Goal: Task Accomplishment & Management: Manage account settings

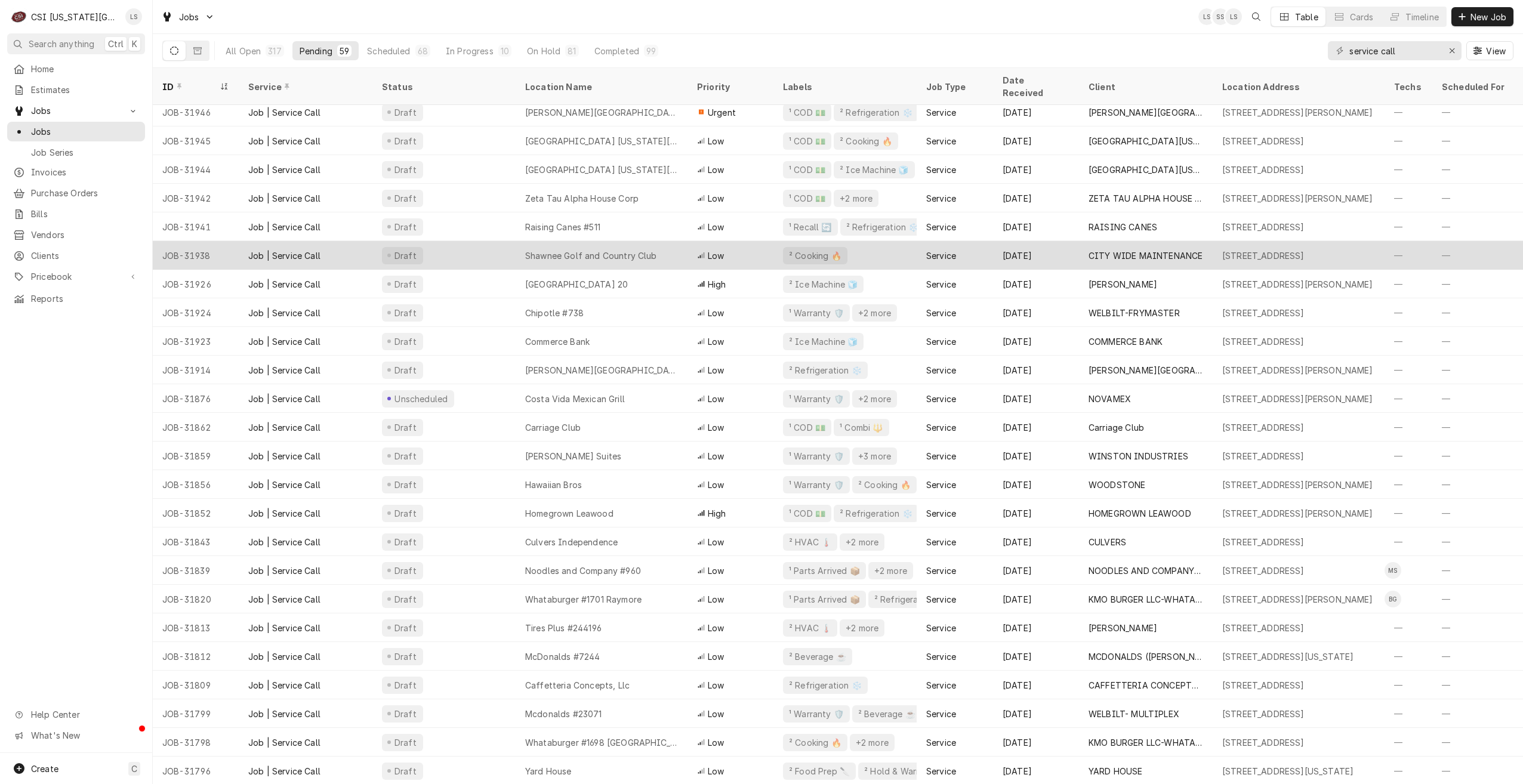
scroll to position [179, 0]
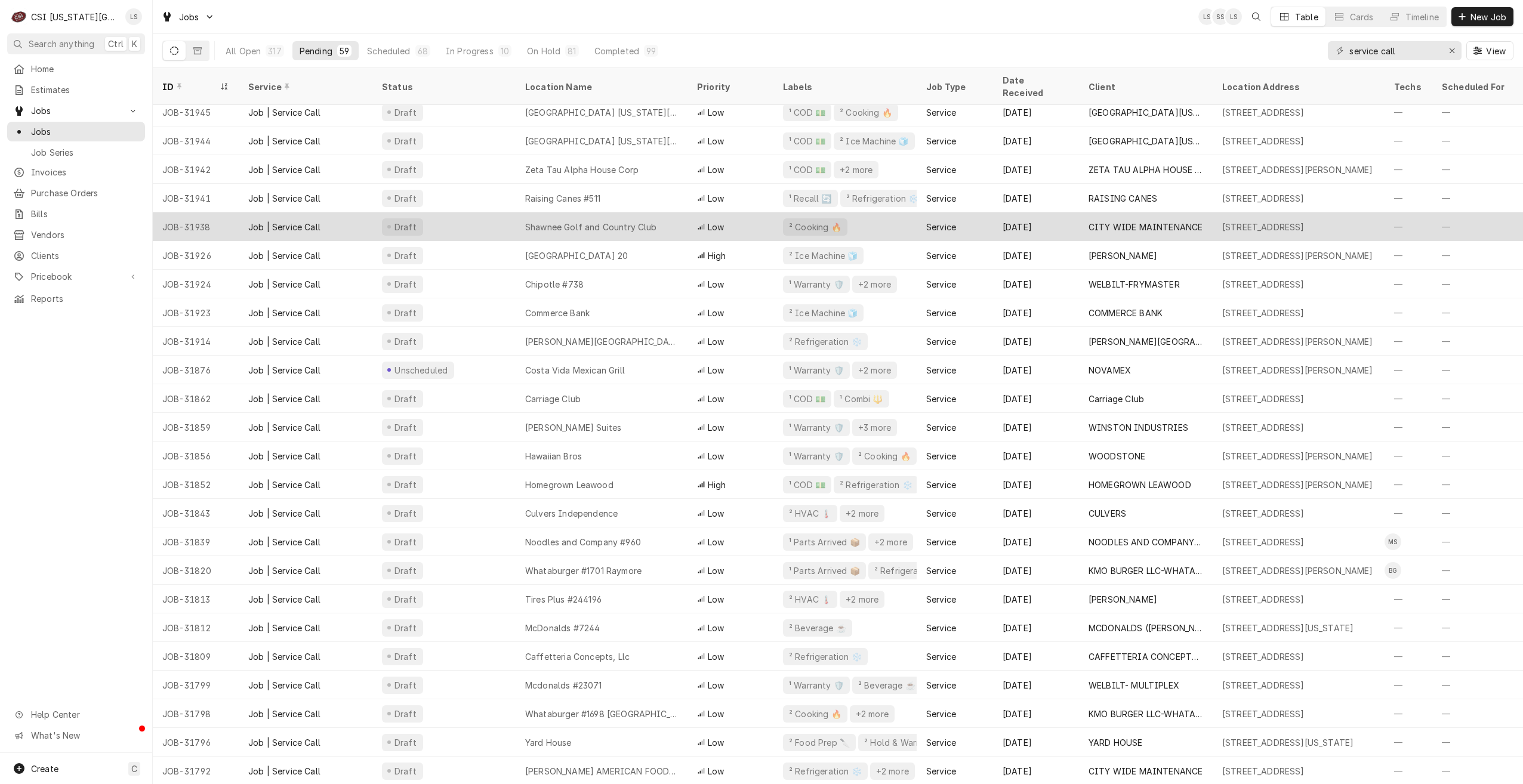
click at [467, 386] on div "Draft" at bounding box center [444, 398] width 143 height 29
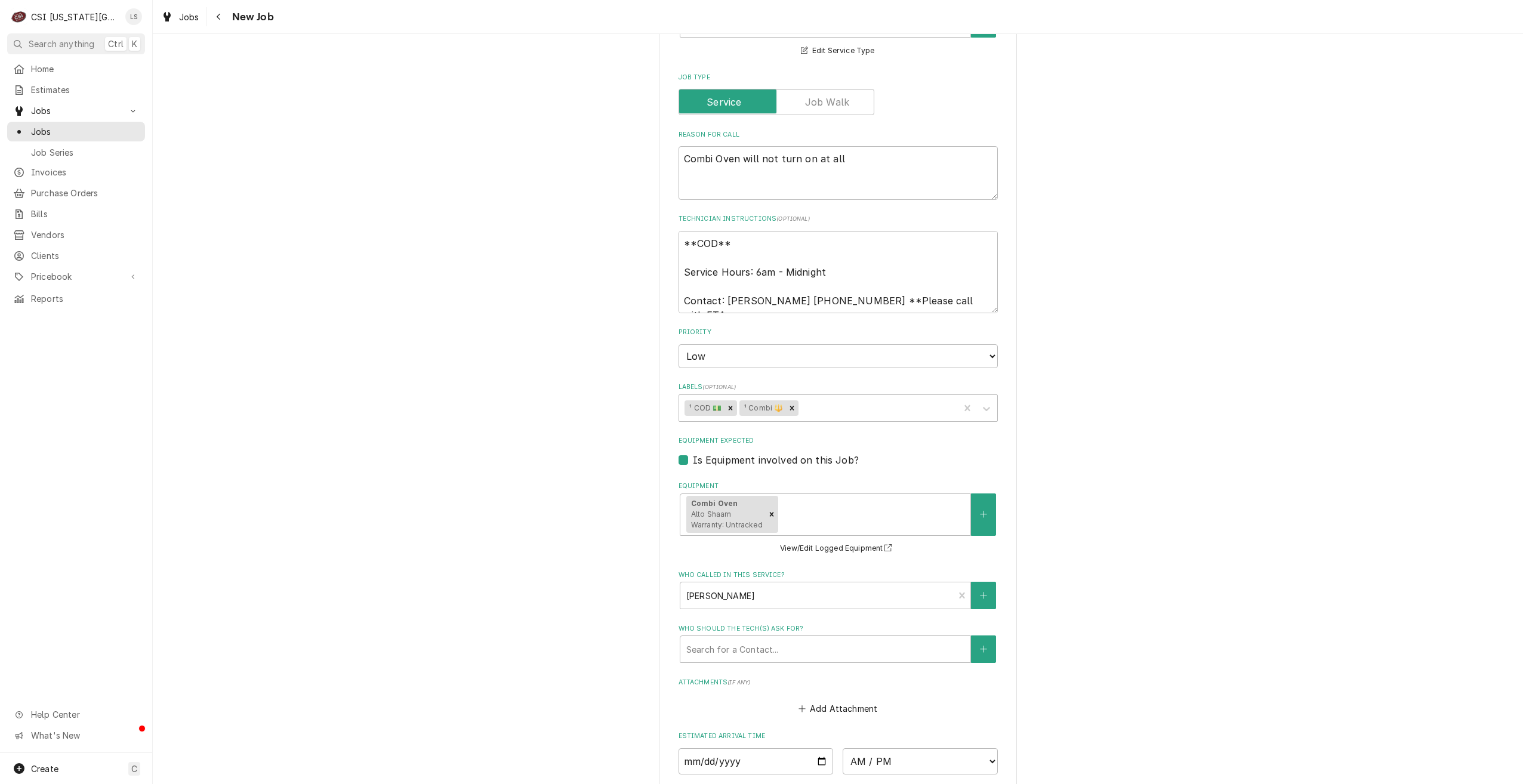
scroll to position [785, 0]
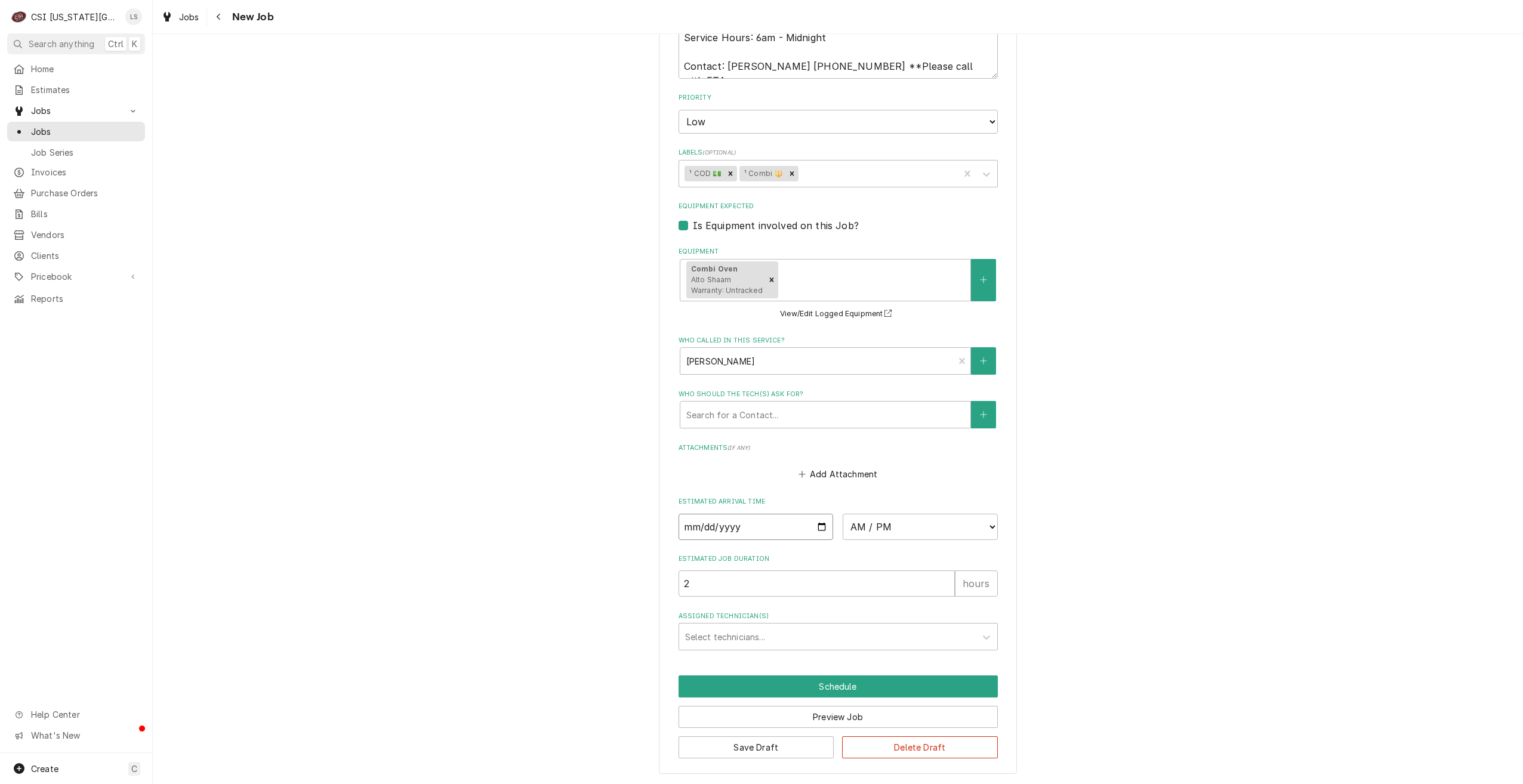
click at [815, 528] on input "Date" at bounding box center [756, 527] width 156 height 27
type textarea "x"
type input "[DATE]"
type textarea "x"
click at [927, 523] on select "AM / PM 6:00 AM 6:15 AM 6:30 AM 6:45 AM 7:00 AM 7:15 AM 7:30 AM 7:45 AM 8:00 AM…" at bounding box center [920, 527] width 156 height 27
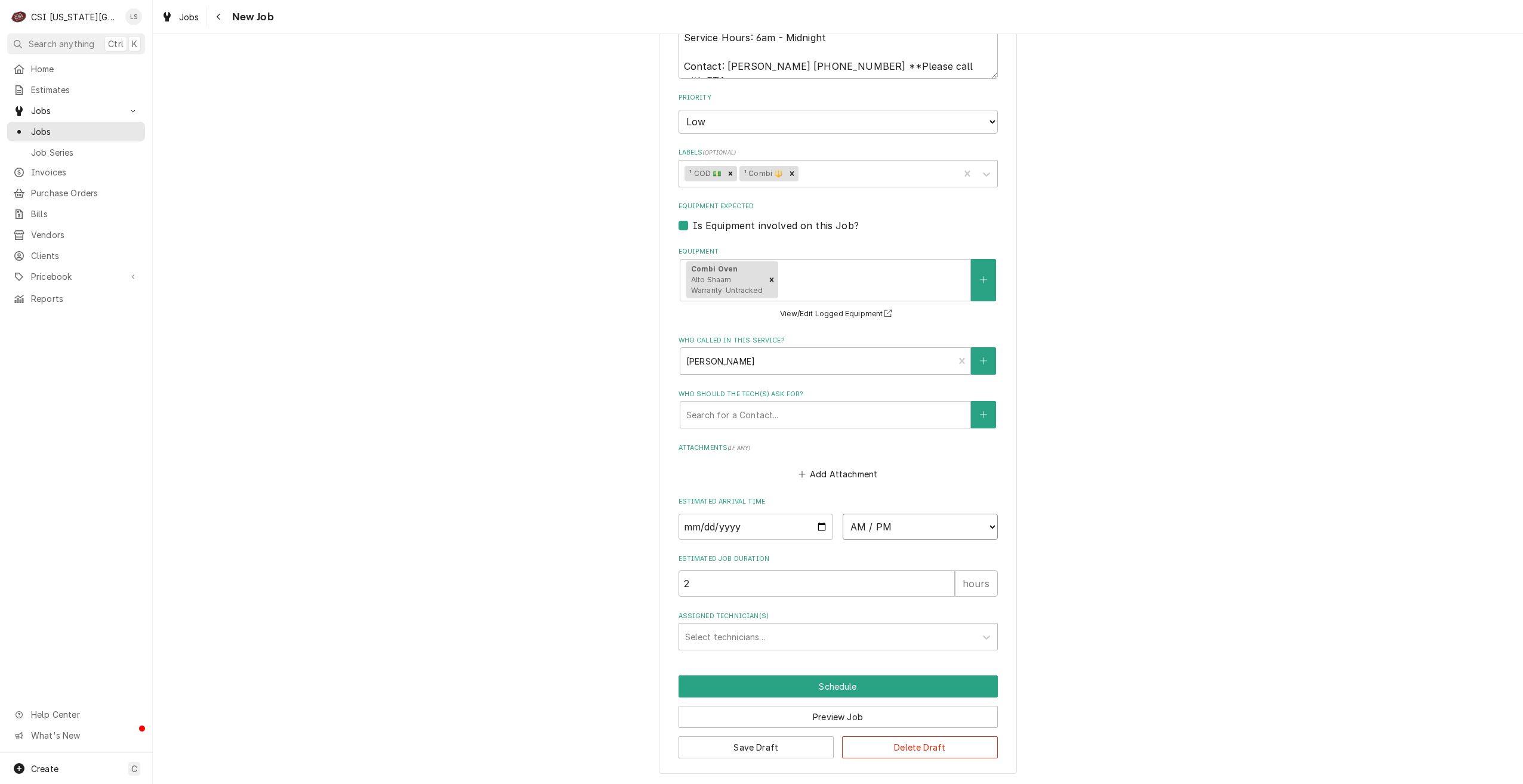
select select "12:00:00"
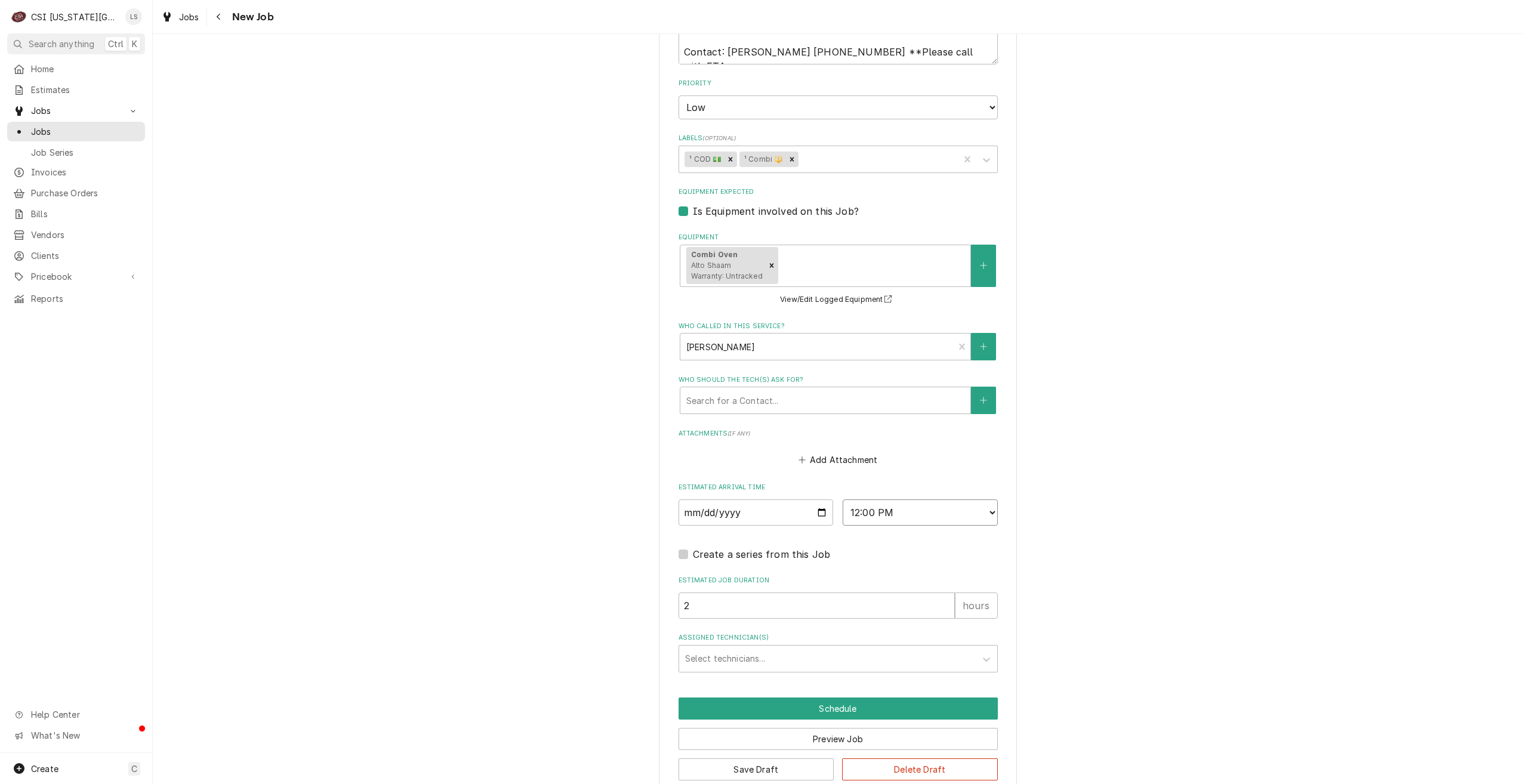
type textarea "x"
click at [850, 669] on div "Assigned Technician(s)" at bounding box center [828, 658] width 285 height 21
type input "mike"
click at [848, 693] on div "Mike Schupp" at bounding box center [838, 684] width 318 height 18
type textarea "x"
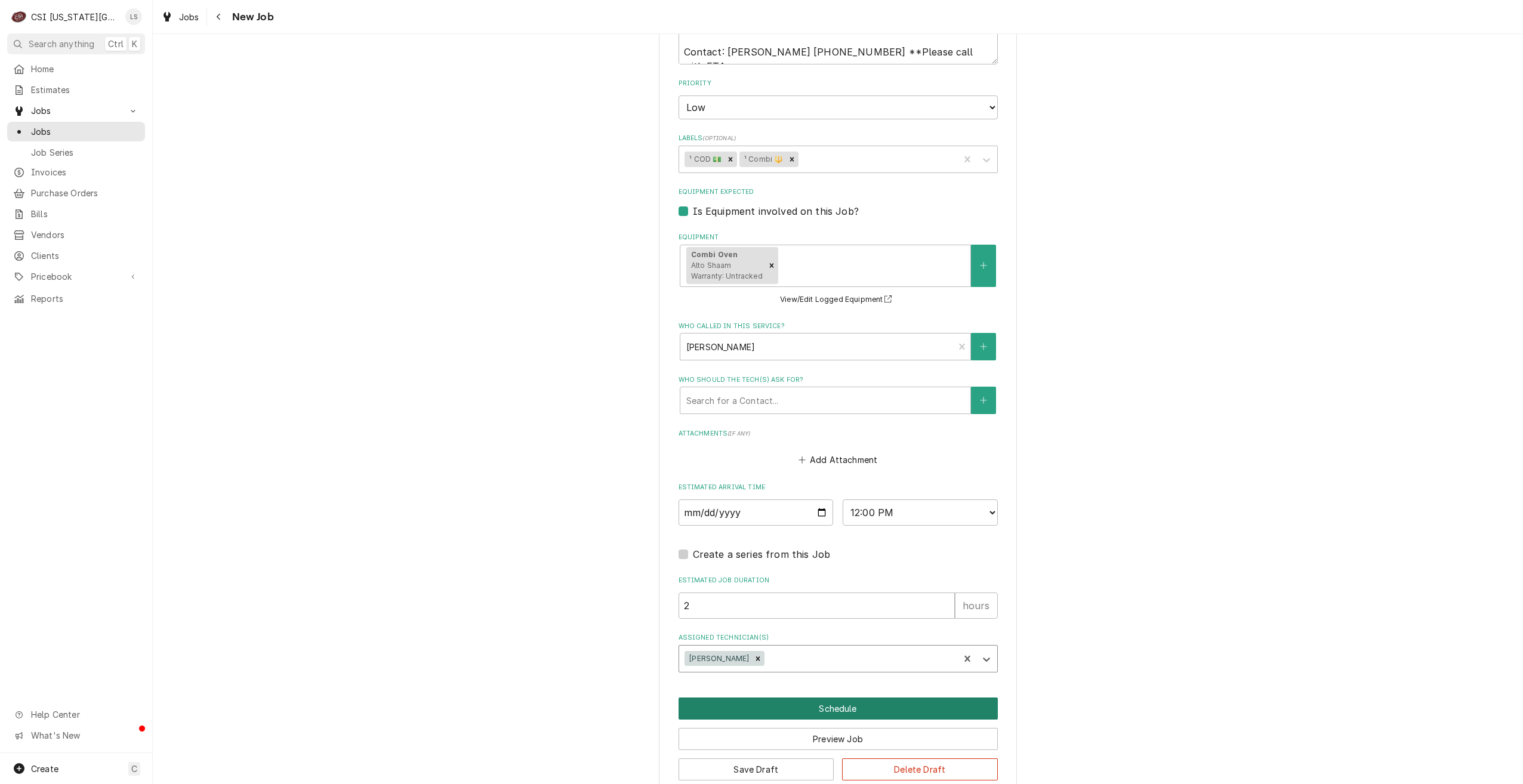
click at [837, 715] on button "Schedule" at bounding box center [838, 709] width 319 height 22
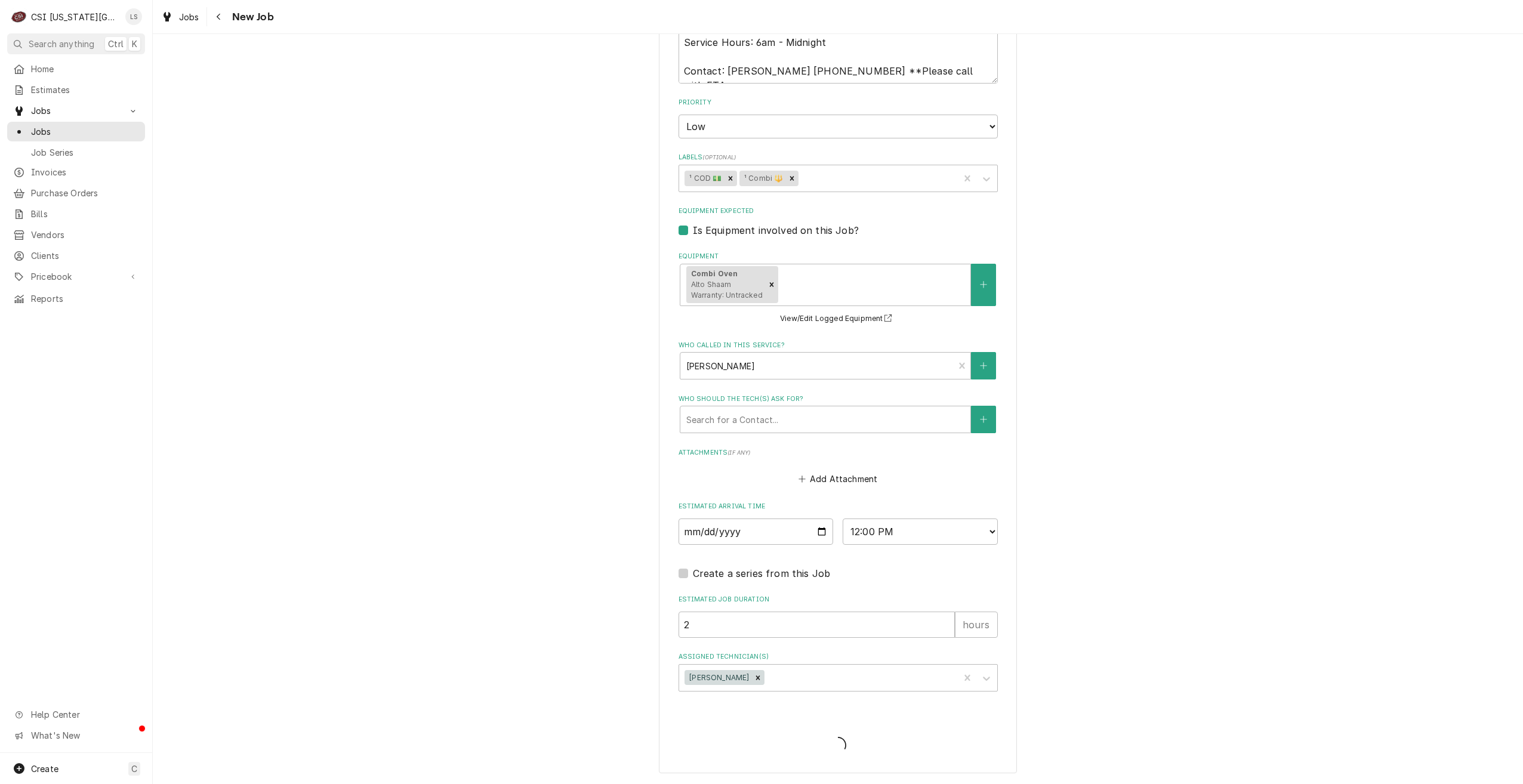
scroll to position [781, 0]
type textarea "x"
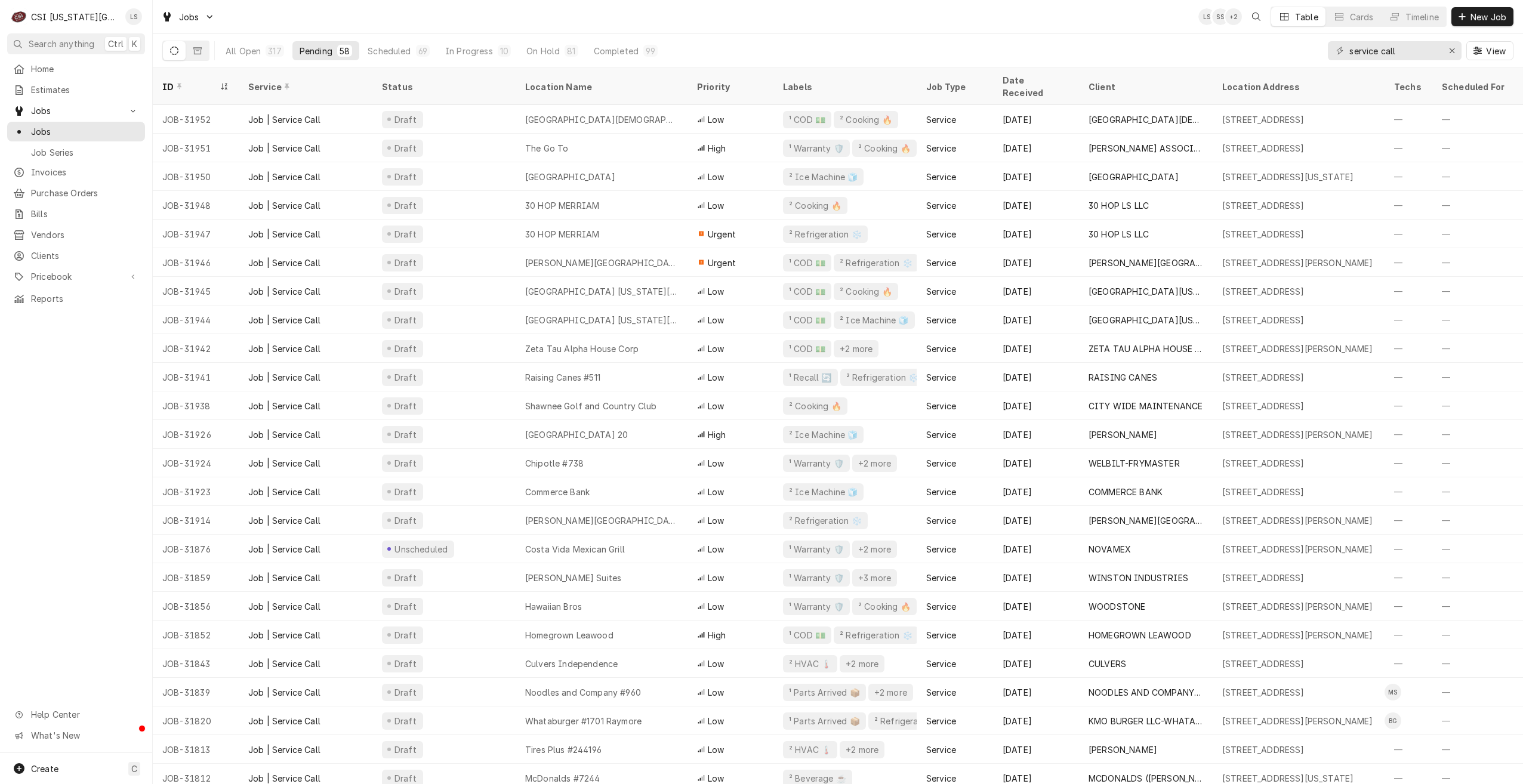
click at [1151, 24] on div "Jobs LS SS + 2 Table Cards Timeline New Job" at bounding box center [837, 16] width 1370 height 33
drag, startPoint x: 1110, startPoint y: 17, endPoint x: 1090, endPoint y: 32, distance: 25.0
click at [1110, 17] on div "Jobs LS SS LS Table Cards Timeline New Job" at bounding box center [837, 16] width 1370 height 33
click at [949, 21] on div "Jobs LS SS LS Table Cards Timeline New Job" at bounding box center [837, 16] width 1370 height 33
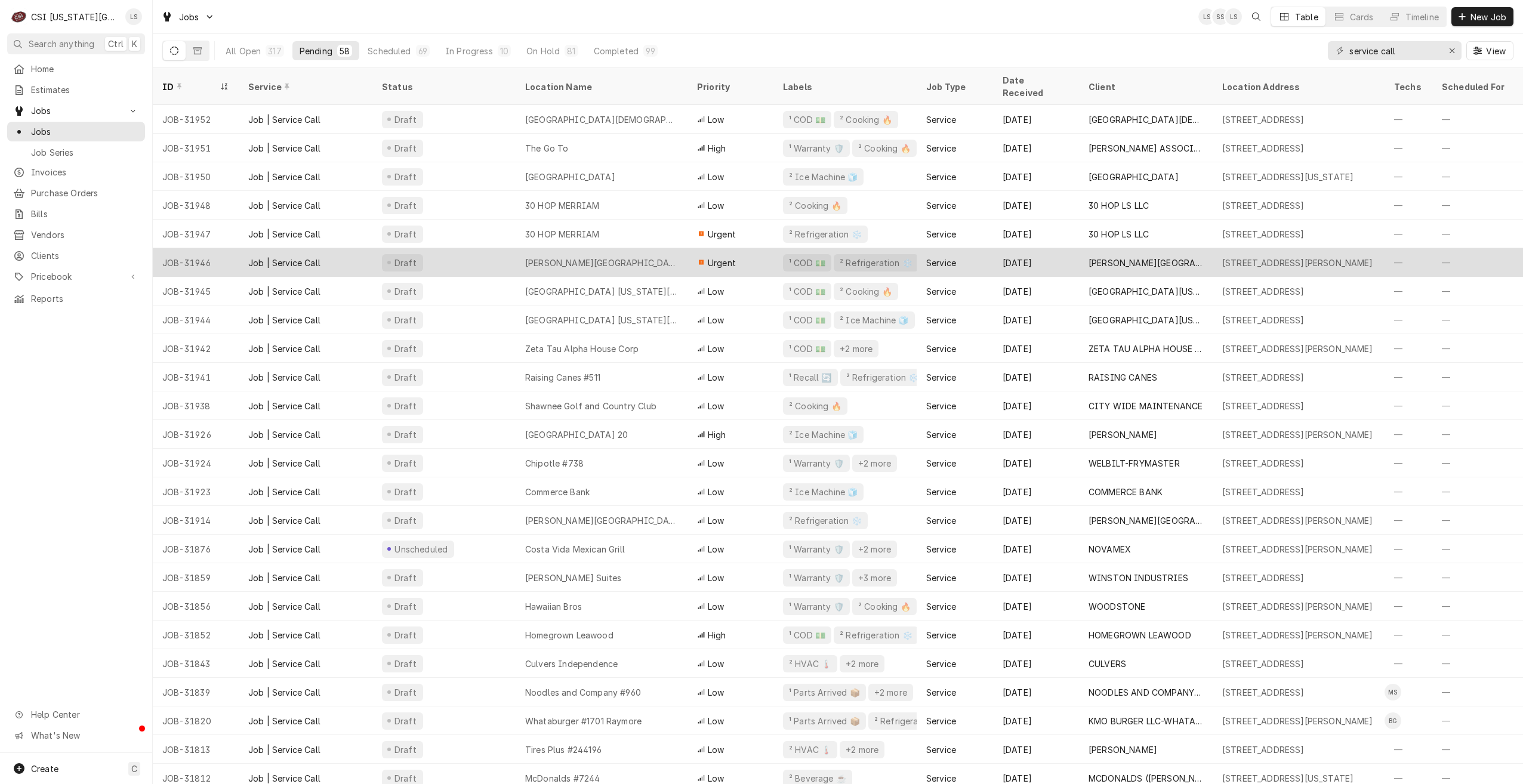
click at [656, 248] on div "[PERSON_NAME][GEOGRAPHIC_DATA]" at bounding box center [602, 262] width 172 height 29
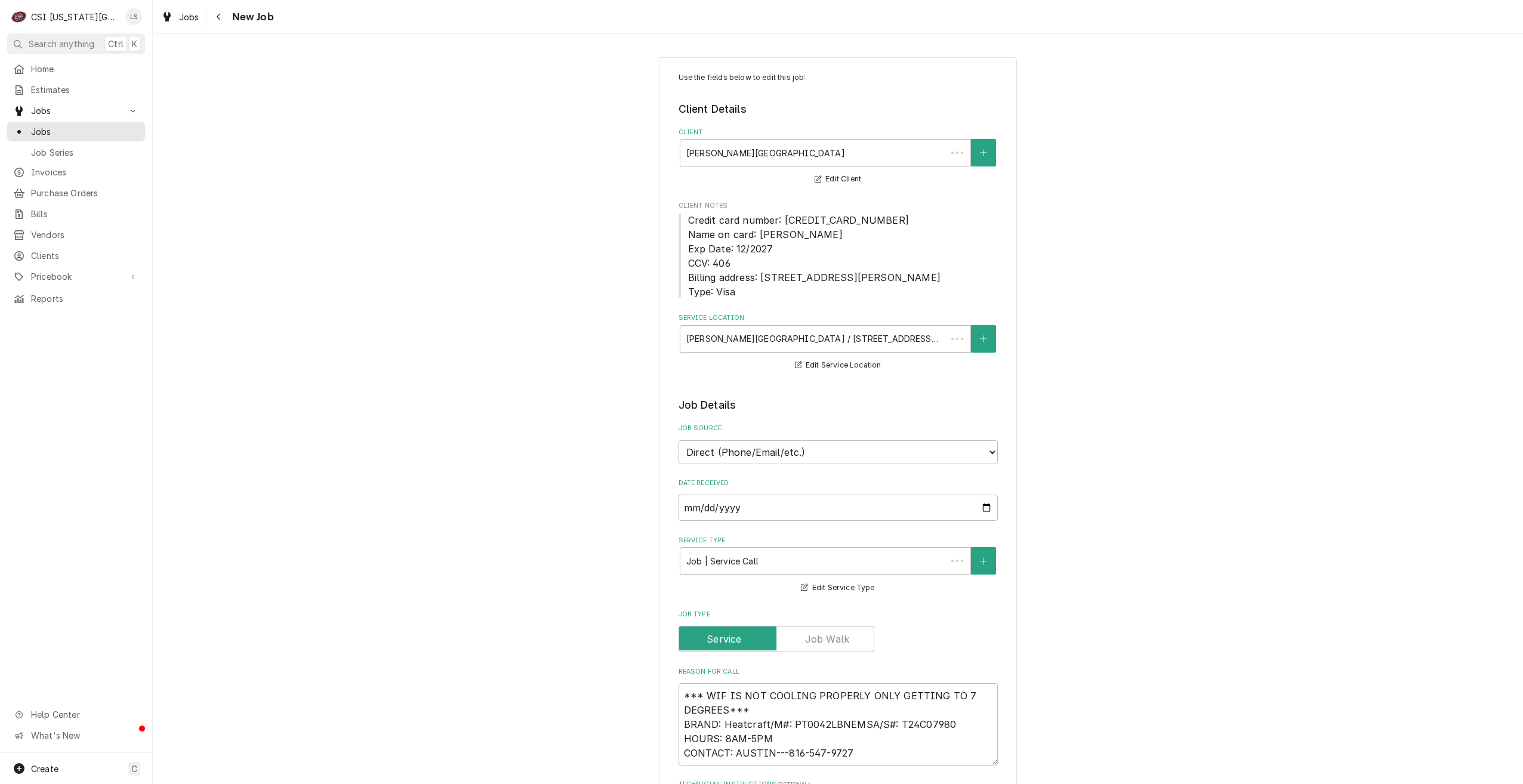
type textarea "x"
click at [91, 125] on span "Jobs" at bounding box center [85, 131] width 108 height 13
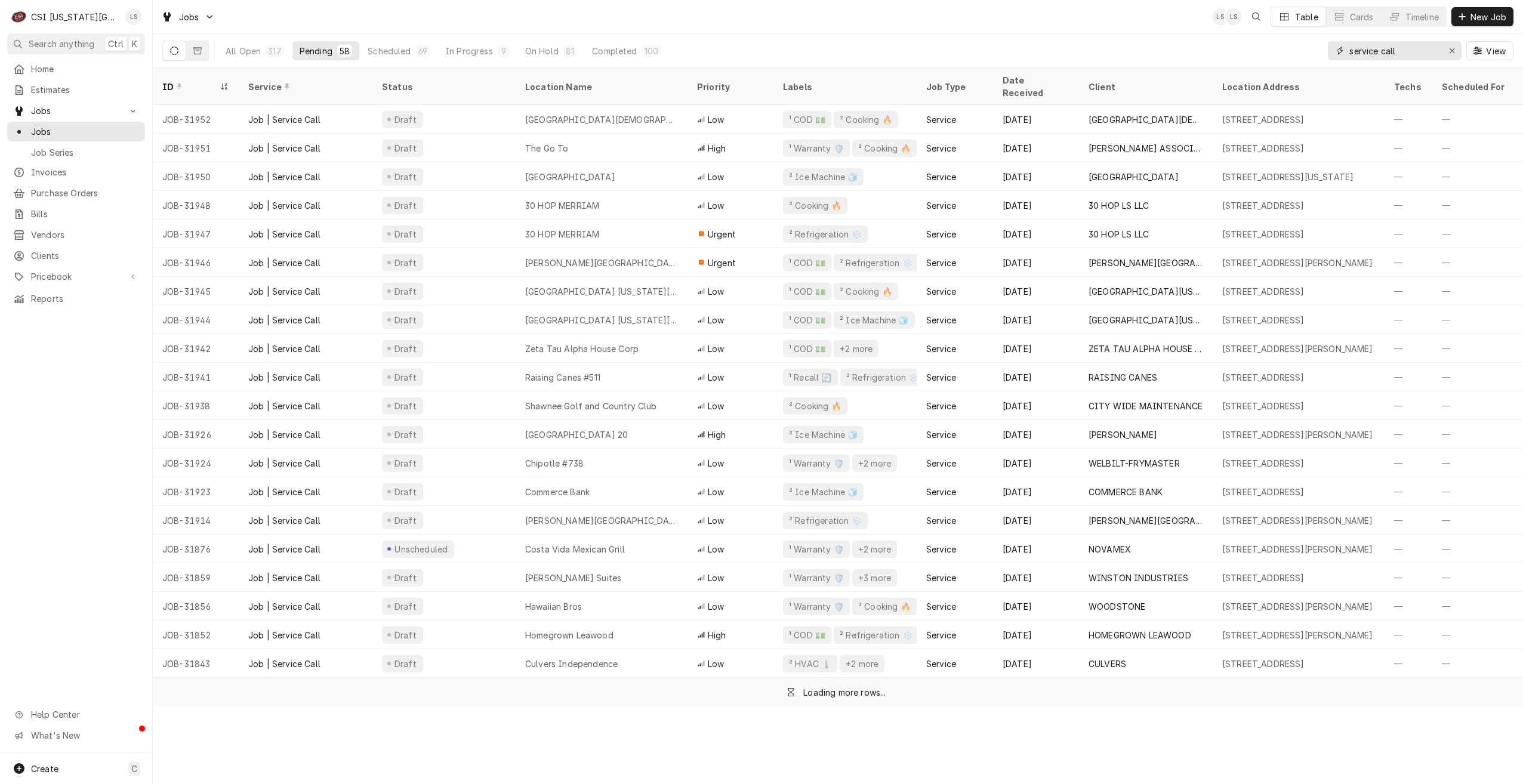
drag, startPoint x: 1416, startPoint y: 53, endPoint x: 1297, endPoint y: 49, distance: 119.1
click at [1297, 49] on div "All Open 317 Pending 58 Scheduled 69 In Progress 9 On Hold 81 Completed 100 ser…" at bounding box center [837, 50] width 1351 height 33
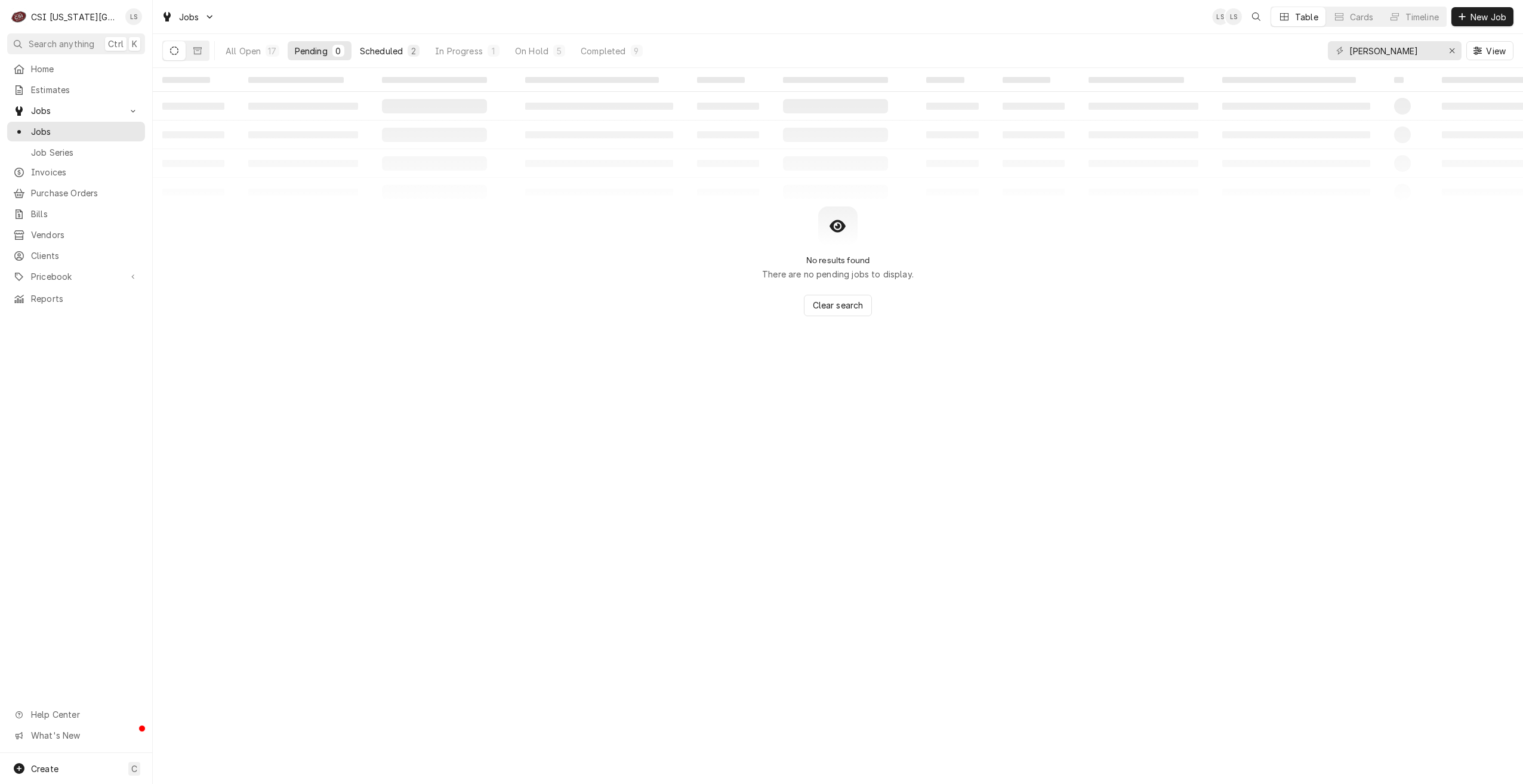
click at [390, 46] on div "Scheduled" at bounding box center [381, 51] width 43 height 13
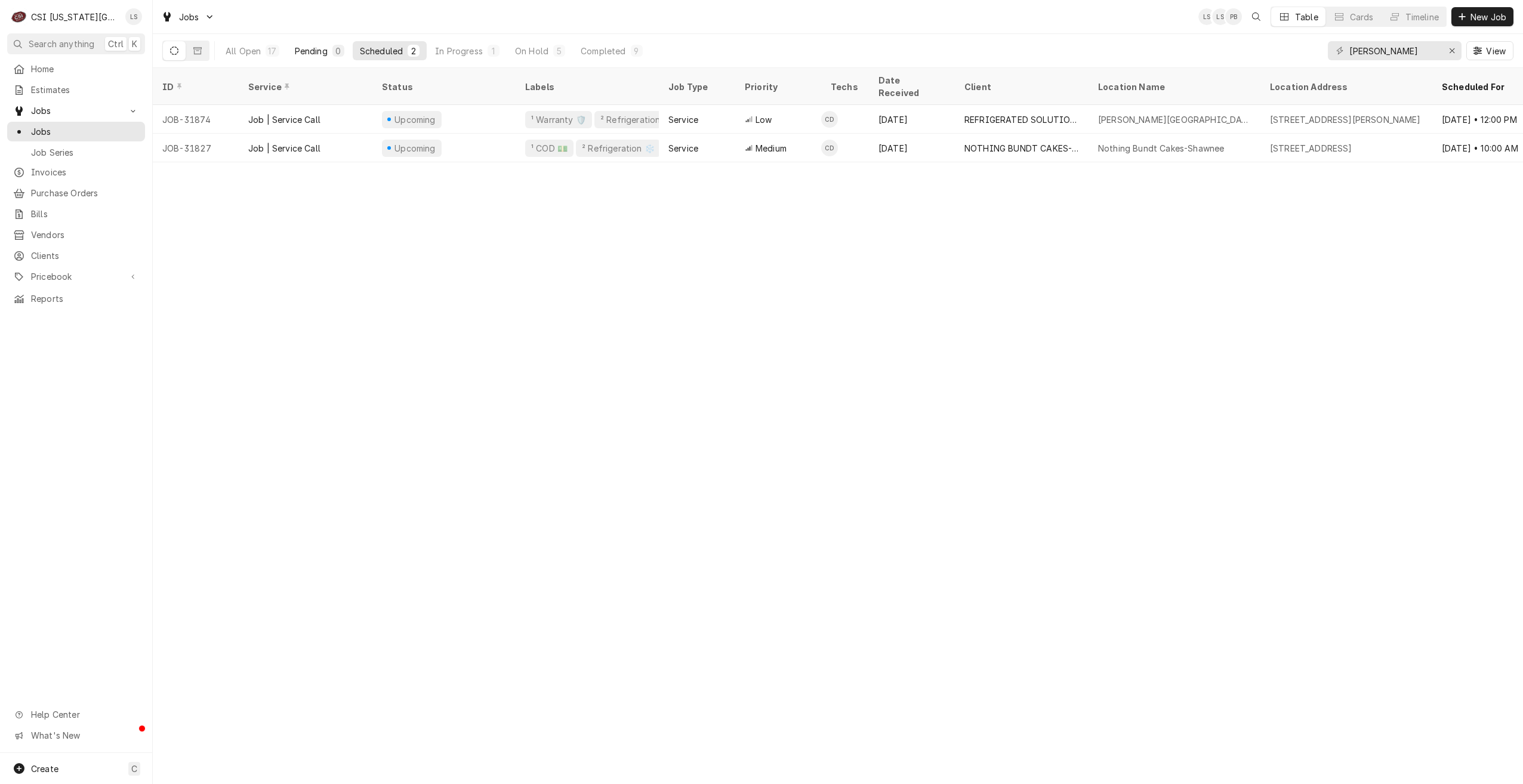
click at [321, 57] on button "Pending 0" at bounding box center [319, 51] width 64 height 19
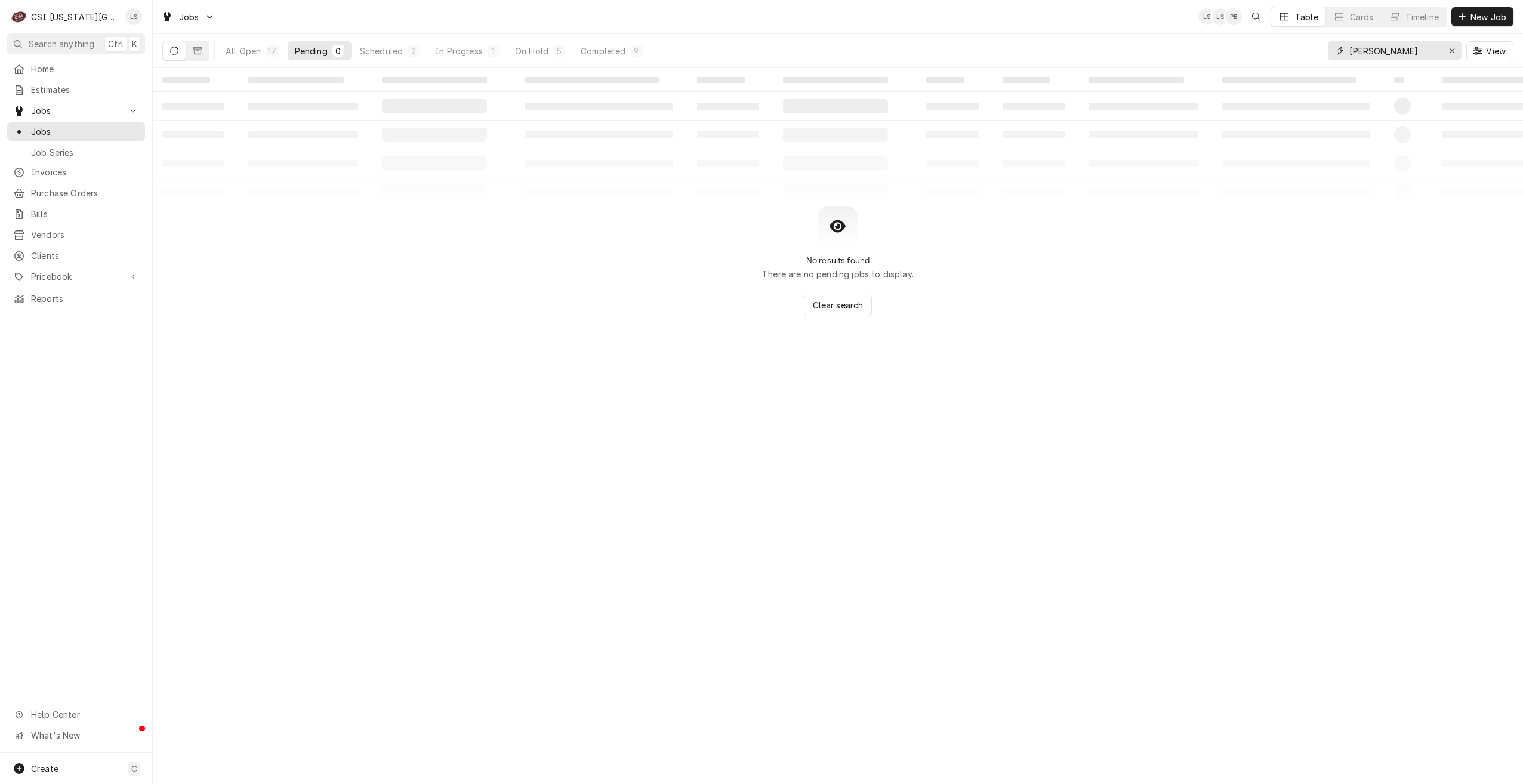
click at [1359, 54] on input "cody" at bounding box center [1394, 51] width 89 height 19
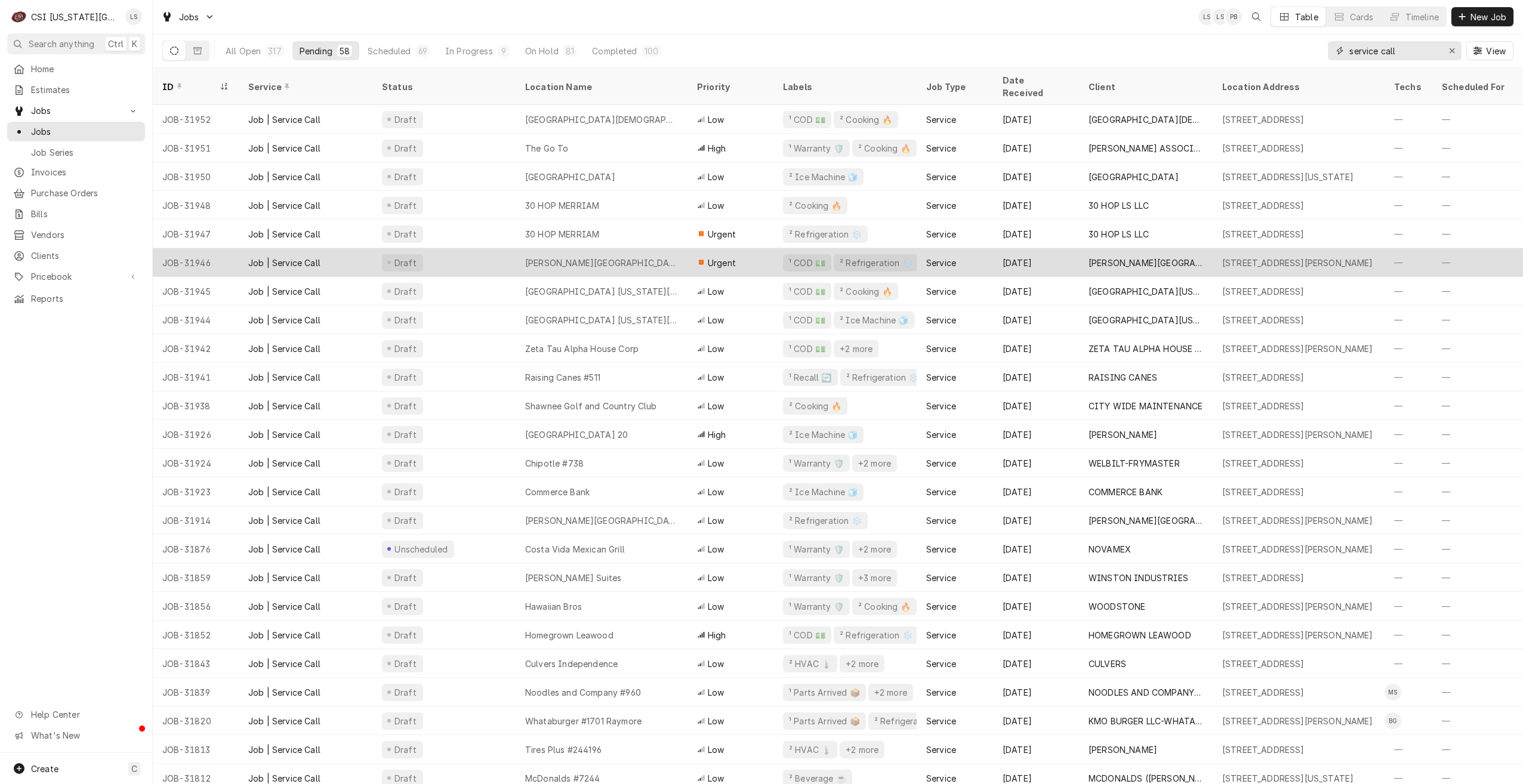
type input "service call"
click at [626, 256] on div "[PERSON_NAME][GEOGRAPHIC_DATA]" at bounding box center [602, 262] width 153 height 13
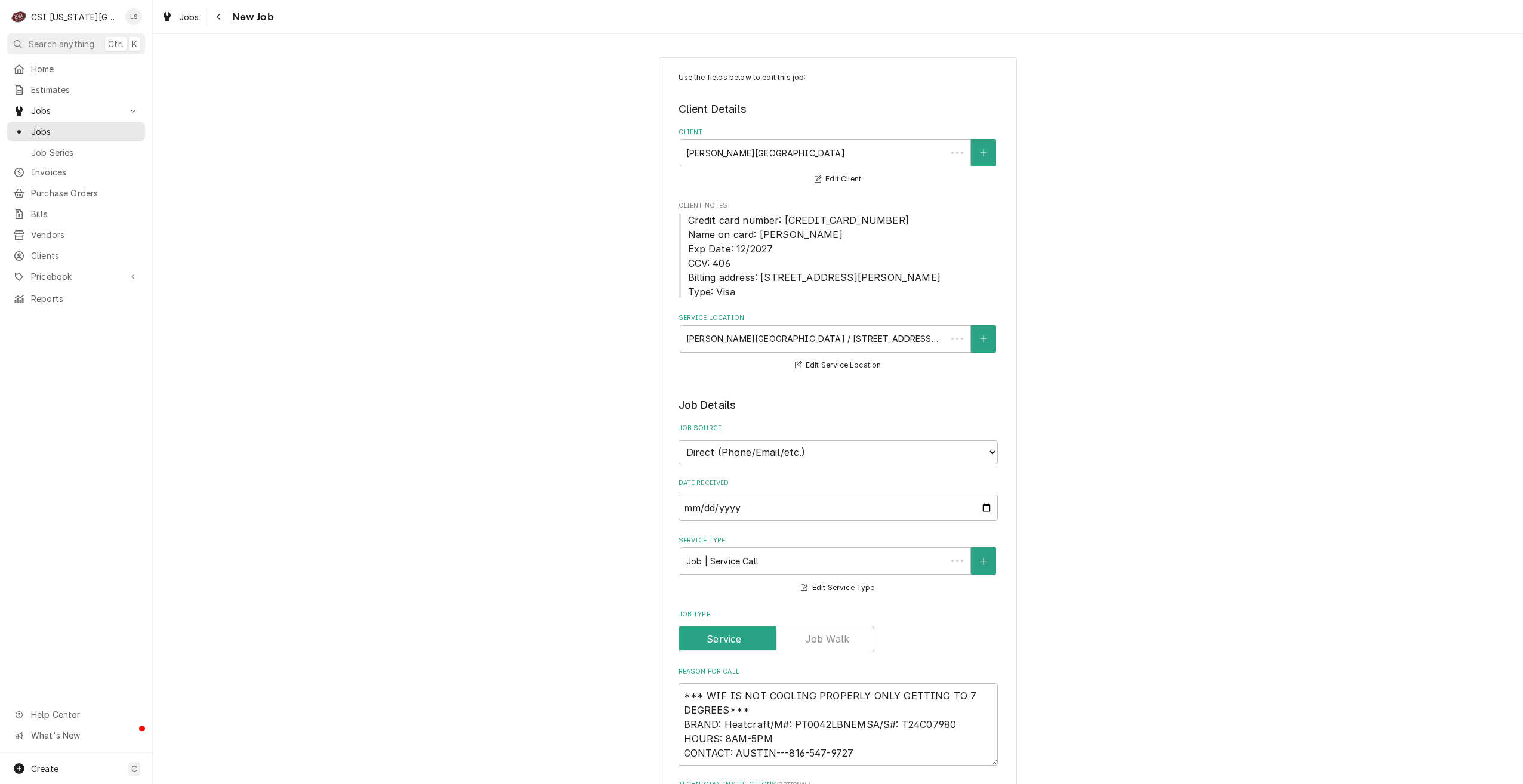
type textarea "x"
click at [119, 126] on span "Jobs" at bounding box center [85, 131] width 108 height 13
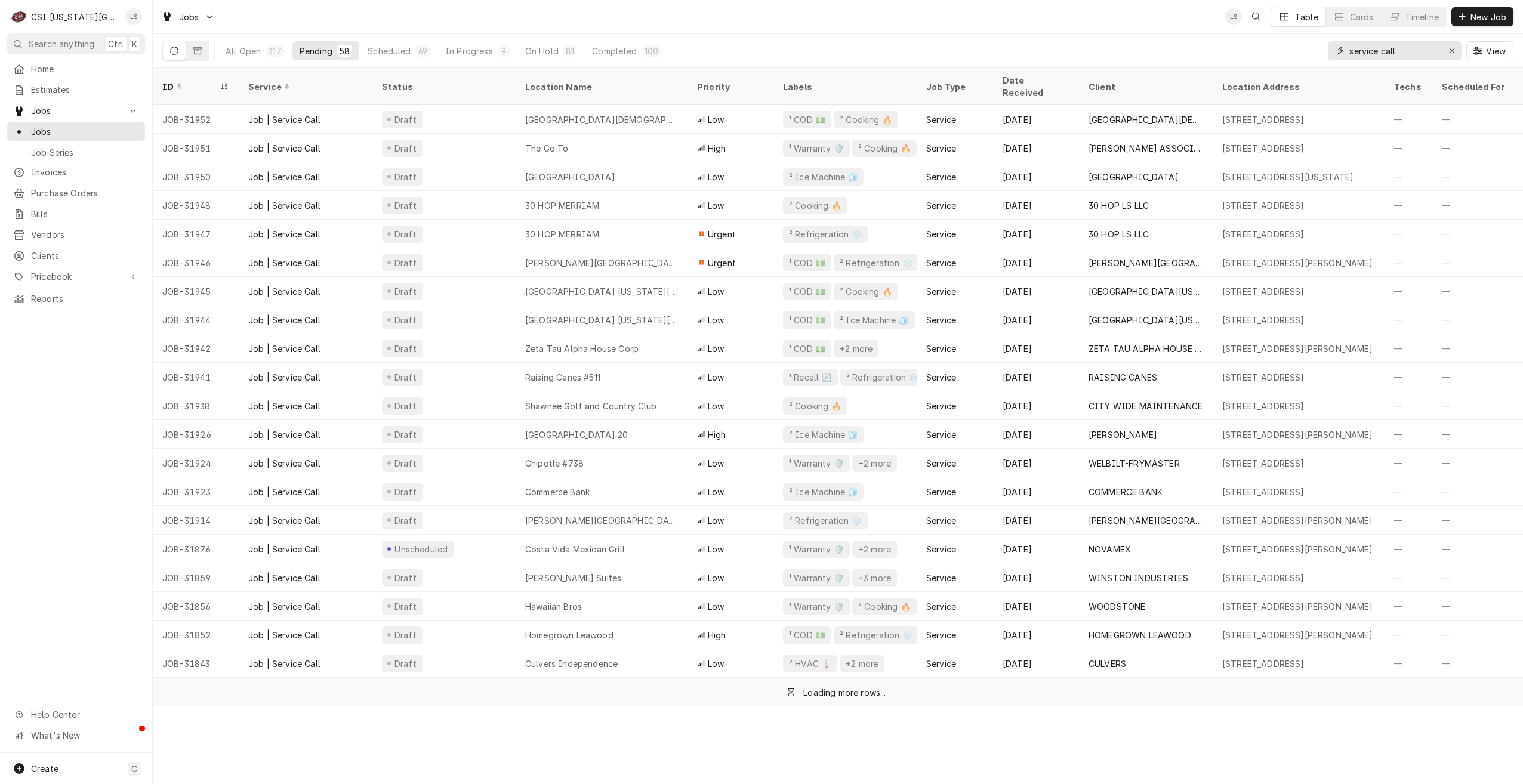
drag, startPoint x: 1420, startPoint y: 55, endPoint x: 1308, endPoint y: 50, distance: 112.1
click at [1308, 50] on div "All Open 317 Pending 58 Scheduled 69 In Progress 9 On Hold 81 Completed 100 ser…" at bounding box center [837, 50] width 1351 height 33
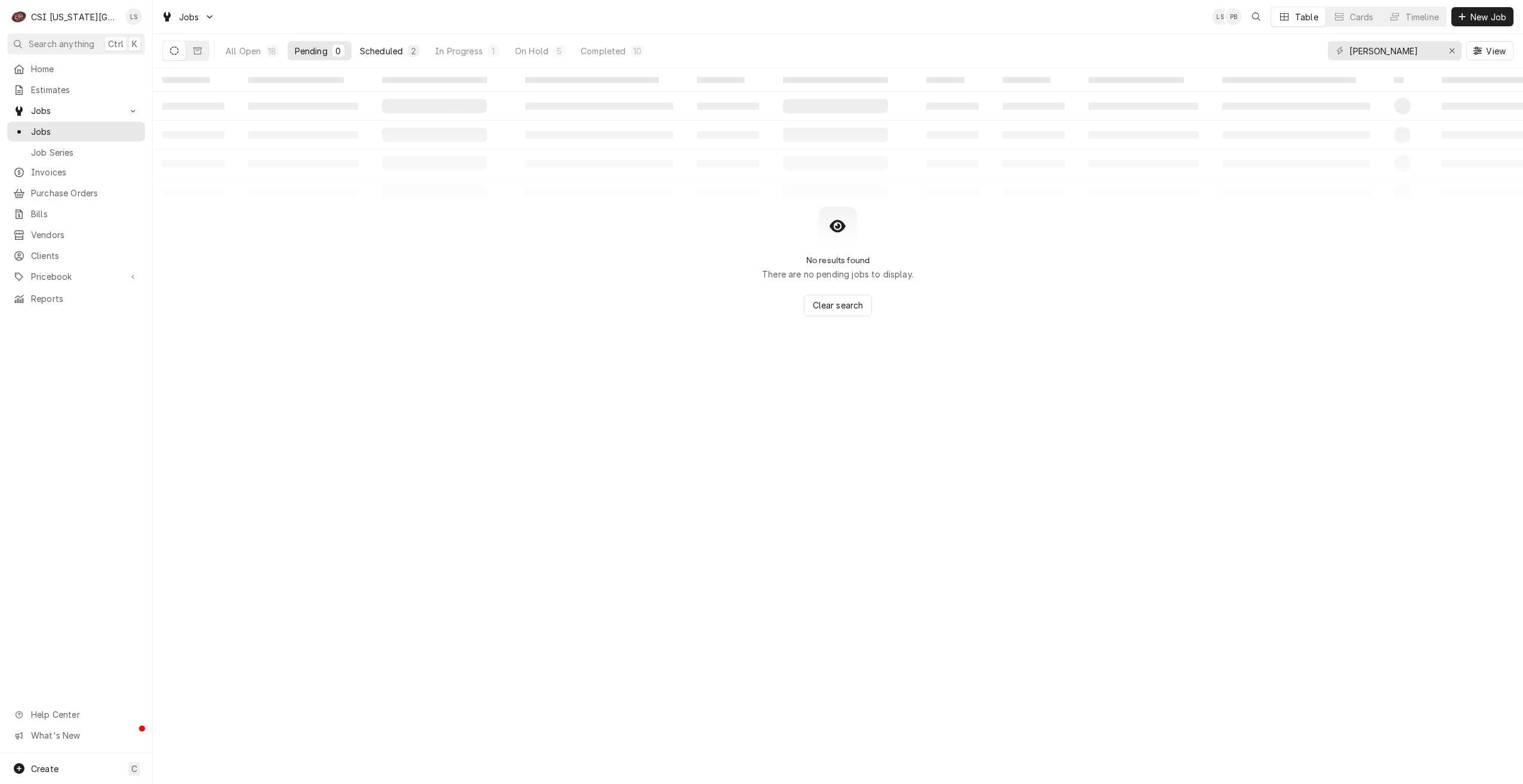
click at [419, 55] on div "2" at bounding box center [414, 51] width 12 height 12
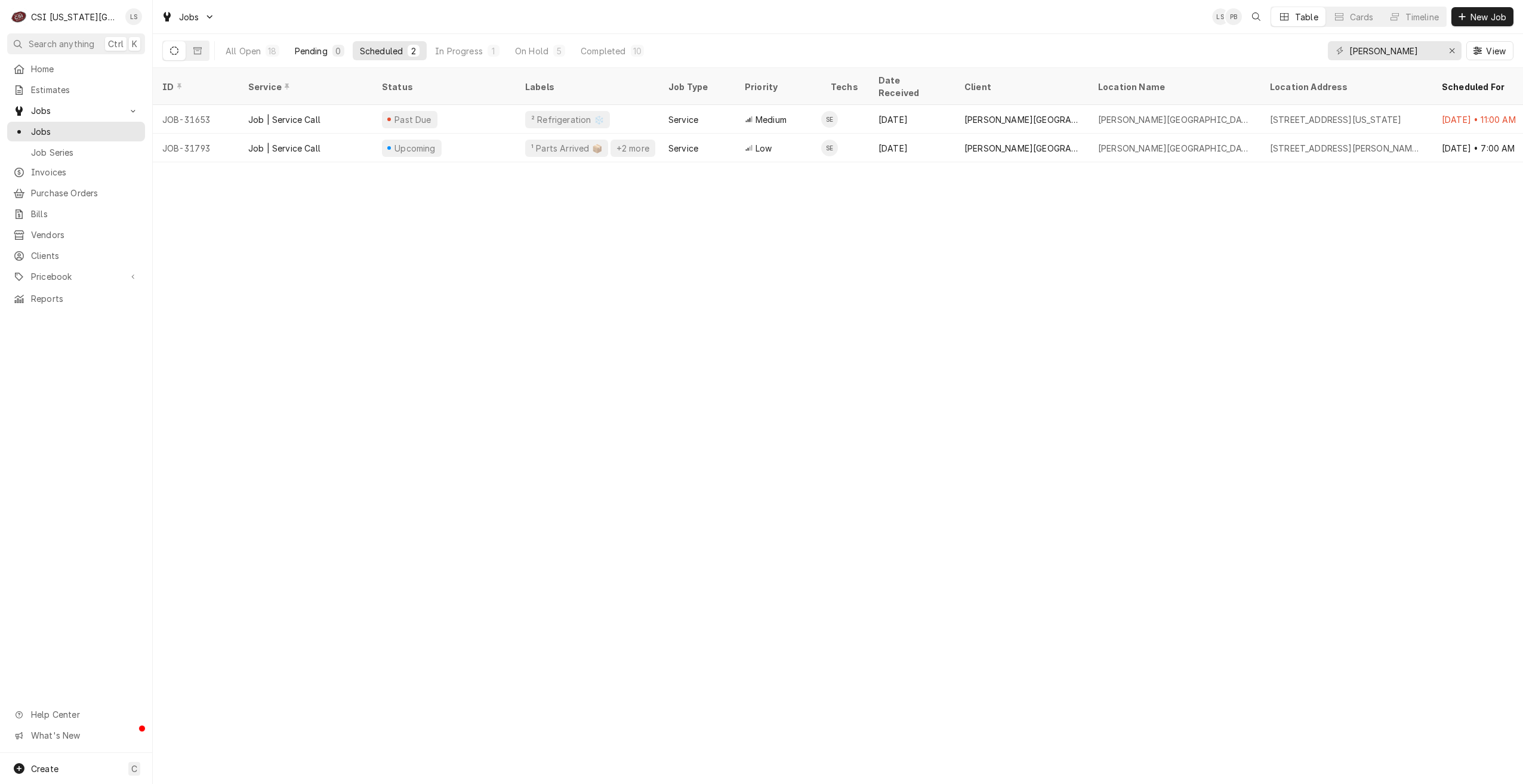
click at [308, 55] on div "Pending" at bounding box center [311, 51] width 33 height 13
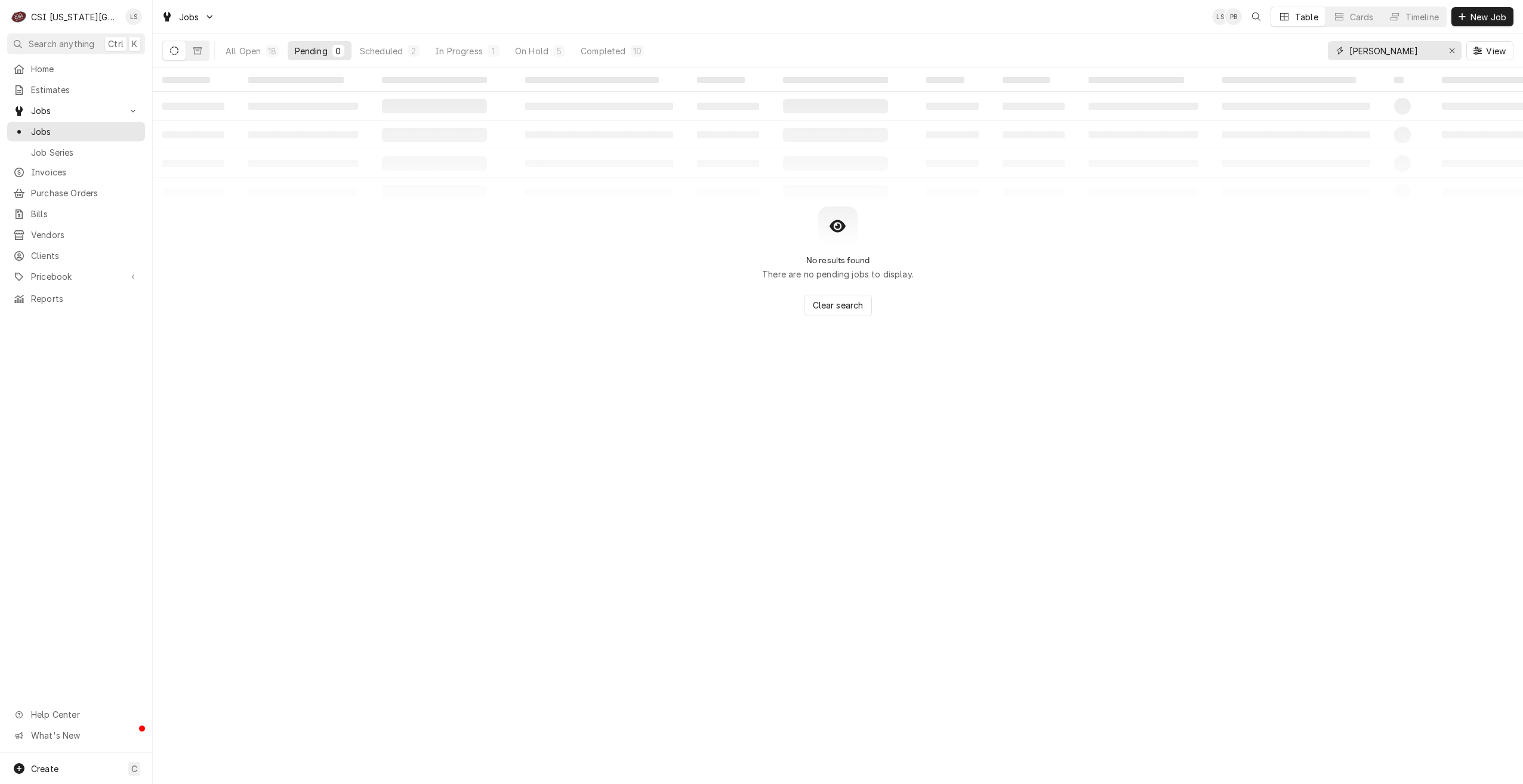
click at [1356, 58] on input "steve" at bounding box center [1394, 51] width 89 height 19
click at [1356, 58] on input "cody" at bounding box center [1394, 51] width 89 height 19
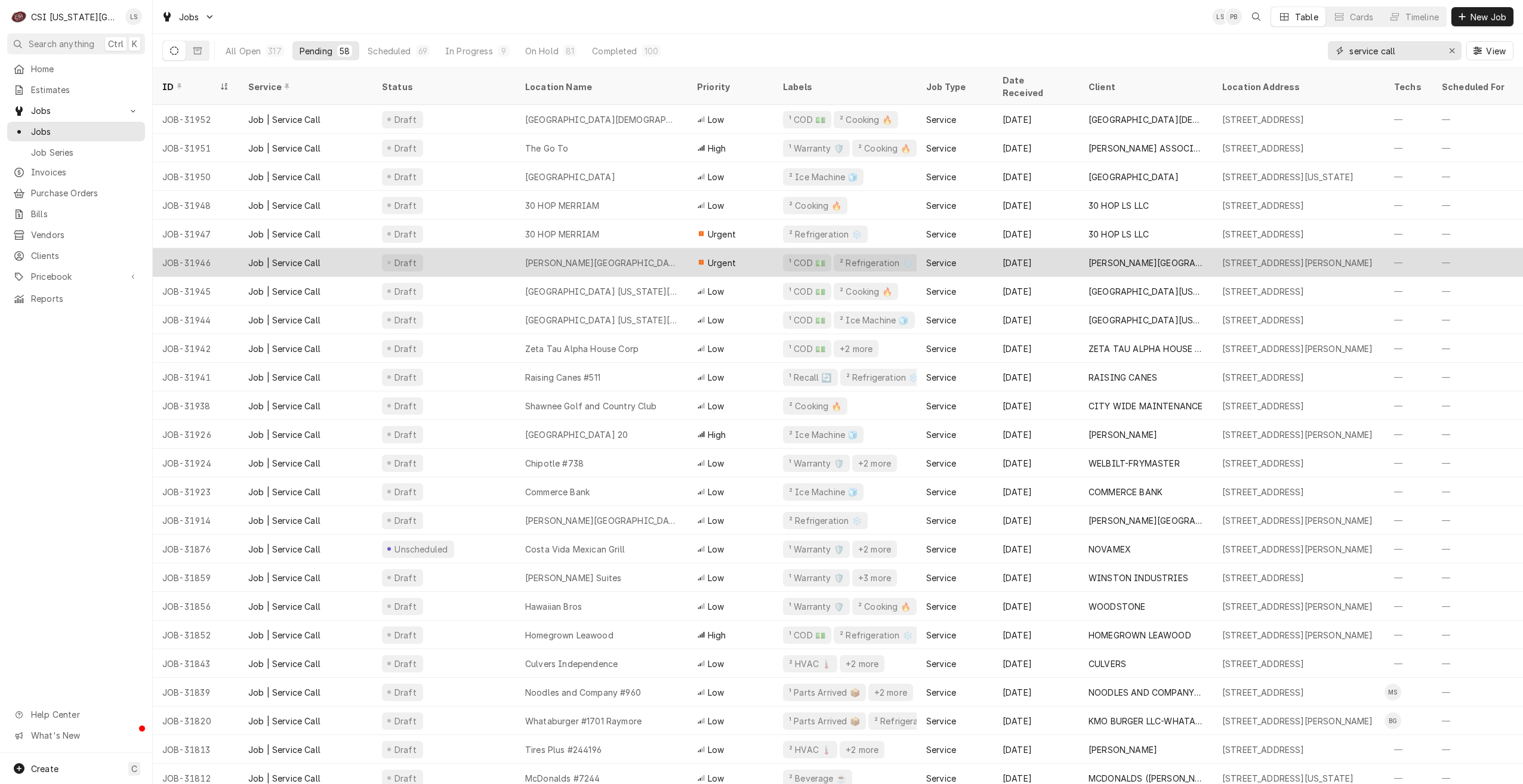
type input "service call"
click at [621, 256] on div "[PERSON_NAME][GEOGRAPHIC_DATA]" at bounding box center [602, 262] width 153 height 13
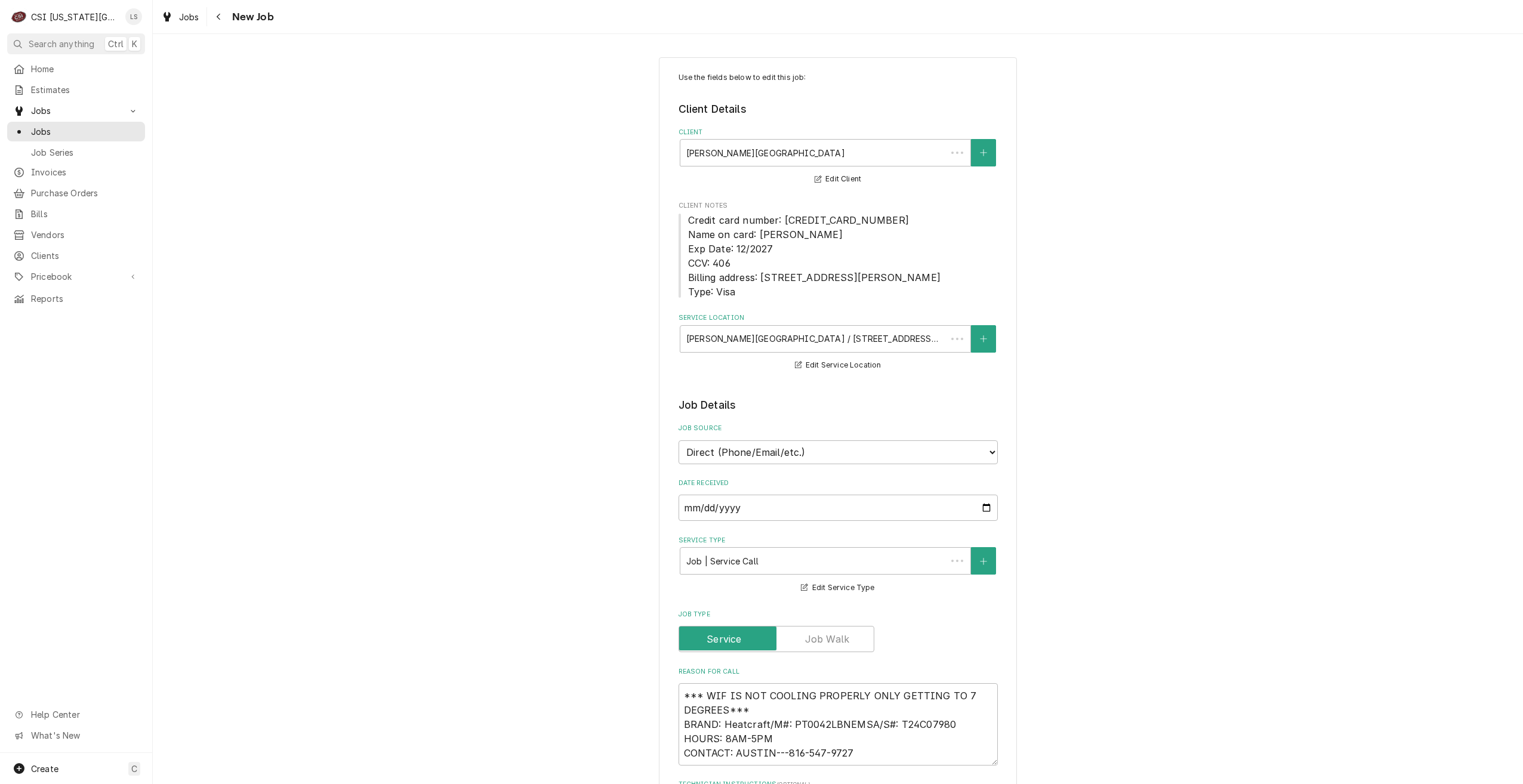
type textarea "x"
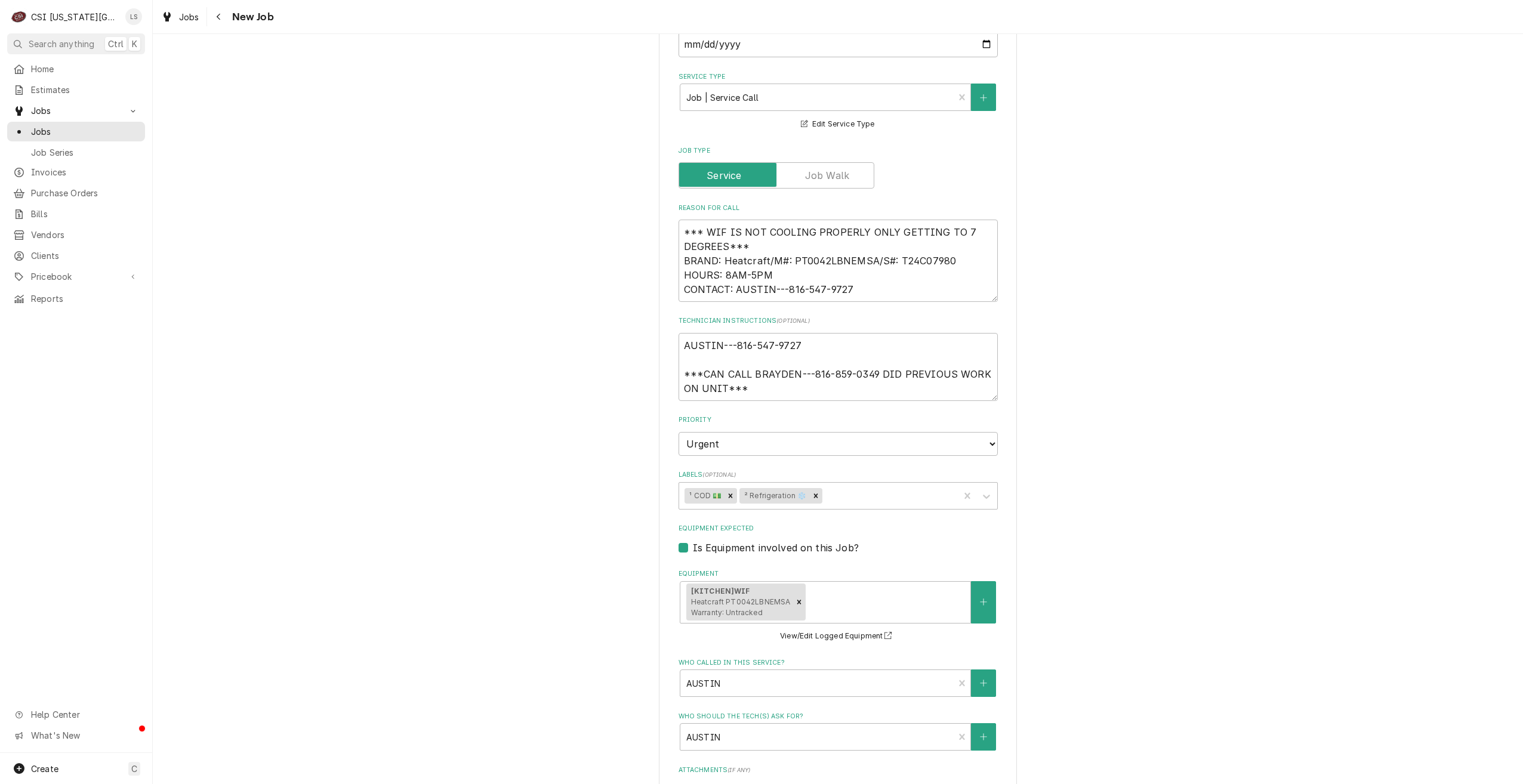
scroll to position [597, 0]
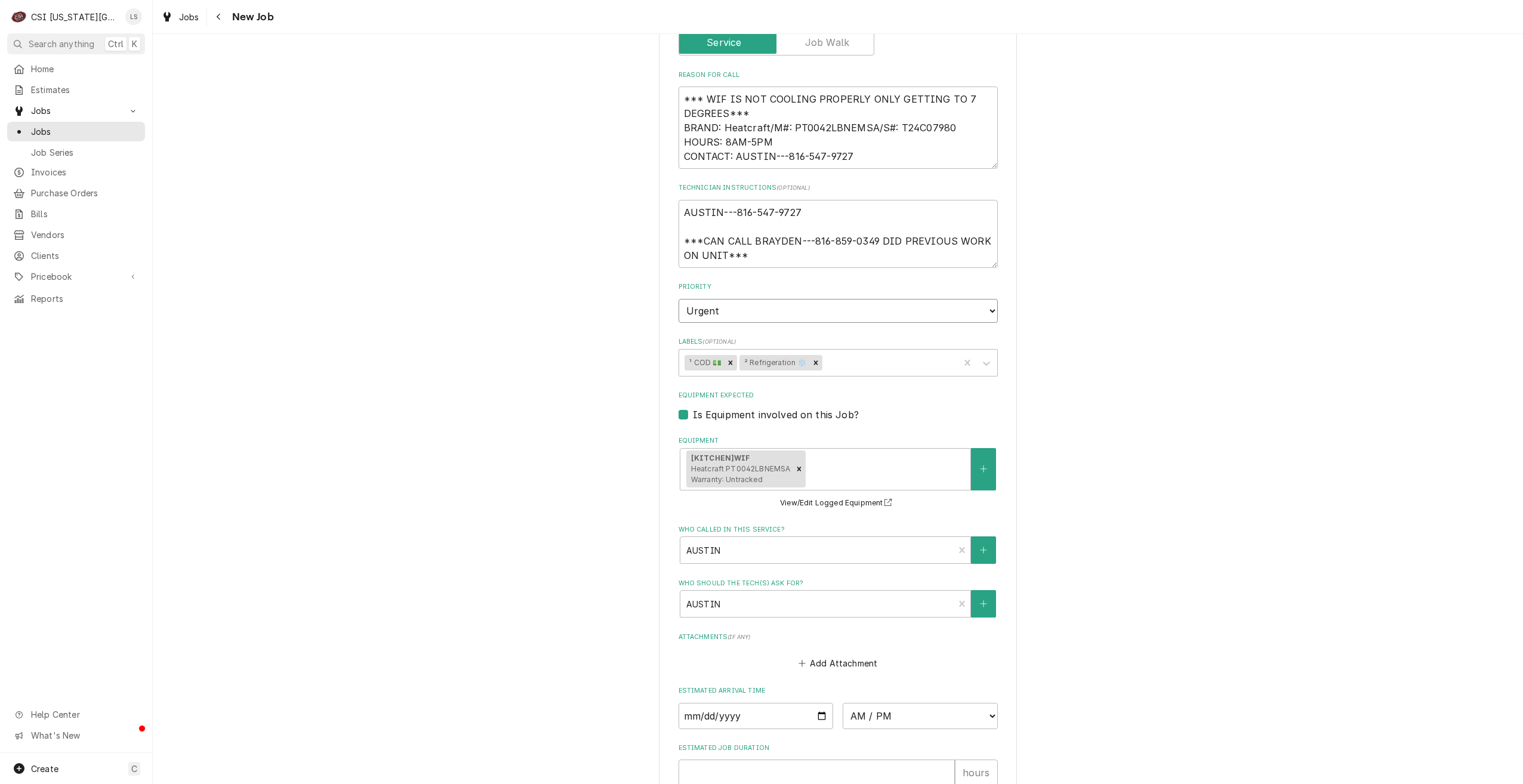
click at [823, 304] on select "No Priority Urgent High Medium Low" at bounding box center [838, 311] width 319 height 24
select select "2"
click at [679, 299] on select "No Priority Urgent High Medium Low" at bounding box center [838, 311] width 319 height 24
click at [1112, 354] on div "Use the fields below to edit this job: Client Details Client Hardin Central Sch…" at bounding box center [837, 211] width 1370 height 1523
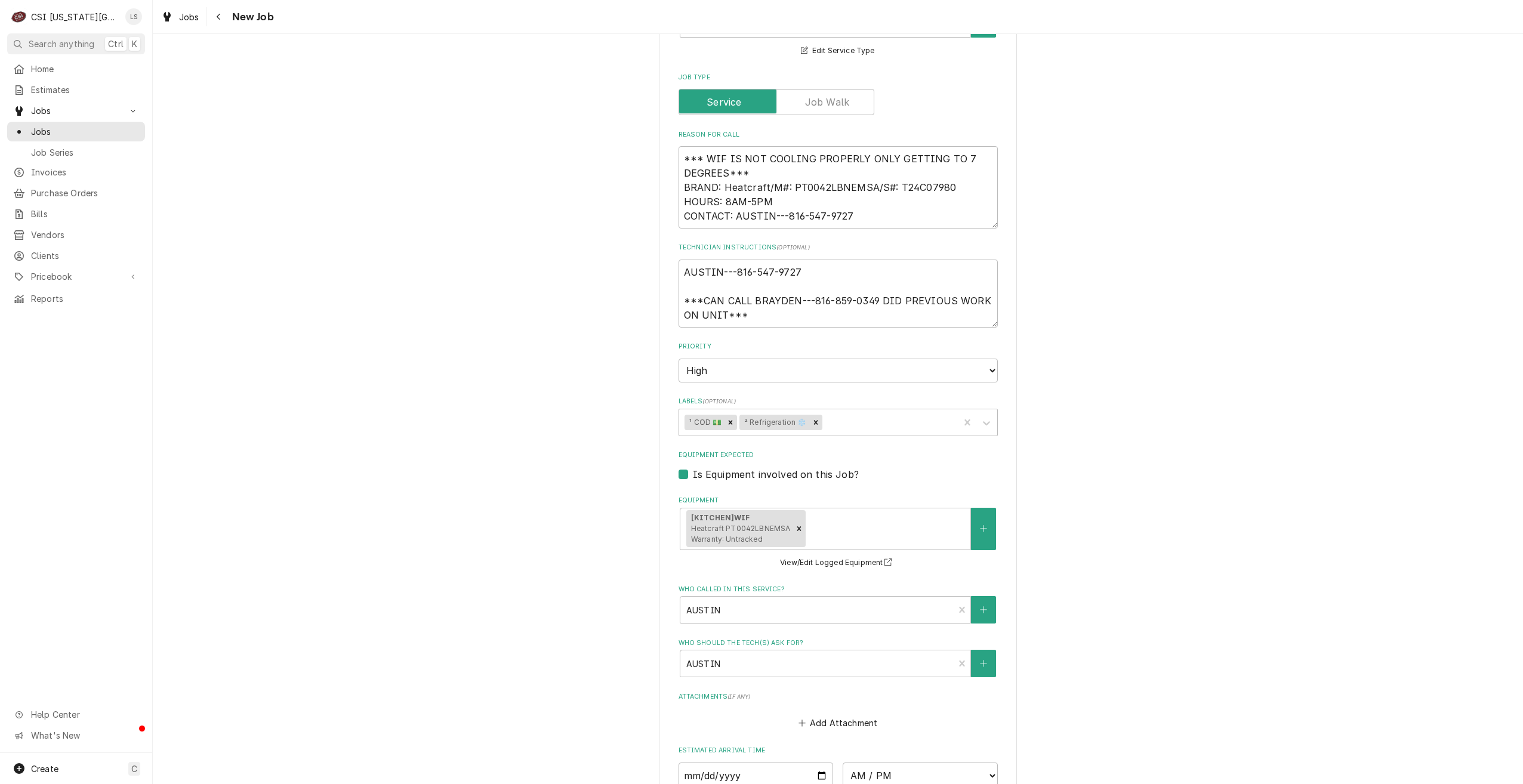
scroll to position [477, 0]
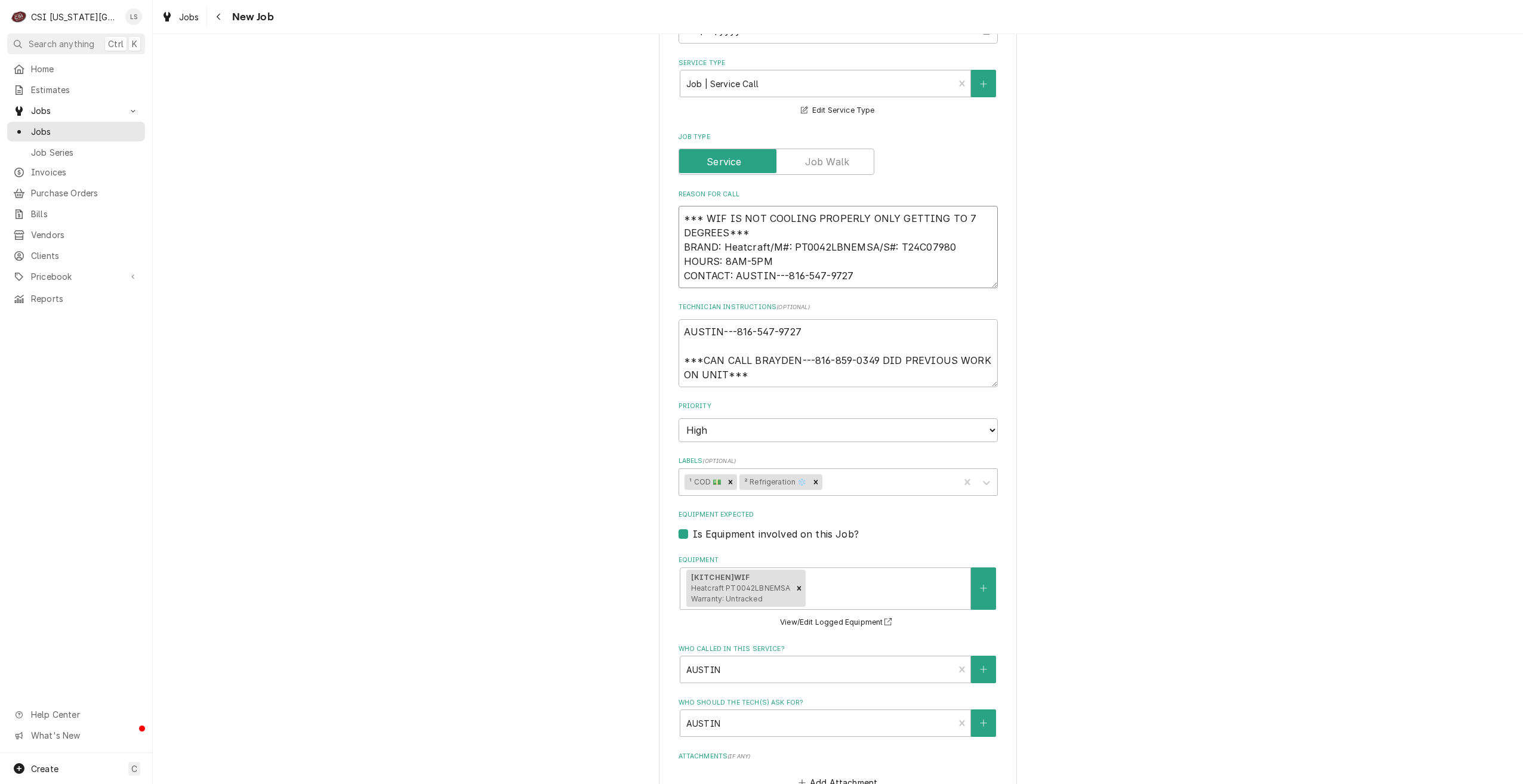
drag, startPoint x: 874, startPoint y: 279, endPoint x: 659, endPoint y: 249, distance: 217.1
click at [659, 249] on div "Use the fields below to edit this job: Client Details Client Hardin Central Sch…" at bounding box center [838, 331] width 358 height 1502
click at [1134, 278] on div "Use the fields below to edit this job: Client Details Client Hardin Central Sch…" at bounding box center [837, 330] width 1370 height 1523
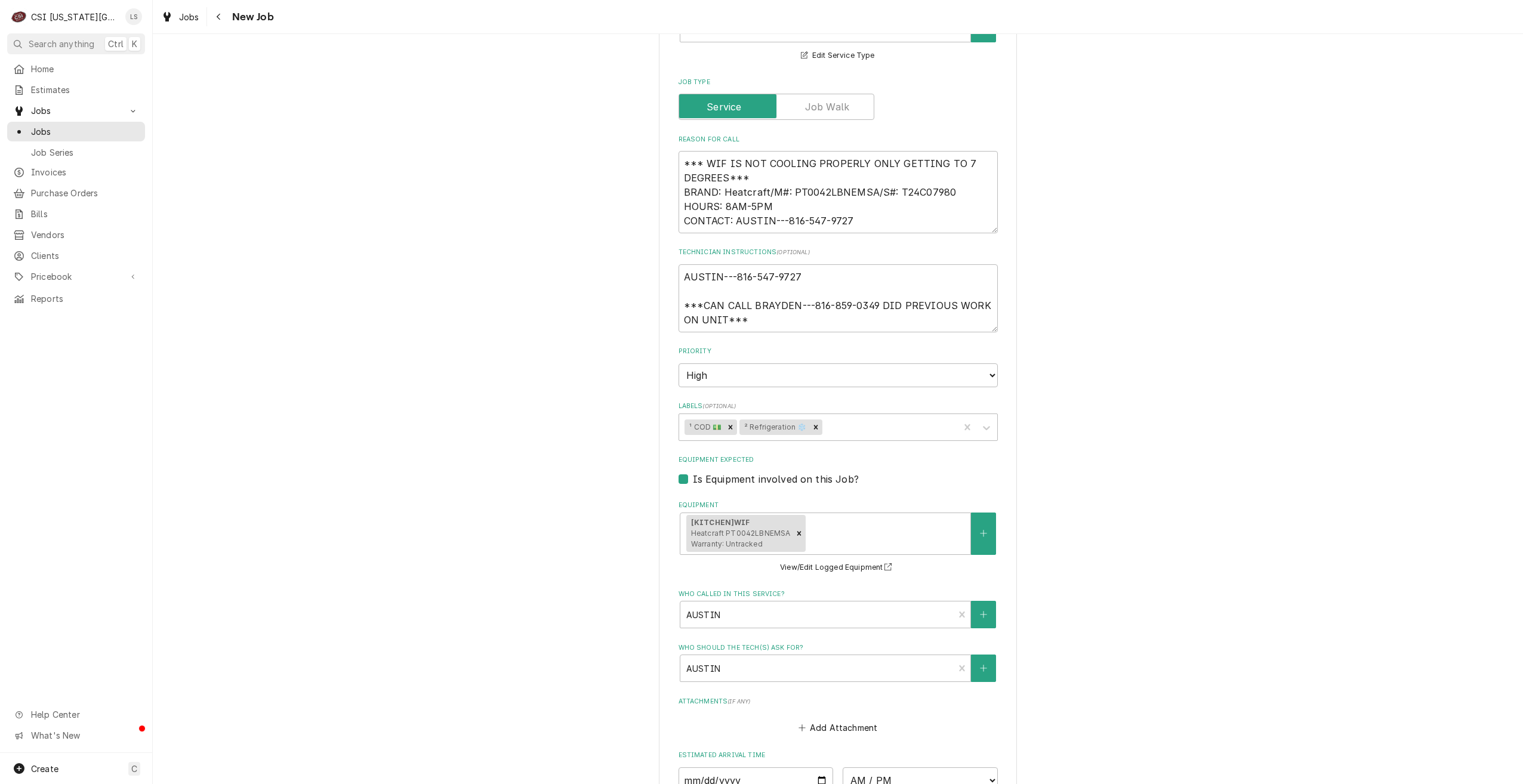
scroll to position [597, 0]
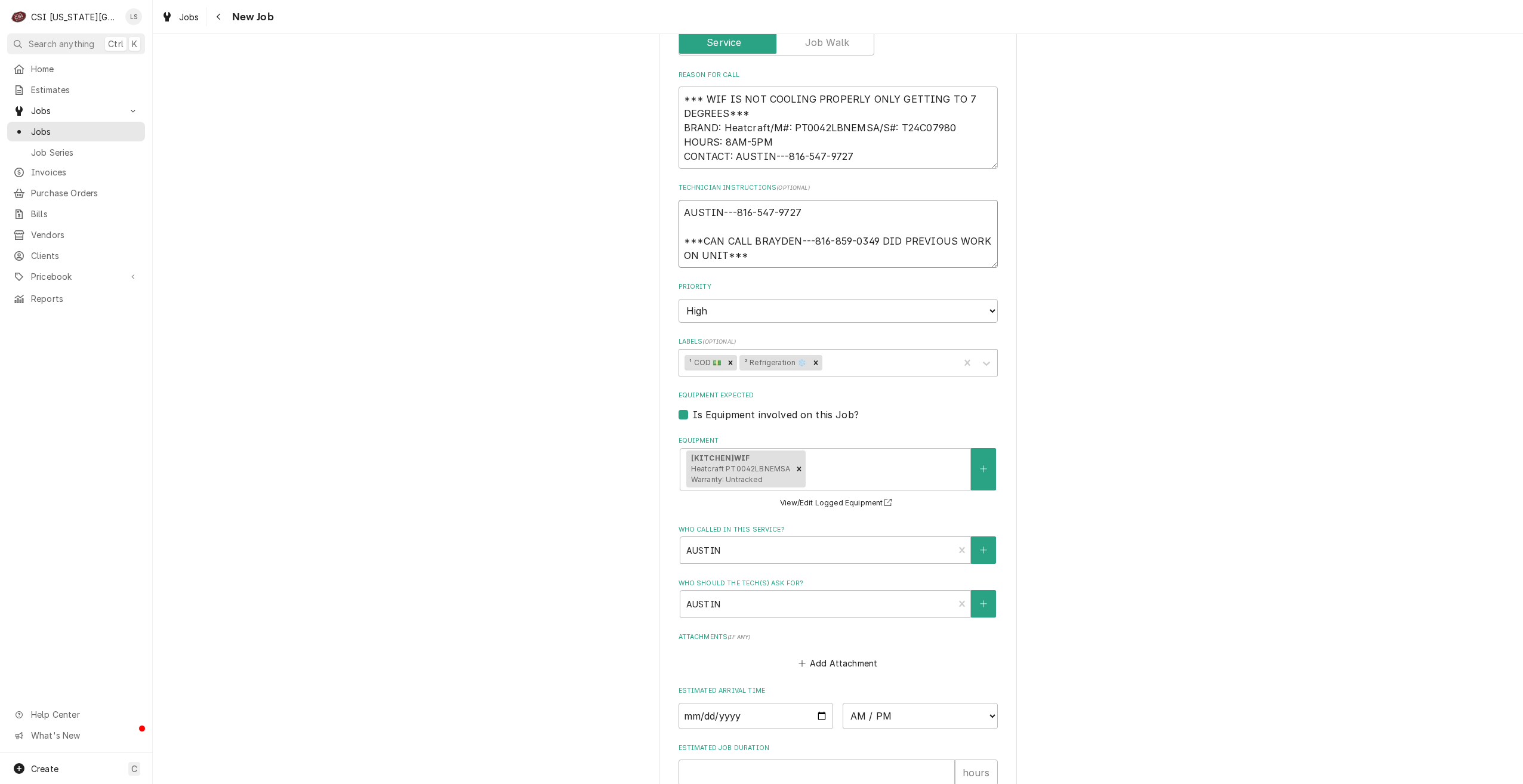
click at [814, 210] on textarea "AUSTIN---816-547-9727 ***CAN CALL BRAYDEN---816-859-0349 DID PREVIOUS WORK ON U…" at bounding box center [838, 234] width 319 height 68
type textarea "x"
type textarea "AUSTIN---816-547-9727 ***CAN CALL BRAYDEN---816-859-0349 DID PREVIOUS WORK ON U…"
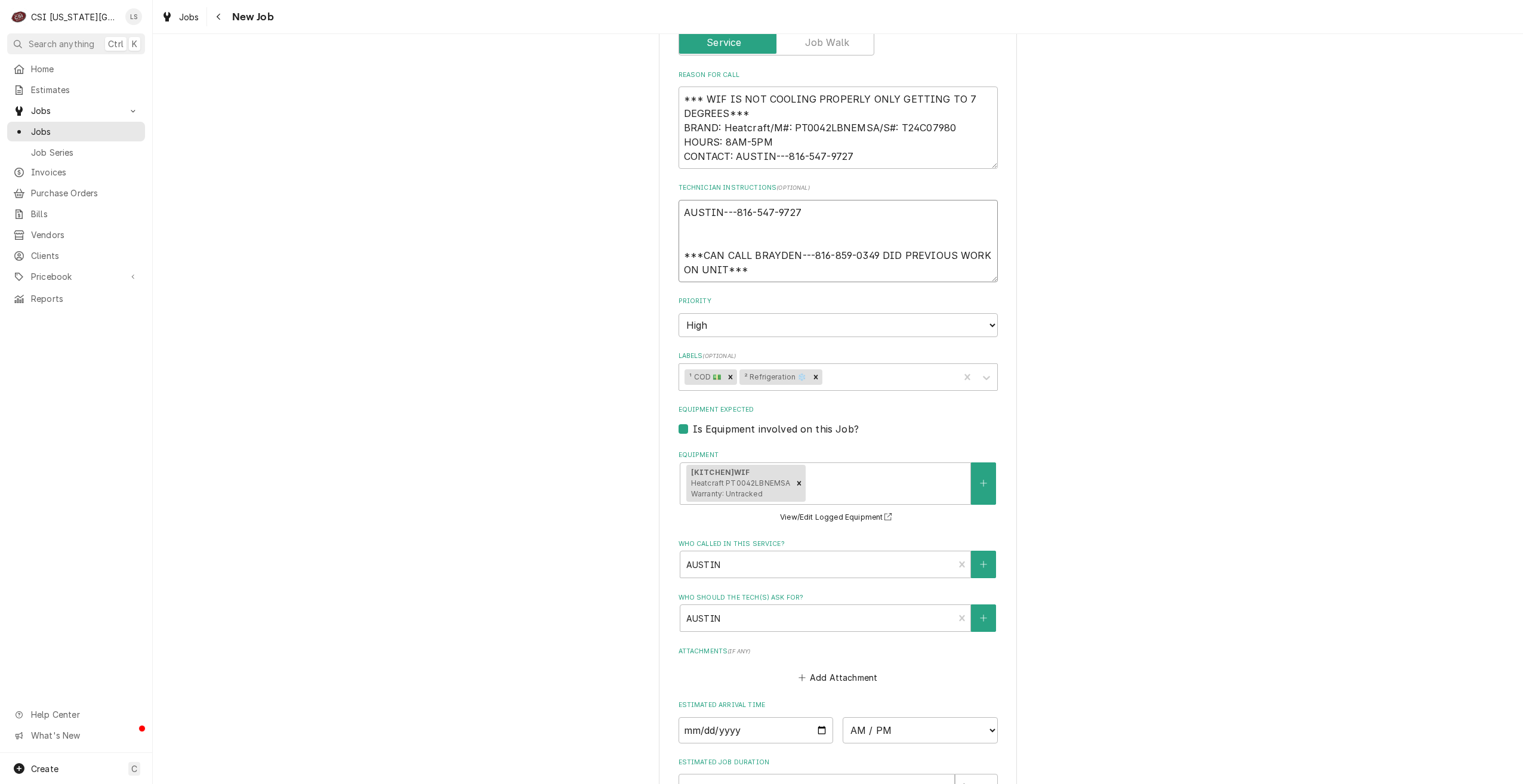
type textarea "x"
type textarea "AUSTIN---816-547-9727 ***CAN CALL BRAYDEN---816-859-0349 DID PREVIOUS WORK ON U…"
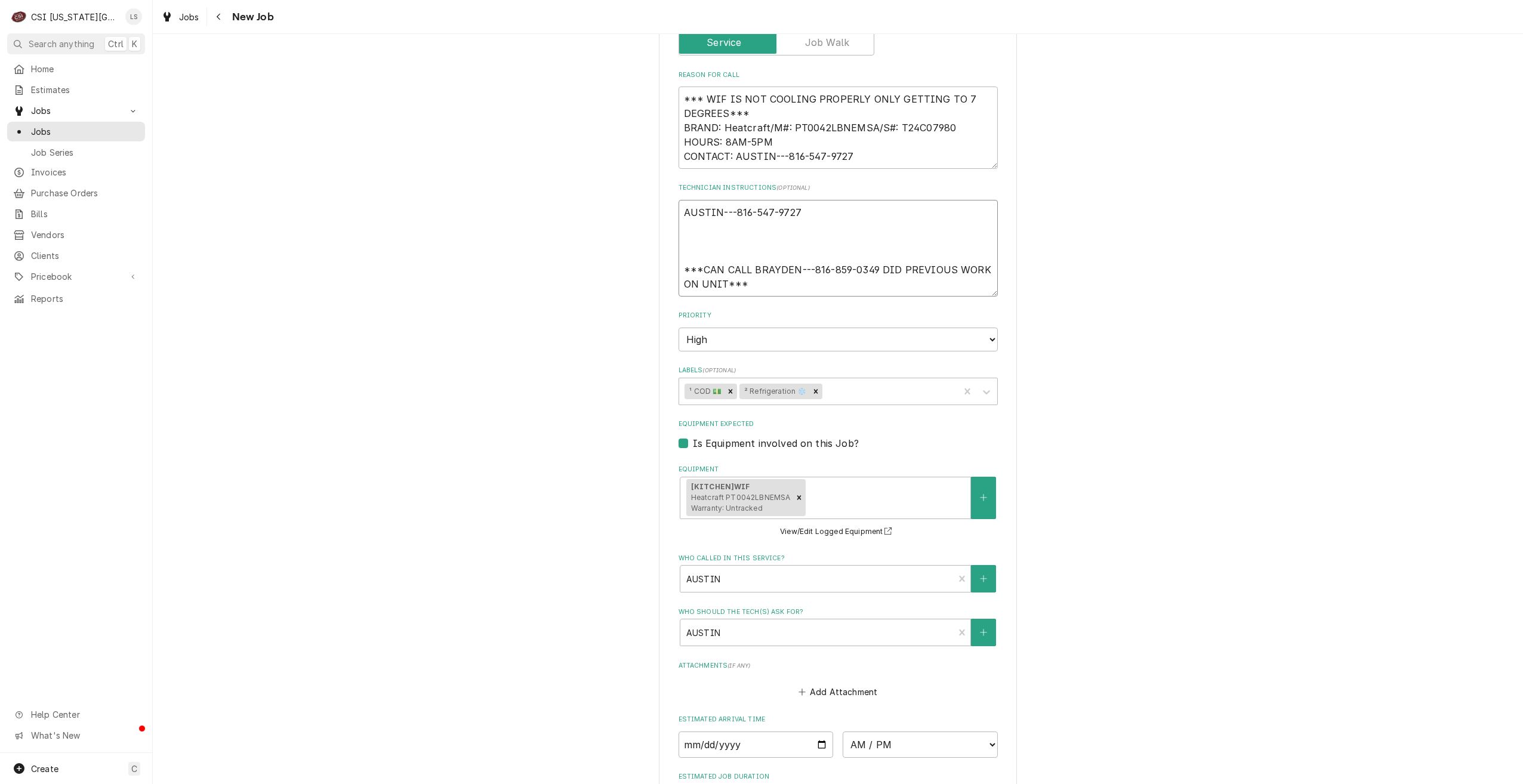
paste textarea "BRAND: Heatcraft/M#: PT0042LBNEMSA/S#: T24C07980 HOURS: 8AM-5PM CONTACT: AUSTIN…"
type textarea "x"
type textarea "AUSTIN---816-547-9727 BRAND: Heatcraft/M#: PT0042LBNEMSA/S#: T24C07980 HOURS: 8…"
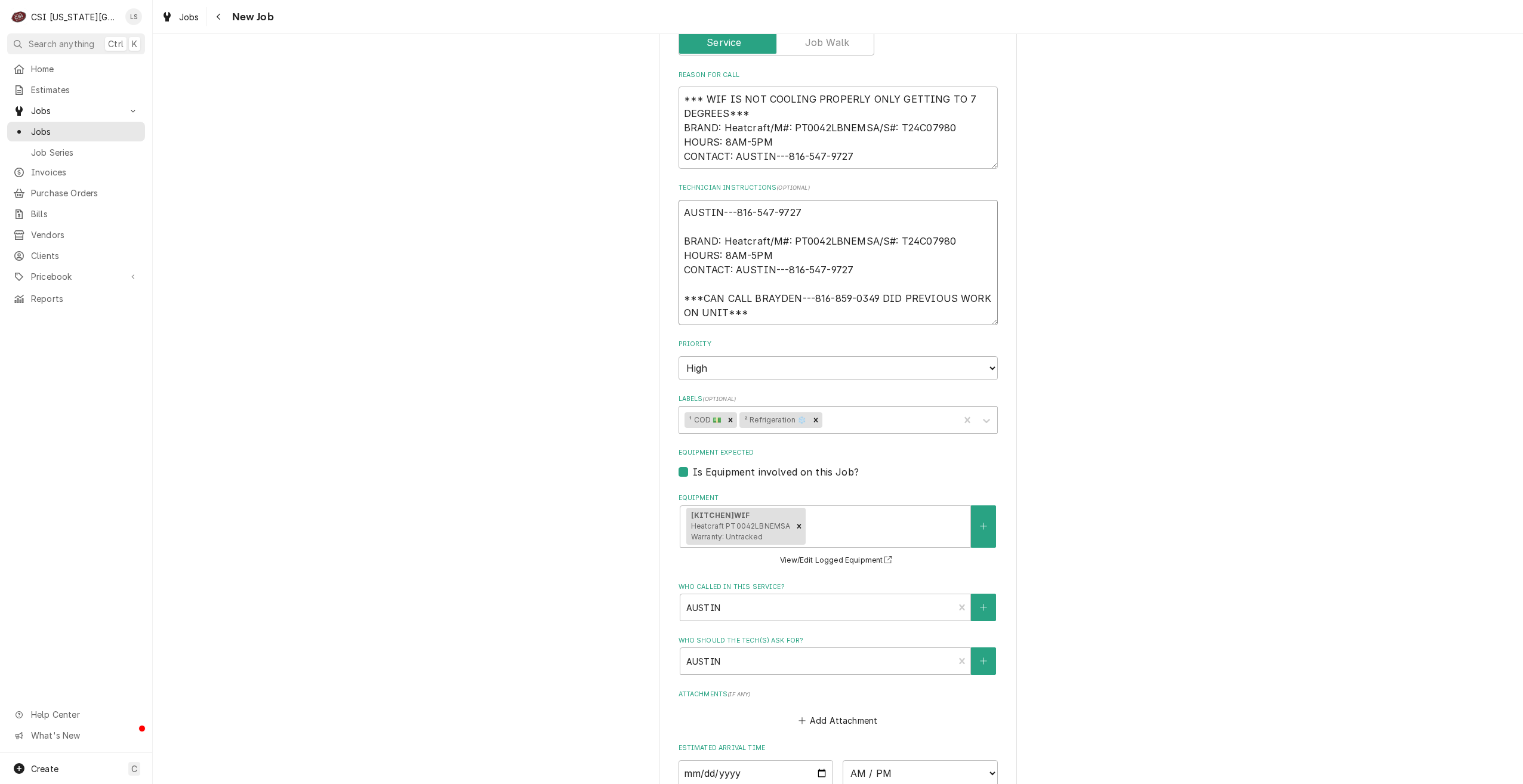
type textarea "x"
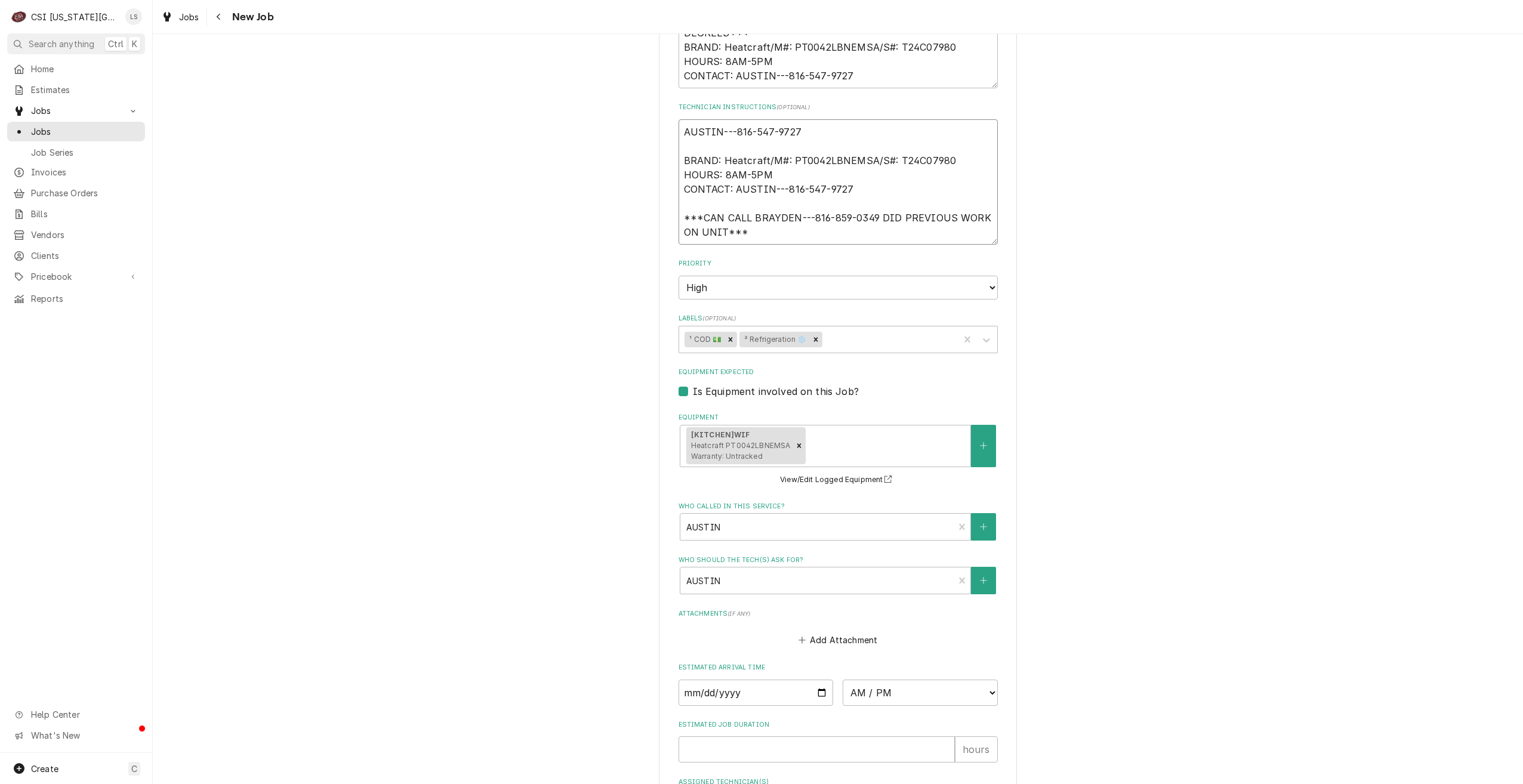
scroll to position [843, 0]
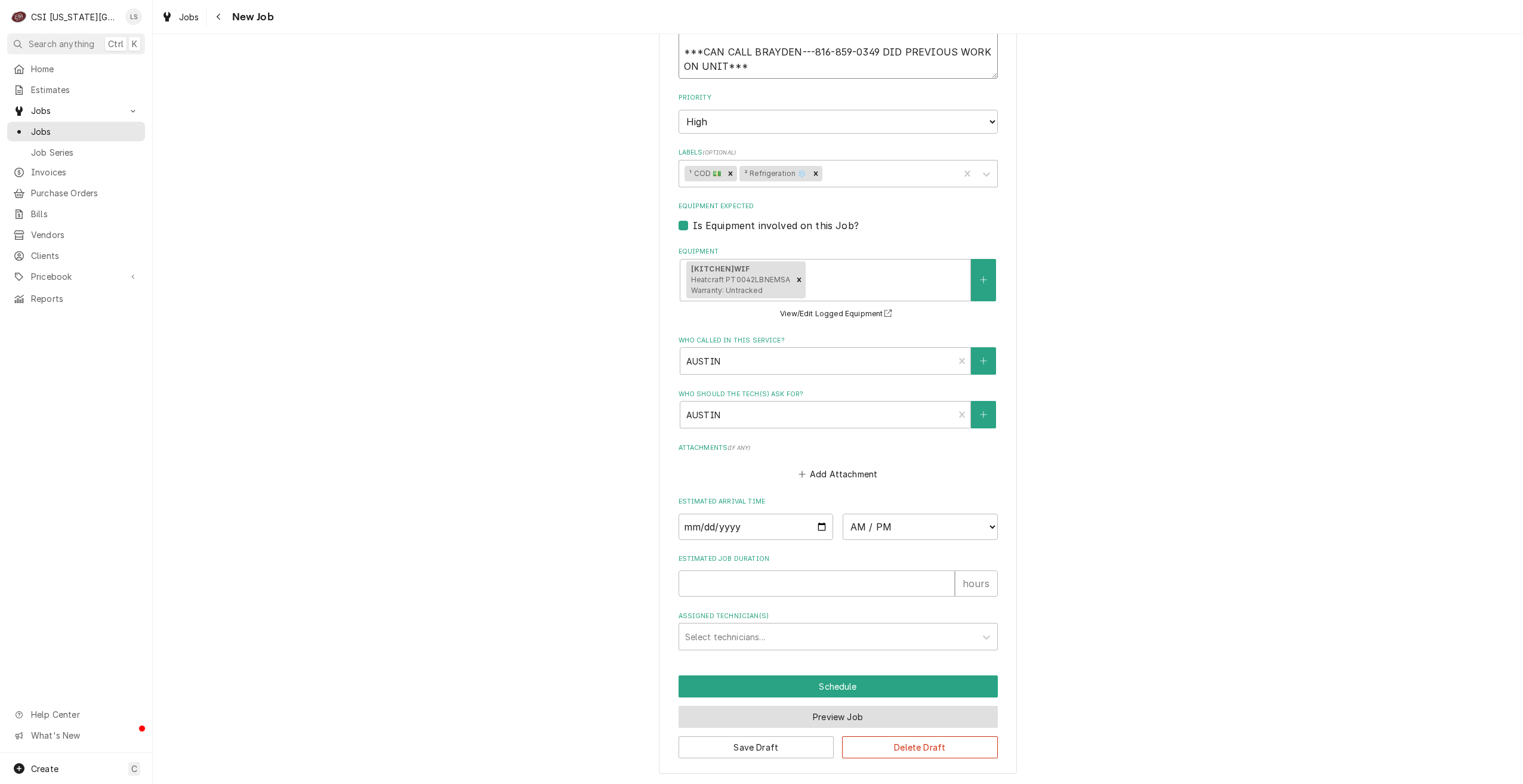
type textarea "AUSTIN---816-547-9727 BRAND: Heatcraft/M#: PT0042LBNEMSA/S#: T24C07980 HOURS: 8…"
click at [811, 719] on button "Preview Job" at bounding box center [838, 717] width 319 height 22
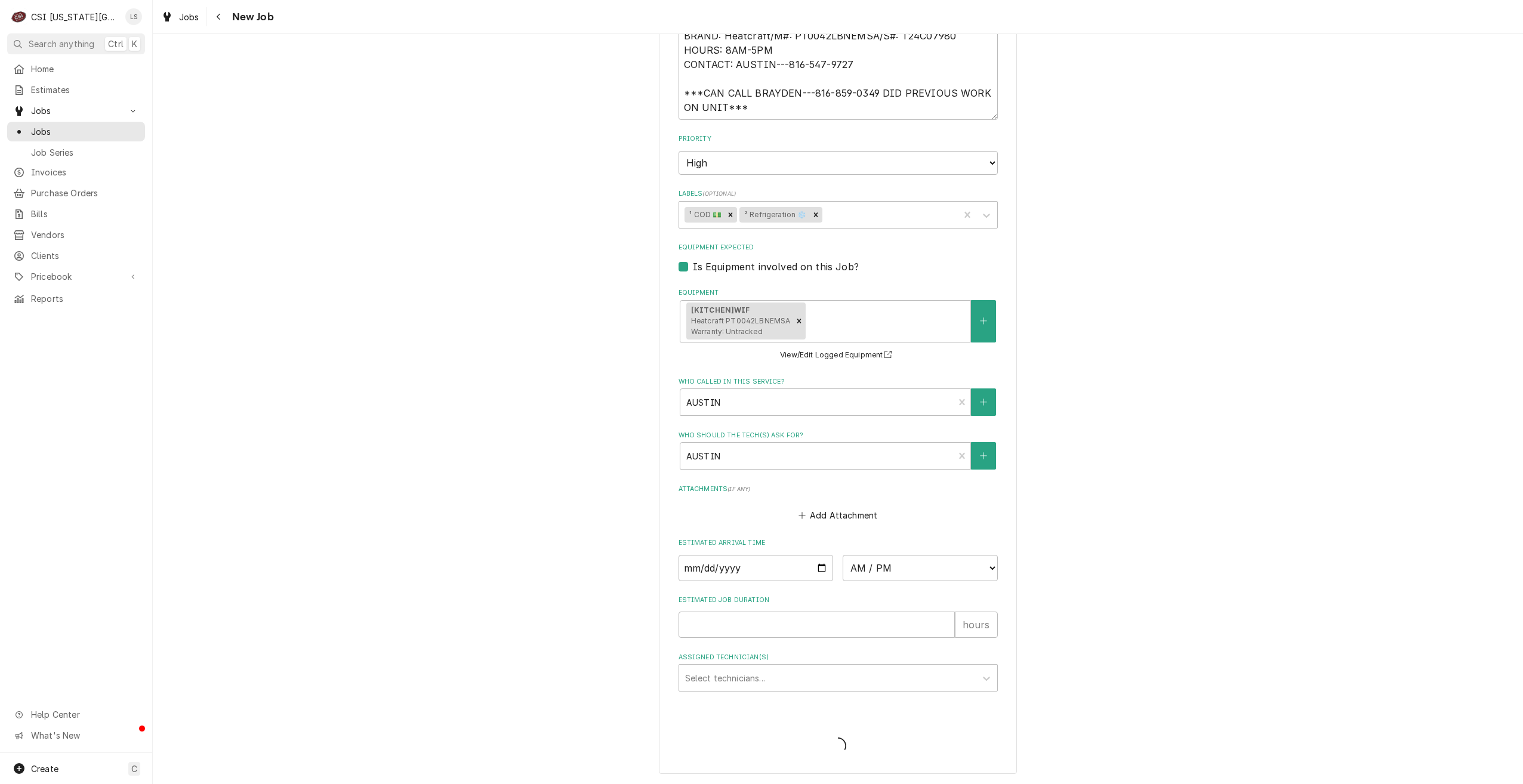
scroll to position [802, 0]
type textarea "x"
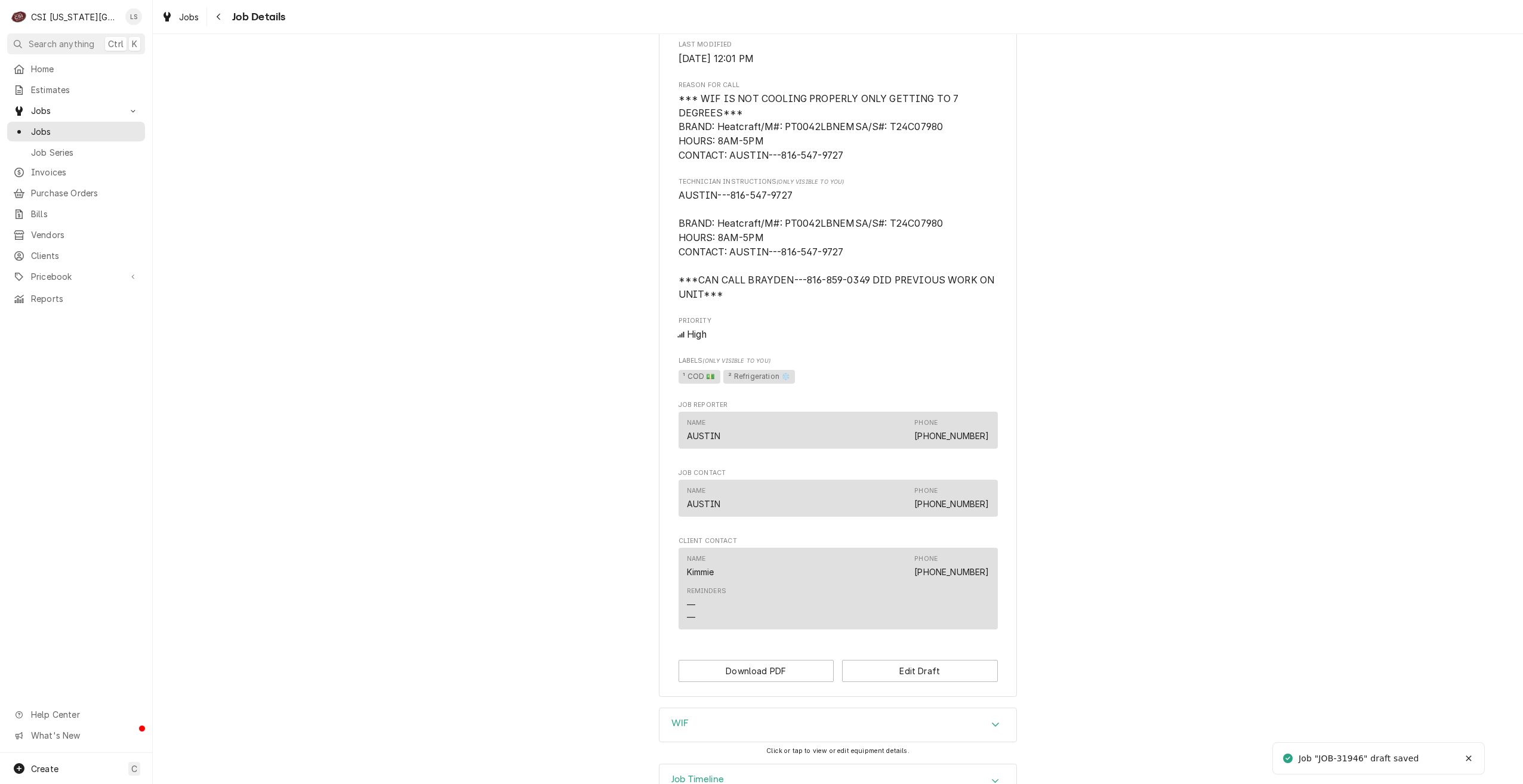
scroll to position [553, 0]
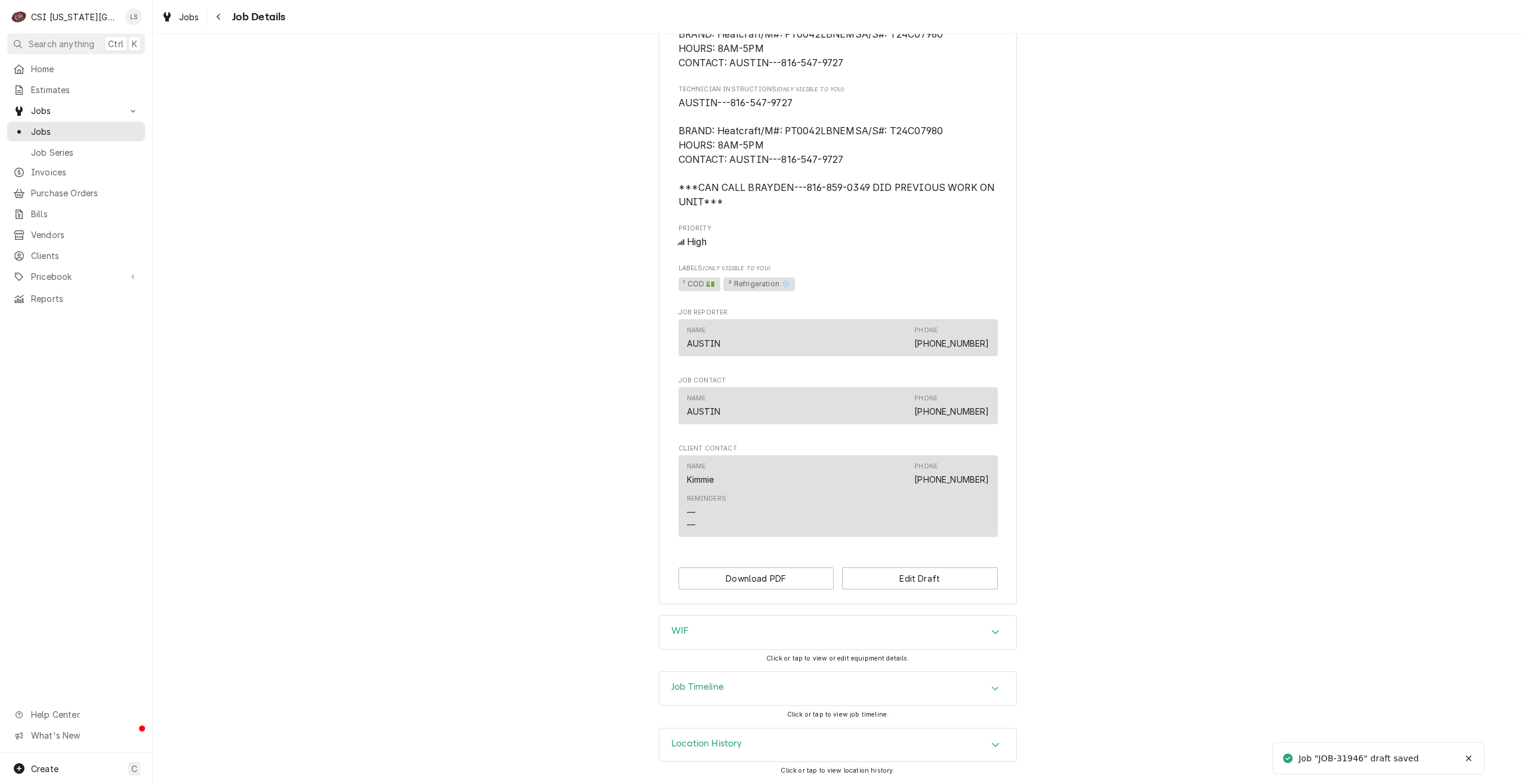
click at [950, 679] on div "Job Timeline" at bounding box center [838, 688] width 357 height 33
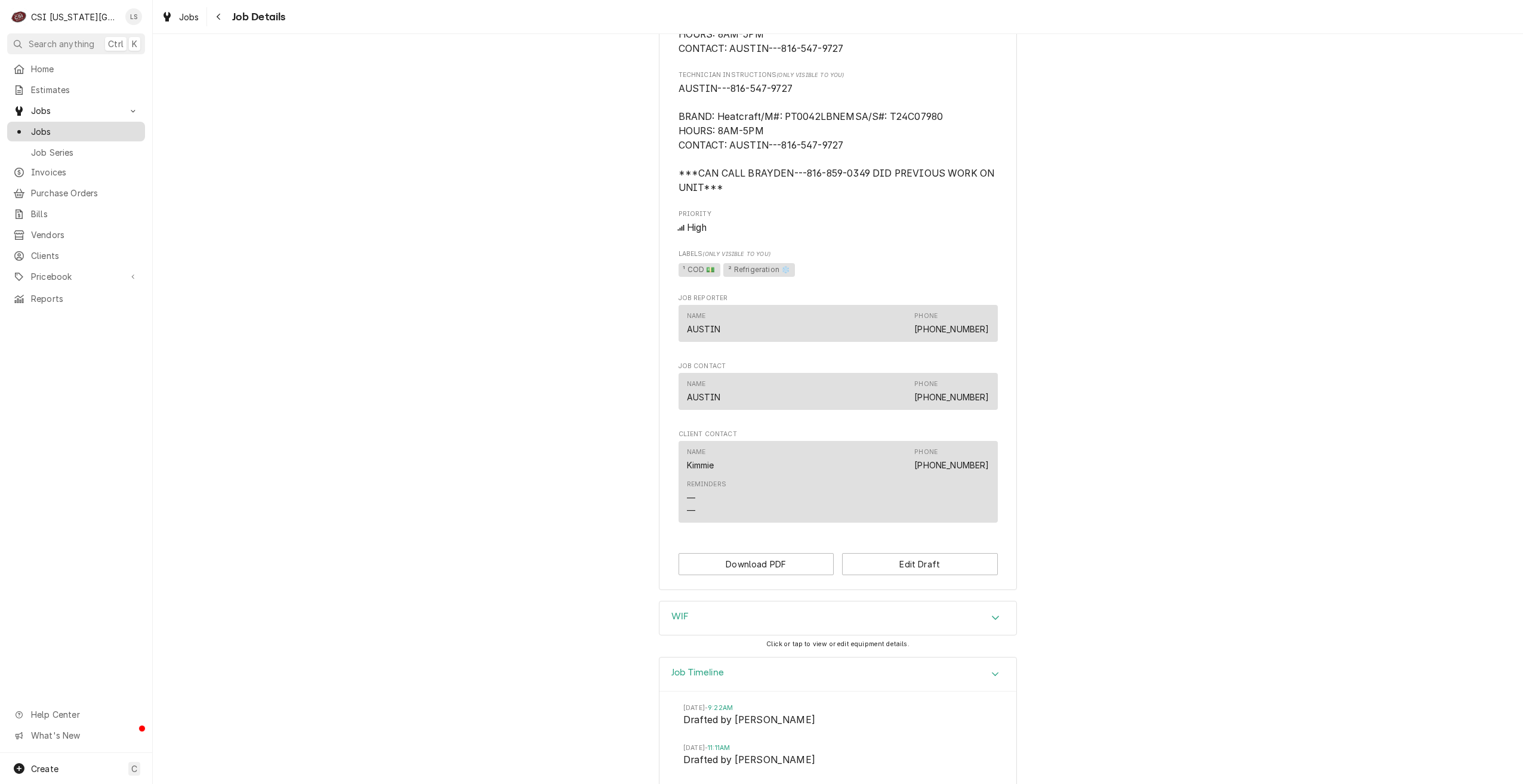
drag, startPoint x: 109, startPoint y: 133, endPoint x: 114, endPoint y: 130, distance: 5.8
click at [109, 133] on div "Jobs" at bounding box center [76, 131] width 133 height 15
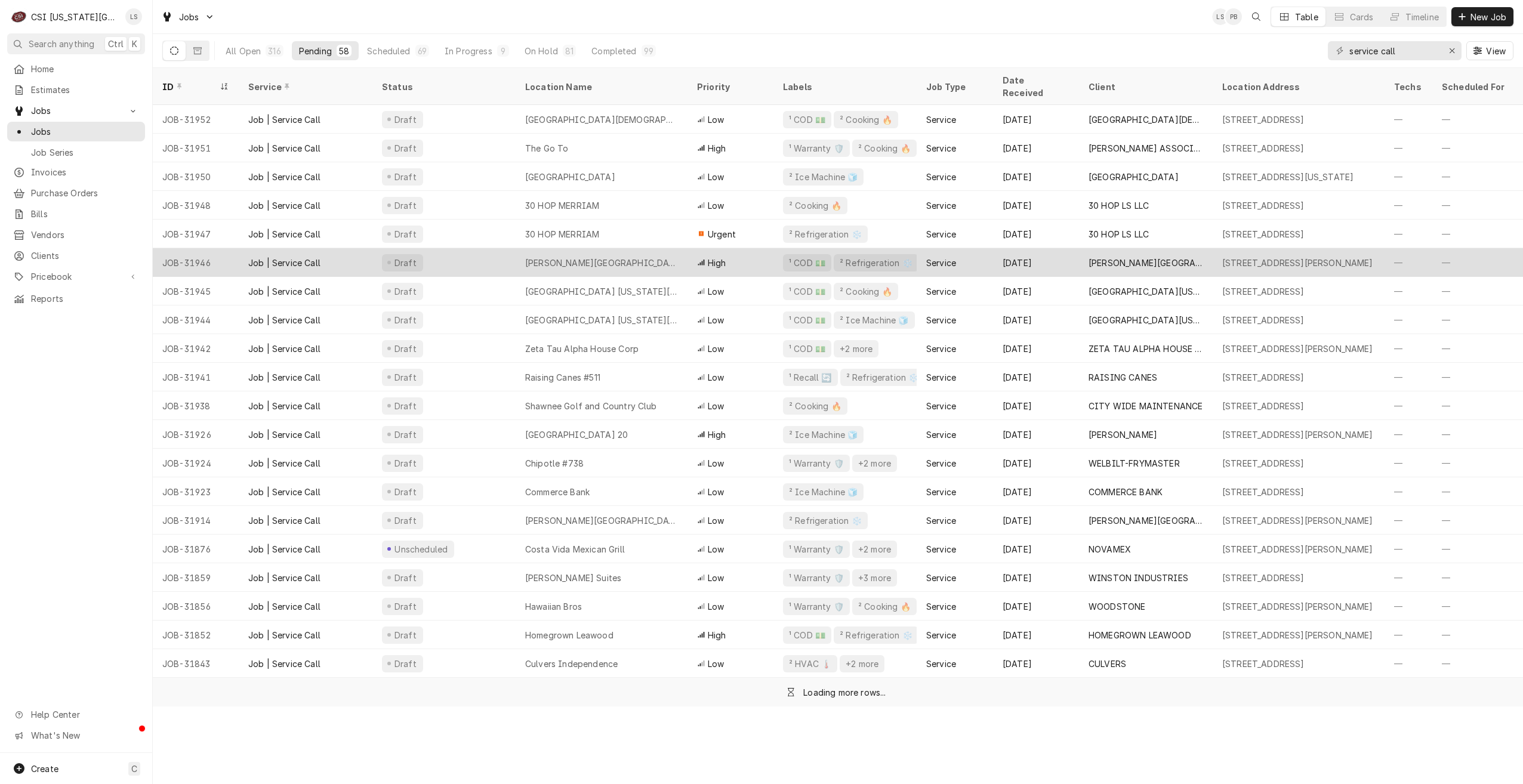
click at [500, 250] on div "Draft" at bounding box center [444, 262] width 143 height 29
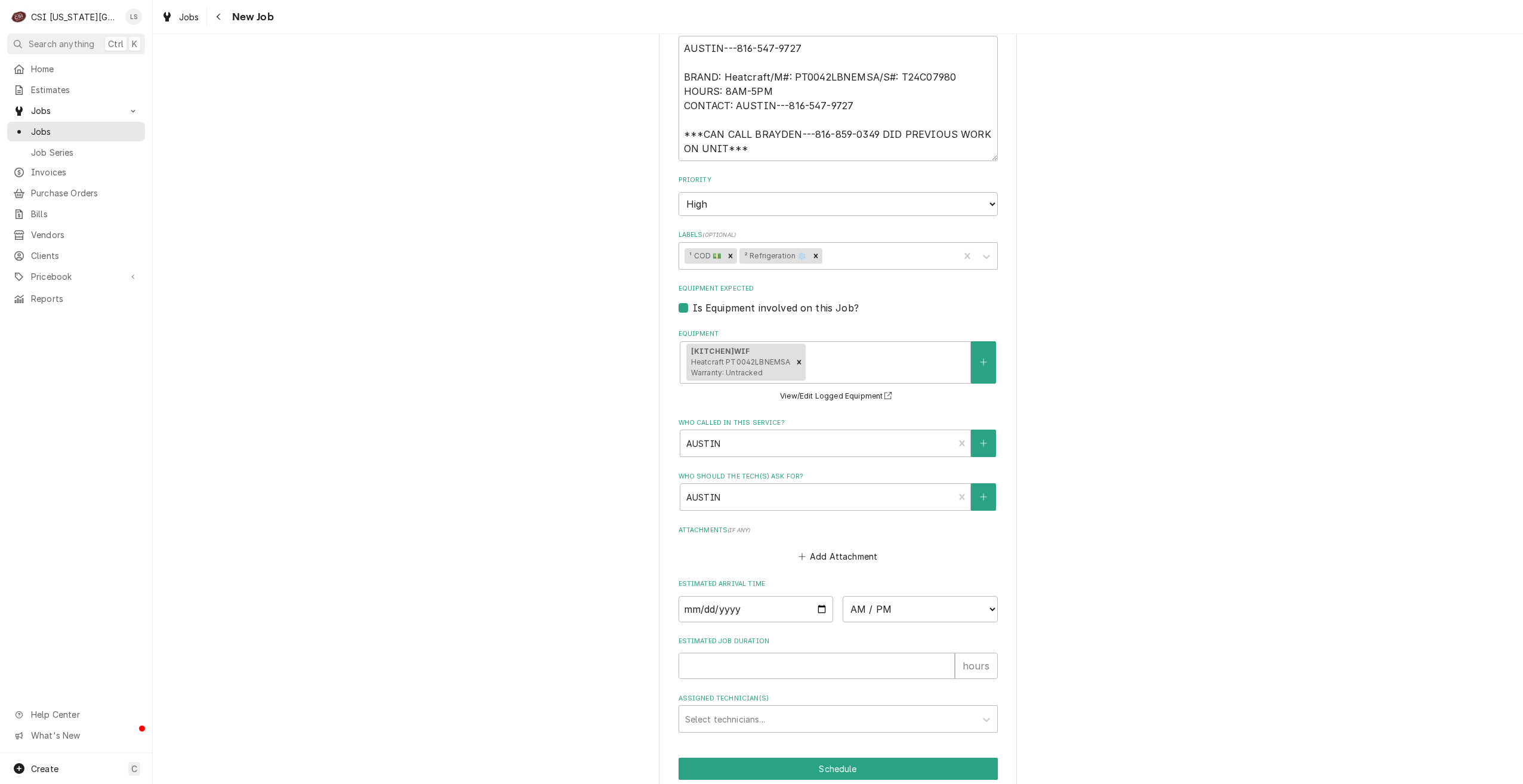
scroll to position [843, 0]
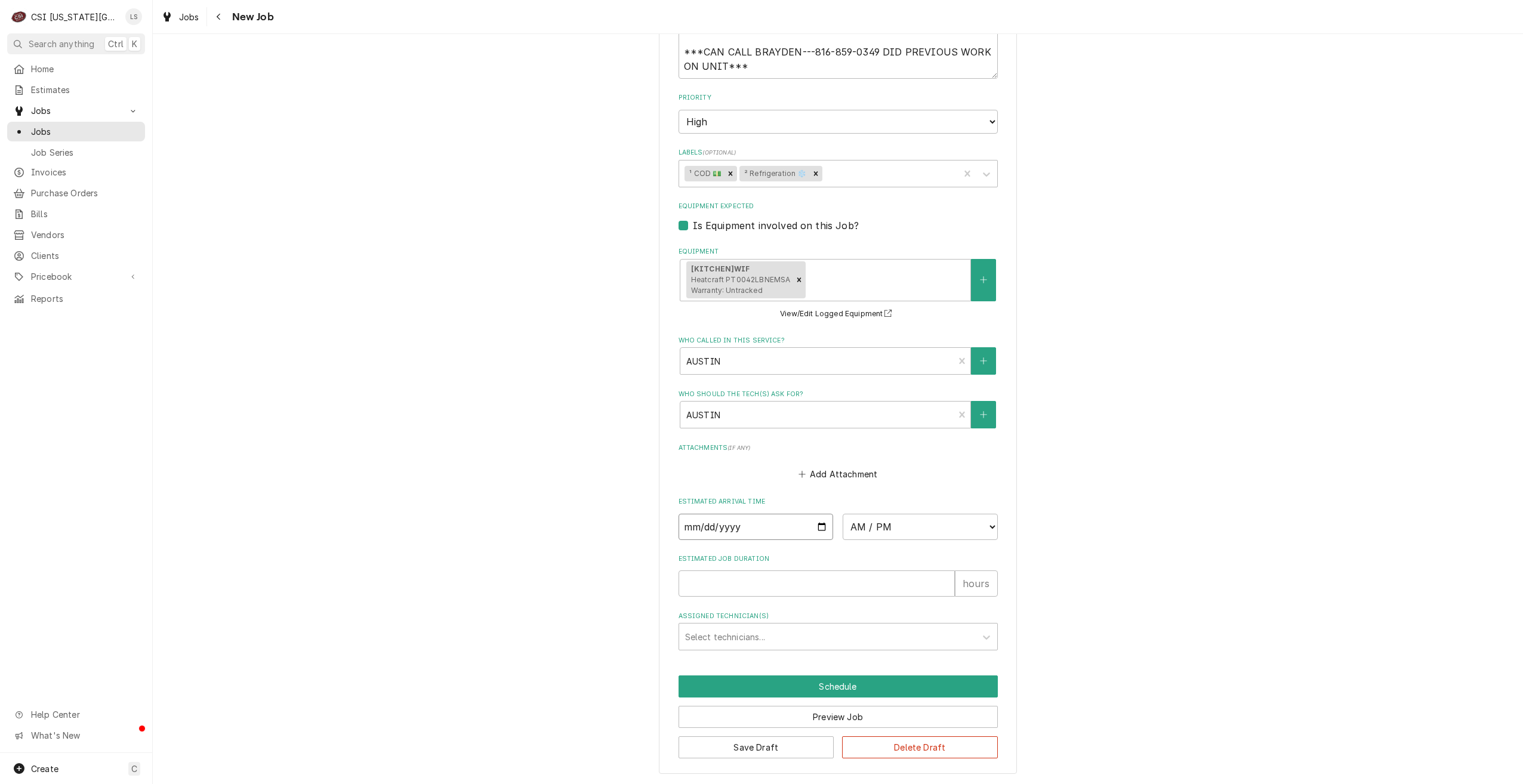
click at [815, 525] on input "Date" at bounding box center [756, 527] width 156 height 27
type textarea "x"
type input "2025-08-12"
type textarea "x"
click at [894, 532] on select "AM / PM 6:00 AM 6:15 AM 6:30 AM 6:45 AM 7:00 AM 7:15 AM 7:30 AM 7:45 AM 8:00 AM…" at bounding box center [920, 527] width 156 height 27
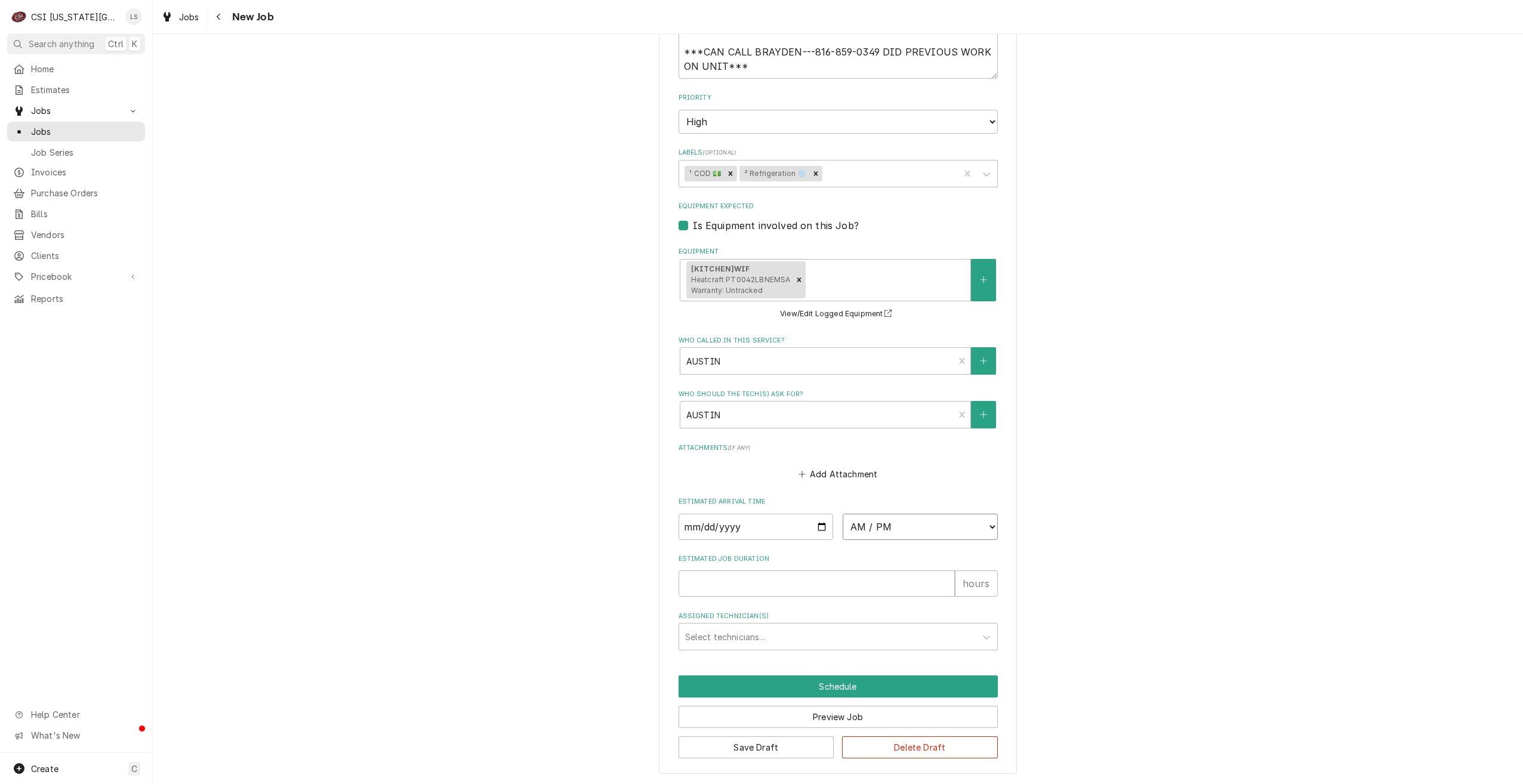
select select "08:00:00"
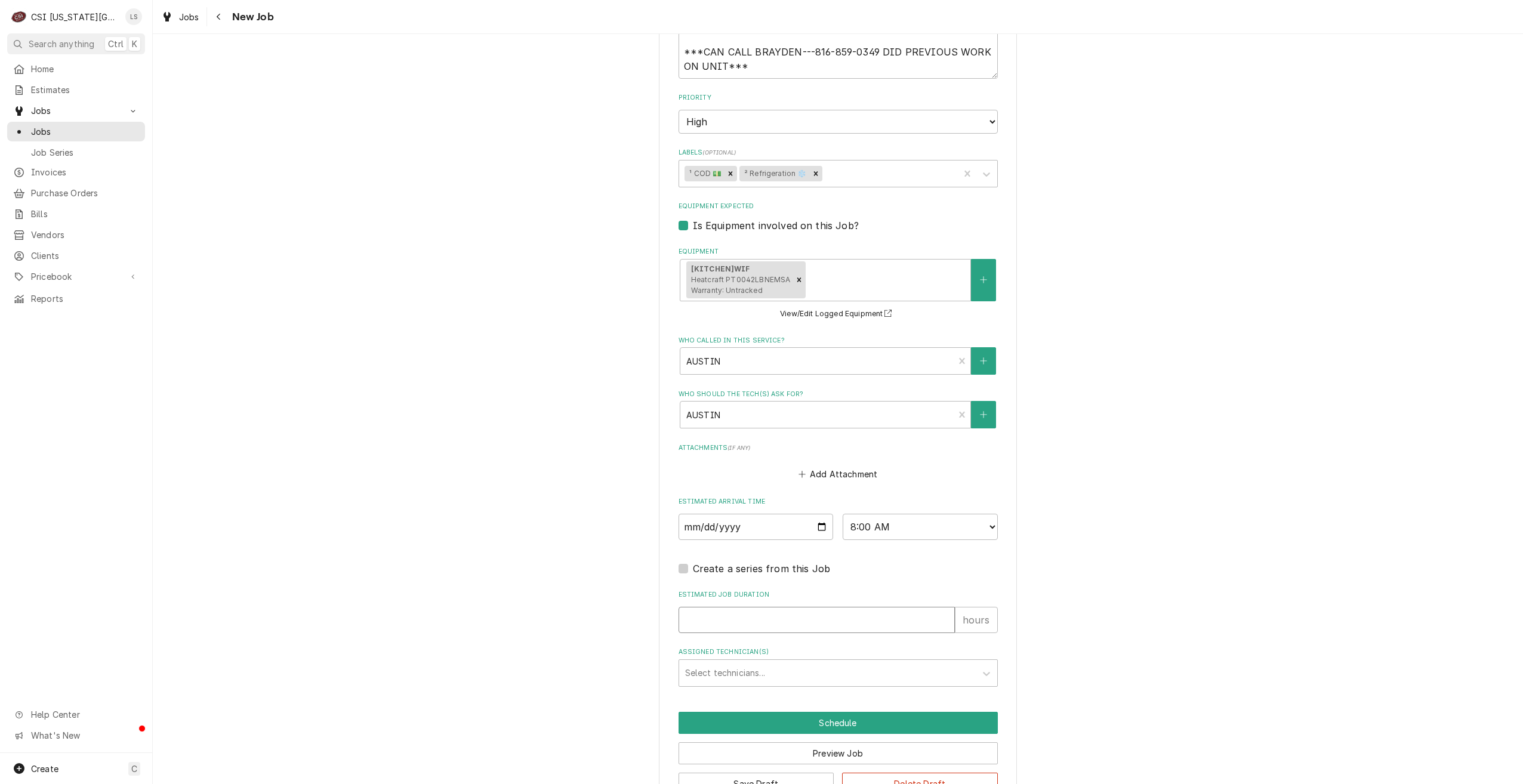
click at [840, 612] on input "Estimated Job Duration" at bounding box center [817, 620] width 276 height 27
type textarea "x"
type input "2"
type textarea "x"
type input "2"
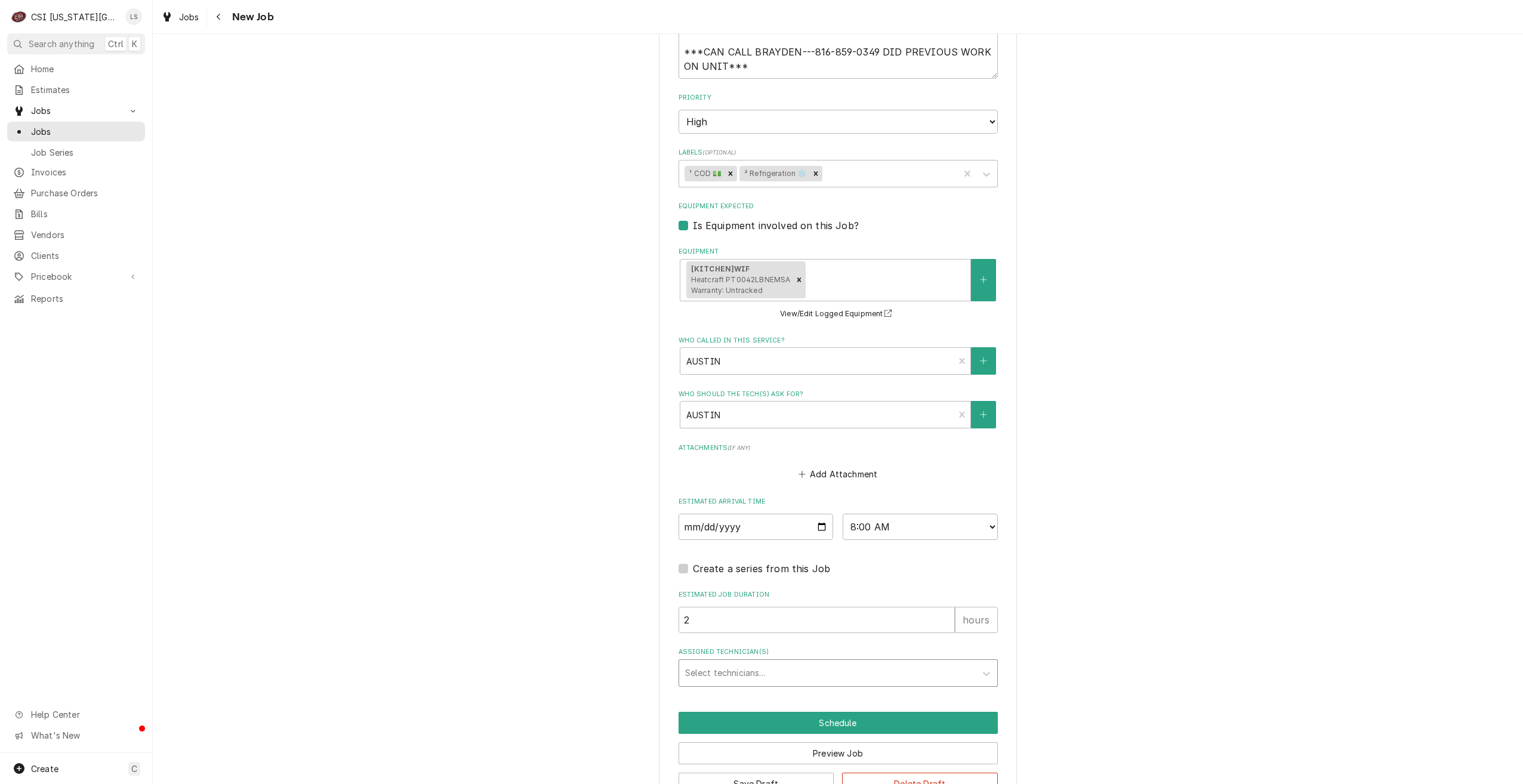
click at [809, 671] on div "Assigned Technician(s)" at bounding box center [828, 673] width 285 height 21
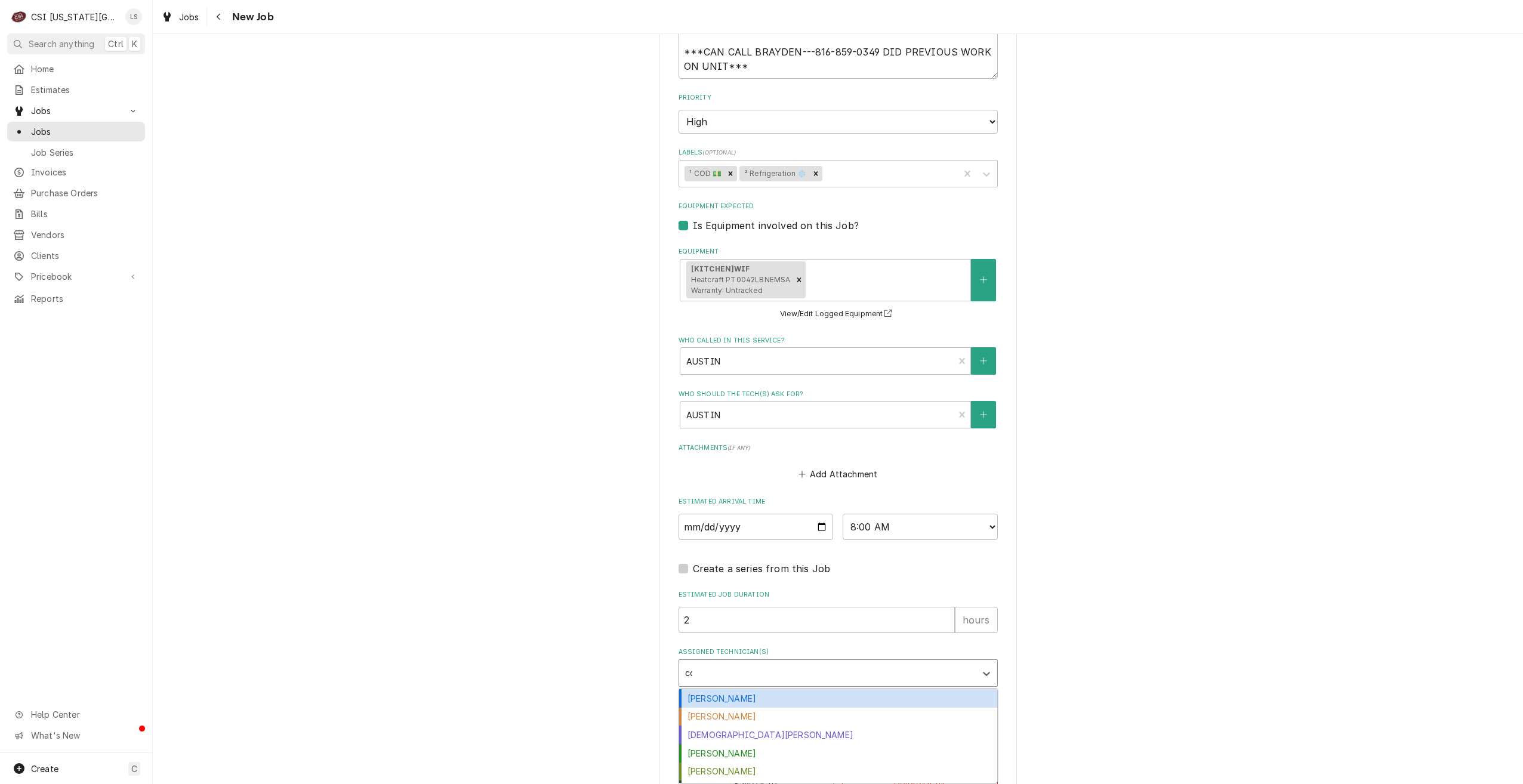
type input "cod"
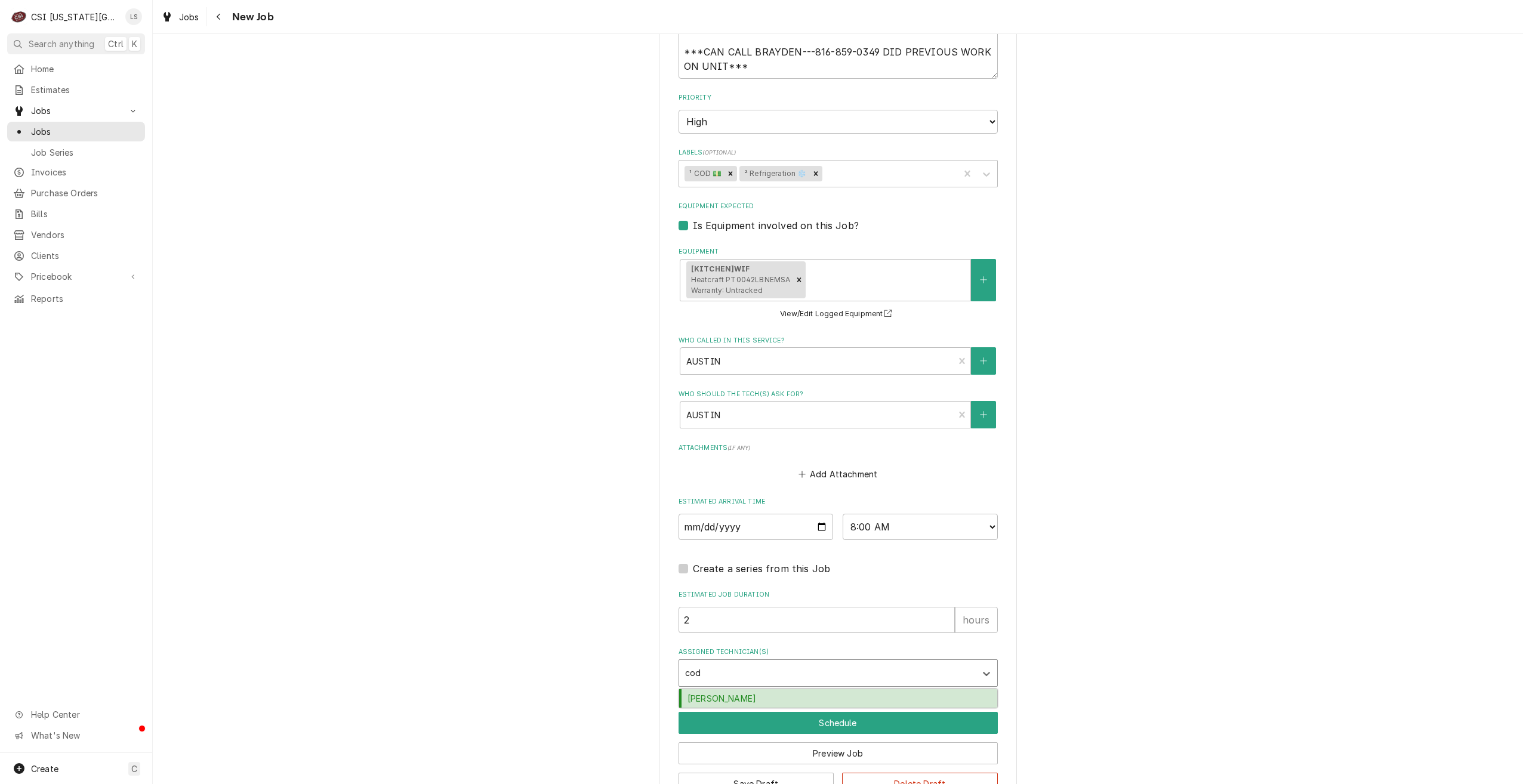
click at [788, 694] on div "Cody Davis" at bounding box center [838, 698] width 318 height 18
type textarea "x"
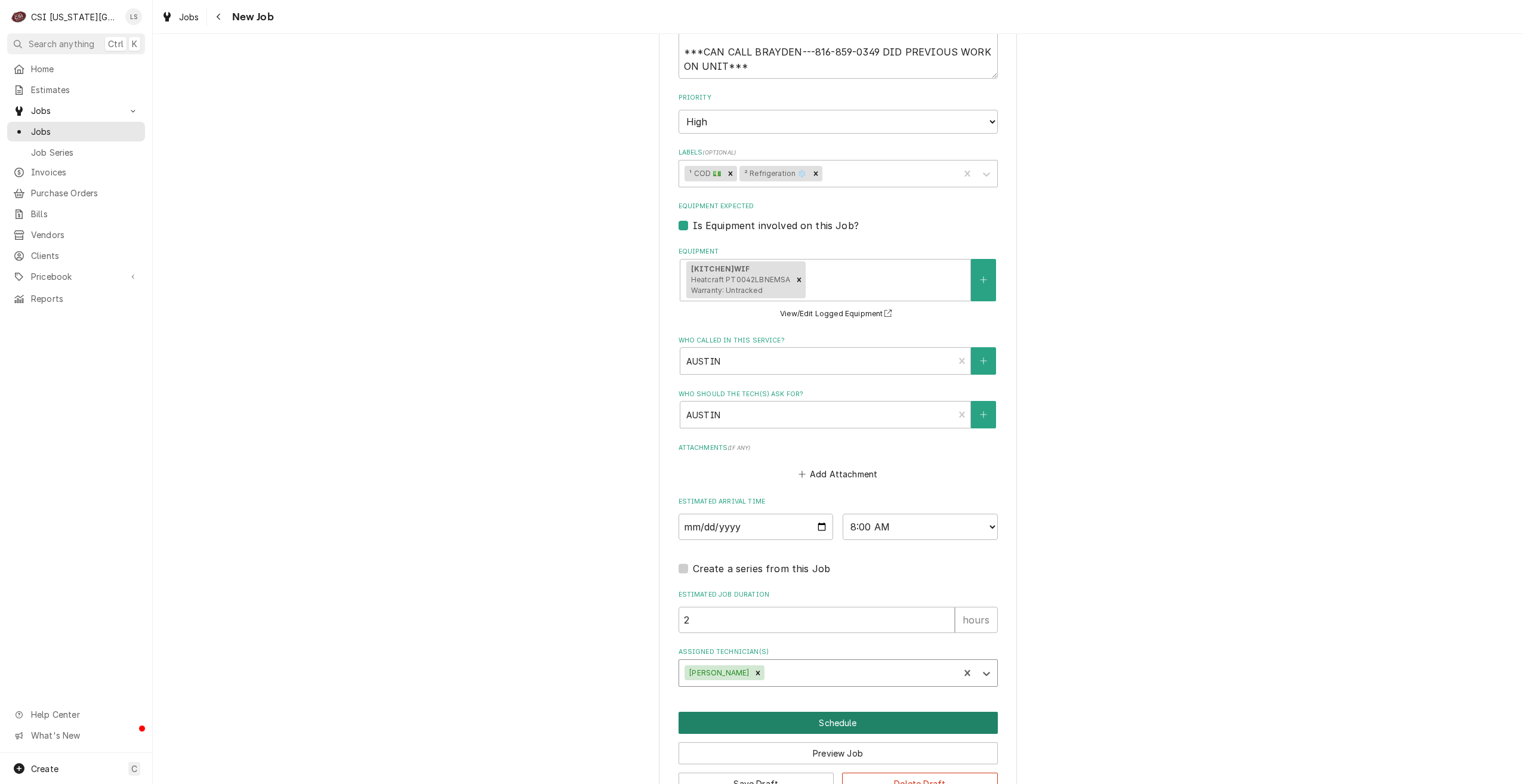
click at [795, 718] on button "Schedule" at bounding box center [838, 723] width 319 height 22
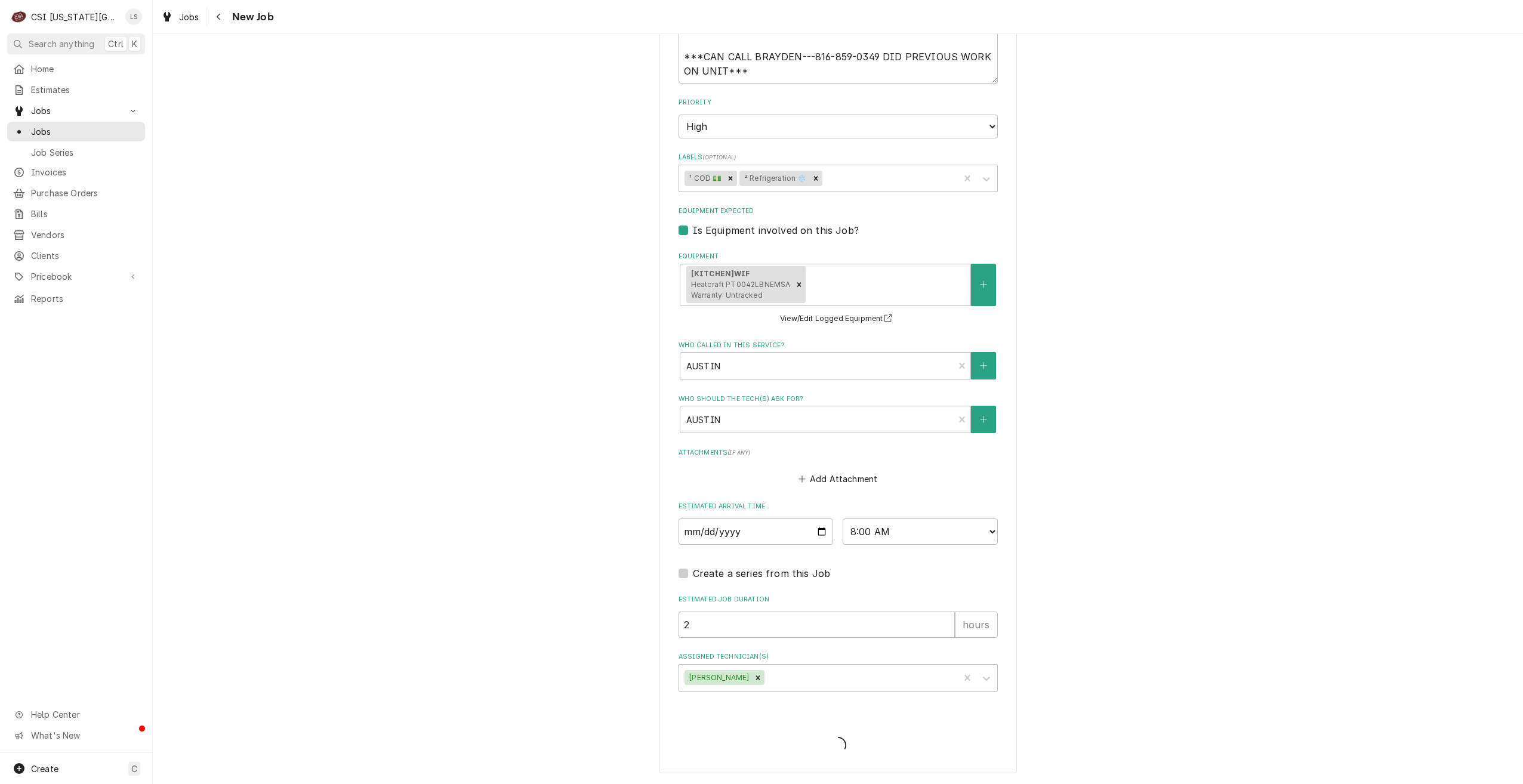
scroll to position [839, 0]
type textarea "x"
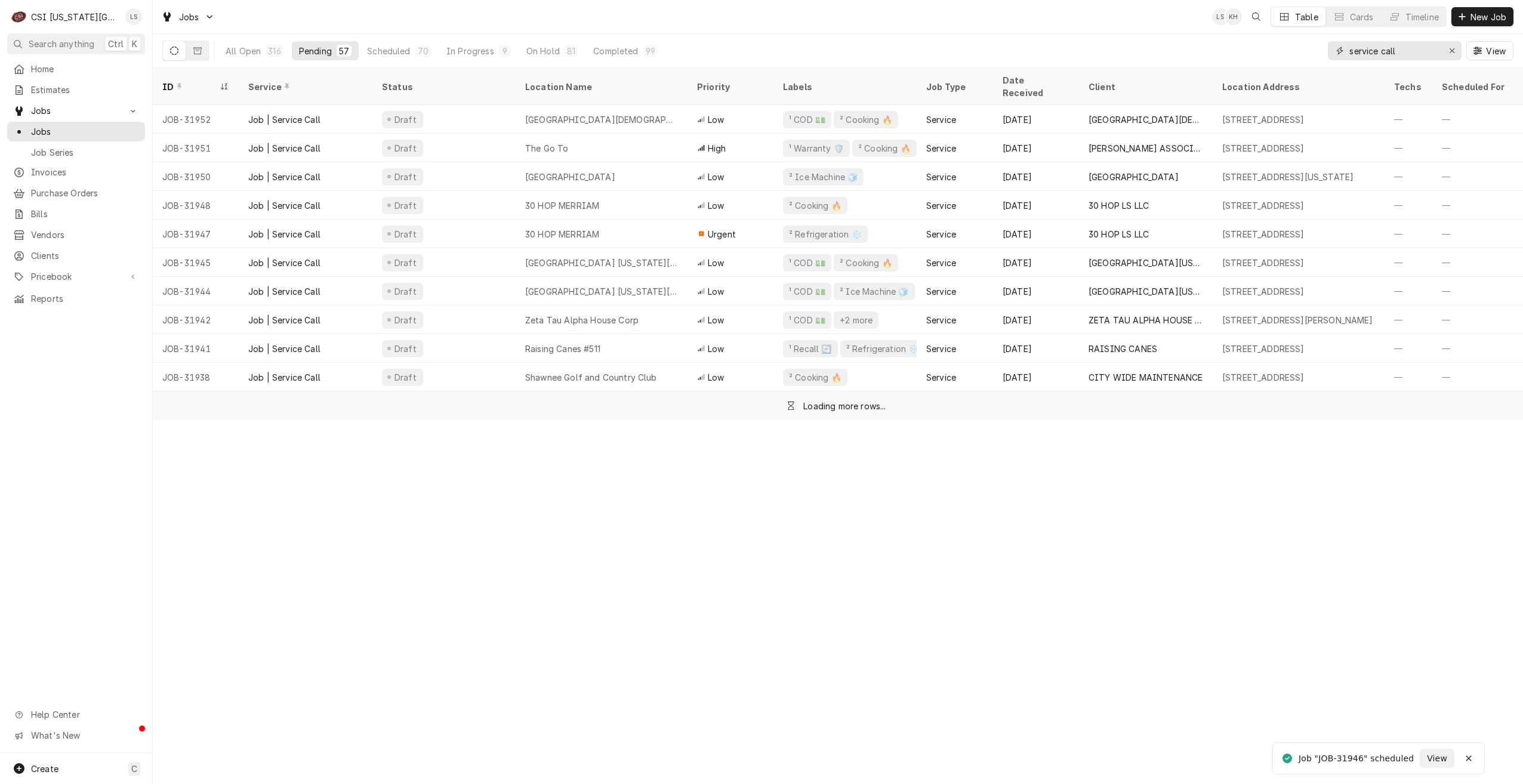
drag, startPoint x: 1407, startPoint y: 51, endPoint x: 1265, endPoint y: 59, distance: 142.2
click at [1265, 59] on div "All Open 316 Pending 57 Scheduled 70 In Progress 9 On Hold 81 Completed 99 serv…" at bounding box center [837, 50] width 1351 height 33
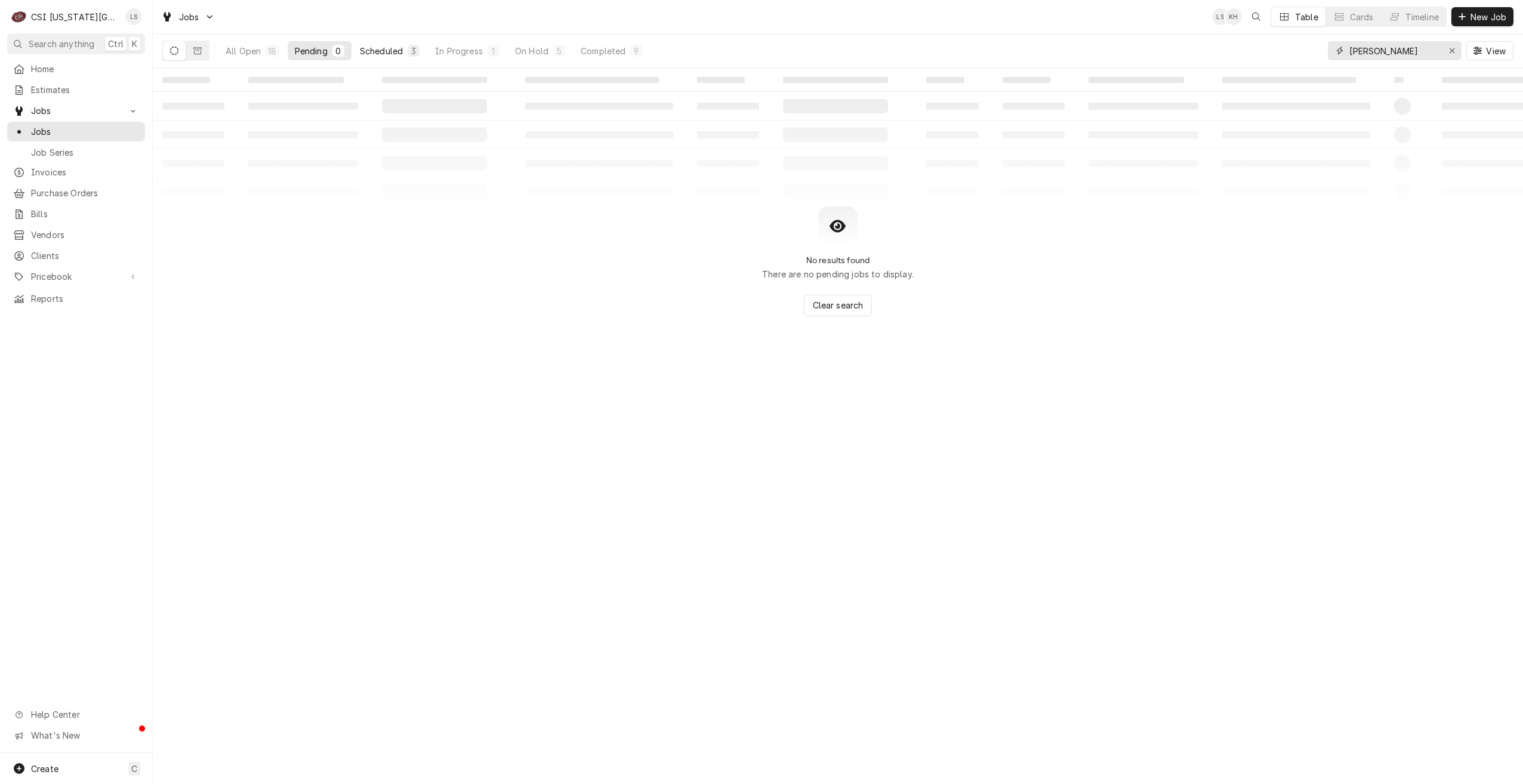
type input "[PERSON_NAME]"
click at [386, 46] on div "Scheduled" at bounding box center [381, 51] width 43 height 13
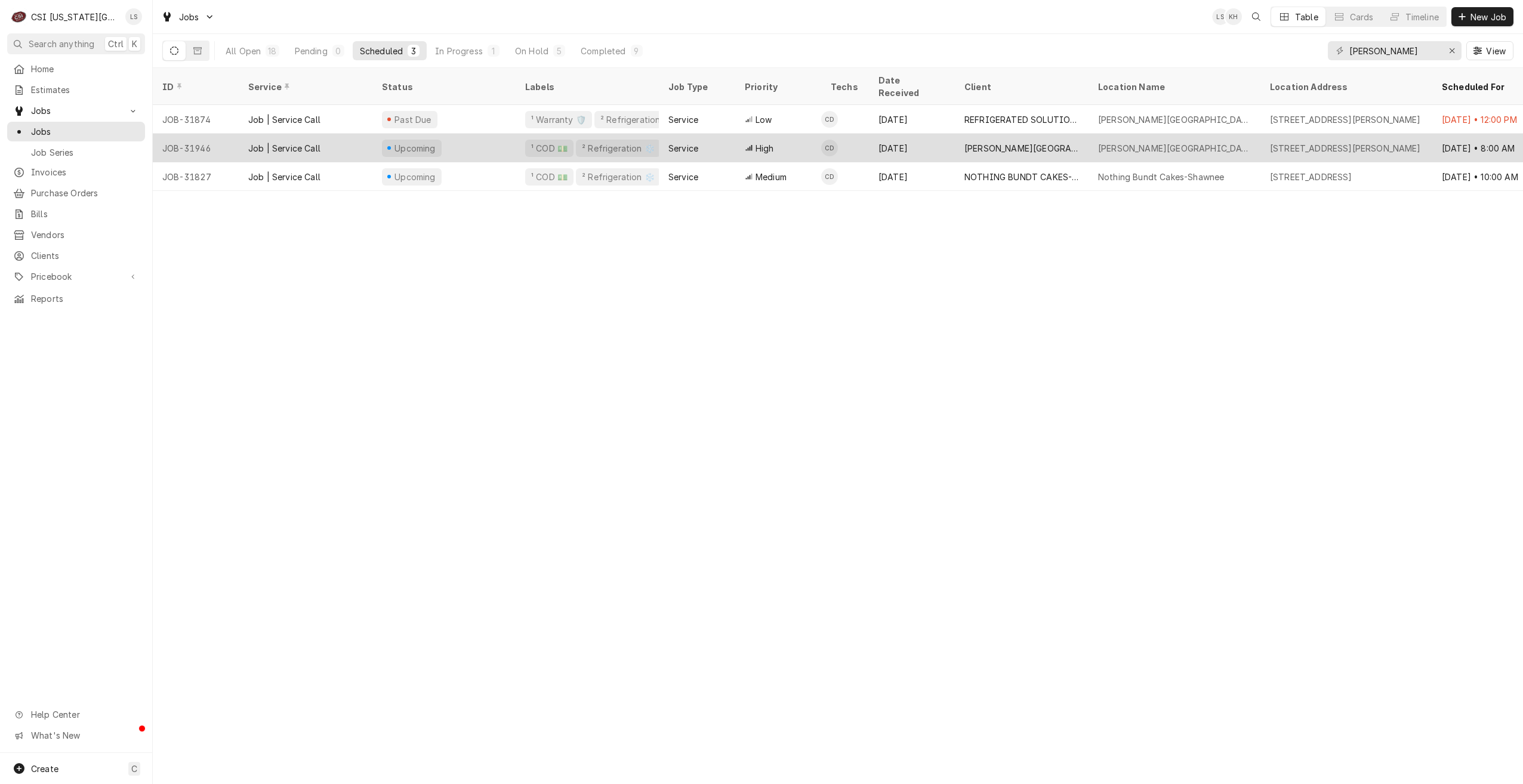
click at [978, 142] on div "[PERSON_NAME][GEOGRAPHIC_DATA]" at bounding box center [1021, 148] width 114 height 13
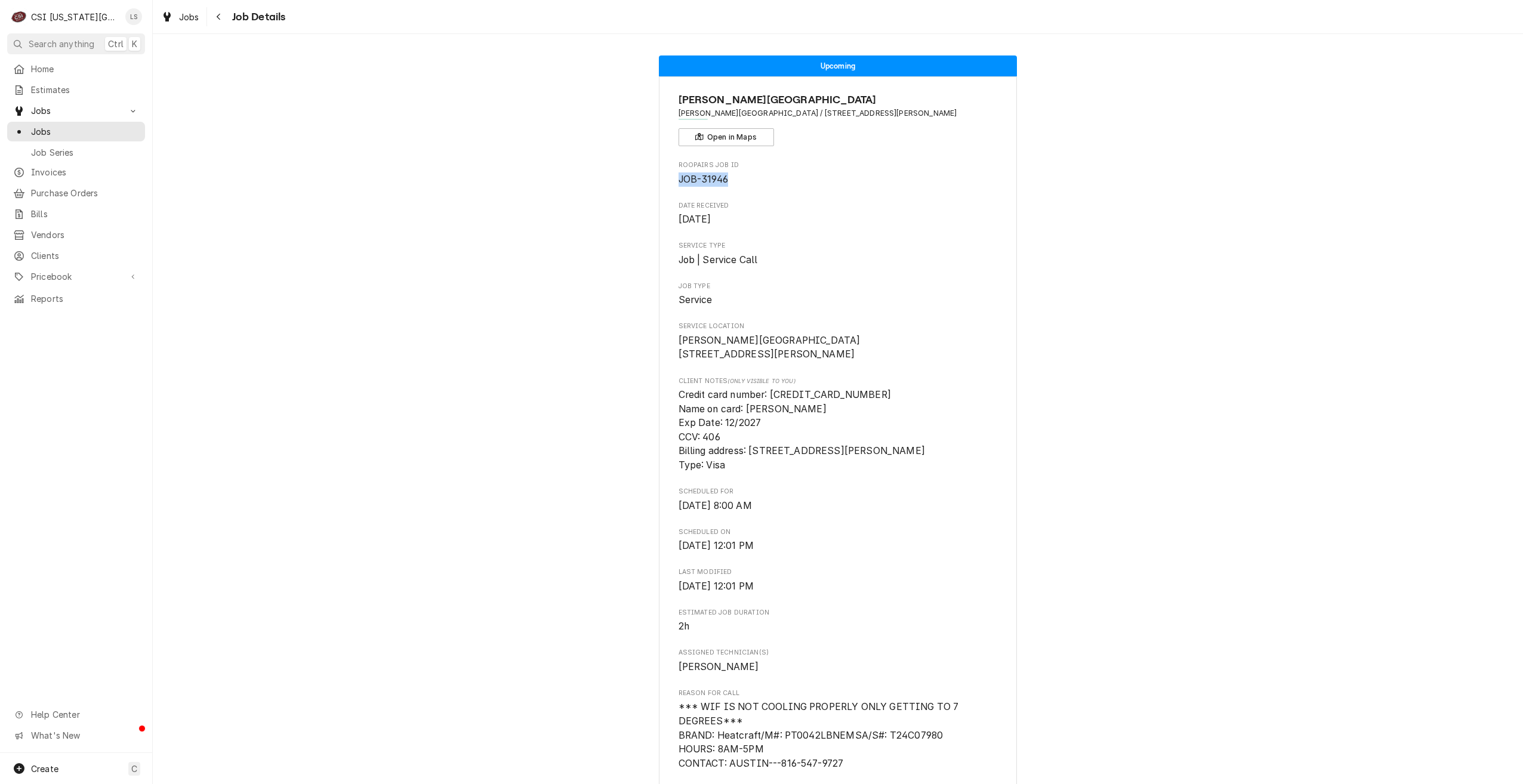
drag, startPoint x: 731, startPoint y: 175, endPoint x: 676, endPoint y: 177, distance: 55.0
click at [679, 177] on span "JOB-31946" at bounding box center [838, 179] width 319 height 14
copy span "JOB-31946"
drag, startPoint x: 63, startPoint y: 126, endPoint x: 83, endPoint y: 127, distance: 20.0
click at [63, 126] on span "Jobs" at bounding box center [85, 131] width 108 height 13
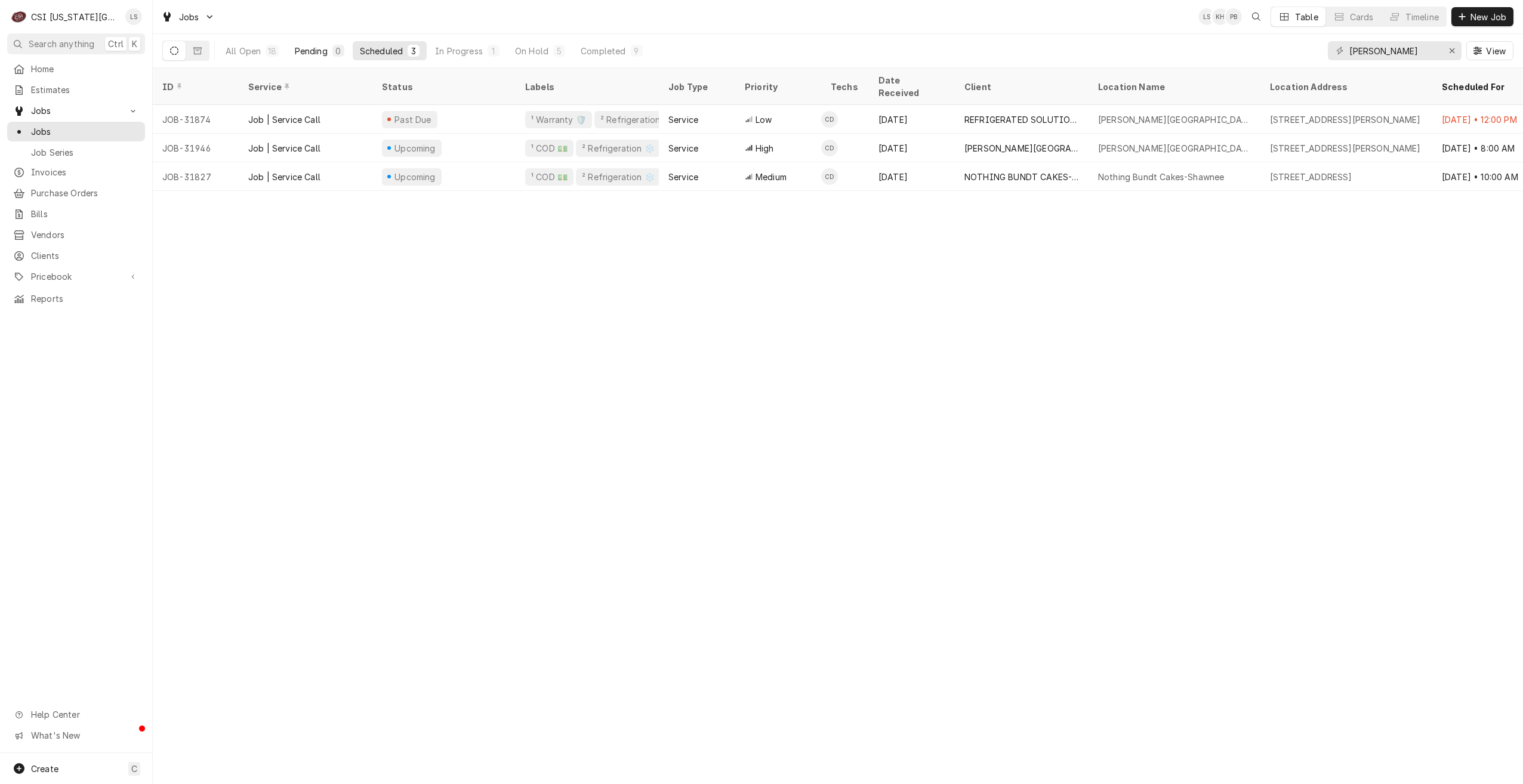
click at [309, 58] on button "Pending 0" at bounding box center [319, 51] width 64 height 19
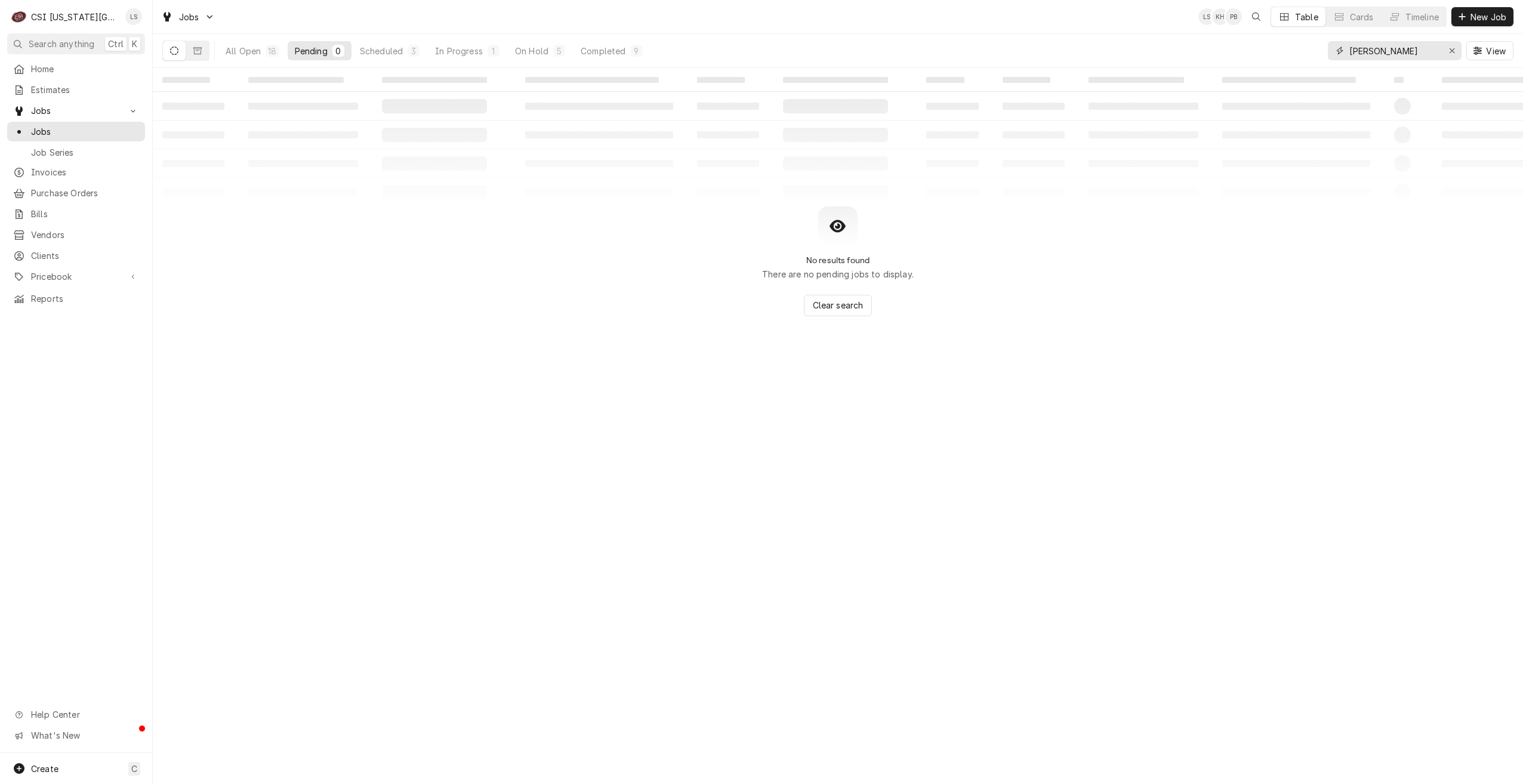
click at [1354, 52] on input "cody" at bounding box center [1394, 51] width 89 height 19
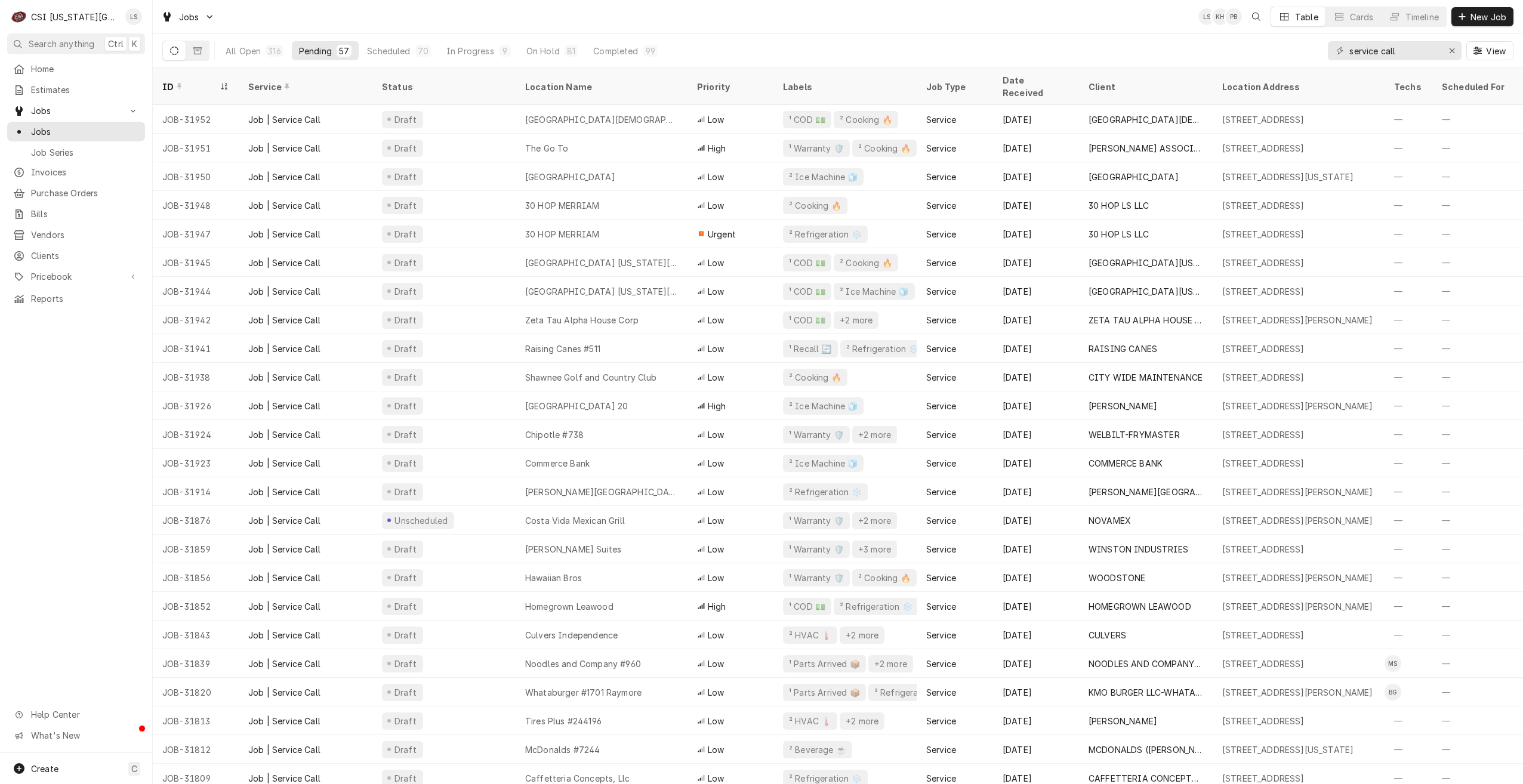
click at [955, 30] on div "Jobs LS KH PB Table Cards Timeline New Job" at bounding box center [837, 16] width 1370 height 33
click at [955, 30] on div "Jobs LS KH + 2 Table Cards Timeline New Job" at bounding box center [837, 16] width 1370 height 33
drag, startPoint x: 1435, startPoint y: 54, endPoint x: 1280, endPoint y: 52, distance: 155.0
click at [1280, 52] on div "All Open 316 Pending 57 Scheduled 70 In Progress 9 On Hold 81 Completed 99 serv…" at bounding box center [837, 50] width 1351 height 33
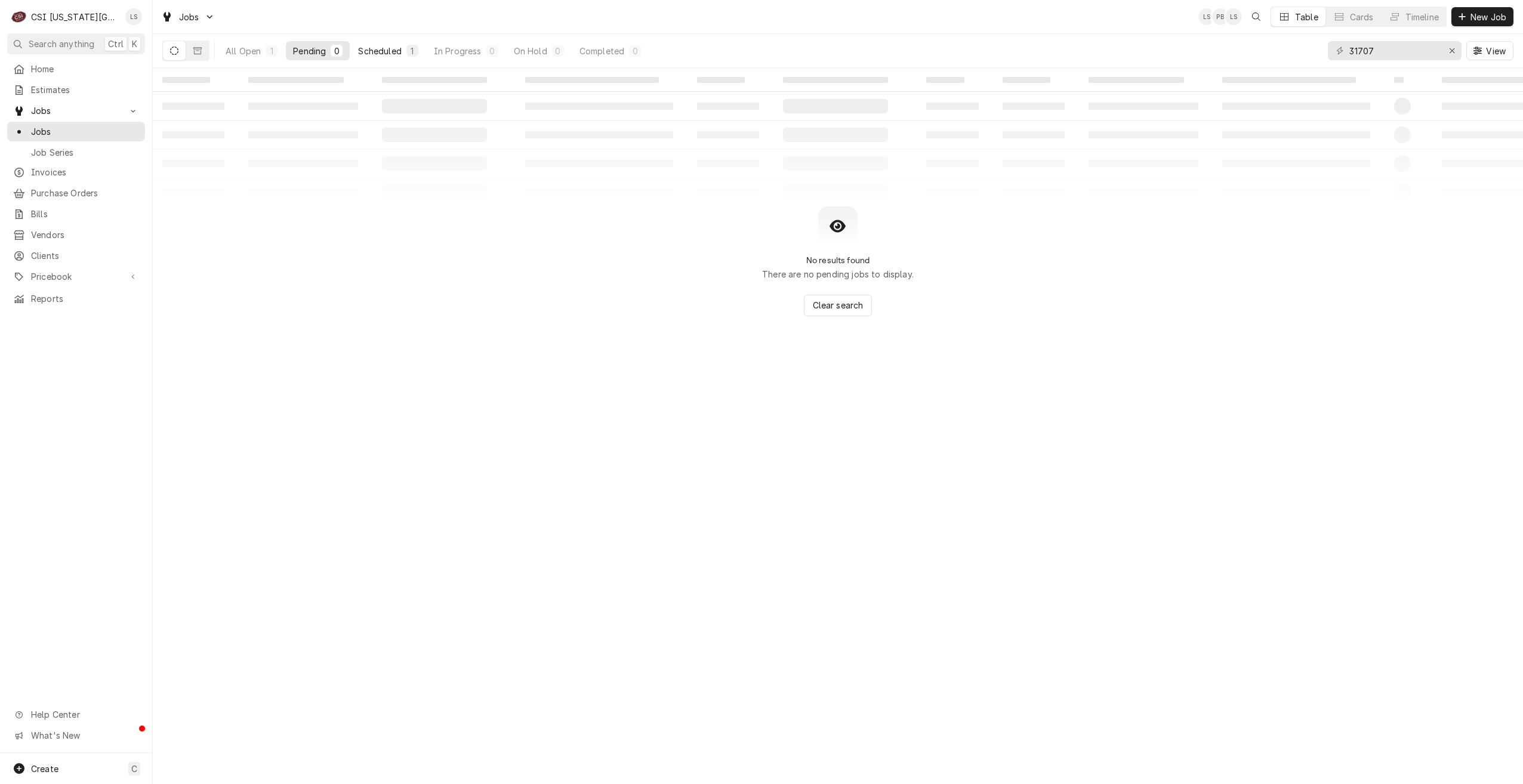
click at [394, 54] on div "Scheduled" at bounding box center [380, 51] width 43 height 13
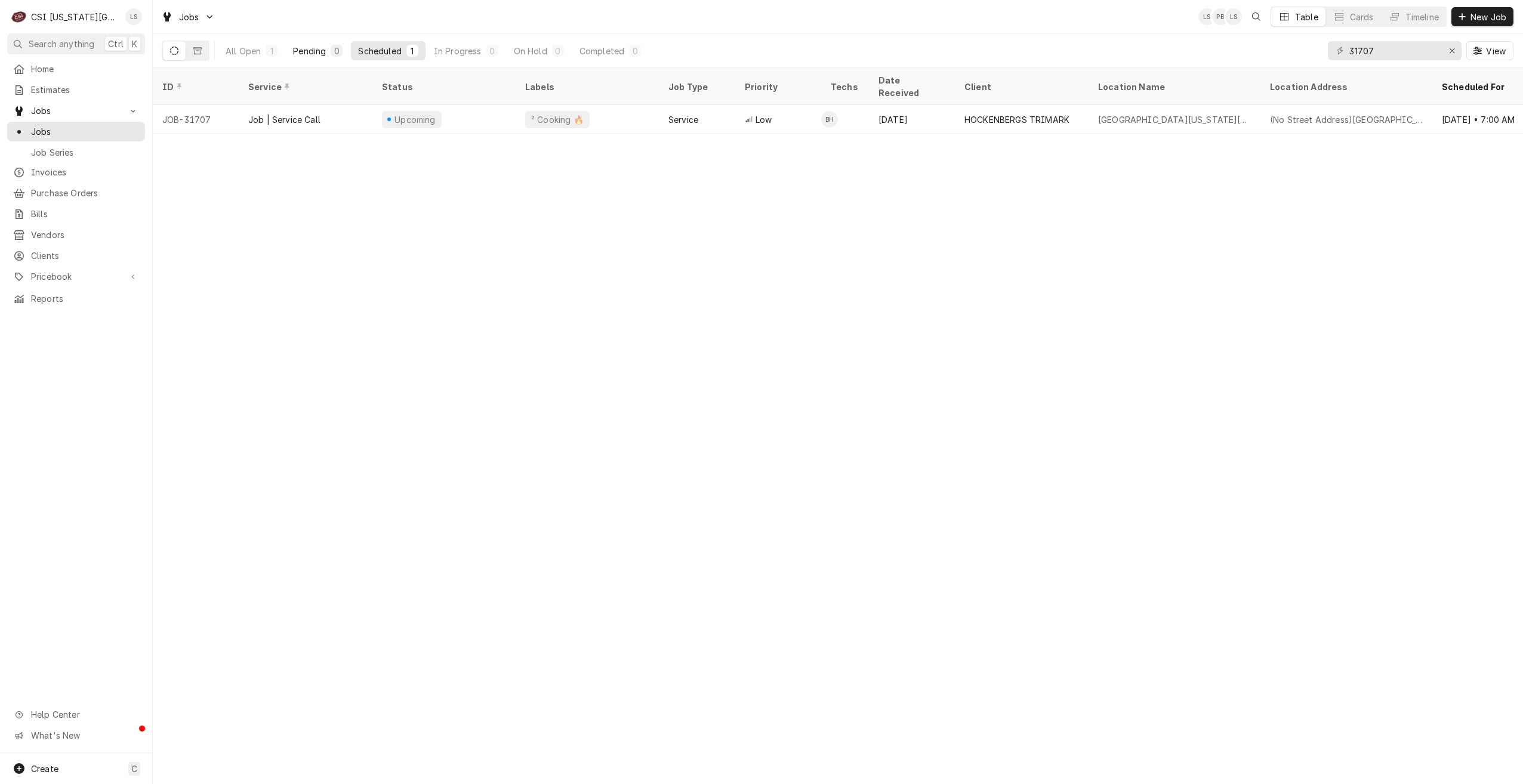
click at [315, 57] on button "Pending 0" at bounding box center [318, 51] width 64 height 19
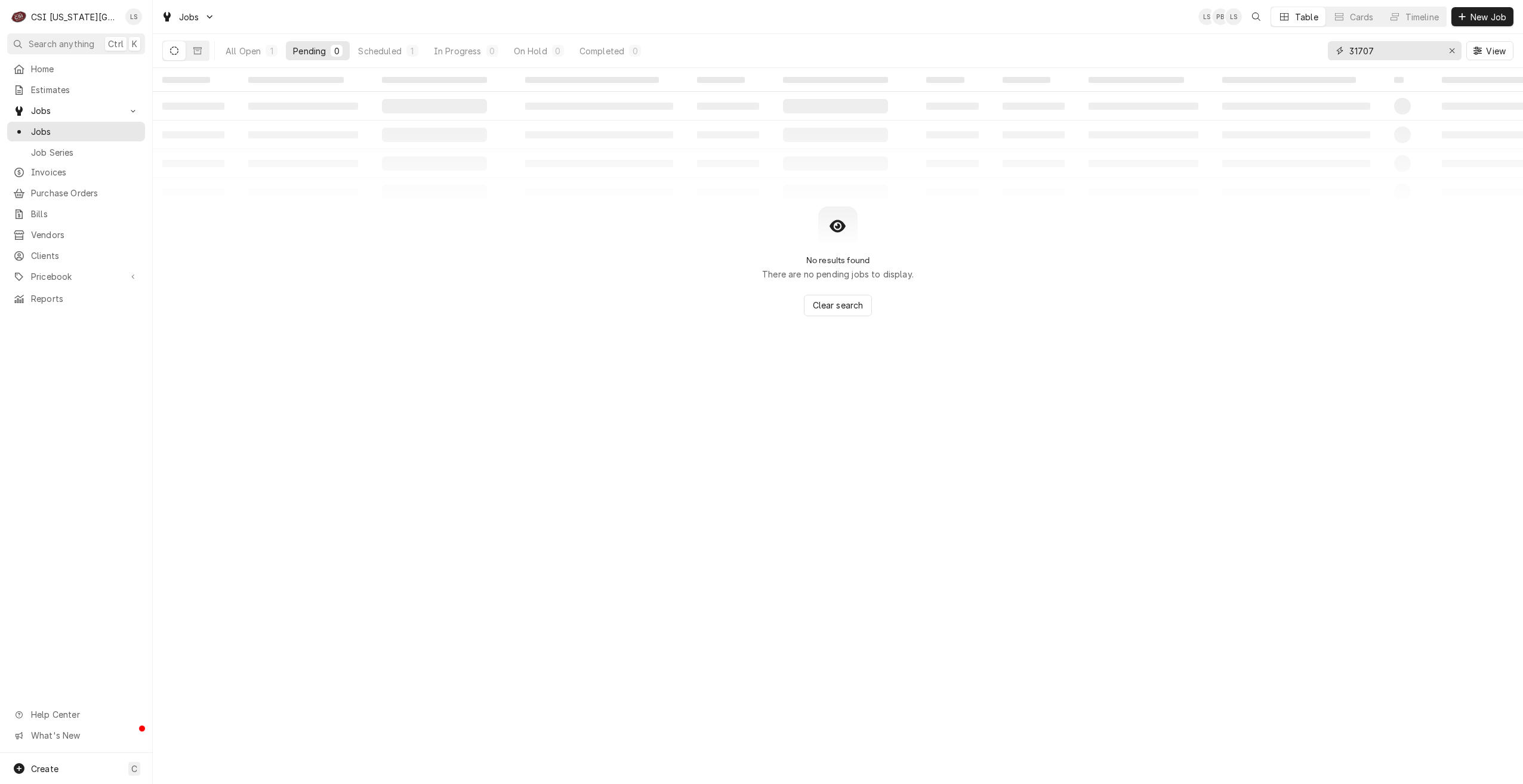
click at [1363, 52] on input "31707" at bounding box center [1394, 51] width 89 height 19
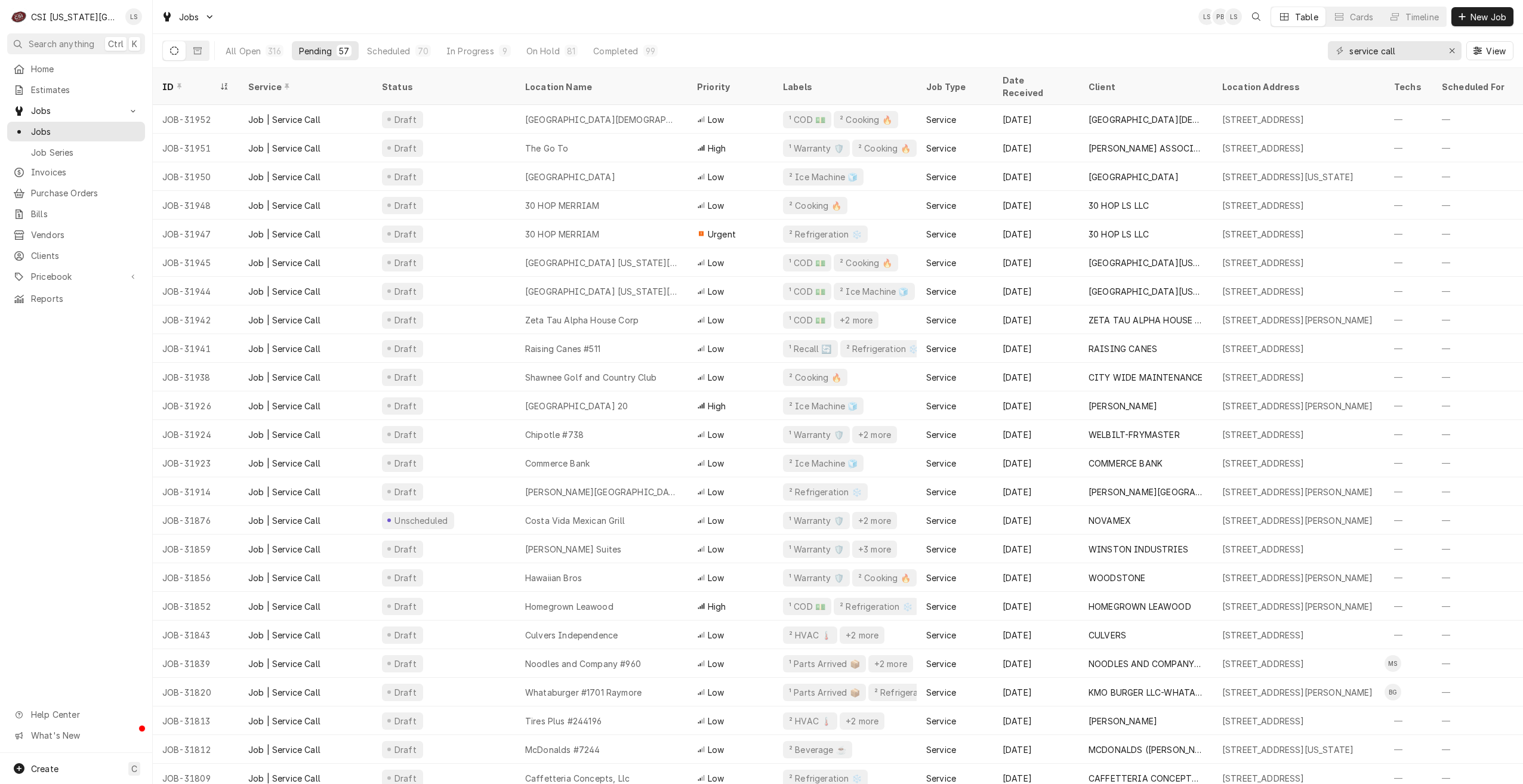
click at [939, 22] on div "Jobs LS PB LS Table Cards Timeline New Job" at bounding box center [837, 16] width 1370 height 33
drag, startPoint x: 1407, startPoint y: 49, endPoint x: 1343, endPoint y: 46, distance: 64.1
click at [1343, 46] on div "service call" at bounding box center [1395, 51] width 133 height 19
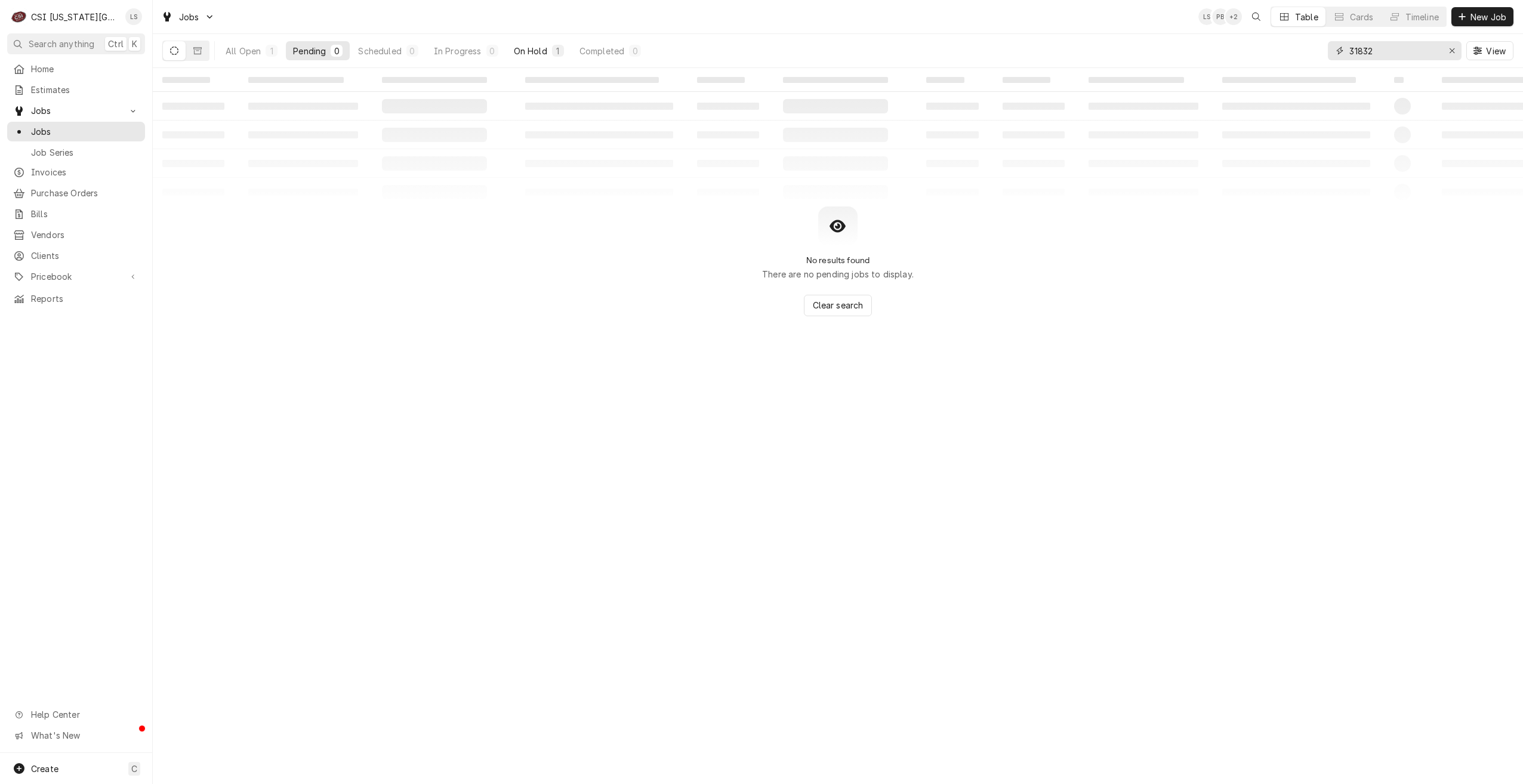
type input "31832"
click at [554, 46] on div "1" at bounding box center [558, 51] width 12 height 12
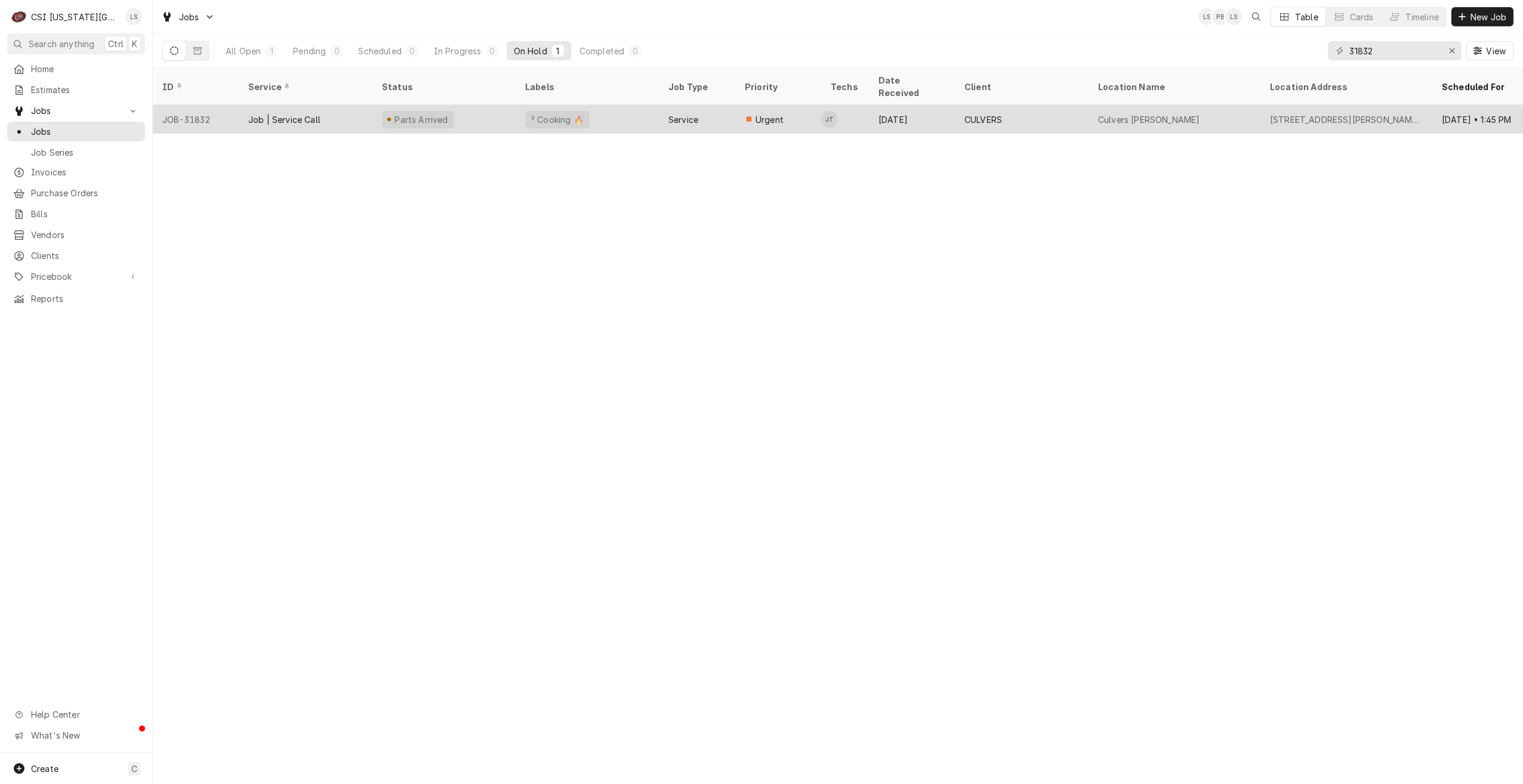
click at [874, 110] on div "Aug 6" at bounding box center [912, 119] width 86 height 29
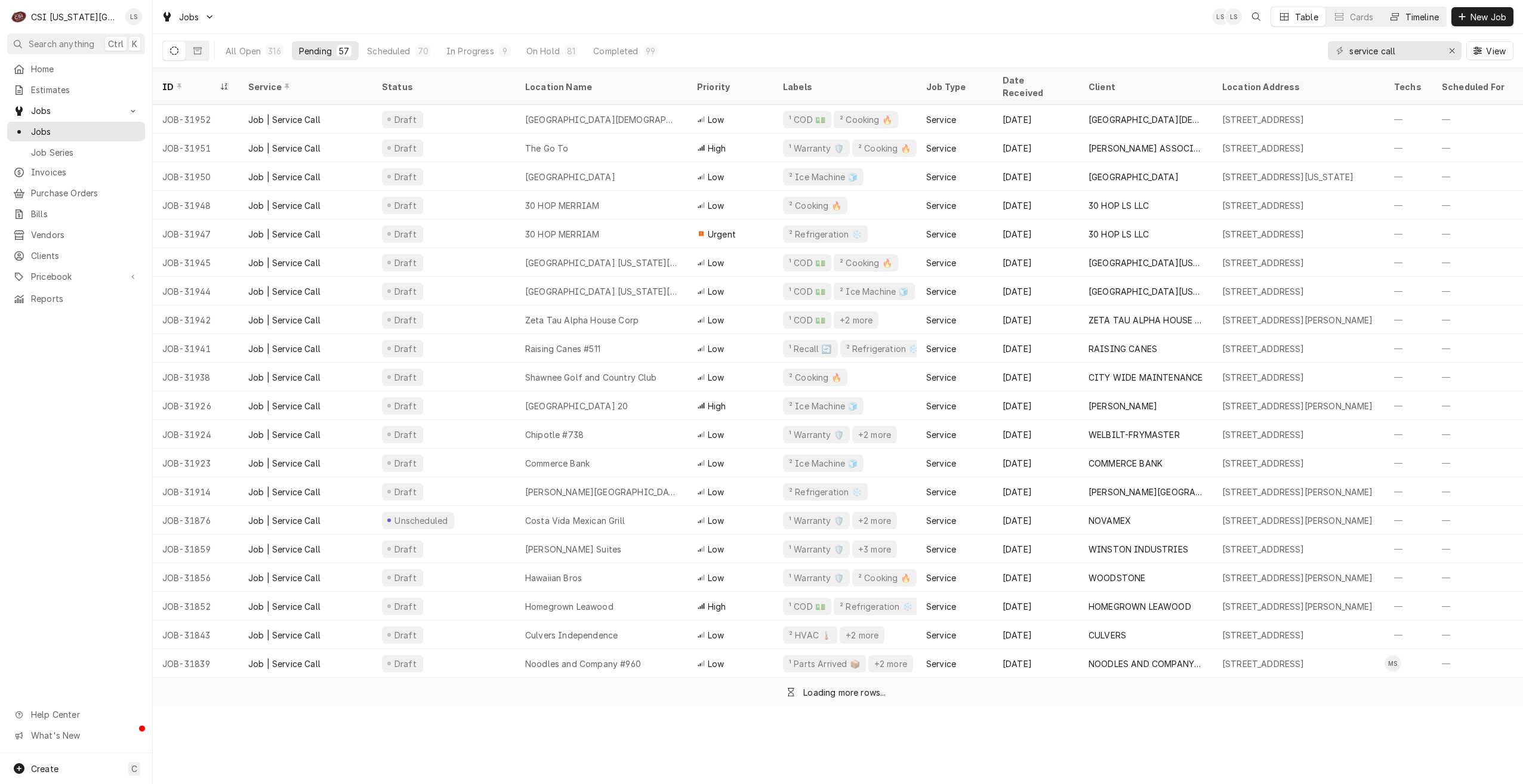
click at [1395, 23] on button "Timeline" at bounding box center [1413, 17] width 64 height 19
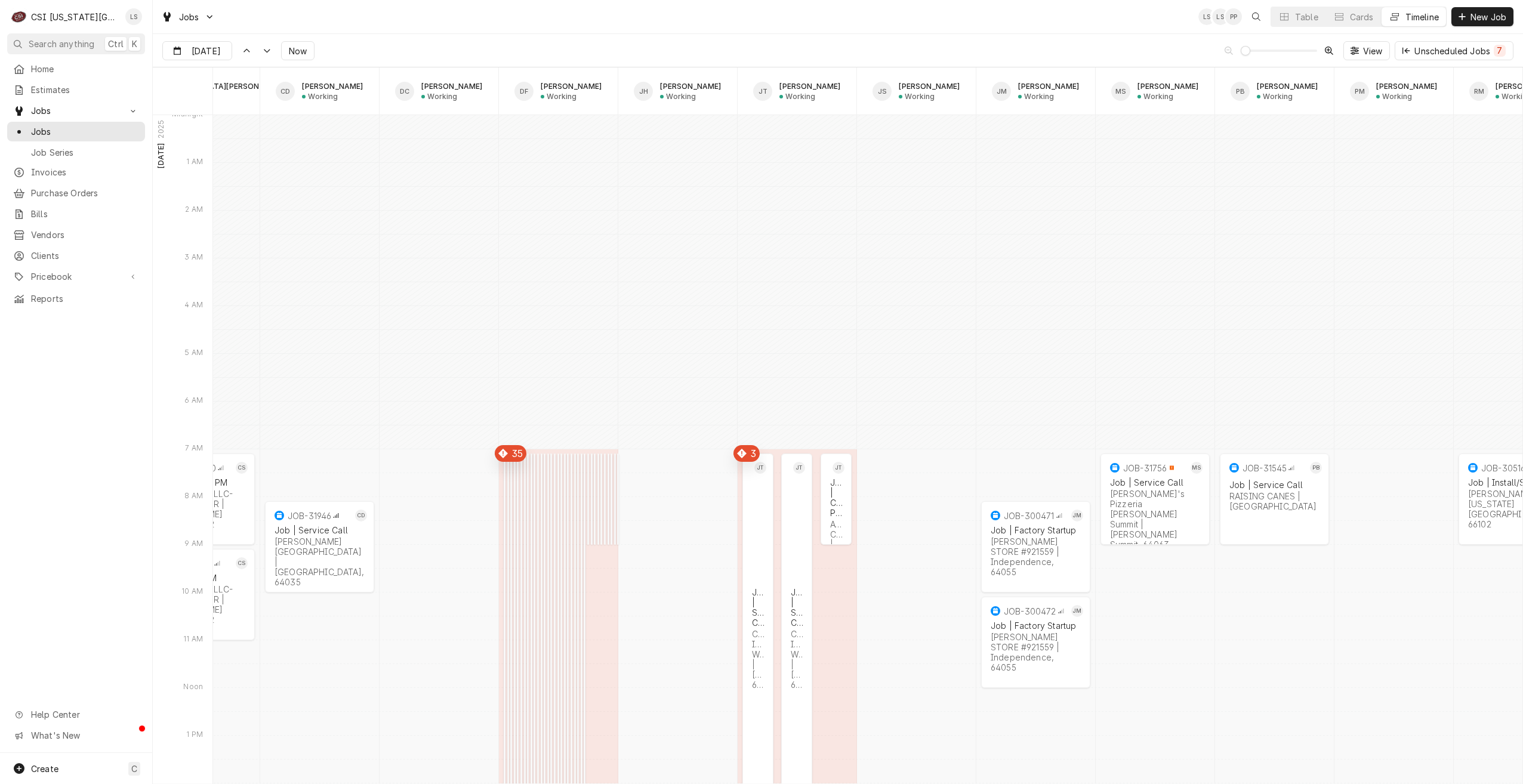
scroll to position [0, 921]
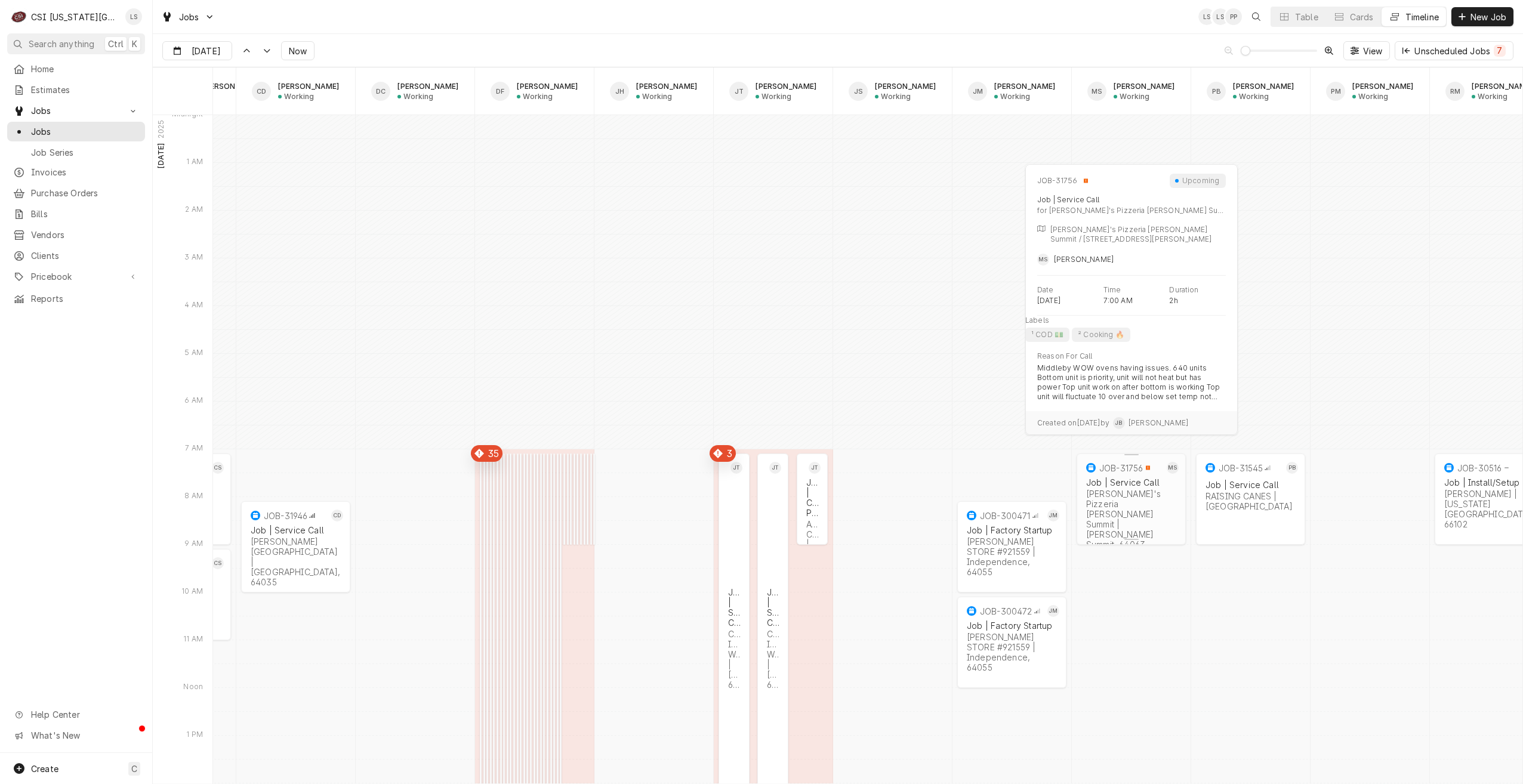
click at [1157, 509] on div "Sarpino's Pizzeria Lee's Summit | Lee's Summit, 64063" at bounding box center [1132, 519] width 90 height 61
type input "Aug 12"
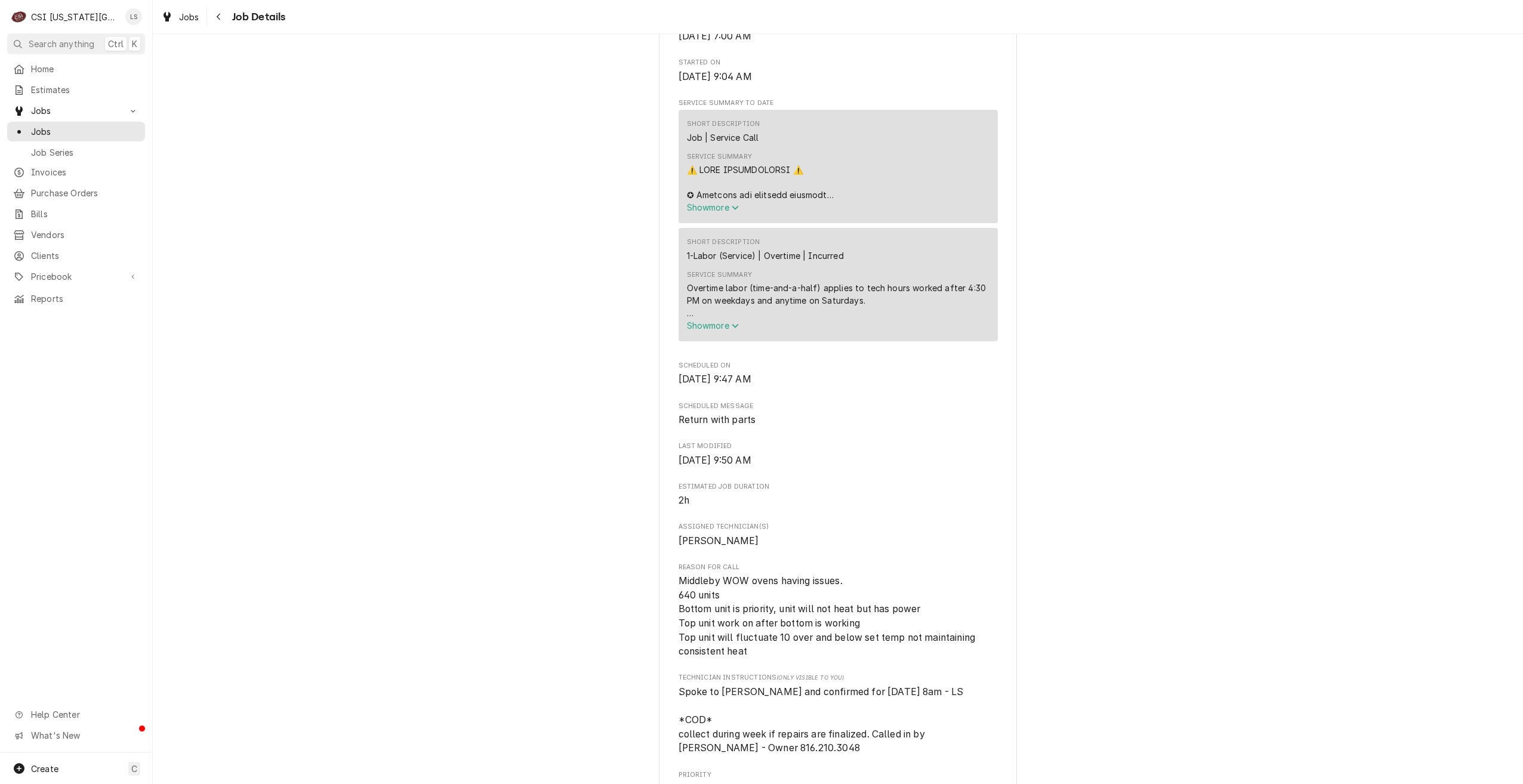
scroll to position [597, 0]
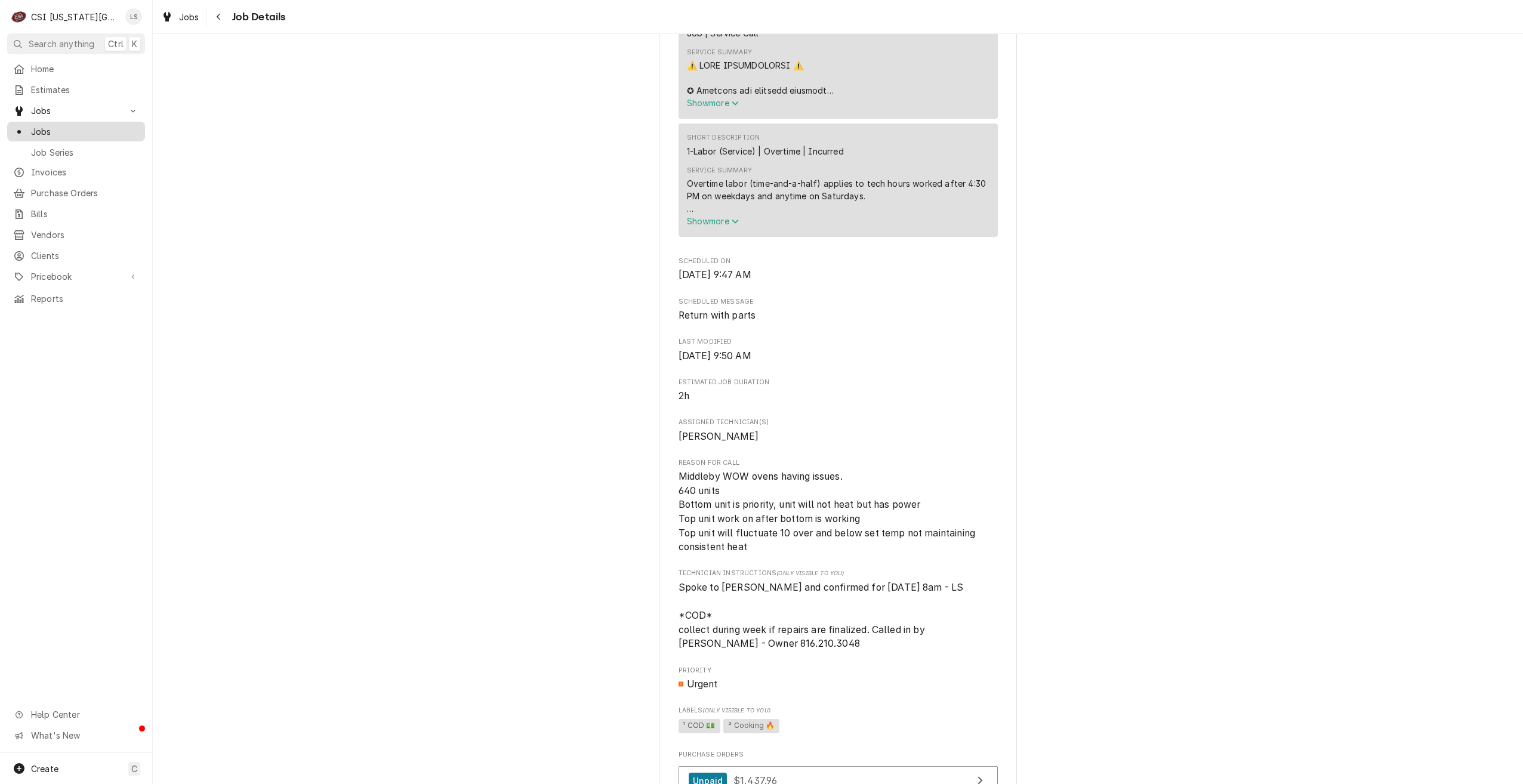
click at [119, 130] on span "Jobs" at bounding box center [85, 131] width 108 height 13
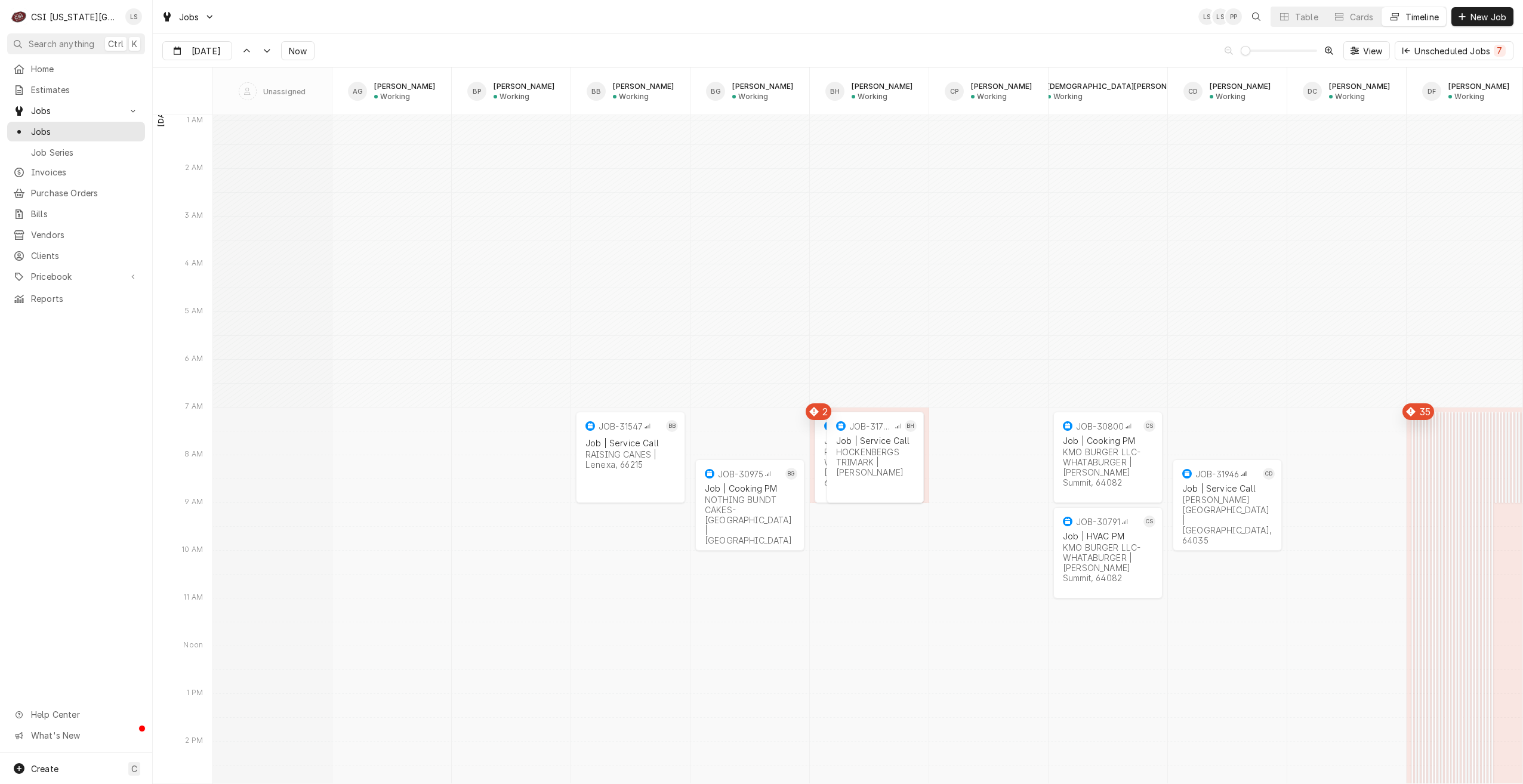
scroll to position [13770, 0]
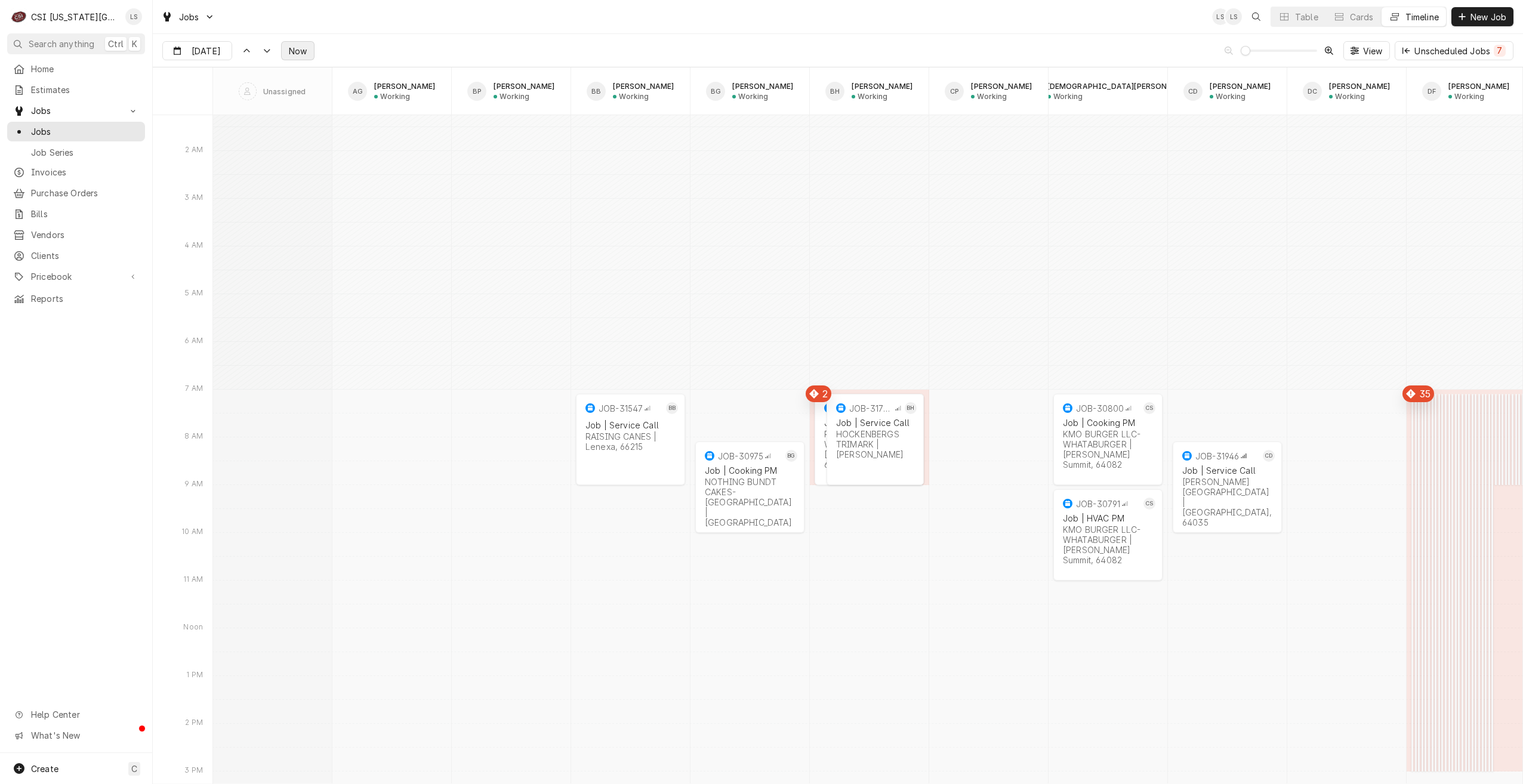
click at [303, 53] on span "Now" at bounding box center [298, 51] width 23 height 13
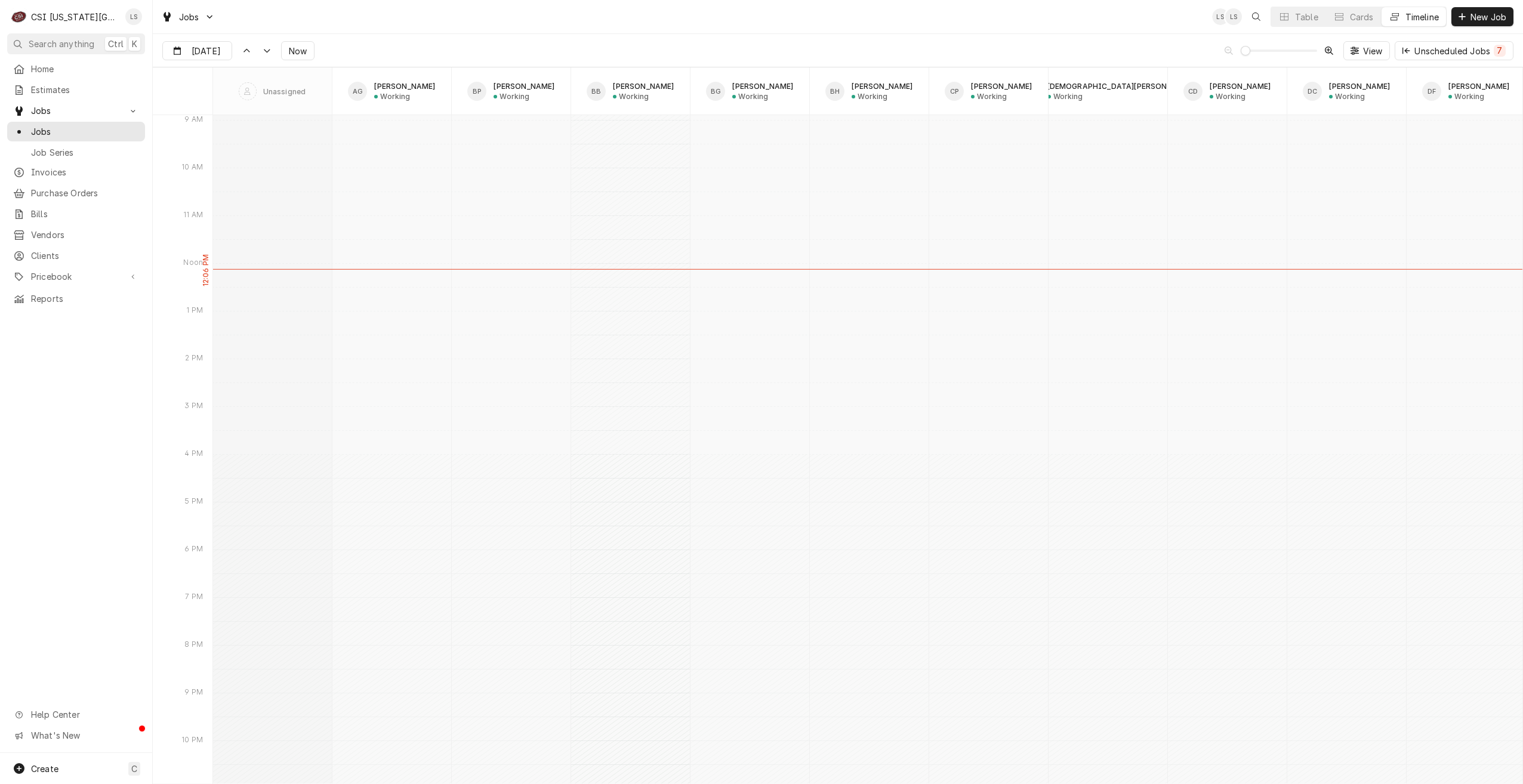
scroll to position [12820, 0]
type input "[DATE]"
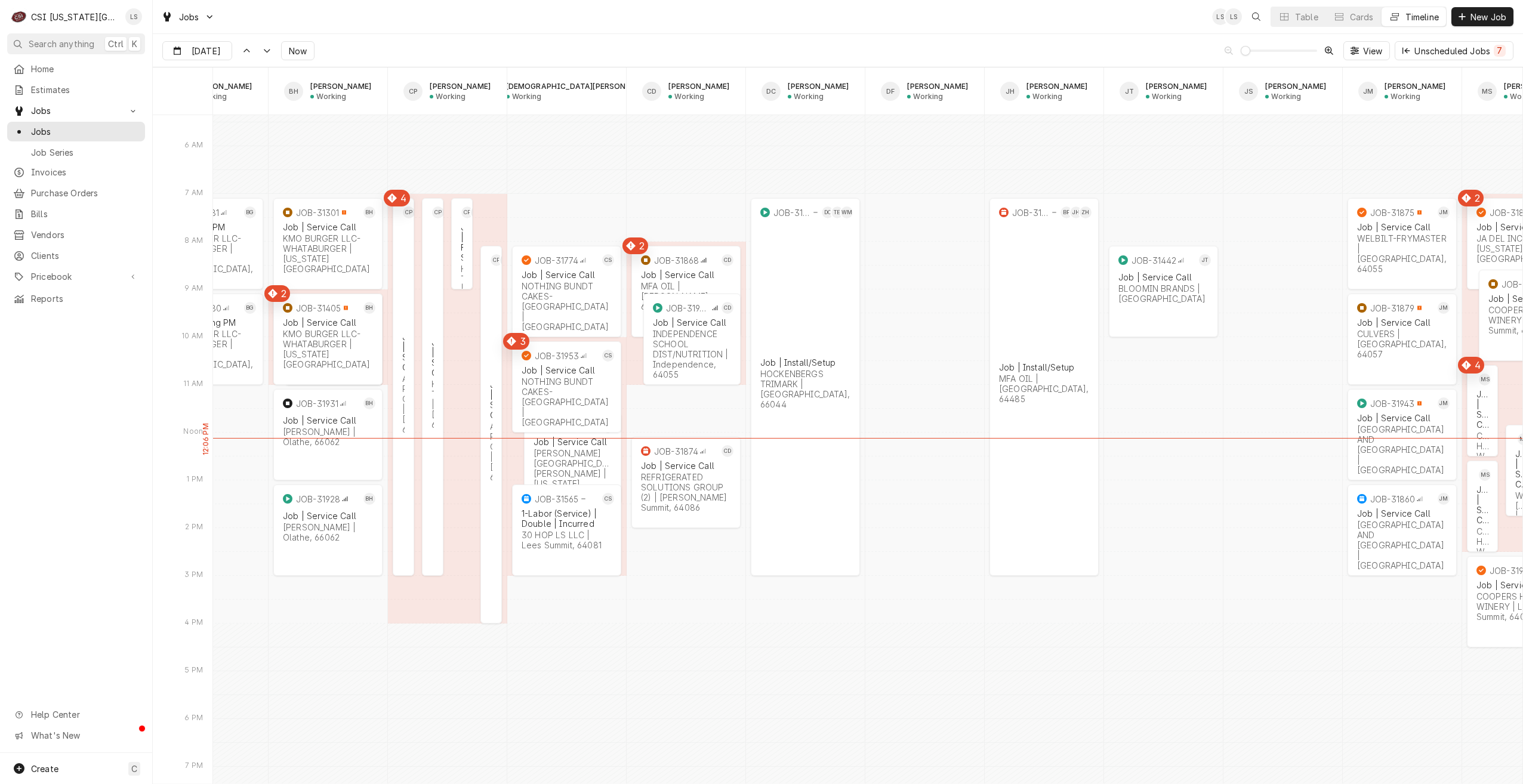
scroll to position [0, 0]
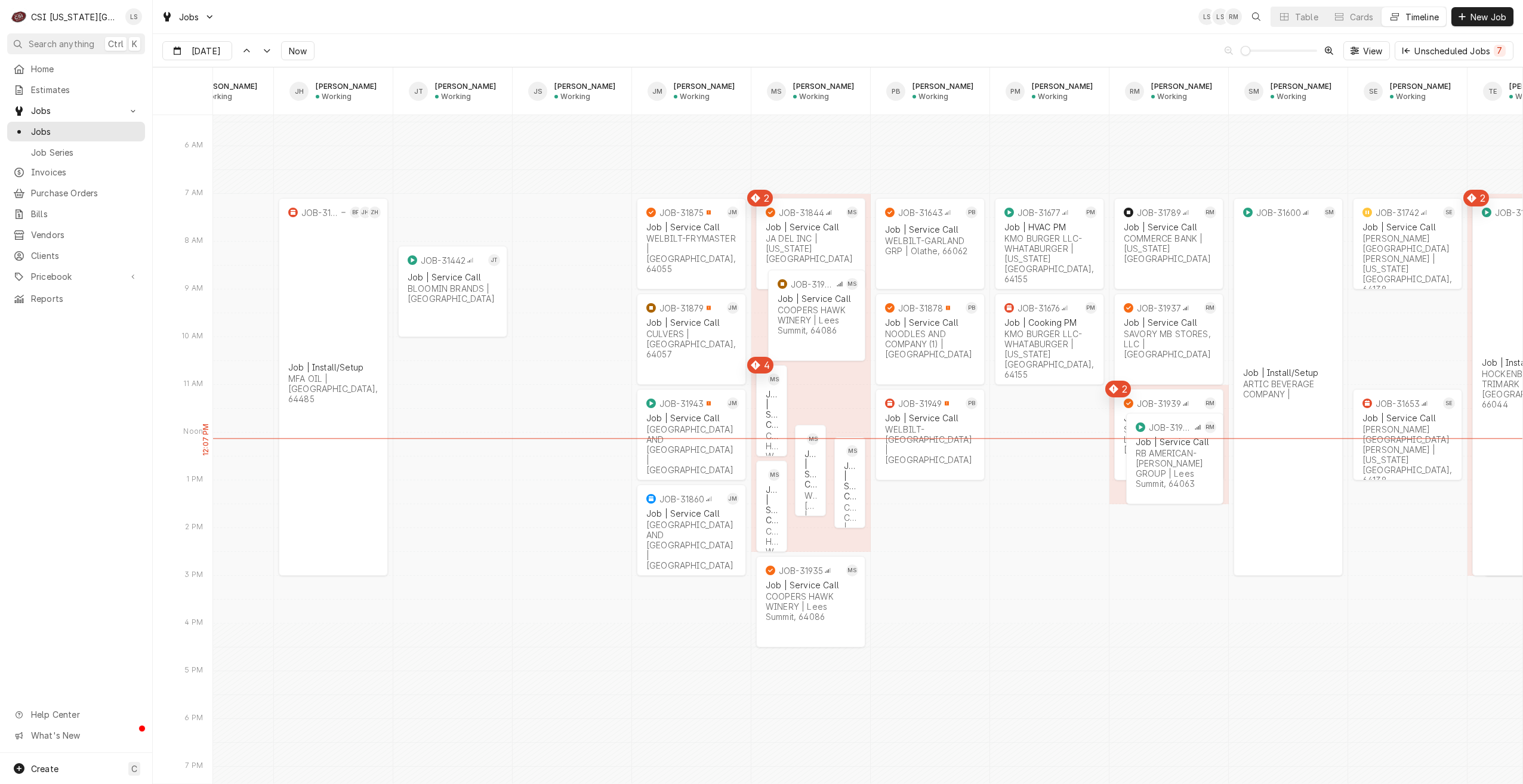
click at [1036, 33] on div "Jobs LS LS RM Table Cards Timeline New Job" at bounding box center [837, 16] width 1370 height 33
click at [818, 499] on div "Job | Service Call WELBILT-CLEVELAND | Prairie Village, 66208" at bounding box center [810, 490] width 17 height 87
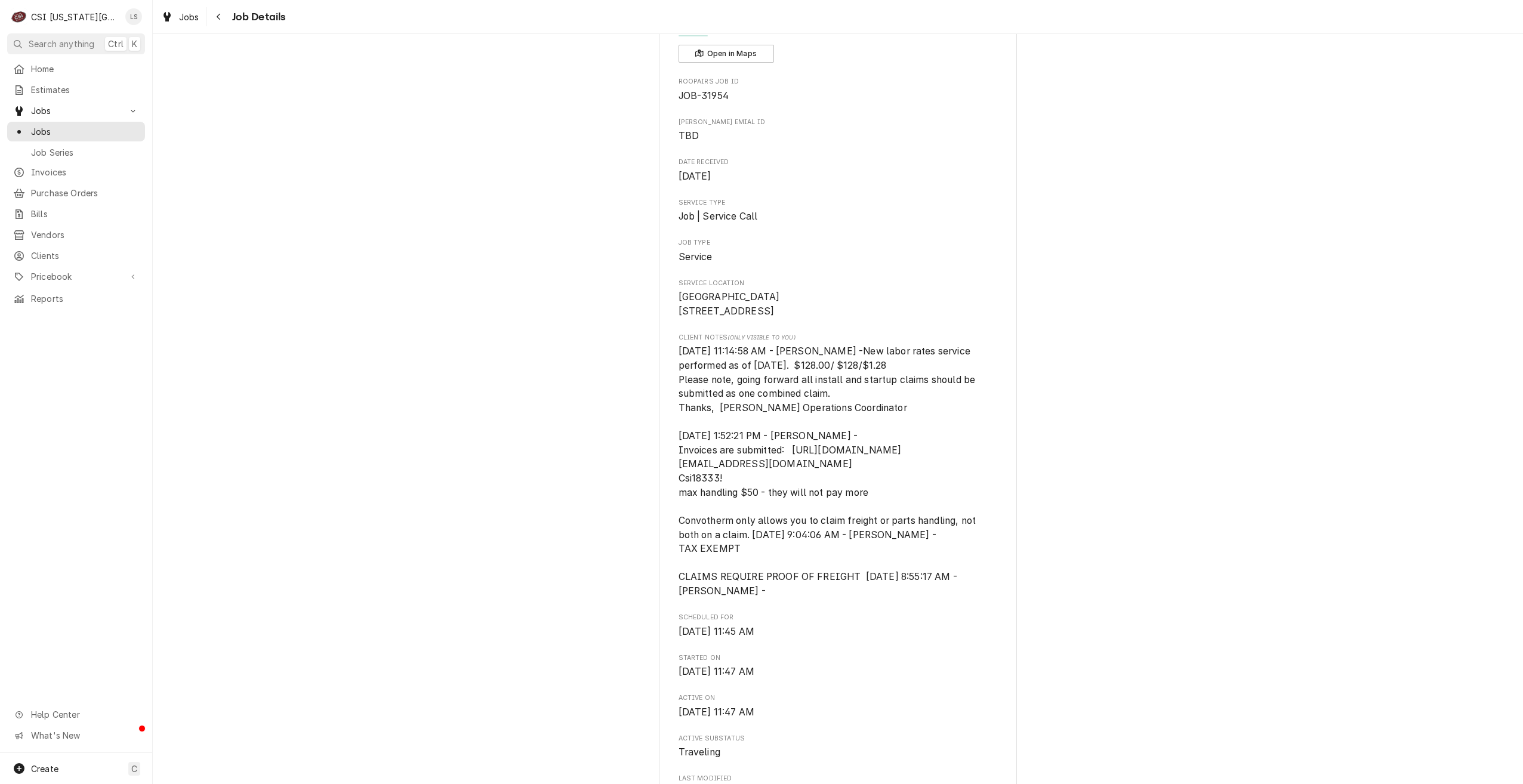
scroll to position [60, 0]
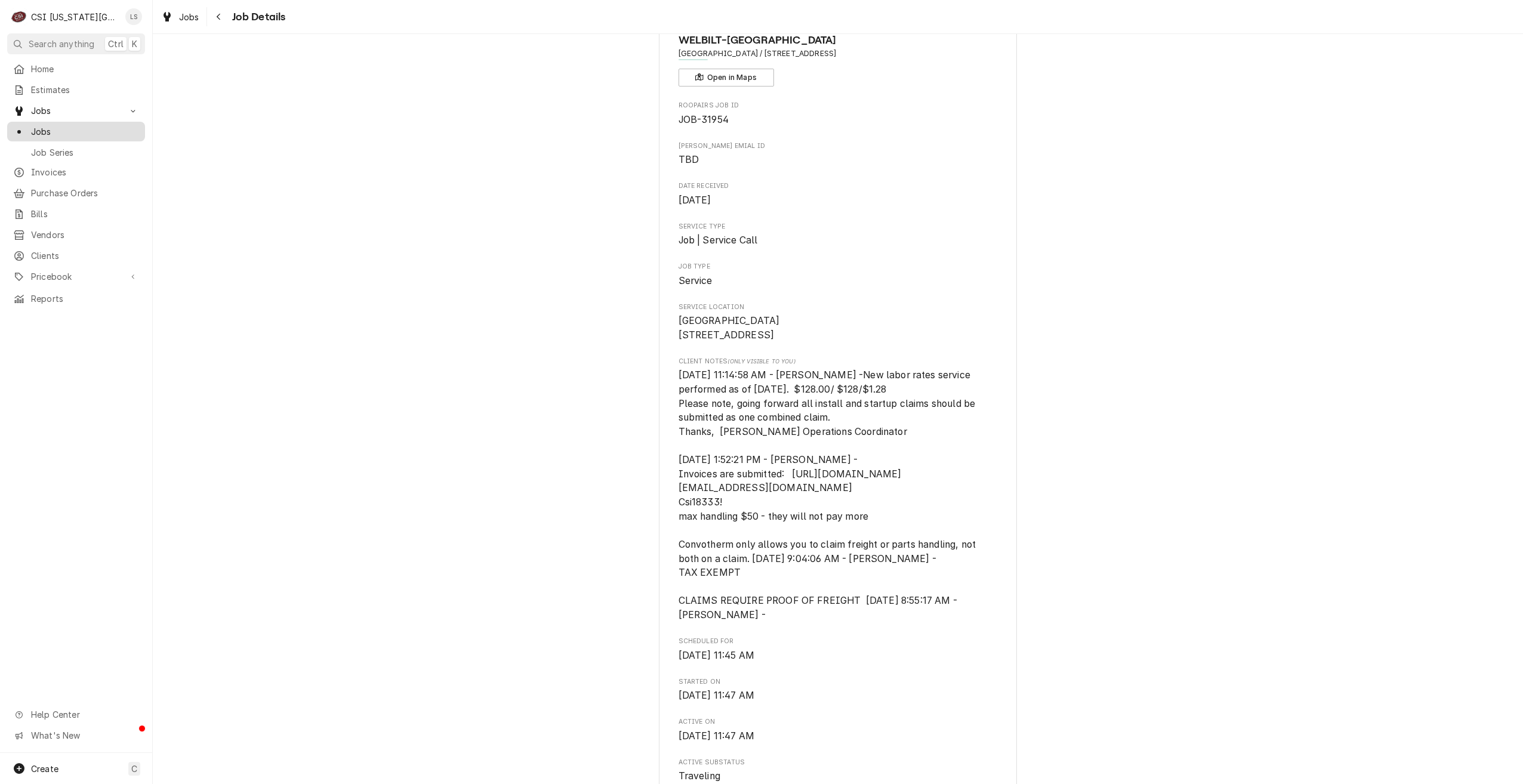
click at [115, 125] on span "Jobs" at bounding box center [85, 131] width 108 height 13
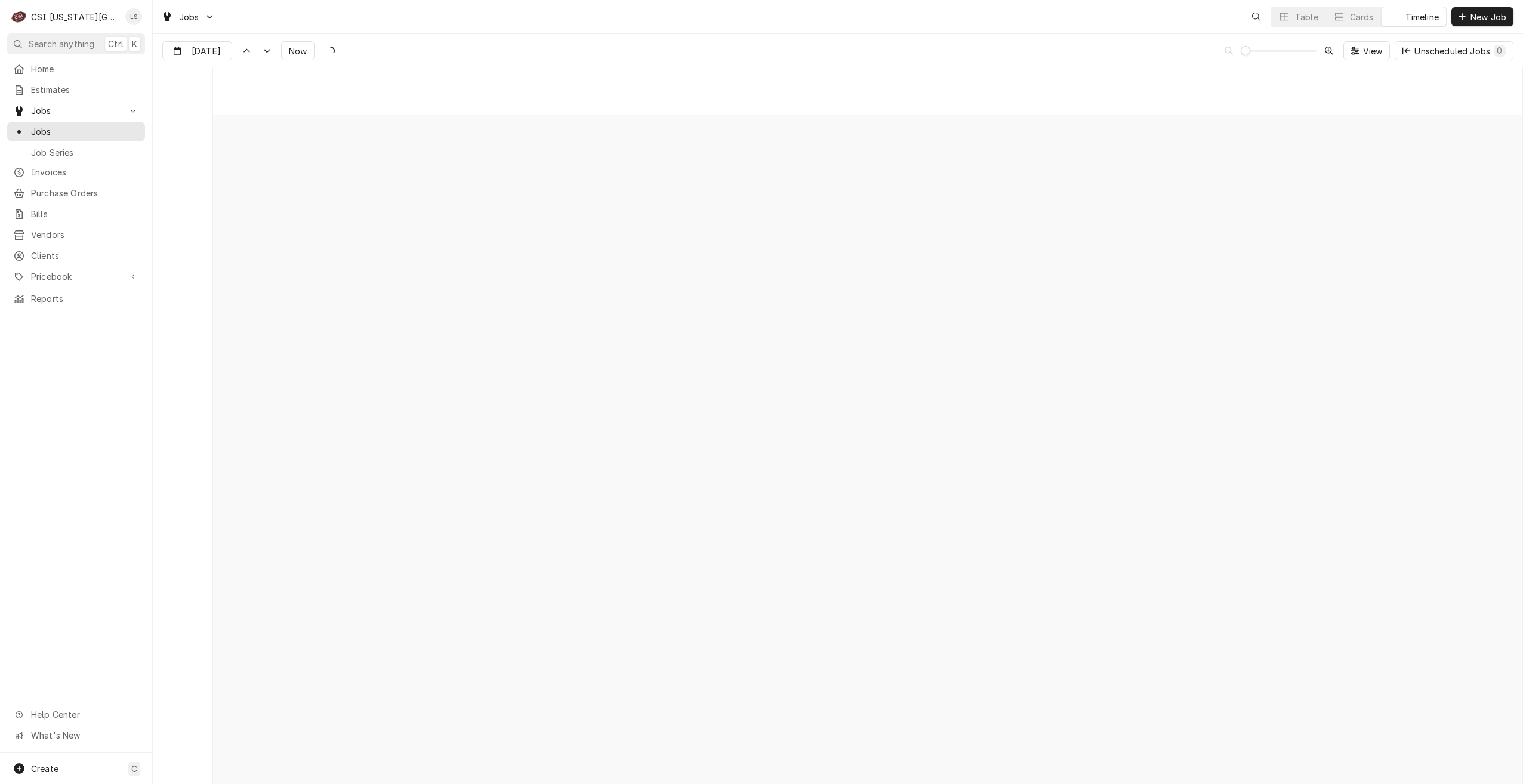
scroll to position [13703, 0]
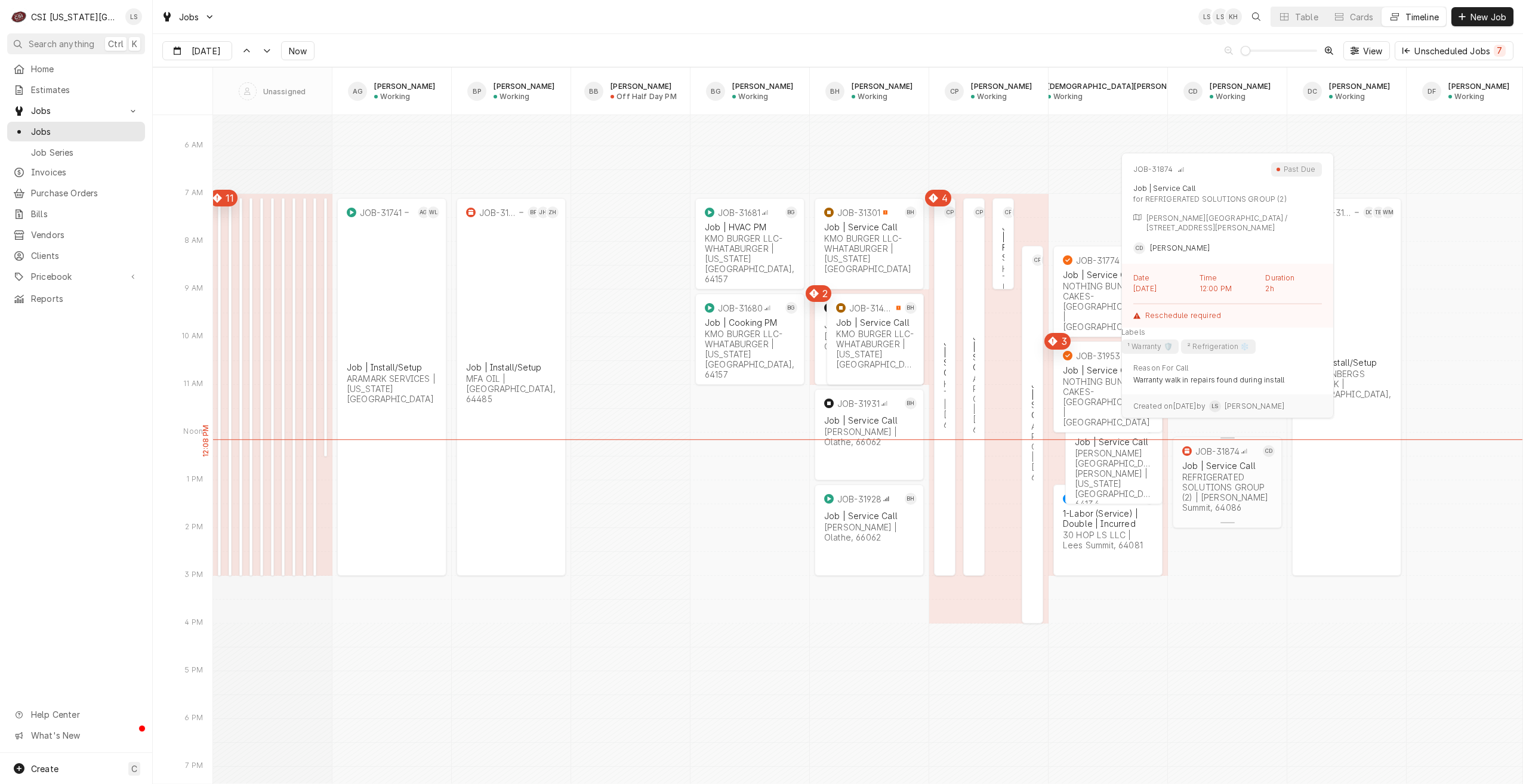
click at [1234, 483] on div "REFRIGERATED SOLUTIONS GROUP (2) | [PERSON_NAME] Summit, 64086" at bounding box center [1227, 491] width 90 height 41
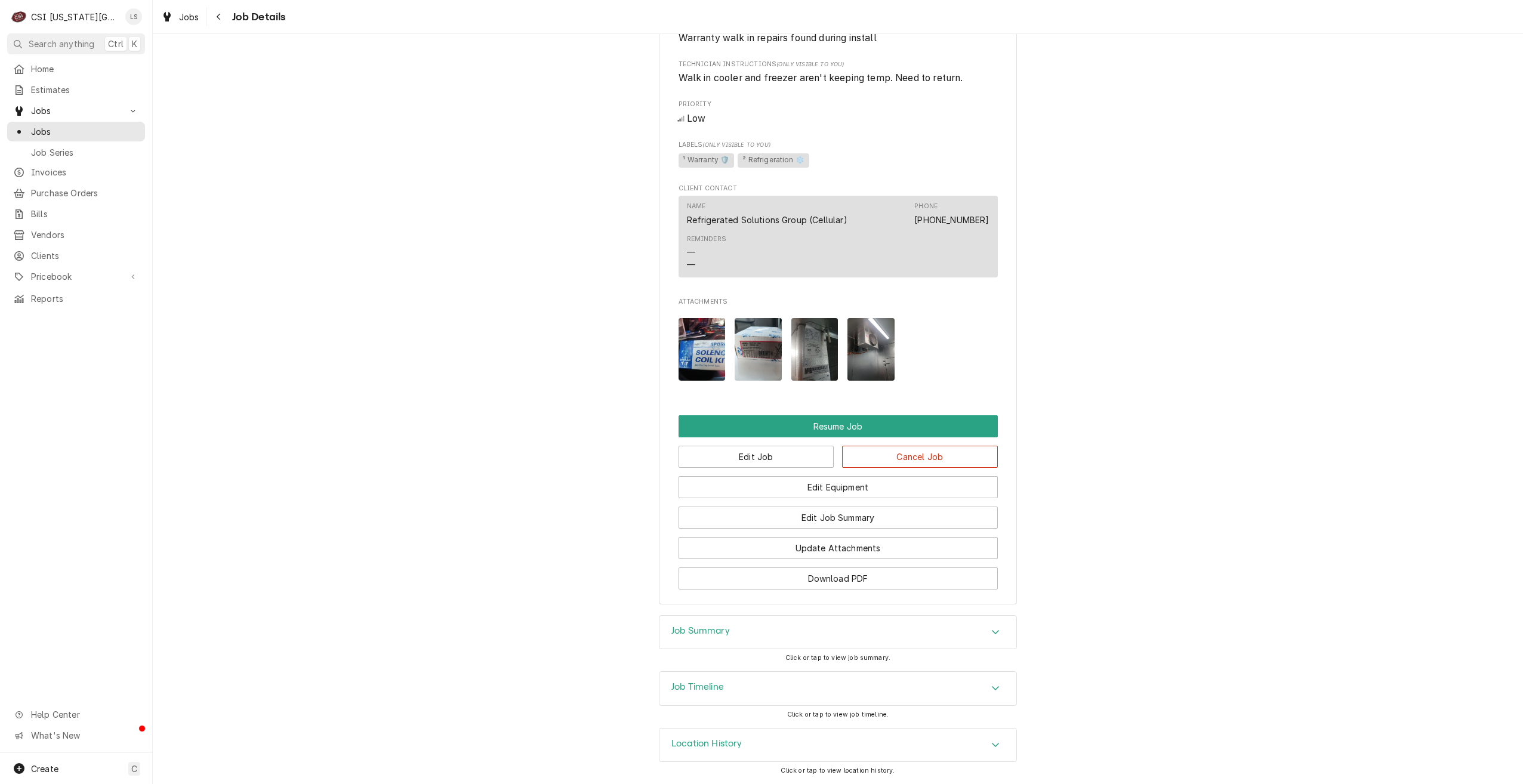
scroll to position [798, 0]
click at [832, 637] on div "Job Summary" at bounding box center [838, 632] width 357 height 33
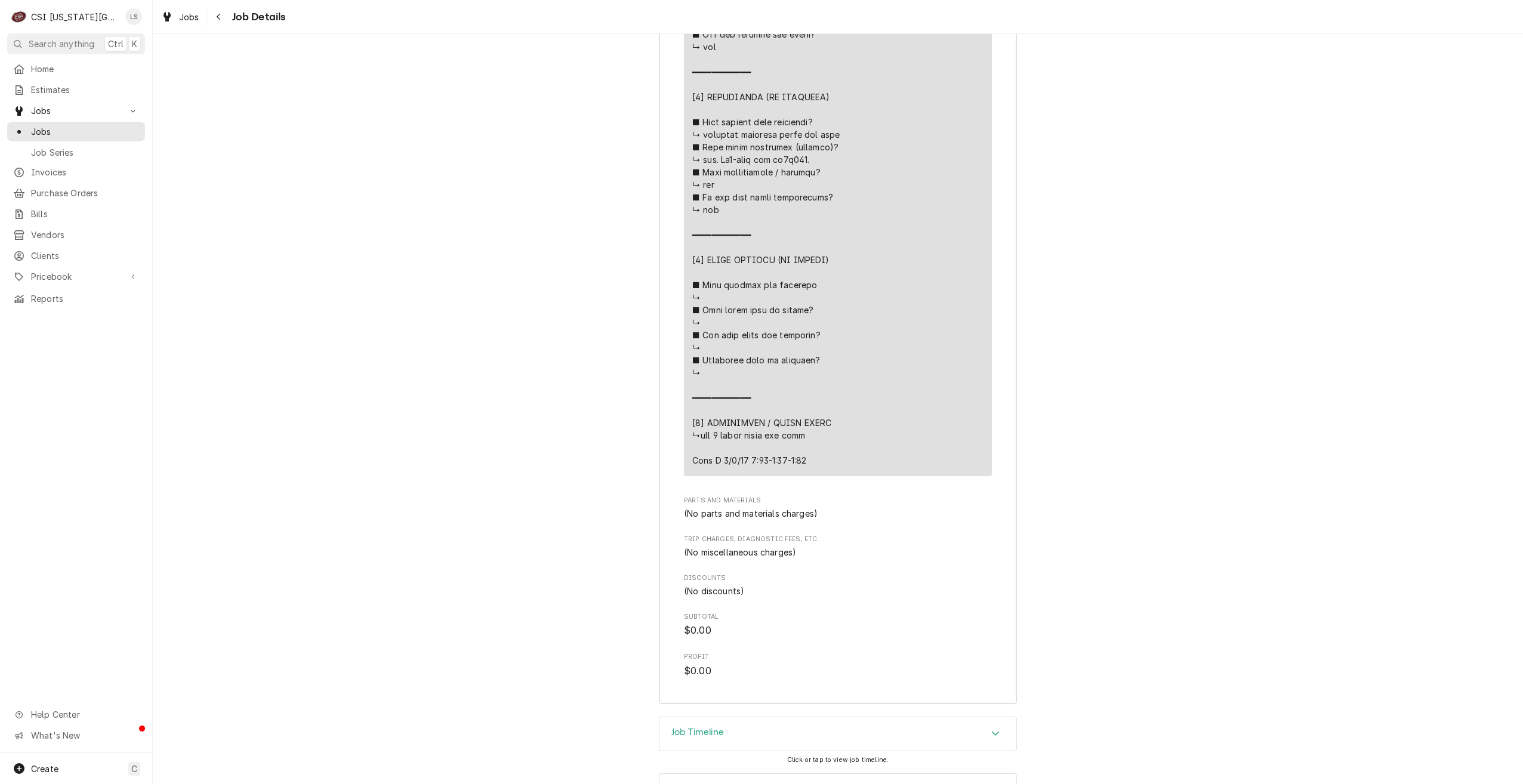
scroll to position [2289, 0]
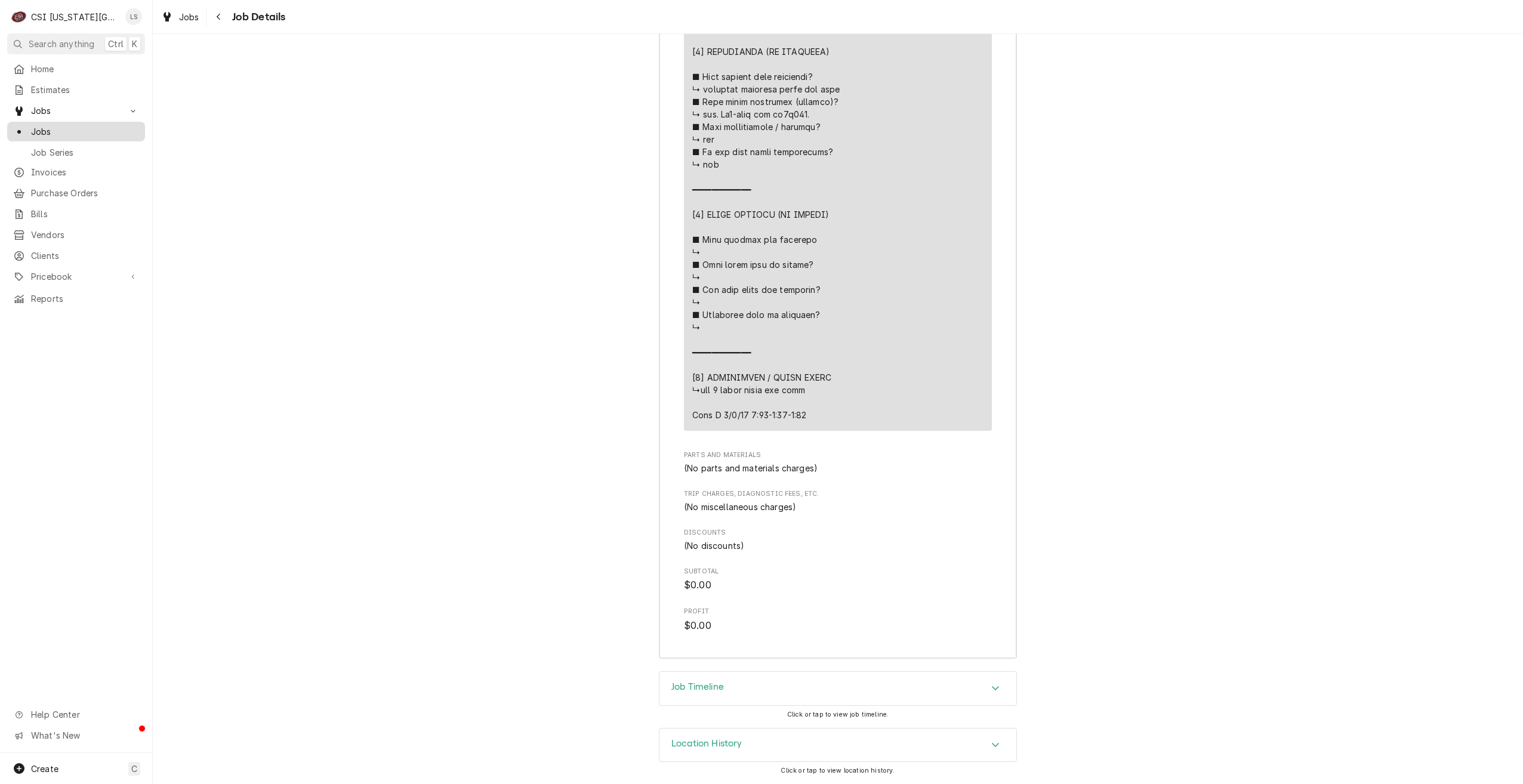
click at [89, 131] on span "Jobs" at bounding box center [85, 131] width 108 height 13
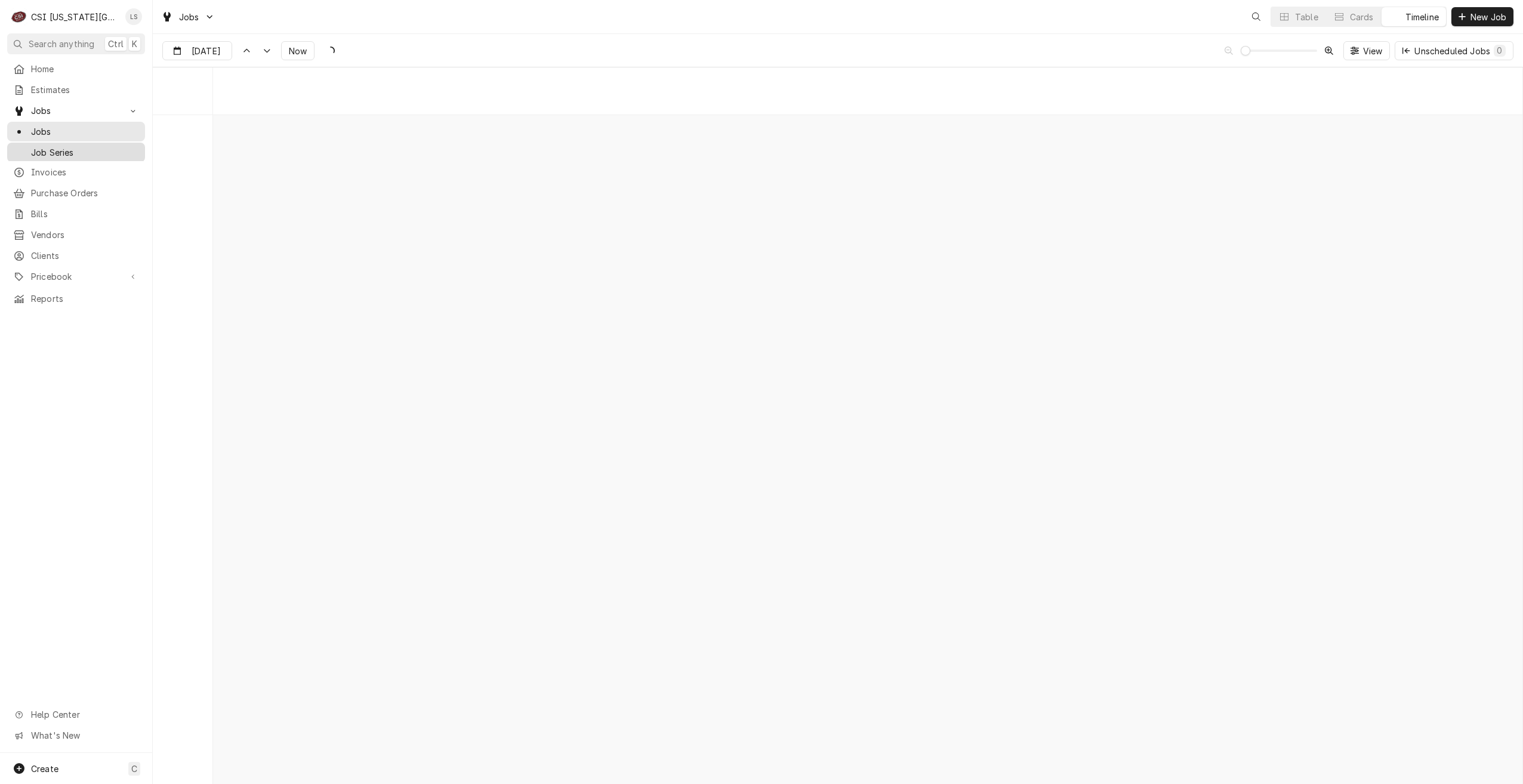
scroll to position [13703, 0]
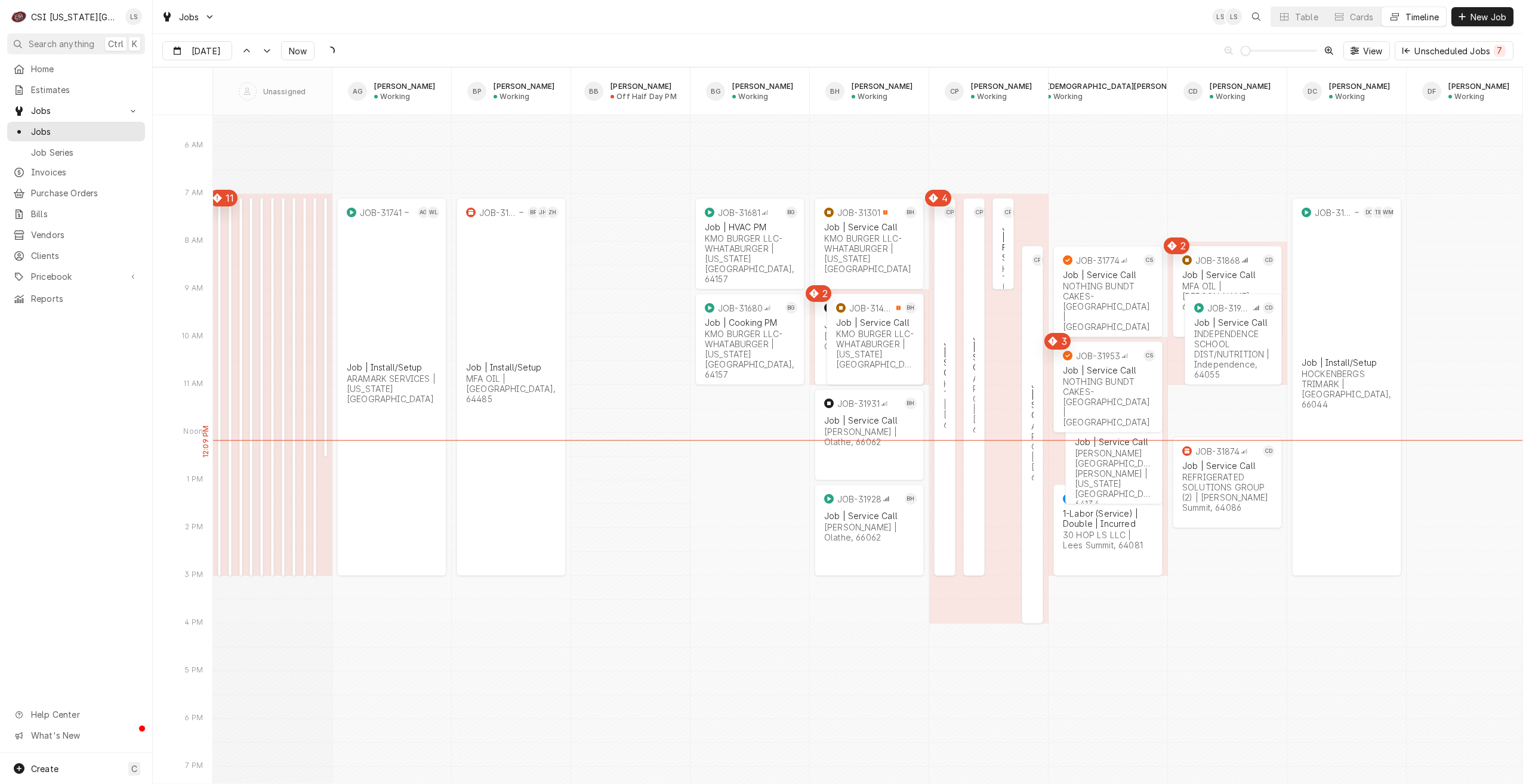
click at [999, 14] on div "Jobs LS LS Table Cards Timeline New Job" at bounding box center [837, 16] width 1370 height 33
click at [221, 52] on div "Dynamic Content Wrapper" at bounding box center [223, 52] width 17 height 19
click at [211, 171] on div "12" at bounding box center [217, 169] width 17 height 17
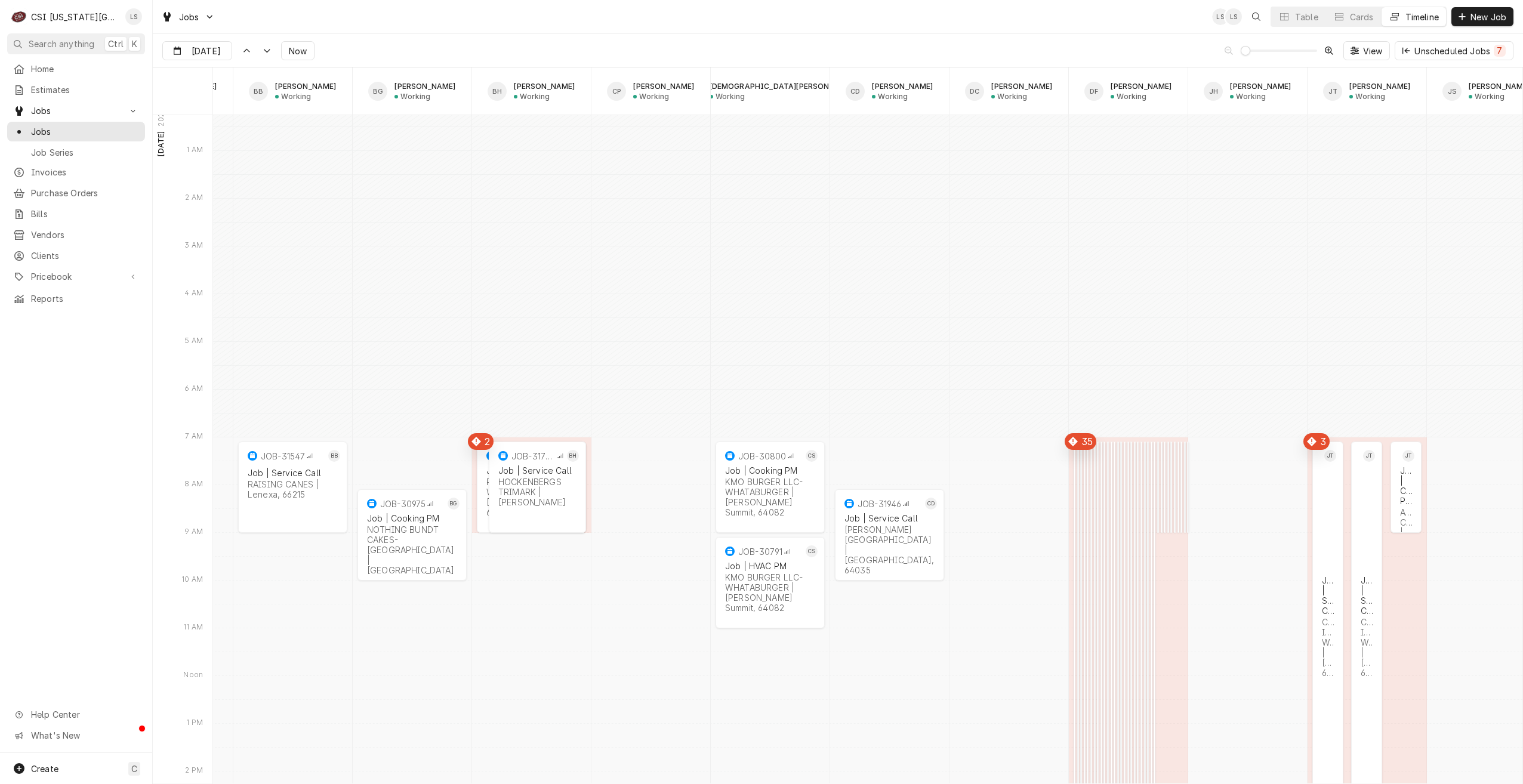
scroll to position [0, 346]
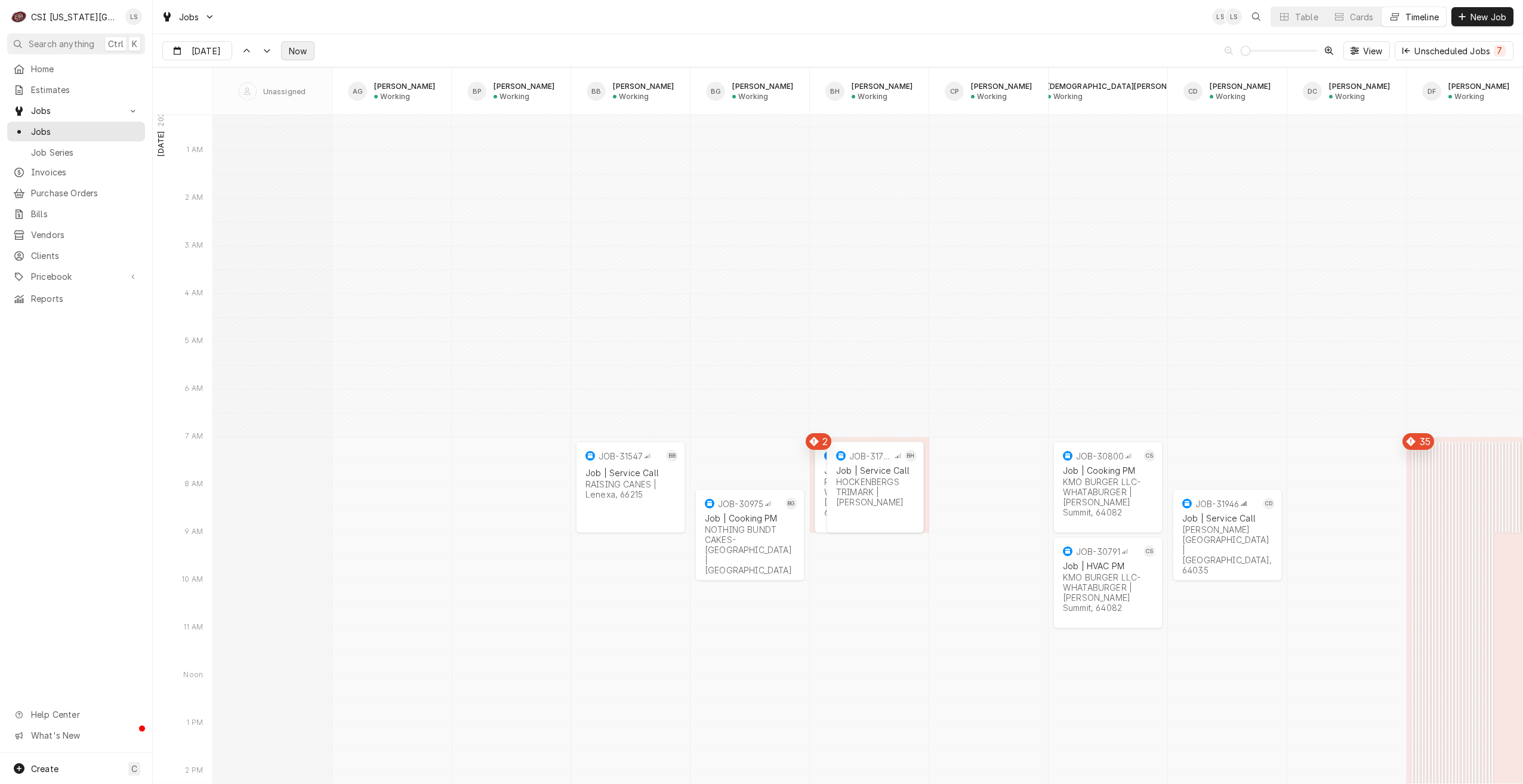
click at [297, 55] on span "Now" at bounding box center [298, 51] width 23 height 13
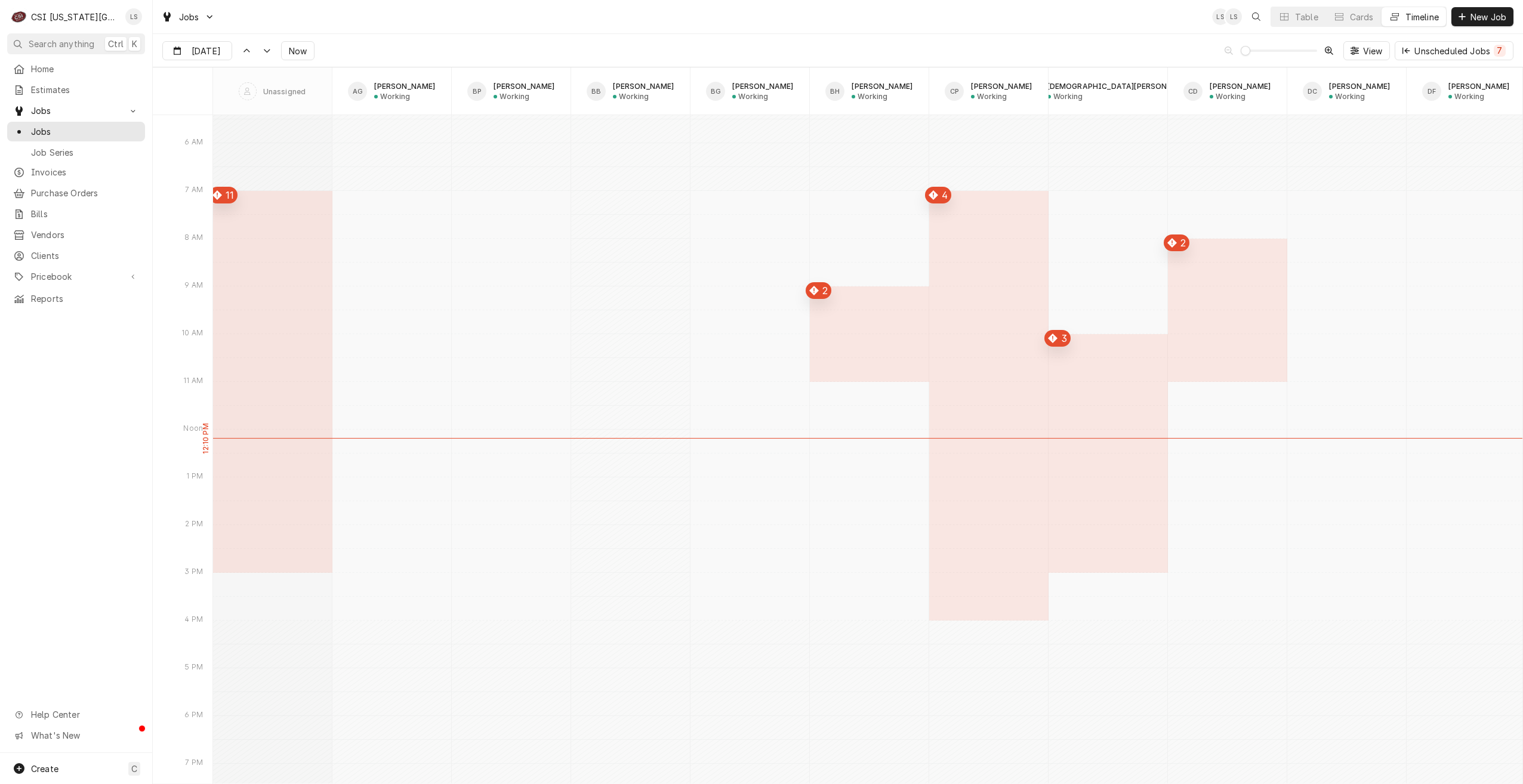
type input "Aug 11"
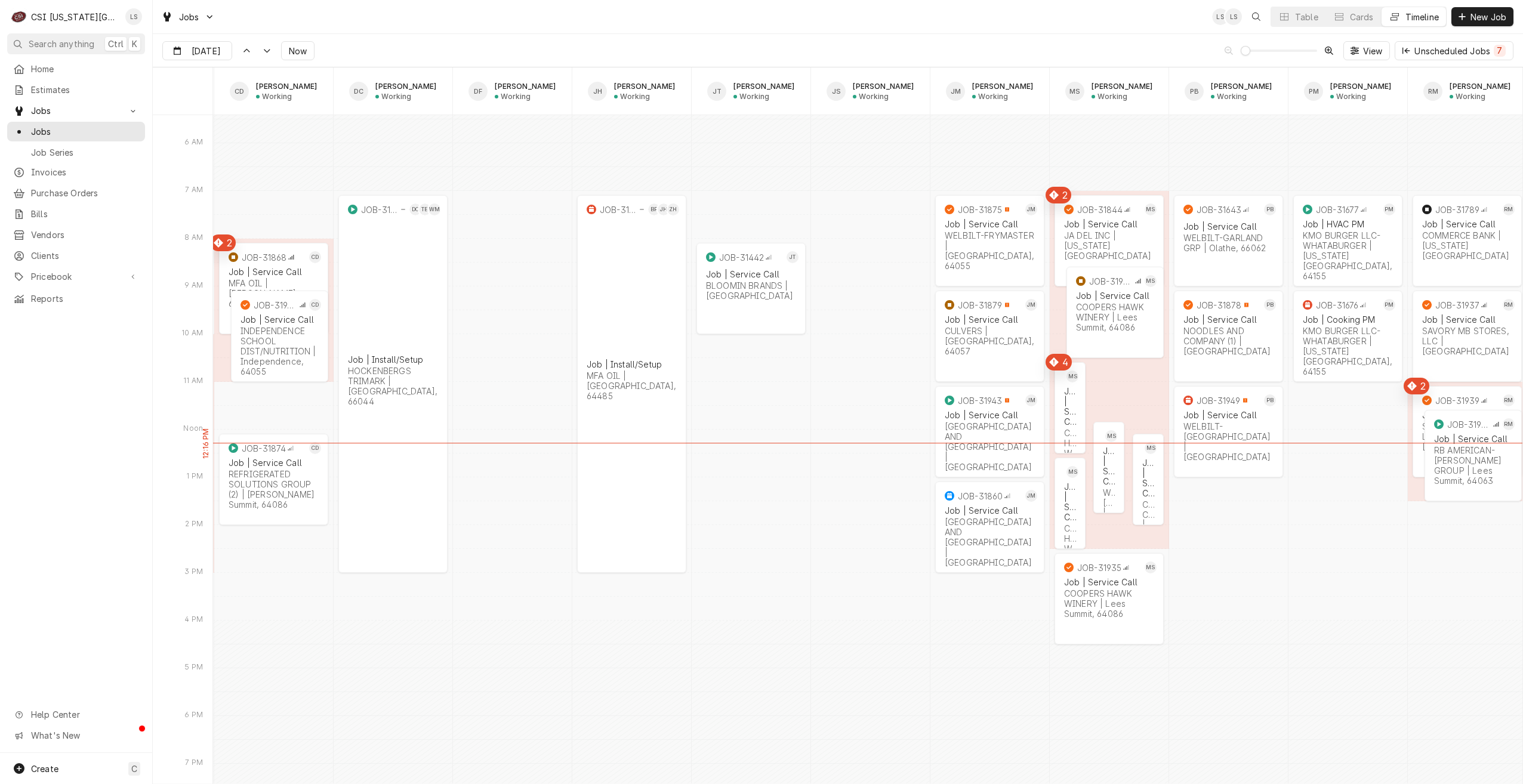
scroll to position [0, 983]
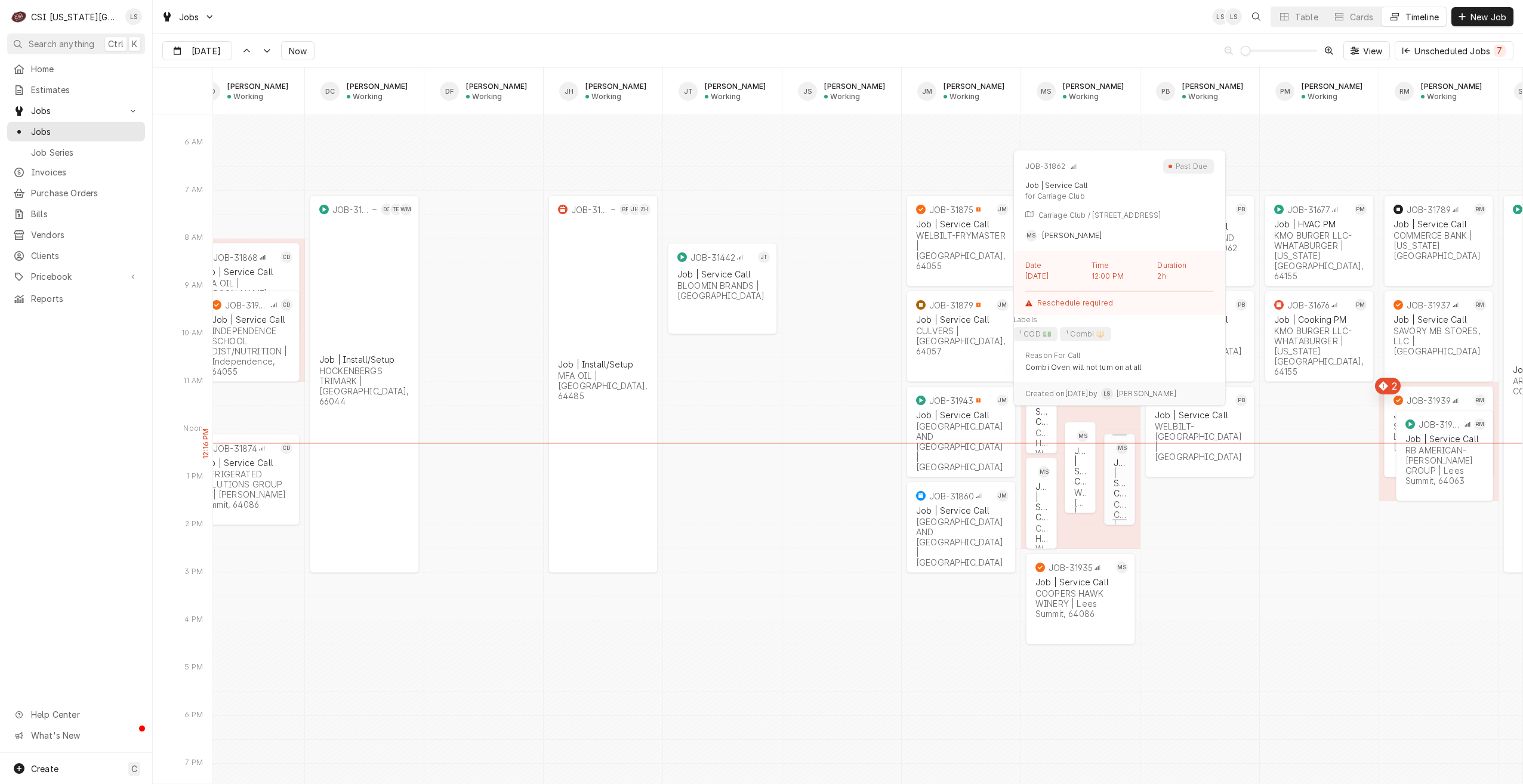
click at [1123, 491] on div "Job | Service Call" at bounding box center [1120, 477] width 12 height 41
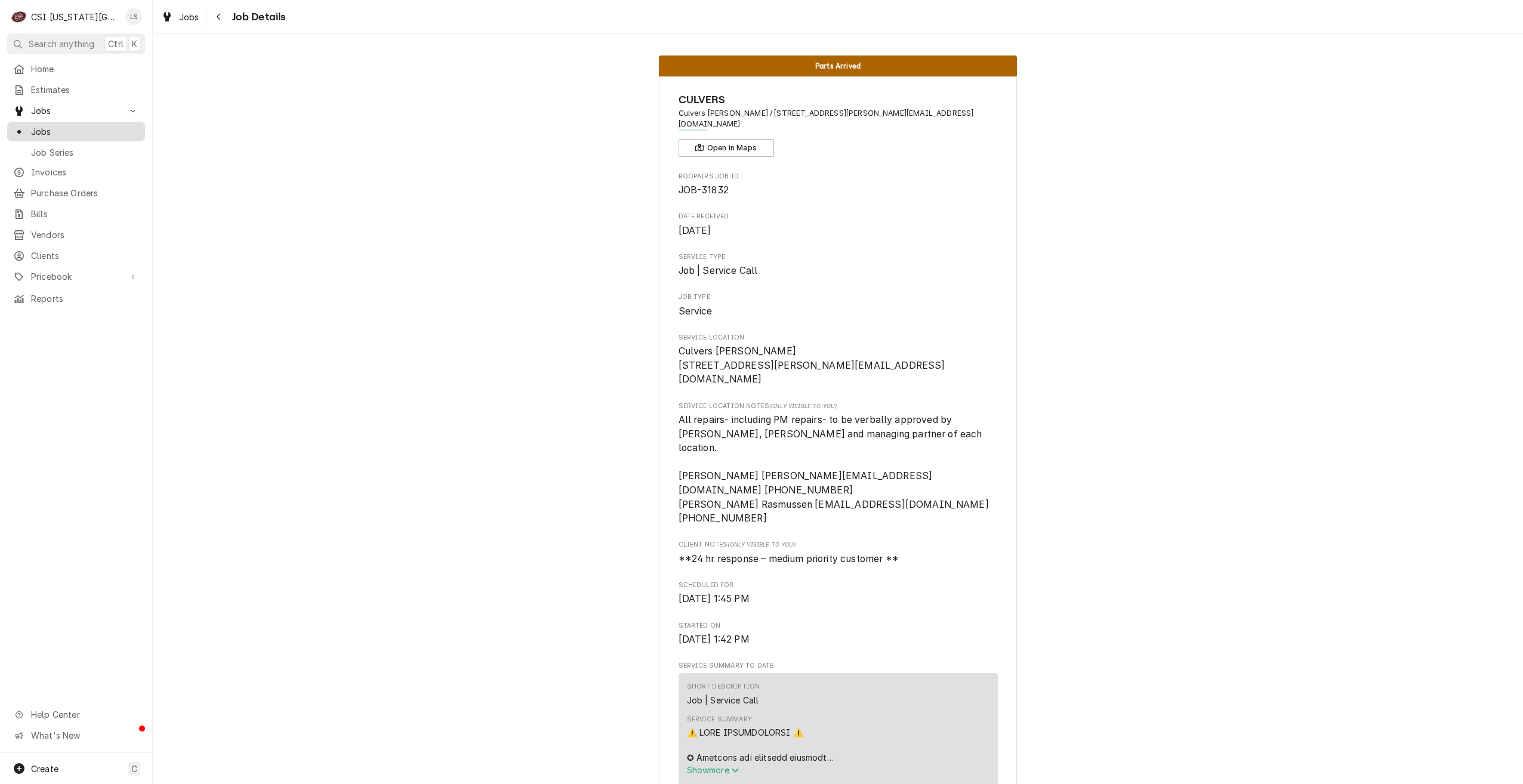
click at [122, 125] on span "Jobs" at bounding box center [85, 131] width 108 height 13
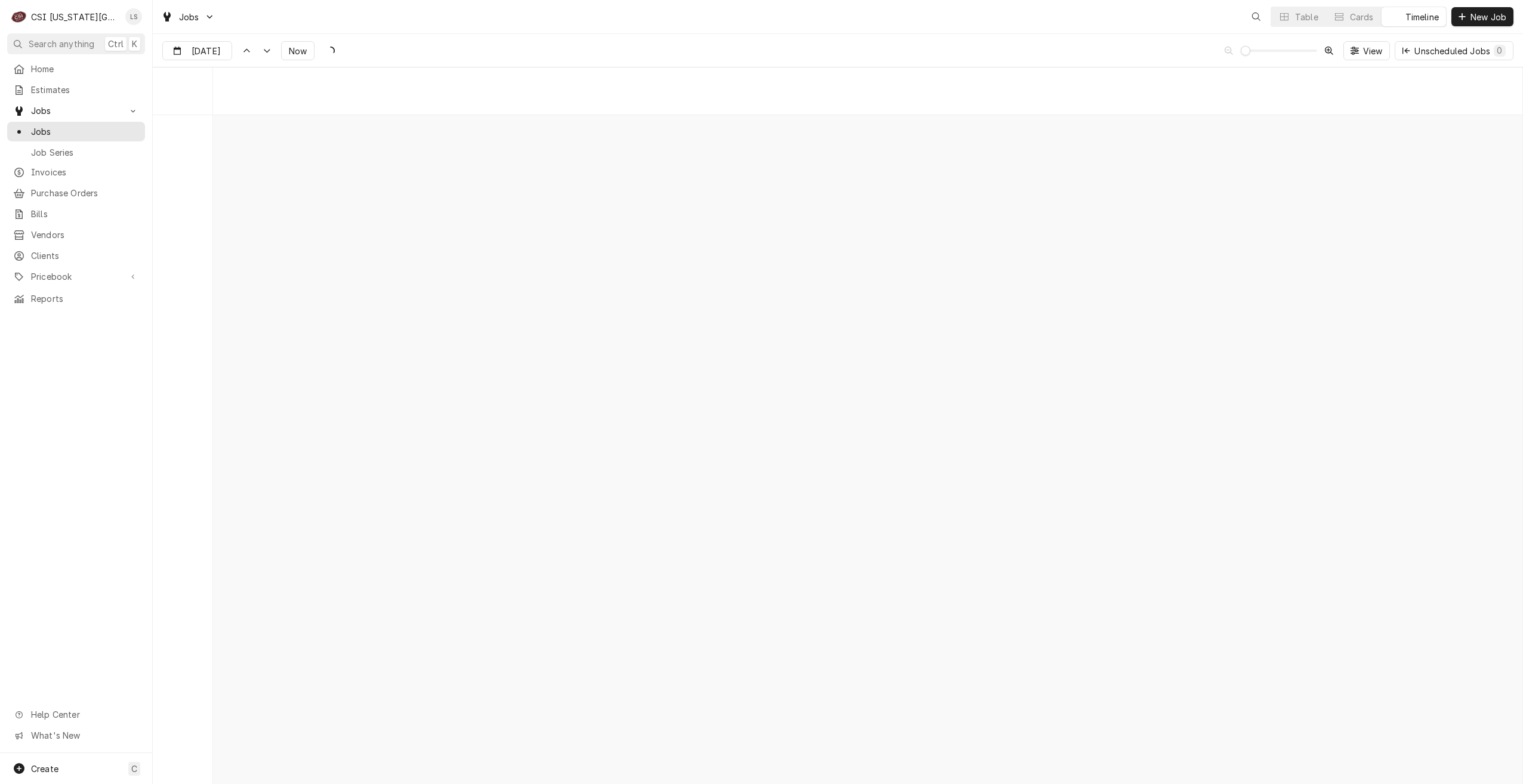
scroll to position [13706, 0]
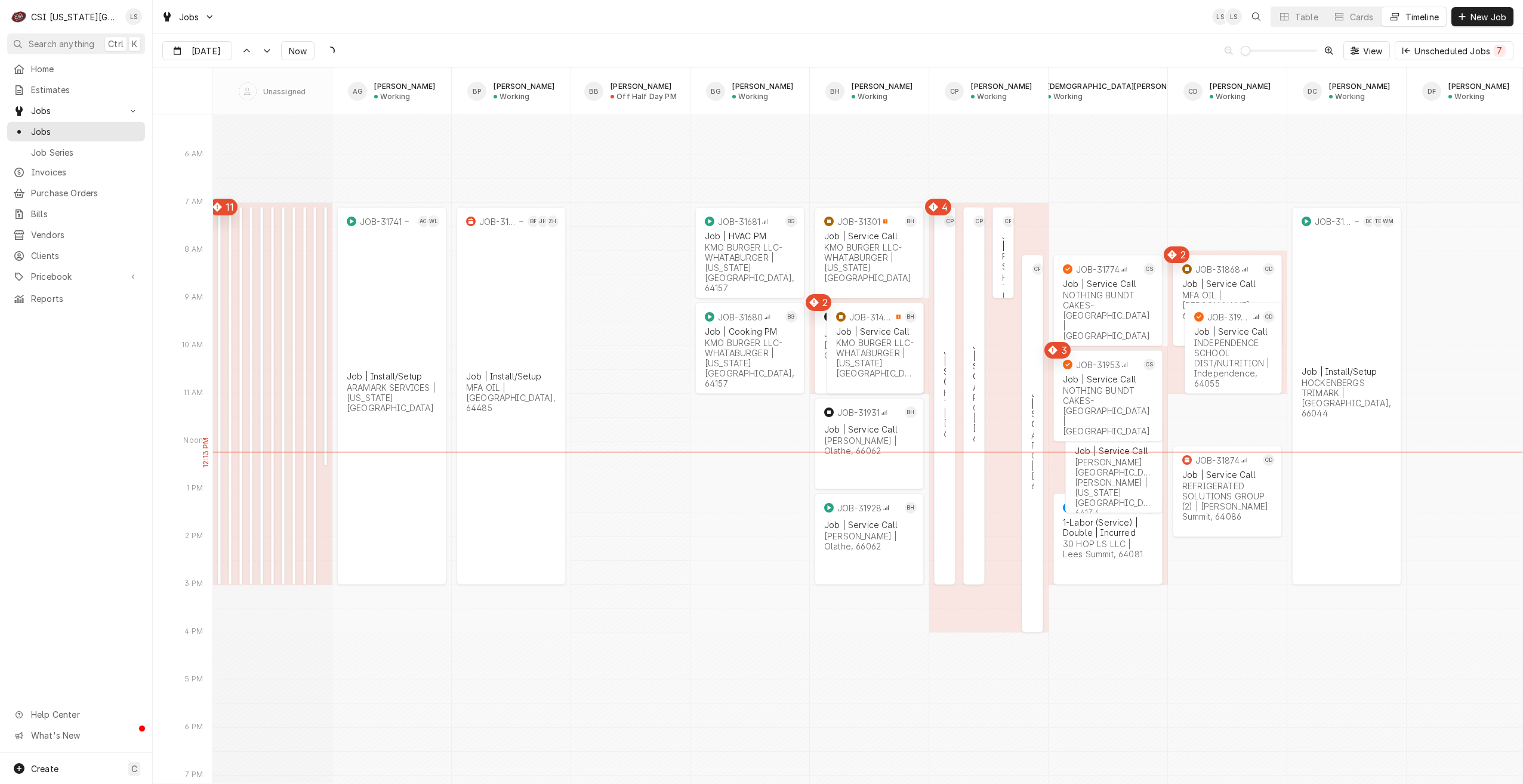
click at [1290, 27] on div "Table Cards Timeline" at bounding box center [1359, 17] width 176 height 21
click at [1290, 23] on button "Table" at bounding box center [1299, 17] width 55 height 19
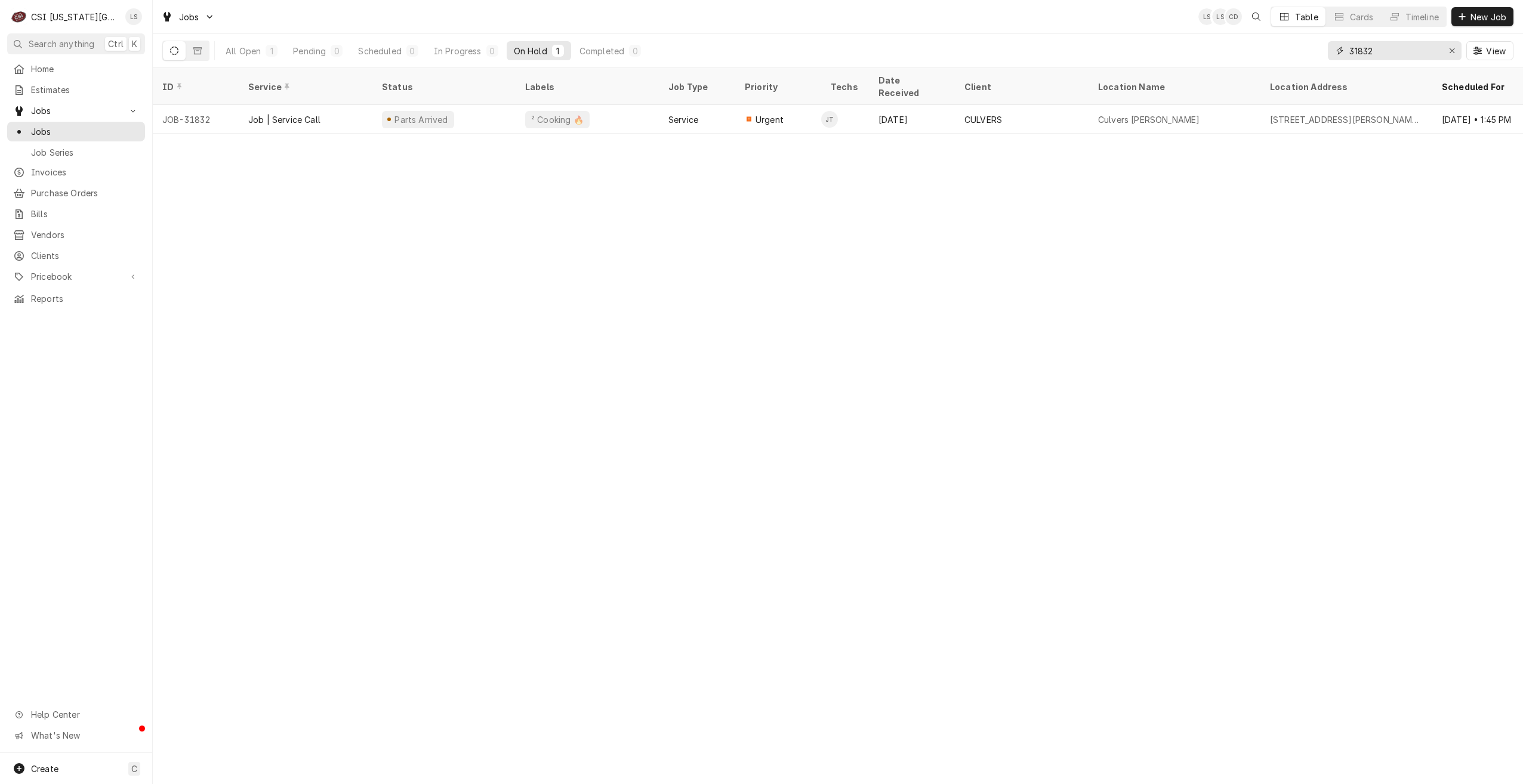
click at [1366, 57] on input "31832" at bounding box center [1394, 51] width 89 height 19
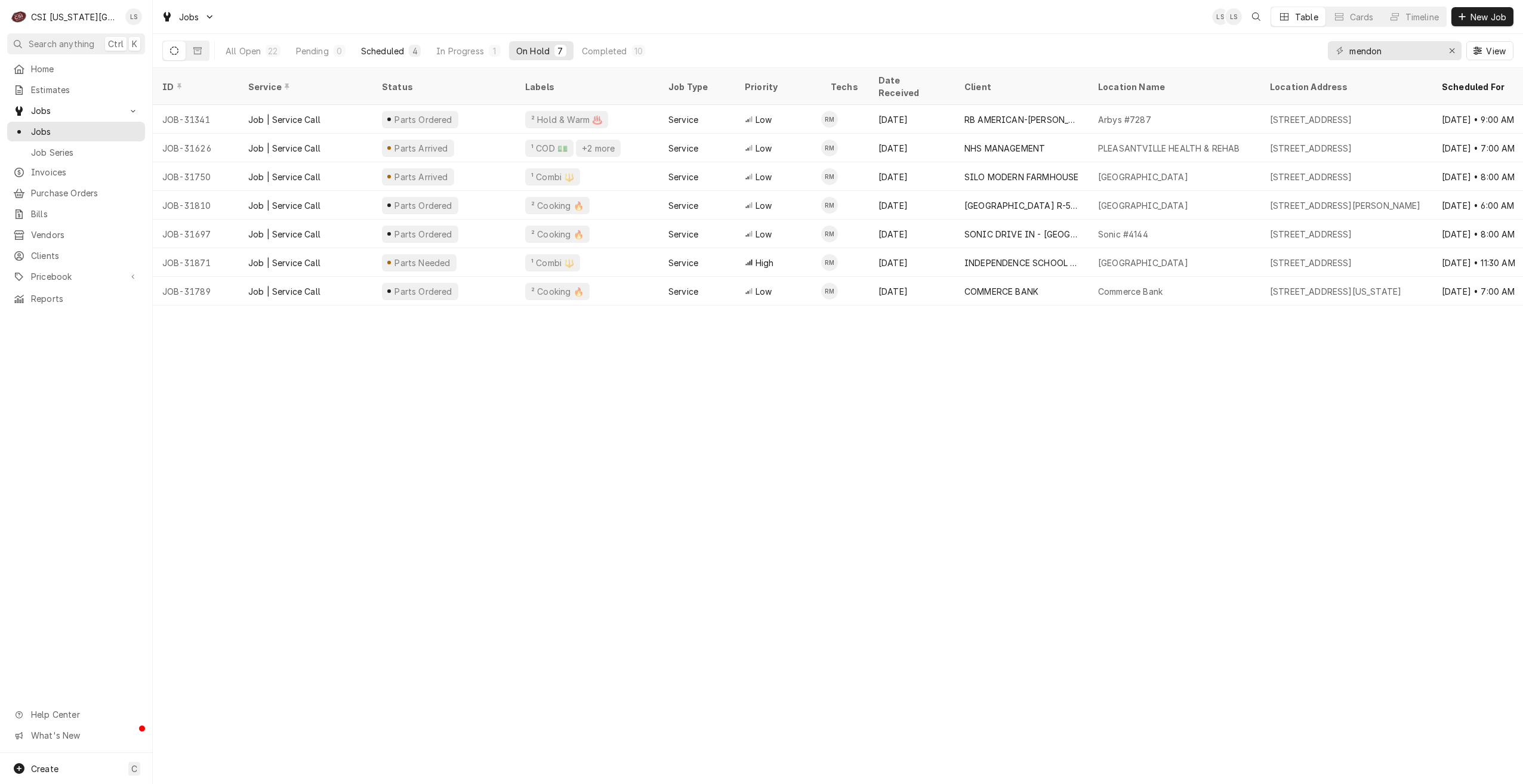
click at [409, 53] on div "4" at bounding box center [415, 51] width 12 height 12
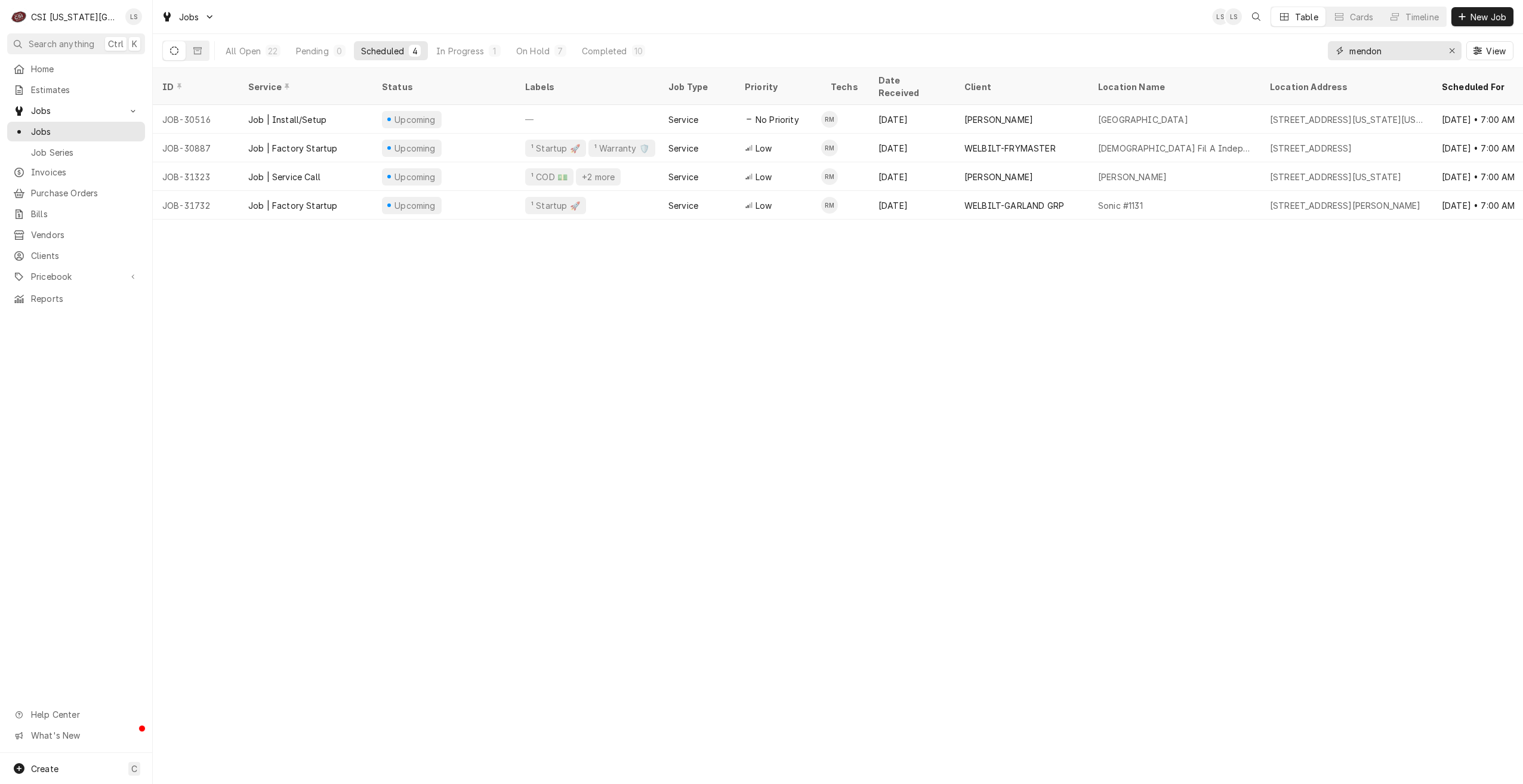
click at [1360, 49] on input "mendon" at bounding box center [1394, 51] width 89 height 19
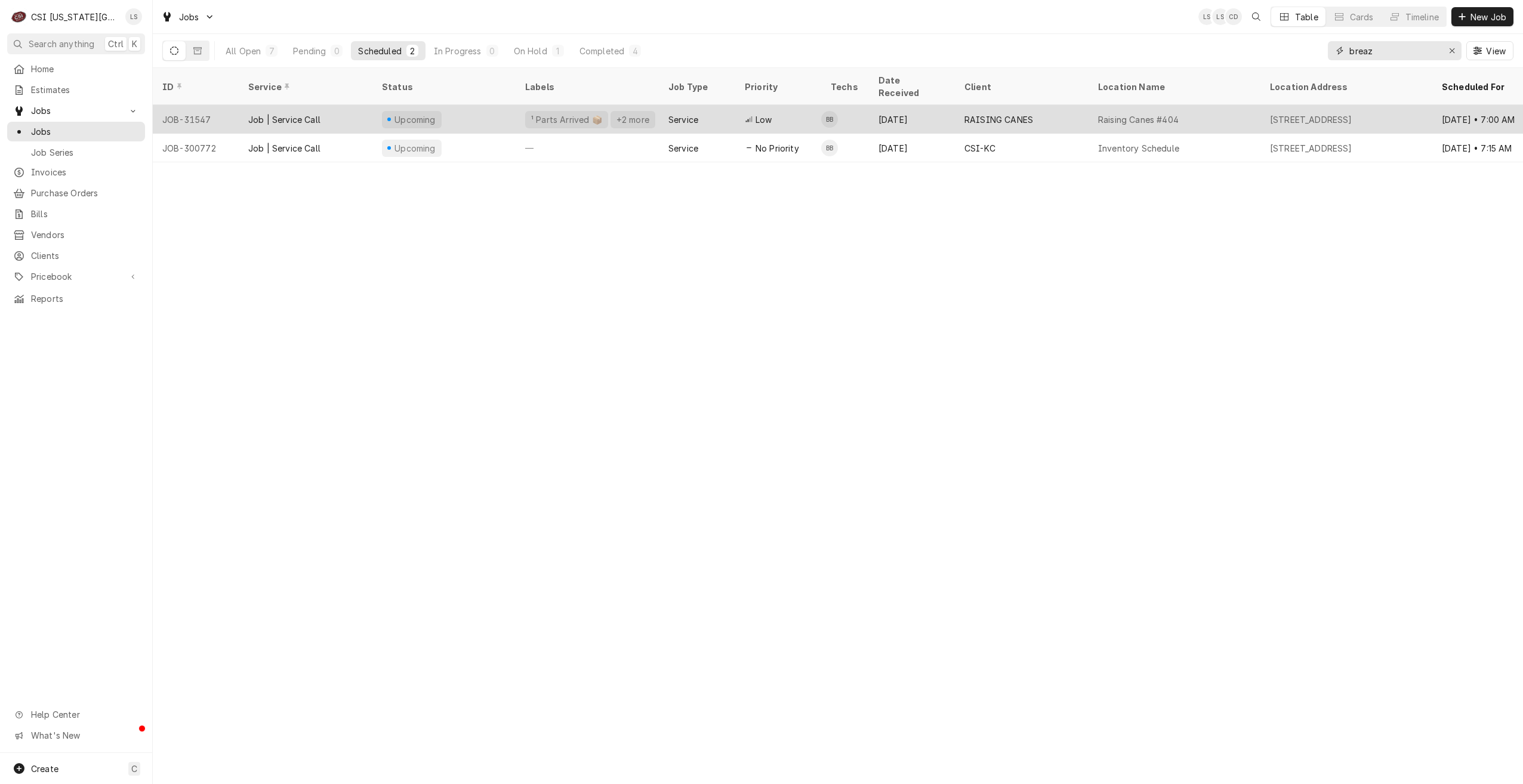
type input "breaz"
click at [1044, 105] on div "RAISING CANES" at bounding box center [1022, 119] width 133 height 29
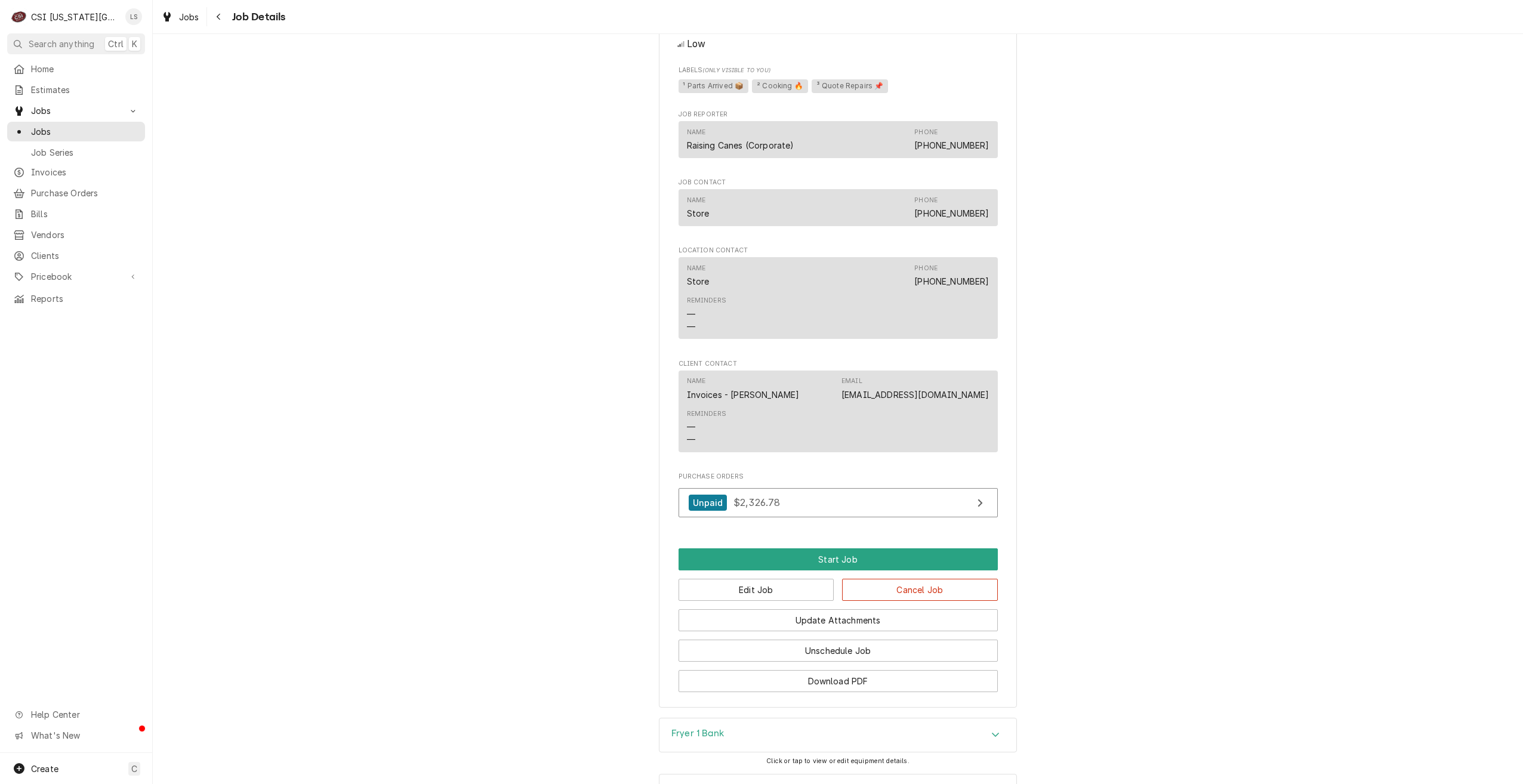
scroll to position [1770, 0]
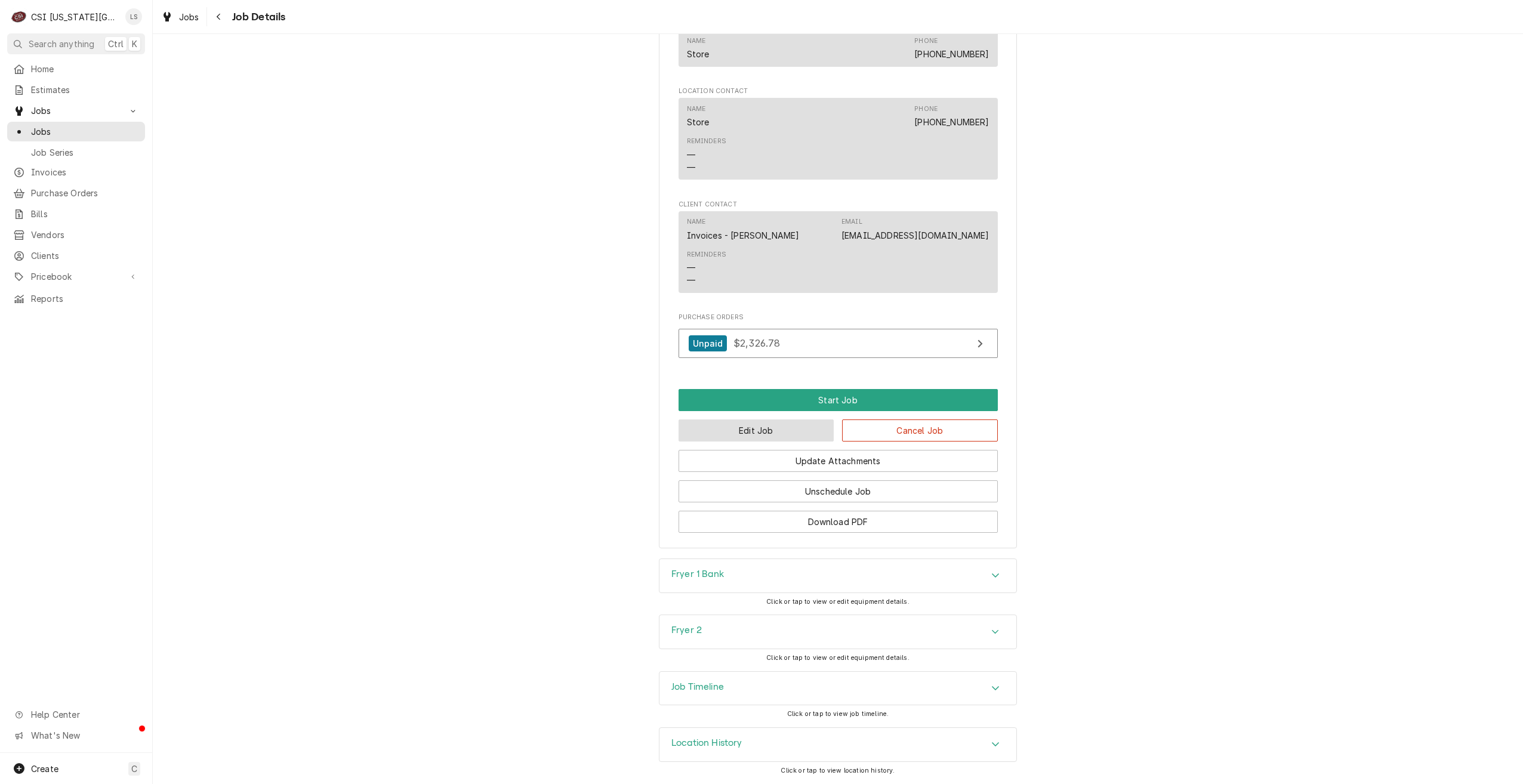
click at [724, 441] on button "Edit Job" at bounding box center [756, 430] width 156 height 22
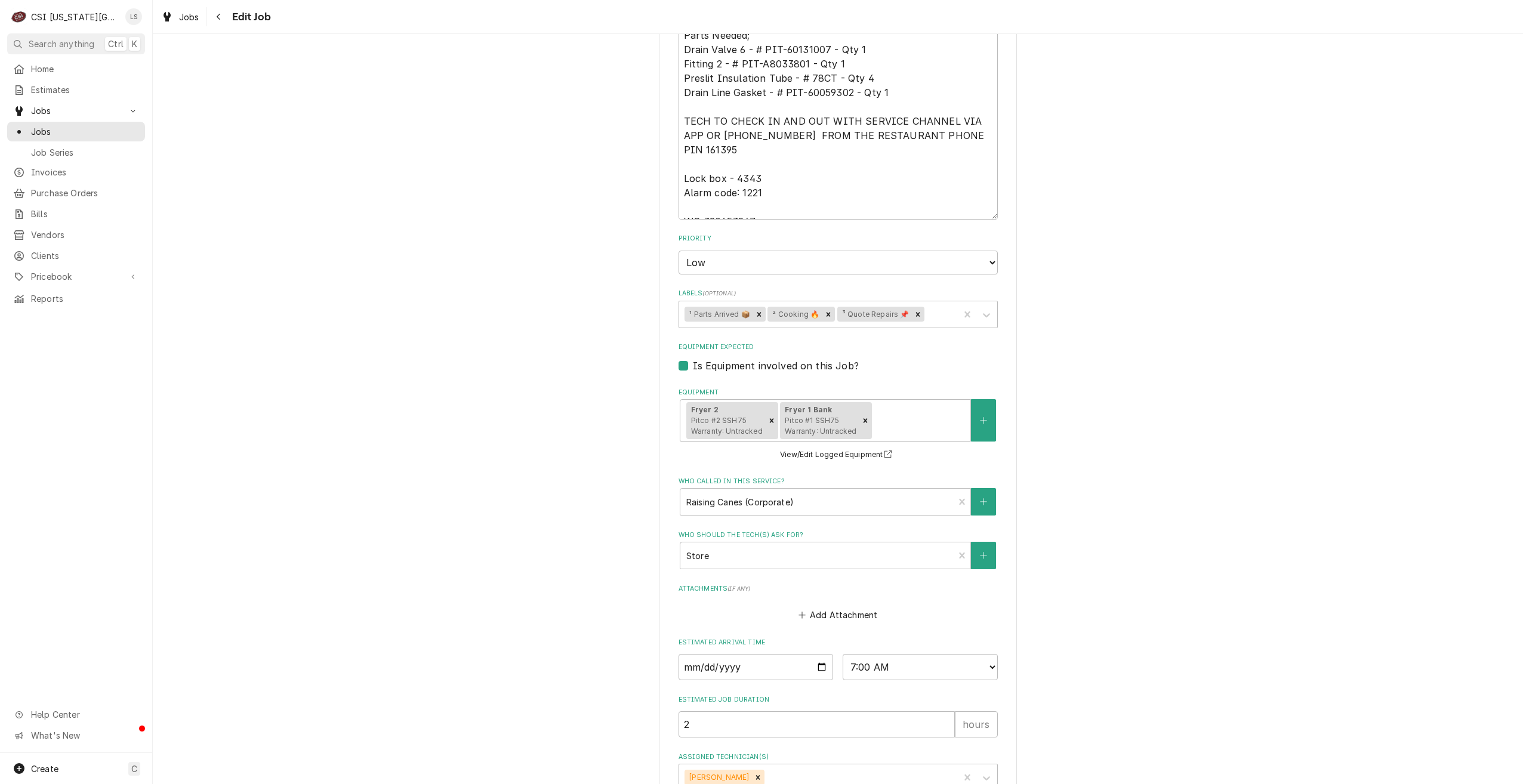
scroll to position [1350, 0]
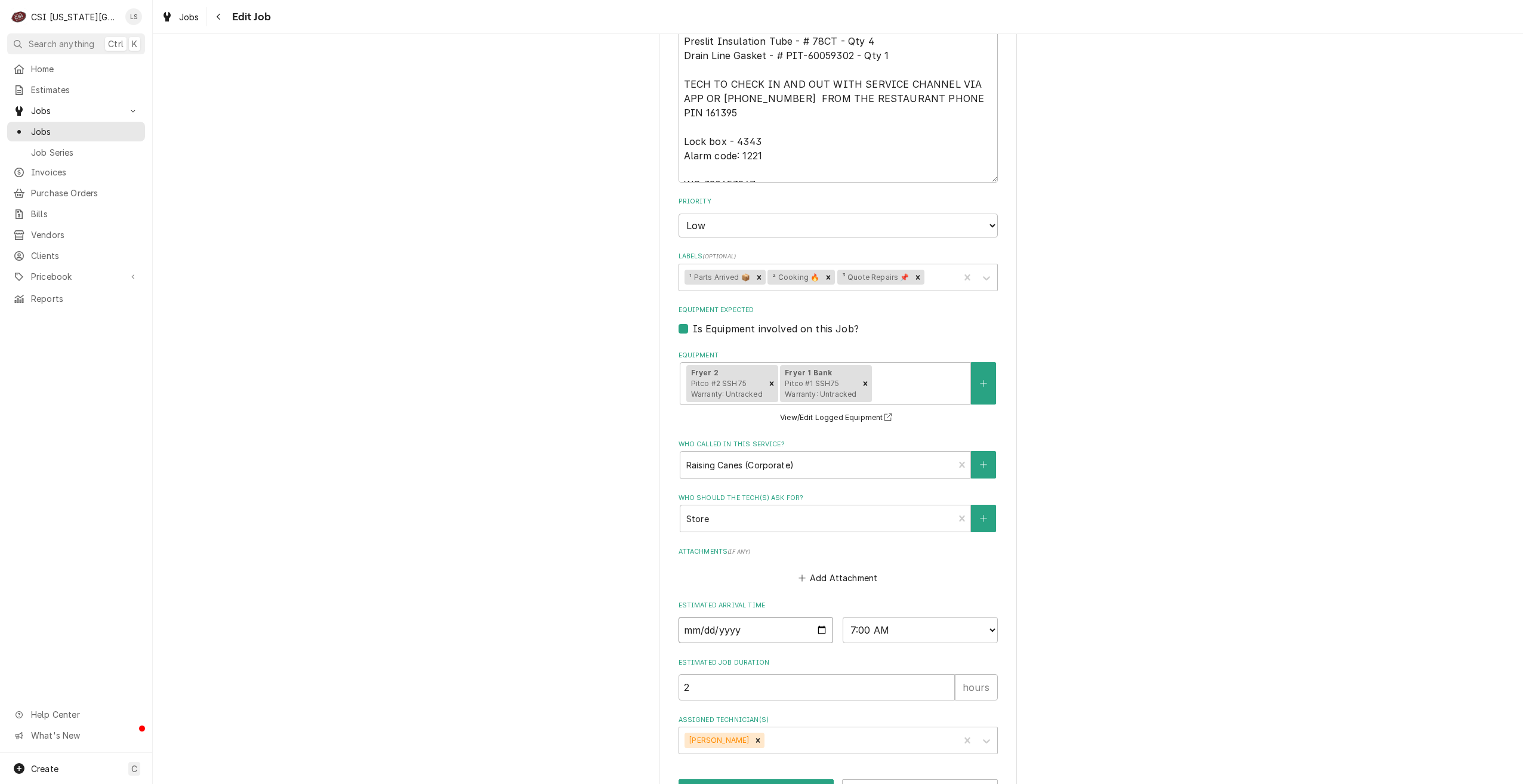
click at [814, 617] on input "[DATE]" at bounding box center [756, 630] width 156 height 27
type textarea "x"
type input "[DATE]"
click at [739, 779] on button "Save" at bounding box center [756, 790] width 156 height 22
type textarea "x"
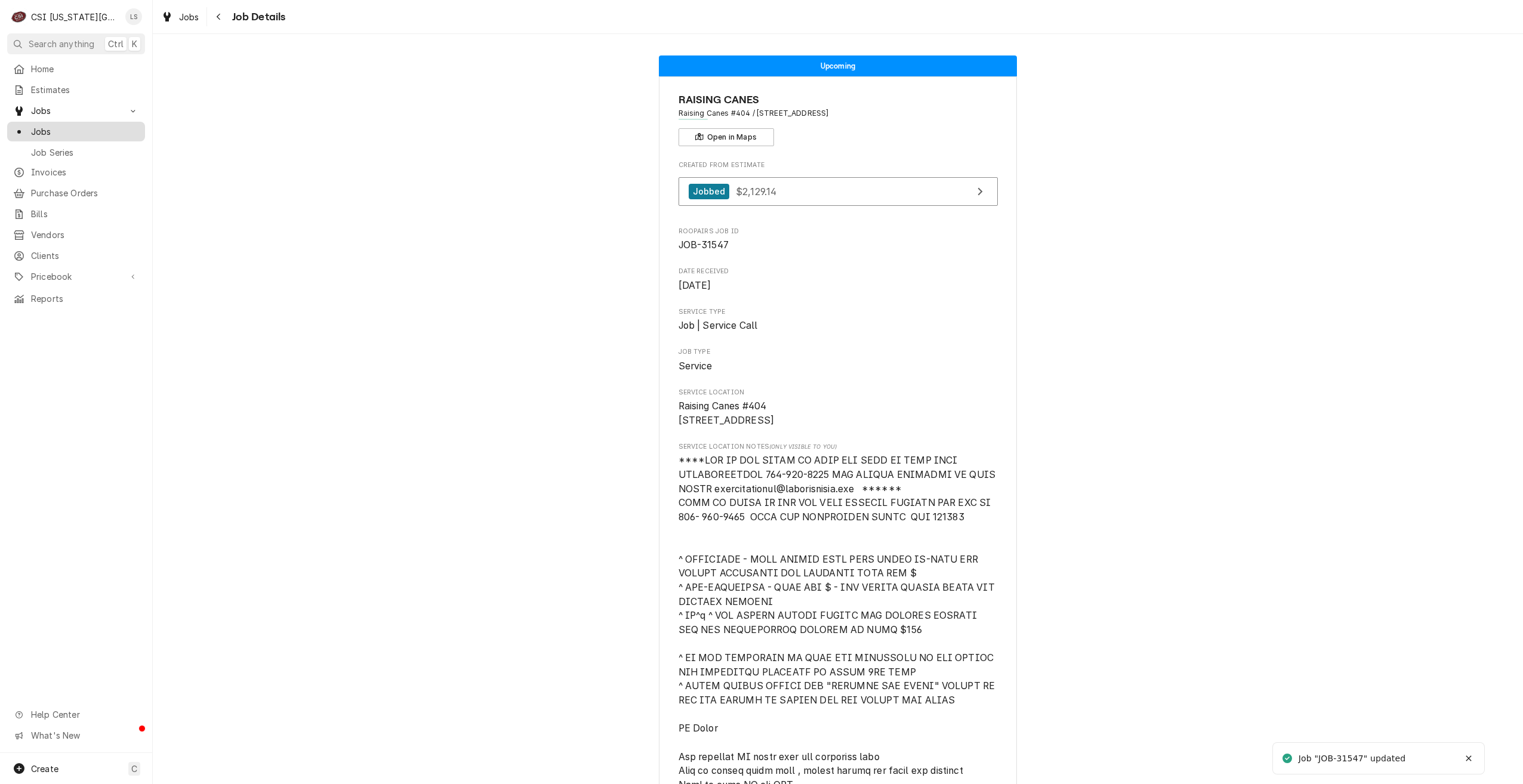
click at [64, 130] on span "Jobs" at bounding box center [85, 131] width 108 height 13
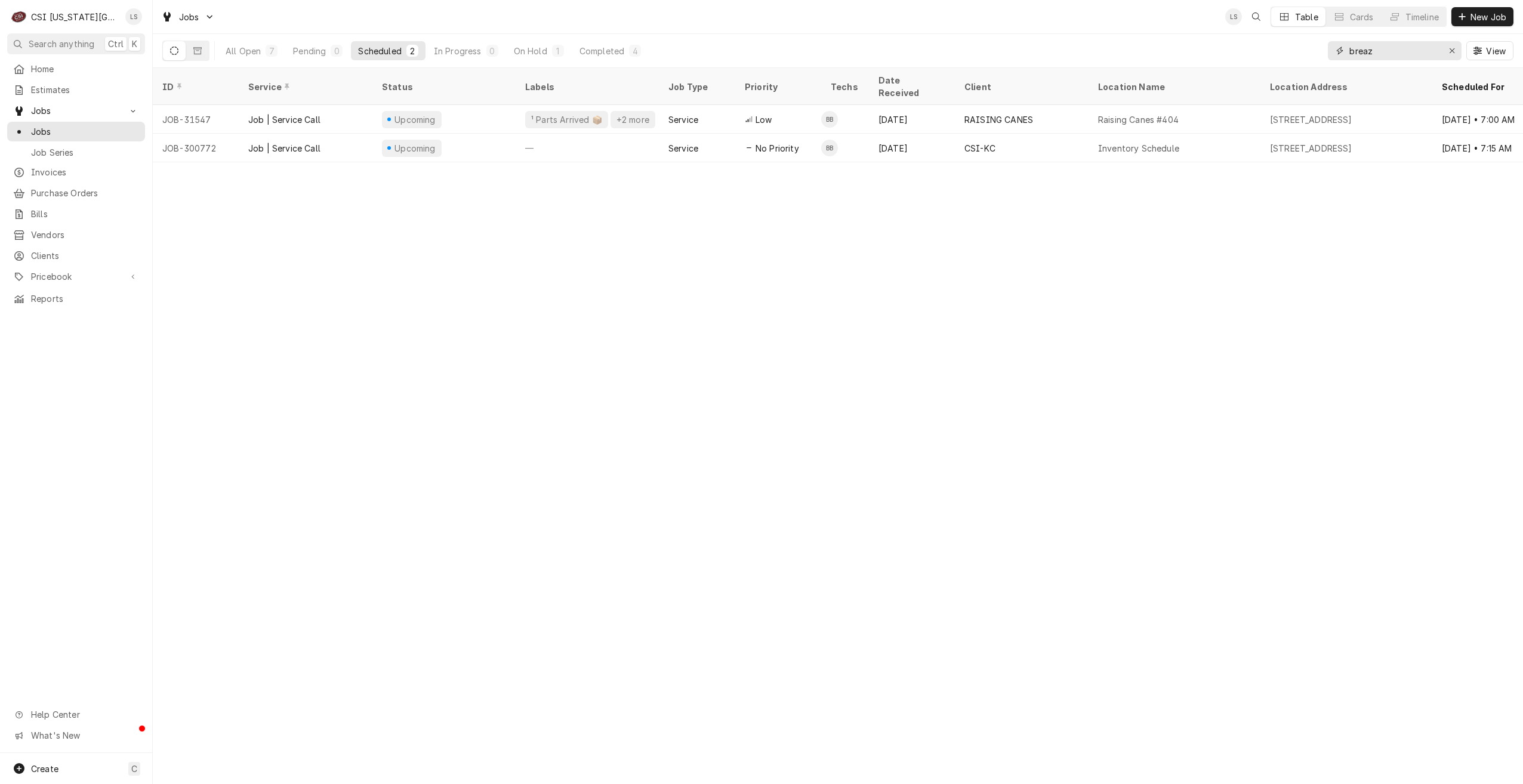
click at [1359, 53] on input "breaz" at bounding box center [1394, 51] width 89 height 19
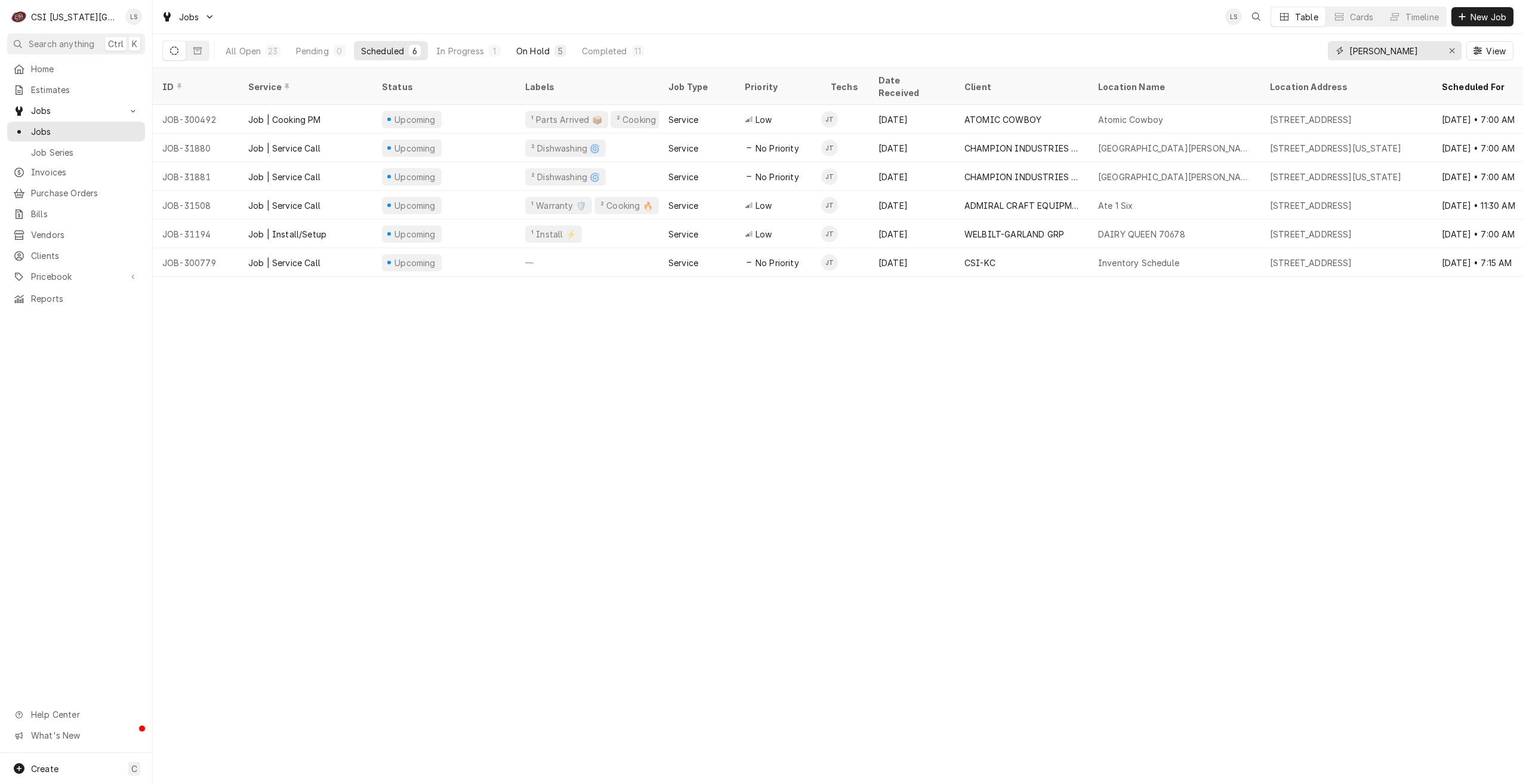
type input "jimmy"
click at [534, 50] on div "On Hold" at bounding box center [532, 51] width 33 height 13
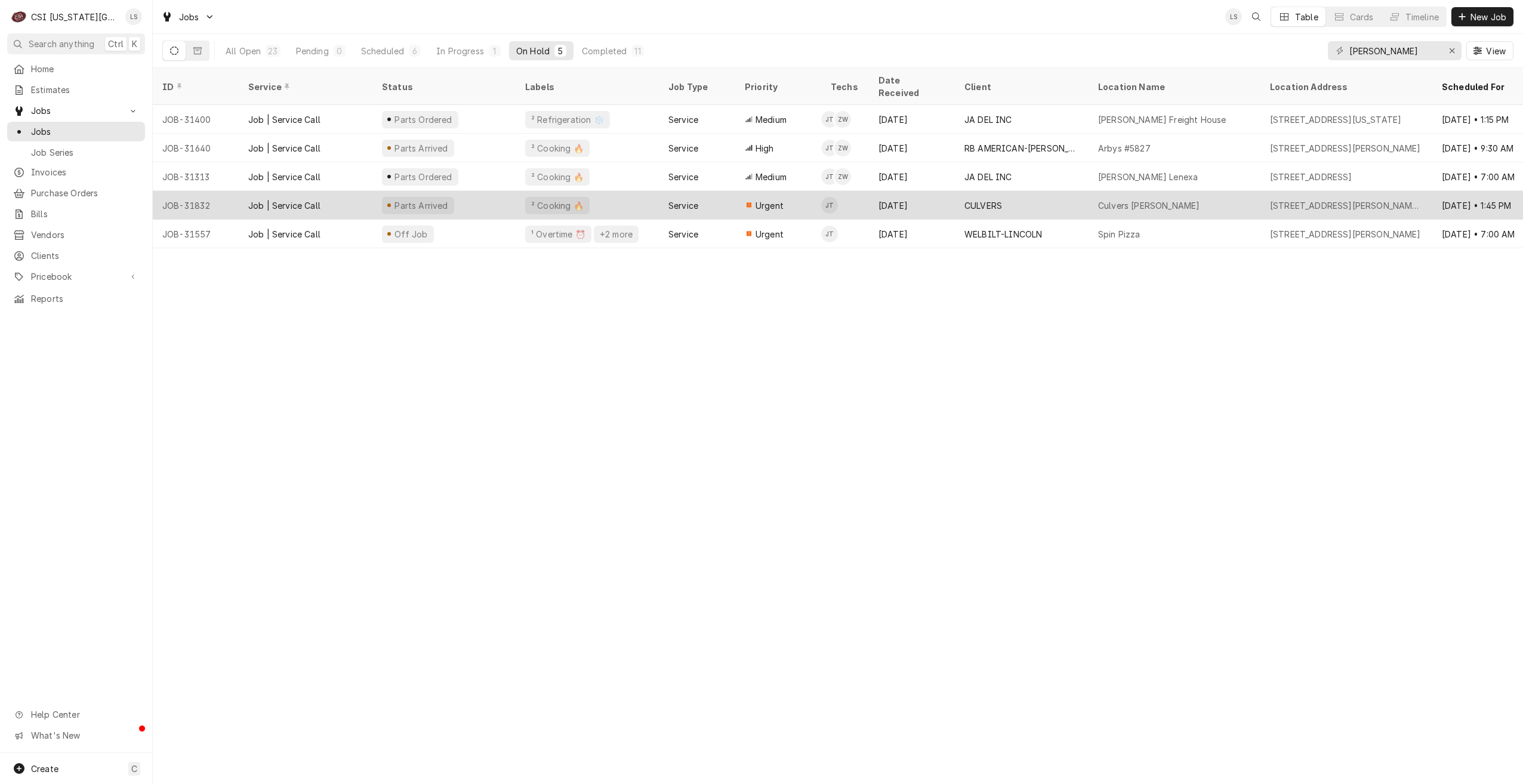
click at [974, 199] on div "CULVERS" at bounding box center [983, 205] width 38 height 13
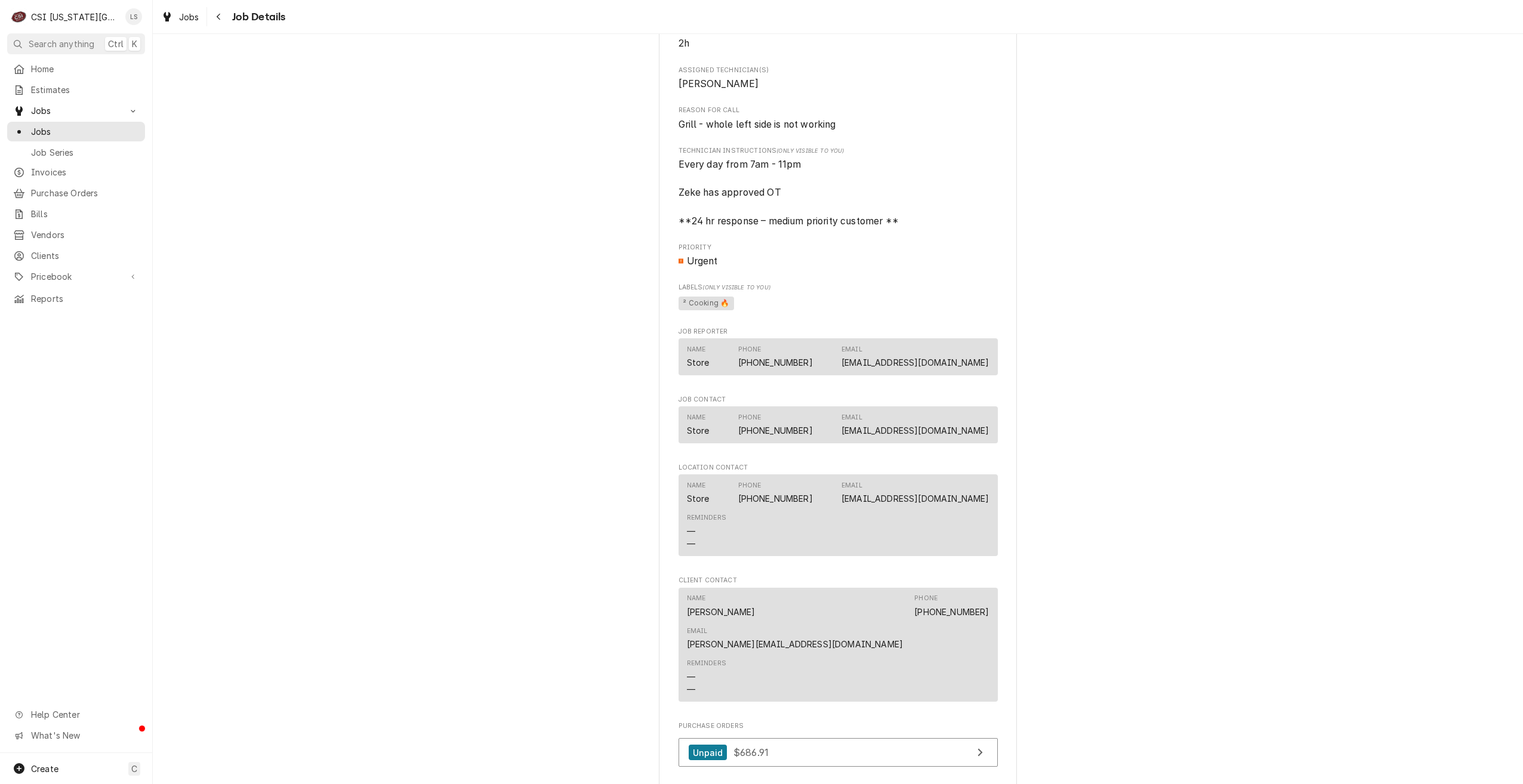
scroll to position [1372, 0]
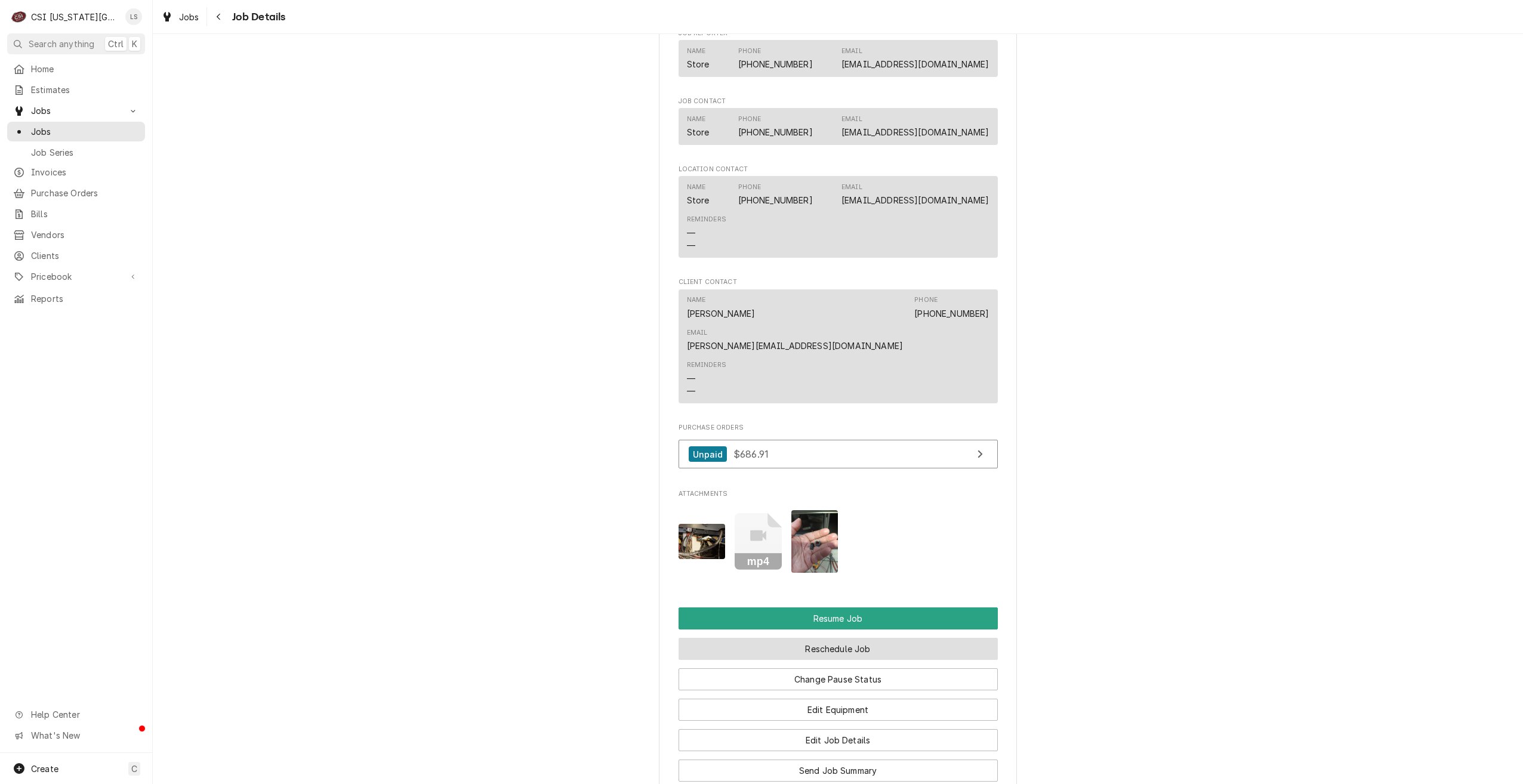
click at [848, 638] on button "Reschedule Job" at bounding box center [838, 649] width 319 height 22
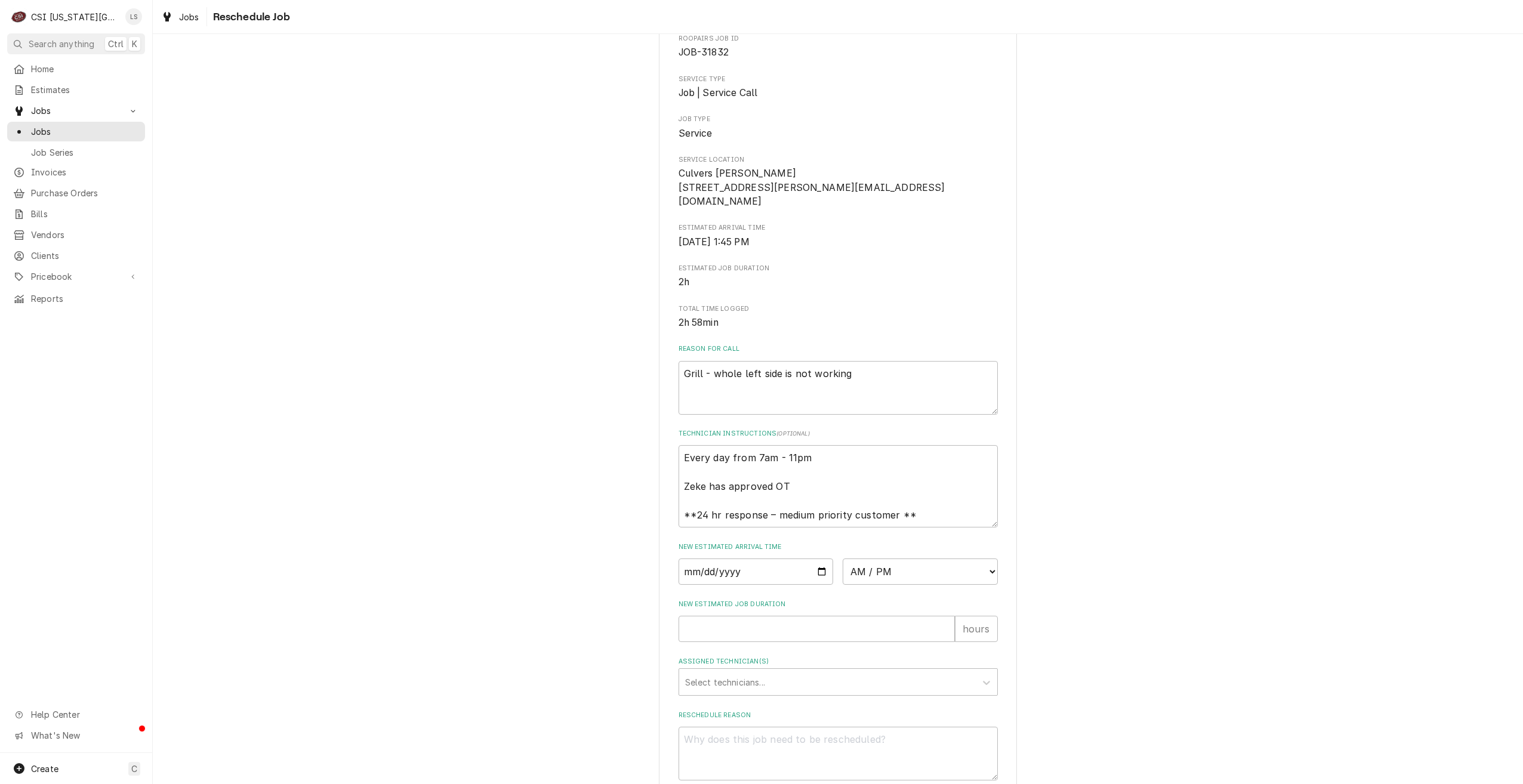
scroll to position [136, 0]
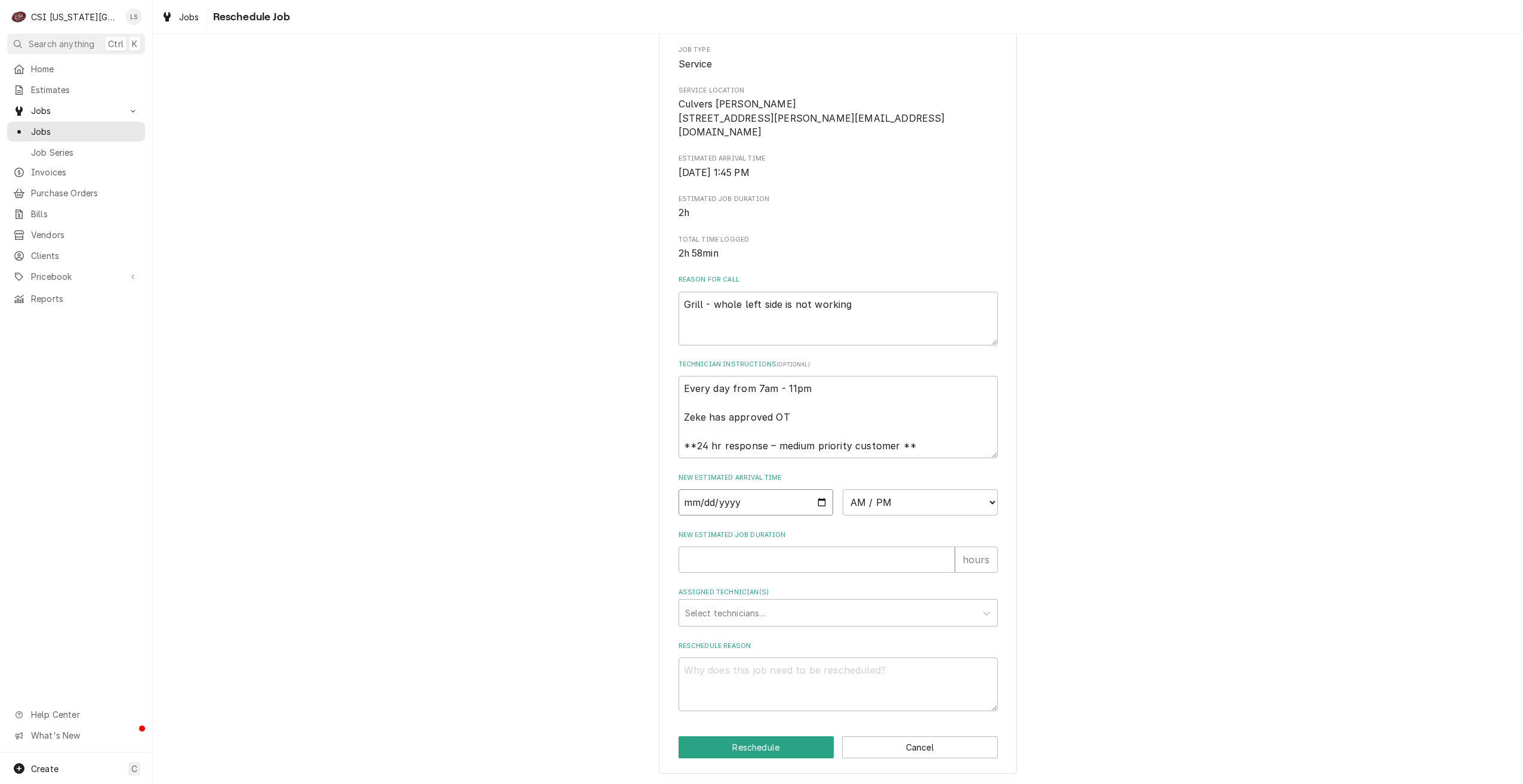
click at [820, 503] on input "Date" at bounding box center [756, 503] width 156 height 27
type input "[DATE]"
type textarea "x"
click at [872, 505] on select "AM / PM 6:00 AM 6:15 AM 6:30 AM 6:45 AM 7:00 AM 7:15 AM 7:30 AM 7:45 AM 8:00 AM…" at bounding box center [920, 503] width 156 height 27
select select "07:00:00"
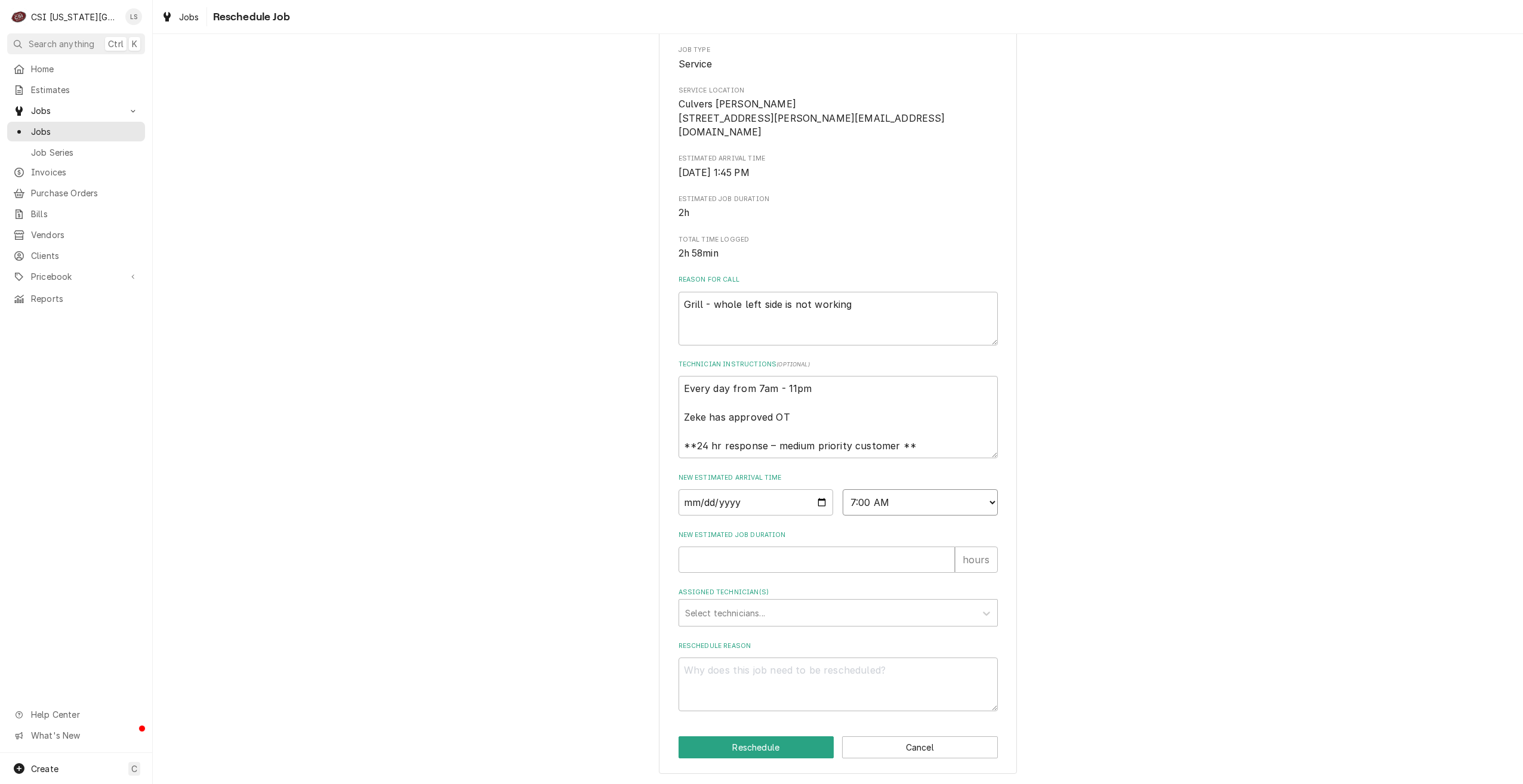
click at [843, 489] on select "AM / PM 6:00 AM 6:15 AM 6:30 AM 6:45 AM 7:00 AM 7:15 AM 7:30 AM 7:45 AM 8:00 AM…" at bounding box center [920, 503] width 156 height 27
click at [795, 559] on input "New Estimated Job Duration" at bounding box center [817, 560] width 276 height 27
type textarea "x"
type input "2"
click at [809, 610] on div "Assigned Technician(s)" at bounding box center [828, 612] width 285 height 21
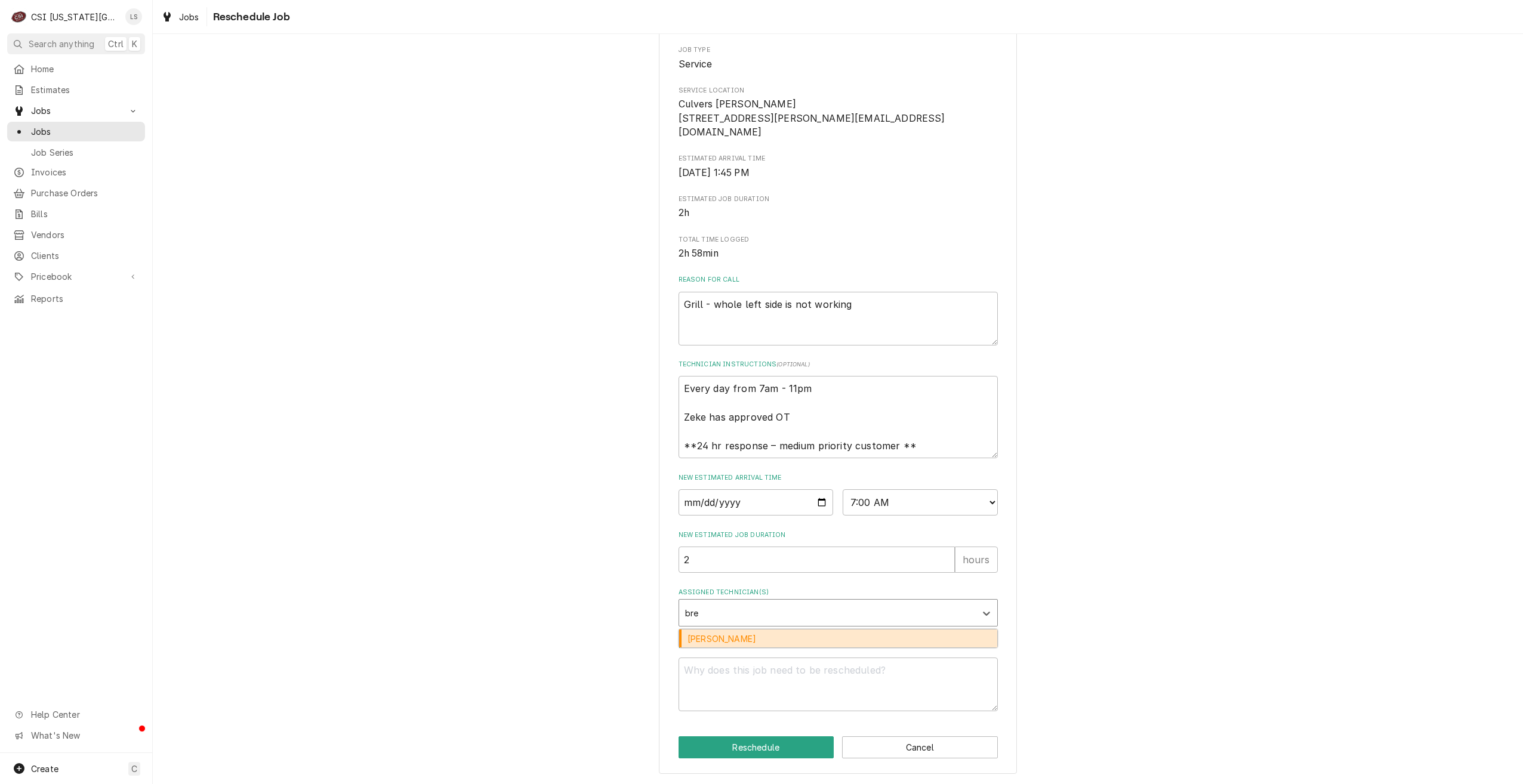
type input "brea"
click at [786, 643] on div "Brian Breazier" at bounding box center [838, 638] width 318 height 18
type textarea "x"
click at [788, 679] on textarea "Reschedule Reason" at bounding box center [838, 684] width 319 height 54
type textarea "x"
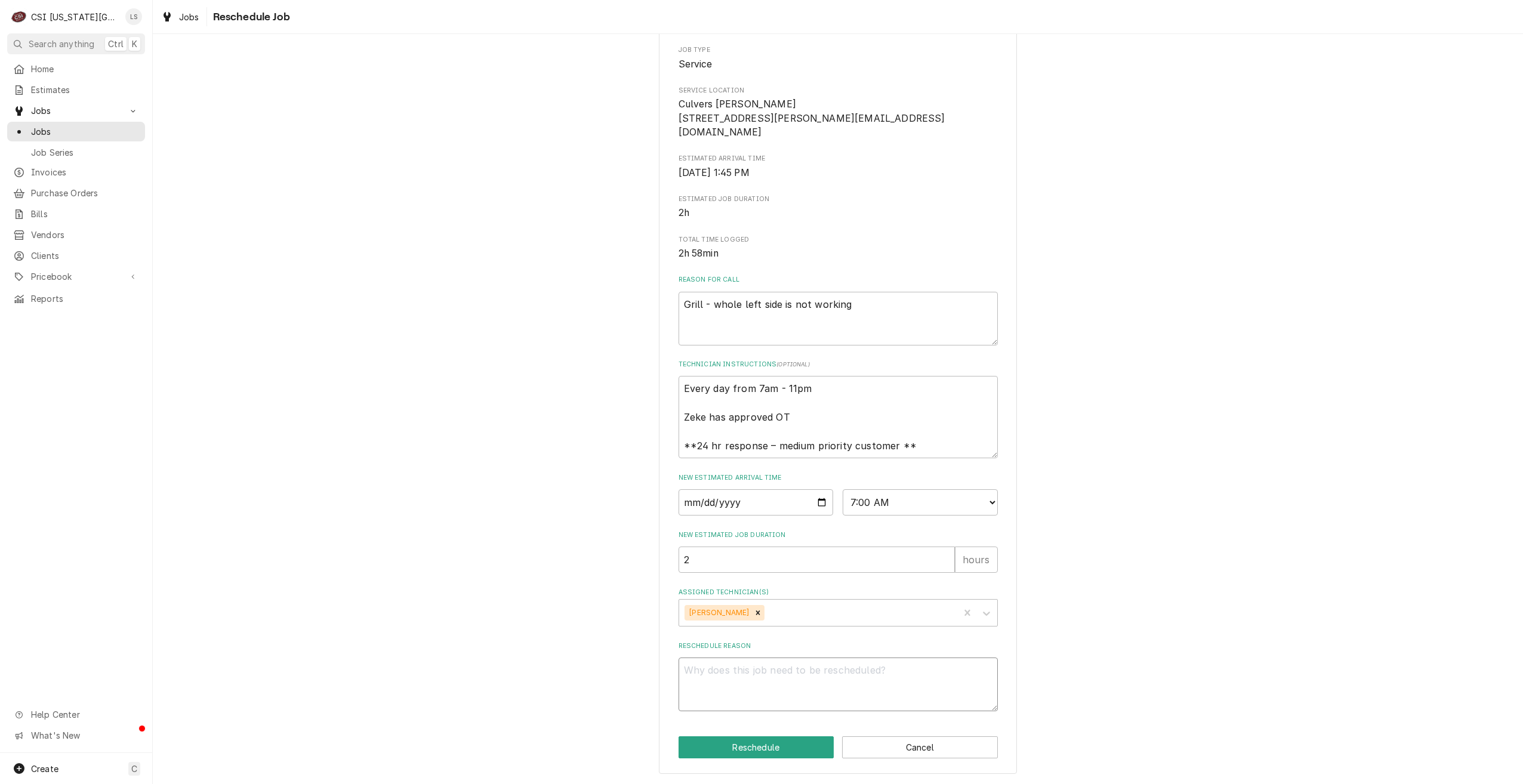
type textarea "R"
type textarea "x"
type textarea "Re"
type textarea "x"
type textarea "Ret"
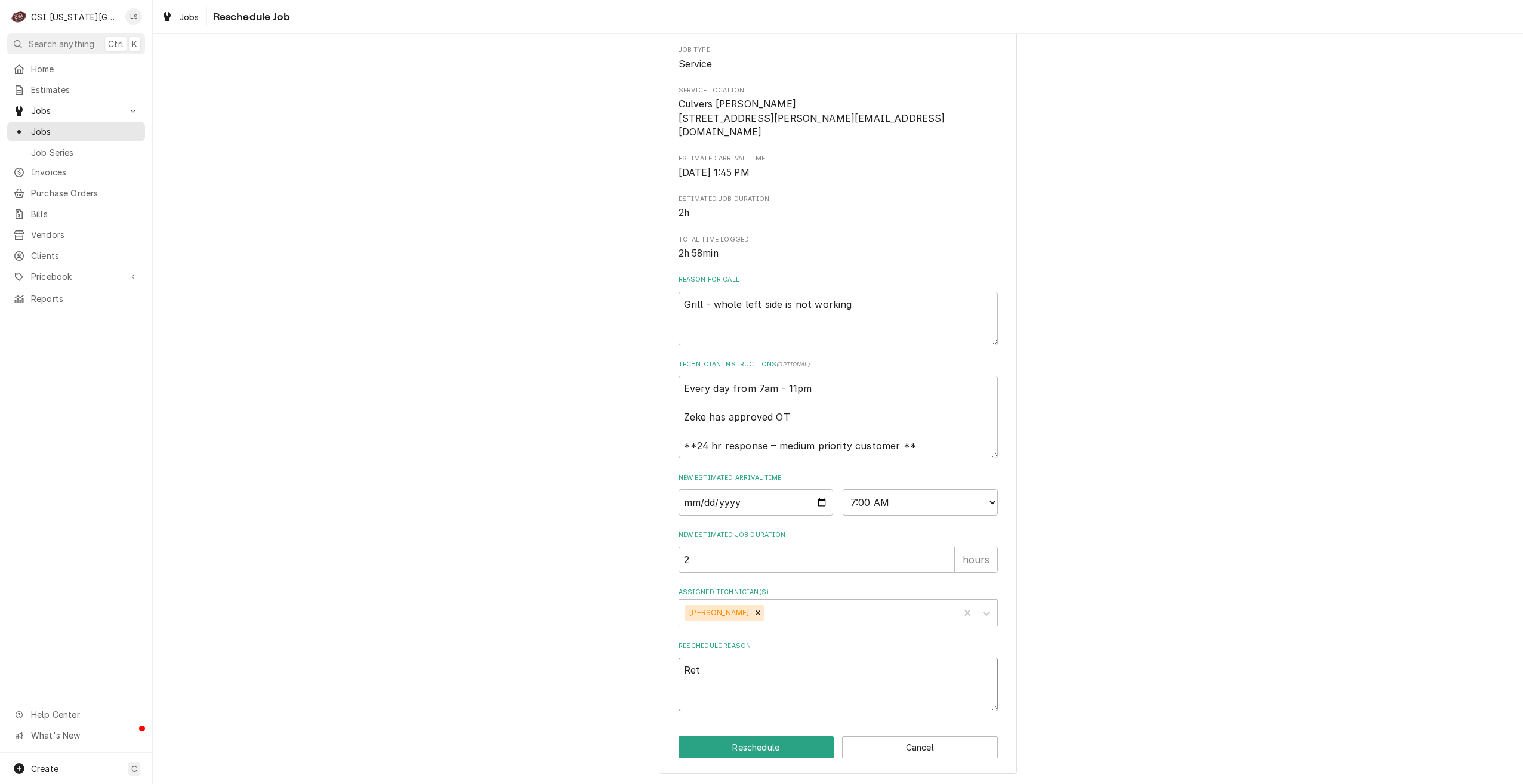
type textarea "x"
type textarea "Retu"
type textarea "x"
type textarea "Retur"
type textarea "x"
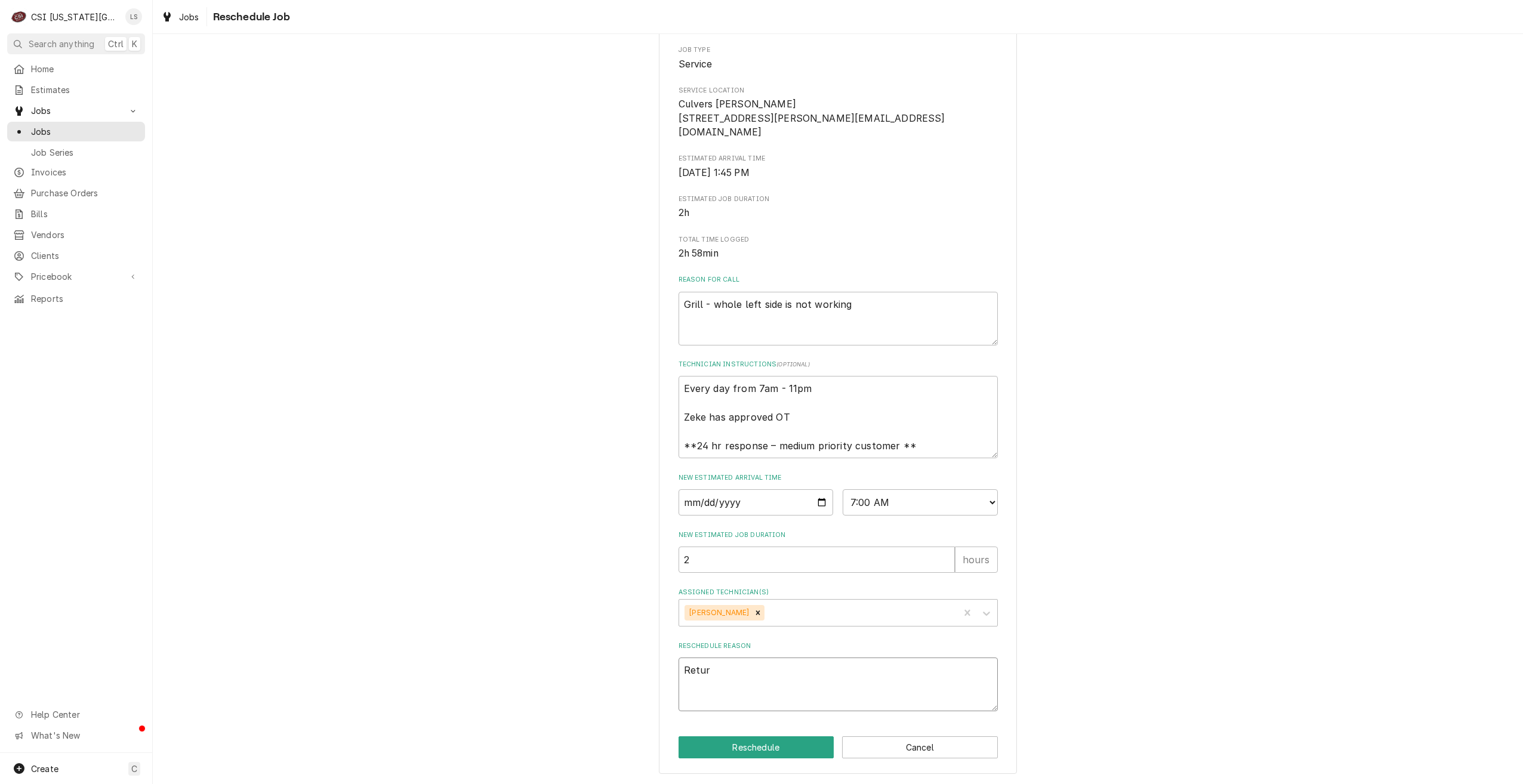
type textarea "Return"
type textarea "x"
type textarea "Return"
type textarea "x"
type textarea "Return w"
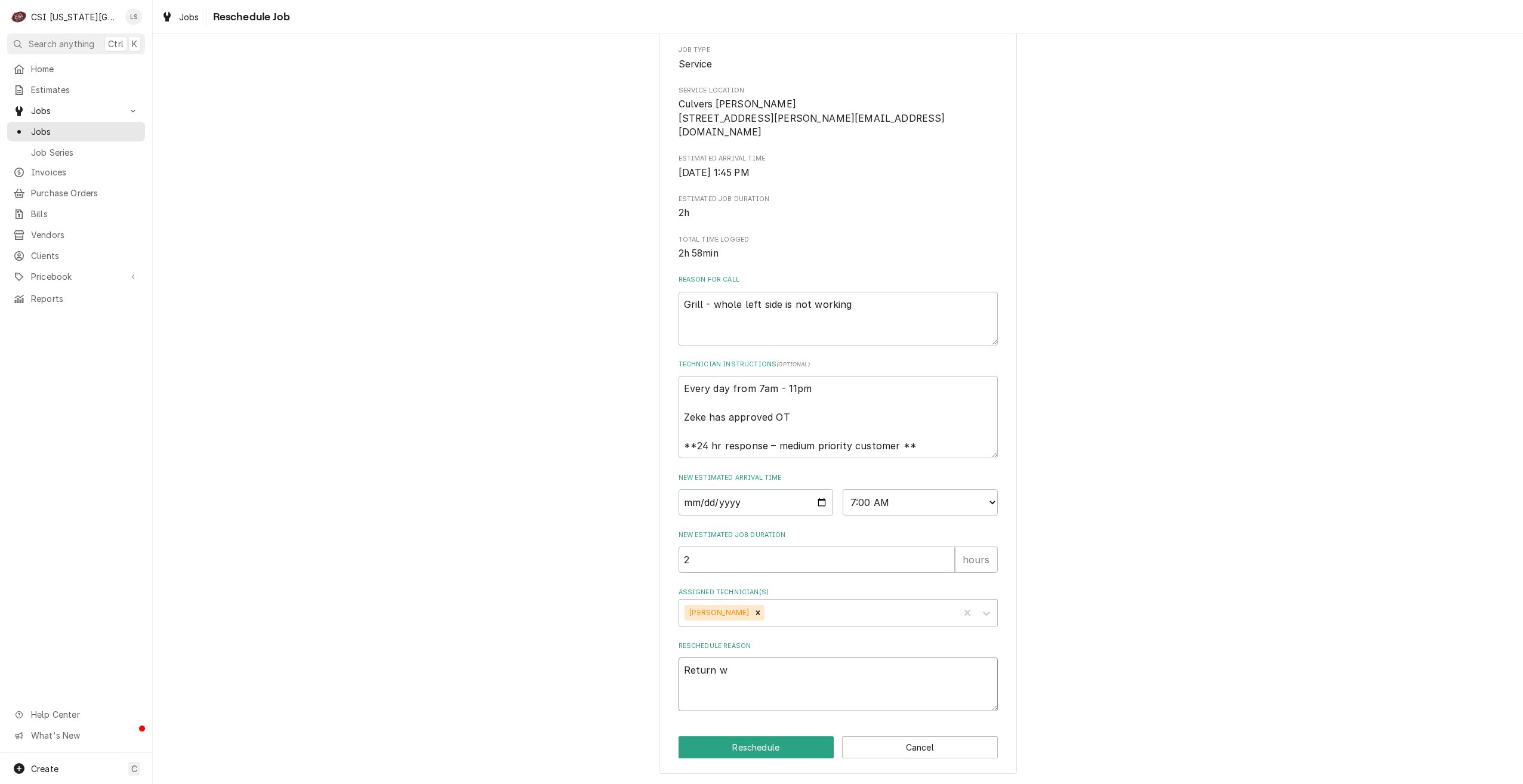
type textarea "x"
type textarea "Return wi"
type textarea "x"
type textarea "Return wih"
type textarea "x"
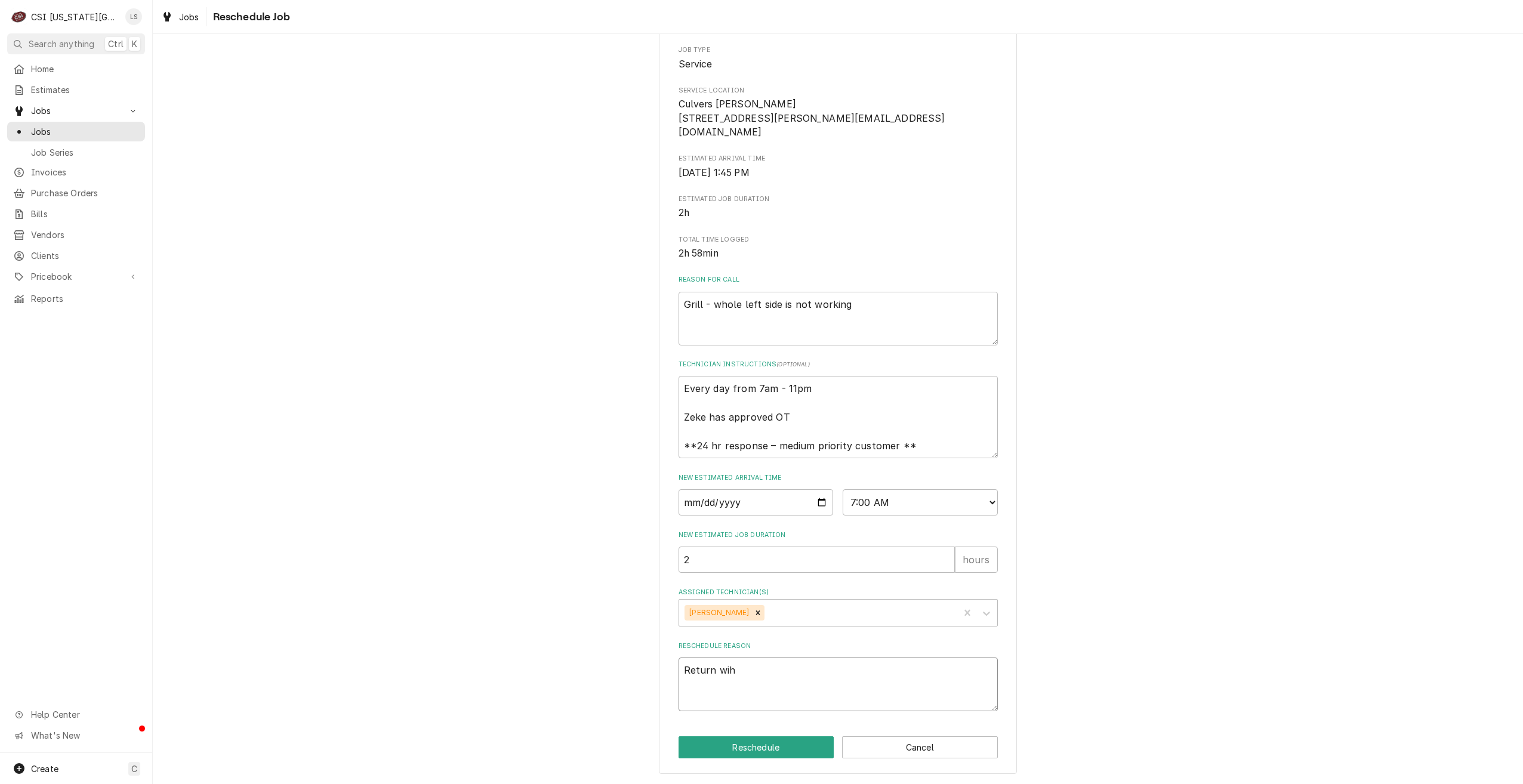
type textarea "Return wiht"
type textarea "x"
type textarea "Return wiht"
type textarea "x"
type textarea "Return wiht"
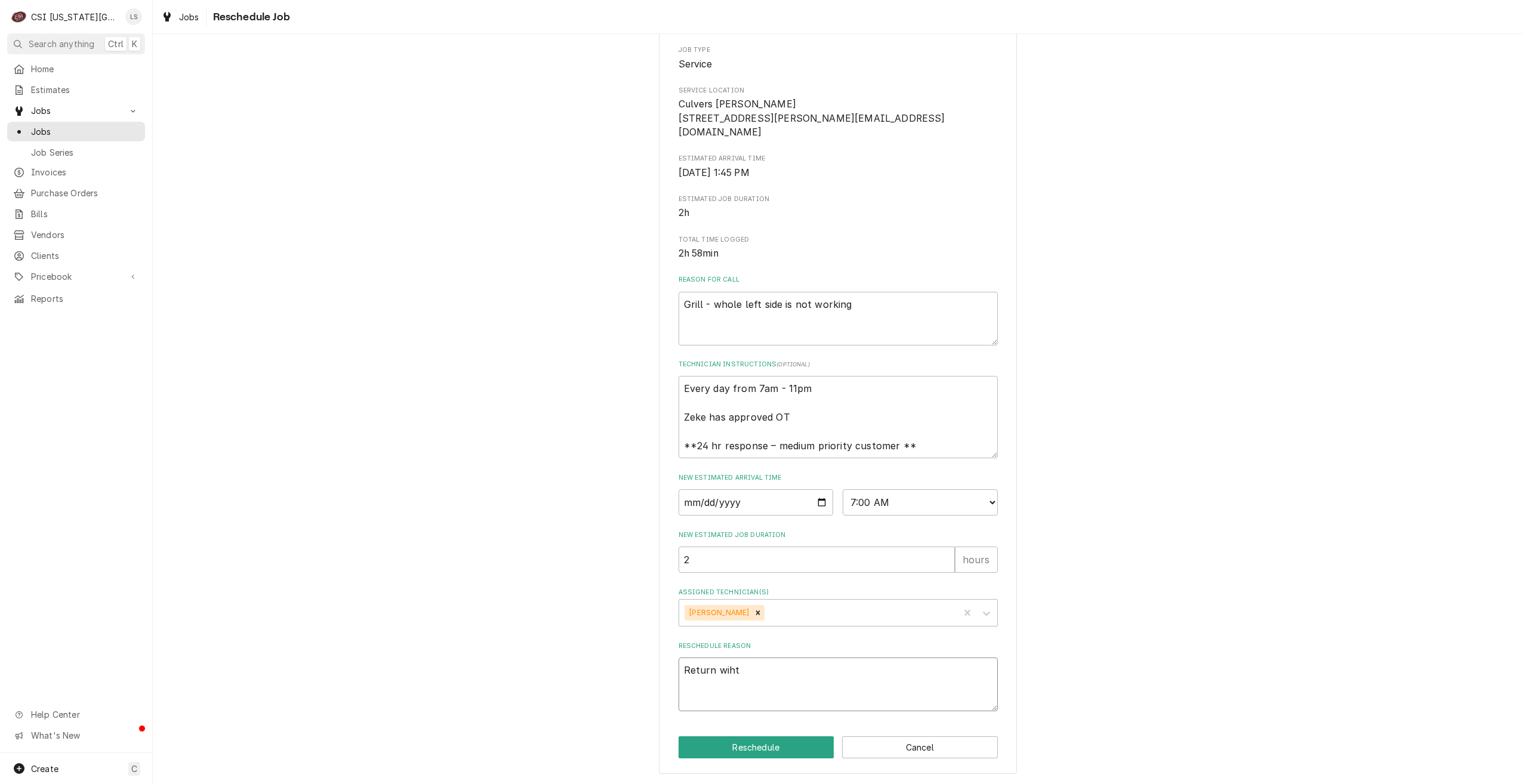
type textarea "x"
type textarea "Return wih"
type textarea "x"
type textarea "Return wi"
type textarea "x"
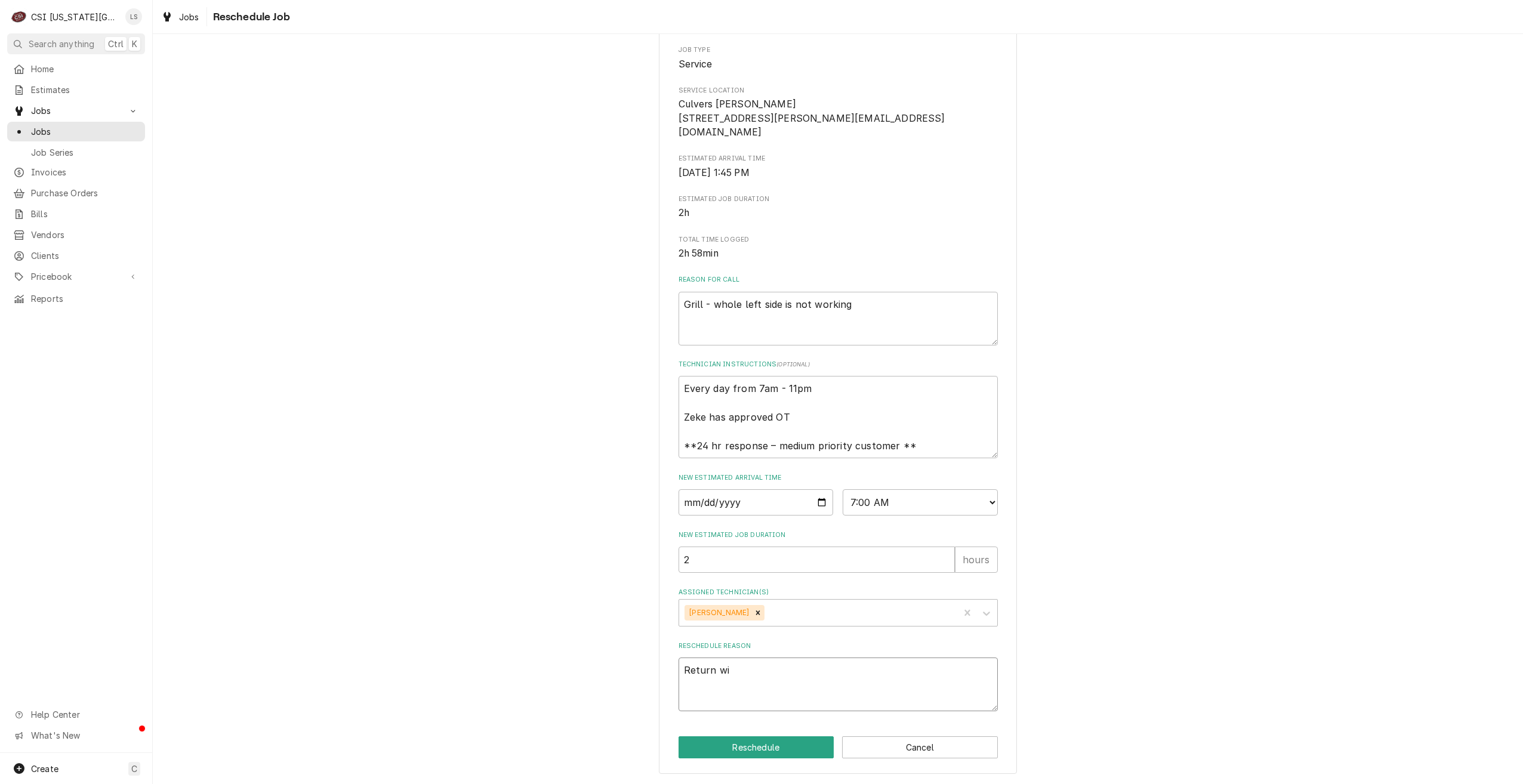
type textarea "Return wit"
type textarea "x"
type textarea "Return with"
type textarea "x"
type textarea "Return with"
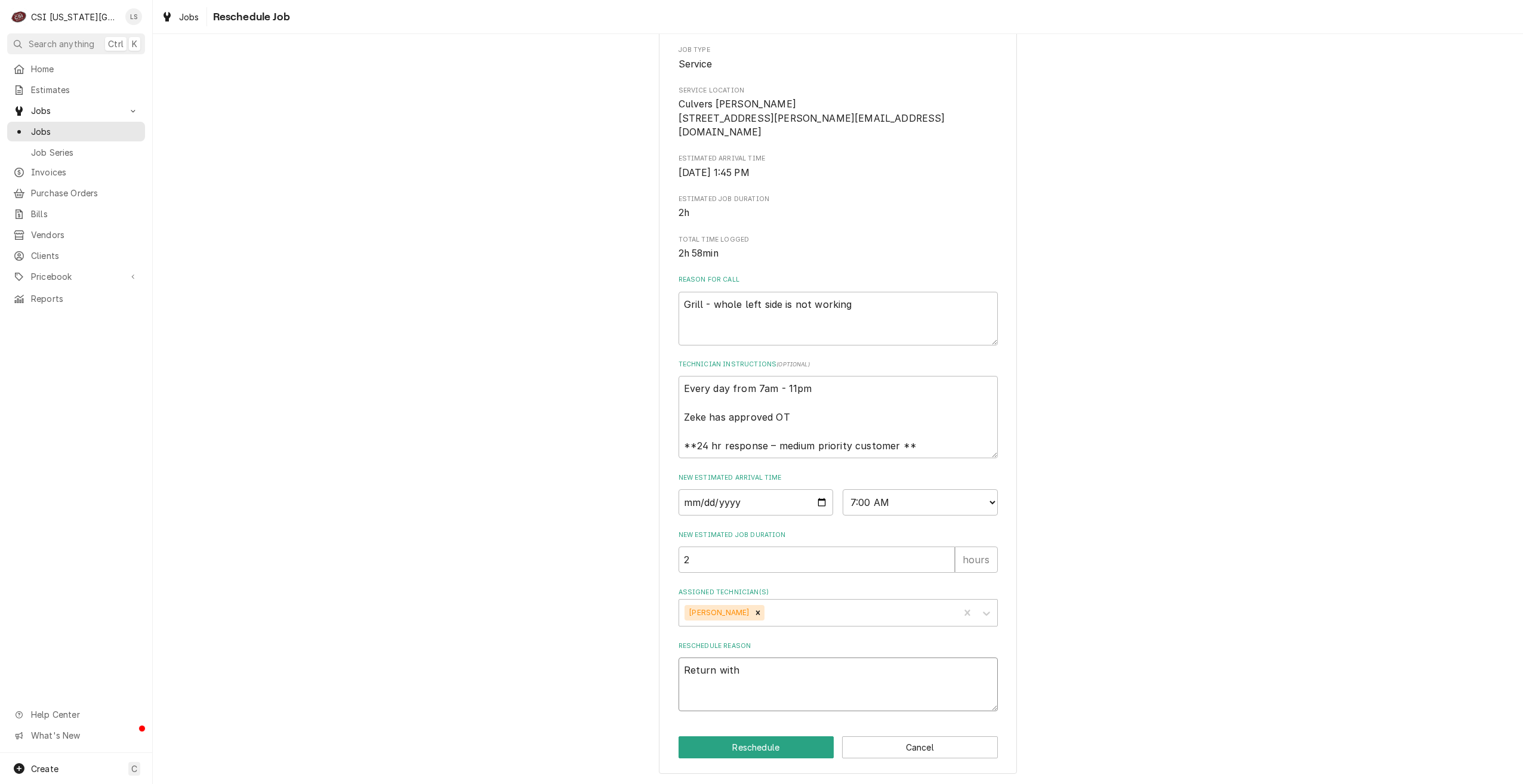
type textarea "x"
type textarea "Return with p"
type textarea "x"
type textarea "Return with pa"
type textarea "x"
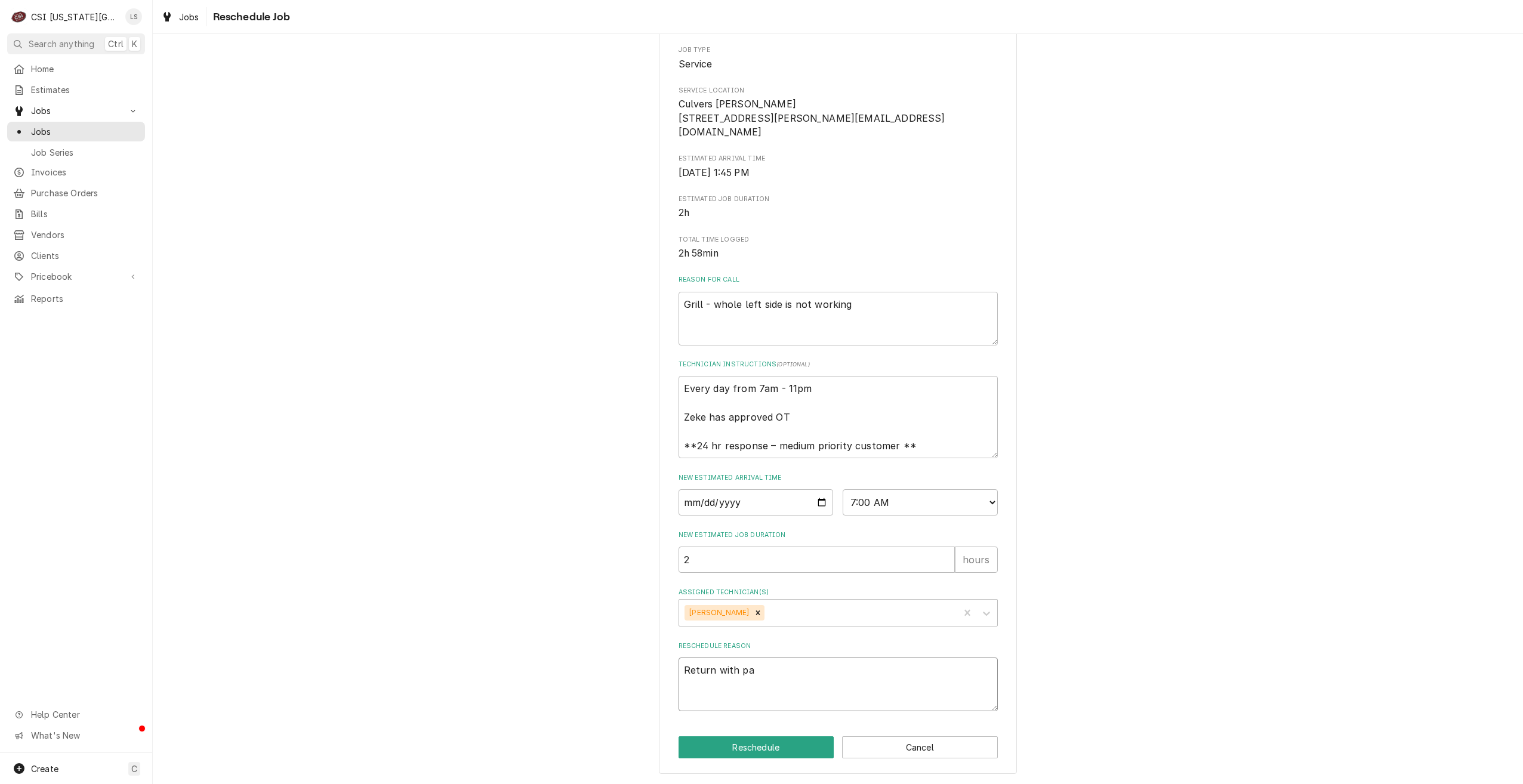
type textarea "Return with par"
type textarea "x"
type textarea "Return with part"
type textarea "x"
type textarea "Return with parts"
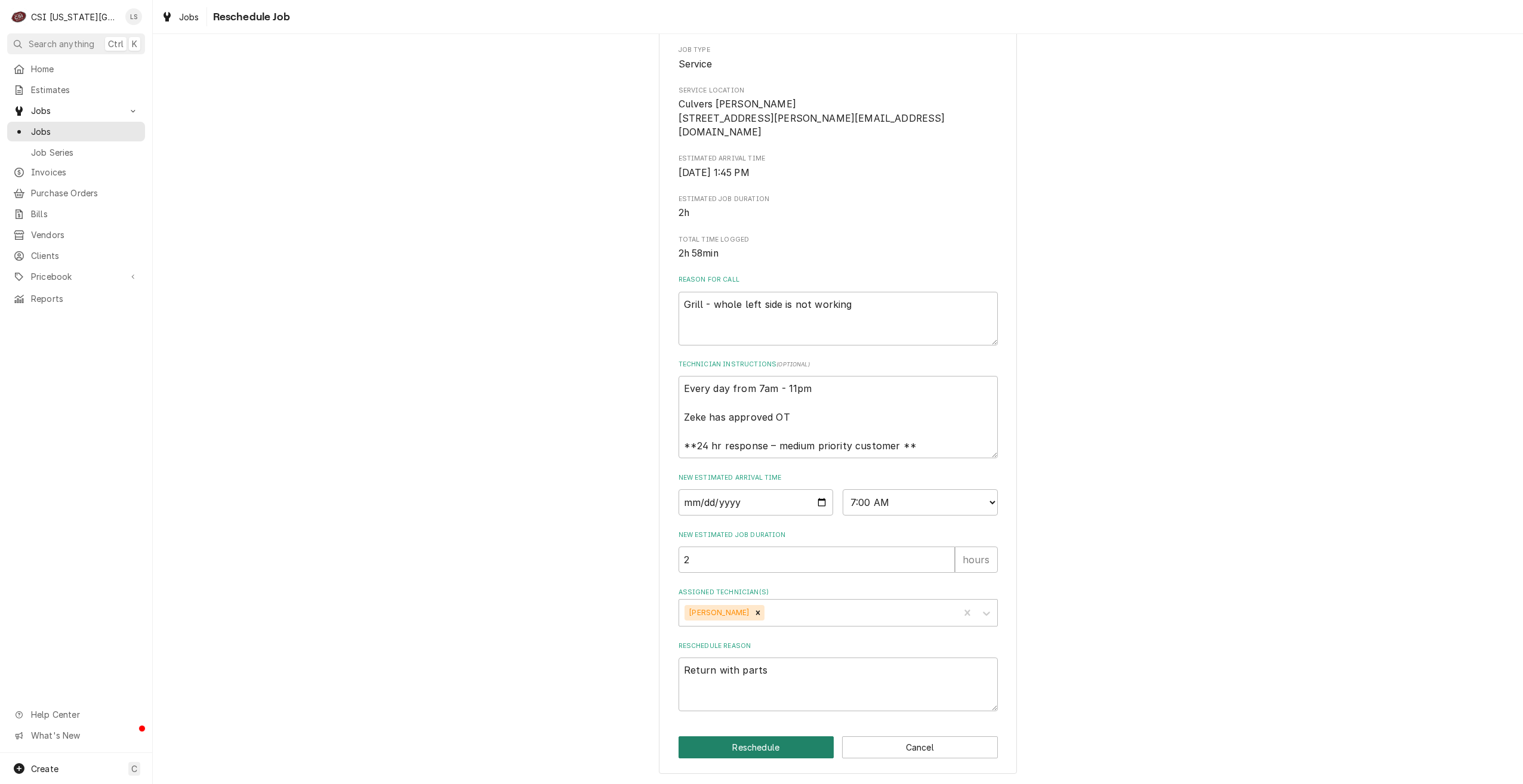
click at [733, 741] on button "Reschedule" at bounding box center [756, 747] width 156 height 22
type textarea "x"
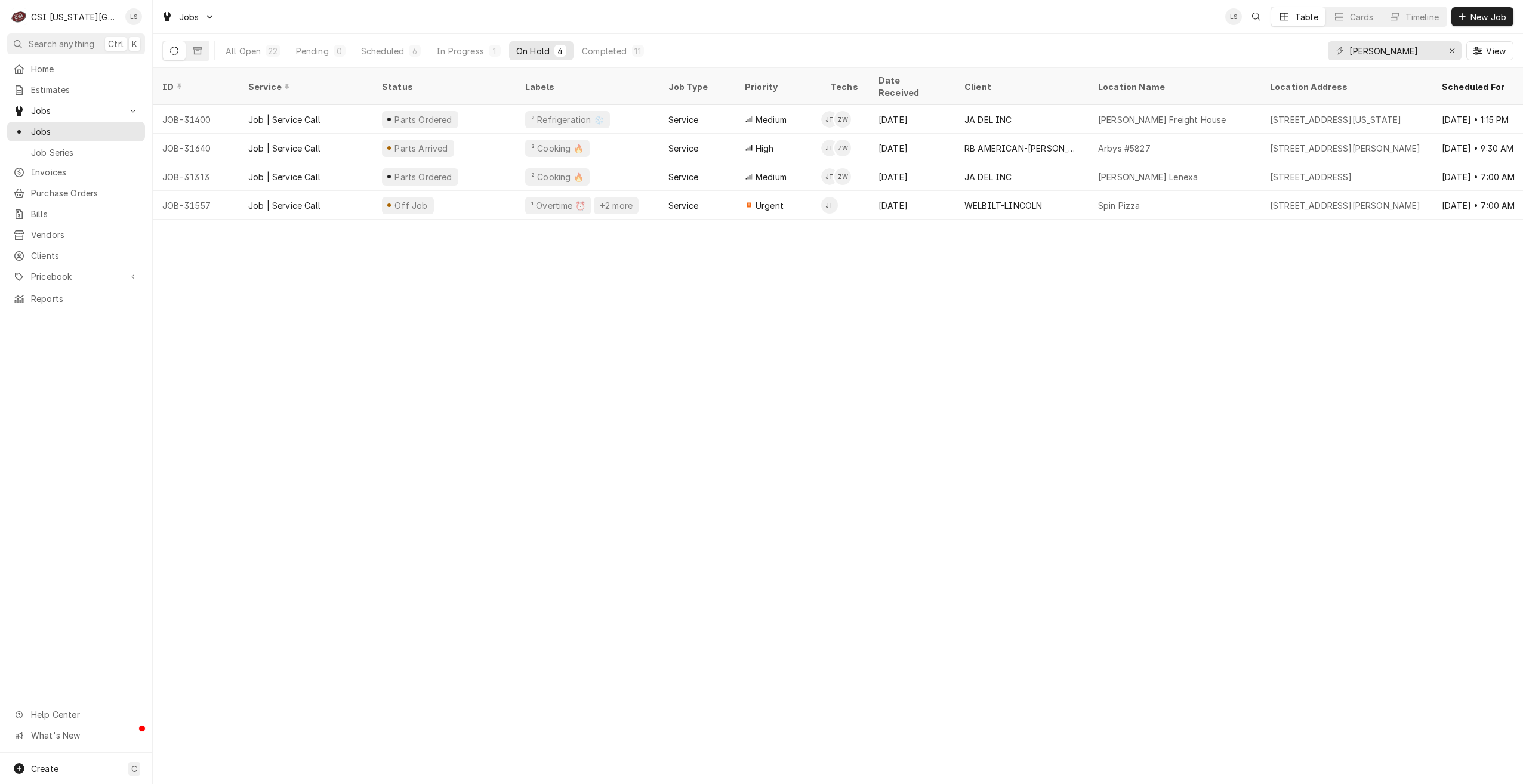
drag, startPoint x: 380, startPoint y: 46, endPoint x: 478, endPoint y: 63, distance: 99.5
click at [380, 46] on div "Scheduled" at bounding box center [383, 51] width 43 height 13
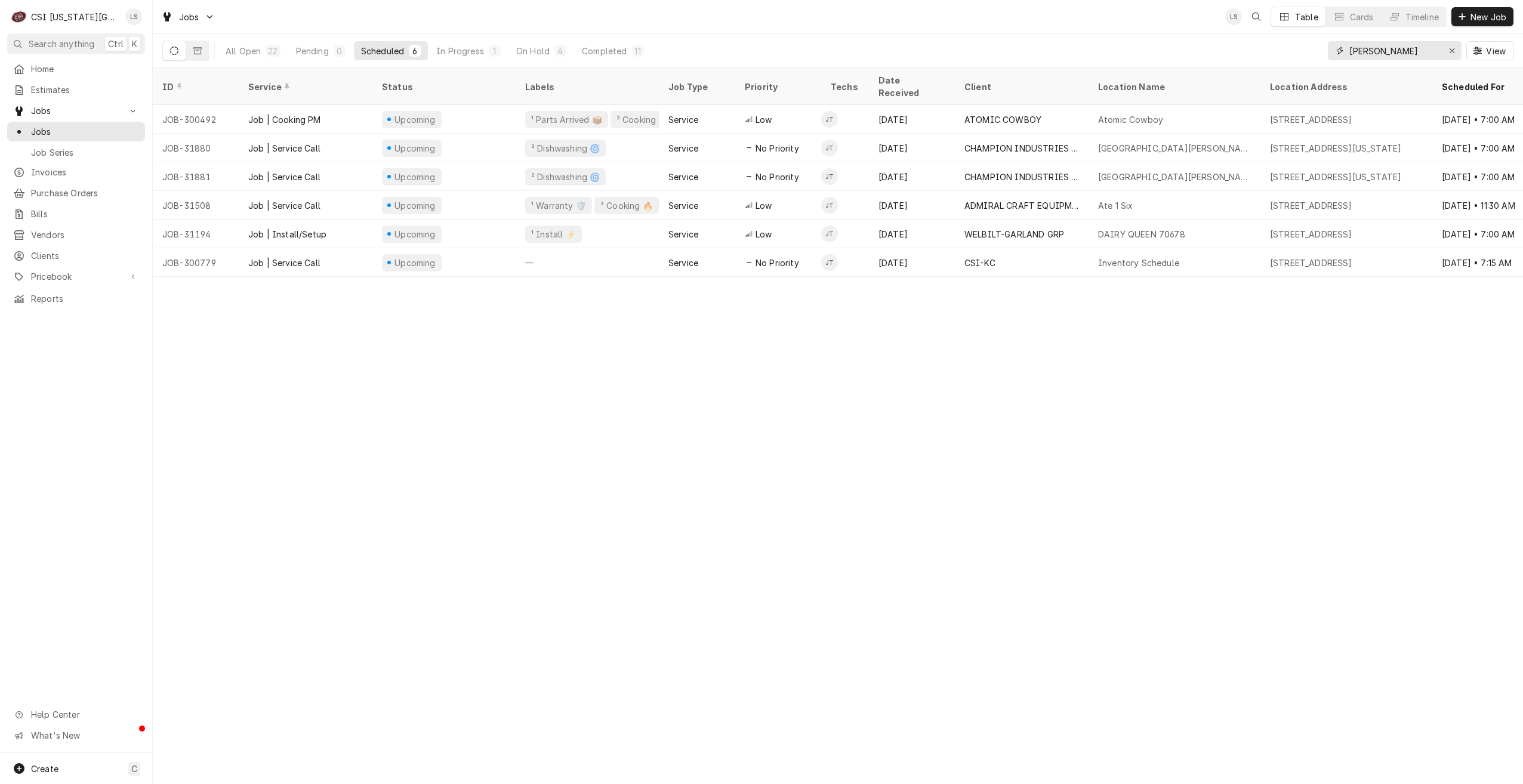
click at [1359, 52] on input "jimmy" at bounding box center [1394, 51] width 89 height 19
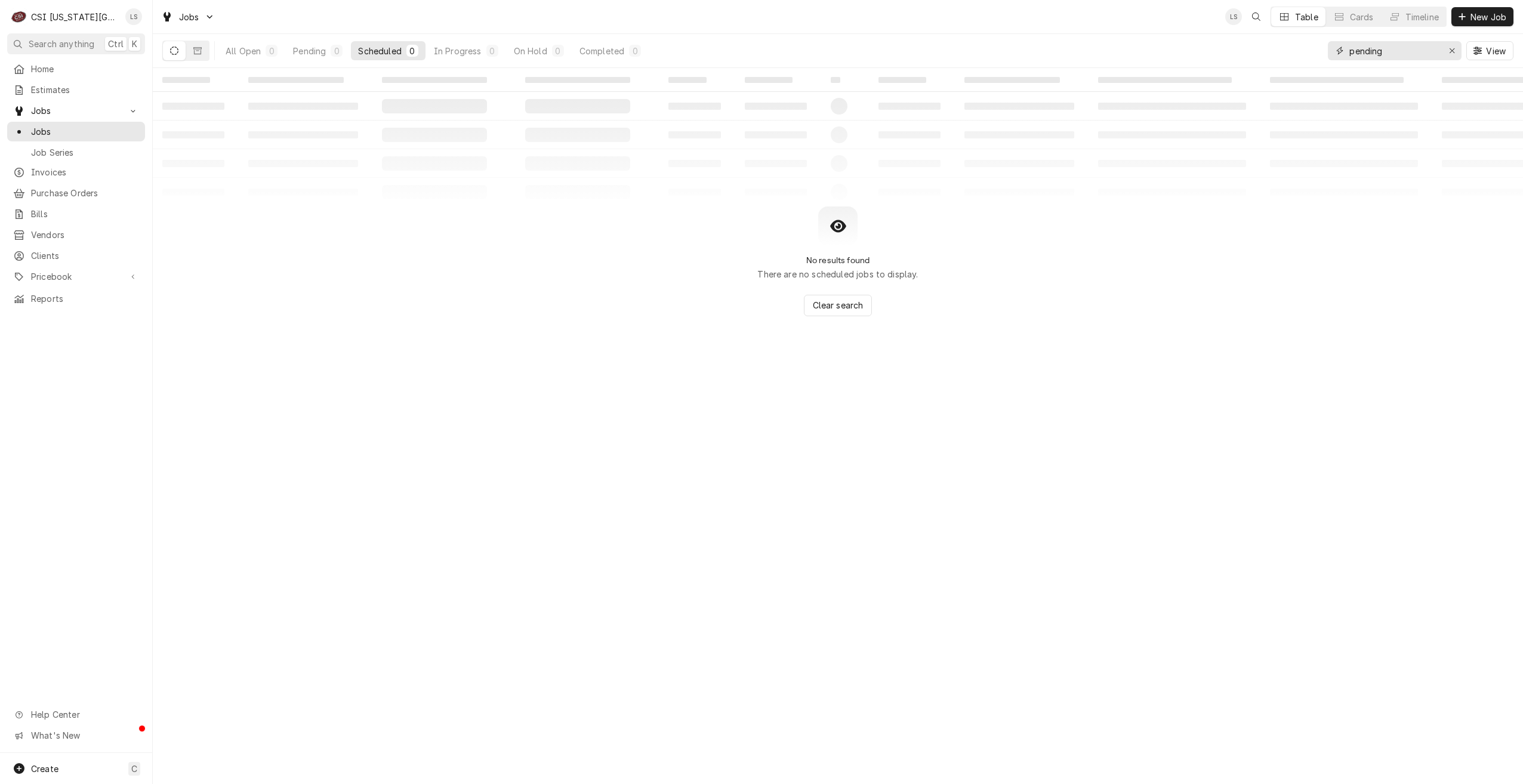
drag, startPoint x: 1400, startPoint y: 55, endPoint x: 1301, endPoint y: 52, distance: 99.0
click at [1301, 52] on div "All Open 0 Pending 0 Scheduled 0 In Progress 0 On Hold 0 Completed 0 pending Vi…" at bounding box center [837, 50] width 1351 height 33
type input "jimmy"
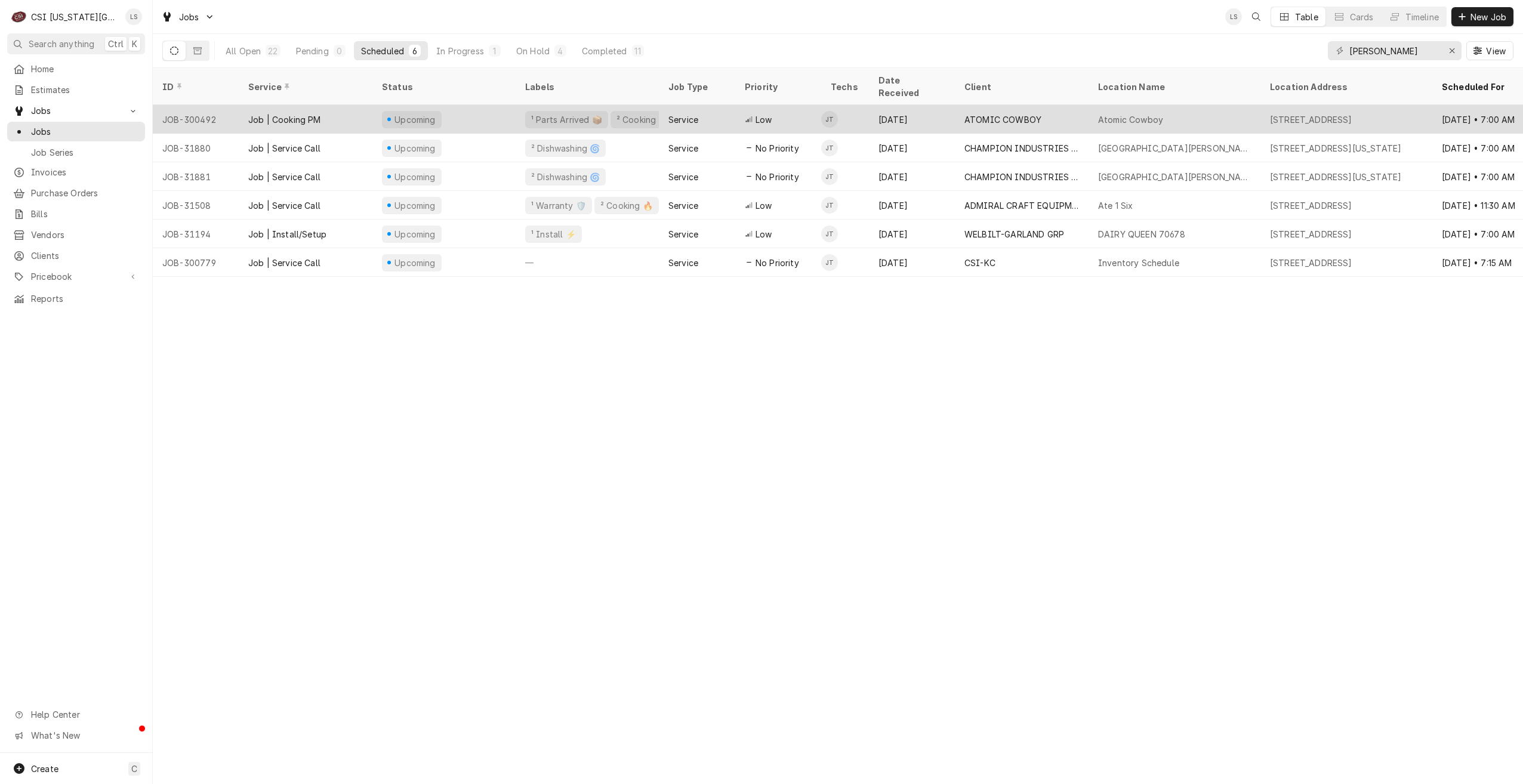
click at [700, 105] on div "Service" at bounding box center [697, 119] width 77 height 29
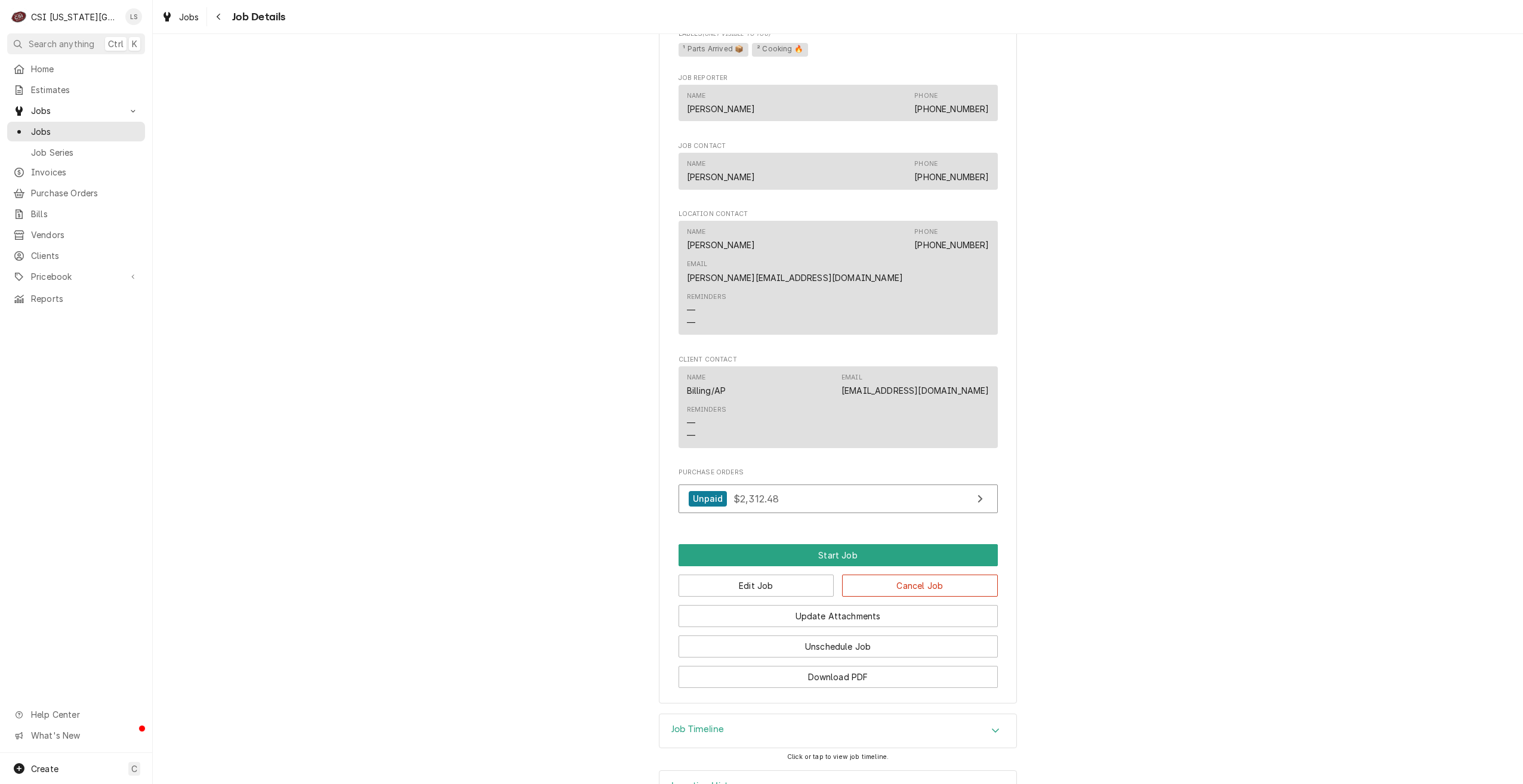
scroll to position [1046, 0]
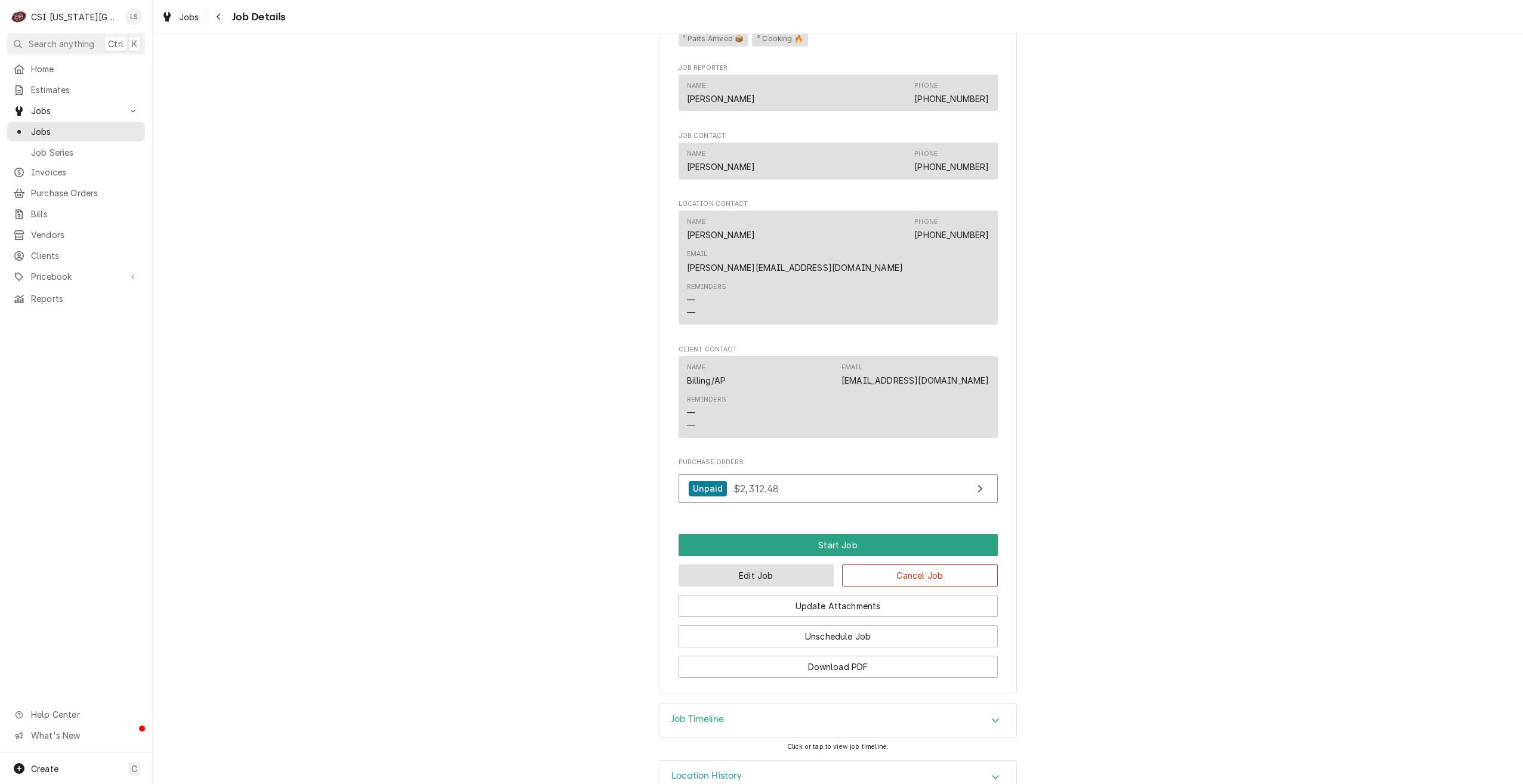
click at [753, 564] on button "Edit Job" at bounding box center [756, 575] width 156 height 22
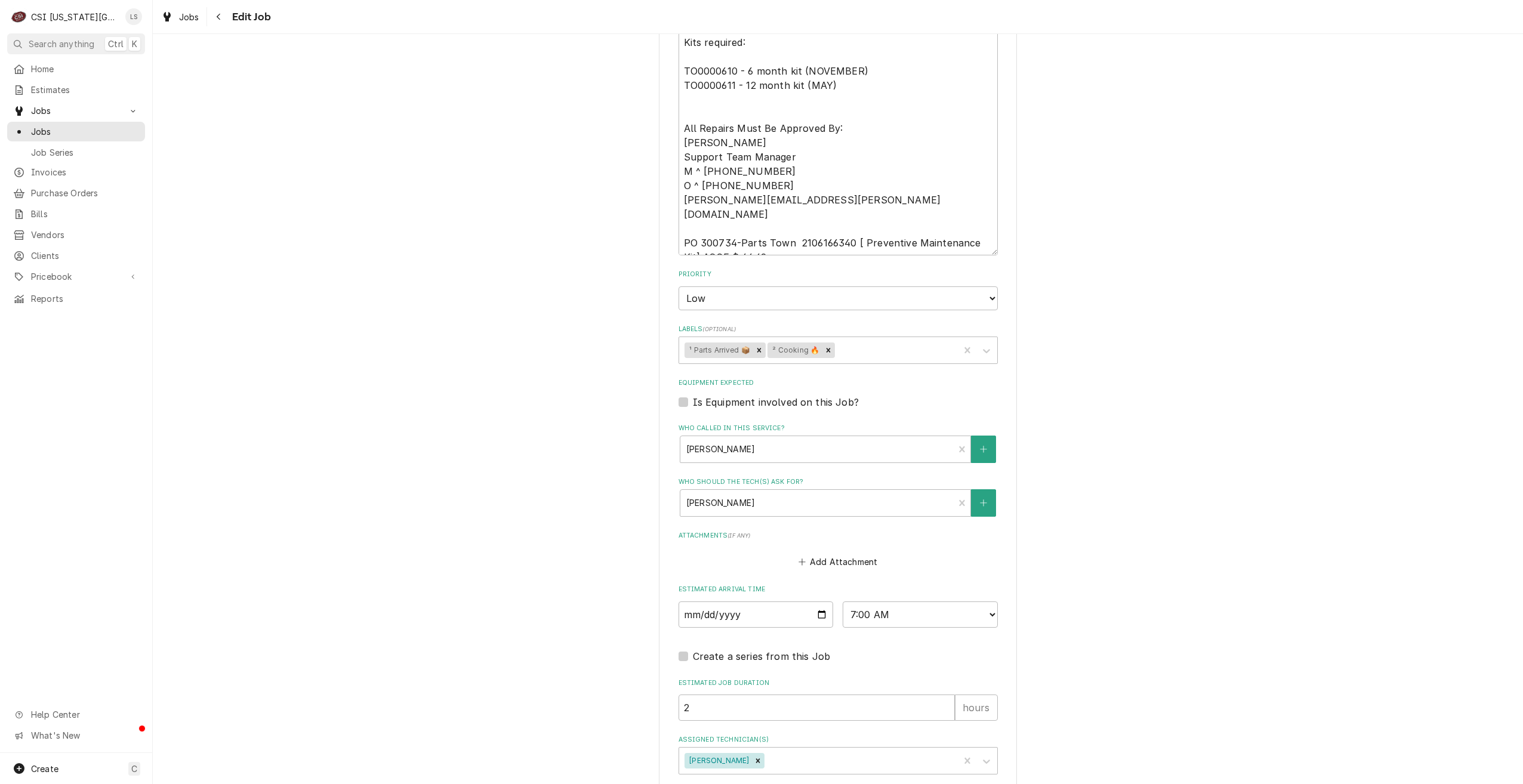
scroll to position [847, 0]
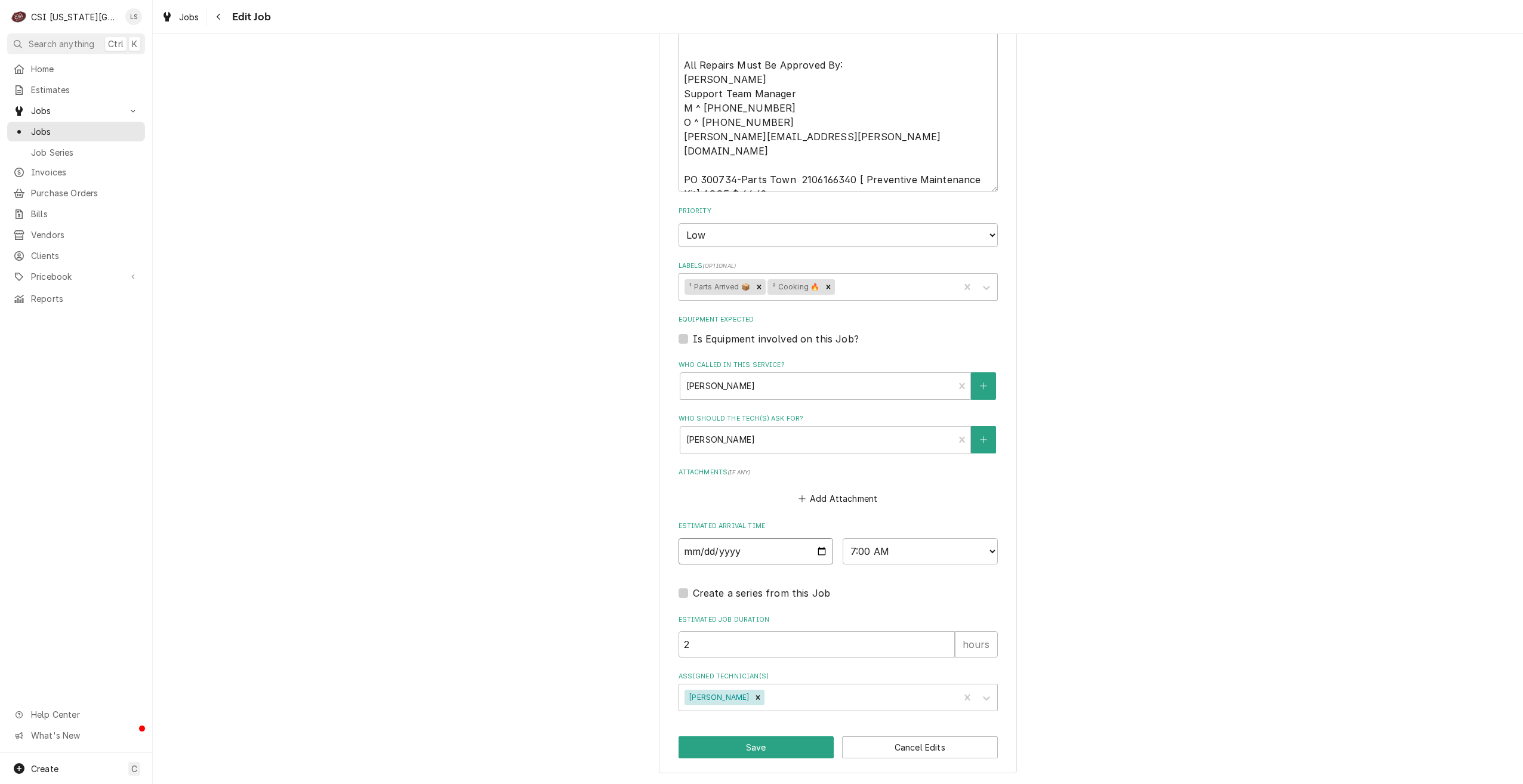
click at [822, 553] on input "[DATE]" at bounding box center [756, 551] width 156 height 27
type textarea "x"
type input "[DATE]"
click at [759, 751] on button "Save" at bounding box center [756, 747] width 156 height 22
type textarea "x"
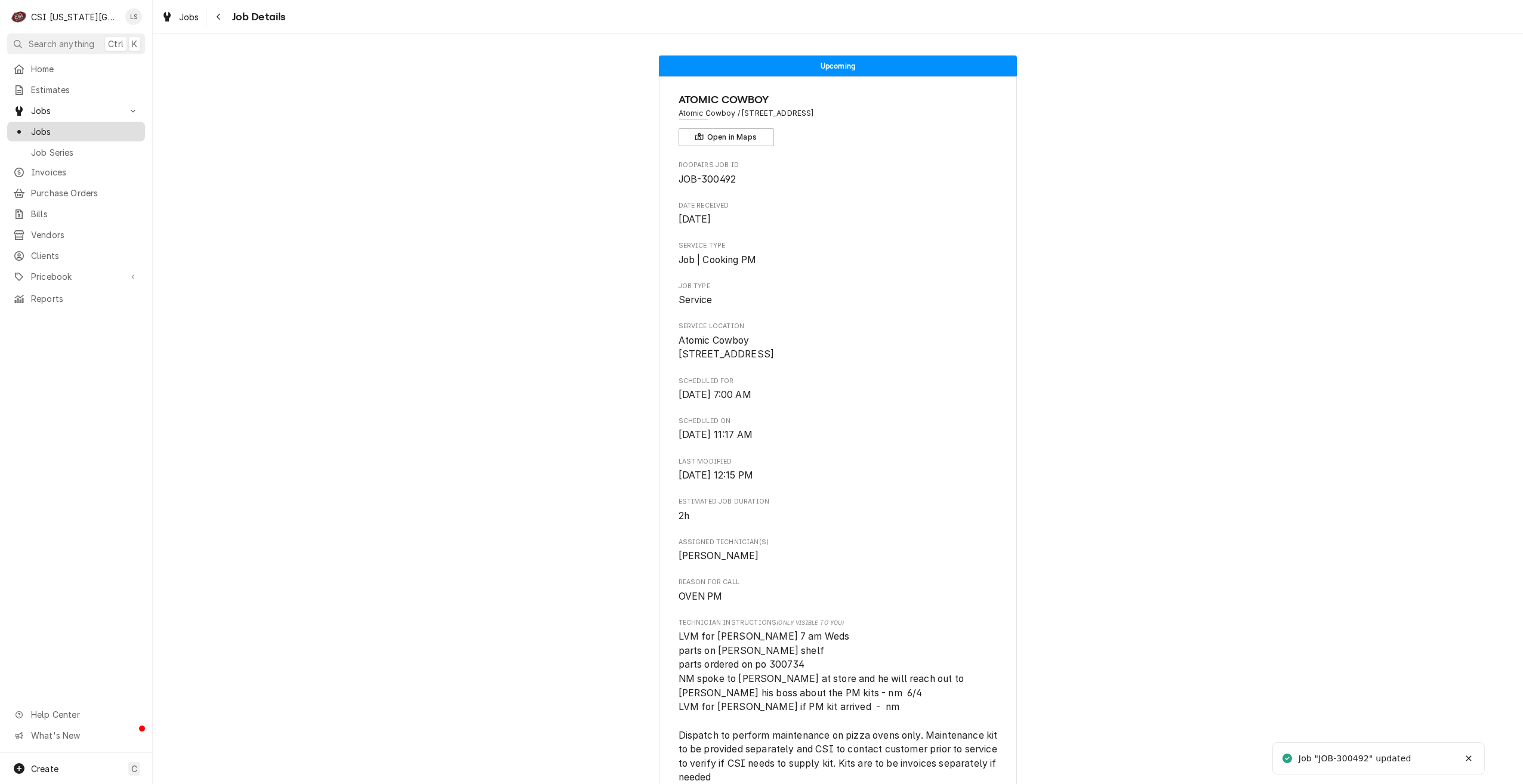
click at [104, 126] on span "Jobs" at bounding box center [85, 131] width 108 height 13
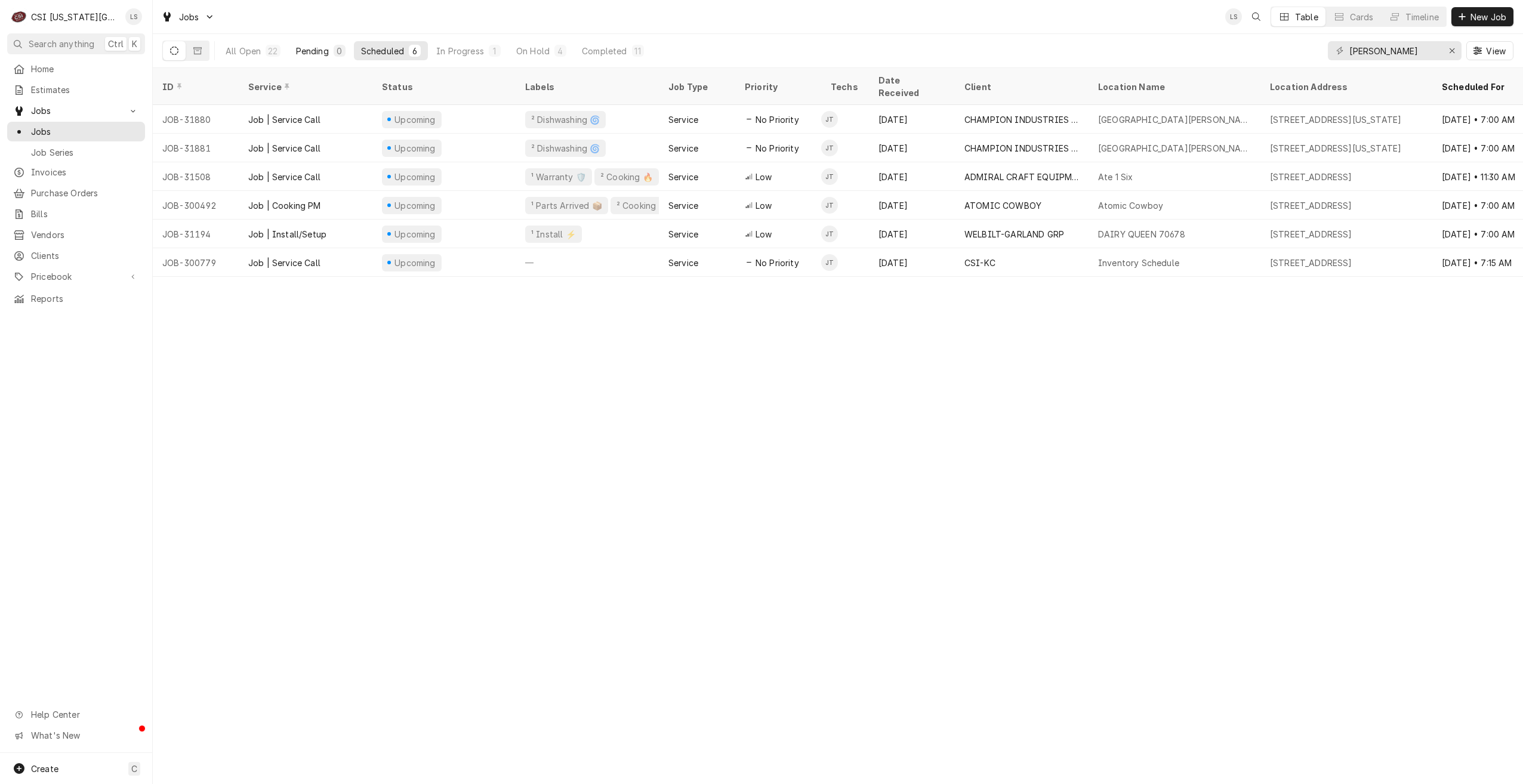
click at [309, 48] on div "Pending" at bounding box center [313, 51] width 33 height 13
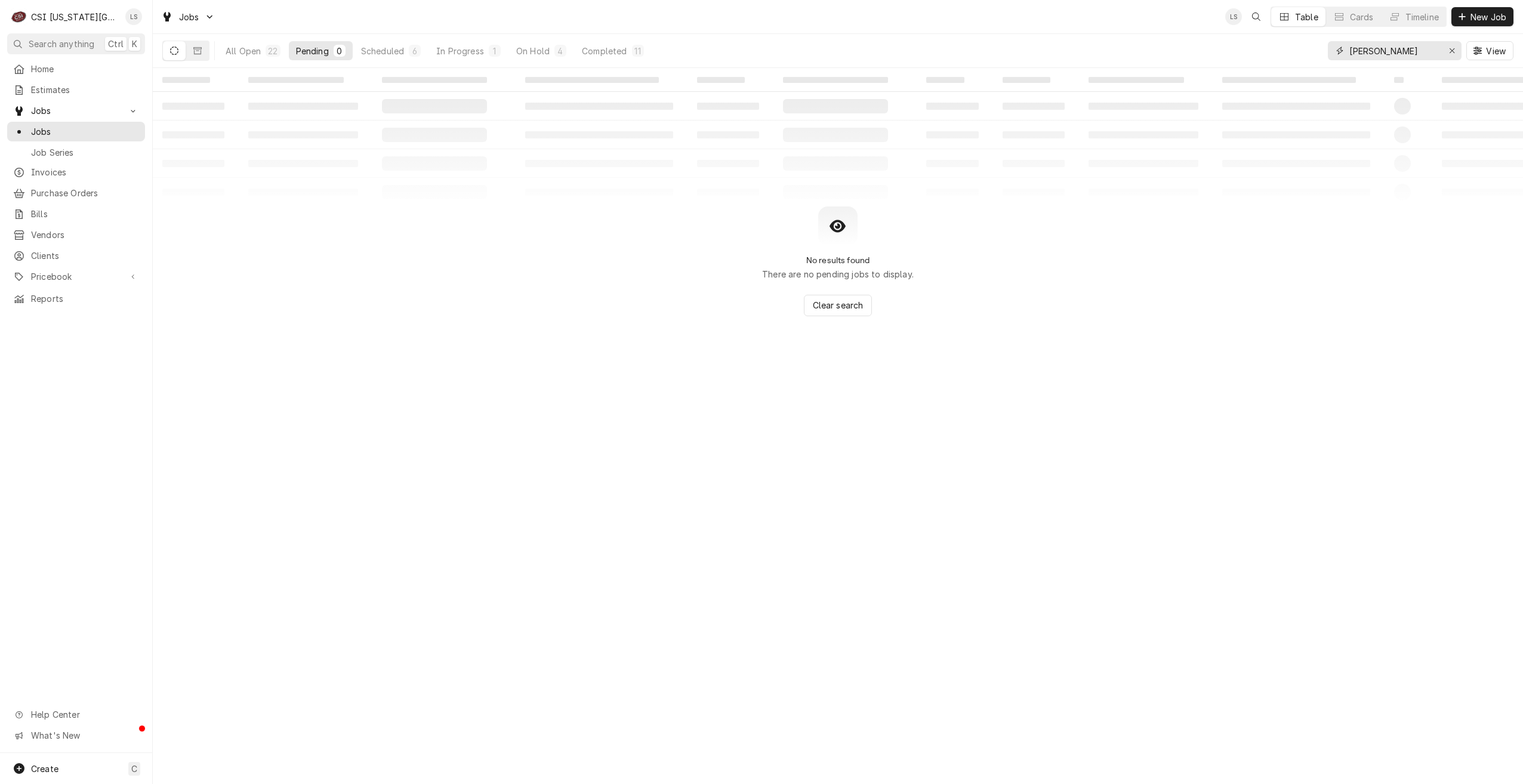
click at [1385, 56] on input "[PERSON_NAME]" at bounding box center [1394, 51] width 89 height 19
click at [1385, 56] on input "jimmy" at bounding box center [1394, 51] width 89 height 19
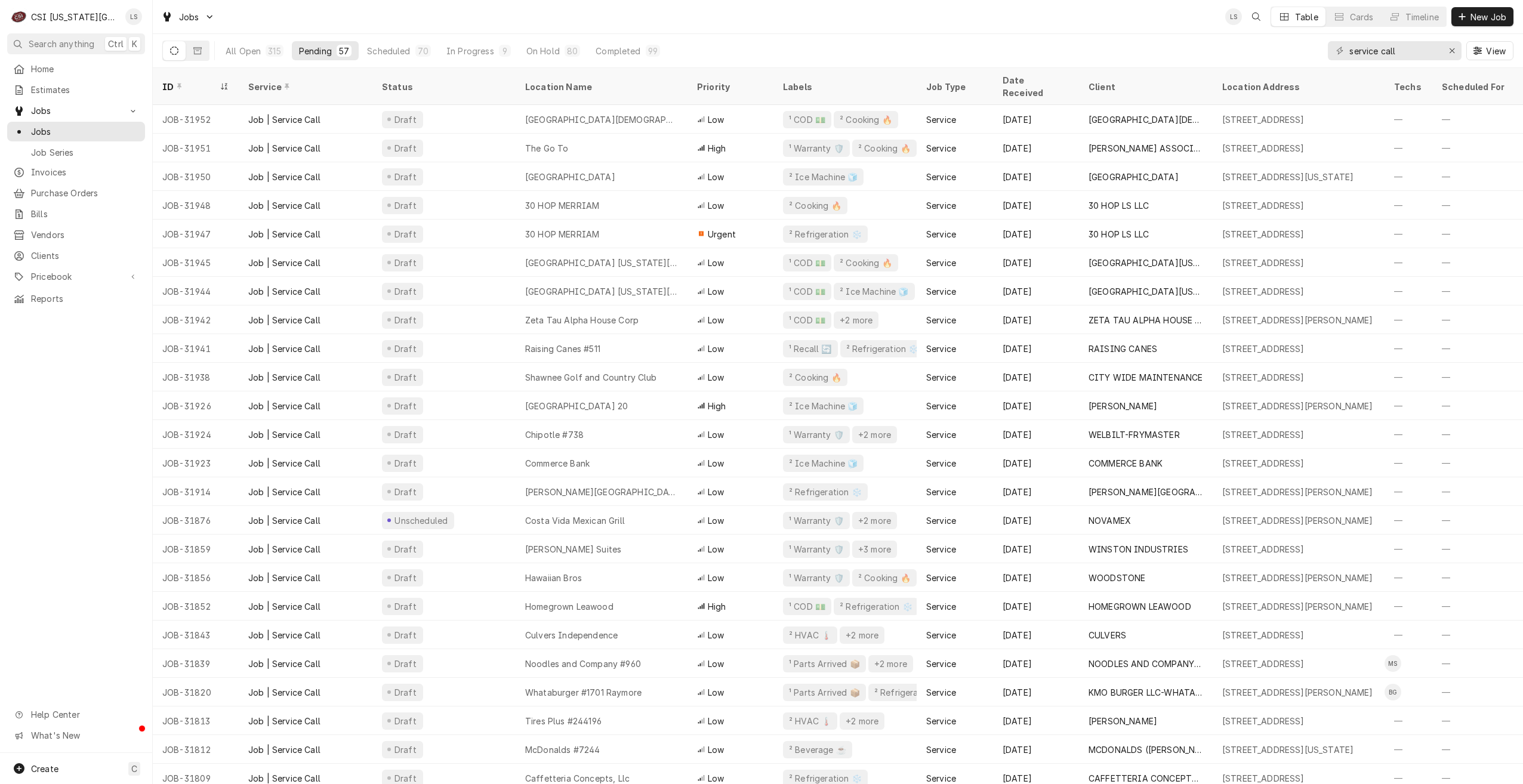
click at [1017, 17] on div "Jobs LS Table Cards Timeline New Job" at bounding box center [837, 16] width 1370 height 33
drag, startPoint x: 1407, startPoint y: 52, endPoint x: 1347, endPoint y: 50, distance: 60.0
click at [1347, 50] on div "service call" at bounding box center [1395, 51] width 133 height 19
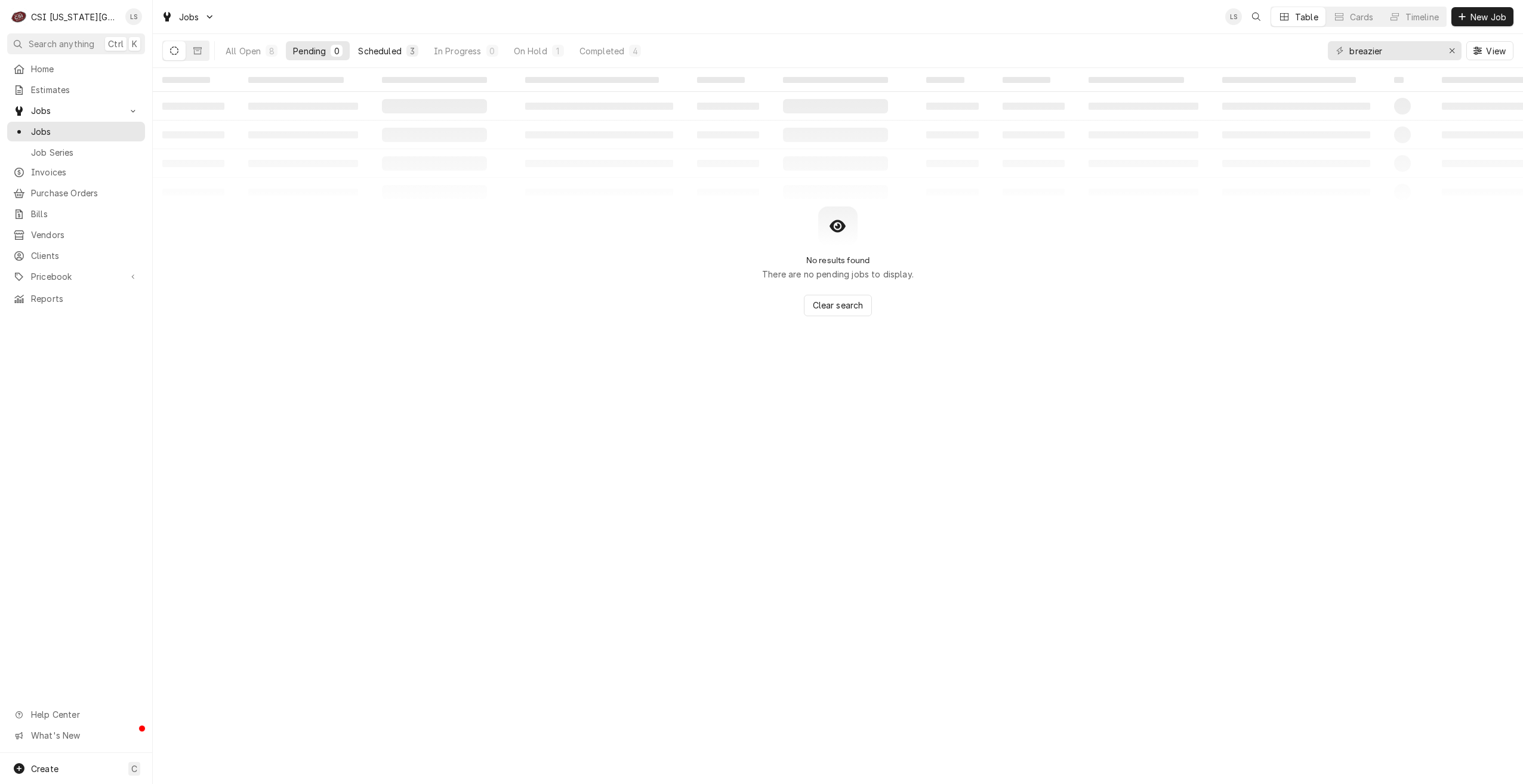
click at [371, 52] on div "Scheduled" at bounding box center [380, 51] width 43 height 13
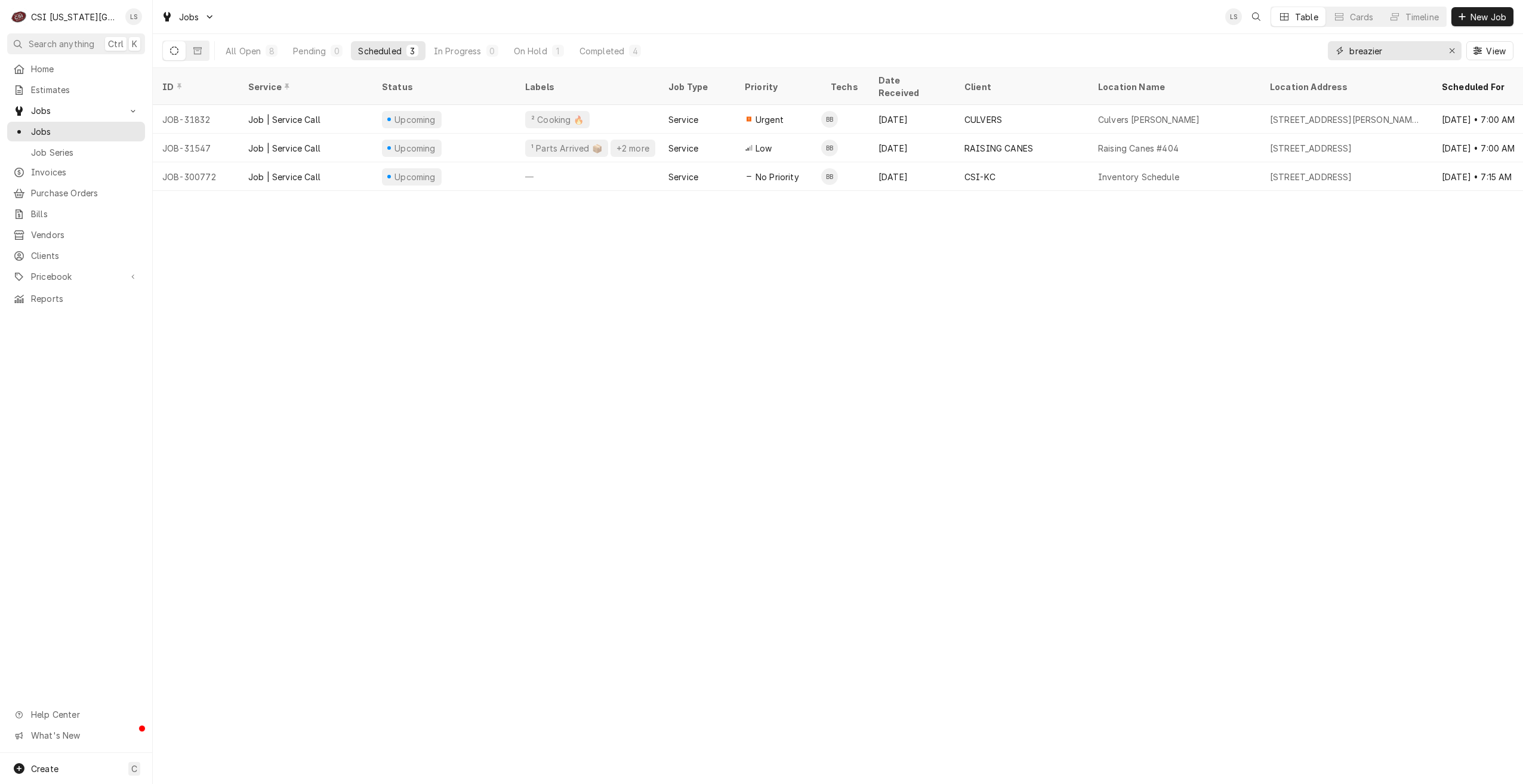
click at [1373, 52] on input "breazier" at bounding box center [1394, 51] width 89 height 19
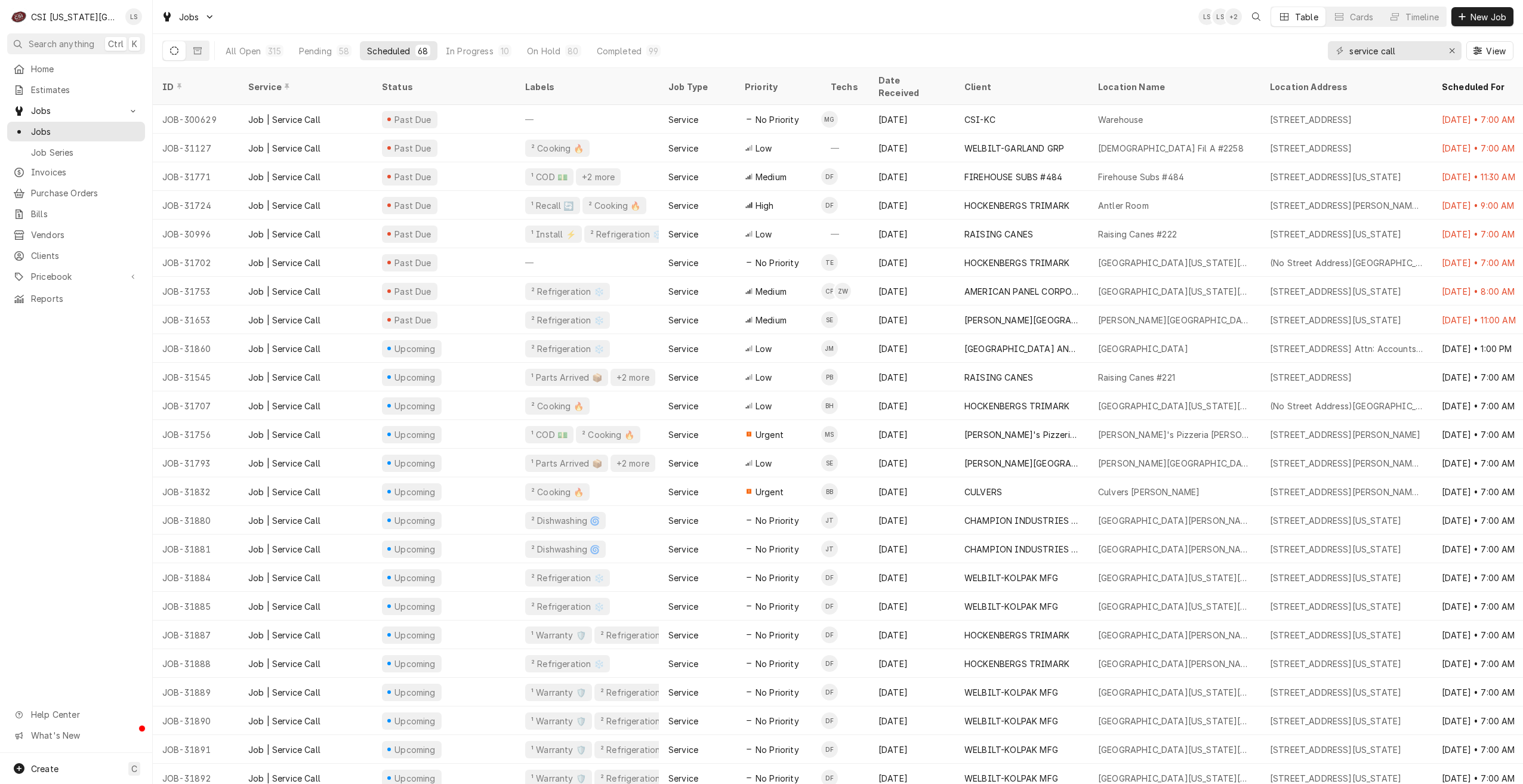
click at [484, 12] on div "Jobs LS LS + 2 Table Cards Timeline New Job" at bounding box center [837, 16] width 1370 height 33
click at [326, 56] on div "Pending" at bounding box center [316, 51] width 33 height 13
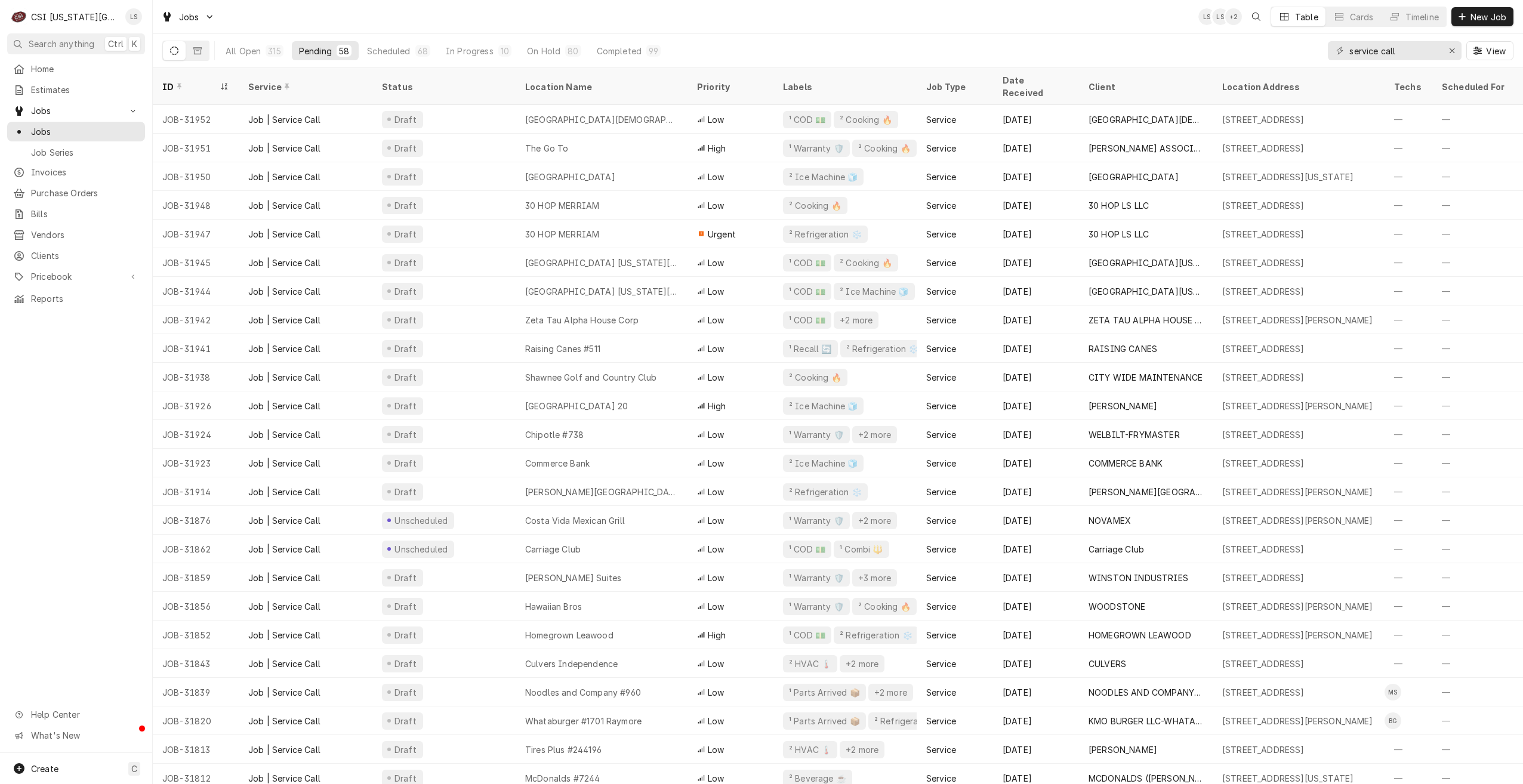
click at [717, 17] on div "Jobs LS LS + 2 Table Cards Timeline New Job" at bounding box center [837, 16] width 1370 height 33
drag, startPoint x: 1423, startPoint y: 52, endPoint x: 1306, endPoint y: 46, distance: 117.2
click at [1306, 46] on div "All Open 315 Pending 58 Scheduled 68 In Progress 10 On Hold 80 Completed 99 ser…" at bounding box center [837, 50] width 1351 height 33
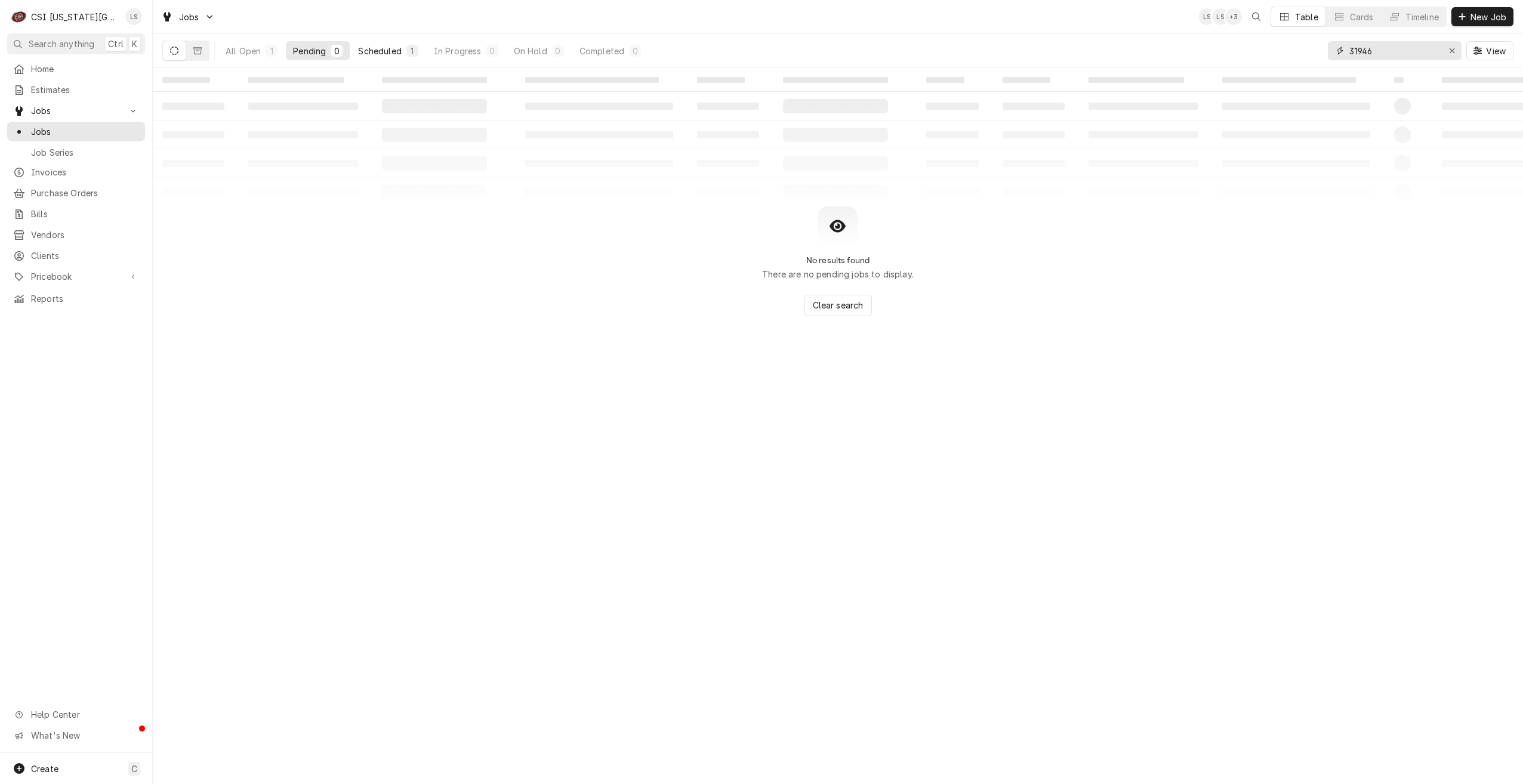
type input "31946"
click at [395, 50] on div "Scheduled" at bounding box center [380, 51] width 43 height 13
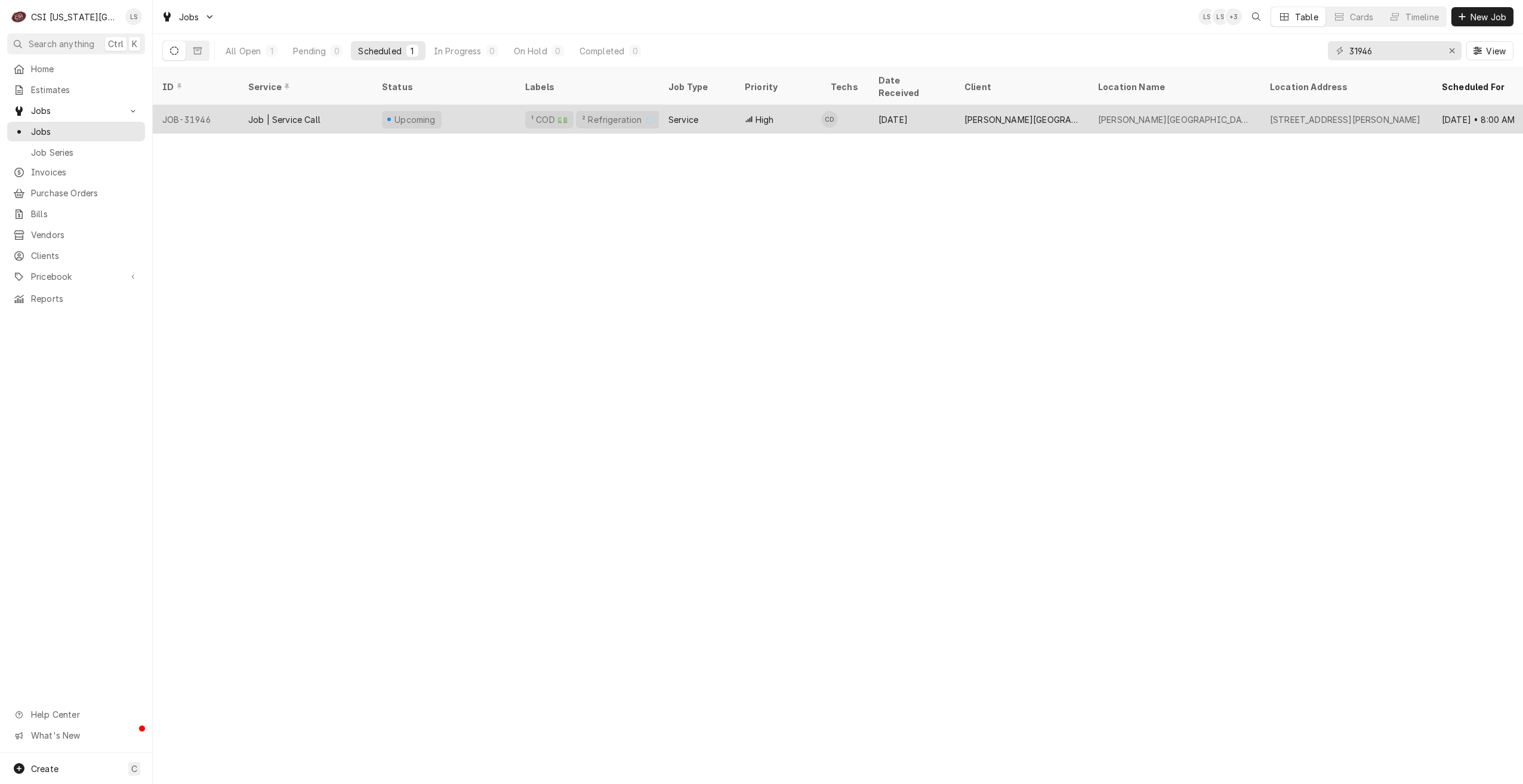
click at [776, 111] on div "High" at bounding box center [778, 119] width 86 height 29
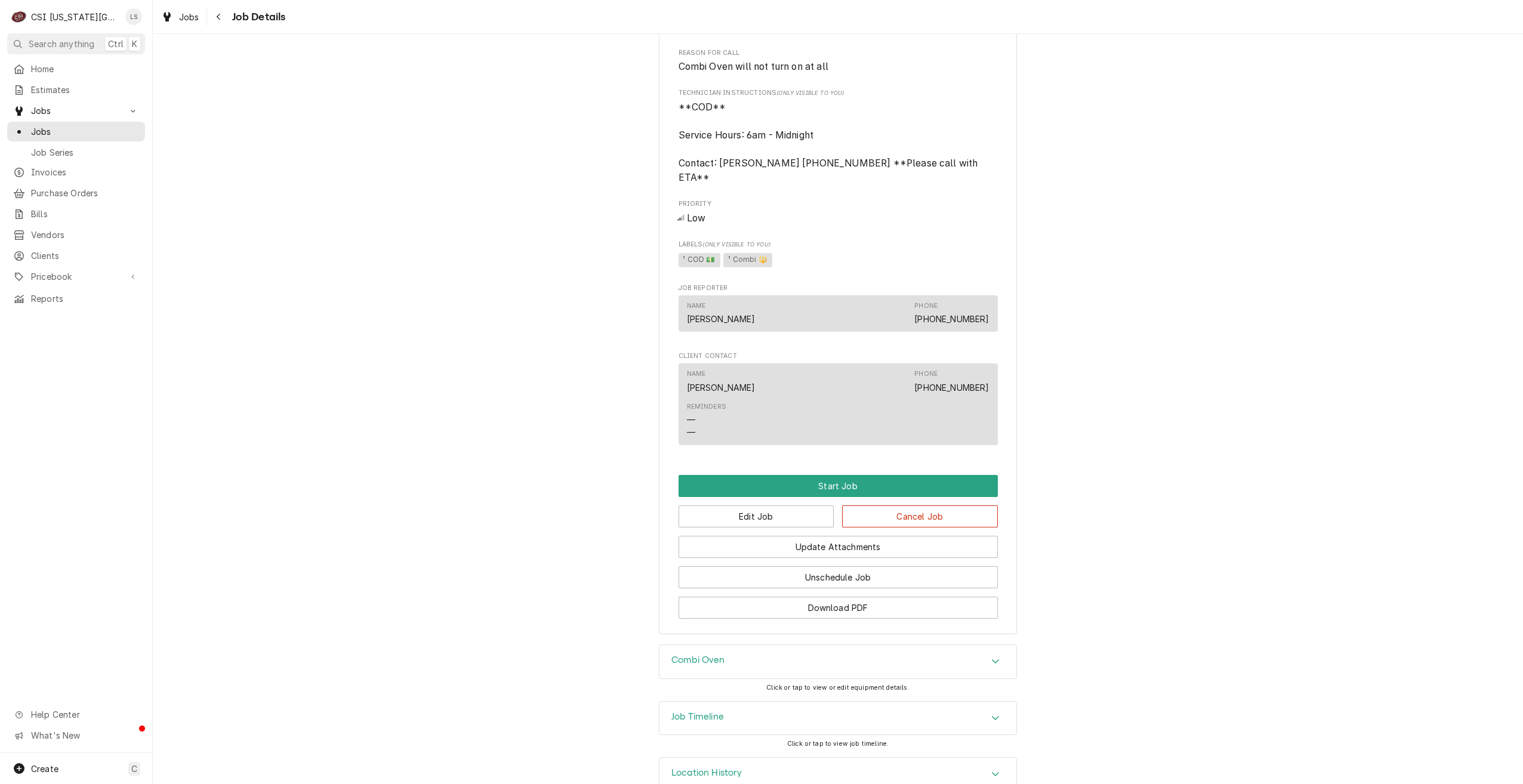
scroll to position [684, 0]
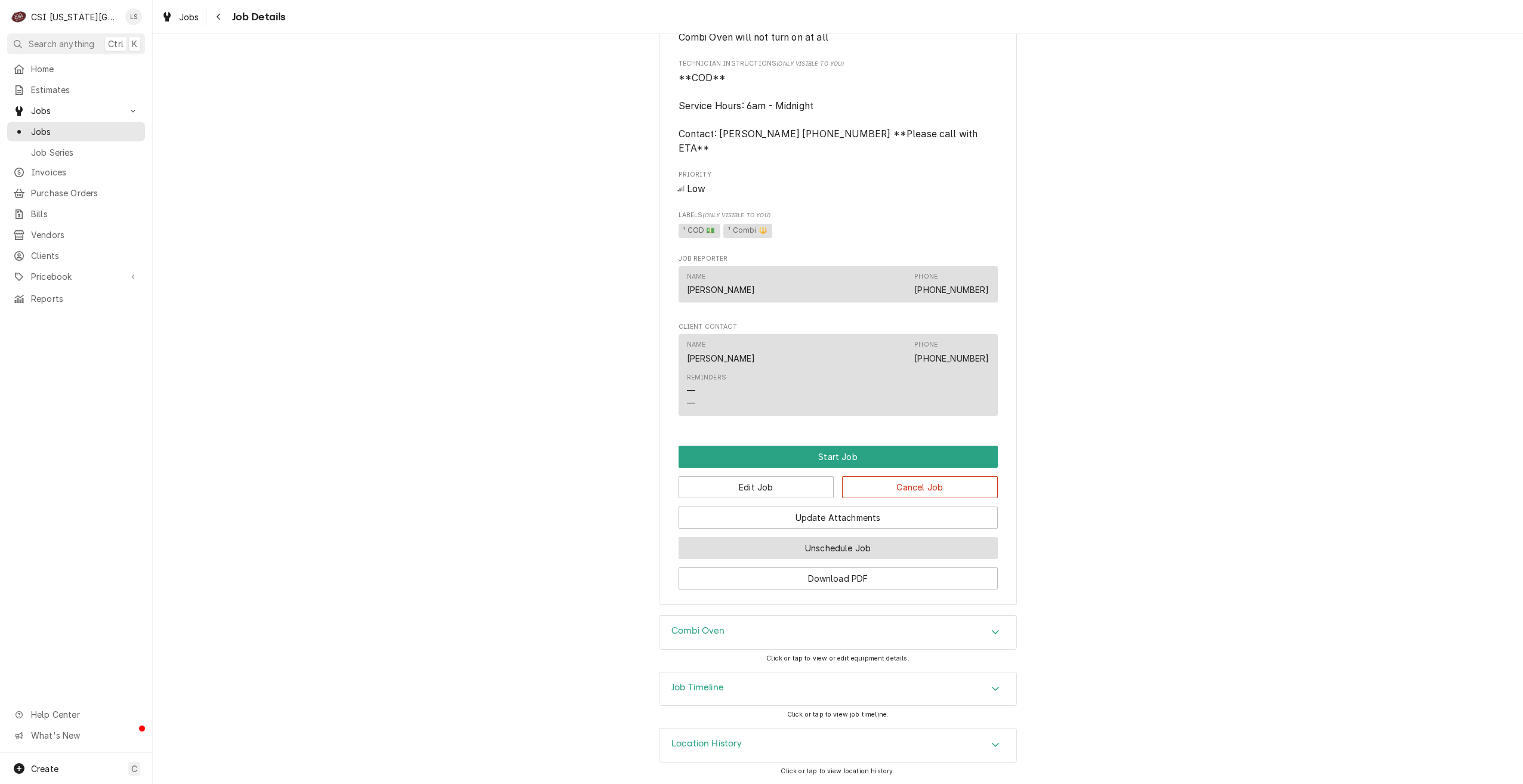
click at [944, 550] on button "Unschedule Job" at bounding box center [838, 548] width 319 height 22
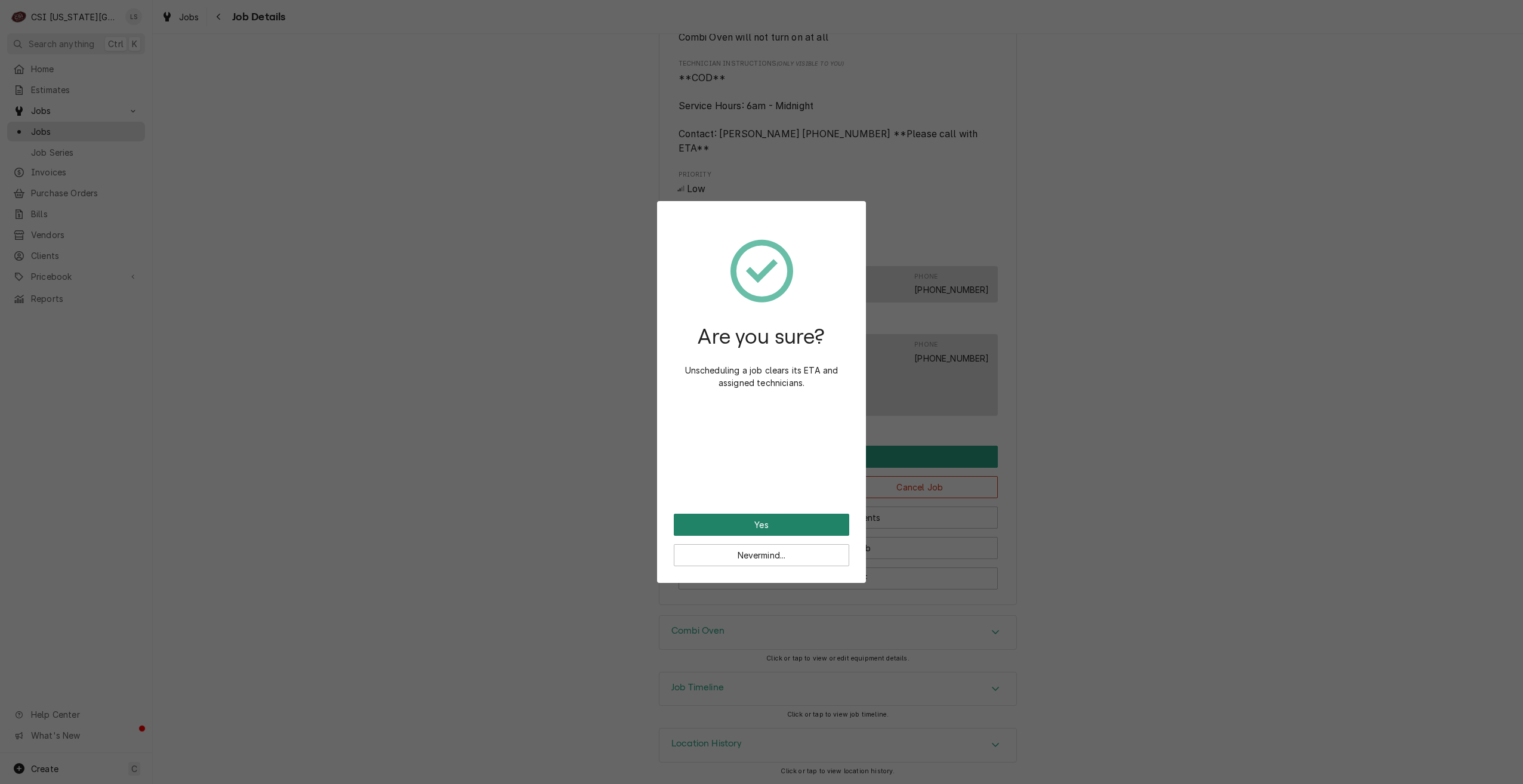
click at [781, 523] on button "Yes" at bounding box center [762, 525] width 175 height 22
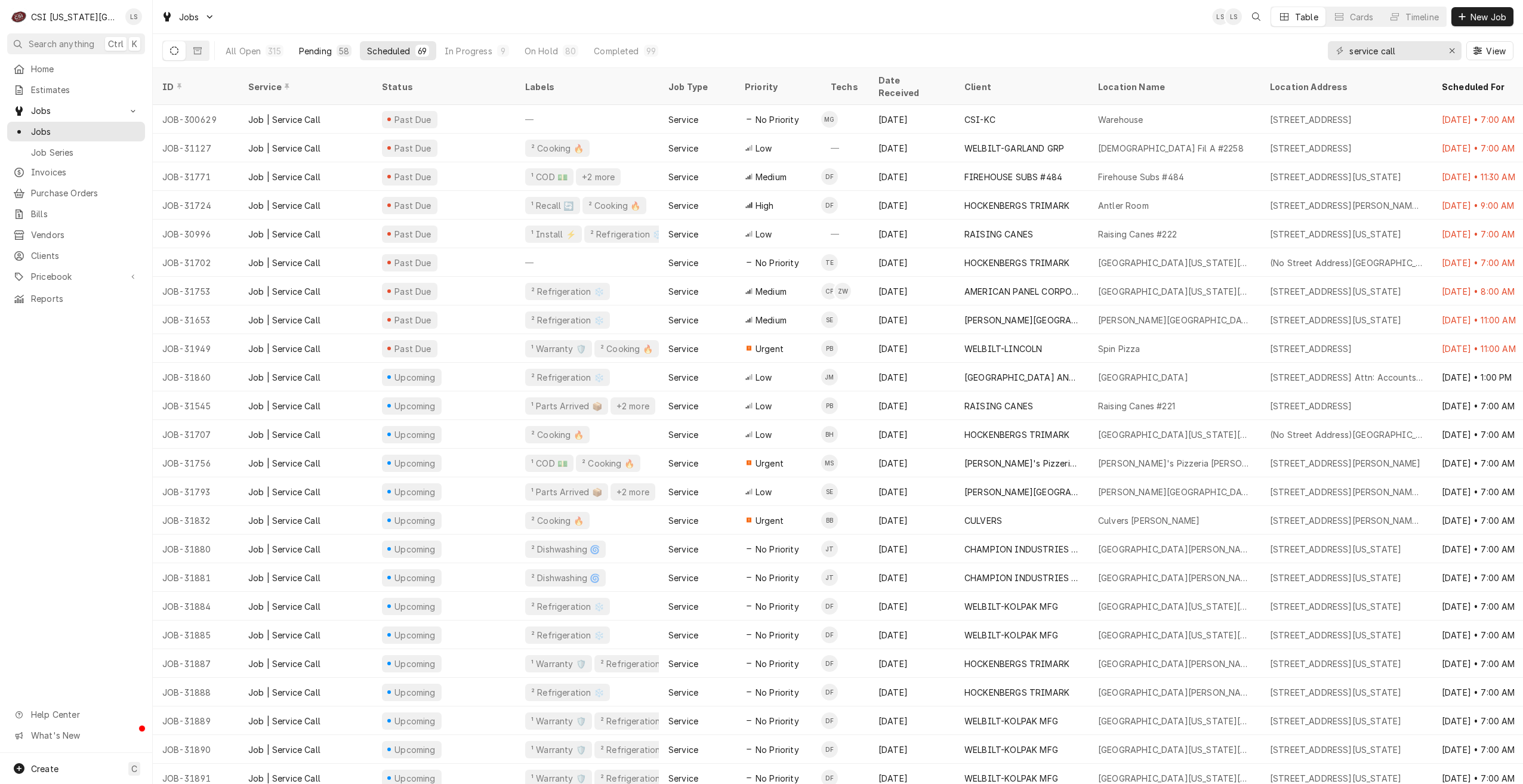
click at [309, 48] on div "Pending" at bounding box center [316, 51] width 33 height 13
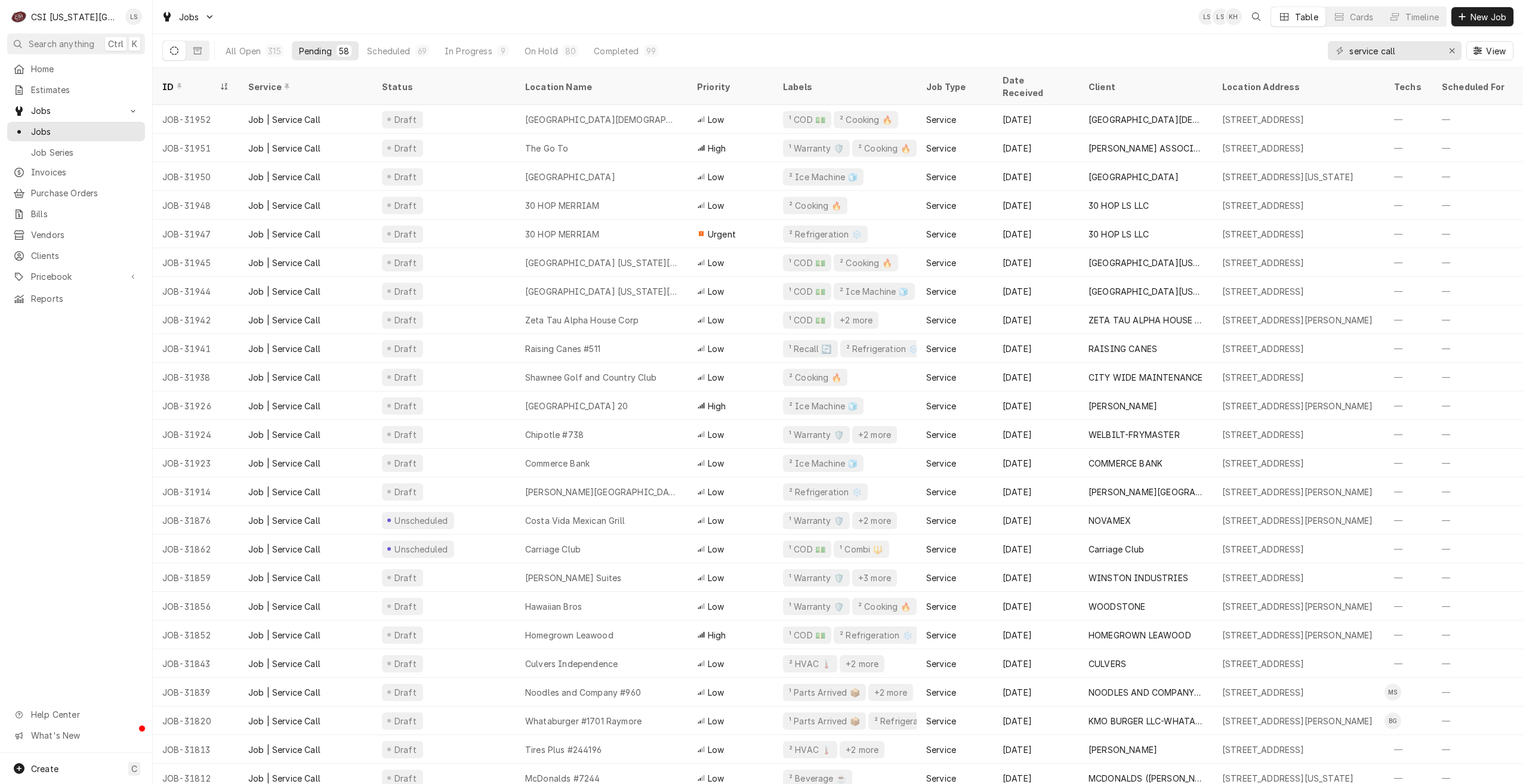
click at [977, 43] on div "All Open 315 Pending 58 Scheduled 69 In Progress 9 On Hold 80 Completed 99 serv…" at bounding box center [837, 50] width 1351 height 33
click at [927, 21] on div "Jobs LS LS Table Cards Timeline New Job" at bounding box center [837, 16] width 1370 height 33
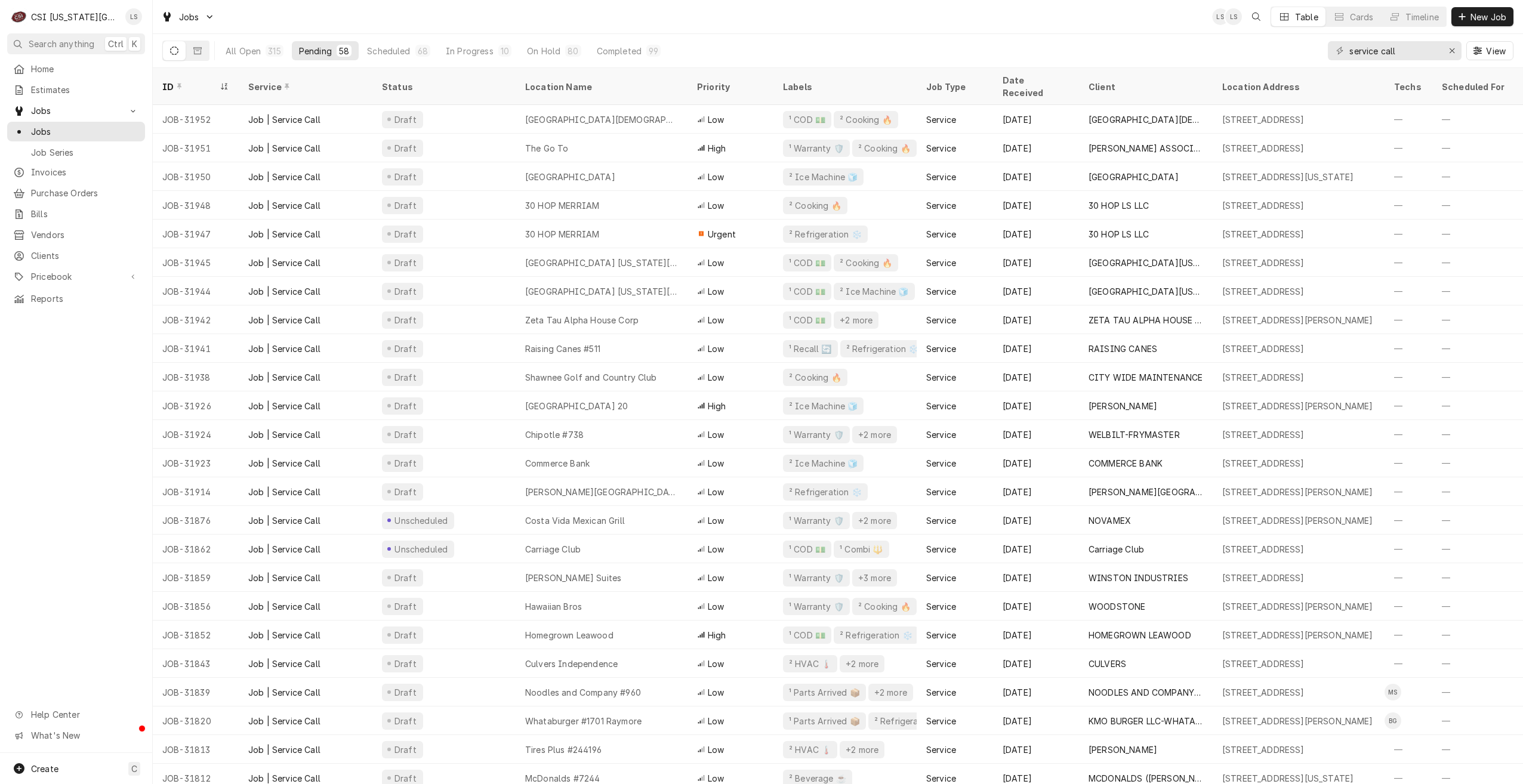
click at [906, 18] on div "Jobs LS LS Table Cards Timeline New Job" at bounding box center [837, 16] width 1370 height 33
click at [844, 42] on div "All Open 315 Pending 58 Scheduled 68 In Progress 10 On Hold 80 Completed 99 ser…" at bounding box center [837, 50] width 1351 height 33
click at [1416, 13] on div "Timeline" at bounding box center [1422, 17] width 33 height 13
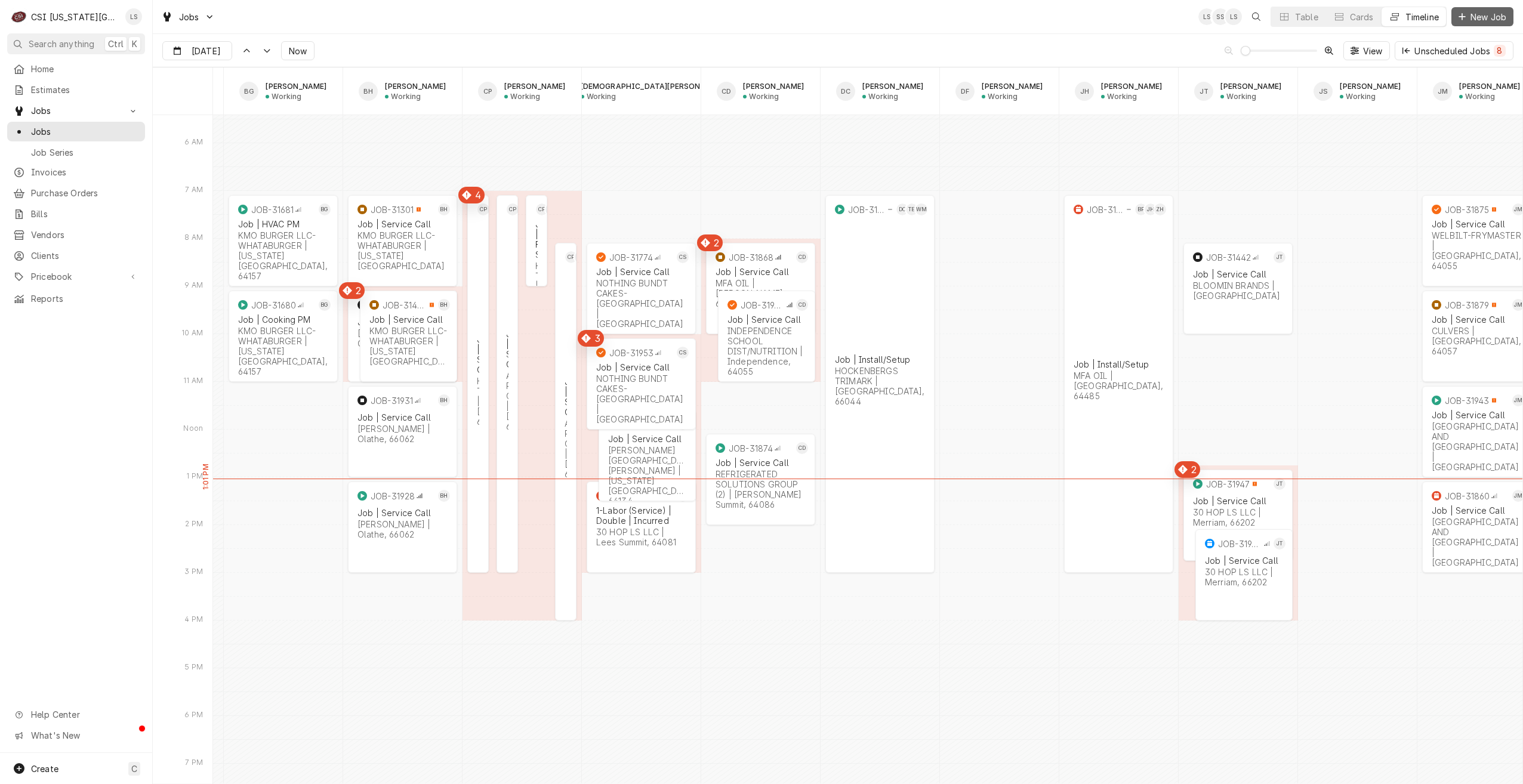
click at [1498, 15] on span "New Job" at bounding box center [1488, 17] width 41 height 13
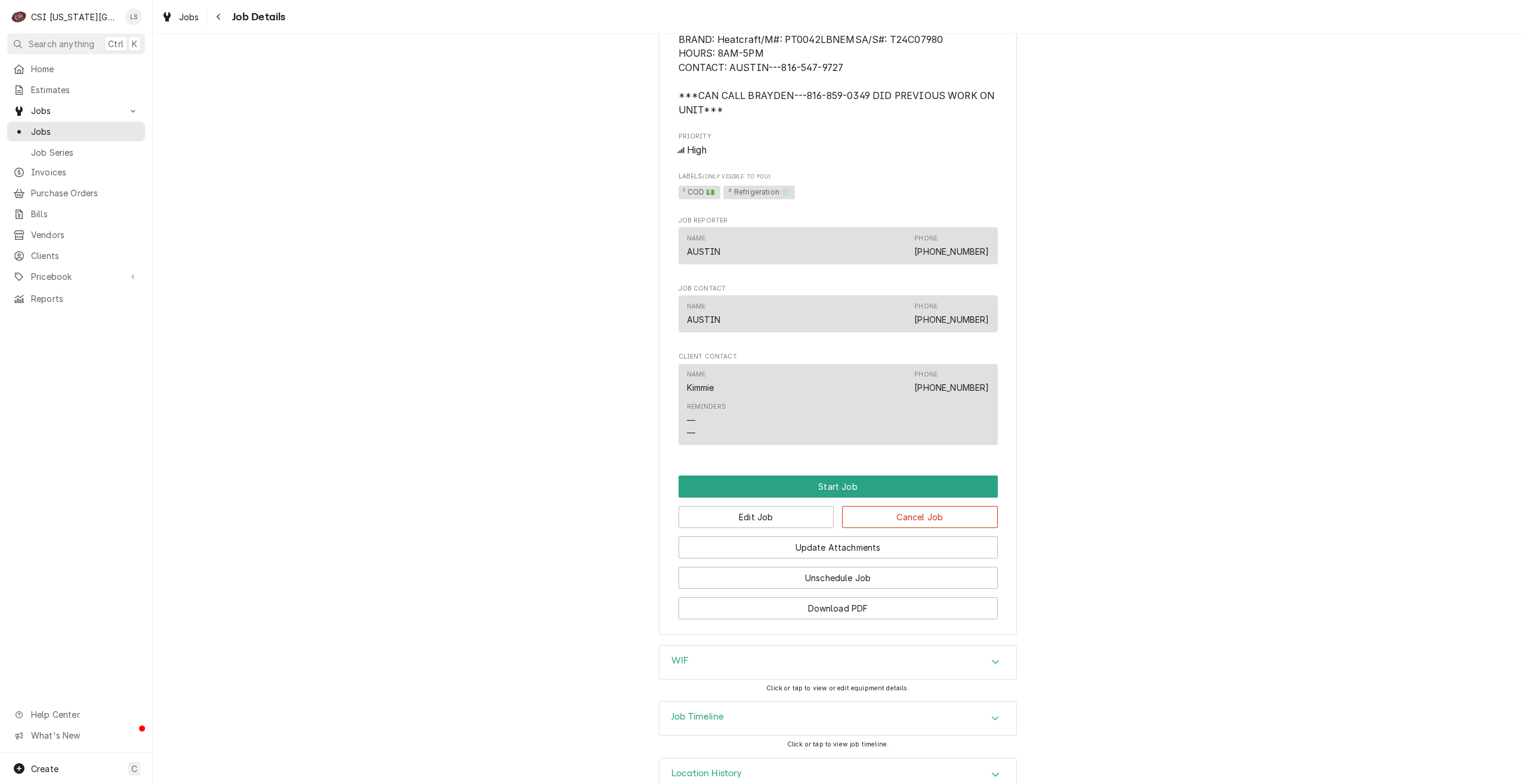
scroll to position [836, 0]
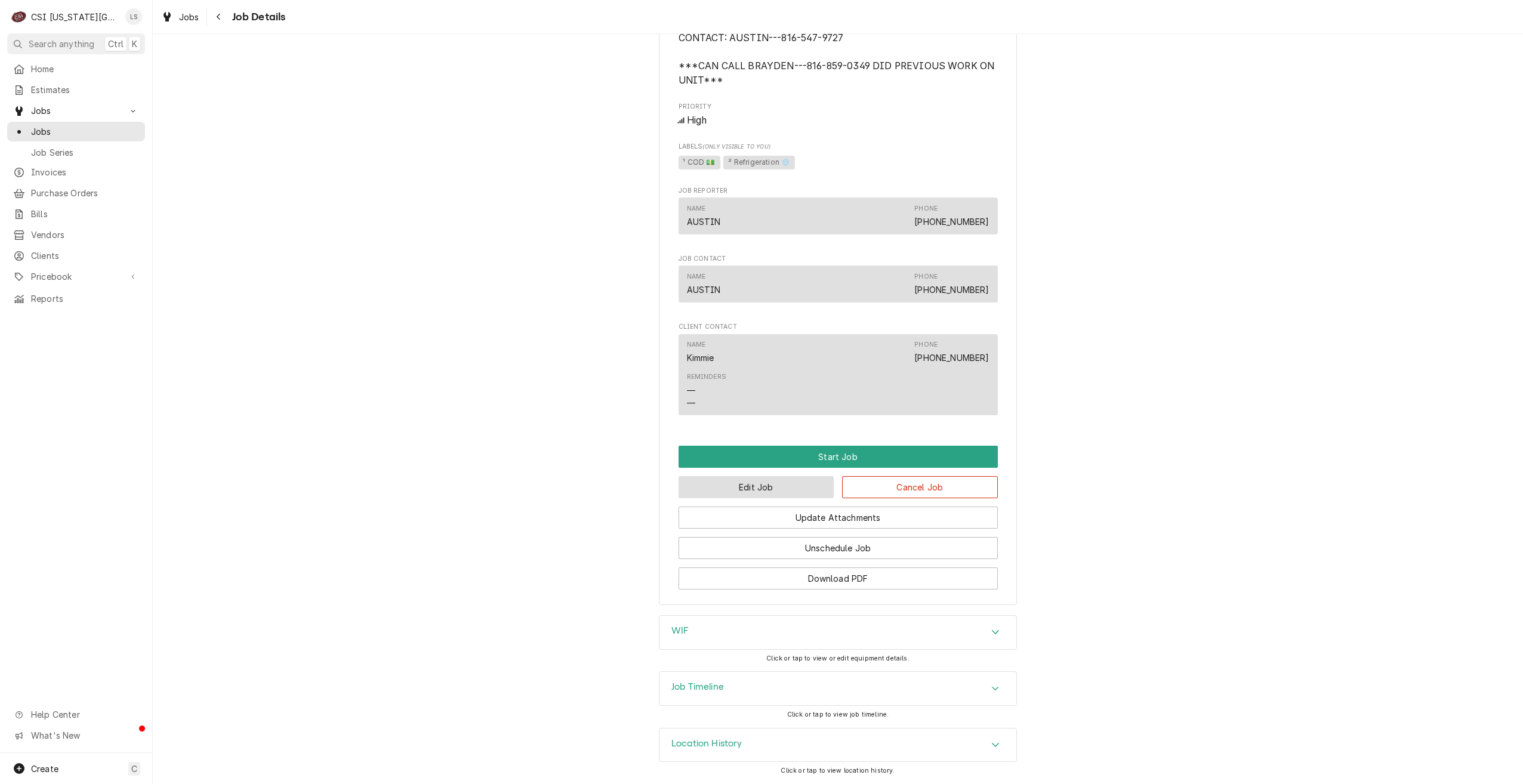
click at [742, 489] on button "Edit Job" at bounding box center [756, 487] width 156 height 22
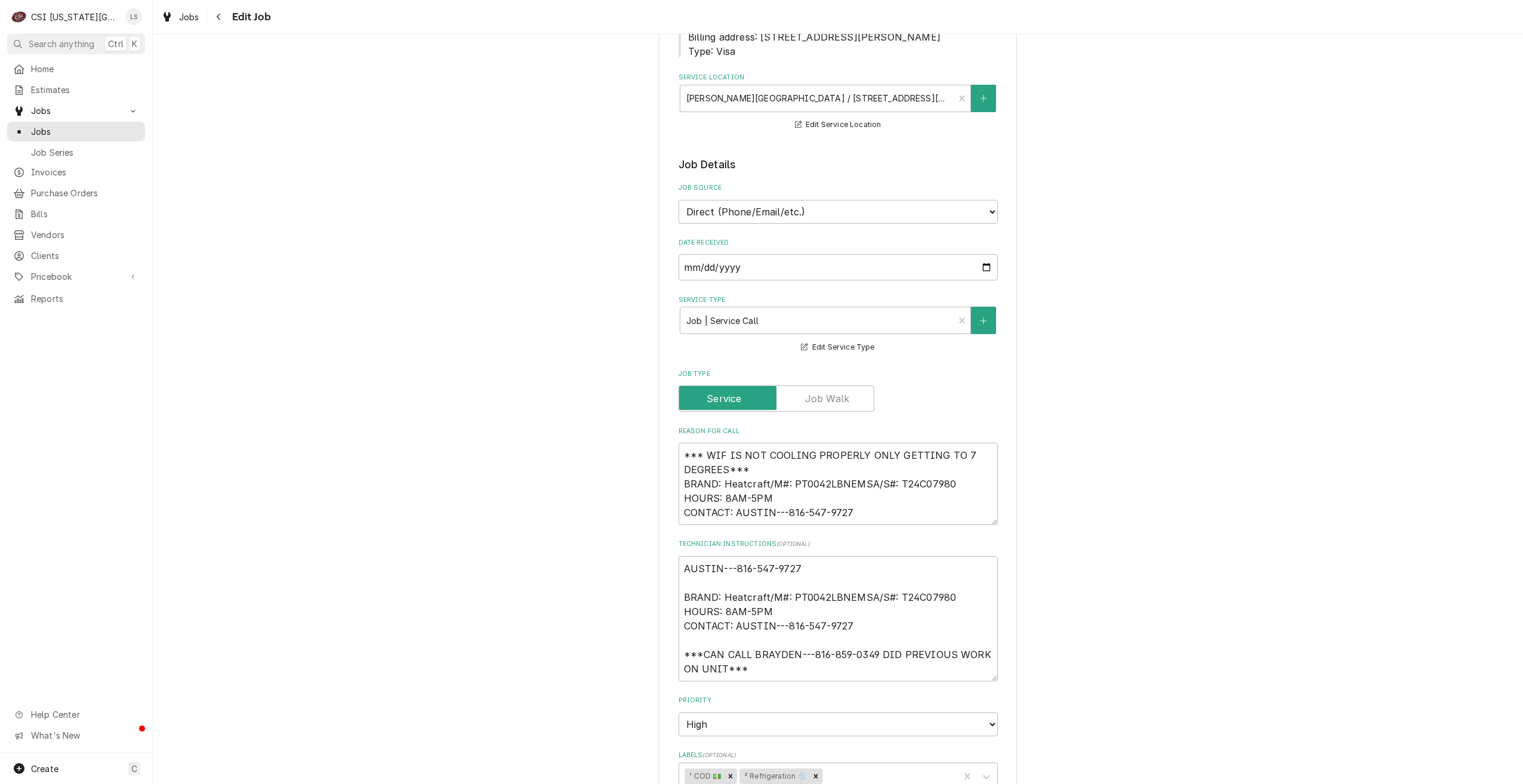
scroll to position [298, 0]
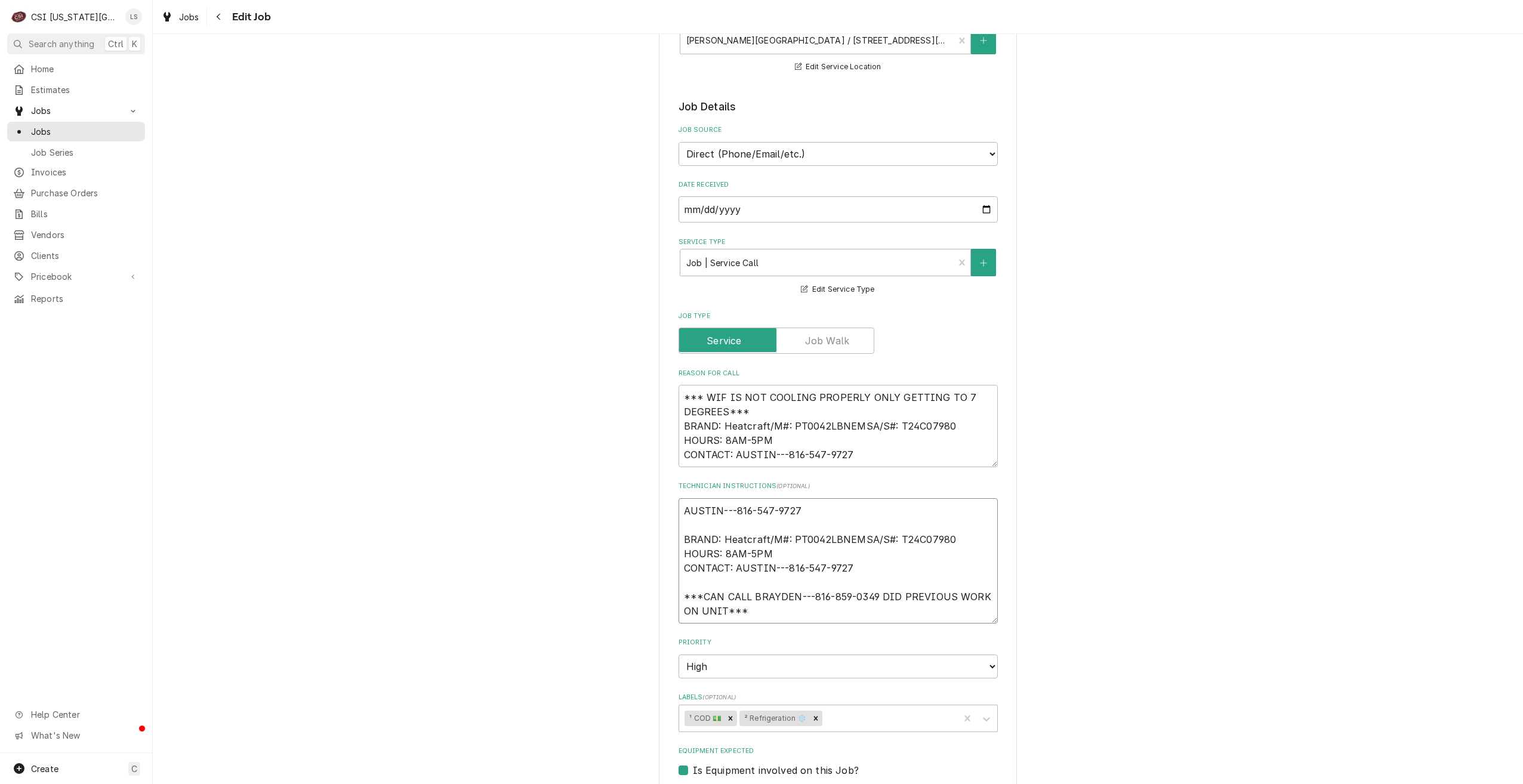
click at [679, 508] on textarea "AUSTIN---816-547-9727 BRAND: Heatcraft/M#: PT0042LBNEMSA/S#: T24C07980 HOURS: 8…" at bounding box center [838, 561] width 319 height 125
type textarea "x"
type textarea "AUSTIN---816-547-9727 BRAND: Heatcraft/M#: PT0042LBNEMSA/S#: T24C07980 HOURS: 8…"
type textarea "x"
type textarea "AUSTIN---816-547-9727 BRAND: Heatcraft/M#: PT0042LBNEMSA/S#: T24C07980 HOURS: 8…"
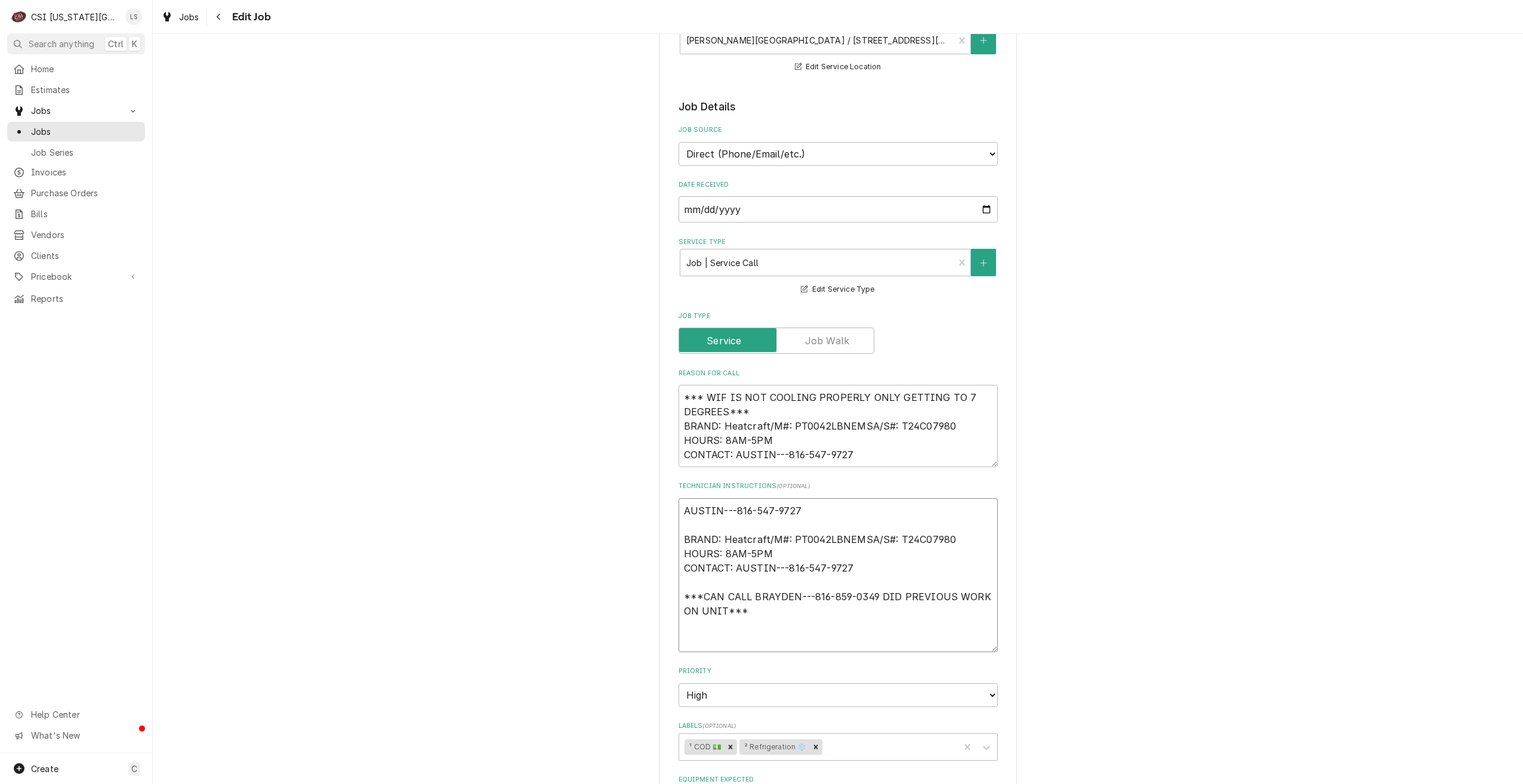
type textarea "x"
type textarea "S AUSTIN---816-547-9727 BRAND: Heatcraft/M#: PT0042LBNEMSA/S#: T24C07980 HOURS:…"
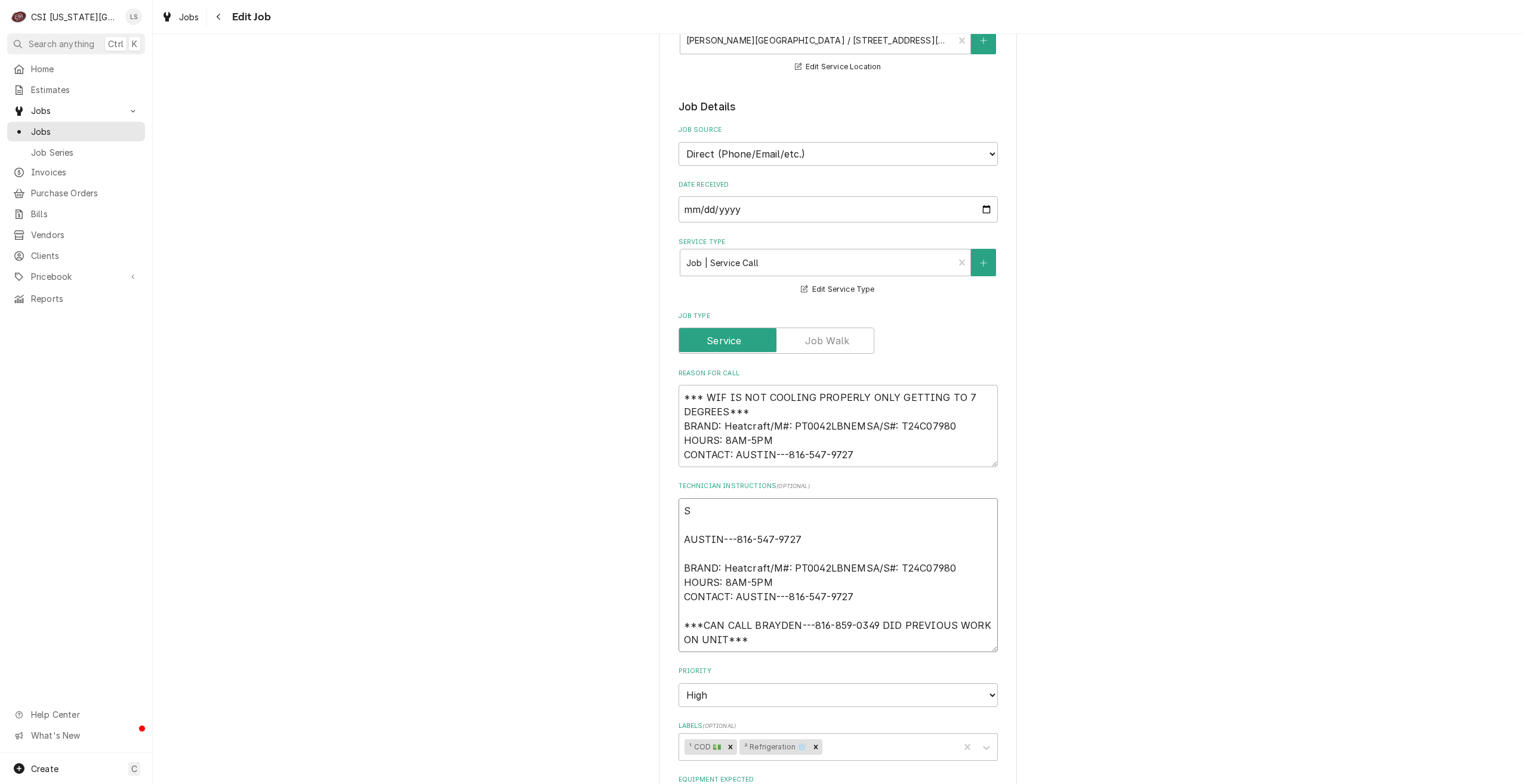
type textarea "x"
type textarea "[PERSON_NAME]---816-547-9727 BRAND: Heatcraft/M#: PT0042LBNEMSA/S#: T24C07980 H…"
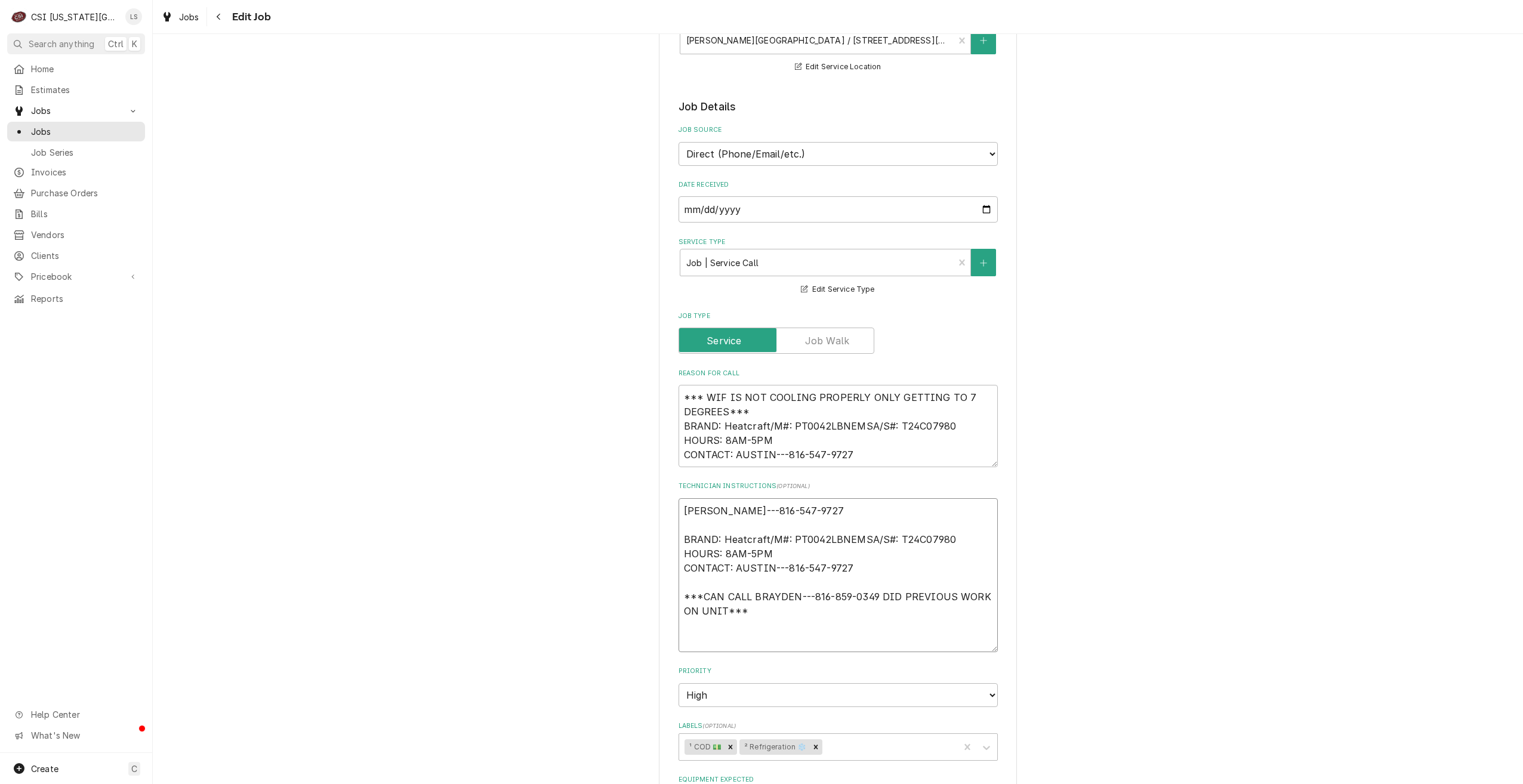
type textarea "x"
type textarea "Sar AUSTIN---816-547-9727 BRAND: Heatcraft/M#: PT0042LBNEMSA/S#: T24C07980 HOUR…"
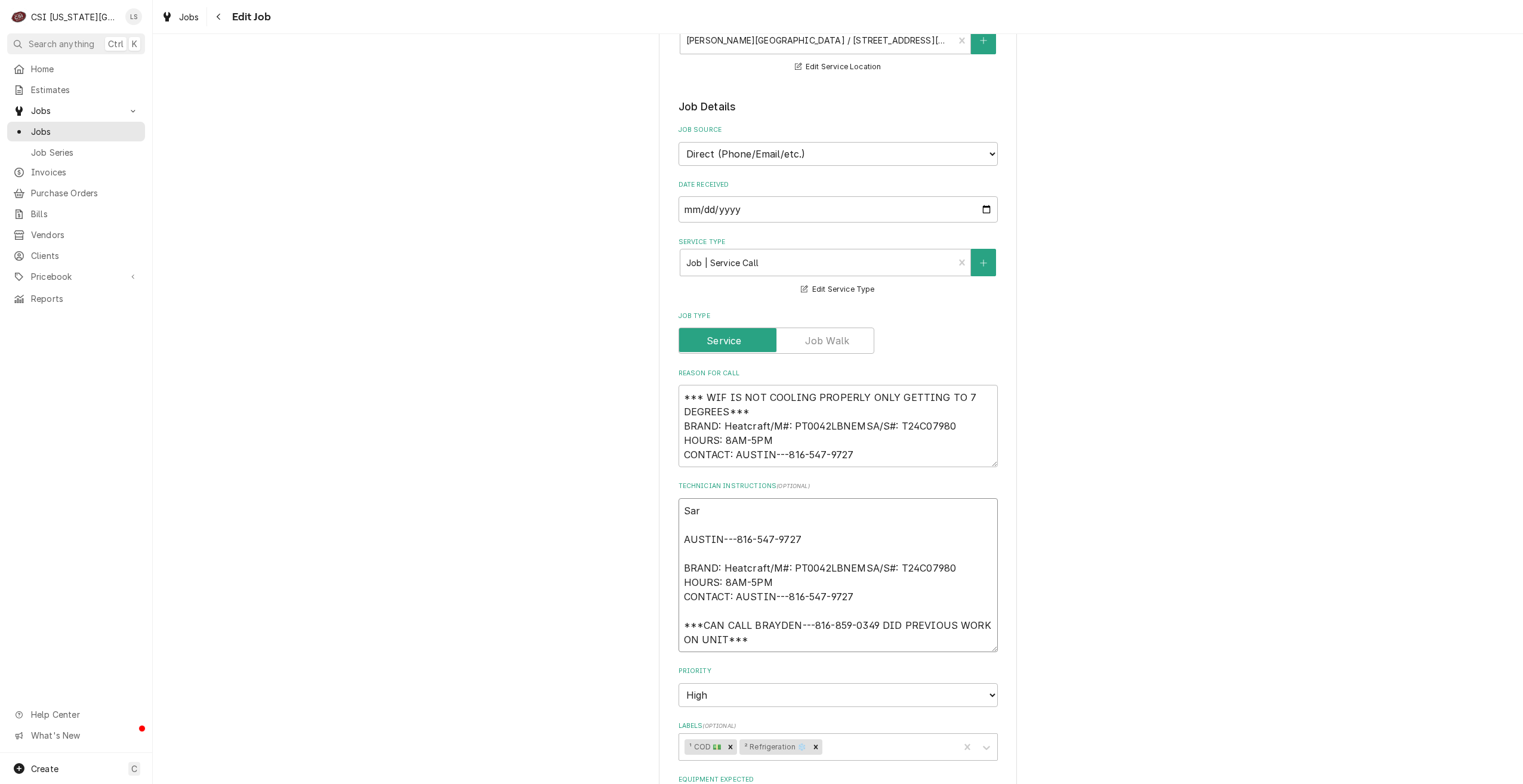
type textarea "x"
type textarea "[PERSON_NAME]---816-547-9727 BRAND: Heatcraft/M#: PT0042LBNEMSA/S#: T24C07980 H…"
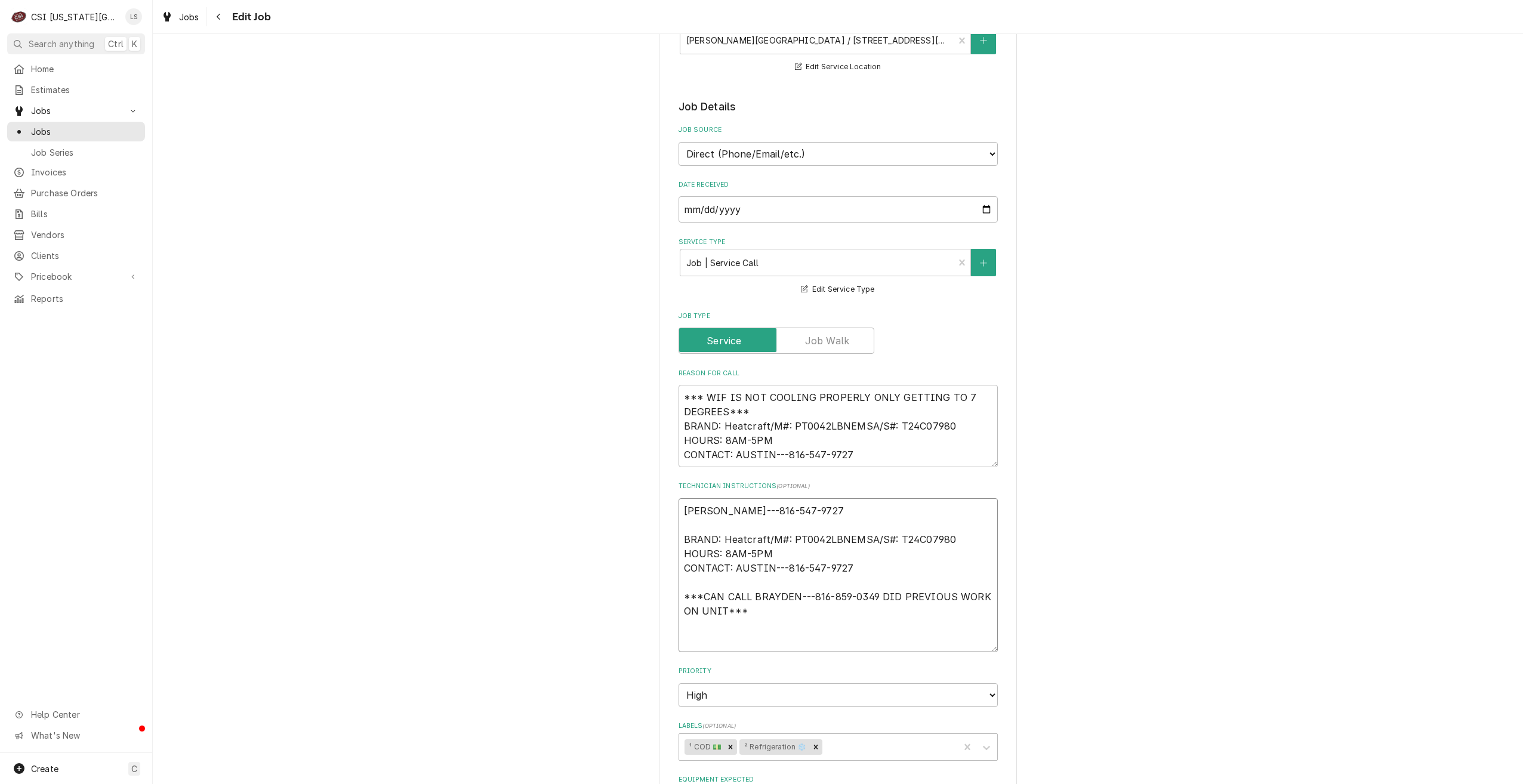
type textarea "x"
type textarea "[PERSON_NAME]---816-547-9727 BRAND: Heatcraft/M#: PT0042LBNEMSA/S#: T24C07980 H…"
type textarea "x"
type textarea "[PERSON_NAME]---816-547-9727 BRAND: Heatcraft/M#: PT0042LBNEMSA/S#: T24C07980 H…"
type textarea "x"
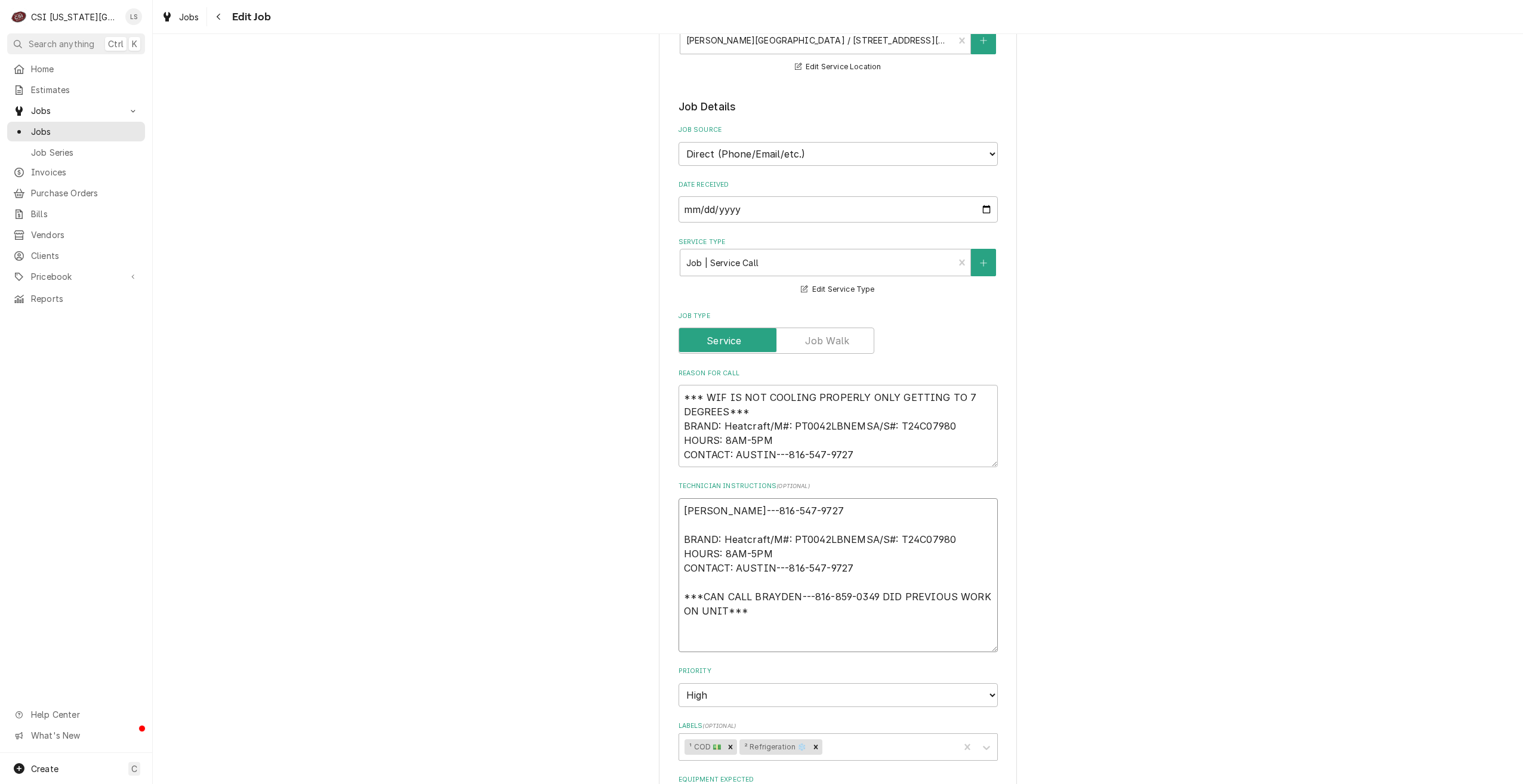
type textarea "[PERSON_NAME]---816-547-9727 BRAND: Heatcraft/M#: PT0042LBNEMSA/S#: T24C07980 H…"
type textarea "x"
type textarea "[PERSON_NAME] co [PERSON_NAME]---816-547-9727 BRAND: Heatcraft/M#: PT0042LBNEMS…"
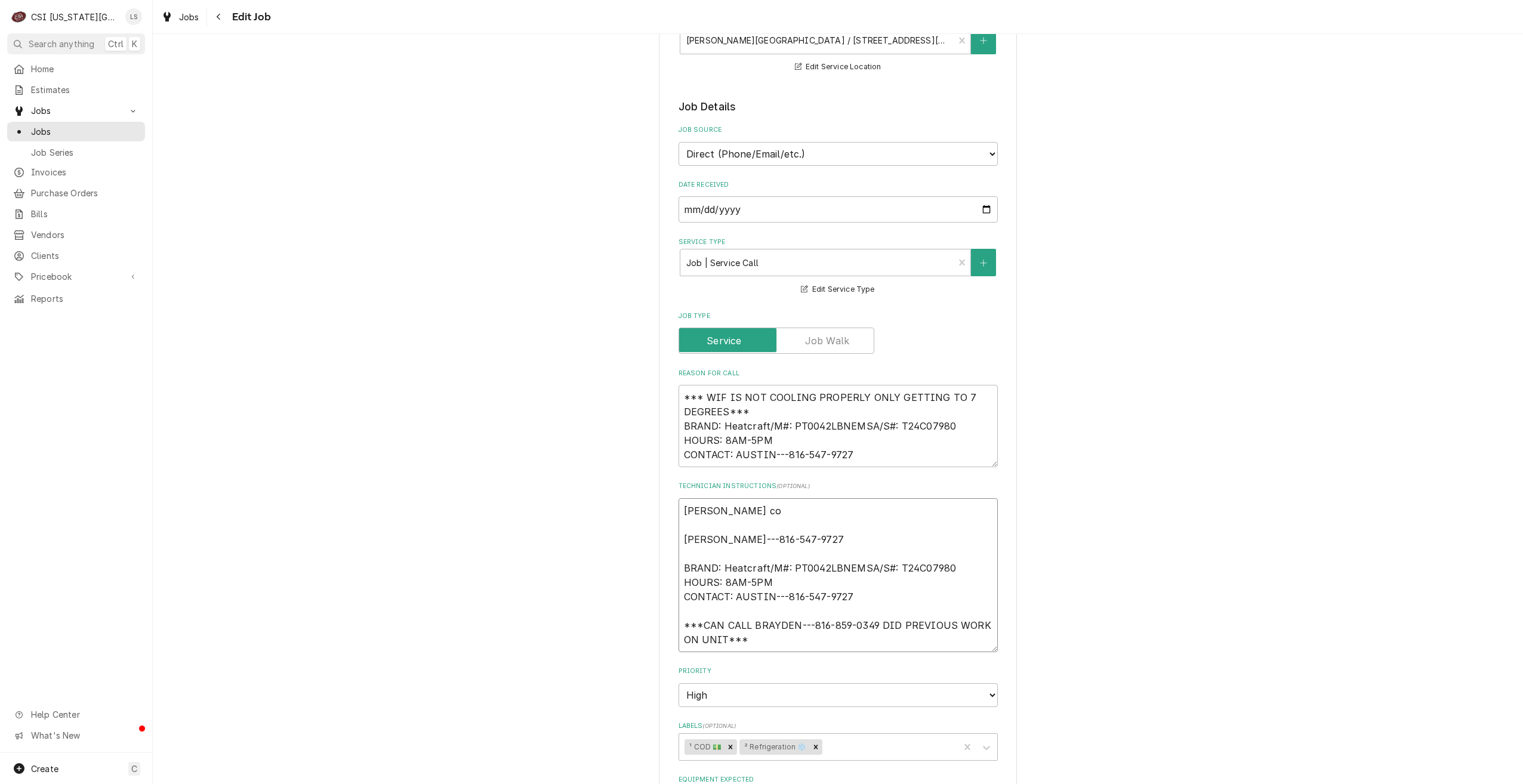
type textarea "x"
type textarea "[PERSON_NAME] con [PERSON_NAME]---816-547-9727 BRAND: Heatcraft/M#: PT0042LBNEM…"
type textarea "x"
type textarea "[PERSON_NAME] conf [PERSON_NAME]---816-547-9727 BRAND: Heatcraft/M#: PT0042LBNE…"
type textarea "x"
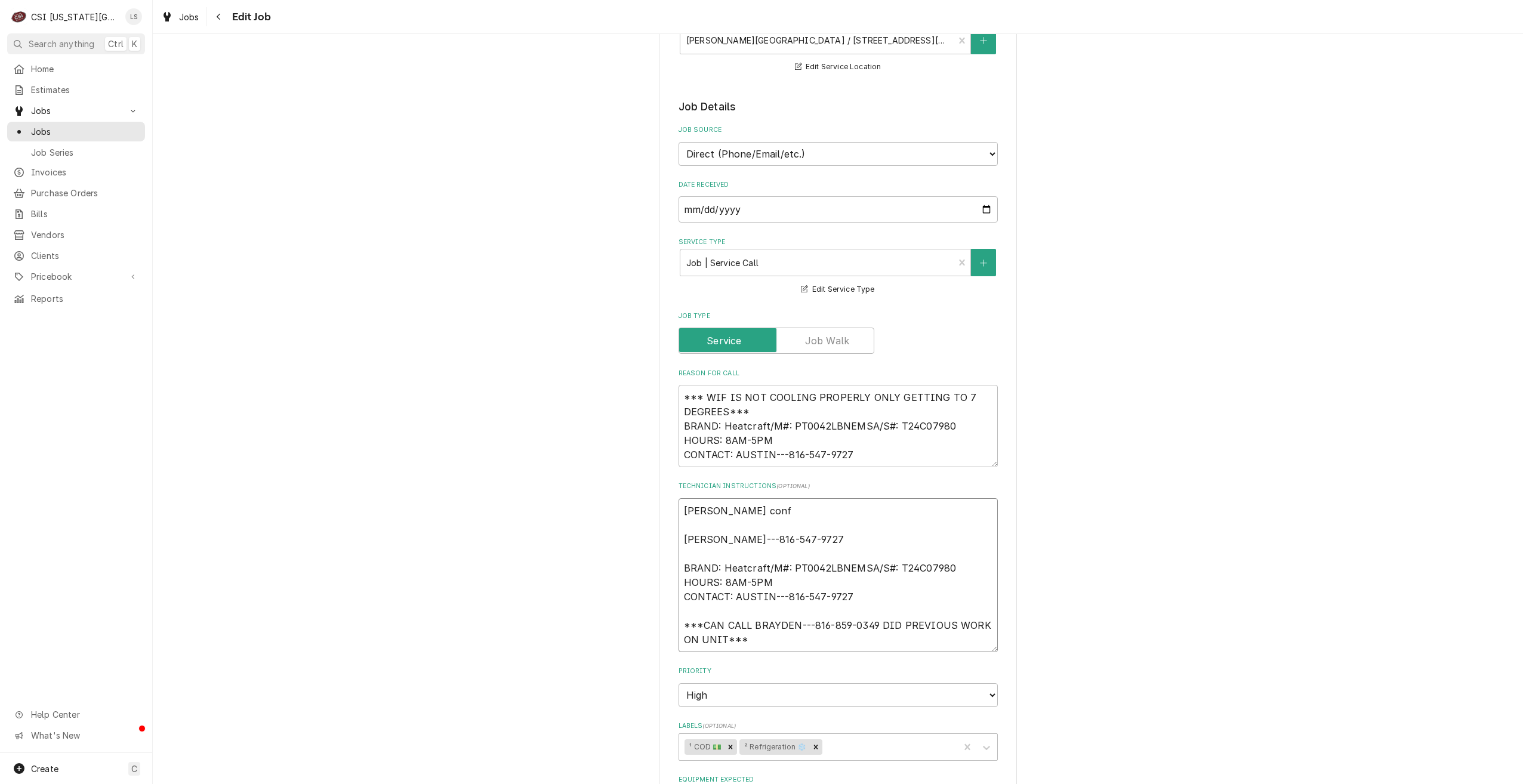
type textarea "[PERSON_NAME] [PERSON_NAME]---816-547-9727 BRAND: Heatcraft/M#: PT0042LBNEMSA/S…"
type textarea "x"
type textarea "[PERSON_NAME] confir AUSTIN---816-547-9727 BRAND: Heatcraft/M#: PT0042LBNEMSA/S…"
type textarea "x"
type textarea "[PERSON_NAME] confirm AUSTIN---816-547-9727 BRAND: Heatcraft/M#: PT0042LBNEMSA/…"
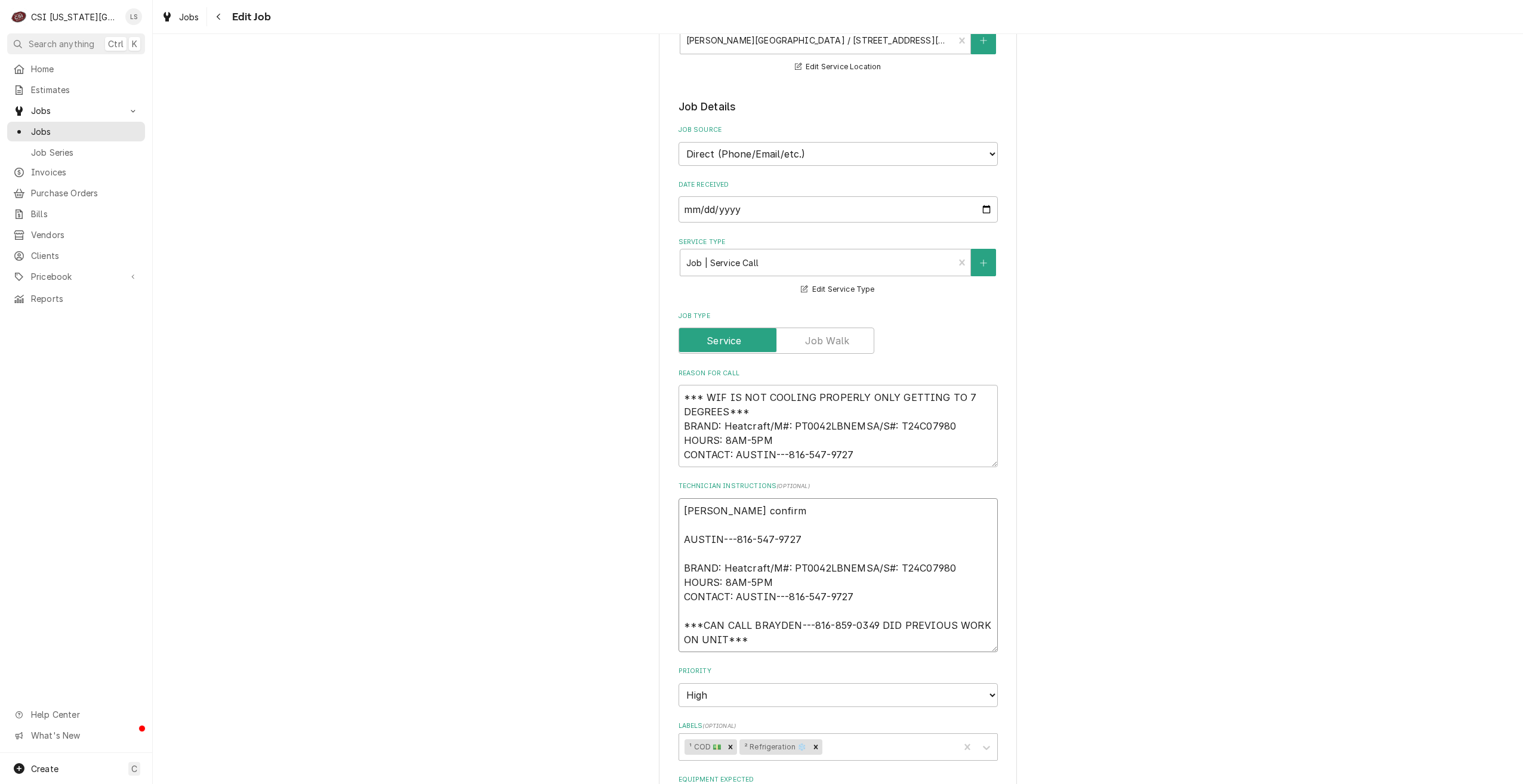
type textarea "x"
type textarea "[PERSON_NAME] confirme AUSTIN---816-547-9727 BRAND: Heatcraft/M#: PT0042LBNEMSA…"
type textarea "x"
type textarea "[PERSON_NAME] confirmed AUSTIN---816-547-9727 BRAND: Heatcraft/M#: PT0042LBNEMS…"
type textarea "x"
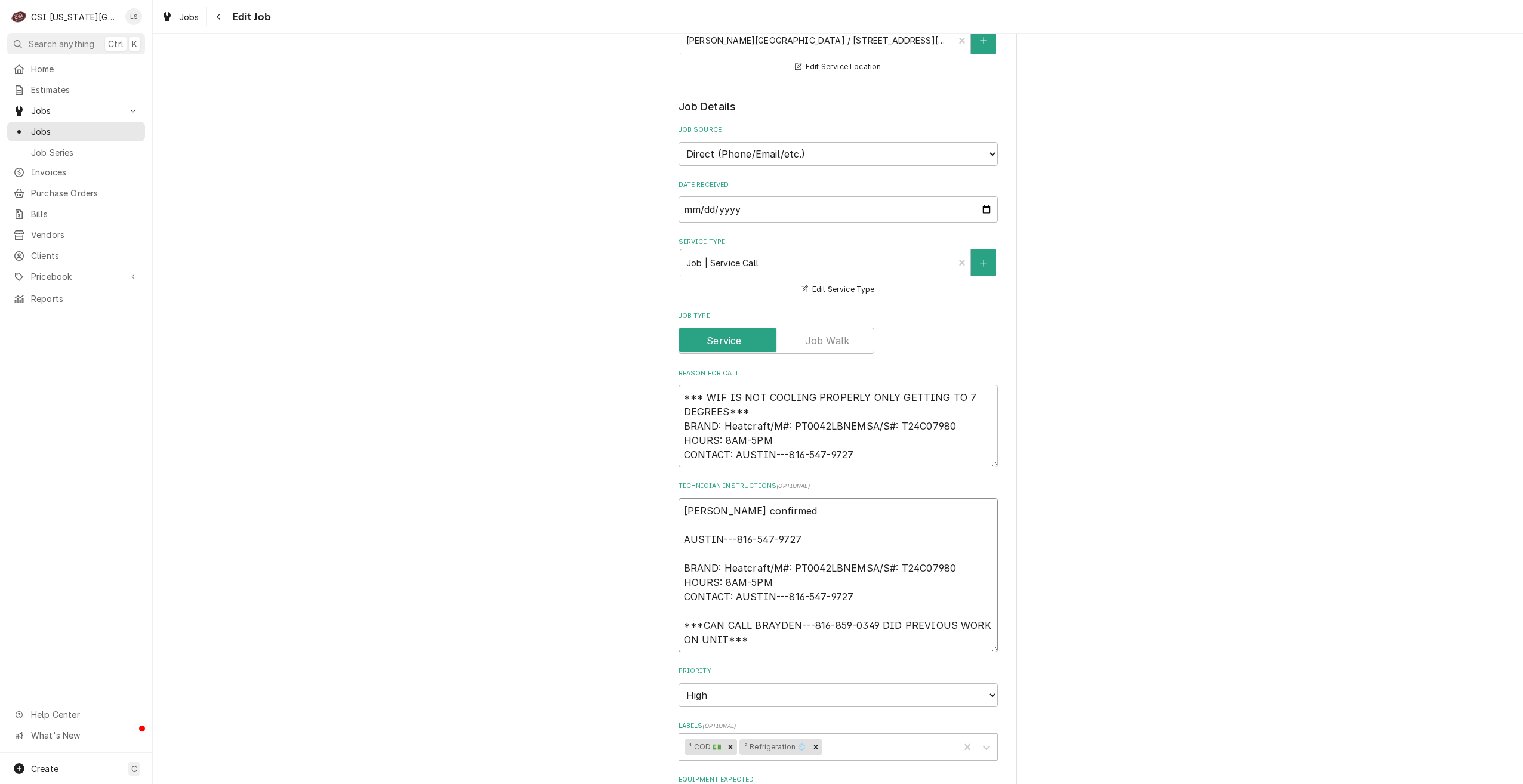
type textarea "[PERSON_NAME] confirmed AUSTIN---816-547-9727 BRAND: Heatcraft/M#: PT0042LBNEMS…"
type textarea "x"
type textarea "Sarah confirmed 8 AUSTIN---816-547-9727 BRAND: Heatcraft/M#: PT0042LBNEMSA/S#: …"
type textarea "x"
type textarea "Sarah confirmed 8a AUSTIN---816-547-9727 BRAND: Heatcraft/M#: PT0042LBNEMSA/S#:…"
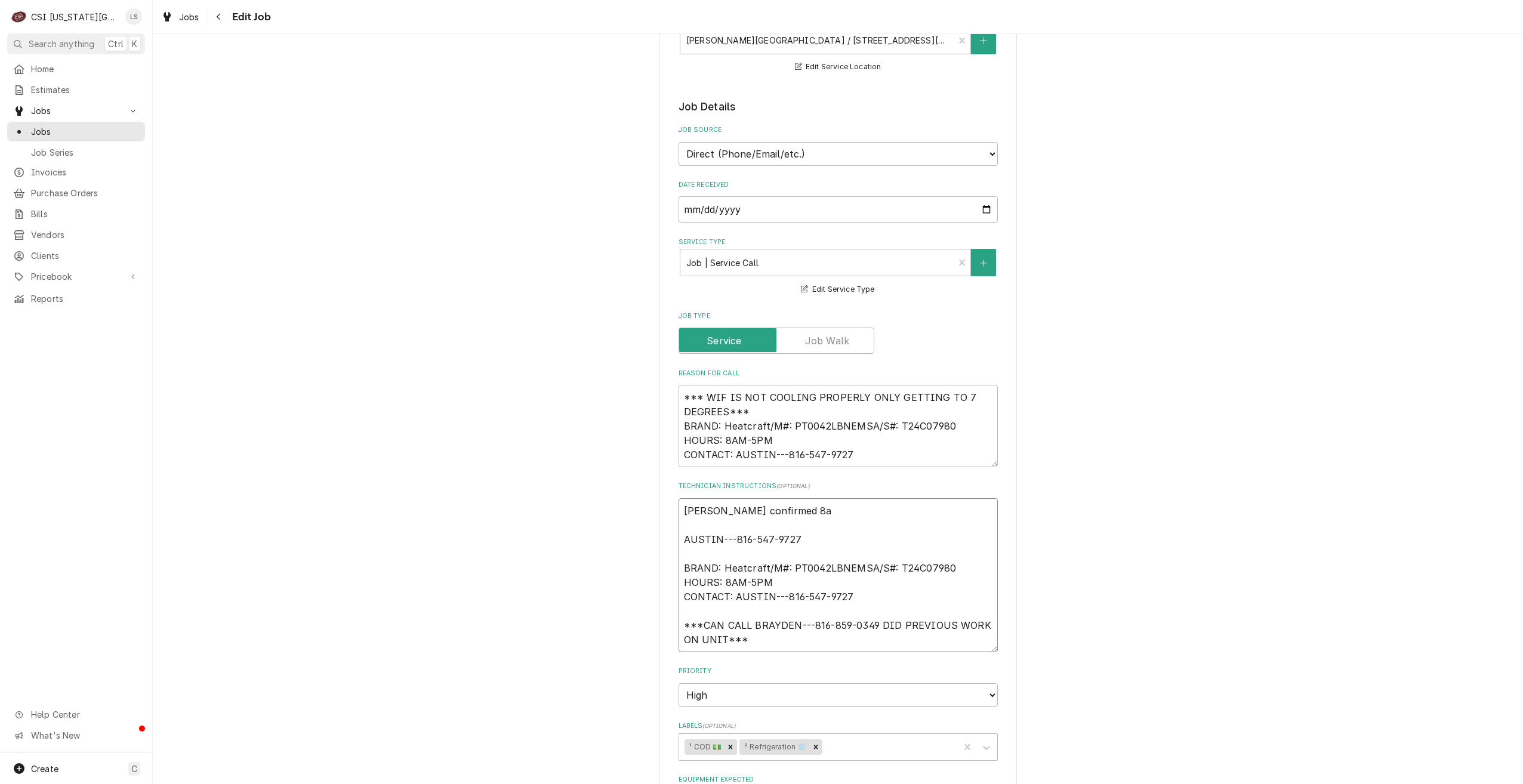
type textarea "x"
type textarea "Sarah confirmed 8am AUSTIN---816-547-9727 BRAND: Heatcraft/M#: PT0042LBNEMSA/S#…"
type textarea "x"
type textarea "Sarah confirmed 8am, AUSTIN---816-547-9727 BRAND: Heatcraft/M#: PT0042LBNEMSA/S…"
type textarea "x"
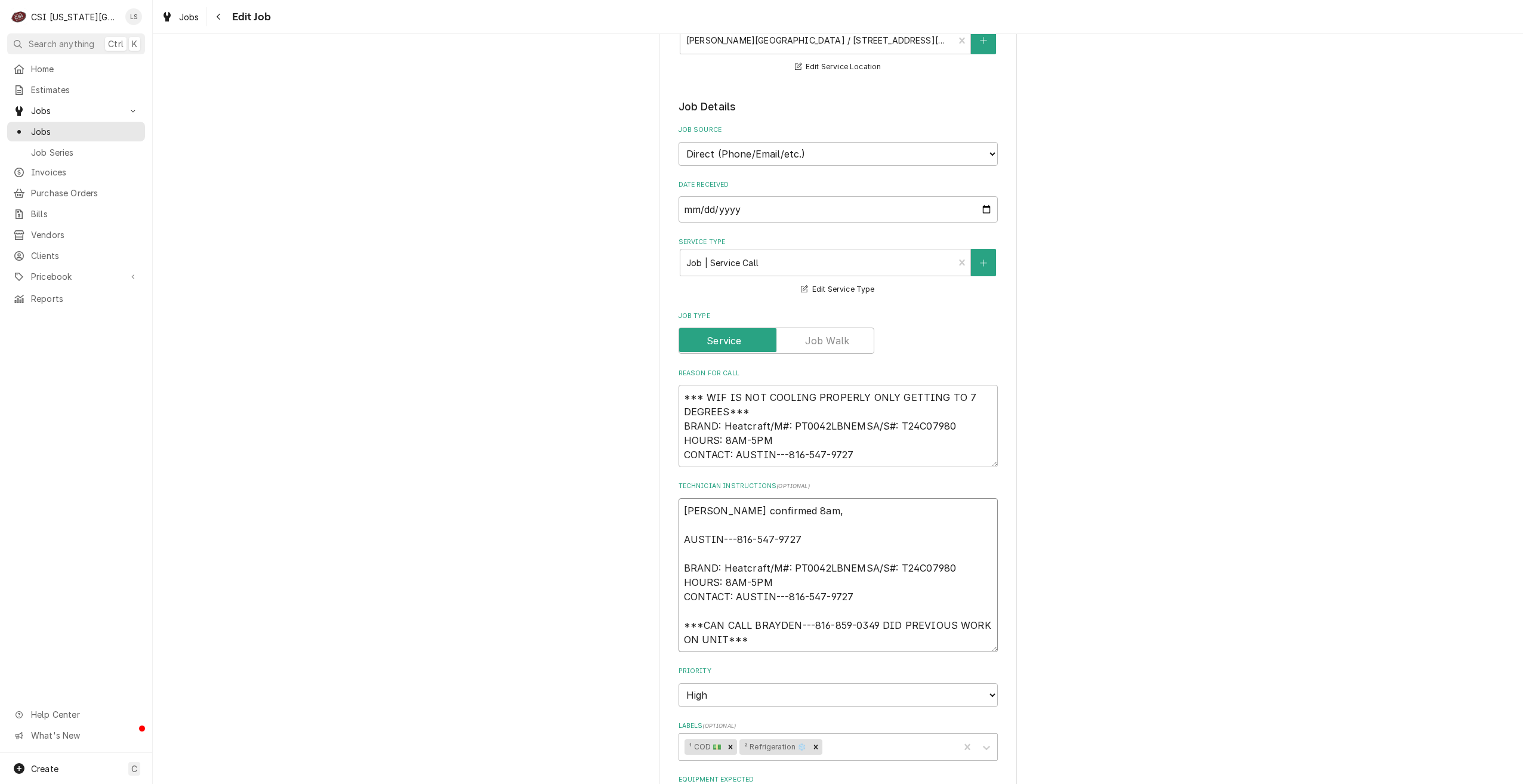
type textarea "Sarah confirmed 8am, AUSTIN---816-547-9727 BRAND: Heatcraft/M#: PT0042LBNEMSA/S…"
type textarea "x"
type textarea "Sarah confirmed 8am, 8 AUSTIN---816-547-9727 BRAND: Heatcraft/M#: PT0042LBNEMSA…"
type textarea "x"
type textarea "Sarah confirmed 8am, 8/ AUSTIN---816-547-9727 BRAND: Heatcraft/M#: PT0042LBNEMS…"
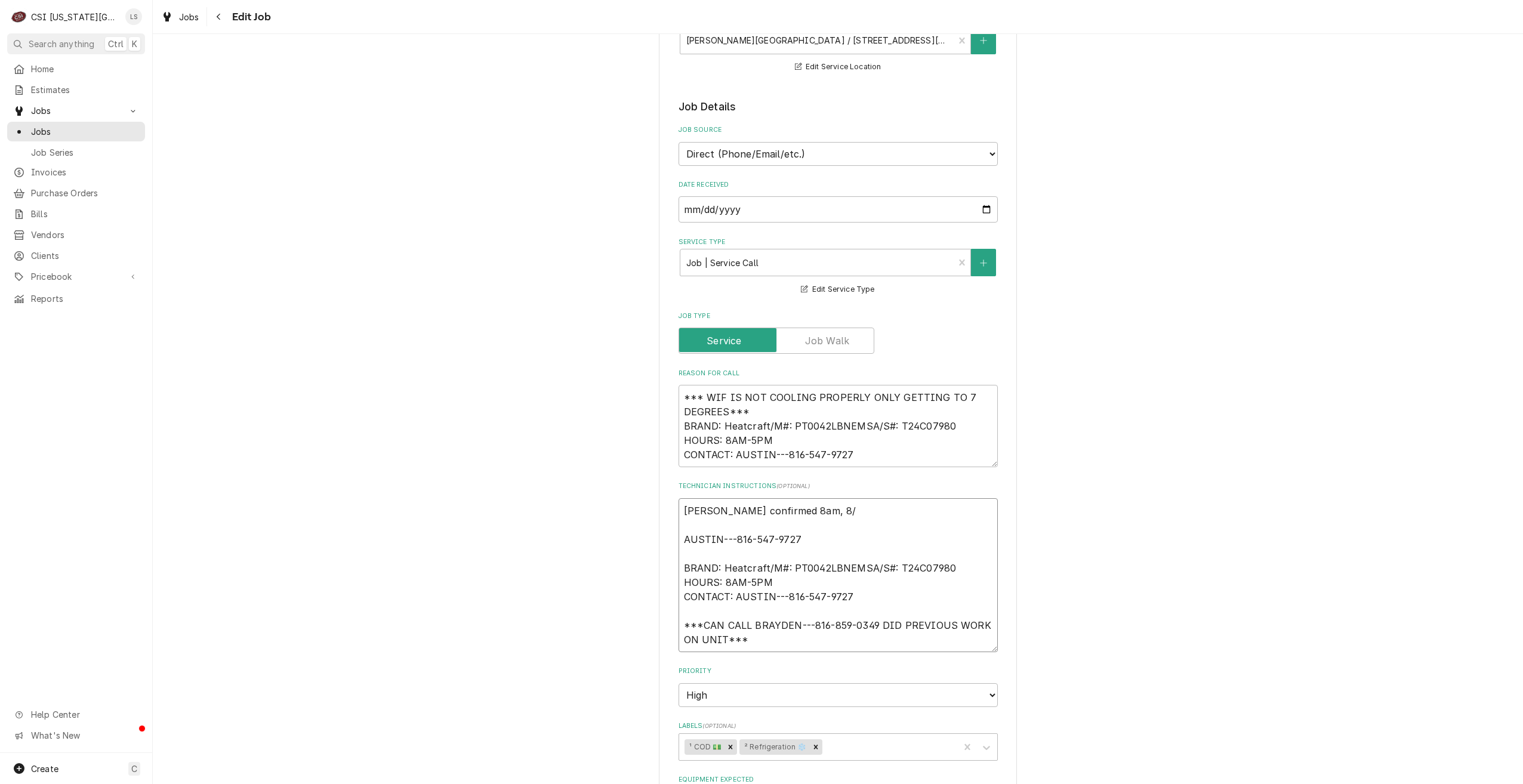
type textarea "x"
type textarea "Sarah confirmed 8am, 8/1 AUSTIN---816-547-9727 BRAND: Heatcraft/M#: PT0042LBNEM…"
type textarea "x"
type textarea "Sarah confirmed 8am, 8/12 AUSTIN---816-547-9727 BRAND: Heatcraft/M#: PT0042LBNE…"
type textarea "x"
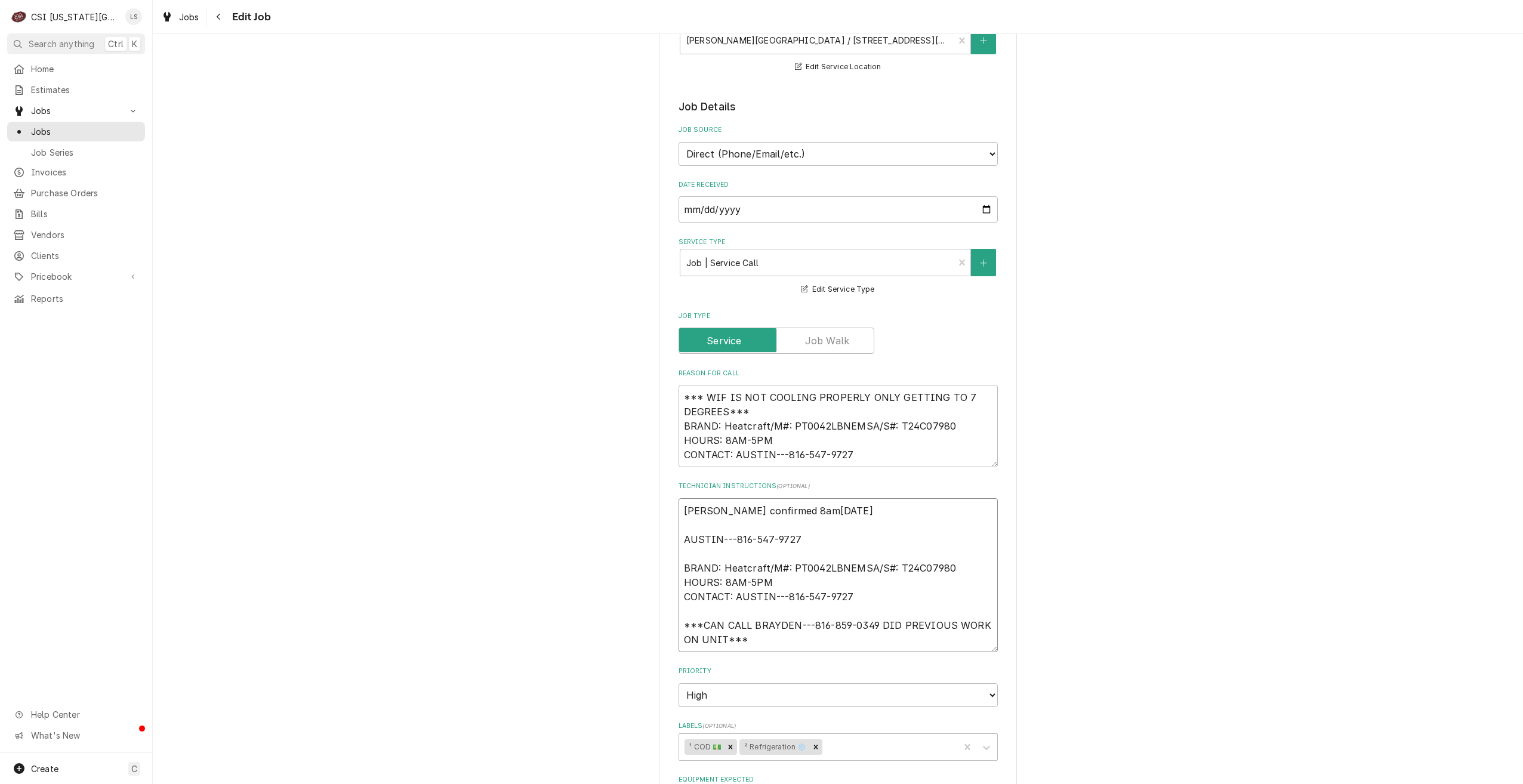
type textarea "Sarah confirmed 8am, 8/12 AUSTIN---816-547-9727 BRAND: Heatcraft/M#: PT0042LBNE…"
type textarea "x"
type textarea "Sarah confirmed 8am, 8/12 i AUSTIN---816-547-9727 BRAND: Heatcraft/M#: PT0042LB…"
type textarea "x"
type textarea "Sarah confirmed 8am, 8/12 it AUSTIN---816-547-9727 BRAND: Heatcraft/M#: PT0042L…"
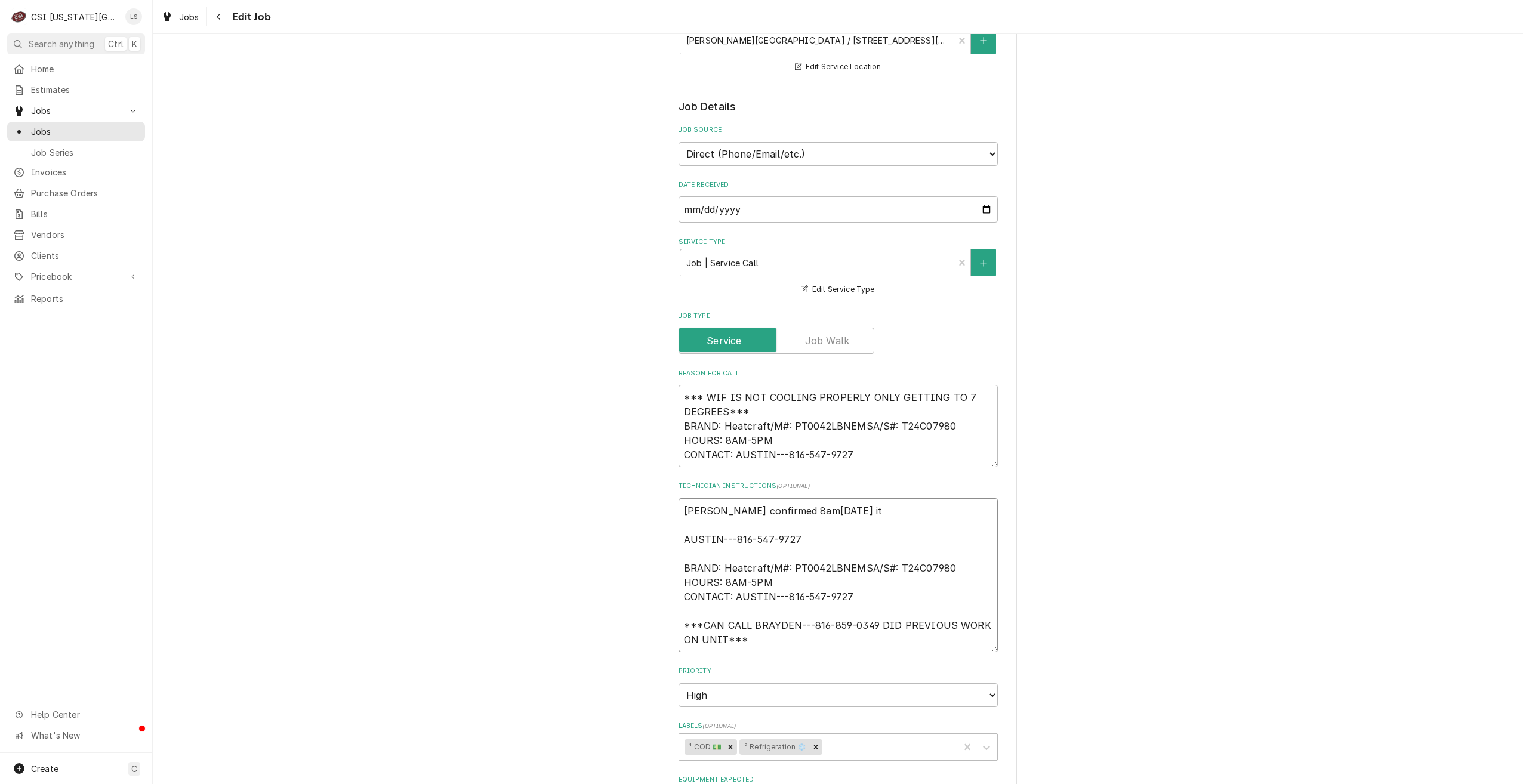
type textarea "x"
type textarea "Sarah confirmed 8am, 8/12 i AUSTIN---816-547-9727 BRAND: Heatcraft/M#: PT0042LB…"
type textarea "x"
type textarea "Sarah confirmed 8am, 8/12 AUSTIN---816-547-9727 BRAND: Heatcraft/M#: PT0042LBNE…"
type textarea "x"
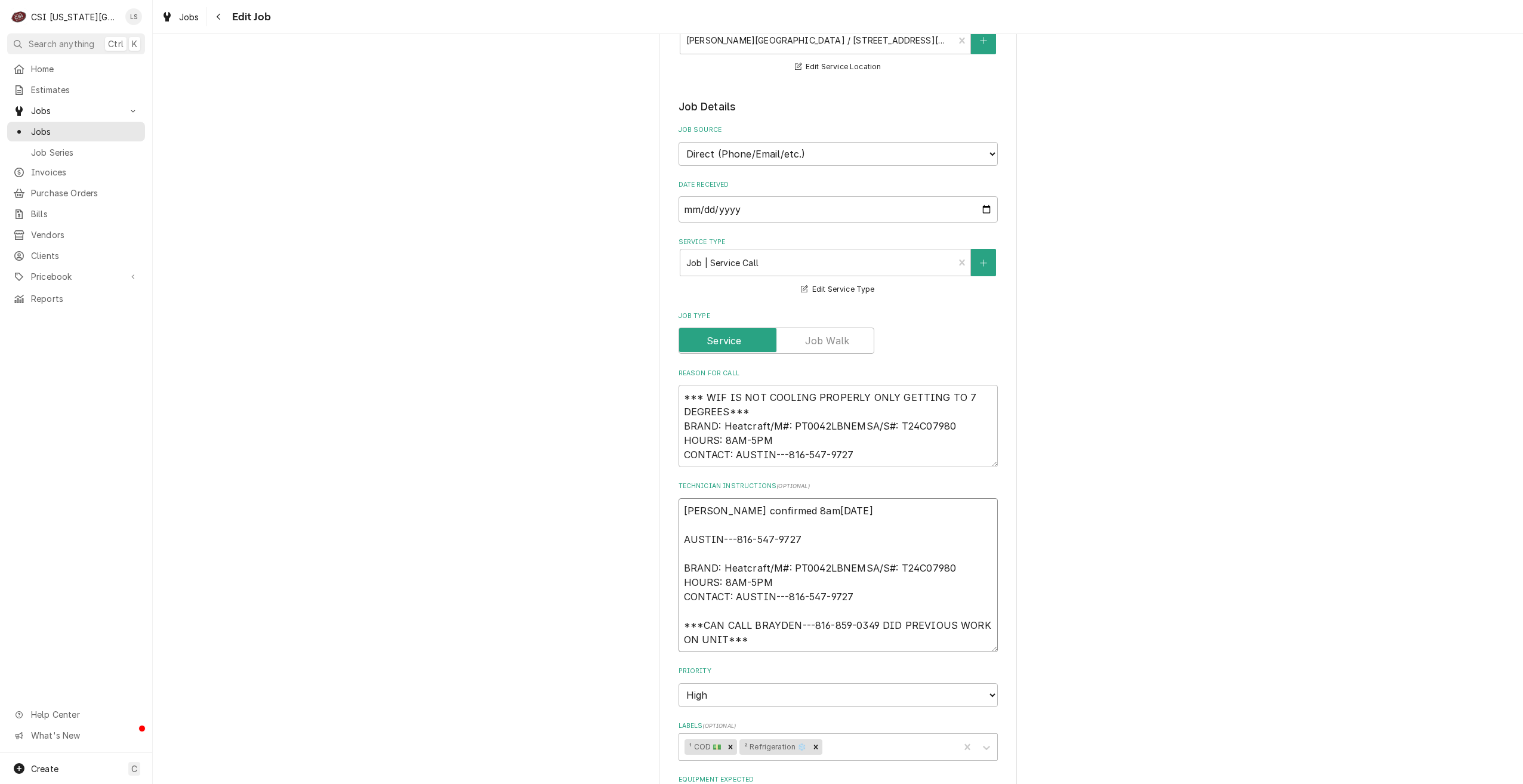
type textarea "Sarah confirmed 8am, 8/12 w AUSTIN---816-547-9727 BRAND: Heatcraft/M#: PT0042LB…"
type textarea "x"
type textarea "Sarah confirmed 8am, 8/12 wi AUSTIN---816-547-9727 BRAND: Heatcraft/M#: PT0042L…"
type textarea "x"
type textarea "Sarah confirmed 8am, 8/12 wit AUSTIN---816-547-9727 BRAND: Heatcraft/M#: PT0042…"
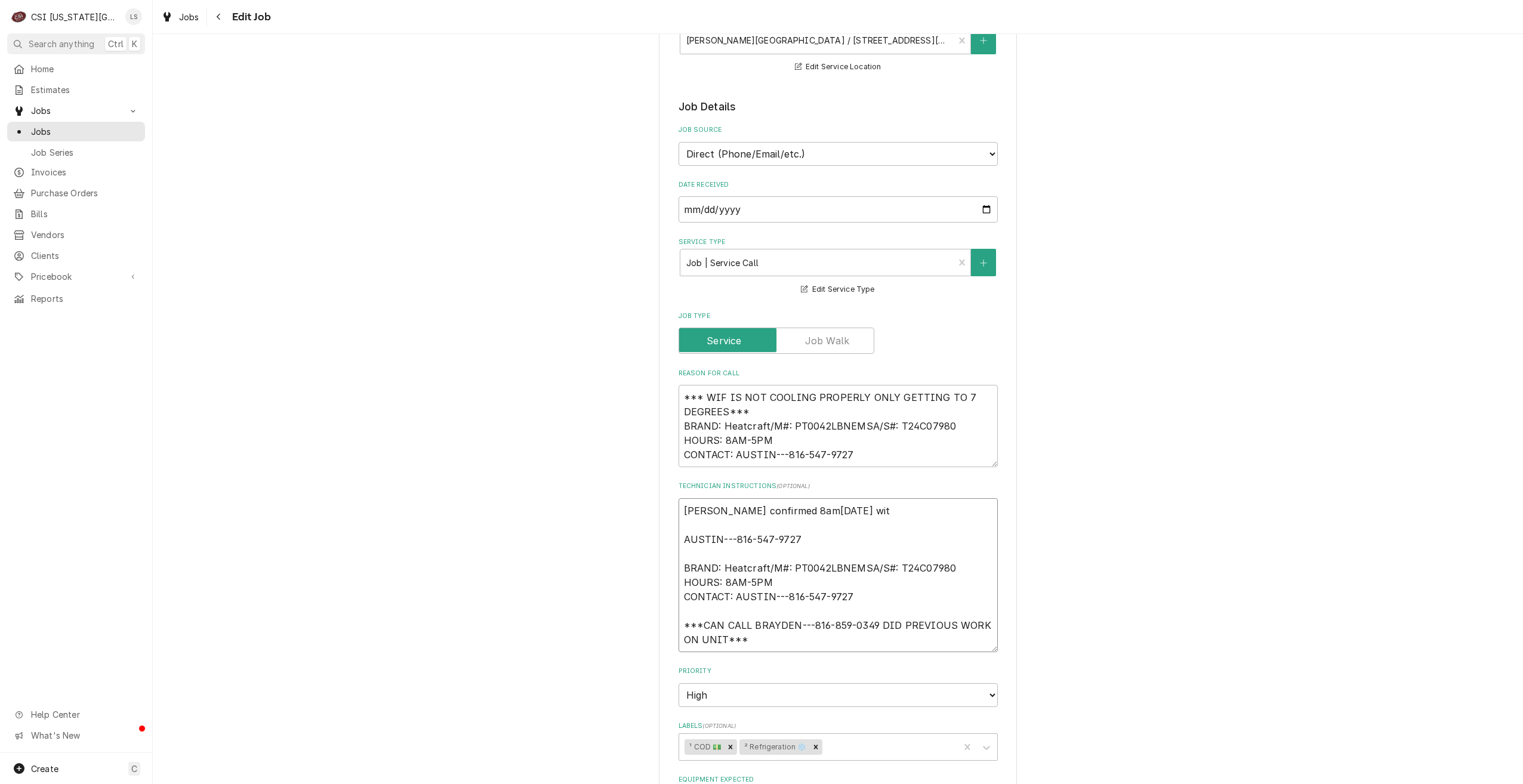
type textarea "x"
type textarea "Sarah confirmed 8am, 8/12 with AUSTIN---816-547-9727 BRAND: Heatcraft/M#: PT004…"
type textarea "x"
type textarea "Sarah confirmed 8am, 8/12 with AUSTIN---816-547-9727 BRAND: Heatcraft/M#: PT004…"
type textarea "x"
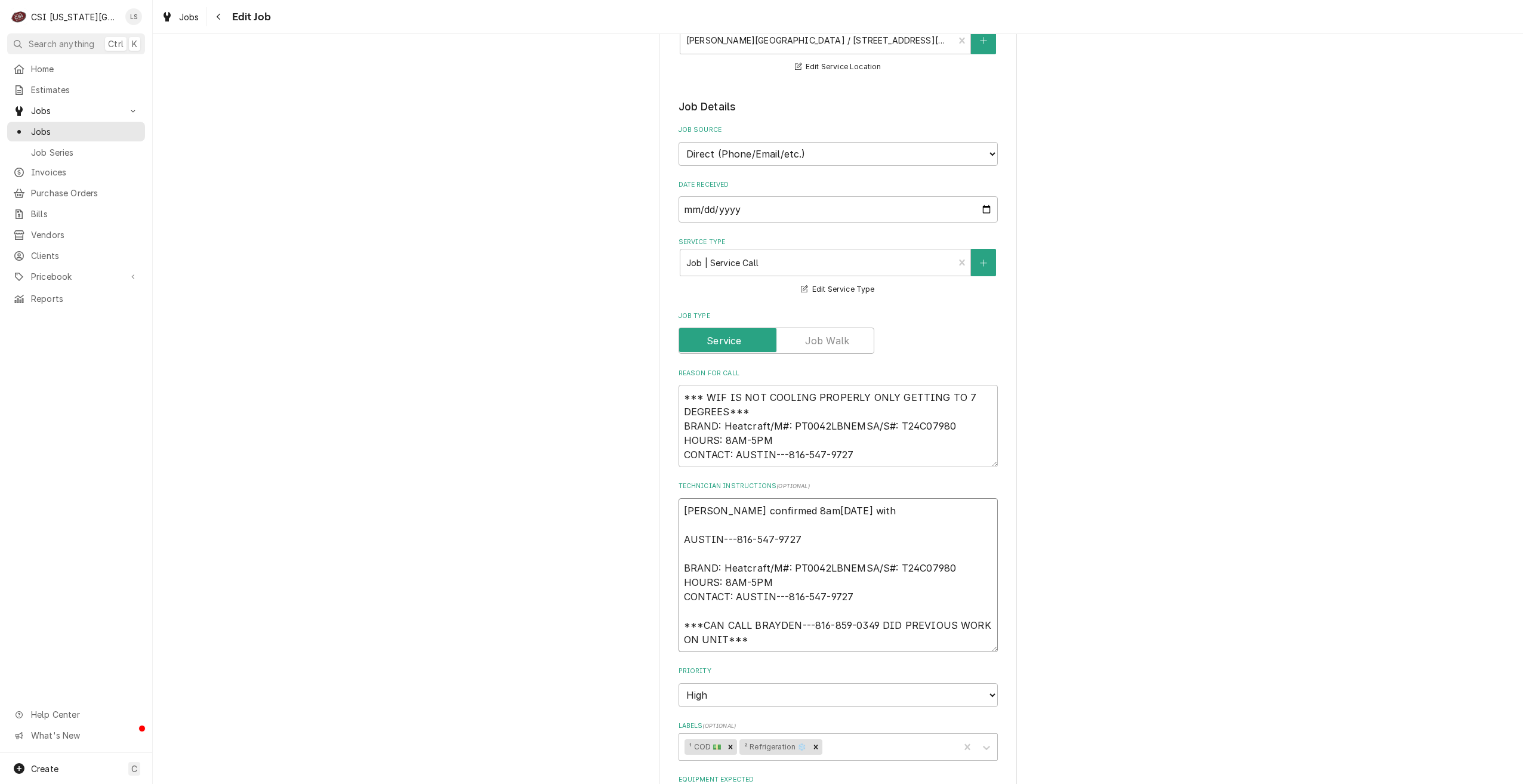
type textarea "Sarah confirmed 8am, 8/12 with B AUSTIN---816-547-9727 BRAND: Heatcraft/M#: PT0…"
type textarea "x"
type textarea "Sarah confirmed 8am, 8/12 with Br AUSTIN---816-547-9727 BRAND: Heatcraft/M#: PT…"
type textarea "x"
type textarea "Sarah confirmed 8am, 8/12 with Bra AUSTIN---816-547-9727 BRAND: Heatcraft/M#: P…"
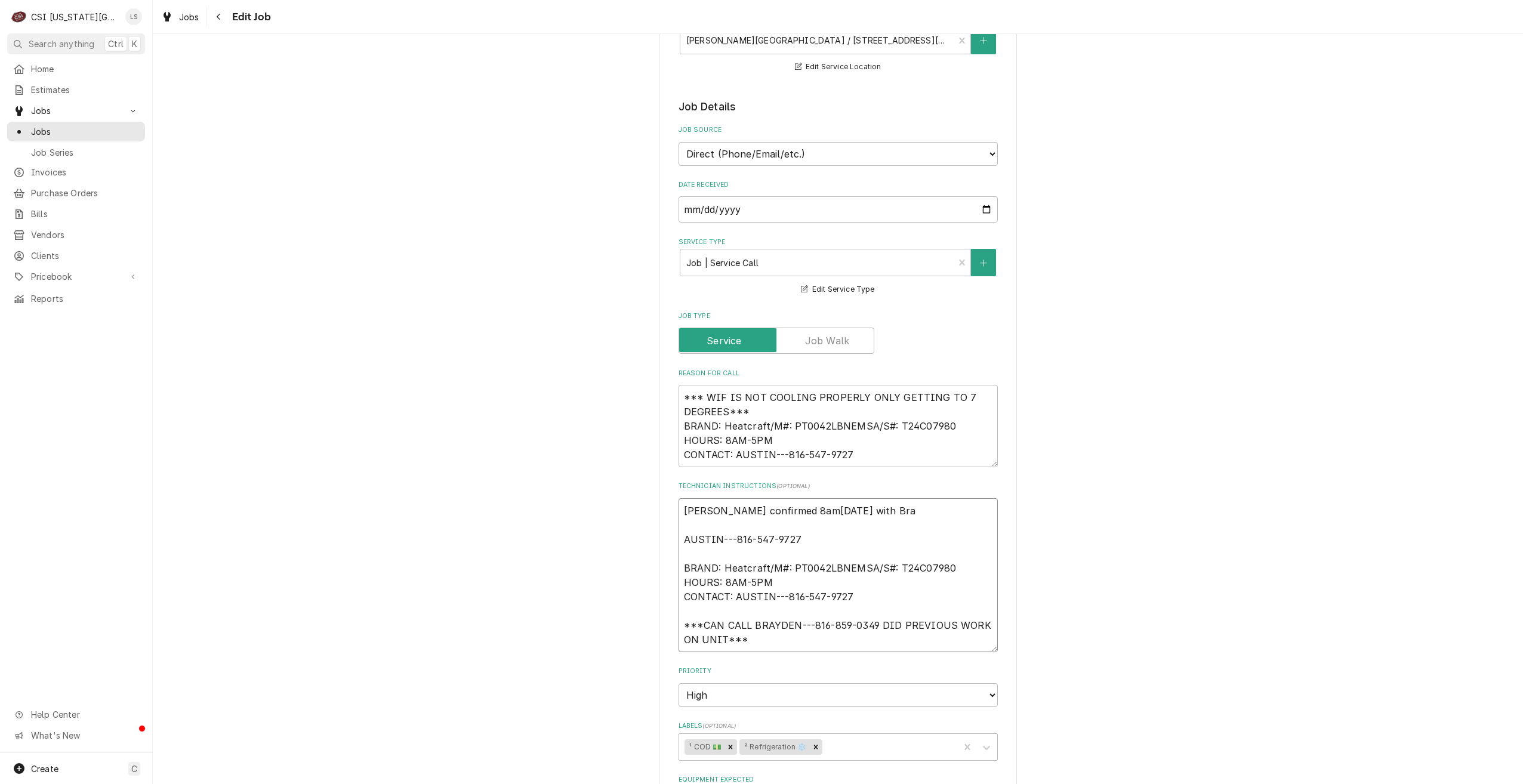
type textarea "x"
type textarea "Sarah confirmed 8am, 8/12 with Bray AUSTIN---816-547-9727 BRAND: Heatcraft/M#: …"
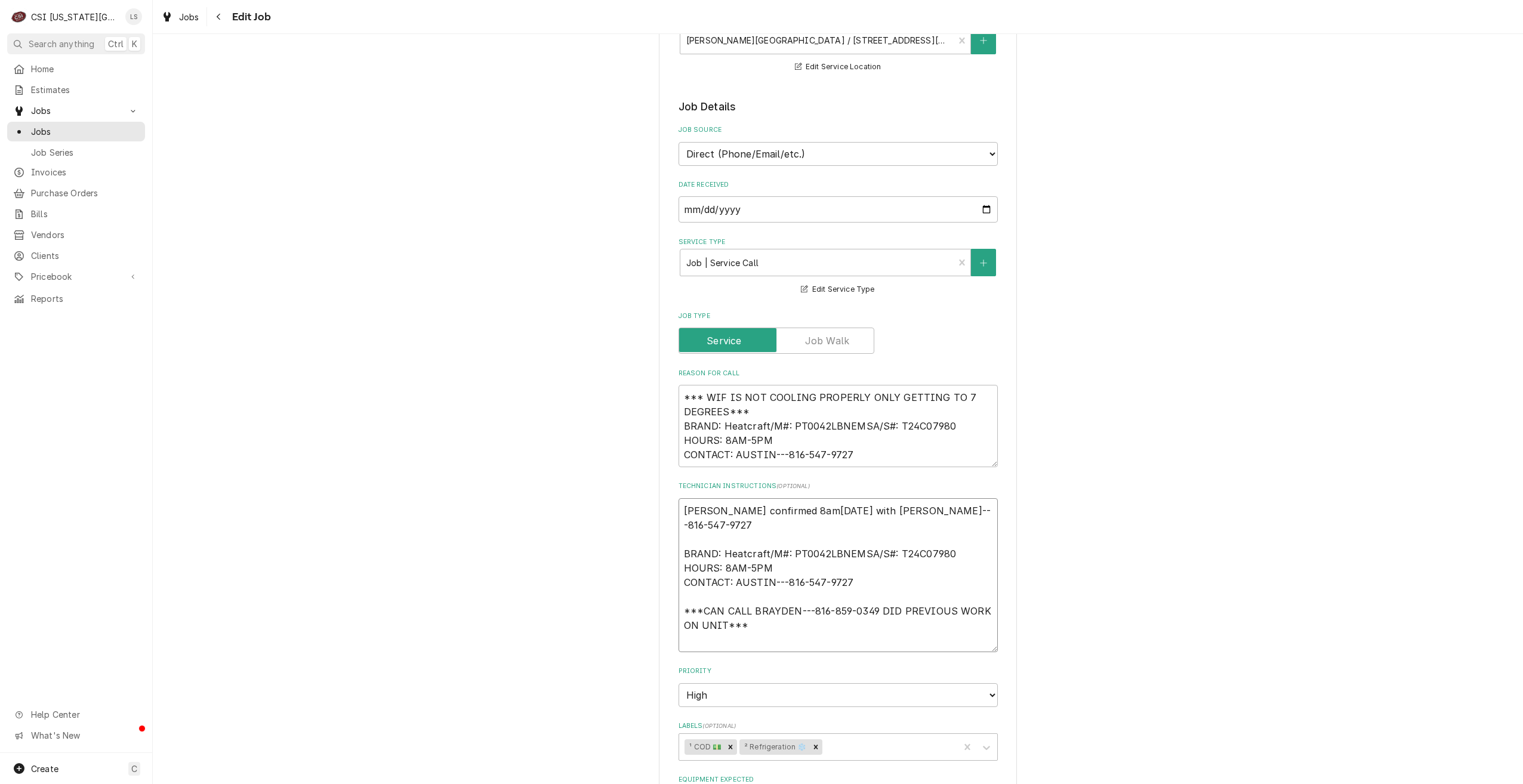
type textarea "x"
type textarea "Sarah confirmed 8am, 8/12 with Brayd AUSTIN---816-547-9727 BRAND: Heatcraft/M#:…"
type textarea "x"
type textarea "Sarah confirmed 8am, 8/12 with Brayde AUSTIN---816-547-9727 BRAND: Heatcraft/M#…"
type textarea "x"
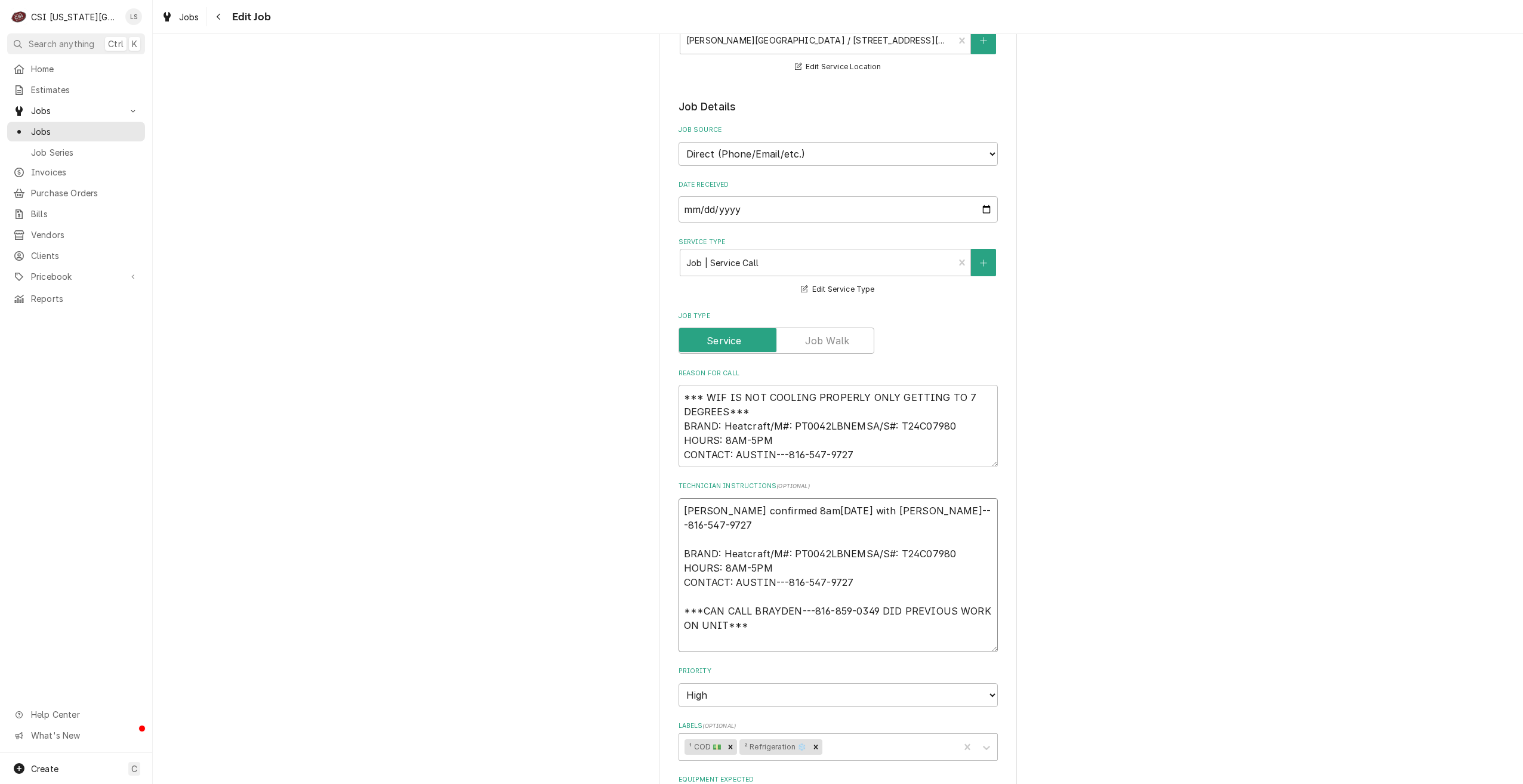
type textarea "Sarah confirmed 8am, 8/12 with Brayden AUSTIN---816-547-9727 BRAND: Heatcraft/M…"
type textarea "x"
type textarea "Sarah confirmed 8am, 8/12 with Brayden- AUSTIN---816-547-9727 BRAND: Heatcraft/…"
type textarea "x"
type textarea "Sarah confirmed 8am, 8/12 with Brayden- L AUSTIN---816-547-9727 BRAND: Heatcraf…"
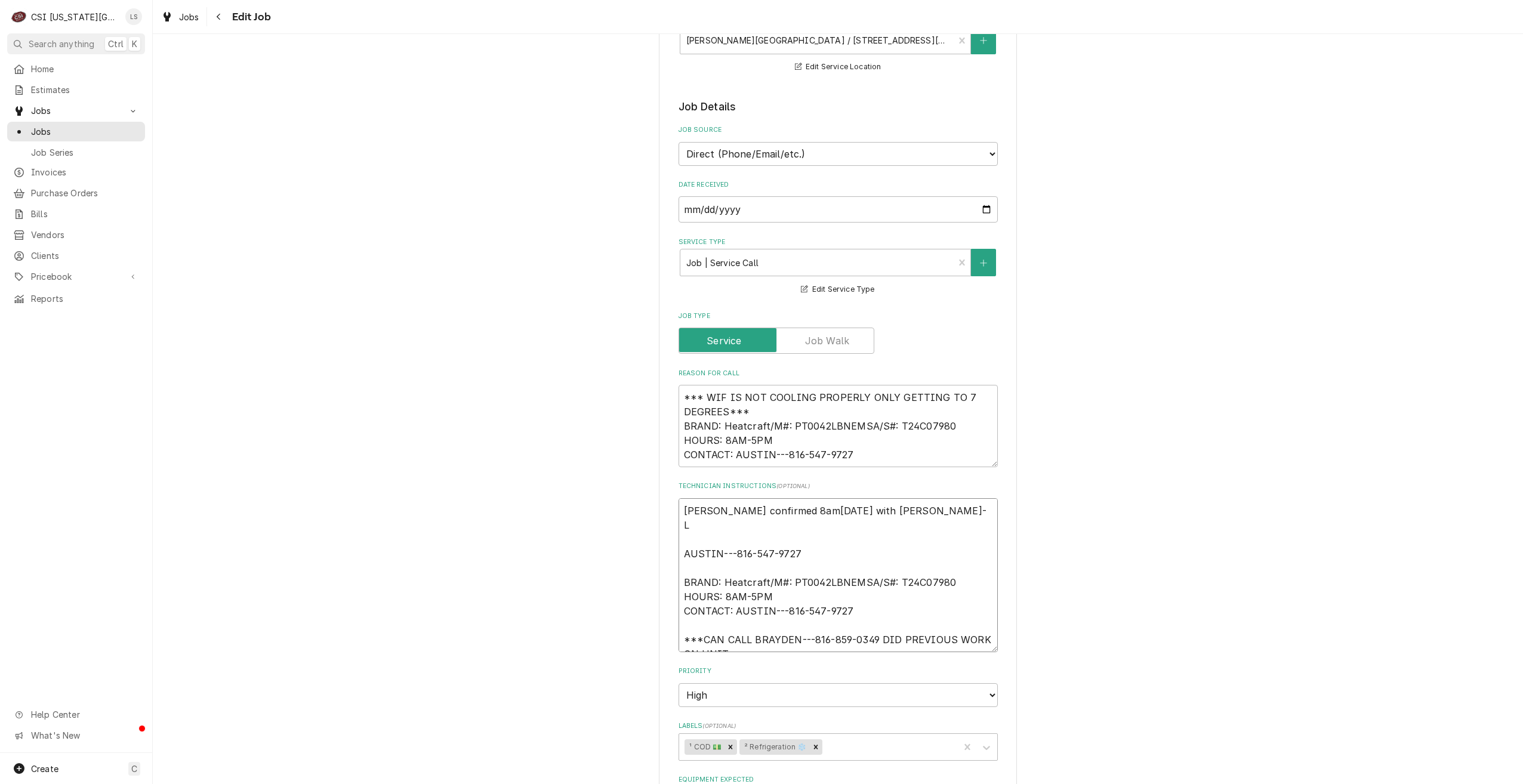
type textarea "x"
type textarea "Sarah confirmed 8am, 8/12 with Brayden- Li AUSTIN---816-547-9727 BRAND: Heatcra…"
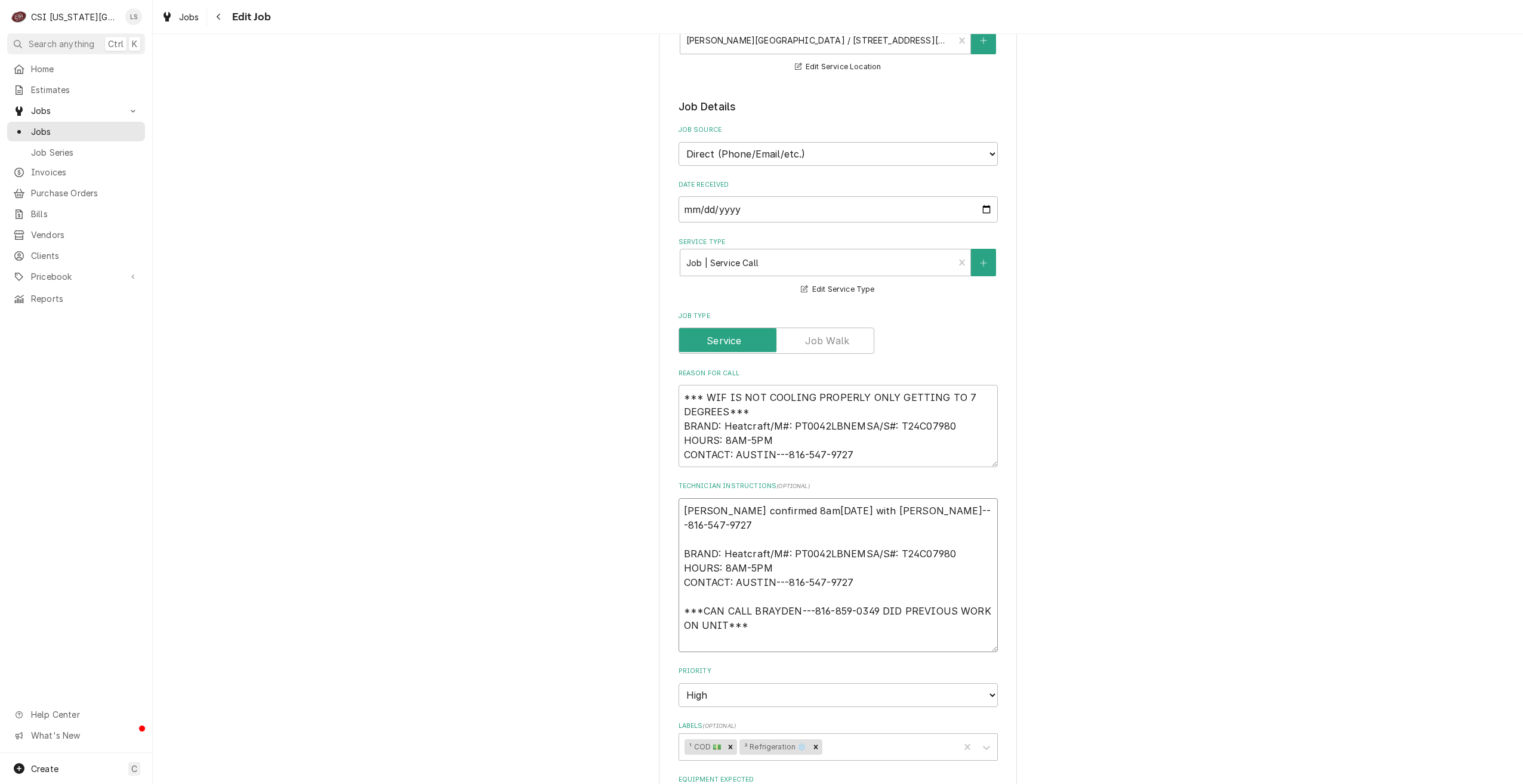
type textarea "x"
type textarea "Sarah confirmed 8am, 8/12 with Brayden- Lin AUSTIN---816-547-9727 BRAND: Heatcr…"
type textarea "x"
type textarea "Sarah confirmed 8am, 8/12 with Brayden- Lind AUSTIN---816-547-9727 BRAND: Heatc…"
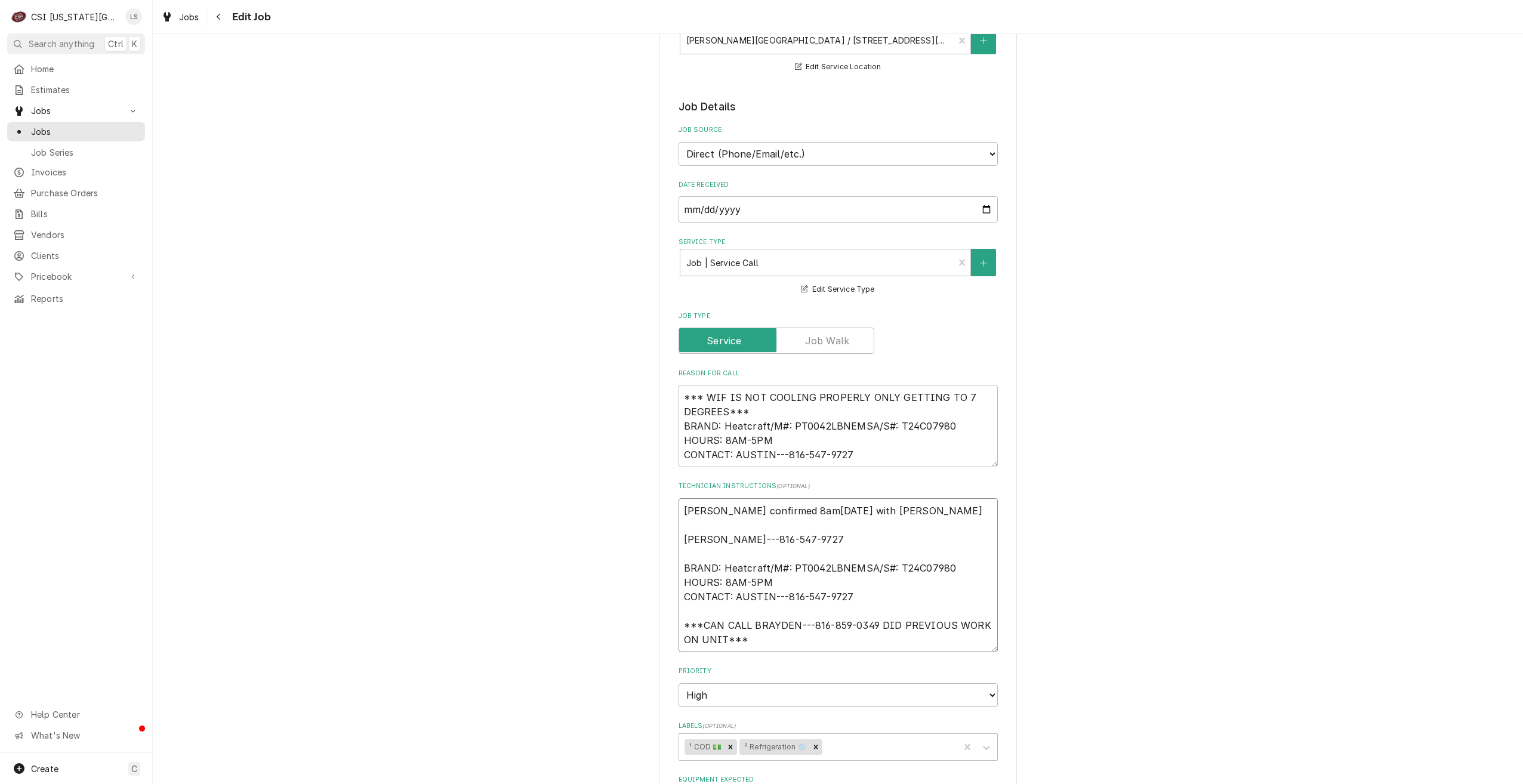
type textarea "x"
type textarea "Sarah confirmed 8am, 8/12 with Brayden- Lindy AUSTIN---816-547-9727 BRAND: Heat…"
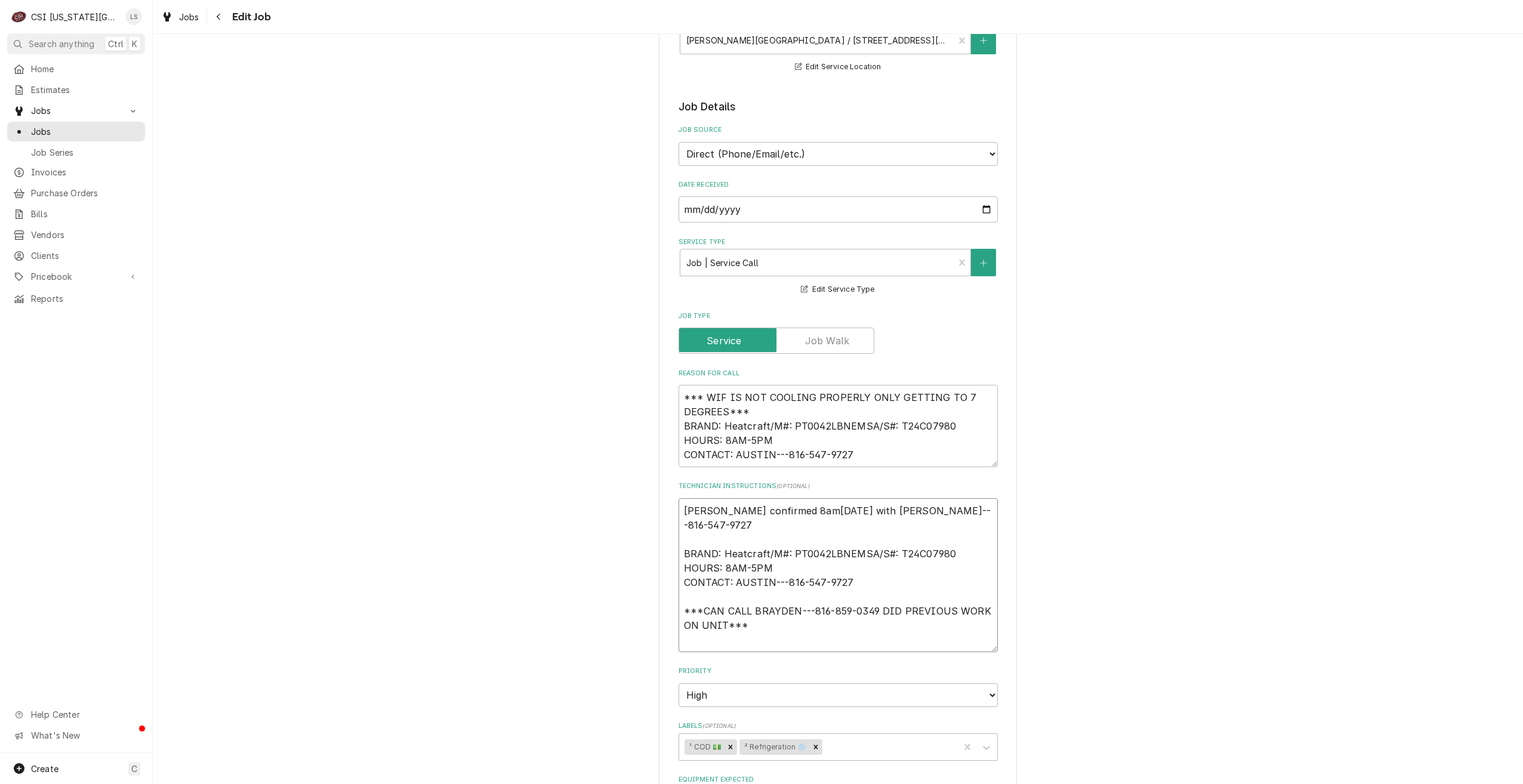
type textarea "x"
type textarea "Sarah confirmed 8am, 8/12 with Brayden- Lindy AUSTIN---816-547-9727 BRAND: Heat…"
click at [1167, 522] on div "Use the fields below to edit this job: Client Details Client Hardin Central Sch…" at bounding box center [837, 540] width 1370 height 1585
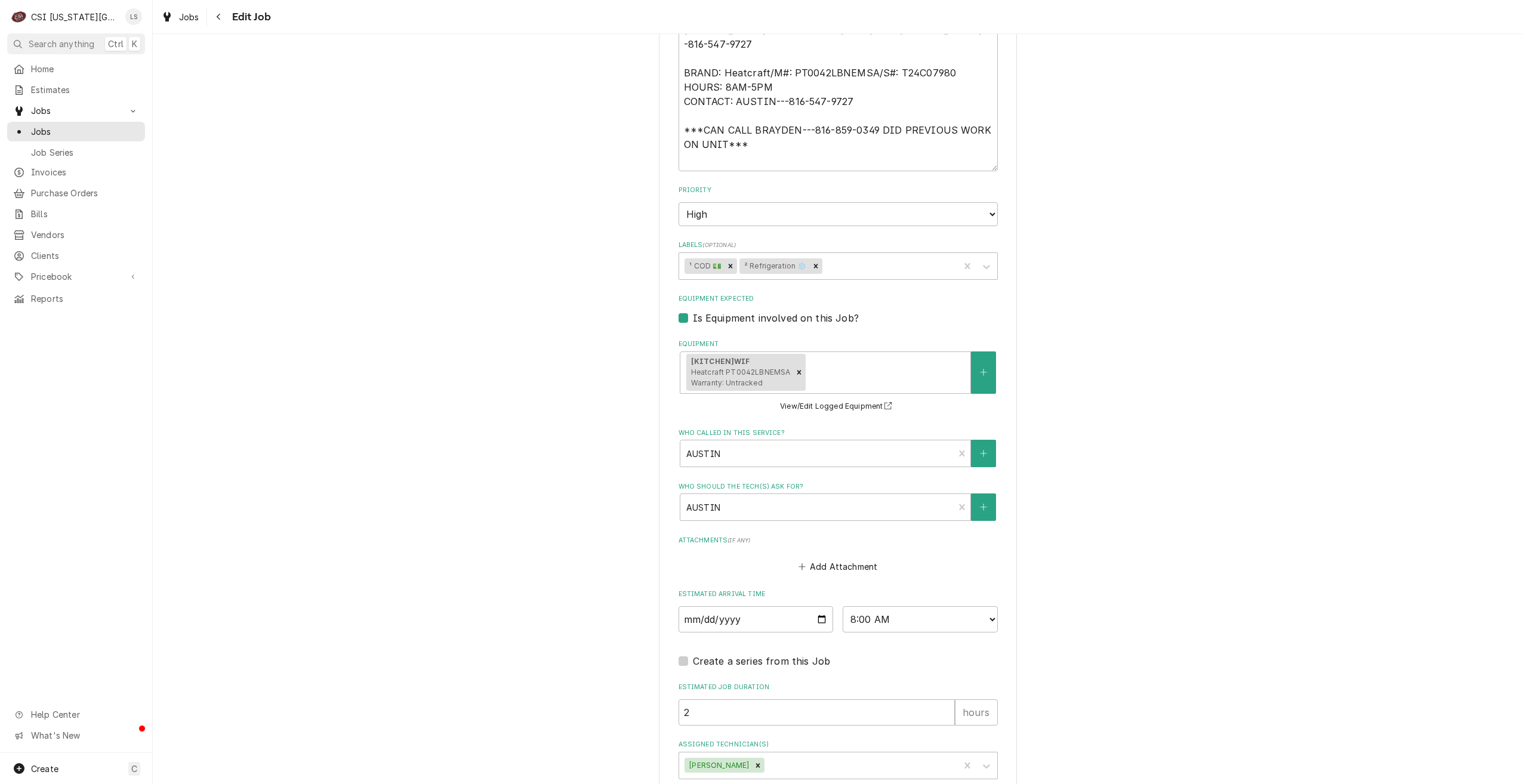
scroll to position [847, 0]
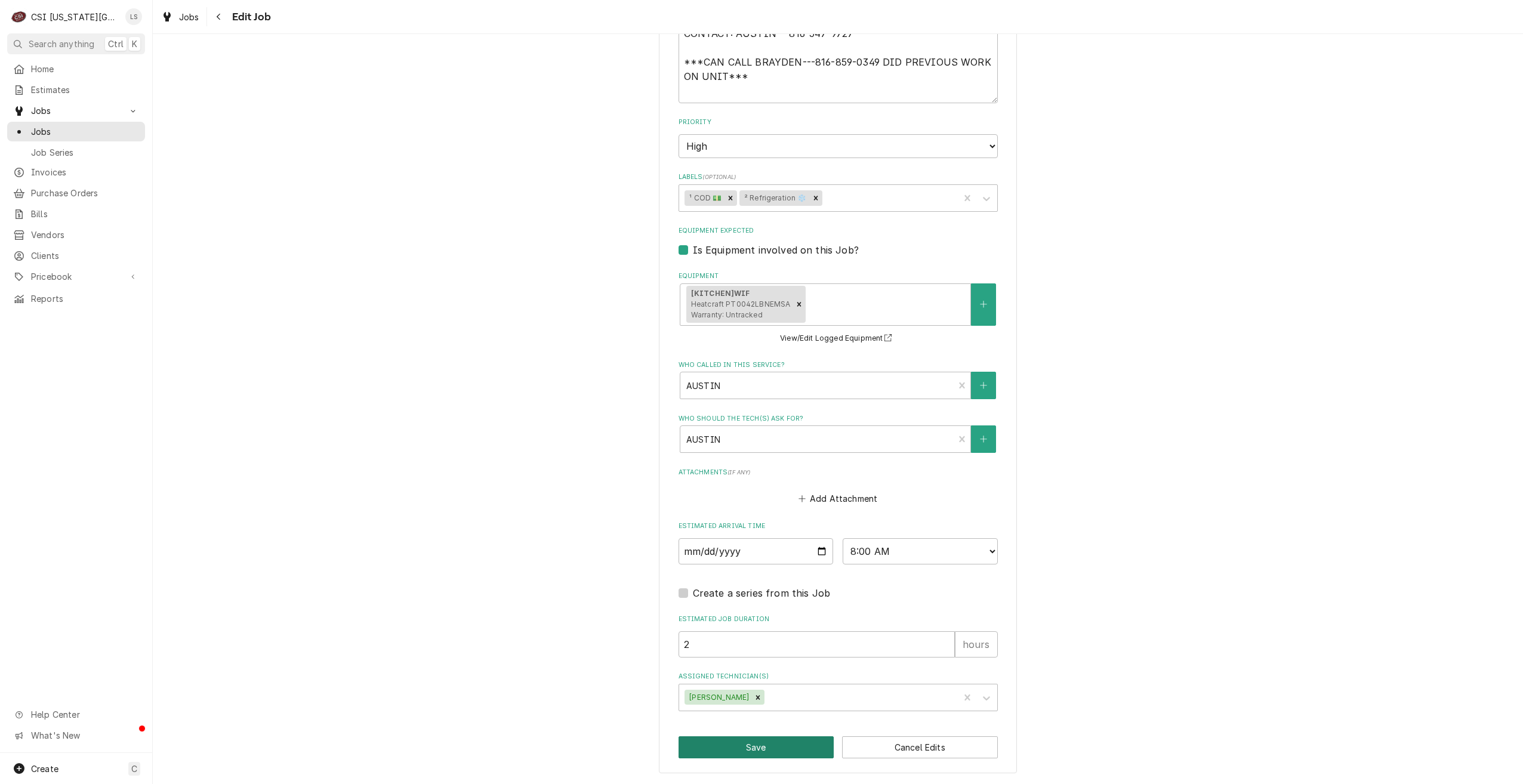
click at [743, 747] on button "Save" at bounding box center [756, 747] width 156 height 22
type textarea "x"
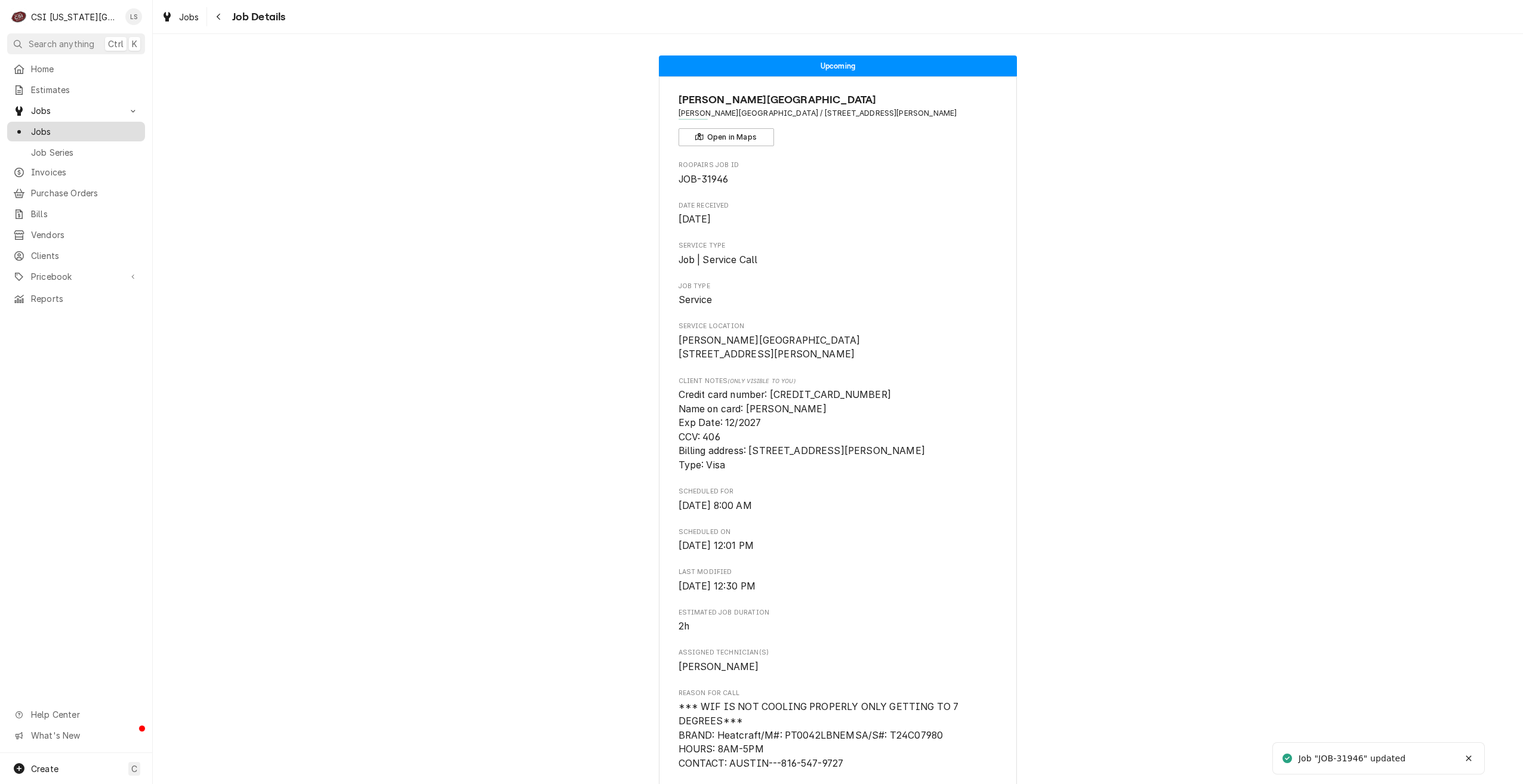
click at [97, 133] on div "Jobs" at bounding box center [76, 131] width 133 height 15
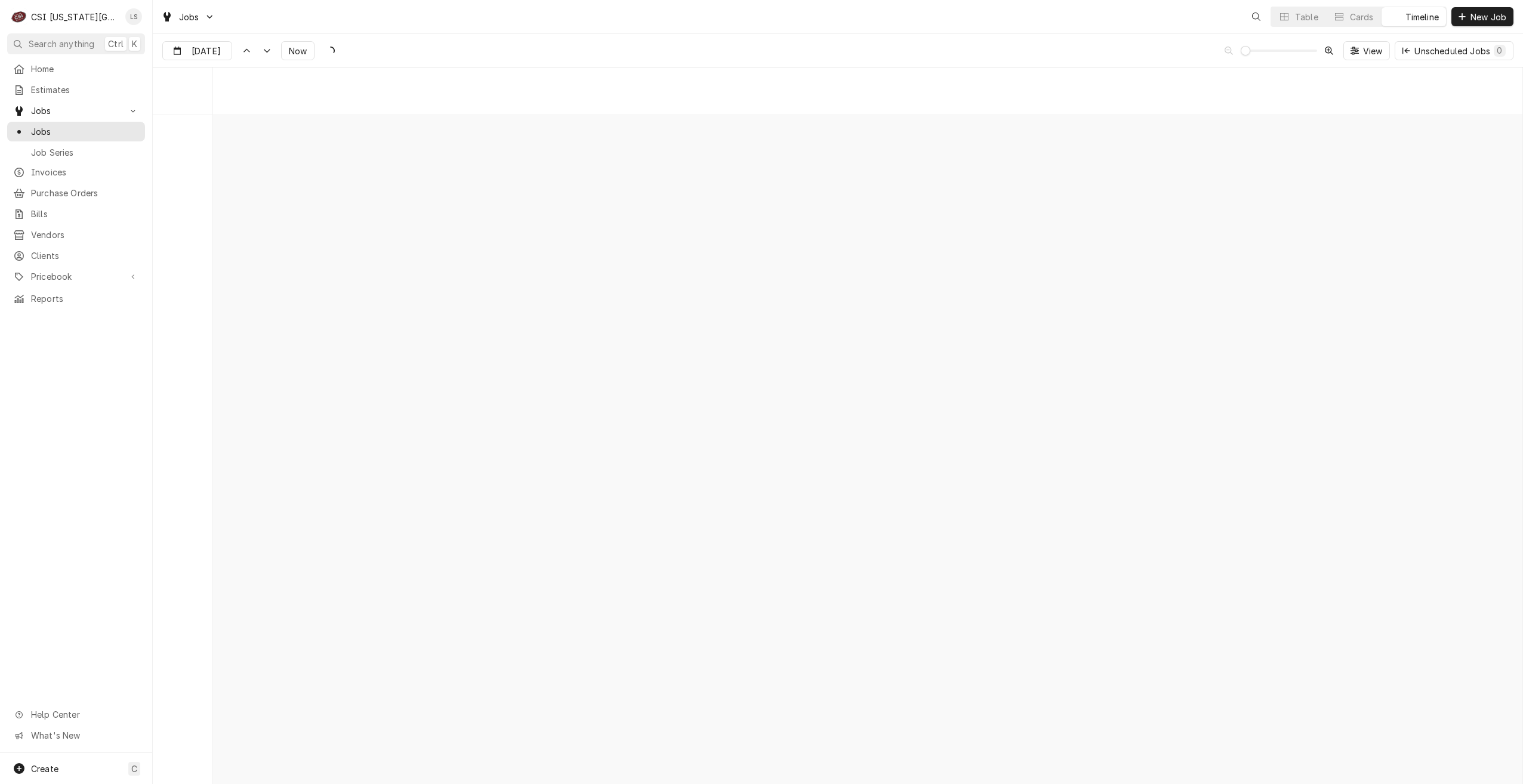
scroll to position [13706, 0]
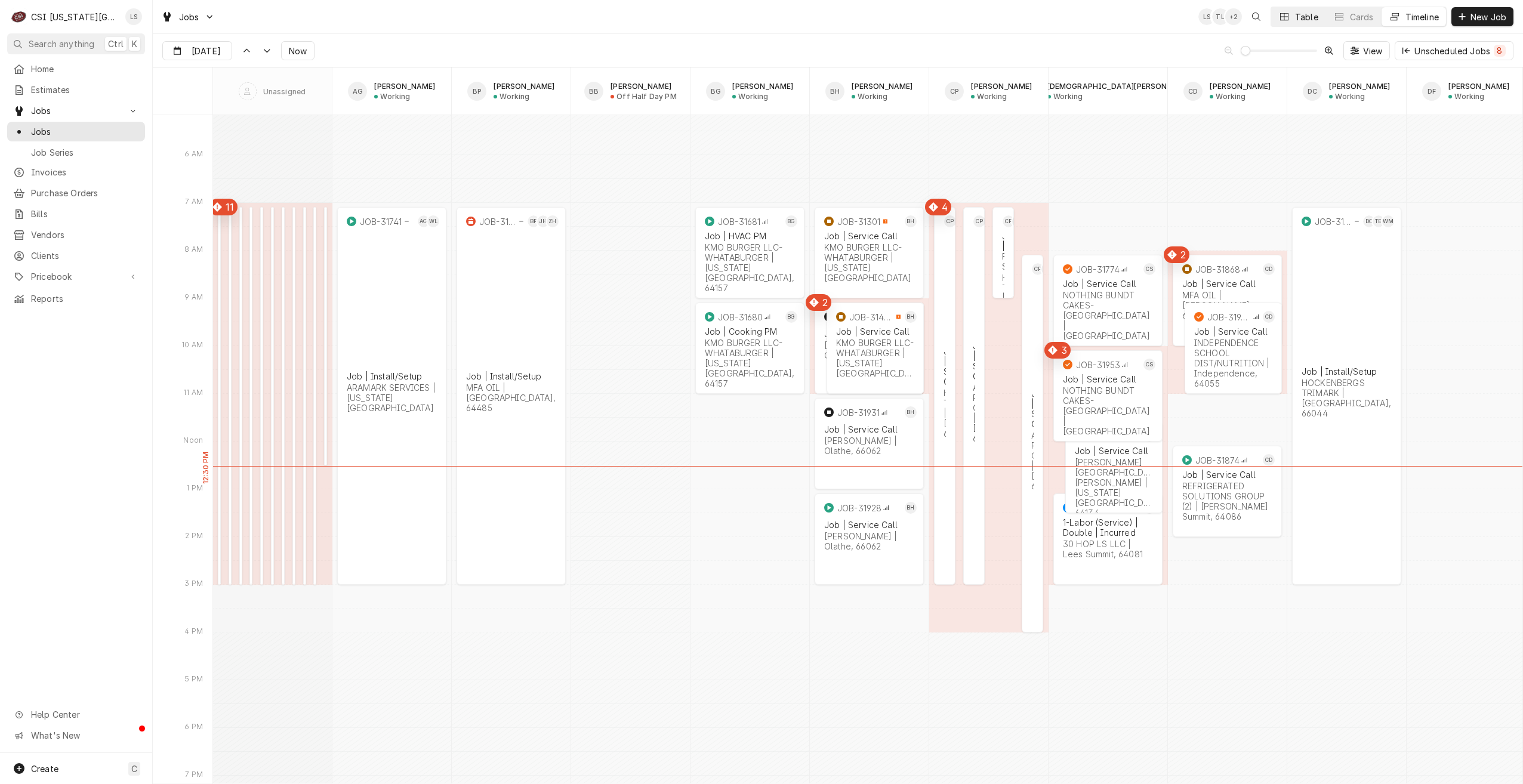
click at [1292, 15] on button "Table" at bounding box center [1299, 17] width 55 height 19
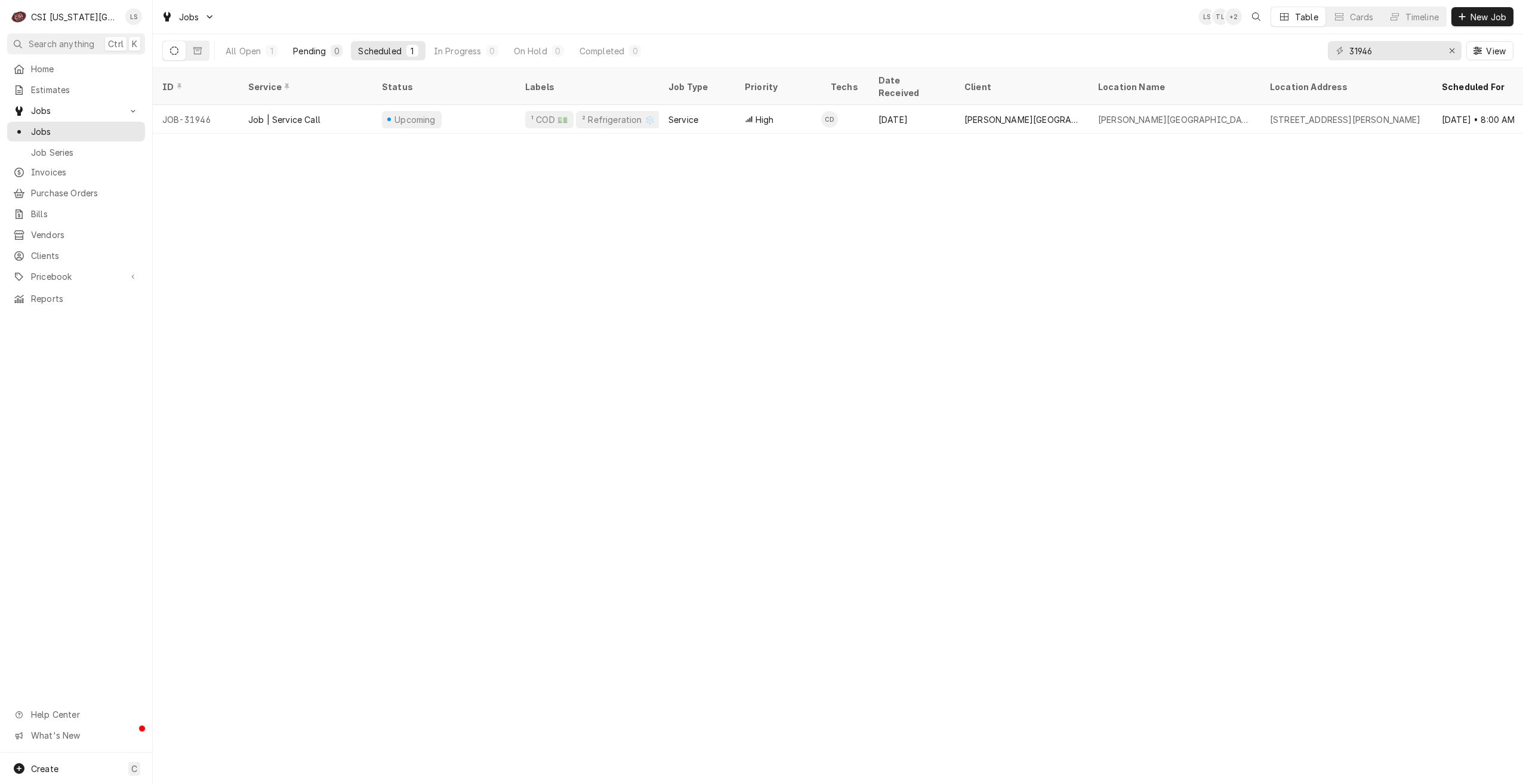
click at [315, 52] on div "Pending" at bounding box center [310, 51] width 33 height 13
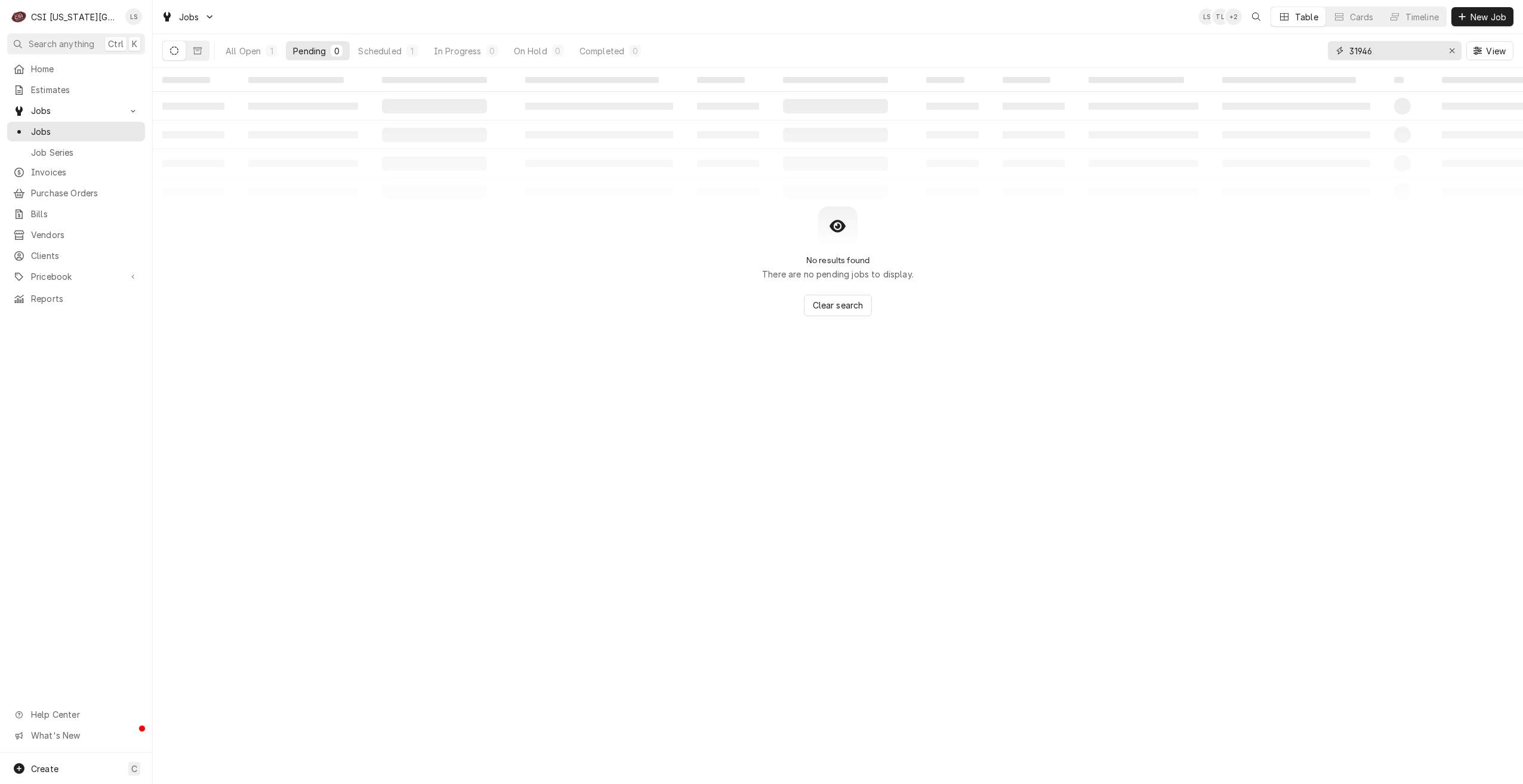
click at [1362, 52] on input "31946" at bounding box center [1394, 51] width 89 height 19
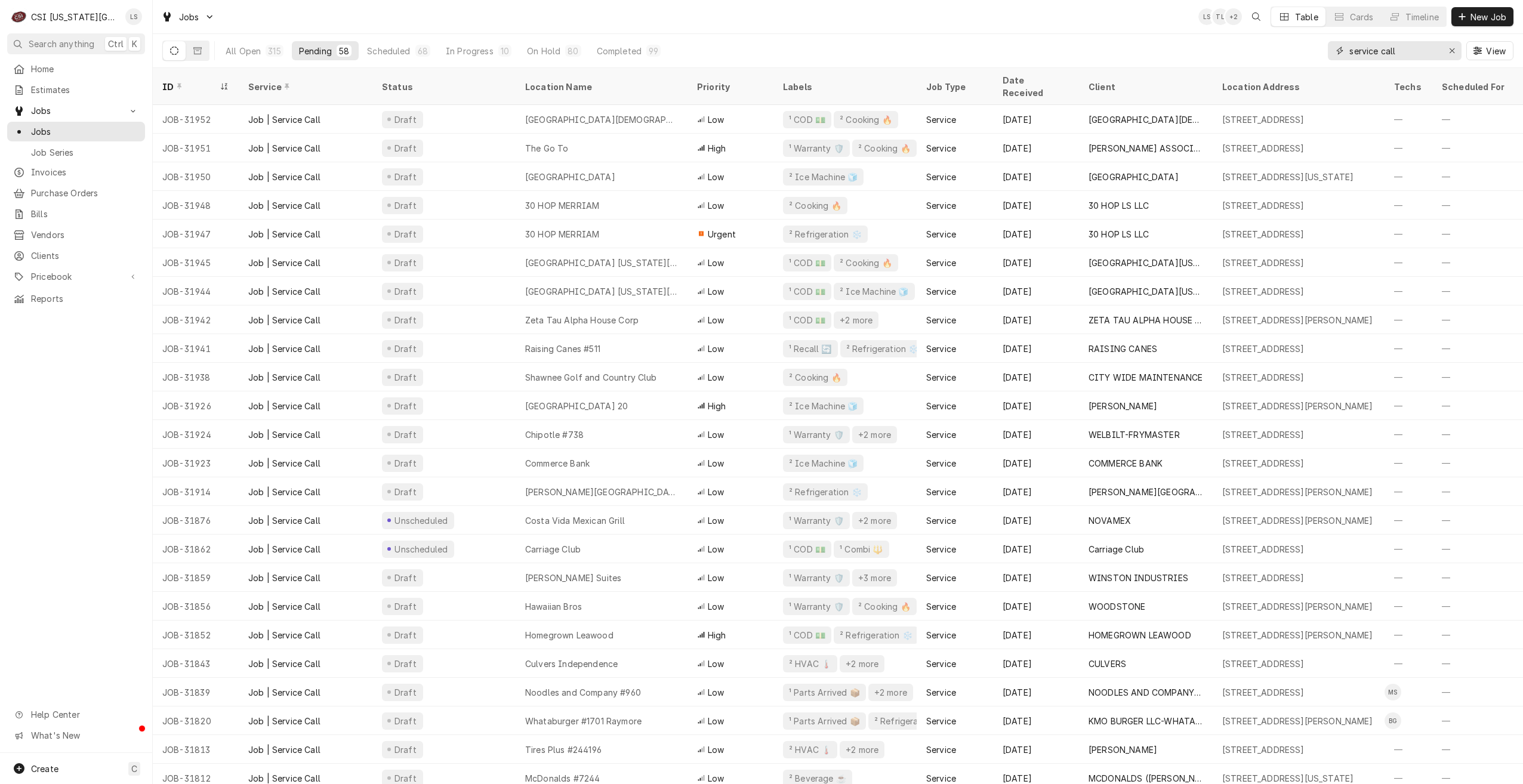
type input "service call"
click at [1106, 38] on div "All Open 315 Pending 58 Scheduled 68 In Progress 10 On Hold 80 Completed 99 ser…" at bounding box center [837, 50] width 1351 height 33
click at [924, 29] on div "Jobs LS TL + 2 Table Cards Timeline New Job" at bounding box center [837, 16] width 1370 height 33
click at [905, 38] on div "All Open 315 Pending 58 Scheduled 68 In Progress 10 On Hold 80 Completed 99 ser…" at bounding box center [837, 50] width 1351 height 33
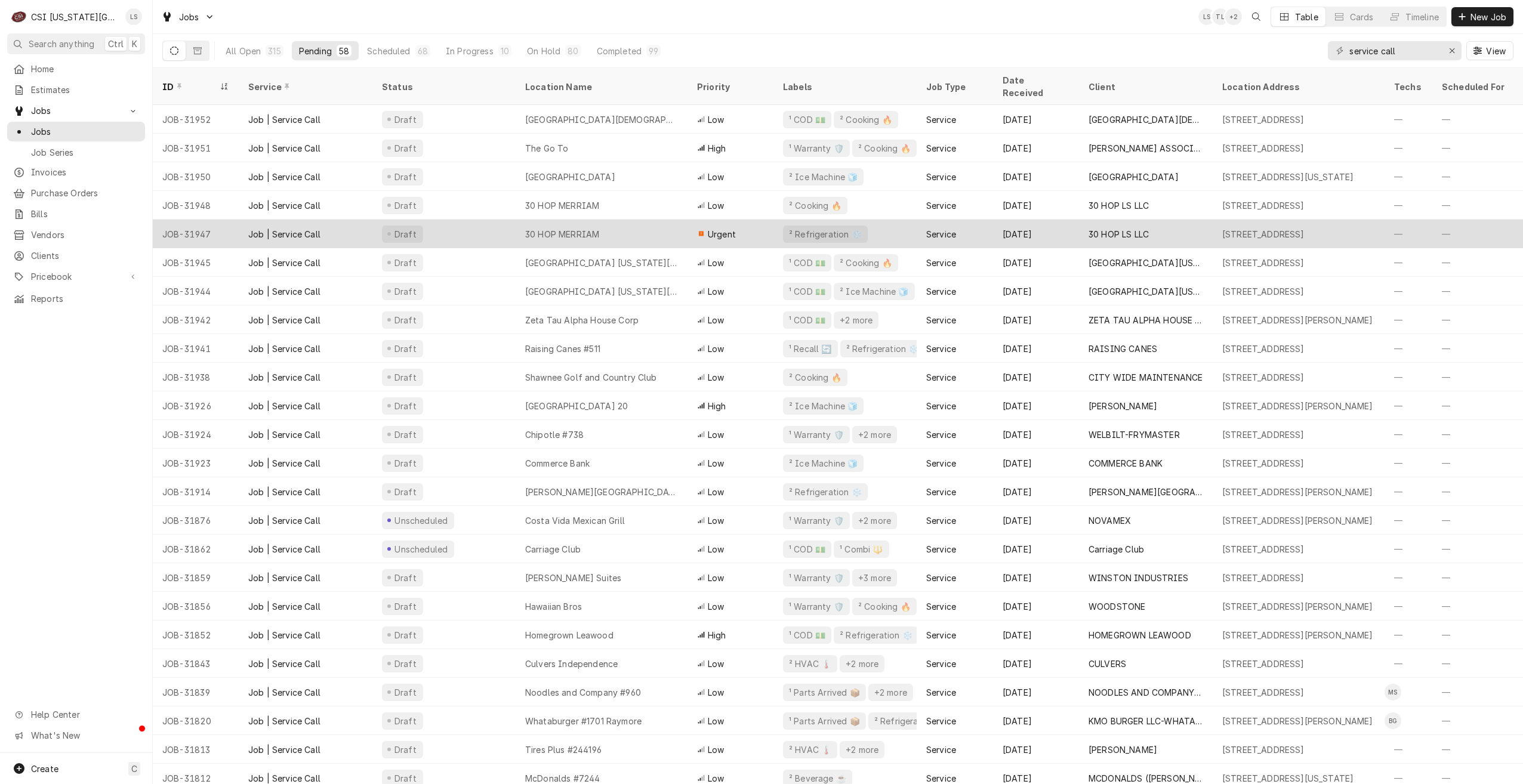
click at [647, 220] on div "30 HOP MERRIAM" at bounding box center [602, 234] width 172 height 29
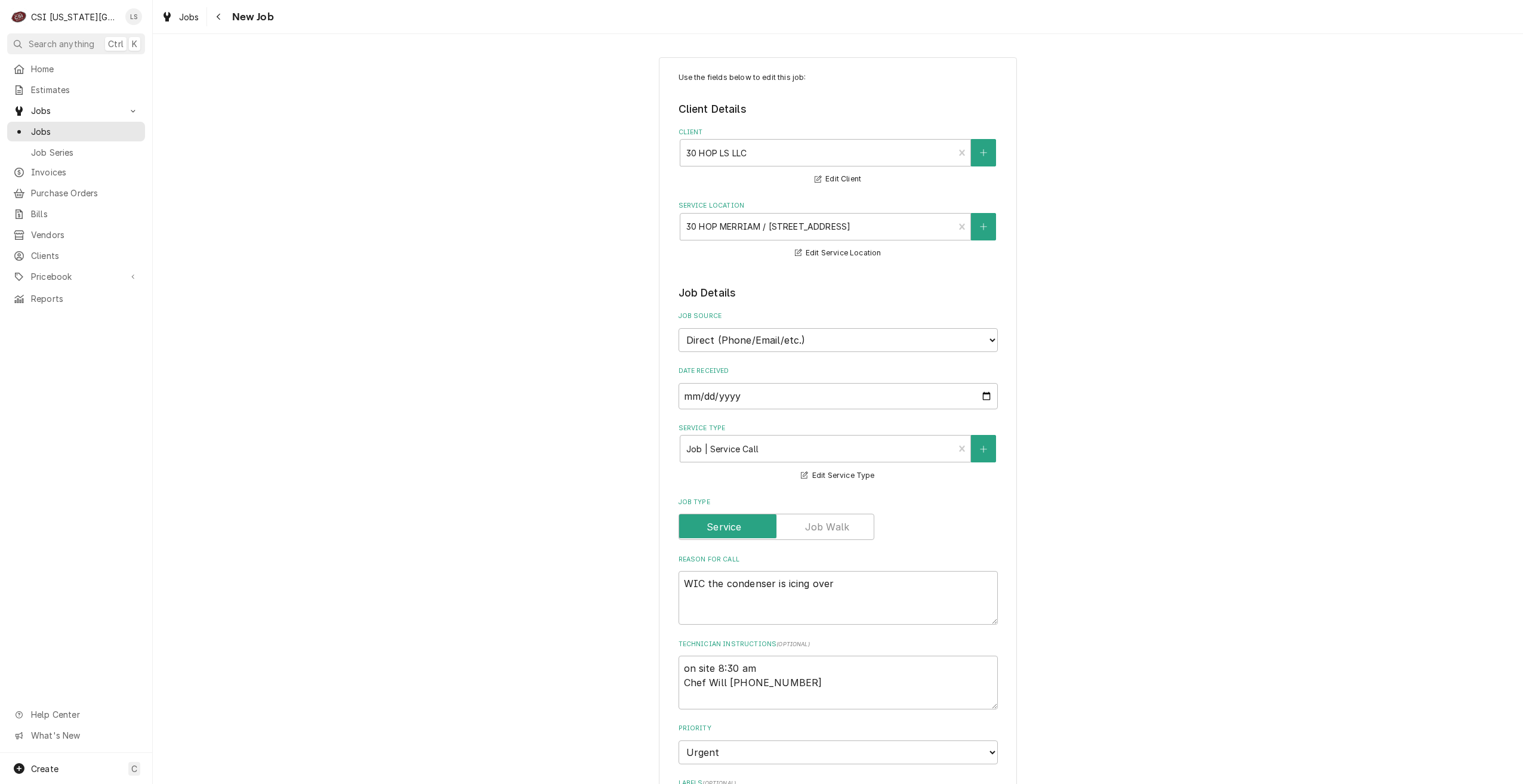
type textarea "x"
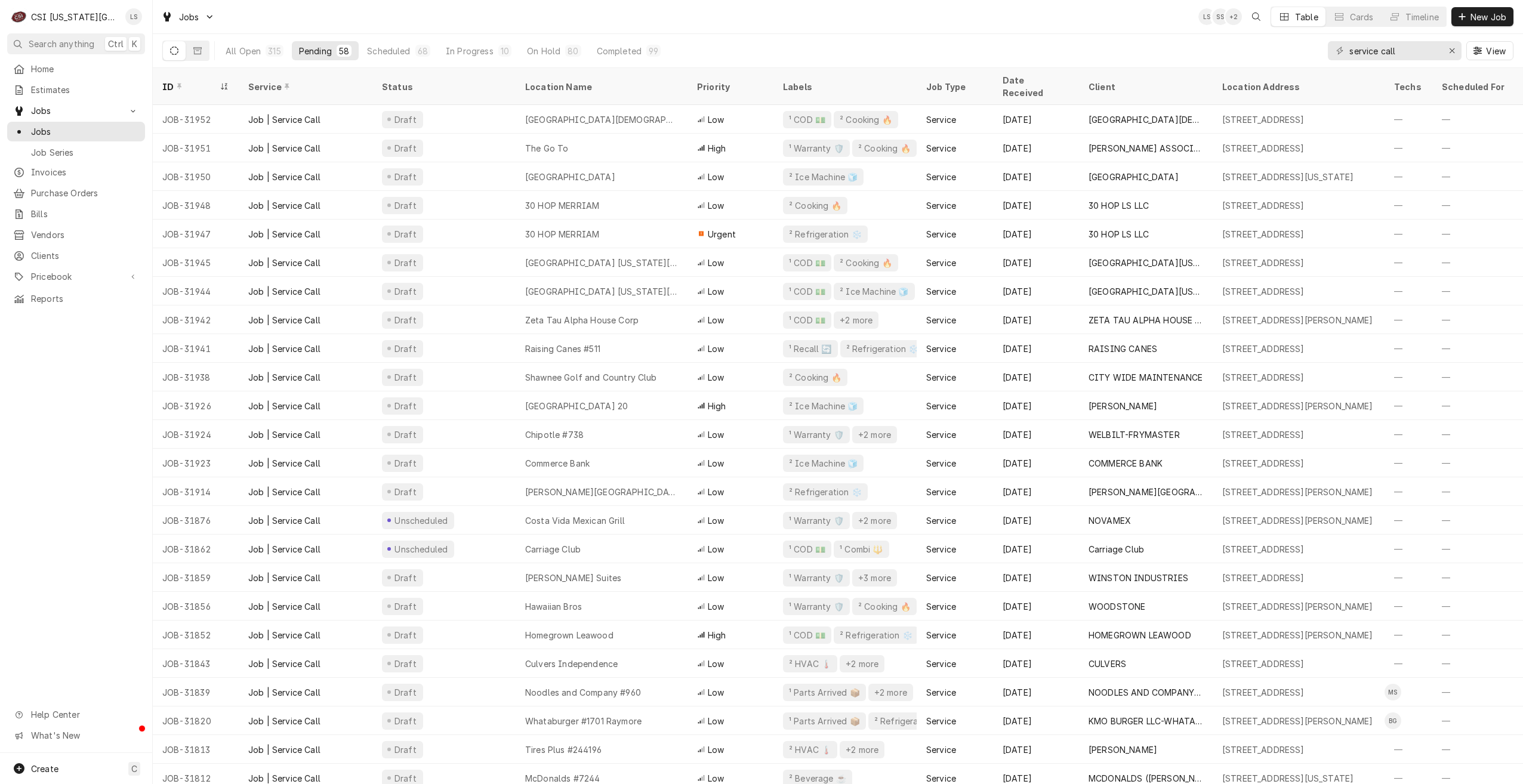
click at [360, 14] on div "Jobs LS SS + 2 Table Cards Timeline New Job" at bounding box center [837, 16] width 1370 height 33
drag, startPoint x: 1422, startPoint y: 46, endPoint x: 1345, endPoint y: 47, distance: 77.0
click at [1345, 47] on div "service call" at bounding box center [1395, 51] width 133 height 19
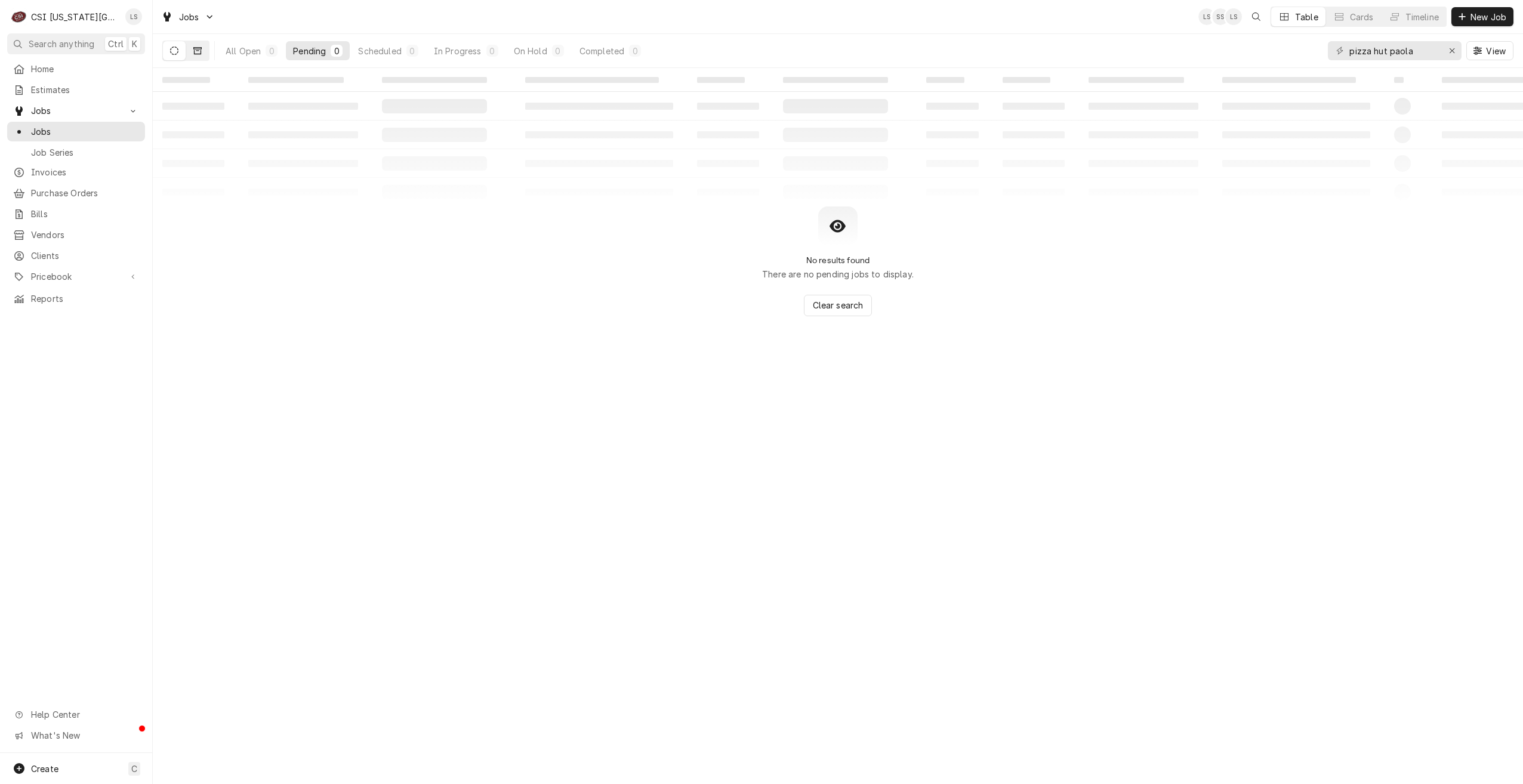
click at [197, 52] on icon "Dynamic Content Wrapper" at bounding box center [197, 50] width 8 height 8
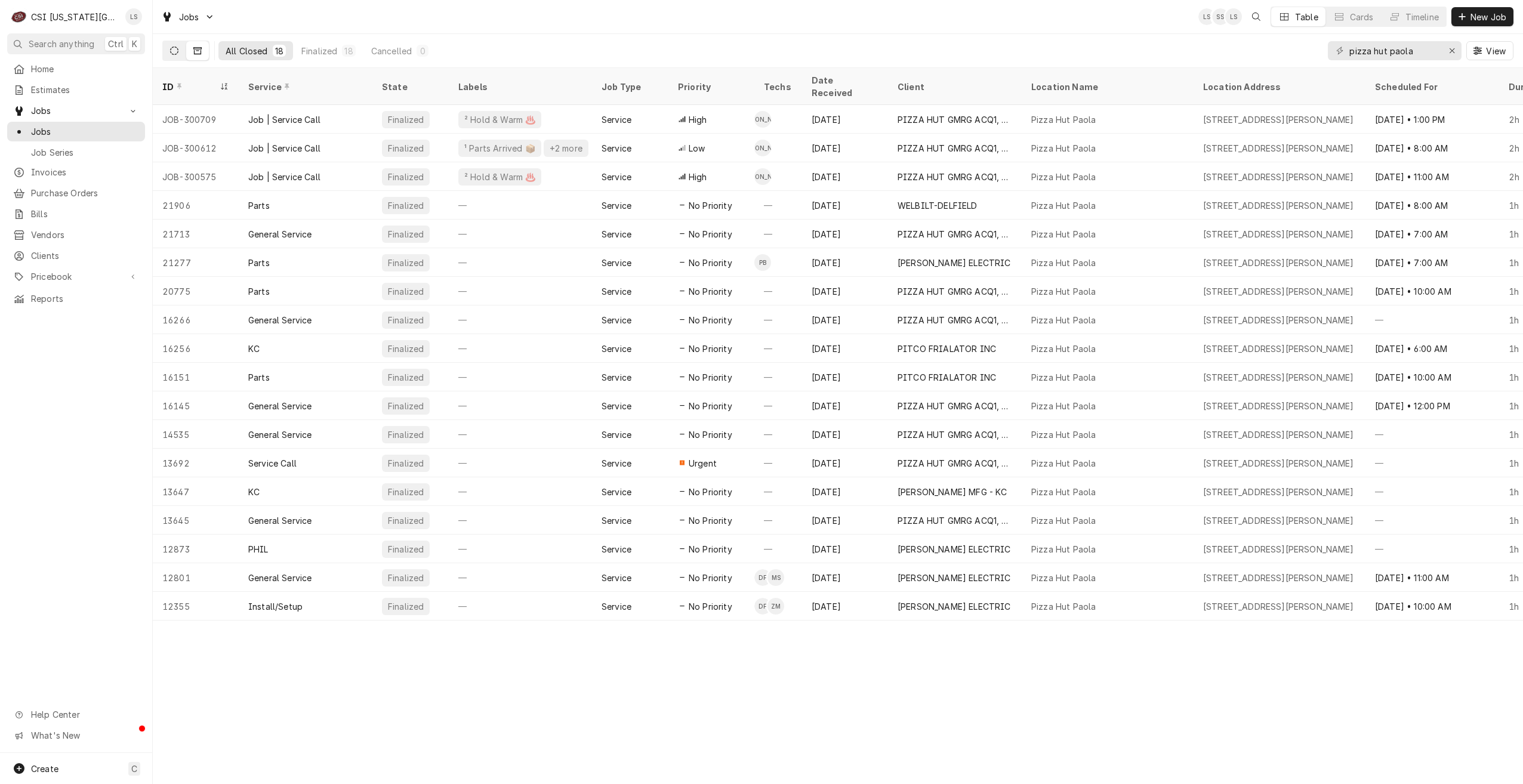
click at [177, 56] on button "Dynamic Content Wrapper" at bounding box center [174, 51] width 23 height 19
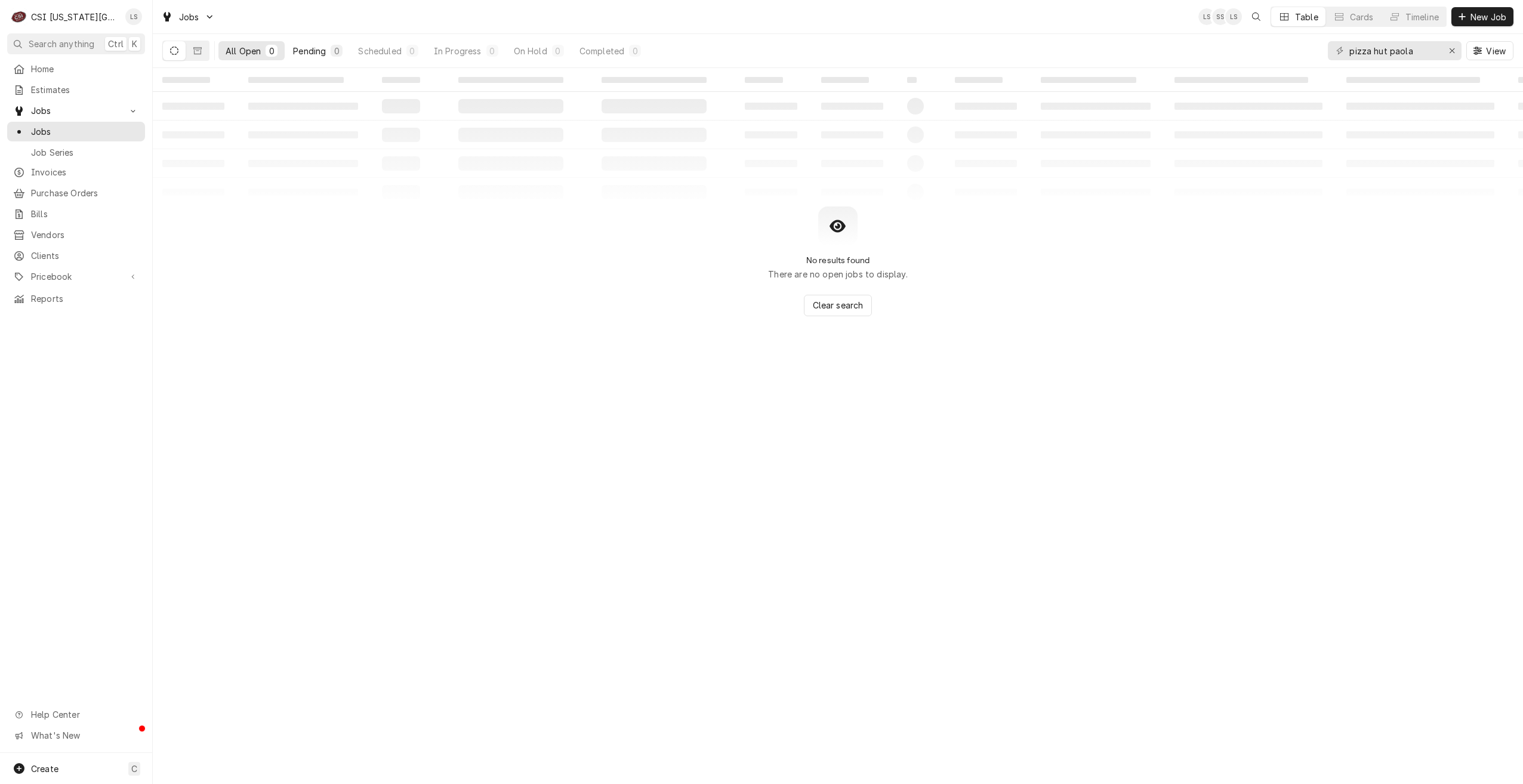
click at [321, 52] on div "Pending" at bounding box center [310, 51] width 33 height 13
drag, startPoint x: 1417, startPoint y: 49, endPoint x: 1316, endPoint y: 47, distance: 101.0
click at [1316, 47] on div "All Open 0 Pending 0 Scheduled 0 In Progress 0 On Hold 0 Completed 0 pizza hut …" at bounding box center [837, 50] width 1351 height 33
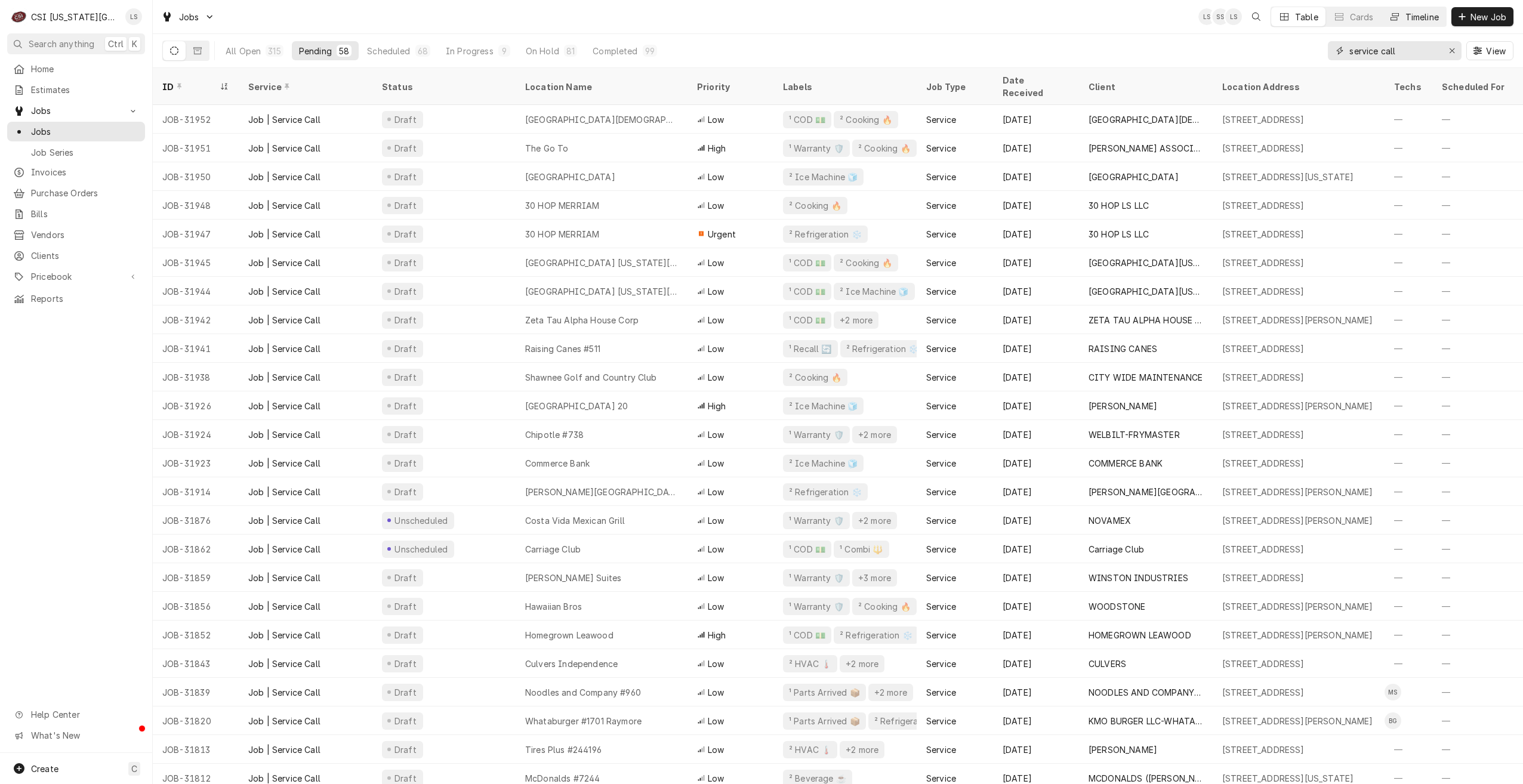
type input "service call"
click at [1022, 24] on div "Jobs LS SS LS Table Cards Timeline New Job" at bounding box center [837, 16] width 1370 height 33
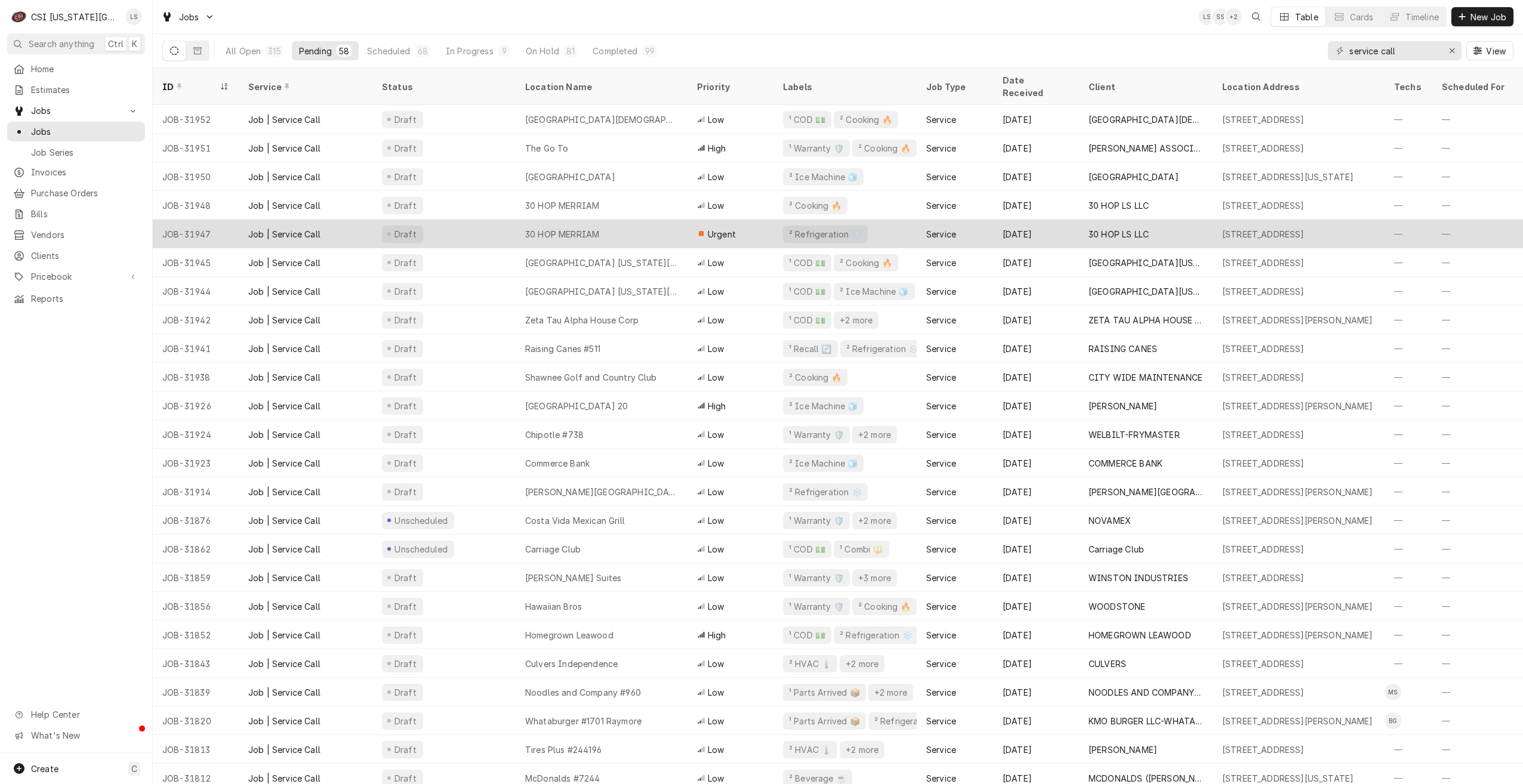
click at [568, 228] on div "30 HOP MERRIAM" at bounding box center [562, 234] width 74 height 13
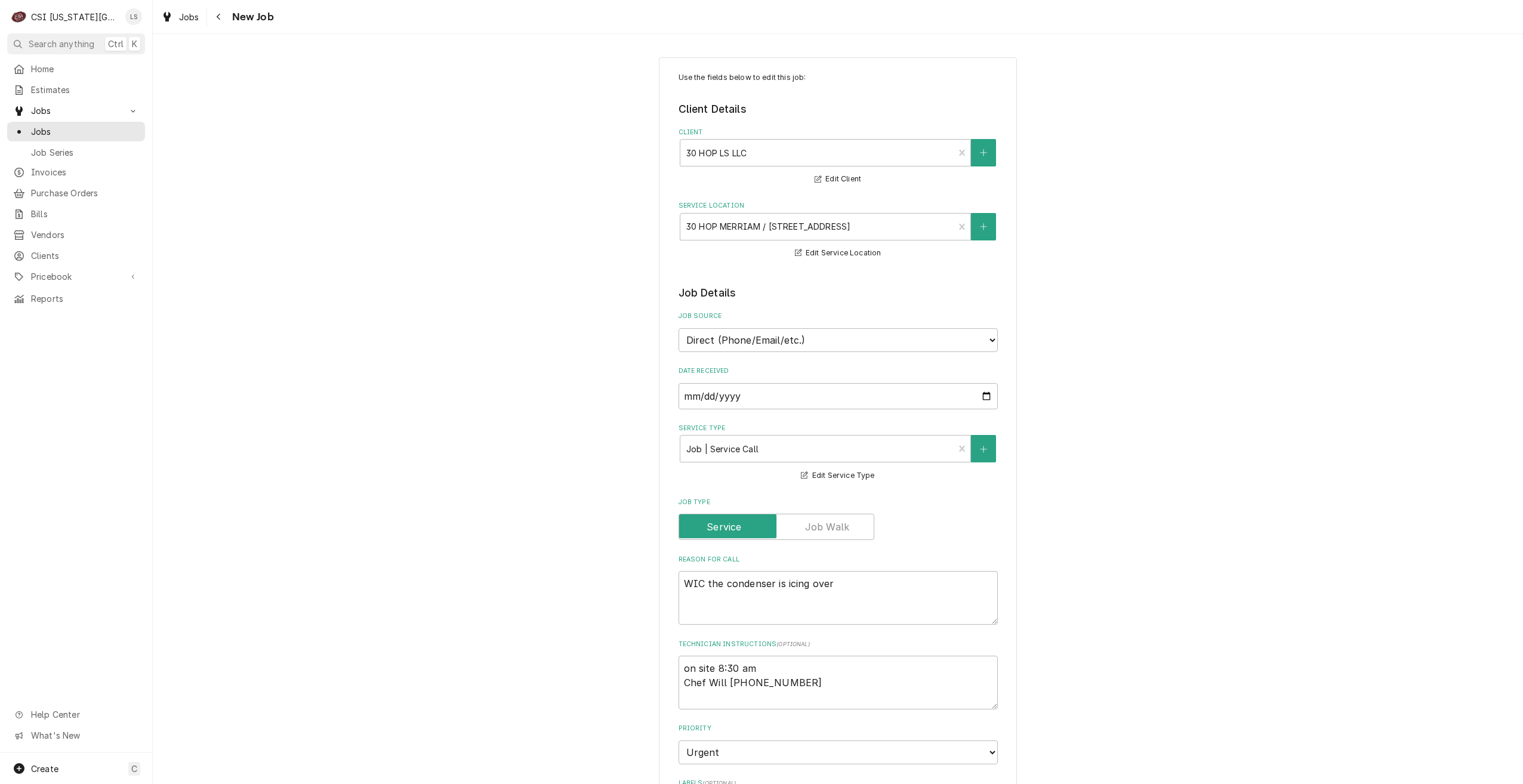
type textarea "x"
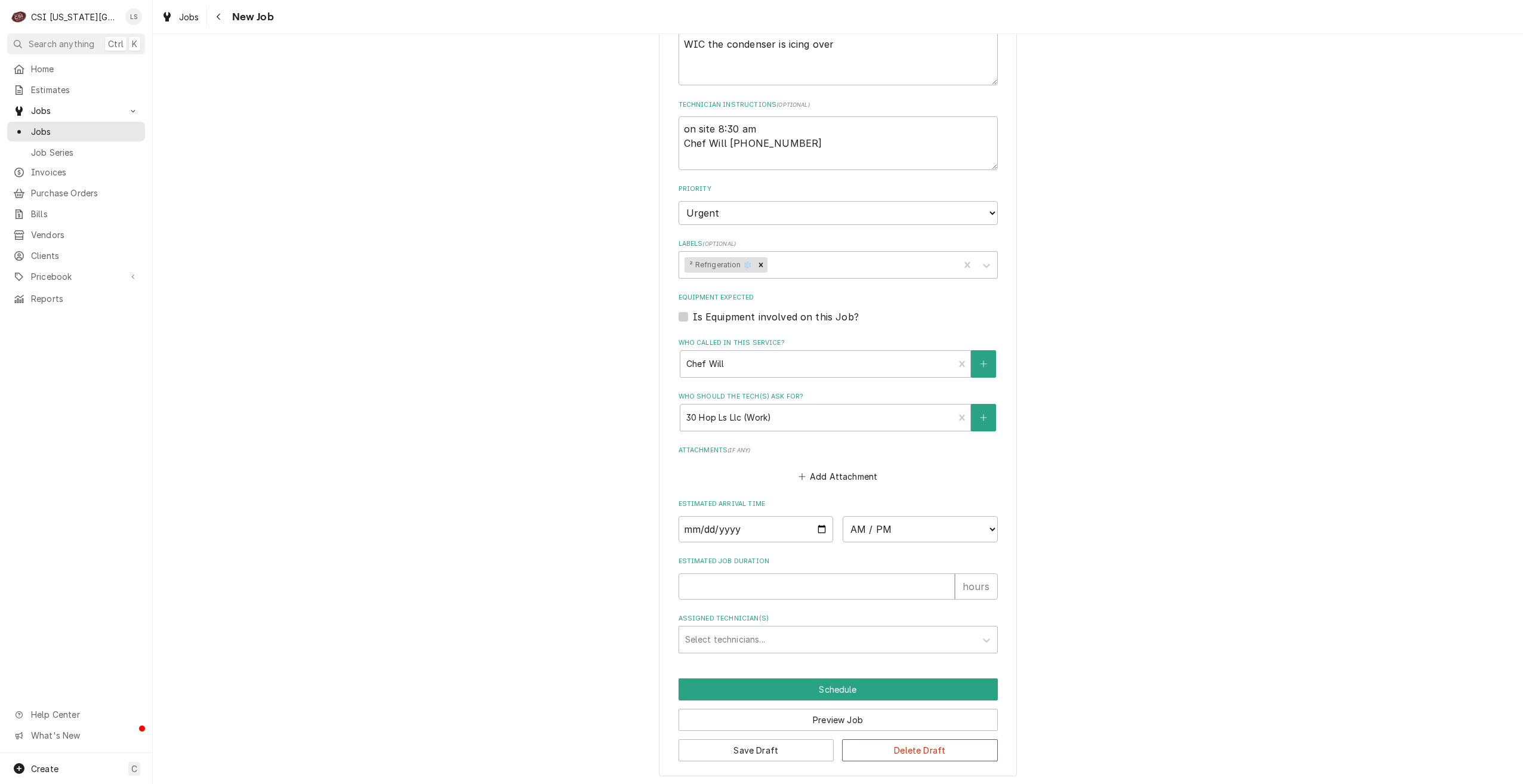
scroll to position [542, 0]
click at [818, 530] on input "Date" at bounding box center [756, 526] width 156 height 27
type input "2025-08-11"
type textarea "x"
click at [886, 534] on select "AM / PM 6:00 AM 6:15 AM 6:30 AM 6:45 AM 7:00 AM 7:15 AM 7:30 AM 7:45 AM 8:00 AM…" at bounding box center [920, 526] width 156 height 27
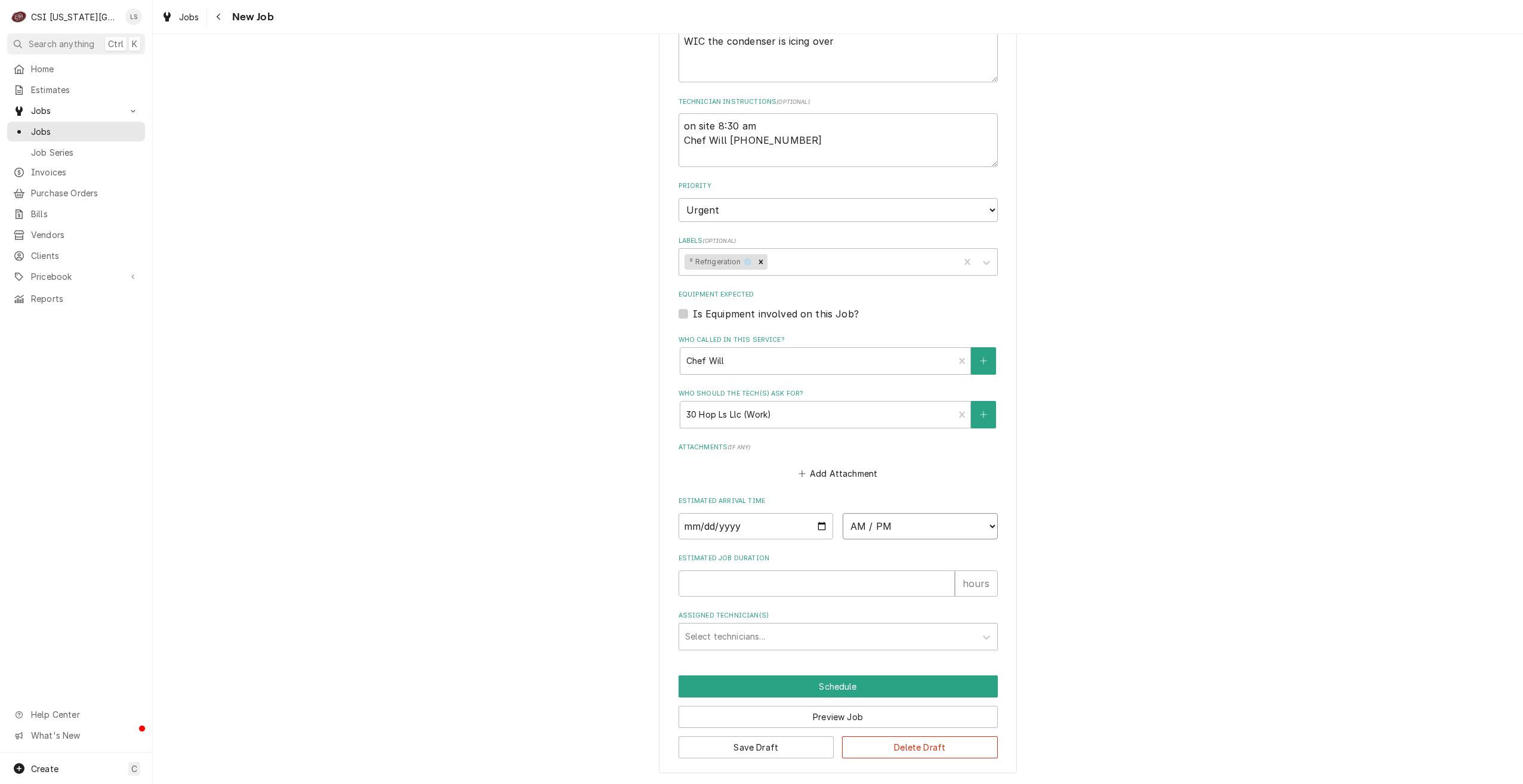
select select "12:45:00"
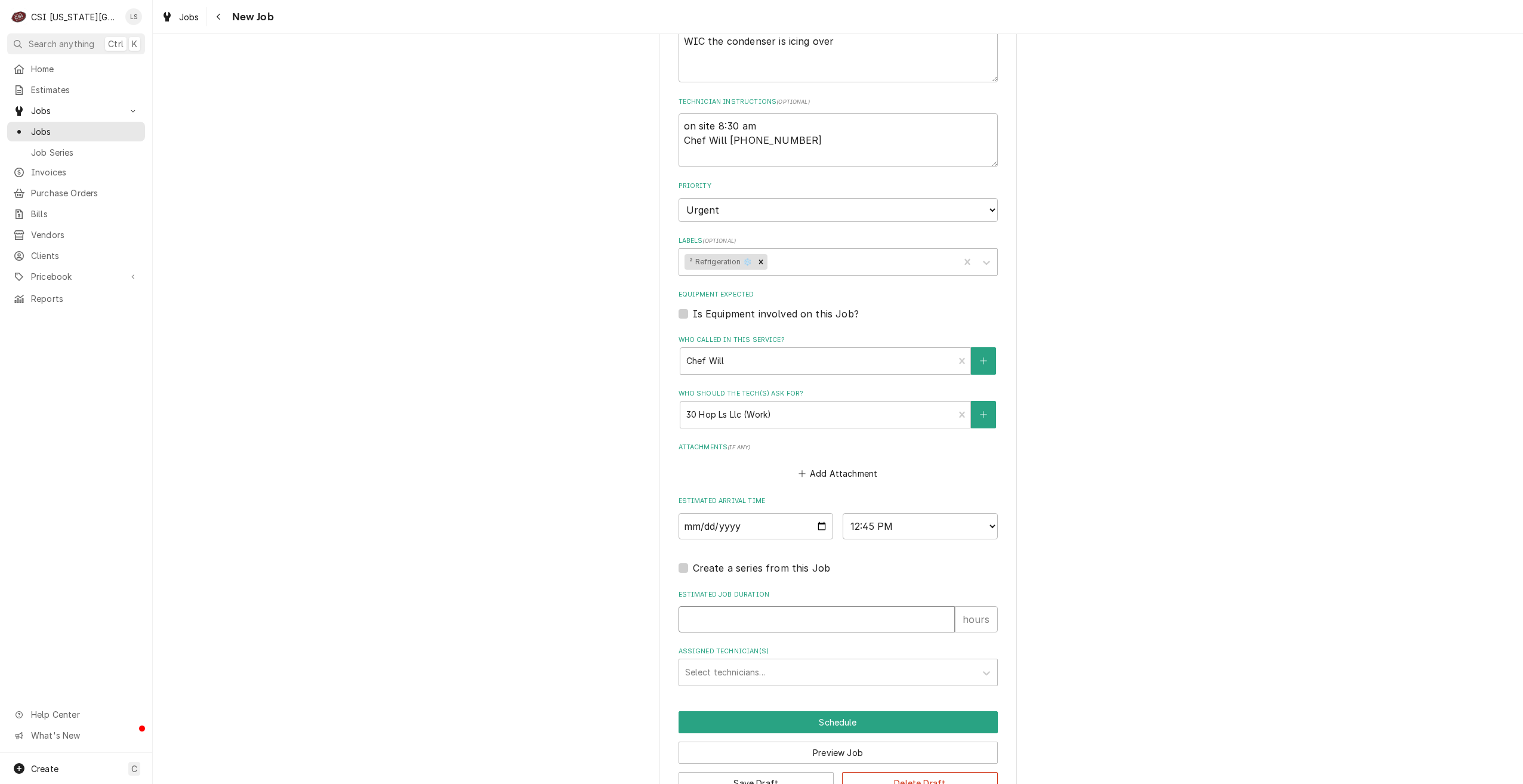
click at [833, 617] on input "Estimated Job Duration" at bounding box center [817, 620] width 276 height 27
type textarea "x"
type input "2"
type textarea "x"
type input "2"
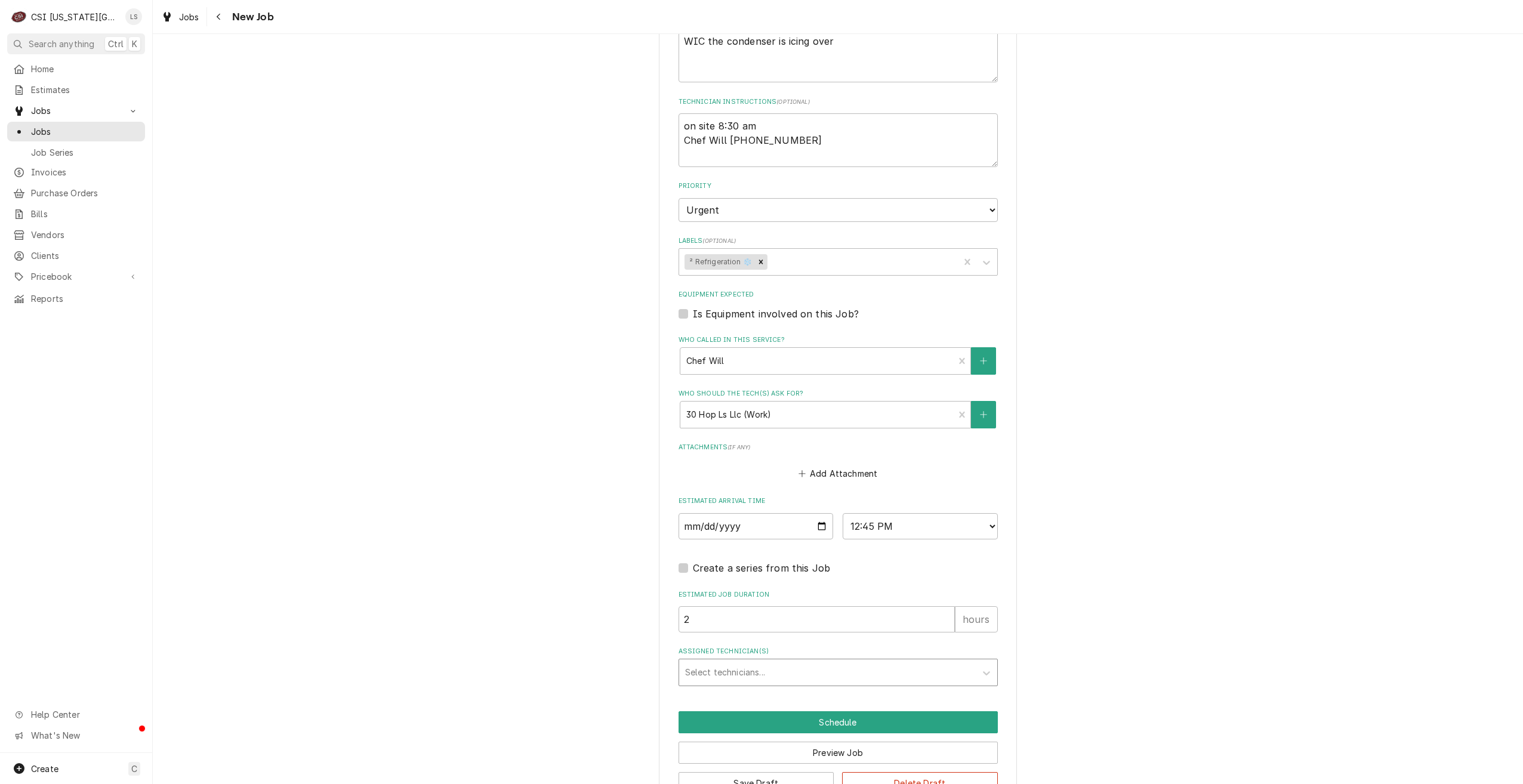
click at [833, 669] on div "Assigned Technician(s)" at bounding box center [828, 672] width 285 height 21
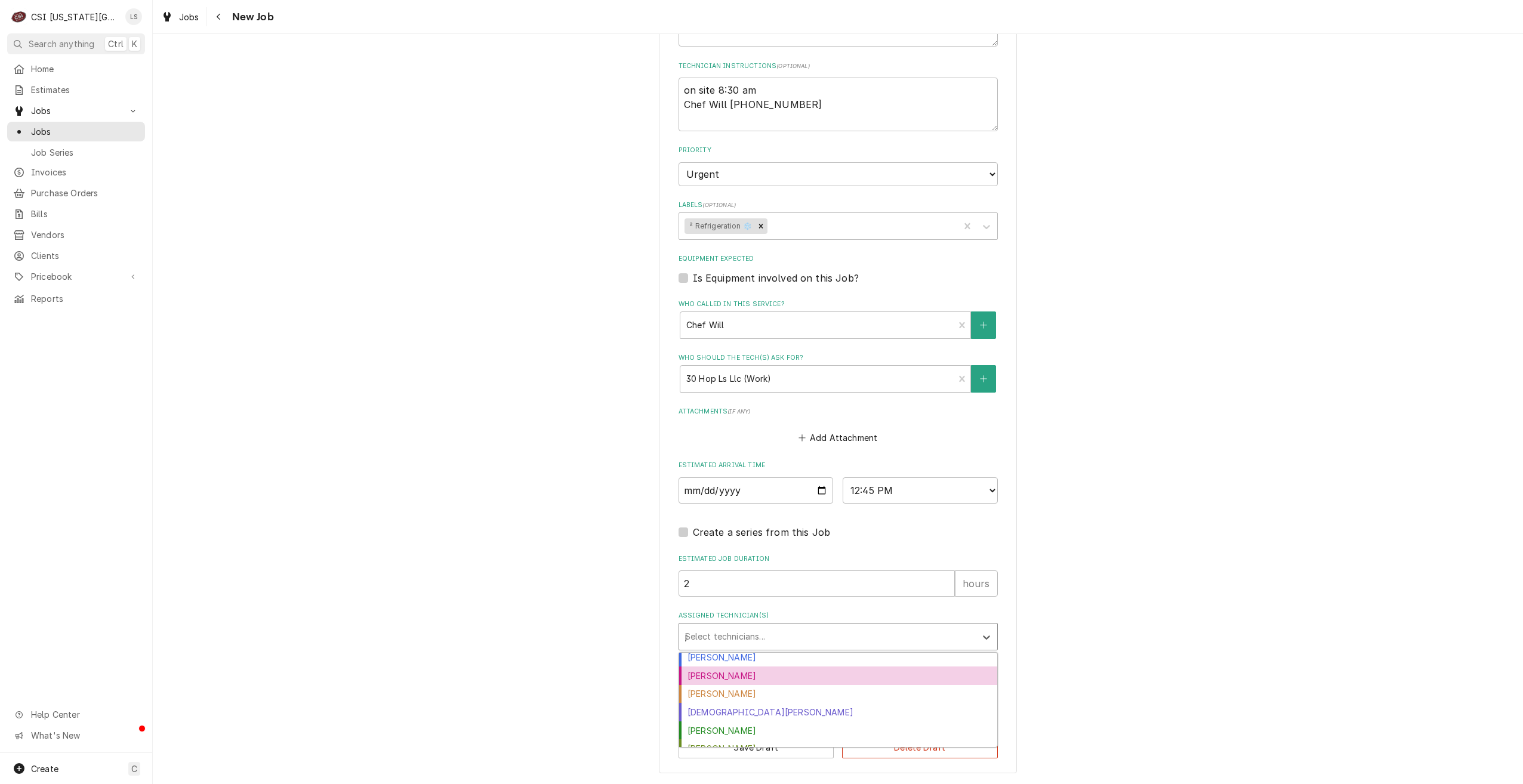
scroll to position [0, 0]
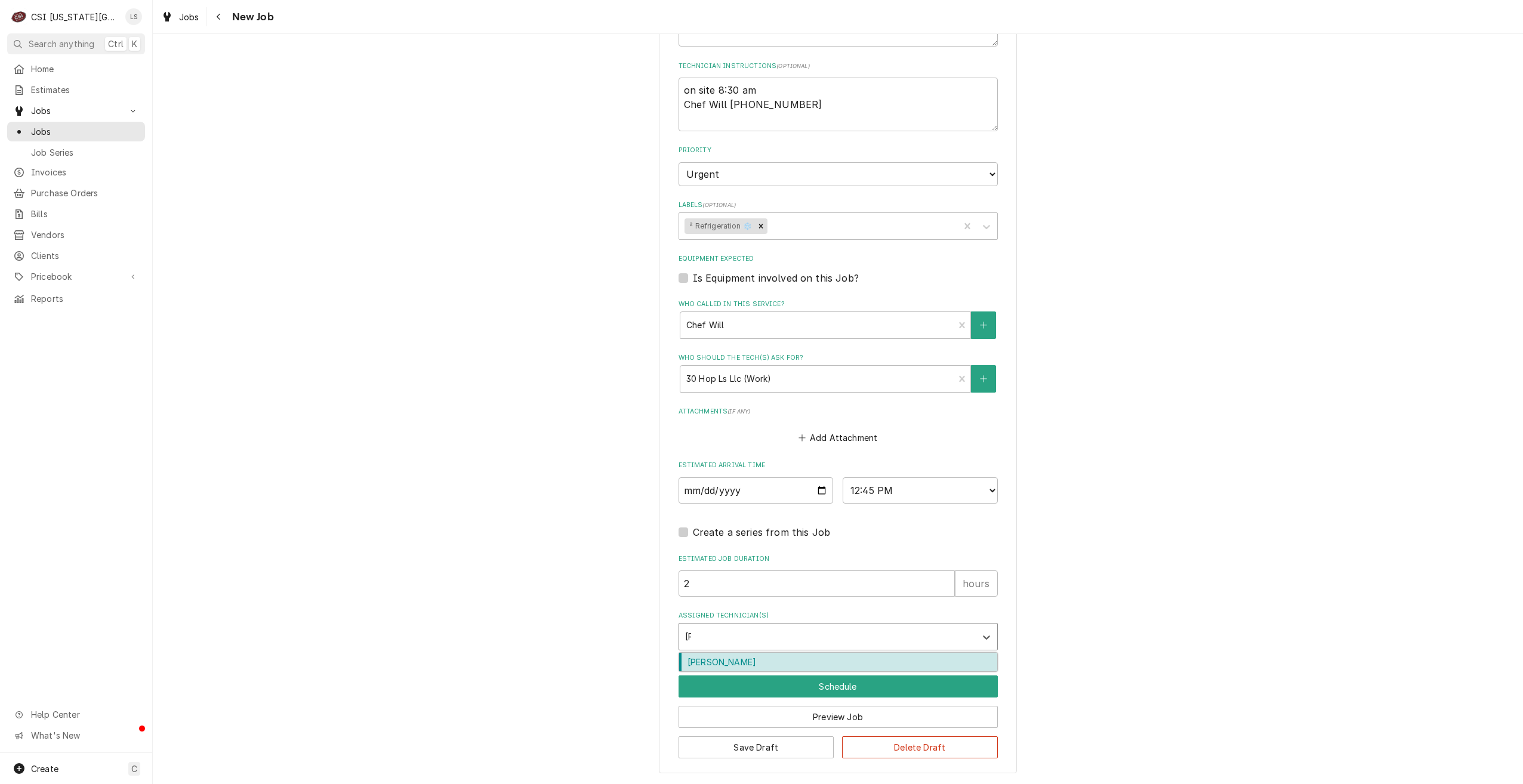
type input "jimm"
click at [833, 669] on div "[PERSON_NAME]" at bounding box center [838, 662] width 318 height 18
type textarea "x"
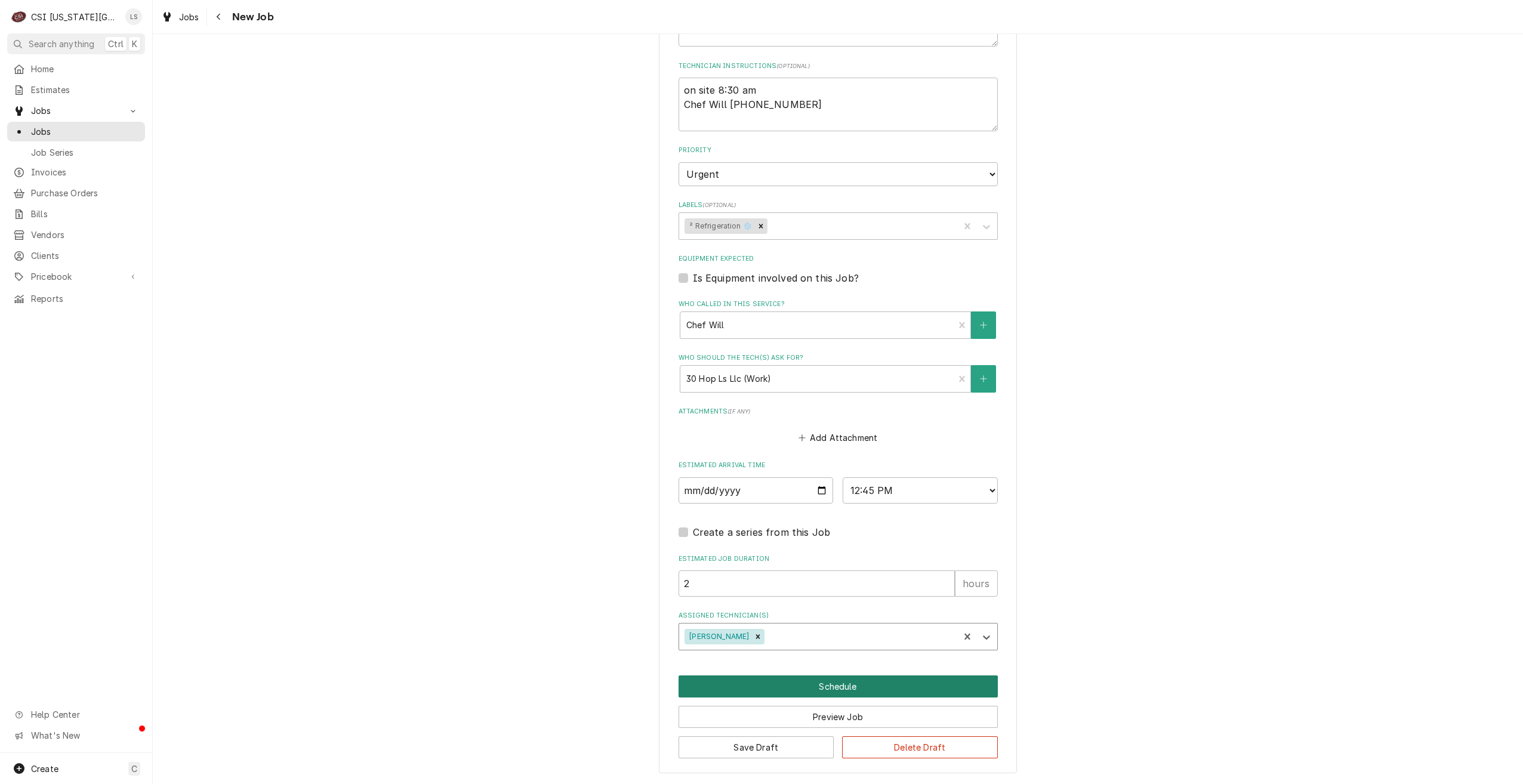
click at [829, 687] on button "Schedule" at bounding box center [838, 687] width 319 height 22
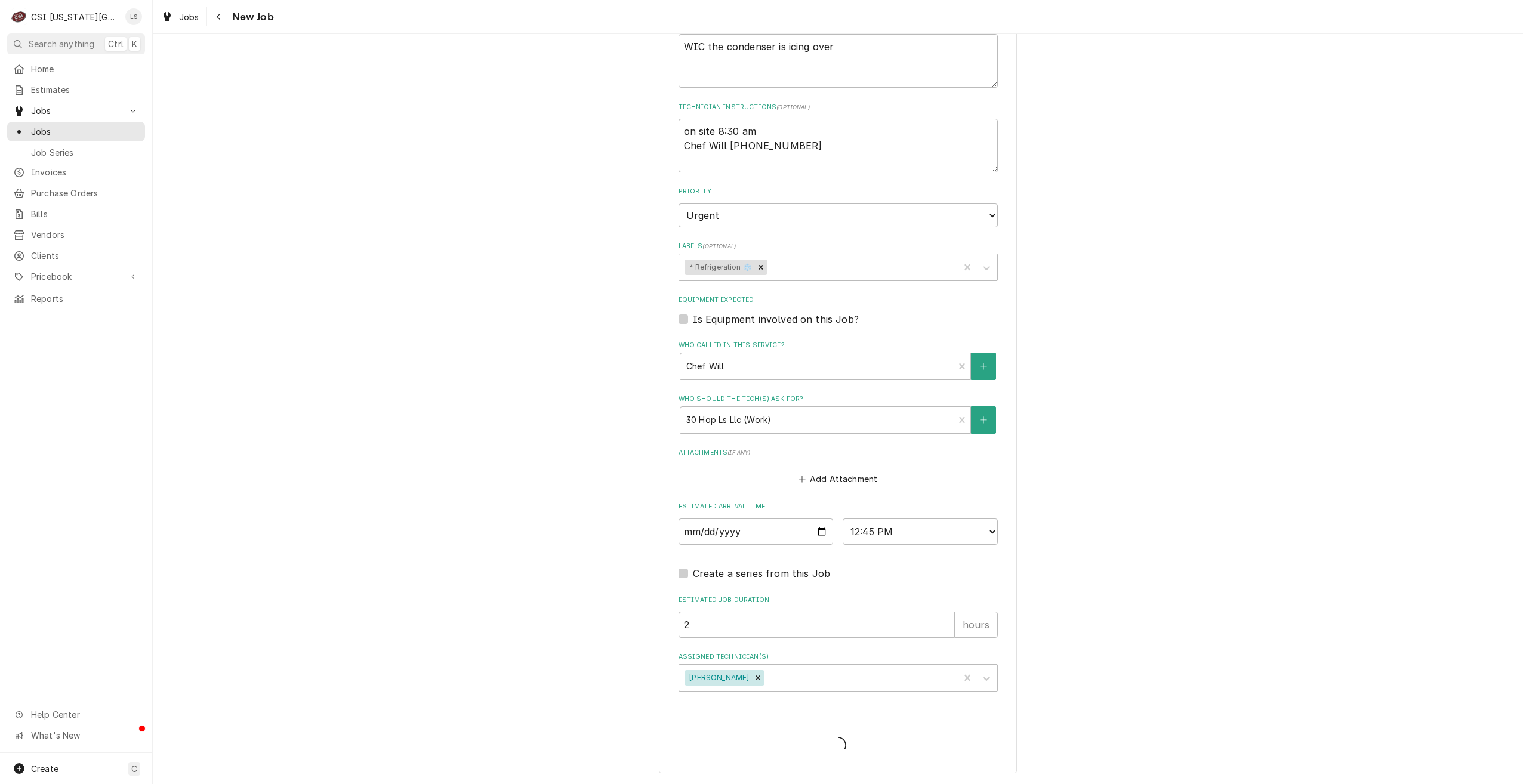
scroll to position [537, 0]
type textarea "x"
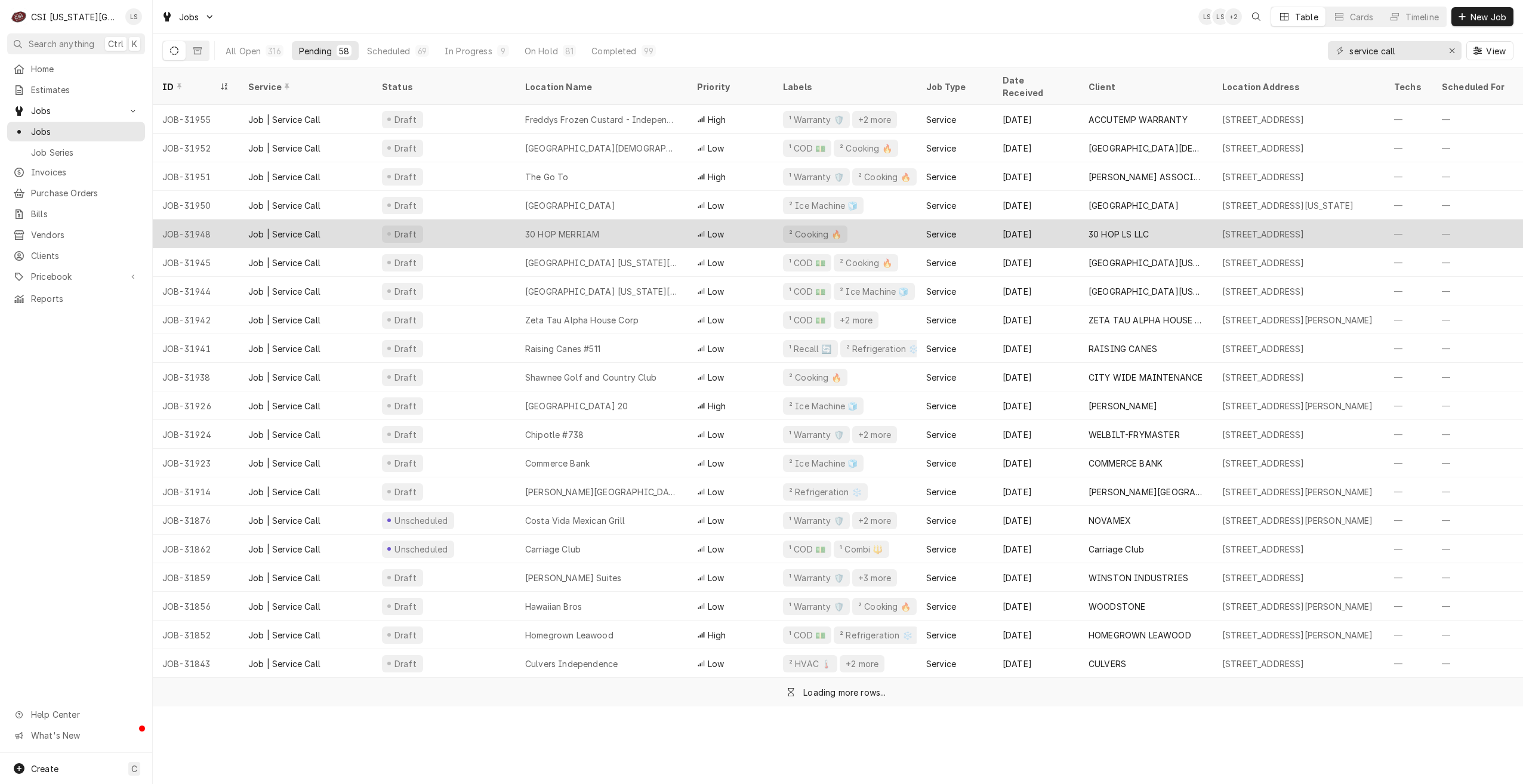
click at [602, 225] on div "30 HOP MERRIAM" at bounding box center [602, 234] width 172 height 29
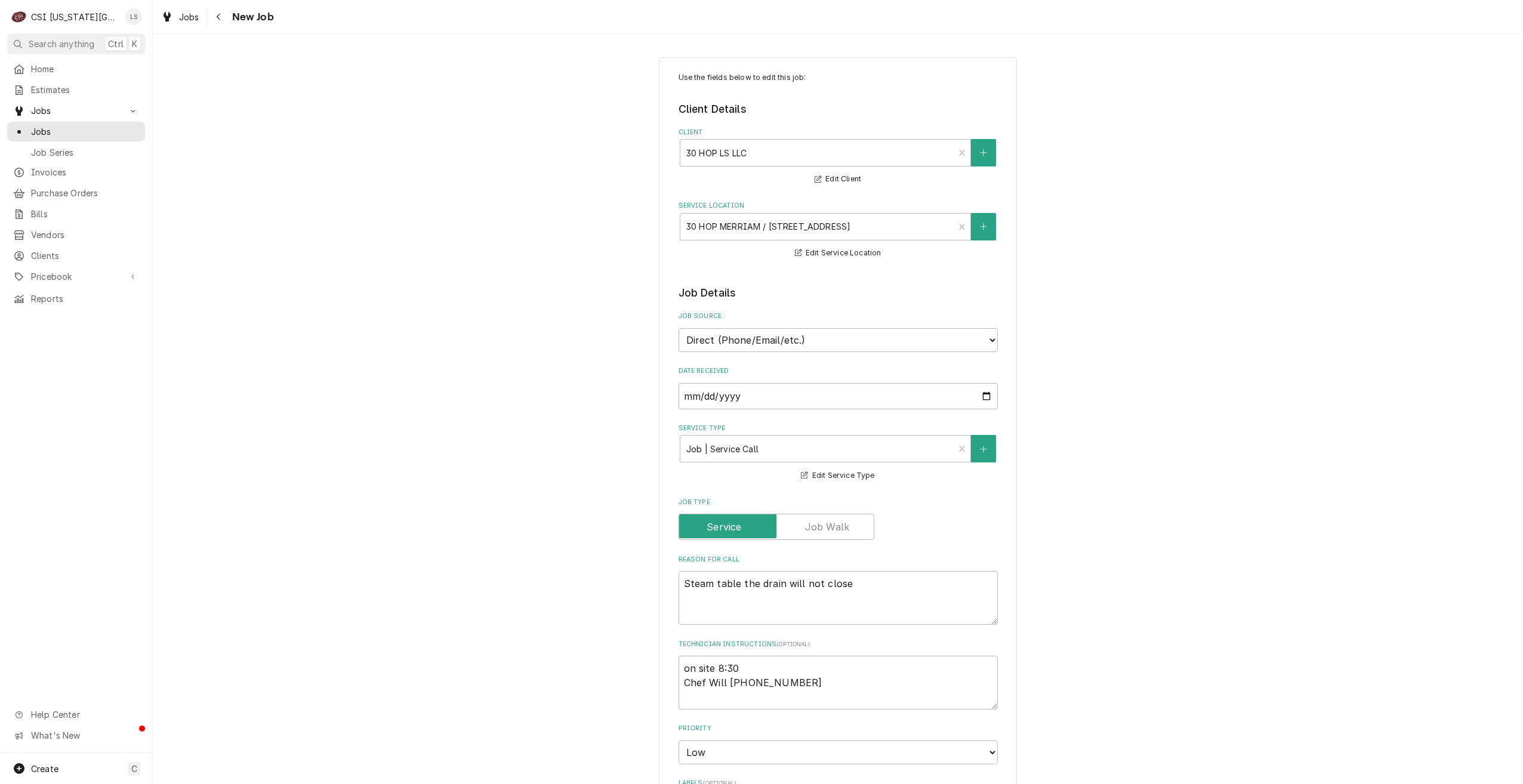
type textarea "x"
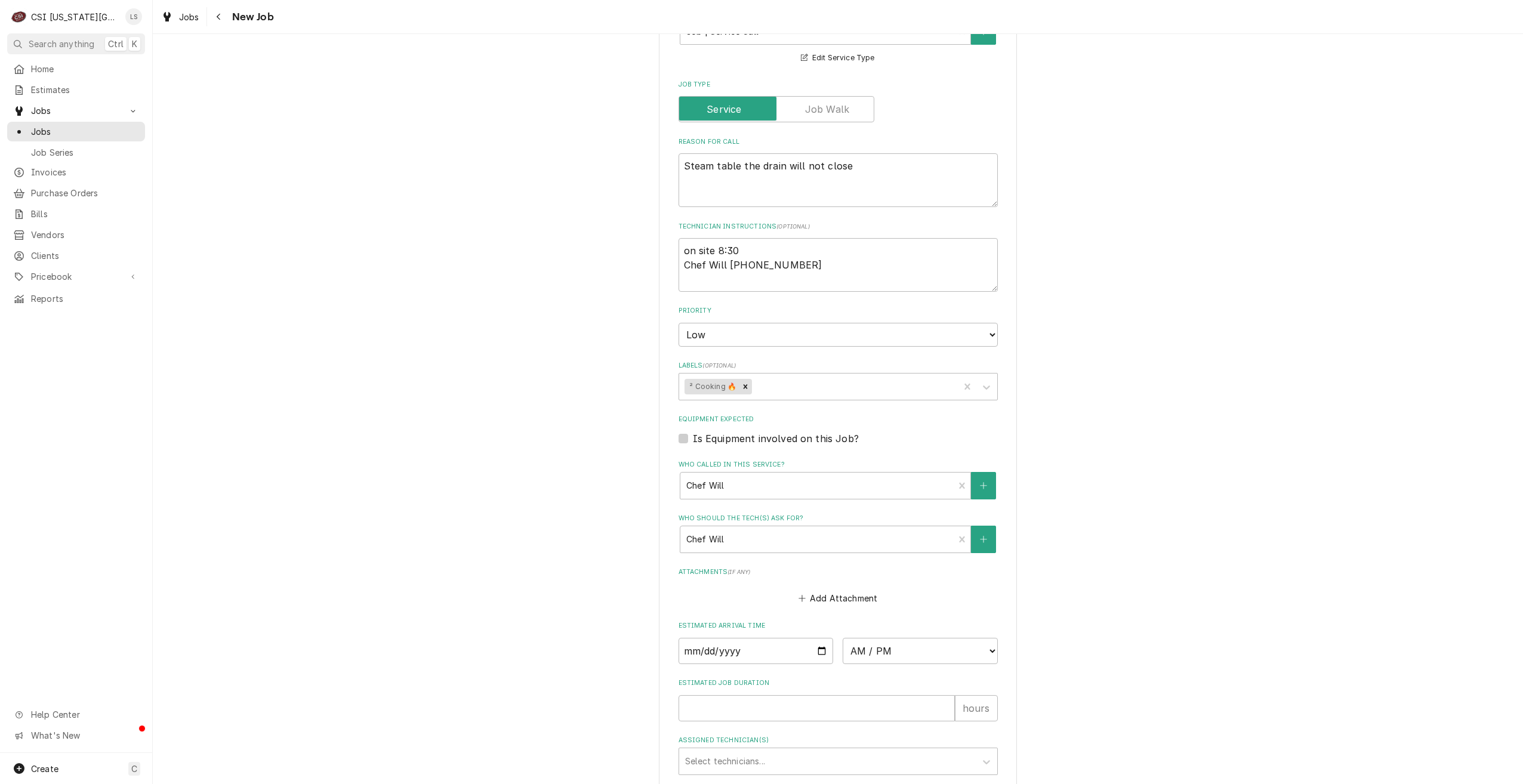
scroll to position [542, 0]
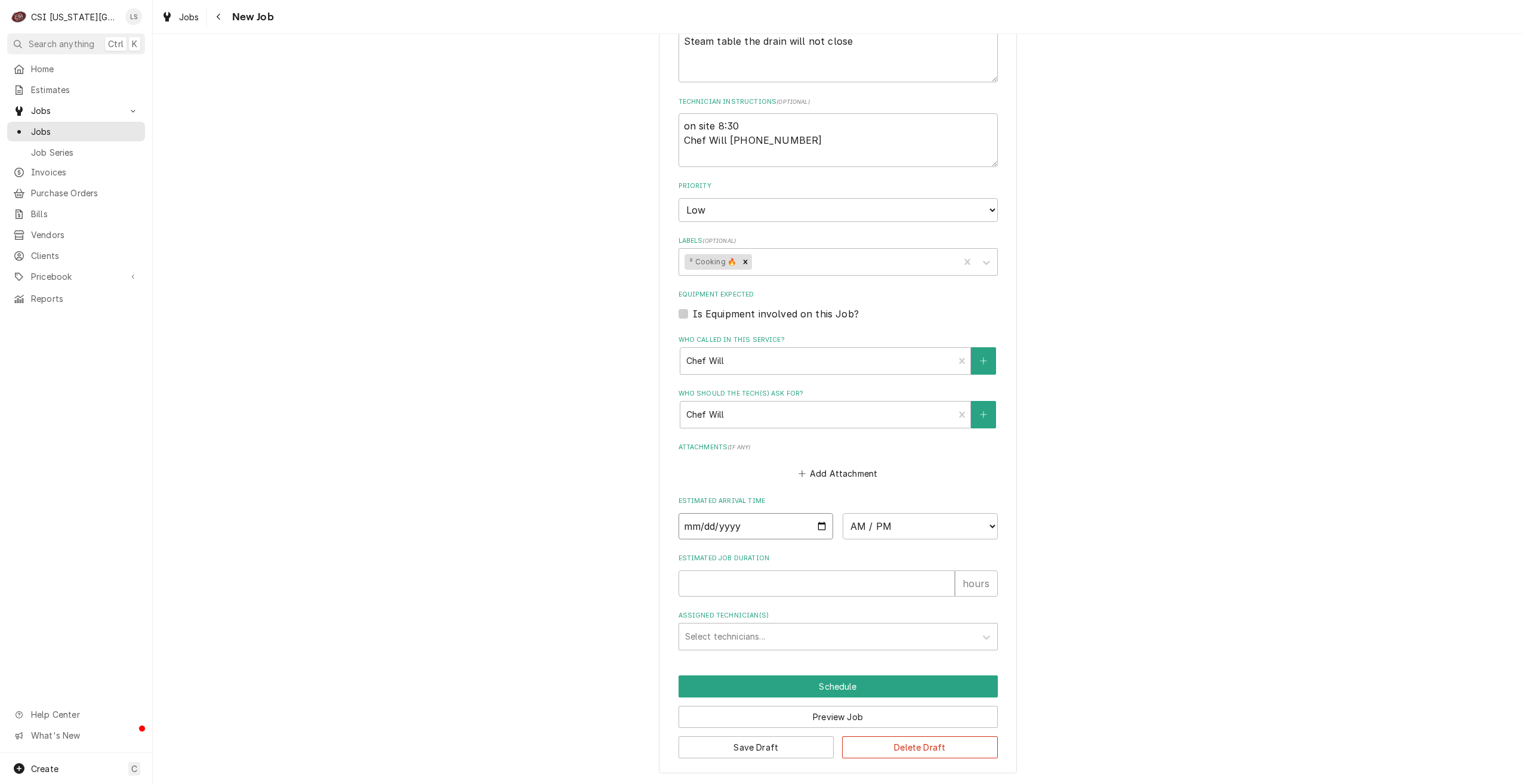
click at [814, 525] on input "Date" at bounding box center [756, 526] width 156 height 27
type input "2025-08-11"
type textarea "x"
click at [820, 528] on input "2025-08-11" at bounding box center [756, 526] width 156 height 27
click at [886, 532] on select "AM / PM 6:00 AM 6:15 AM 6:30 AM 6:45 AM 7:00 AM 7:15 AM 7:30 AM 7:45 AM 8:00 AM…" at bounding box center [920, 526] width 156 height 27
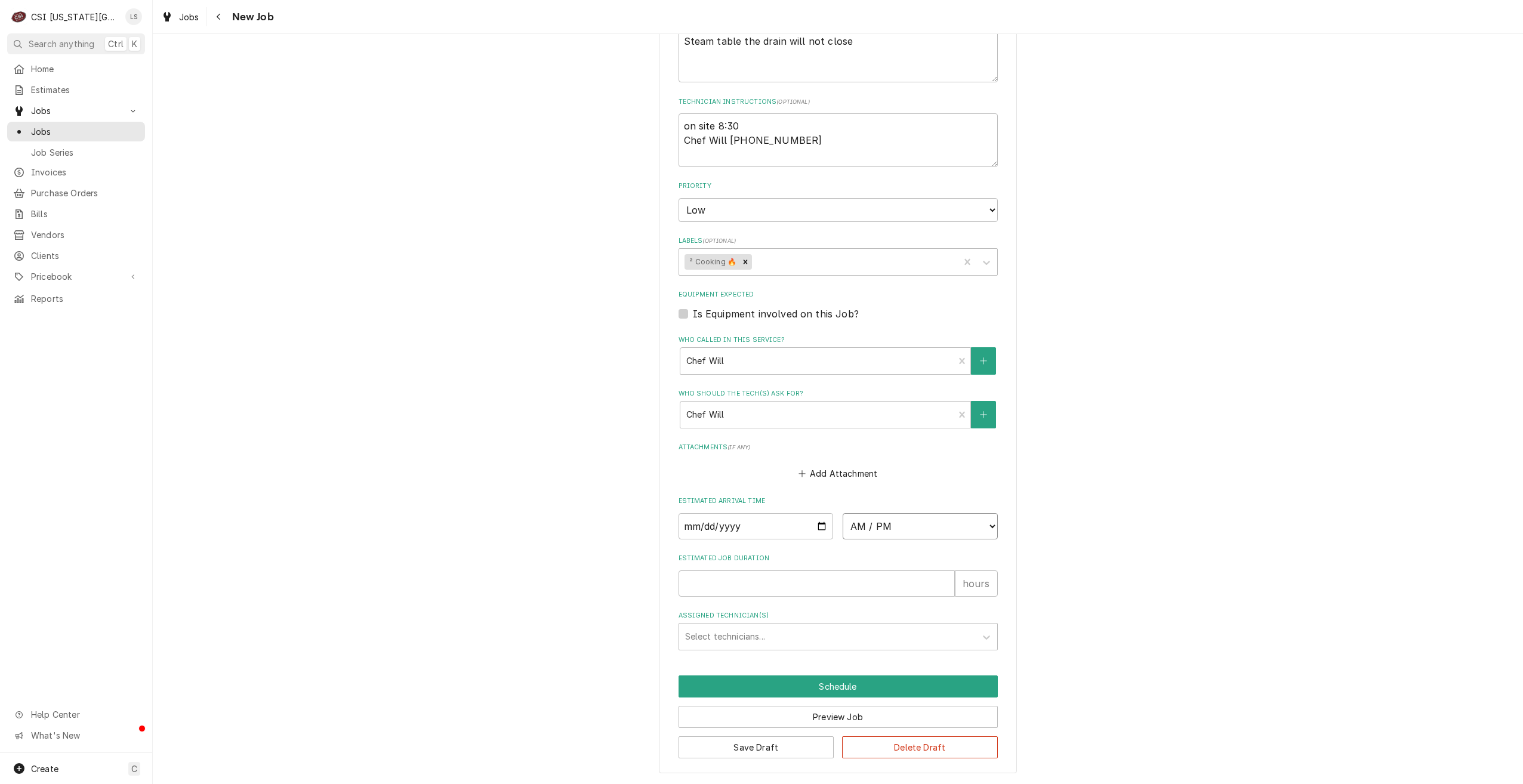
select select "14:00:00"
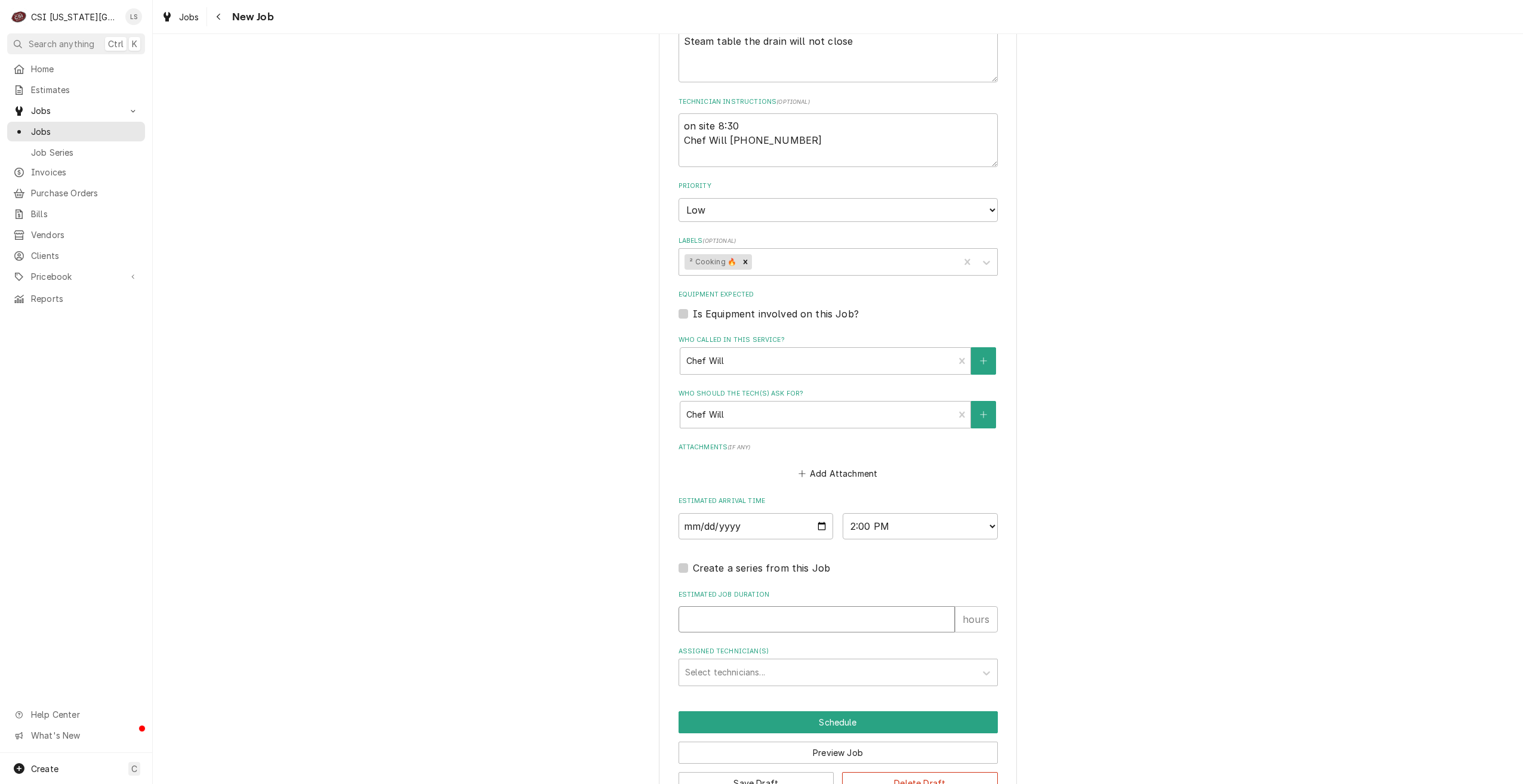
click at [841, 609] on input "Estimated Job Duration" at bounding box center [817, 620] width 276 height 27
type textarea "x"
type input "2"
type textarea "x"
type input "2"
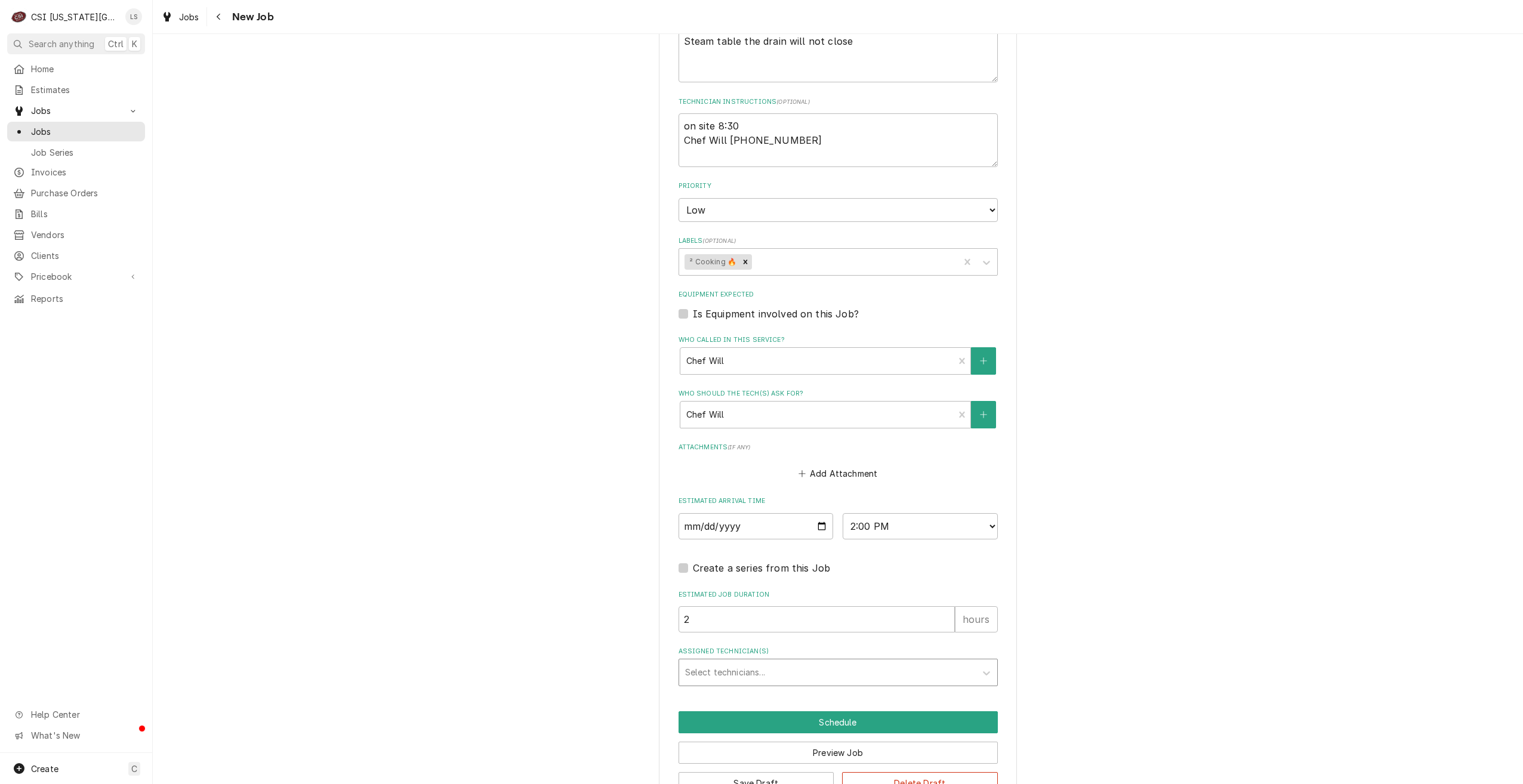
click at [840, 665] on div "Assigned Technician(s)" at bounding box center [828, 672] width 285 height 21
type input "jimm"
drag, startPoint x: 818, startPoint y: 691, endPoint x: 814, endPoint y: 719, distance: 28.3
click at [817, 691] on div "[PERSON_NAME]" at bounding box center [838, 697] width 318 height 18
type textarea "x"
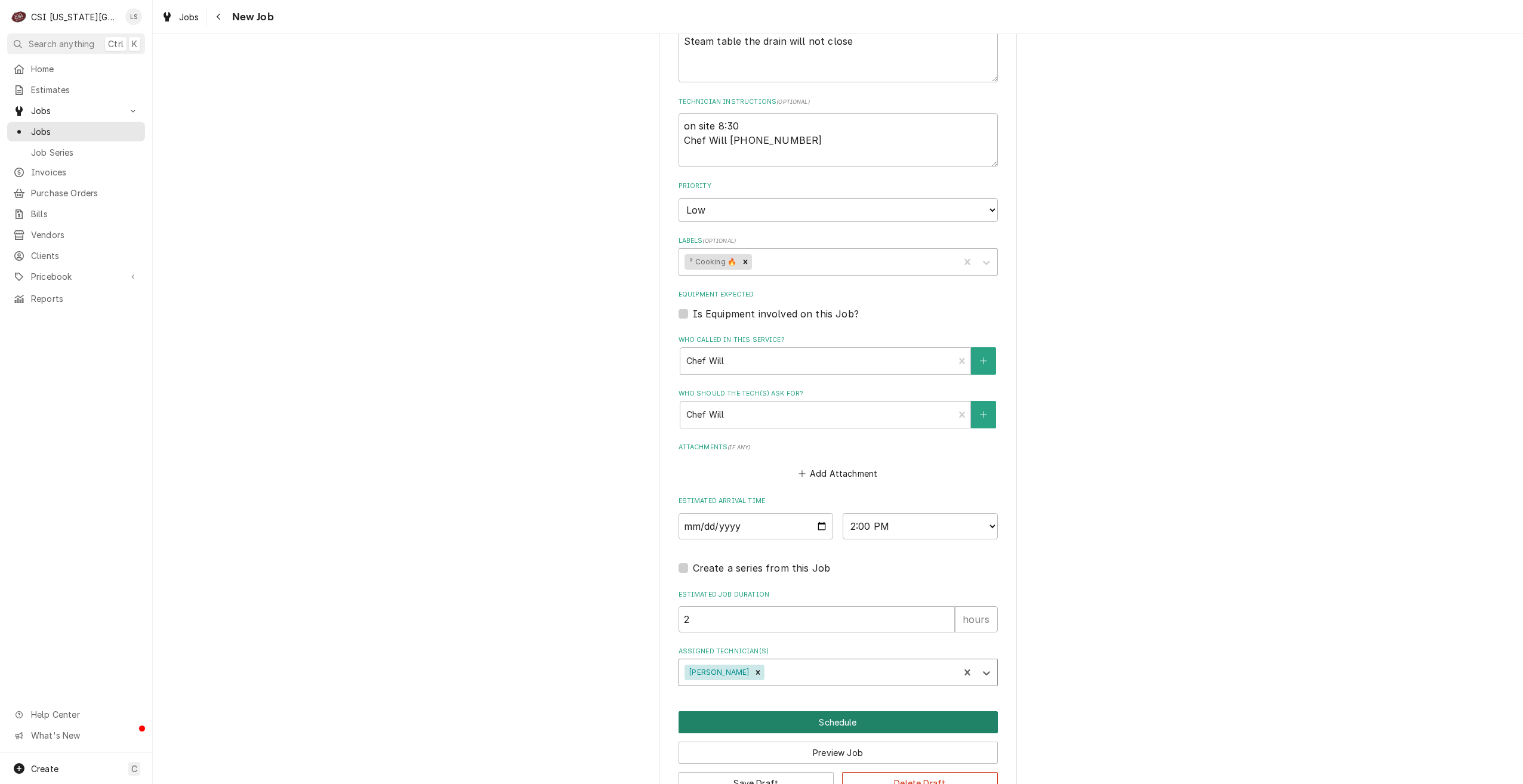
click at [811, 720] on button "Schedule" at bounding box center [838, 722] width 319 height 22
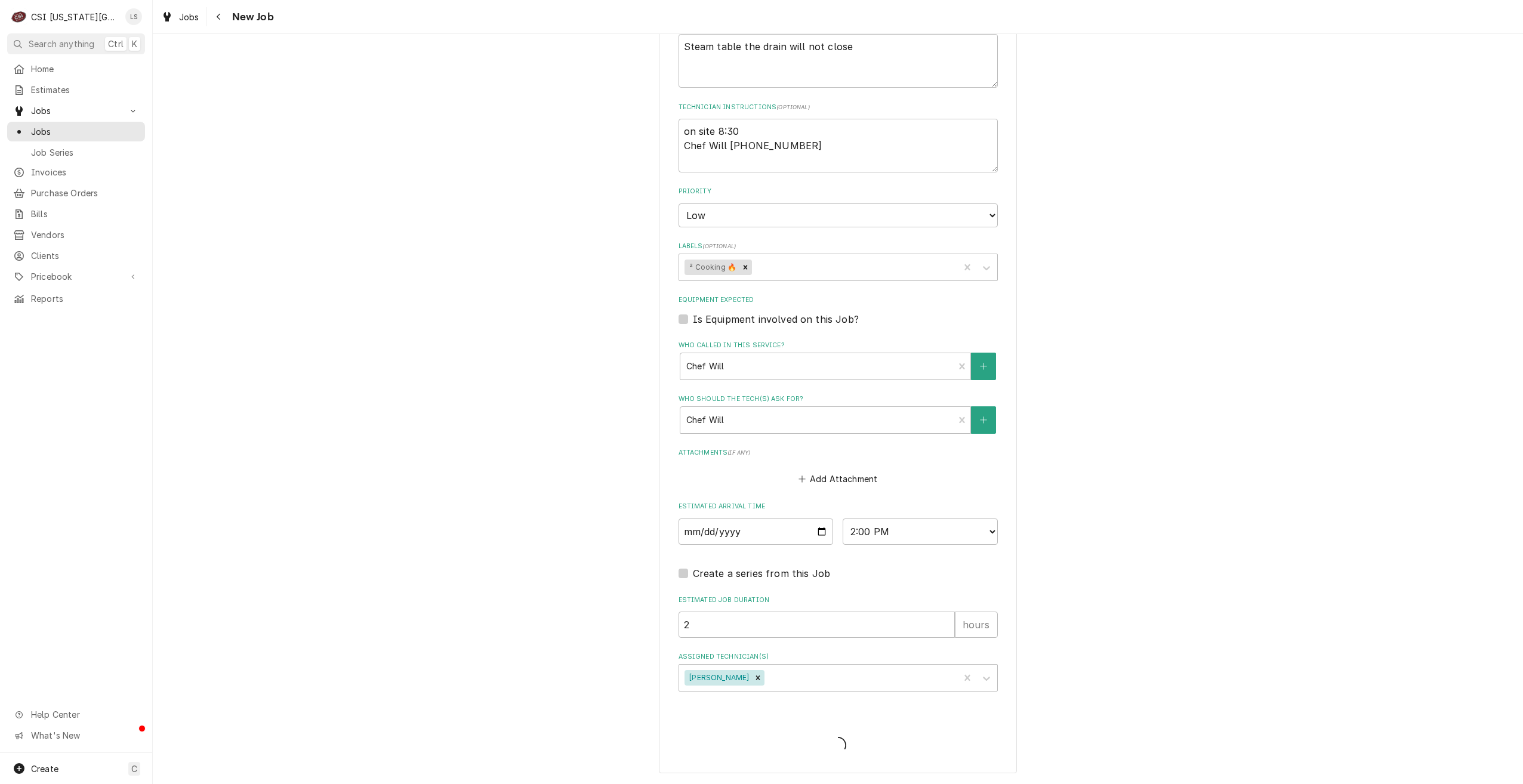
scroll to position [537, 0]
type textarea "x"
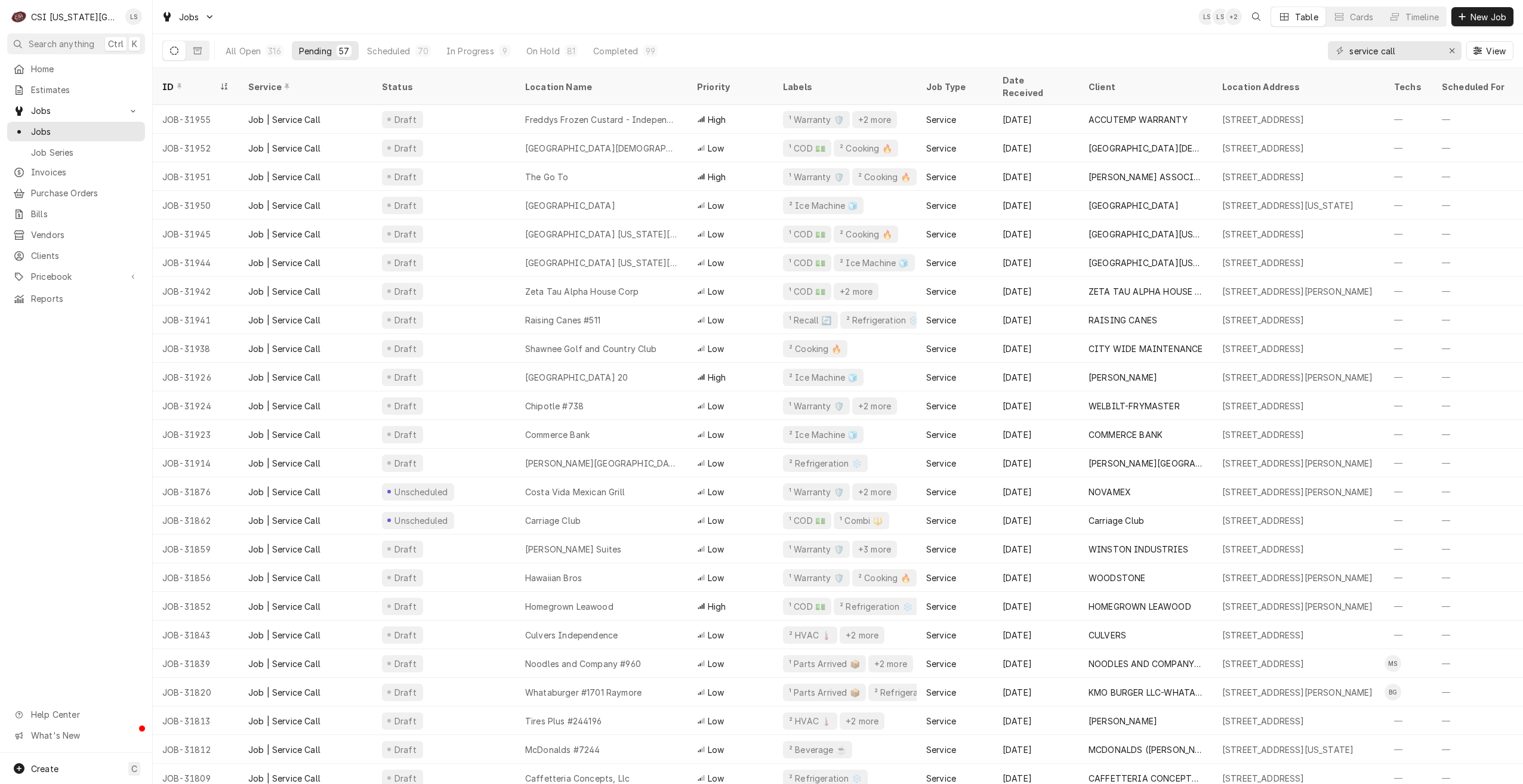
click at [1064, 27] on div "Jobs LS LS + 2 Table Cards Timeline New Job" at bounding box center [837, 16] width 1370 height 33
drag, startPoint x: 1438, startPoint y: 54, endPoint x: 1309, endPoint y: 41, distance: 129.7
click at [1309, 41] on div "All Open 316 Pending 57 Scheduled 70 In Progress 9 On Hold 81 Completed 99 serv…" at bounding box center [837, 50] width 1351 height 33
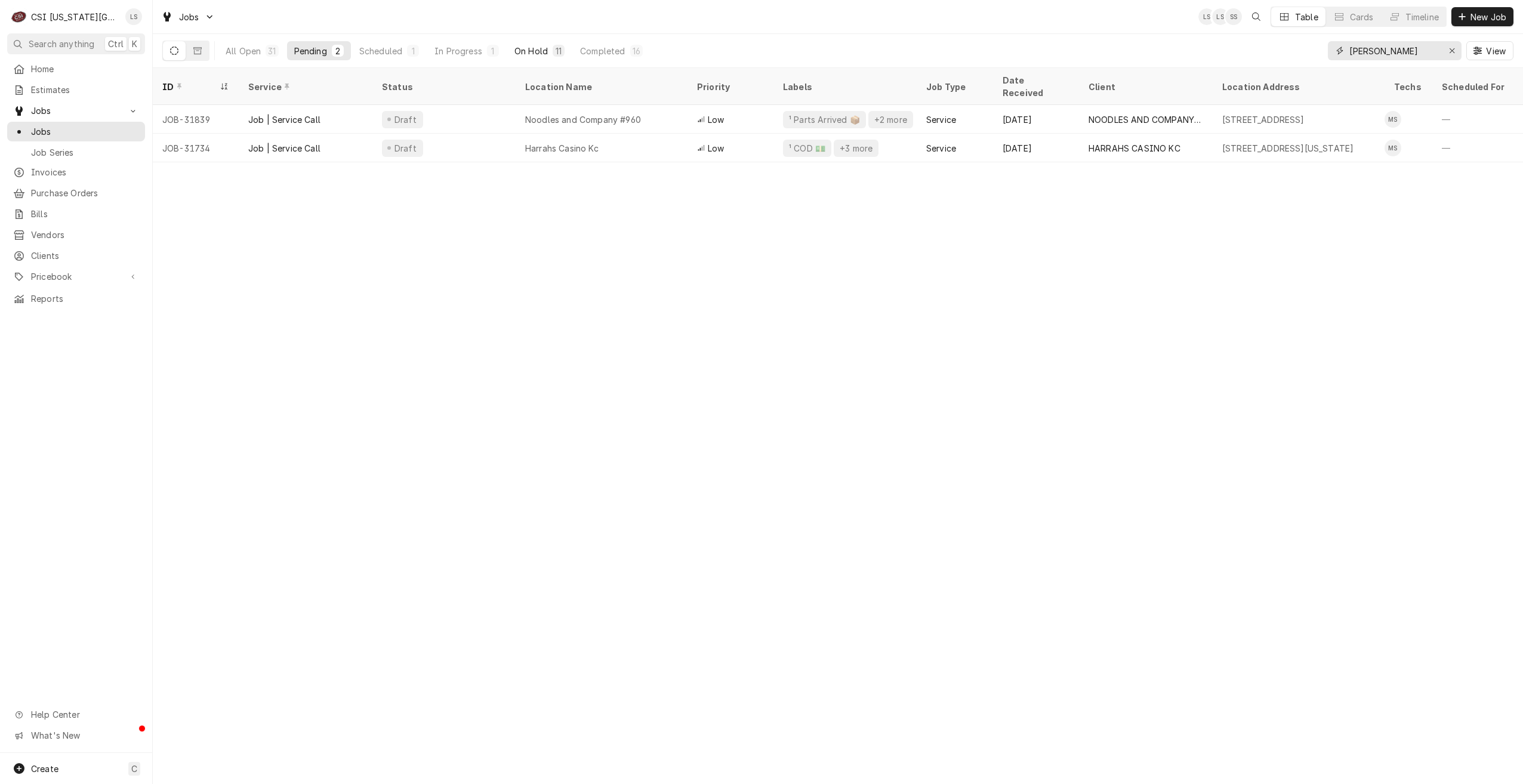
type input "[PERSON_NAME]"
click at [536, 46] on div "On Hold" at bounding box center [531, 51] width 33 height 13
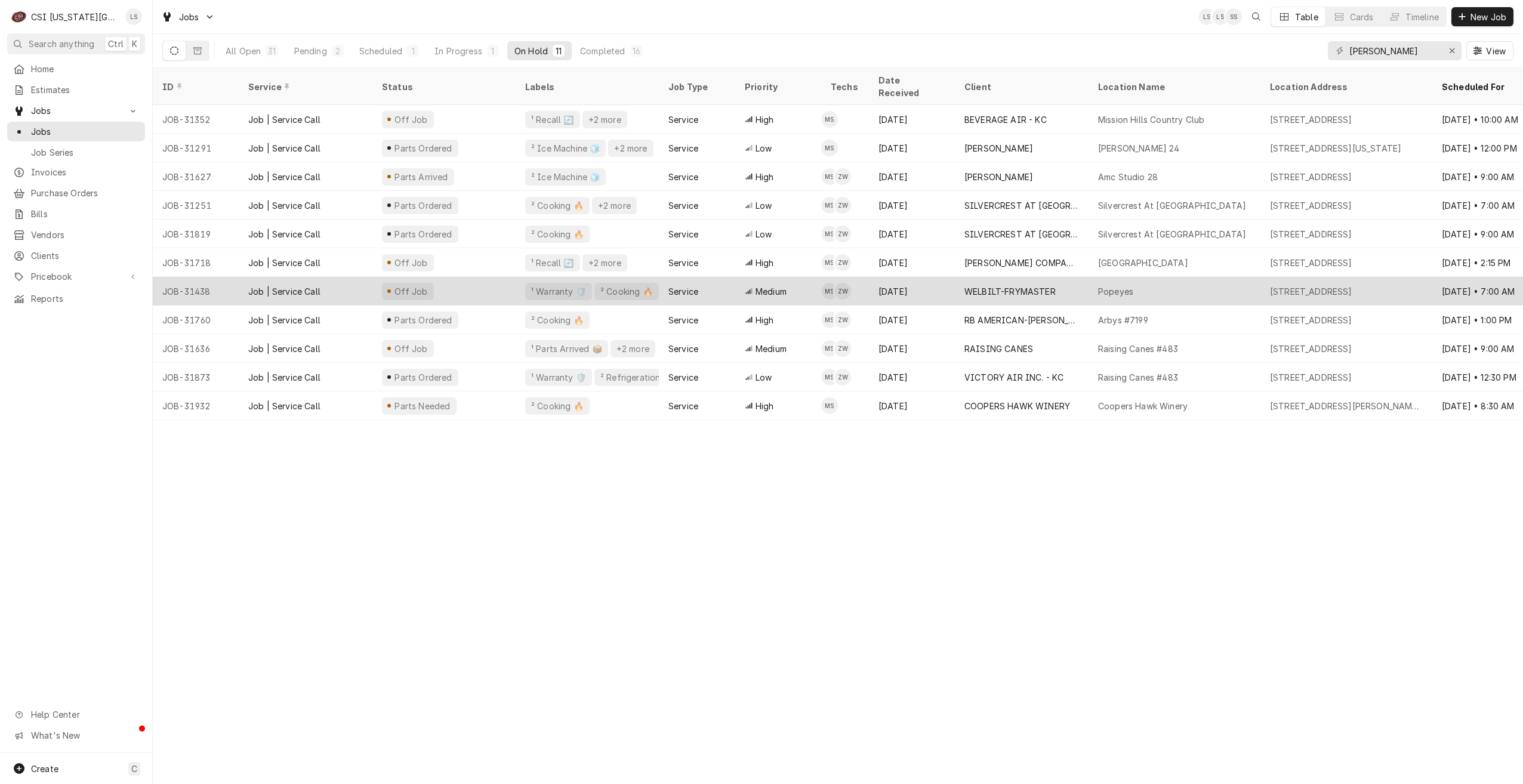
click at [1020, 285] on div "WELBILT-FRYMASTER" at bounding box center [1010, 291] width 91 height 13
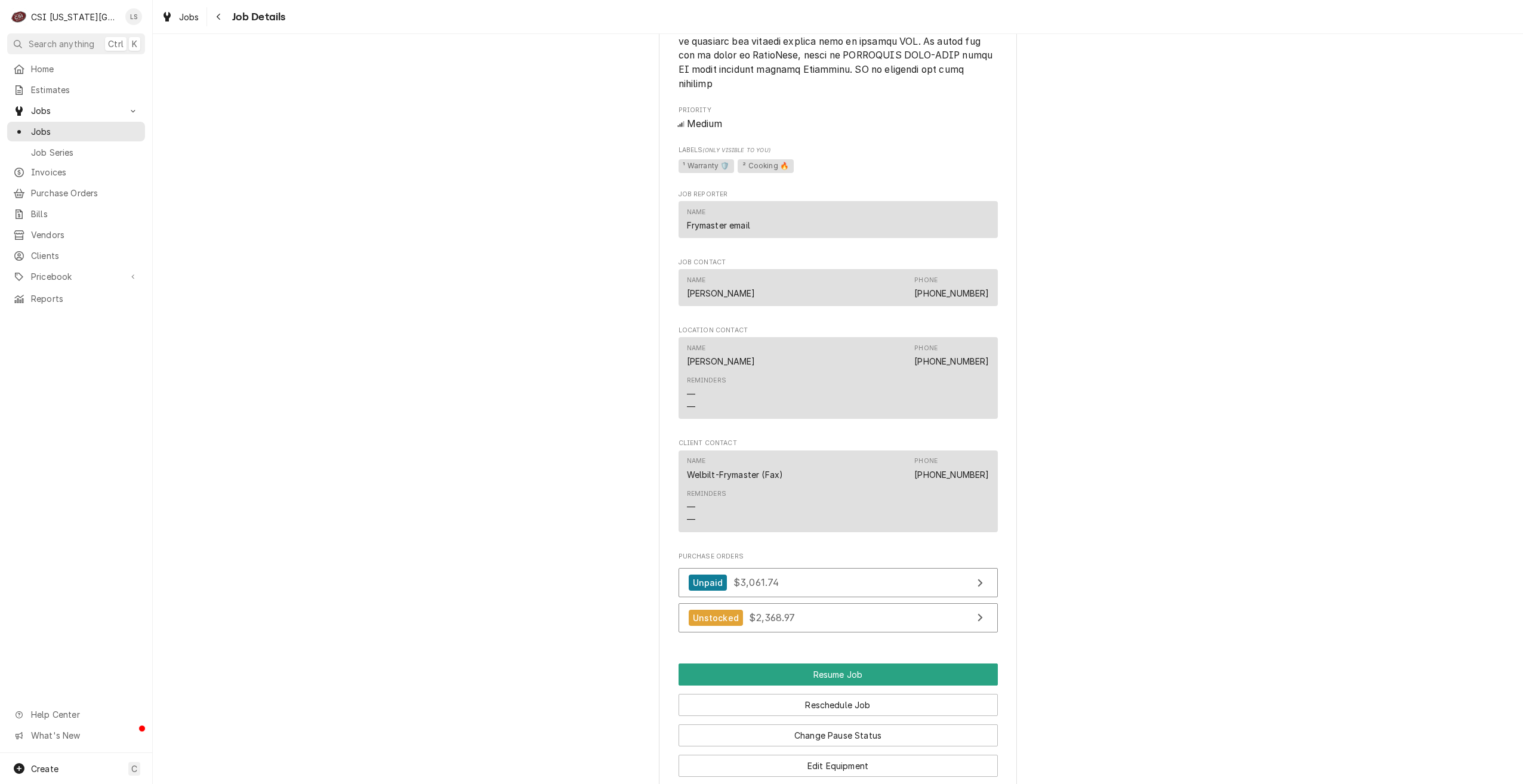
scroll to position [2469, 0]
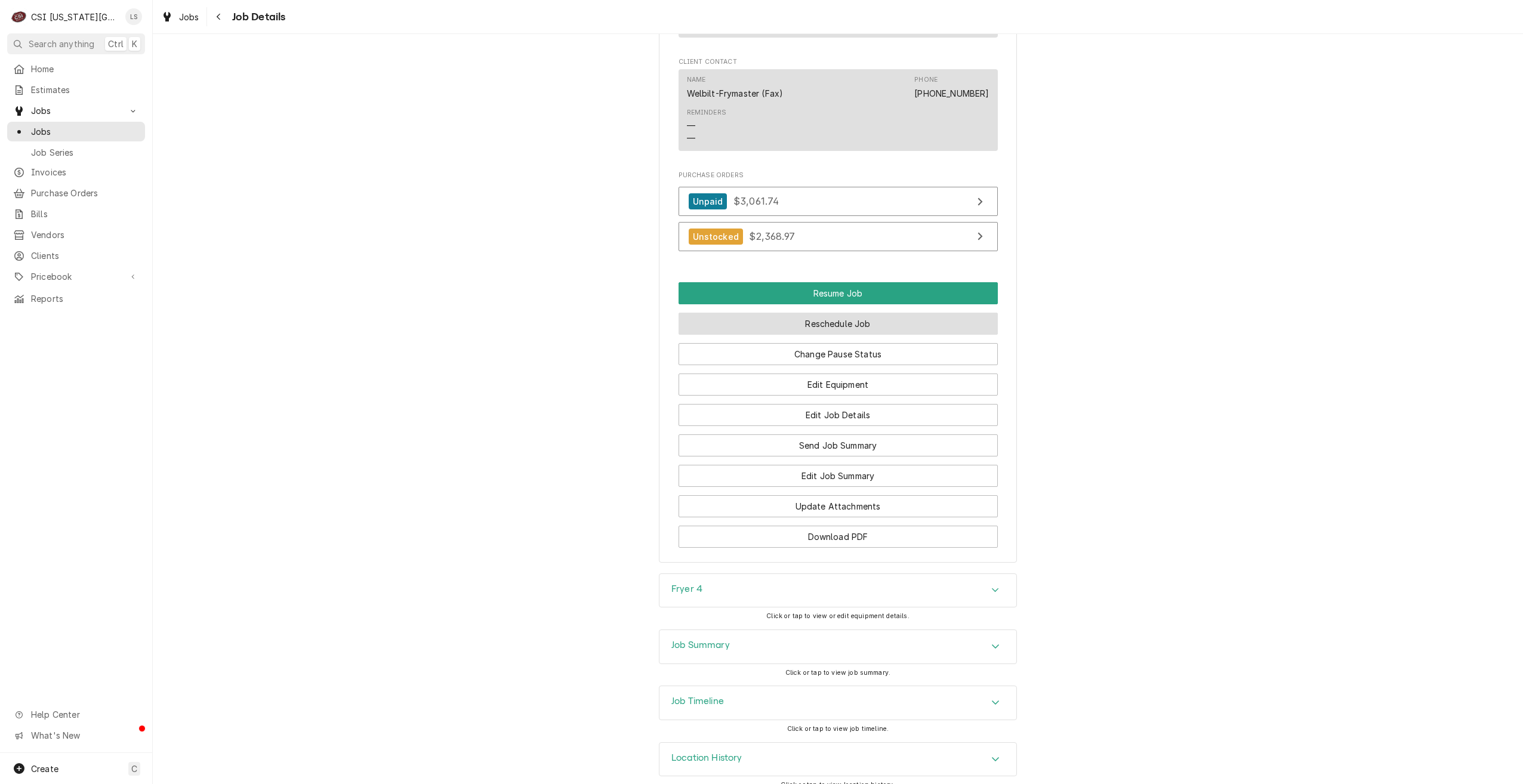
click at [864, 312] on button "Reschedule Job" at bounding box center [838, 323] width 319 height 22
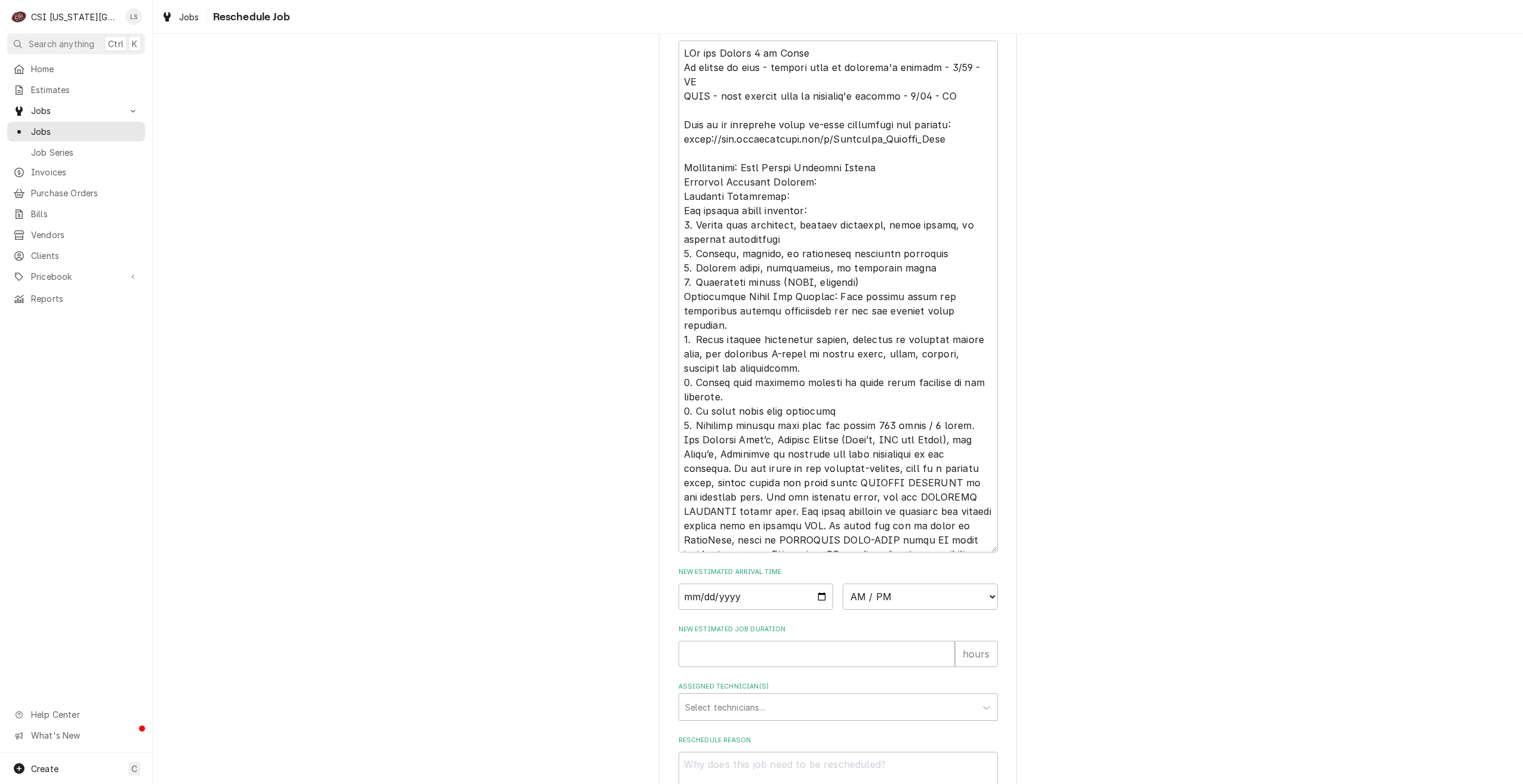
scroll to position [635, 0]
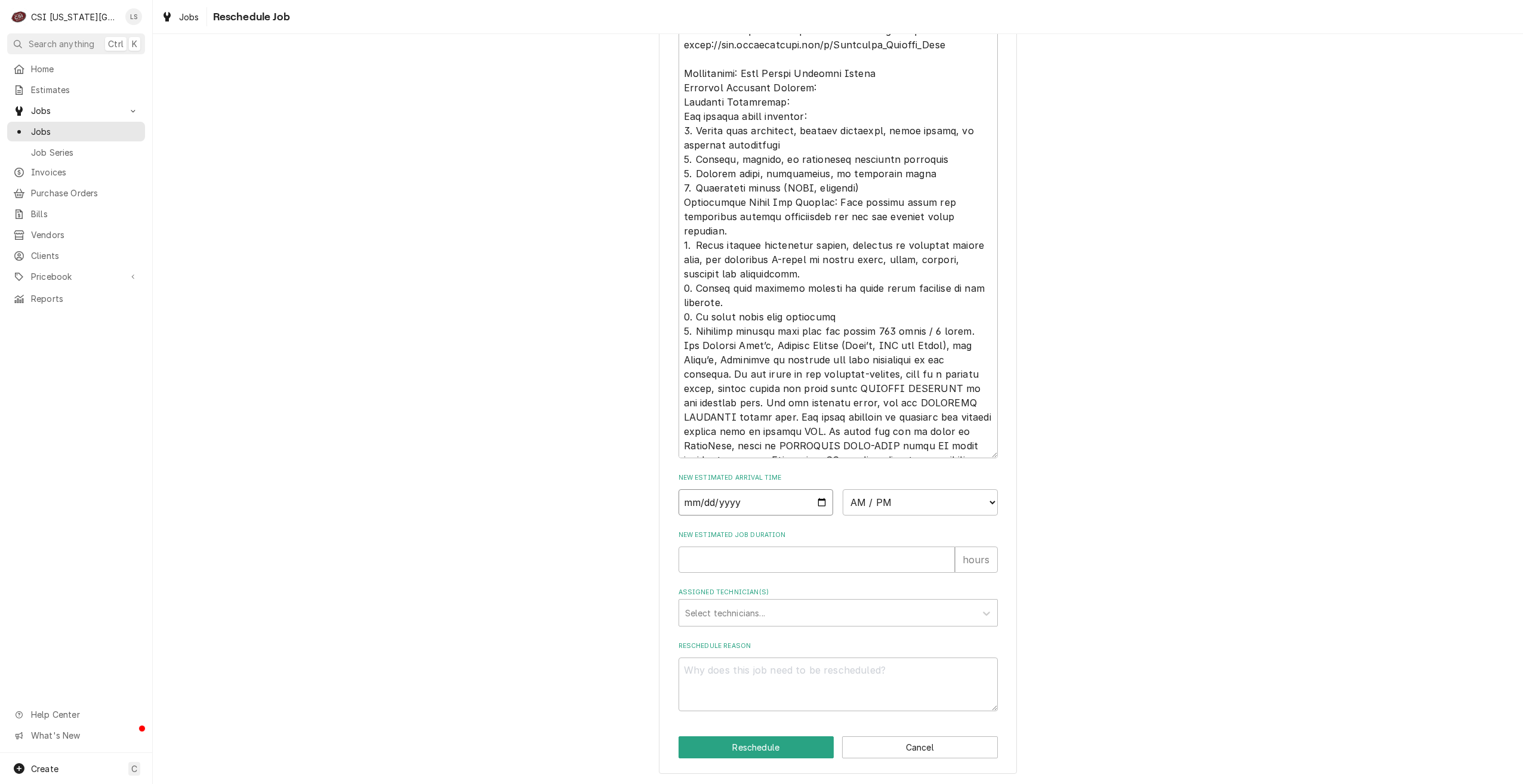
click at [817, 503] on input "Date" at bounding box center [756, 503] width 156 height 27
type textarea "x"
type input "[DATE]"
click at [859, 505] on select "AM / PM 6:00 AM 6:15 AM 6:30 AM 6:45 AM 7:00 AM 7:15 AM 7:30 AM 7:45 AM 8:00 AM…" at bounding box center [920, 503] width 156 height 27
select select "08:00:00"
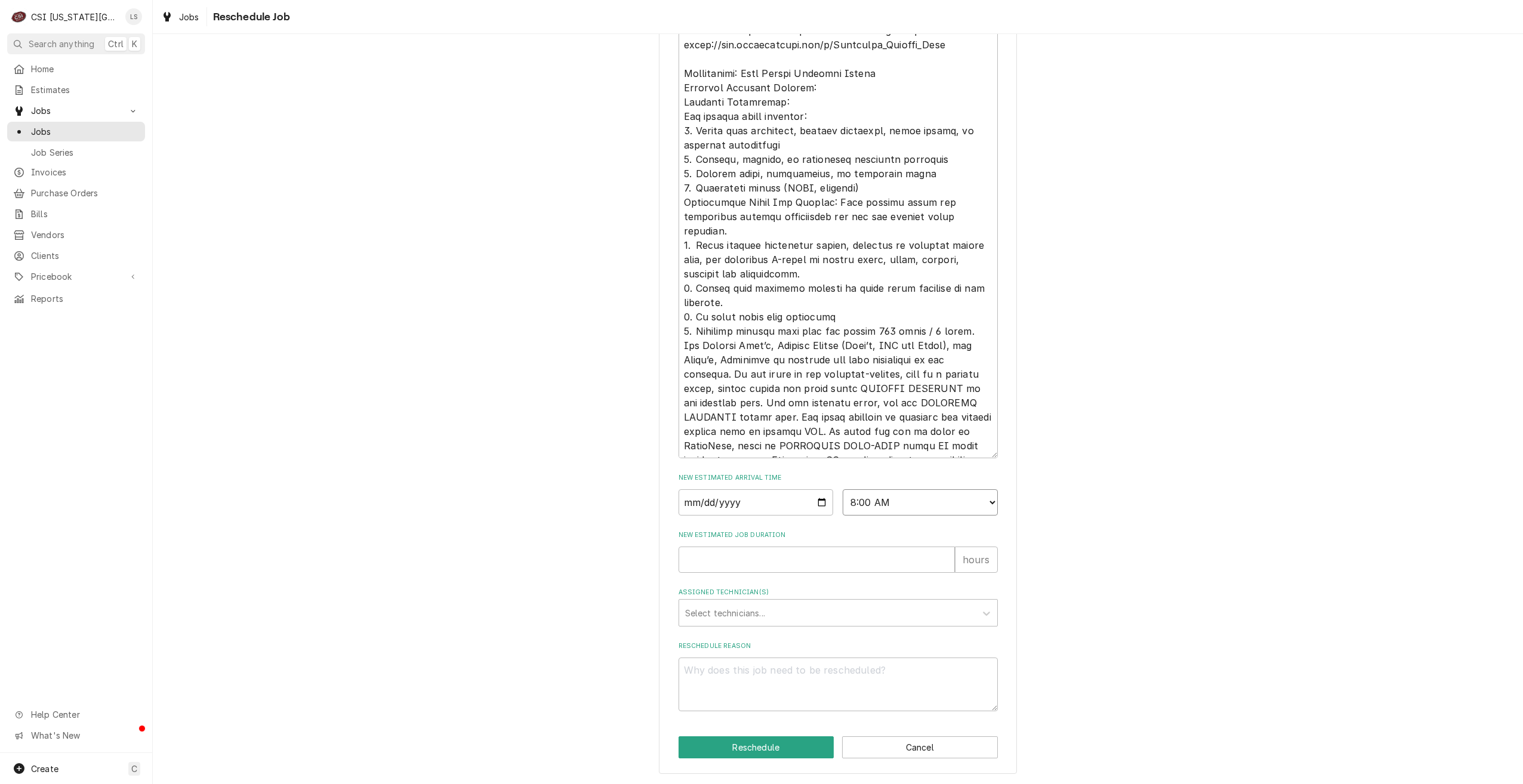
click at [843, 489] on select "AM / PM 6:00 AM 6:15 AM 6:30 AM 6:45 AM 7:00 AM 7:15 AM 7:30 AM 7:45 AM 8:00 AM…" at bounding box center [920, 503] width 156 height 27
click at [851, 566] on input "New Estimated Job Duration" at bounding box center [817, 560] width 276 height 27
type textarea "x"
type input "2"
click at [856, 619] on div "Assigned Technician(s)" at bounding box center [828, 612] width 285 height 21
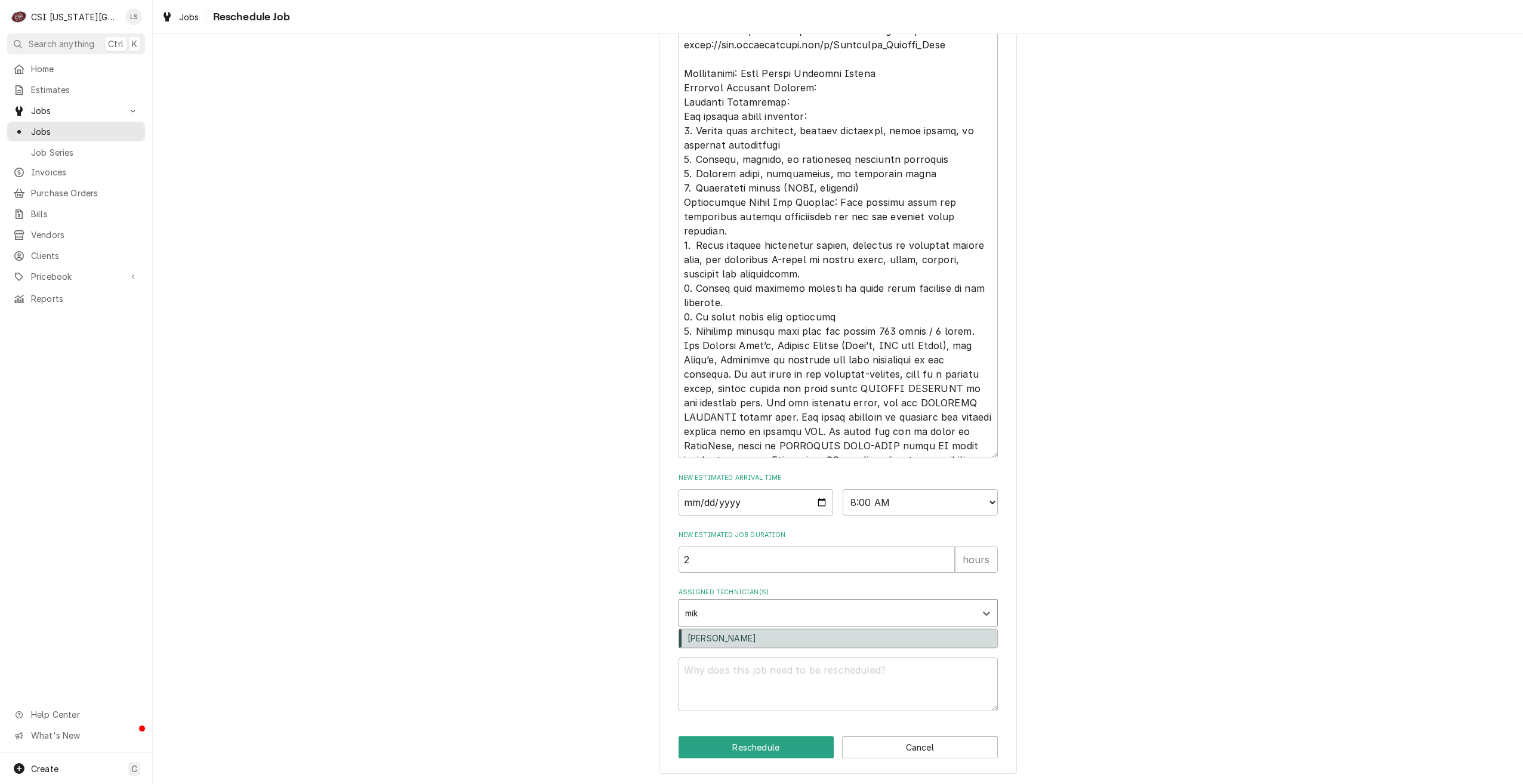
type input "mike"
click at [847, 631] on div "[PERSON_NAME]" at bounding box center [838, 638] width 318 height 18
type textarea "x"
click at [829, 686] on textarea "Reschedule Reason" at bounding box center [838, 684] width 319 height 54
type textarea "x"
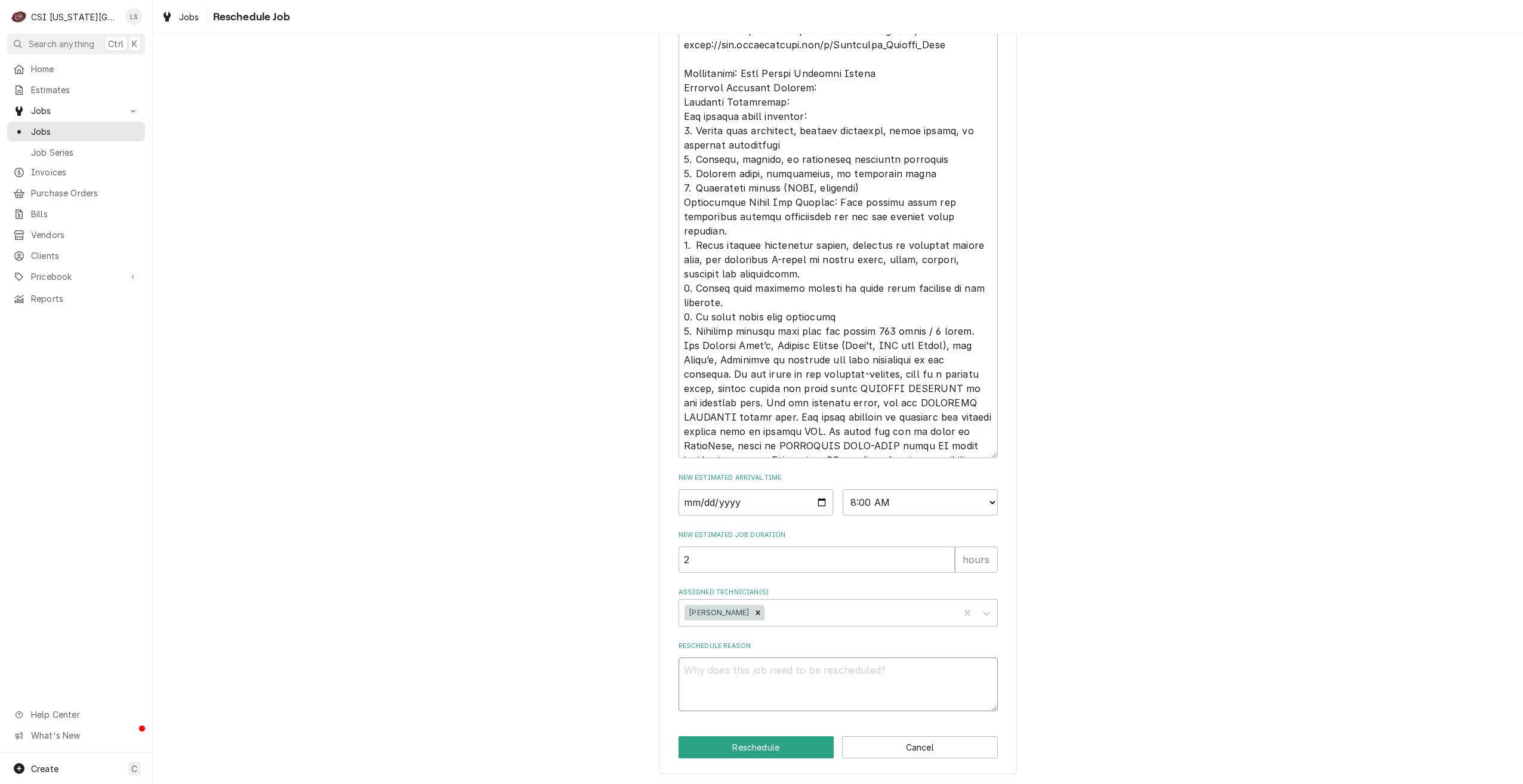
type textarea "R"
type textarea "x"
type textarea "Re"
type textarea "x"
type textarea "Ret"
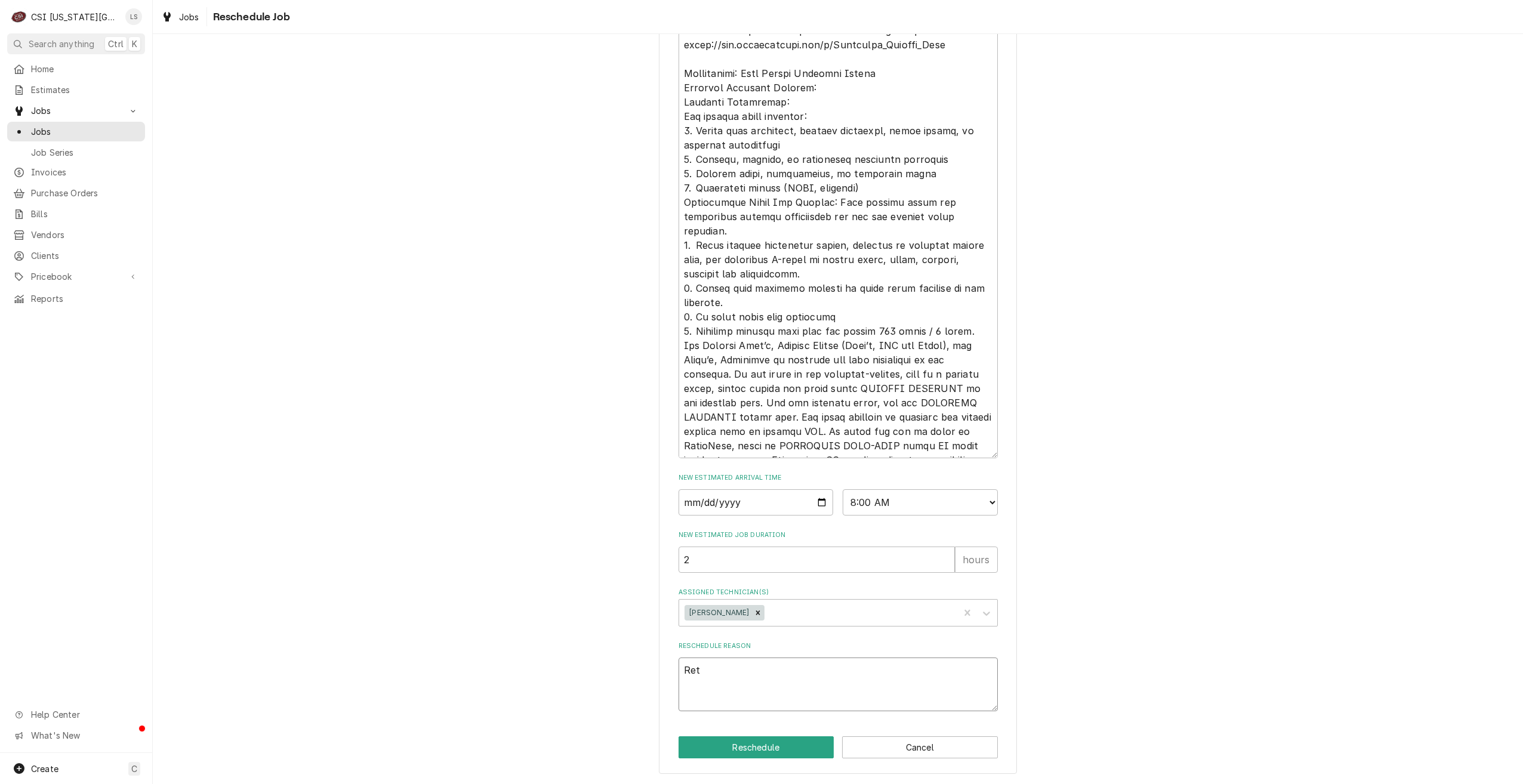
type textarea "x"
type textarea "Retur"
type textarea "x"
type textarea "Return"
type textarea "x"
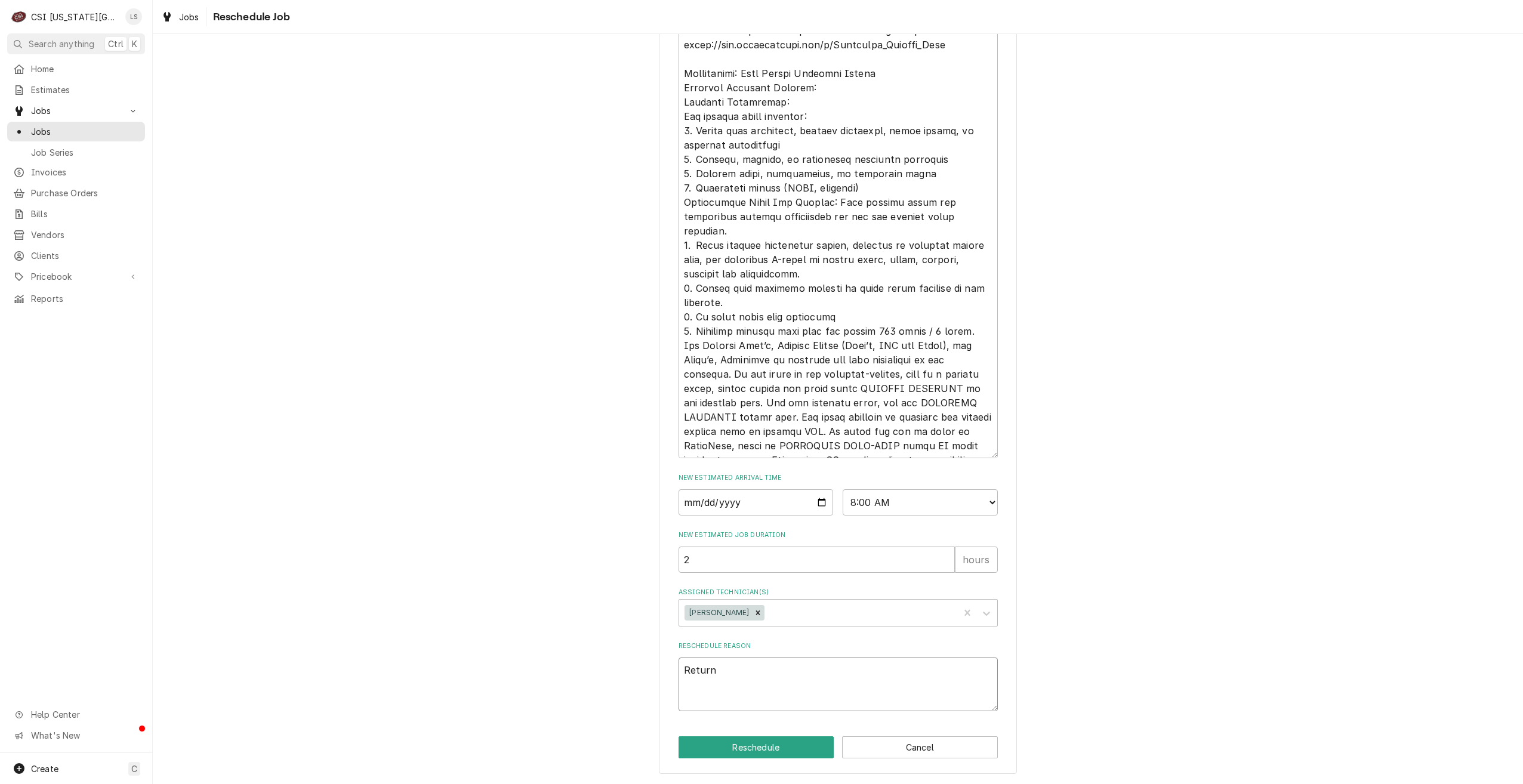
type textarea "Return"
type textarea "x"
type textarea "Return w"
type textarea "x"
type textarea "Return wi"
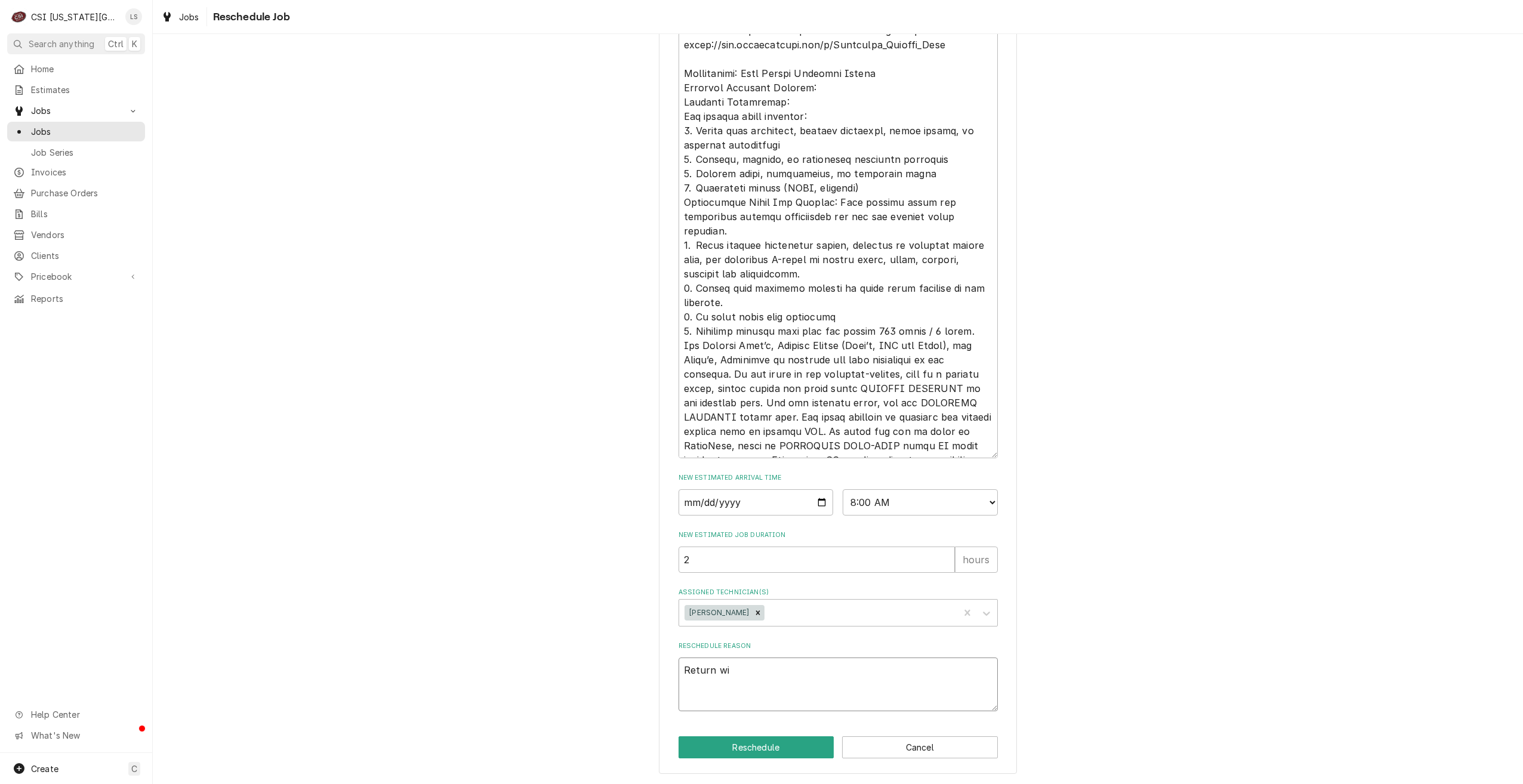
type textarea "x"
type textarea "Return wit"
type textarea "x"
type textarea "Return with"
type textarea "x"
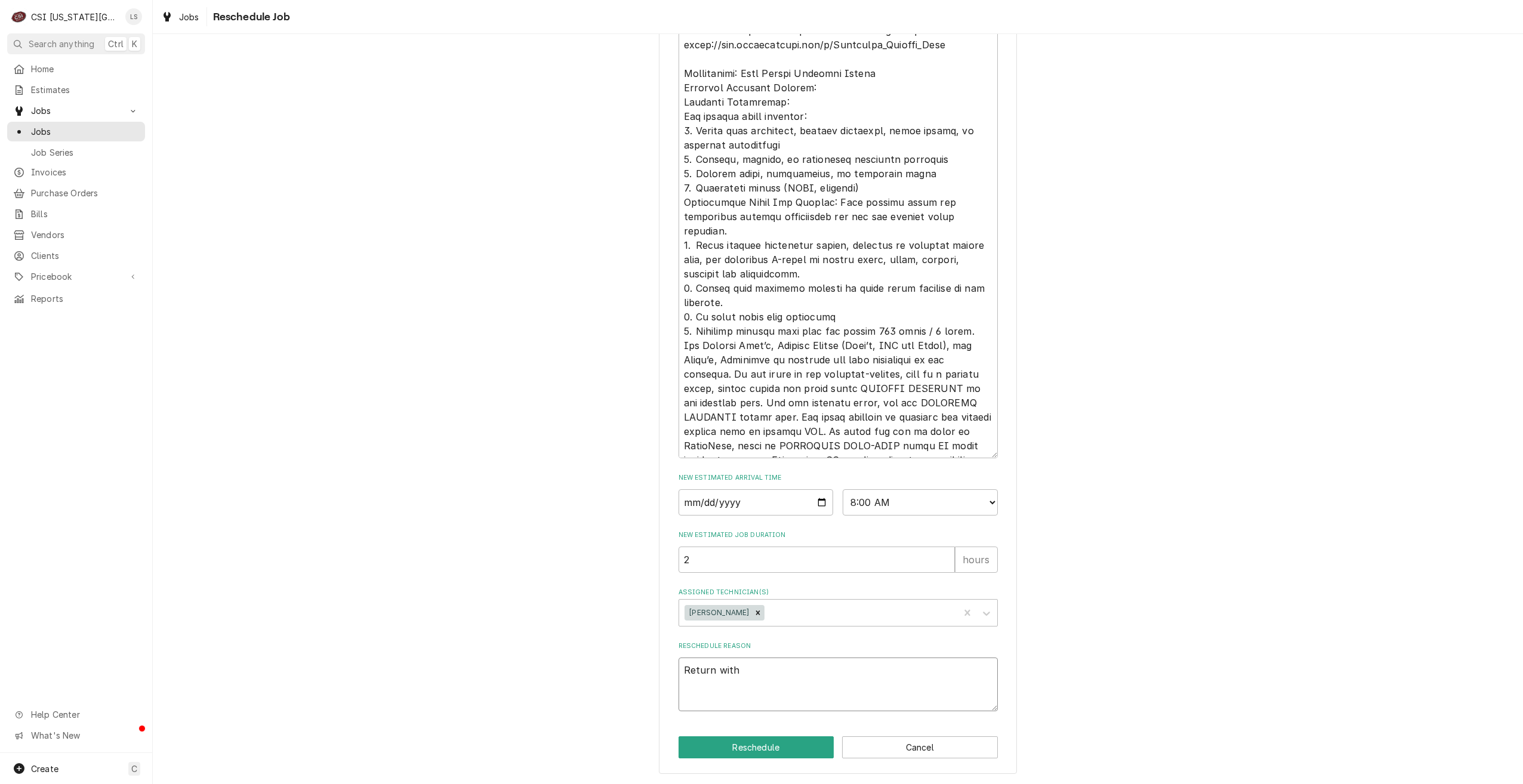
type textarea "Return with"
type textarea "x"
type textarea "Return with p"
type textarea "x"
type textarea "Return with pa"
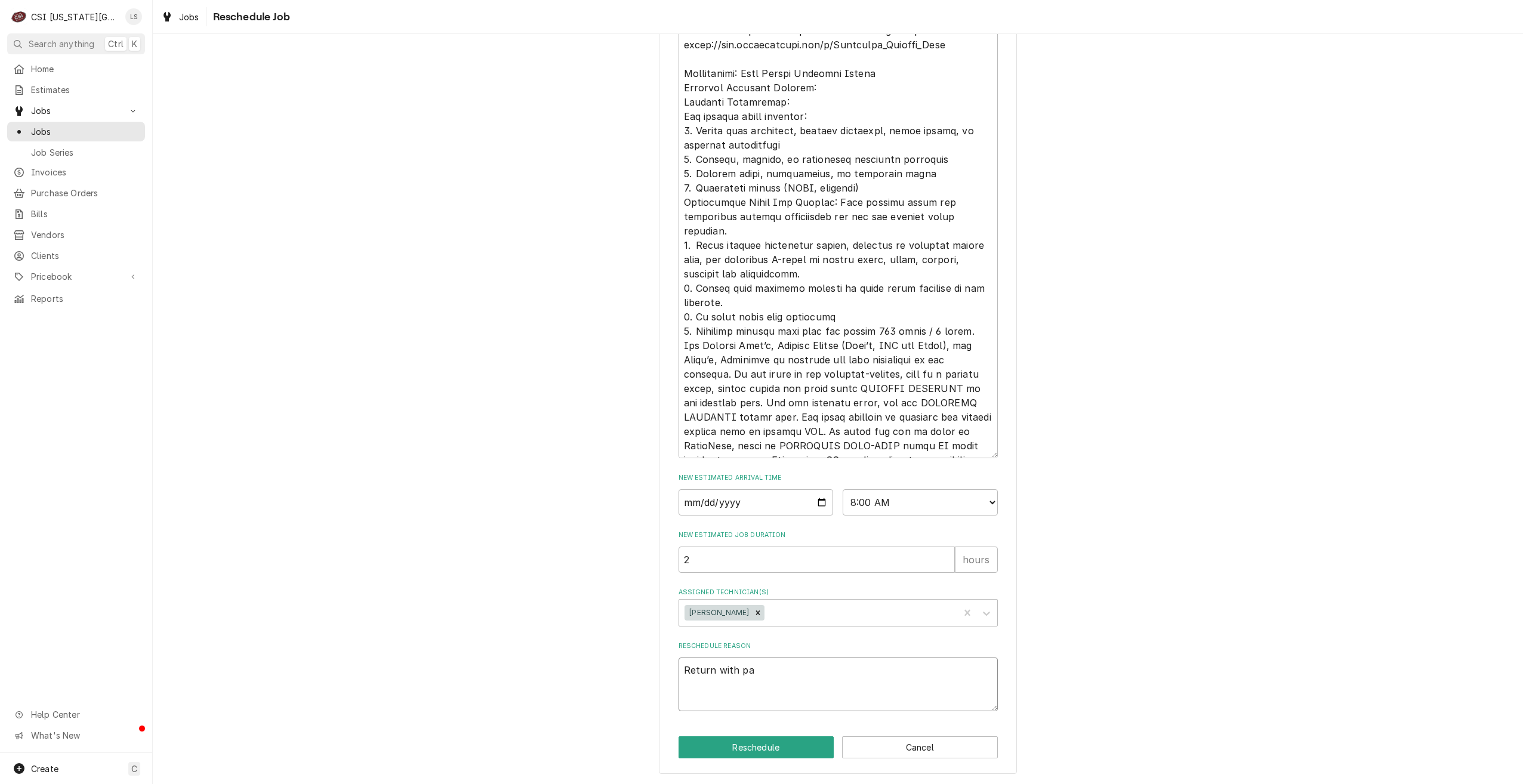
type textarea "x"
type textarea "Return with par"
type textarea "x"
type textarea "Return with part"
type textarea "x"
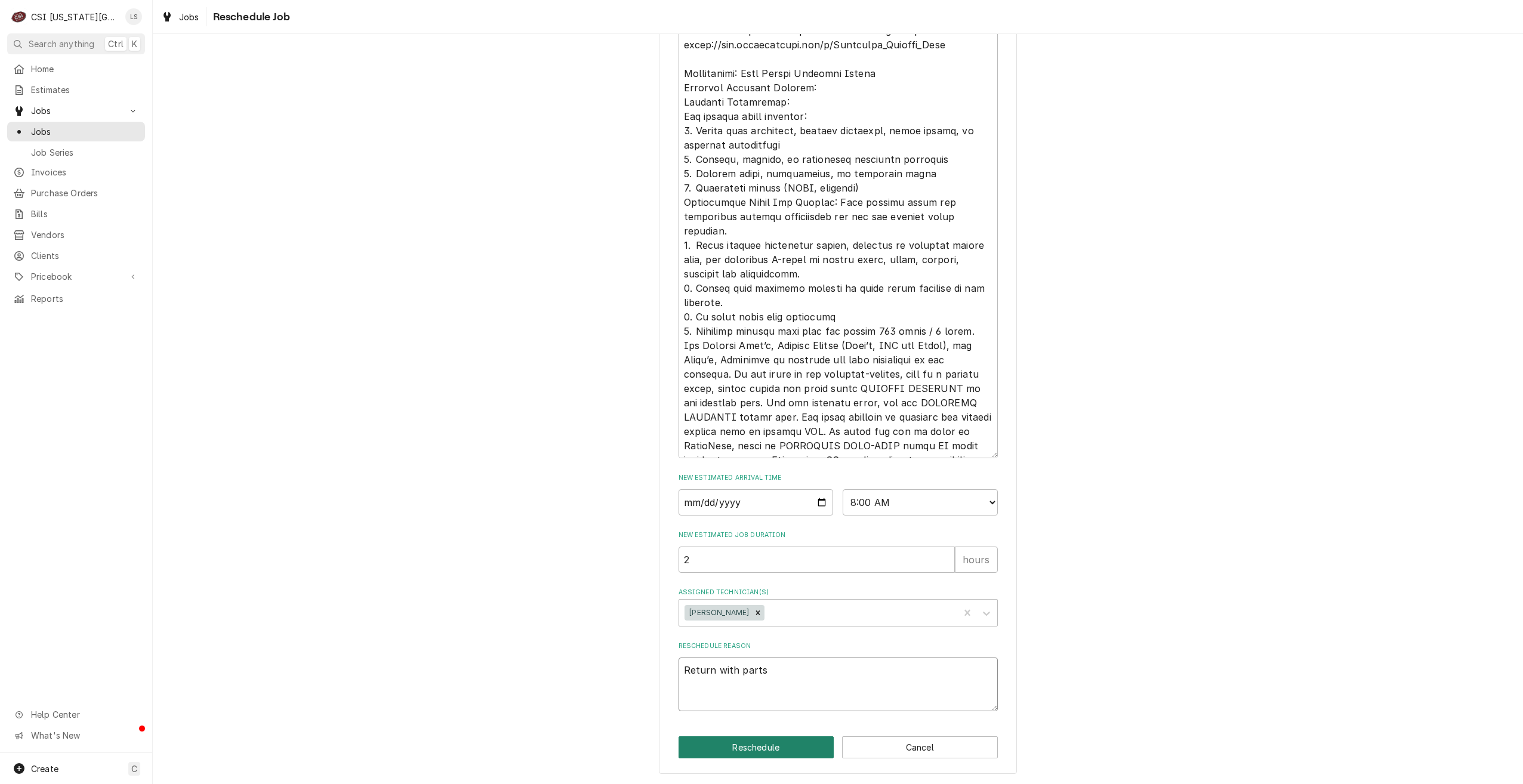
type textarea "Return with parts"
click at [787, 738] on button "Reschedule" at bounding box center [756, 747] width 156 height 22
type textarea "x"
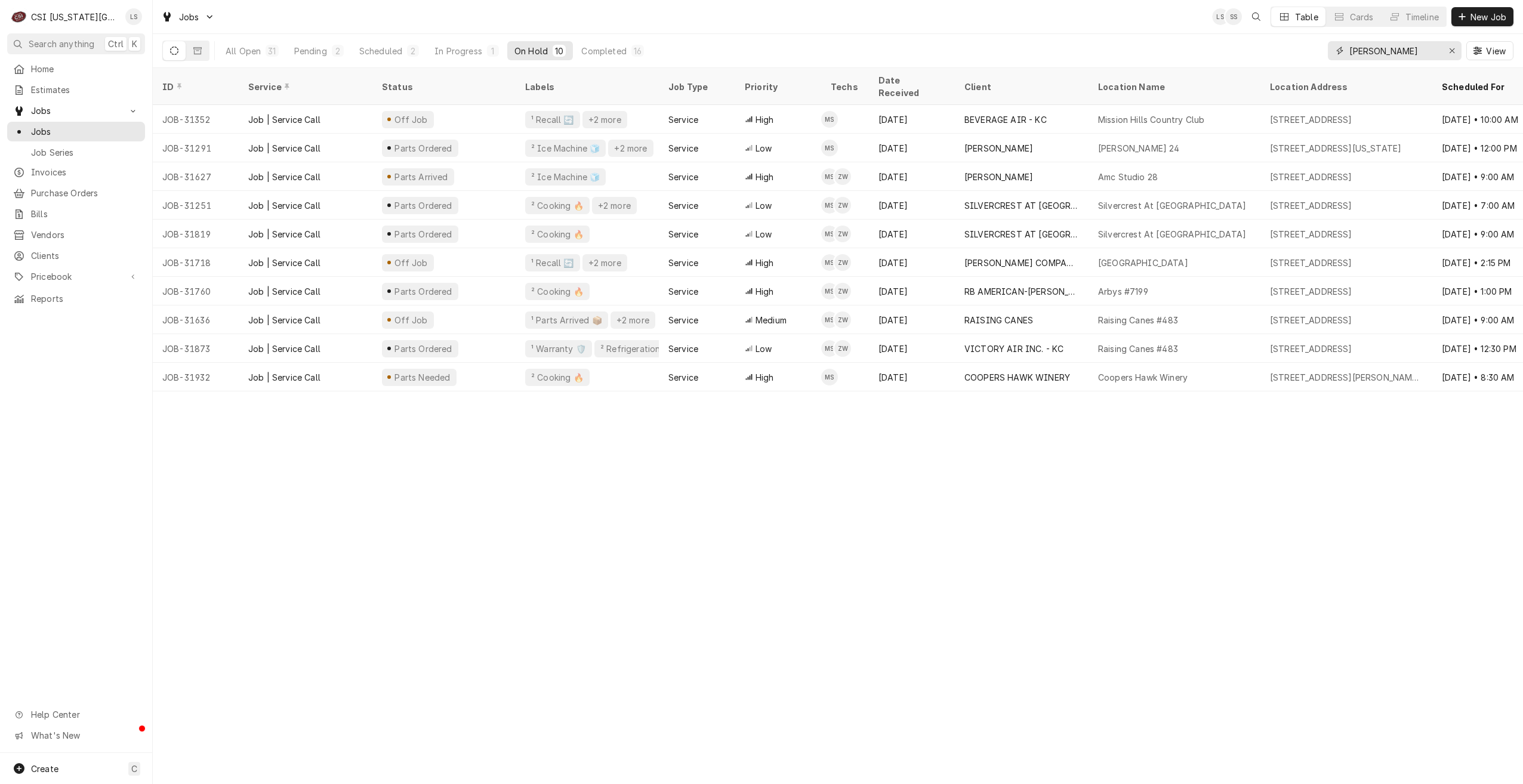
click at [1382, 55] on input "mike" at bounding box center [1394, 51] width 89 height 19
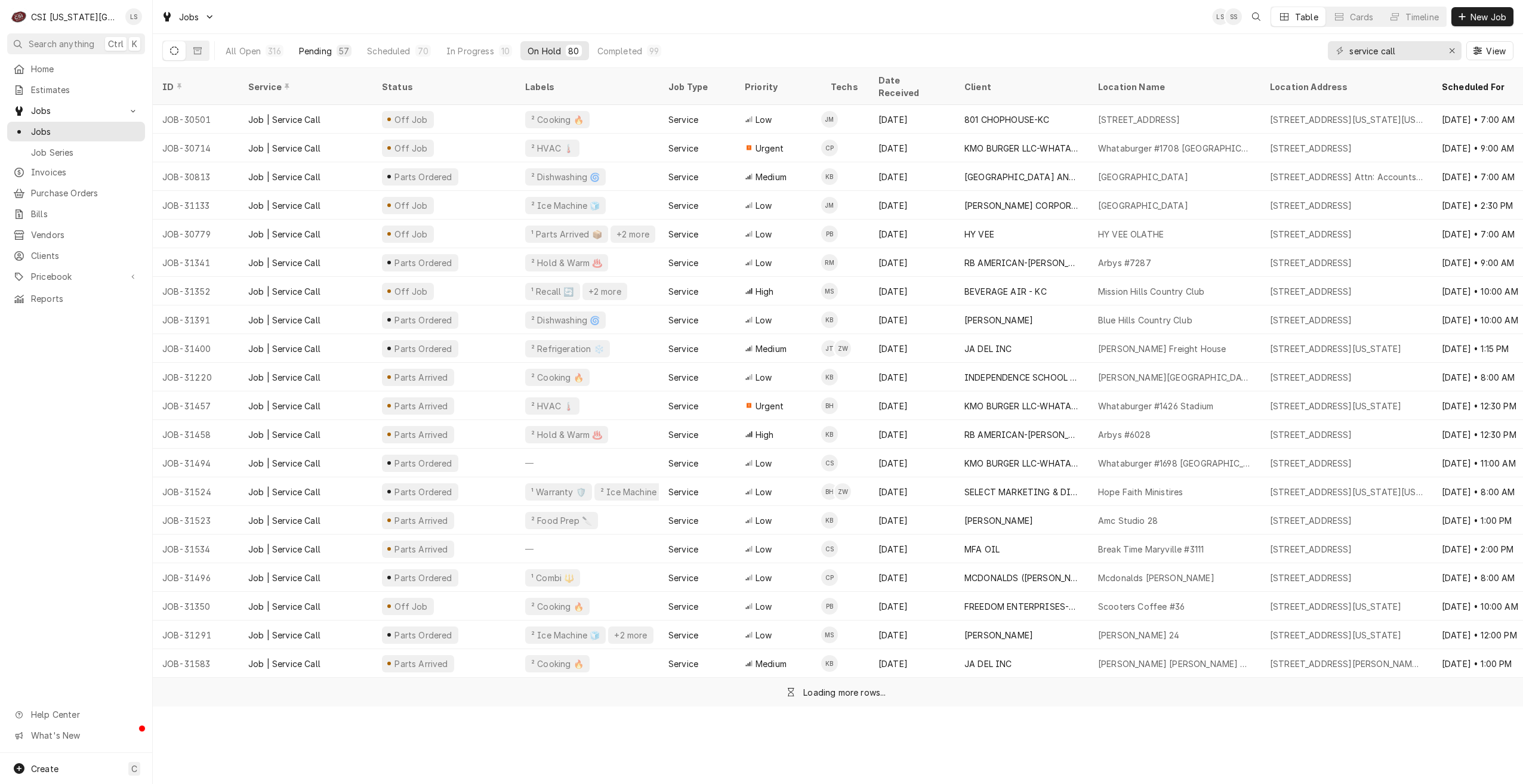
click at [348, 46] on div "57" at bounding box center [344, 51] width 15 height 12
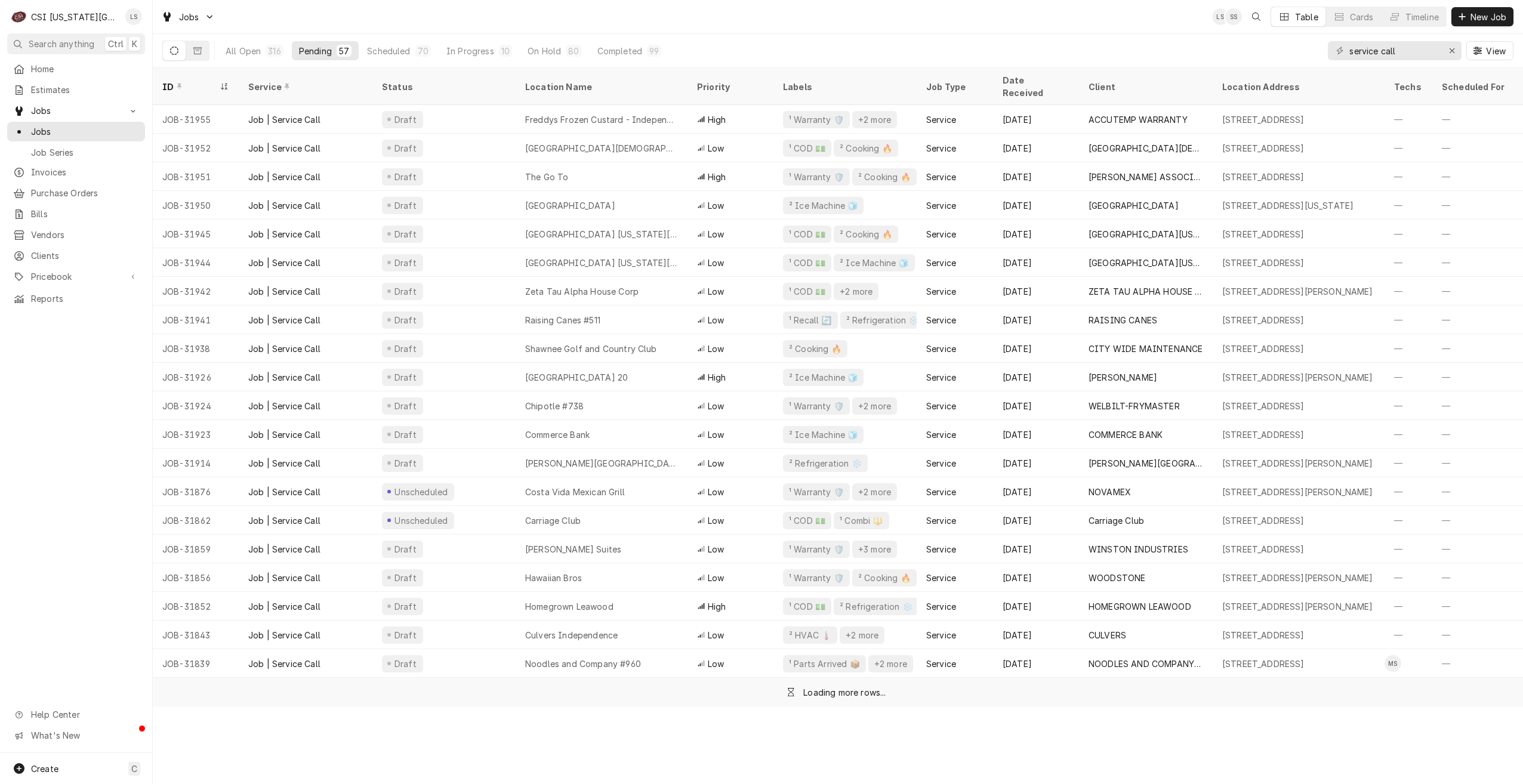
click at [733, 27] on div "Jobs LS SS Table Cards Timeline New Job" at bounding box center [837, 16] width 1370 height 33
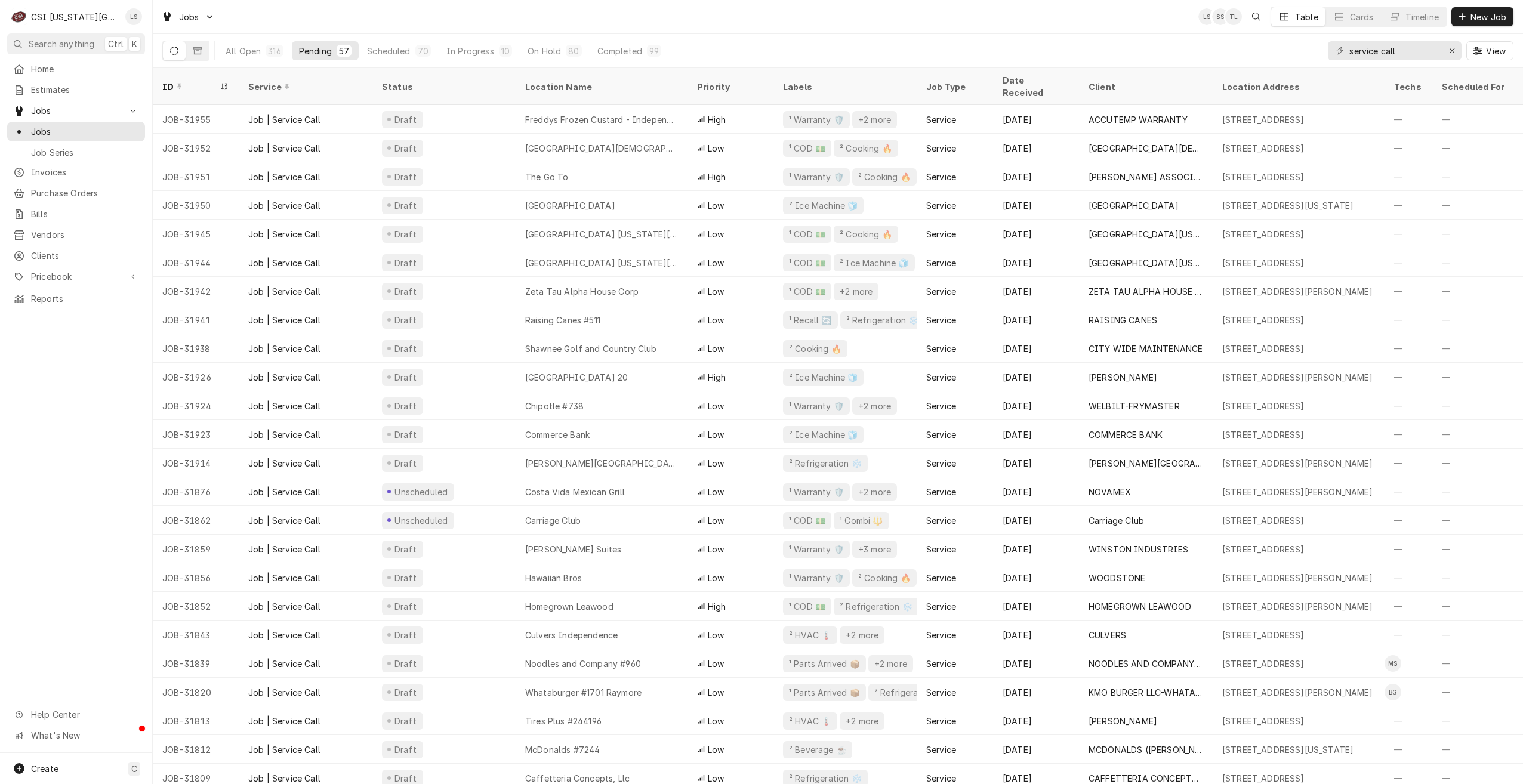
click at [813, 15] on div "Jobs LS SS TL Table Cards Timeline New Job" at bounding box center [837, 16] width 1370 height 33
click at [919, 16] on div "Jobs LS SS Table Cards Timeline New Job" at bounding box center [837, 16] width 1370 height 33
click at [919, 16] on div "Jobs LS SS NI Table Cards Timeline New Job" at bounding box center [837, 16] width 1370 height 33
drag, startPoint x: 1418, startPoint y: 46, endPoint x: 1339, endPoint y: 50, distance: 79.1
click at [1339, 50] on div "service call" at bounding box center [1395, 51] width 133 height 19
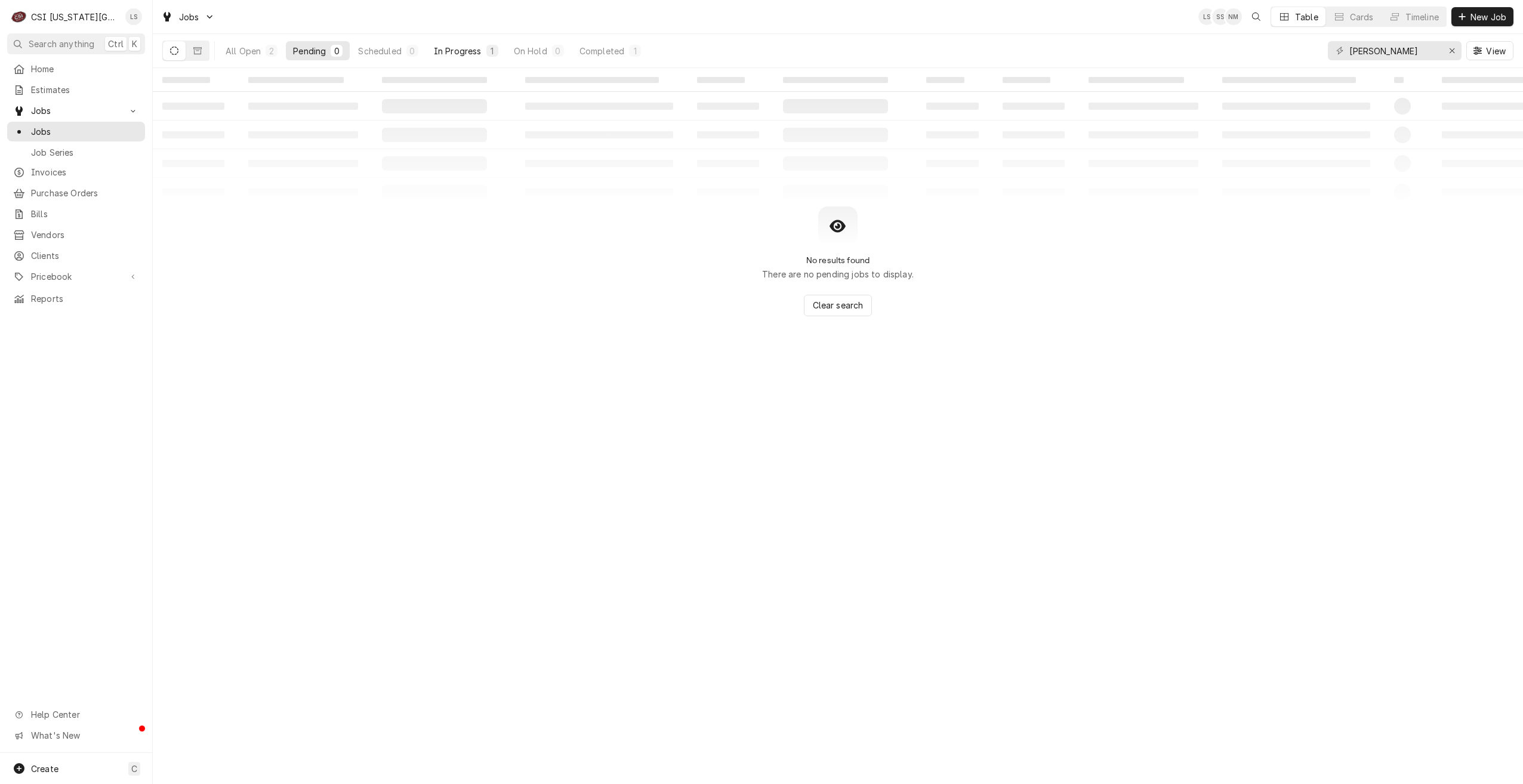
click at [483, 49] on button "In Progress 1" at bounding box center [466, 51] width 79 height 19
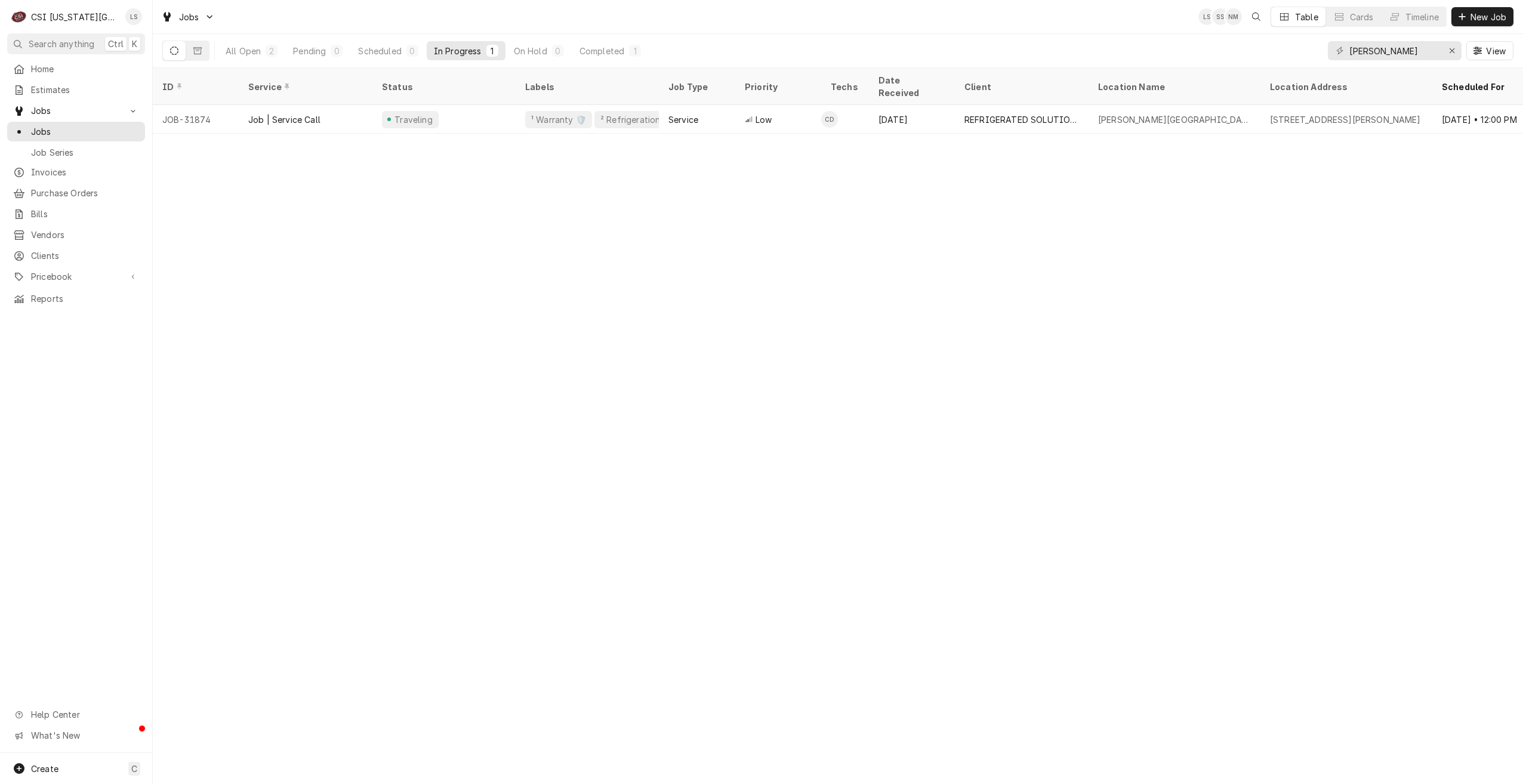
click at [829, 20] on div "Jobs LS SS NM Table Cards Timeline New Job" at bounding box center [837, 16] width 1370 height 33
click at [310, 52] on div "Pending" at bounding box center [310, 51] width 33 height 13
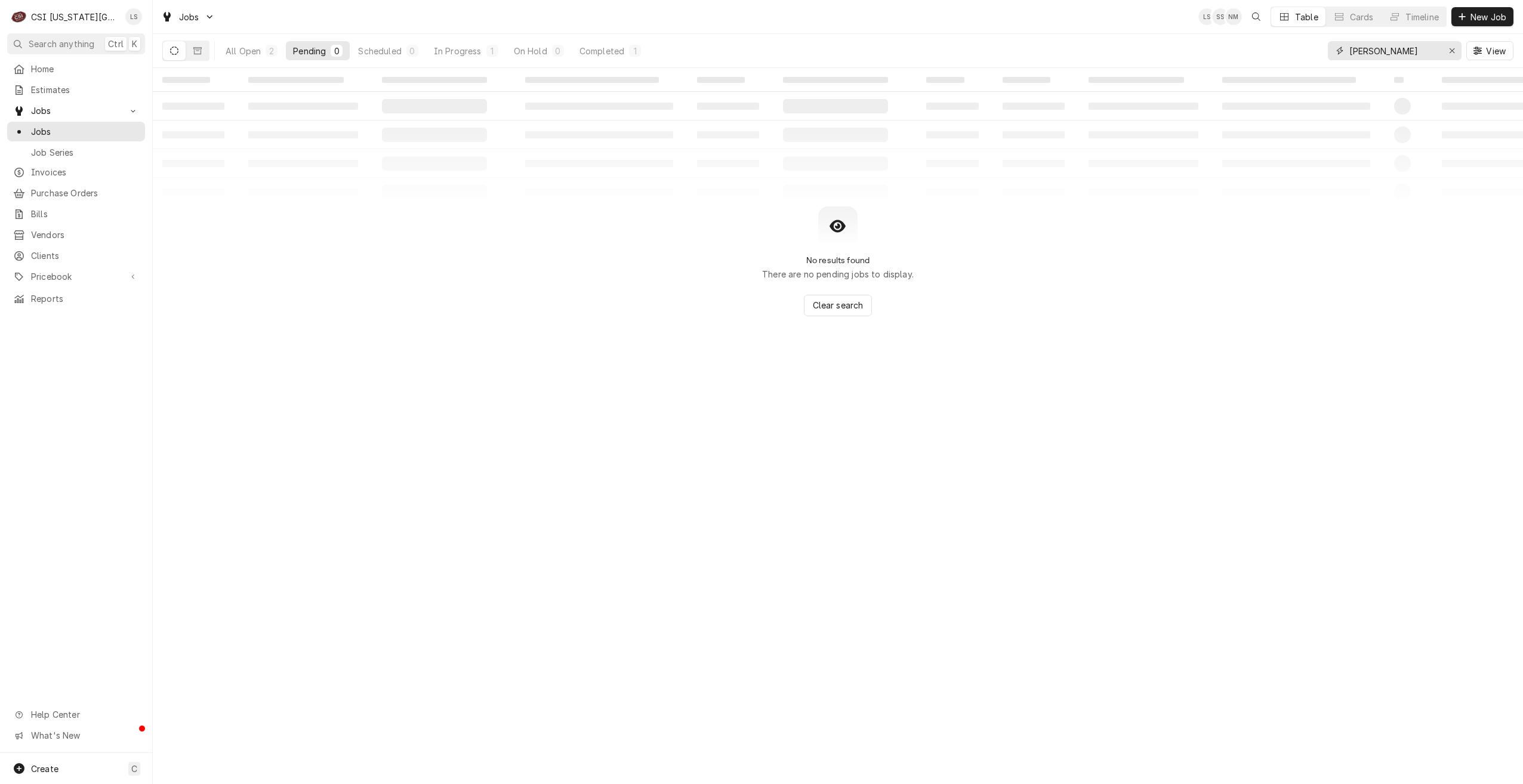
click at [1370, 55] on input "underwood" at bounding box center [1394, 51] width 89 height 19
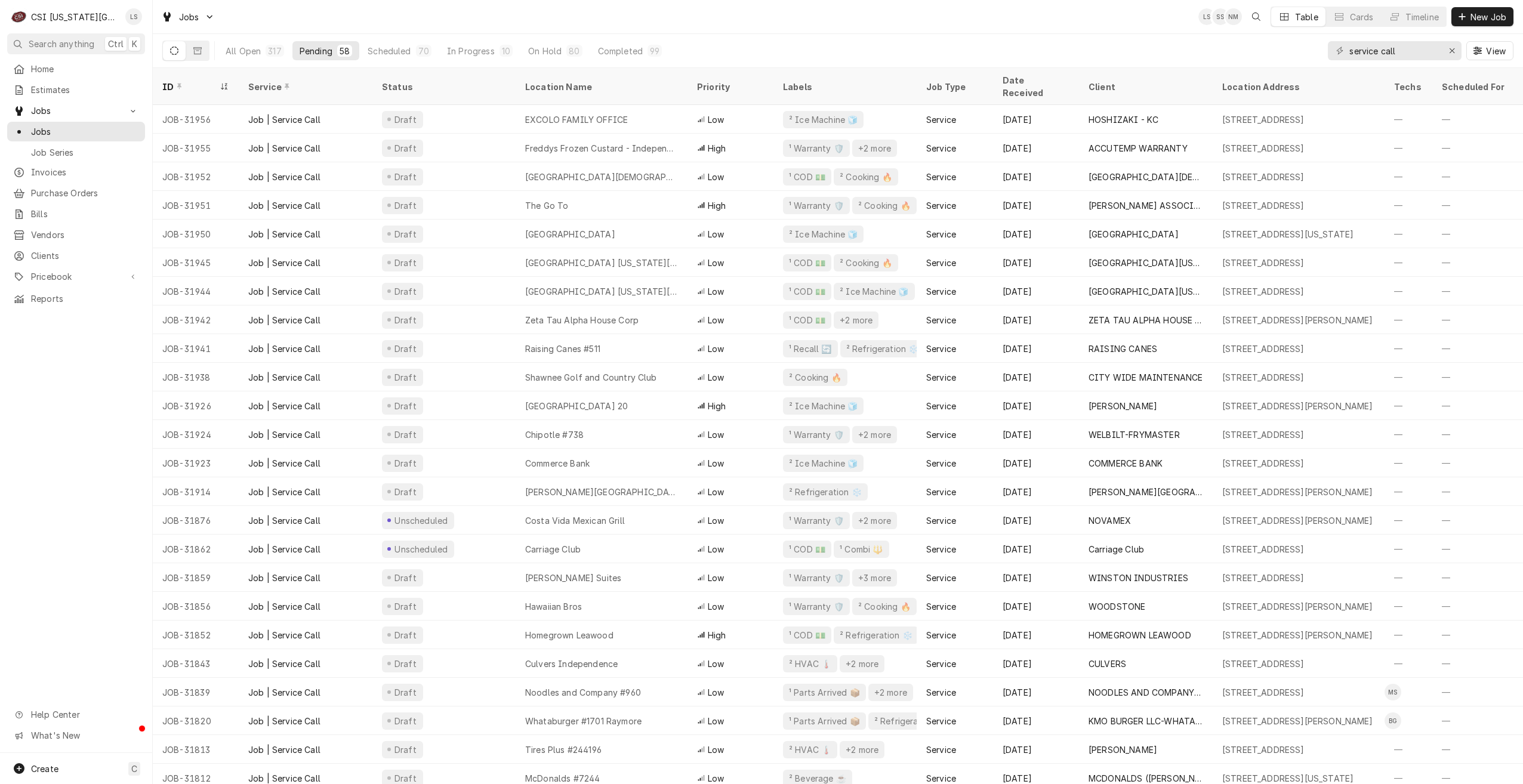
click at [1059, 33] on div "Jobs LS SS NM Table Cards Timeline New Job" at bounding box center [837, 16] width 1370 height 33
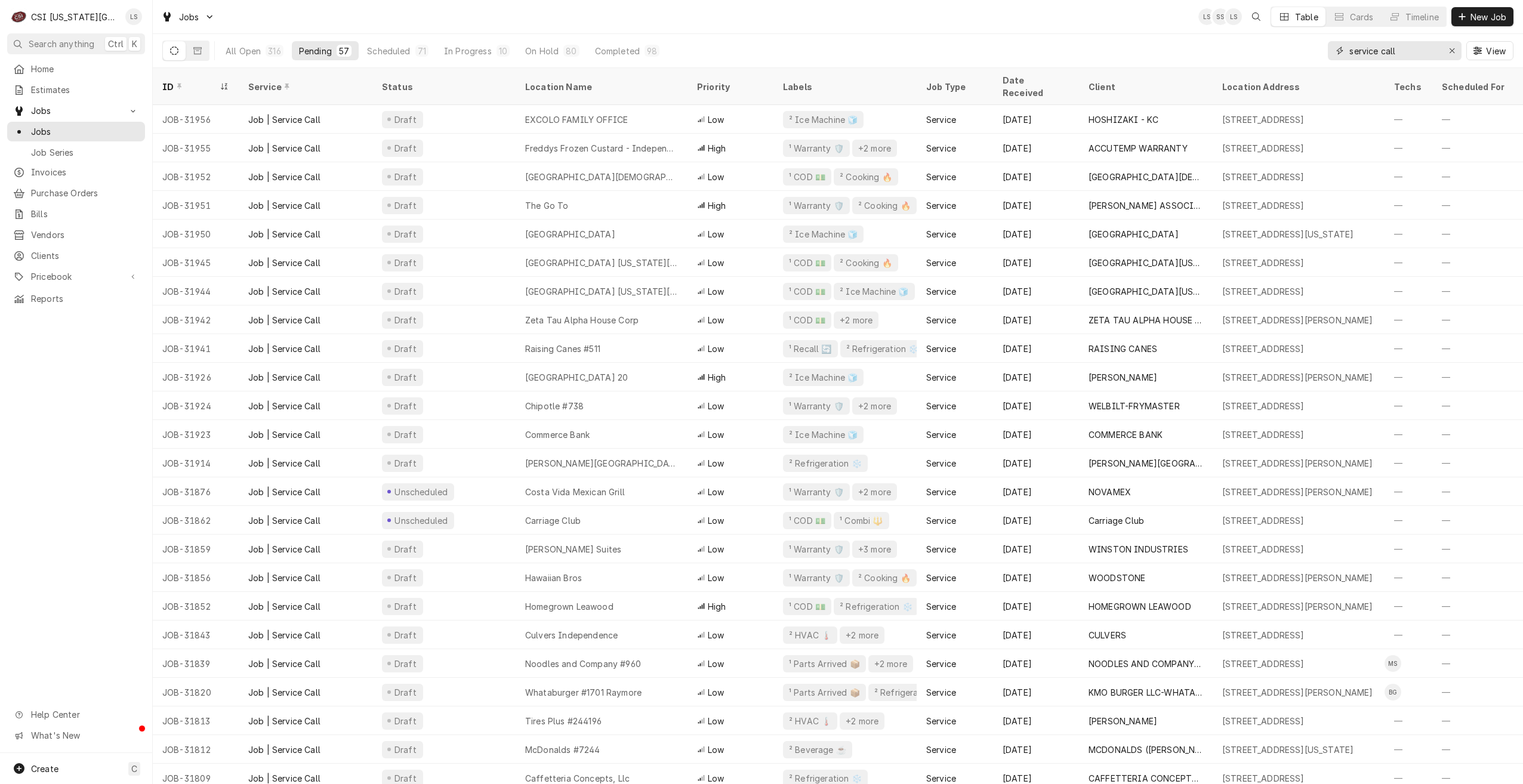
drag, startPoint x: 1401, startPoint y: 55, endPoint x: 1339, endPoint y: 51, distance: 62.1
click at [1339, 51] on div "service call" at bounding box center [1395, 51] width 133 height 19
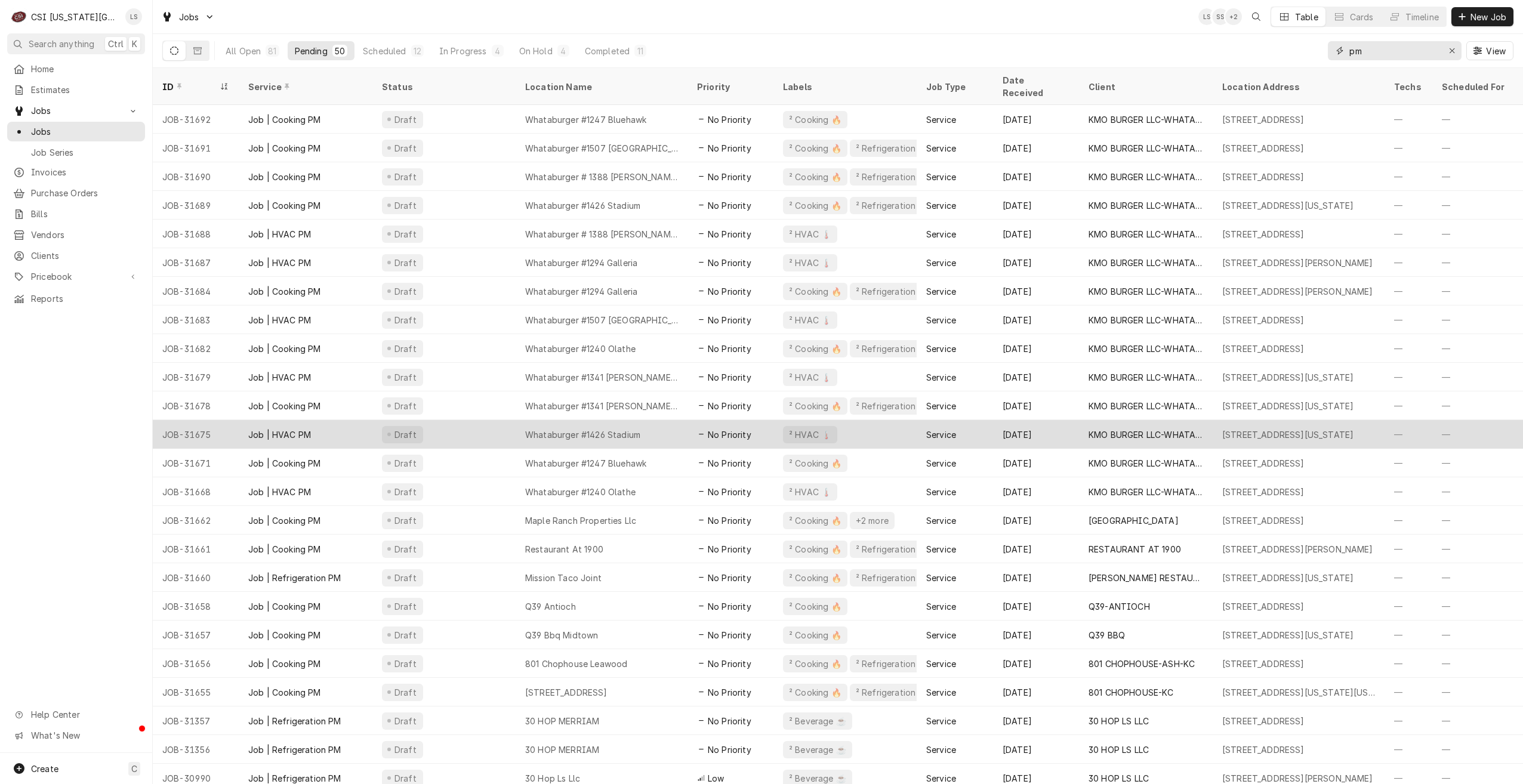
type input "pm"
click at [594, 428] on div "Whataburger #1426 Stadium" at bounding box center [583, 434] width 115 height 13
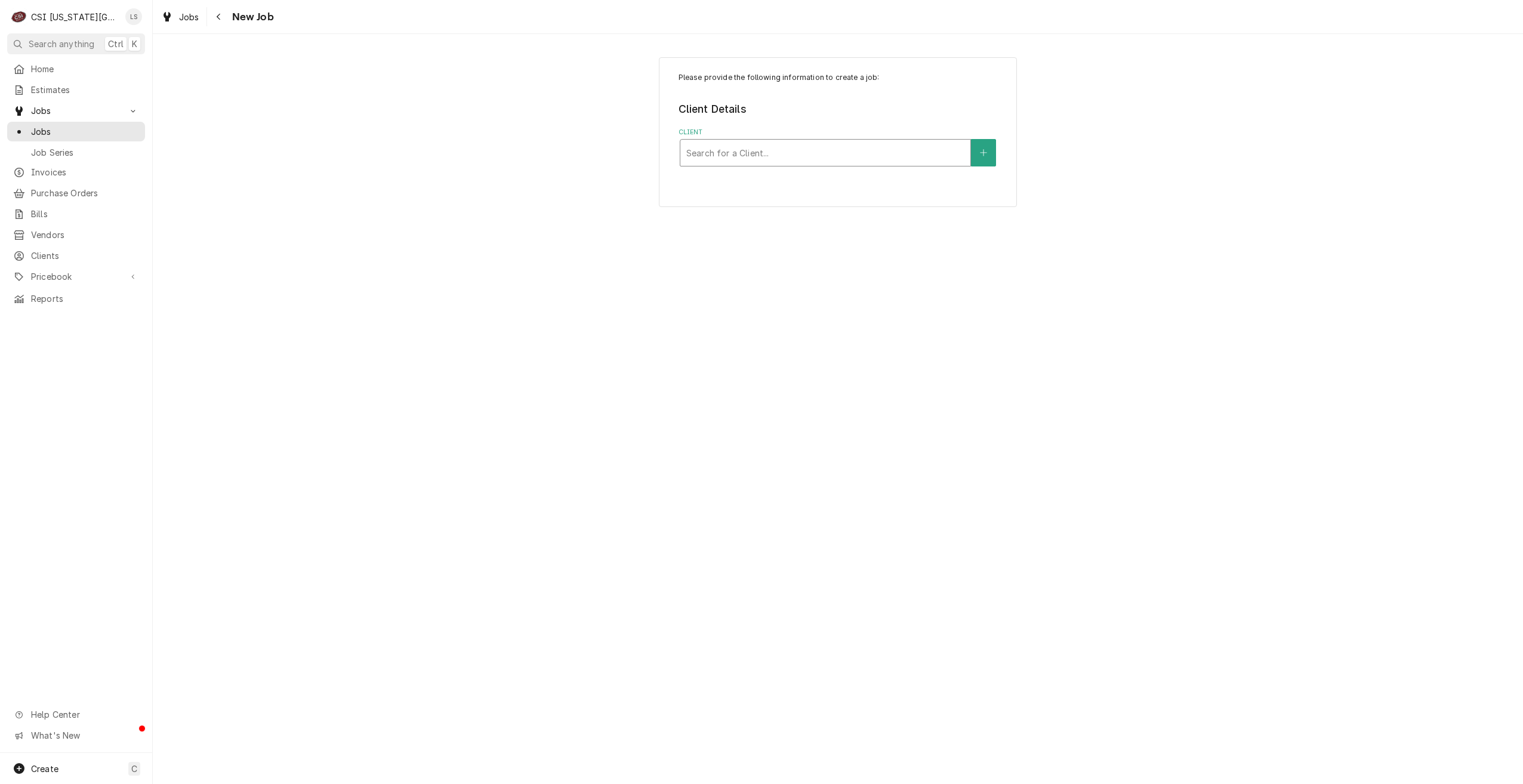
click at [839, 150] on div "Client" at bounding box center [825, 153] width 278 height 21
type input "[PERSON_NAME]"
click at [823, 193] on div "[PERSON_NAME] ³ Tax Exempt 🆓" at bounding box center [826, 185] width 290 height 31
click at [864, 264] on div "Service Location" at bounding box center [825, 267] width 278 height 21
type input "studio"
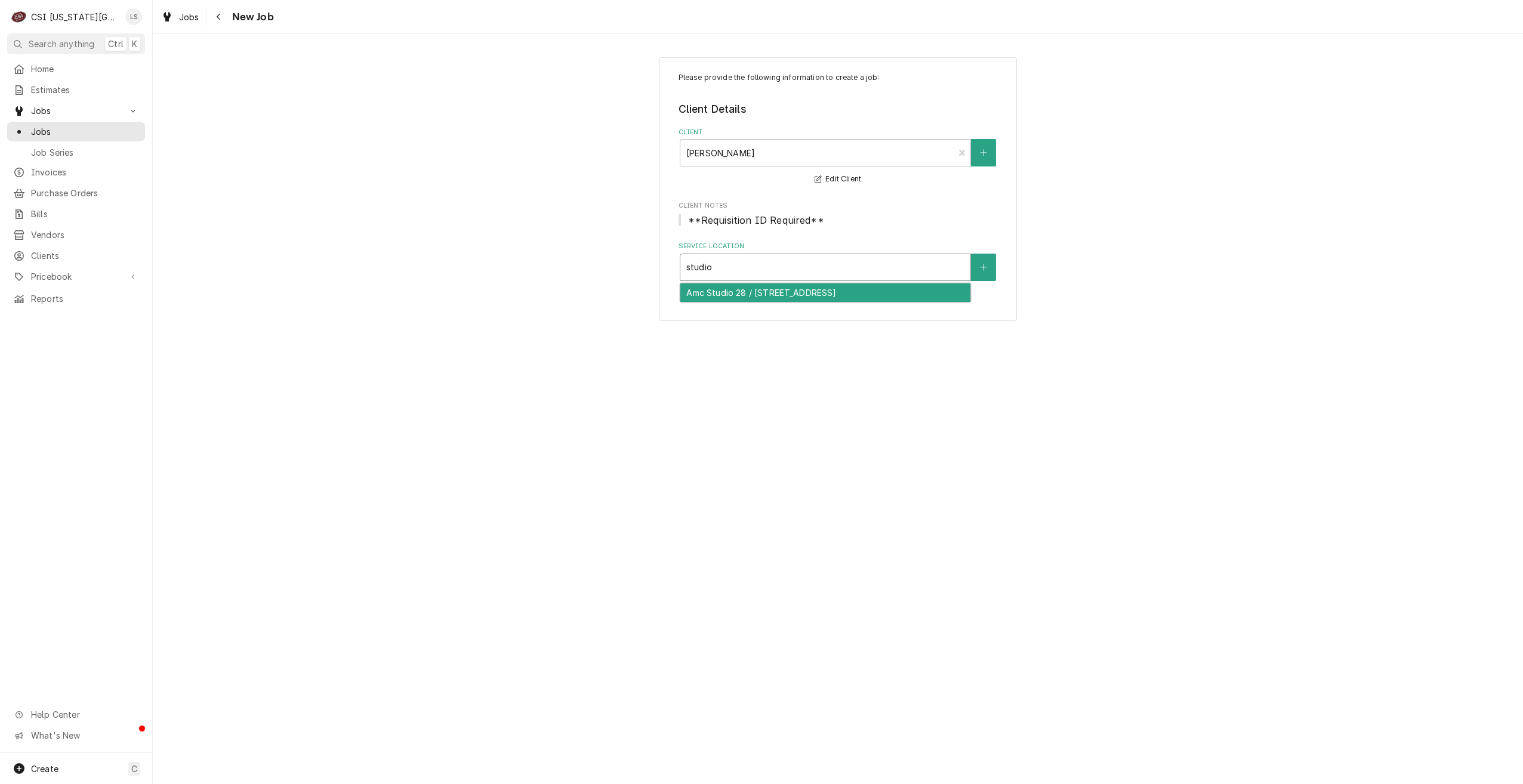
click at [845, 291] on div "Amc Studio 28 / 12075 S. Strangline Rd, Olathe, KS 66062" at bounding box center [826, 293] width 290 height 18
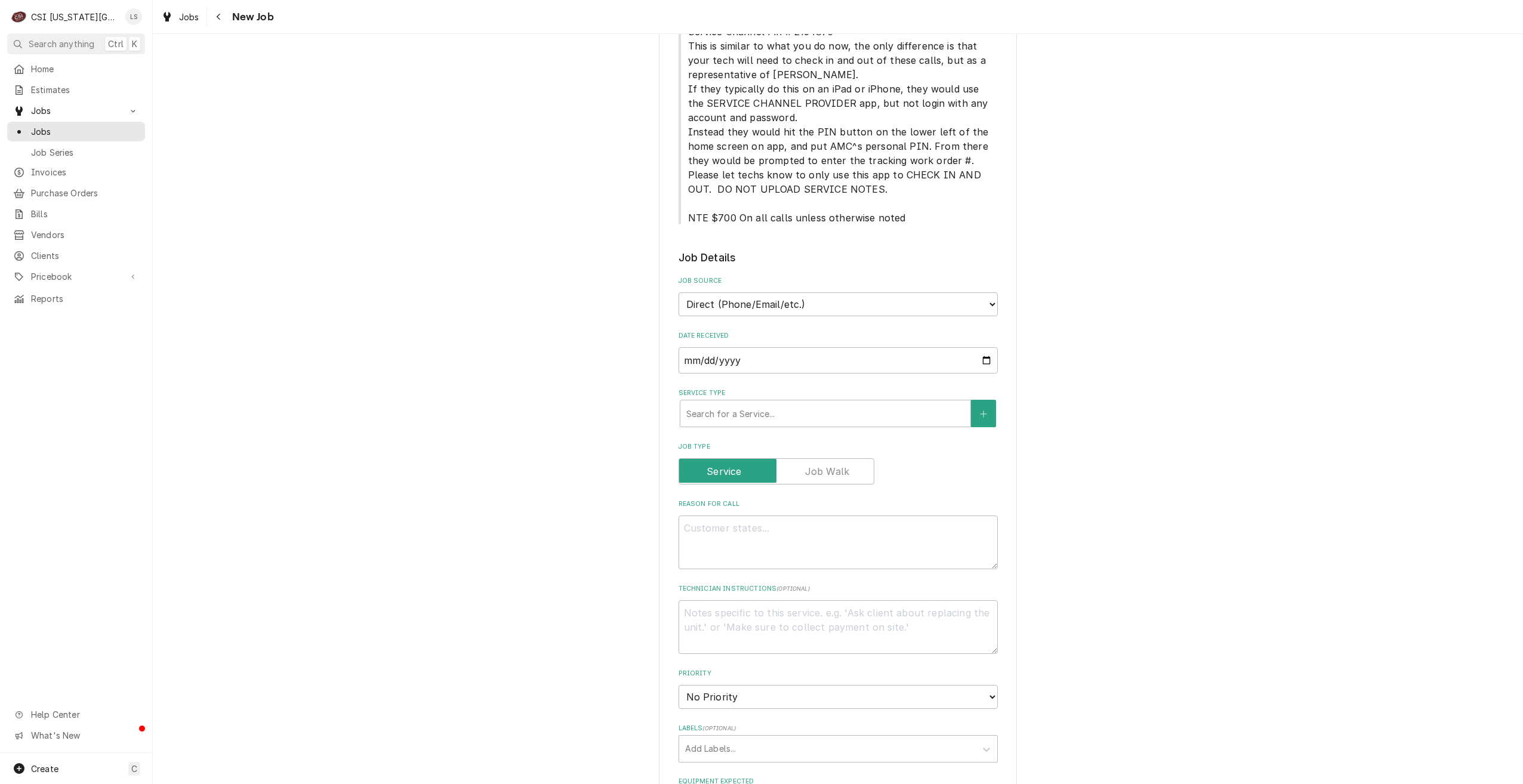
scroll to position [477, 0]
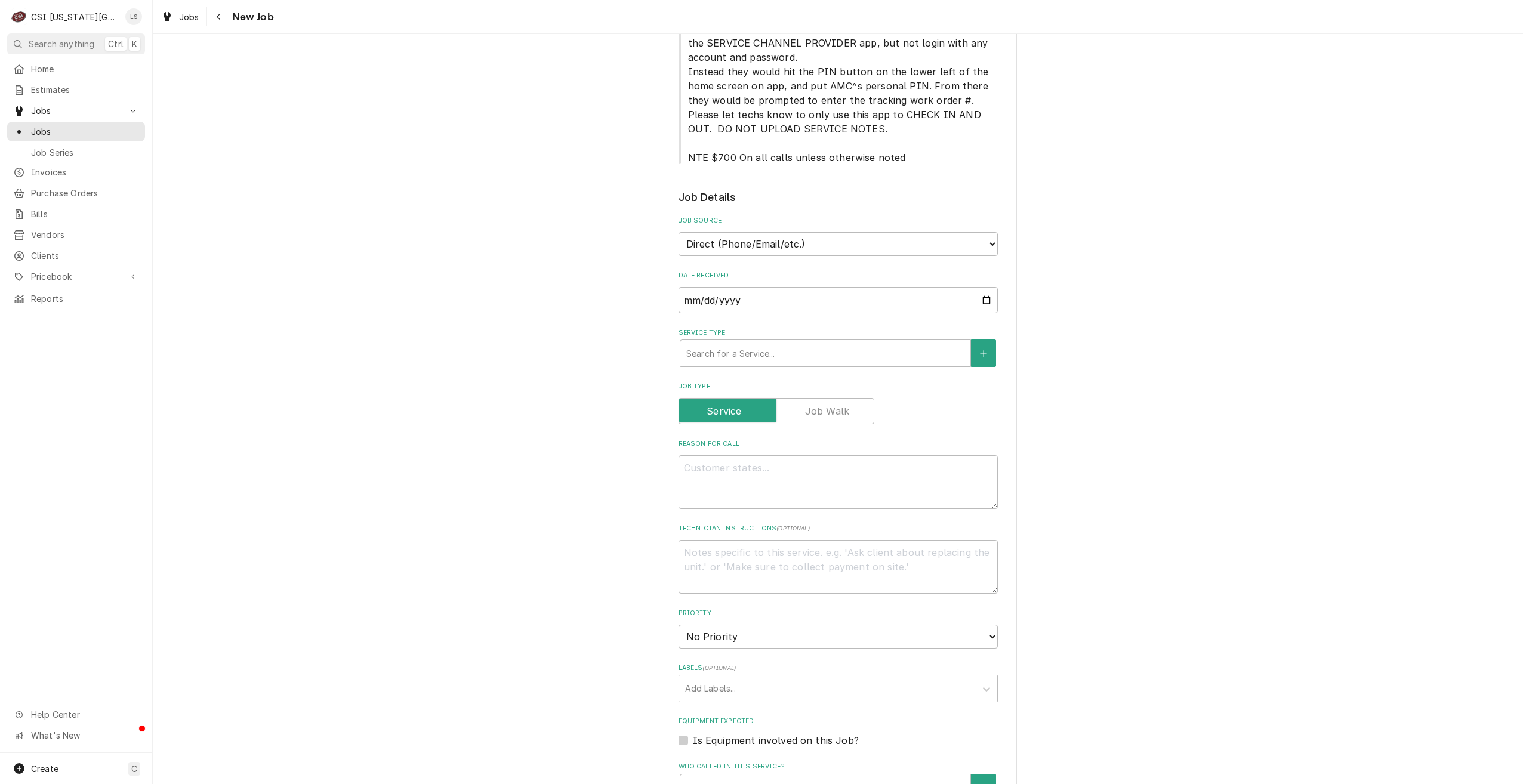
click at [823, 398] on label "Job Type" at bounding box center [777, 411] width 196 height 27
click at [823, 398] on input "Job Type" at bounding box center [776, 411] width 185 height 27
checkbox input "true"
click at [809, 343] on div "Service Type" at bounding box center [825, 353] width 278 height 21
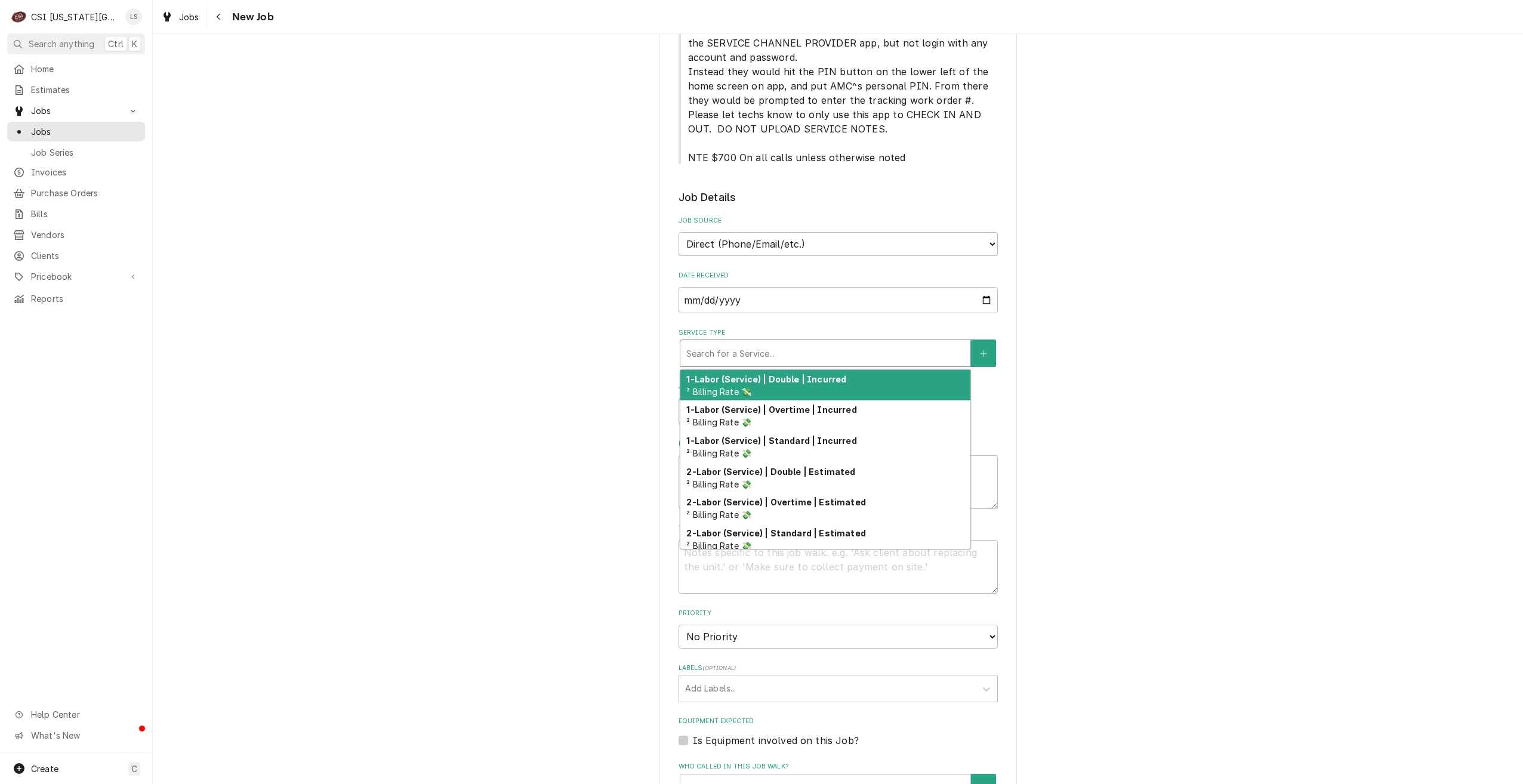
type textarea "x"
type input "s"
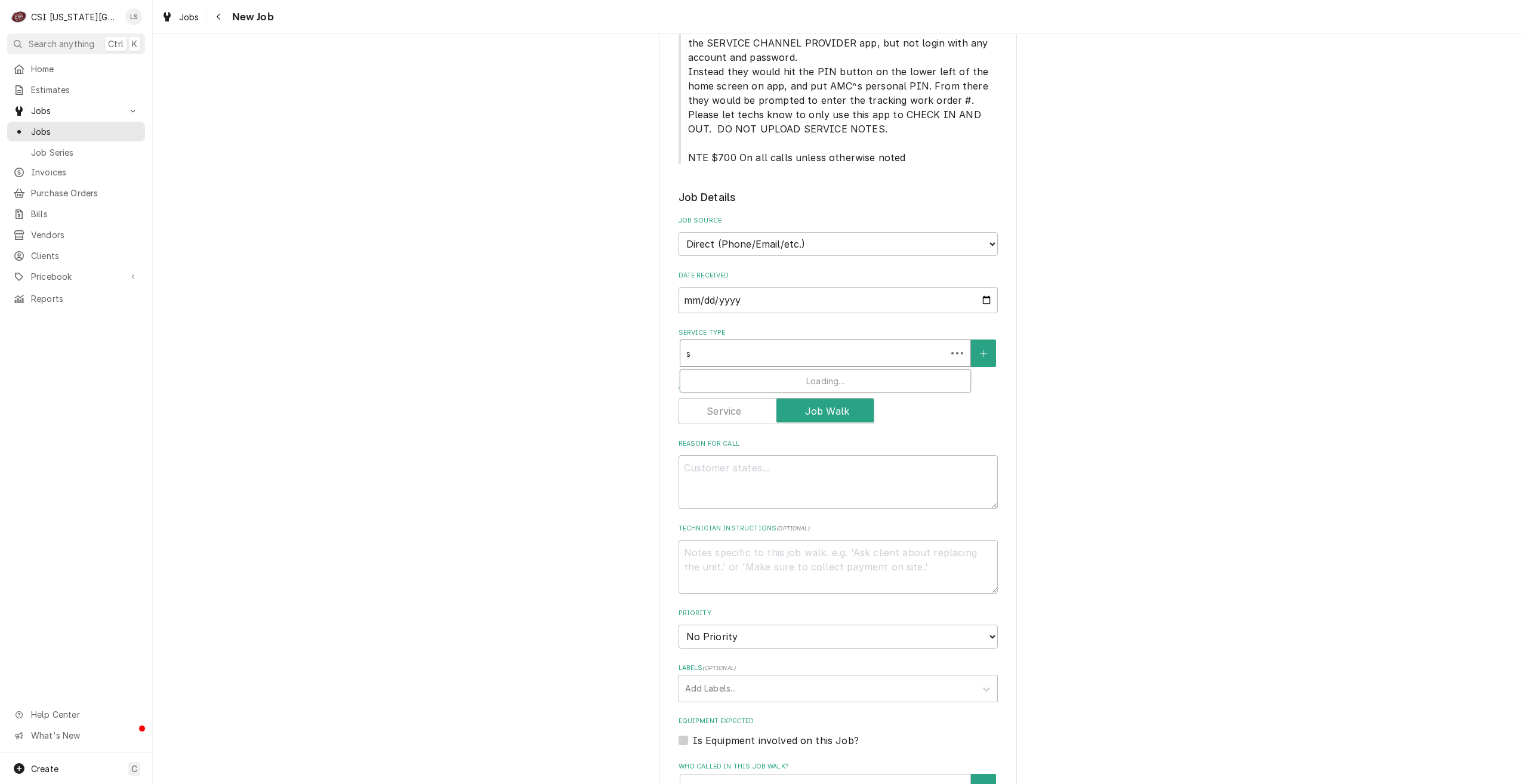
type textarea "x"
type input "se"
type textarea "x"
type input "ser"
type textarea "x"
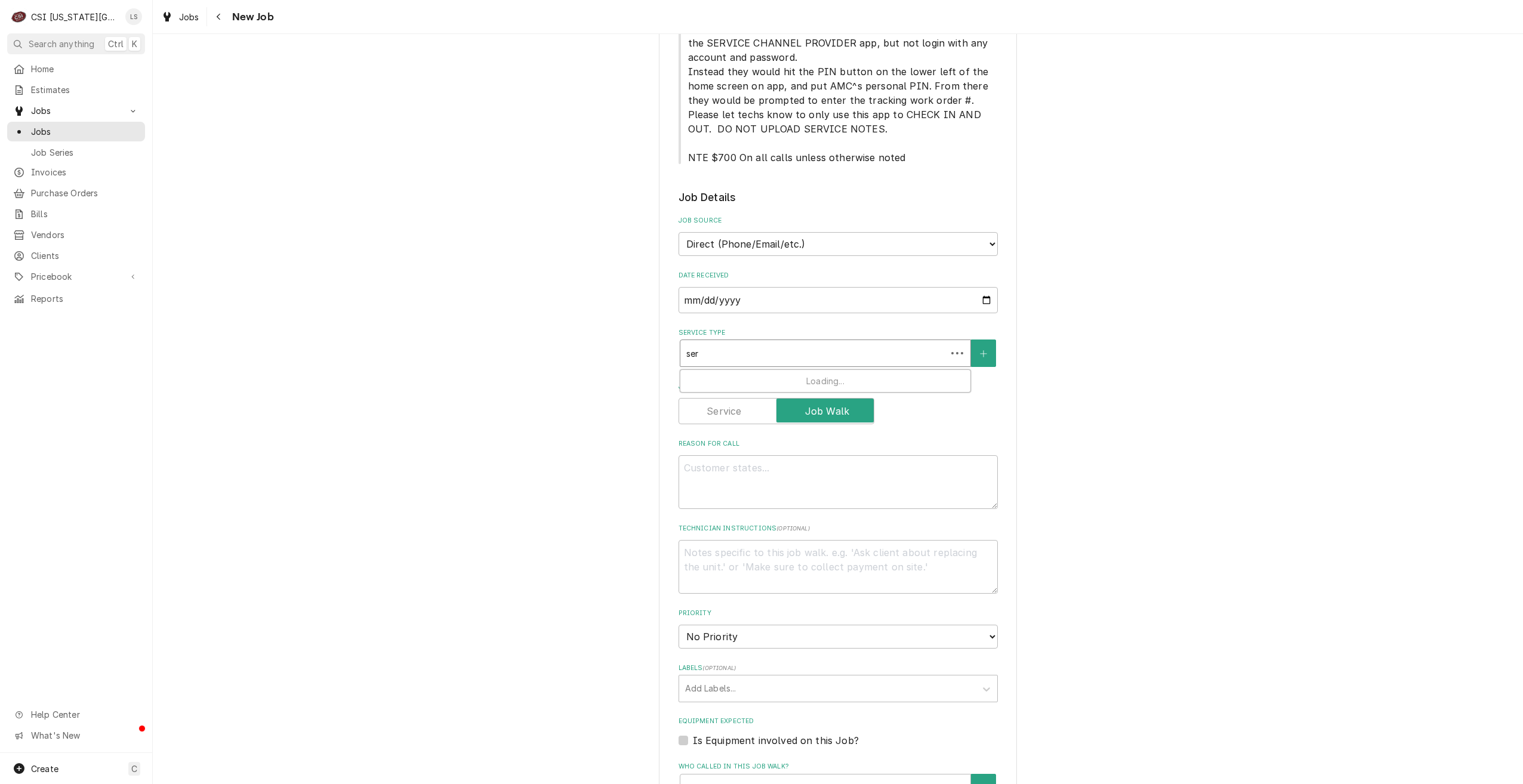
type input "serv"
type textarea "x"
type input "servi"
type textarea "x"
type input "servic"
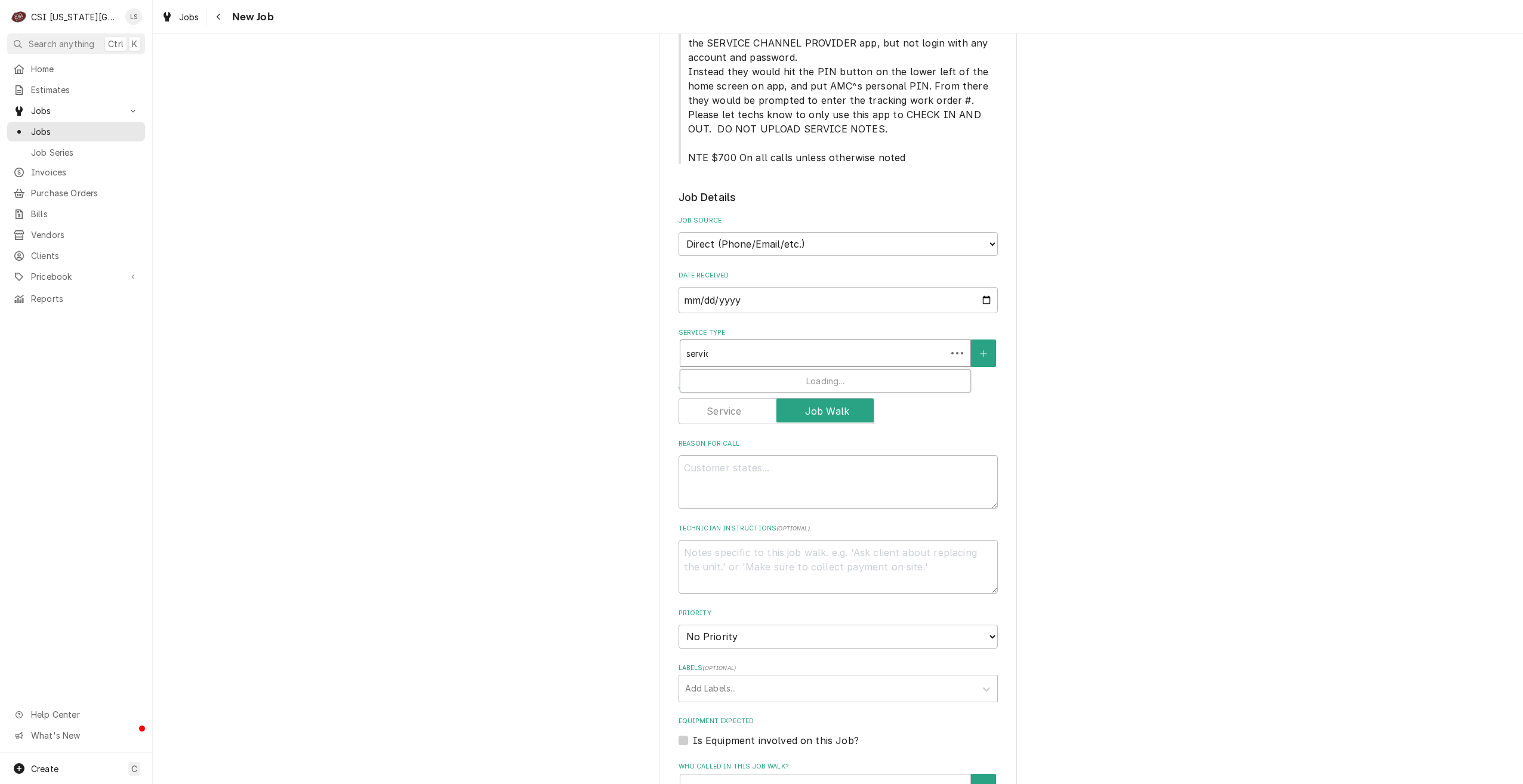
type textarea "x"
type input "service"
type textarea "x"
type input "service"
type textarea "x"
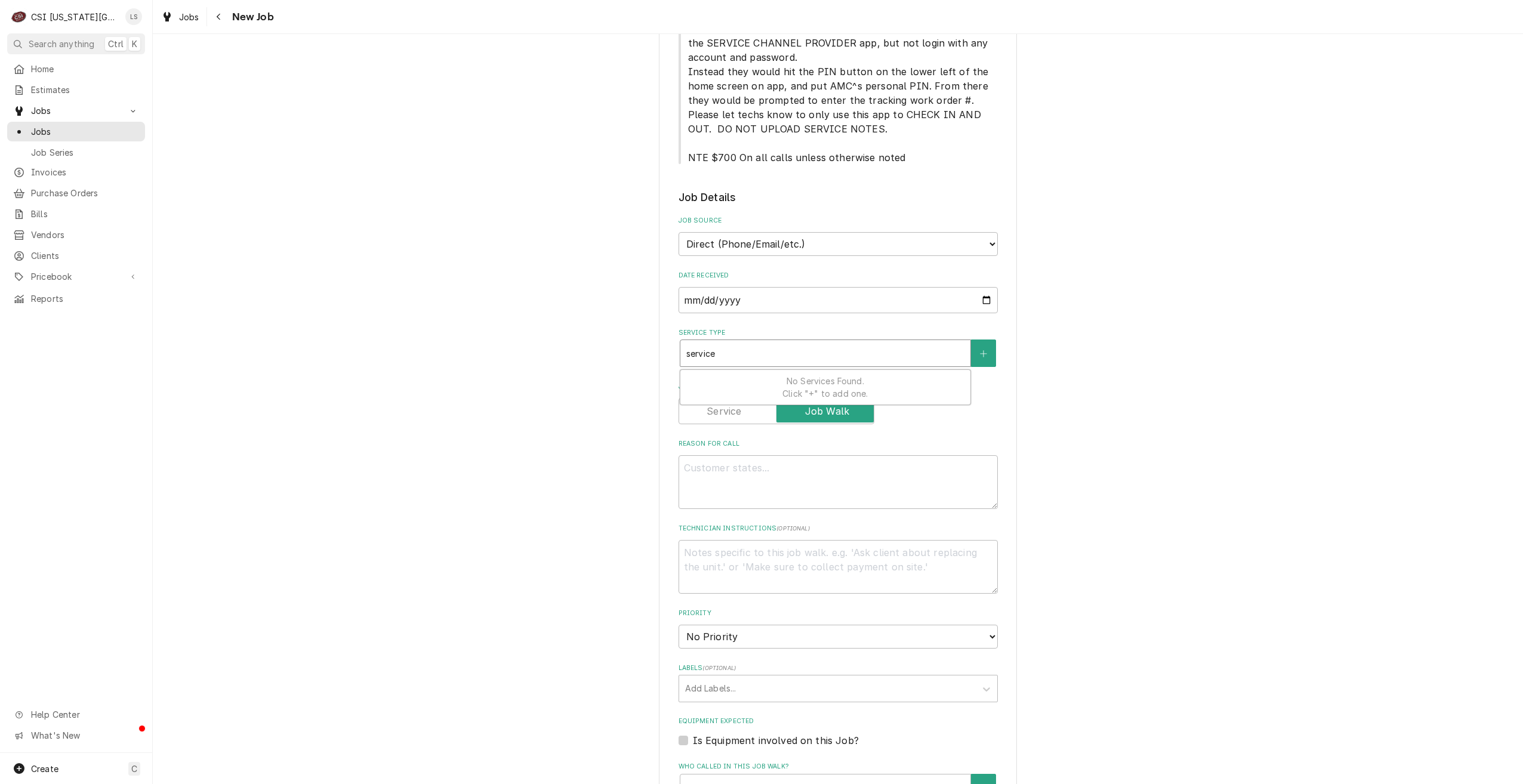
type input "service c"
type textarea "x"
type input "service ca"
type textarea "x"
type input "service cal"
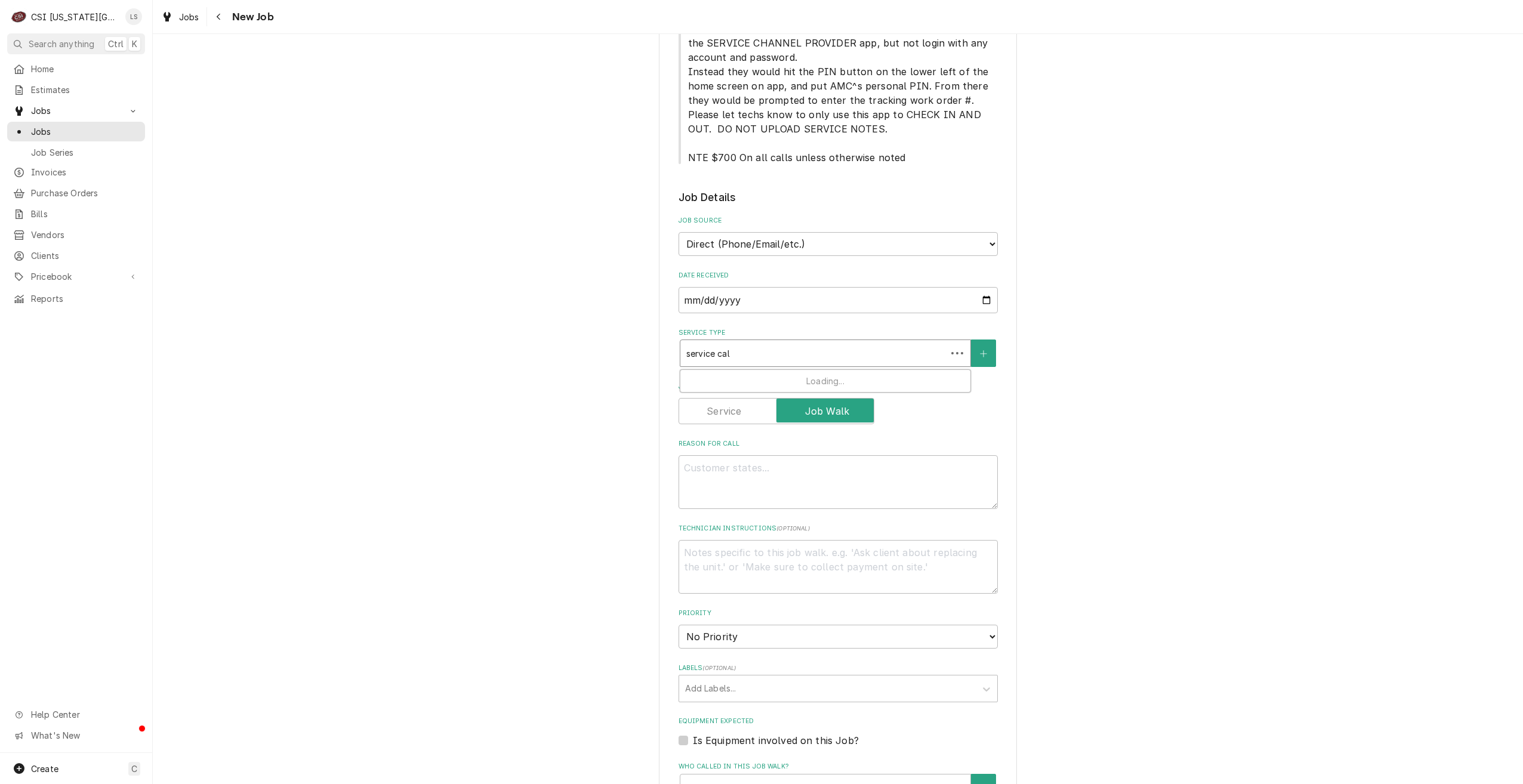
type textarea "x"
type input "service call"
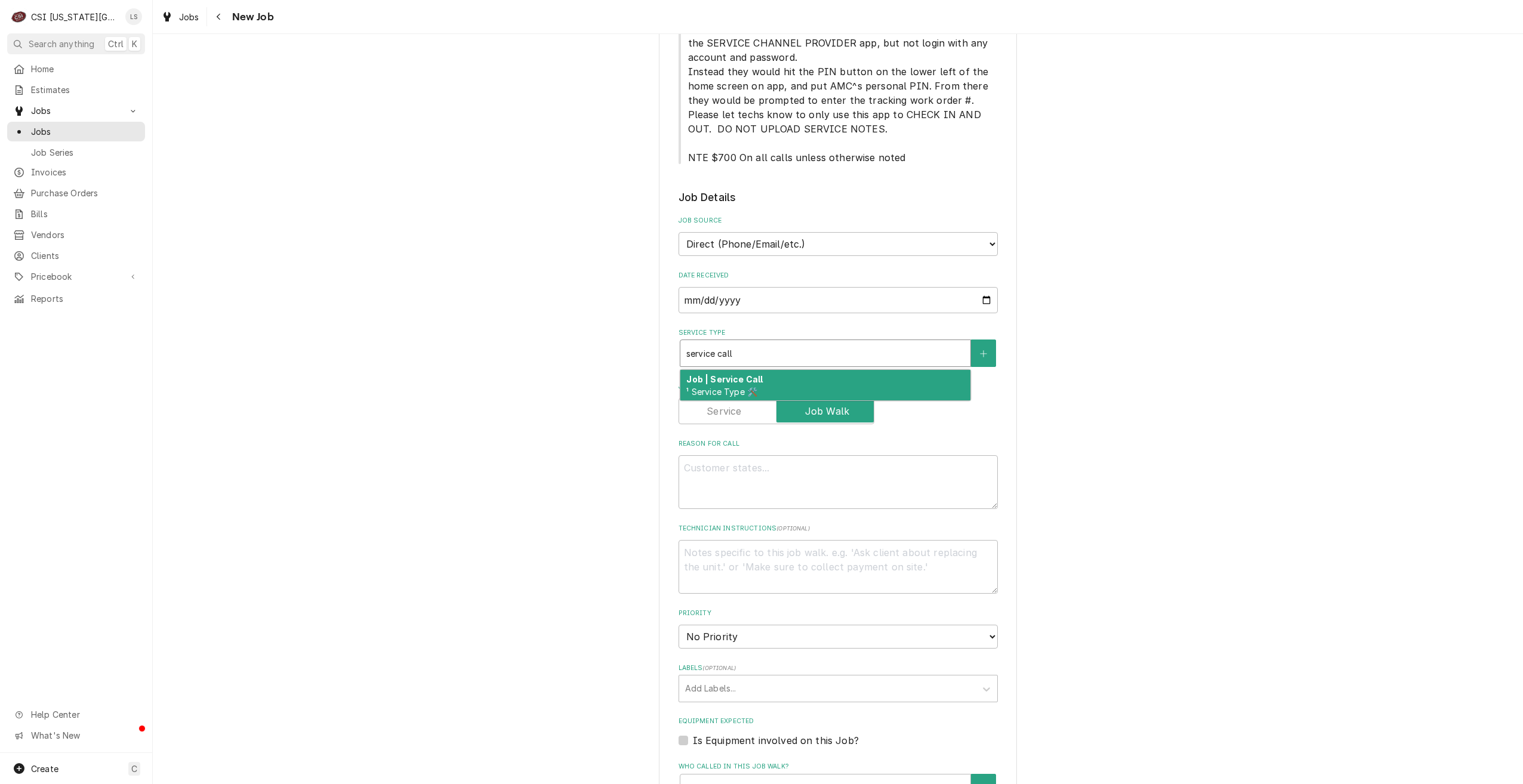
click at [802, 370] on div "Job | Service Call ¹ Service Type 🛠️" at bounding box center [826, 385] width 290 height 31
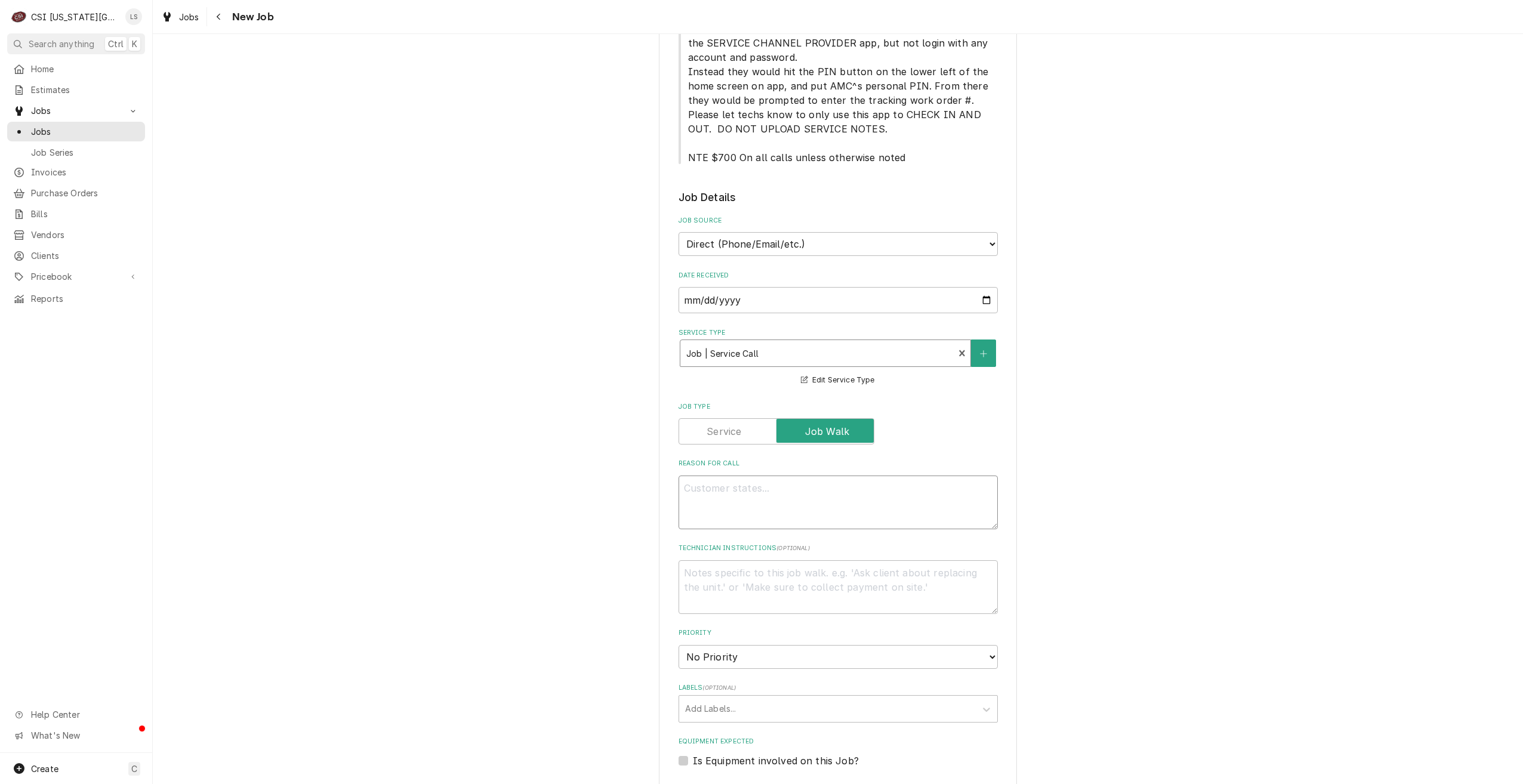
click at [823, 475] on textarea "Reason For Call" at bounding box center [838, 502] width 319 height 54
type textarea "x"
type textarea "D"
type textarea "x"
type textarea "Di"
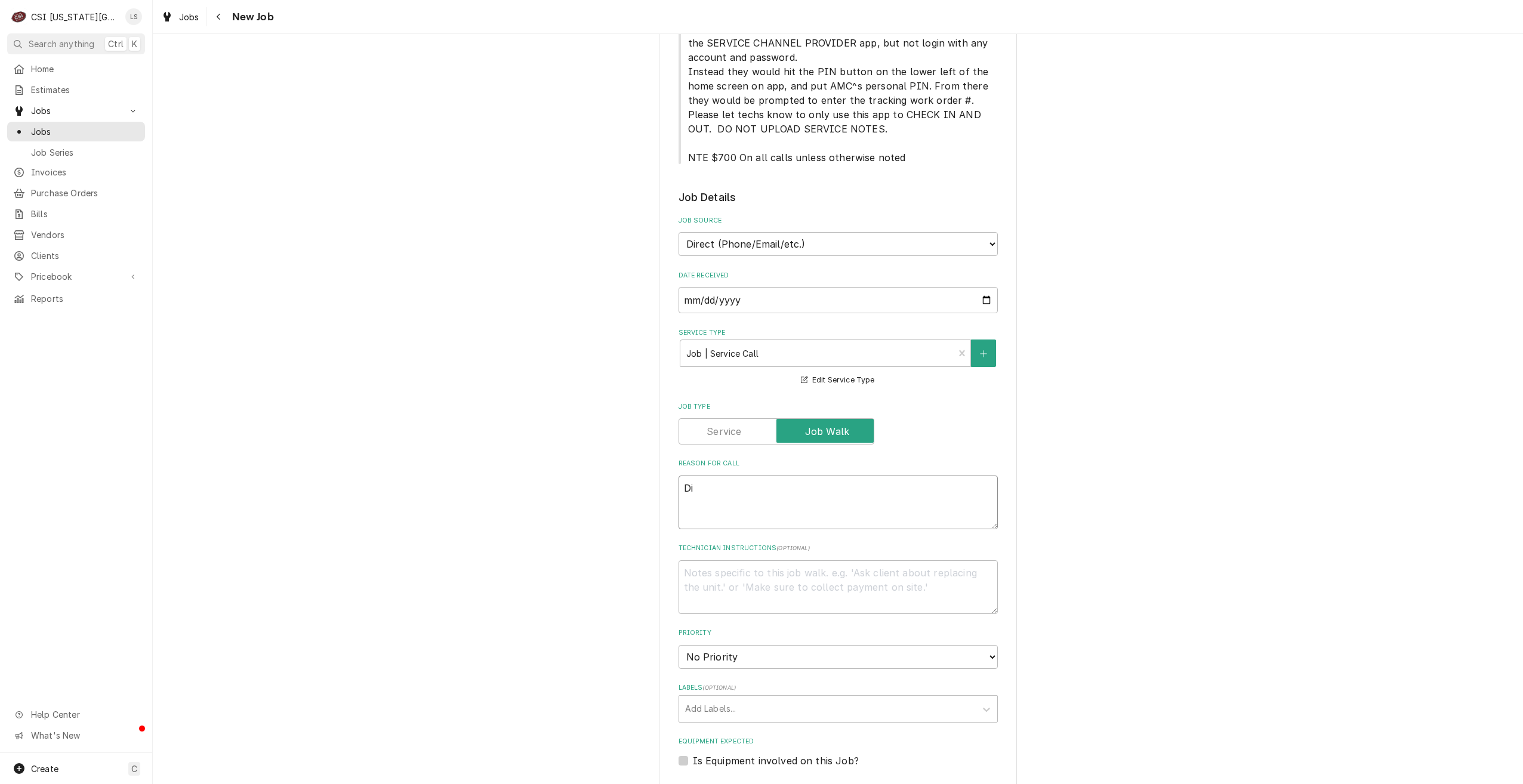
type textarea "x"
type textarea "Dis"
type textarea "x"
type textarea "Disp"
type textarea "x"
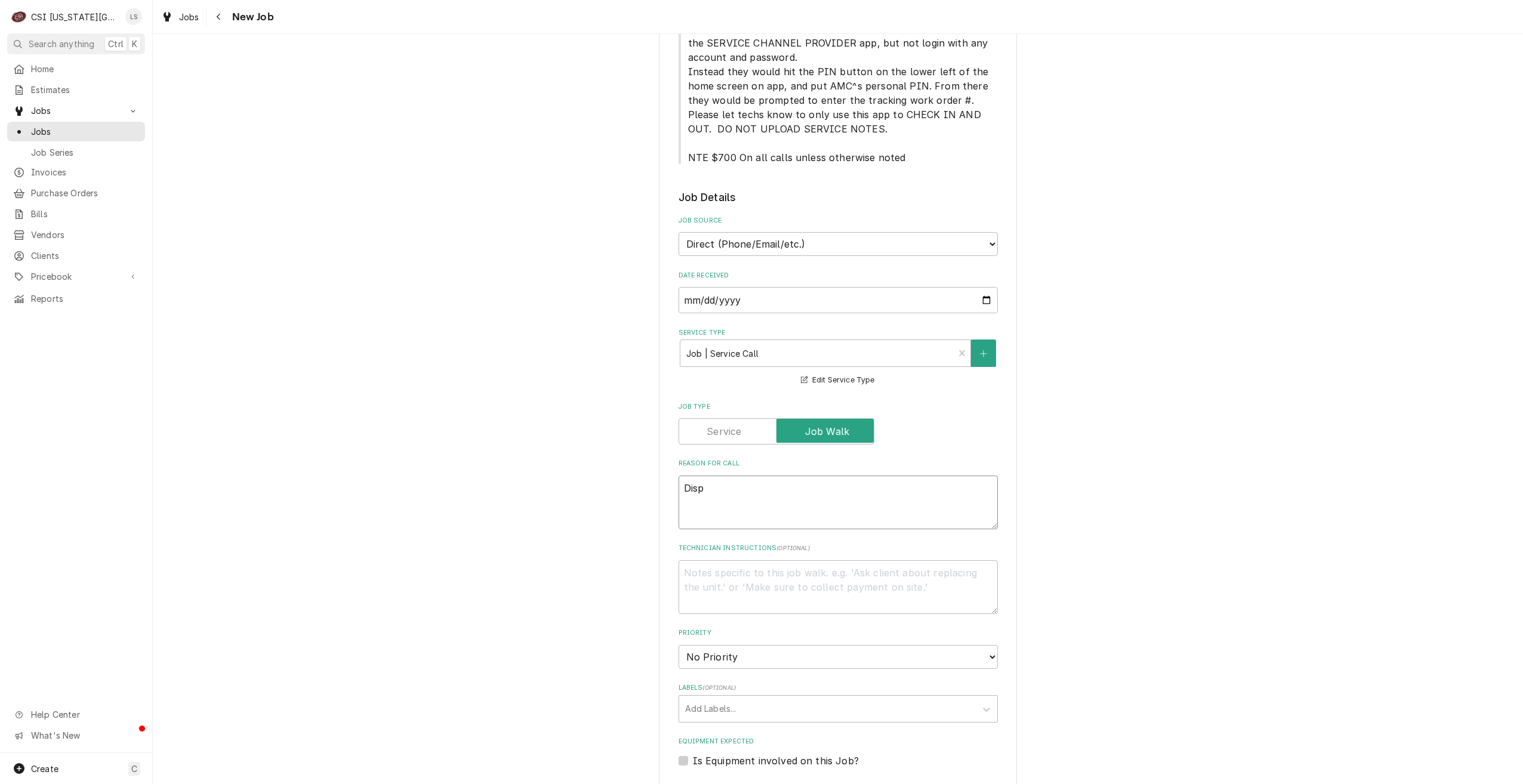
type textarea "Dispa"
type textarea "x"
type textarea "Dispat"
type textarea "x"
type textarea "Dispatc"
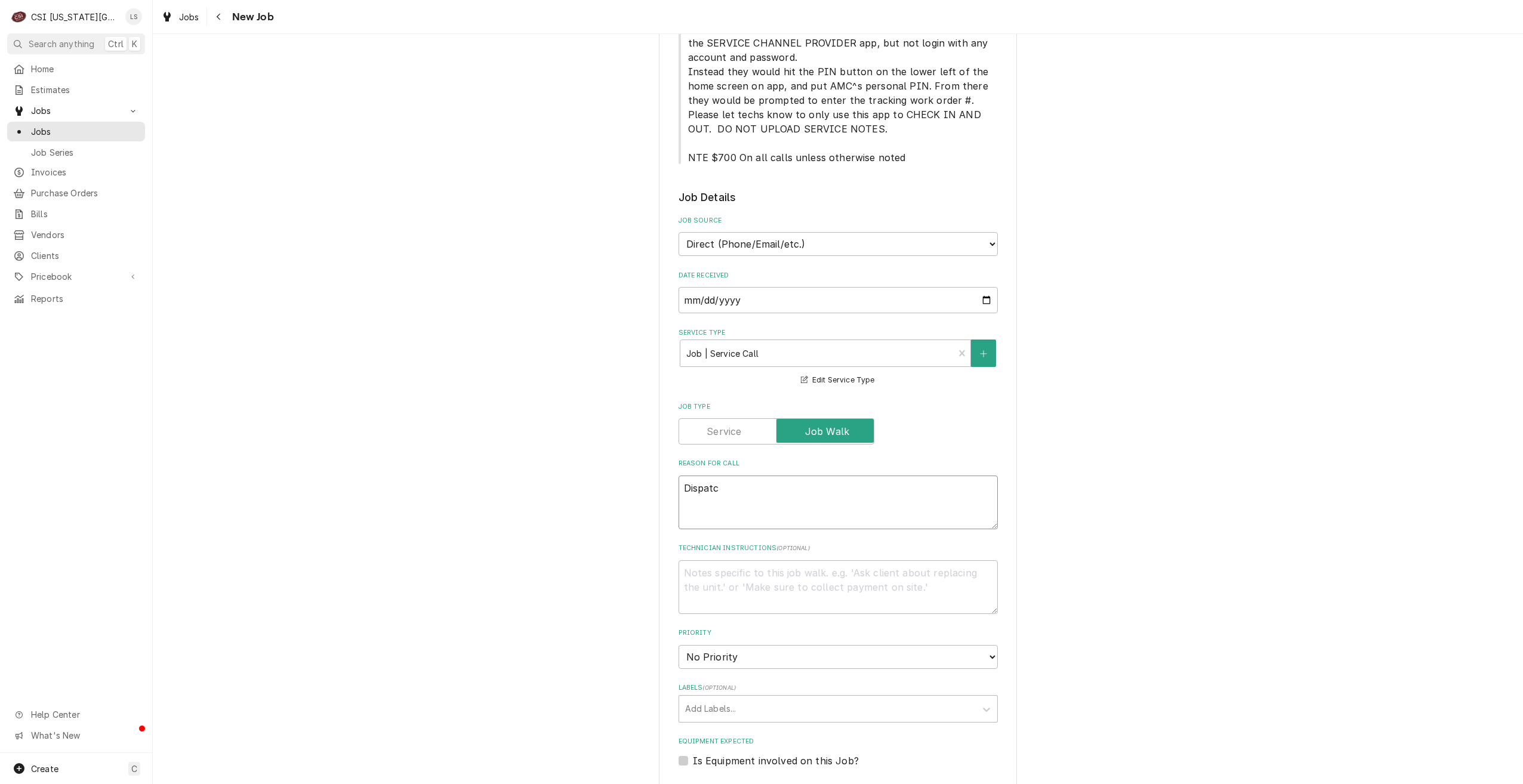
type textarea "x"
type textarea "Dispatch"
type textarea "x"
type textarea "Dispatch"
type textarea "x"
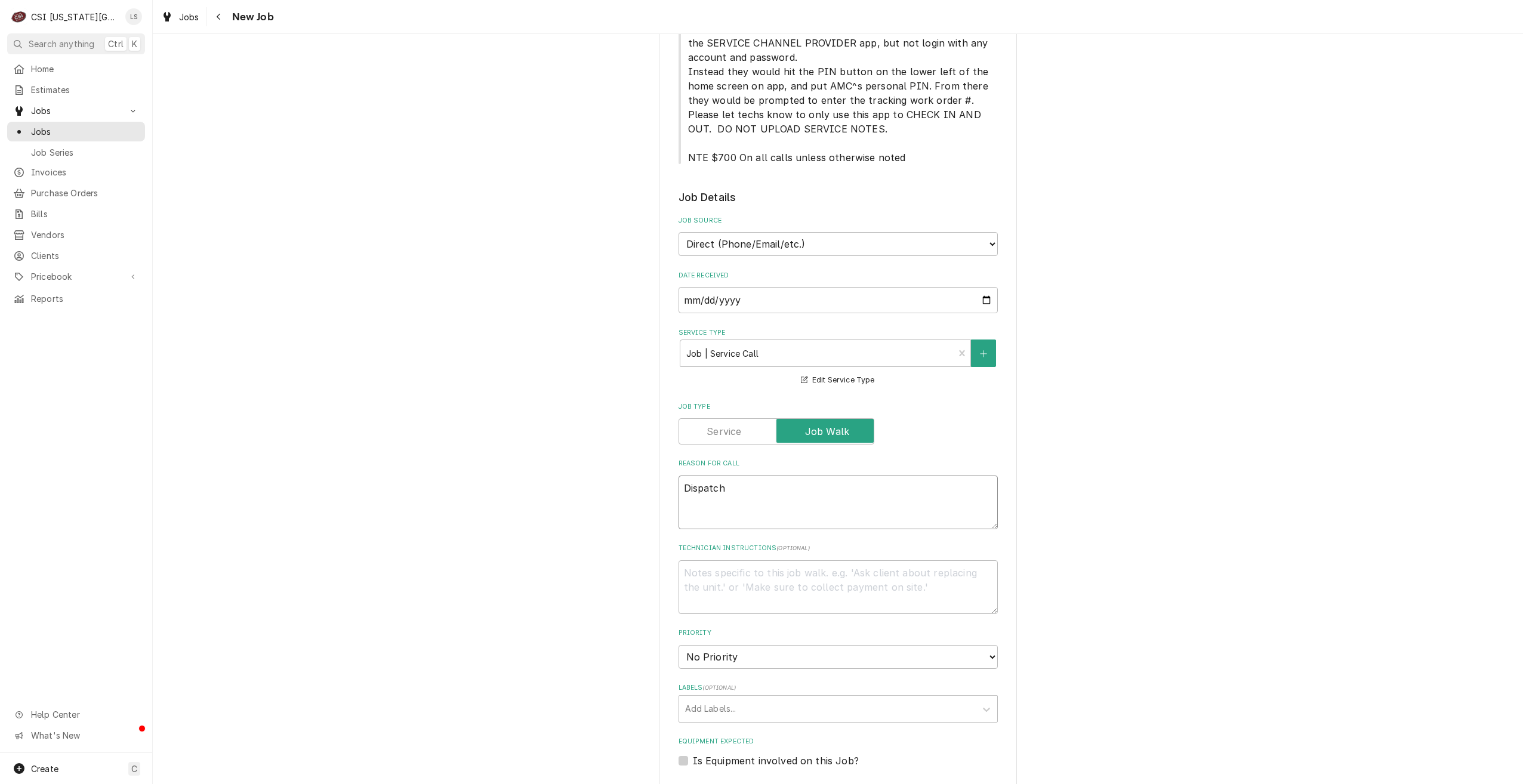
type textarea "Dispatch t"
type textarea "x"
type textarea "Dispatch to"
type textarea "x"
type textarea "Dispatch to"
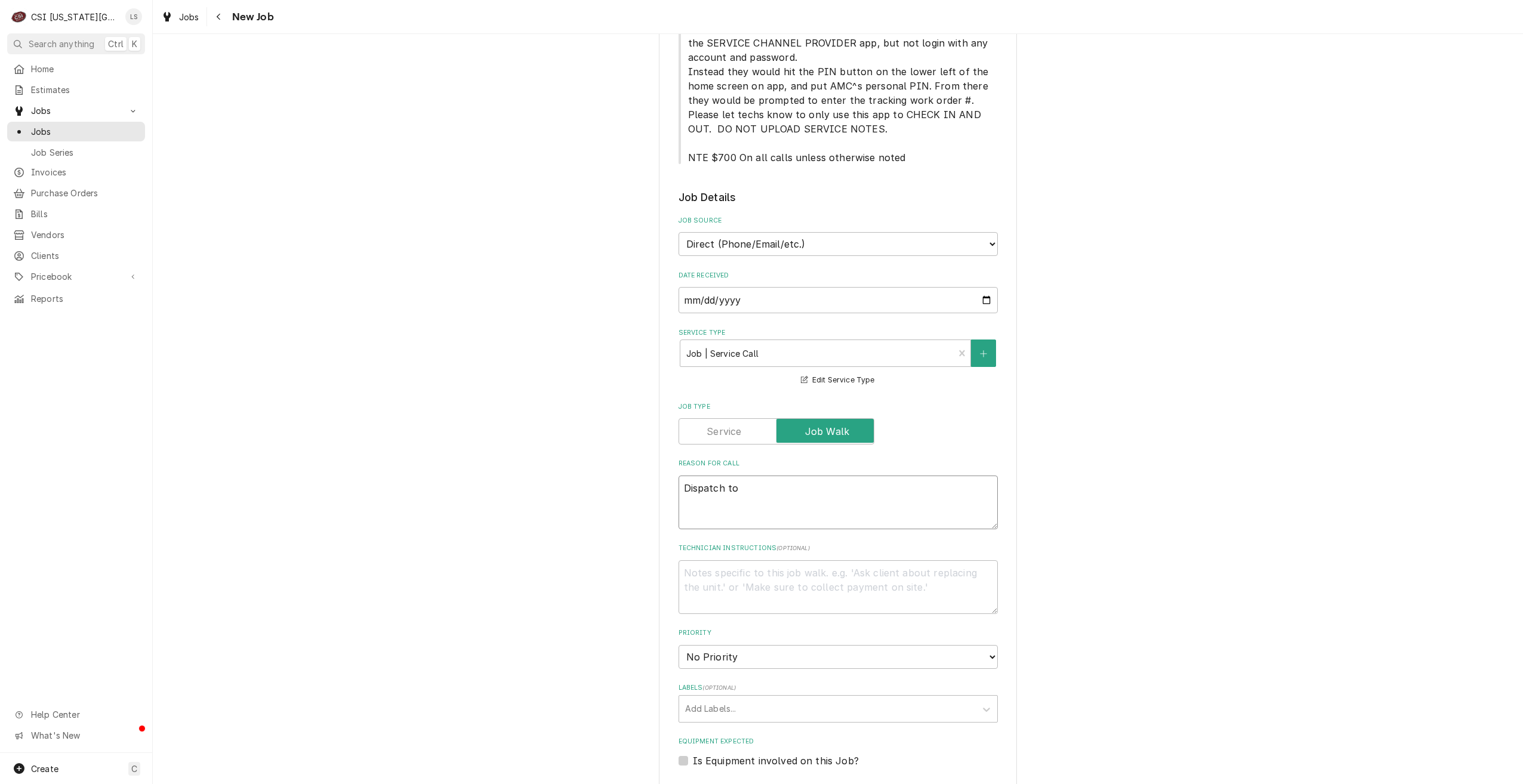
type textarea "x"
type textarea "Dispatch to q"
type textarea "x"
type textarea "Dispatch to qu"
type textarea "x"
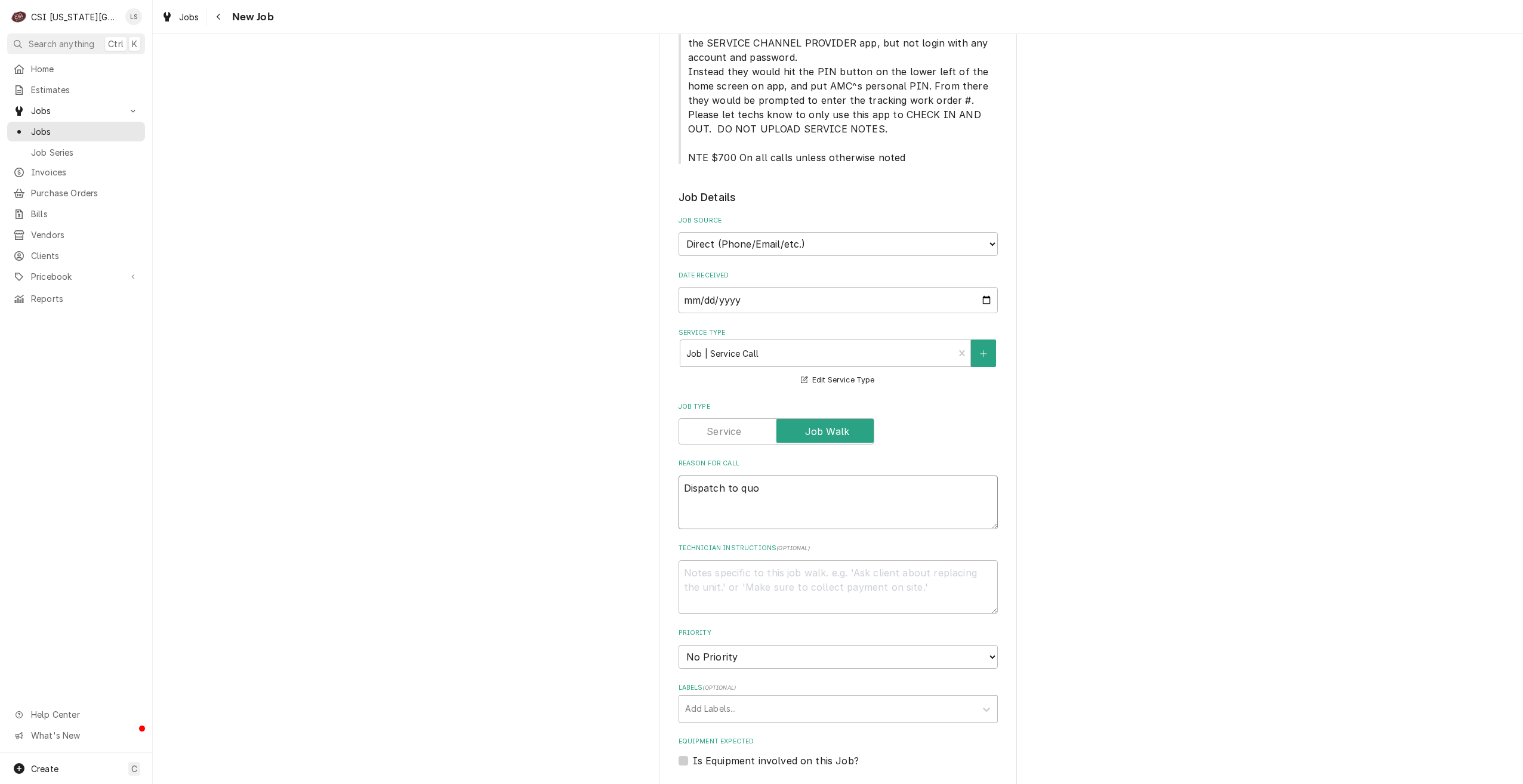
type textarea "Dispatch to quot"
type textarea "x"
type textarea "Dispatch to quote"
type textarea "x"
type textarea "Dispatch to quote"
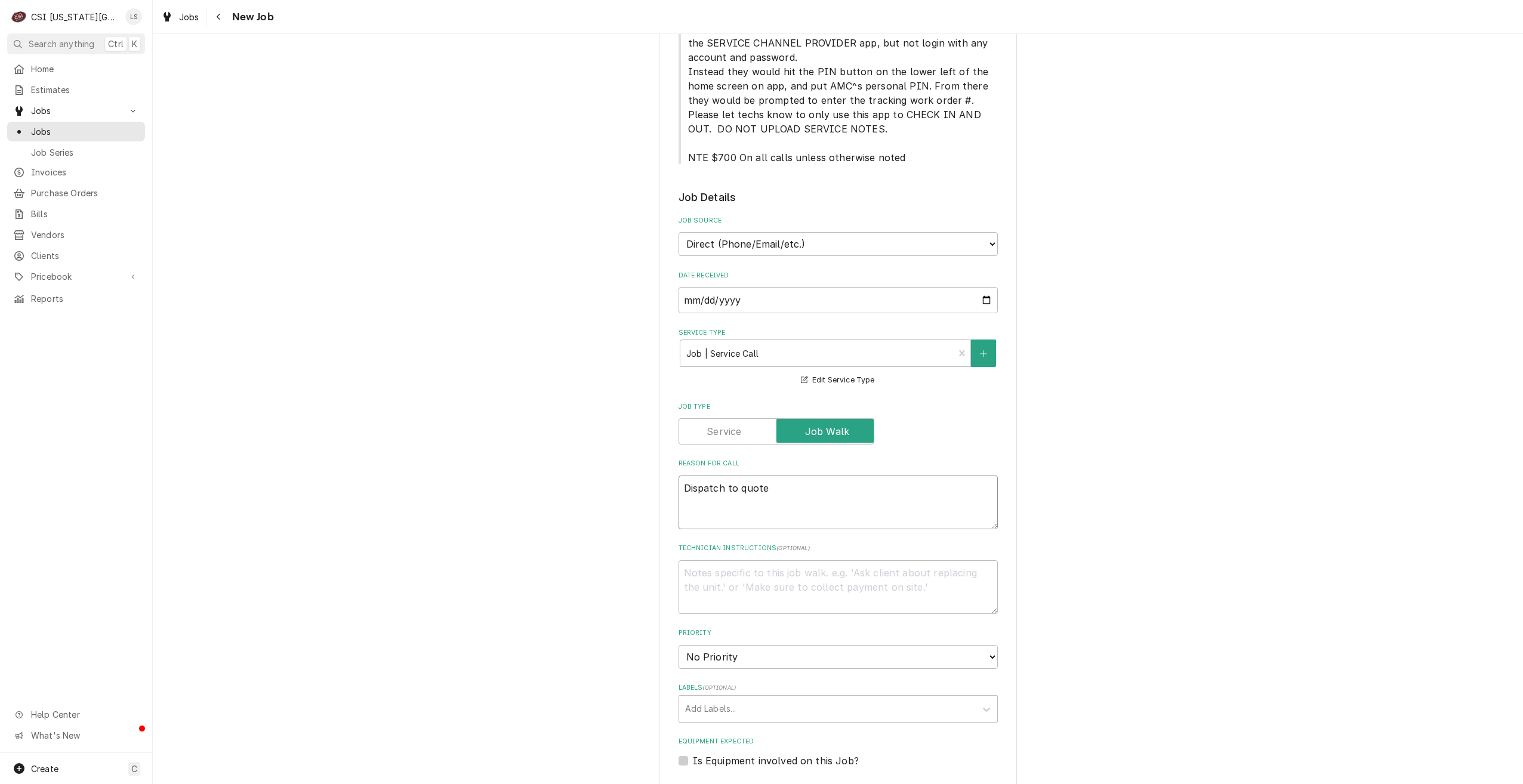
type textarea "x"
type textarea "Dispatch to quote r"
type textarea "x"
type textarea "Dispatch to quote rp"
type textarea "x"
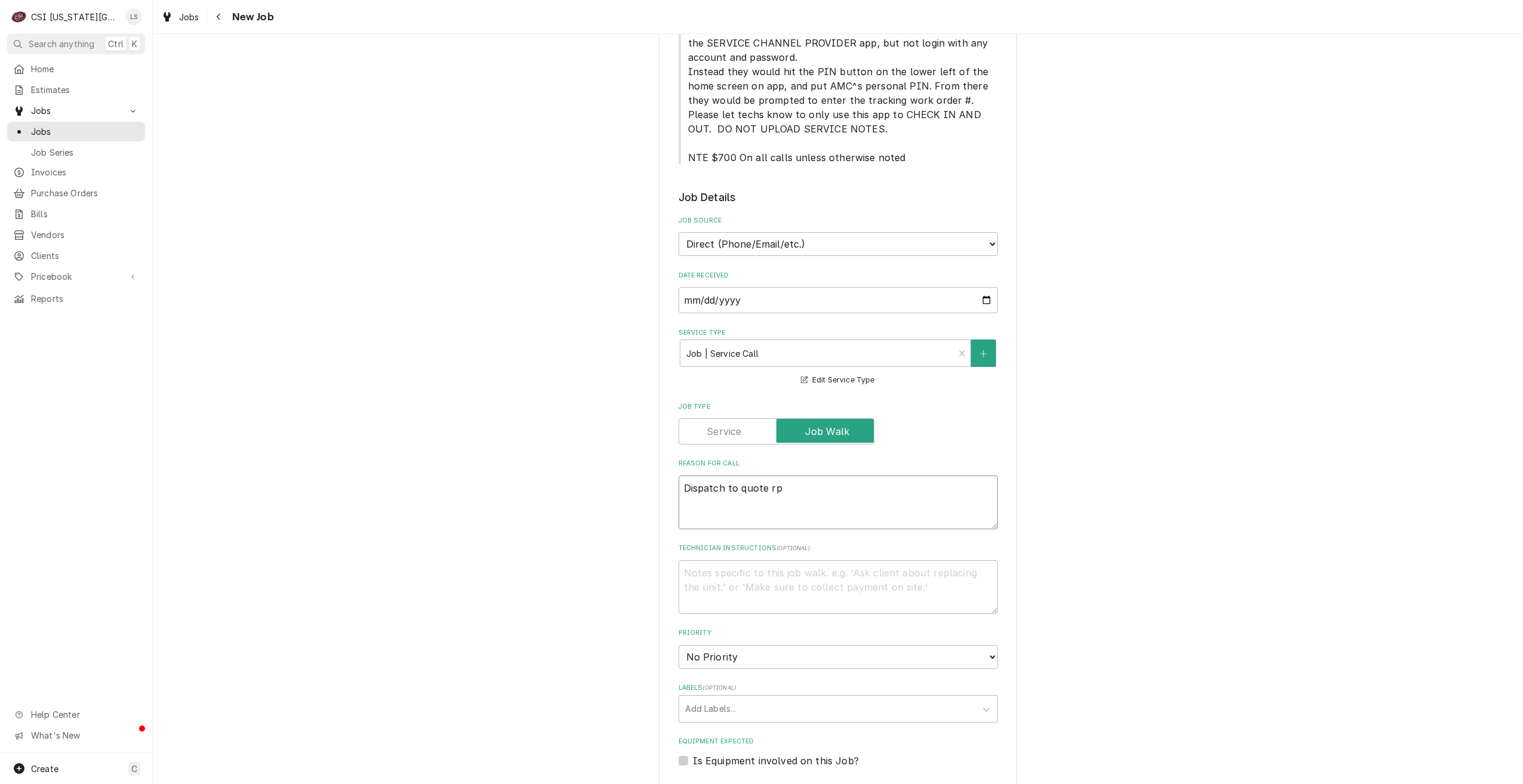
type textarea "Dispatch to quote rpe"
type textarea "x"
type textarea "Dispatch to quote rpea"
type textarea "x"
type textarea "Dispatch to quote rpe"
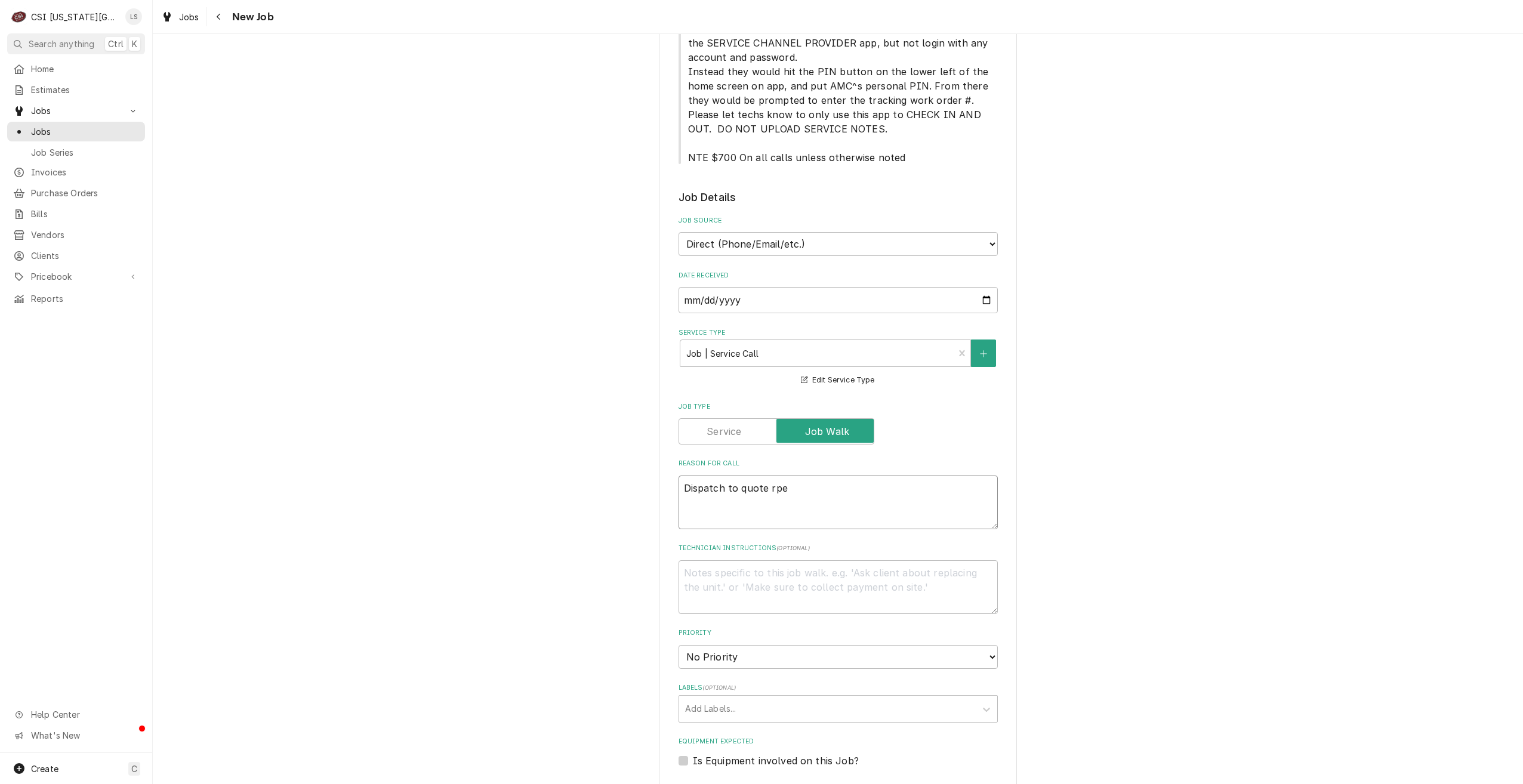
type textarea "x"
type textarea "Dispatch to quote rp"
type textarea "x"
type textarea "Dispatch to quote r"
type textarea "x"
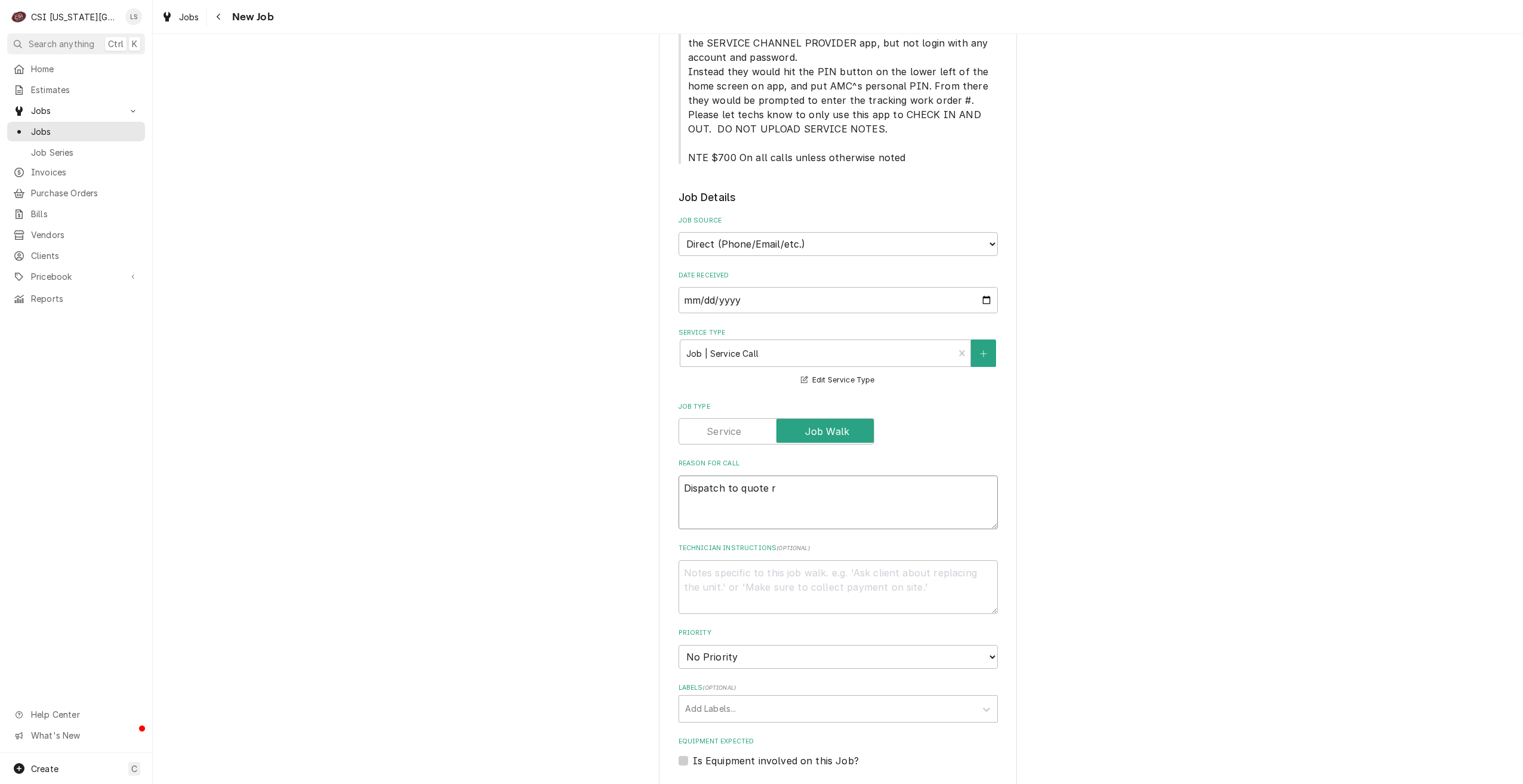
type textarea "Dispatch to quote re"
type textarea "x"
type textarea "Dispatch to quote rep"
type textarea "x"
type textarea "Dispatch to quote repa"
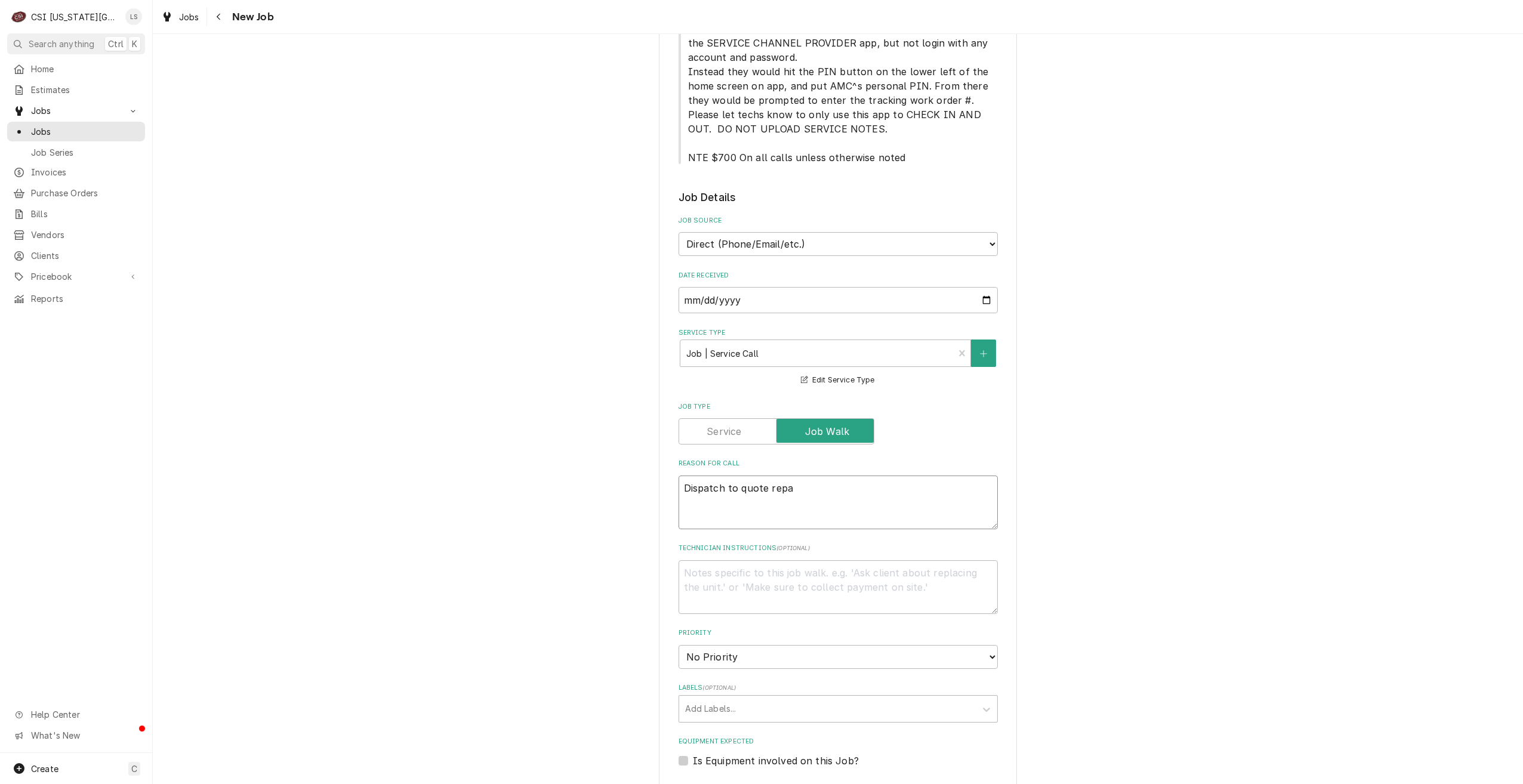
type textarea "x"
type textarea "Dispatch to quote repai"
type textarea "x"
type textarea "Dispatch to quote repair"
type textarea "x"
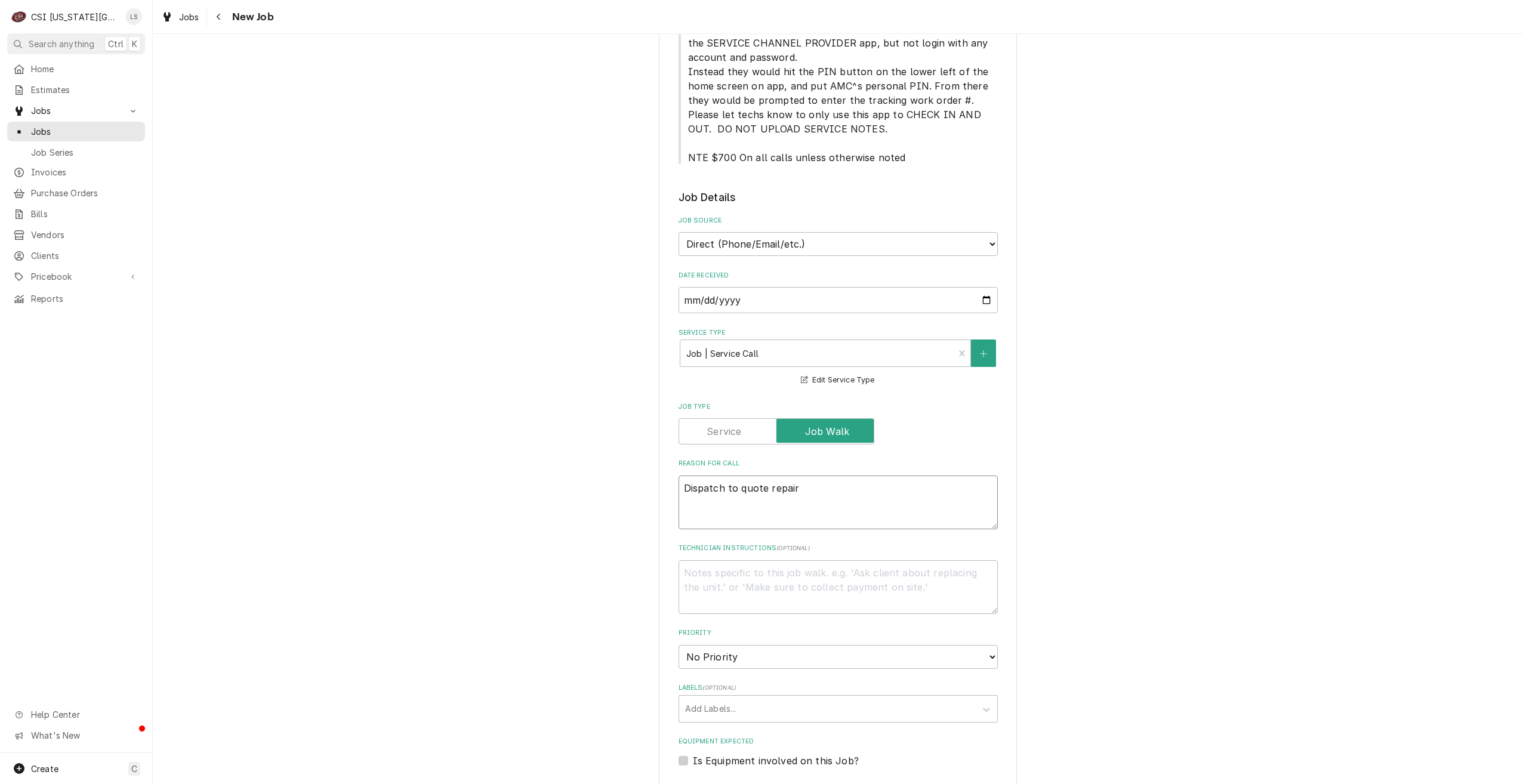
type textarea "Dispatch to quote repairs"
type textarea "x"
type textarea "Dispatch to quote repairs"
click at [792, 645] on select "No Priority Urgent High Medium Low" at bounding box center [838, 657] width 319 height 24
select select "4"
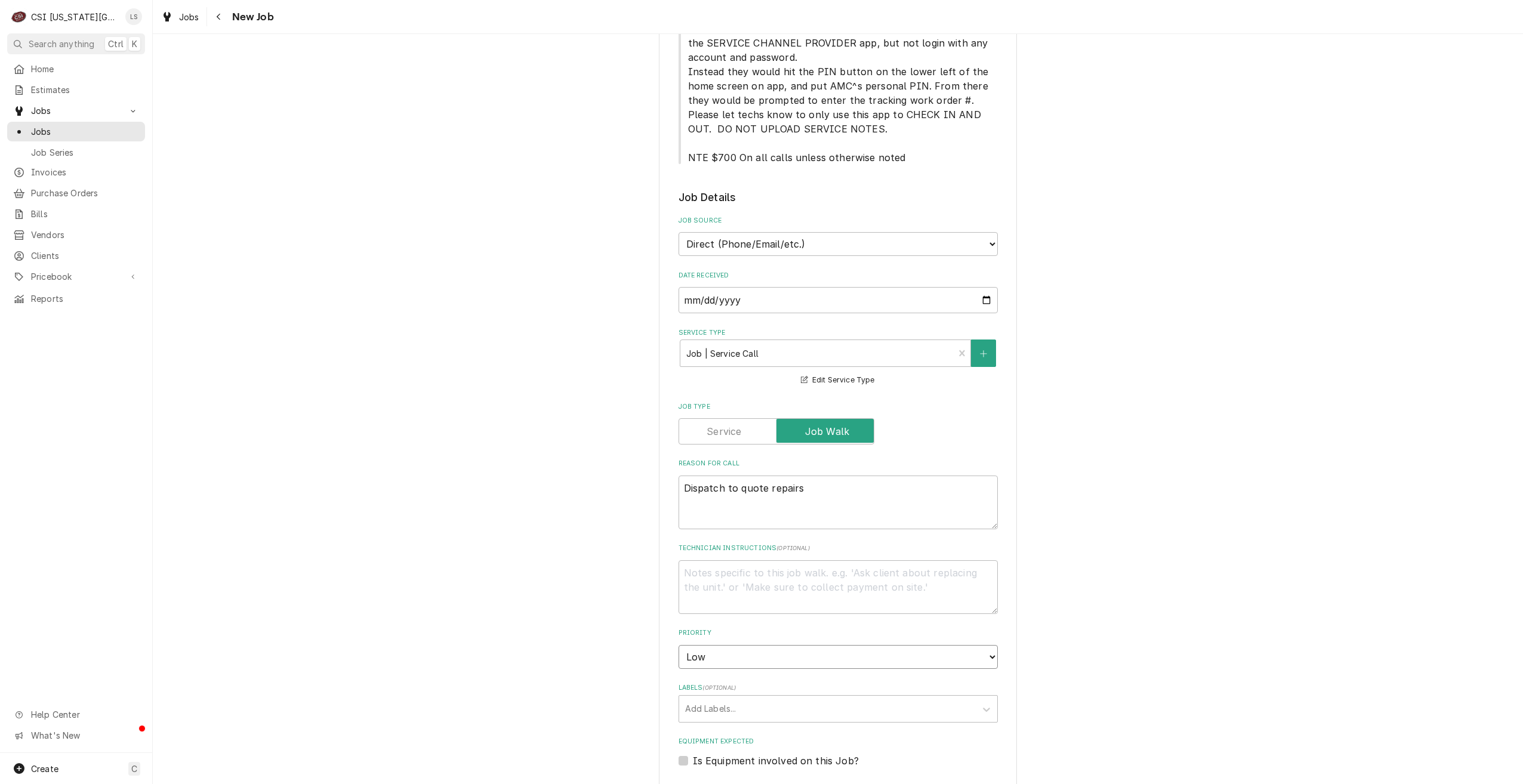
click at [679, 645] on select "No Priority Urgent High Medium Low" at bounding box center [838, 657] width 319 height 24
click at [1121, 525] on div "Please provide the following information to create a job: Client Details Client…" at bounding box center [837, 526] width 1370 height 1915
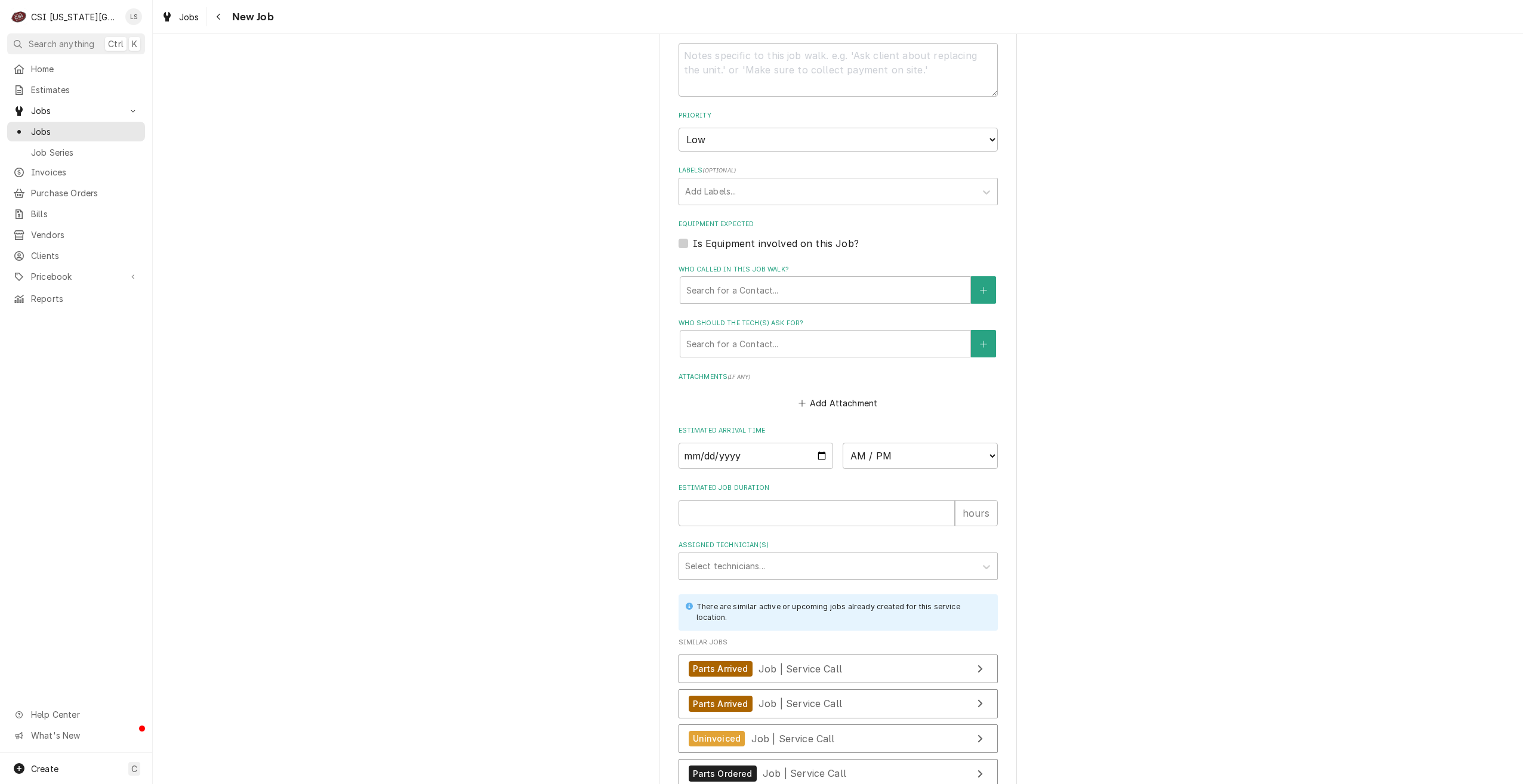
scroll to position [1015, 0]
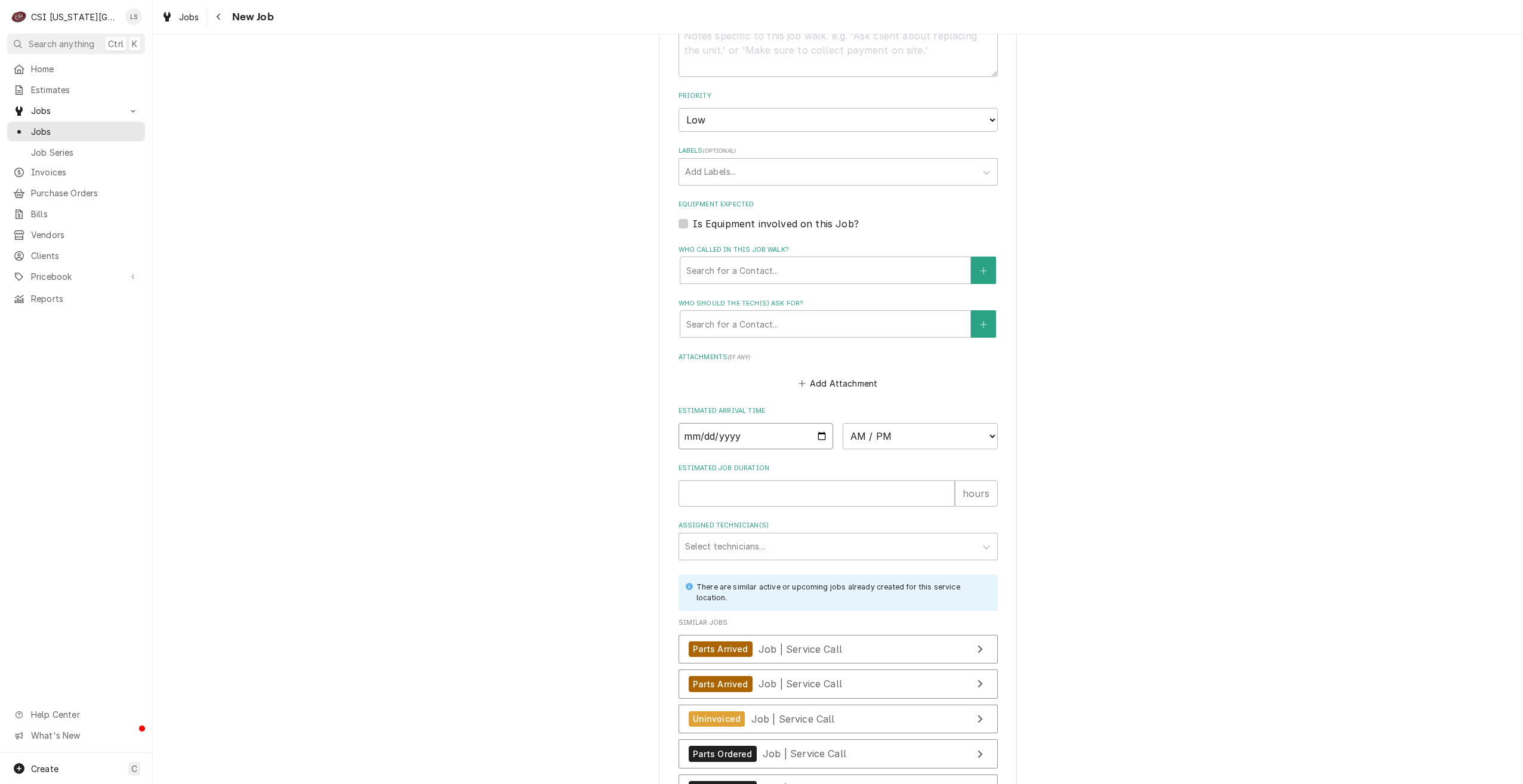
click at [815, 423] on input "Date" at bounding box center [756, 436] width 156 height 27
type textarea "x"
type input "2025-08-11"
type textarea "x"
click at [924, 423] on select "AM / PM 6:00 AM 6:15 AM 6:30 AM 6:45 AM 7:00 AM 7:15 AM 7:30 AM 7:45 AM 8:00 AM…" at bounding box center [920, 436] width 156 height 27
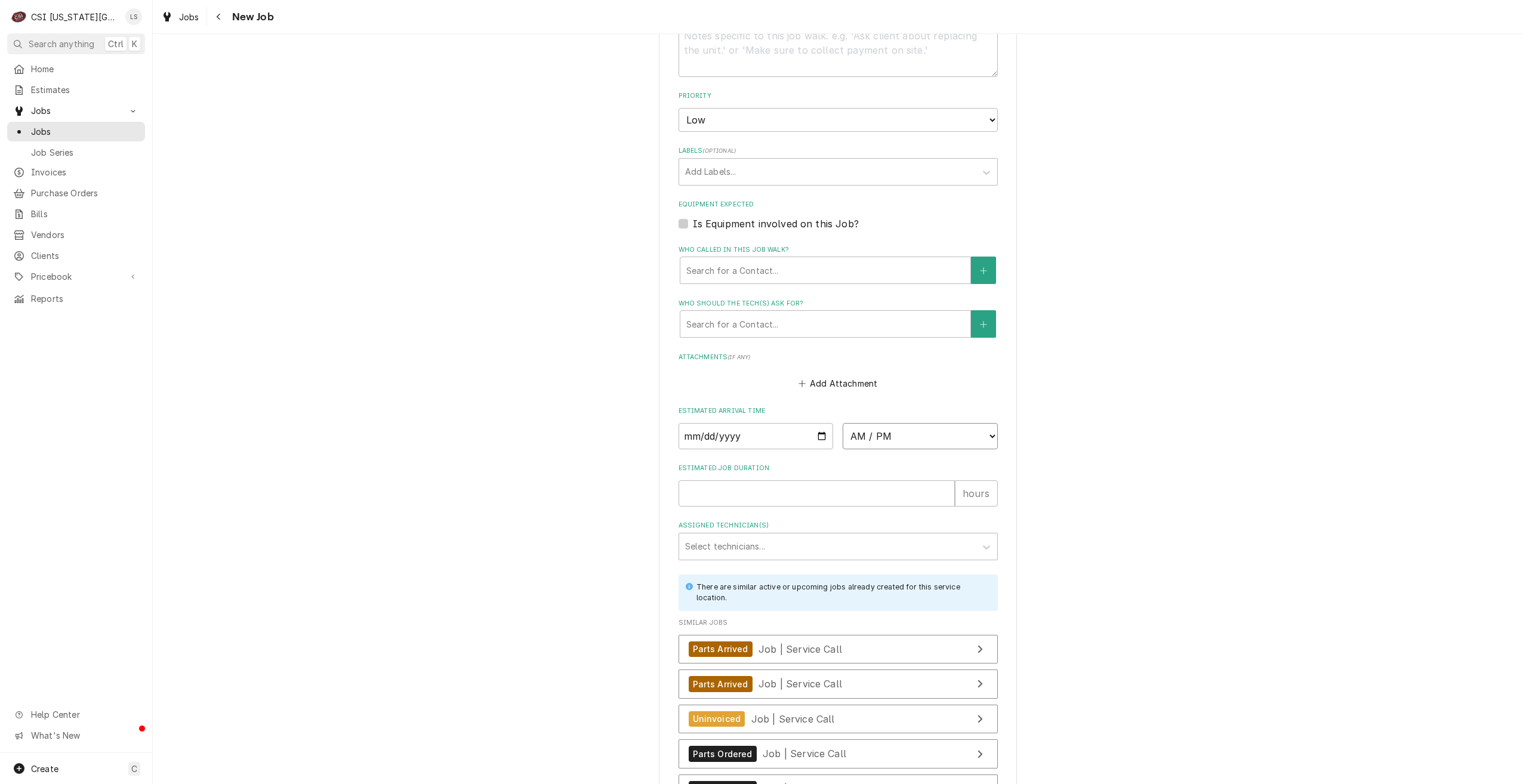
select select "13:00:00"
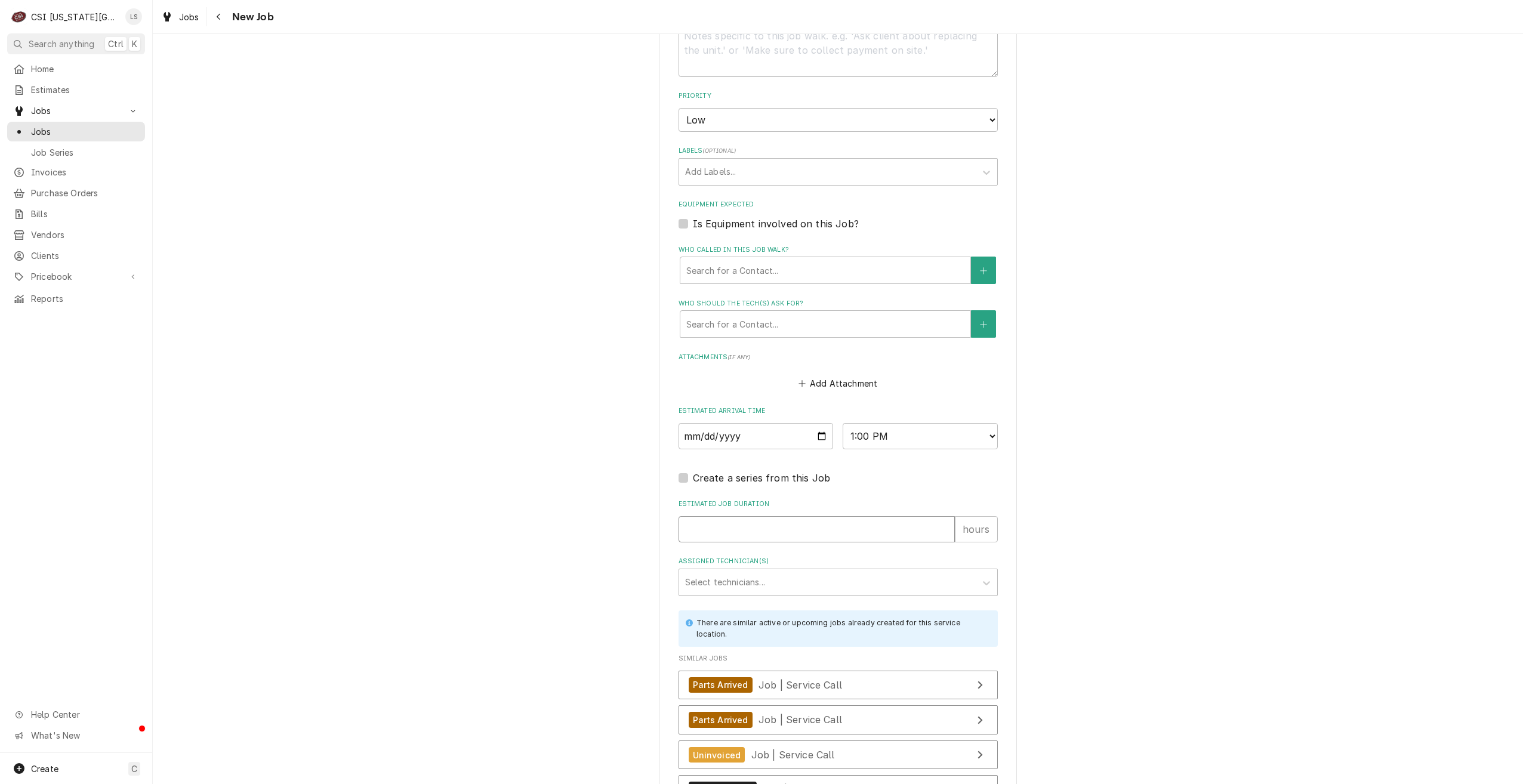
click at [798, 516] on input "Estimated Job Duration" at bounding box center [817, 529] width 276 height 27
type textarea "x"
type input "2"
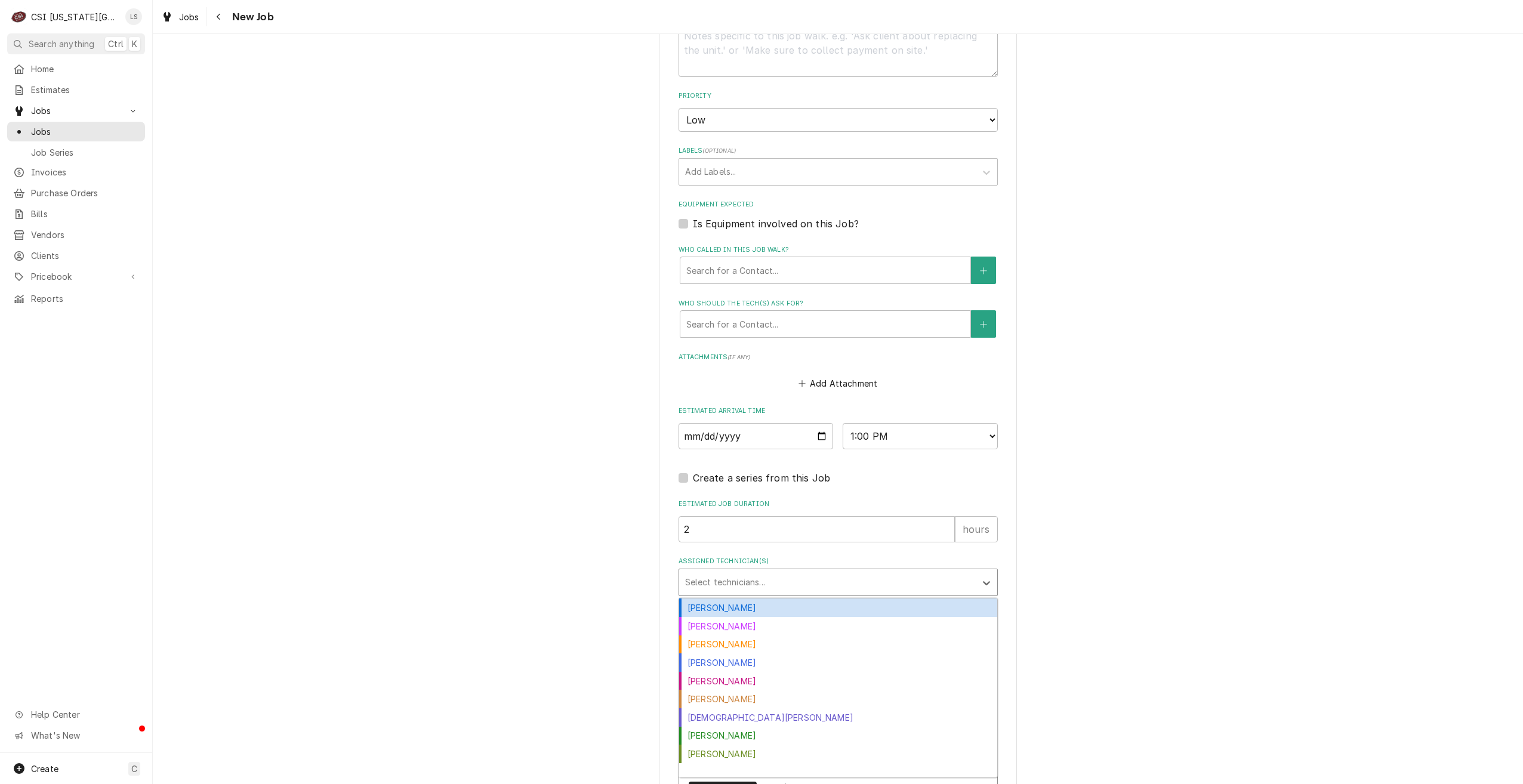
click at [818, 572] on div "Assigned Technician(s)" at bounding box center [828, 582] width 285 height 21
type textarea "x"
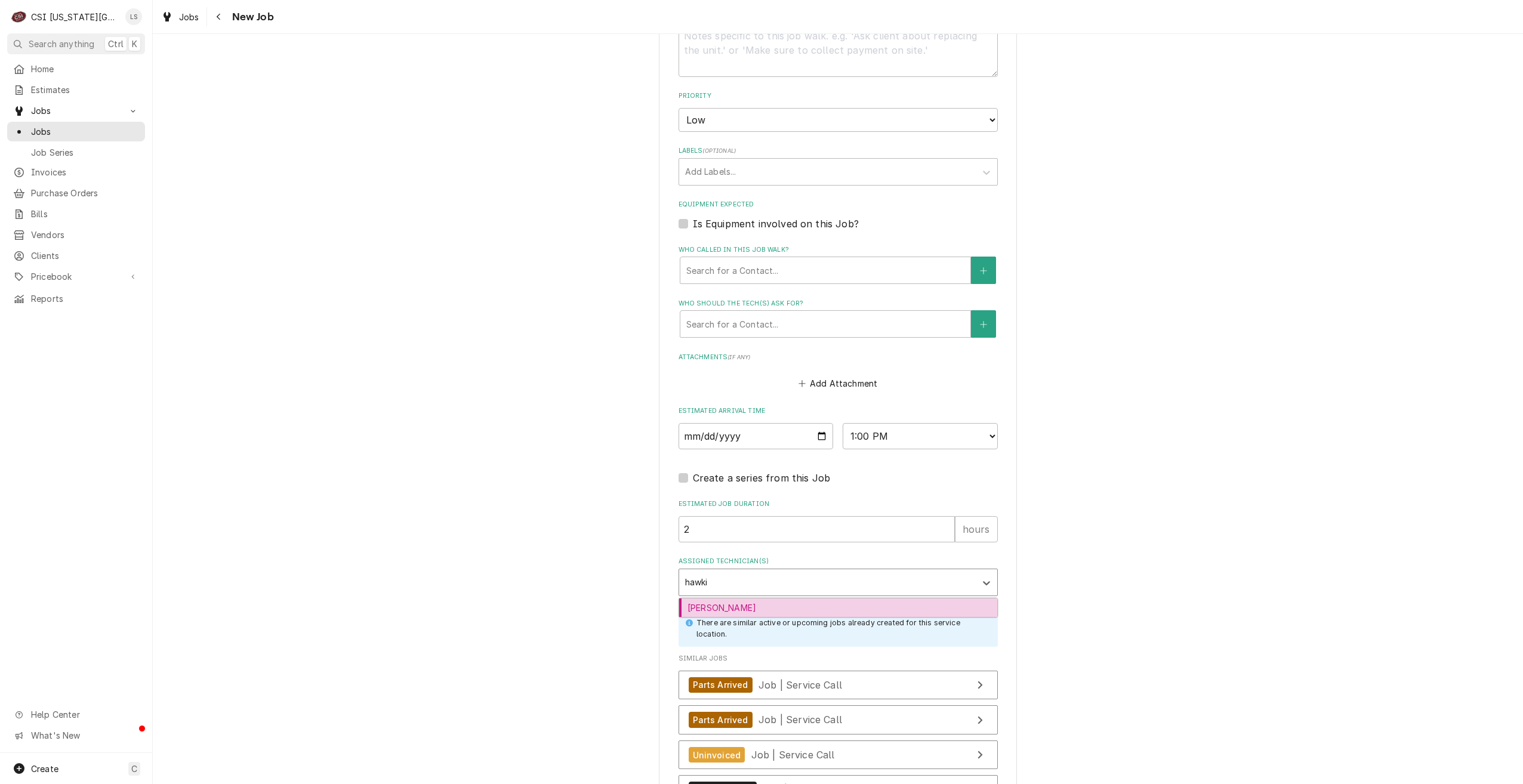
type input "hawkin"
click at [804, 598] on div "[PERSON_NAME]" at bounding box center [838, 607] width 318 height 18
type textarea "x"
click at [1112, 525] on div "Please provide the following information to create a job: Client Details Client…" at bounding box center [837, 8] width 1370 height 1951
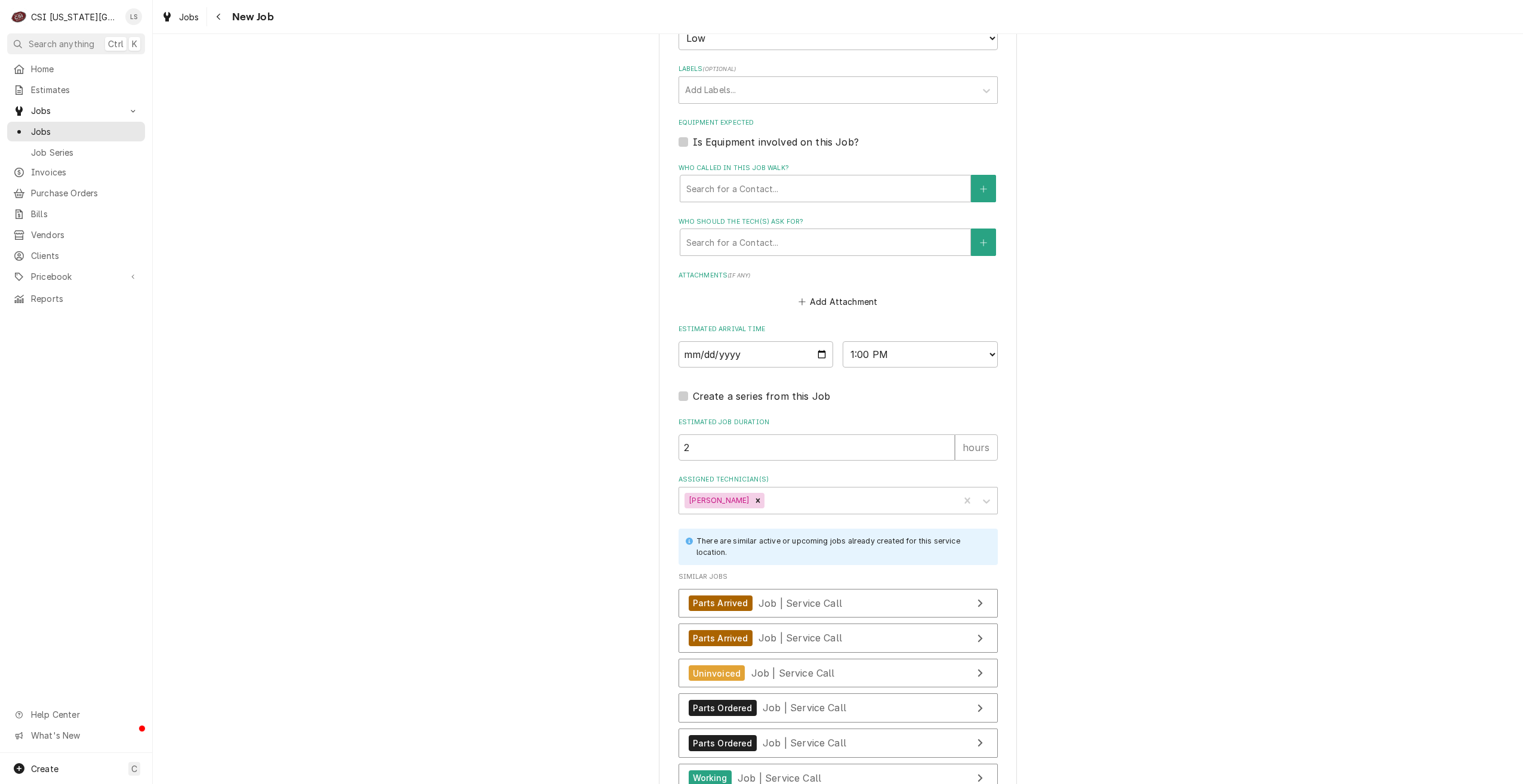
scroll to position [1171, 0]
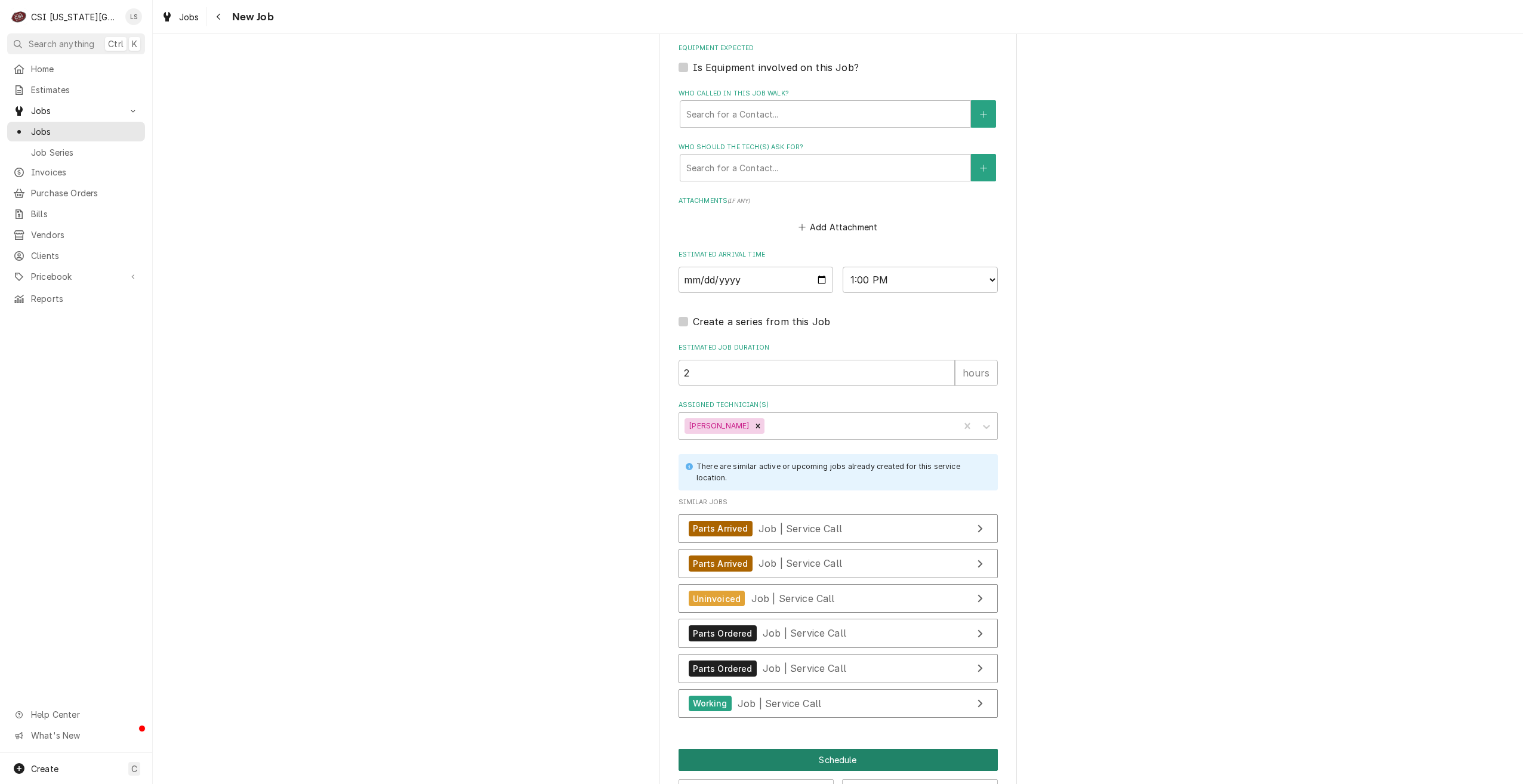
click at [800, 749] on button "Schedule" at bounding box center [838, 760] width 319 height 22
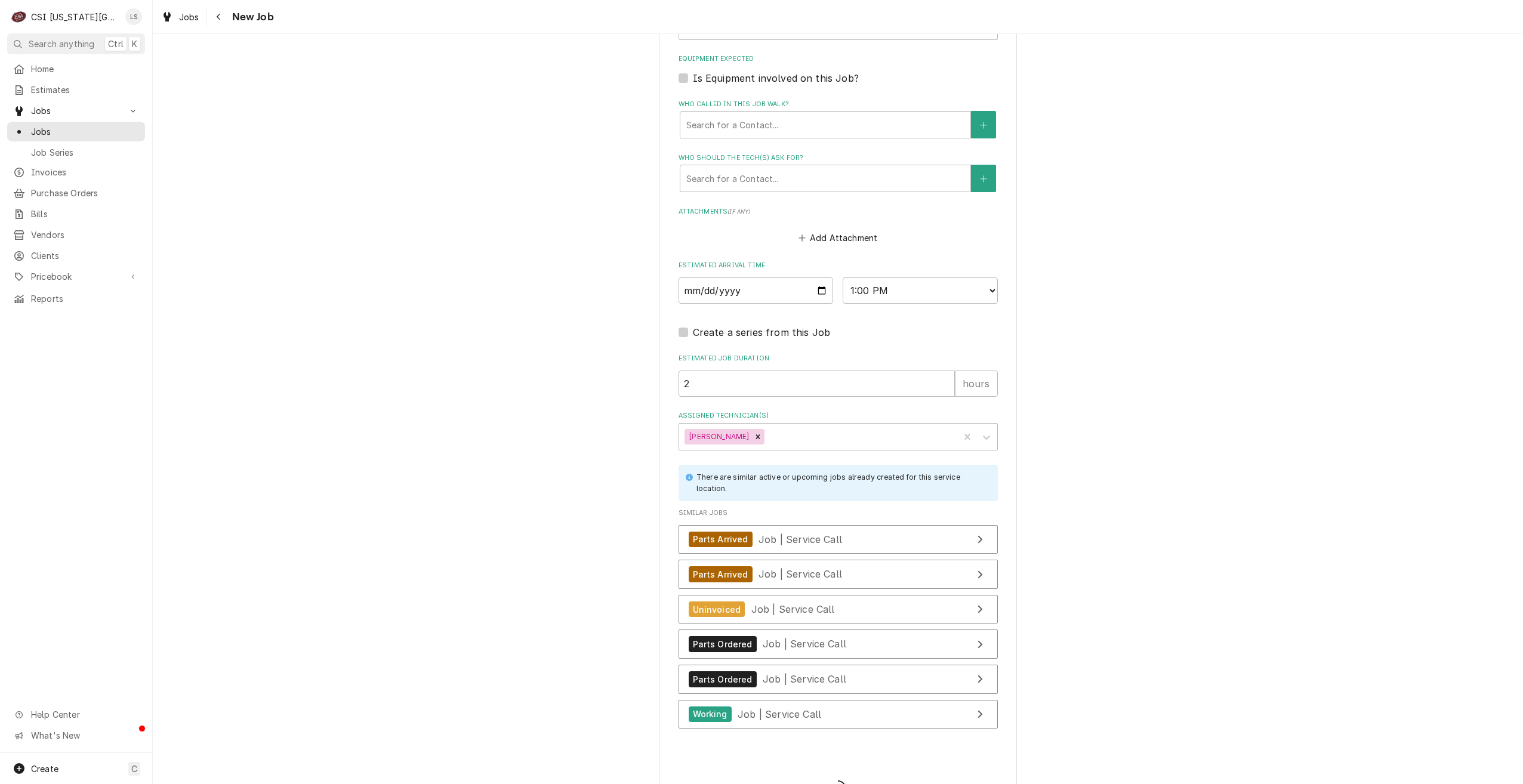
type textarea "x"
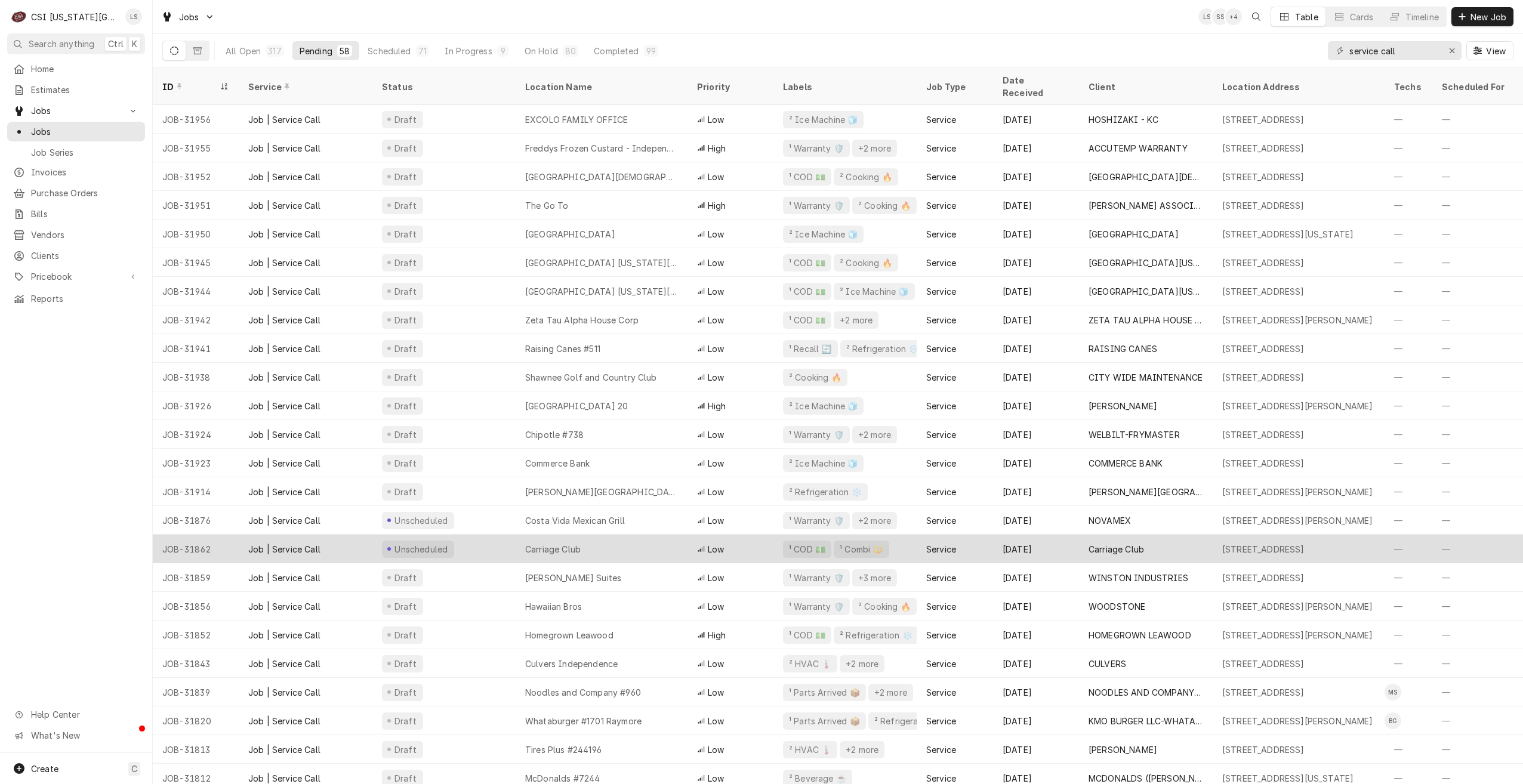
click at [658, 535] on div "Carriage Club" at bounding box center [602, 549] width 172 height 29
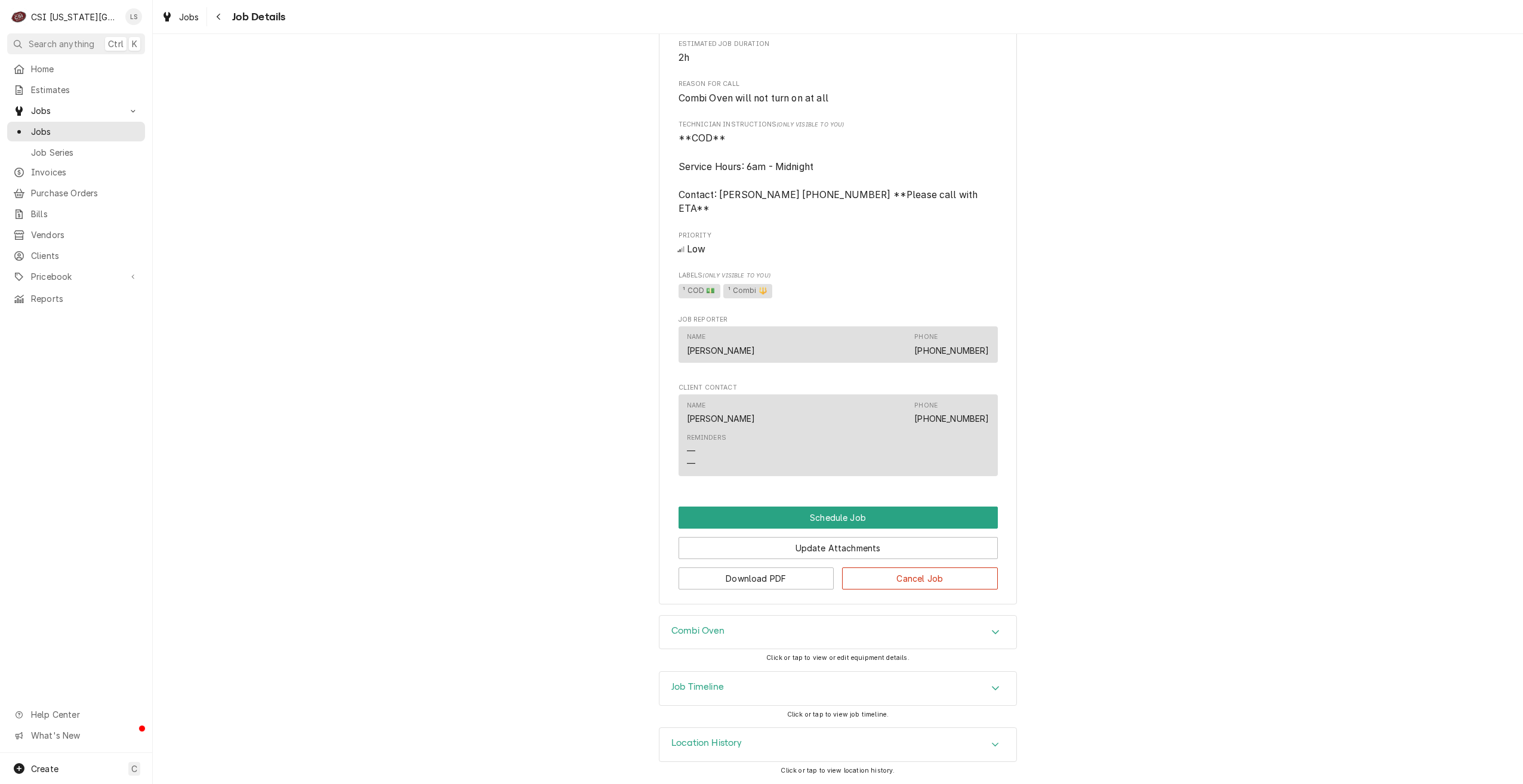
scroll to position [502, 0]
click at [820, 515] on button "Schedule Job" at bounding box center [838, 517] width 319 height 22
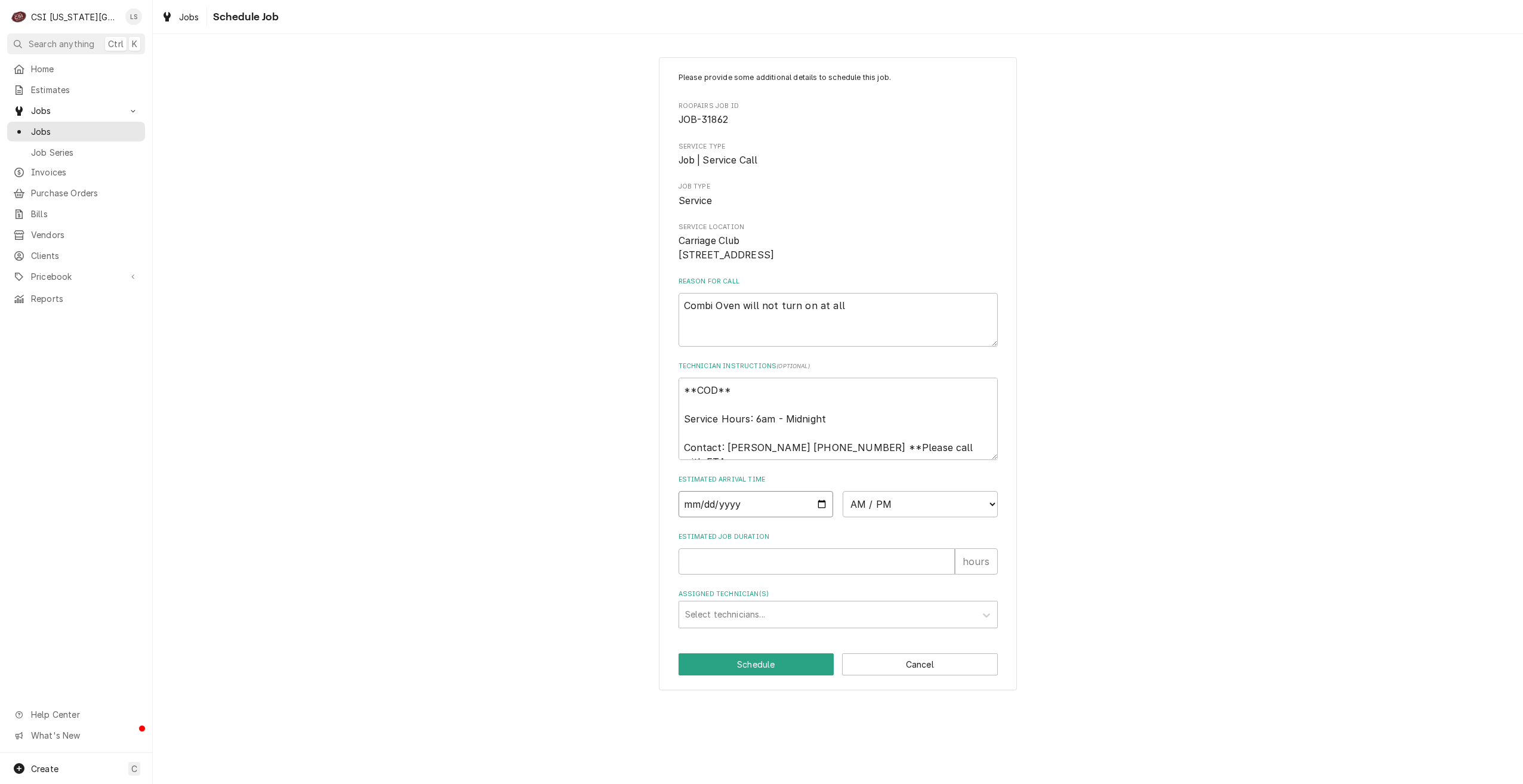
click at [824, 517] on input "Date" at bounding box center [756, 504] width 156 height 27
type input "[DATE]"
type textarea "x"
click at [918, 517] on select "AM / PM 6:00 AM 6:15 AM 6:30 AM 6:45 AM 7:00 AM 7:15 AM 7:30 AM 7:45 AM 8:00 AM…" at bounding box center [920, 504] width 156 height 27
select select "13:00:00"
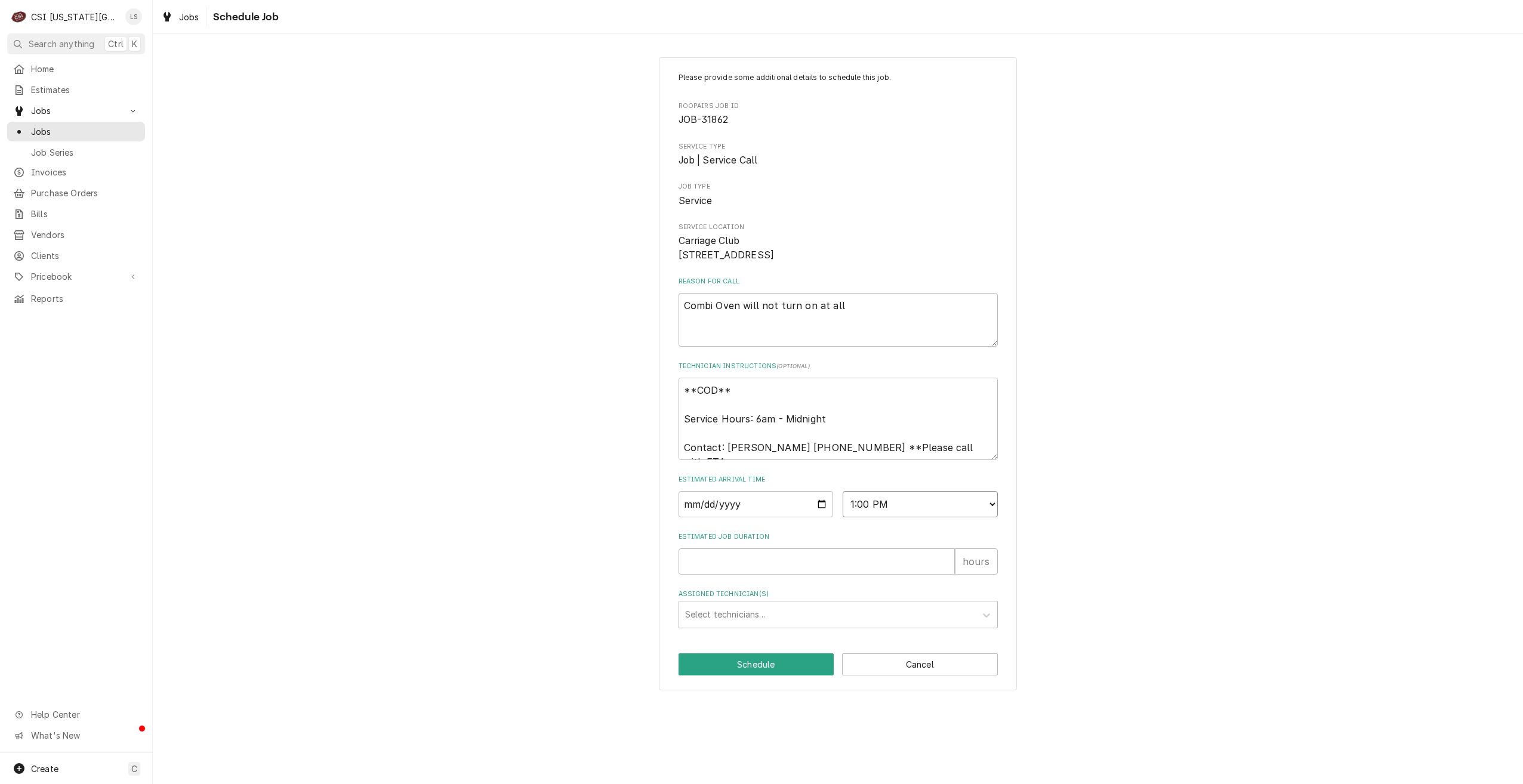
click at [843, 505] on select "AM / PM 6:00 AM 6:15 AM 6:30 AM 6:45 AM 7:00 AM 7:15 AM 7:30 AM 7:45 AM 8:00 AM…" at bounding box center [920, 504] width 156 height 27
click at [876, 575] on input "Estimated Job Duration" at bounding box center [817, 561] width 276 height 27
type textarea "x"
type input "2"
click at [871, 625] on div "Assigned Technician(s)" at bounding box center [828, 614] width 285 height 21
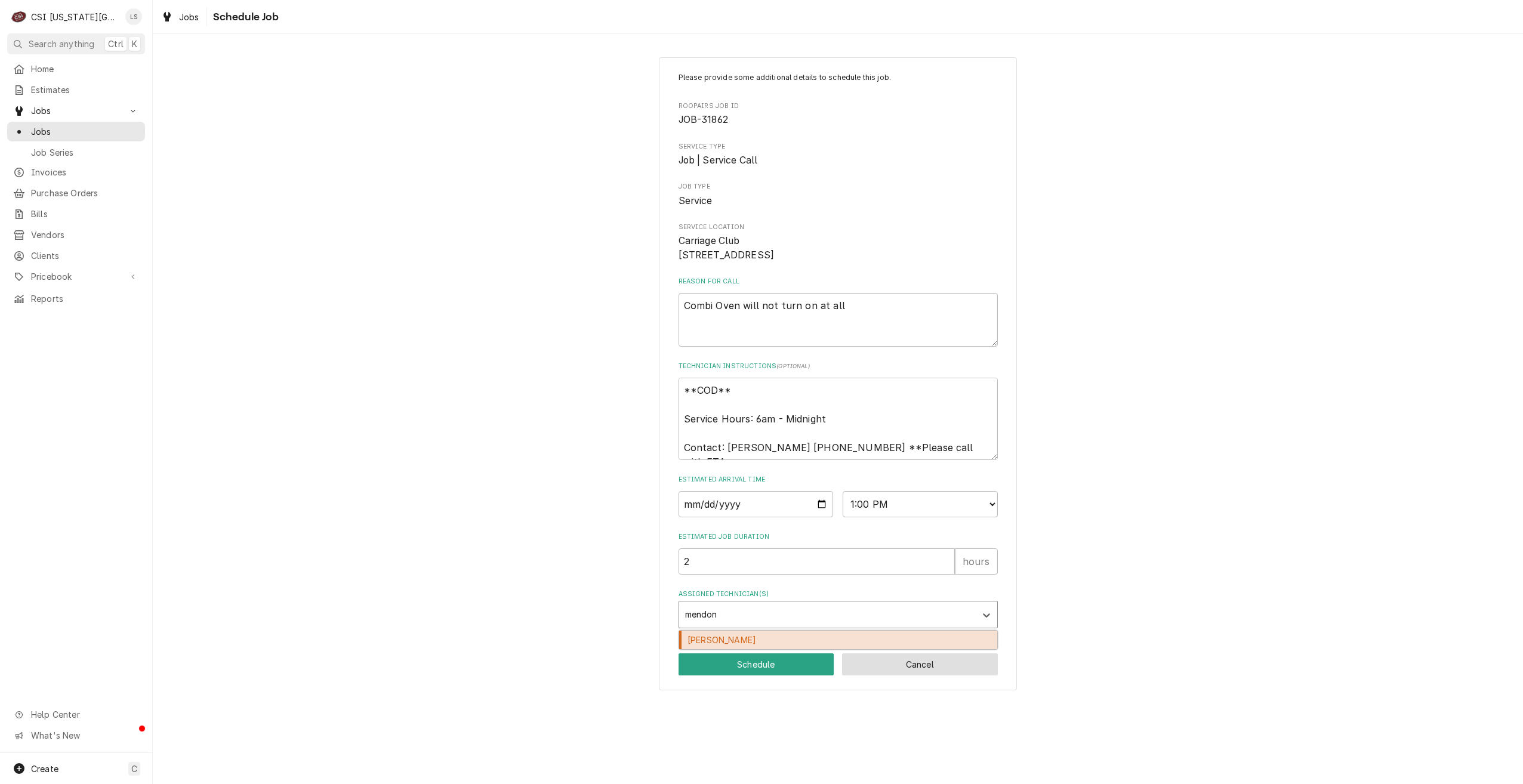
type input "mendon"
click at [919, 676] on button "Cancel" at bounding box center [920, 665] width 156 height 22
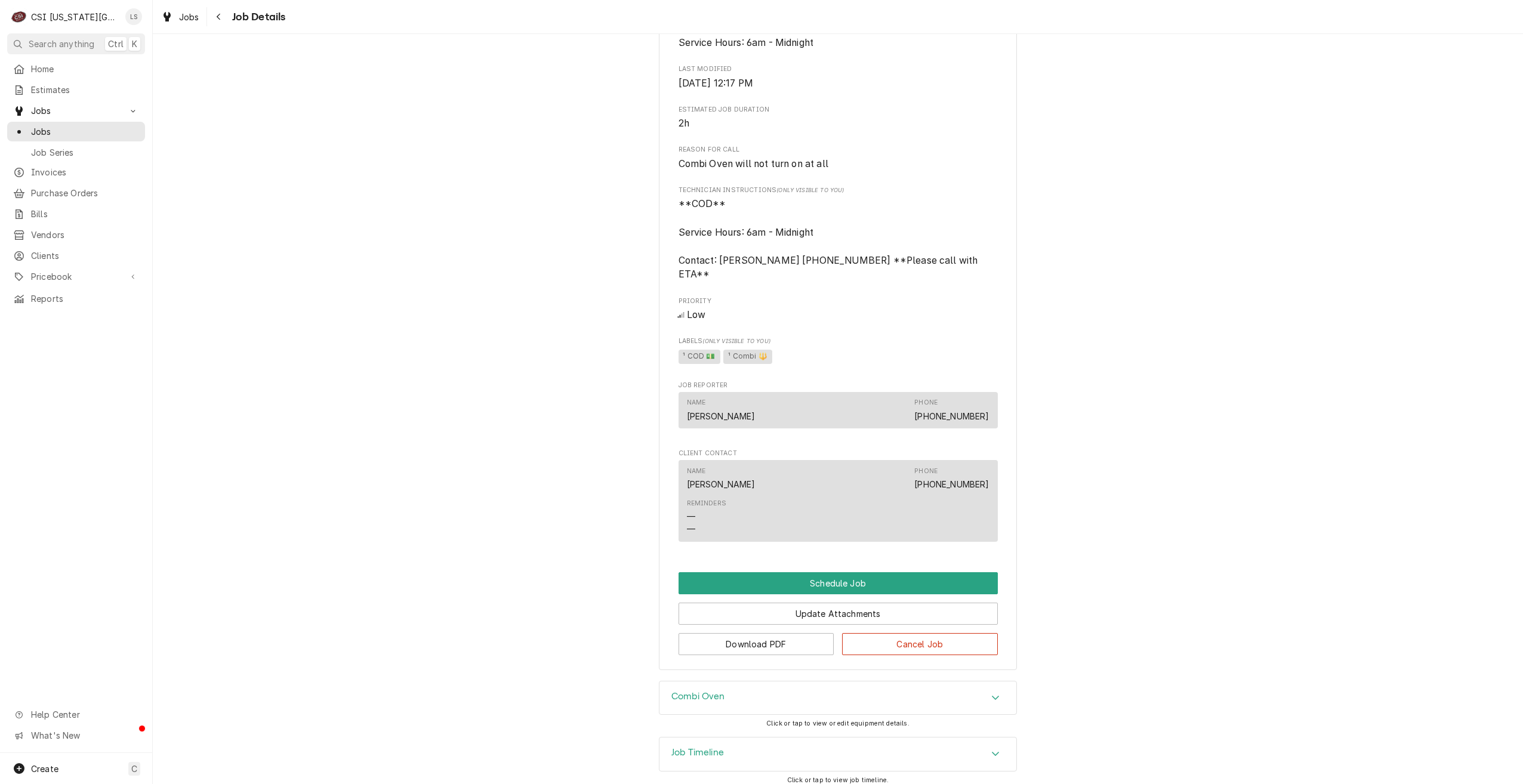
scroll to position [502, 0]
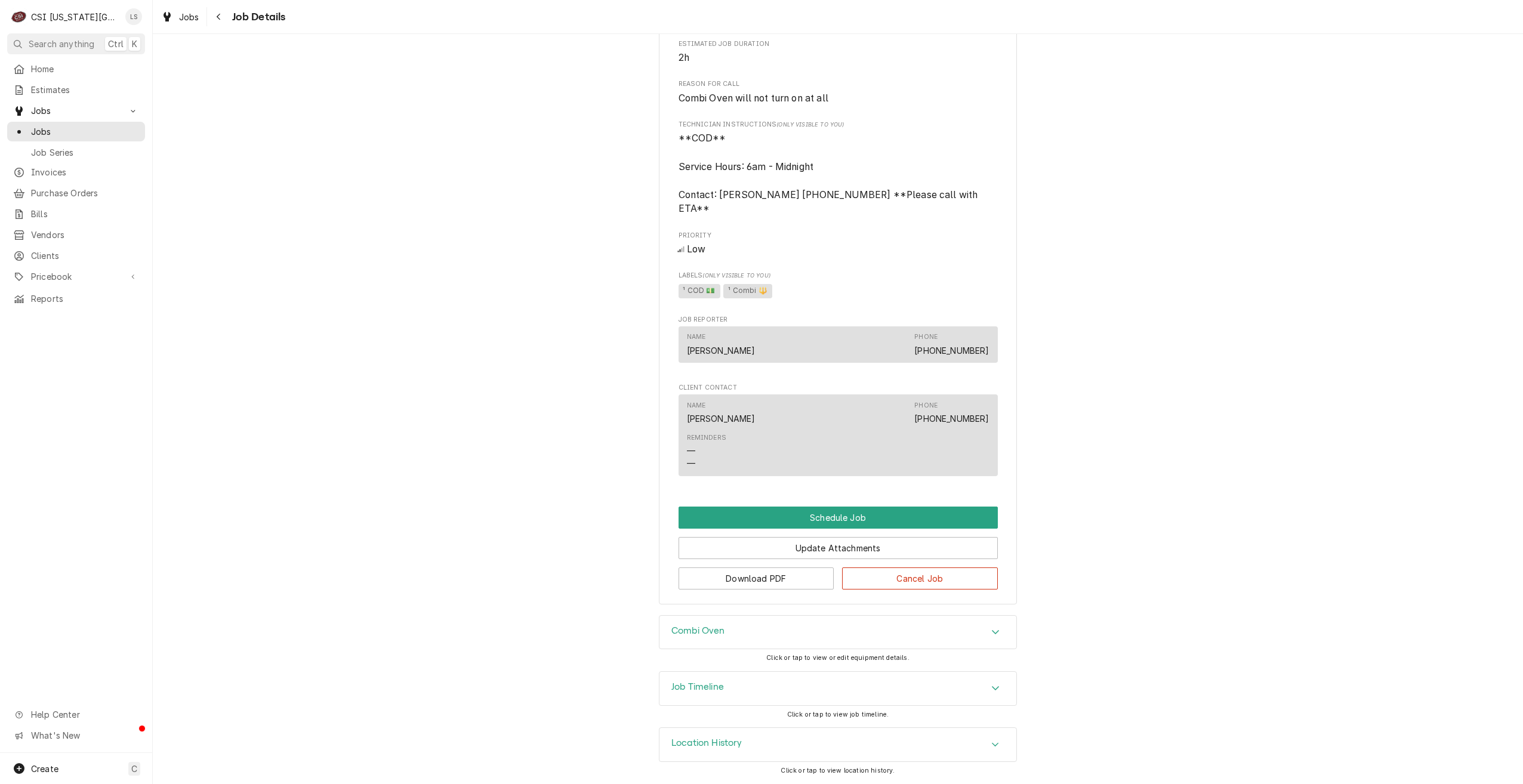
click at [679, 635] on h3 "Combi Oven" at bounding box center [698, 631] width 54 height 11
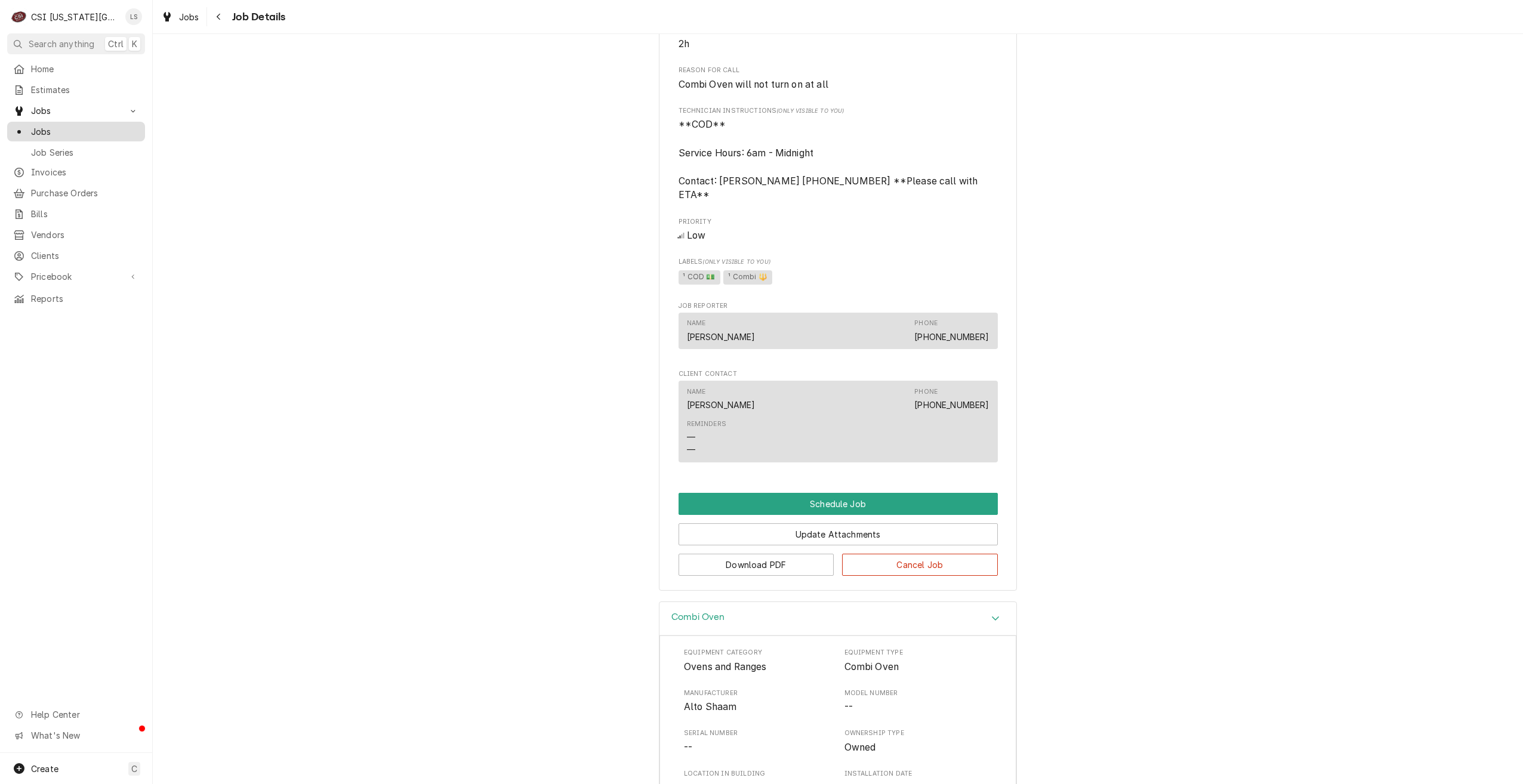
click at [98, 127] on span "Jobs" at bounding box center [85, 131] width 108 height 13
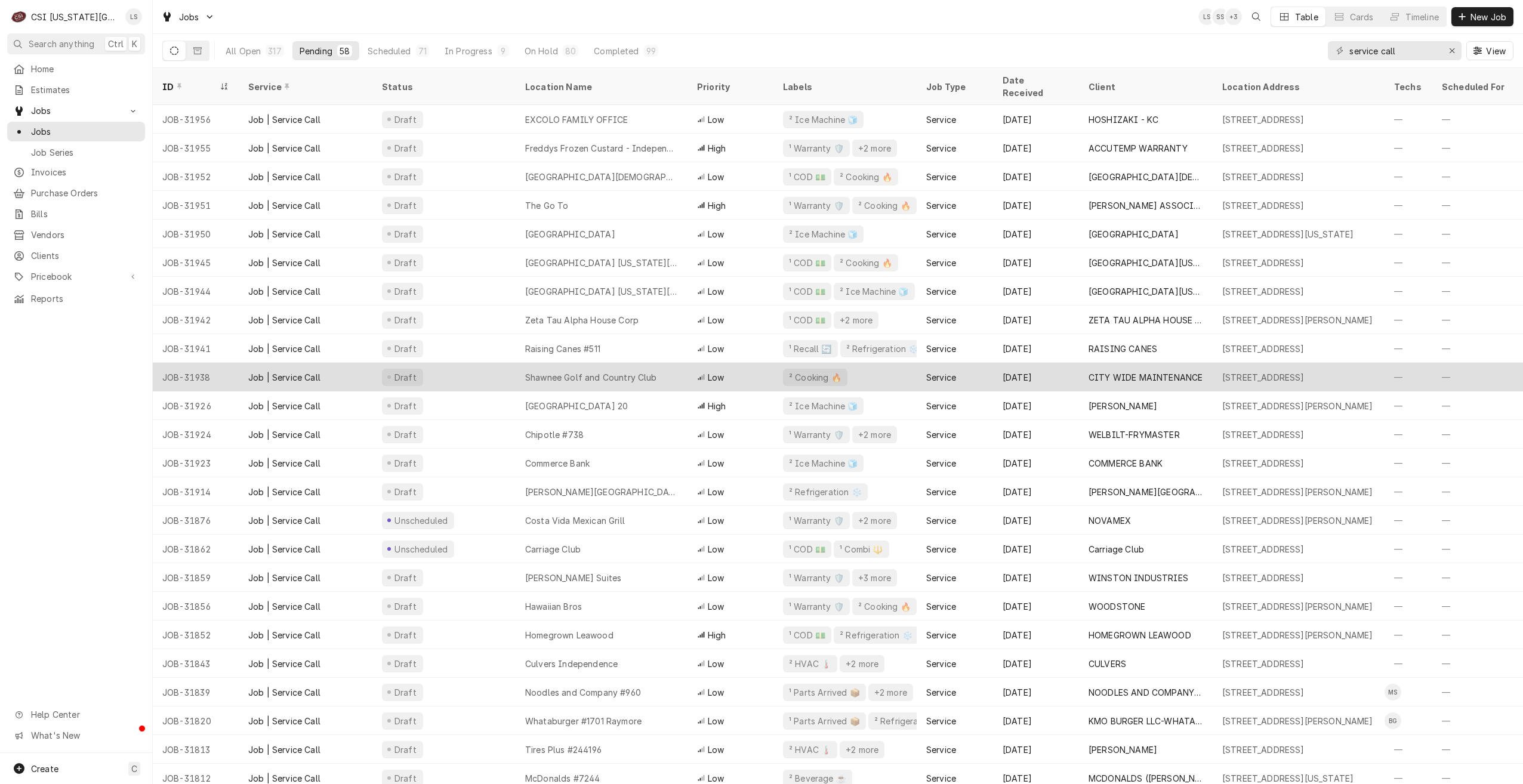
click at [623, 371] on div "Shawnee Golf and Country Club" at bounding box center [602, 377] width 172 height 29
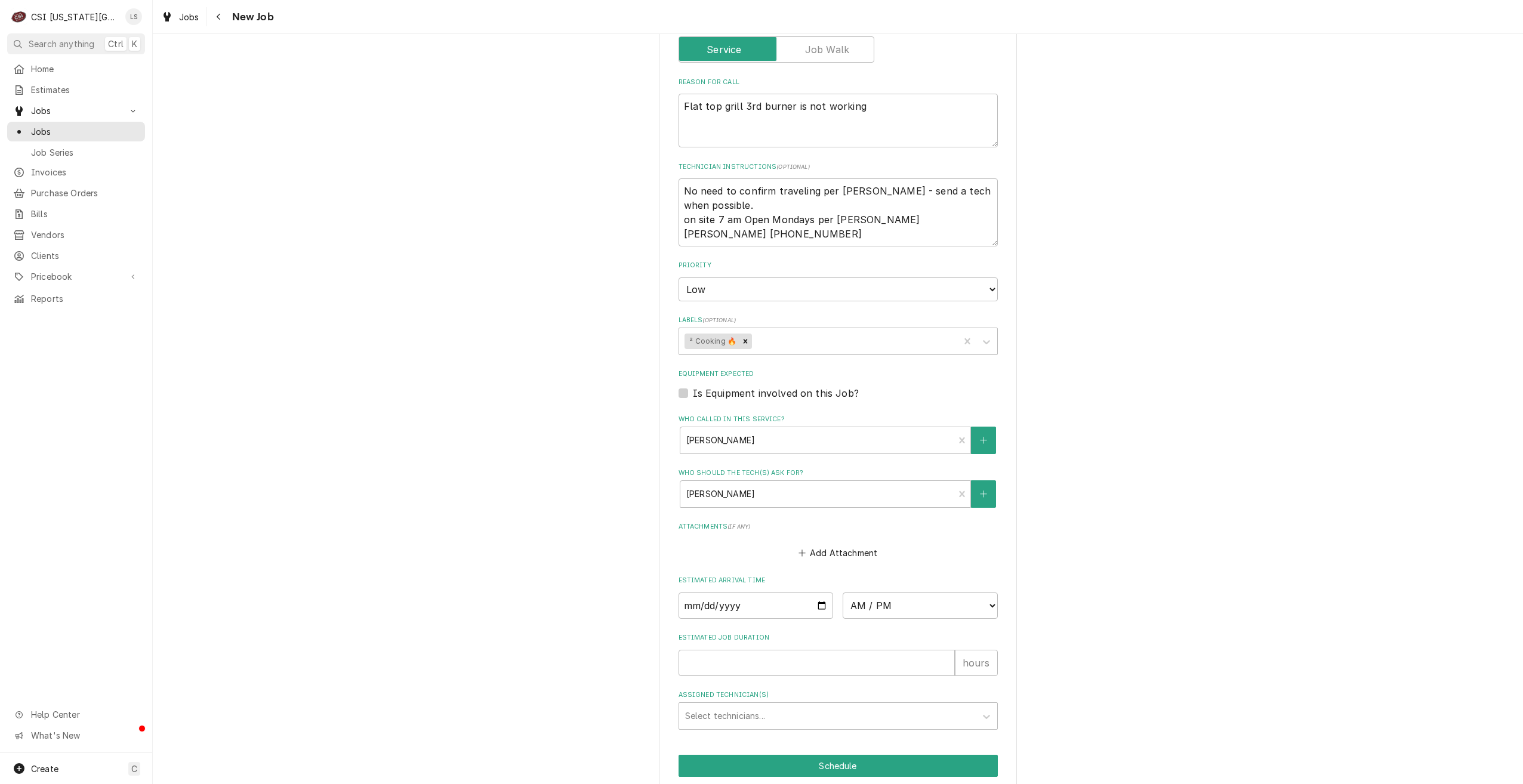
scroll to position [556, 0]
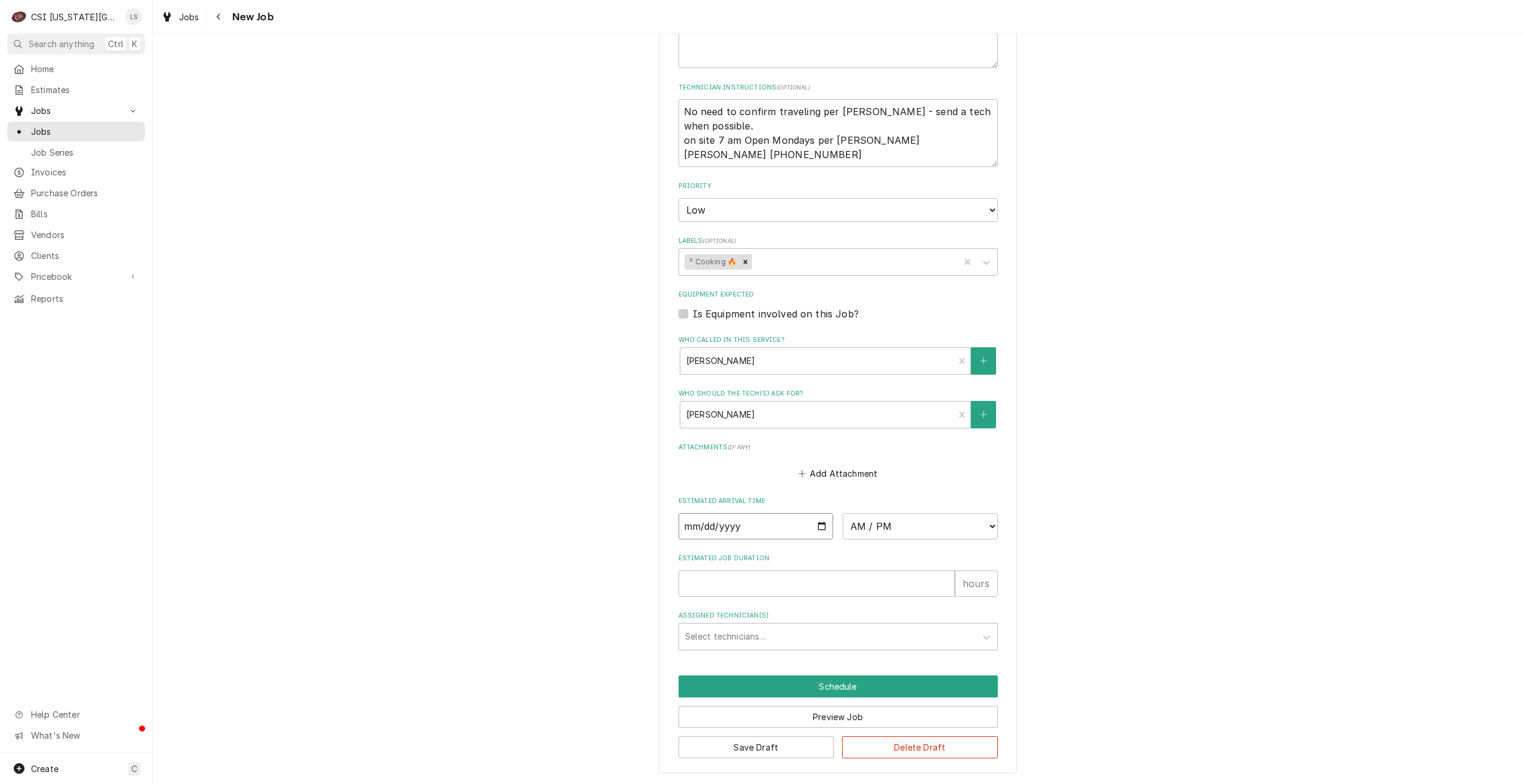
click at [822, 526] on input "Date" at bounding box center [756, 526] width 156 height 27
type textarea "x"
type input "2025-08-11"
type textarea "x"
click at [871, 530] on select "AM / PM 6:00 AM 6:15 AM 6:30 AM 6:45 AM 7:00 AM 7:15 AM 7:30 AM 7:45 AM 8:00 AM…" at bounding box center [920, 526] width 156 height 27
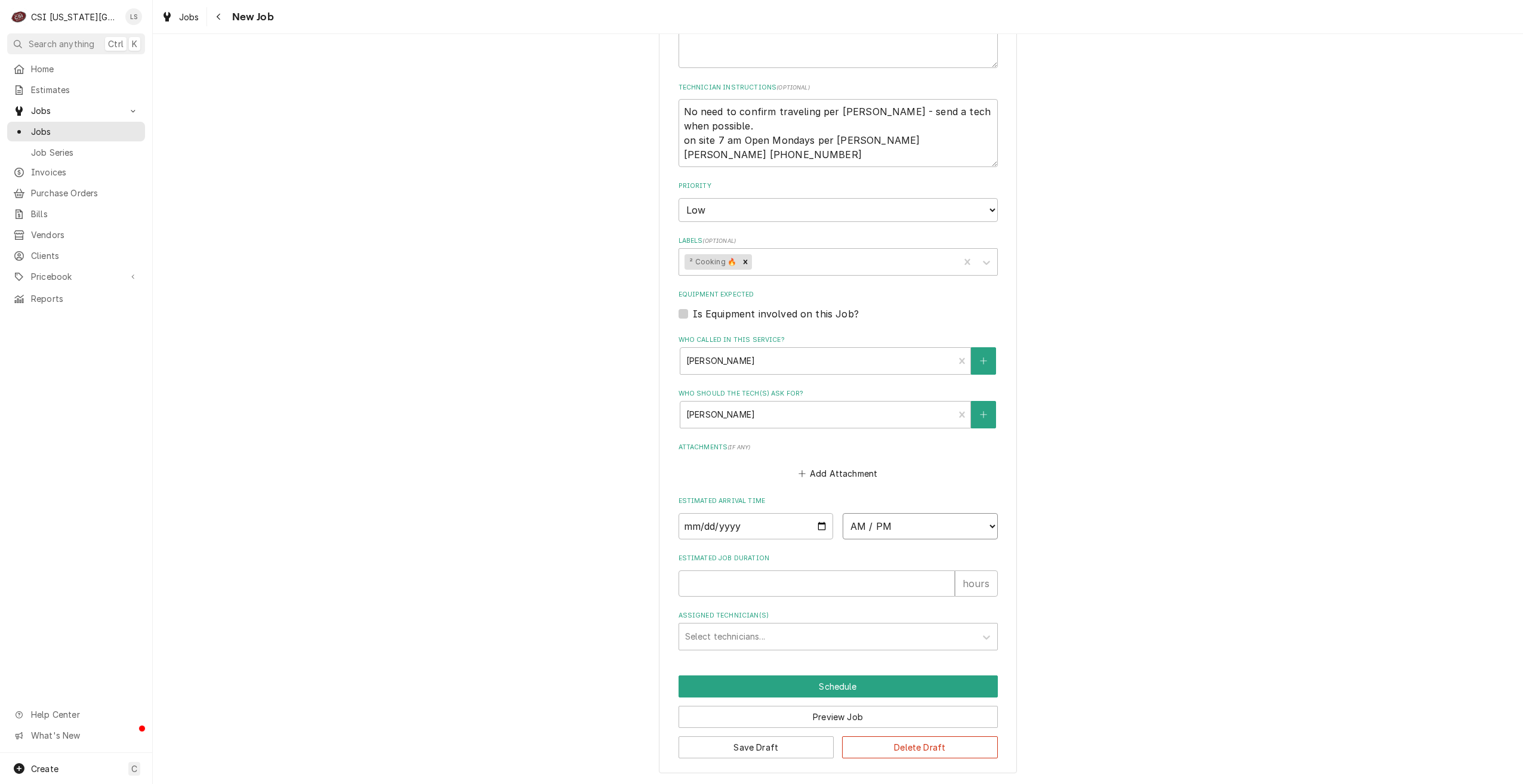
select select "13:00:00"
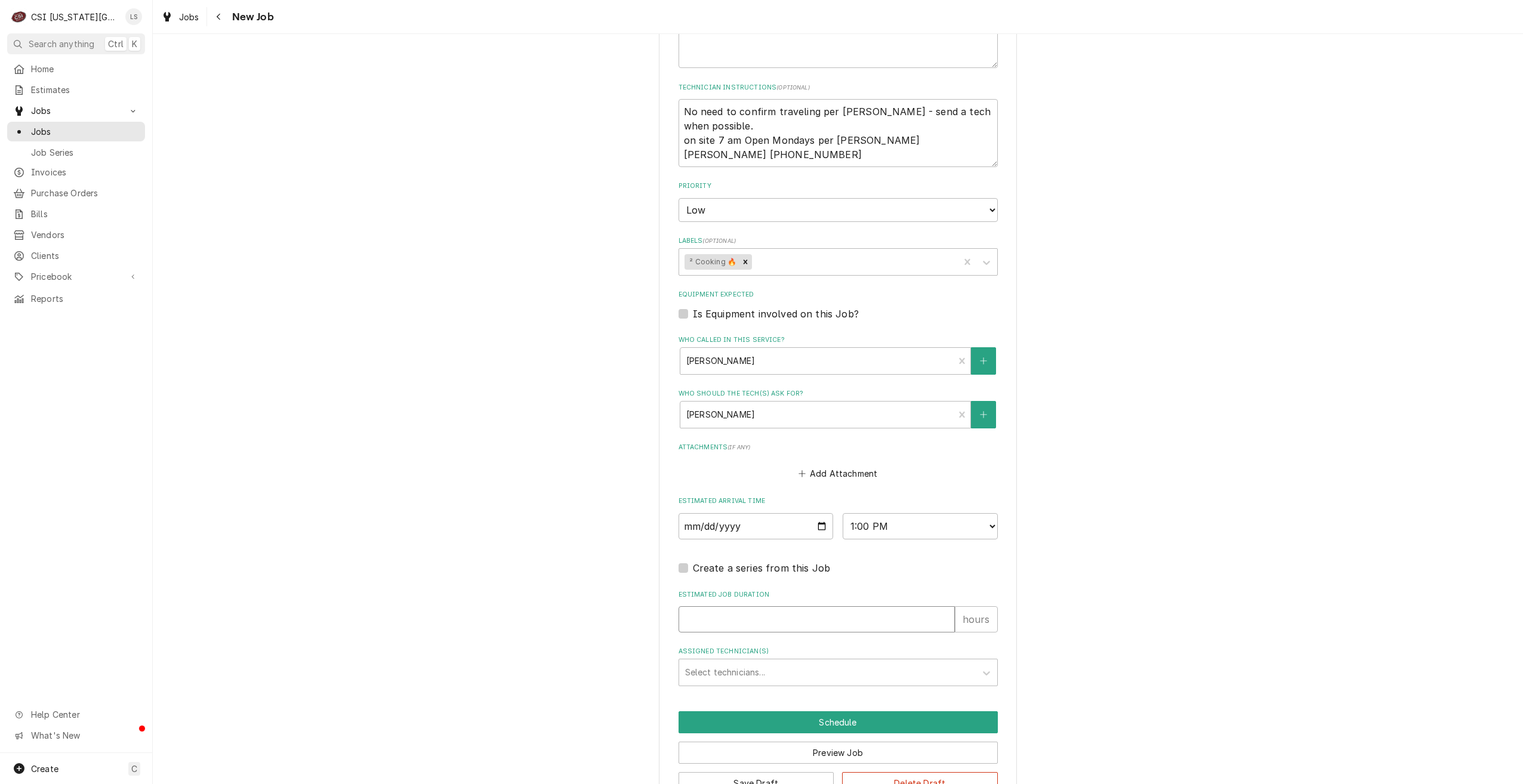
click at [853, 614] on input "Estimated Job Duration" at bounding box center [817, 620] width 276 height 27
type textarea "x"
type input "1"
type textarea "x"
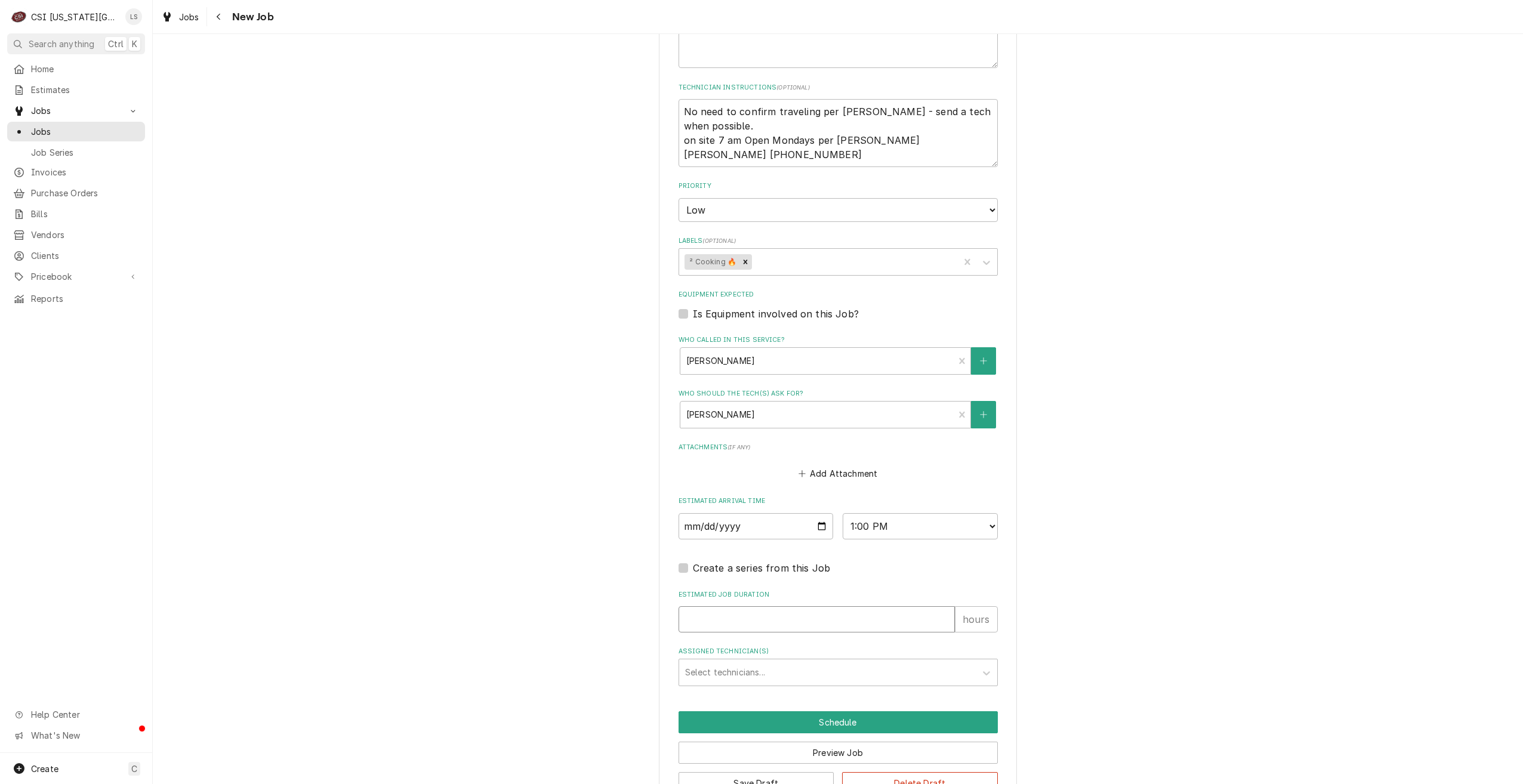
type input "2"
type textarea "x"
type input "2"
click at [843, 668] on div "Assigned Technician(s)" at bounding box center [828, 672] width 285 height 21
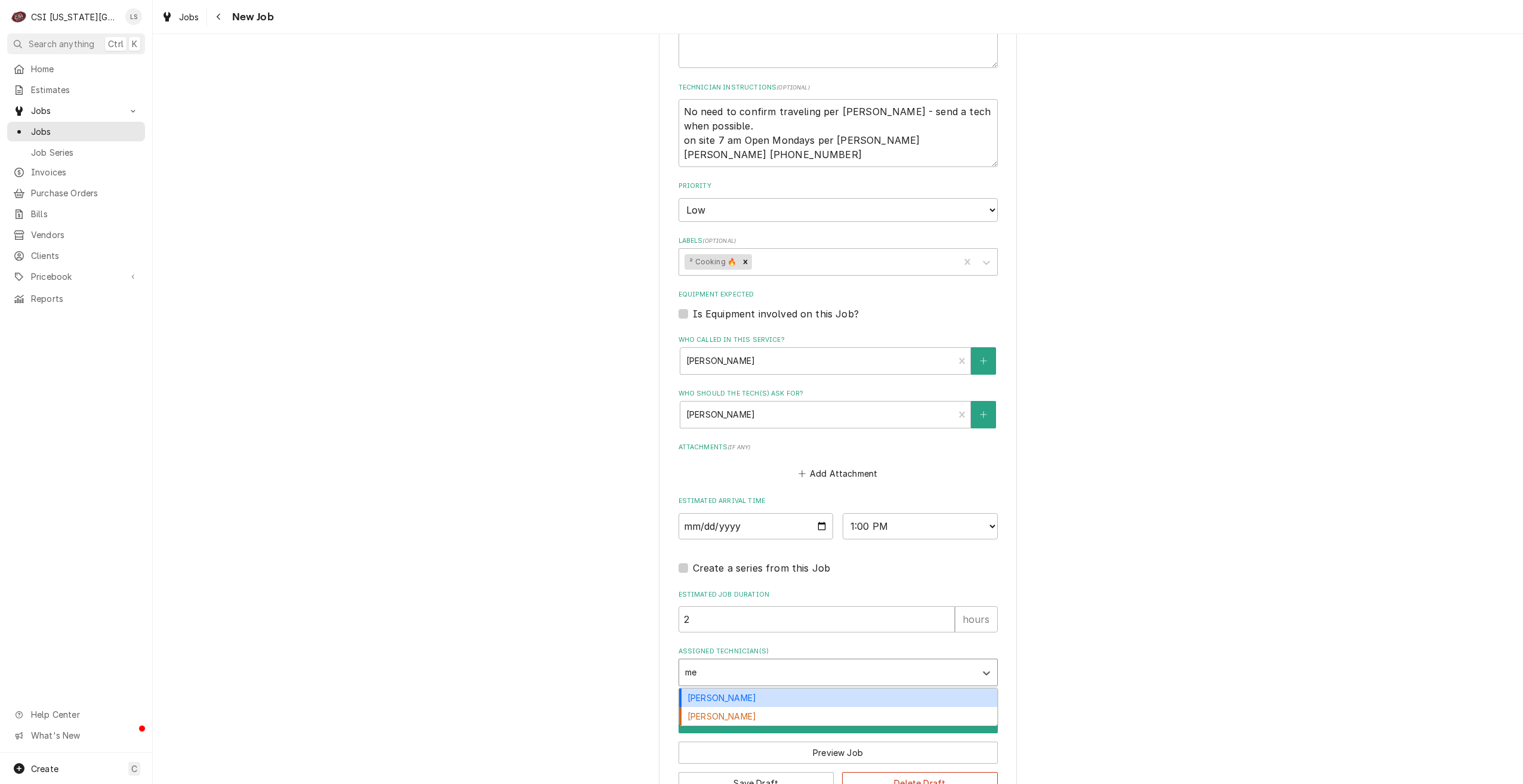
type input "men"
click at [830, 690] on div "[PERSON_NAME]" at bounding box center [838, 697] width 318 height 18
type textarea "x"
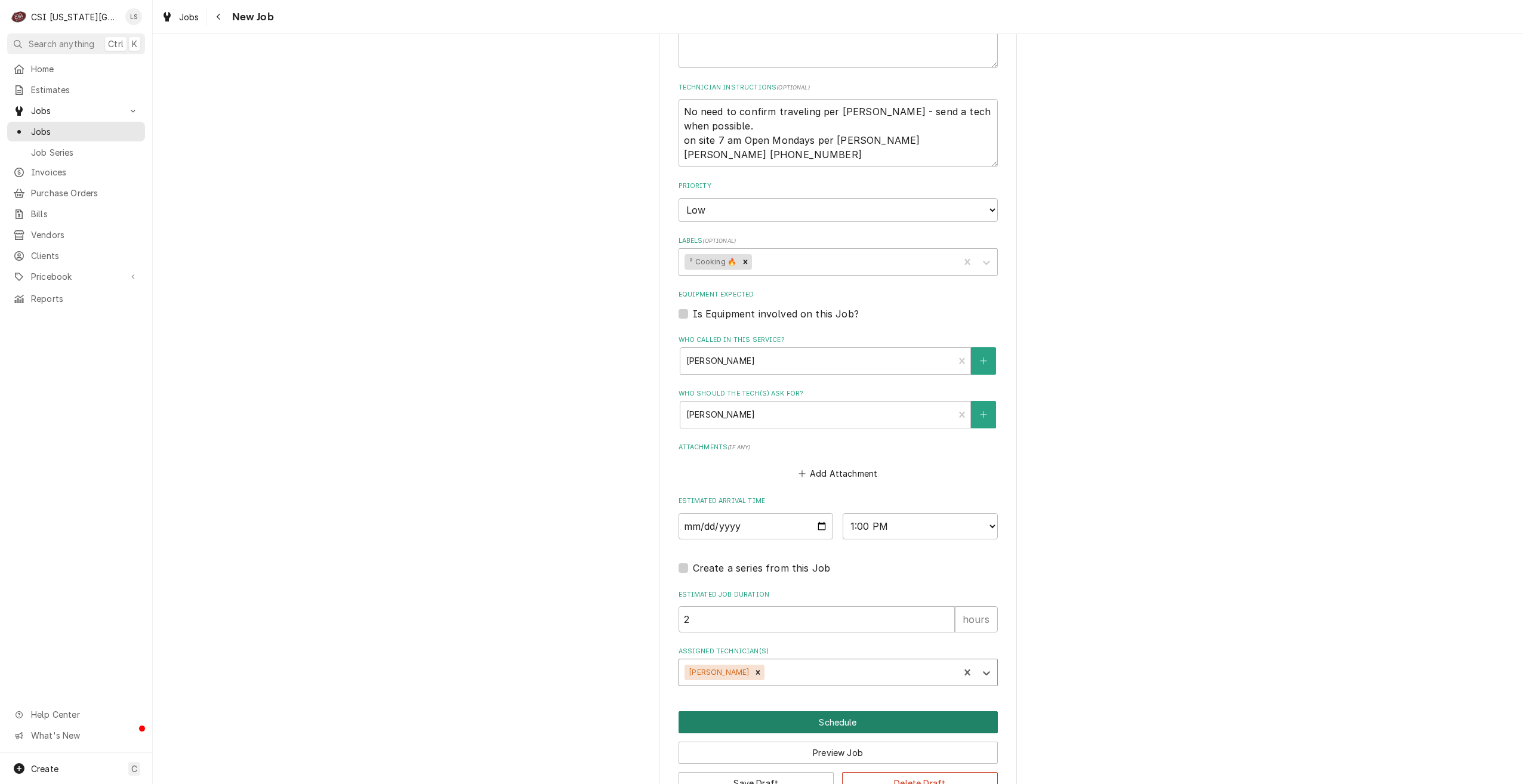
click at [851, 716] on button "Schedule" at bounding box center [838, 722] width 319 height 22
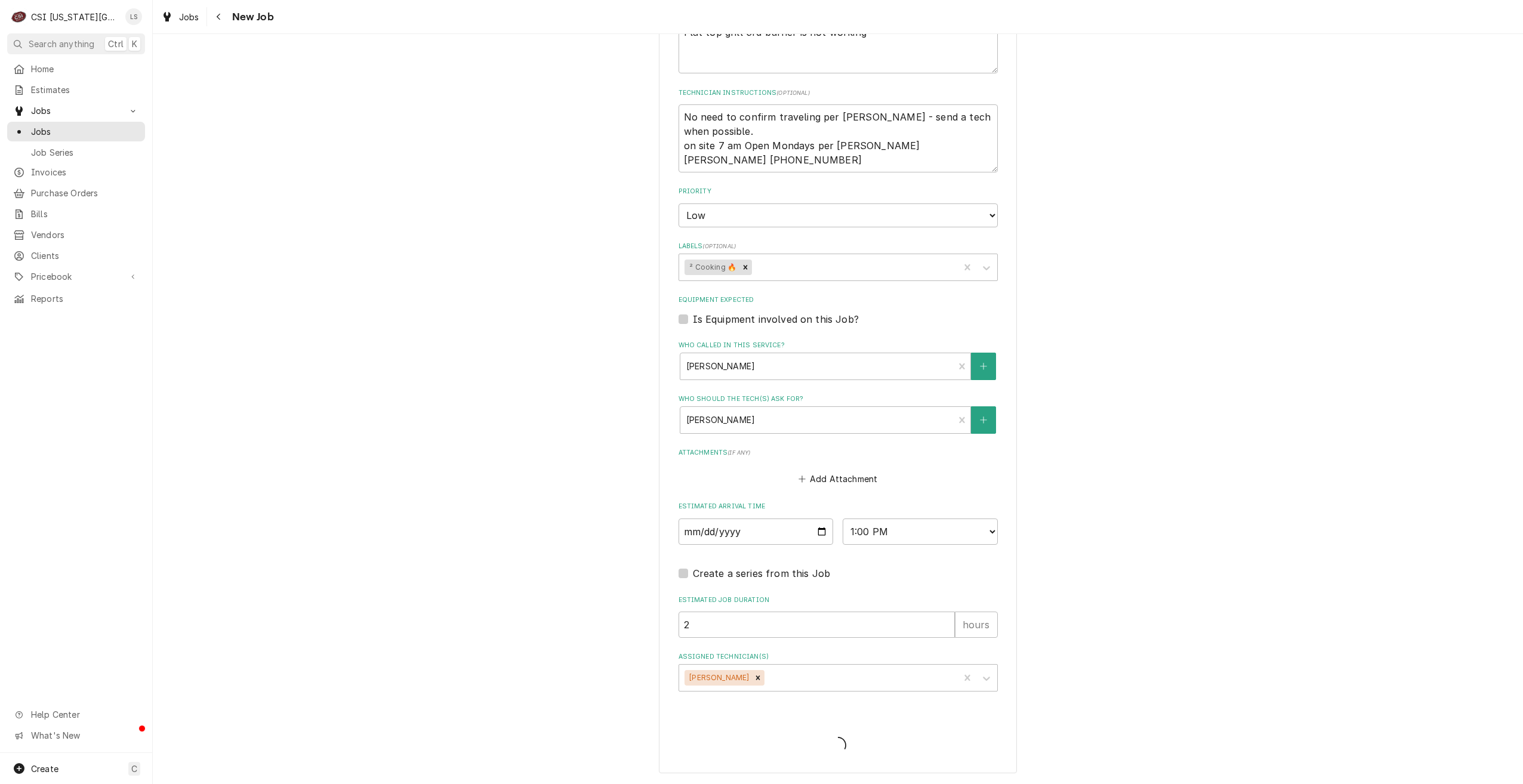
scroll to position [551, 0]
type textarea "x"
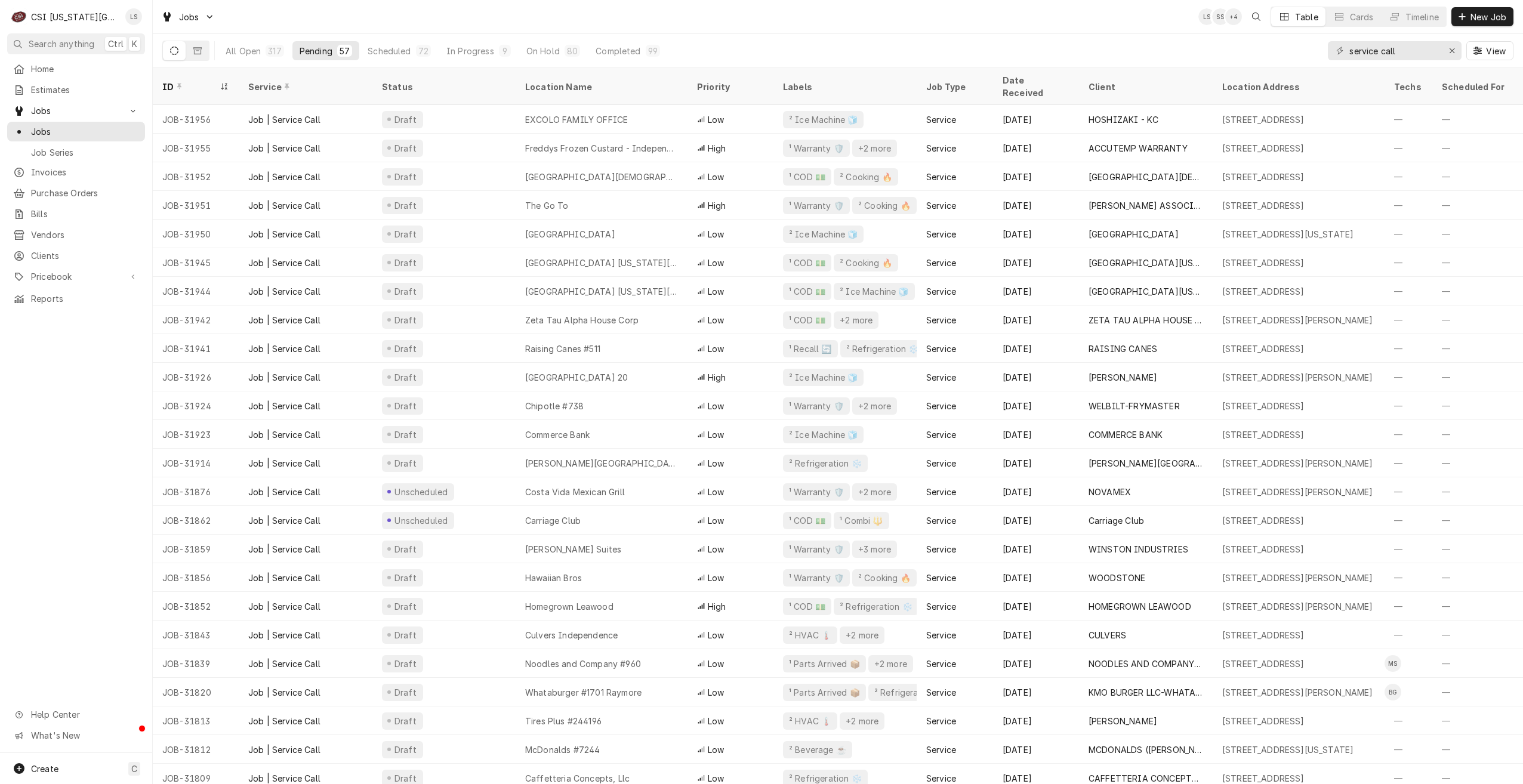
click at [1163, 12] on div "Jobs LS SS + 4 Table Cards Timeline New Job" at bounding box center [837, 16] width 1370 height 33
click at [1410, 15] on div "Timeline" at bounding box center [1422, 17] width 33 height 13
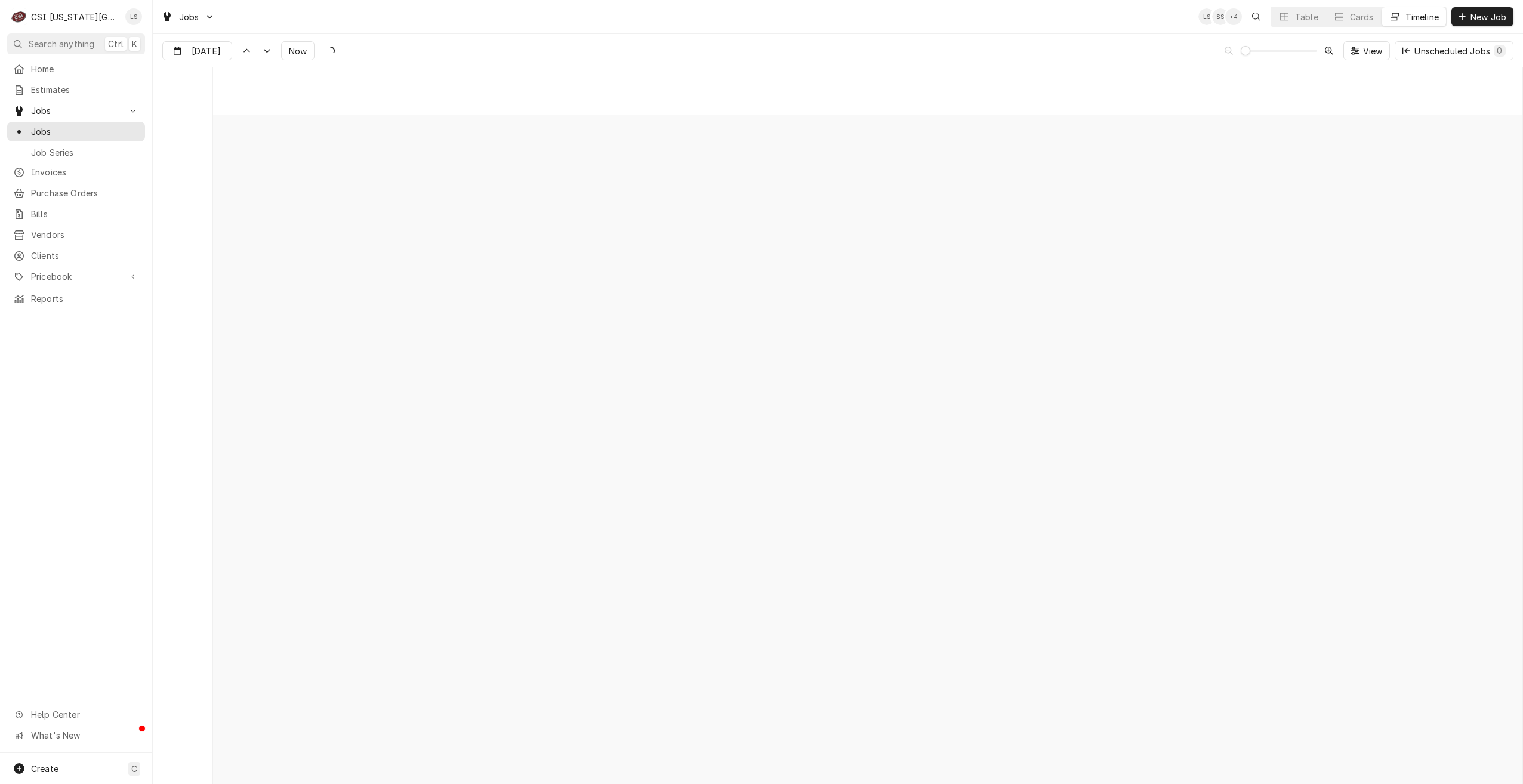
scroll to position [13706, 0]
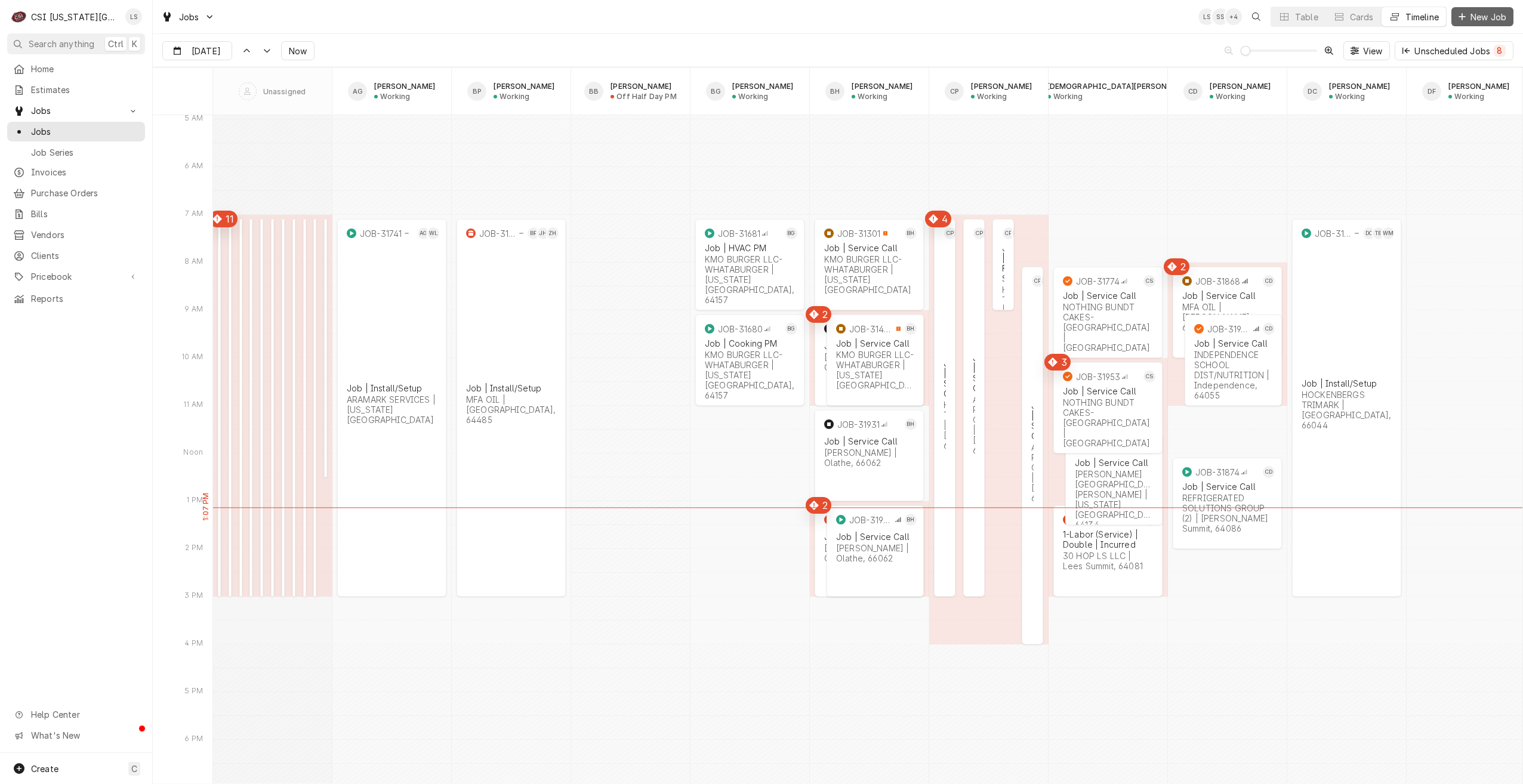
click at [1478, 15] on span "New Job" at bounding box center [1488, 17] width 41 height 13
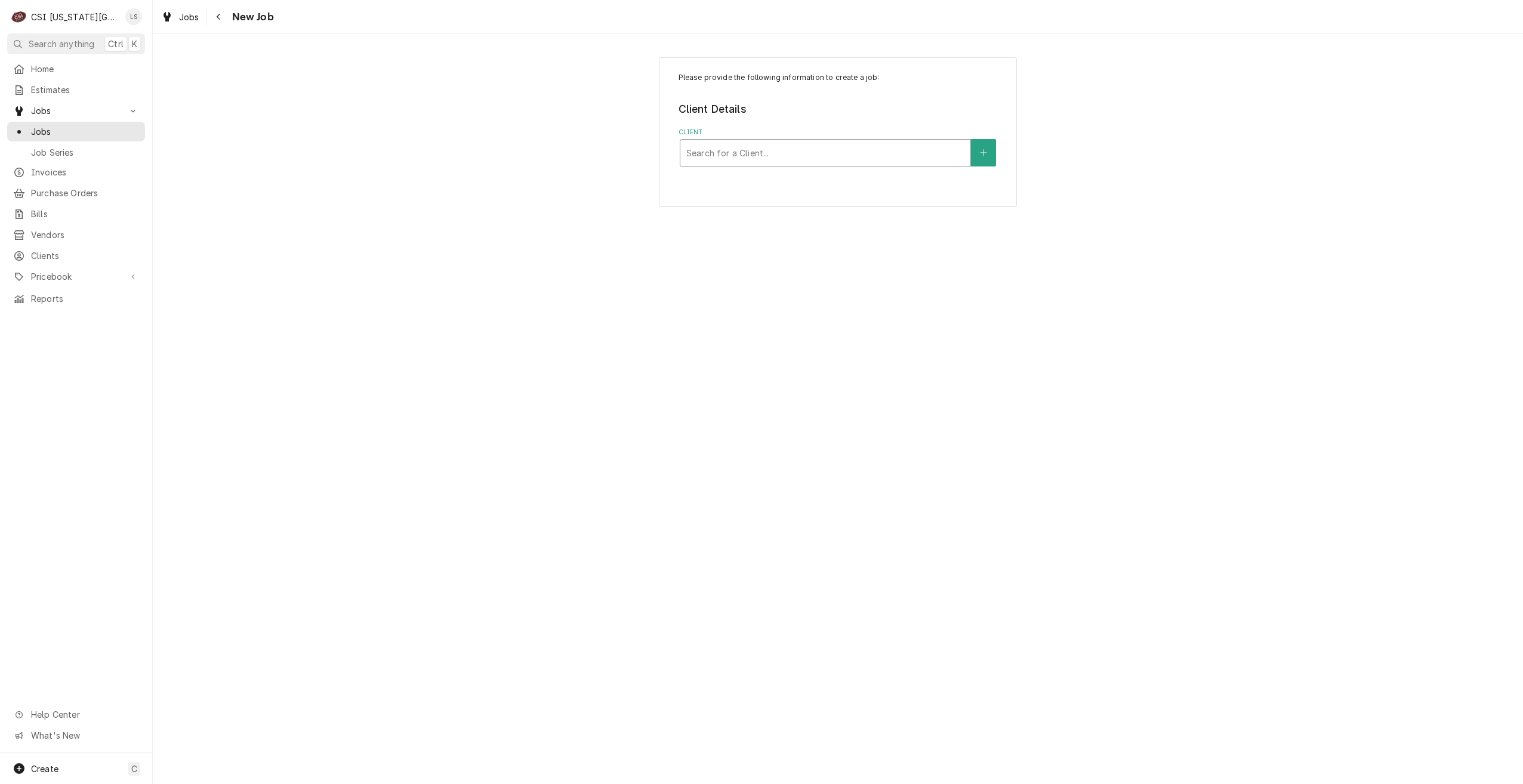
click at [736, 153] on div "Client" at bounding box center [825, 153] width 278 height 21
type input "kmo"
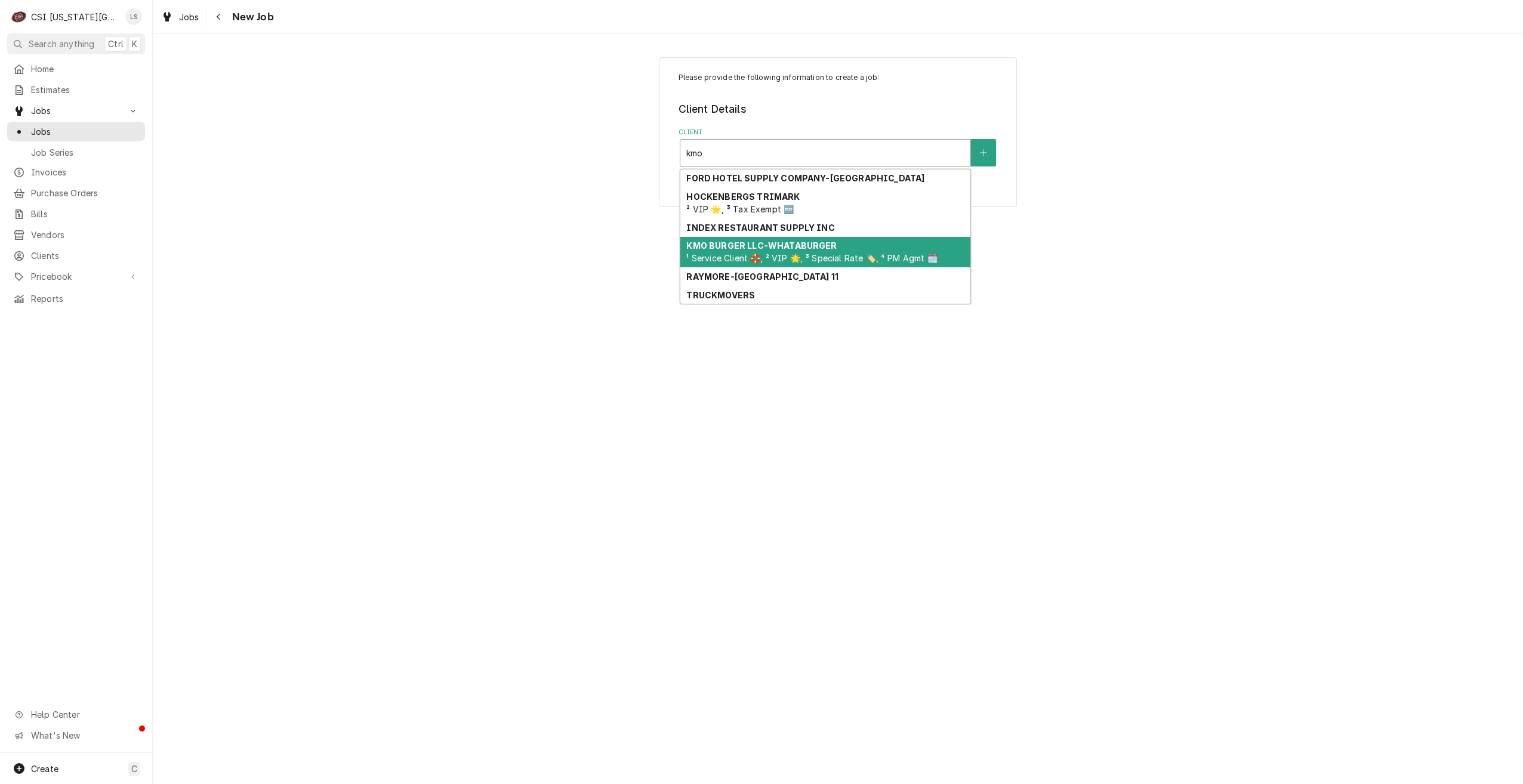
click at [743, 256] on span "¹ Service Client 🛟, ² VIP 🌟, ³ Special Rate 🏷️, ⁴ PM Agmt 🗓️" at bounding box center [812, 258] width 251 height 10
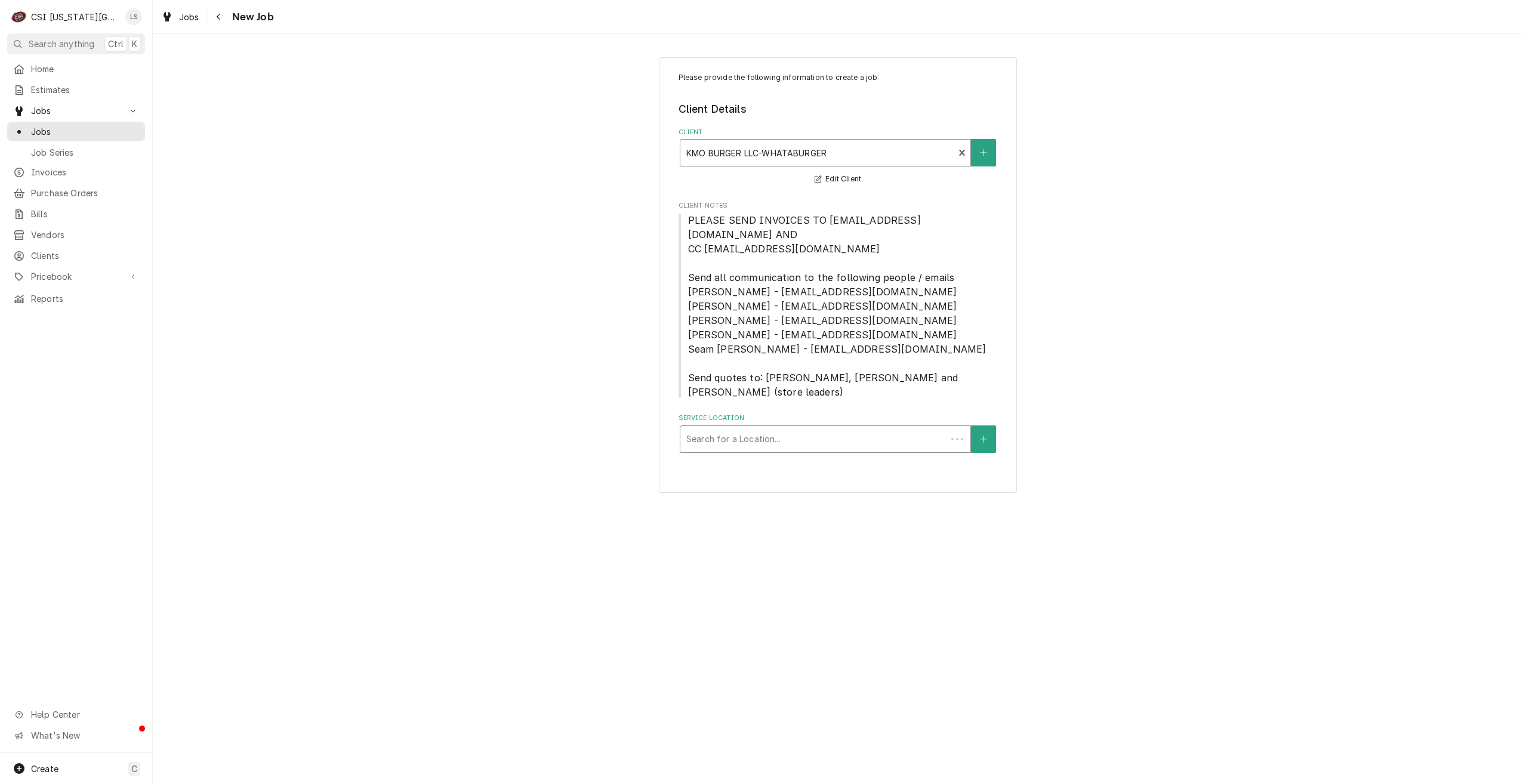
click at [841, 428] on div "Service Location" at bounding box center [813, 438] width 254 height 21
type input "1352"
click at [834, 455] on div "Whataburger # 1352 Liberty / [STREET_ADDRESS][US_STATE]" at bounding box center [826, 464] width 290 height 18
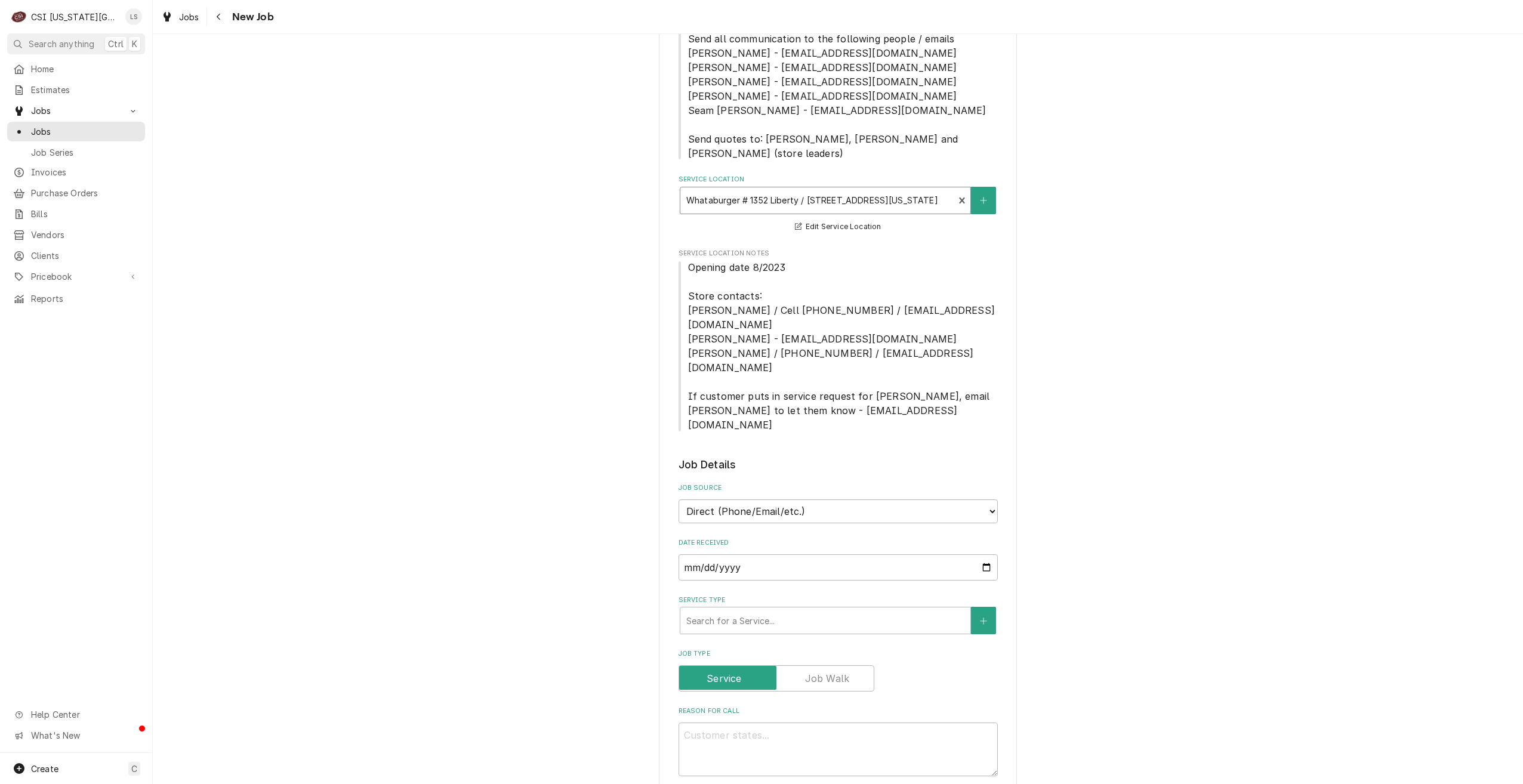
scroll to position [418, 0]
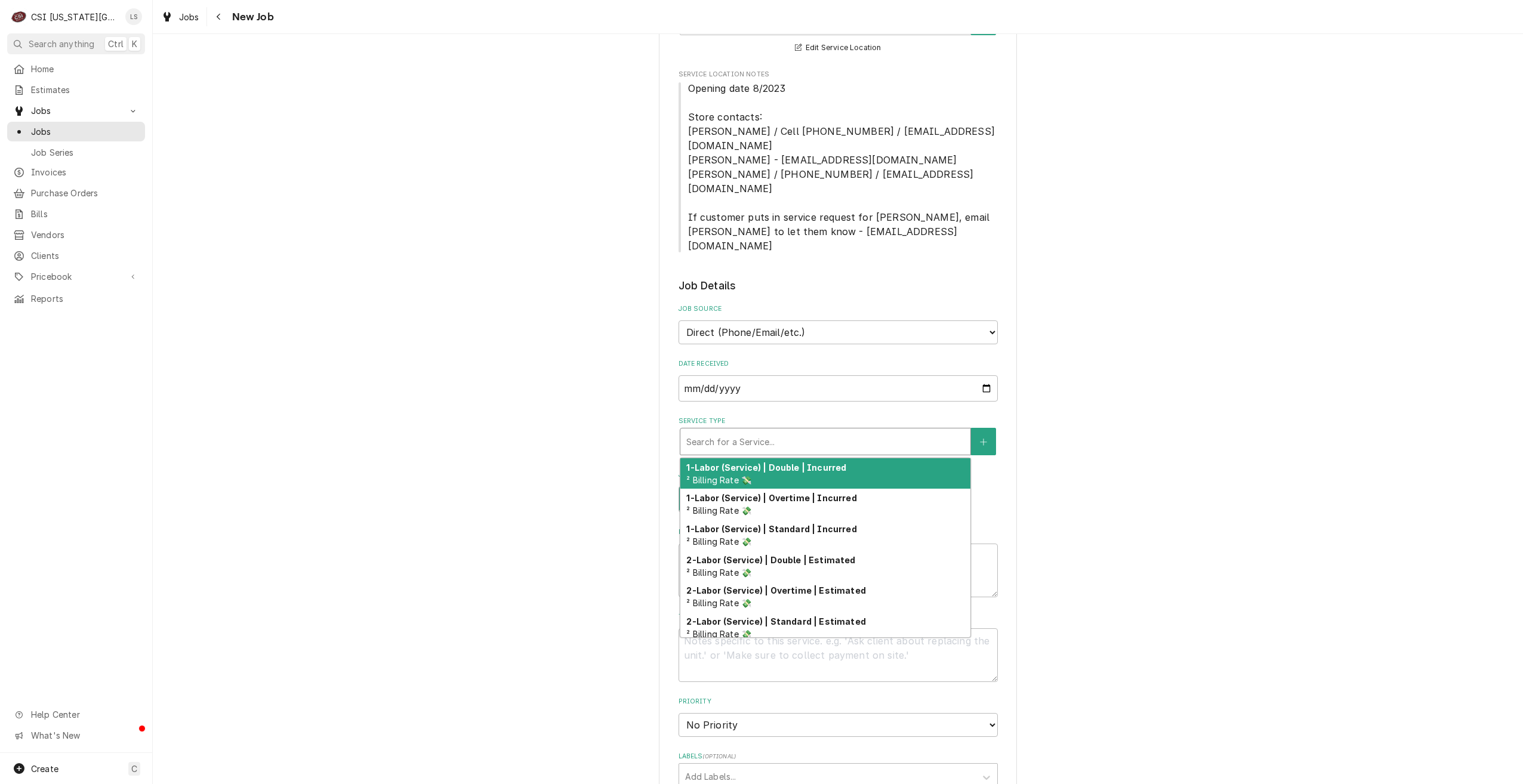
click at [833, 431] on div "Service Type" at bounding box center [825, 441] width 278 height 21
type textarea "x"
type input "s"
type textarea "x"
type input "se"
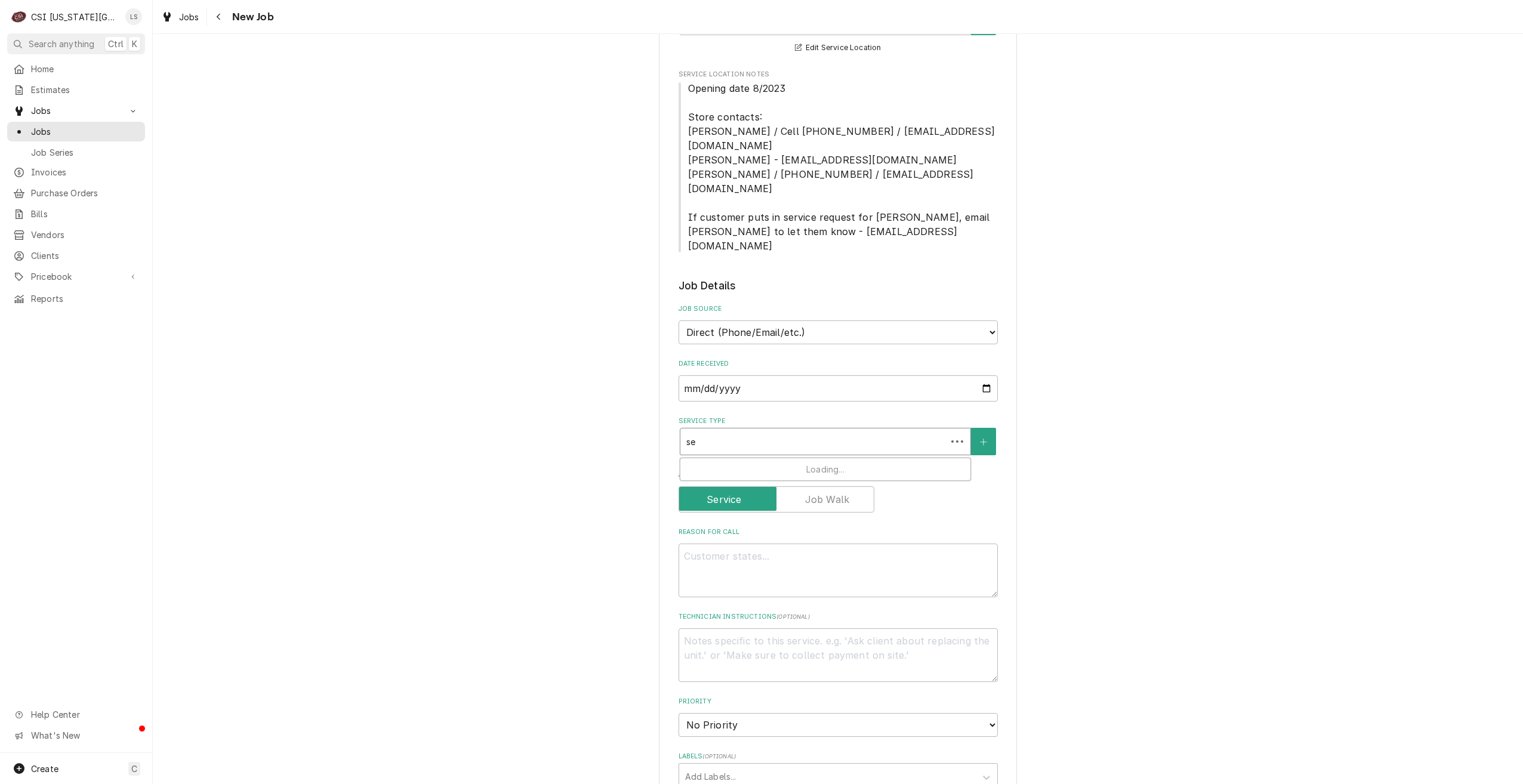
type textarea "x"
type input "ser"
type textarea "x"
type input "serv"
type textarea "x"
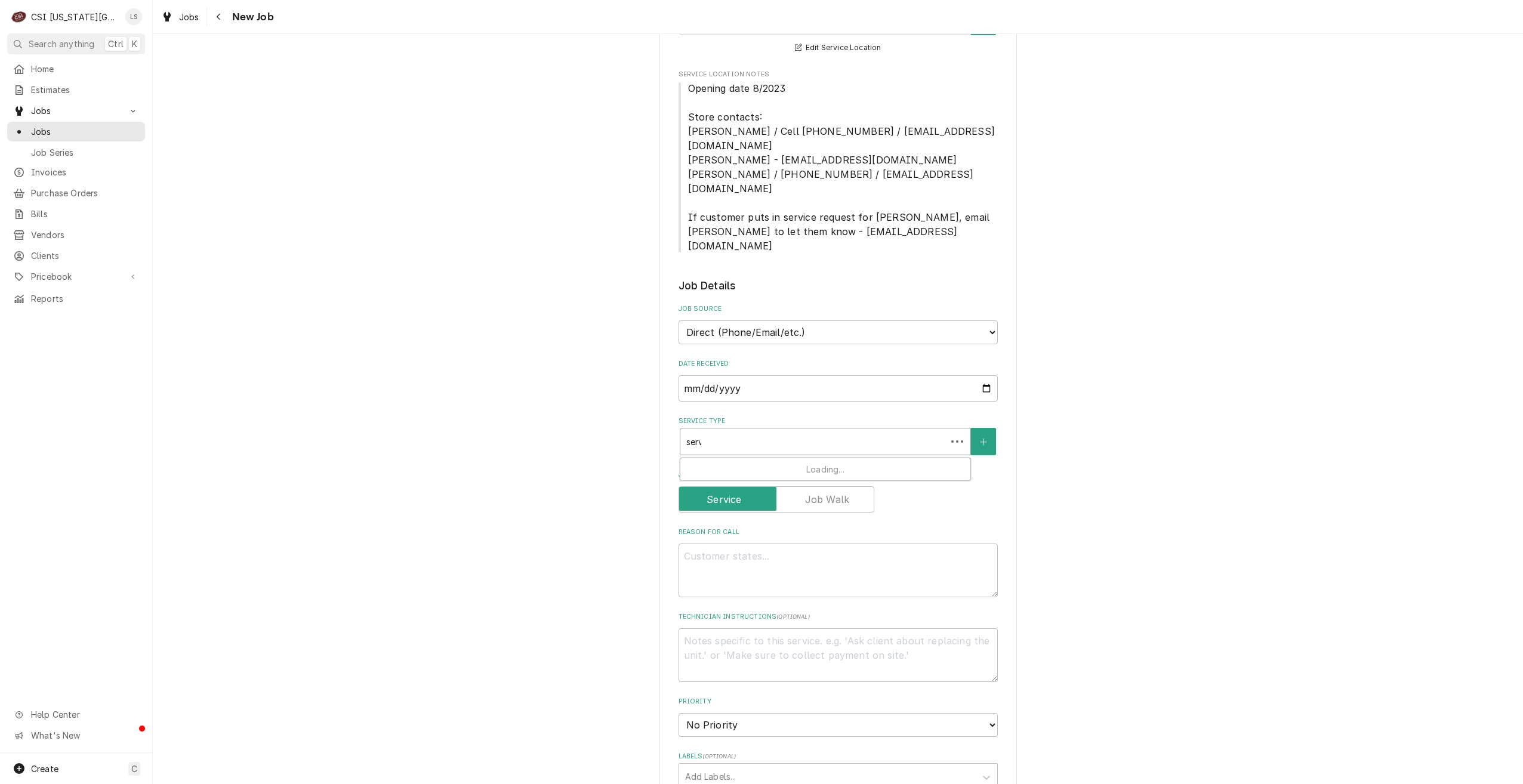
type input "servi"
type textarea "x"
type input "servic"
type textarea "x"
type input "service"
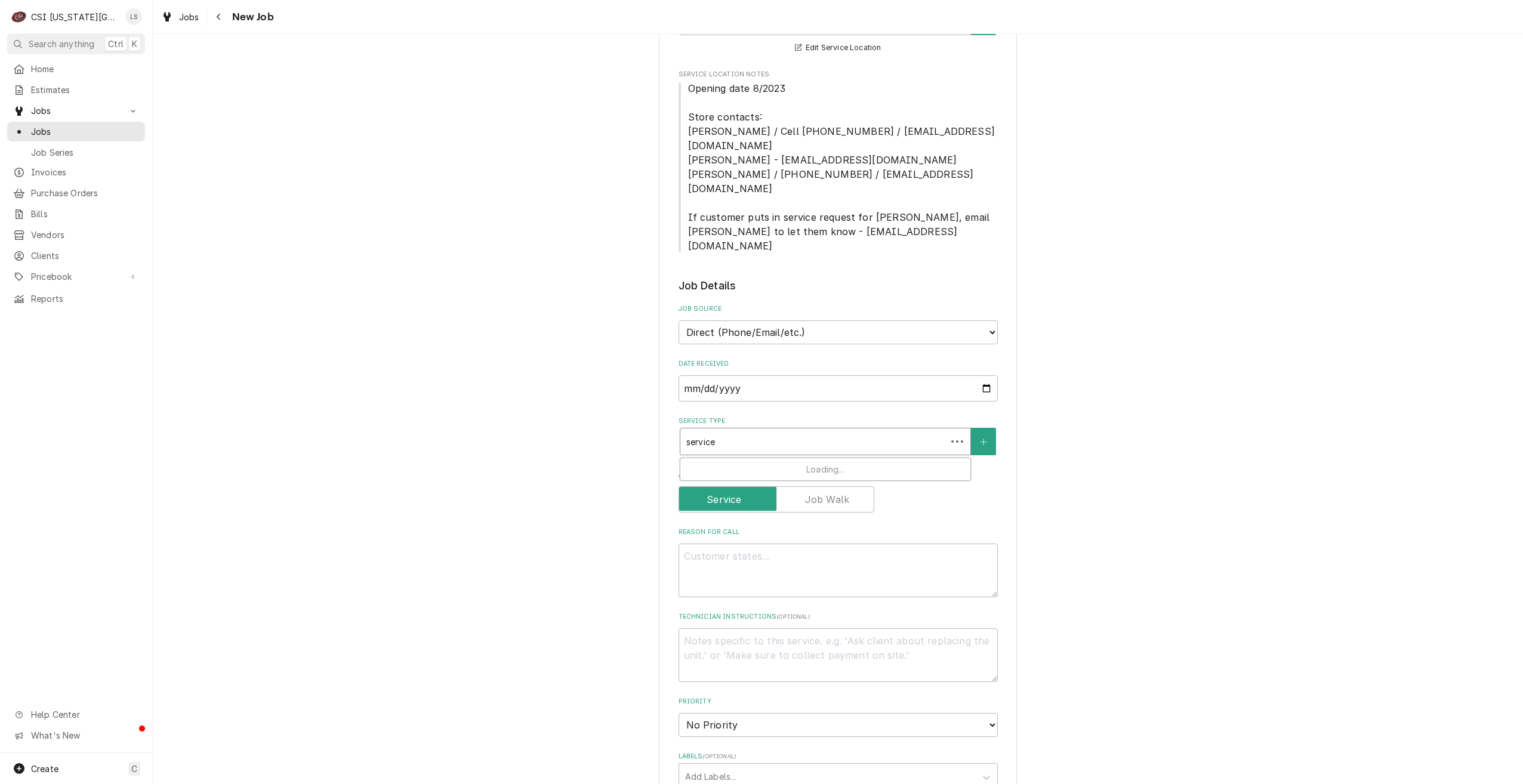
type textarea "x"
type input "service"
type textarea "x"
type input "service c"
type textarea "x"
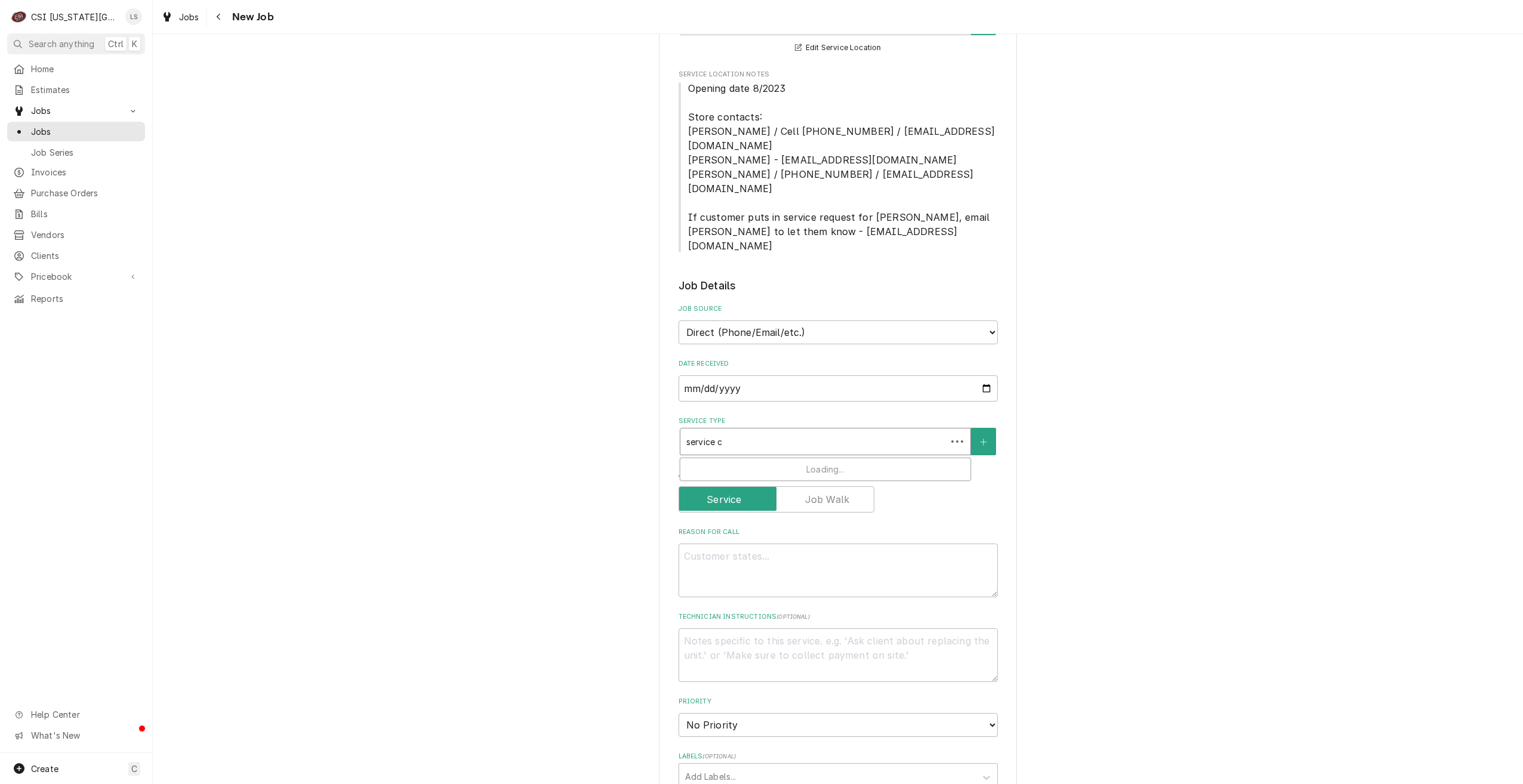
type input "service ca"
type textarea "x"
type input "service cal"
type textarea "x"
type input "service call"
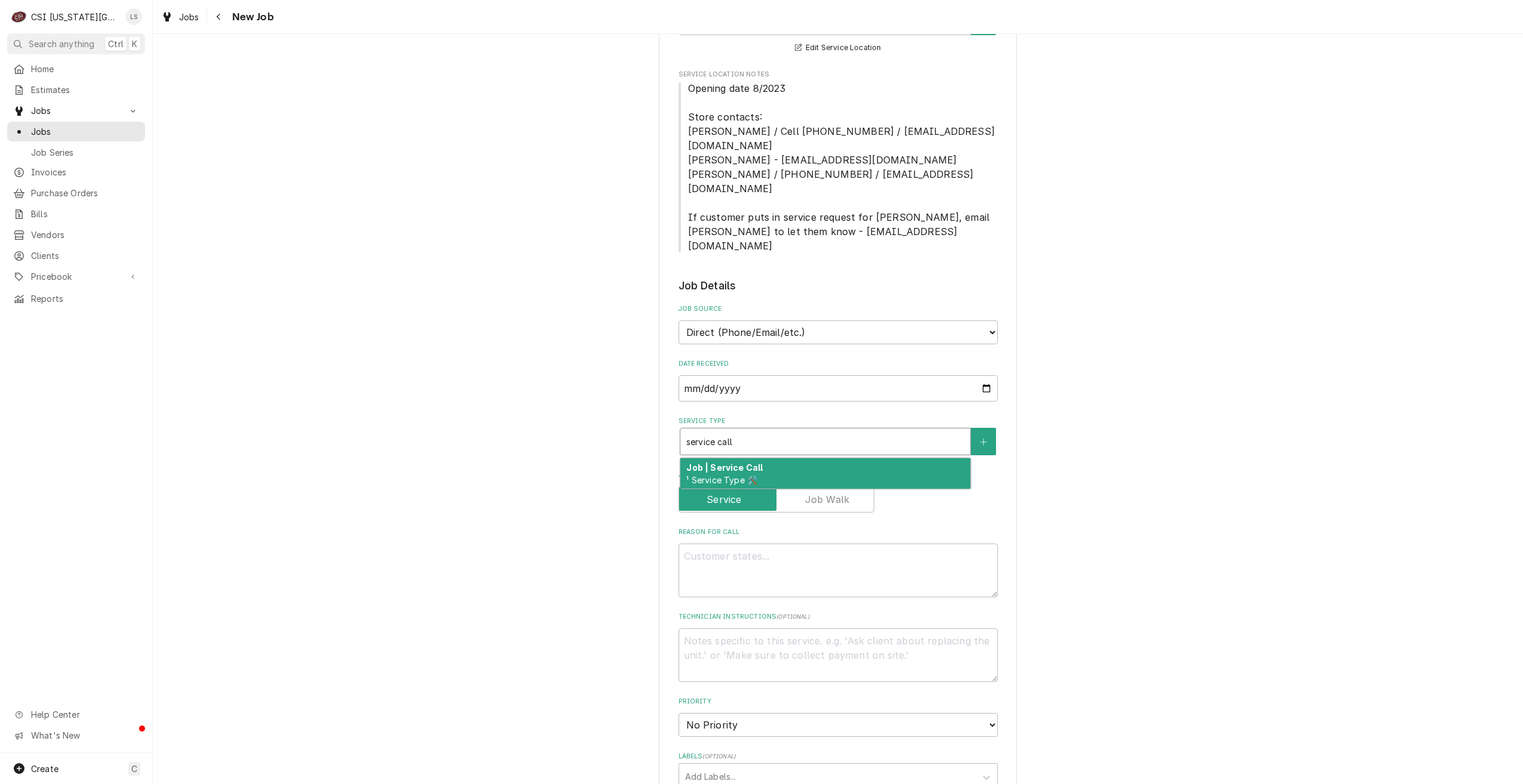
click at [820, 458] on div "Job | Service Call ¹ Service Type 🛠️" at bounding box center [826, 474] width 290 height 31
type textarea "x"
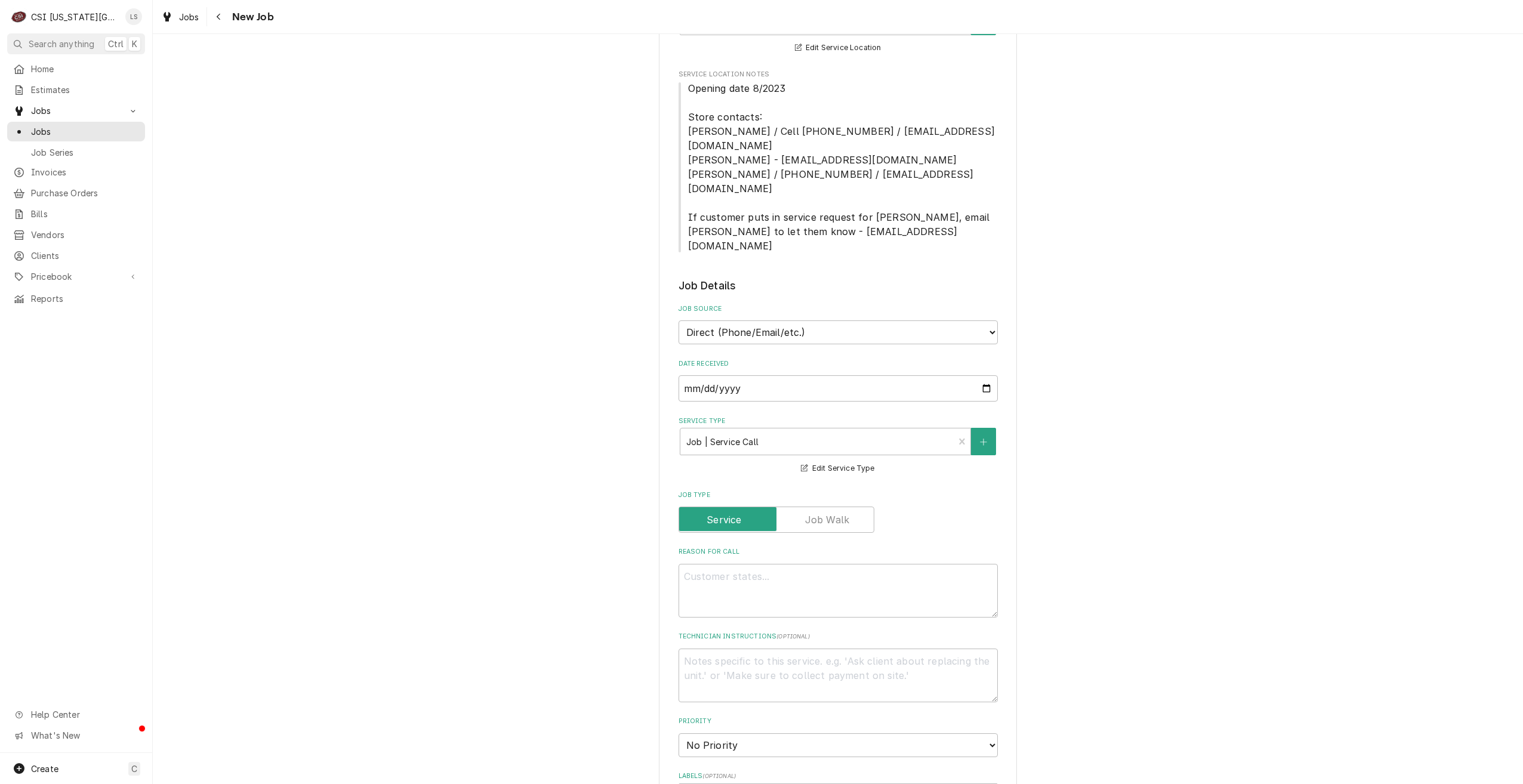
click at [834, 506] on label "Job Type" at bounding box center [777, 519] width 196 height 27
click at [834, 506] on input "Job Type" at bounding box center [776, 519] width 185 height 27
checkbox input "true"
click at [921, 564] on textarea "Reason For Call" at bounding box center [838, 590] width 319 height 54
type textarea "x"
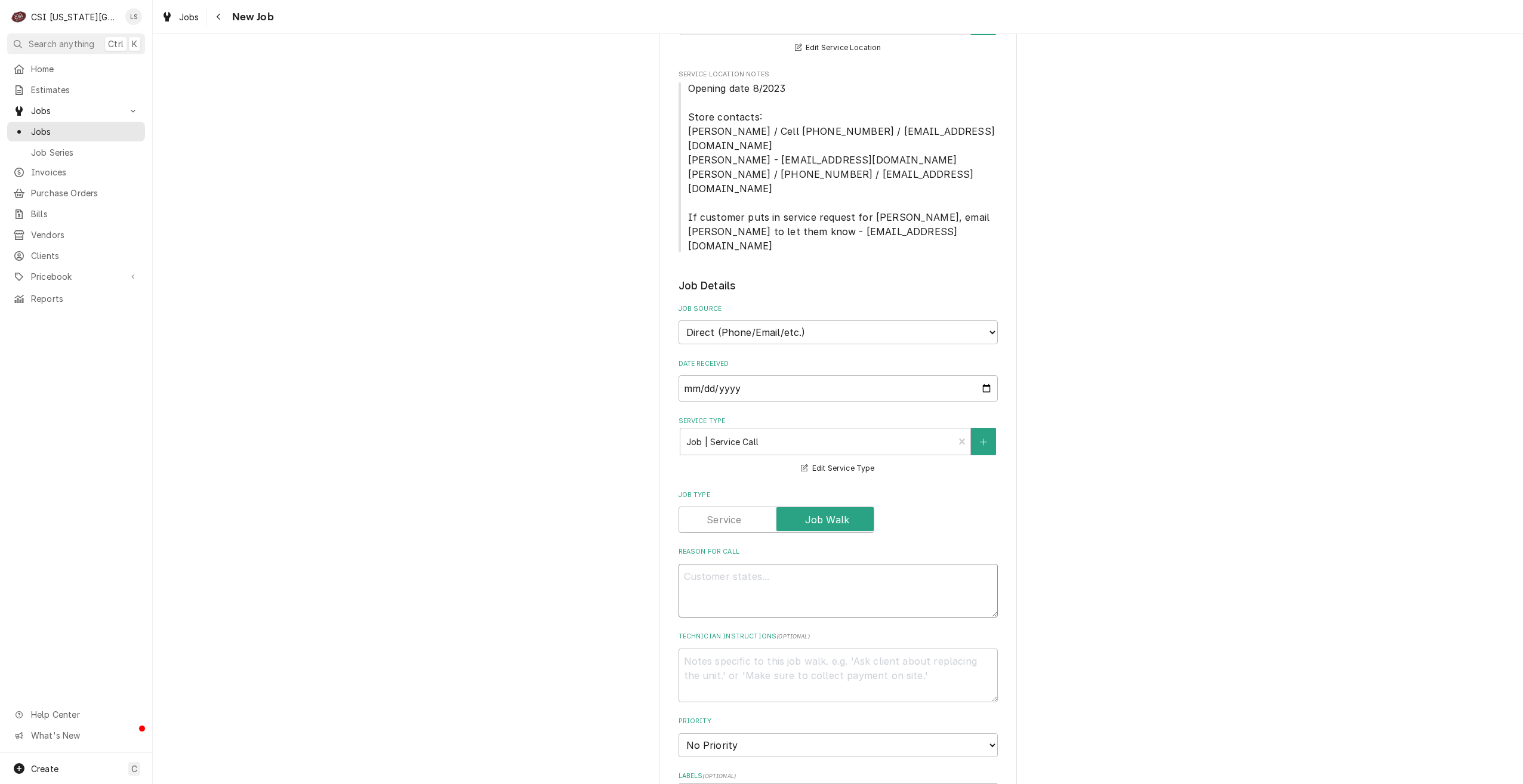
type textarea "D"
type textarea "x"
type textarea "Di"
type textarea "x"
type textarea "Disp"
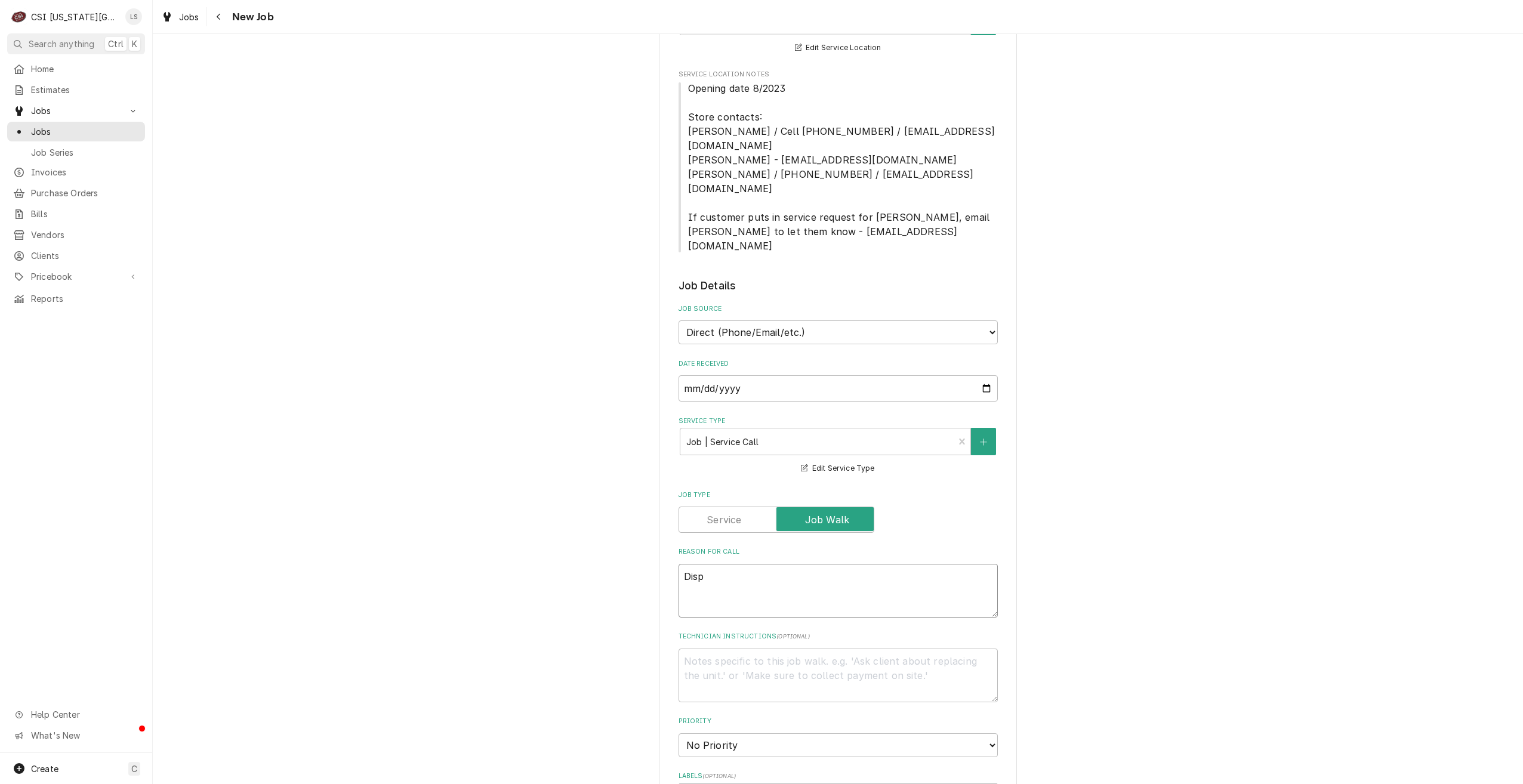
type textarea "x"
type textarea "Dispa"
type textarea "x"
type textarea "Dispat"
type textarea "x"
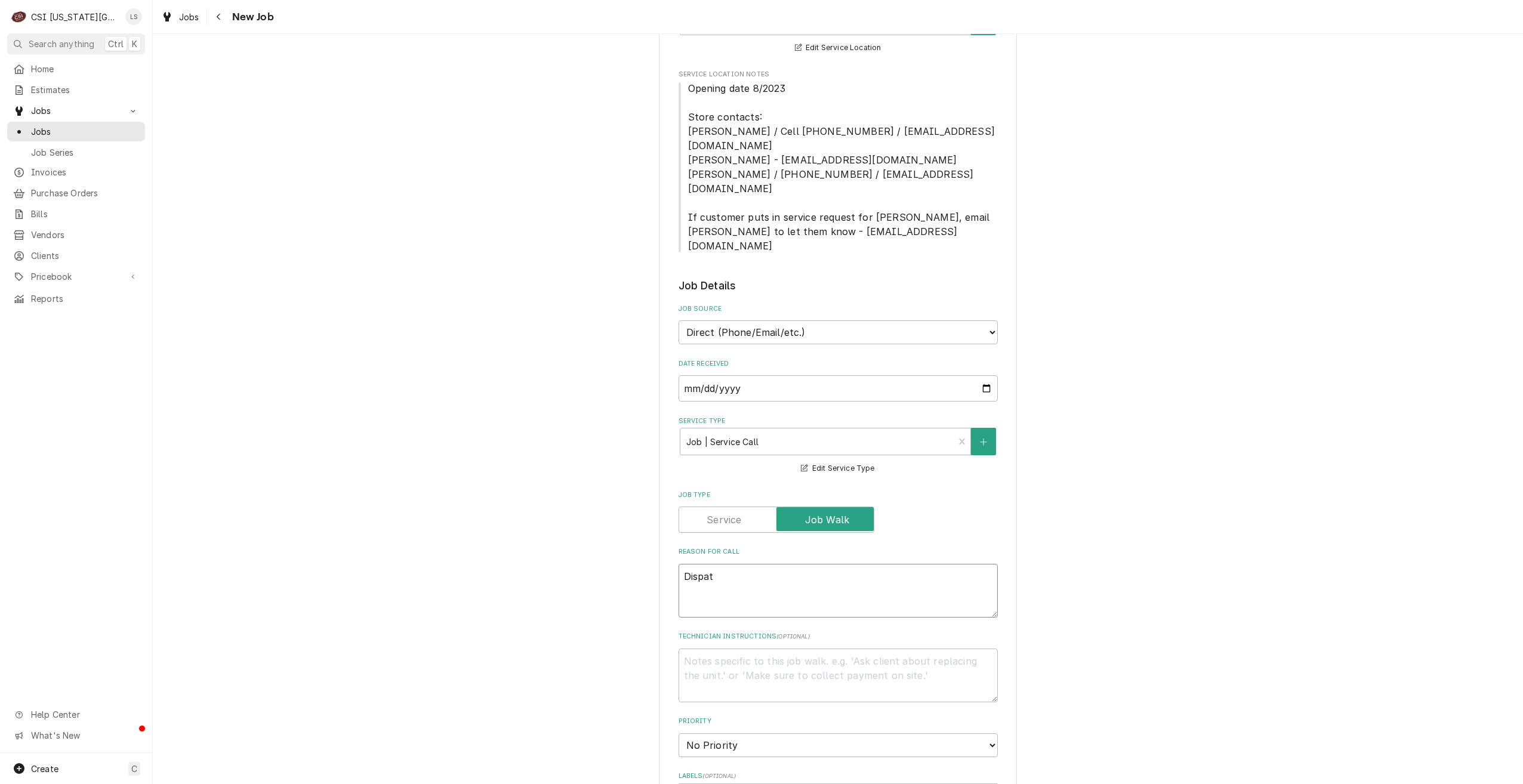
type textarea "Dispatc"
type textarea "x"
type textarea "Dispatch"
type textarea "x"
type textarea "Dispatch"
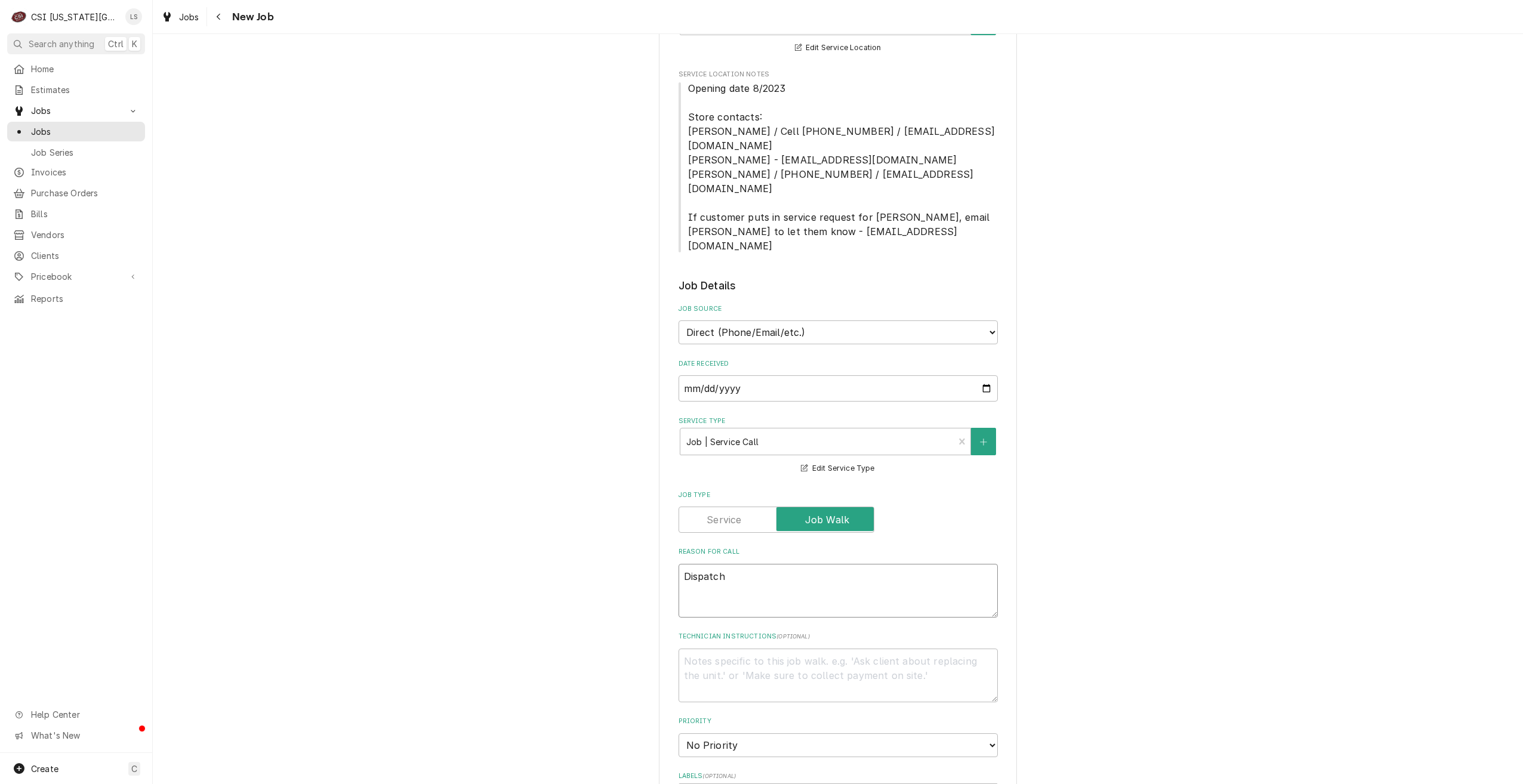
type textarea "x"
type textarea "Dispatch t"
type textarea "x"
type textarea "Dispatch to"
type textarea "x"
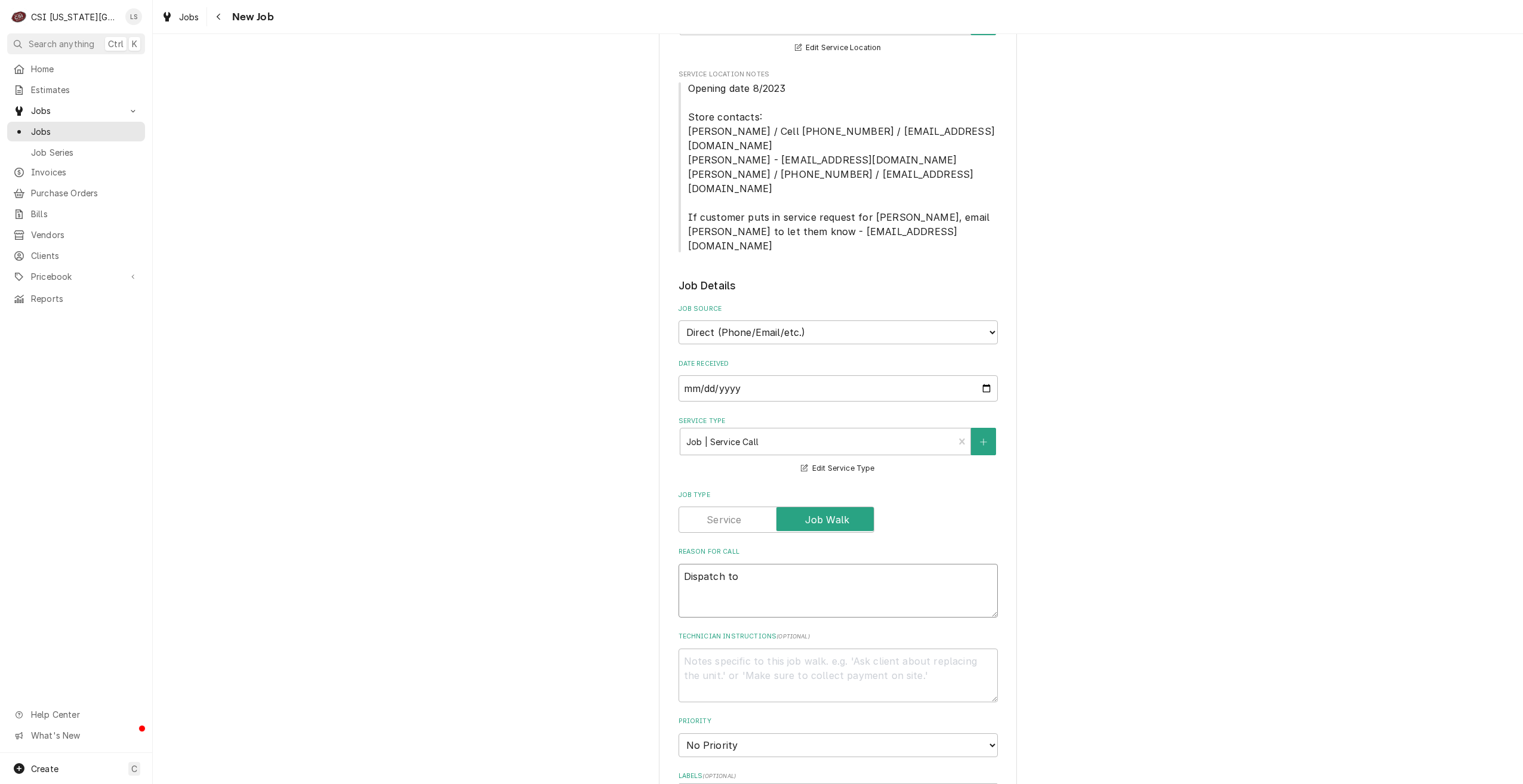
type textarea "Dispatch to"
type textarea "x"
type textarea "Dispatch to q"
type textarea "x"
type textarea "Dispatch to qu"
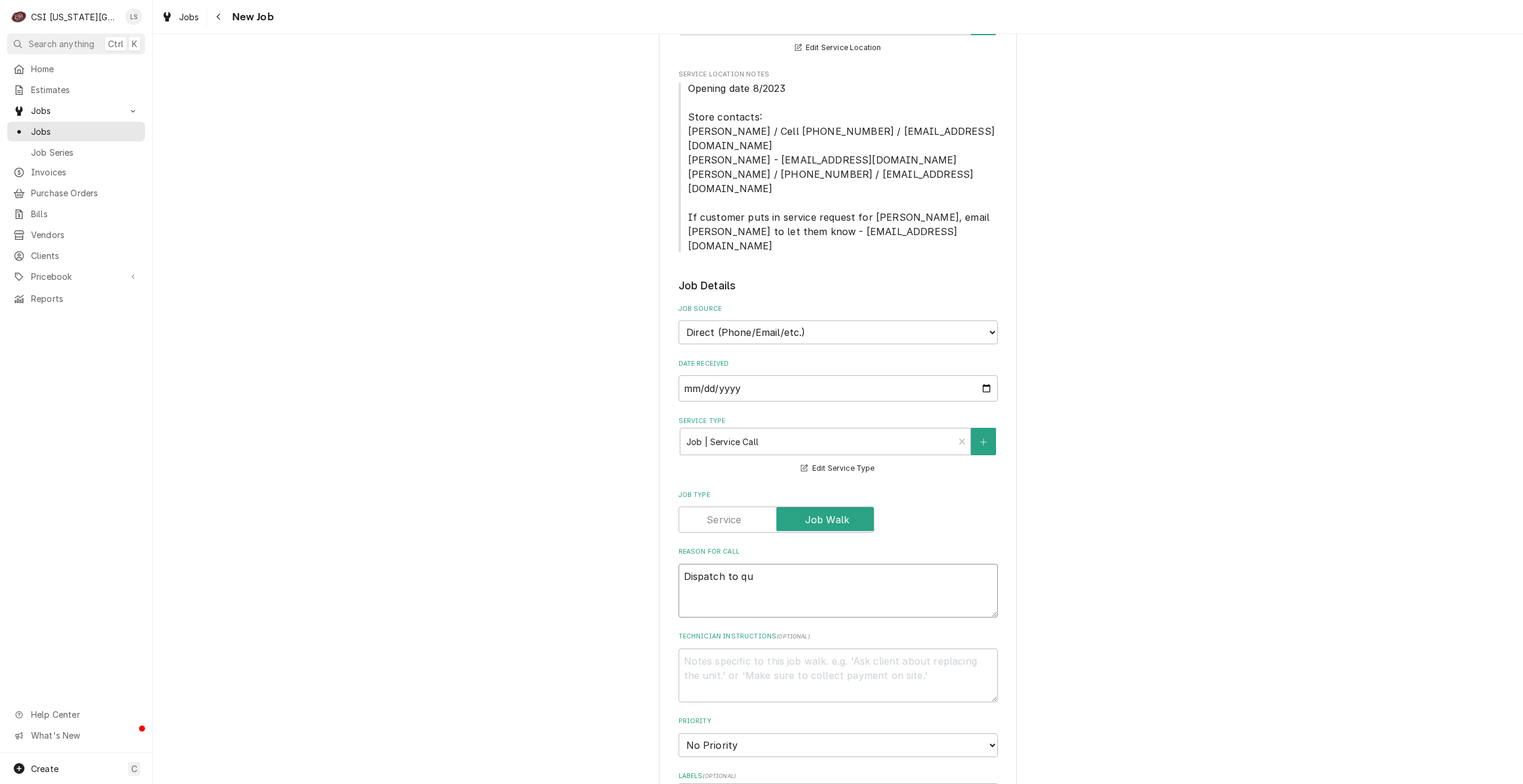
type textarea "x"
type textarea "Dispatch to quo"
type textarea "x"
type textarea "Dispatch to quot"
type textarea "x"
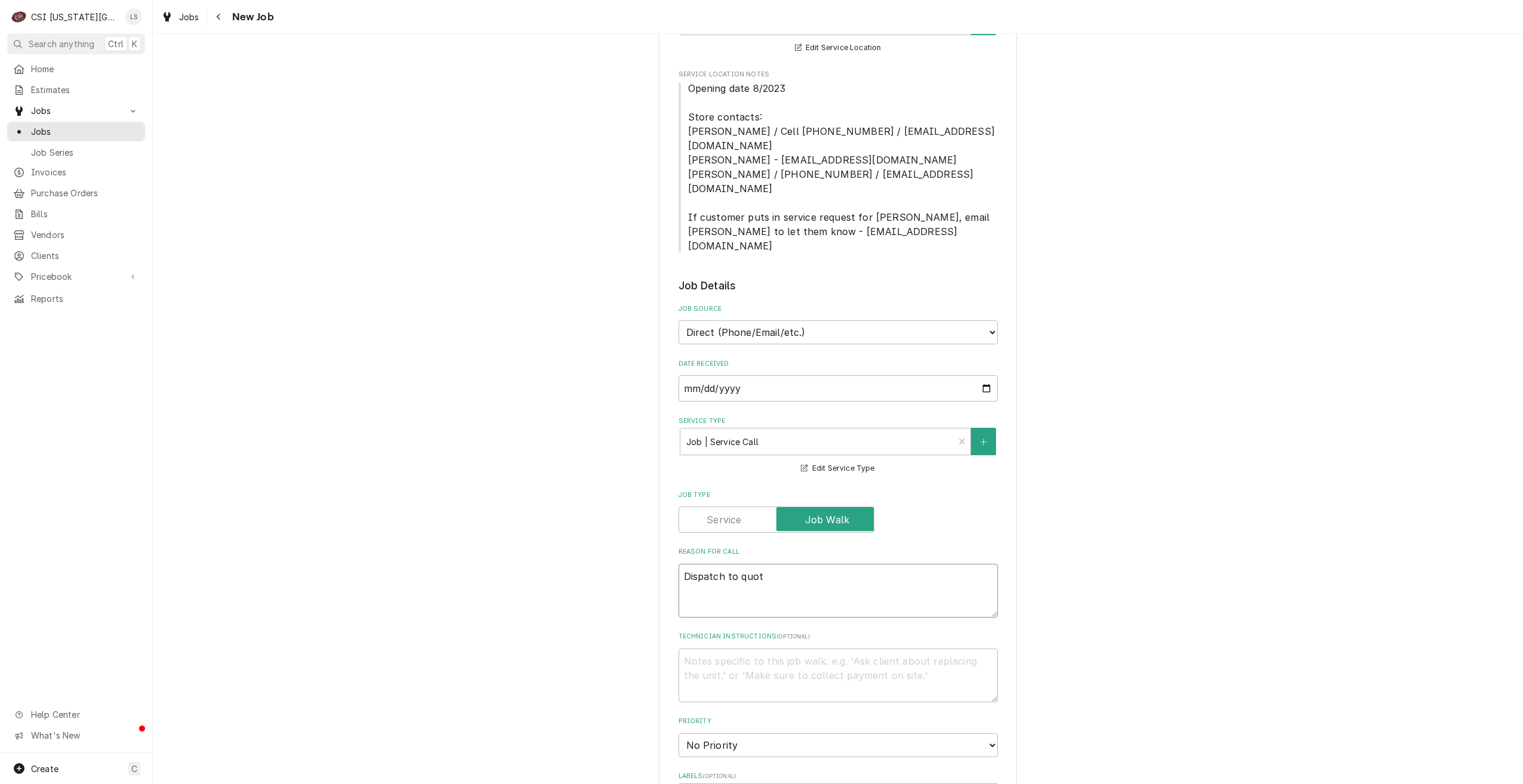
type textarea "Dispatch to quote"
type textarea "x"
type textarea "Dispatch to quote"
type textarea "x"
type textarea "Dispatch to quote r"
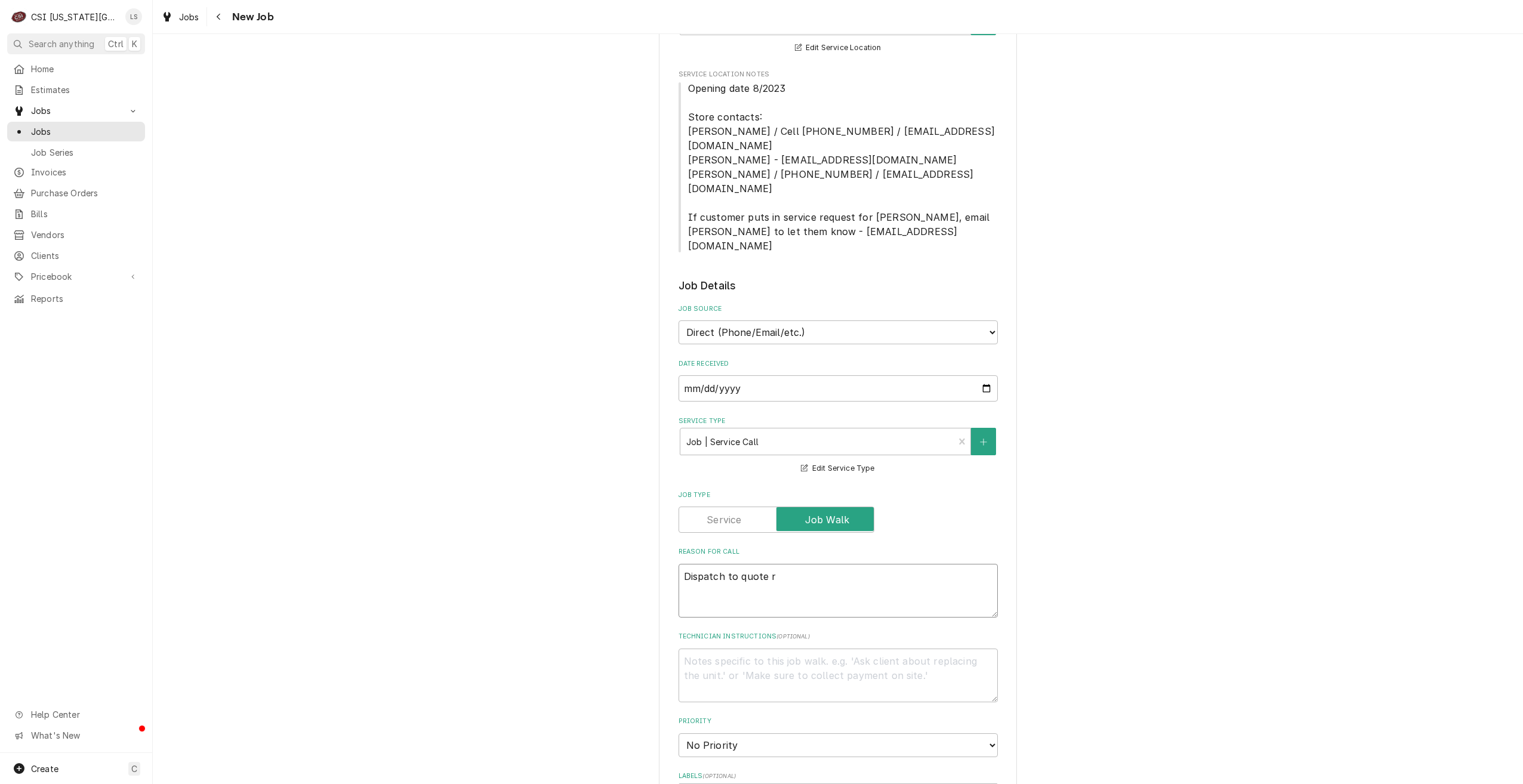
type textarea "x"
type textarea "Dispatch to quote re"
type textarea "x"
type textarea "Dispatch to quote rep"
type textarea "x"
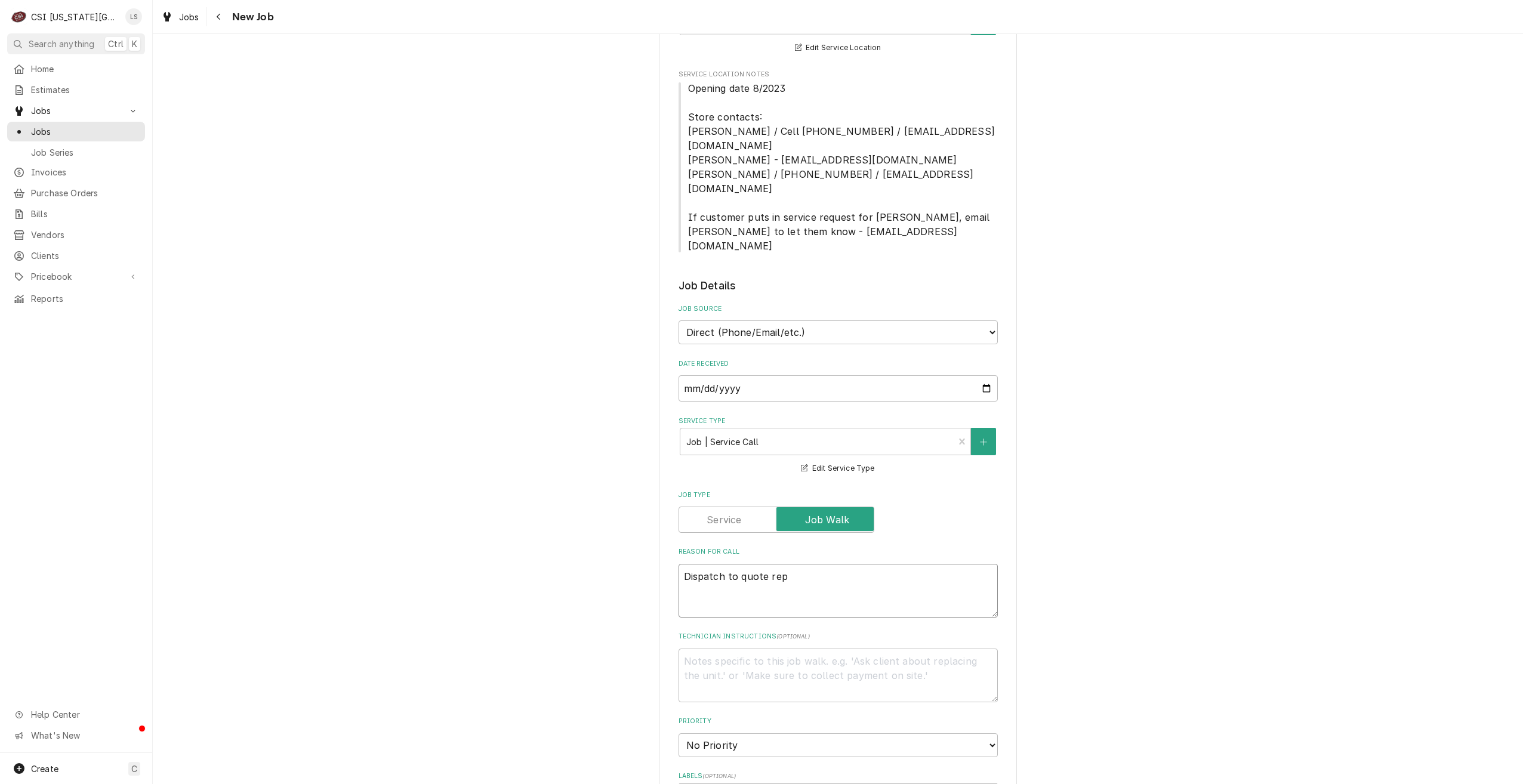
type textarea "Dispatch to quote re"
type textarea "x"
type textarea "Dispatch to quote r"
type textarea "x"
type textarea "Dispatch to quote"
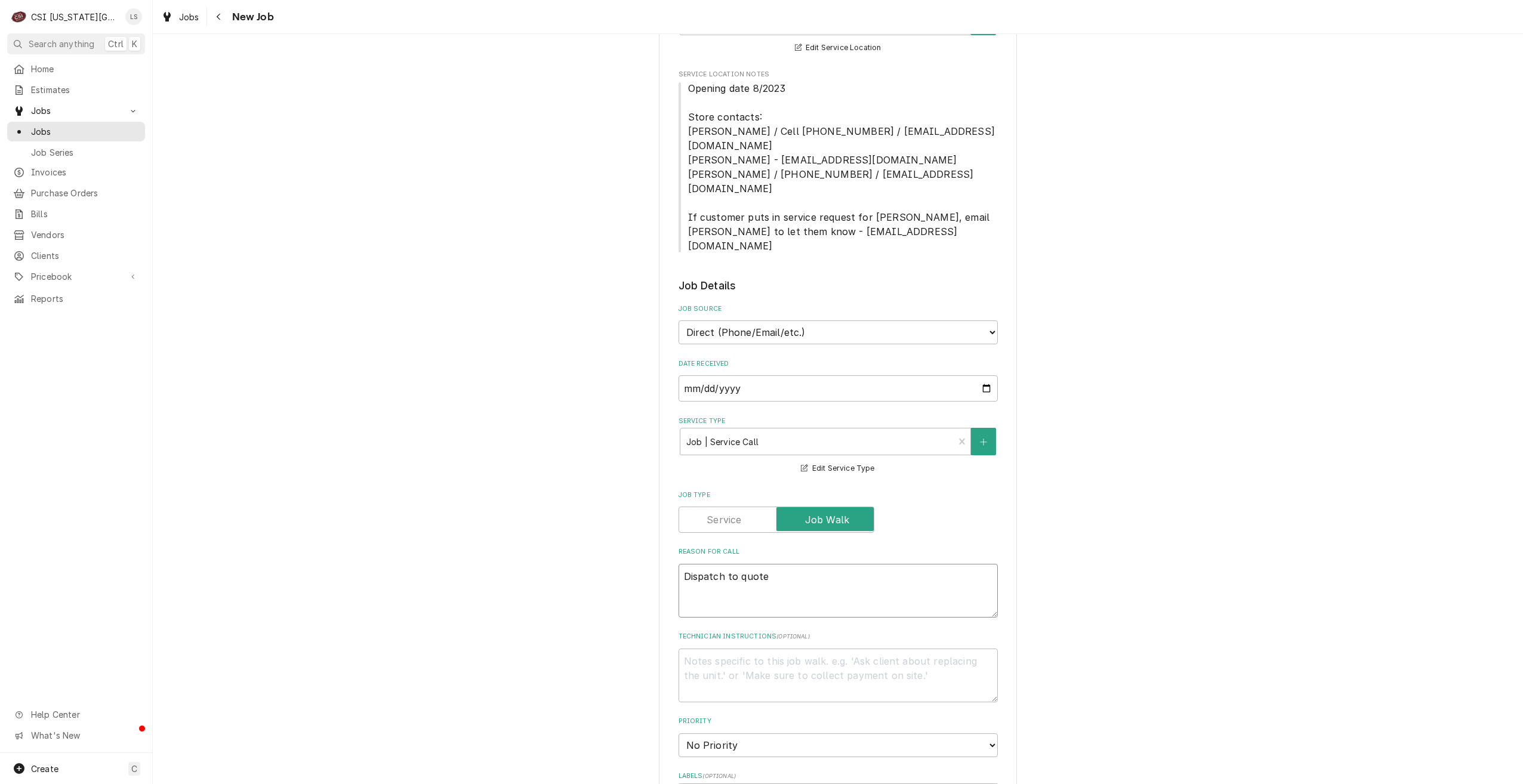
type textarea "x"
type textarea "Dispatch to quote P"
type textarea "x"
type textarea "Dispatch to quote PM"
type textarea "x"
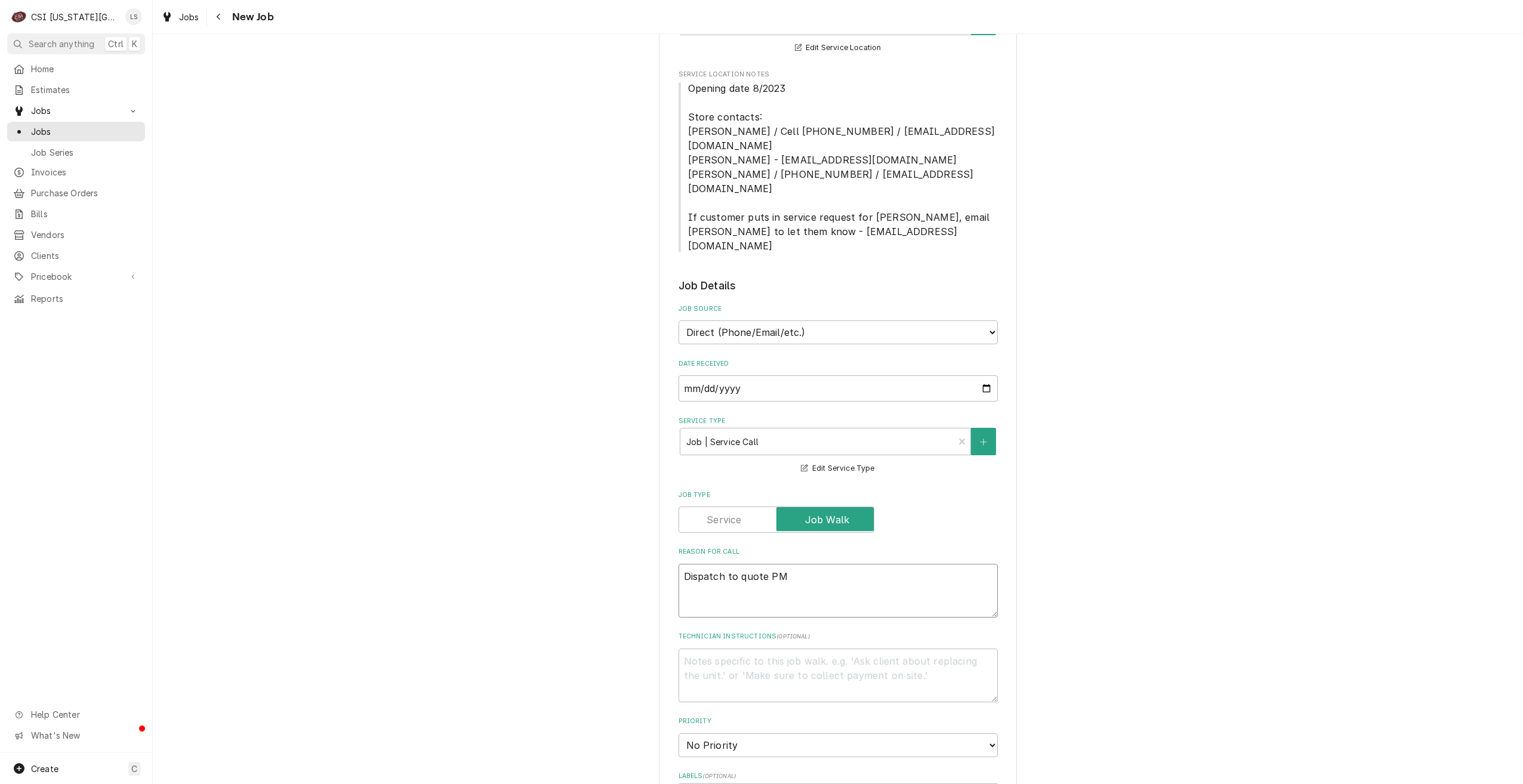
type textarea "Dispatch to quote PM"
type textarea "x"
type textarea "Dispatch to quote PM rp"
type textarea "x"
type textarea "Dispatch to quote PM rpe"
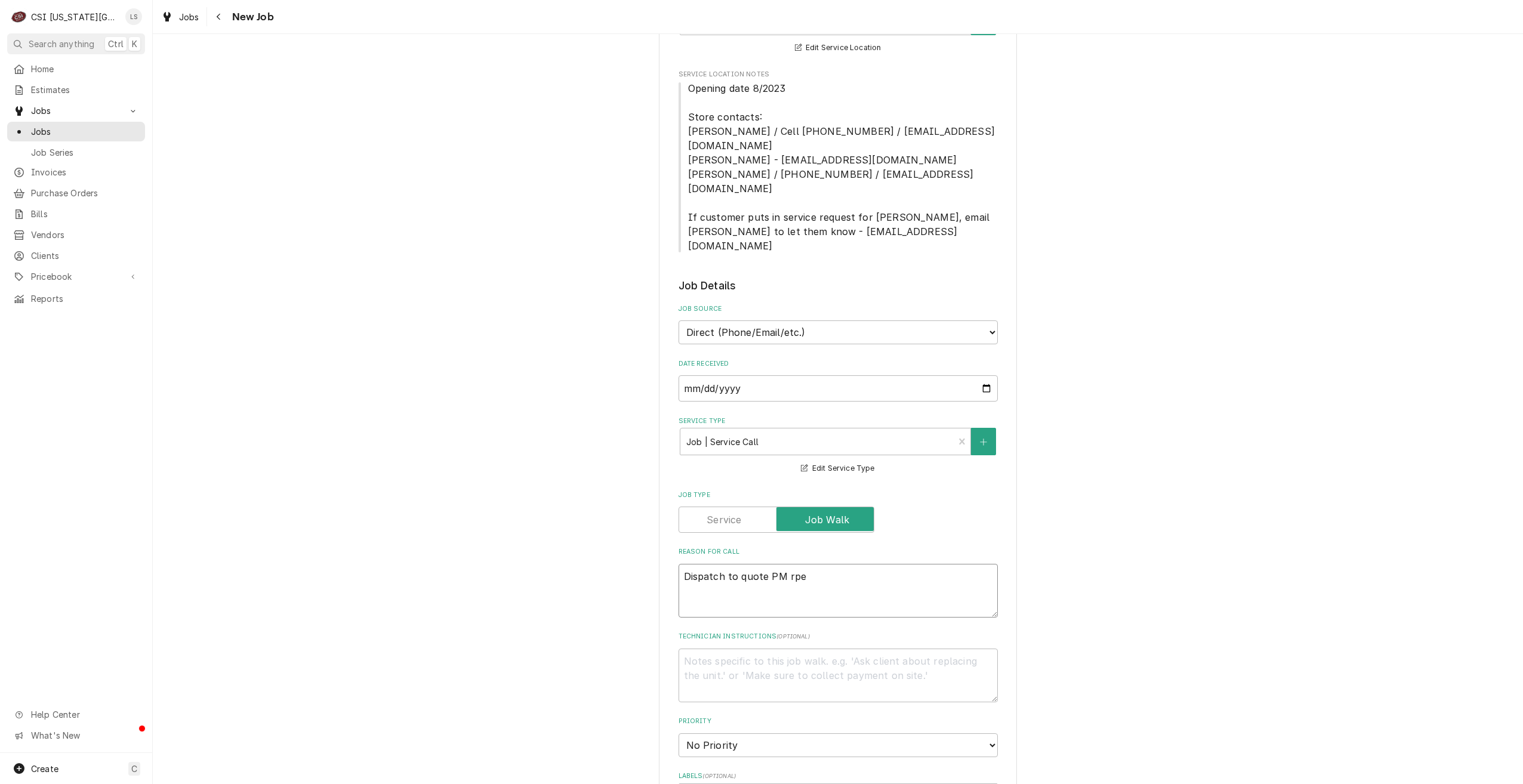
type textarea "x"
type textarea "Dispatch to quote PM rp"
type textarea "x"
type textarea "Dispatch to quote PM r"
type textarea "x"
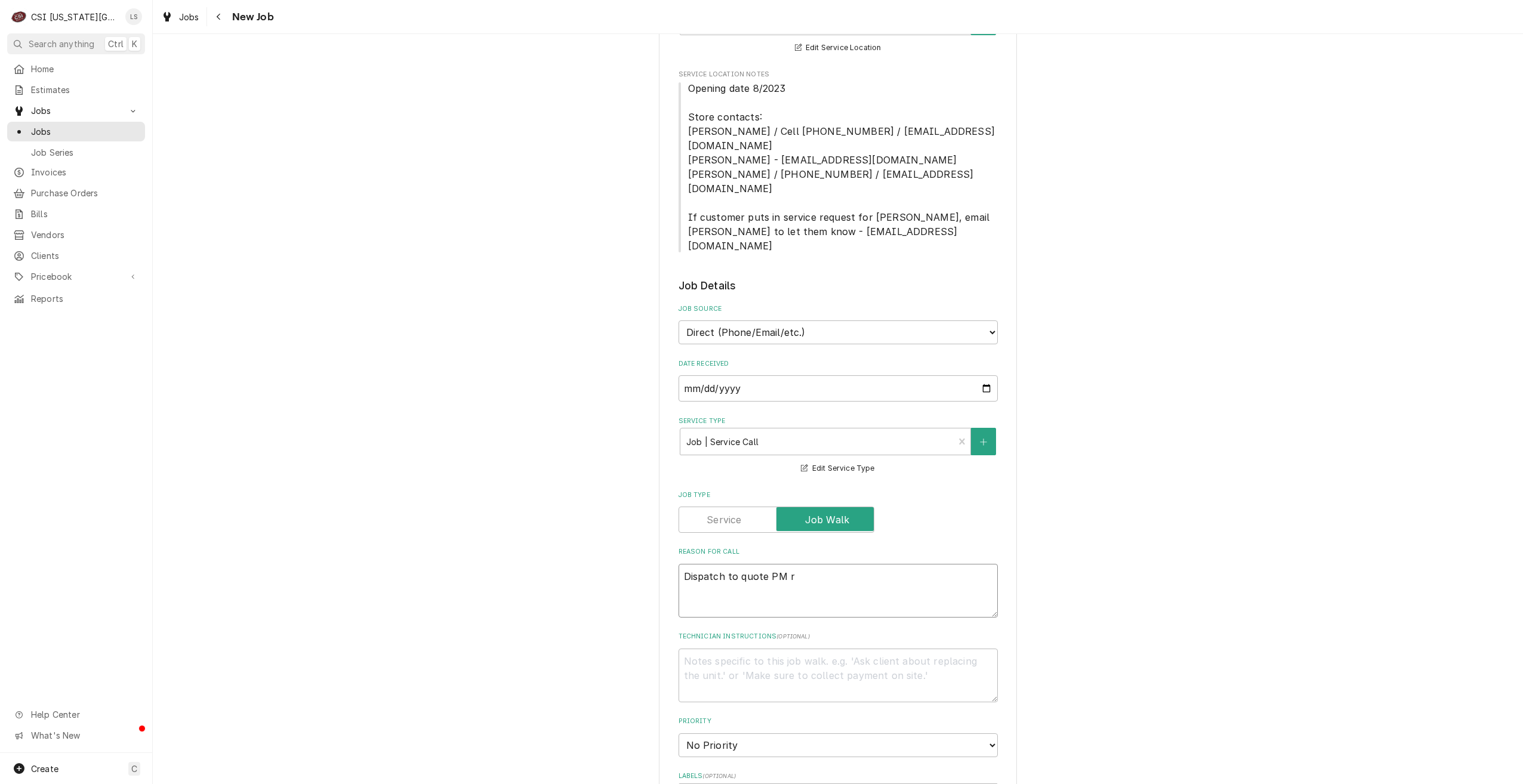
type textarea "Dispatch to quote PM re"
type textarea "x"
type textarea "Dispatch to quote PM rep"
type textarea "x"
type textarea "Dispatch to quote PM repai"
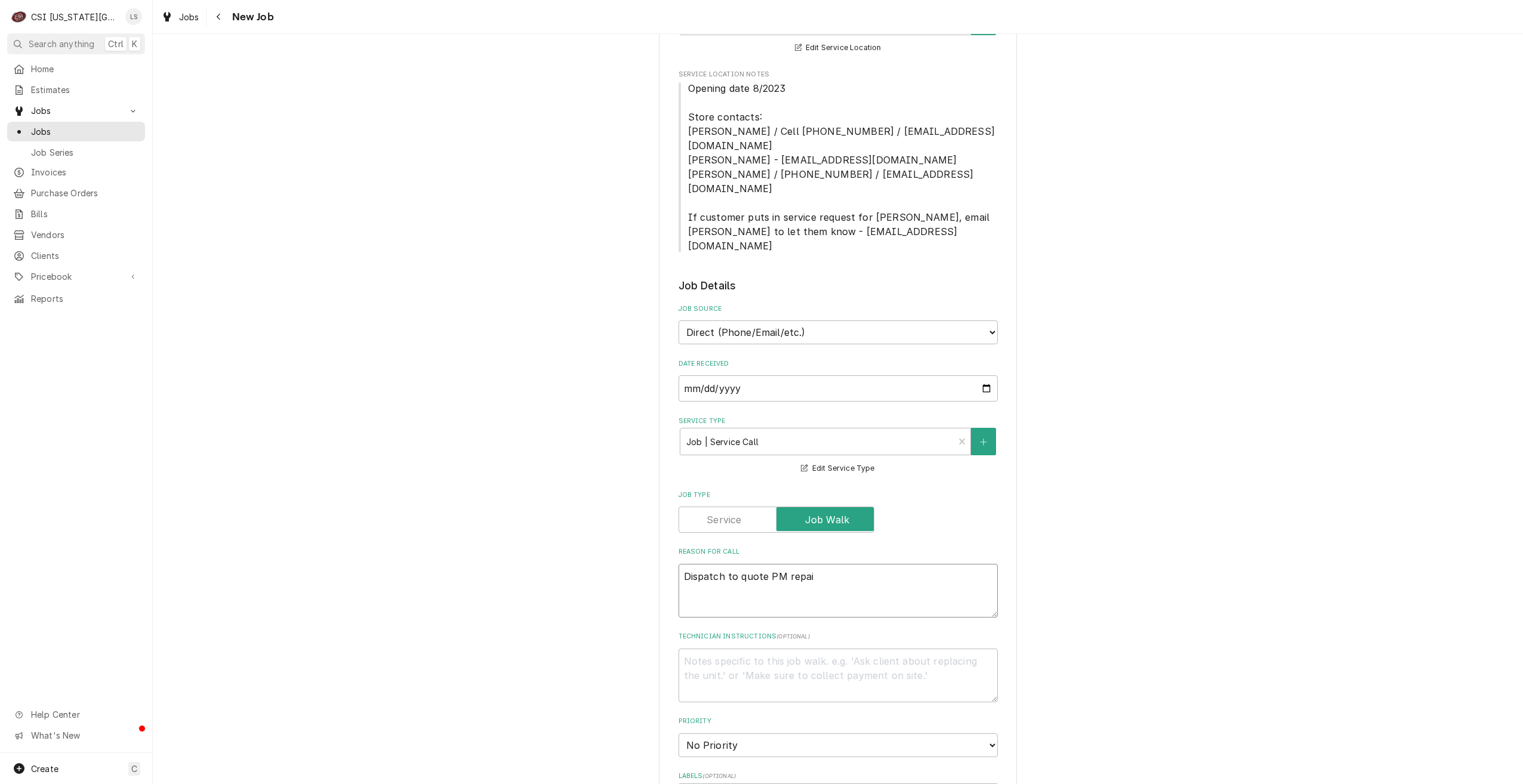
type textarea "x"
type textarea "Dispatch to quote PM repair"
type textarea "x"
type textarea "Dispatch to quote PM repairs"
type textarea "x"
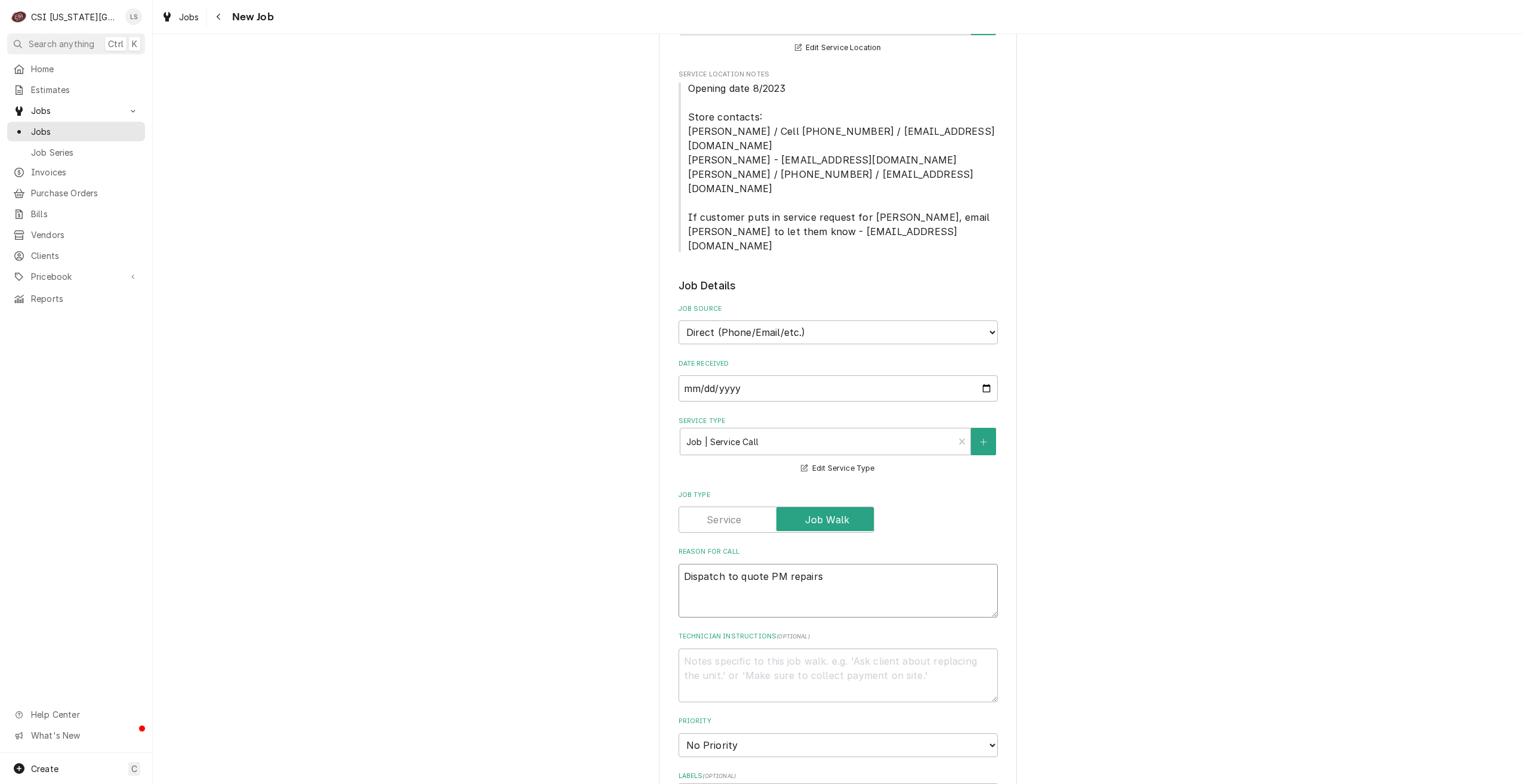
type textarea "Dispatch to quote PM repairs"
click at [873, 648] on textarea "Technician Instructions ( optional )" at bounding box center [838, 675] width 319 height 54
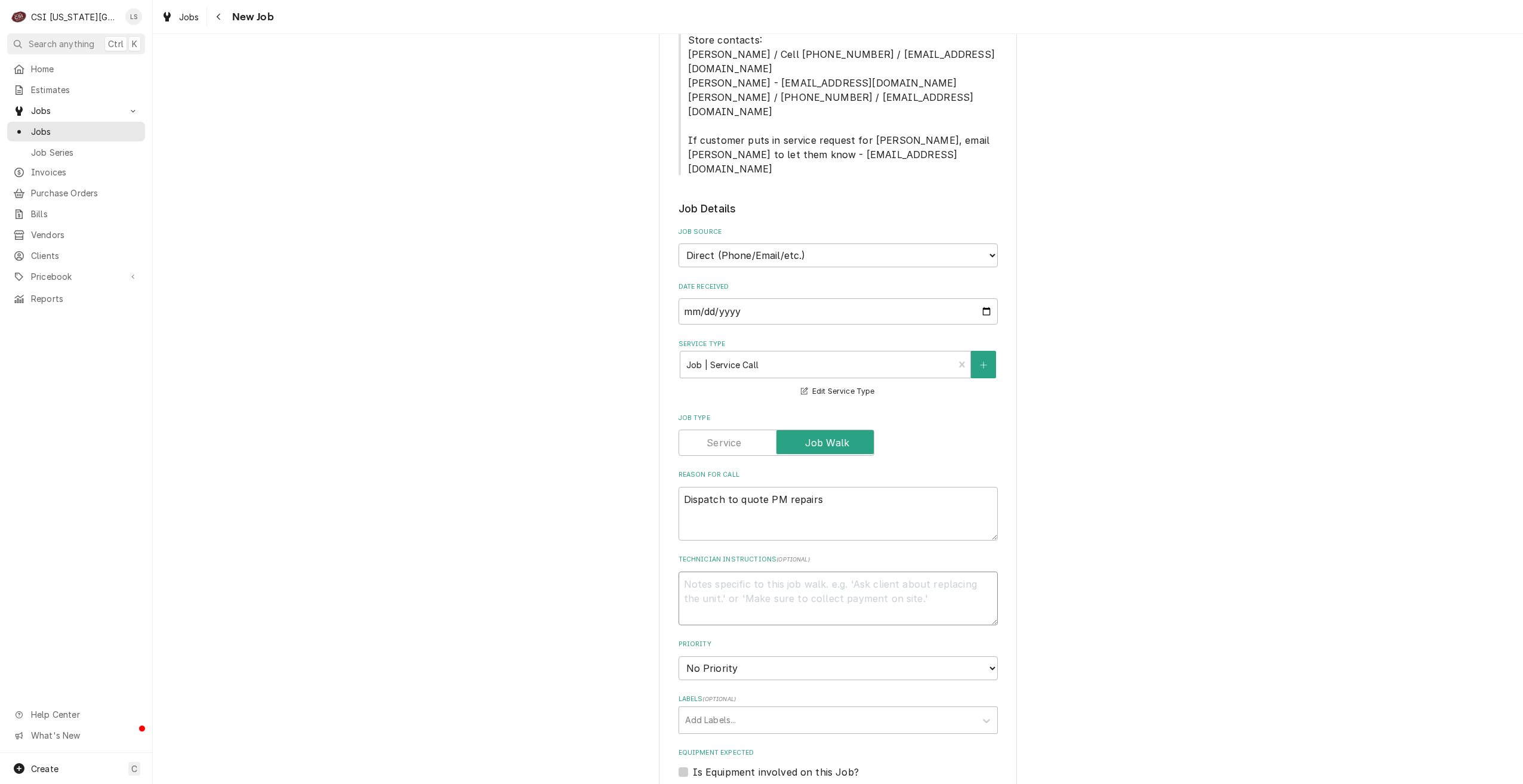
scroll to position [597, 0]
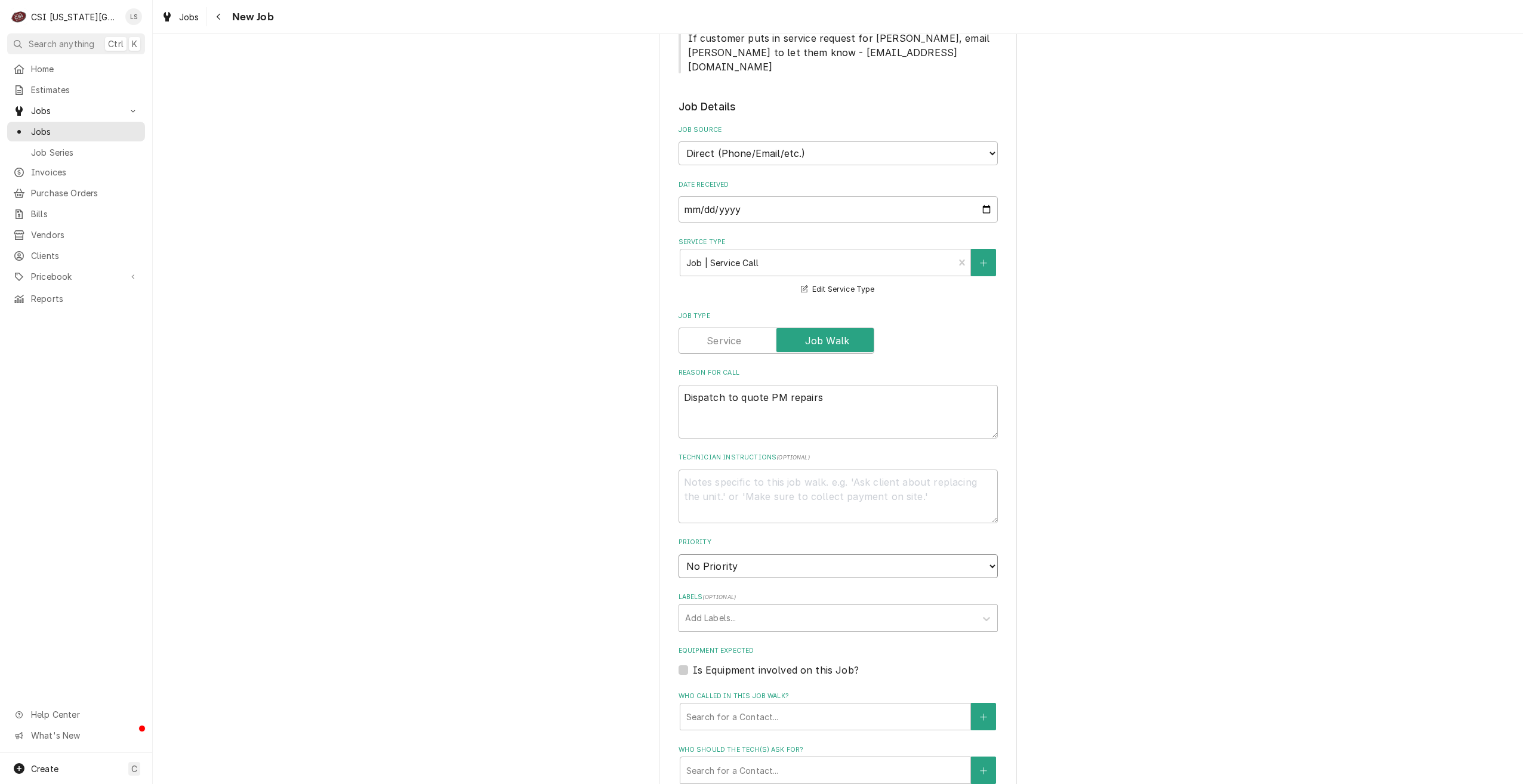
click at [900, 554] on select "No Priority Urgent High Medium Low" at bounding box center [838, 566] width 319 height 24
select select "4"
click at [679, 554] on select "No Priority Urgent High Medium Low" at bounding box center [838, 566] width 319 height 24
type textarea "x"
click at [1078, 535] on div "Please provide the following information to create a job: Client Details Client…" at bounding box center [837, 279] width 1370 height 1660
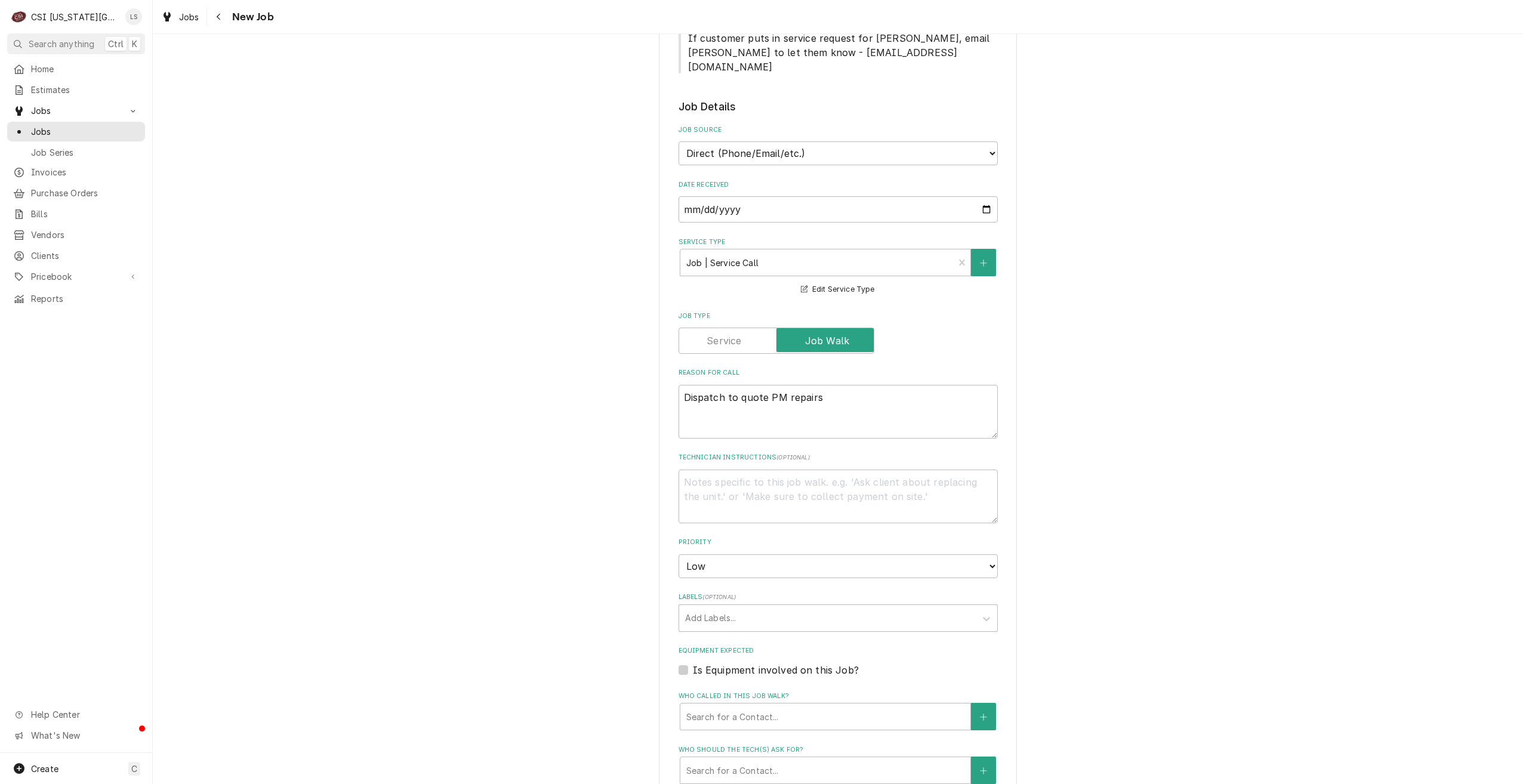
scroll to position [865, 0]
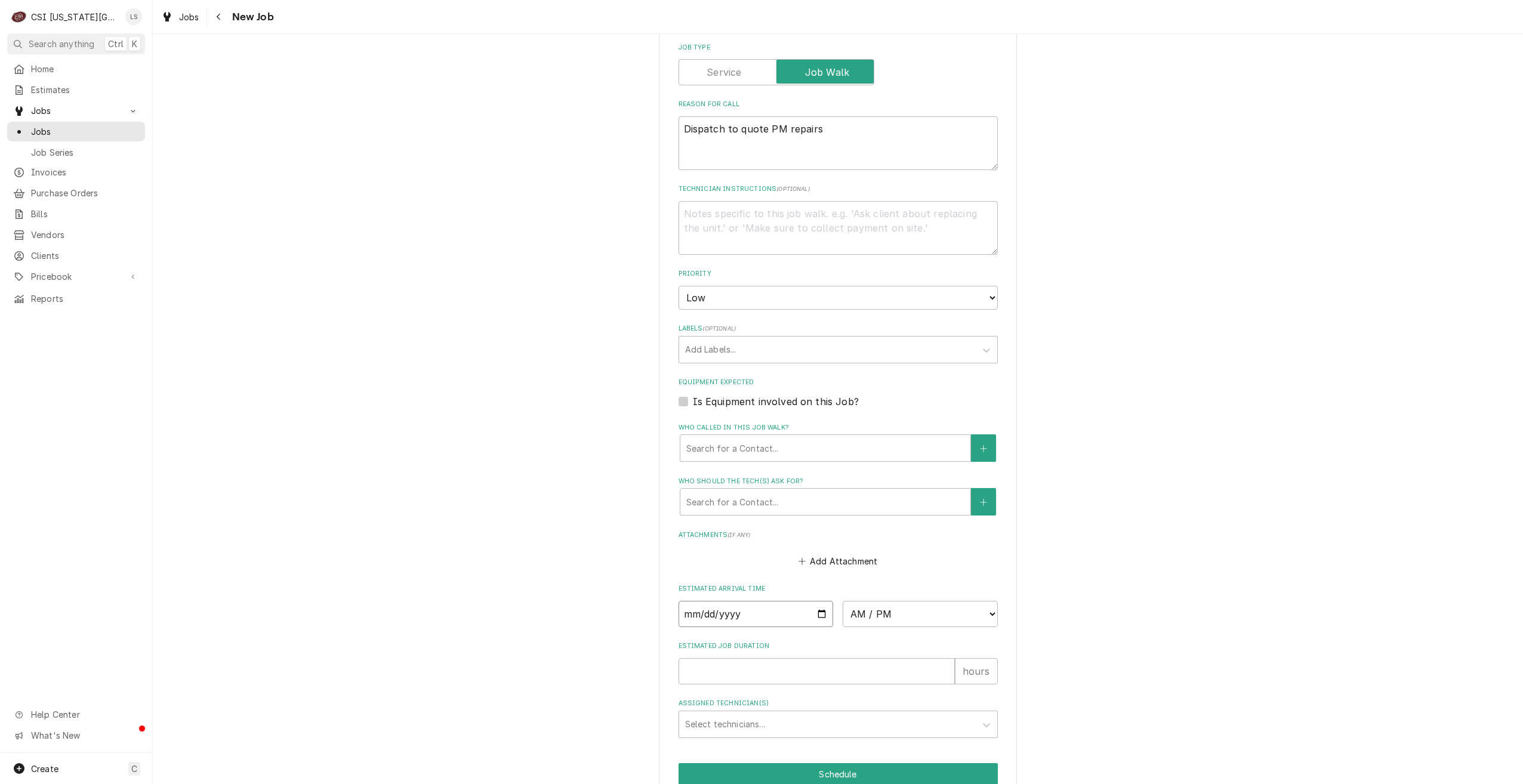
click at [822, 601] on input "Date" at bounding box center [756, 614] width 156 height 27
type input "2025-08-11"
type textarea "x"
click at [871, 601] on select "AM / PM 6:00 AM 6:15 AM 6:30 AM 6:45 AM 7:00 AM 7:15 AM 7:30 AM 7:45 AM 8:00 AM…" at bounding box center [920, 614] width 156 height 27
select select "13:00:00"
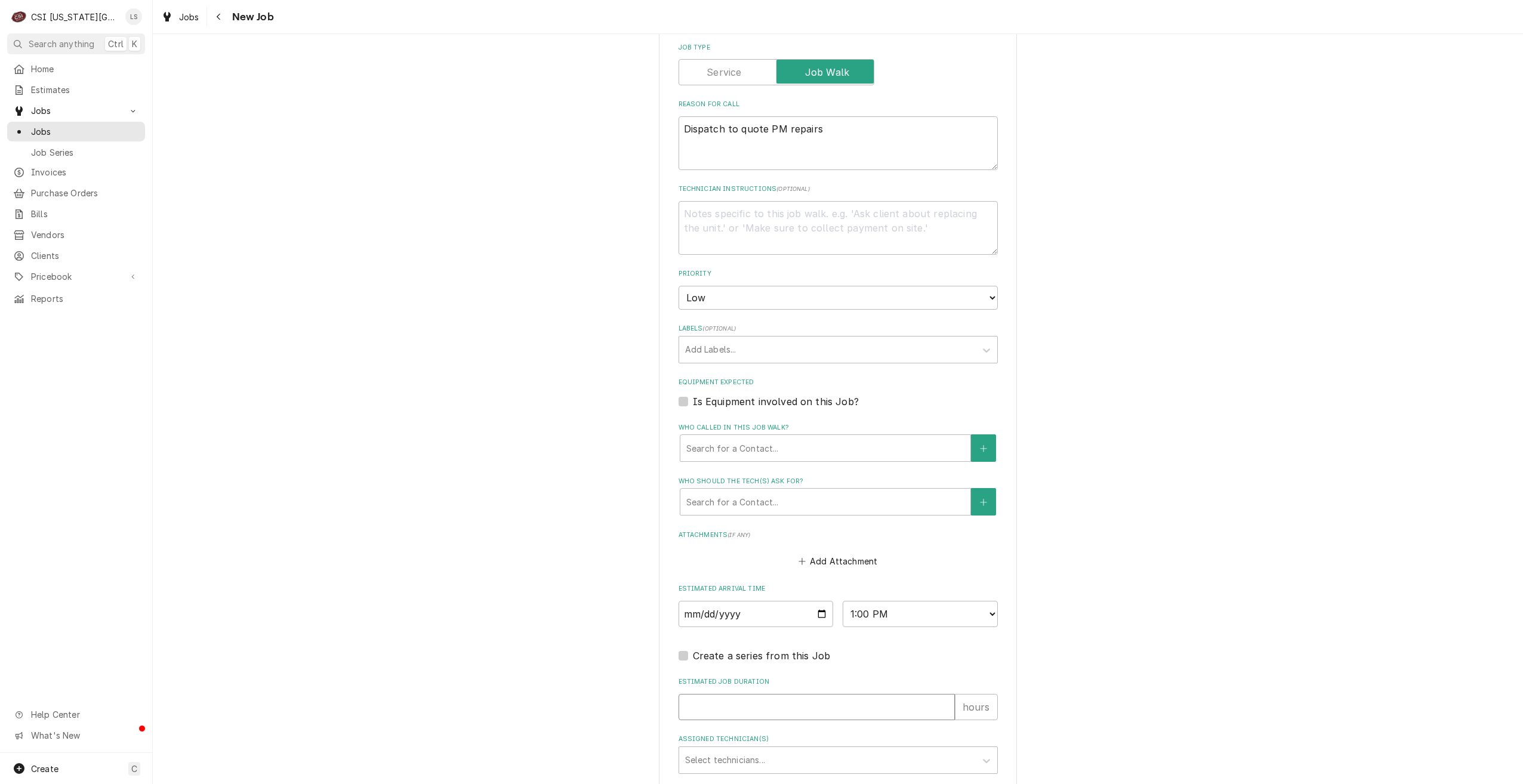
click at [851, 694] on input "Estimated Job Duration" at bounding box center [817, 707] width 276 height 27
type textarea "x"
type input "2"
type textarea "x"
type input "2"
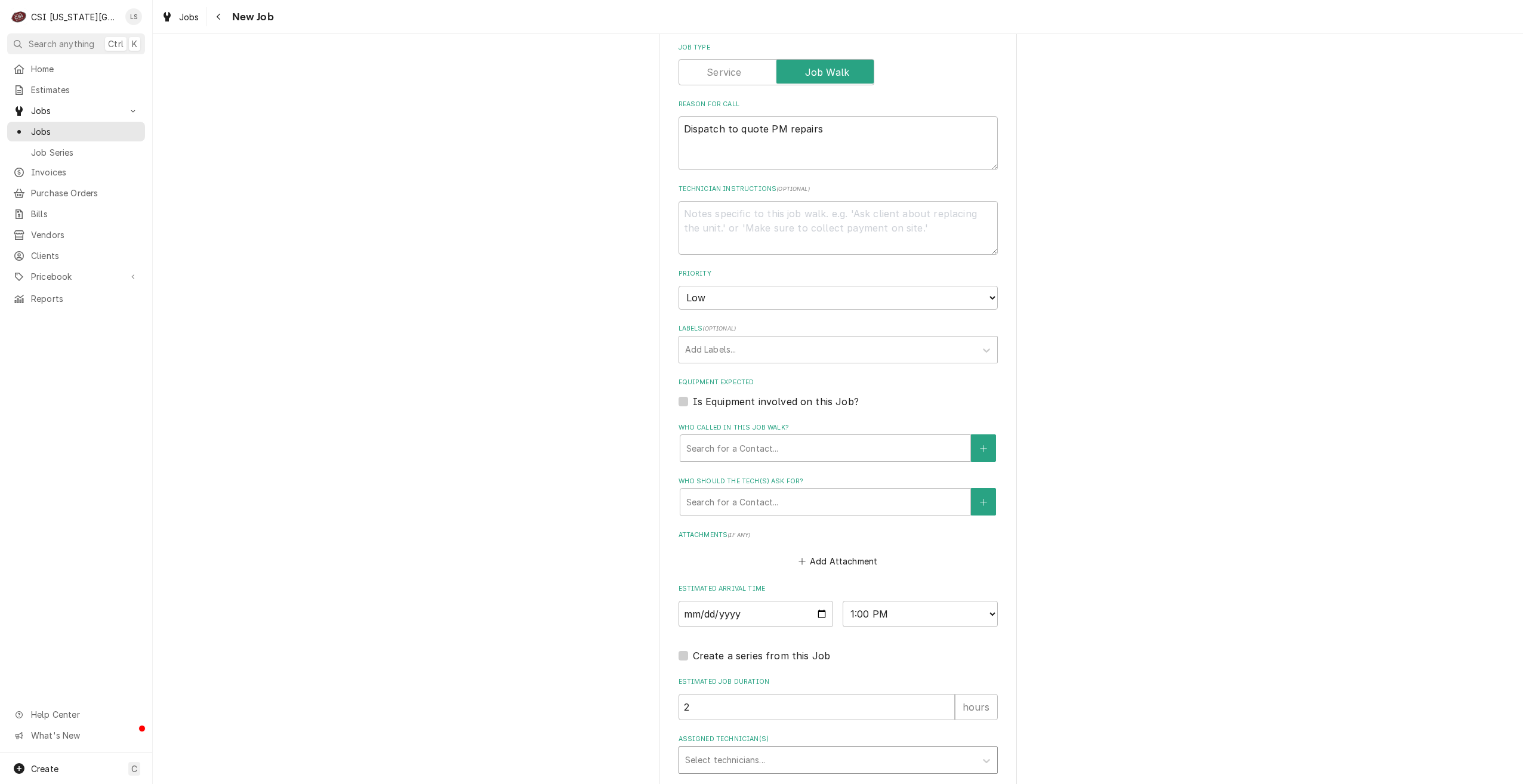
click at [844, 749] on div "Assigned Technician(s)" at bounding box center [828, 760] width 285 height 21
type input "gonz"
click at [837, 776] on div "Brian Gonzalez" at bounding box center [838, 785] width 318 height 18
type textarea "x"
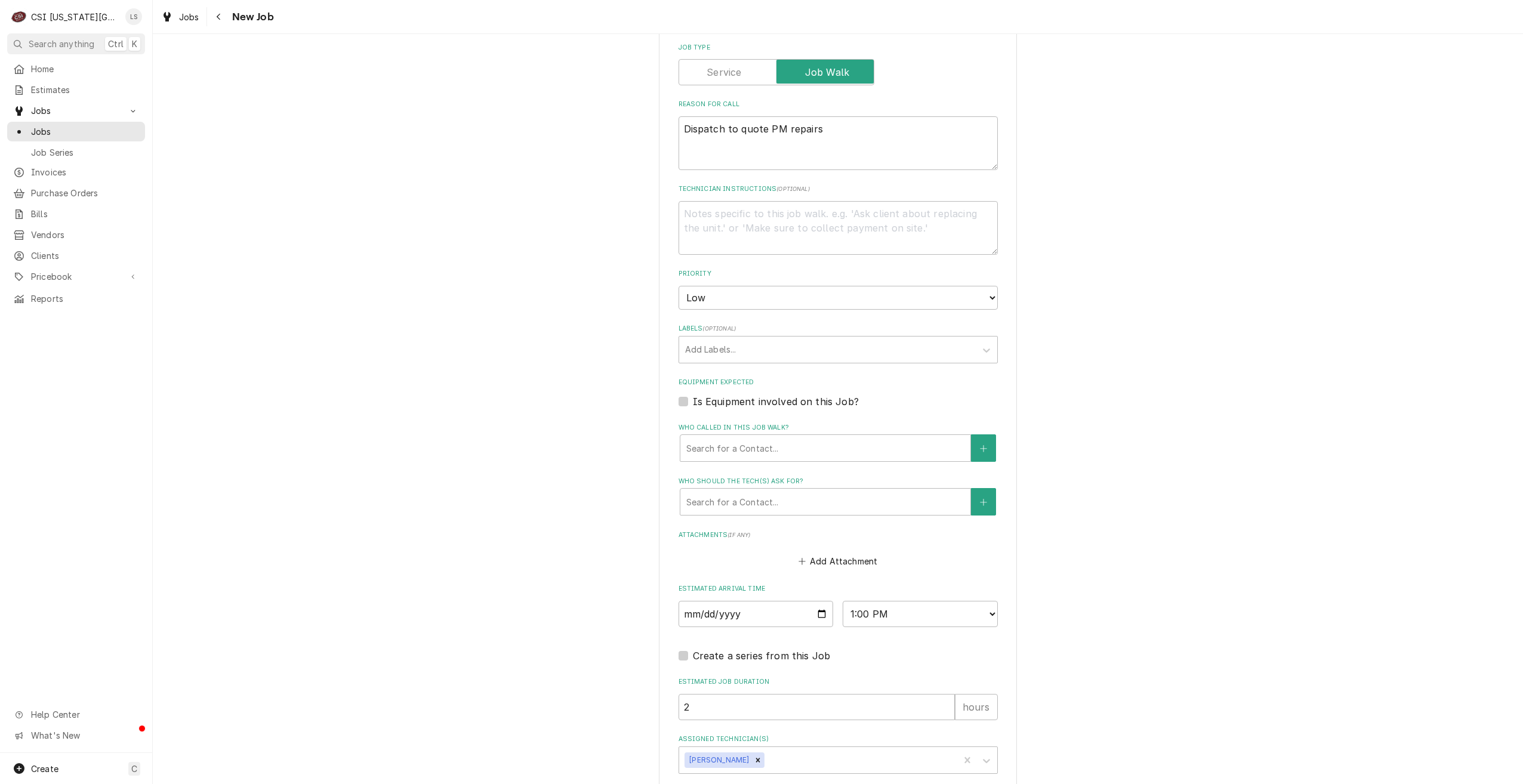
type textarea "x"
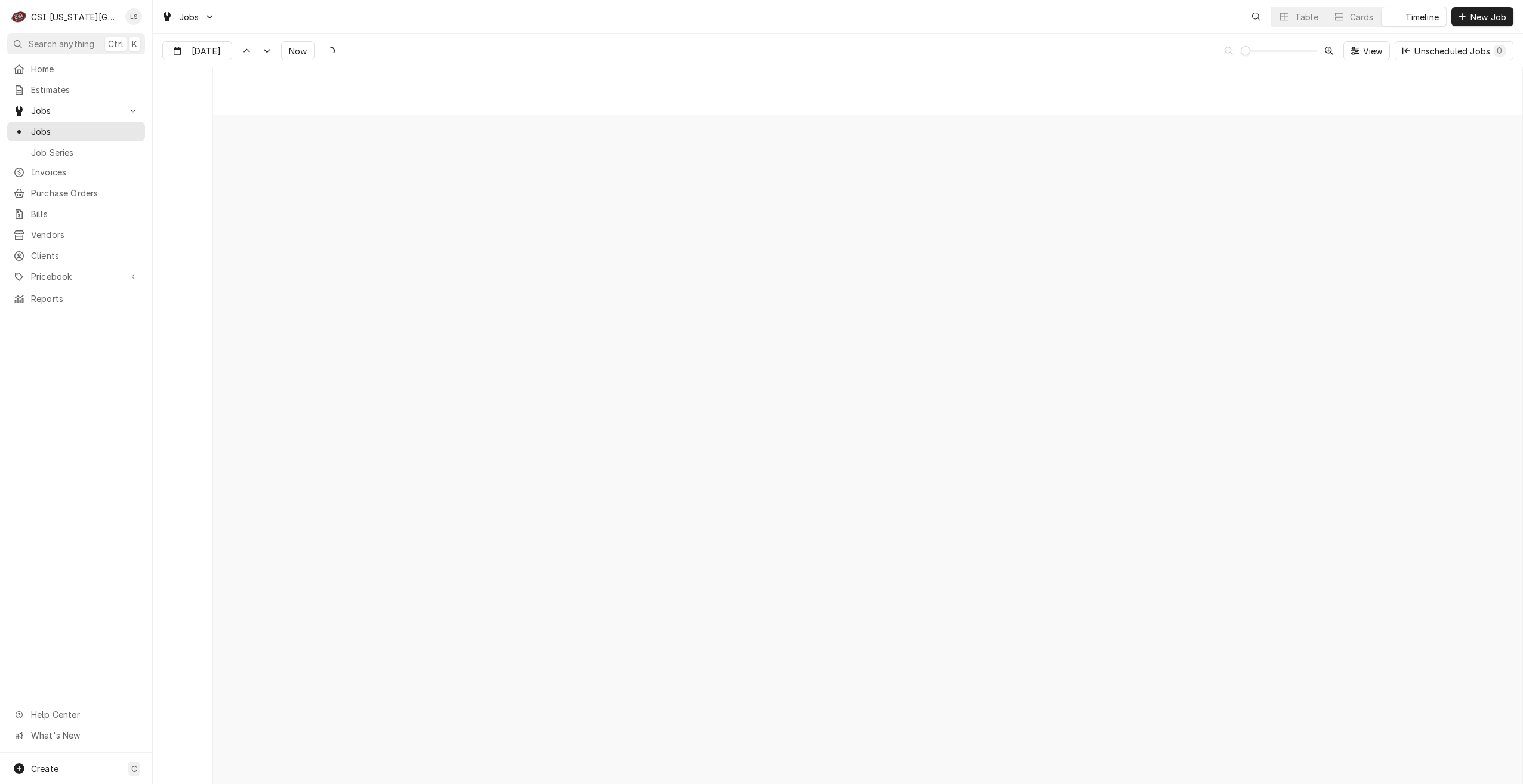
scroll to position [13706, 0]
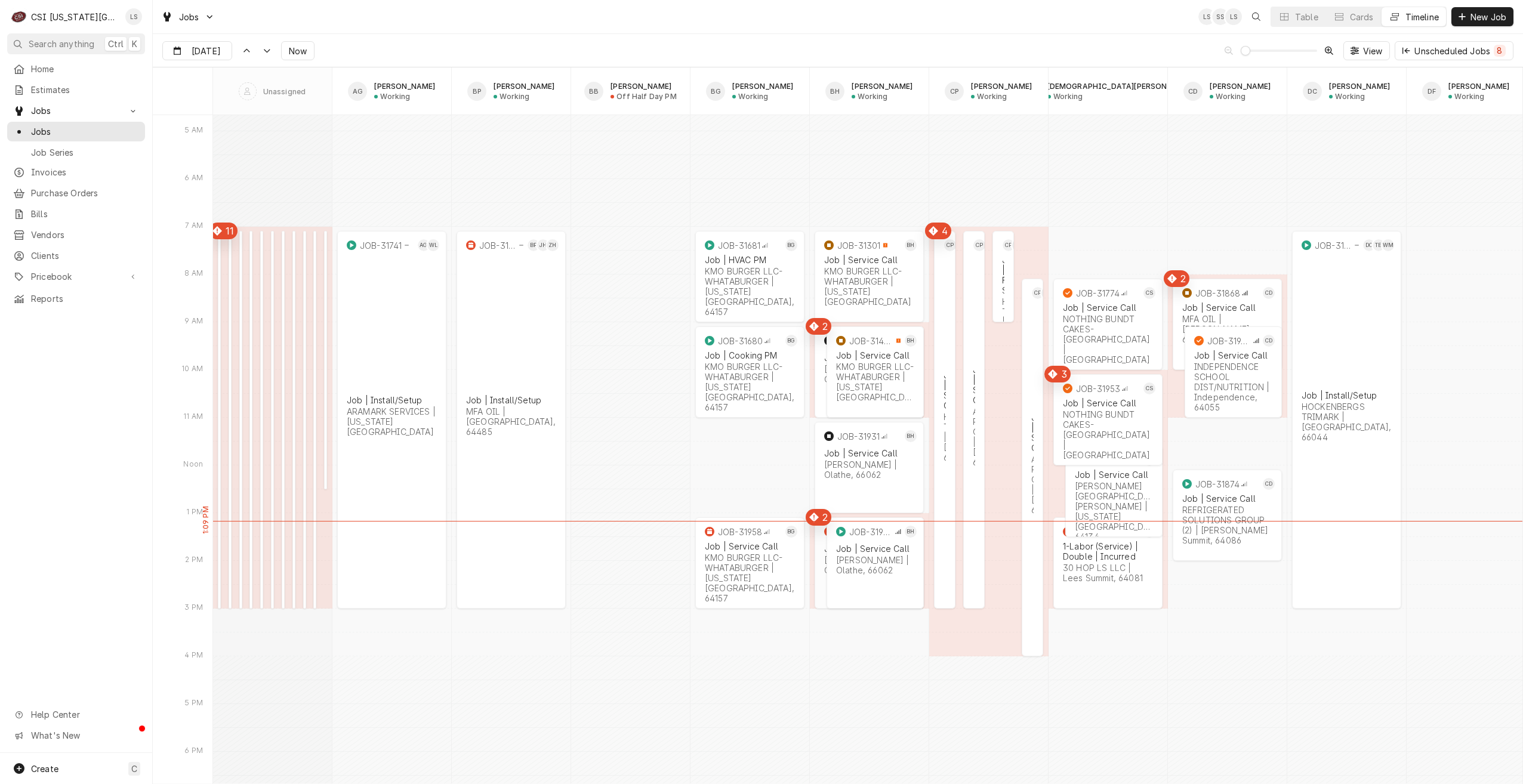
click at [822, 570] on div "JOB-31957 BH Job | Service Call VIVIAN | Olathe, 66062" at bounding box center [869, 552] width 109 height 69
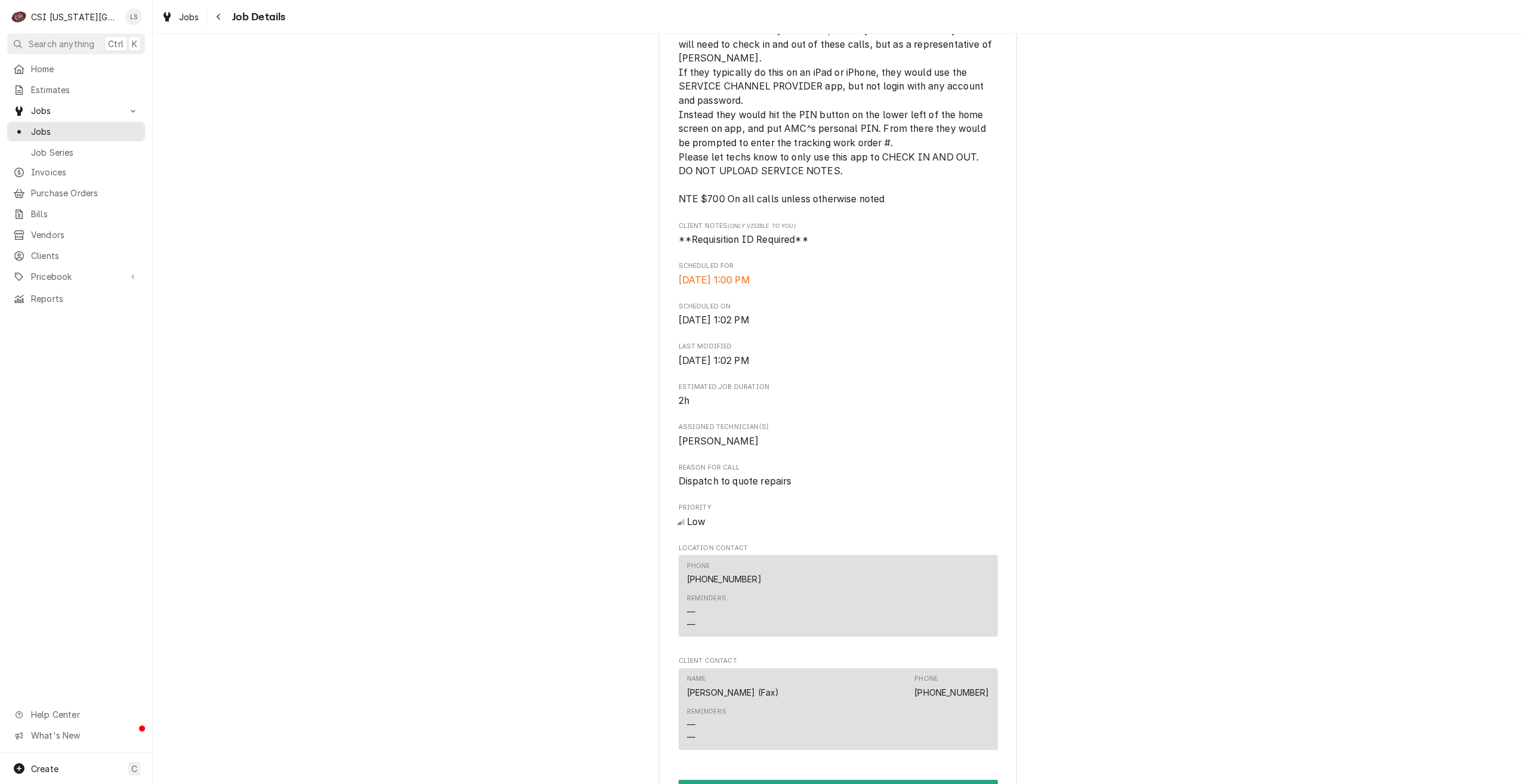
scroll to position [741, 0]
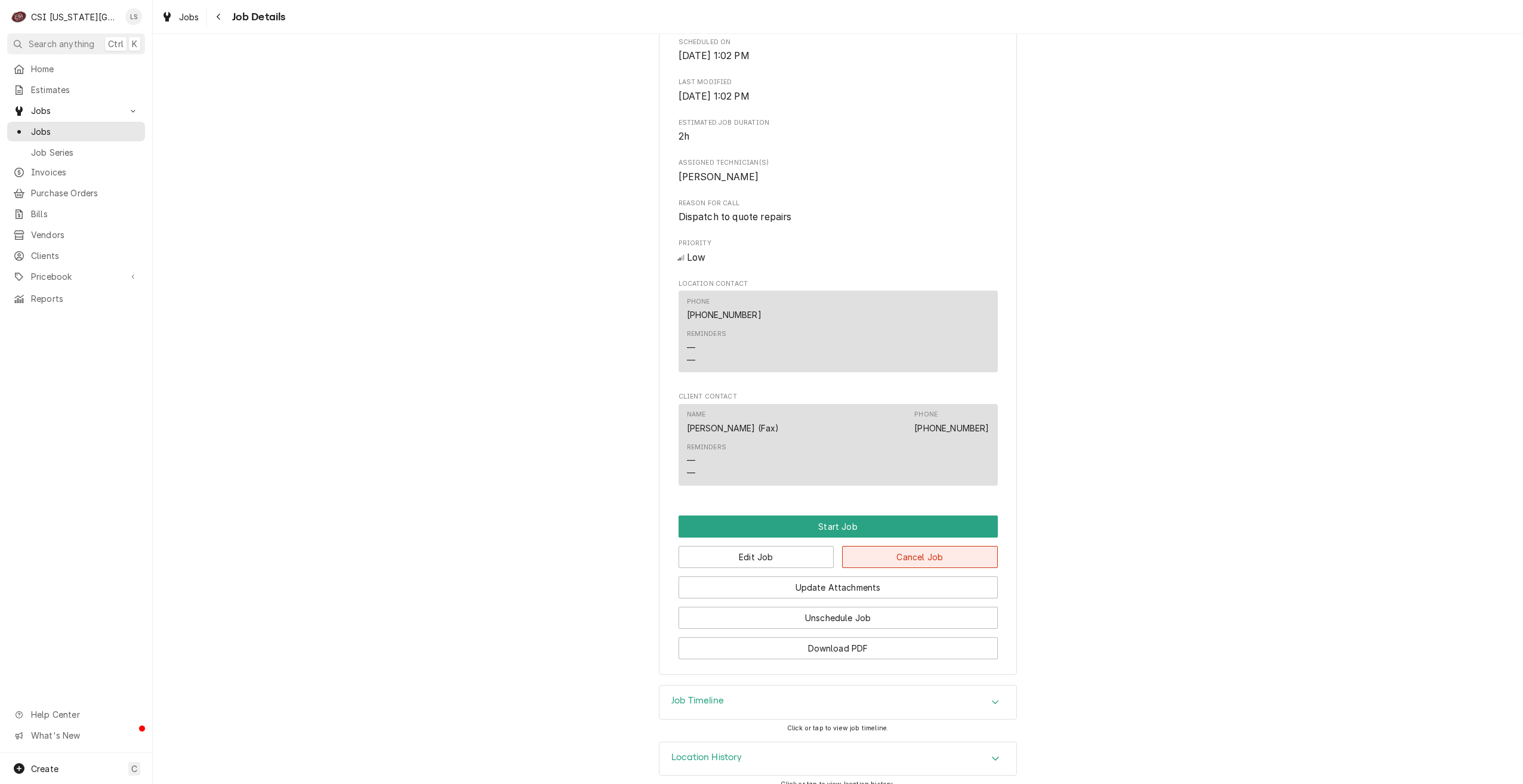
click at [918, 546] on button "Cancel Job" at bounding box center [920, 557] width 156 height 22
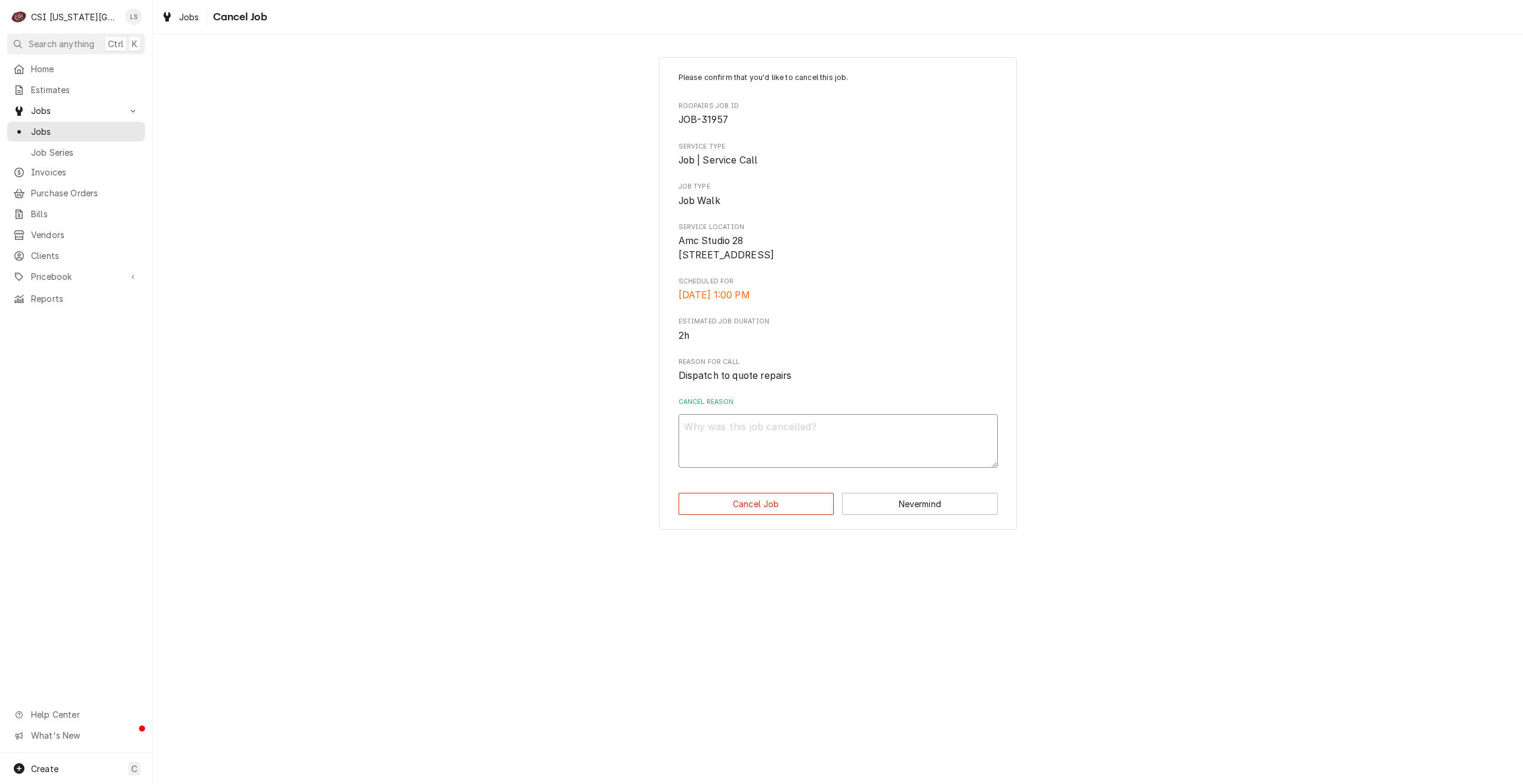
click at [798, 458] on textarea "Cancel Reason" at bounding box center [838, 441] width 319 height 54
type textarea "x"
type textarea "J"
type textarea "x"
type textarea "Jo"
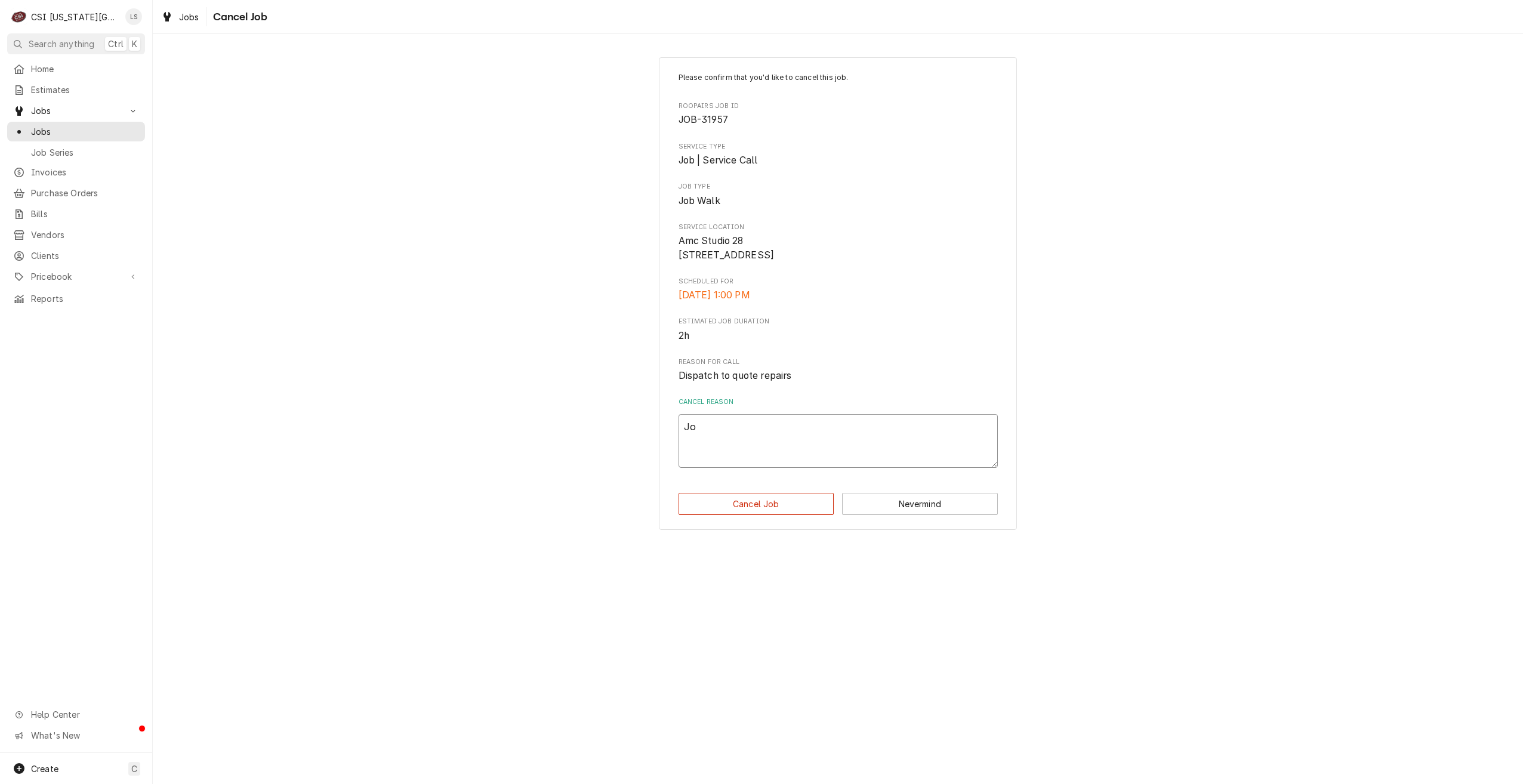
type textarea "x"
type textarea "Job"
type textarea "x"
type textarea "Job"
type textarea "x"
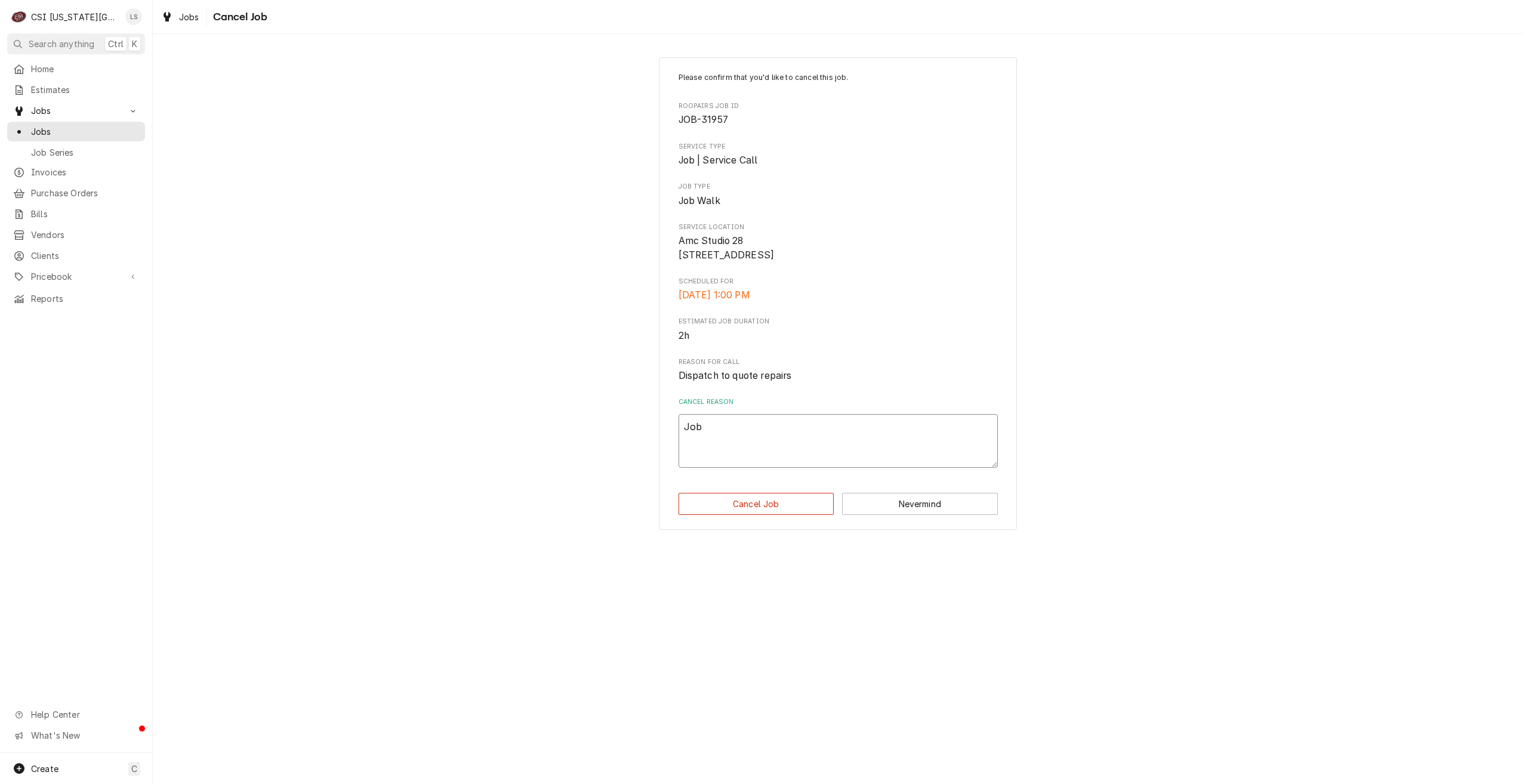
type textarea "Job w"
type textarea "x"
type textarea "Job wa"
type textarea "x"
type textarea "Job wal"
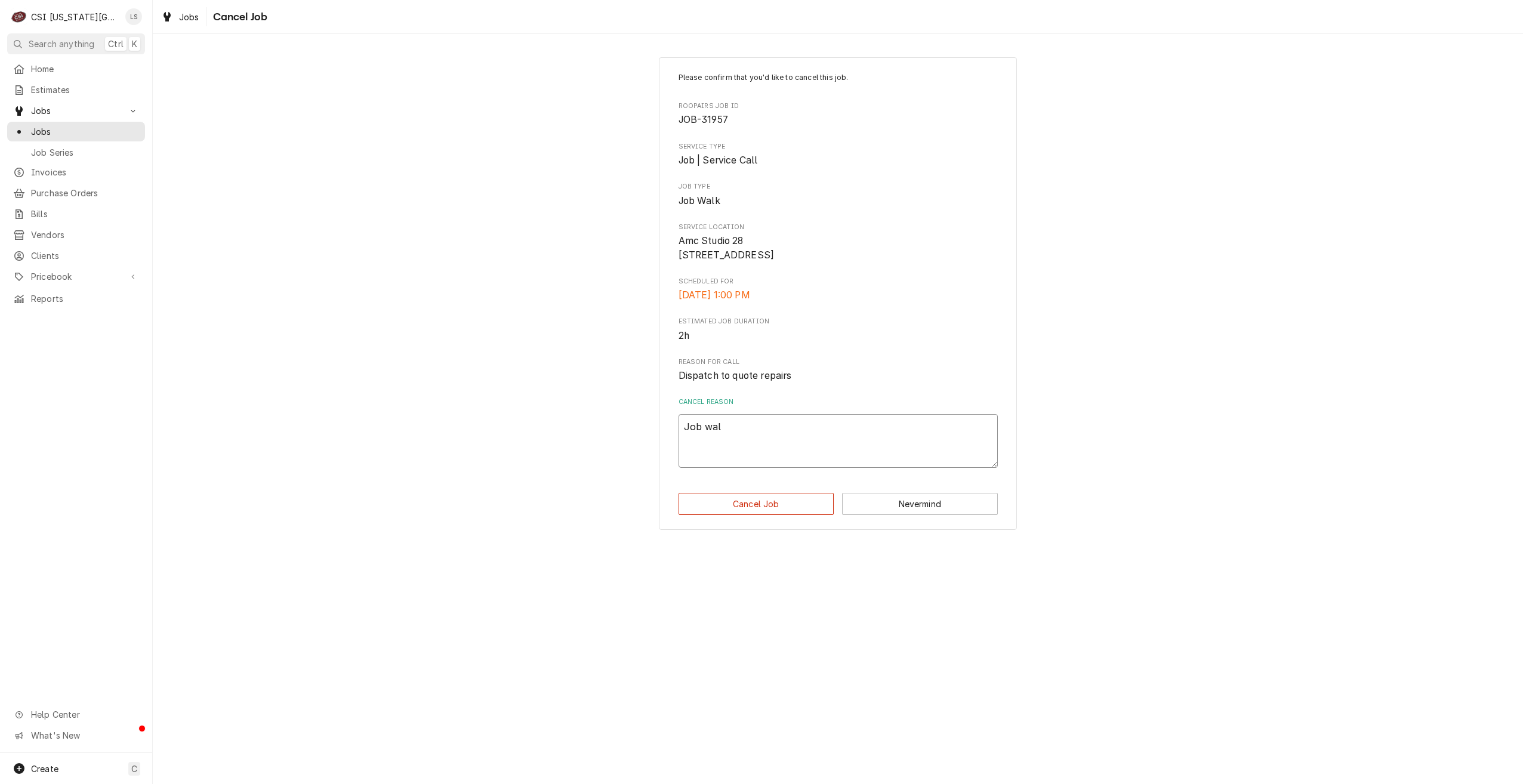
type textarea "x"
type textarea "Job walk"
type textarea "x"
type textarea "Job walk"
type textarea "x"
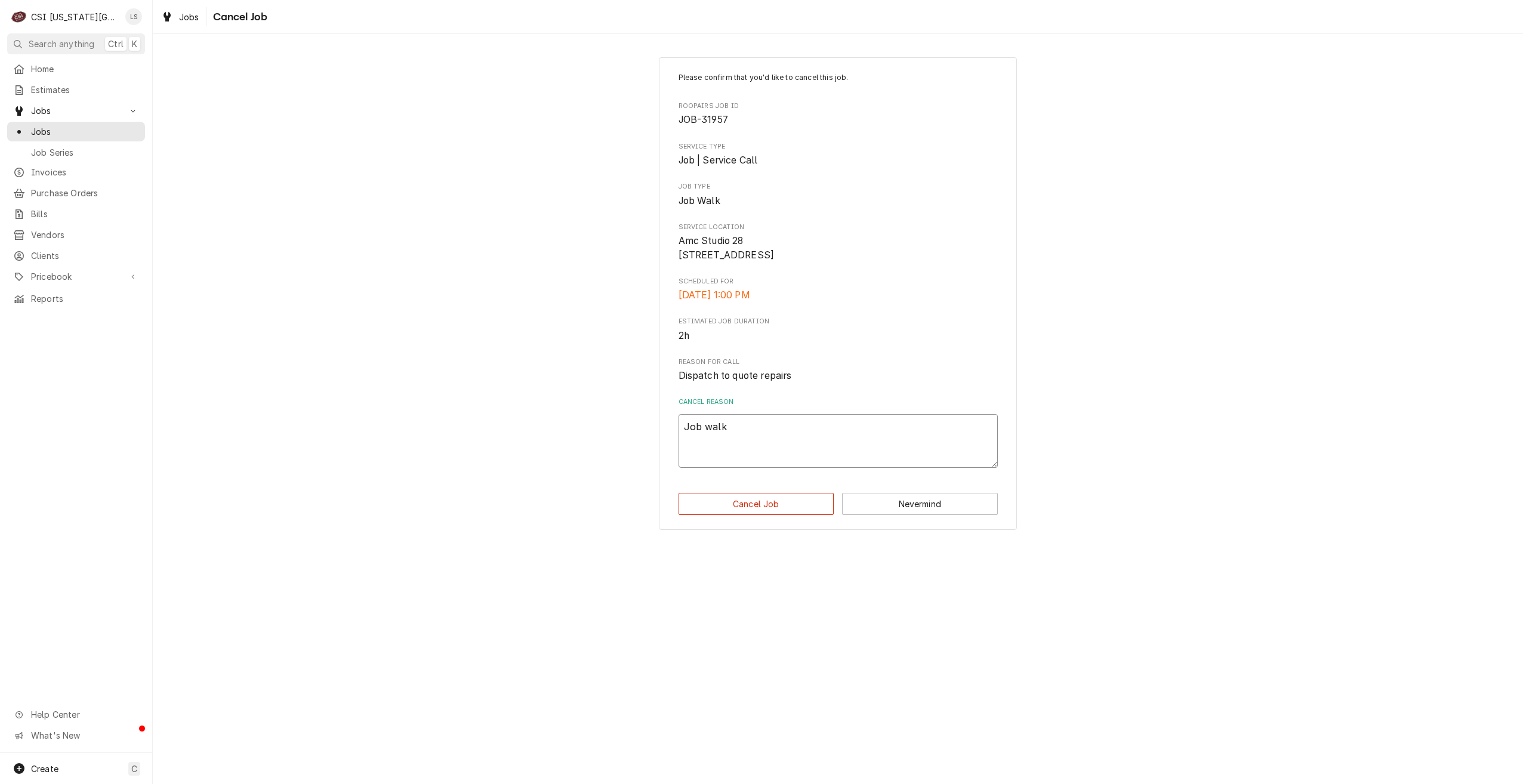
type textarea "Job walk i"
type textarea "x"
type textarea "Job walk in"
type textarea "x"
type textarea "Job walk ins'"
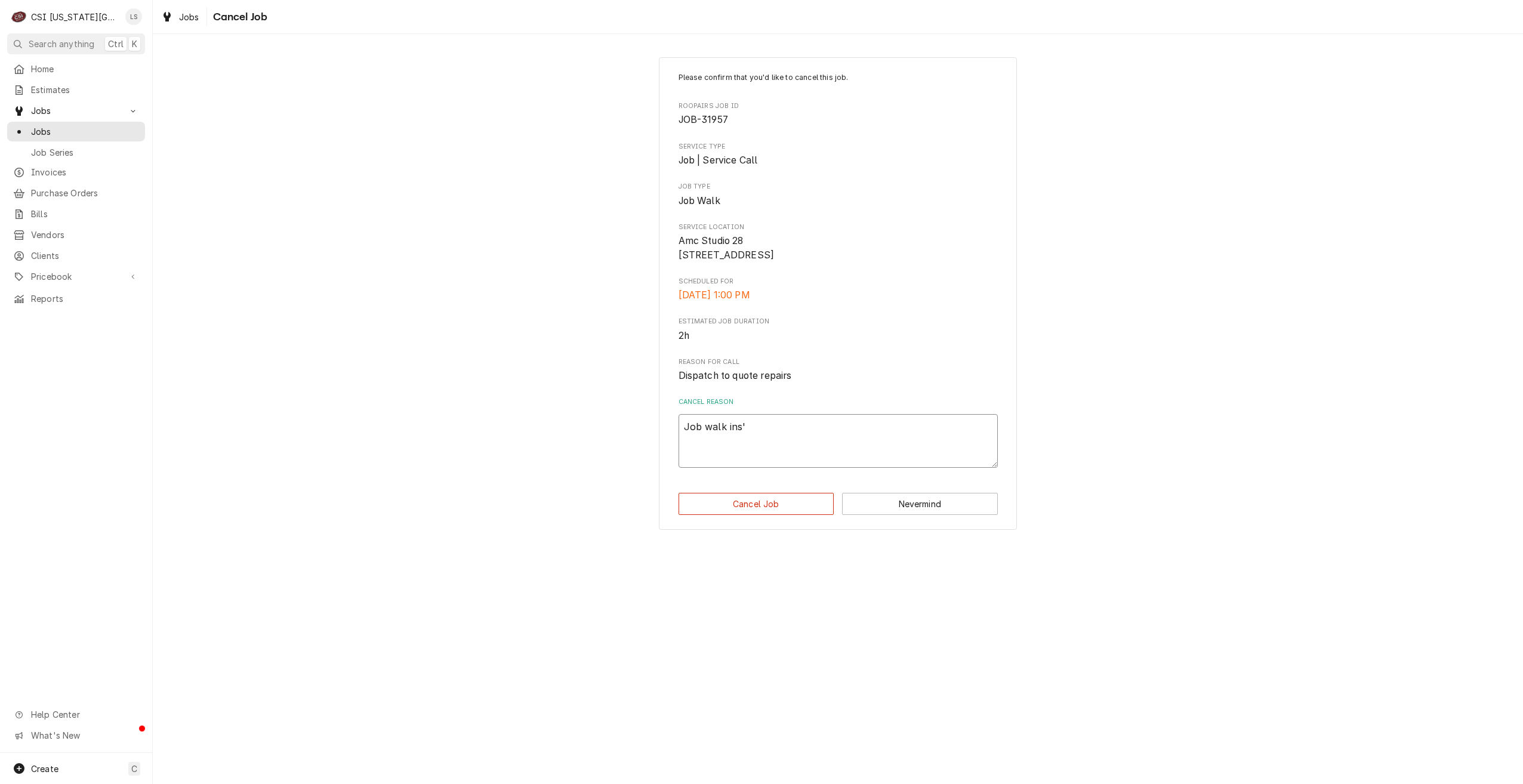
type textarea "x"
type textarea "Job walk ins't"
type textarea "x"
type textarea "Job walk ins't"
type textarea "x"
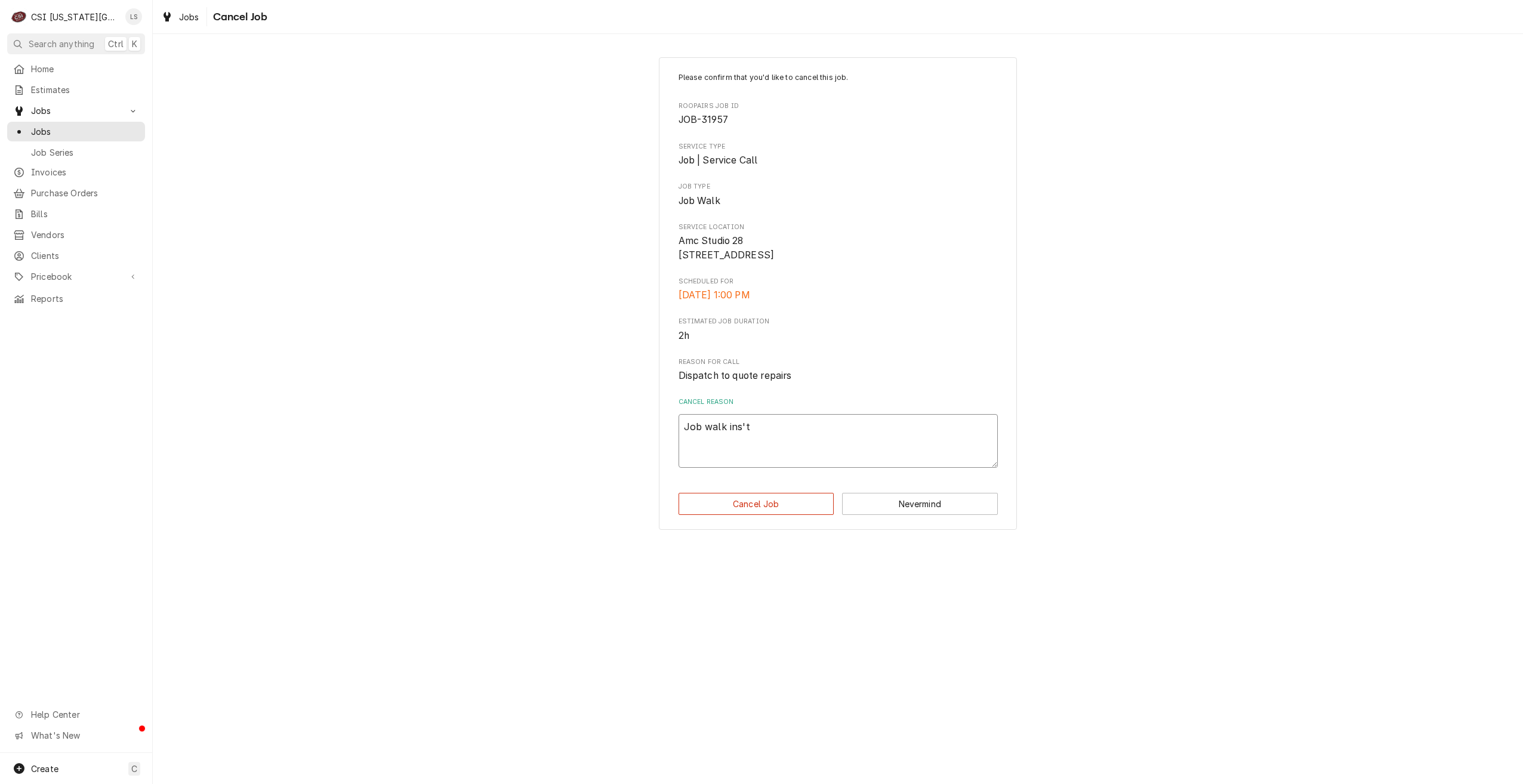
type textarea "Job walk ins't"
type textarea "x"
type textarea "Job walk ins'"
type textarea "x"
type textarea "Job walk ins"
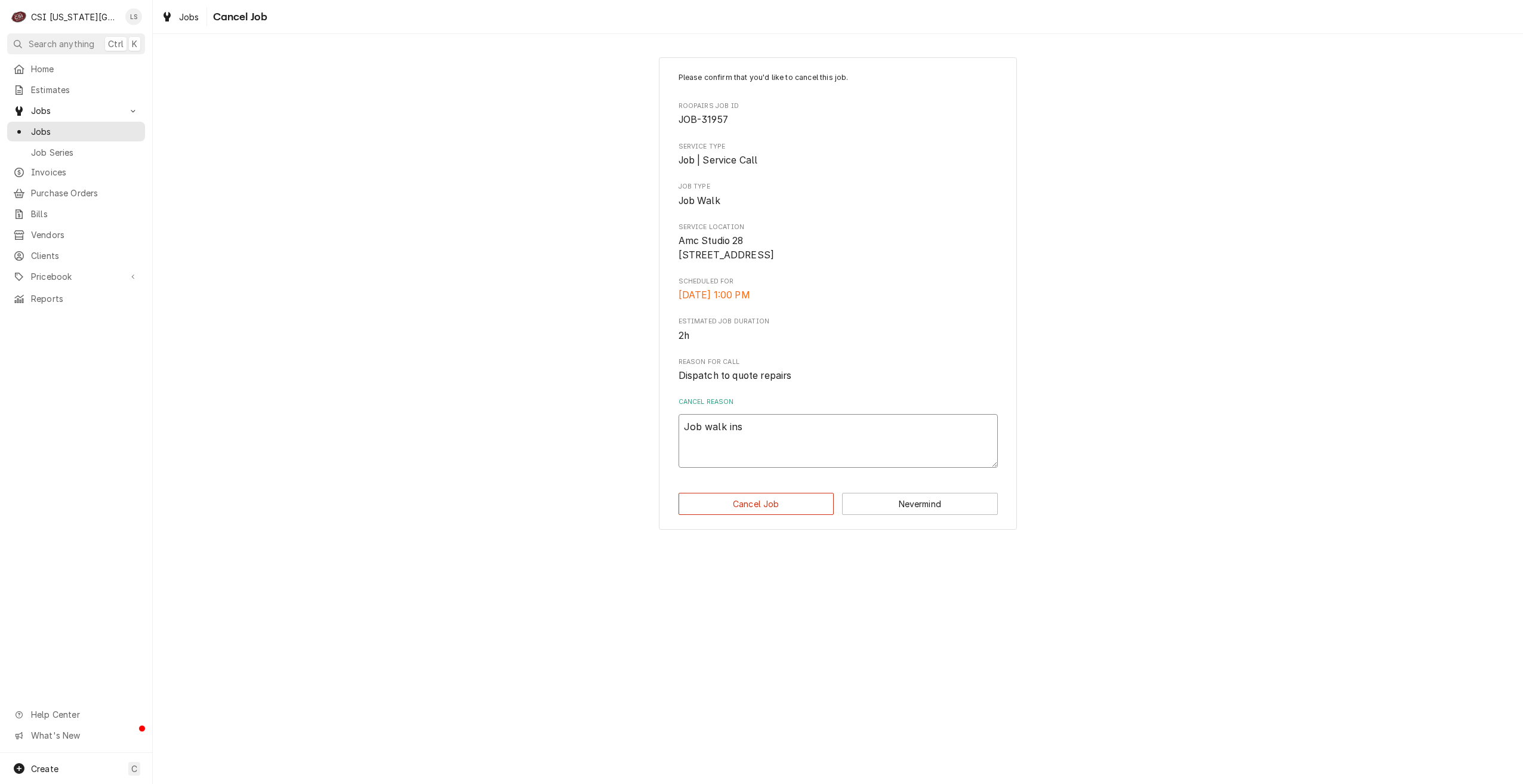
type textarea "x"
type textarea "Job walk in"
type textarea "x"
type textarea "Job walk i"
type textarea "x"
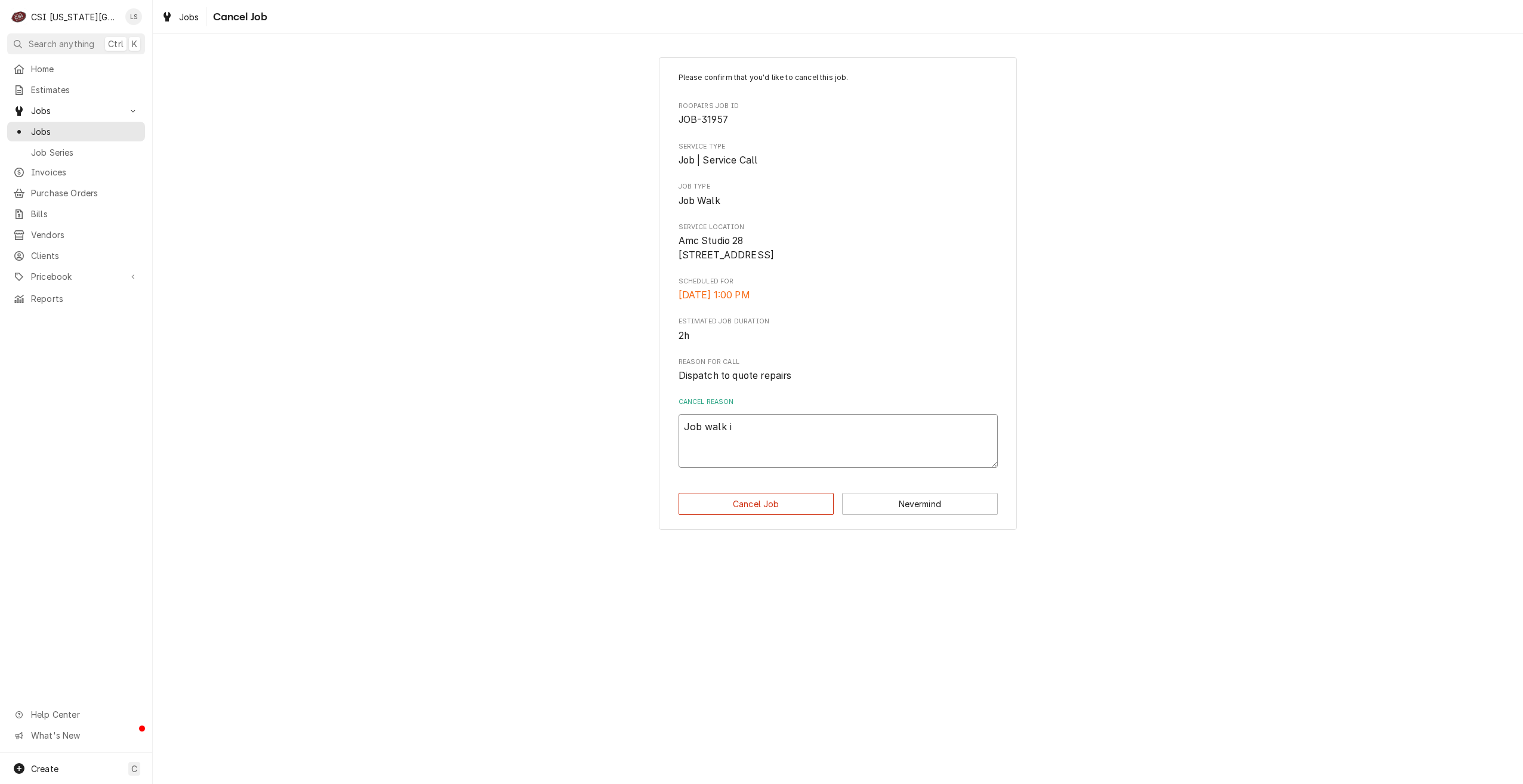
type textarea "Job walk is"
type textarea "x"
type textarea "Job walk isn"
type textarea "x"
type textarea "Job walk isn'"
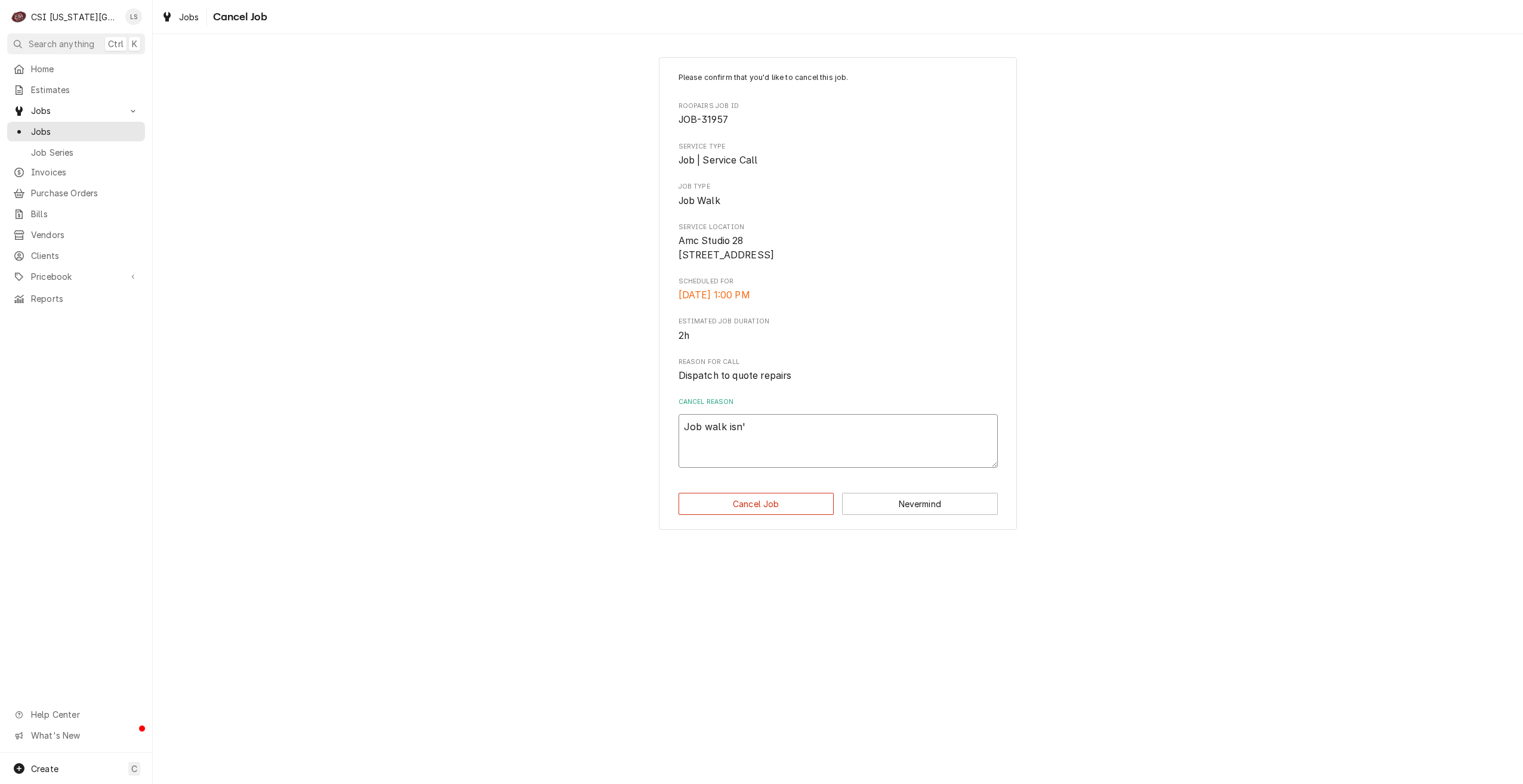
type textarea "x"
type textarea "Job walk isn't"
type textarea "x"
type textarea "Job walk isn't"
type textarea "x"
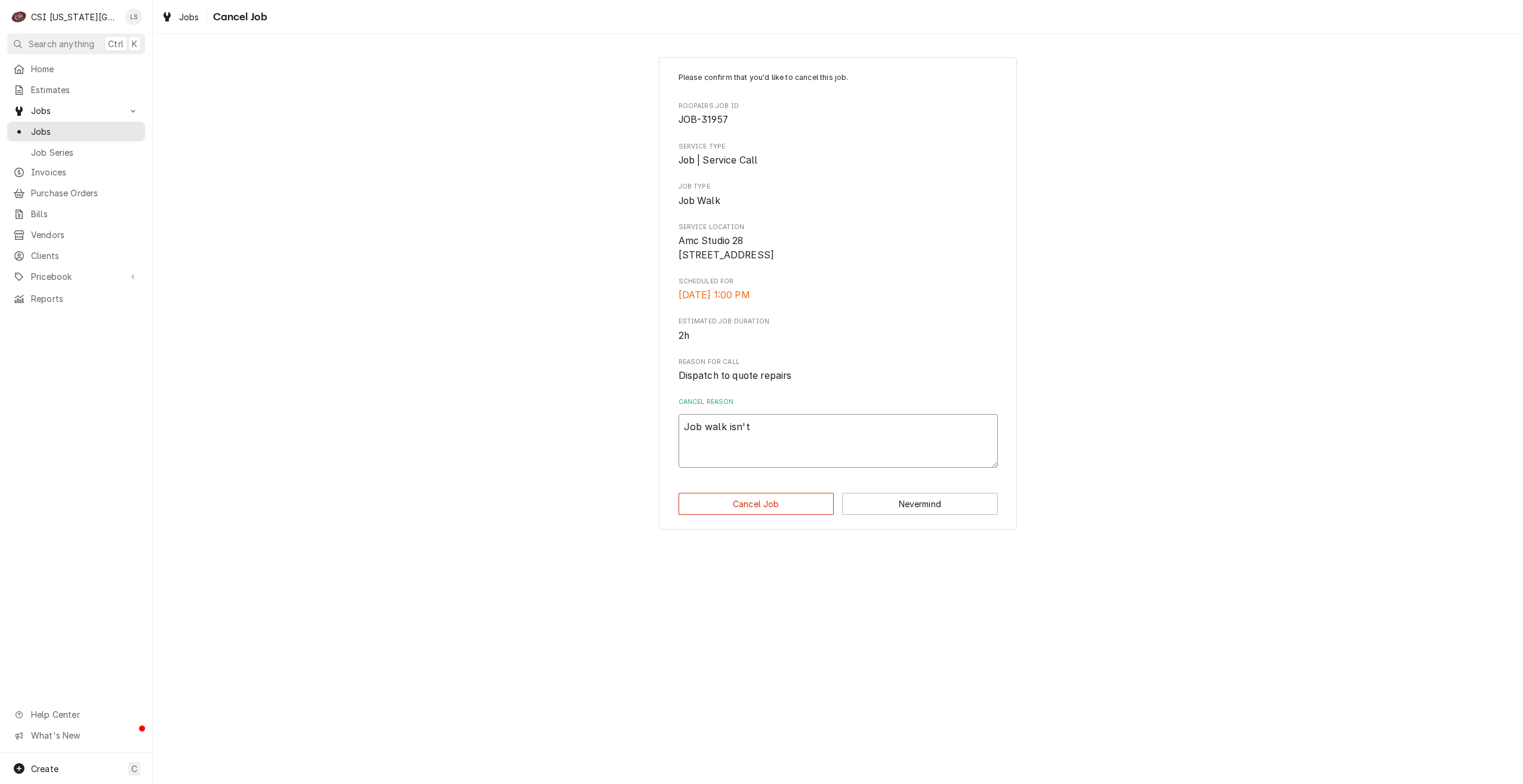
type textarea "Job walk isn't e"
type textarea "x"
type textarea "Job walk isn't"
type textarea "x"
type textarea "Job walk isn't n"
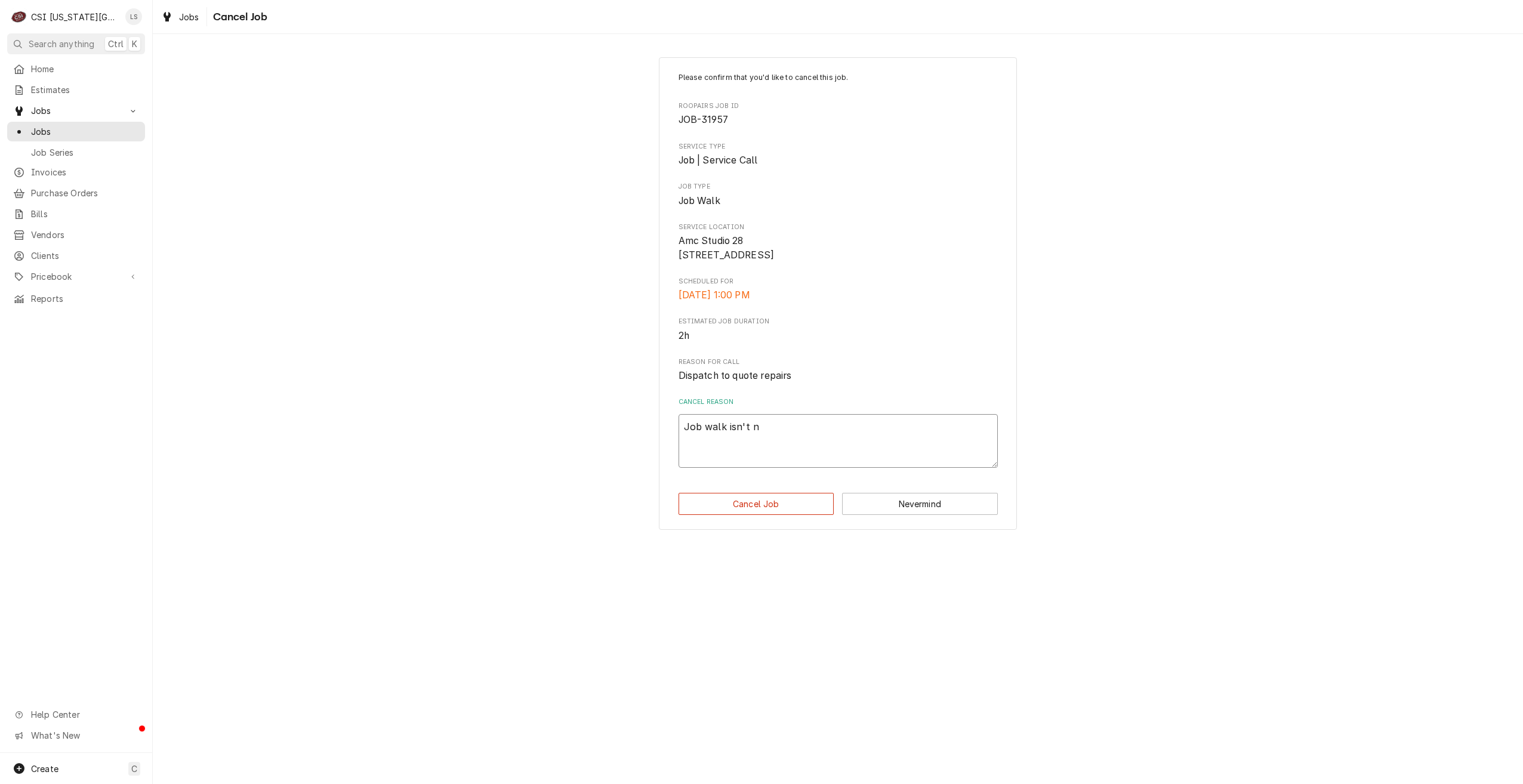
type textarea "x"
type textarea "Job walk isn't ne"
type textarea "x"
type textarea "Job walk isn't nee"
type textarea "x"
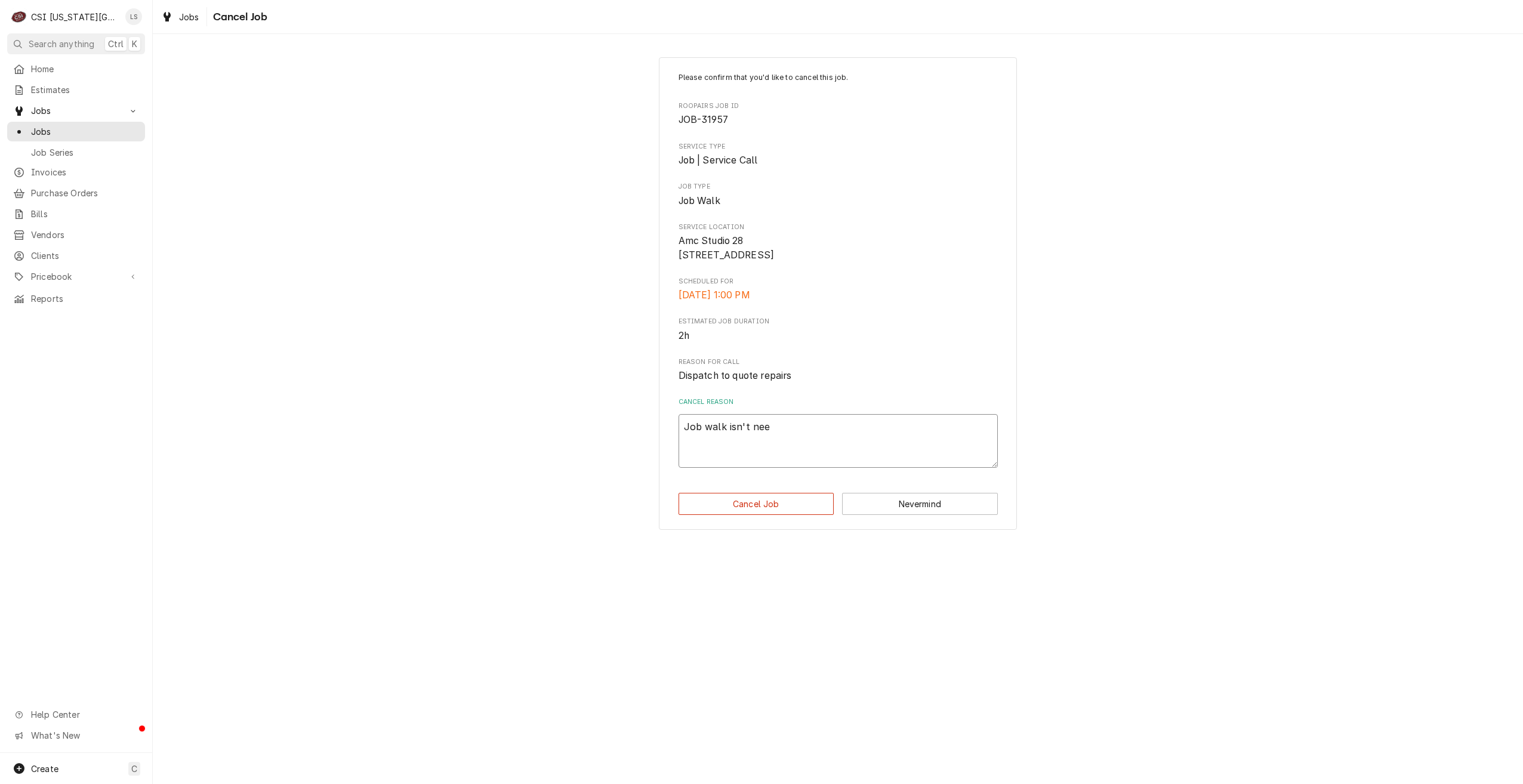
type textarea "Job walk isn't need"
type textarea "x"
type textarea "Job walk isn't neede"
type textarea "x"
type textarea "Job walk isn't needed"
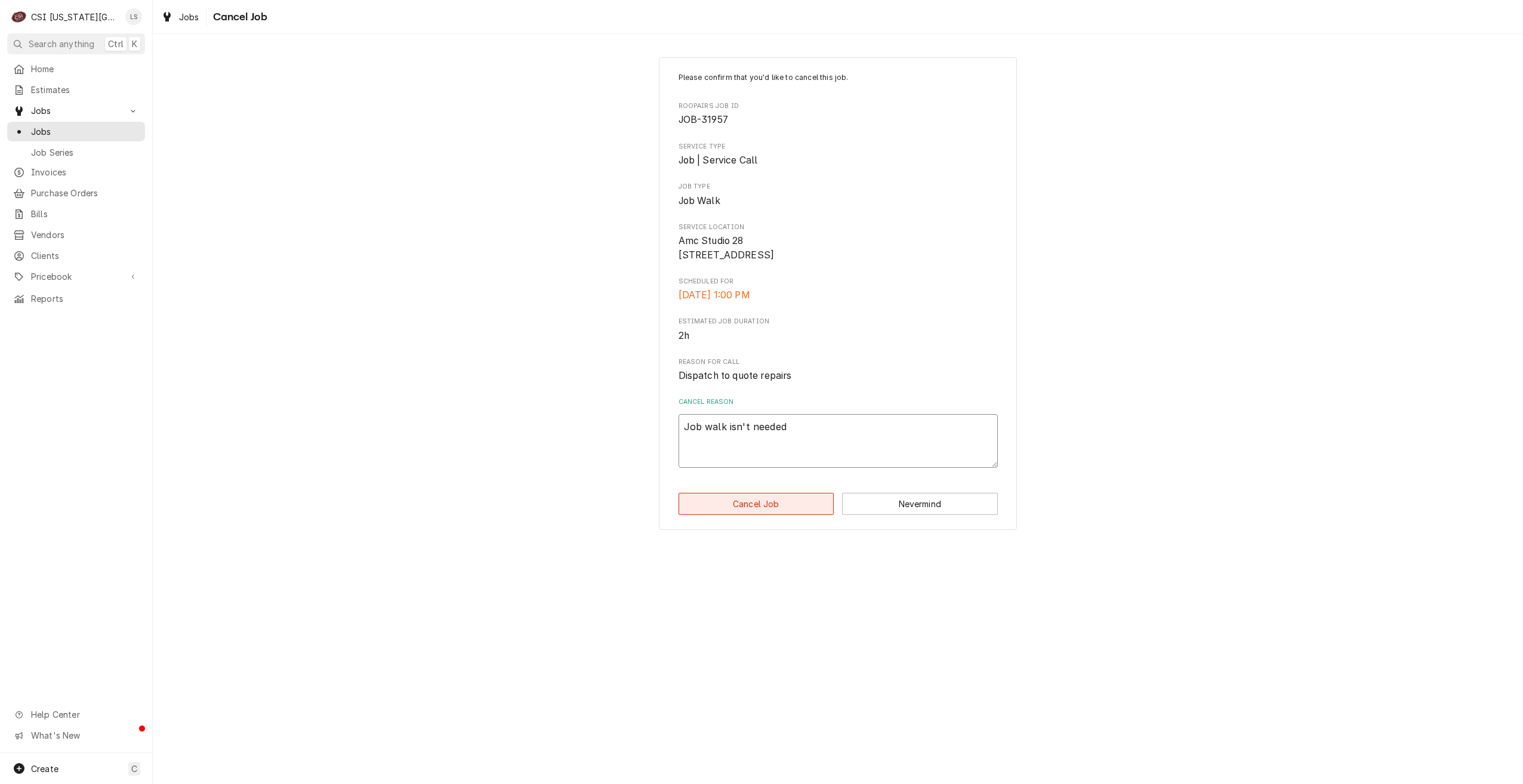
type textarea "x"
type textarea "Job walk isn't needed."
click at [771, 514] on button "Cancel Job" at bounding box center [756, 504] width 156 height 22
type textarea "x"
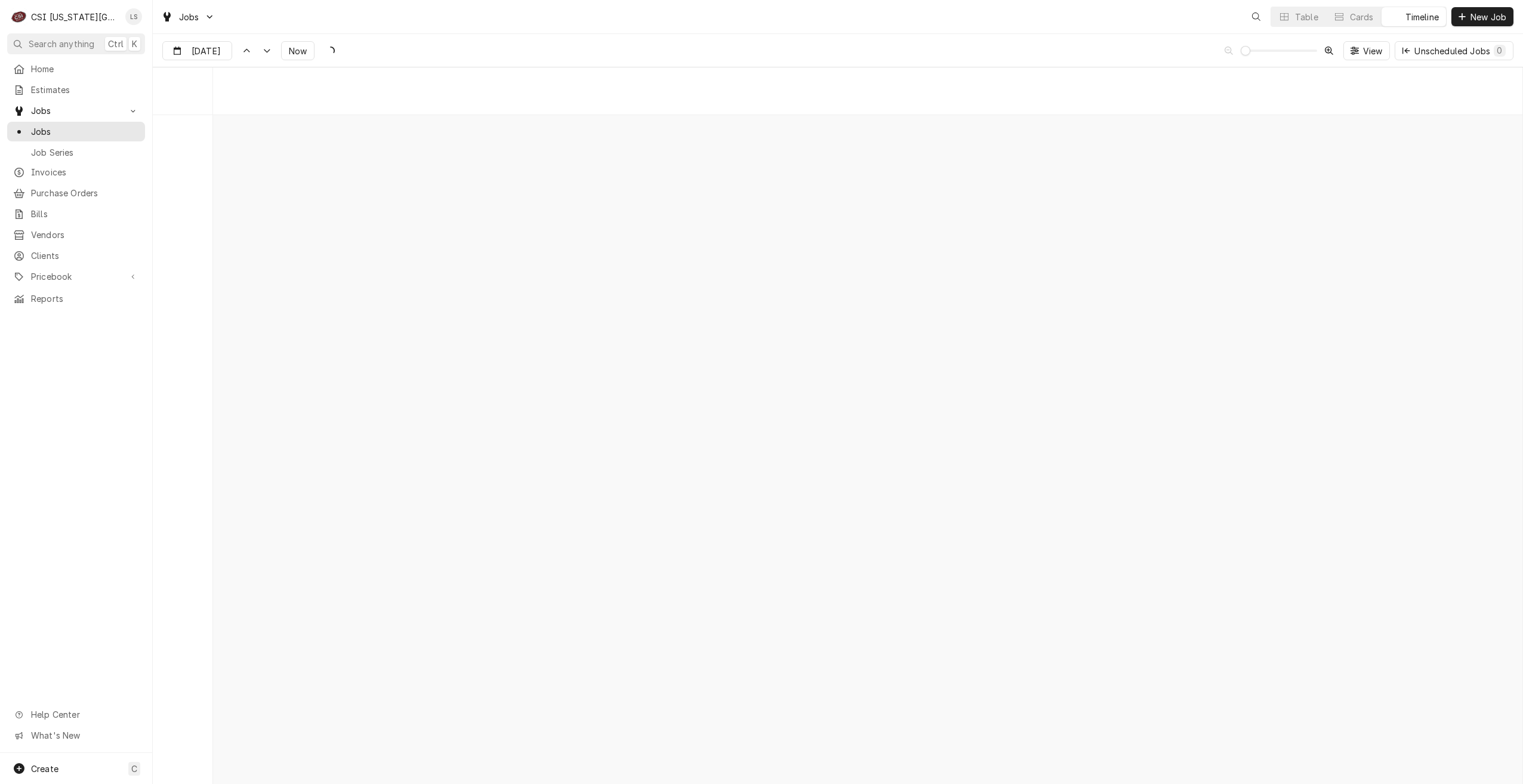
scroll to position [13706, 0]
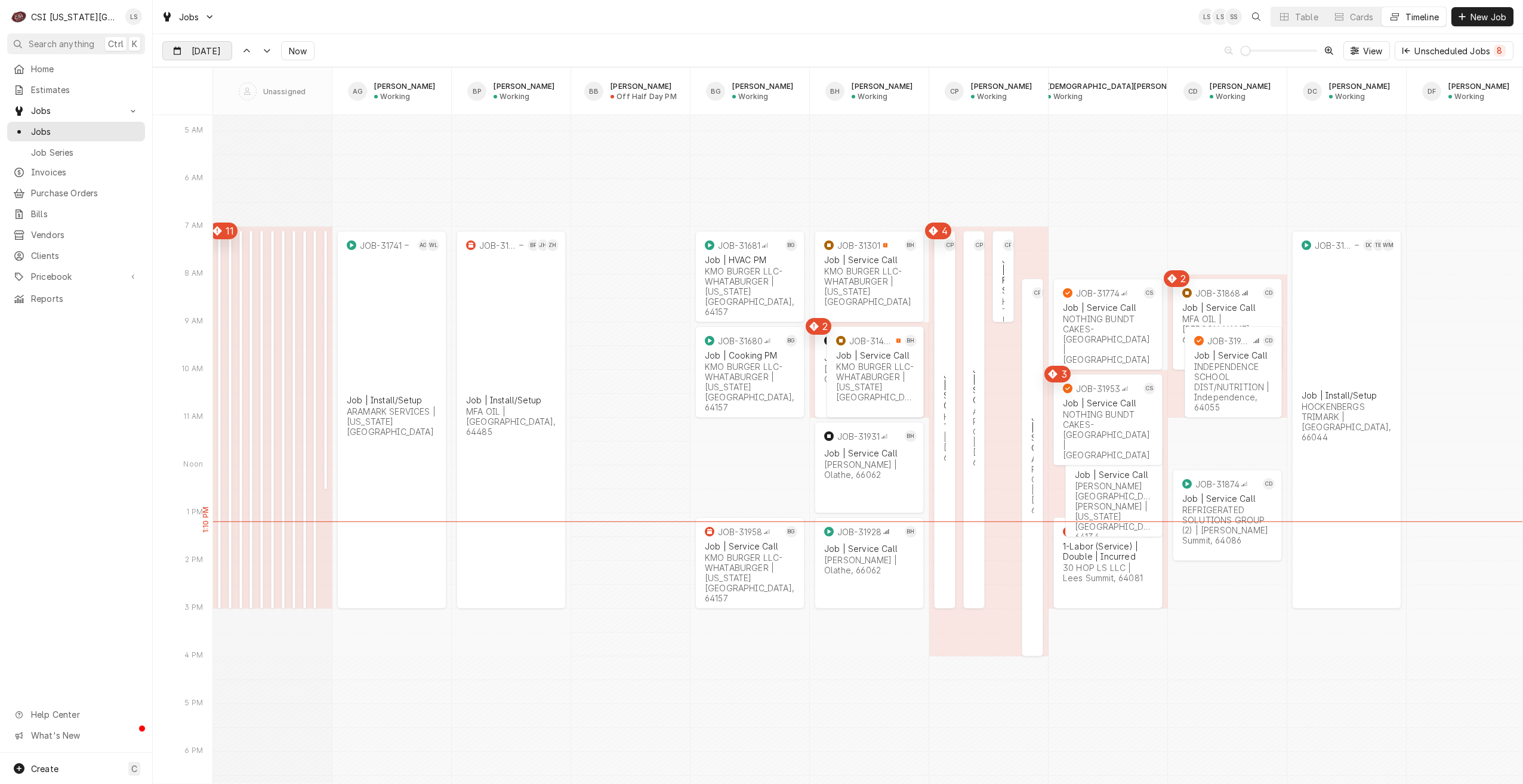
click at [217, 49] on div "Dynamic Content Wrapper" at bounding box center [223, 52] width 17 height 19
click at [218, 169] on div "12" at bounding box center [217, 169] width 17 height 17
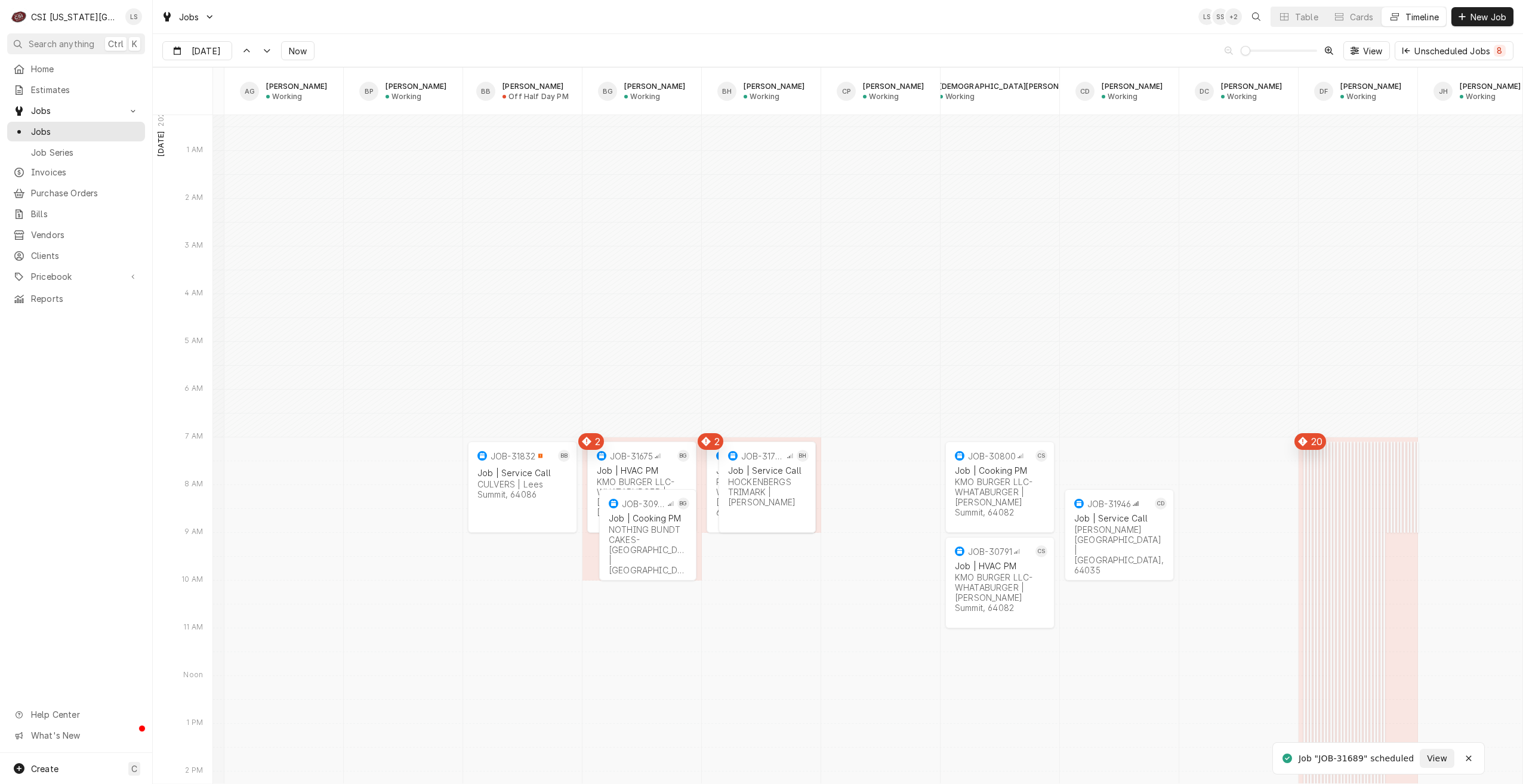
scroll to position [0, 0]
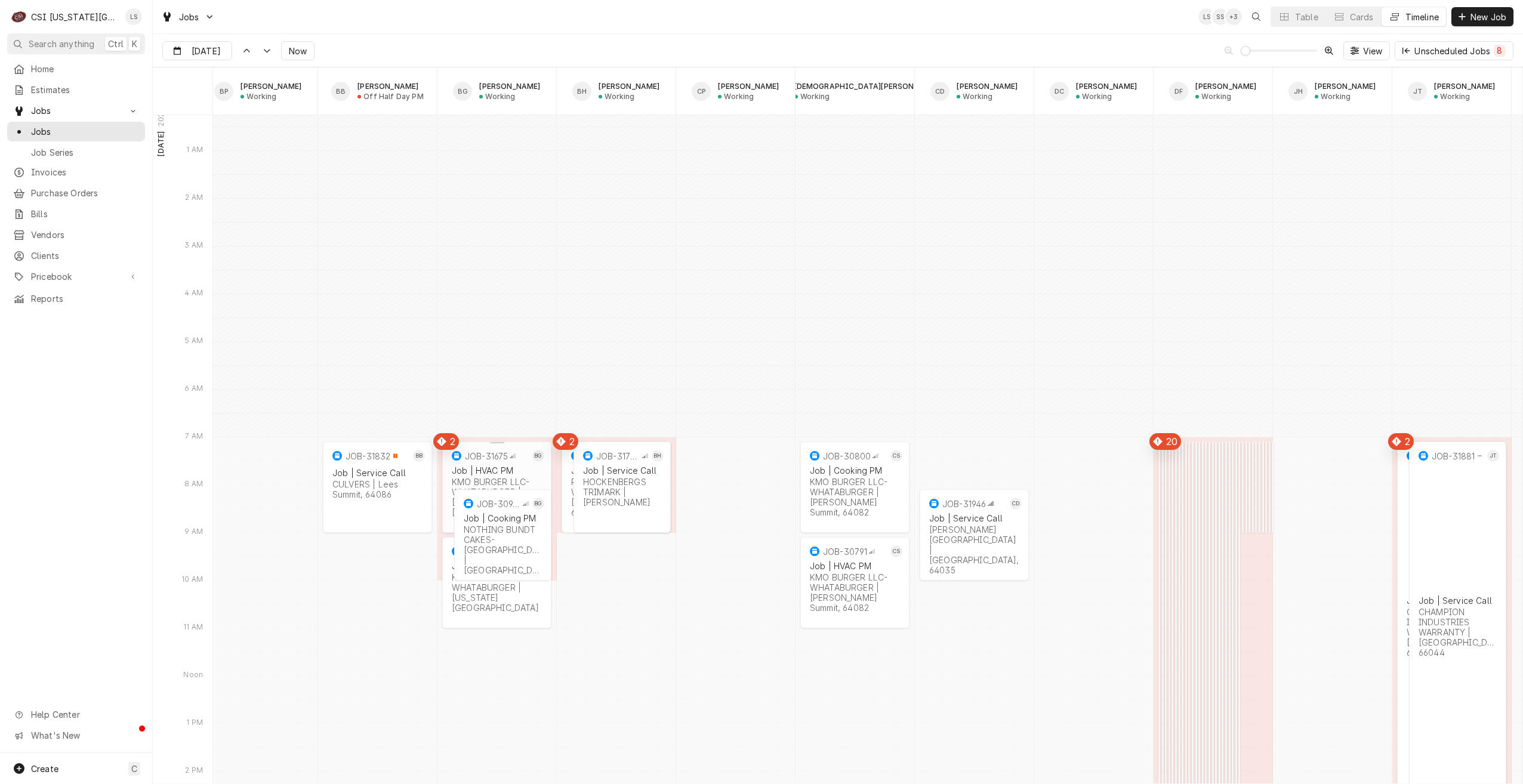
click at [505, 472] on div "Job | HVAC PM" at bounding box center [497, 471] width 90 height 10
type input "Aug 12"
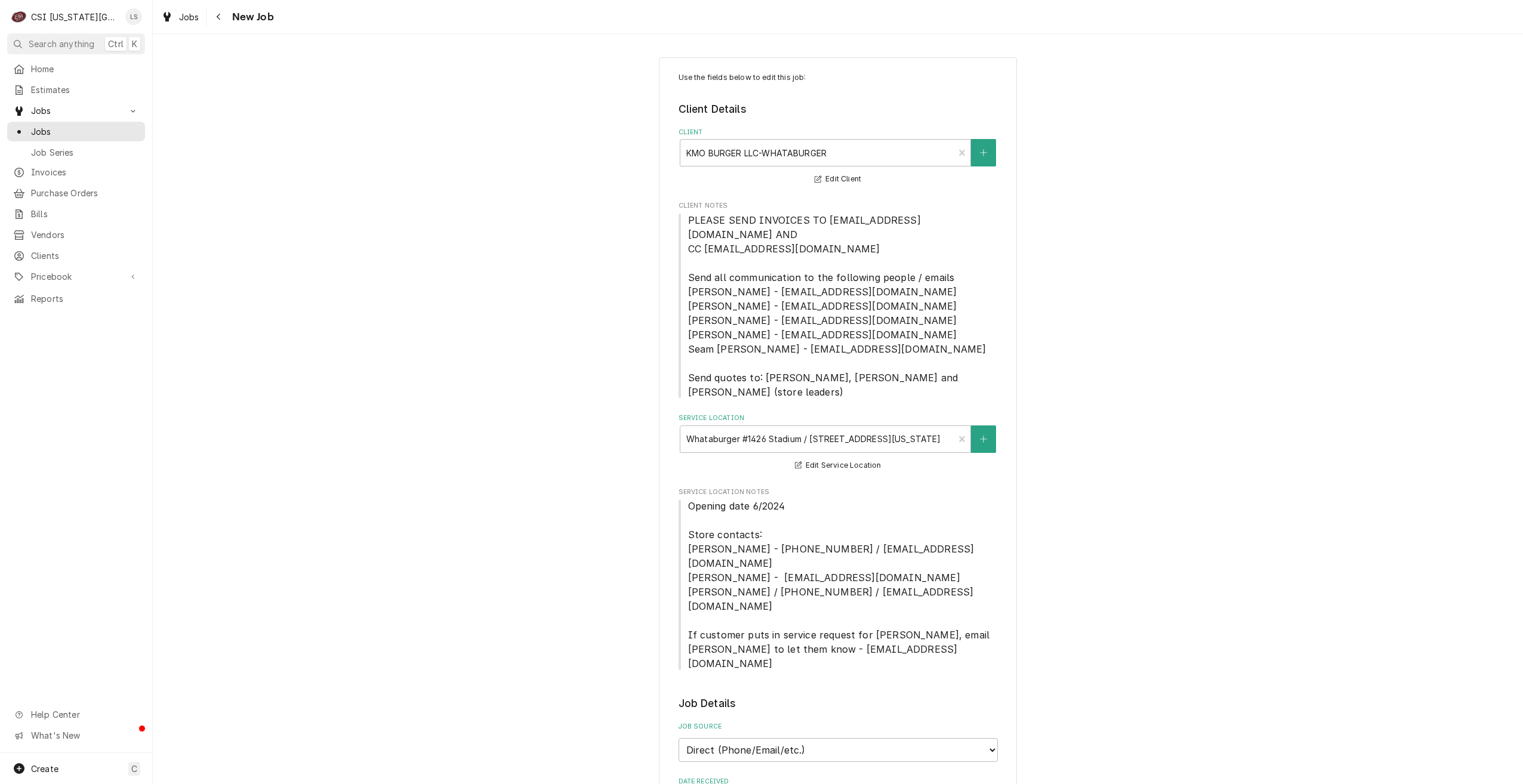
type textarea "x"
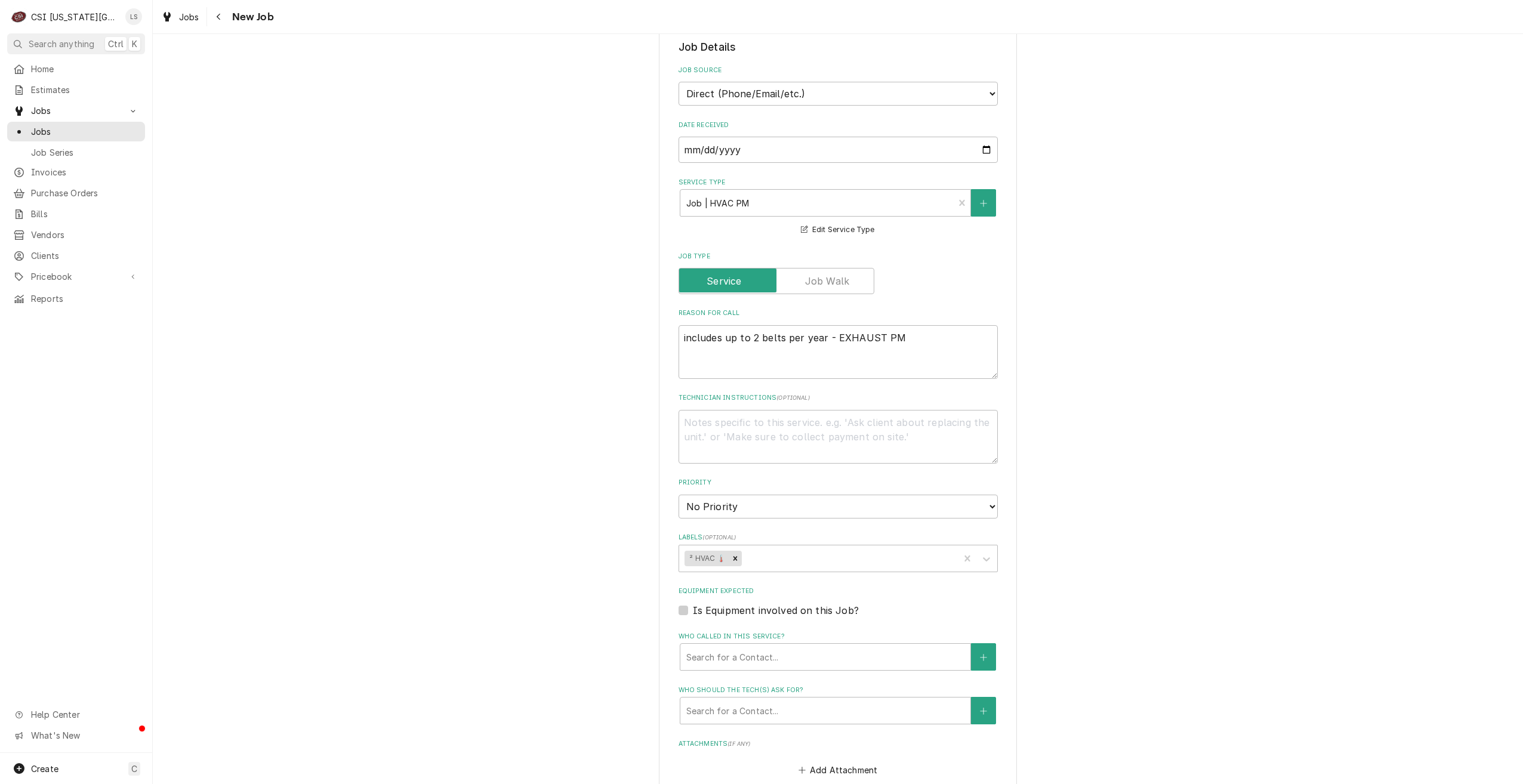
scroll to position [910, 0]
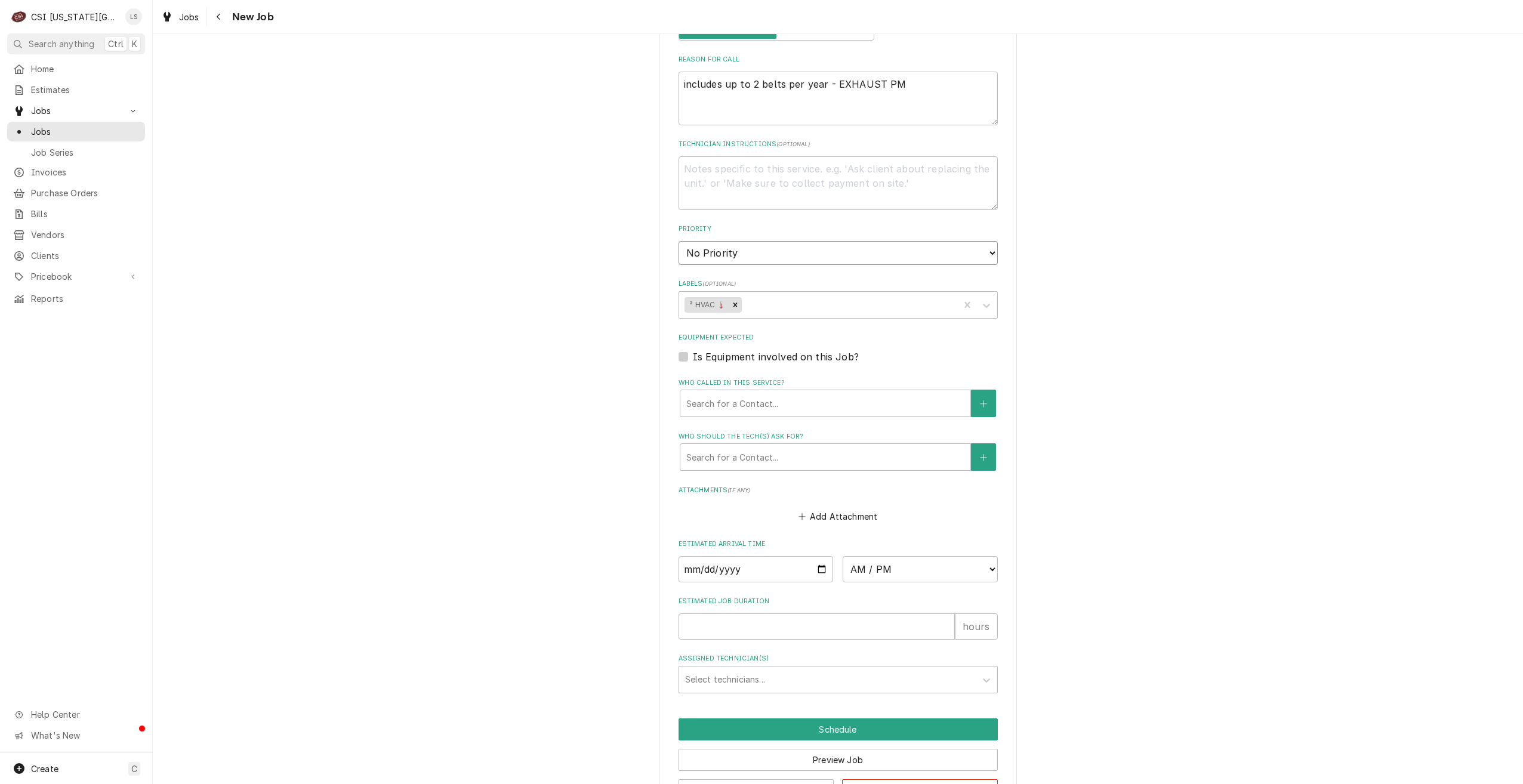
click at [826, 241] on select "No Priority Urgent High Medium Low" at bounding box center [838, 253] width 319 height 24
select select "4"
click at [679, 241] on select "No Priority Urgent High Medium Low" at bounding box center [838, 253] width 319 height 24
type textarea "x"
click at [817, 556] on input "Date" at bounding box center [756, 570] width 156 height 27
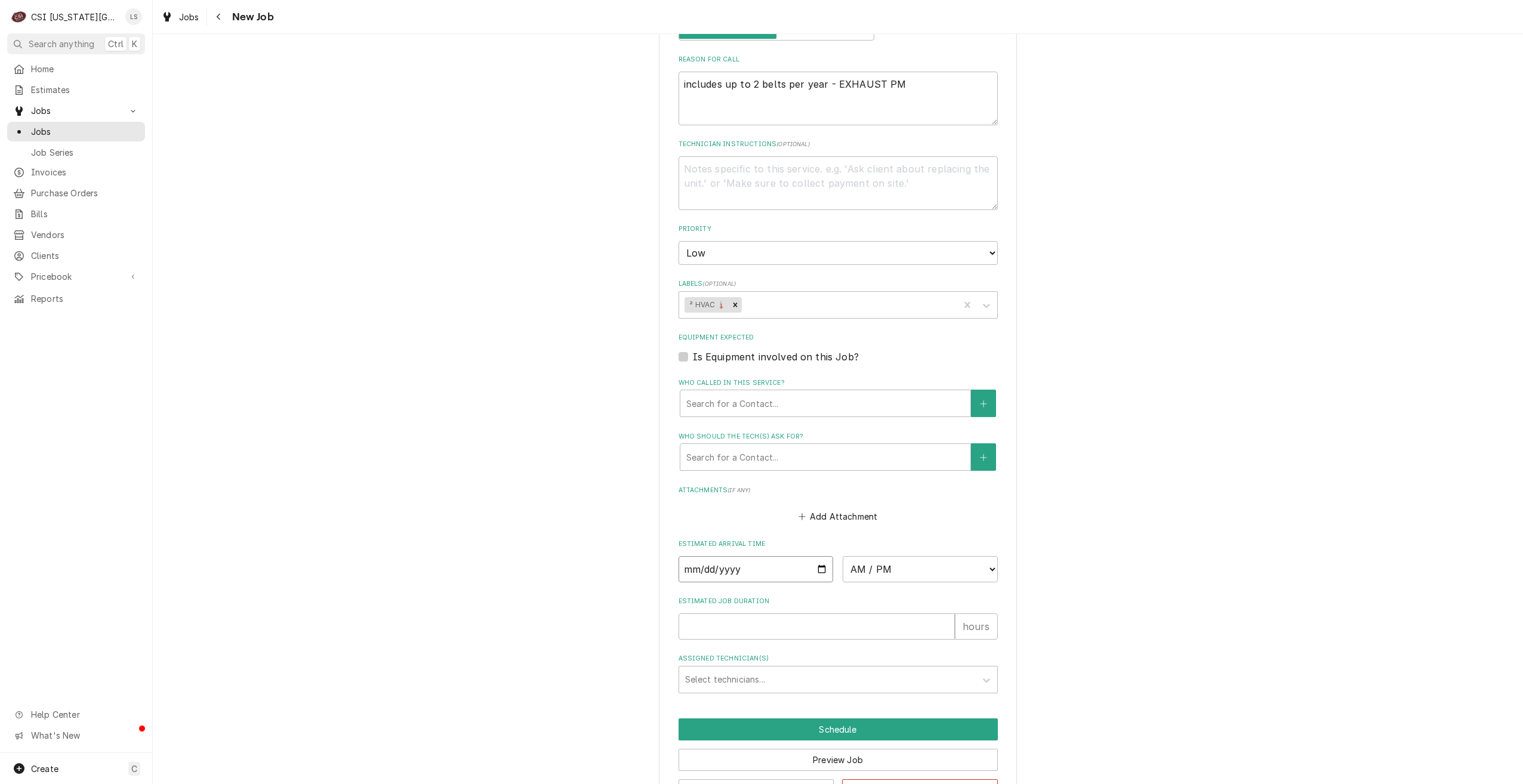
type input "[DATE]"
type textarea "x"
click at [864, 556] on select "AM / PM 6:00 AM 6:15 AM 6:30 AM 6:45 AM 7:00 AM 7:15 AM 7:30 AM 7:45 AM 8:00 AM…" at bounding box center [920, 570] width 156 height 27
select select "07:00:00"
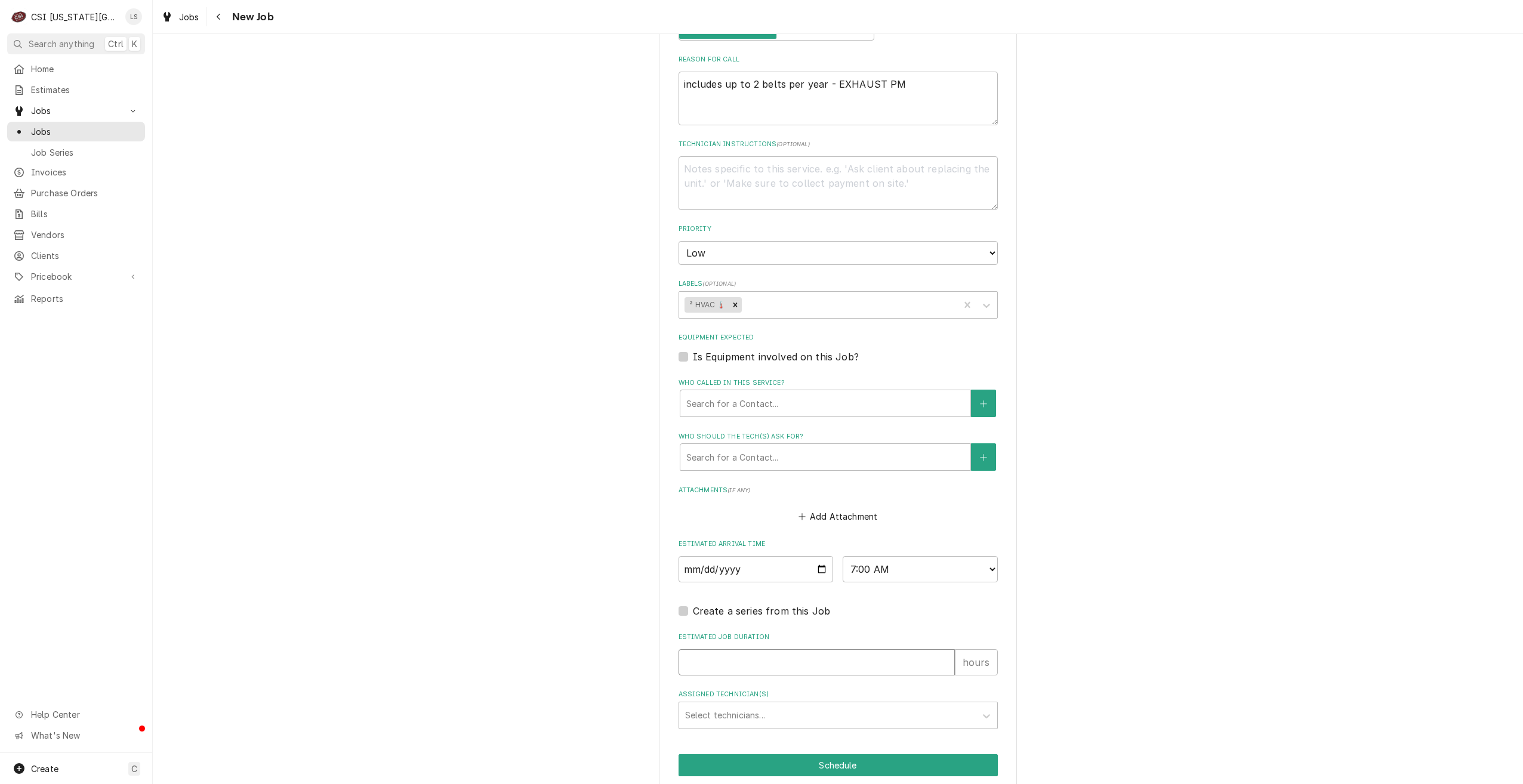
click at [852, 649] on input "Estimated Job Duration" at bounding box center [817, 662] width 276 height 27
type textarea "x"
type input "2"
type textarea "x"
click at [843, 704] on div "Assigned Technician(s)" at bounding box center [828, 715] width 285 height 21
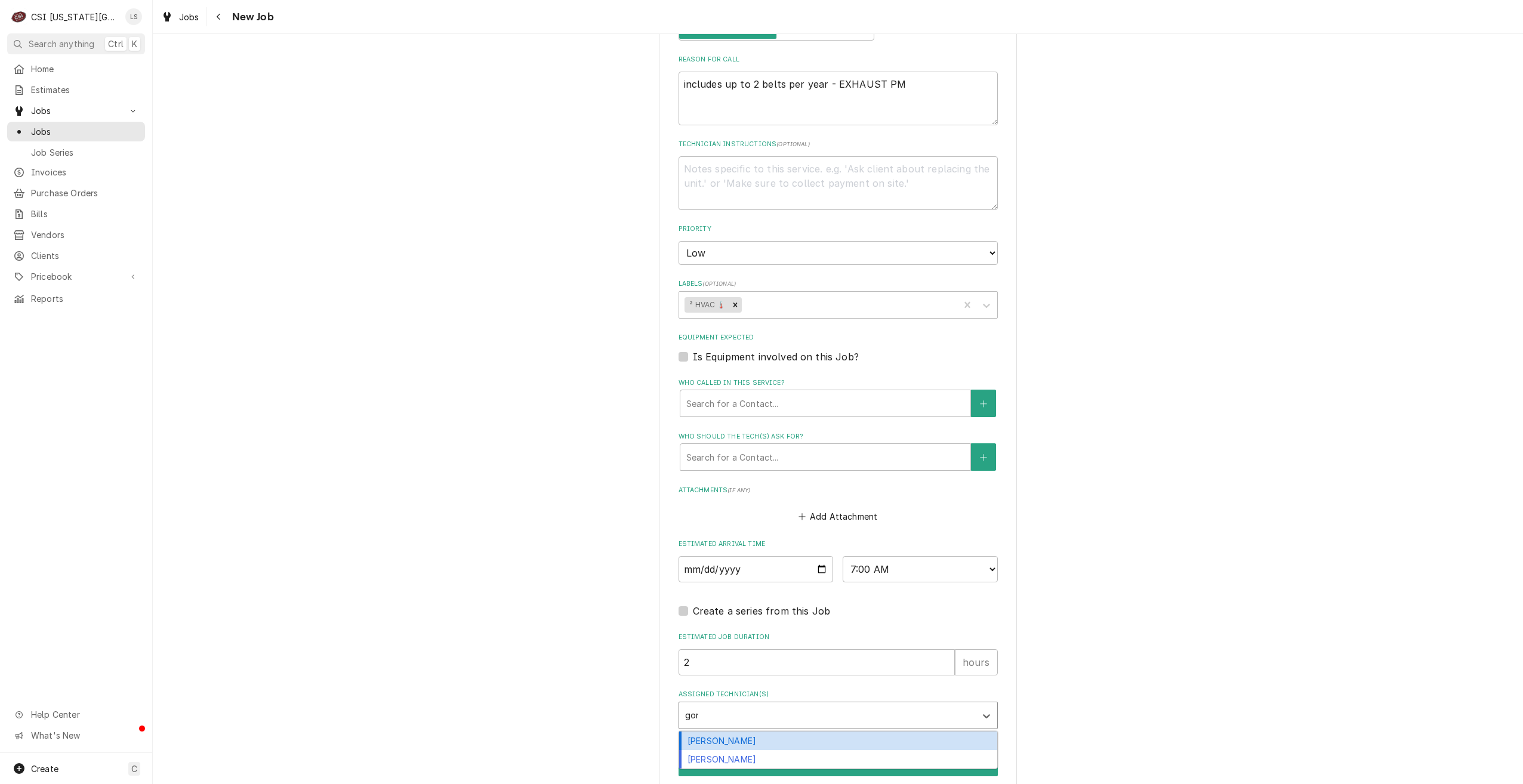
type input "gonz"
click at [836, 732] on div "[PERSON_NAME]" at bounding box center [838, 741] width 318 height 18
type textarea "x"
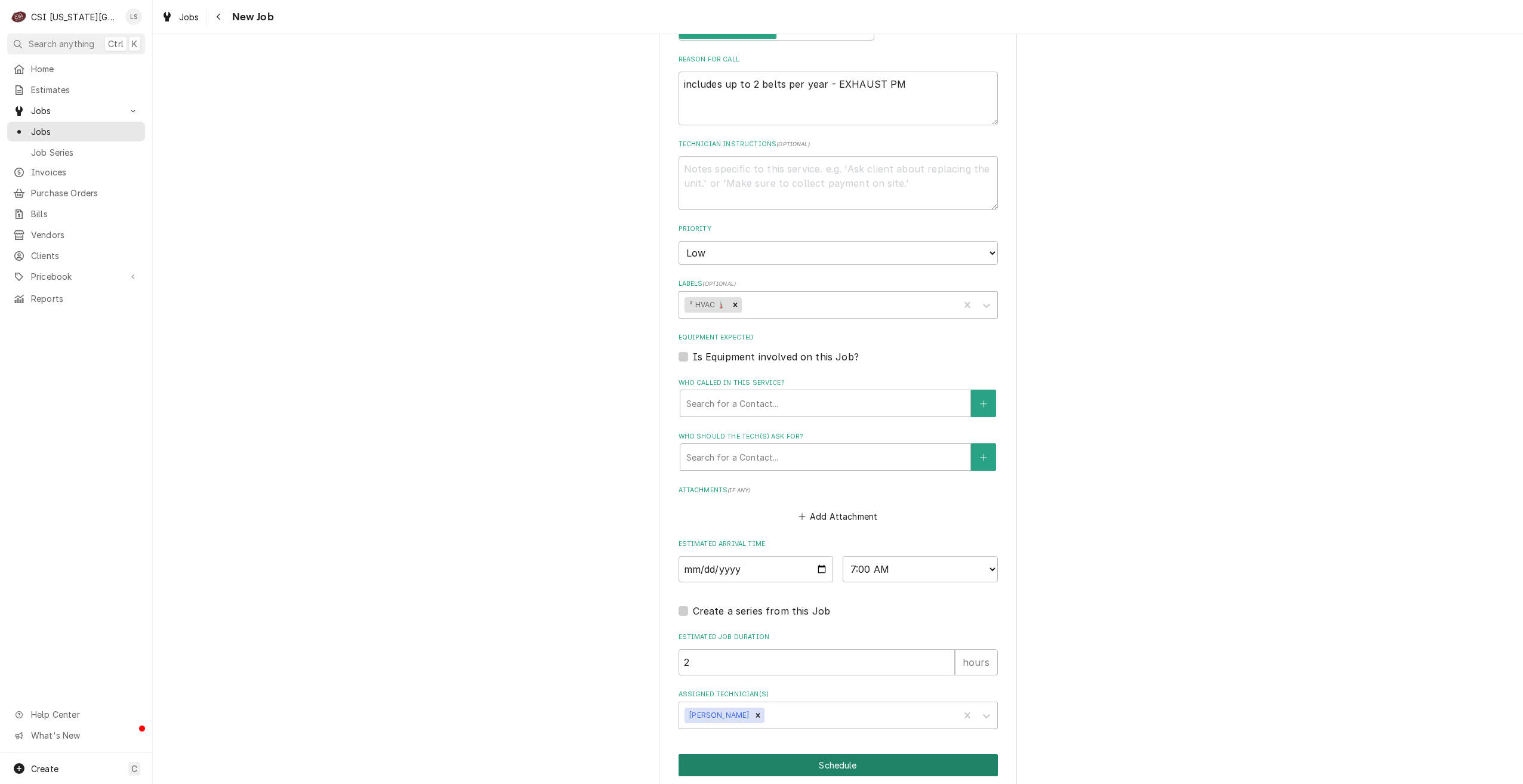
click at [836, 754] on button "Schedule" at bounding box center [838, 765] width 319 height 22
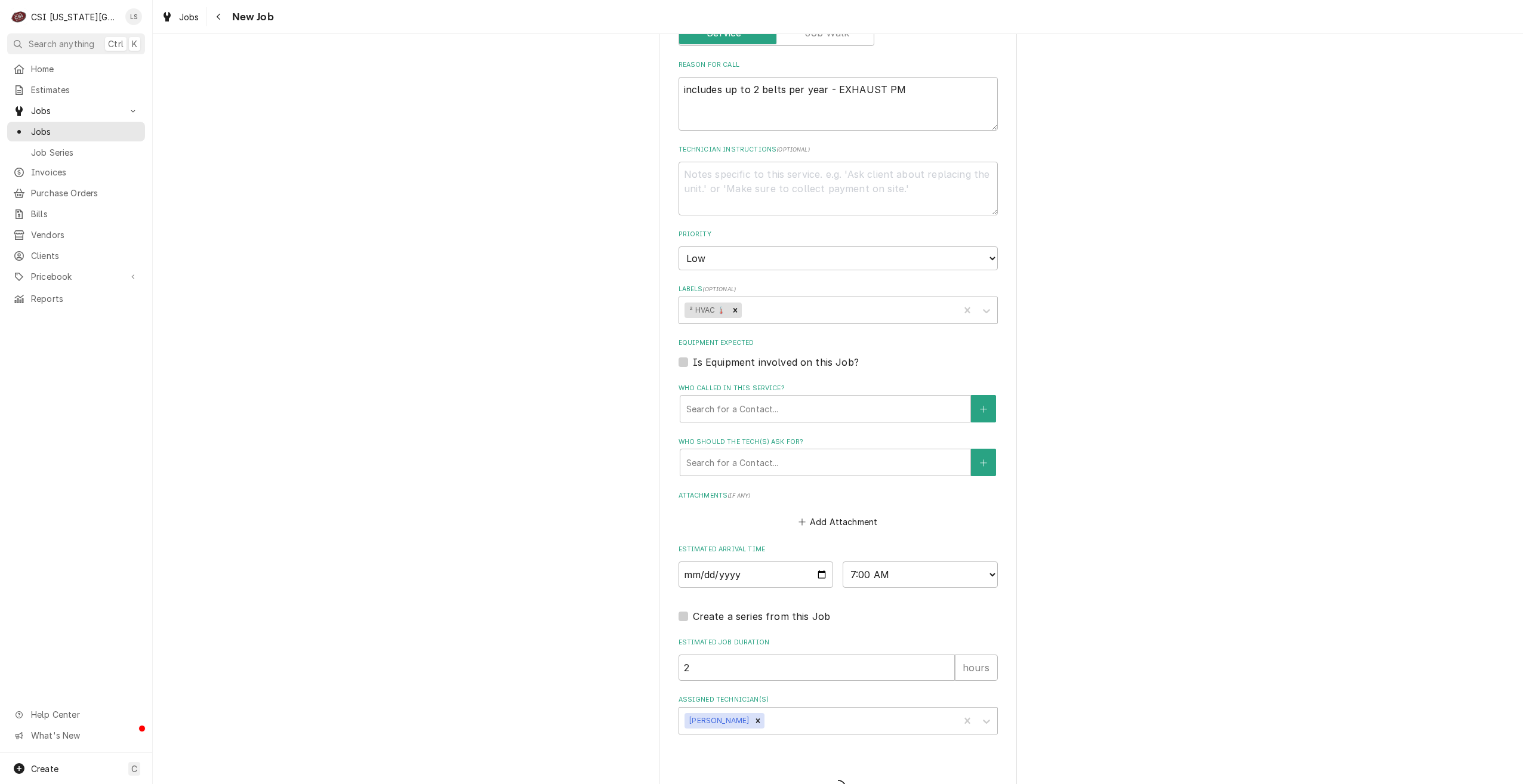
type textarea "x"
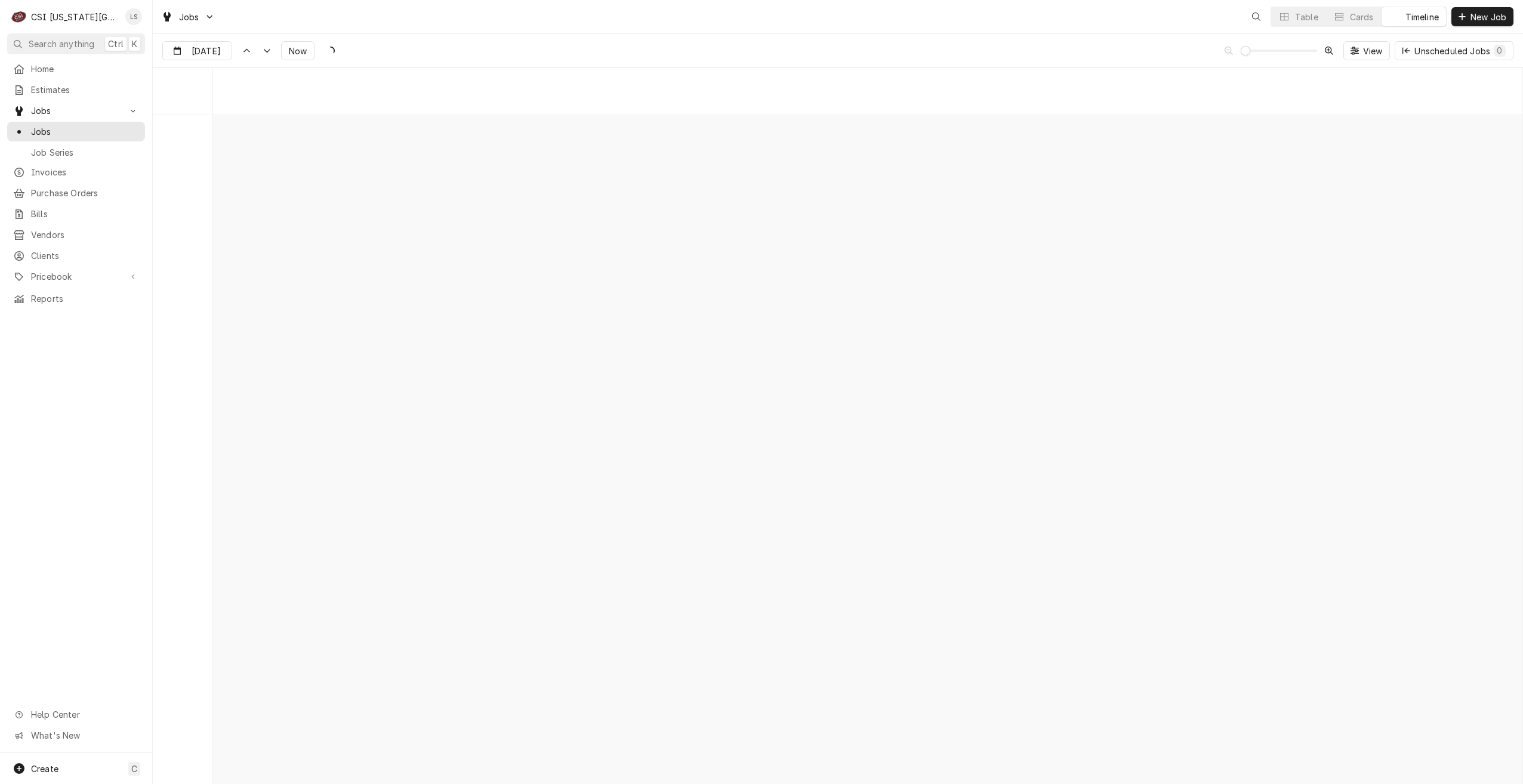
scroll to position [13699, 0]
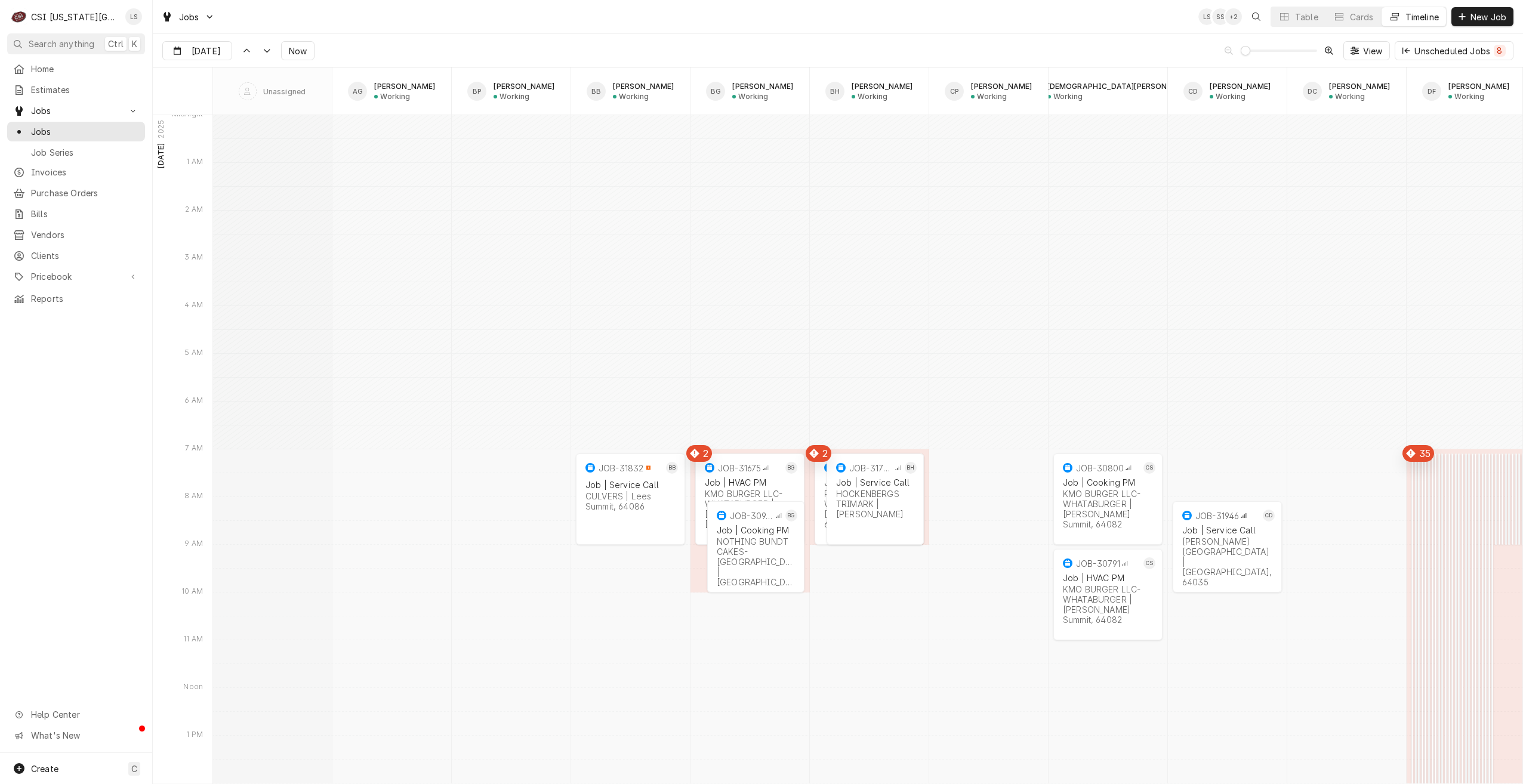
type input "[DATE]"
click at [1290, 23] on button "Table" at bounding box center [1299, 17] width 55 height 19
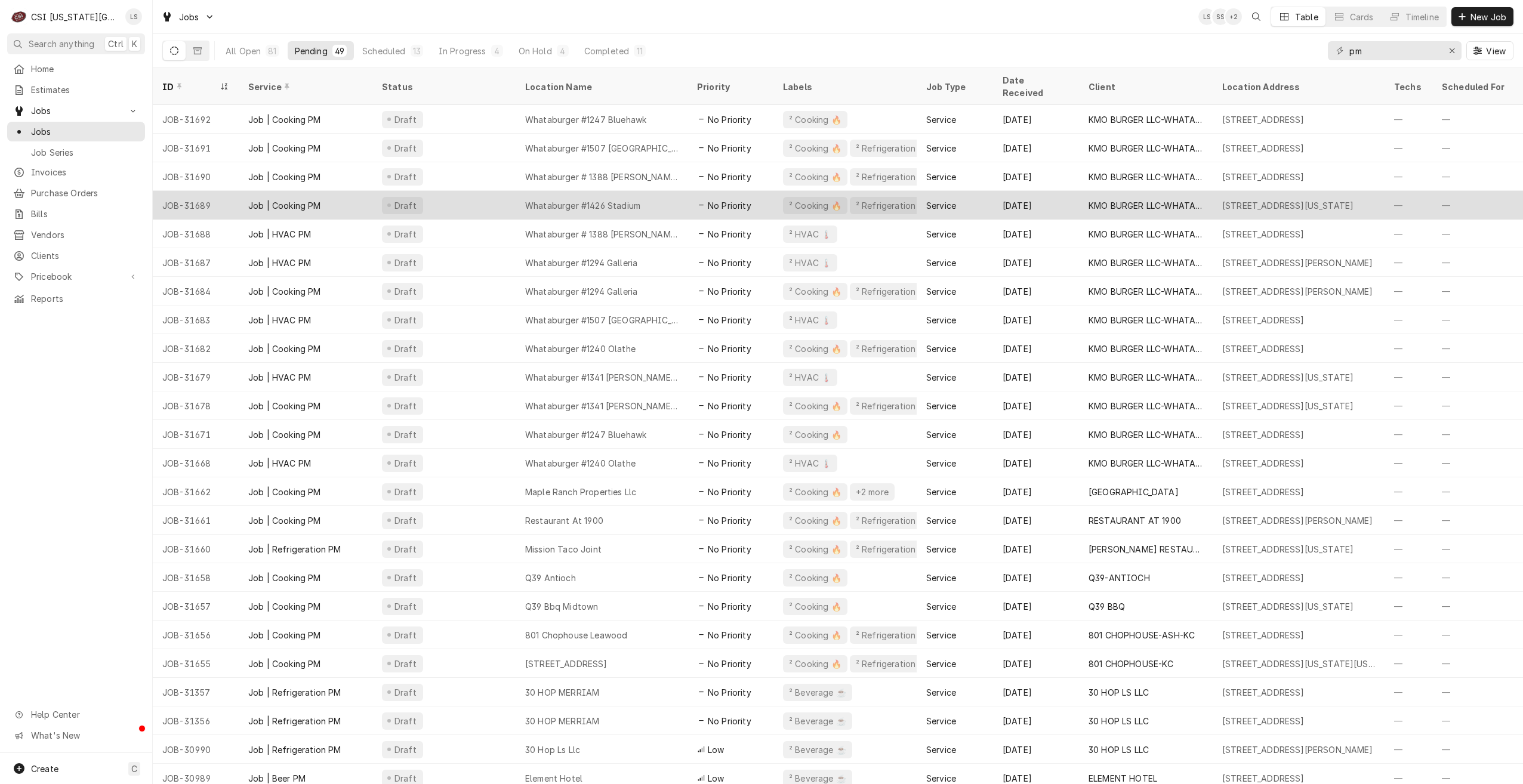
click at [615, 198] on div "Whataburger #1426 Stadium" at bounding box center [602, 205] width 172 height 29
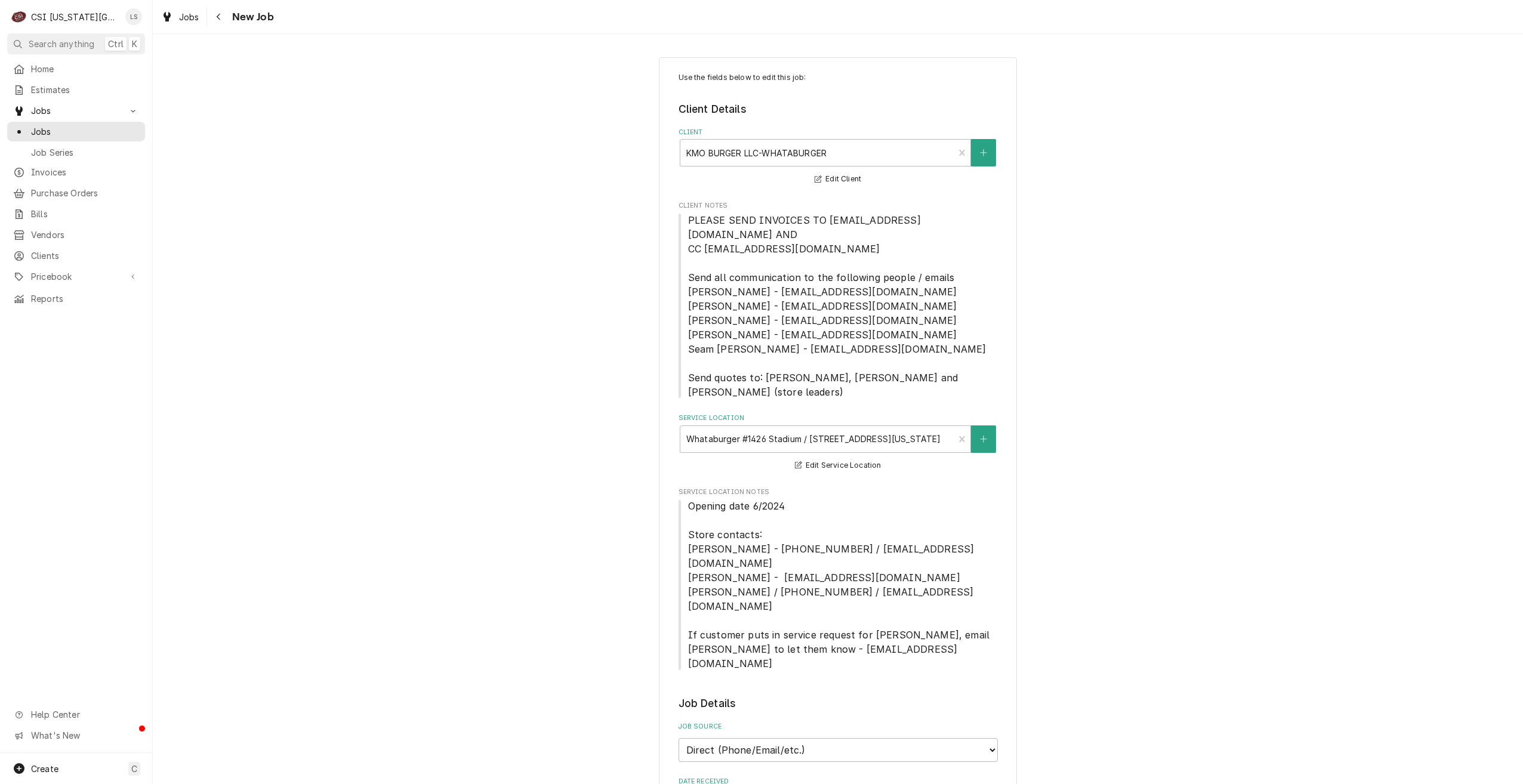
type textarea "x"
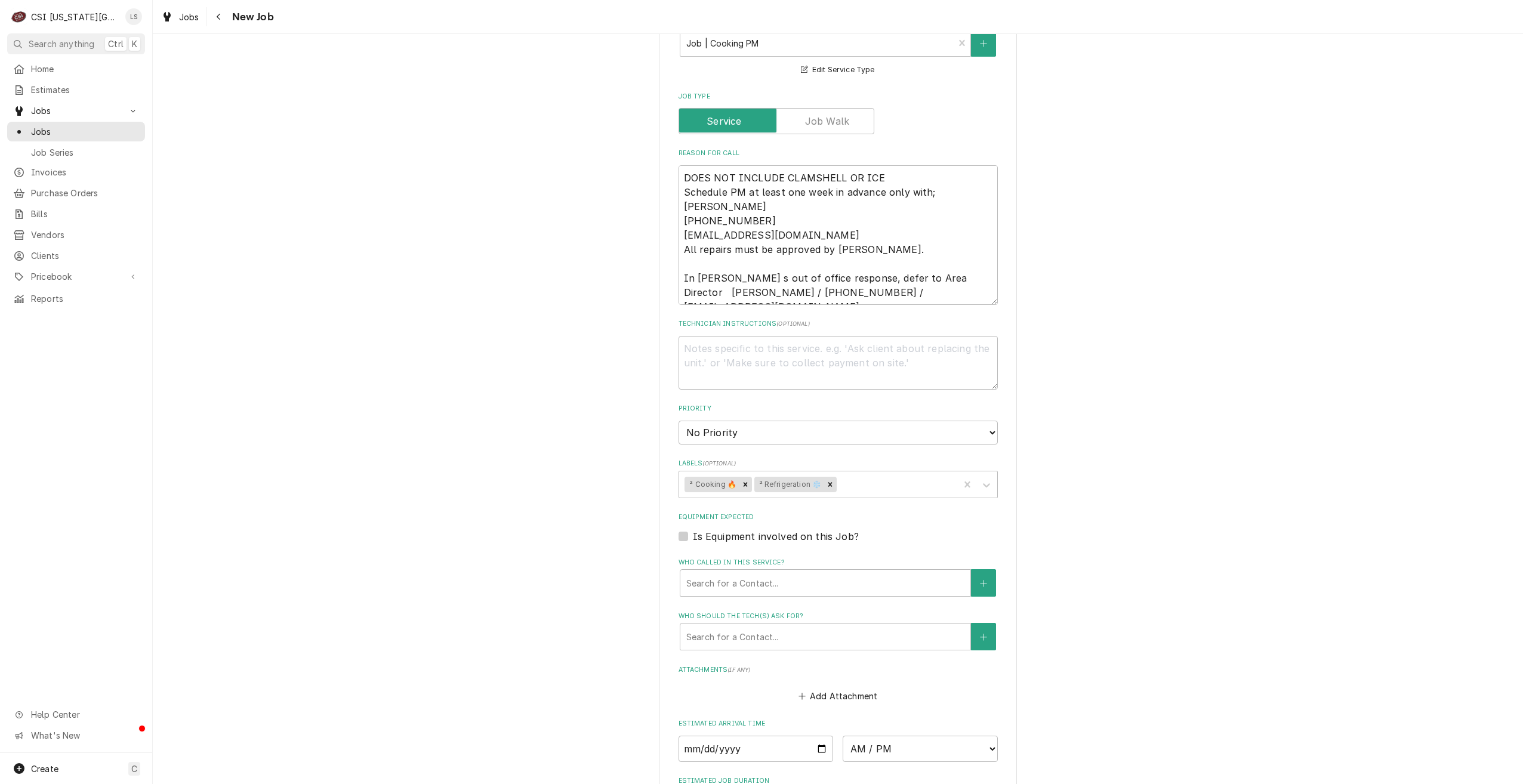
scroll to position [895, 0]
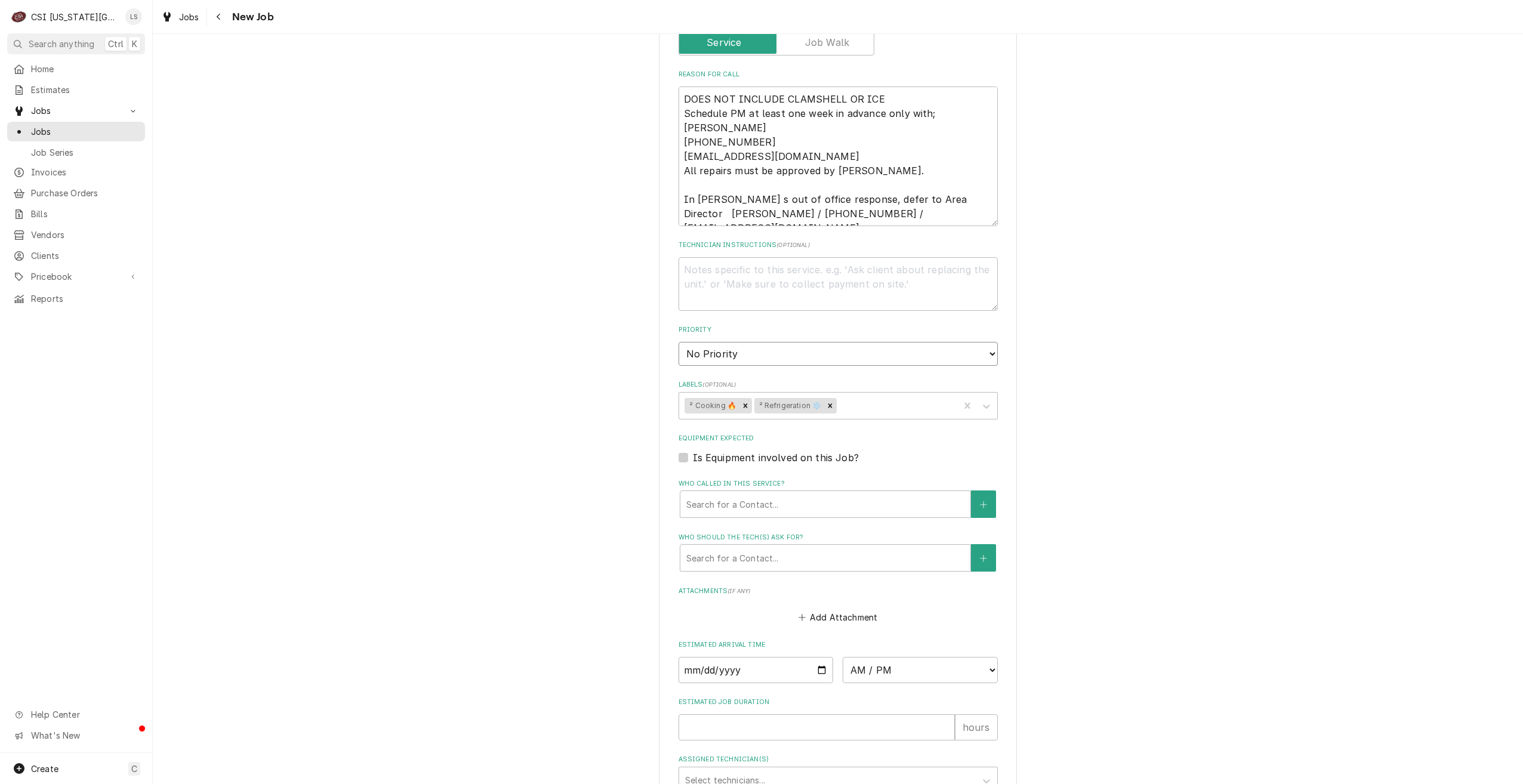
drag, startPoint x: 790, startPoint y: 316, endPoint x: 787, endPoint y: 324, distance: 8.5
click at [790, 342] on select "No Priority Urgent High Medium Low" at bounding box center [838, 354] width 319 height 24
select select "4"
click at [679, 342] on select "No Priority Urgent High Medium Low" at bounding box center [838, 354] width 319 height 24
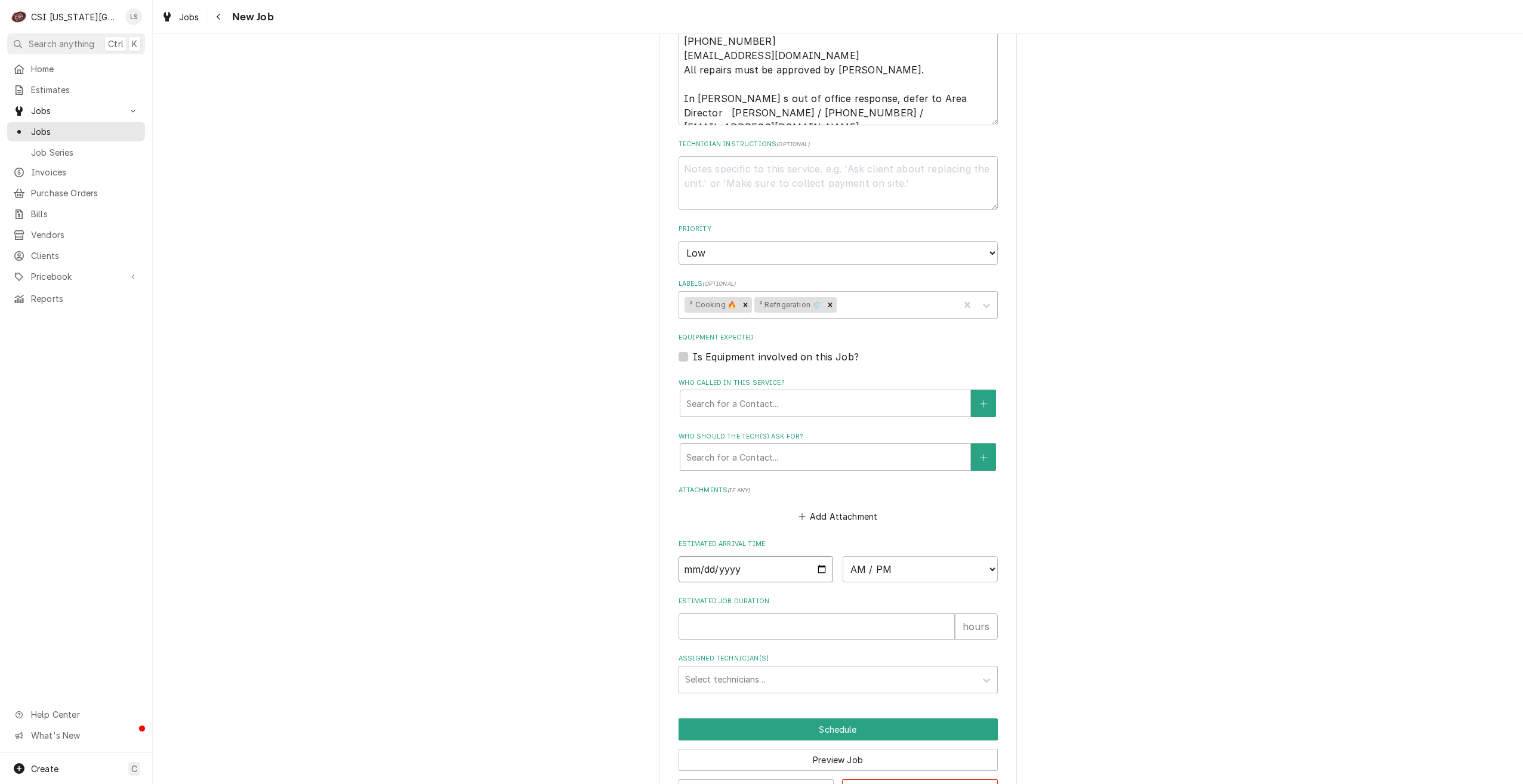
click at [817, 556] on input "Date" at bounding box center [756, 570] width 156 height 27
type textarea "x"
type input "[DATE]"
click at [863, 556] on select "AM / PM 6:00 AM 6:15 AM 6:30 AM 6:45 AM 7:00 AM 7:15 AM 7:30 AM 7:45 AM 8:00 AM…" at bounding box center [920, 570] width 156 height 27
type textarea "x"
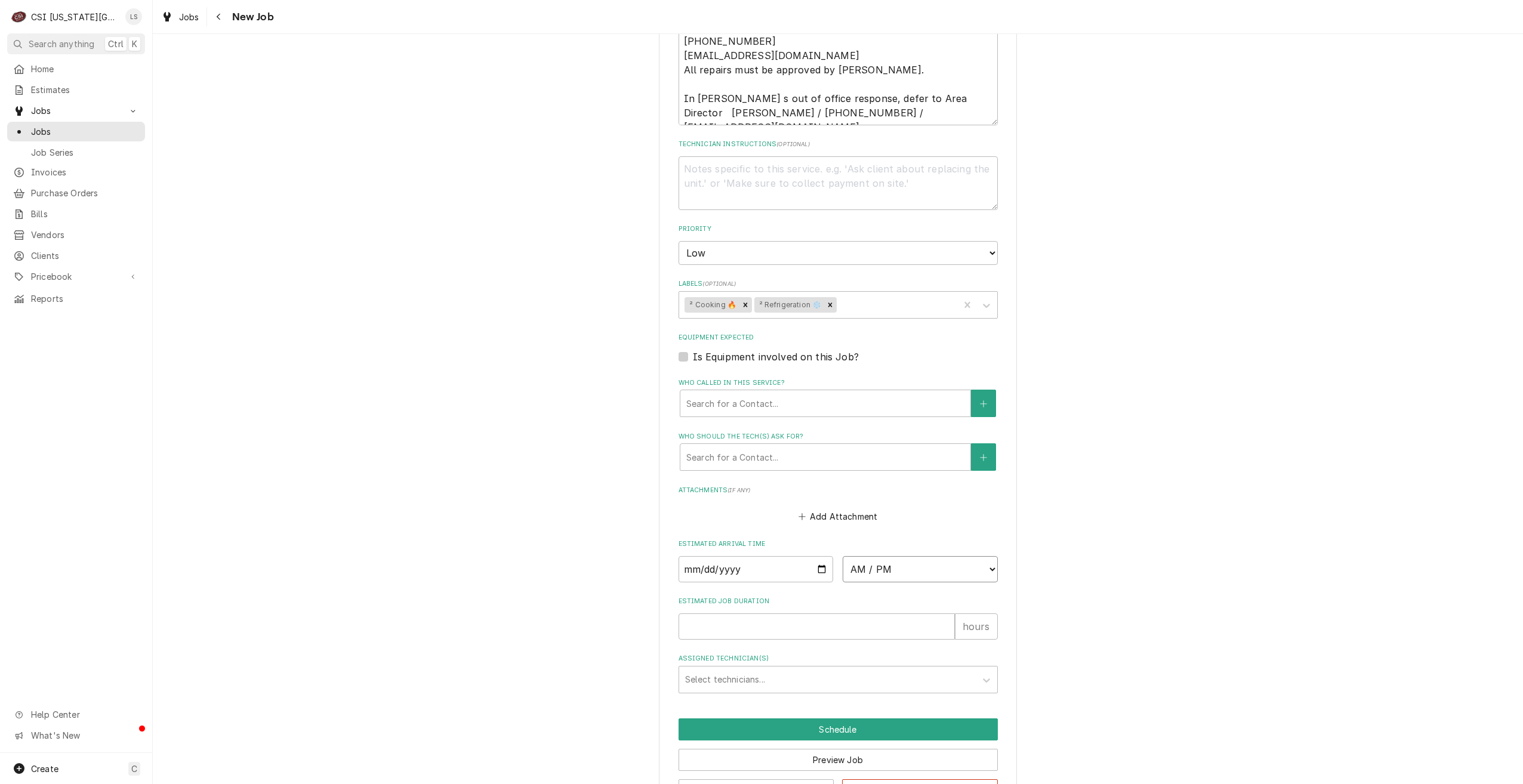
select select "09:00:00"
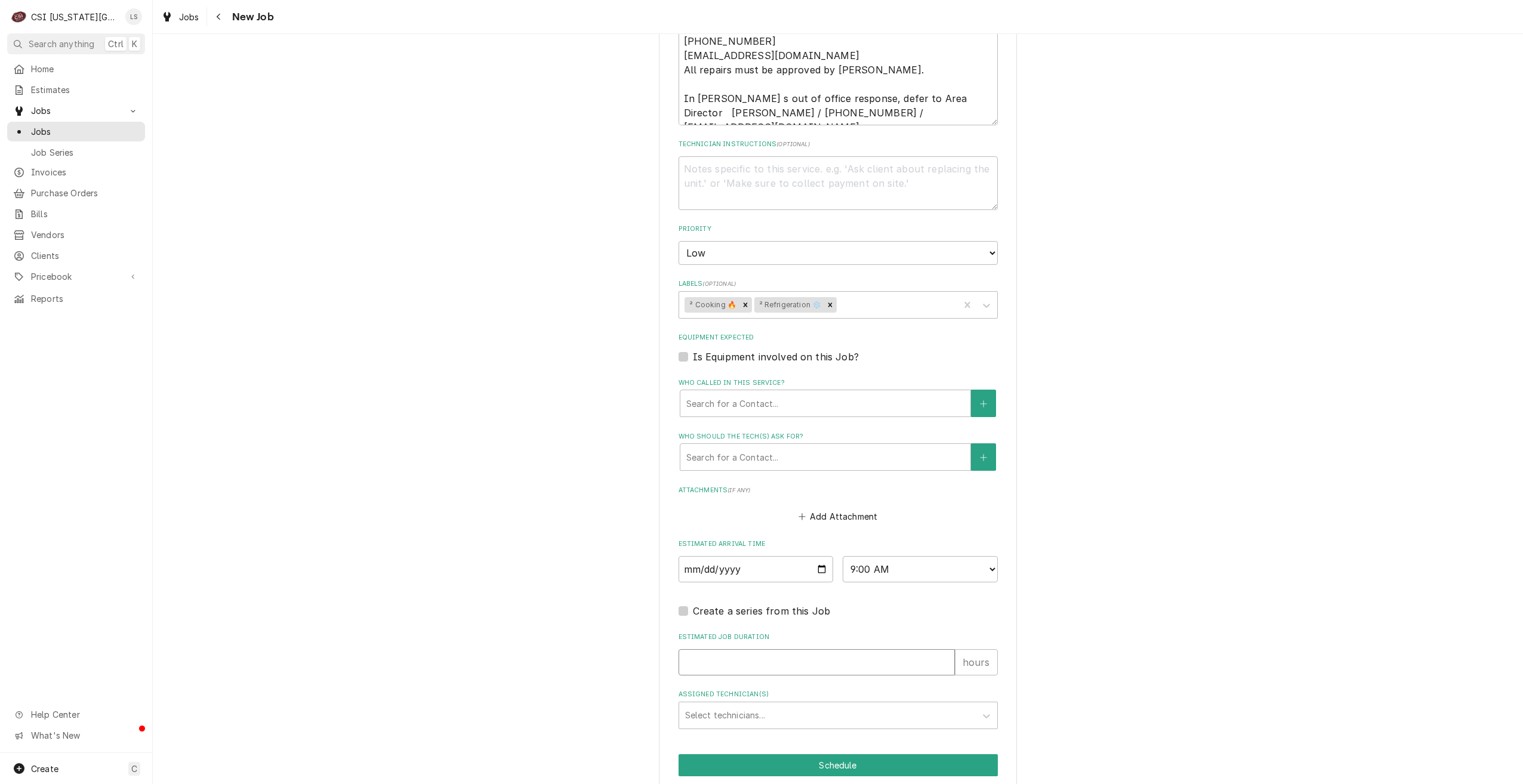
click at [843, 649] on input "Estimated Job Duration" at bounding box center [817, 662] width 276 height 27
type textarea "x"
type input "2"
type textarea "x"
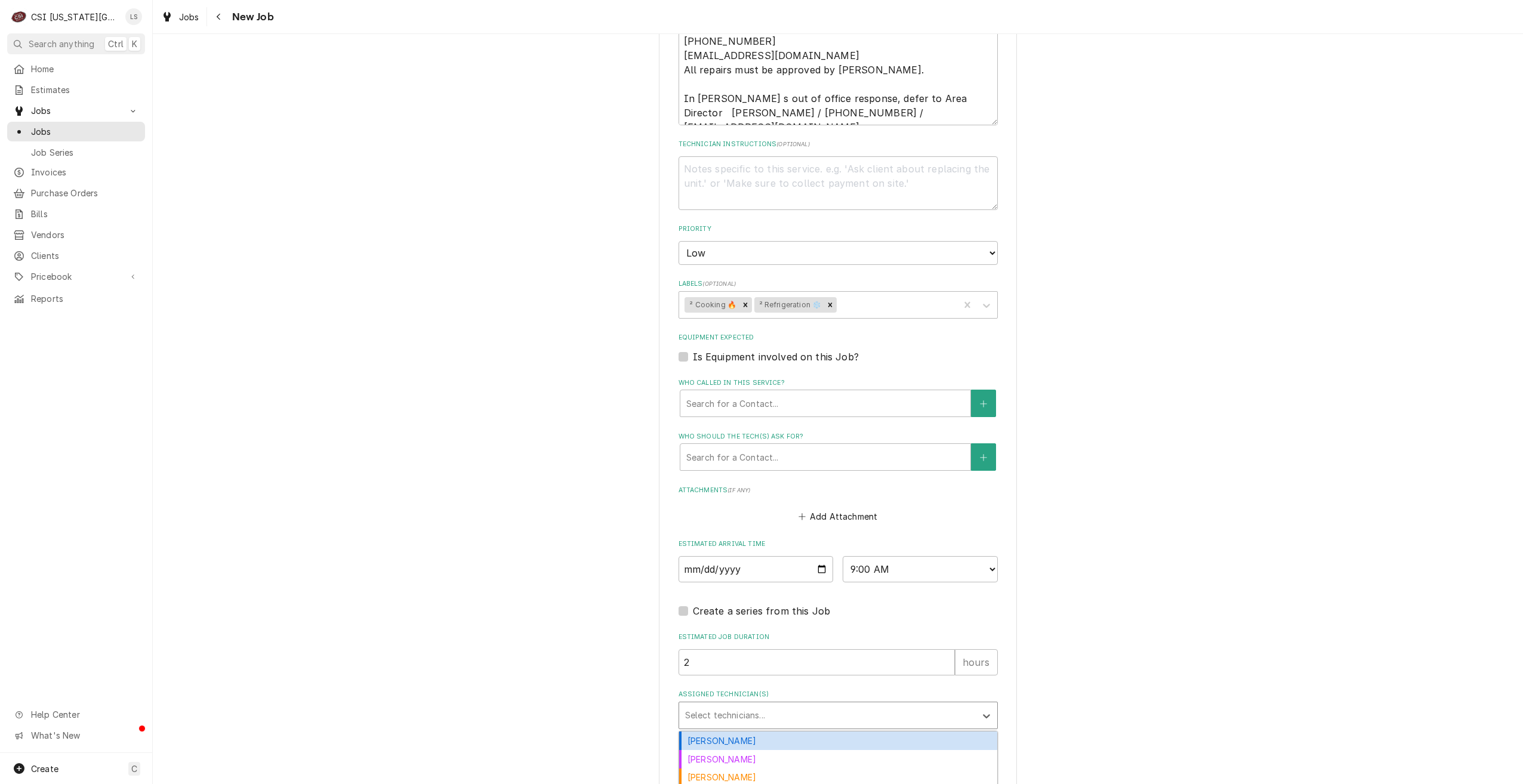
click at [858, 704] on div "Assigned Technician(s)" at bounding box center [828, 715] width 285 height 21
type input "gonz"
click at [850, 732] on div "Brian Gonzalez" at bounding box center [838, 741] width 318 height 18
type textarea "x"
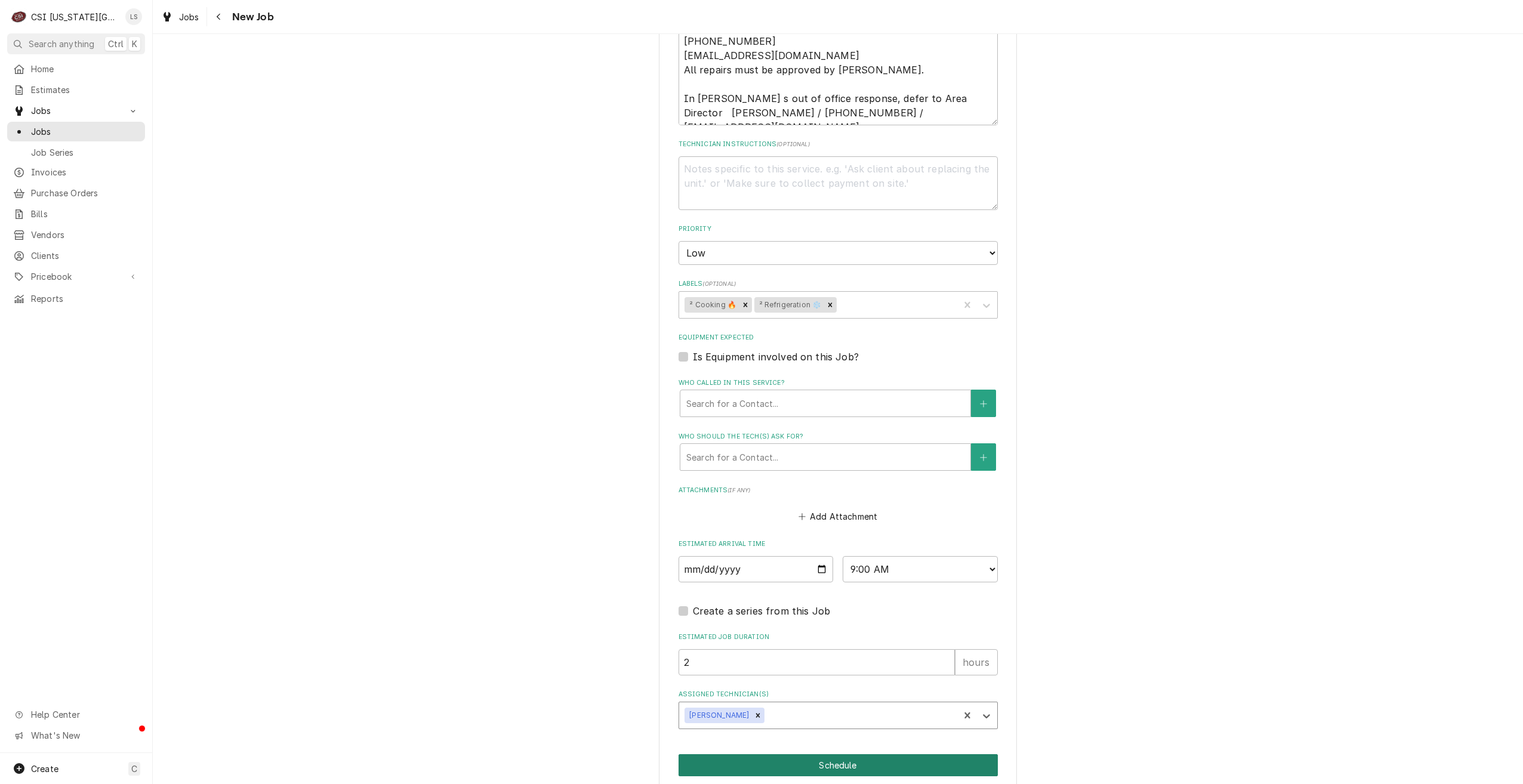
click at [848, 754] on button "Schedule" at bounding box center [838, 765] width 319 height 22
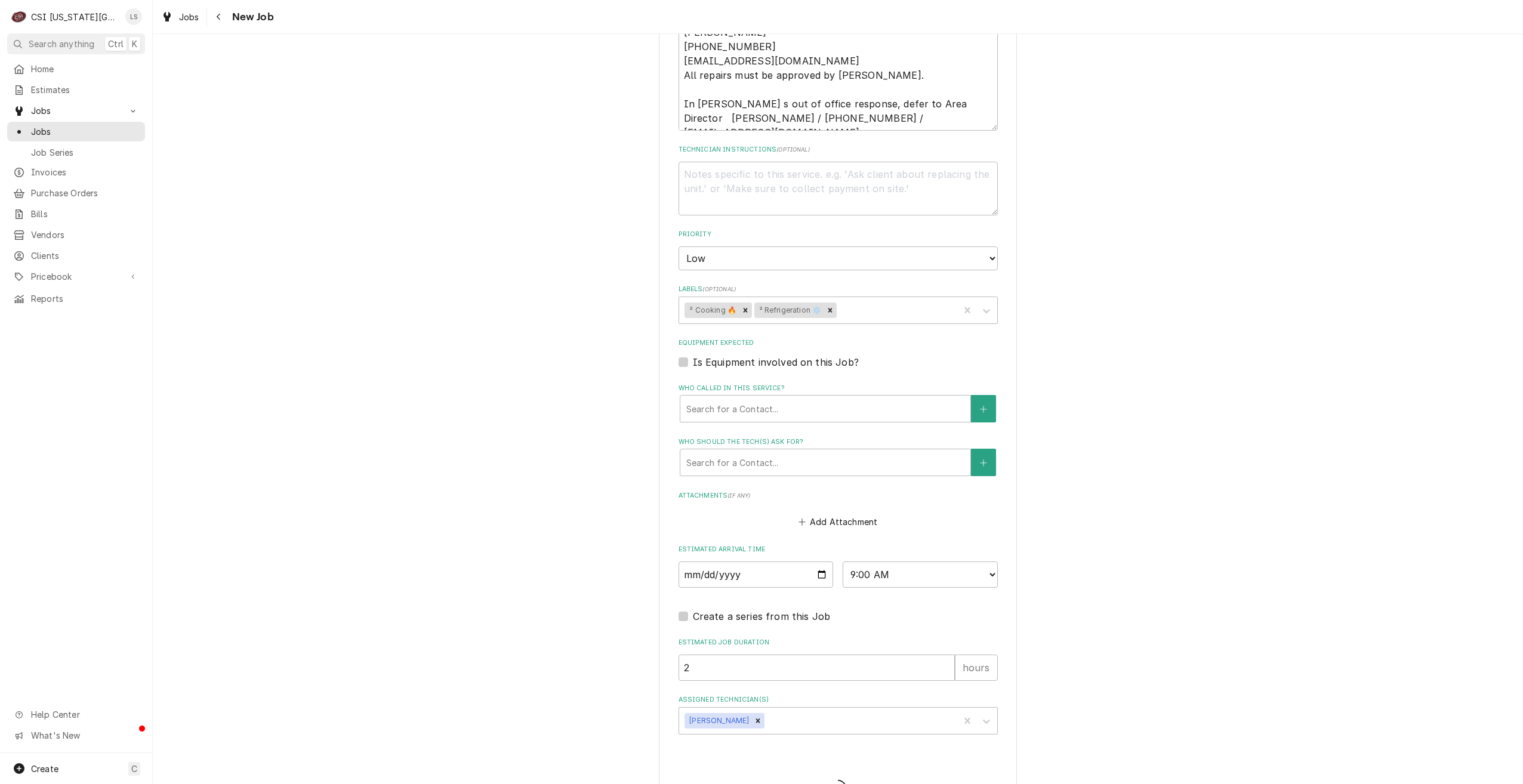
type textarea "x"
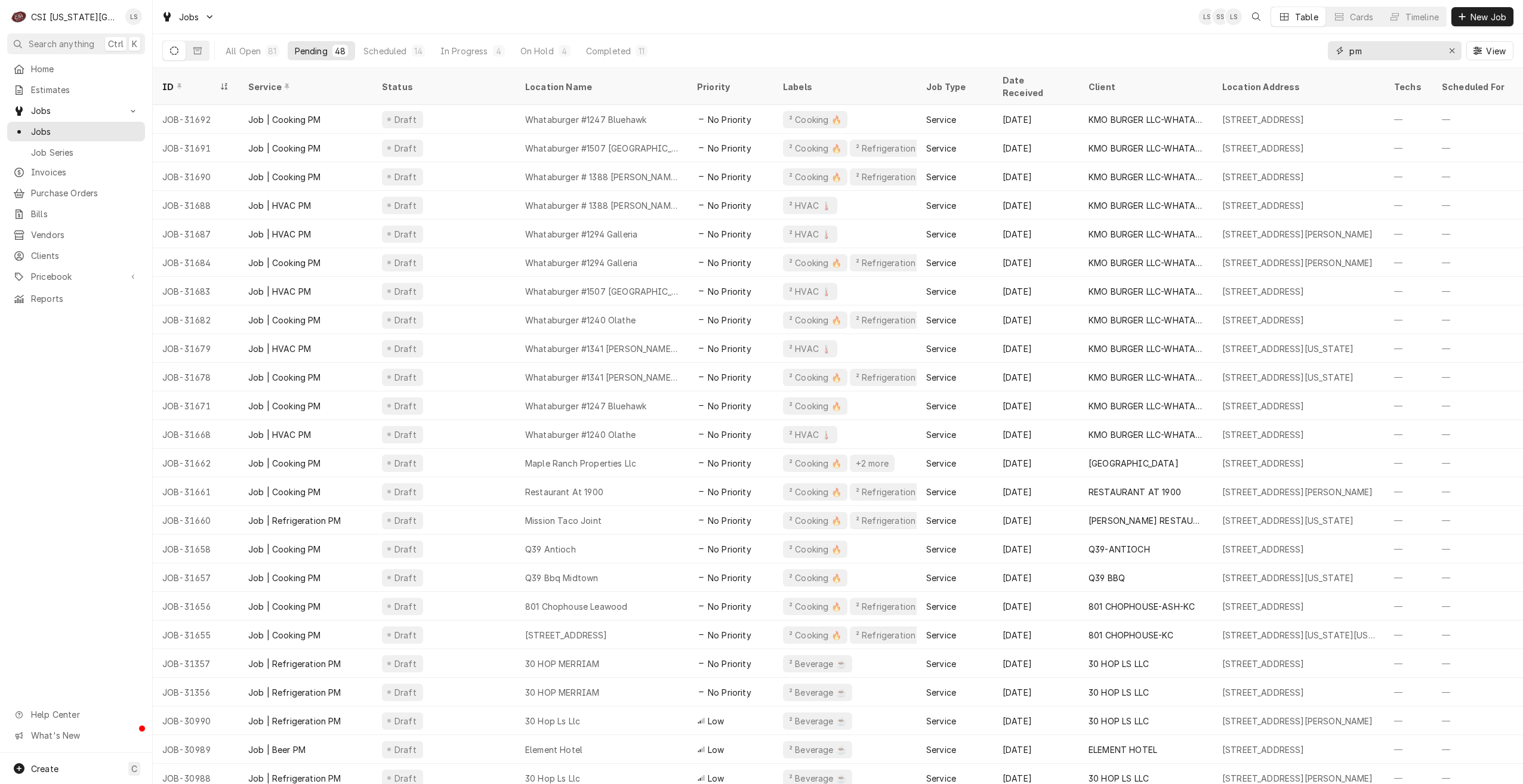
drag, startPoint x: 1372, startPoint y: 55, endPoint x: 1341, endPoint y: 55, distance: 31.0
click at [1341, 55] on div "pm" at bounding box center [1395, 51] width 133 height 19
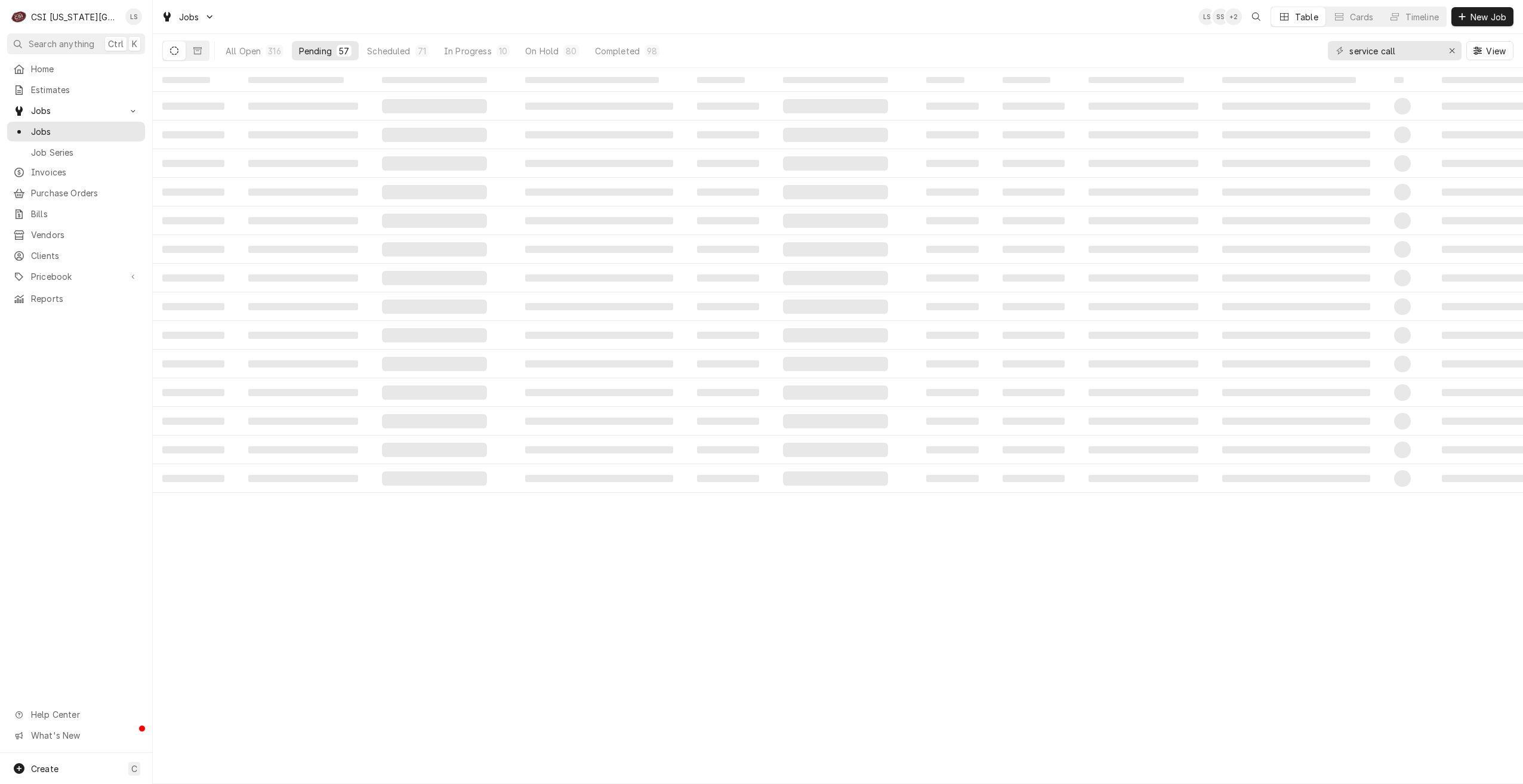
click at [1103, 27] on div "Jobs LS SS + 2 Table Cards Timeline New Job" at bounding box center [837, 16] width 1370 height 33
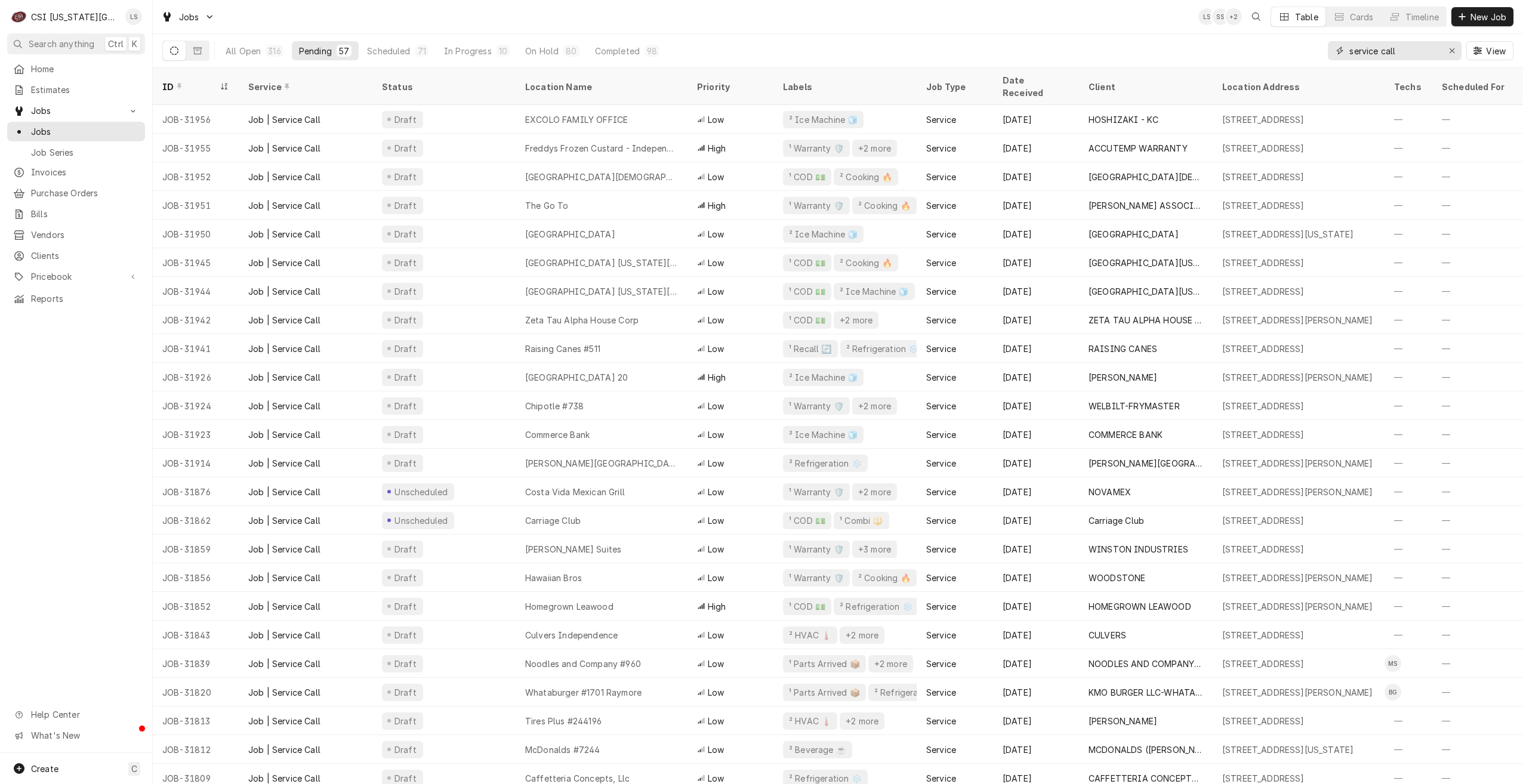
drag, startPoint x: 1406, startPoint y: 54, endPoint x: 1297, endPoint y: 52, distance: 109.0
click at [1297, 52] on div "All Open 316 Pending 57 Scheduled 71 In Progress 10 On Hold 80 Completed 98 ser…" at bounding box center [837, 50] width 1351 height 33
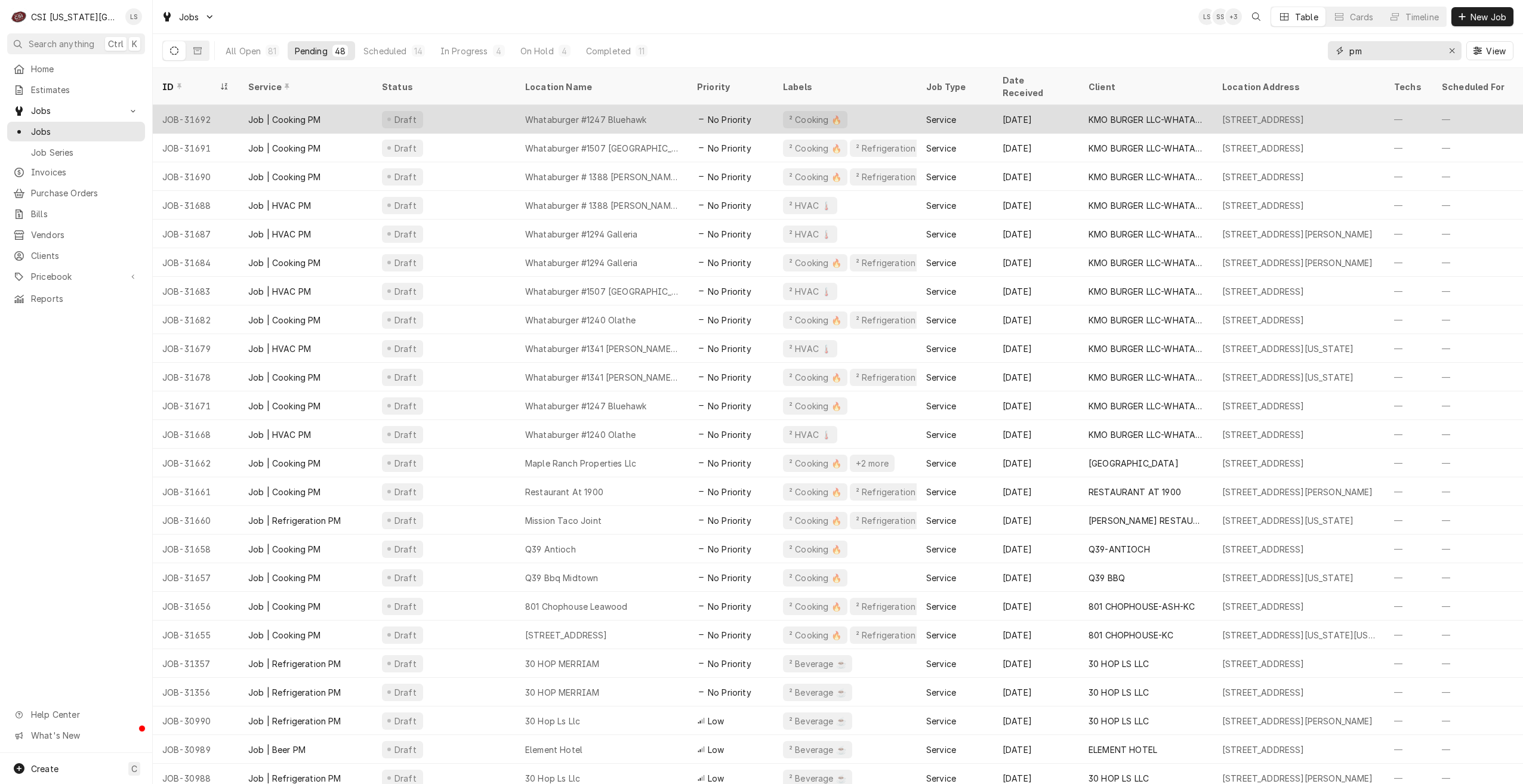
type input "pm"
click at [623, 113] on div "Whataburger #1247 Bluehawk" at bounding box center [586, 119] width 121 height 13
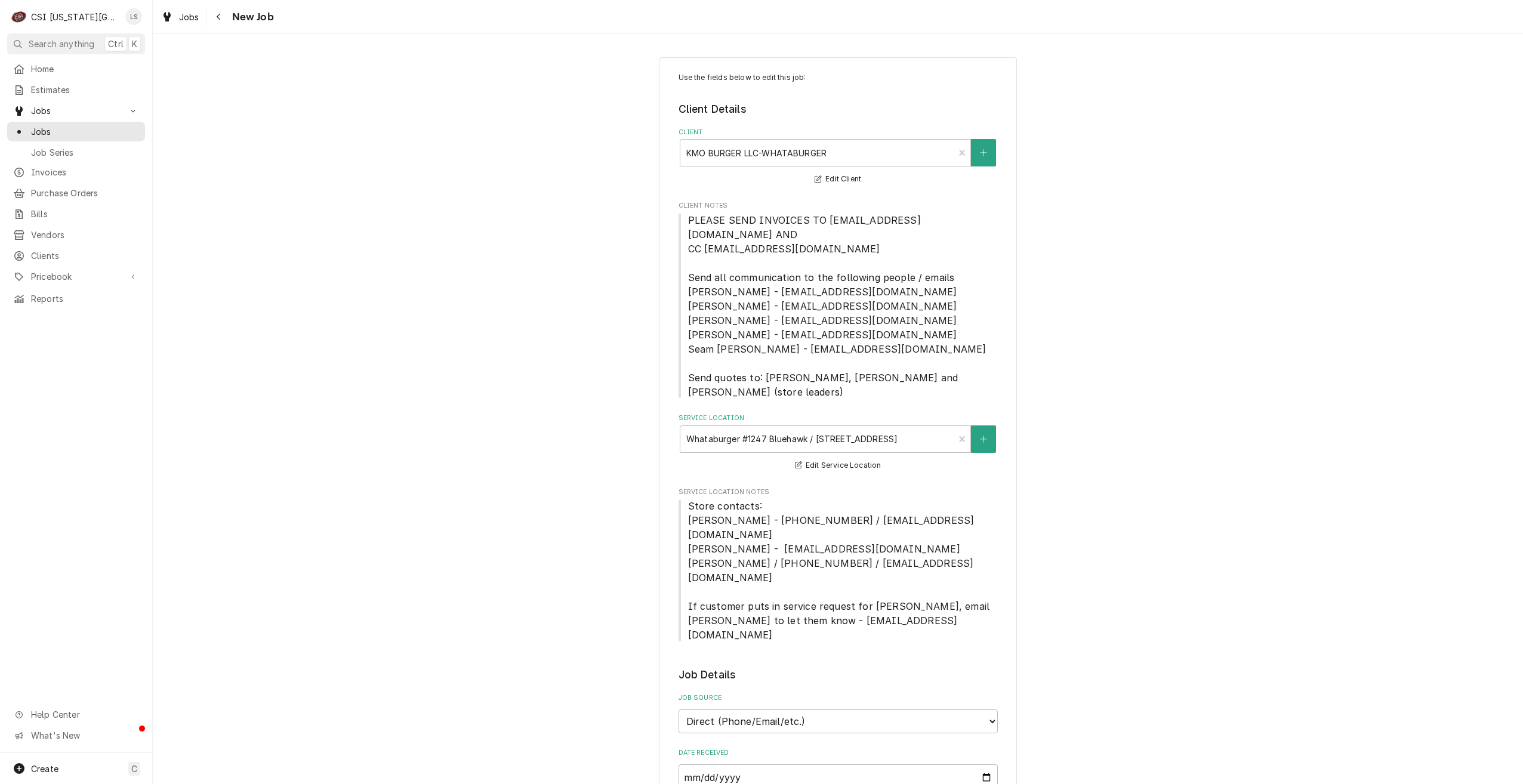
type textarea "x"
drag, startPoint x: 122, startPoint y: 129, endPoint x: 149, endPoint y: 143, distance: 30.4
click at [122, 129] on span "Jobs" at bounding box center [85, 131] width 108 height 13
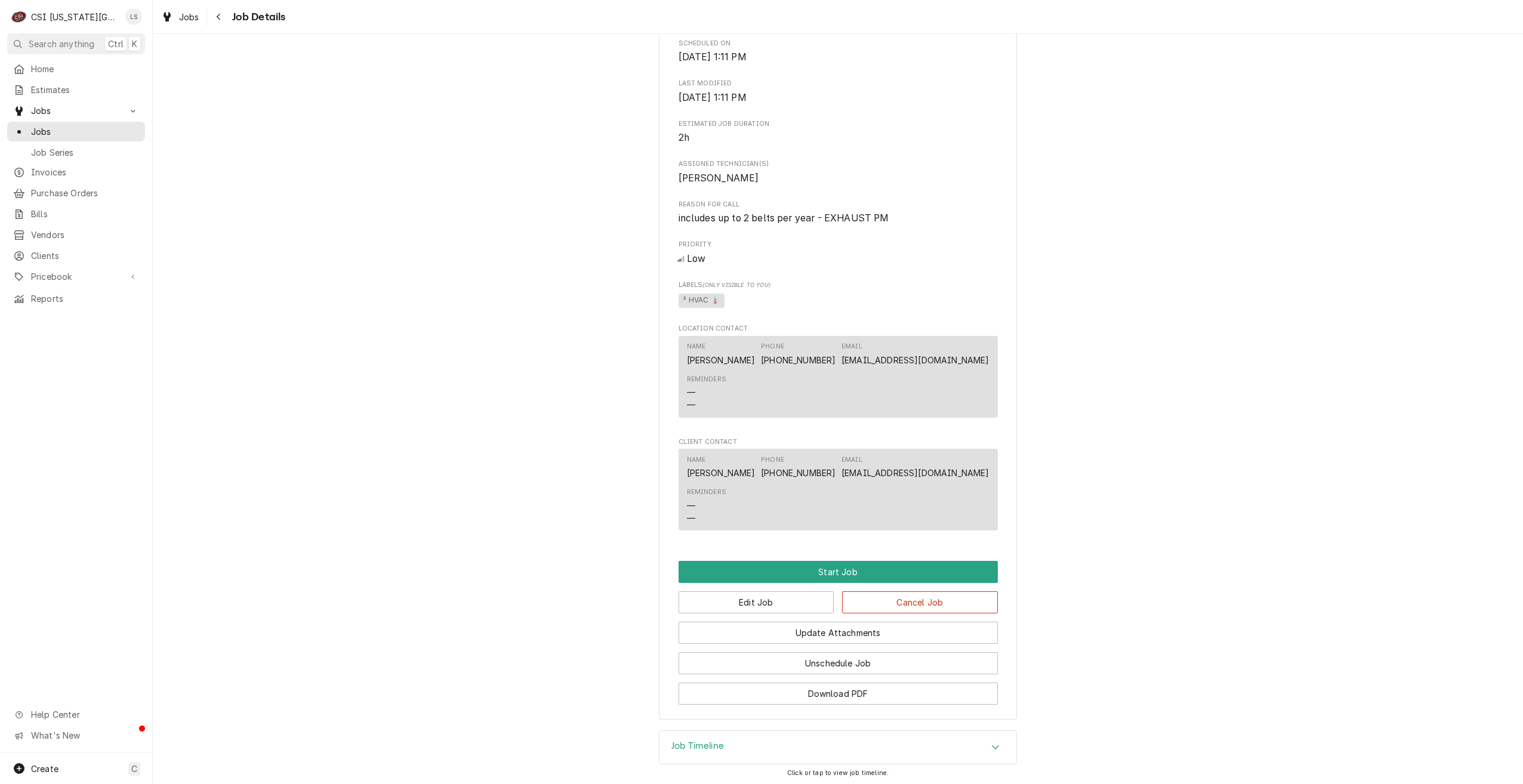
scroll to position [785, 0]
click at [788, 589] on button "Edit Job" at bounding box center [756, 600] width 156 height 22
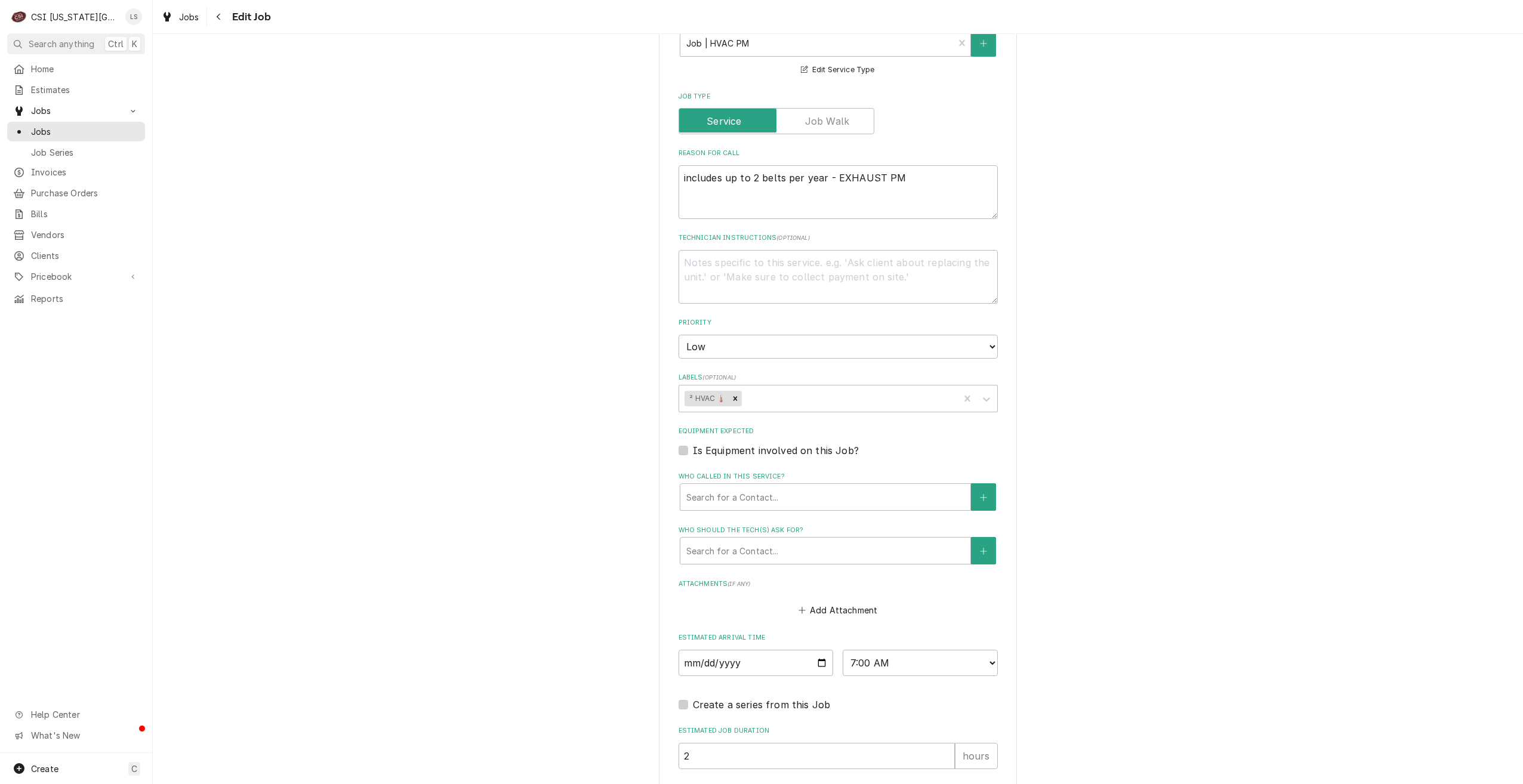
scroll to position [885, 0]
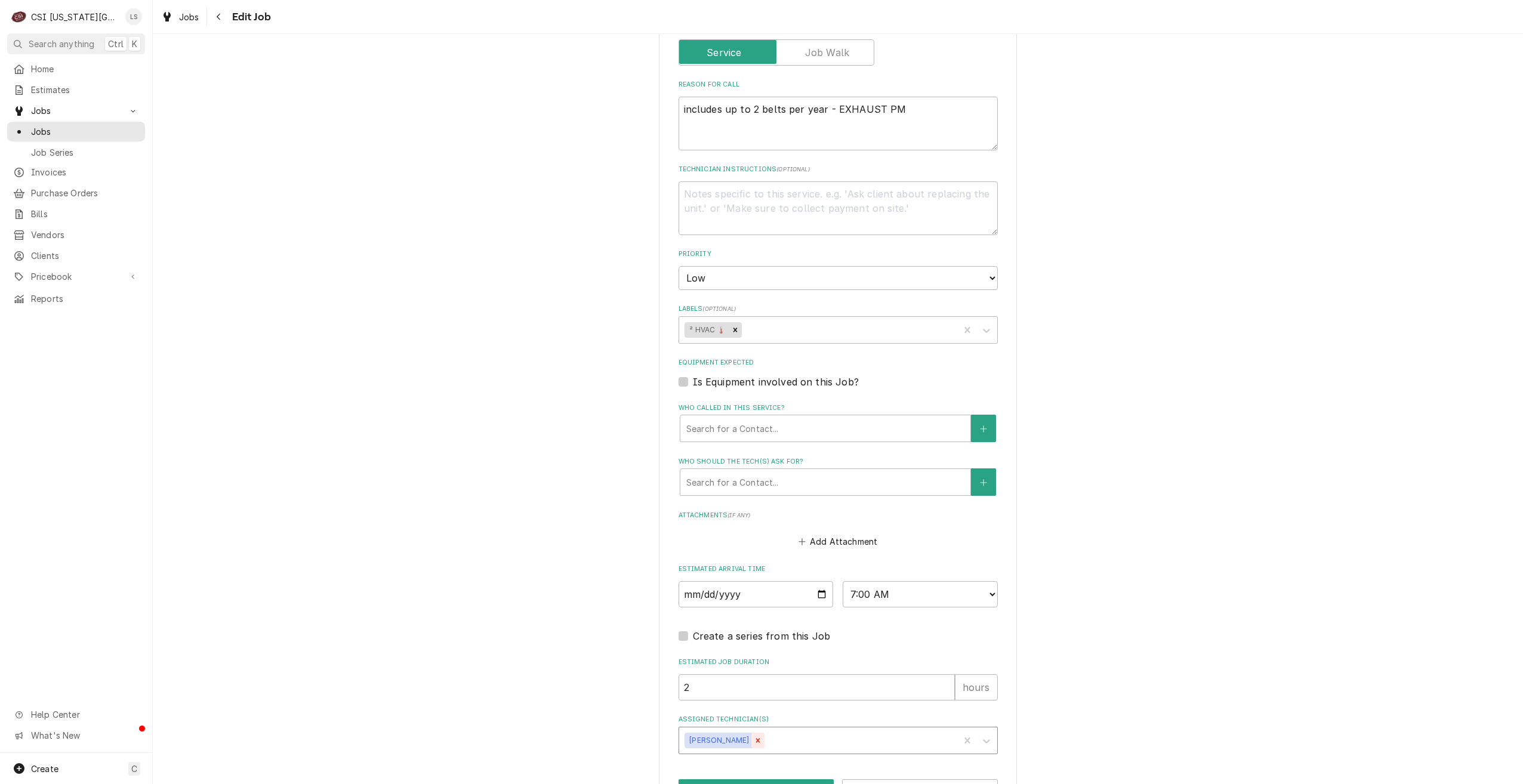
click at [751, 732] on div "Remove Brian Gonzalez" at bounding box center [758, 740] width 13 height 15
type textarea "x"
type input "pres"
click at [749, 757] on div "Preston Merriman" at bounding box center [838, 766] width 318 height 18
type textarea "x"
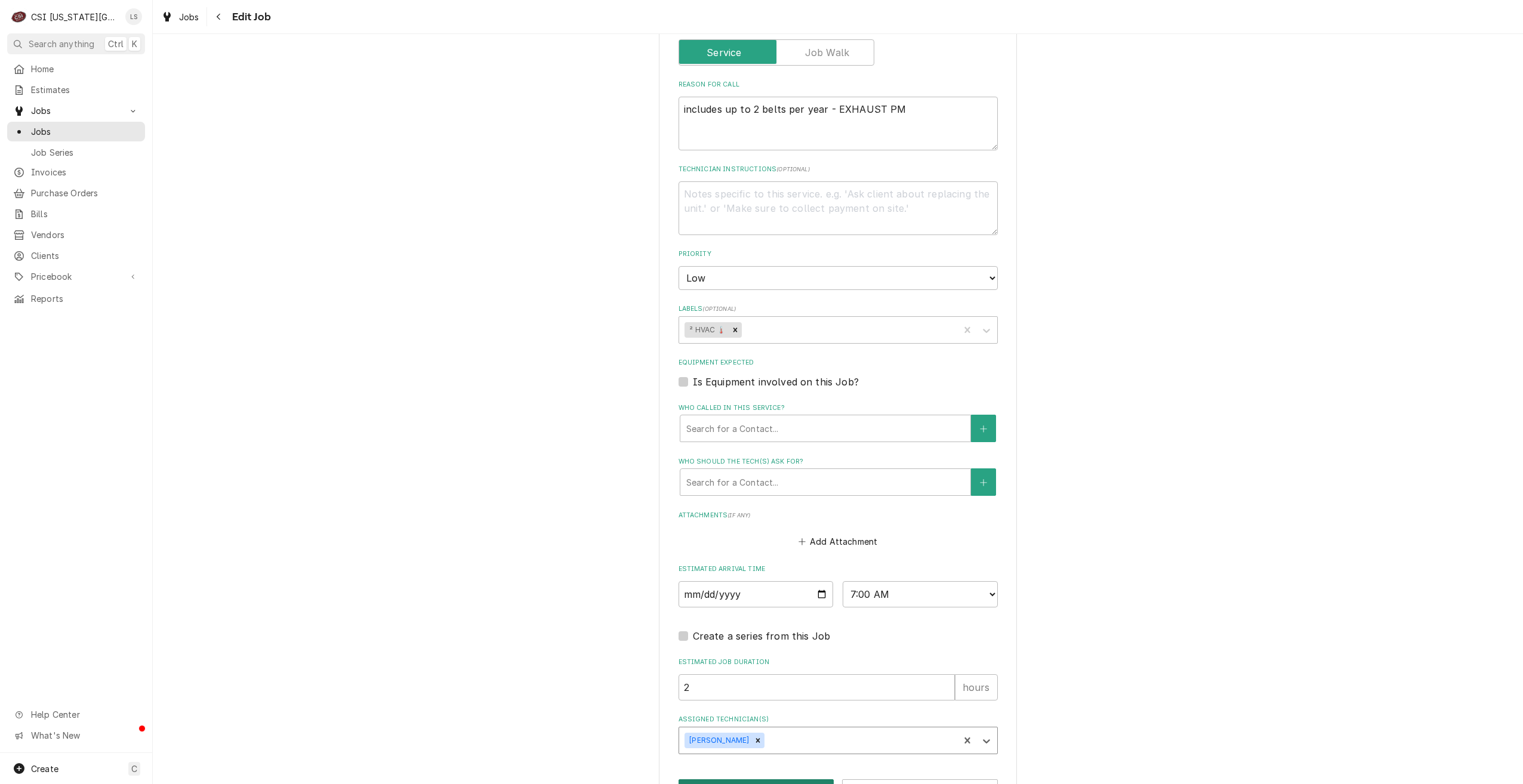
click at [746, 779] on button "Save" at bounding box center [756, 790] width 156 height 22
type textarea "x"
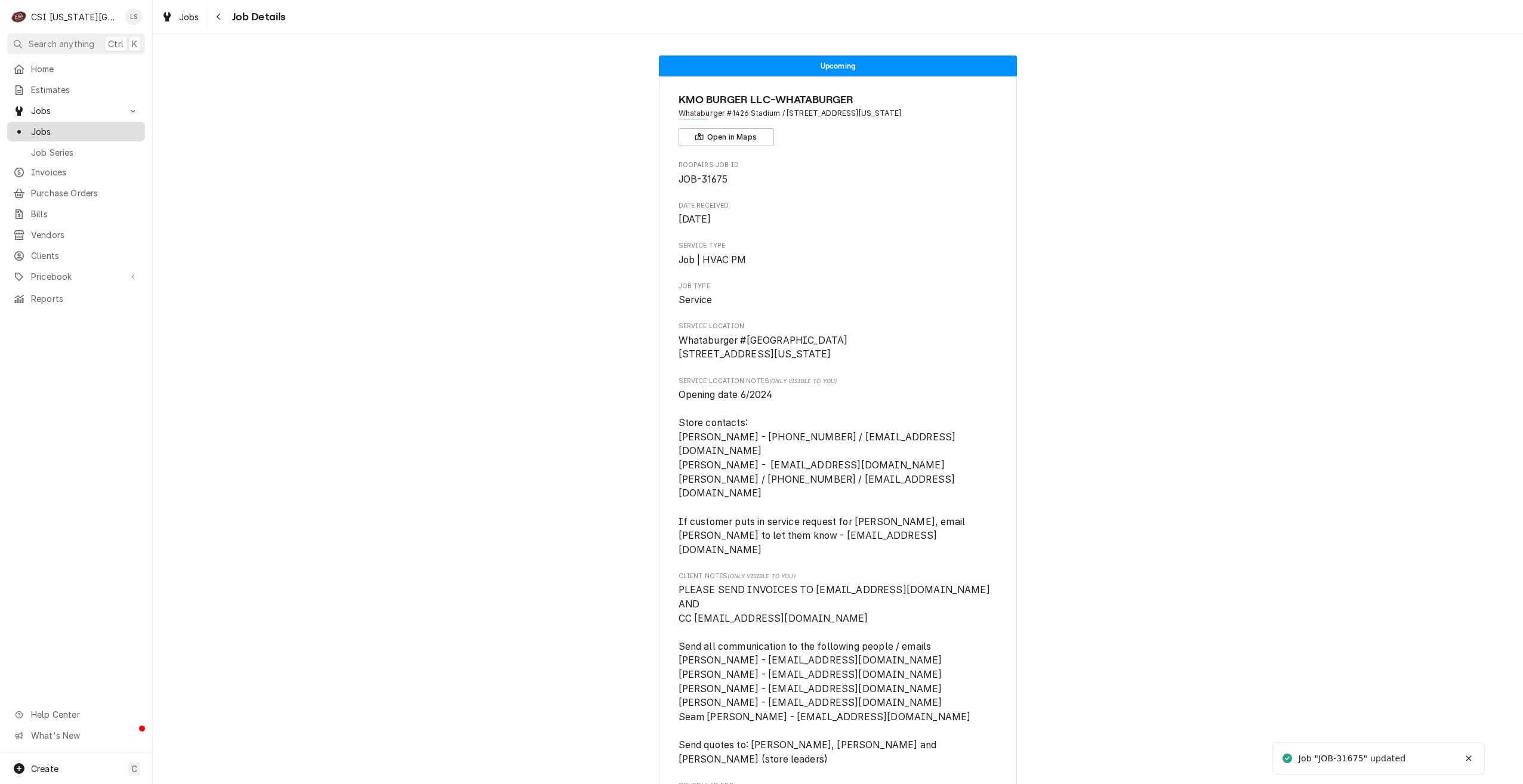
click at [90, 125] on span "Jobs" at bounding box center [85, 131] width 108 height 13
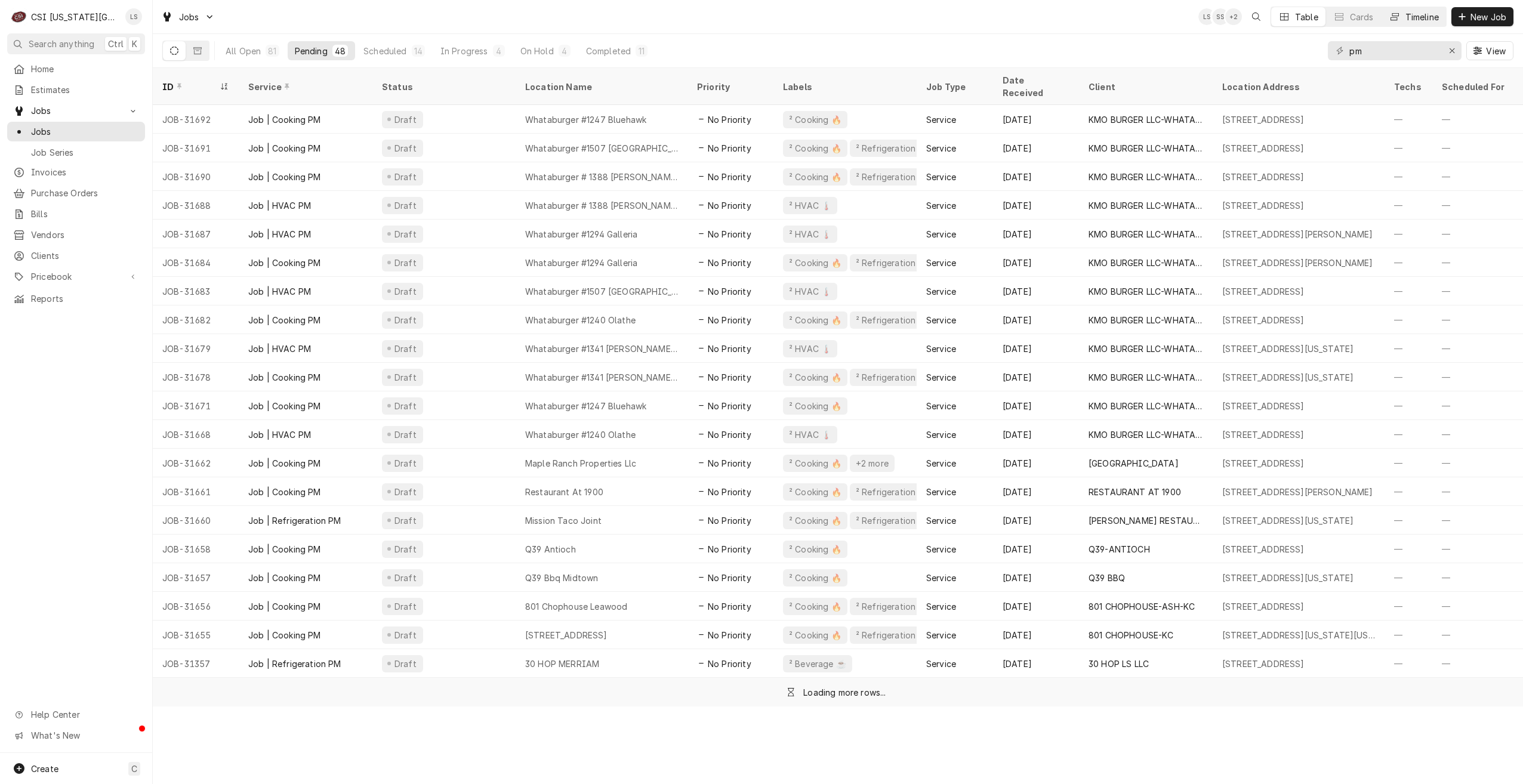
click at [1408, 14] on div "Timeline" at bounding box center [1422, 17] width 33 height 13
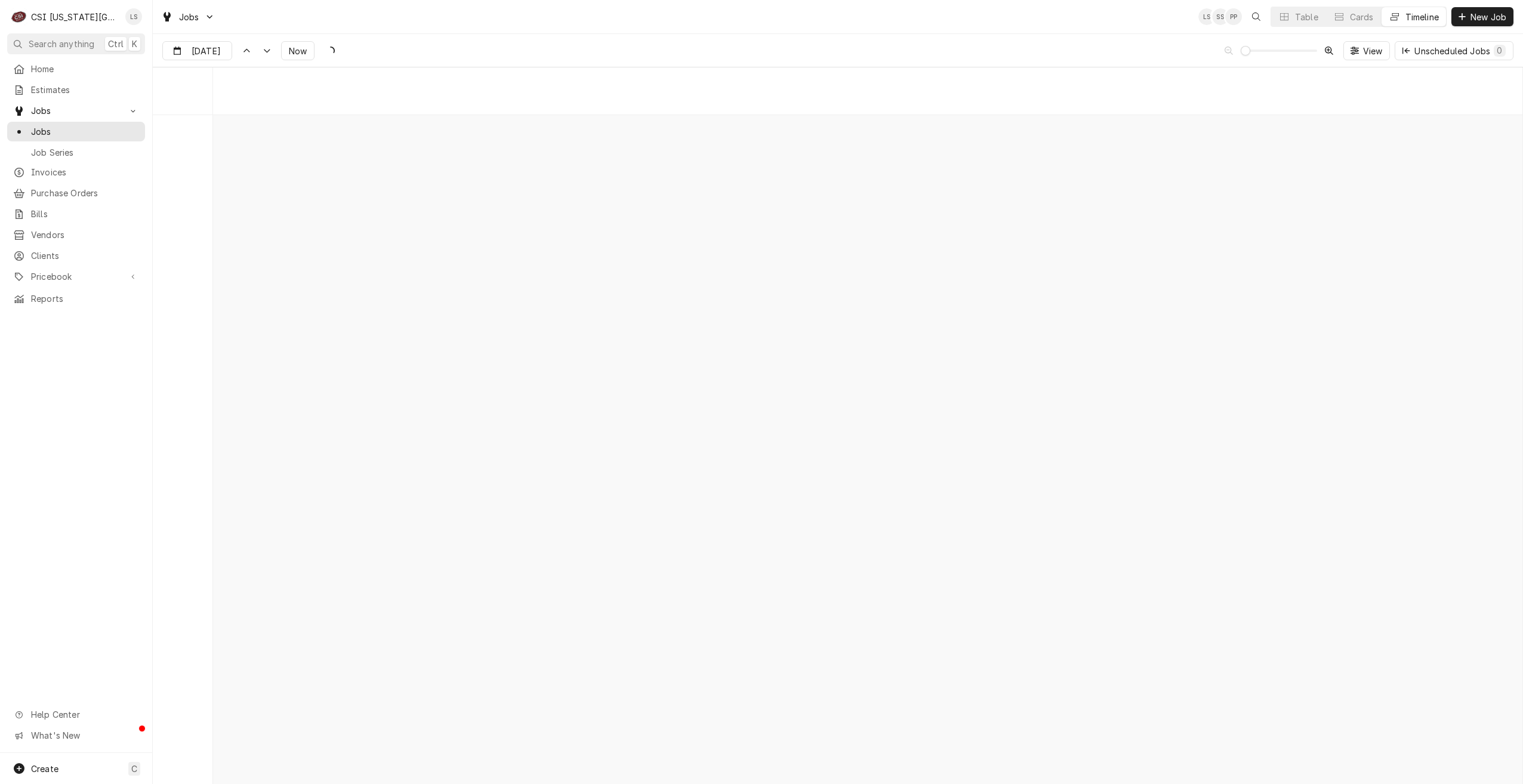
scroll to position [13710, 0]
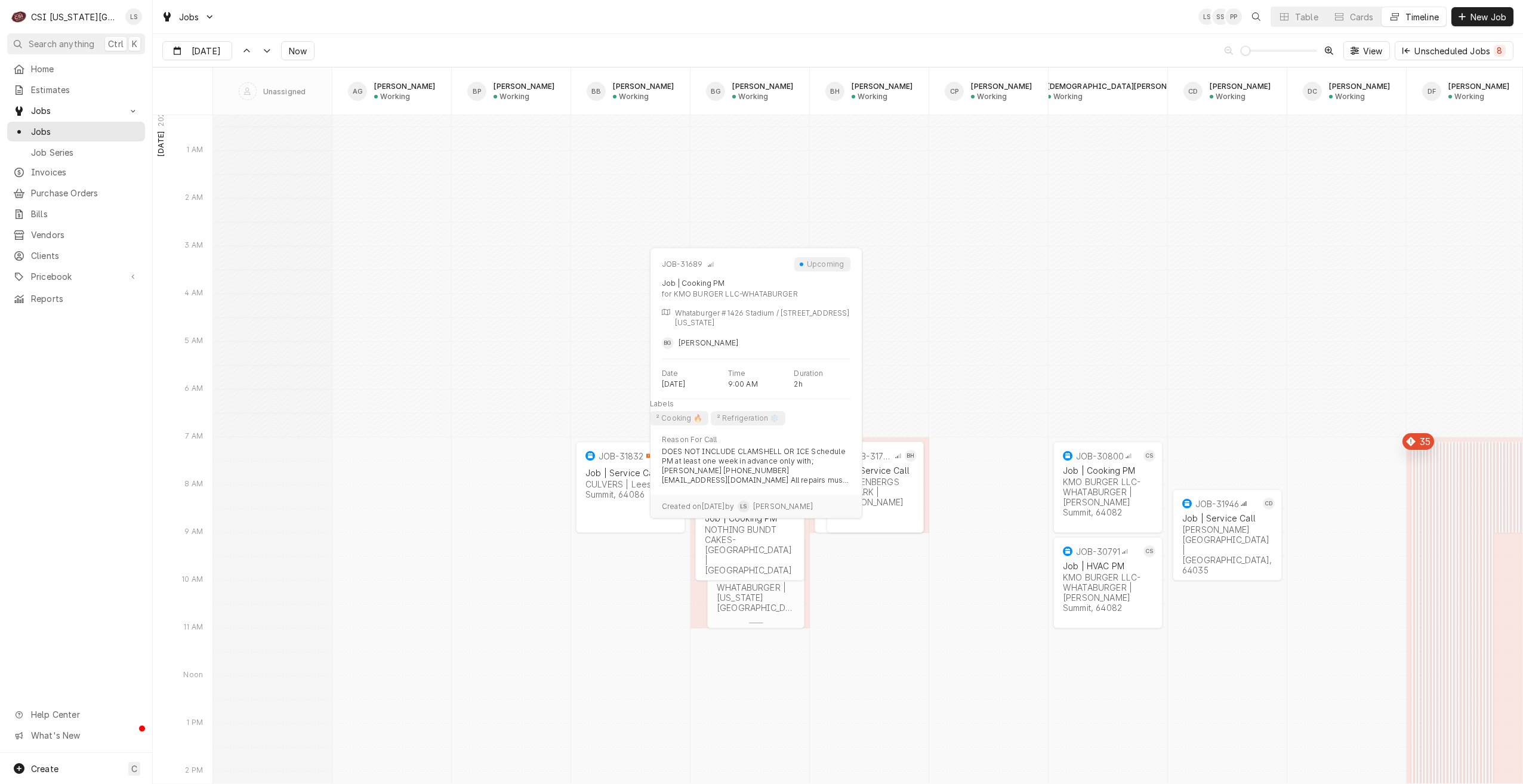
click at [749, 592] on div "KMO BURGER LLC-WHATABURGER | [US_STATE][GEOGRAPHIC_DATA]" at bounding box center [756, 592] width 78 height 41
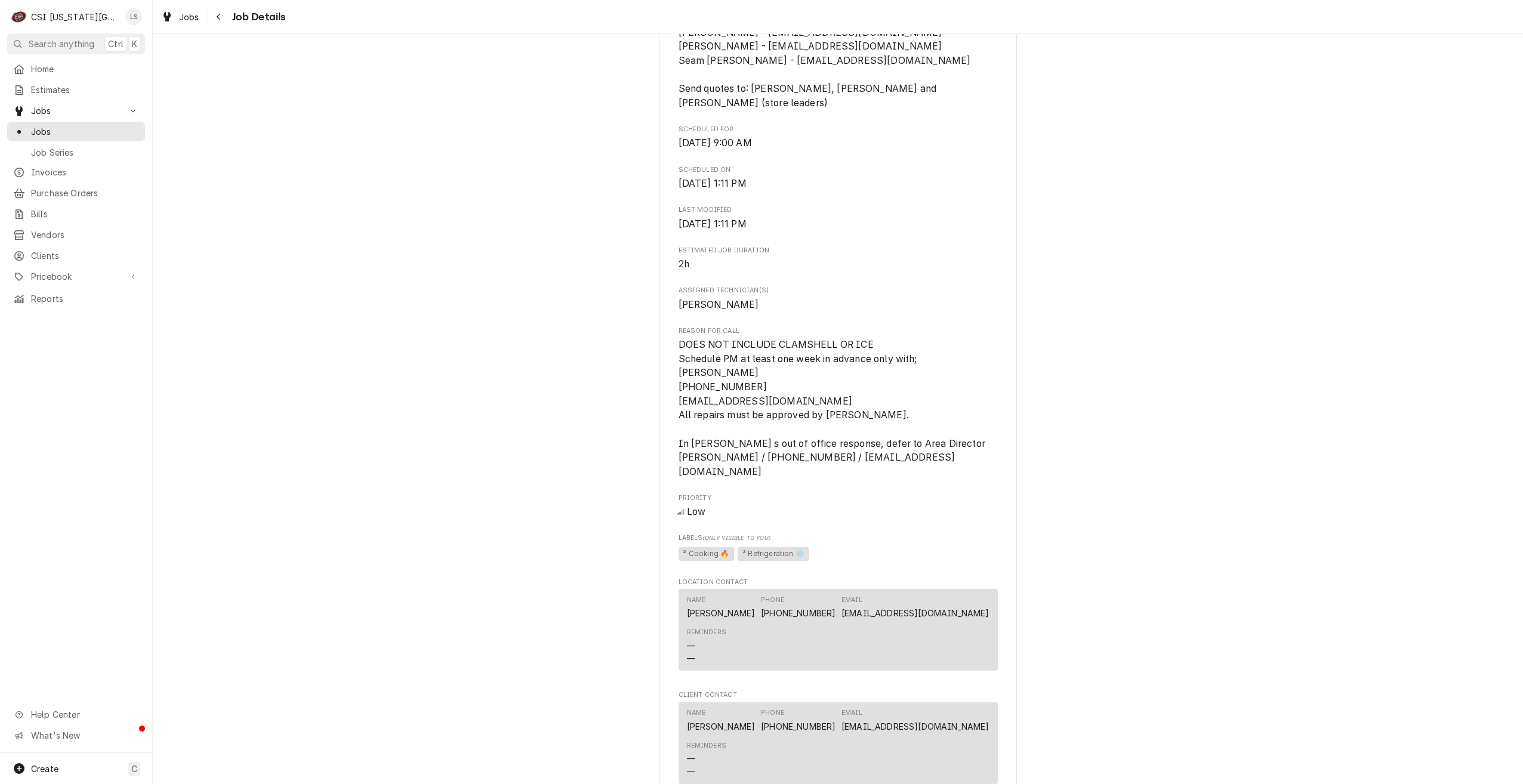
scroll to position [898, 0]
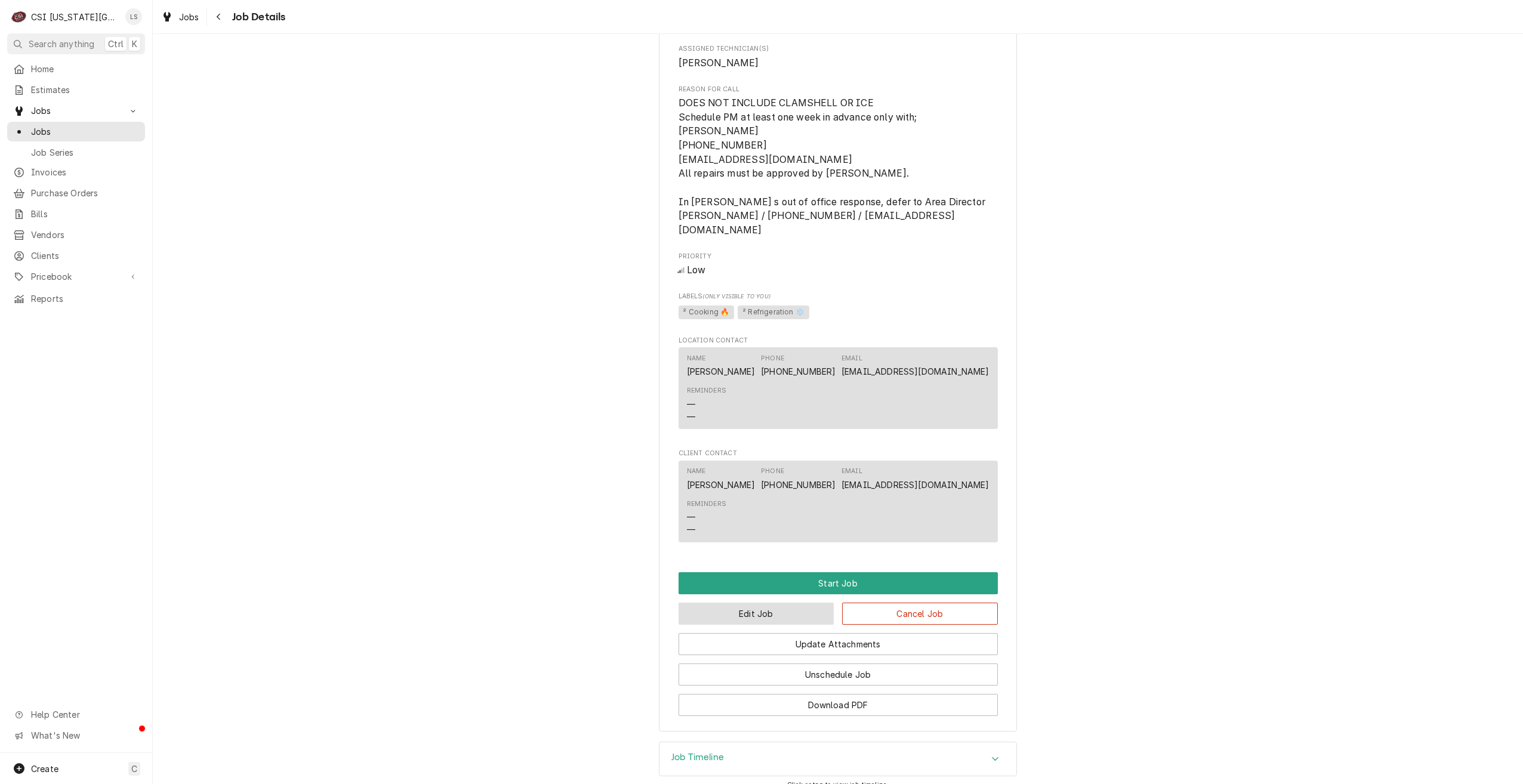
click at [738, 603] on button "Edit Job" at bounding box center [756, 614] width 156 height 22
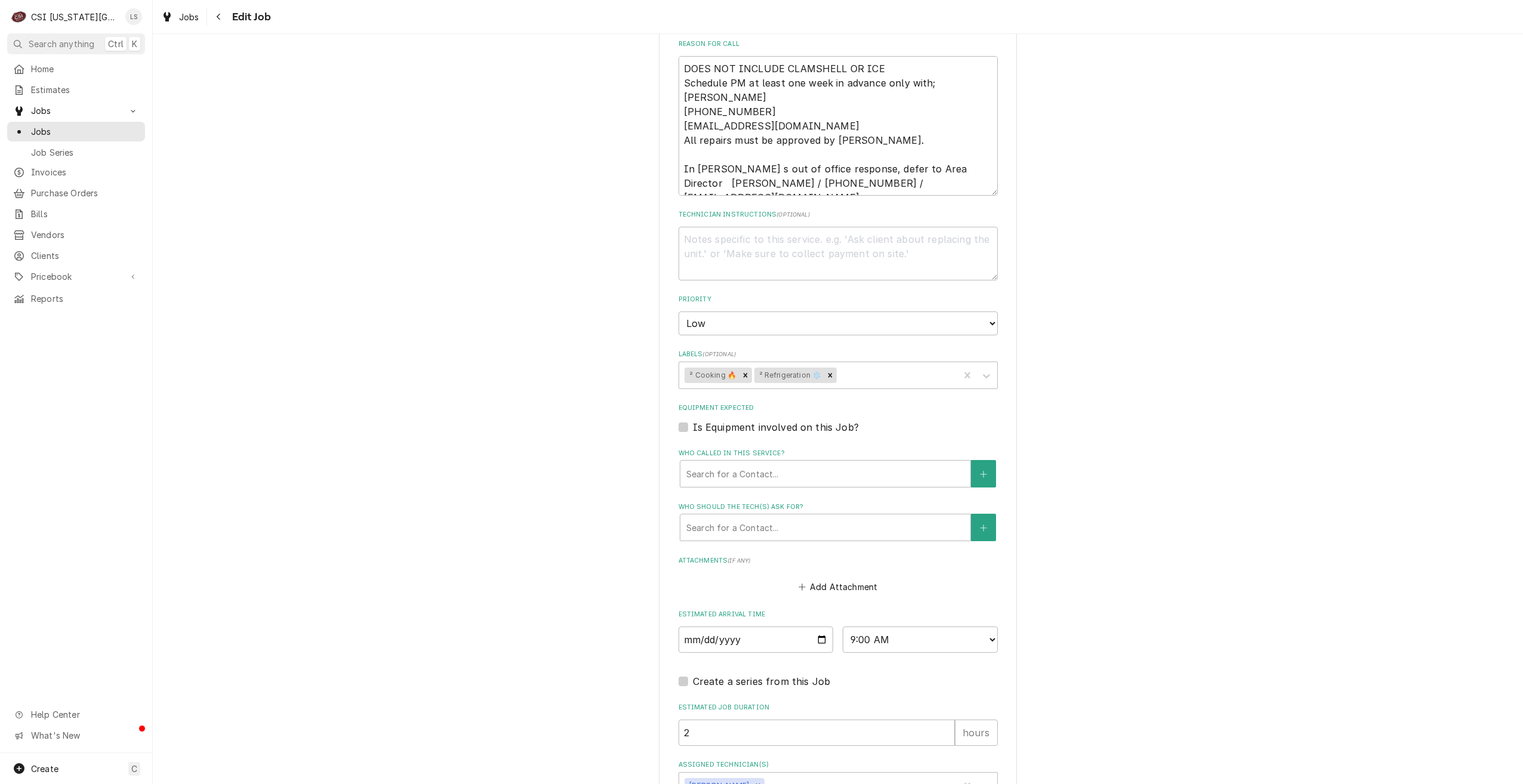
scroll to position [970, 0]
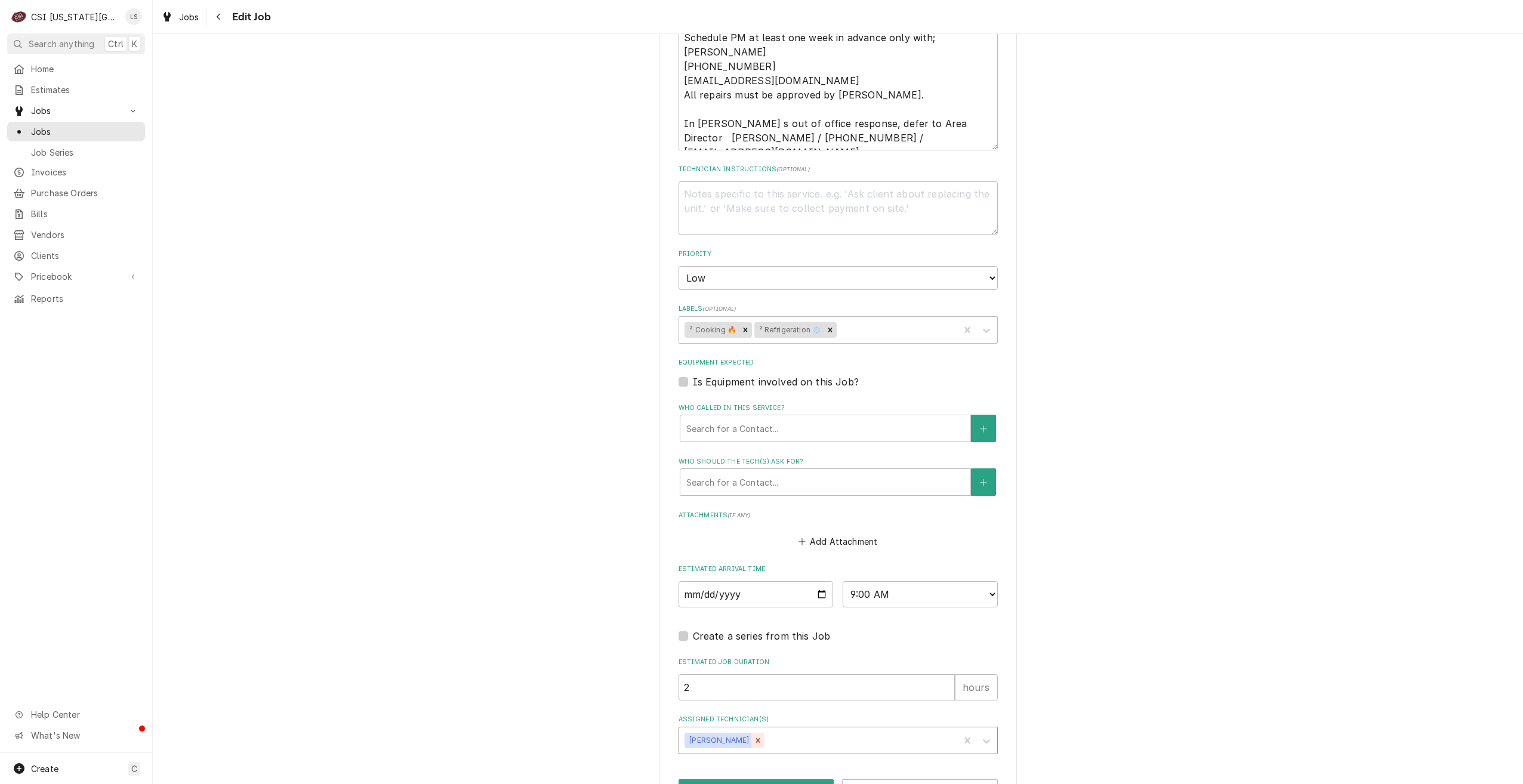
click at [754, 736] on icon "Remove Brian Gonzalez" at bounding box center [758, 740] width 8 height 8
type textarea "x"
type input "pres"
click at [749, 757] on div "[PERSON_NAME]" at bounding box center [838, 766] width 318 height 18
type textarea "x"
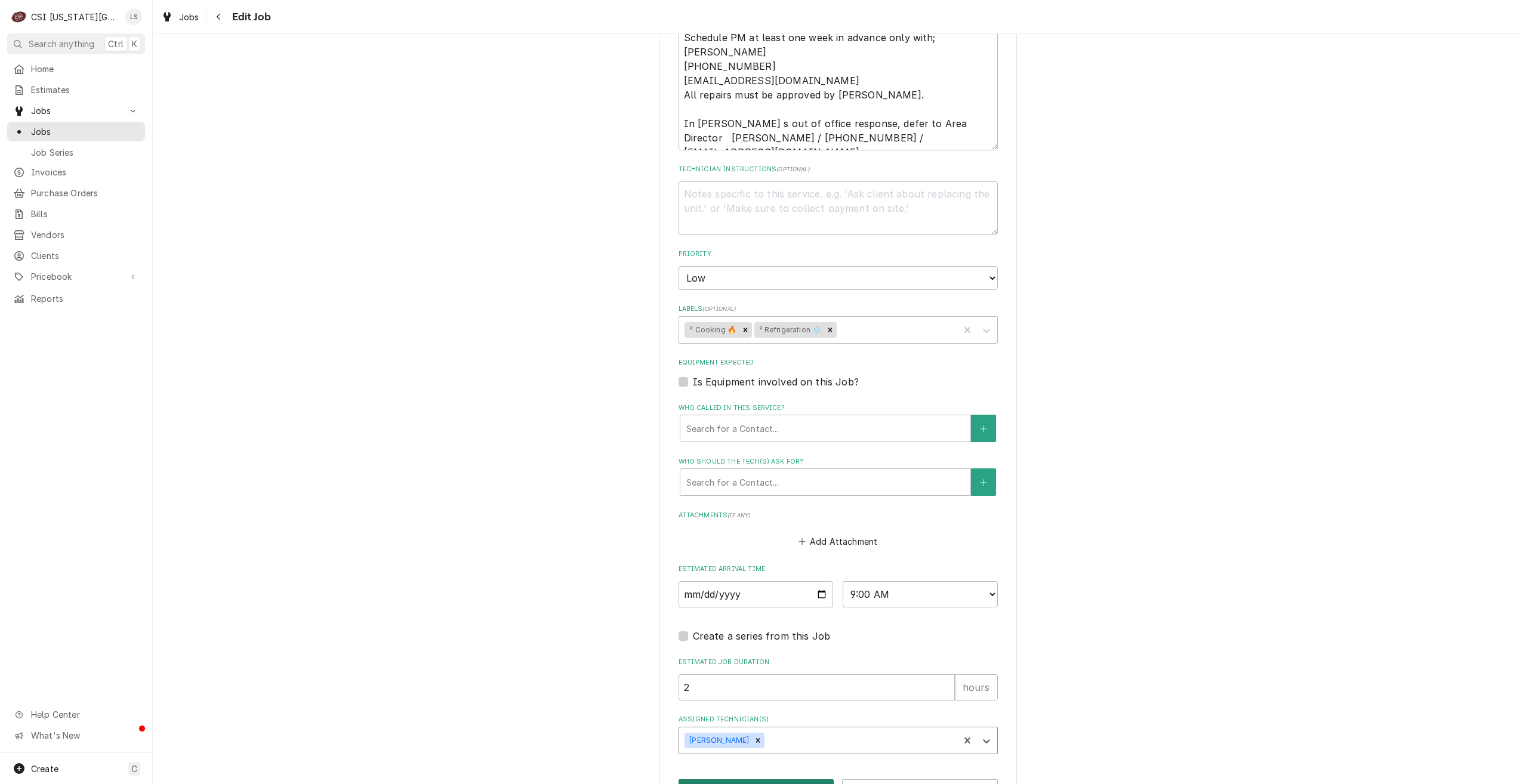
click at [759, 779] on button "Save" at bounding box center [756, 790] width 156 height 22
type textarea "x"
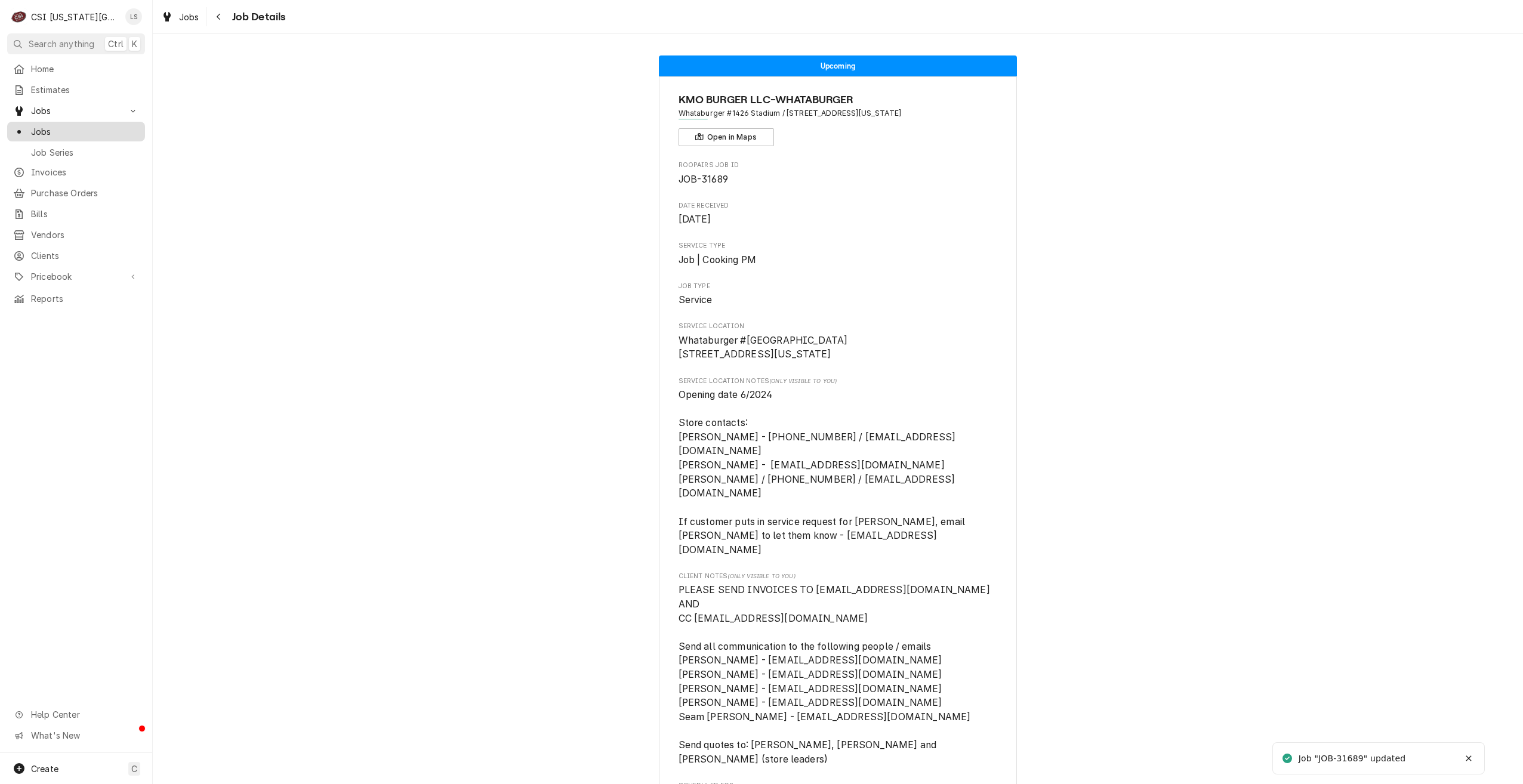
click at [142, 132] on div "Jobs" at bounding box center [76, 131] width 133 height 15
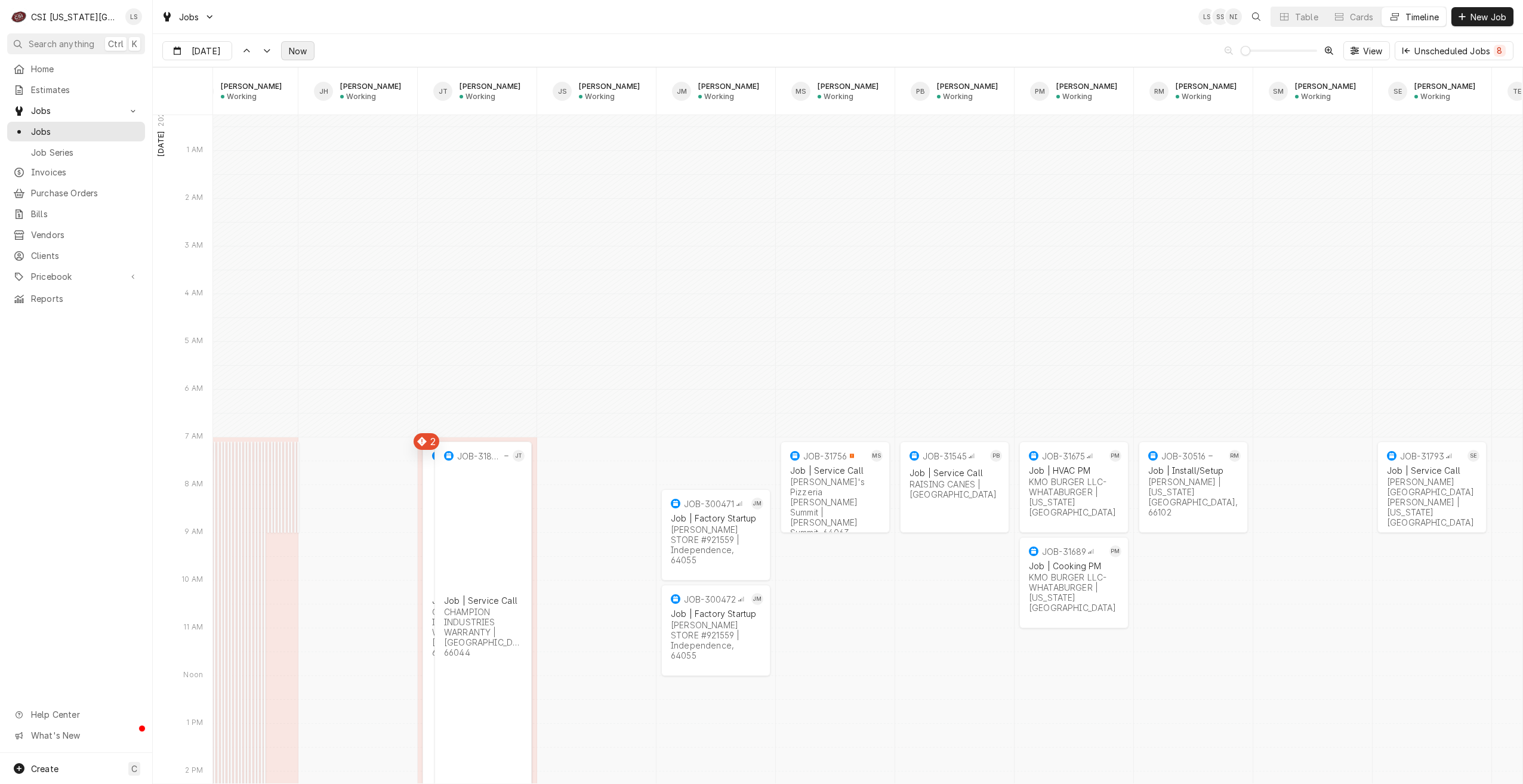
click at [303, 57] on button "Now" at bounding box center [297, 51] width 33 height 19
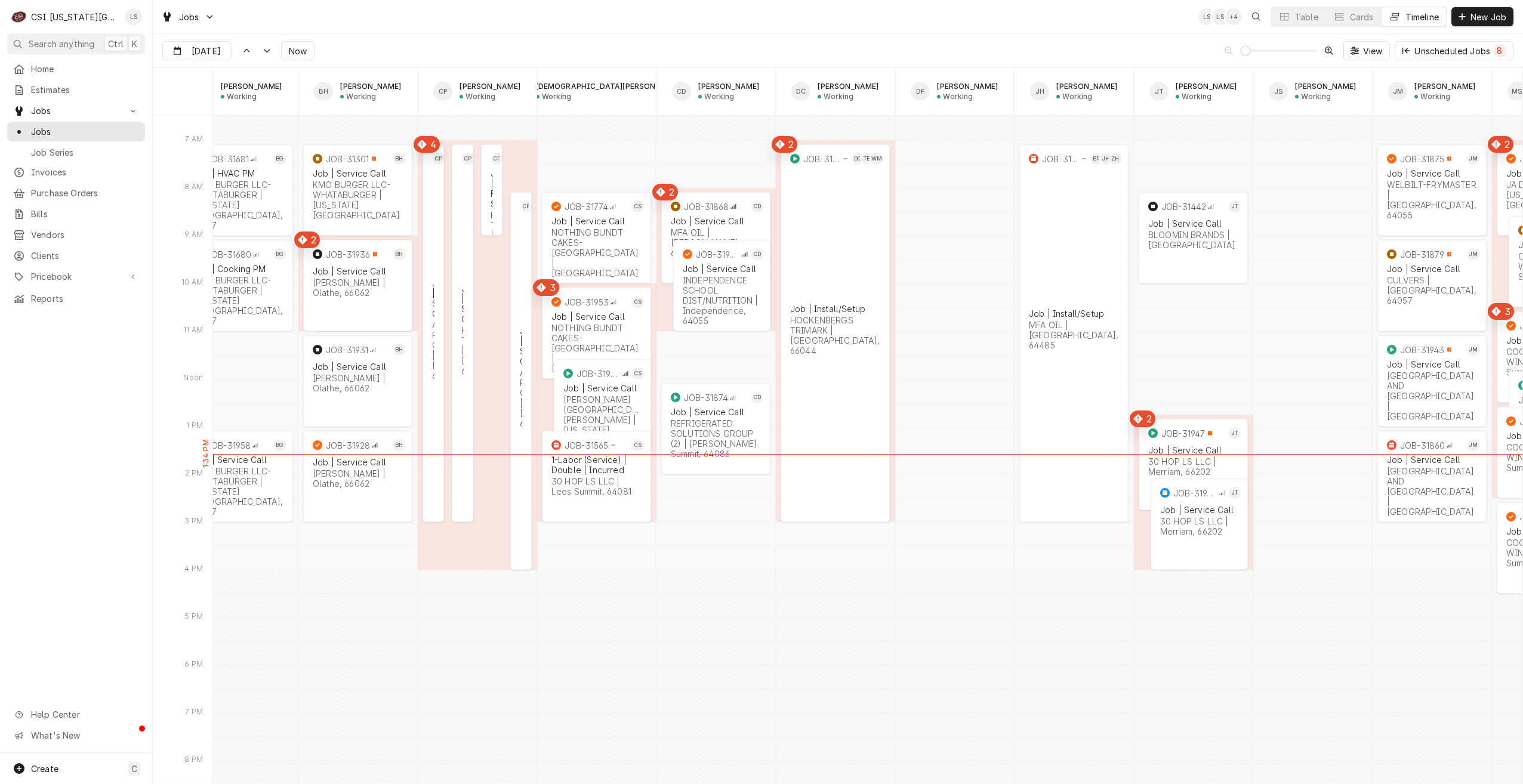
scroll to position [0, 572]
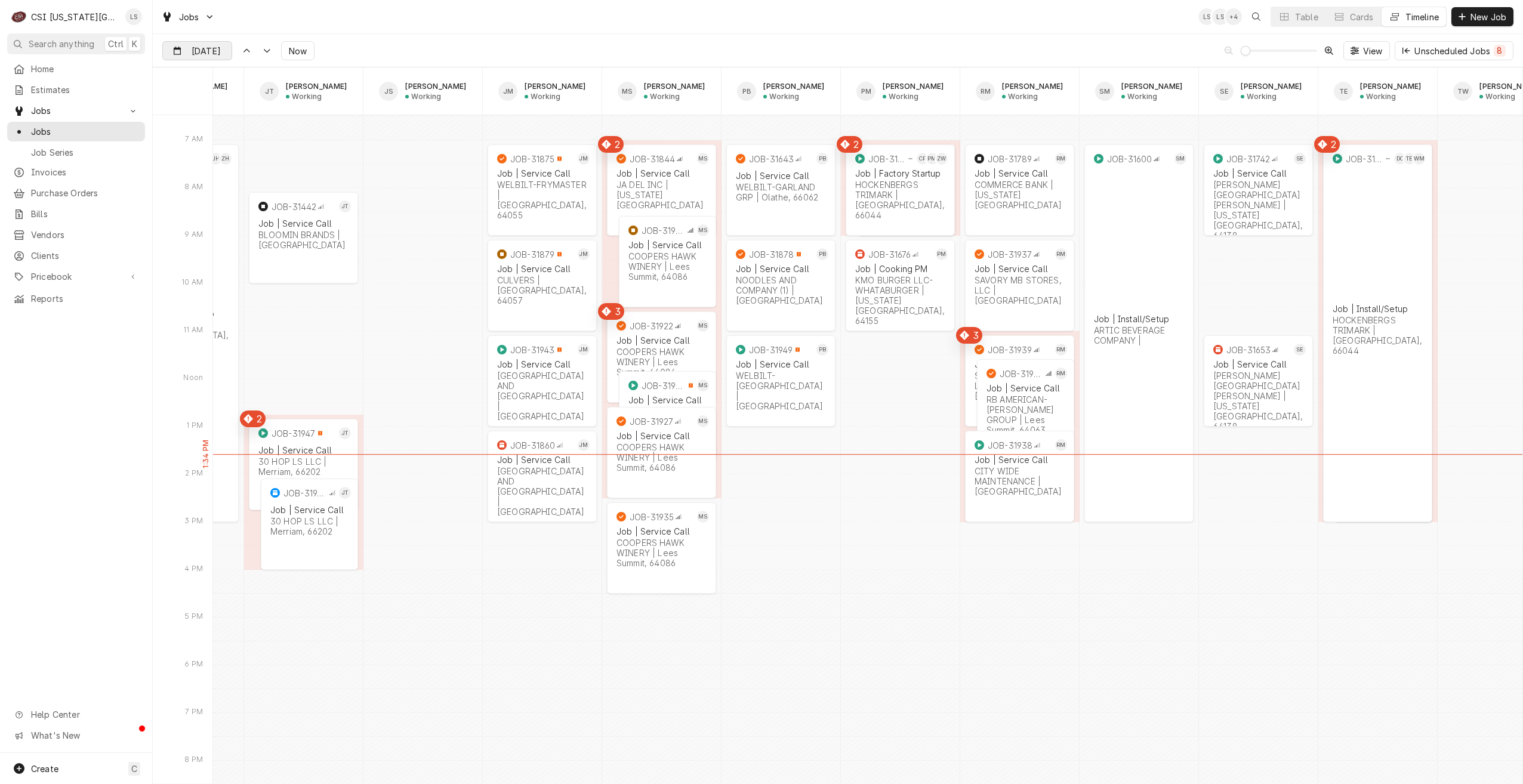
click at [223, 49] on div "Dynamic Content Wrapper" at bounding box center [223, 52] width 17 height 19
click at [209, 164] on div "12" at bounding box center [216, 169] width 21 height 17
type input "[DATE]"
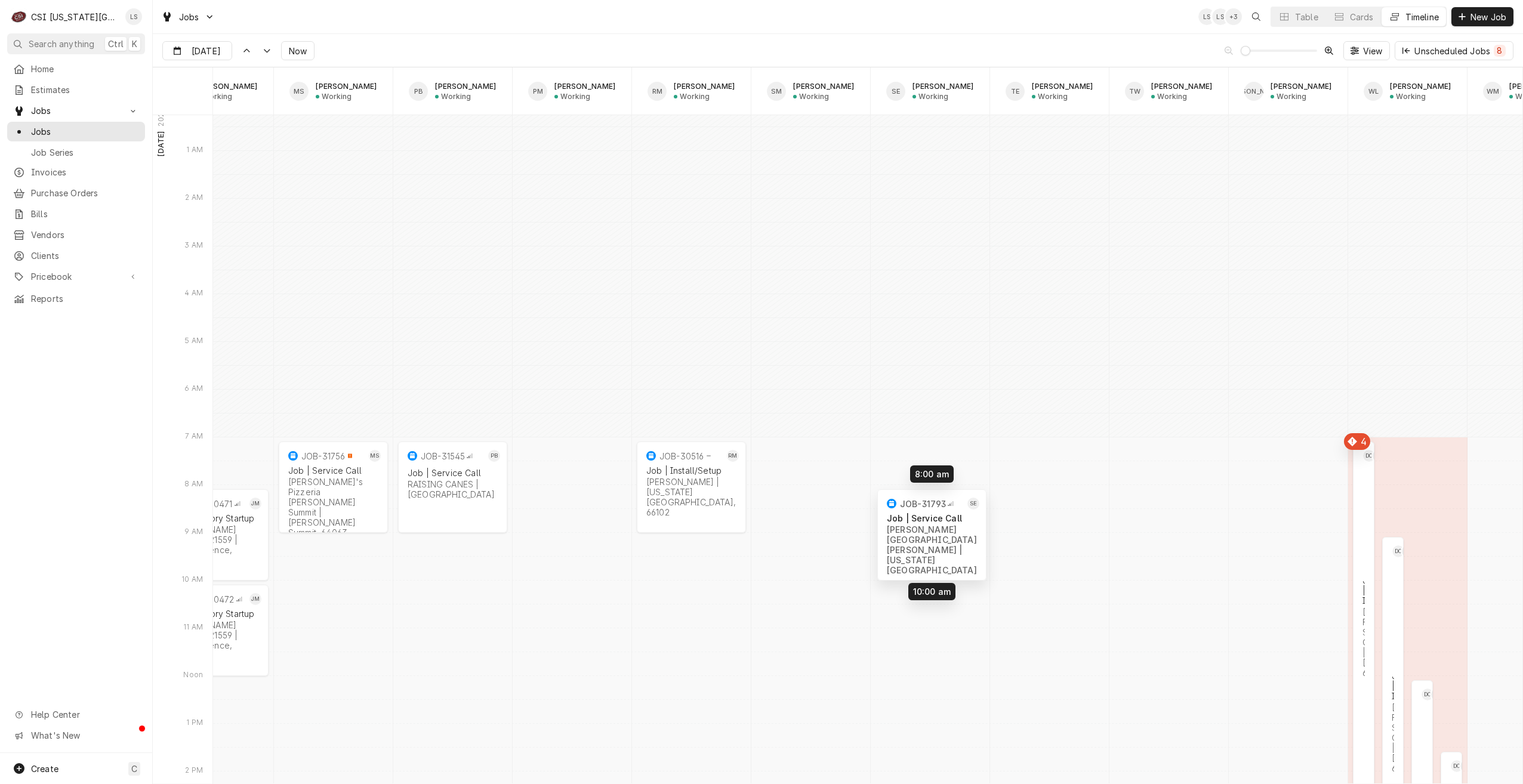
drag, startPoint x: 939, startPoint y: 498, endPoint x: 941, endPoint y: 543, distance: 45.0
click at [941, 543] on div "7:00 AM 3:00 PM JOB-31342 AG BP ZH Job | Install/Setup INDEX RESTAURANT SUPPLY …" at bounding box center [868, 587] width 1310 height 28364
click at [704, 22] on div "Jobs LS LS + 2 Table Cards Timeline New Job" at bounding box center [837, 16] width 1370 height 33
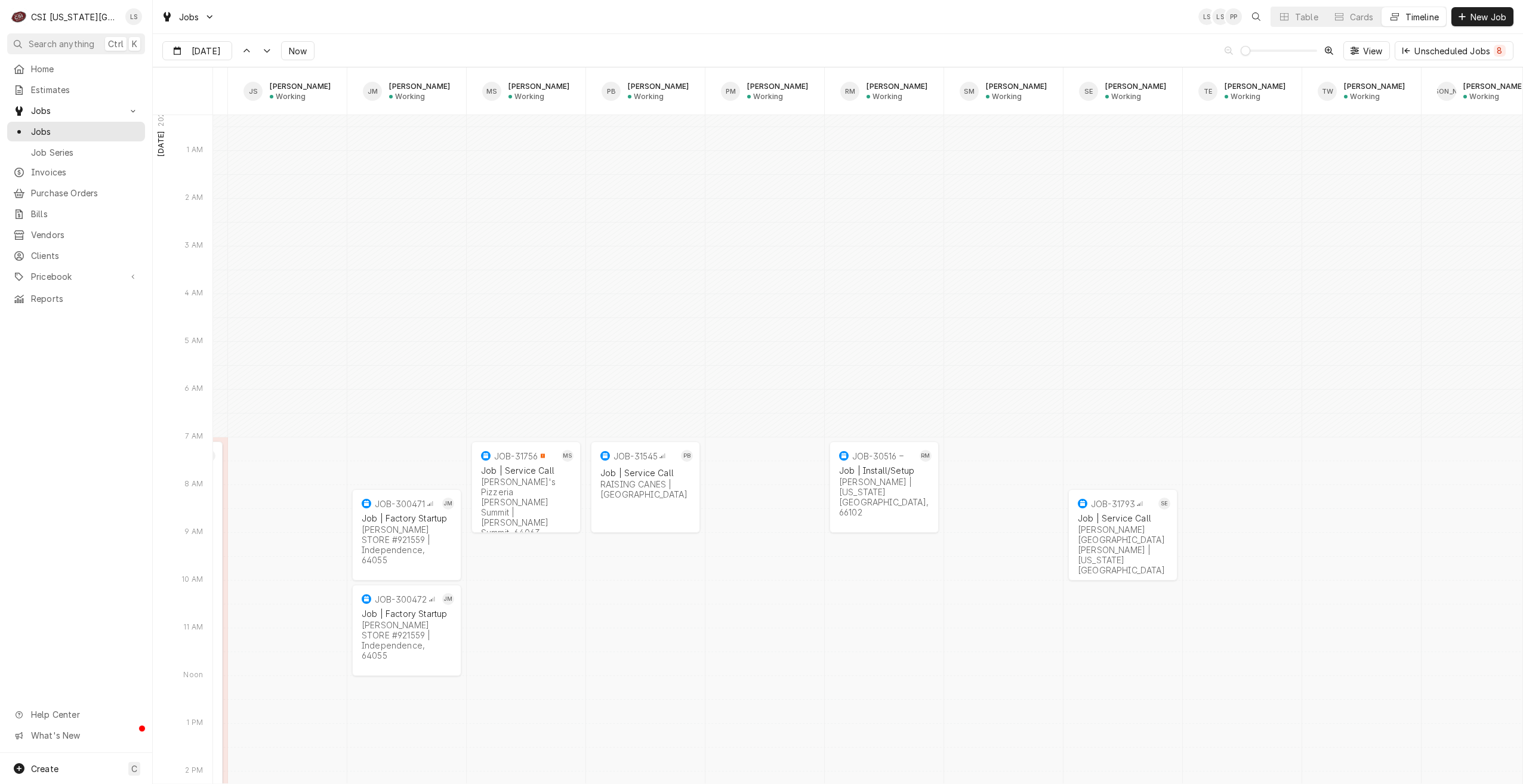
scroll to position [0, 1482]
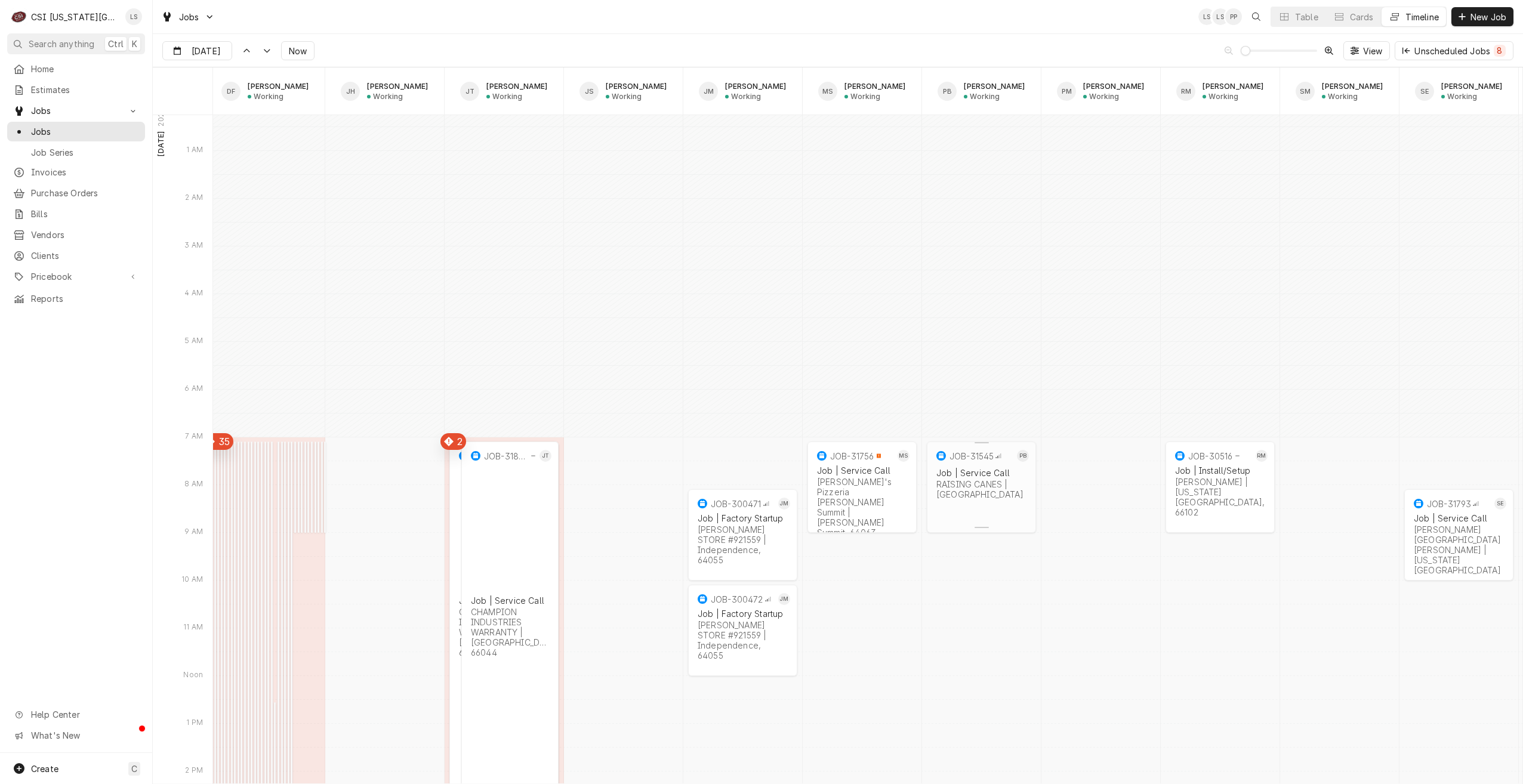
click at [977, 499] on div "JOB-31545 PB Job | Service Call RAISING CANES | Overland Park, 66223" at bounding box center [981, 476] width 109 height 69
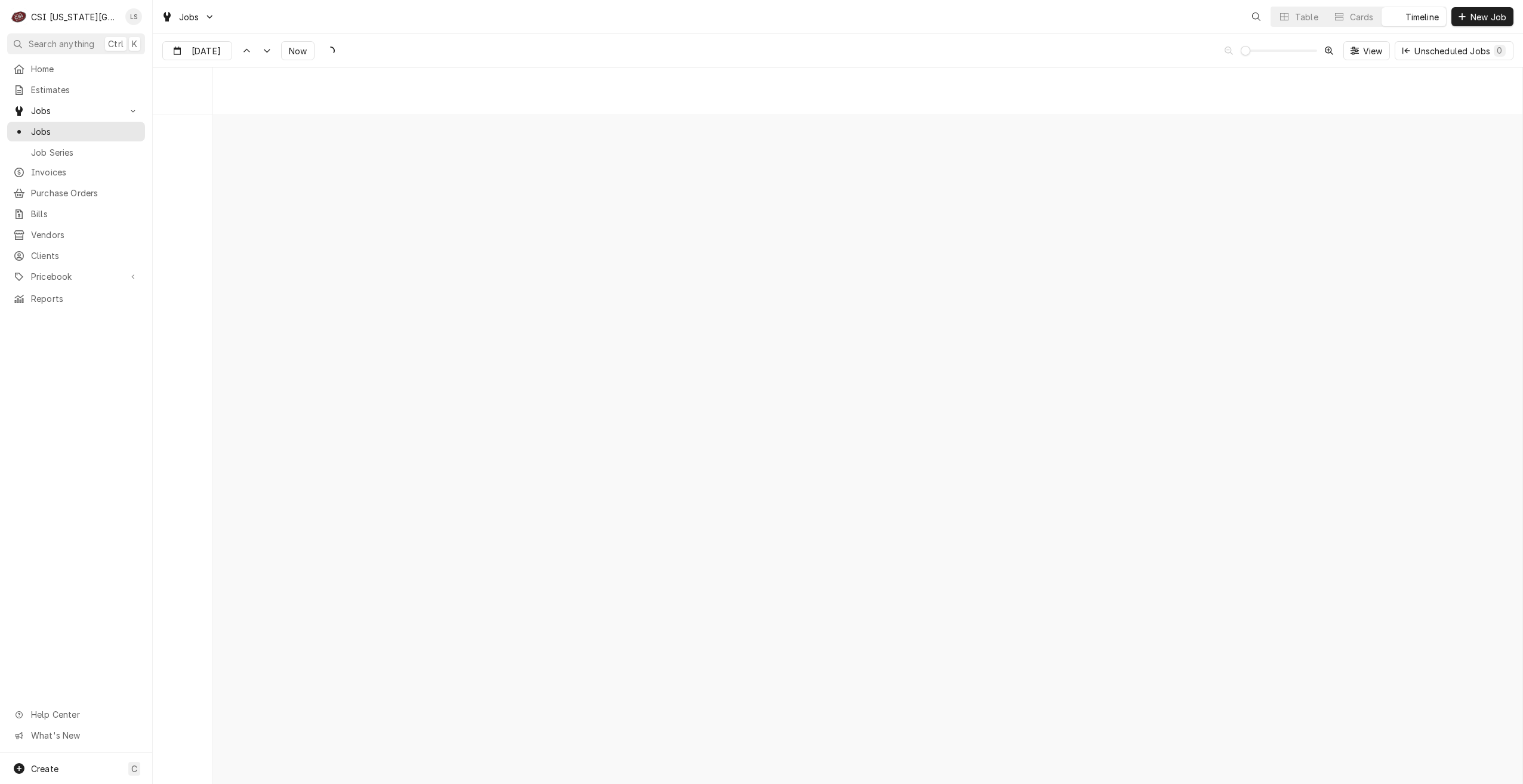
scroll to position [13697, 0]
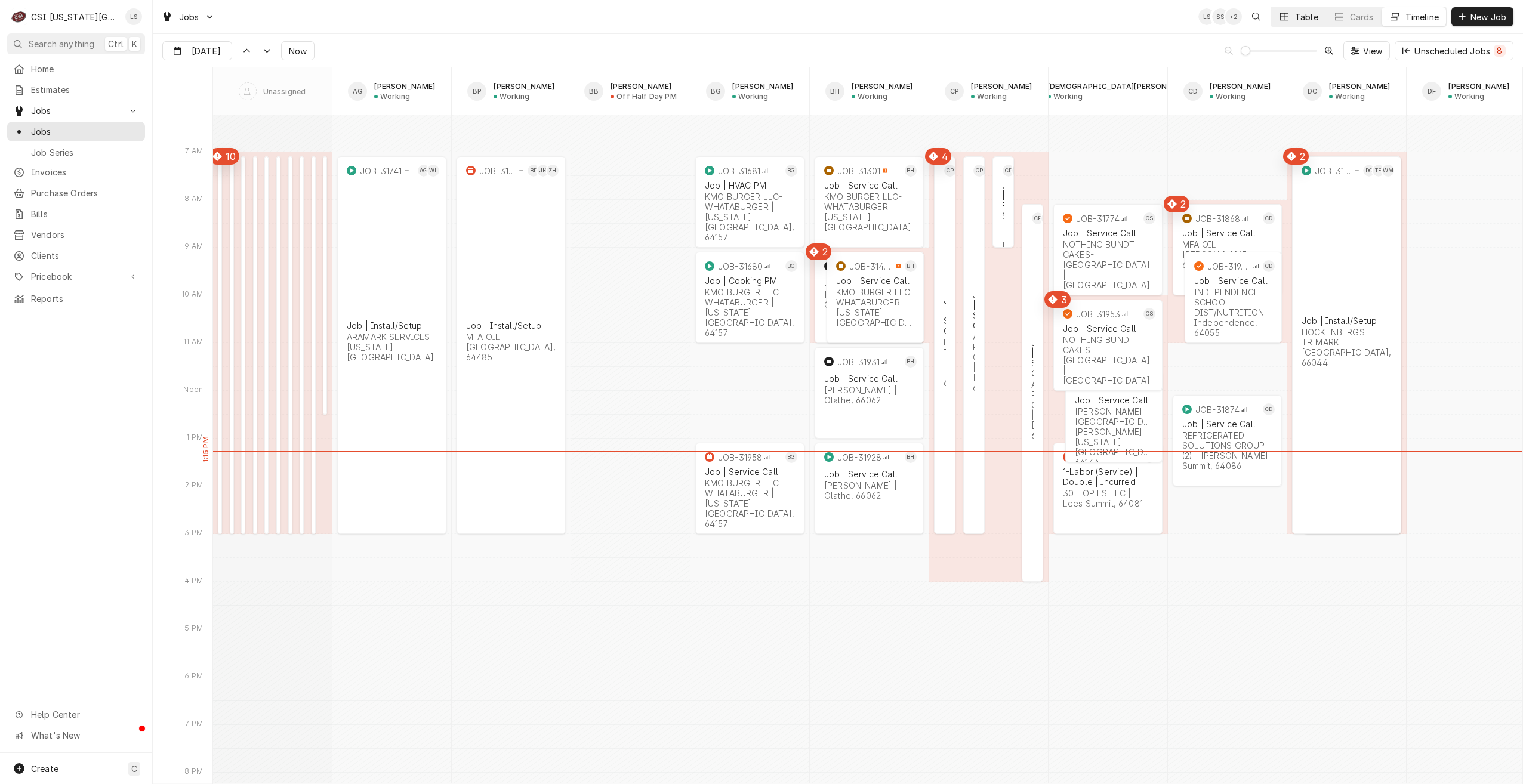
click at [1305, 18] on div "Table" at bounding box center [1307, 17] width 24 height 13
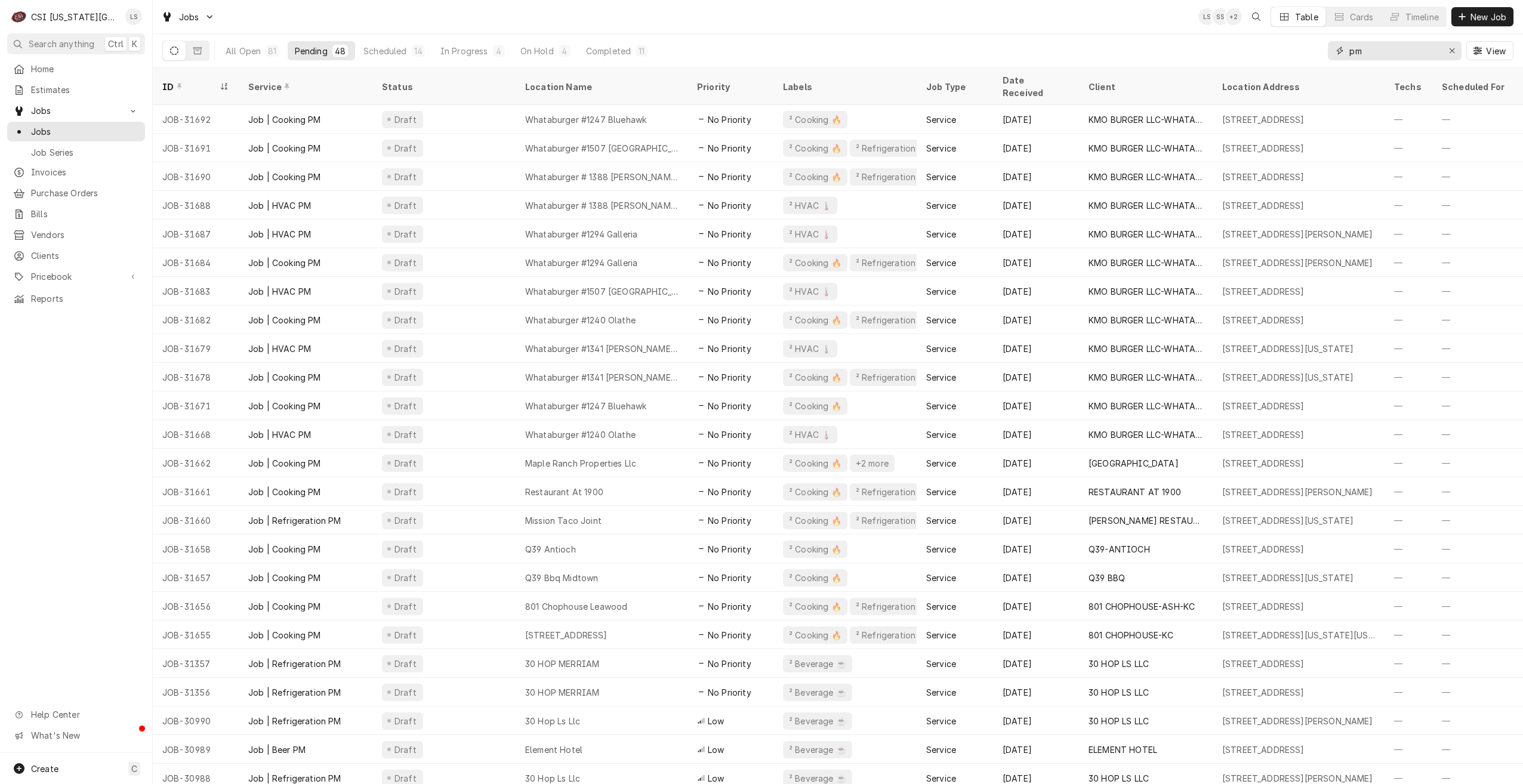
drag, startPoint x: 1367, startPoint y: 52, endPoint x: 1347, endPoint y: 53, distance: 20.0
click at [1350, 52] on input "pm" at bounding box center [1394, 51] width 89 height 19
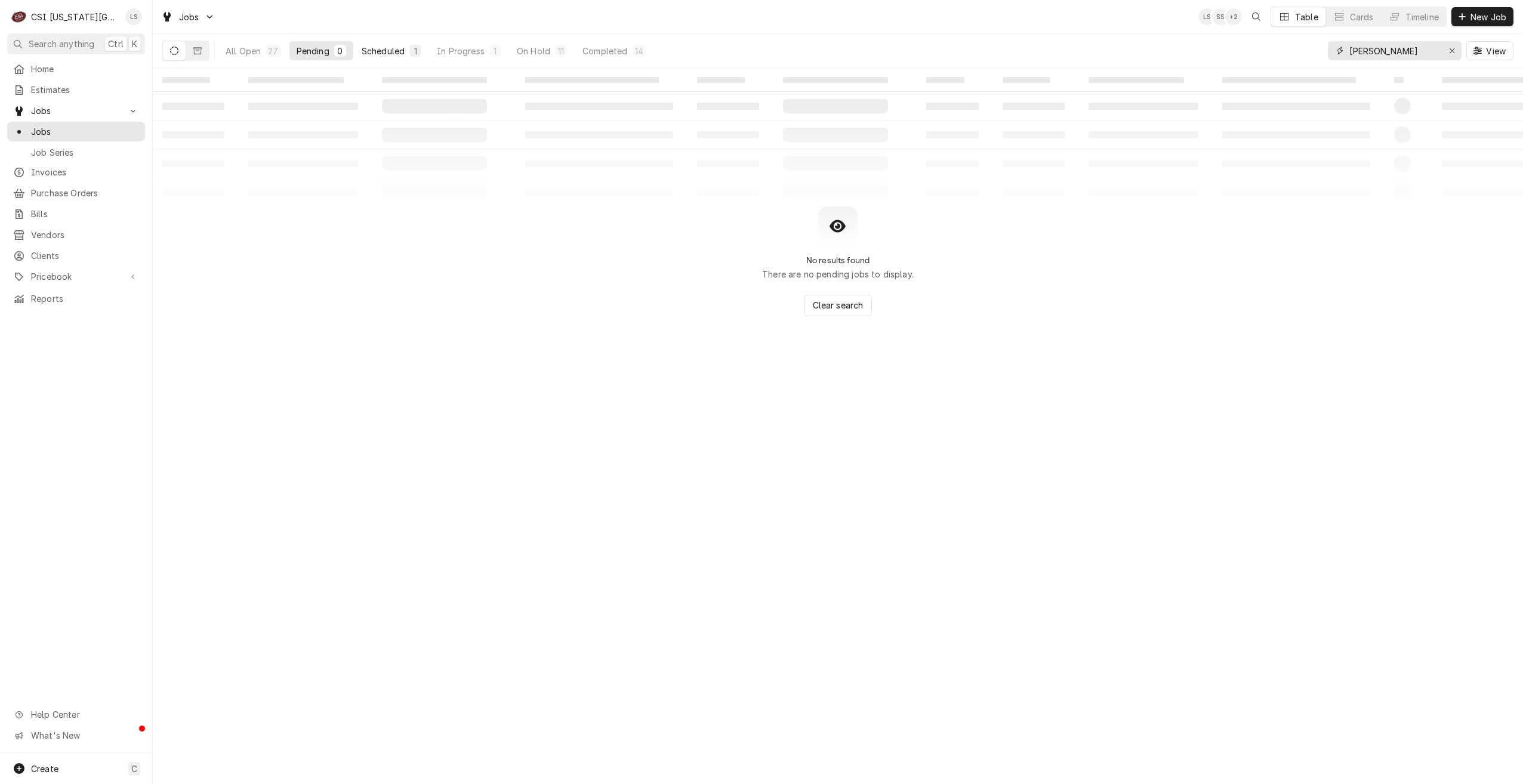
type input "zach wilson"
click at [409, 55] on div "1" at bounding box center [415, 51] width 12 height 12
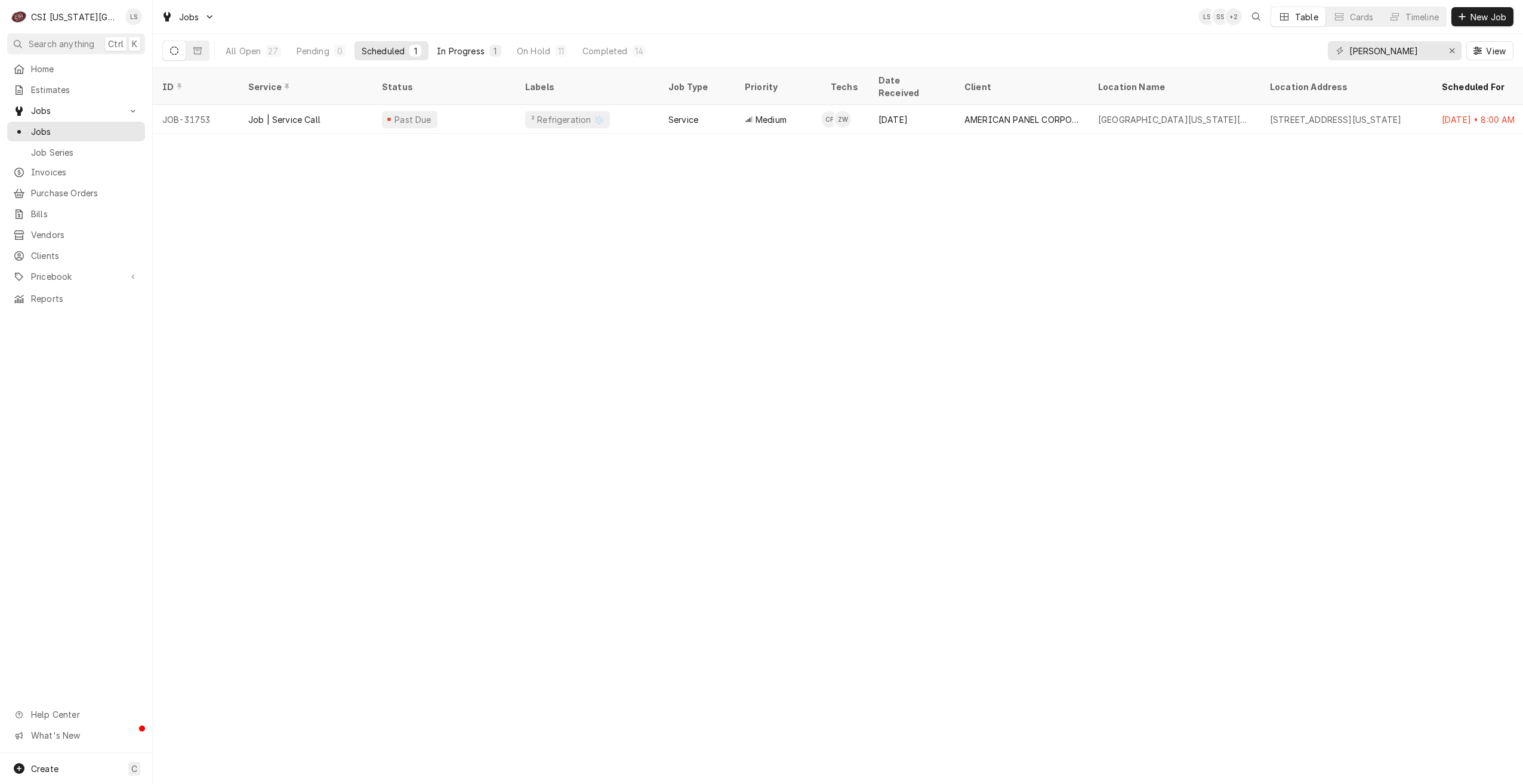
click at [479, 48] on div "In Progress" at bounding box center [461, 51] width 48 height 13
click at [400, 47] on div "Scheduled" at bounding box center [383, 51] width 43 height 13
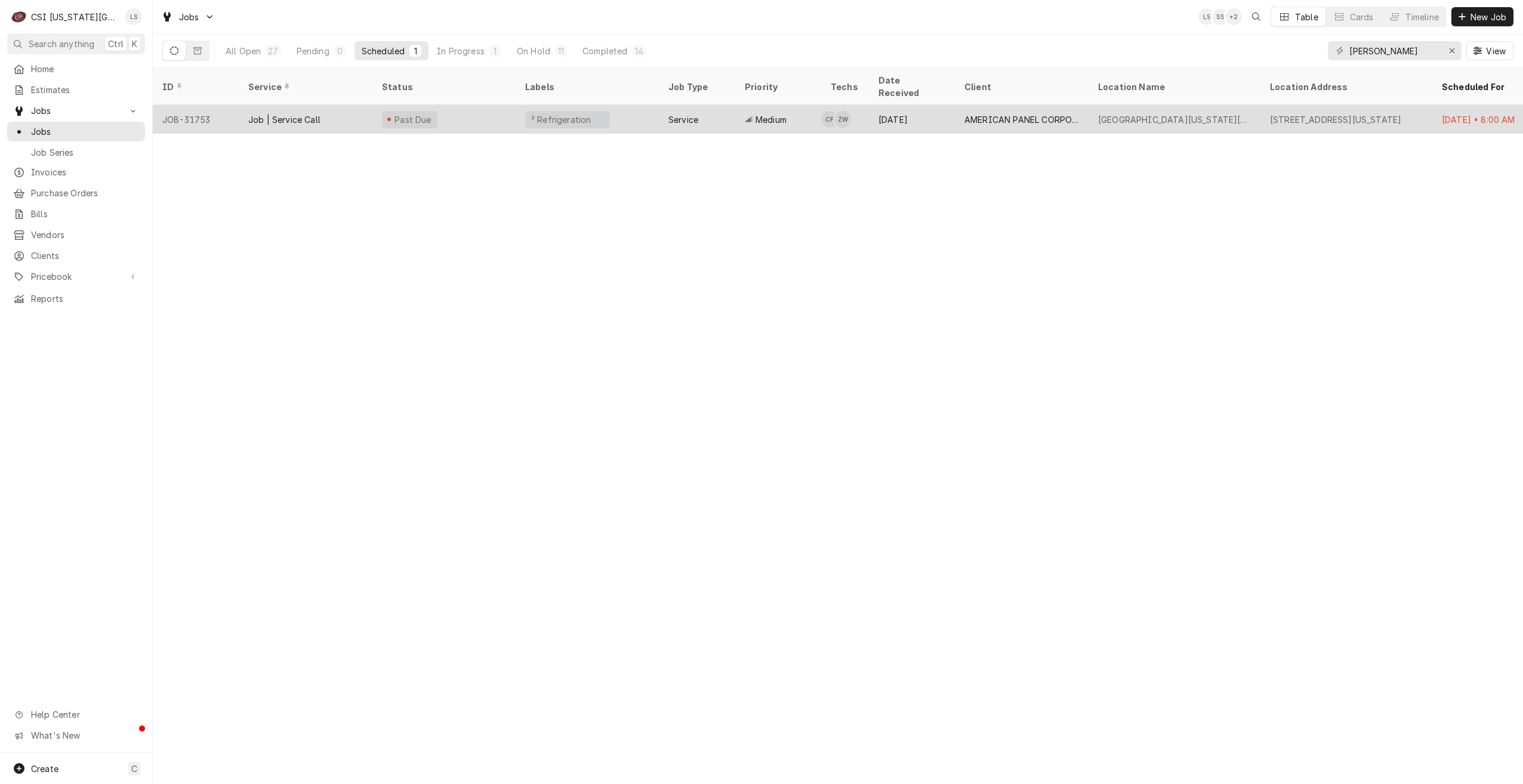
click at [736, 105] on div "Medium" at bounding box center [778, 119] width 86 height 29
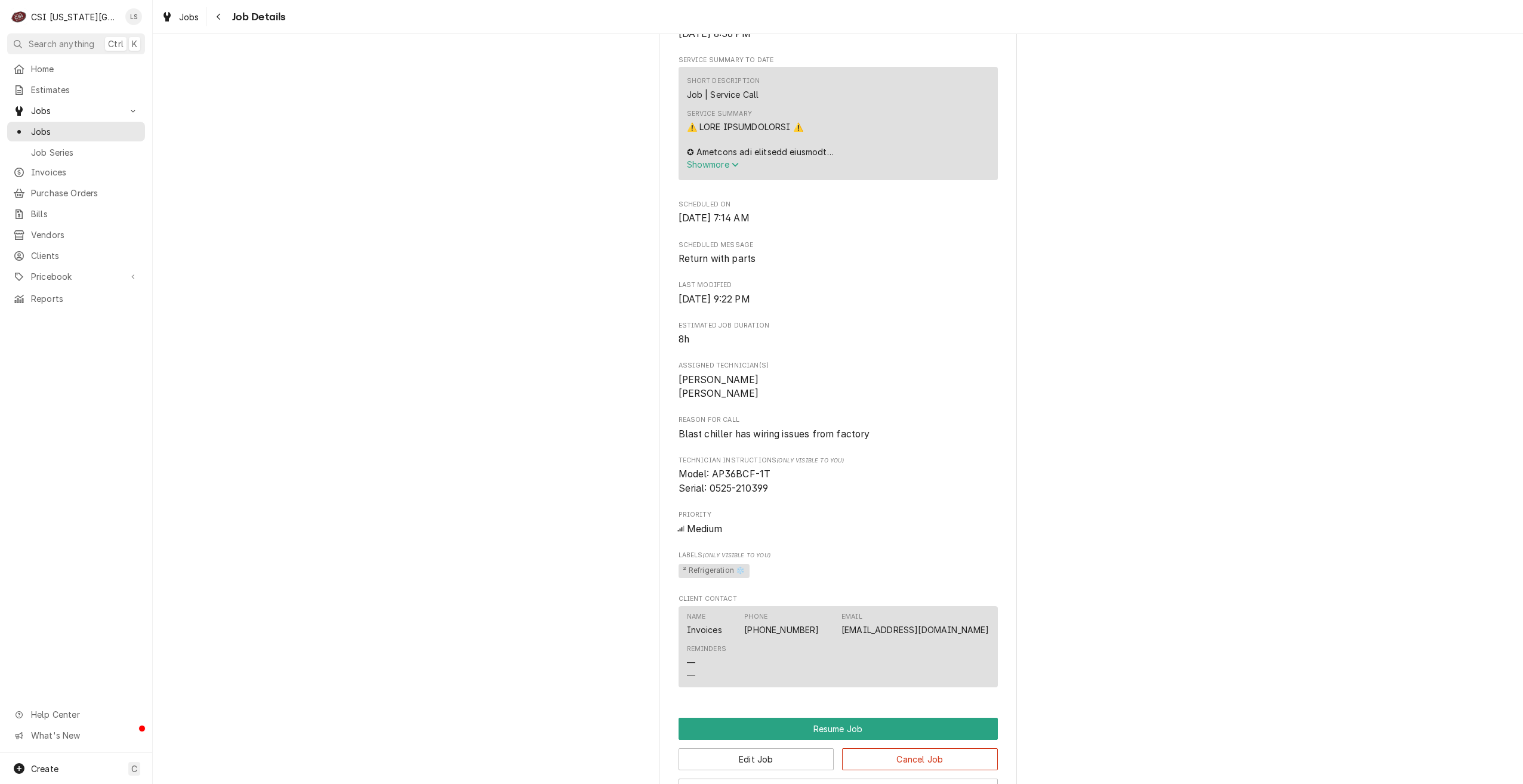
scroll to position [358, 0]
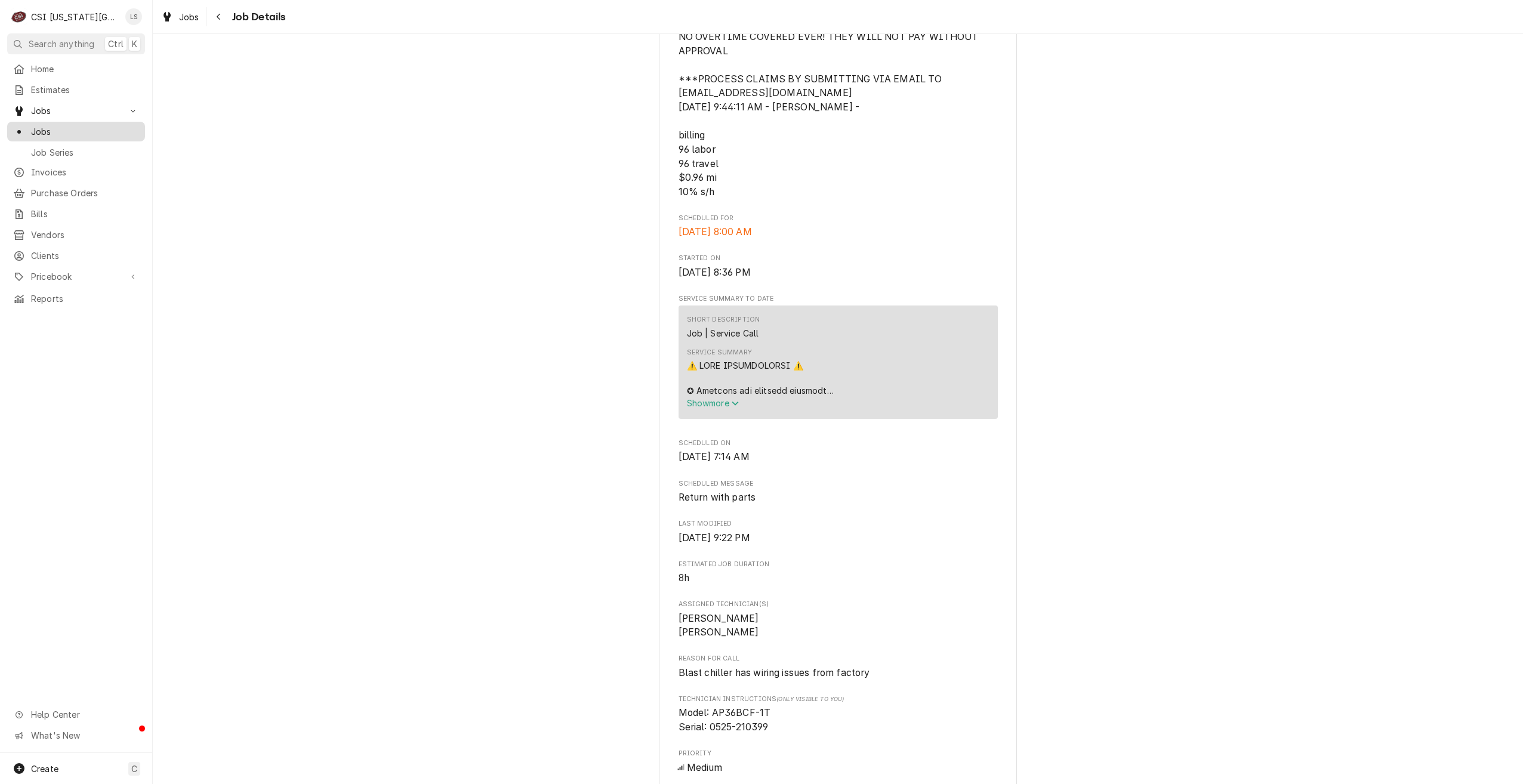
click at [130, 129] on span "Jobs" at bounding box center [85, 131] width 108 height 13
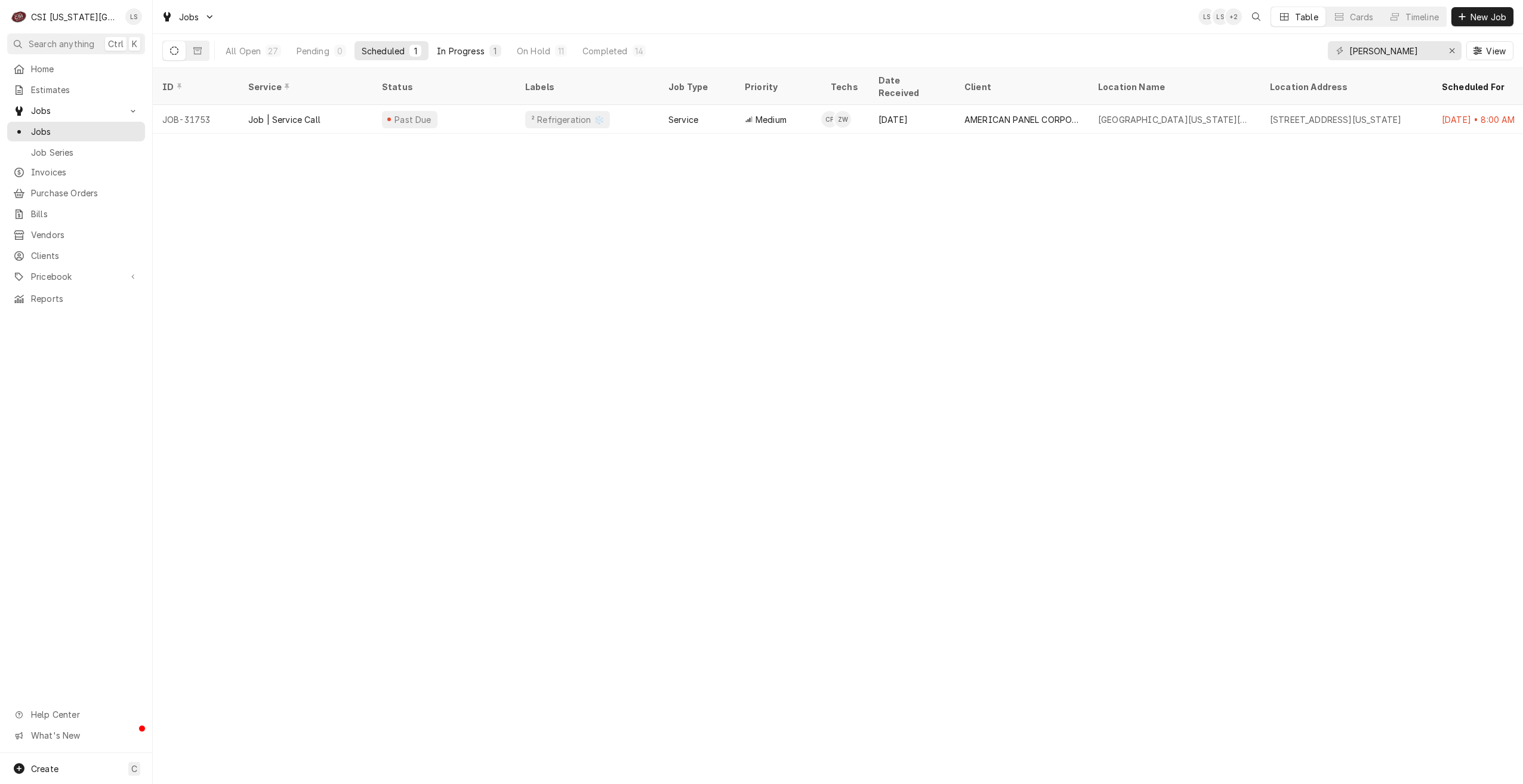
click at [470, 59] on button "In Progress 1" at bounding box center [469, 51] width 79 height 19
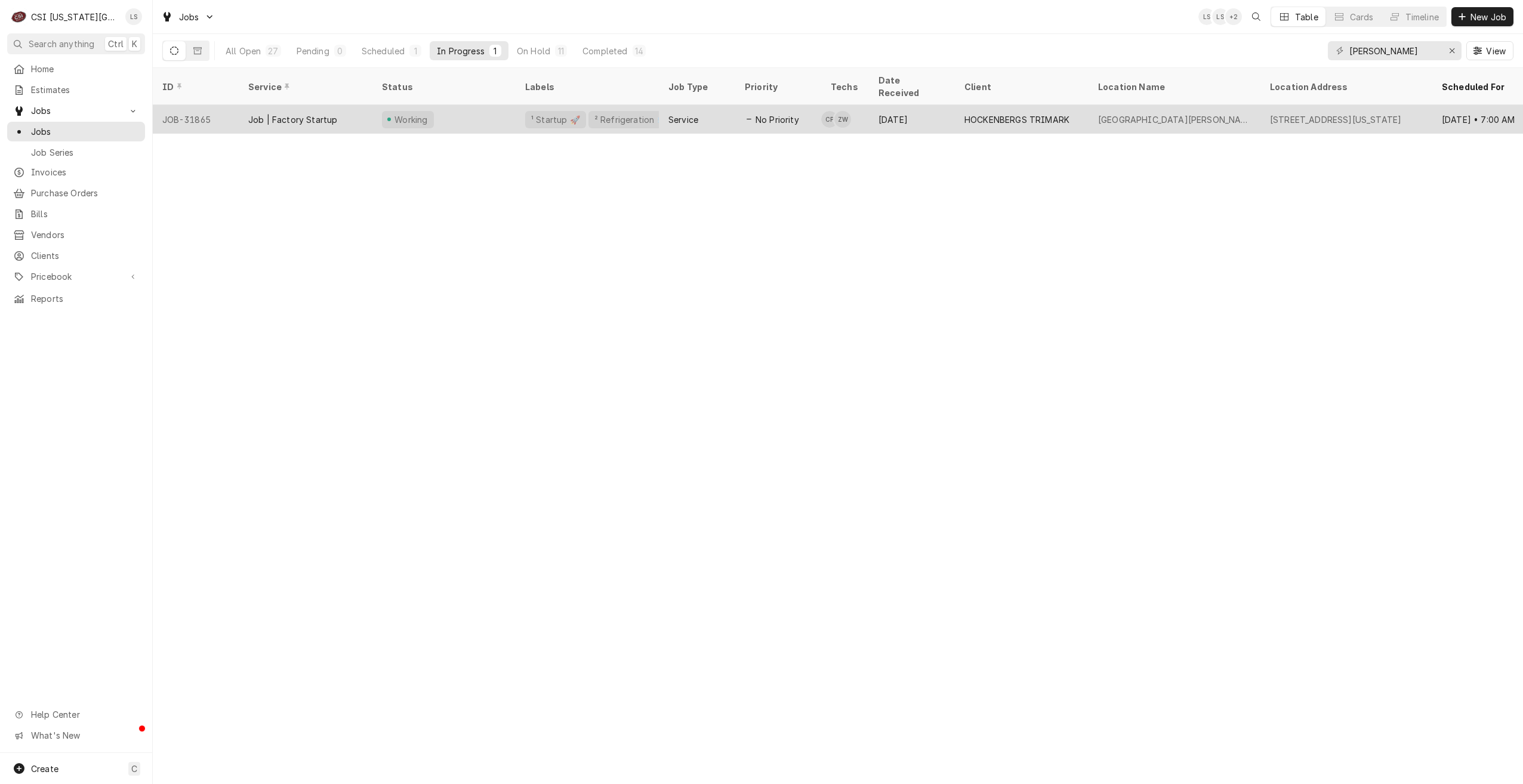
click at [935, 111] on div "Aug 8" at bounding box center [912, 119] width 86 height 29
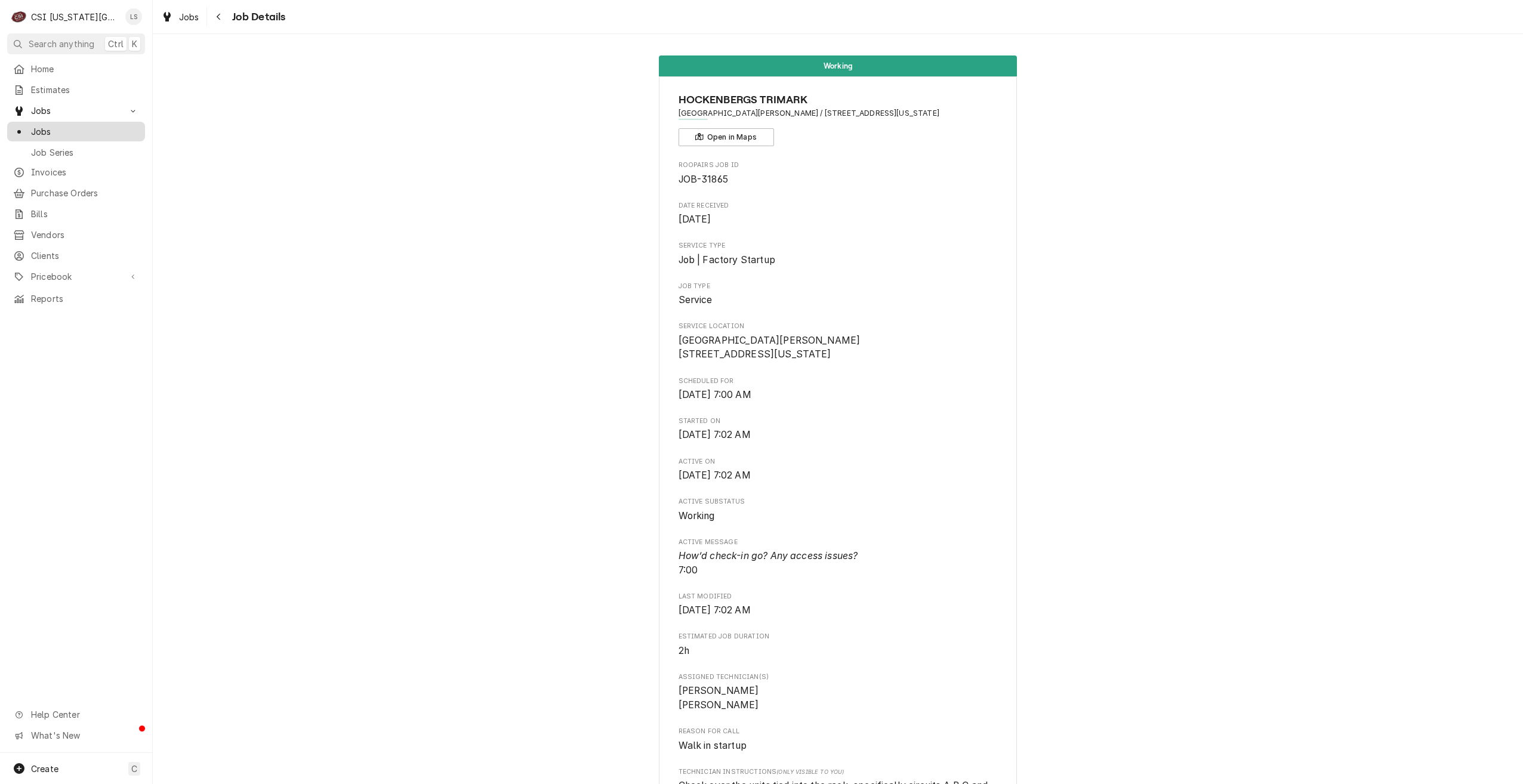
click at [64, 127] on span "Jobs" at bounding box center [85, 131] width 108 height 13
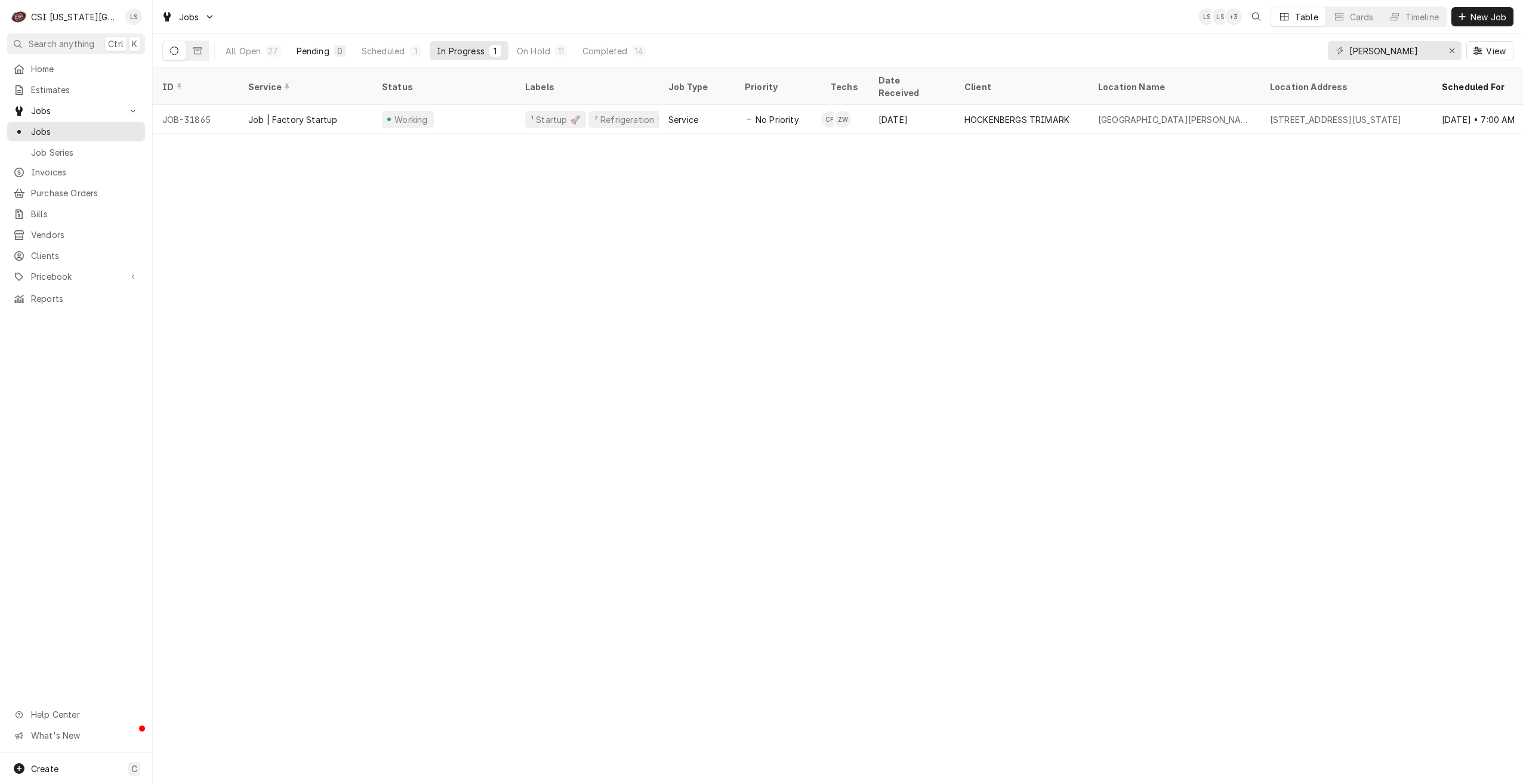
click at [311, 55] on div "Pending" at bounding box center [313, 51] width 33 height 13
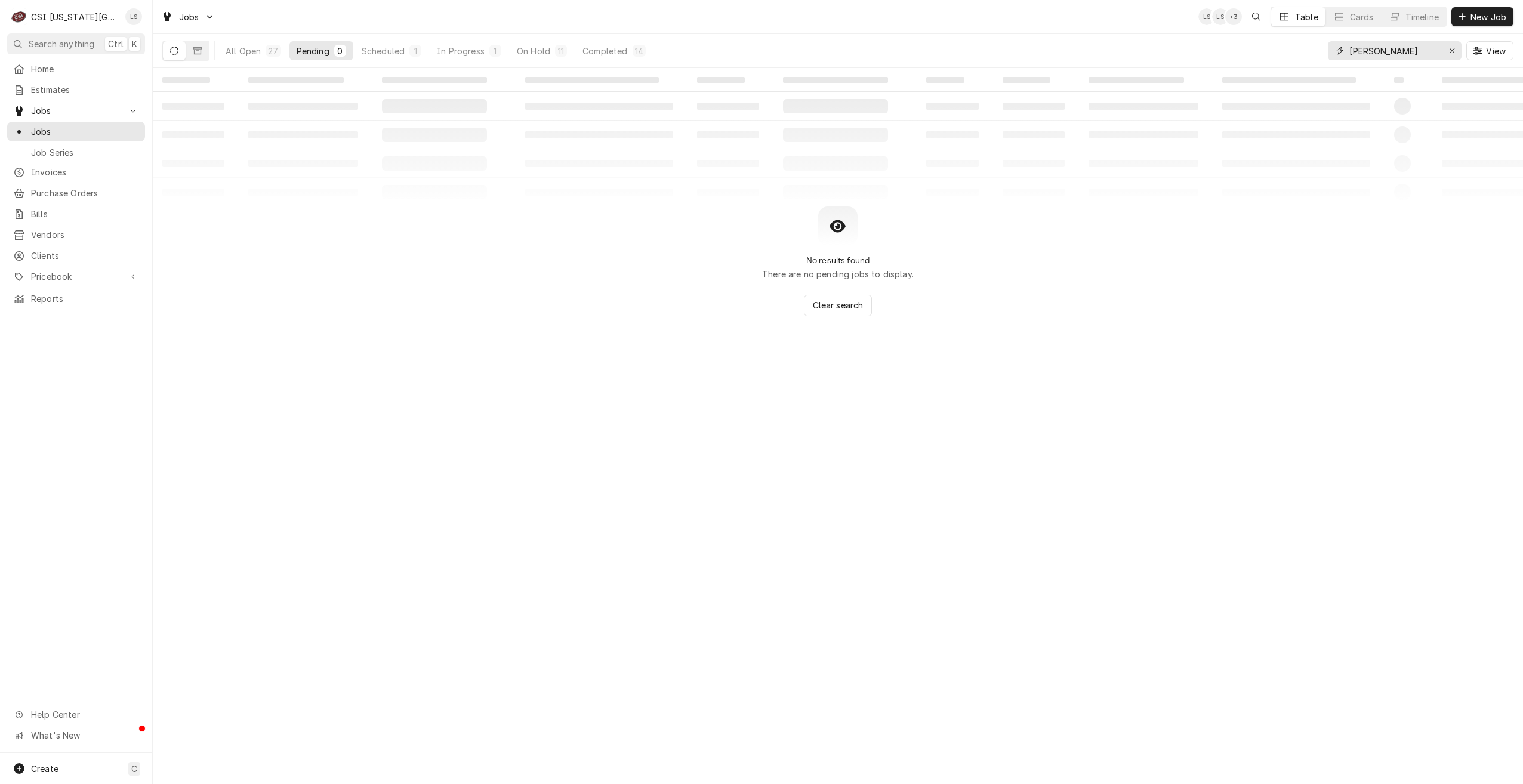
drag, startPoint x: 1419, startPoint y: 54, endPoint x: 1325, endPoint y: 47, distance: 94.3
click at [1325, 47] on div "All Open 27 Pending 0 Scheduled 1 In Progress 1 On Hold 11 Completed 14 zach wi…" at bounding box center [837, 50] width 1351 height 33
type input "preston"
click at [585, 17] on div "Jobs LS LS + 3 Table Cards Timeline New Job" at bounding box center [837, 16] width 1370 height 33
click at [397, 52] on div "Scheduled" at bounding box center [381, 51] width 43 height 13
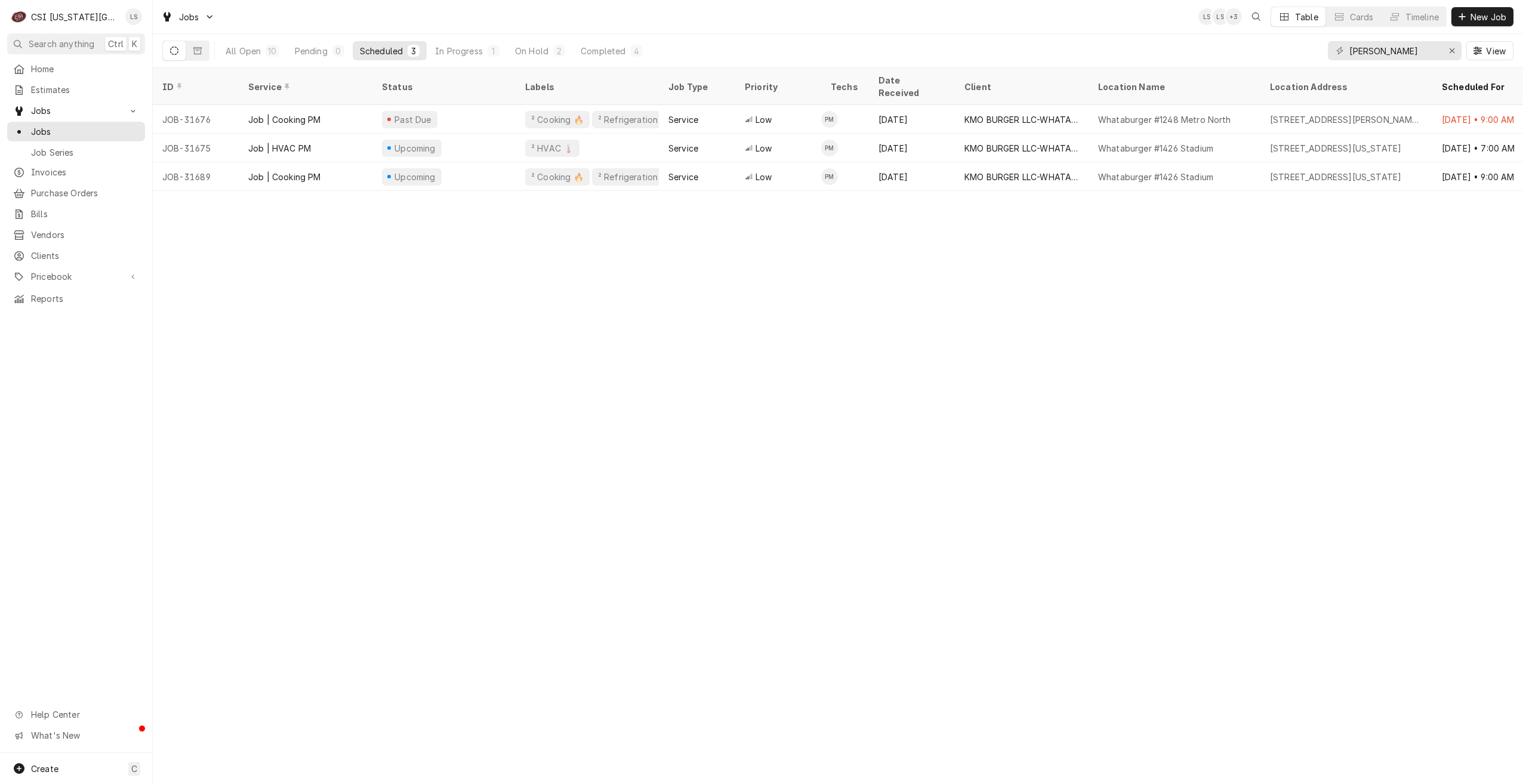
click at [551, 20] on div "Jobs LS LS + 3 Table Cards Timeline New Job" at bounding box center [837, 16] width 1370 height 33
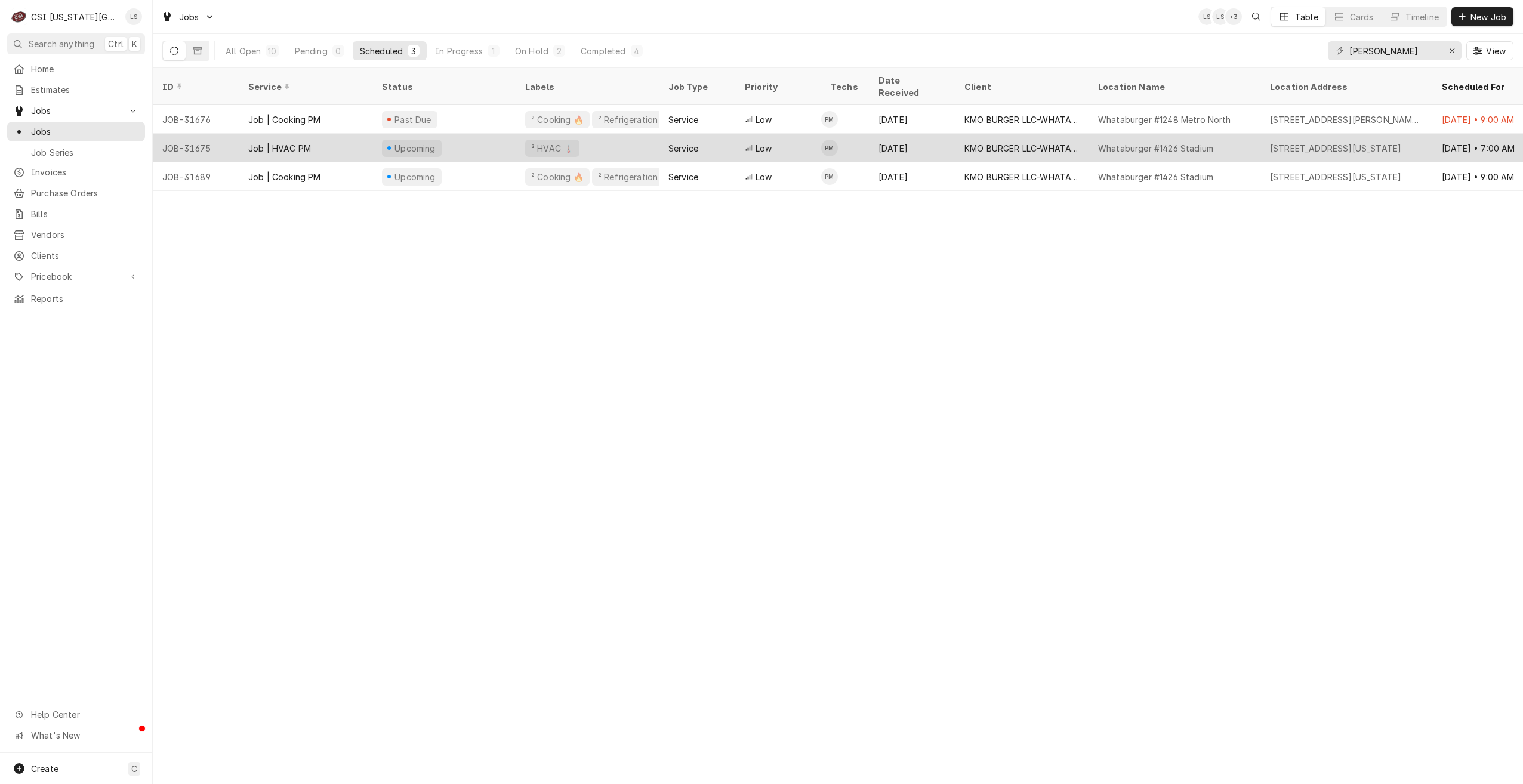
click at [1087, 141] on div "KMO BURGER LLC-WHATABURGER" at bounding box center [1022, 147] width 133 height 29
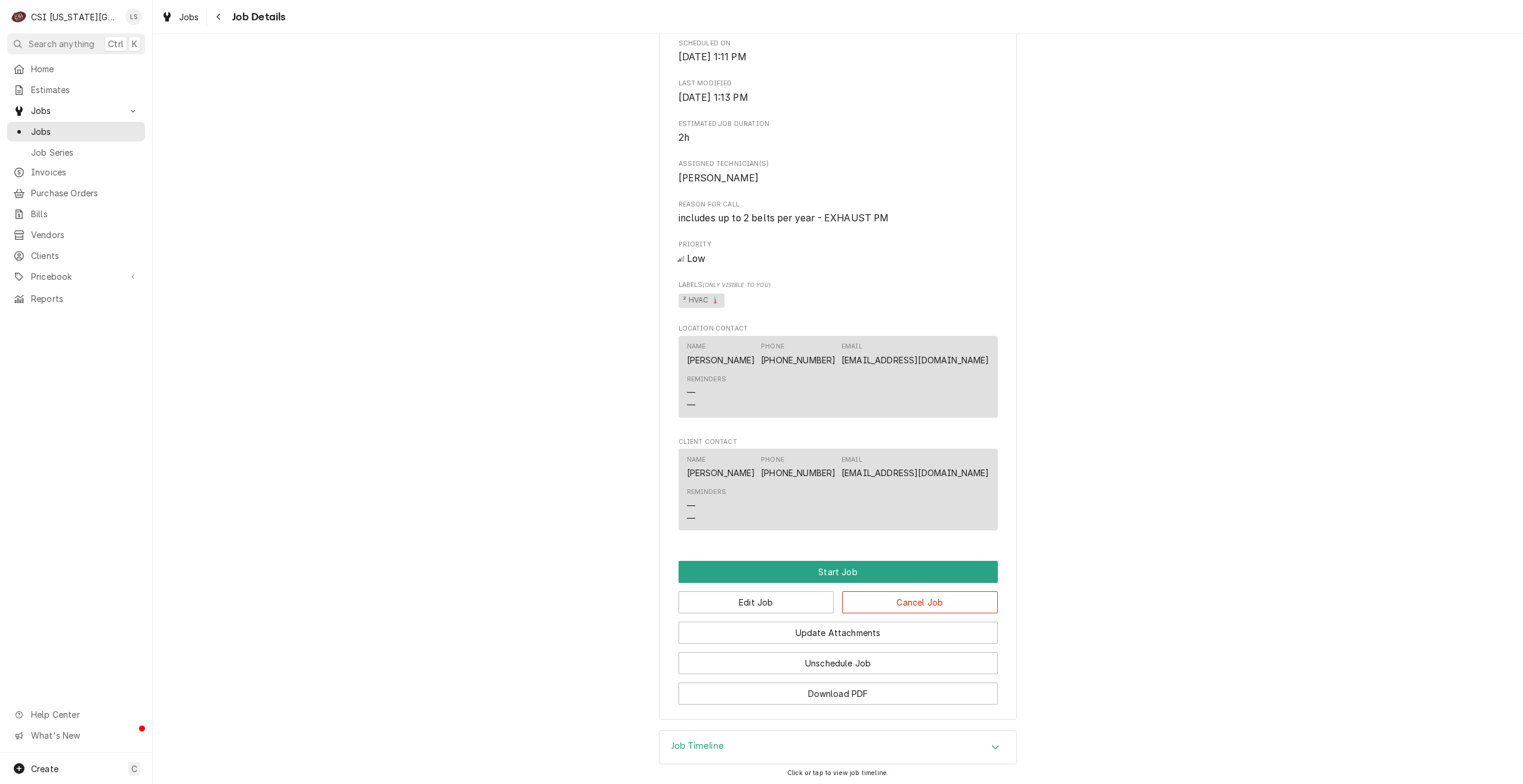
scroll to position [785, 0]
click at [761, 589] on button "Edit Job" at bounding box center [756, 600] width 156 height 22
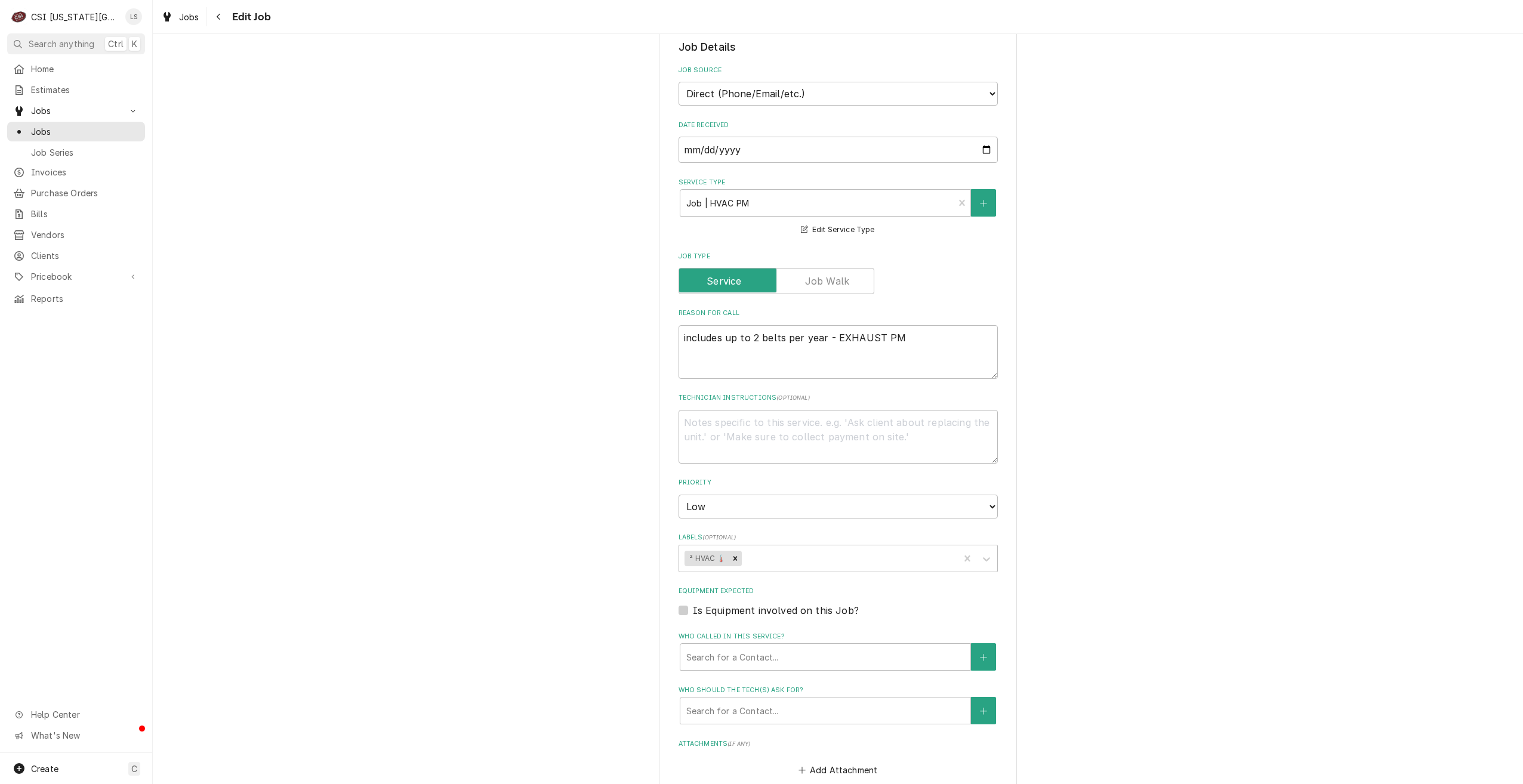
scroll to position [885, 0]
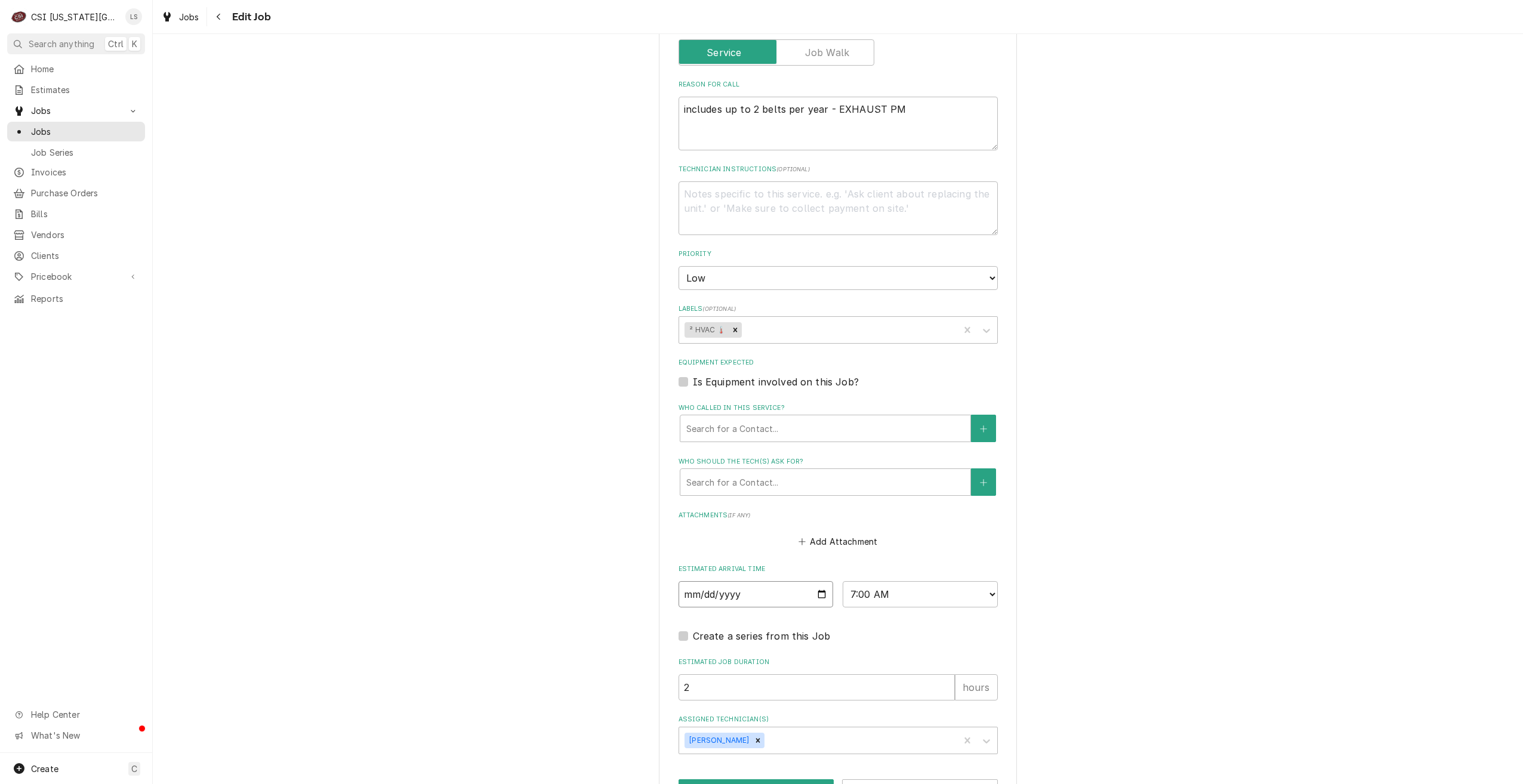
click at [820, 581] on input "2025-08-12" at bounding box center [756, 595] width 156 height 27
type textarea "x"
type input "2025-08-13"
click at [762, 779] on button "Save" at bounding box center [756, 790] width 156 height 22
type textarea "x"
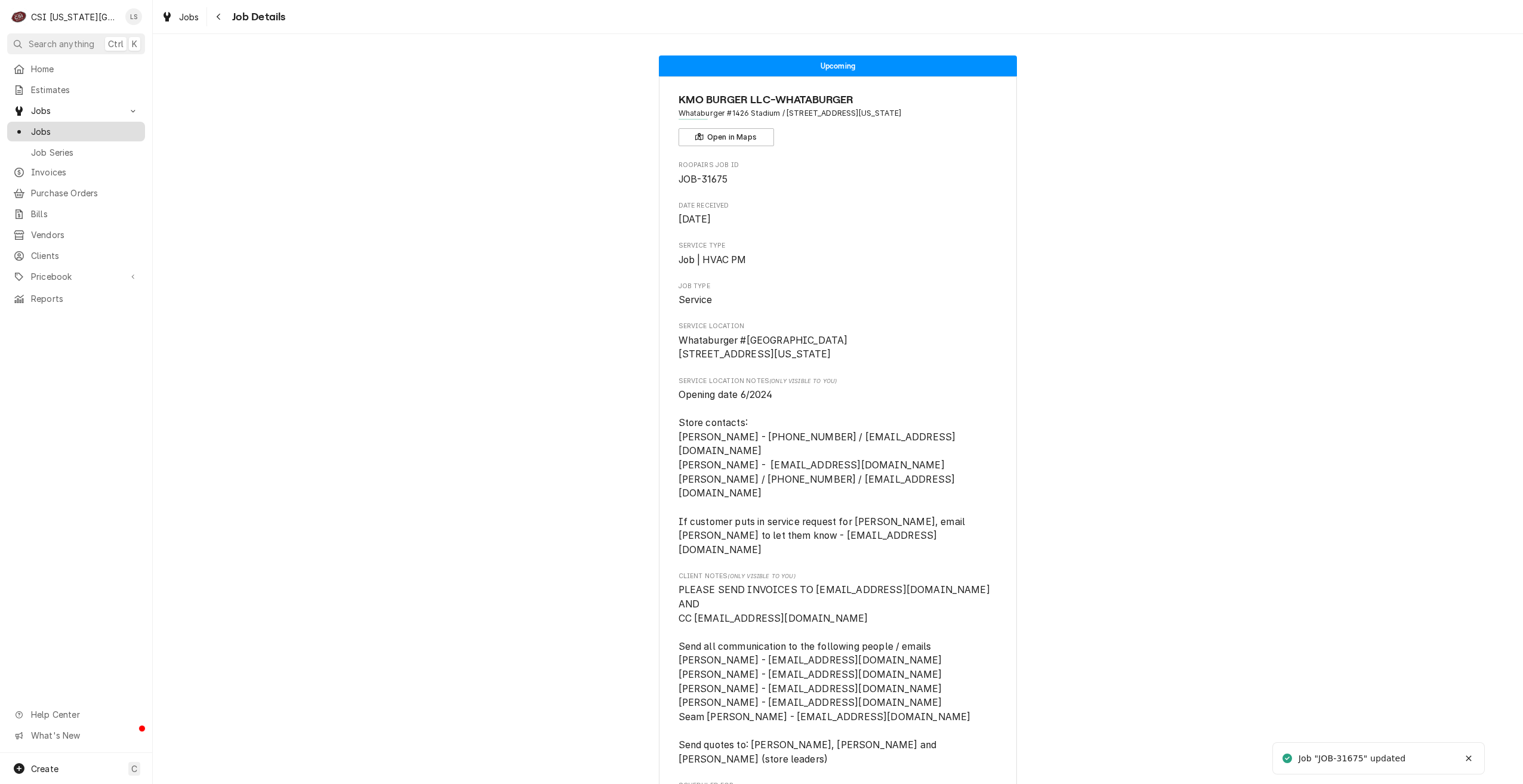
click at [137, 128] on span "Jobs" at bounding box center [85, 131] width 108 height 13
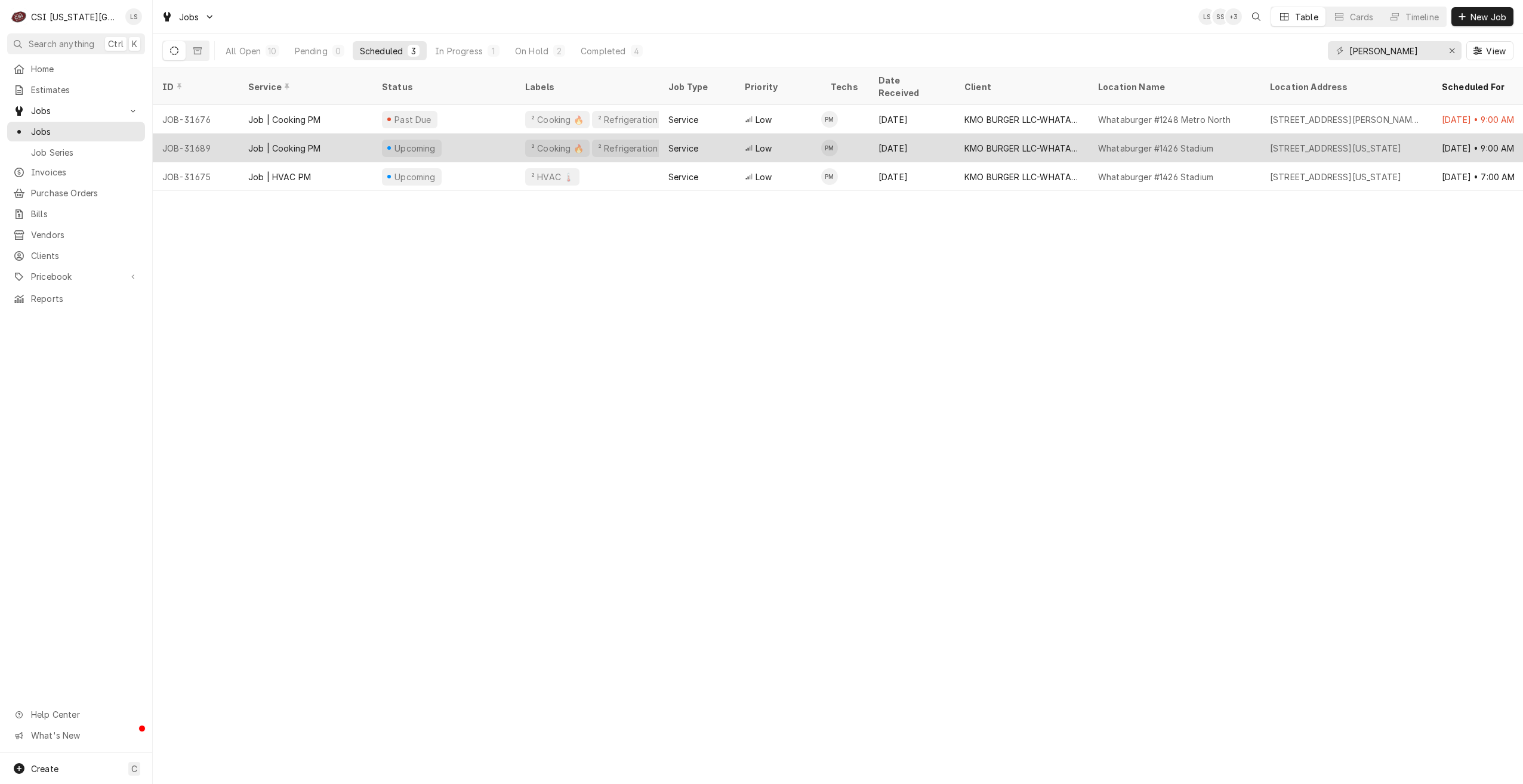
click at [1150, 142] on div "Whataburger #1426 Stadium" at bounding box center [1174, 147] width 172 height 29
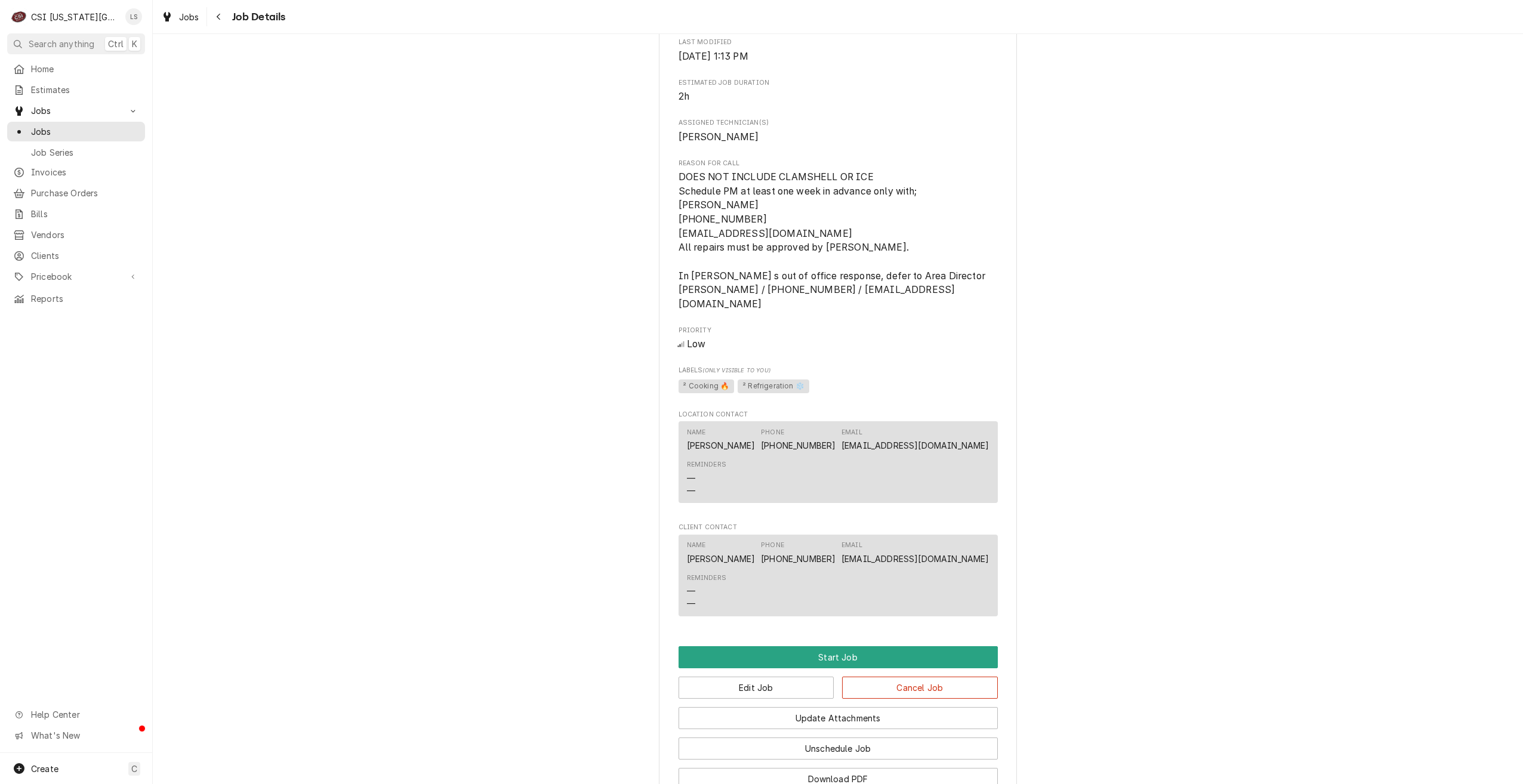
scroll to position [898, 0]
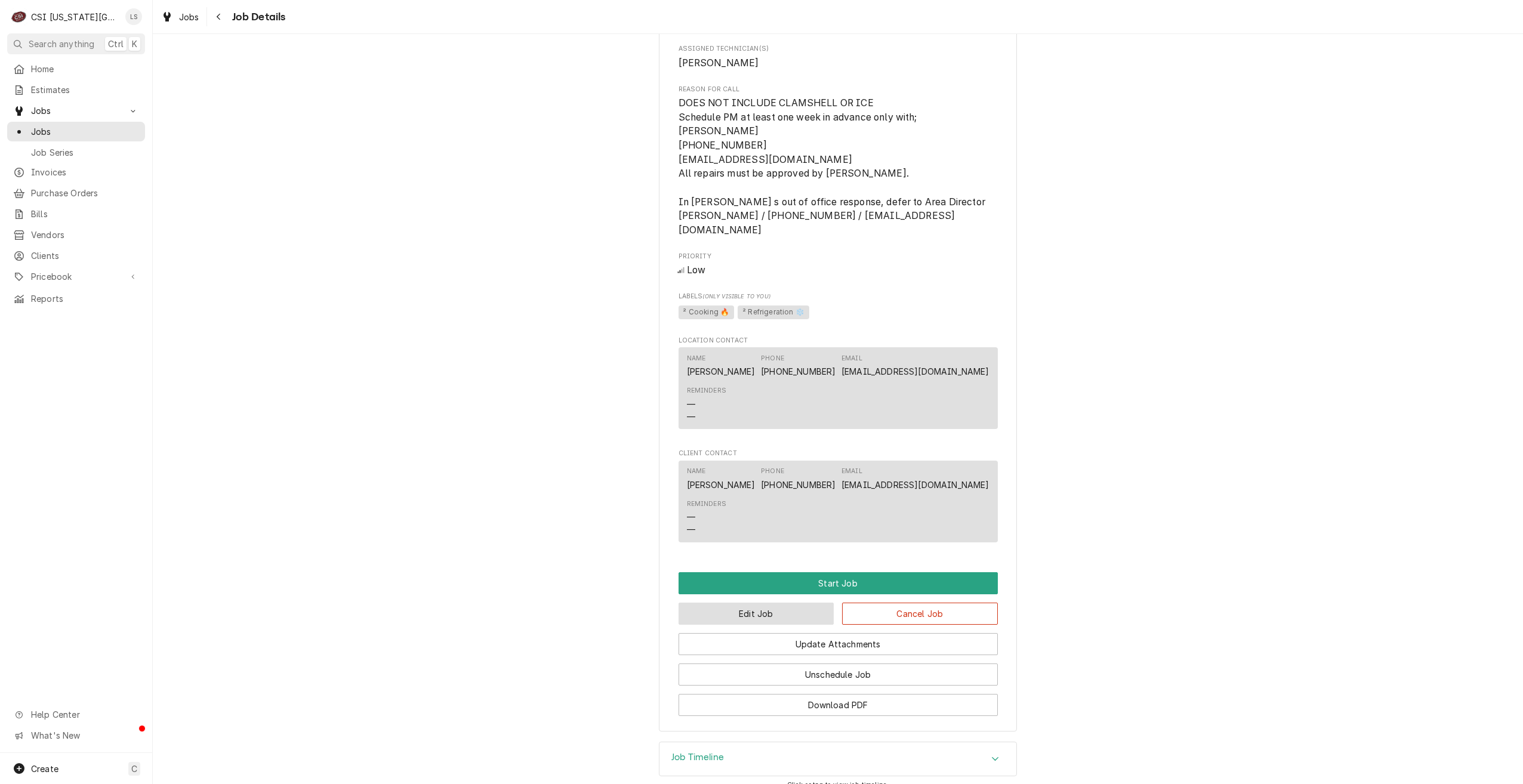
click at [754, 603] on button "Edit Job" at bounding box center [756, 614] width 156 height 22
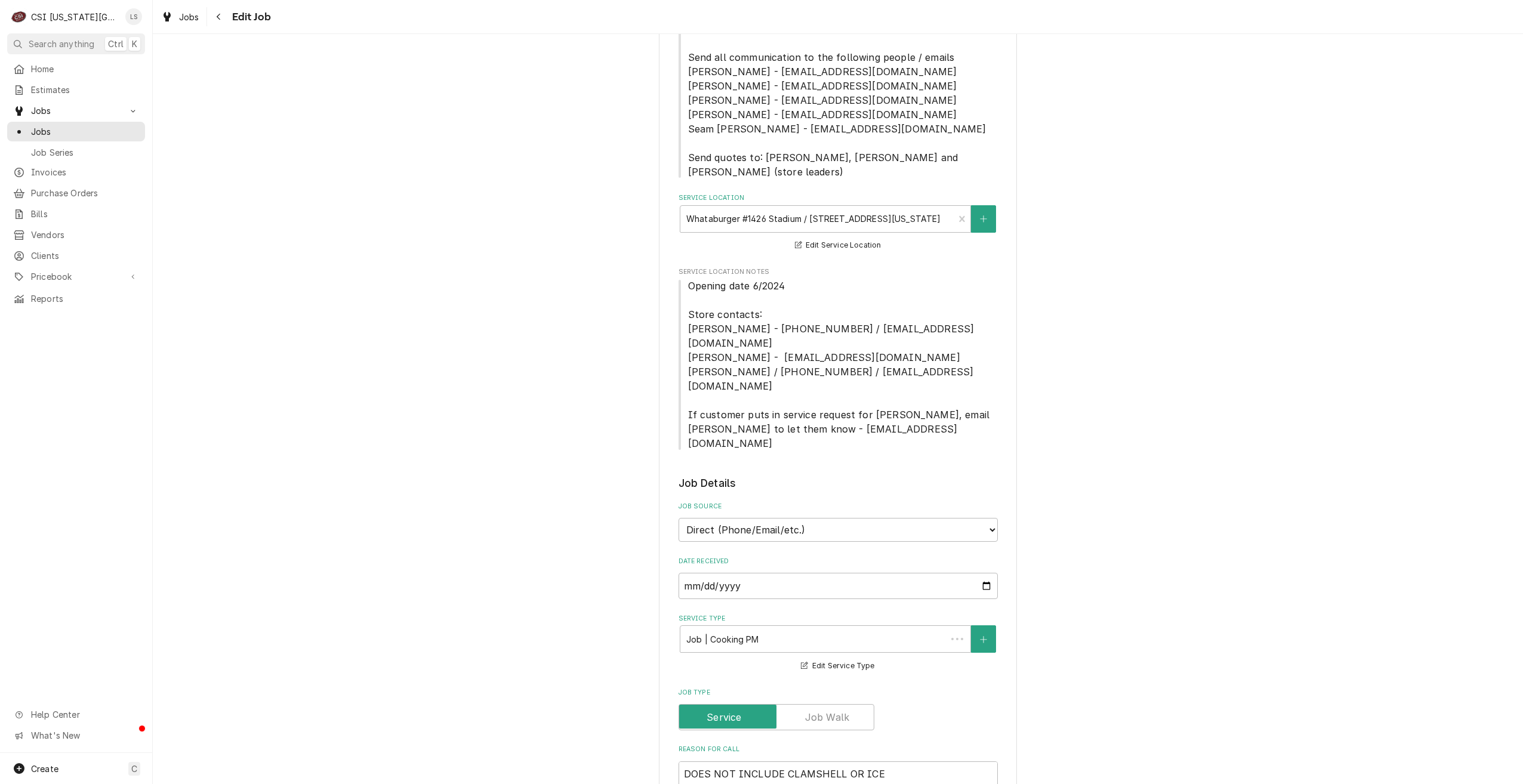
type textarea "x"
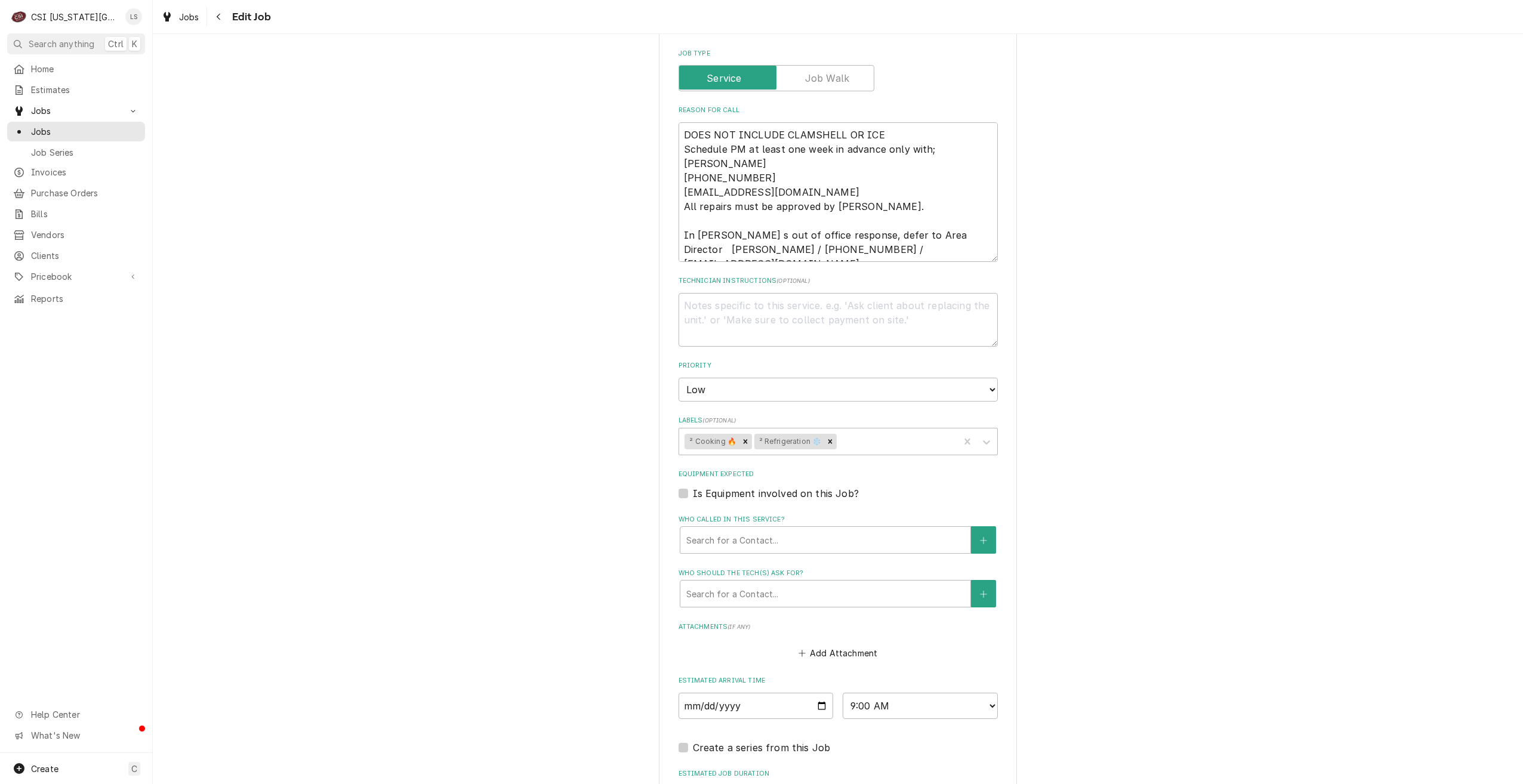
scroll to position [970, 0]
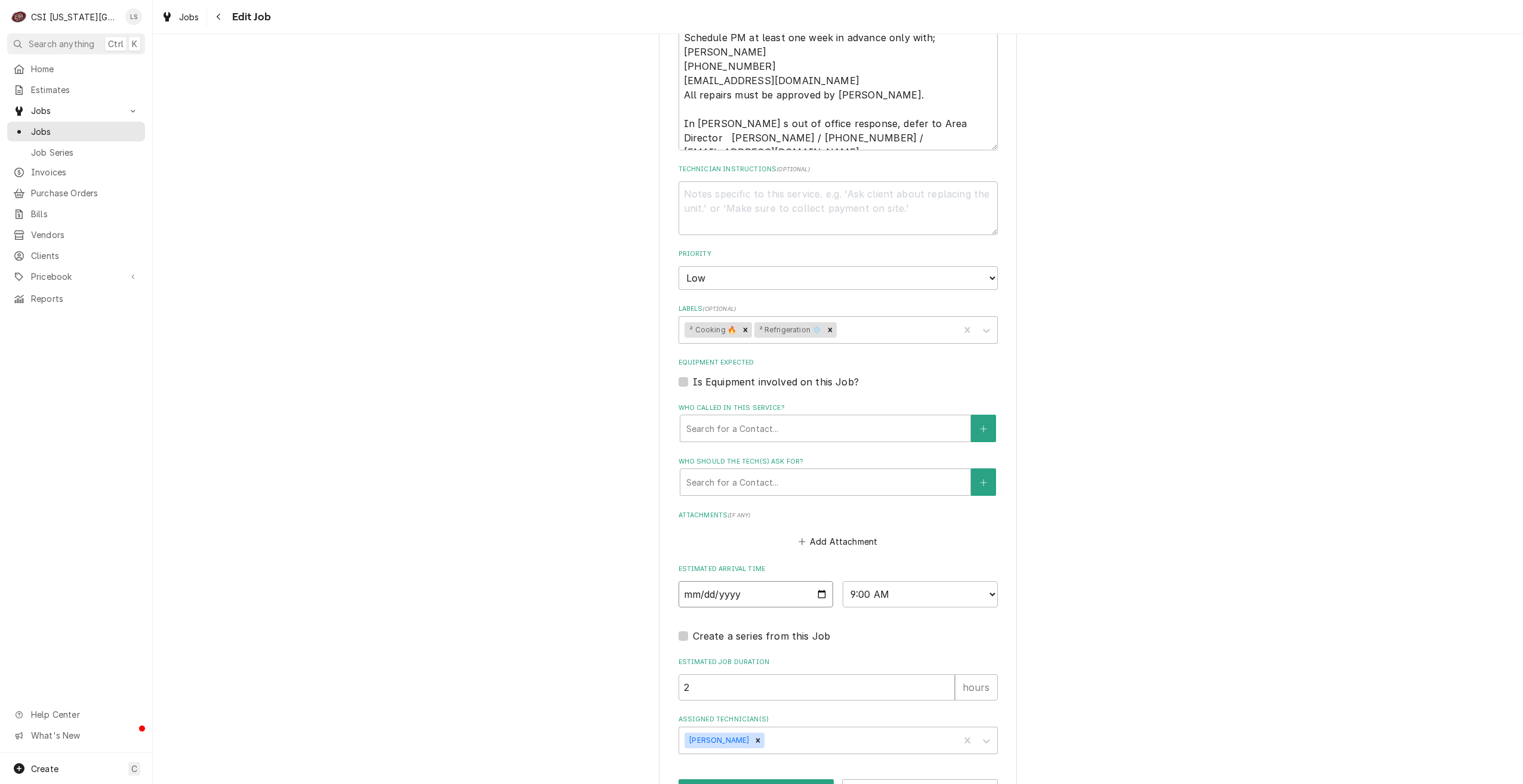
click at [818, 581] on input "[DATE]" at bounding box center [756, 595] width 156 height 27
type input "[DATE]"
click at [753, 779] on button "Save" at bounding box center [756, 790] width 156 height 22
type textarea "x"
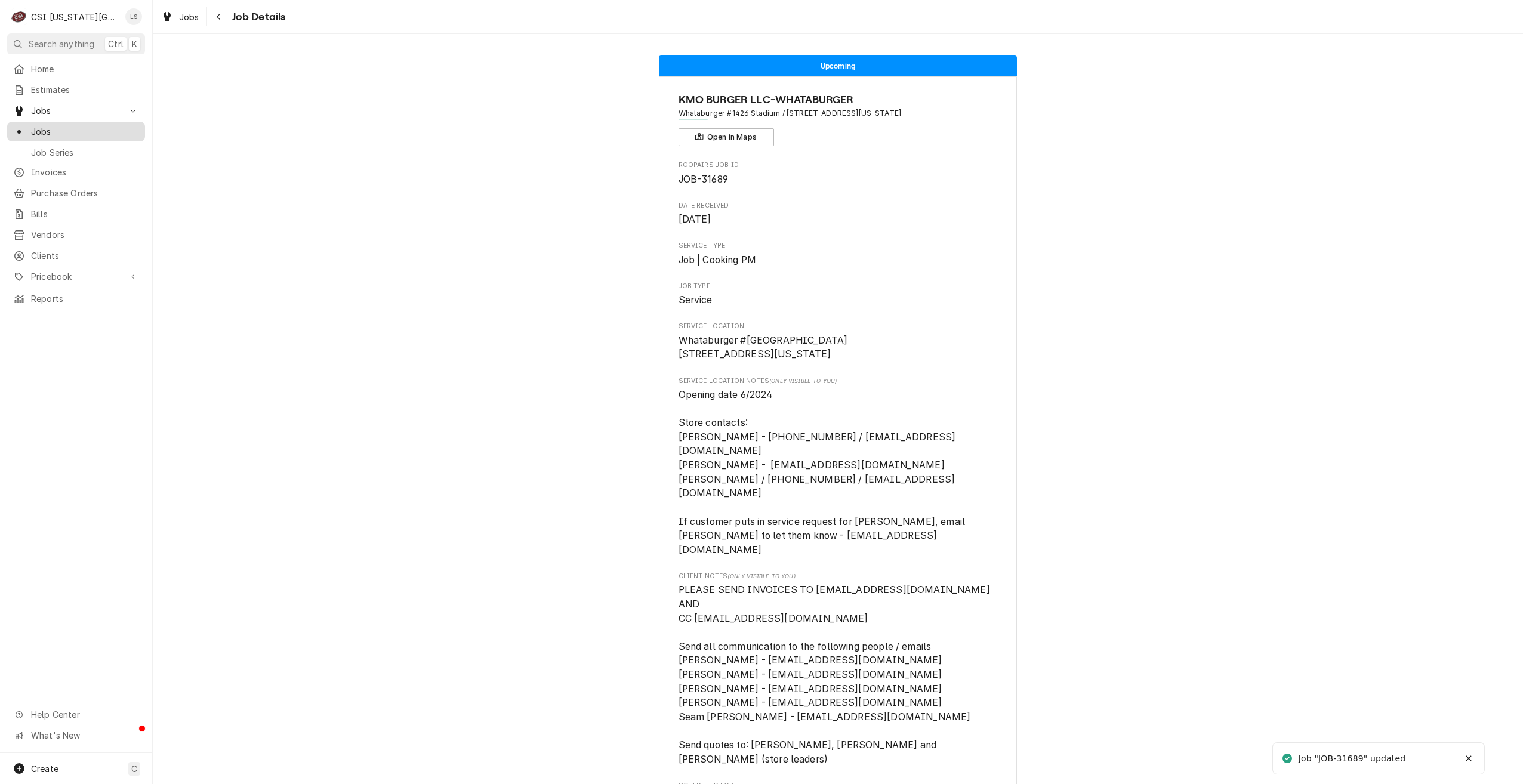
click at [133, 128] on span "Jobs" at bounding box center [85, 131] width 108 height 13
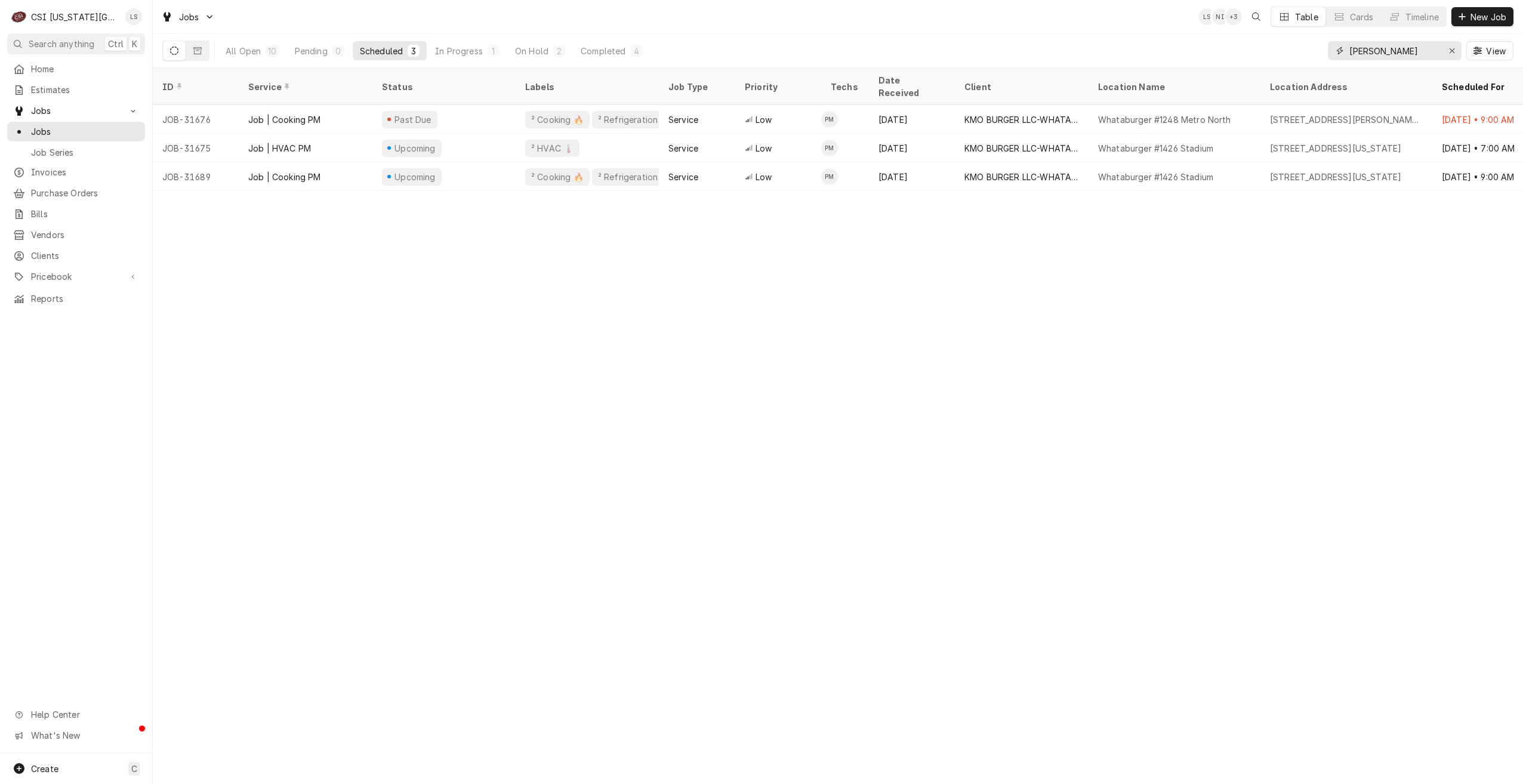
click at [1362, 55] on input "[PERSON_NAME]" at bounding box center [1394, 51] width 89 height 19
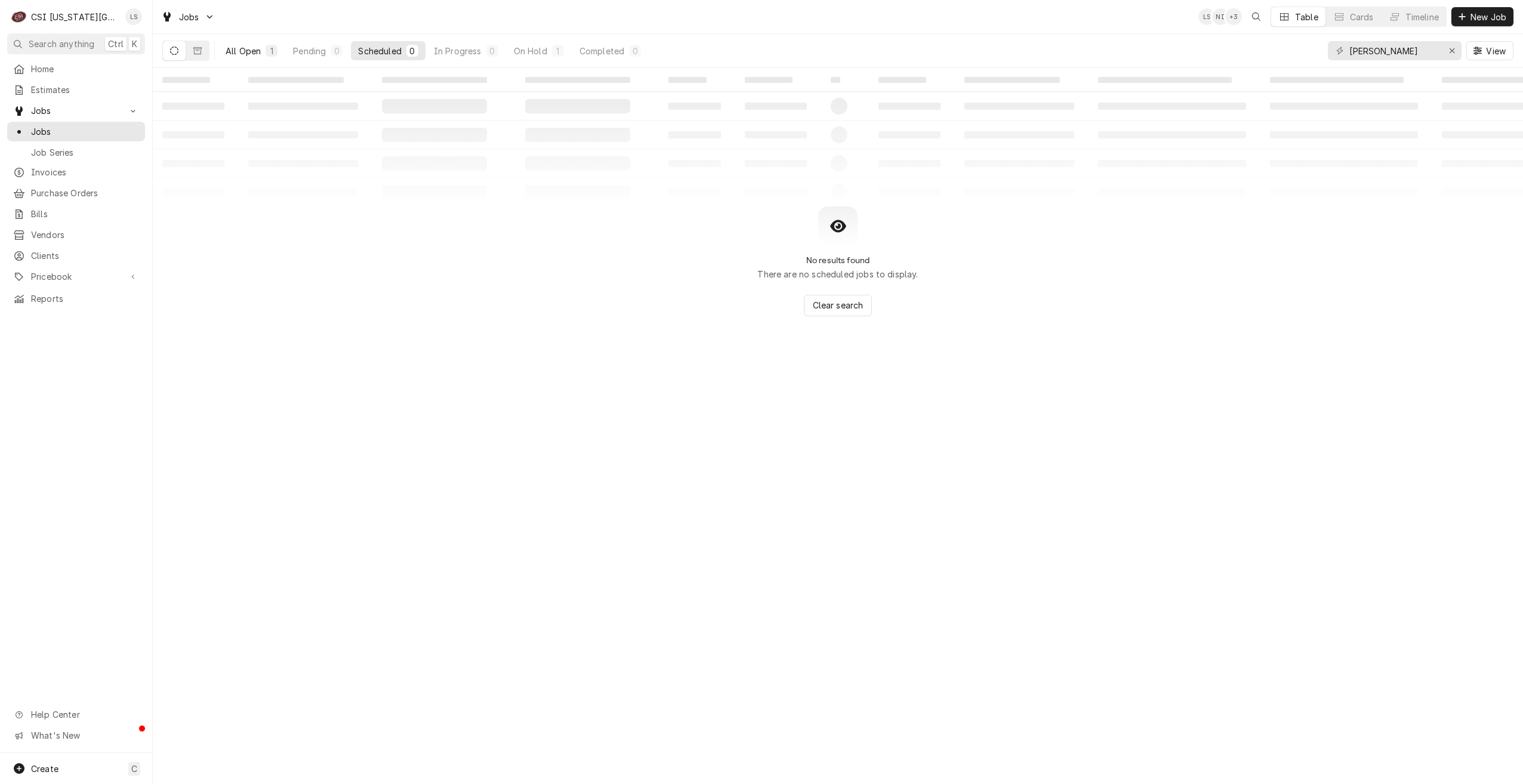
click at [268, 50] on div "1" at bounding box center [272, 51] width 7 height 13
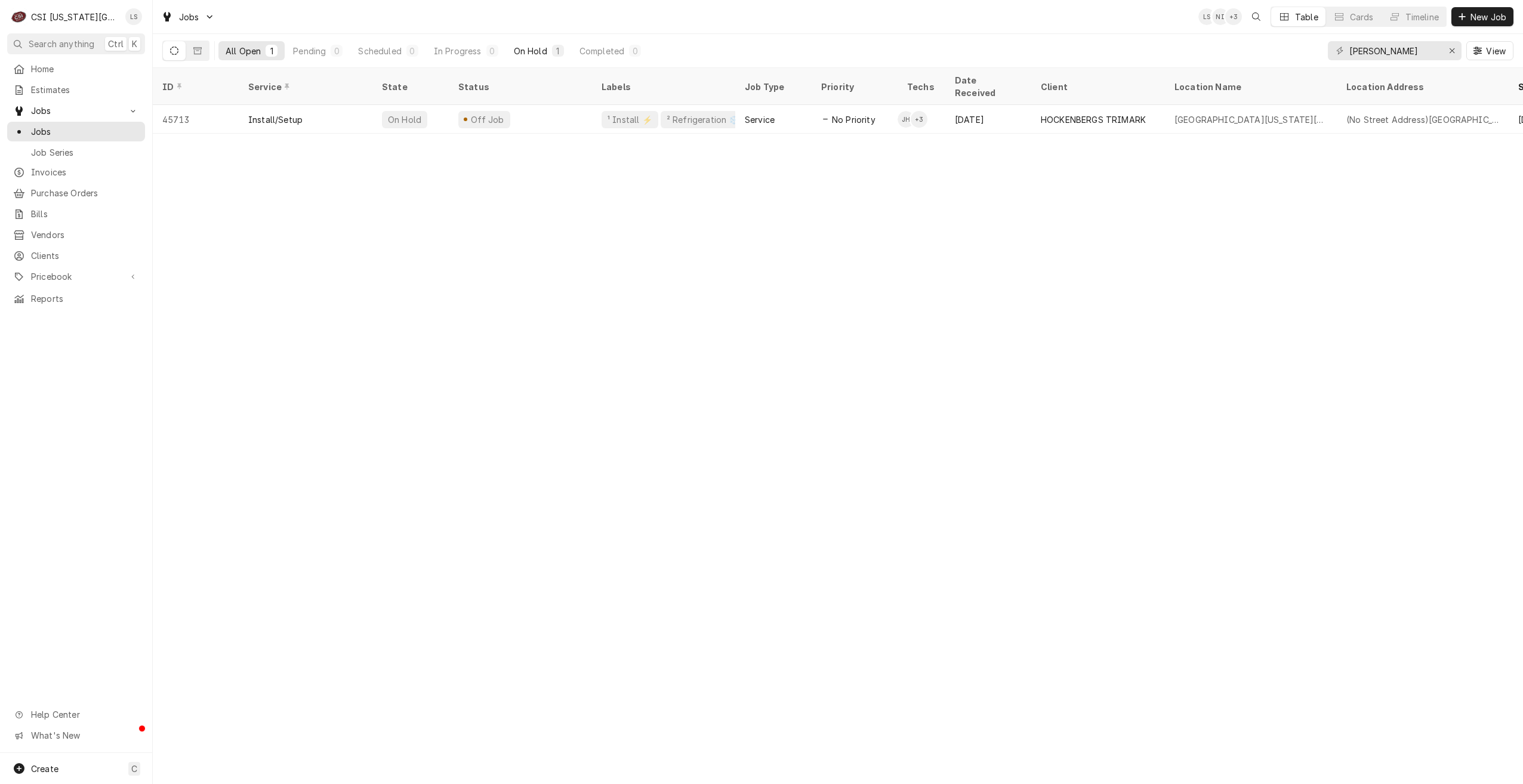
click at [524, 57] on button "On Hold 1" at bounding box center [538, 51] width 64 height 19
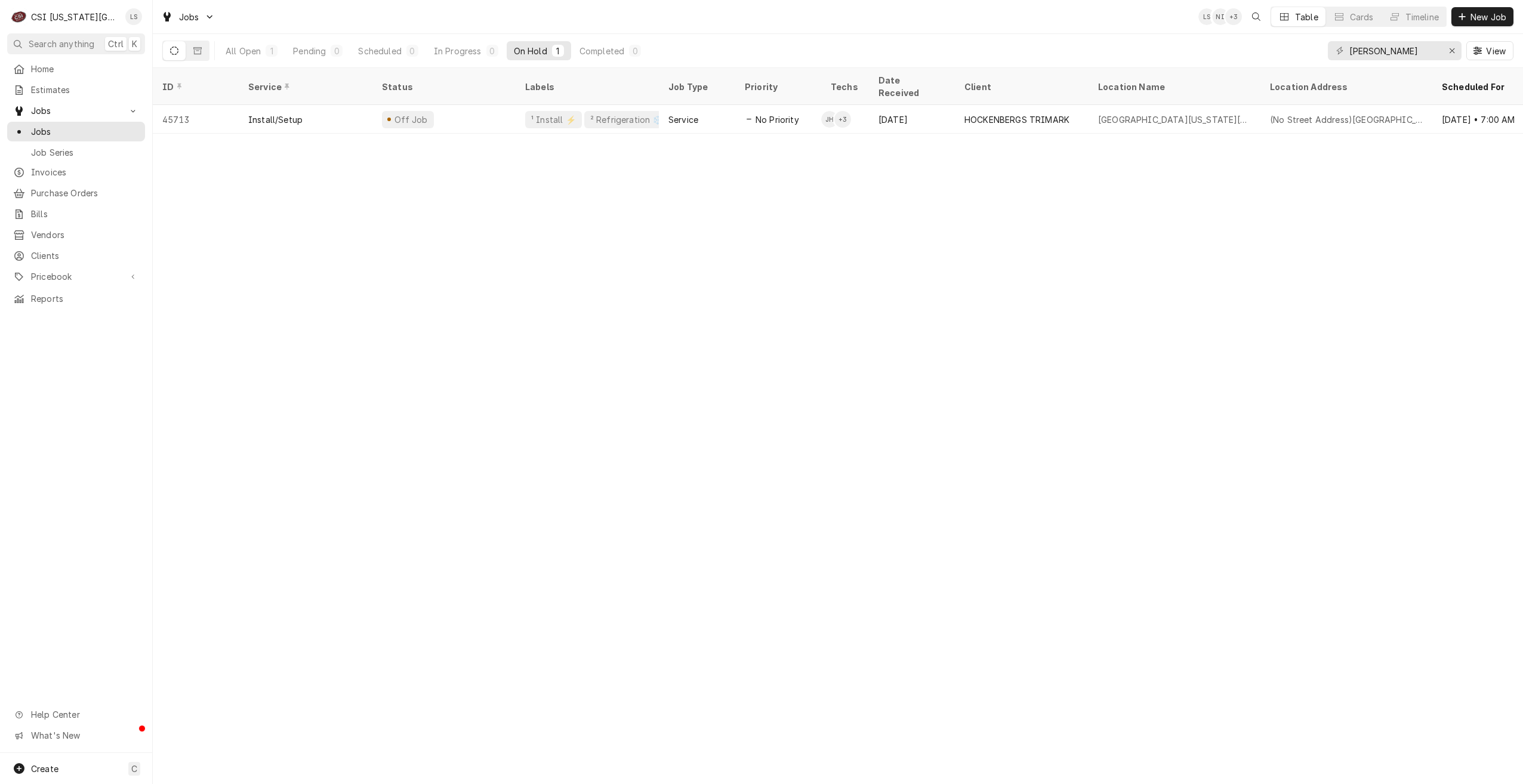
click at [865, 43] on div "All Open 1 Pending 0 Scheduled 0 In Progress 0 On Hold 1 Completed 0 tyler View" at bounding box center [837, 50] width 1351 height 33
click at [406, 52] on button "Scheduled 0" at bounding box center [388, 51] width 74 height 19
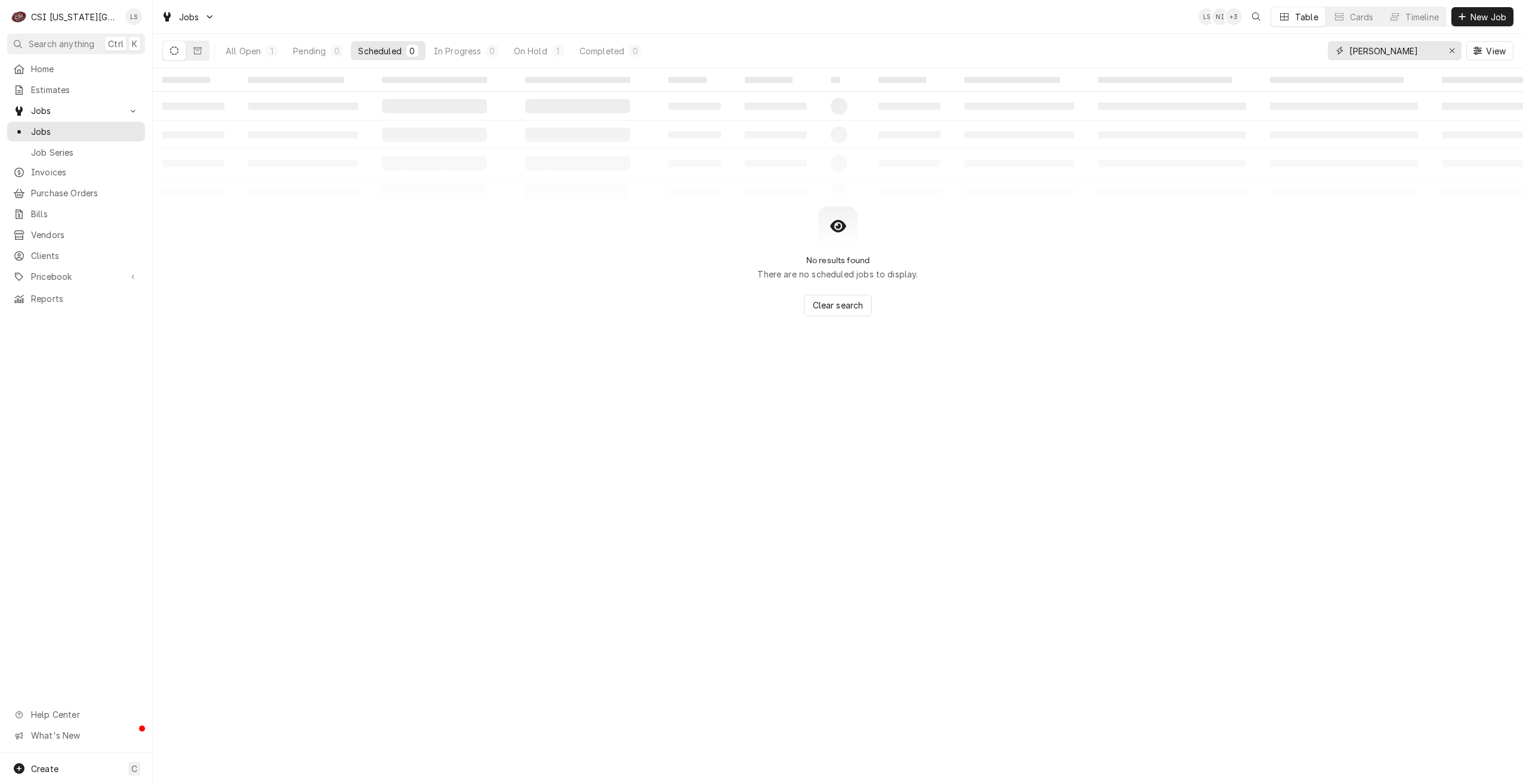
click at [1353, 54] on input "tyler" at bounding box center [1394, 51] width 89 height 19
click at [1123, 21] on div "Jobs LS NI + 3 Table Cards Timeline New Job" at bounding box center [837, 16] width 1370 height 33
click at [1362, 52] on input "tyler" at bounding box center [1394, 51] width 89 height 19
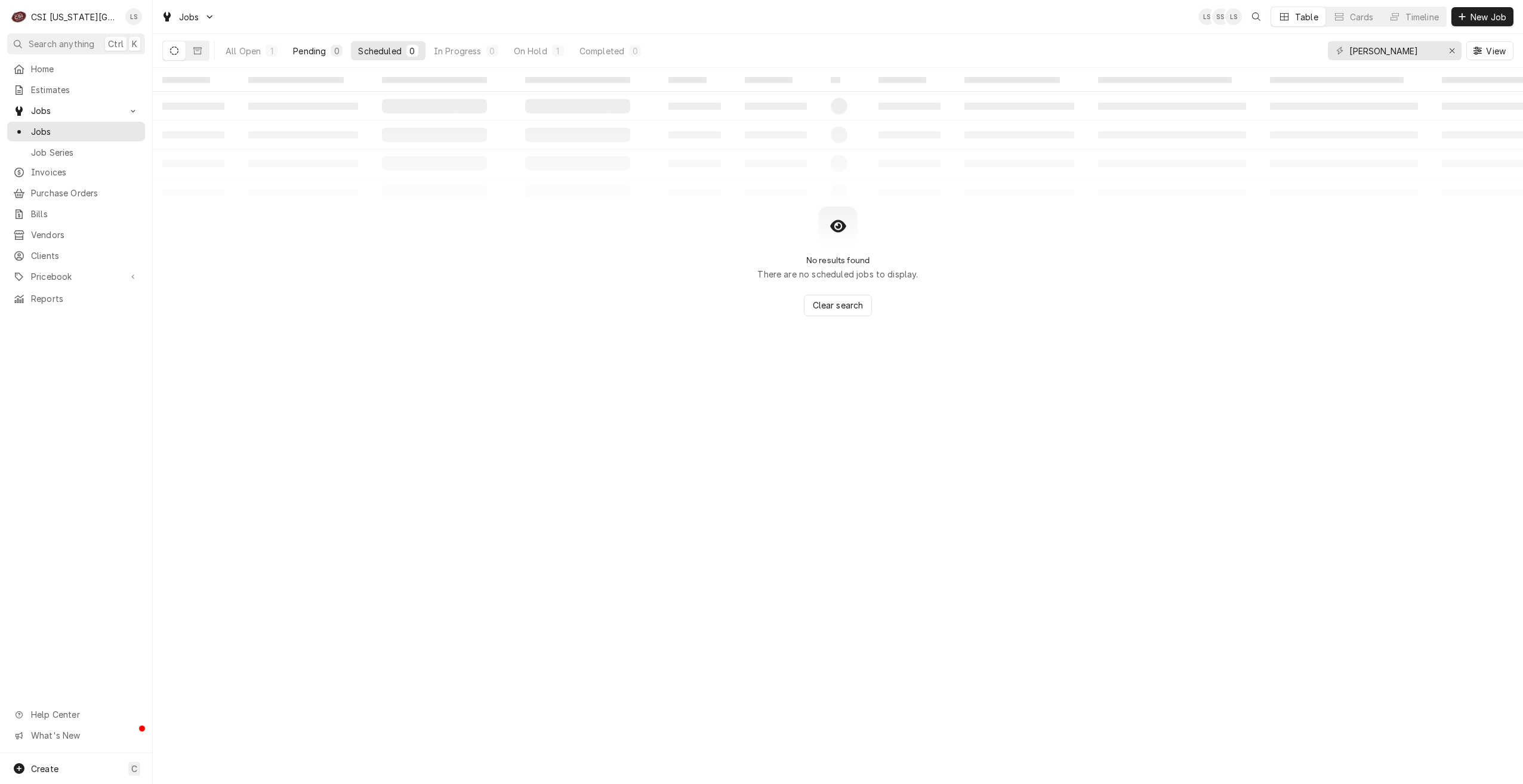
click at [327, 56] on button "Pending 0" at bounding box center [318, 51] width 64 height 19
click at [1353, 52] on input "joey" at bounding box center [1394, 51] width 89 height 19
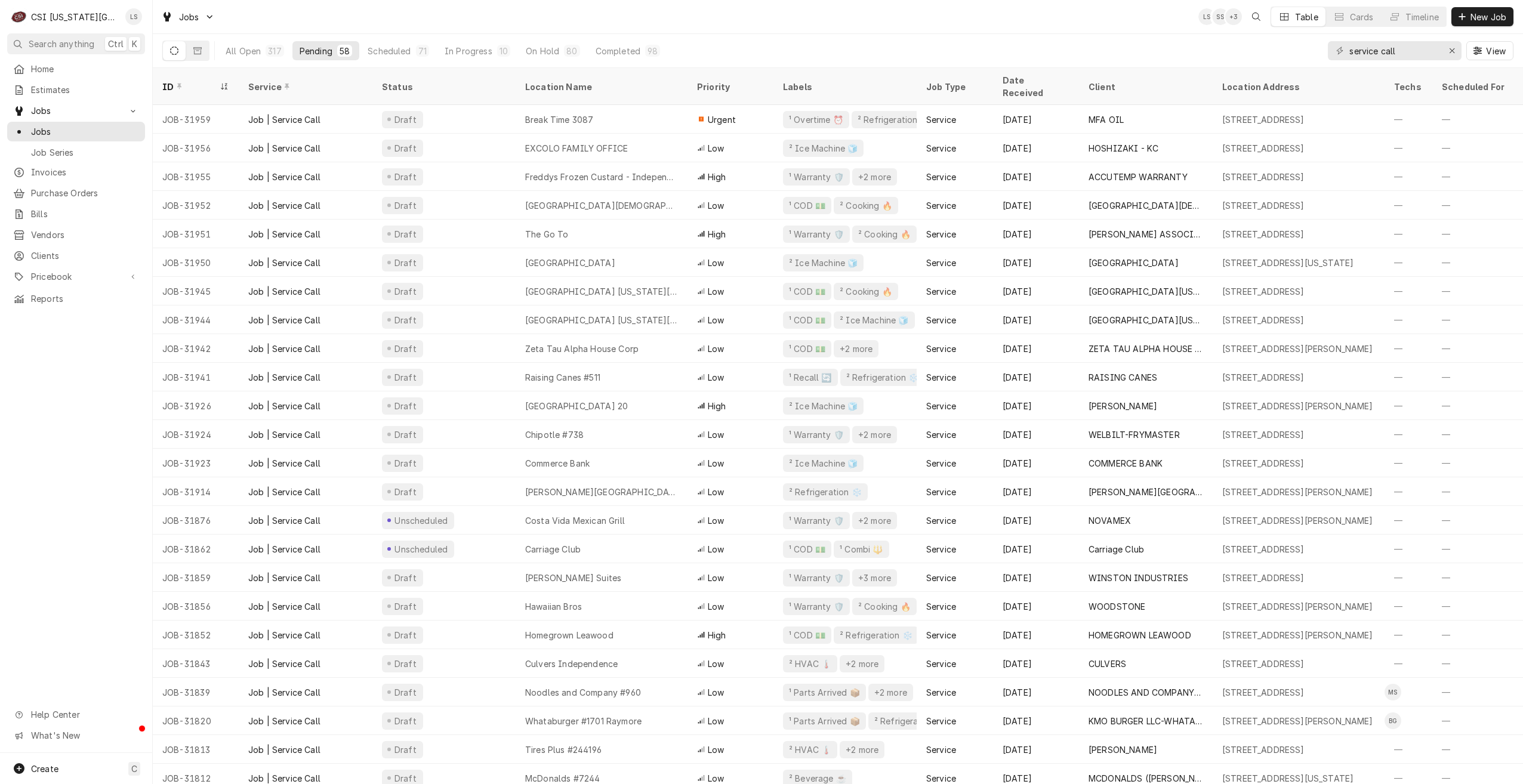
click at [933, 29] on div "Jobs LS SS + 3 Table Cards Timeline New Job" at bounding box center [837, 16] width 1370 height 33
click at [1090, 27] on div "Jobs LS SS + 3 Table Cards Timeline New Job" at bounding box center [837, 16] width 1370 height 33
click at [1021, 27] on div "Jobs LS SS LS Table Cards Timeline New Job" at bounding box center [837, 16] width 1370 height 33
drag, startPoint x: 1417, startPoint y: 58, endPoint x: 1323, endPoint y: 57, distance: 94.0
click at [1323, 57] on div "All Open 317 Pending 58 Scheduled 71 In Progress 10 On Hold 80 Completed 98 ser…" at bounding box center [837, 50] width 1351 height 33
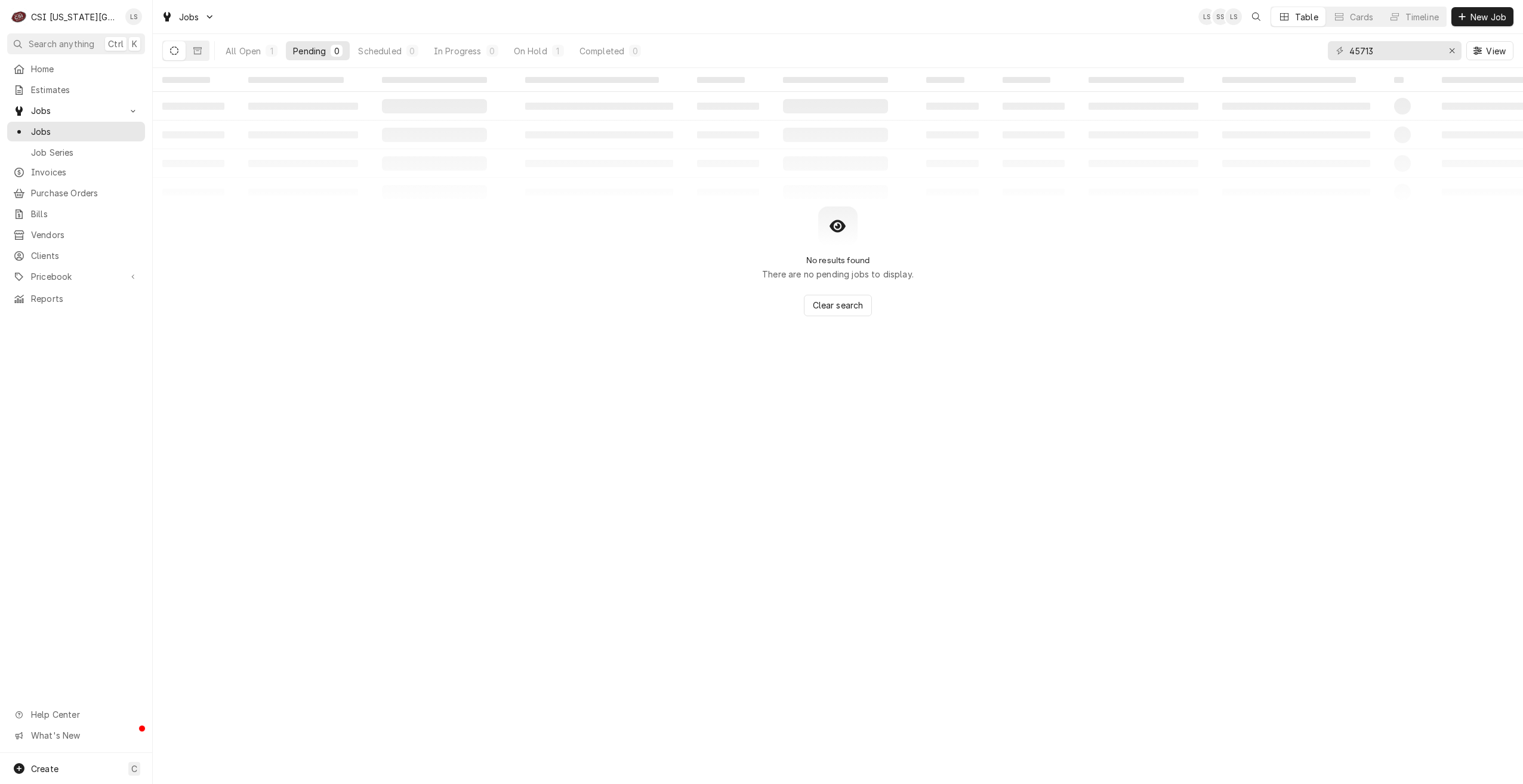
click at [1159, 29] on div "Jobs LS SS LS Table Cards Timeline New Job" at bounding box center [837, 16] width 1370 height 33
click at [534, 43] on button "On Hold 1" at bounding box center [538, 51] width 64 height 19
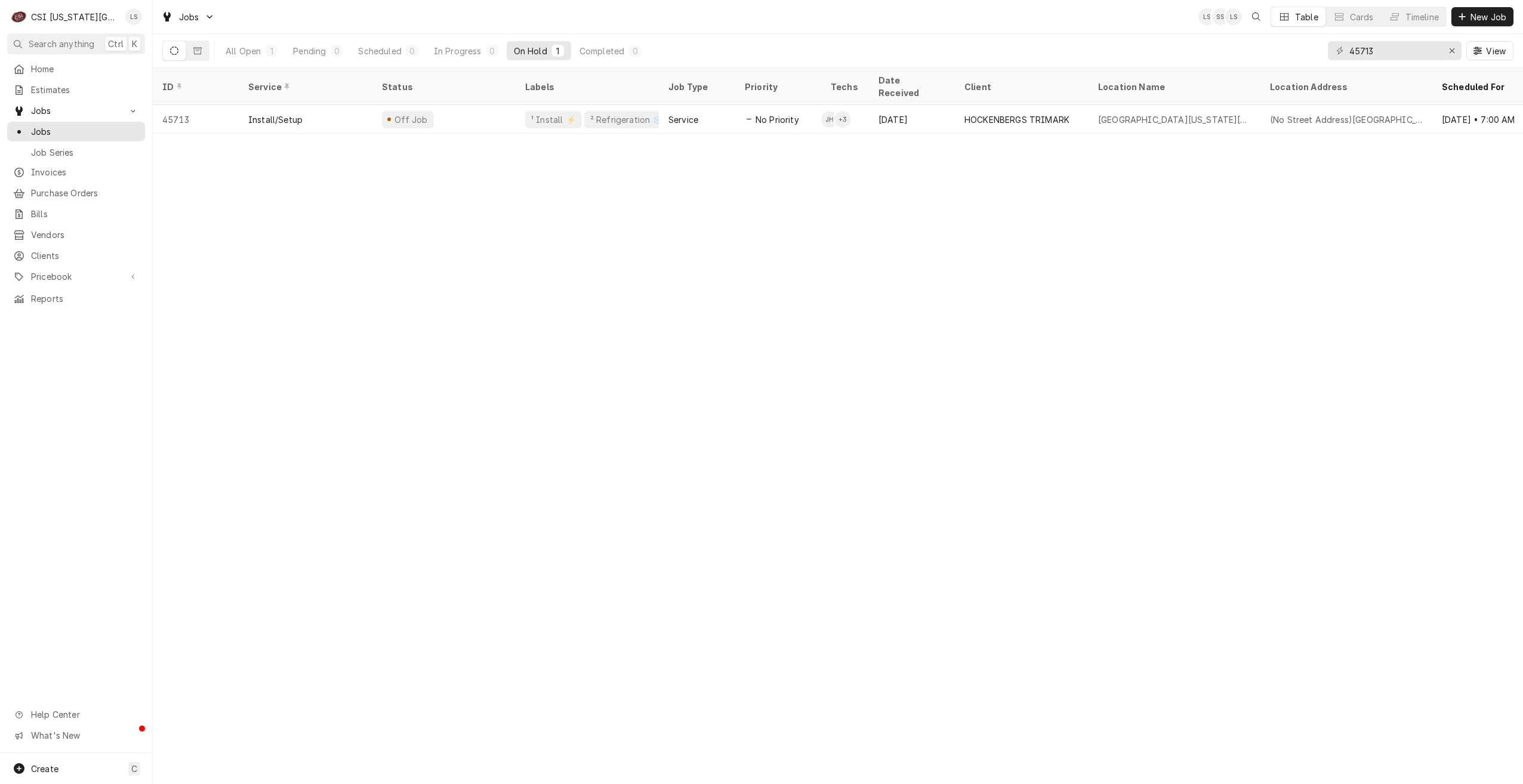
click at [782, 17] on div "Jobs LS SS LS Table Cards Timeline New Job" at bounding box center [837, 16] width 1370 height 33
click at [1367, 53] on input "45713" at bounding box center [1394, 51] width 89 height 19
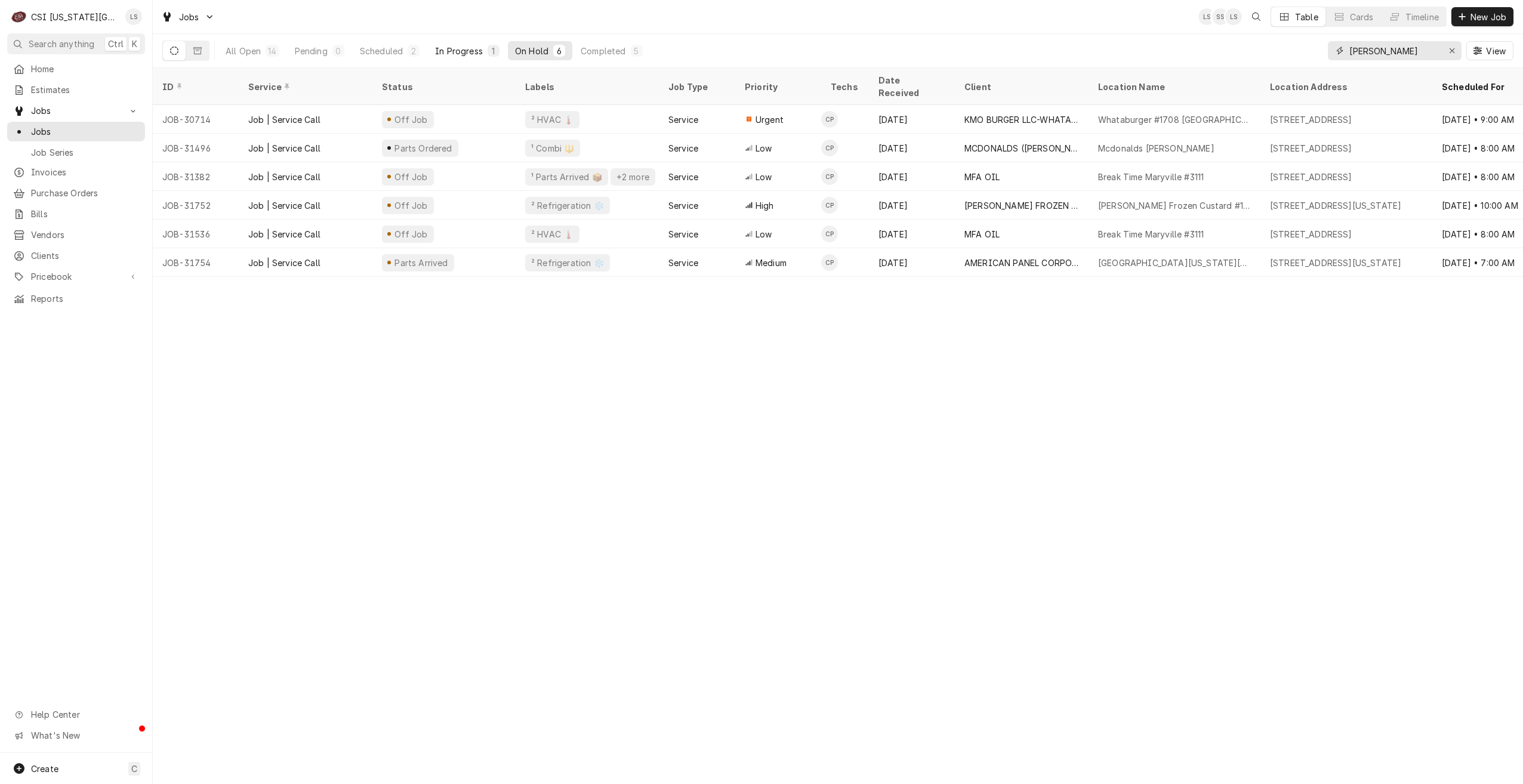
type input "charles"
click at [440, 45] on div "In Progress" at bounding box center [459, 51] width 48 height 13
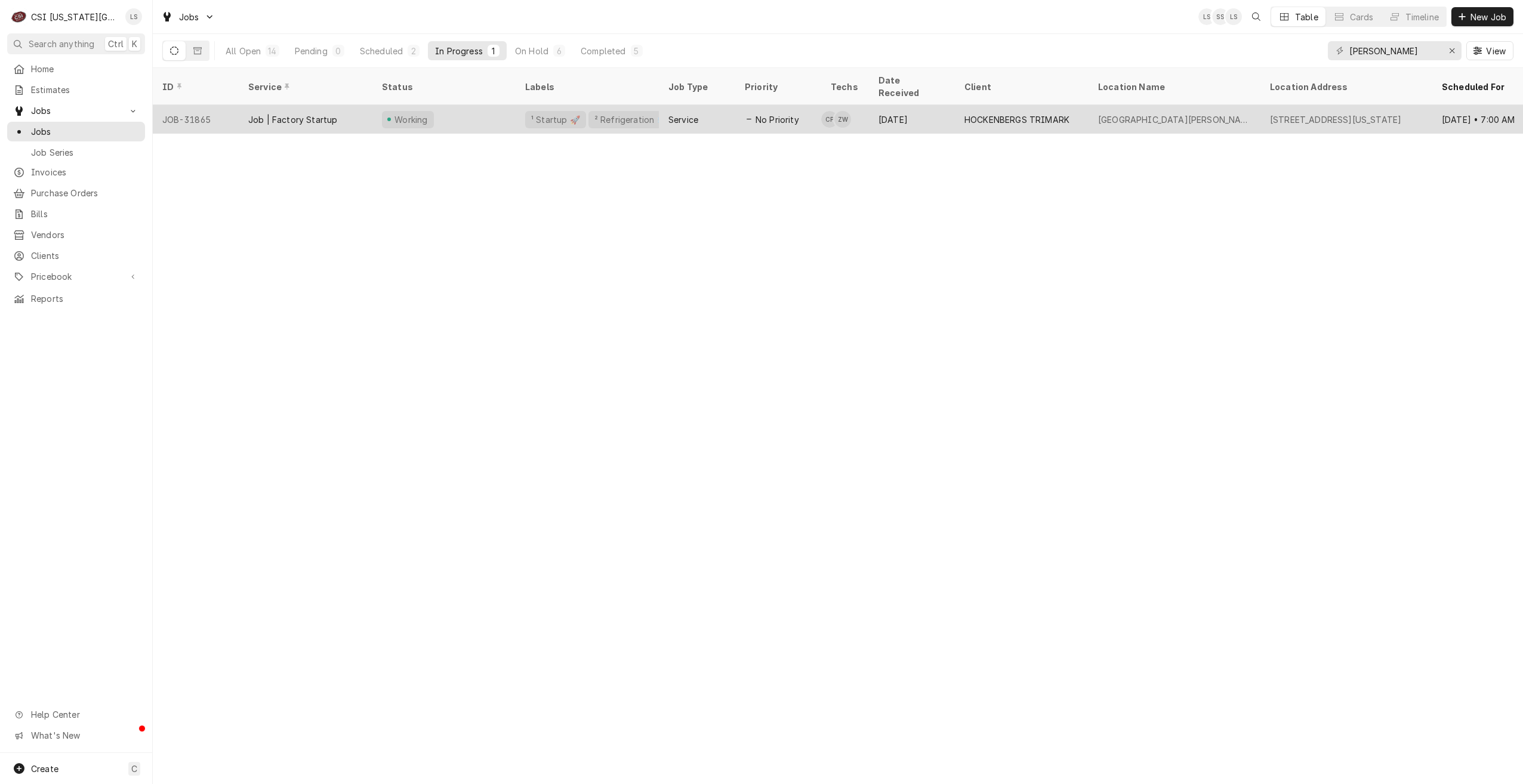
click at [981, 113] on div "HOCKENBERGS TRIMARK" at bounding box center [1017, 119] width 105 height 13
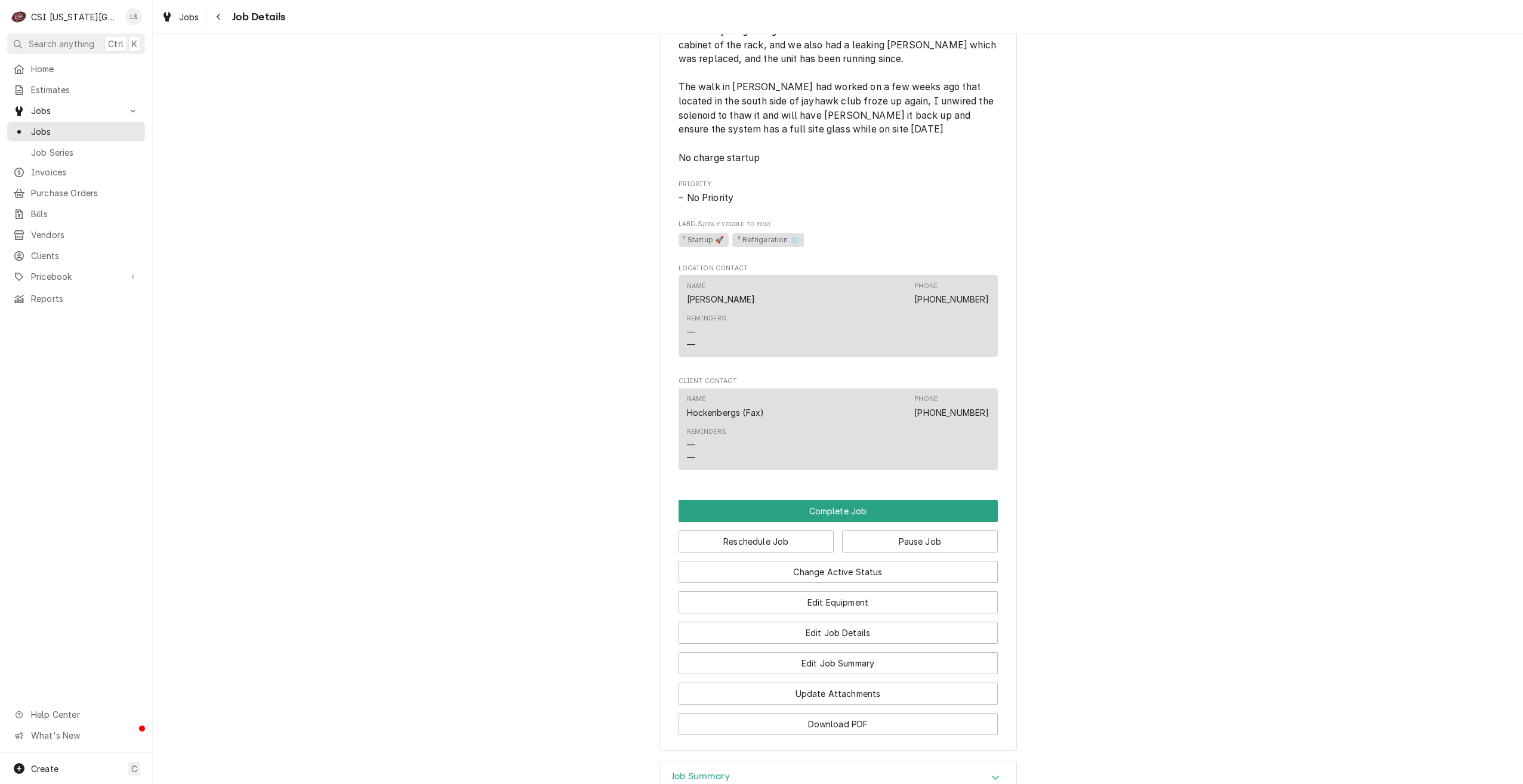
scroll to position [957, 0]
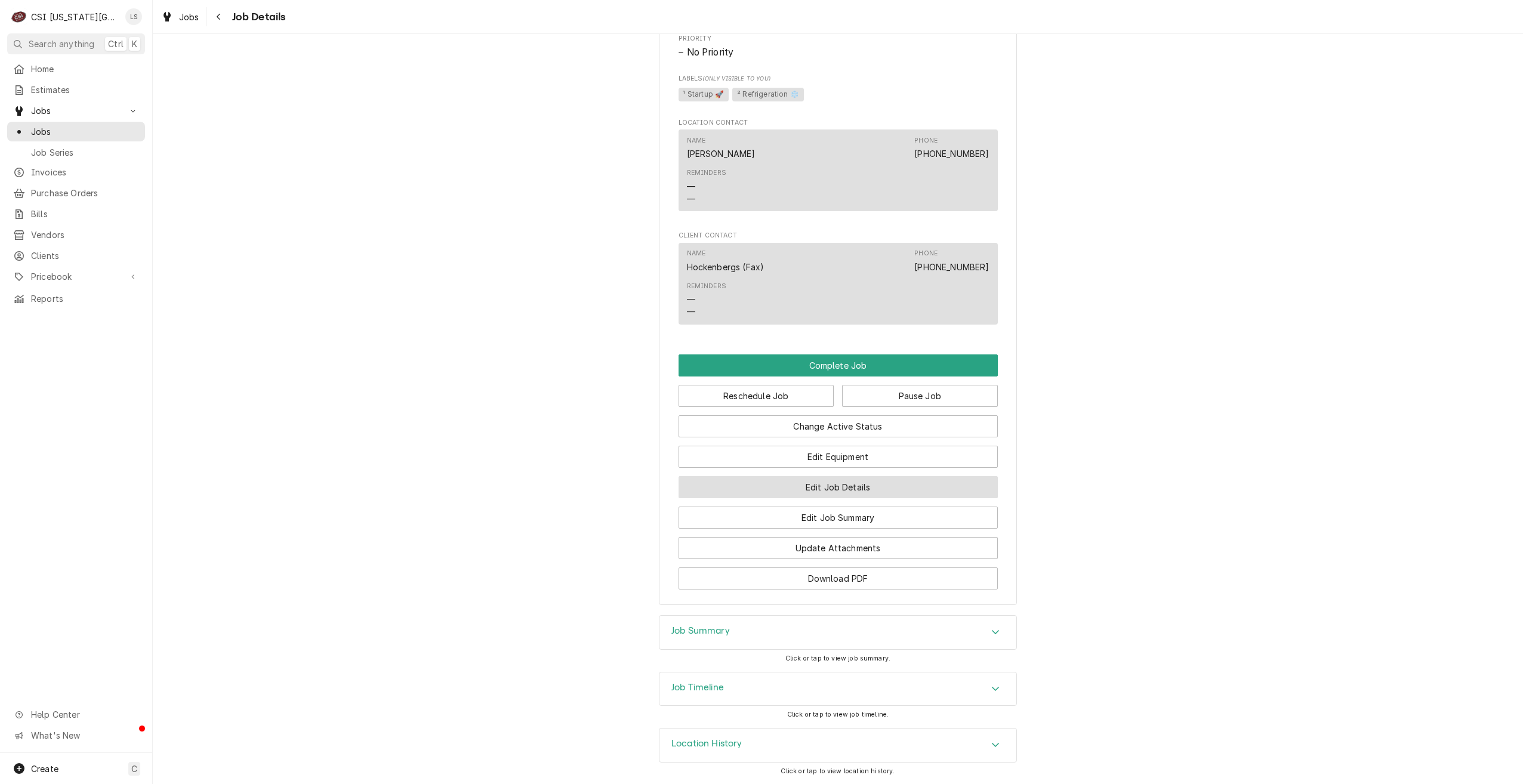
click at [843, 482] on button "Edit Job Details" at bounding box center [838, 487] width 319 height 22
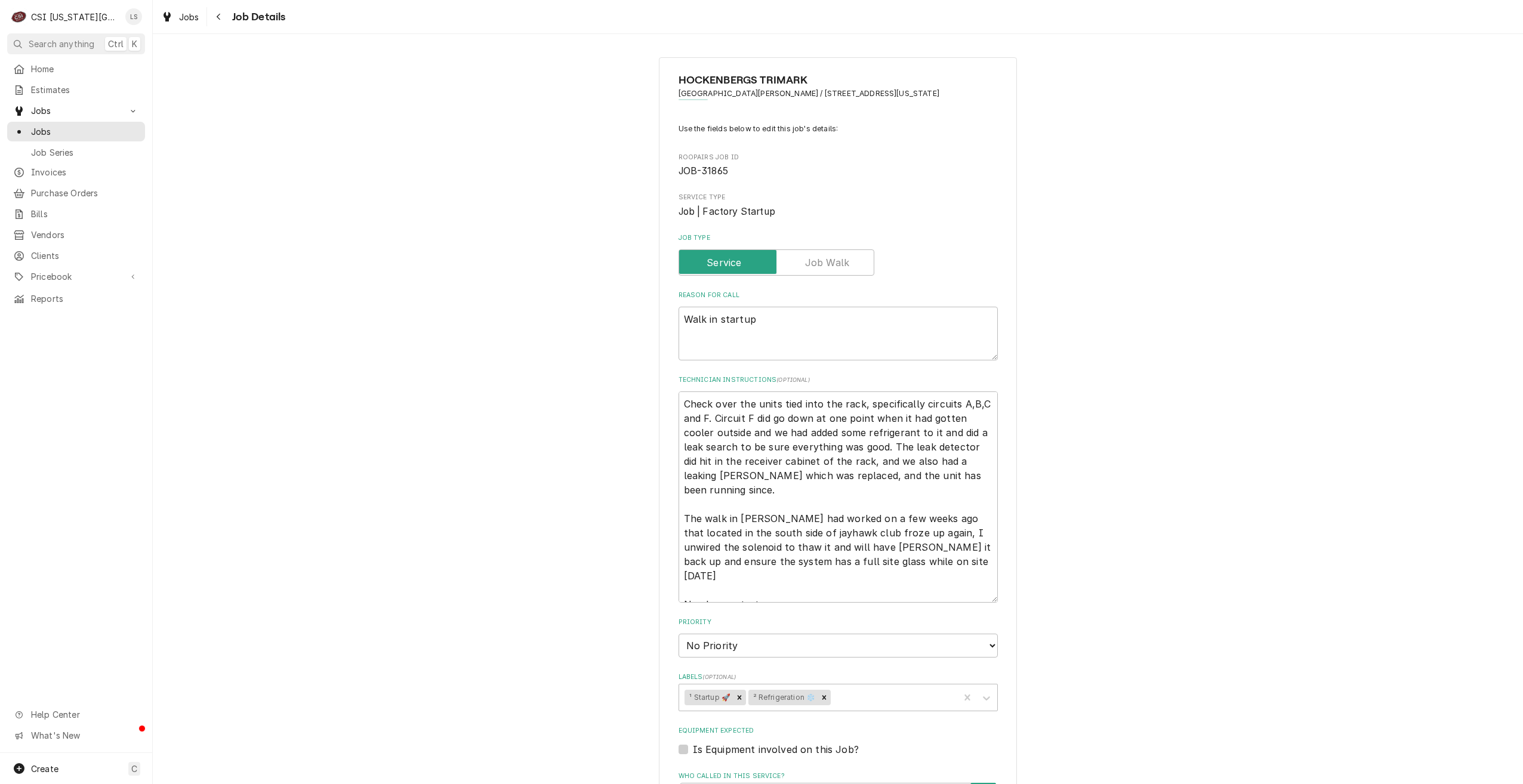
type textarea "x"
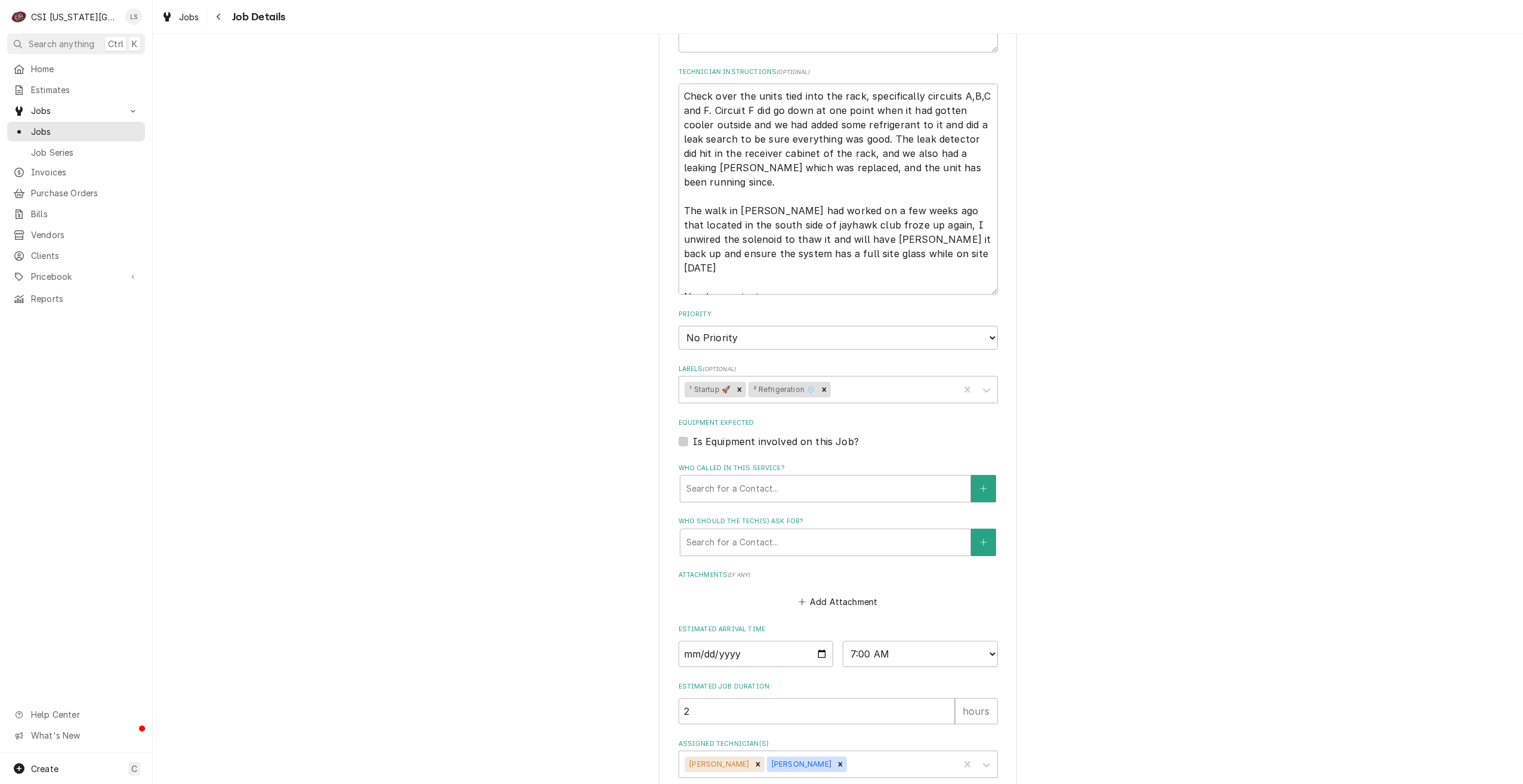
scroll to position [374, 0]
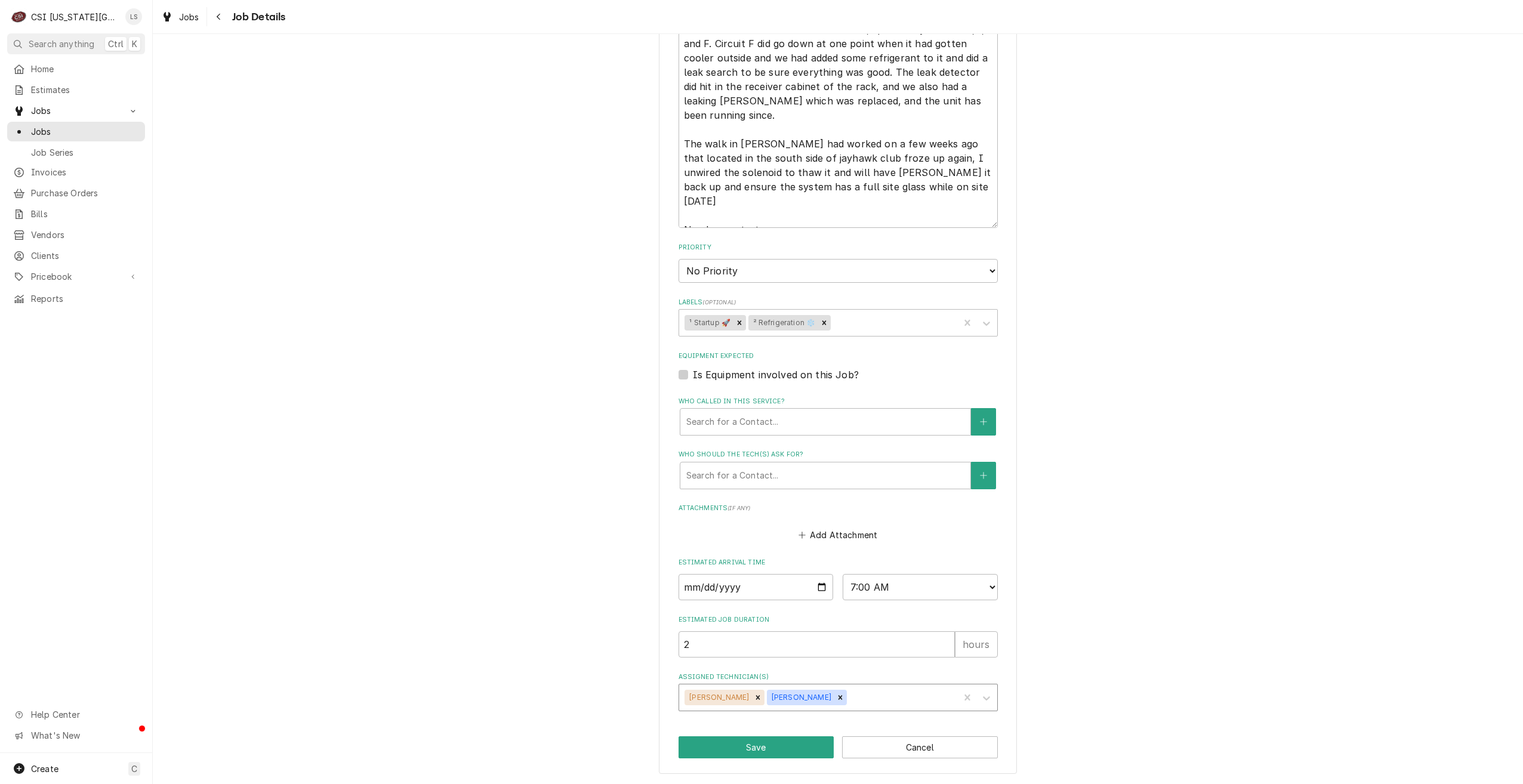
click at [905, 698] on div "Assigned Technician(s)" at bounding box center [902, 697] width 105 height 21
type input "pres"
click at [865, 726] on div "[PERSON_NAME]" at bounding box center [838, 723] width 318 height 18
type textarea "x"
click at [773, 748] on button "Save" at bounding box center [756, 747] width 156 height 22
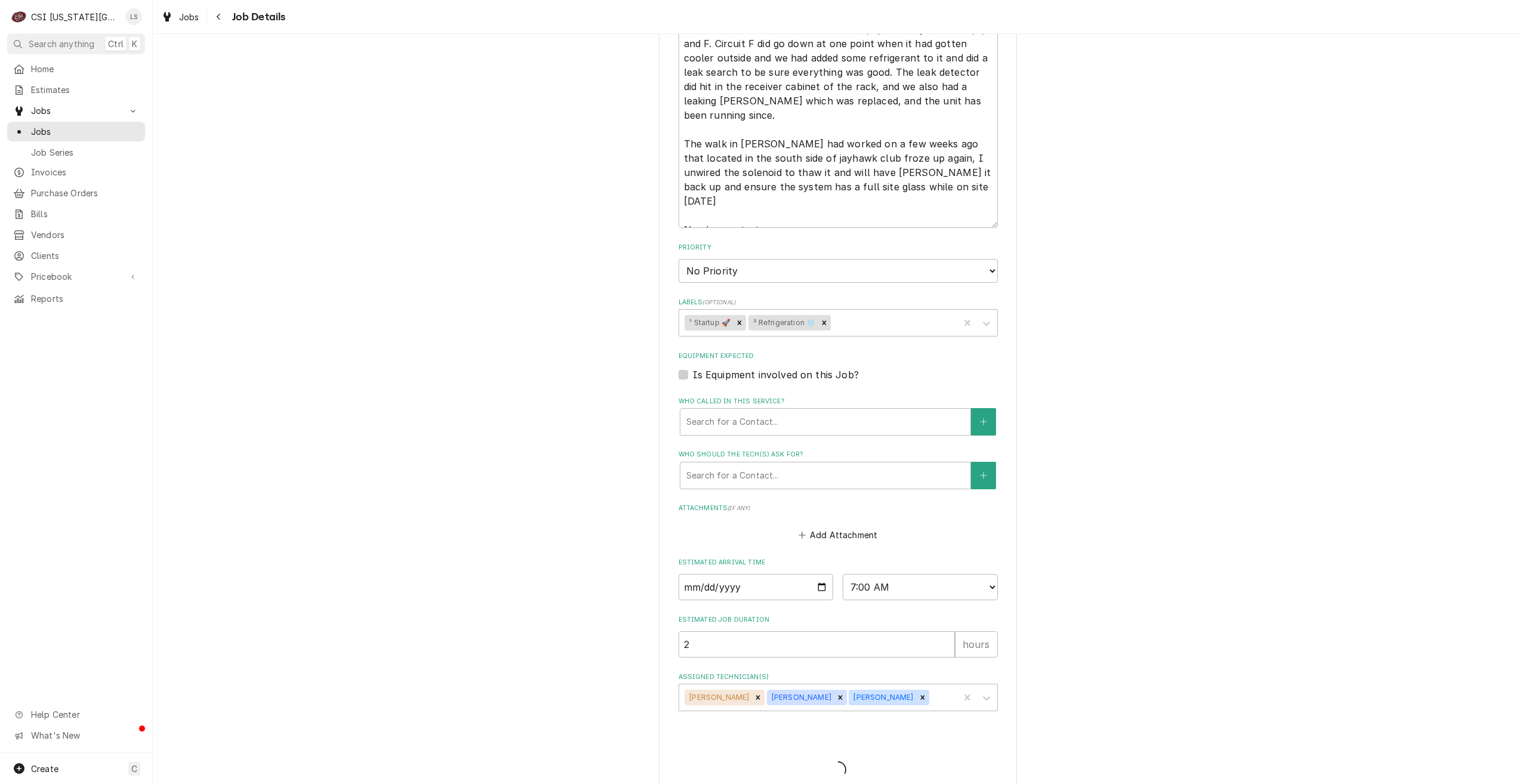
type textarea "x"
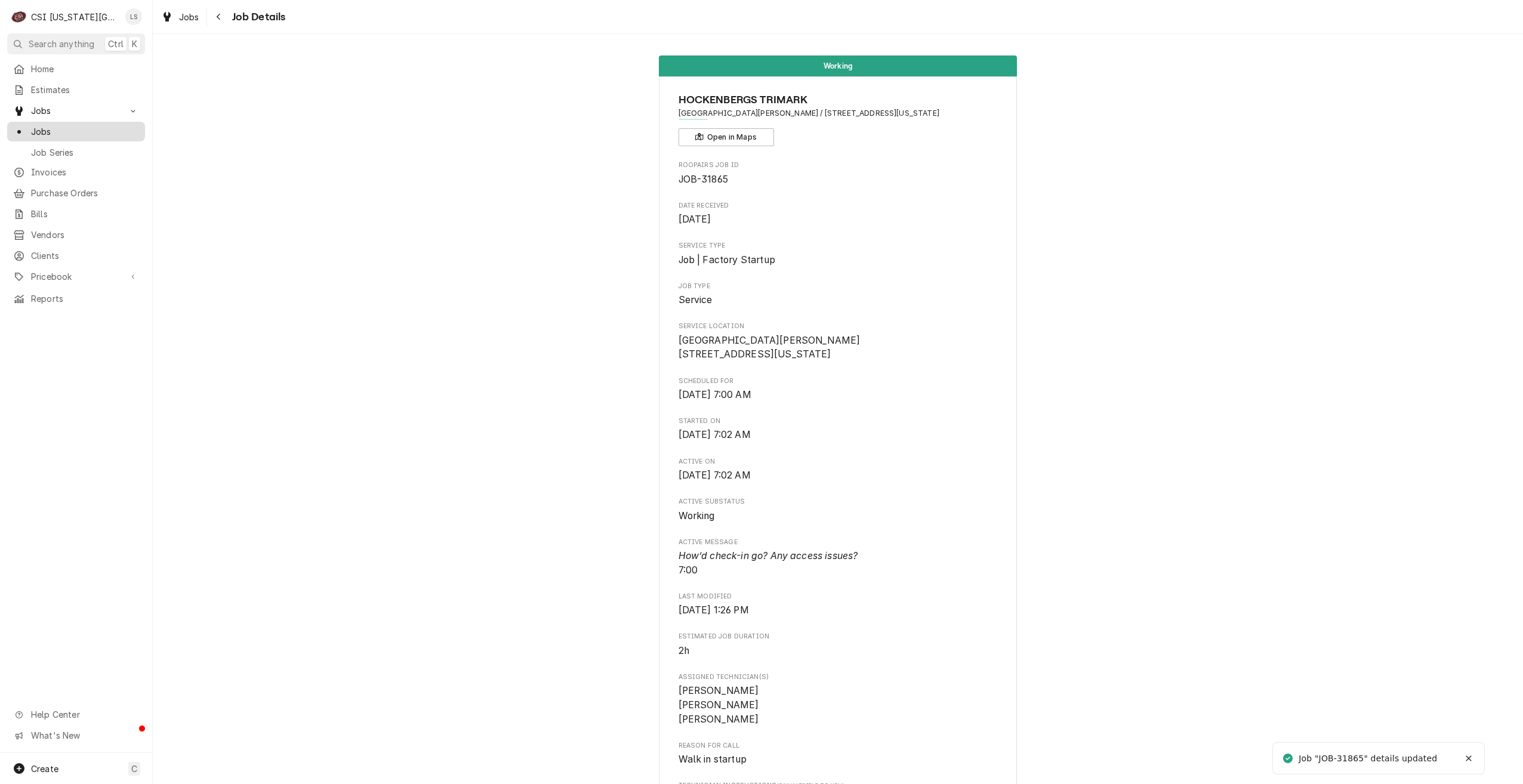
click at [133, 122] on link "Jobs" at bounding box center [76, 131] width 138 height 20
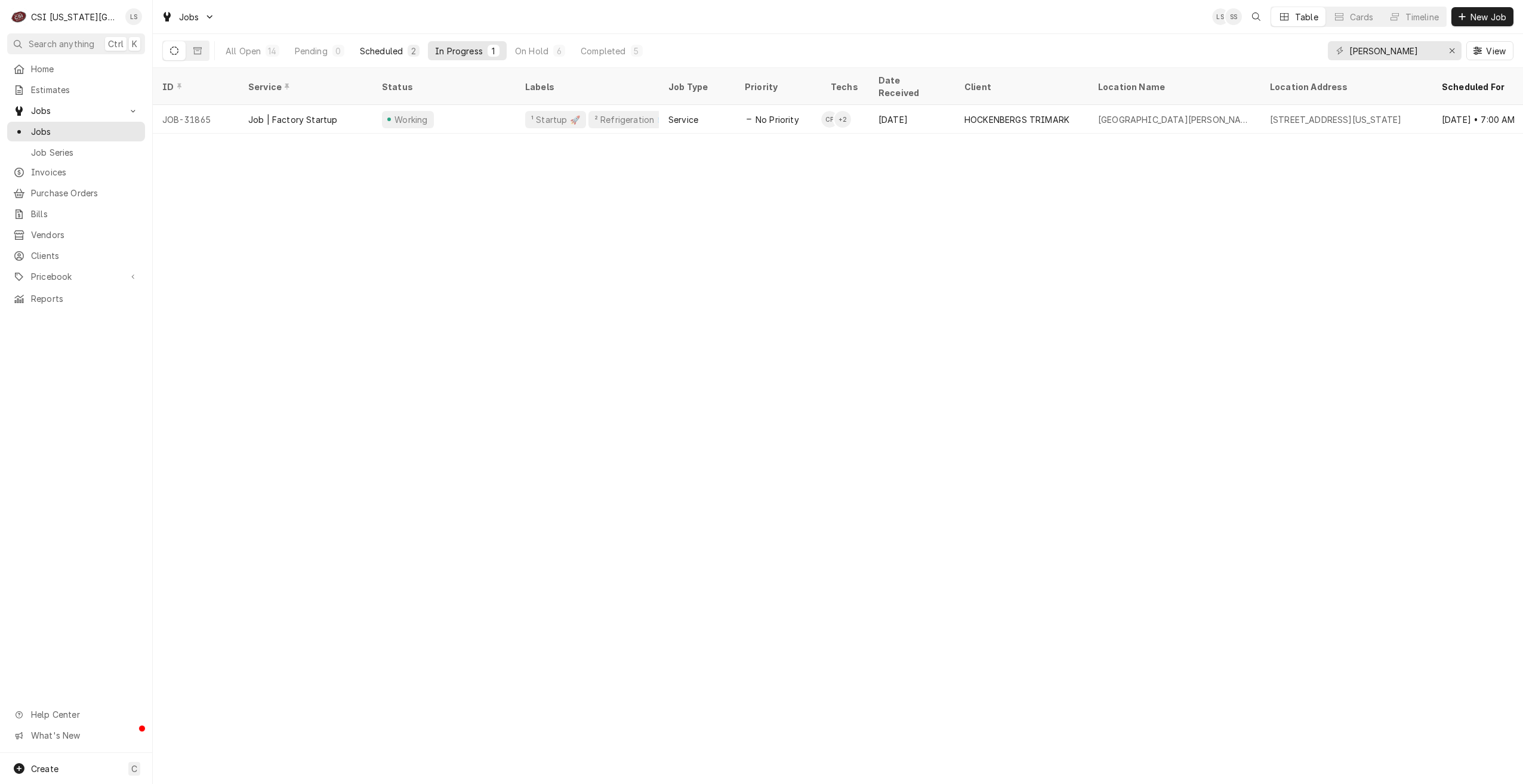
click at [388, 45] on div "Scheduled" at bounding box center [381, 51] width 43 height 13
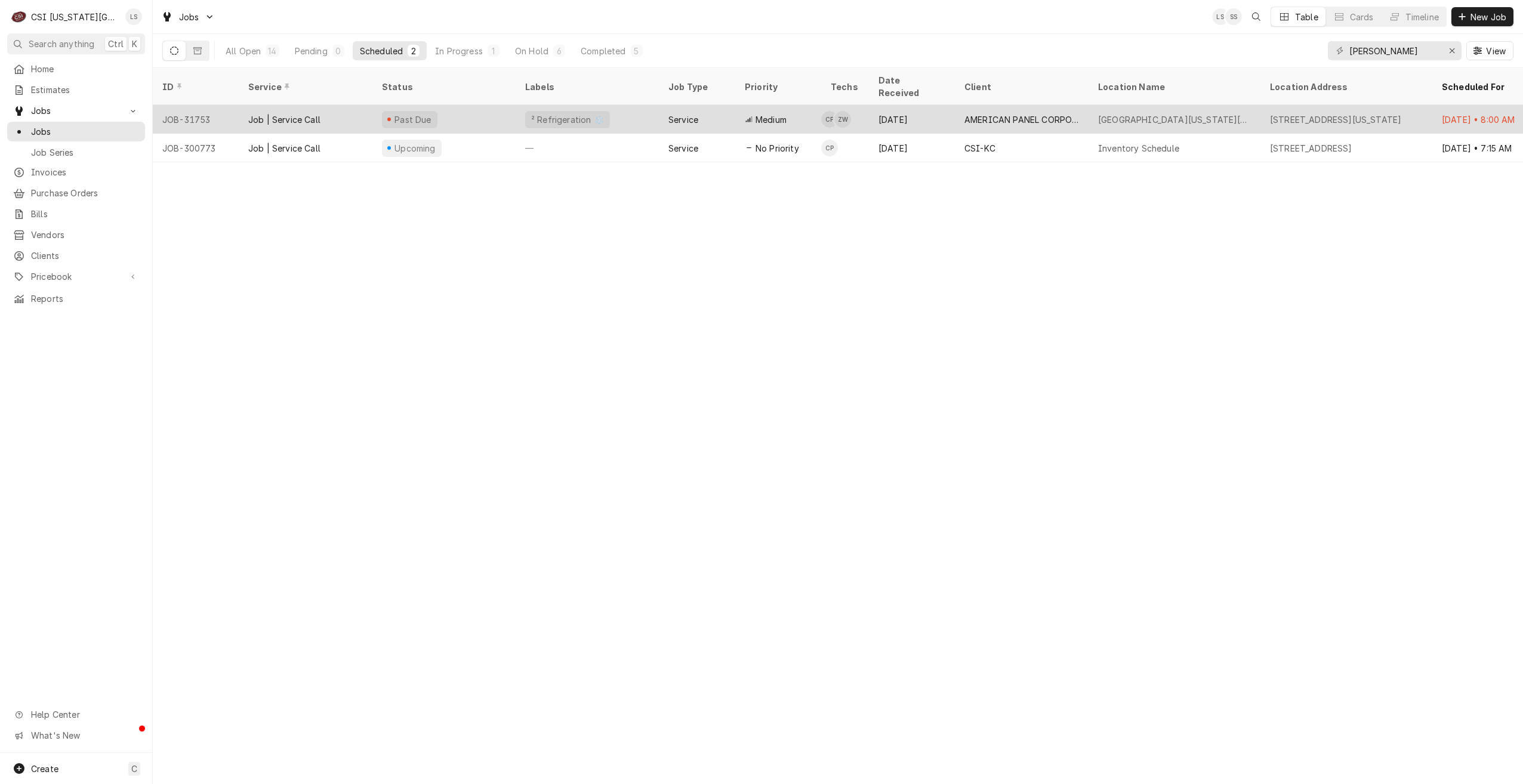
click at [1043, 113] on div "AMERICAN PANEL CORPORATION" at bounding box center [1021, 119] width 114 height 13
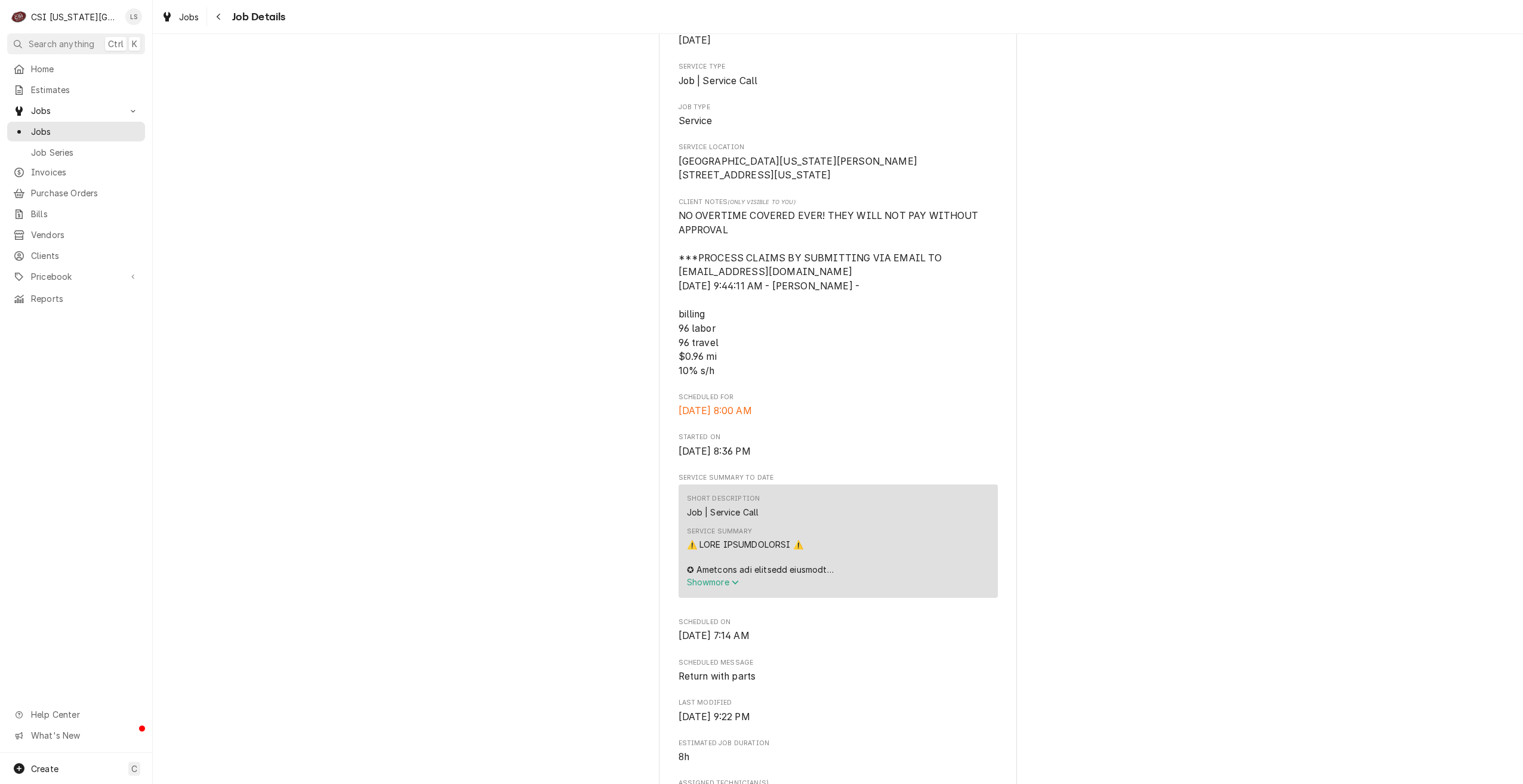
scroll to position [418, 0]
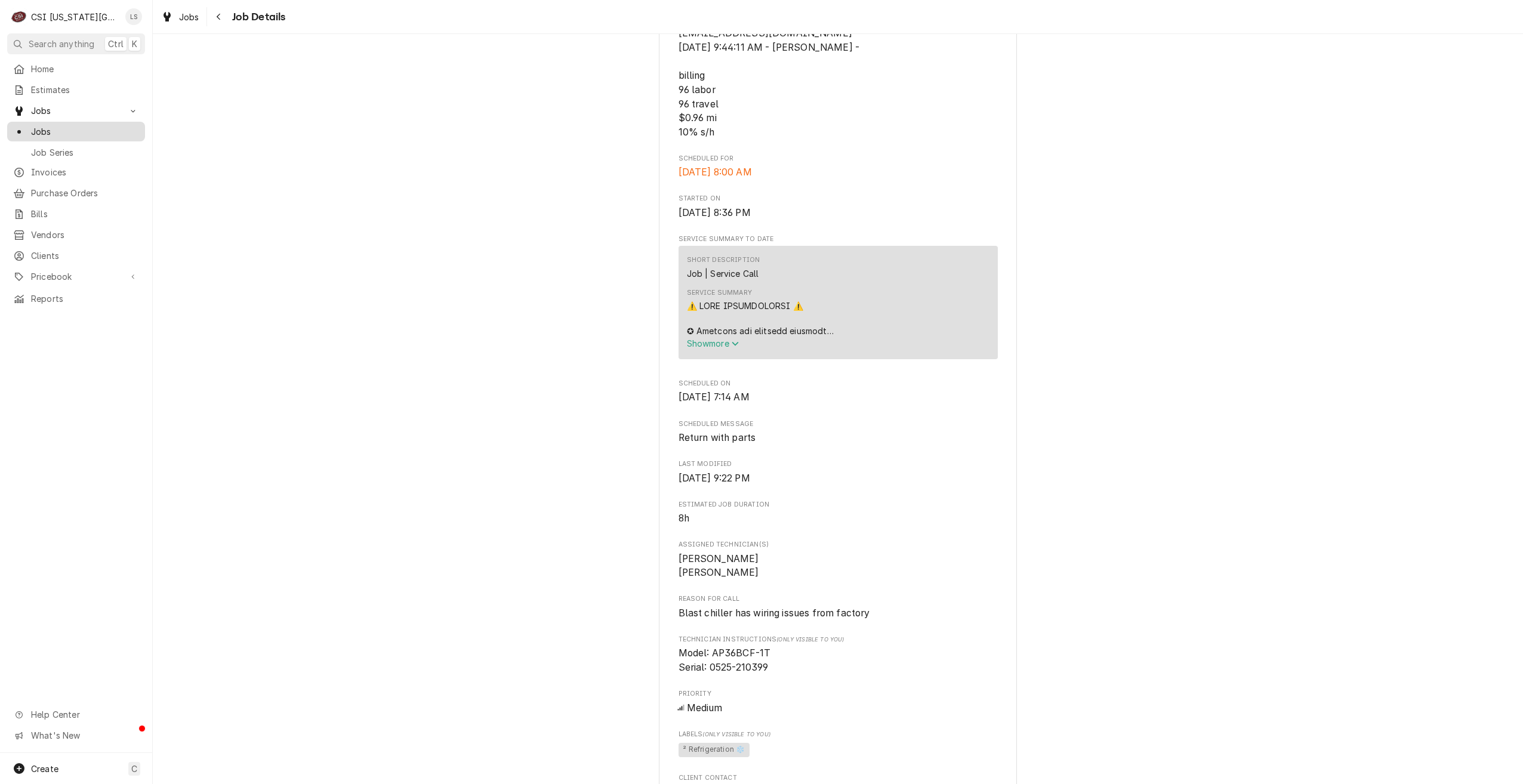
click at [130, 125] on span "Jobs" at bounding box center [85, 131] width 108 height 13
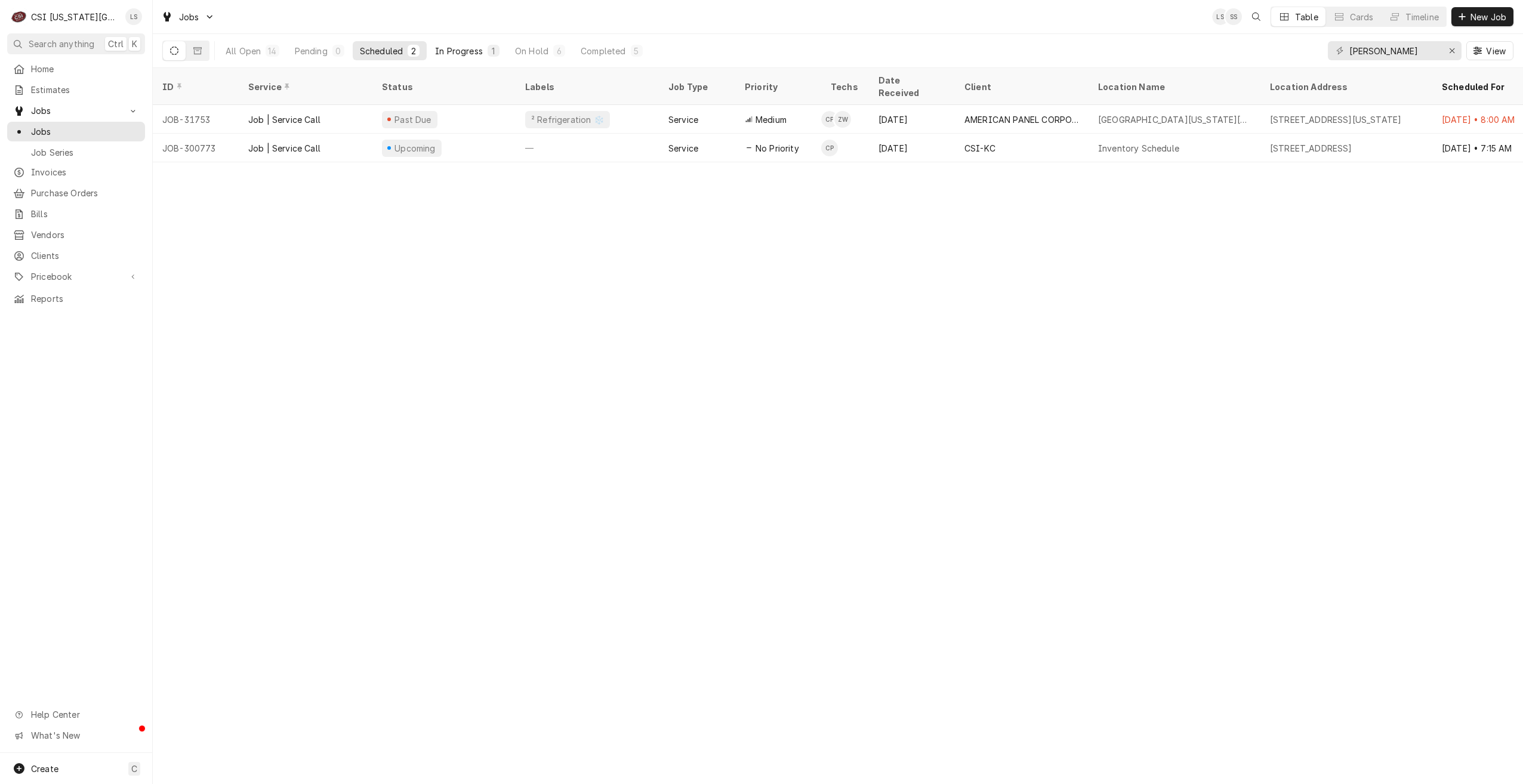
click at [502, 51] on button "In Progress 1" at bounding box center [467, 51] width 79 height 19
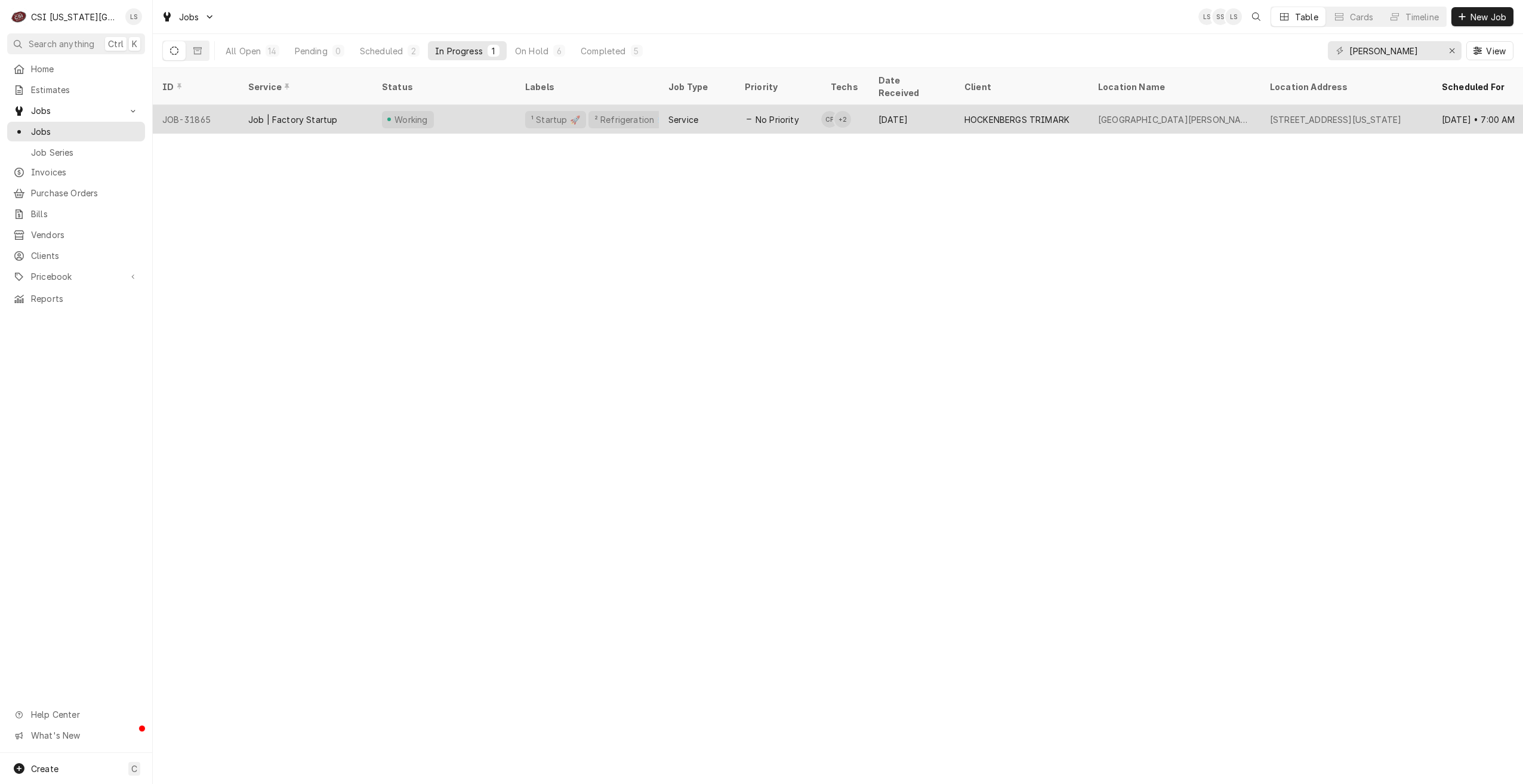
click at [756, 113] on span "No Priority" at bounding box center [777, 119] width 43 height 13
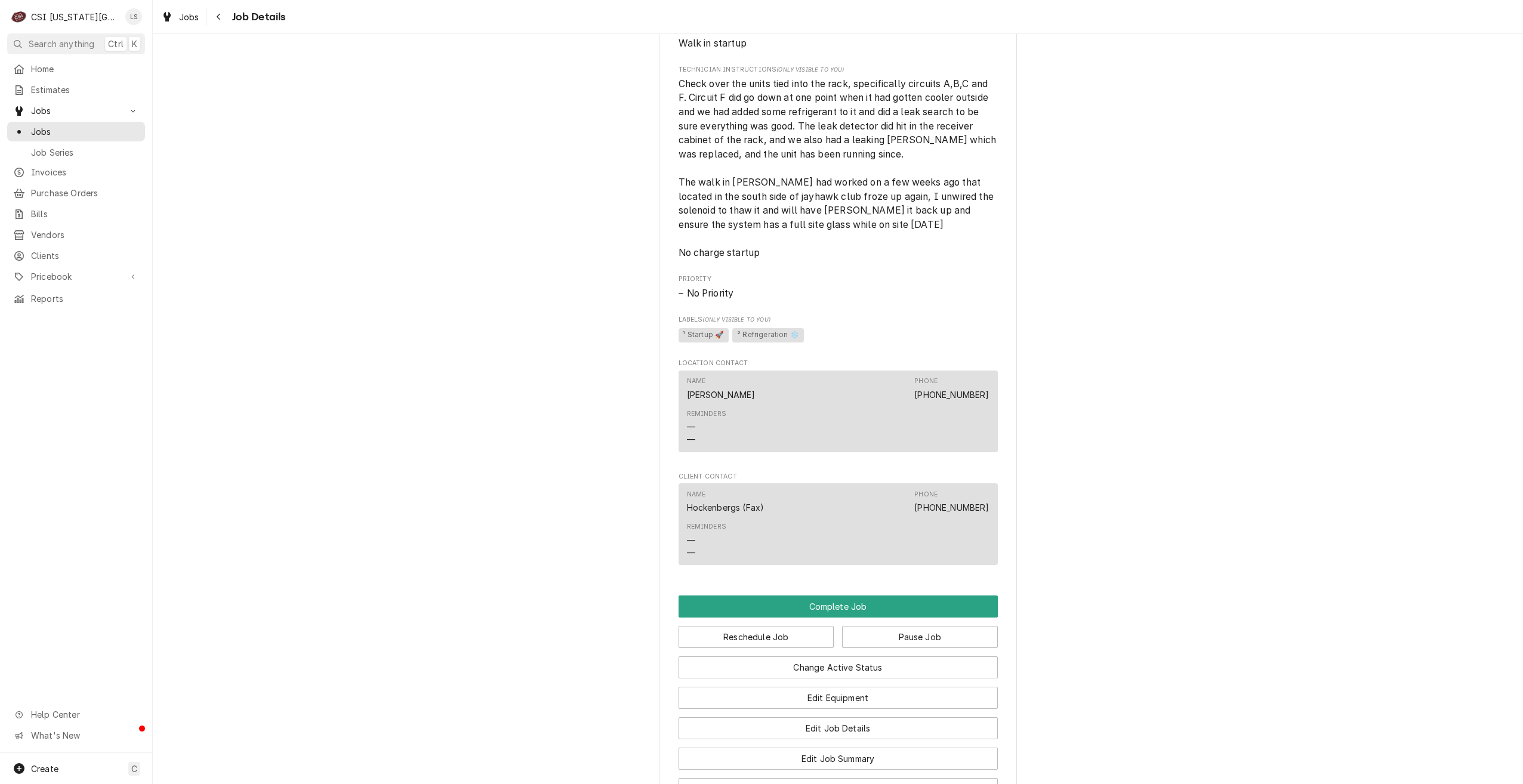
scroll to position [971, 0]
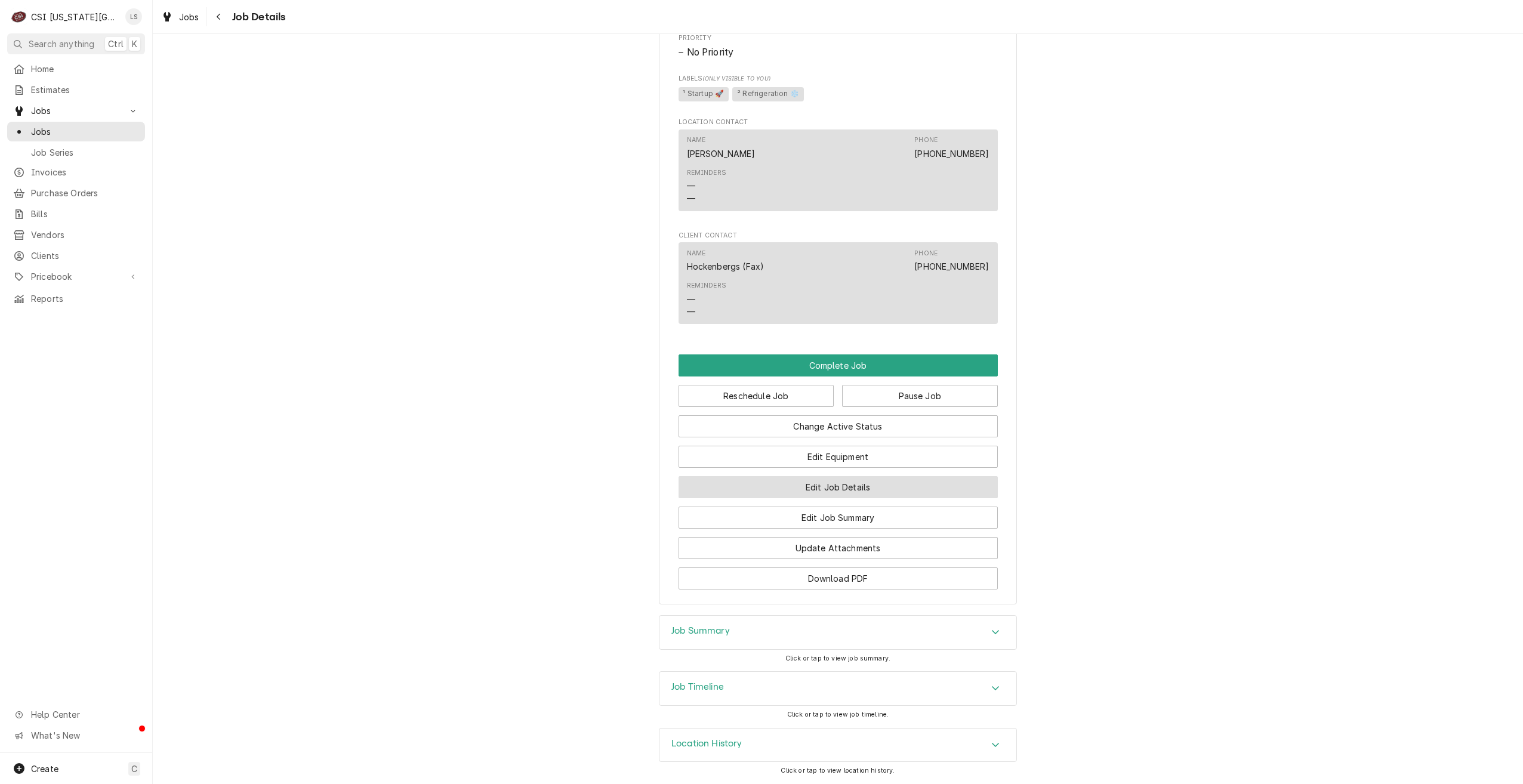
click at [865, 478] on button "Edit Job Details" at bounding box center [838, 487] width 319 height 22
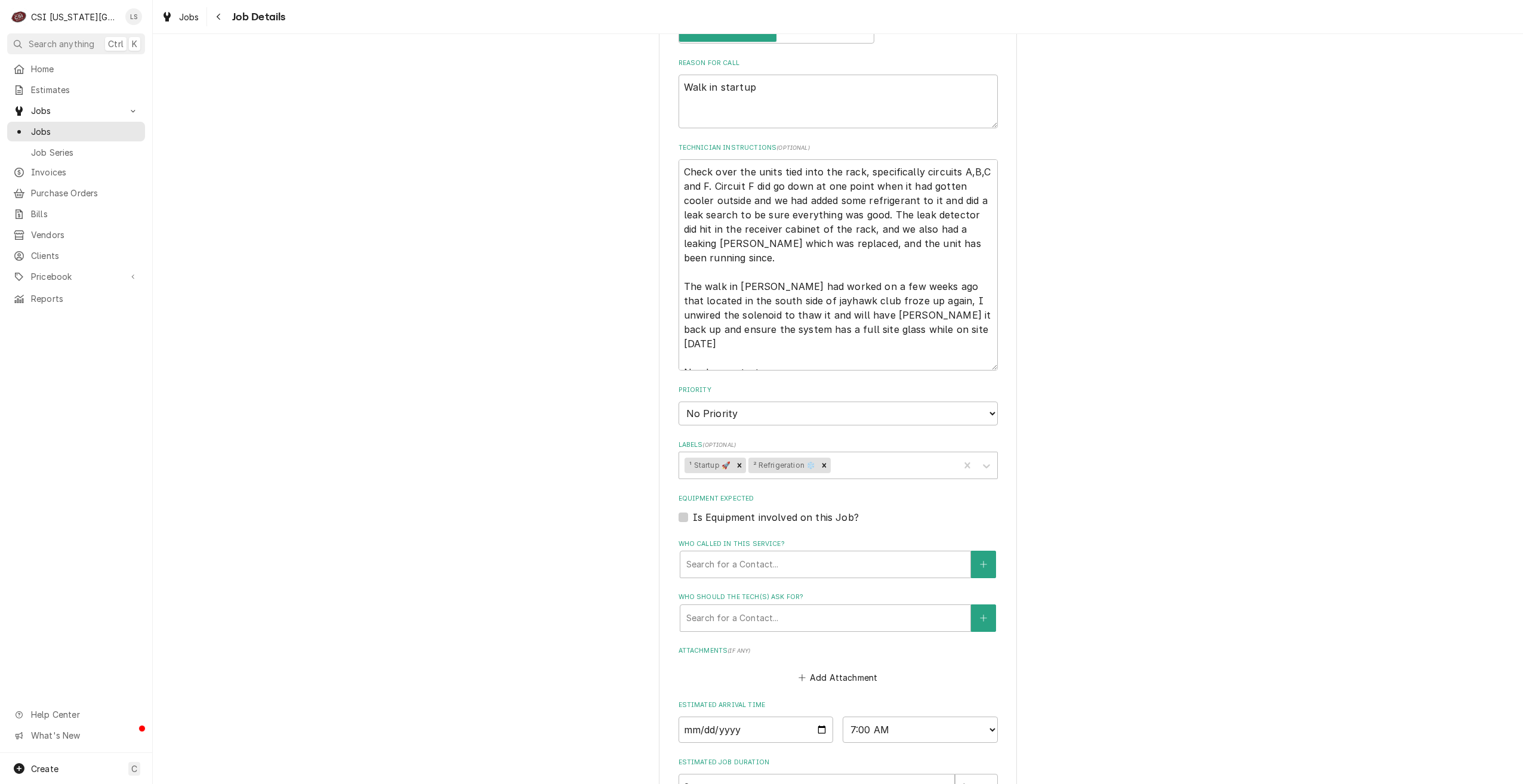
type textarea "x"
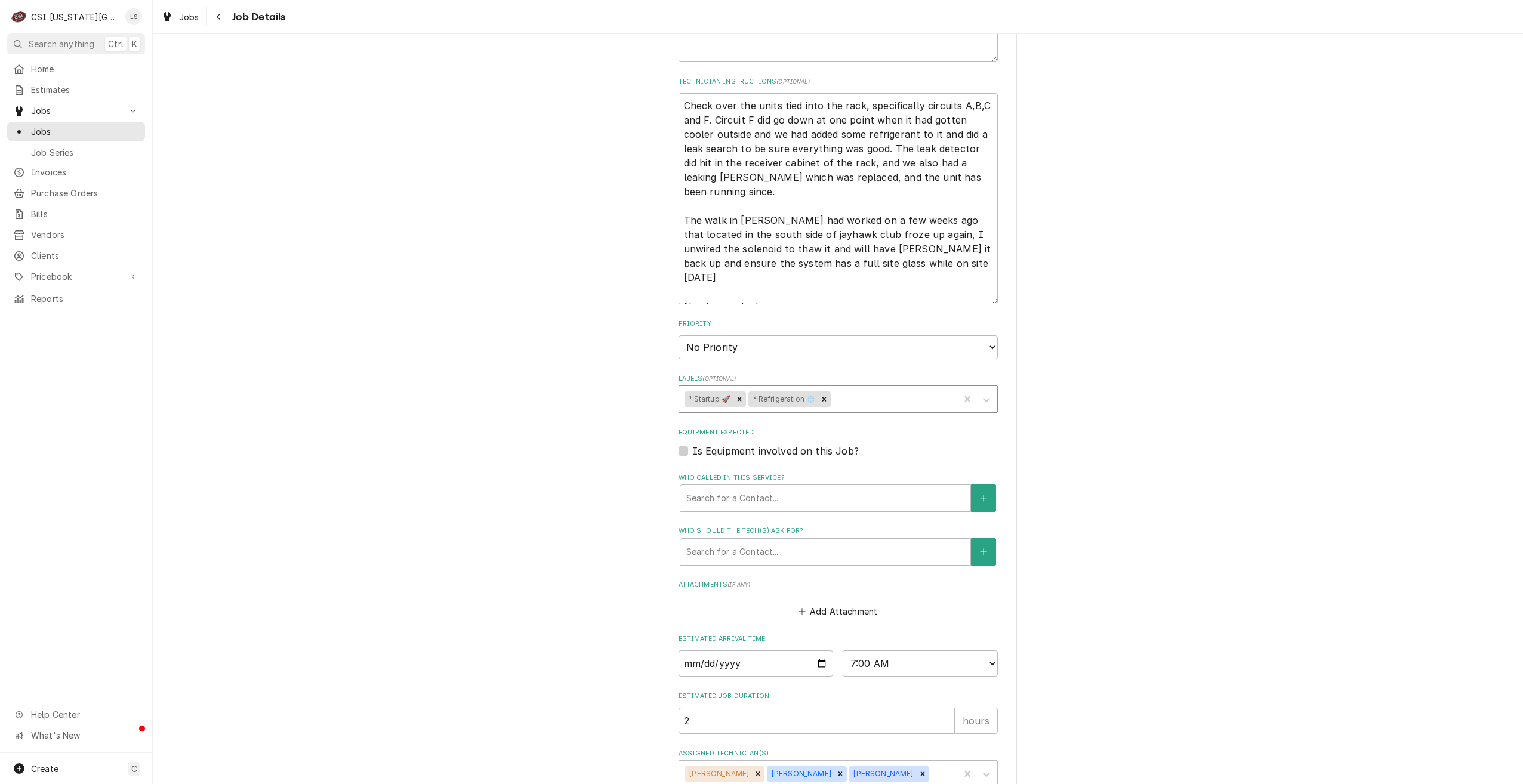
click at [889, 403] on div "Labels" at bounding box center [893, 399] width 121 height 21
type input "install"
click at [891, 421] on div "¹ Install ⚡️" at bounding box center [838, 424] width 318 height 18
type textarea "x"
click at [1132, 414] on div "HOCKENBERGS TRIMARK KU David Booth Memorial Stadium / 1101 Mississippi St, Lawr…" at bounding box center [837, 304] width 1370 height 1112
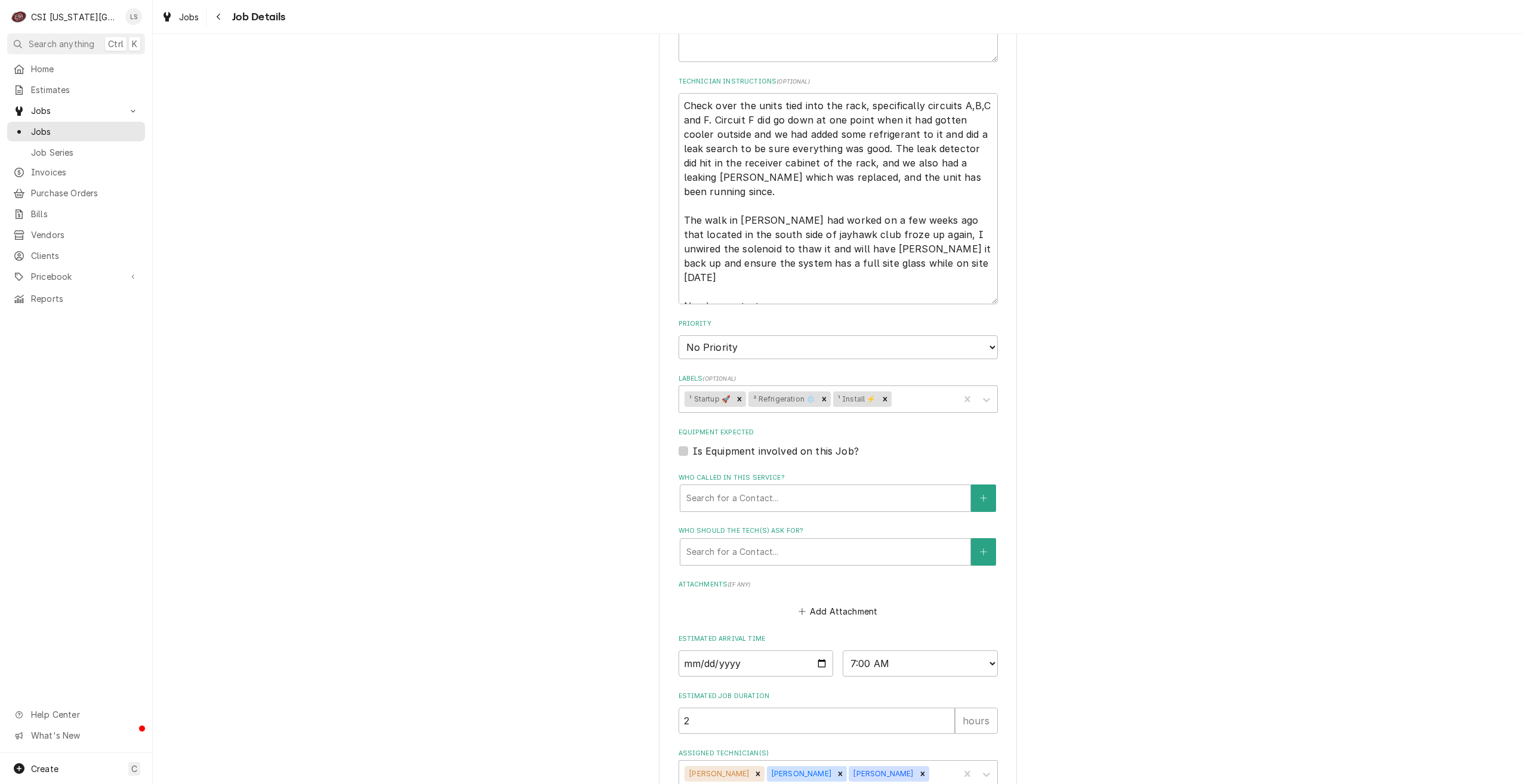
scroll to position [374, 0]
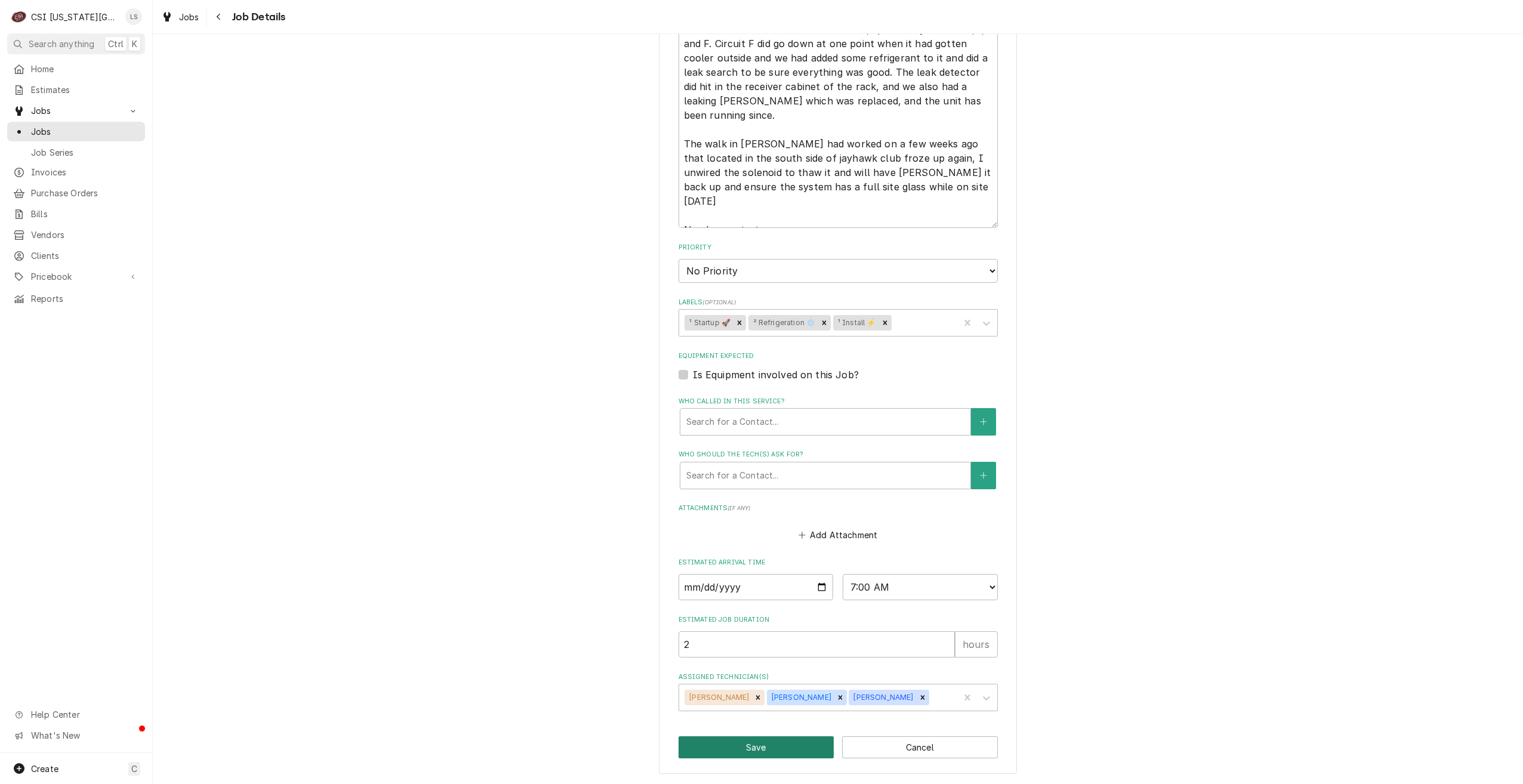
click at [759, 745] on button "Save" at bounding box center [756, 747] width 156 height 22
type textarea "x"
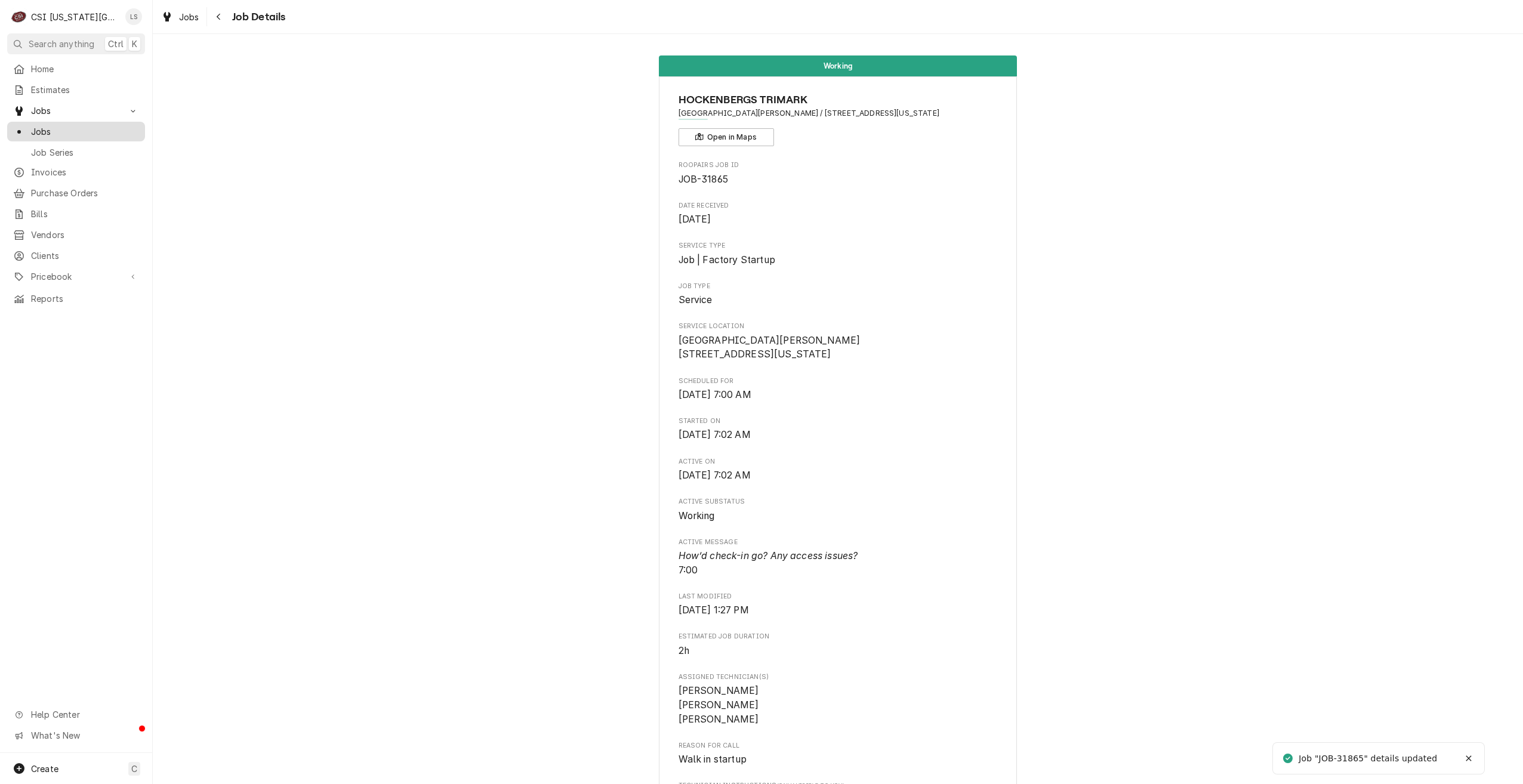
click at [97, 125] on span "Jobs" at bounding box center [85, 131] width 108 height 13
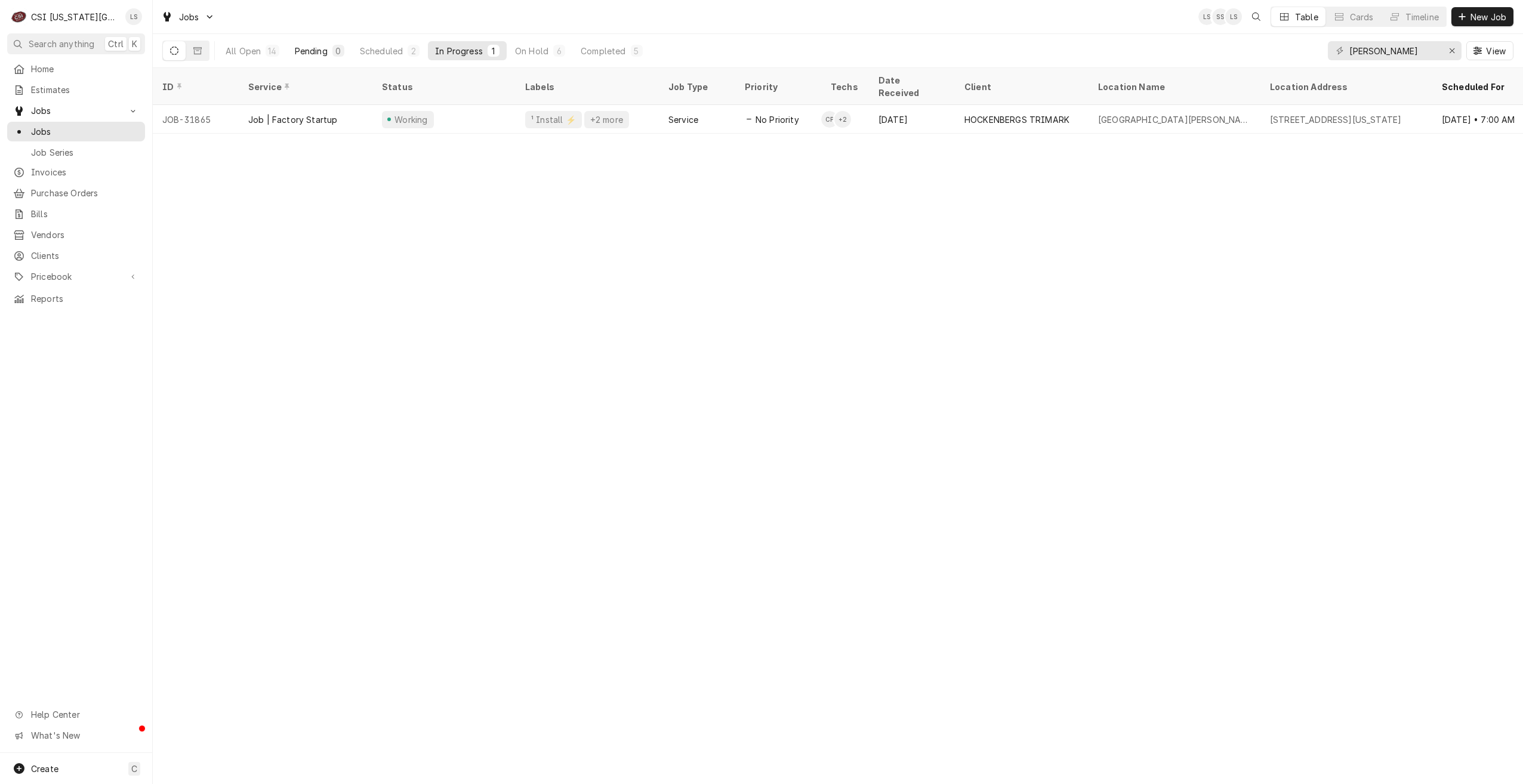
click at [300, 49] on div "Pending" at bounding box center [311, 51] width 33 height 13
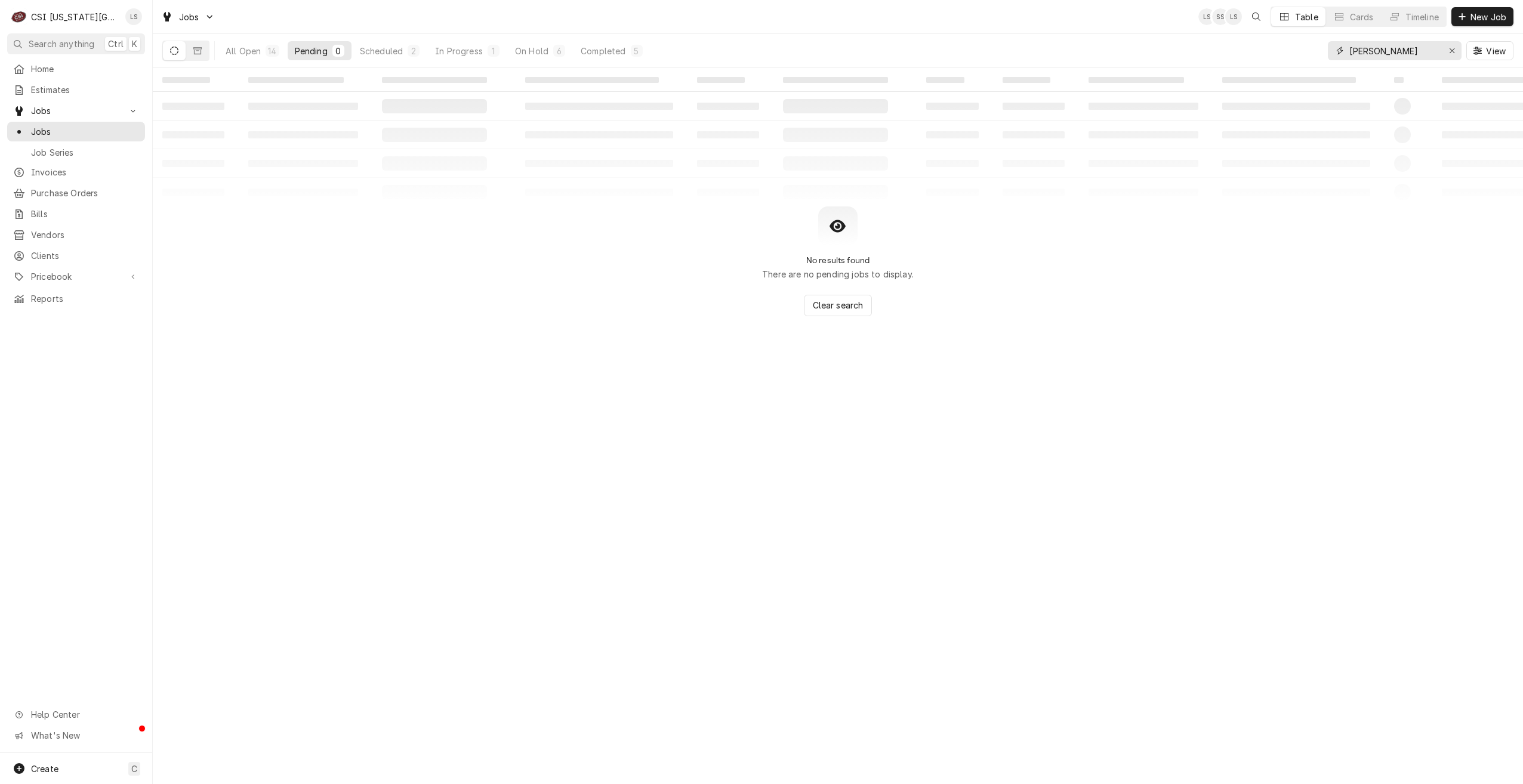
click at [1362, 55] on input "[PERSON_NAME]" at bounding box center [1394, 51] width 89 height 19
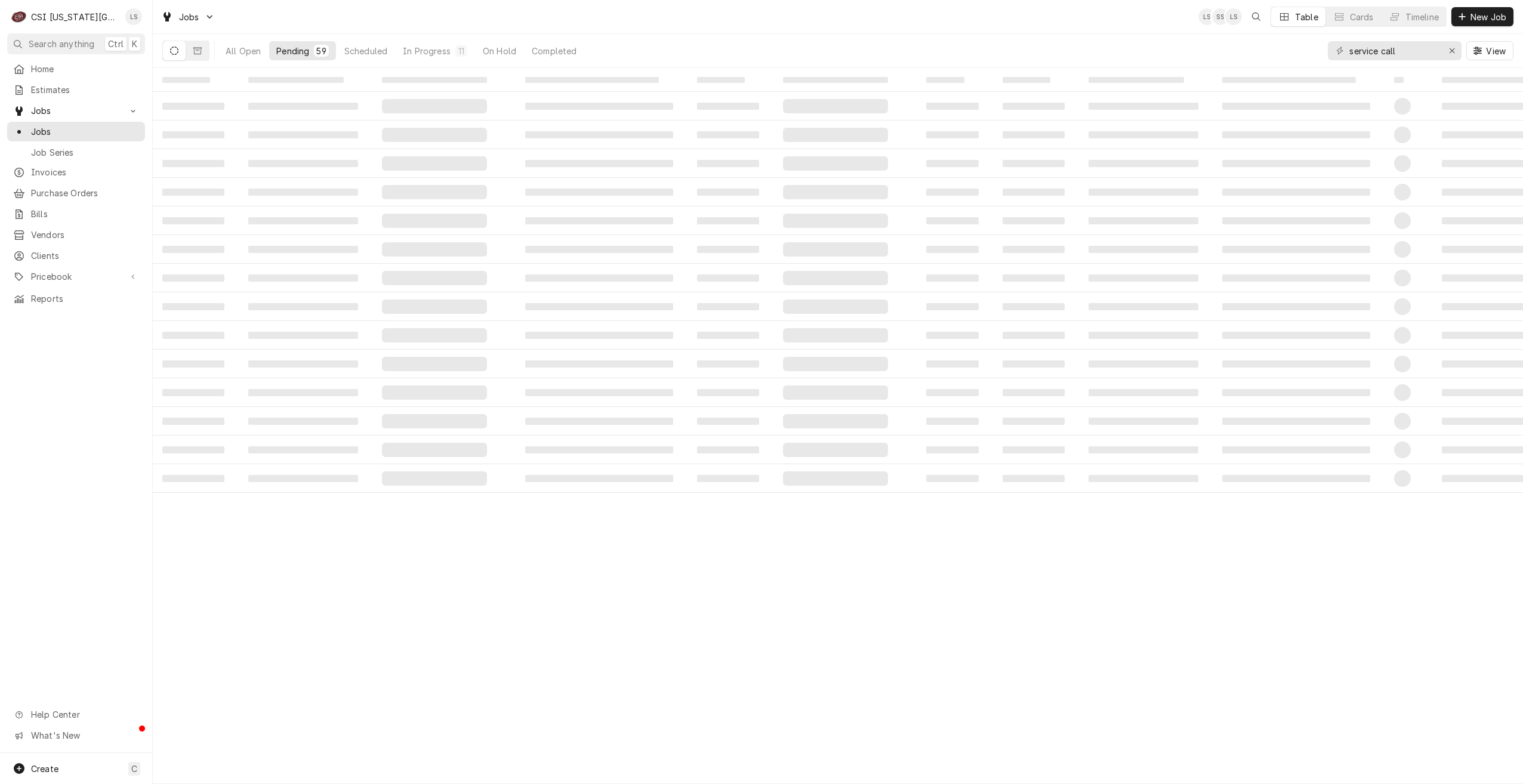
click at [1087, 21] on div "Jobs LS SS LS Table Cards Timeline New Job" at bounding box center [837, 16] width 1370 height 33
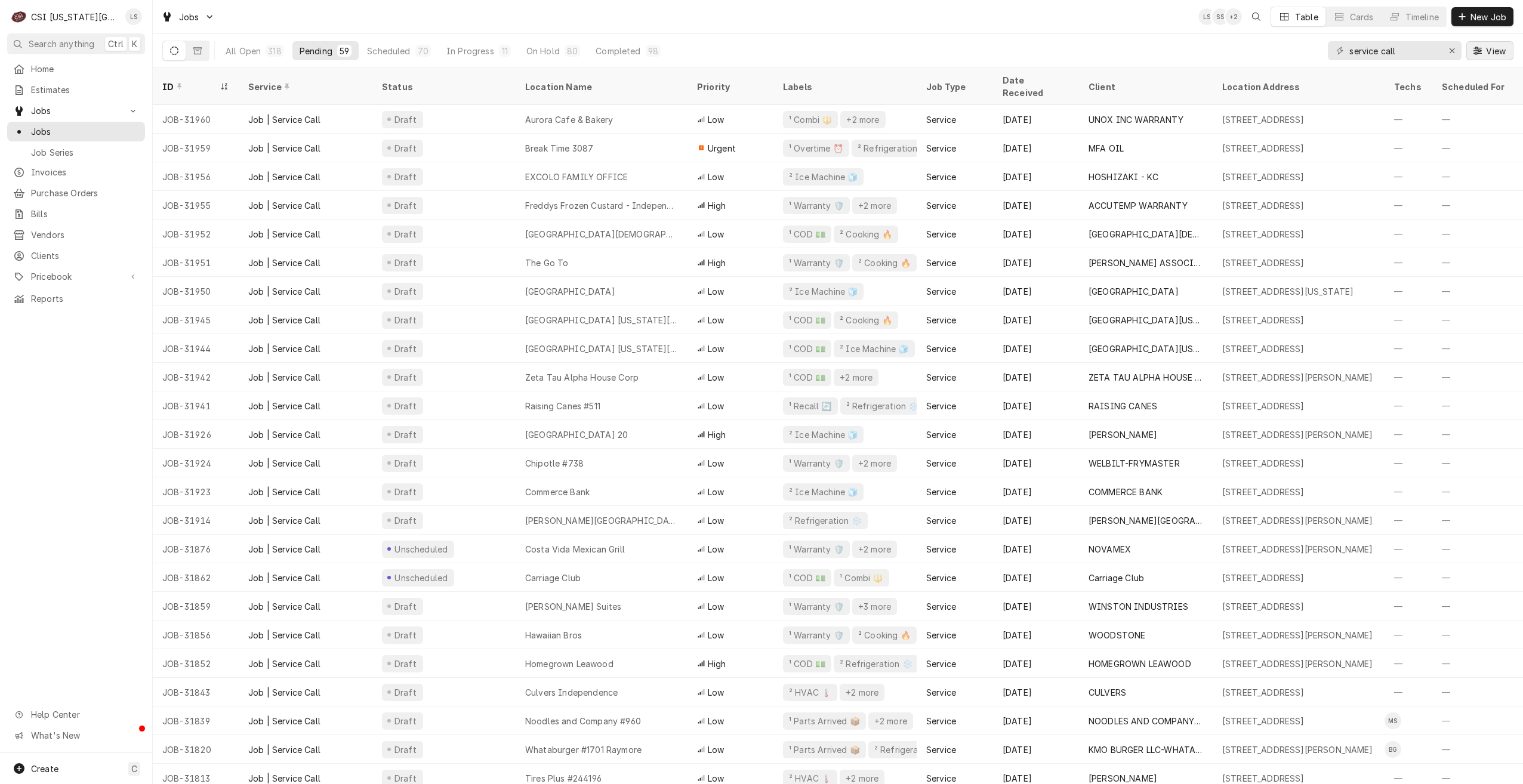
drag, startPoint x: 1123, startPoint y: 24, endPoint x: 1498, endPoint y: 43, distance: 375.5
click at [1123, 24] on div "Jobs LS SS + 2 Table Cards Timeline New Job" at bounding box center [837, 16] width 1370 height 33
drag, startPoint x: 1423, startPoint y: 52, endPoint x: 1282, endPoint y: 47, distance: 141.1
click at [1282, 47] on div "All Open 318 Pending 59 Scheduled 70 In Progress 11 On Hold 80 Completed 98 ser…" at bounding box center [837, 50] width 1351 height 33
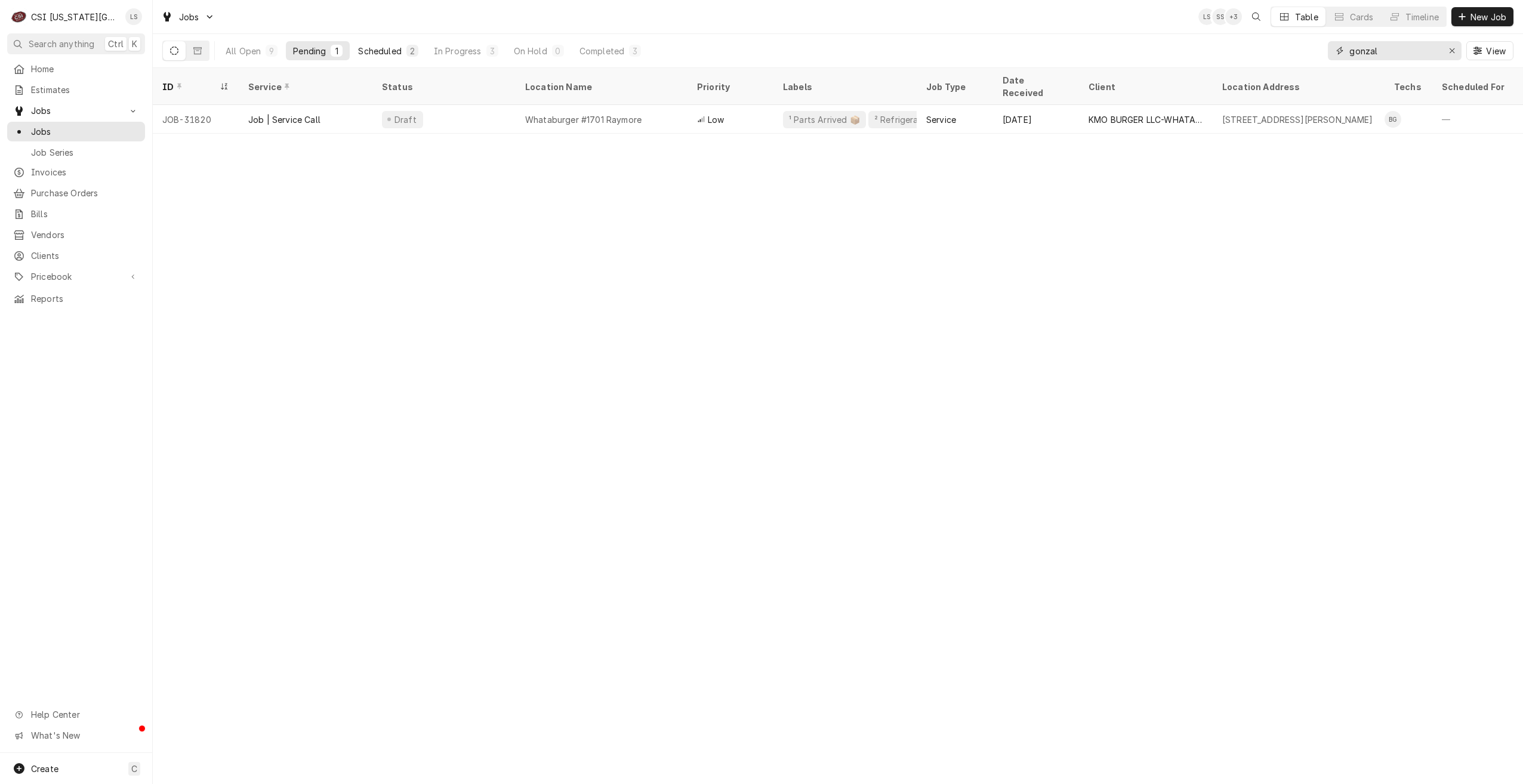
type input "gonzal"
click at [401, 52] on div "Scheduled" at bounding box center [380, 51] width 43 height 13
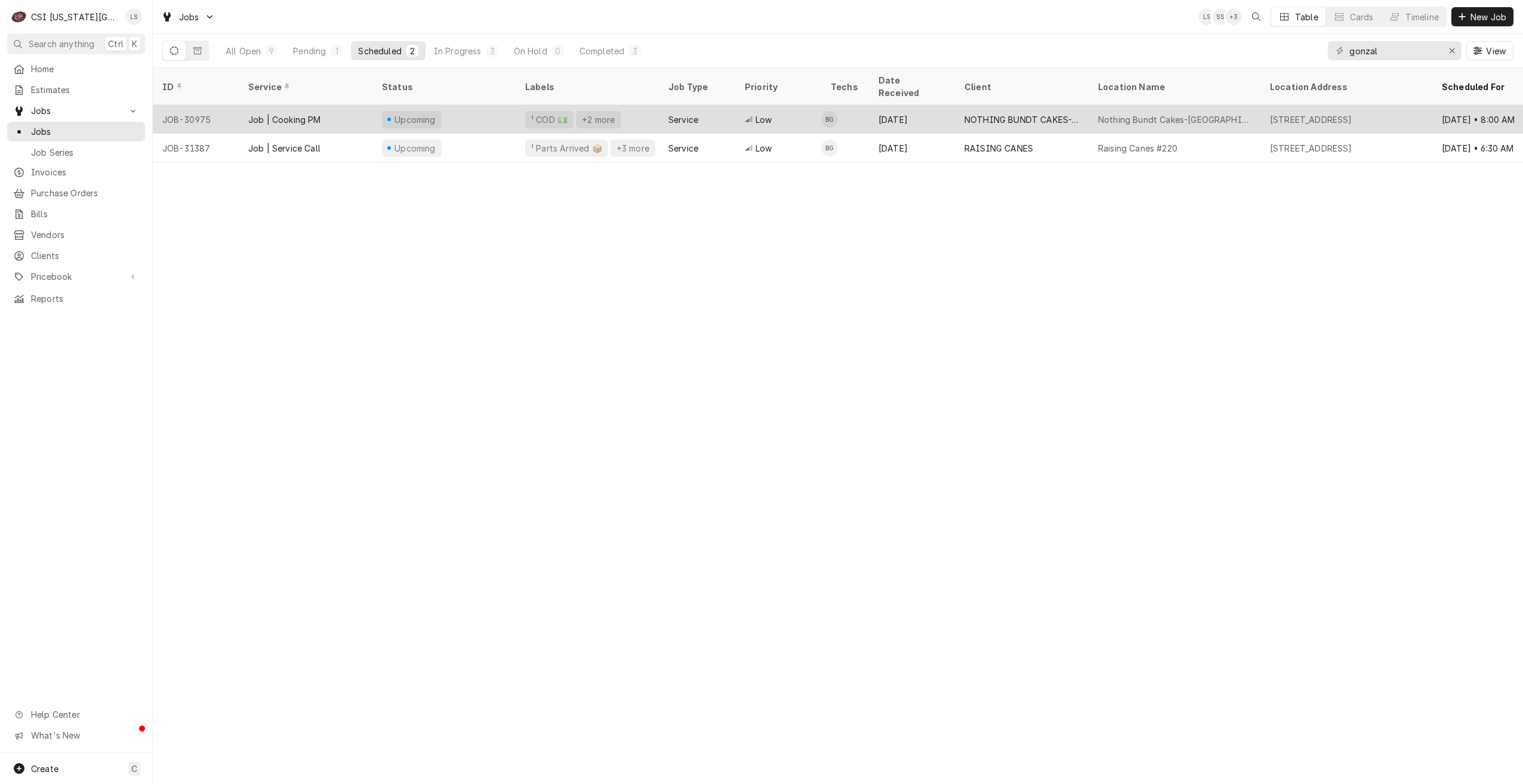
click at [949, 108] on div "Jun 25" at bounding box center [912, 119] width 86 height 29
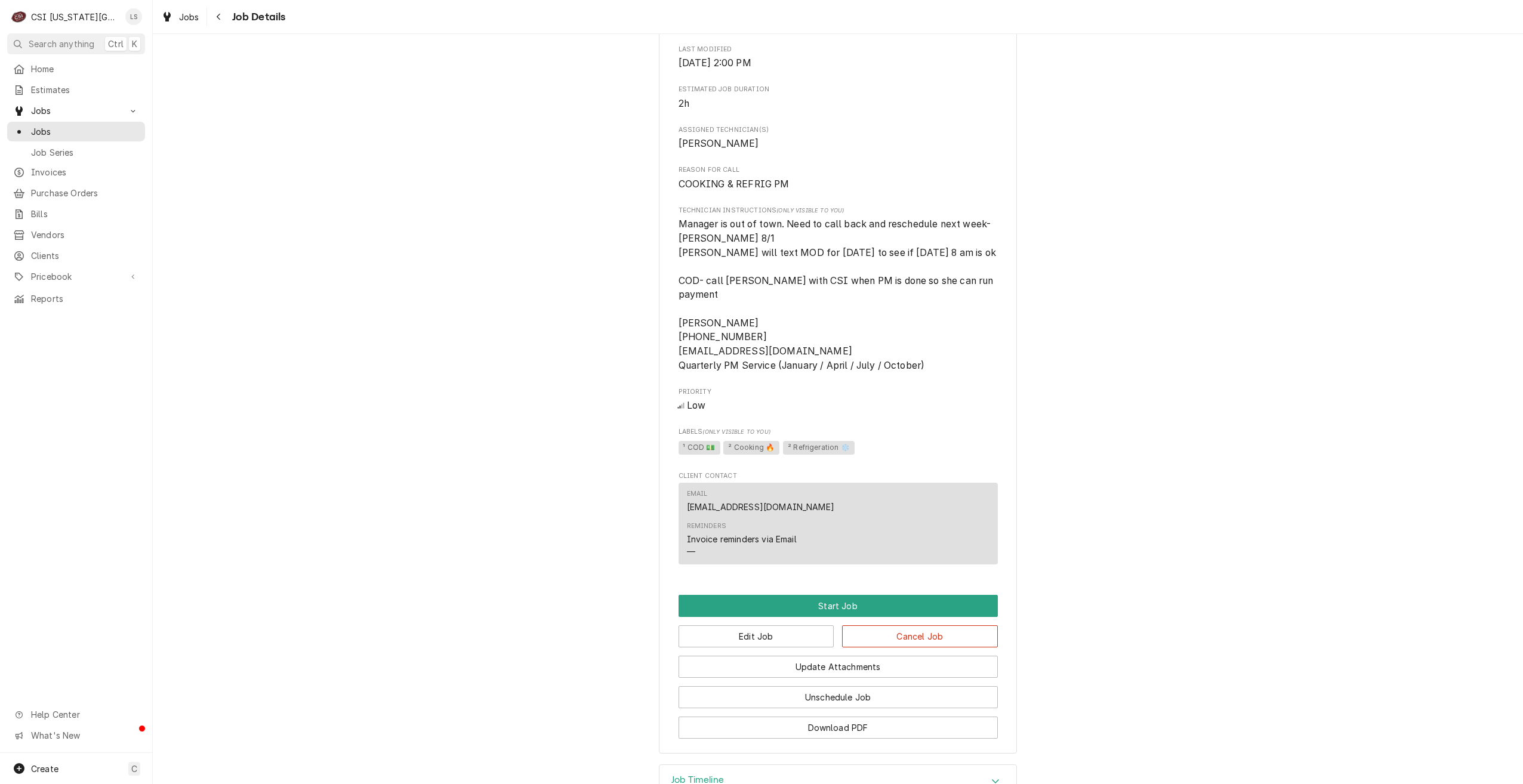
scroll to position [616, 0]
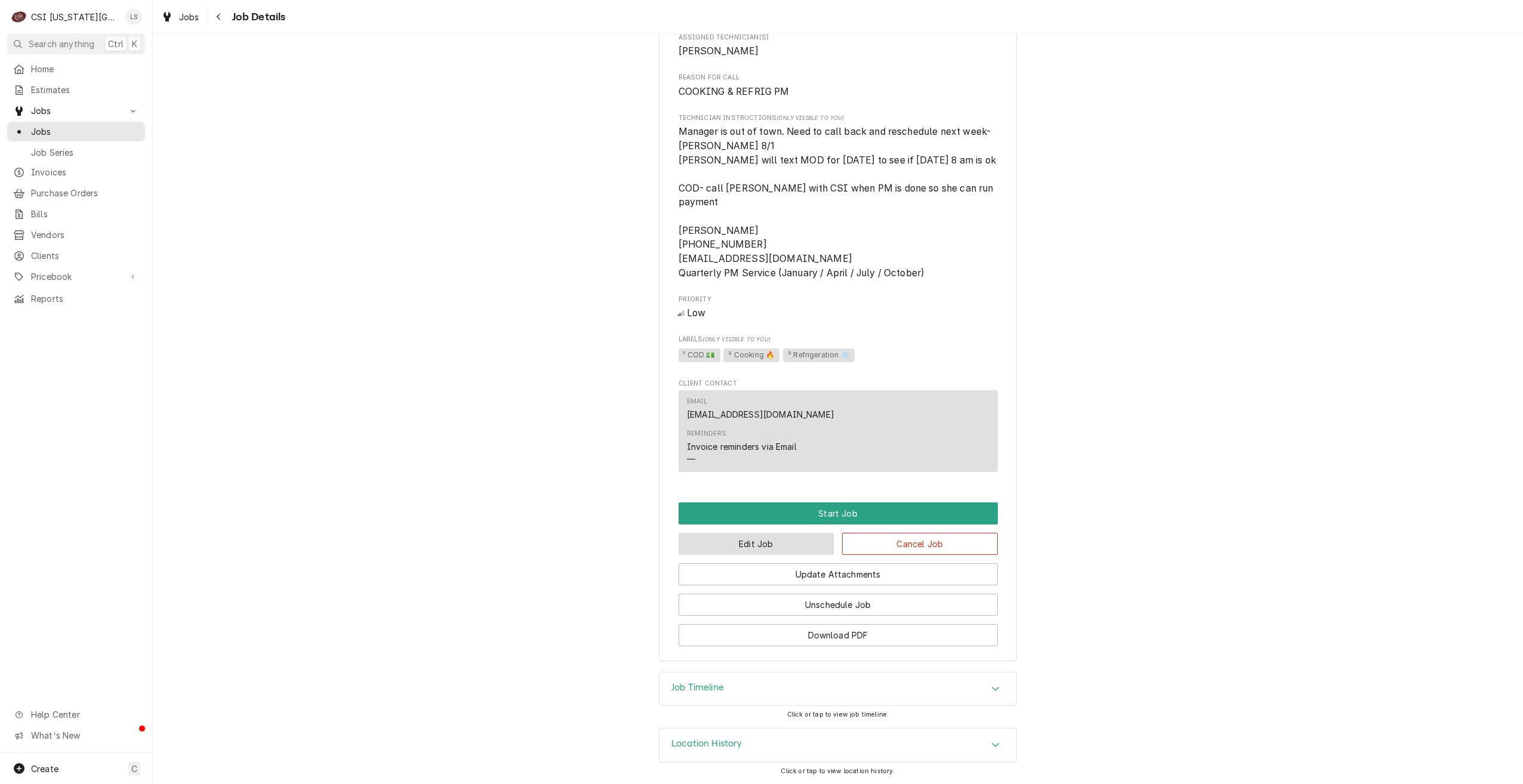
click at [758, 543] on button "Edit Job" at bounding box center [756, 544] width 156 height 22
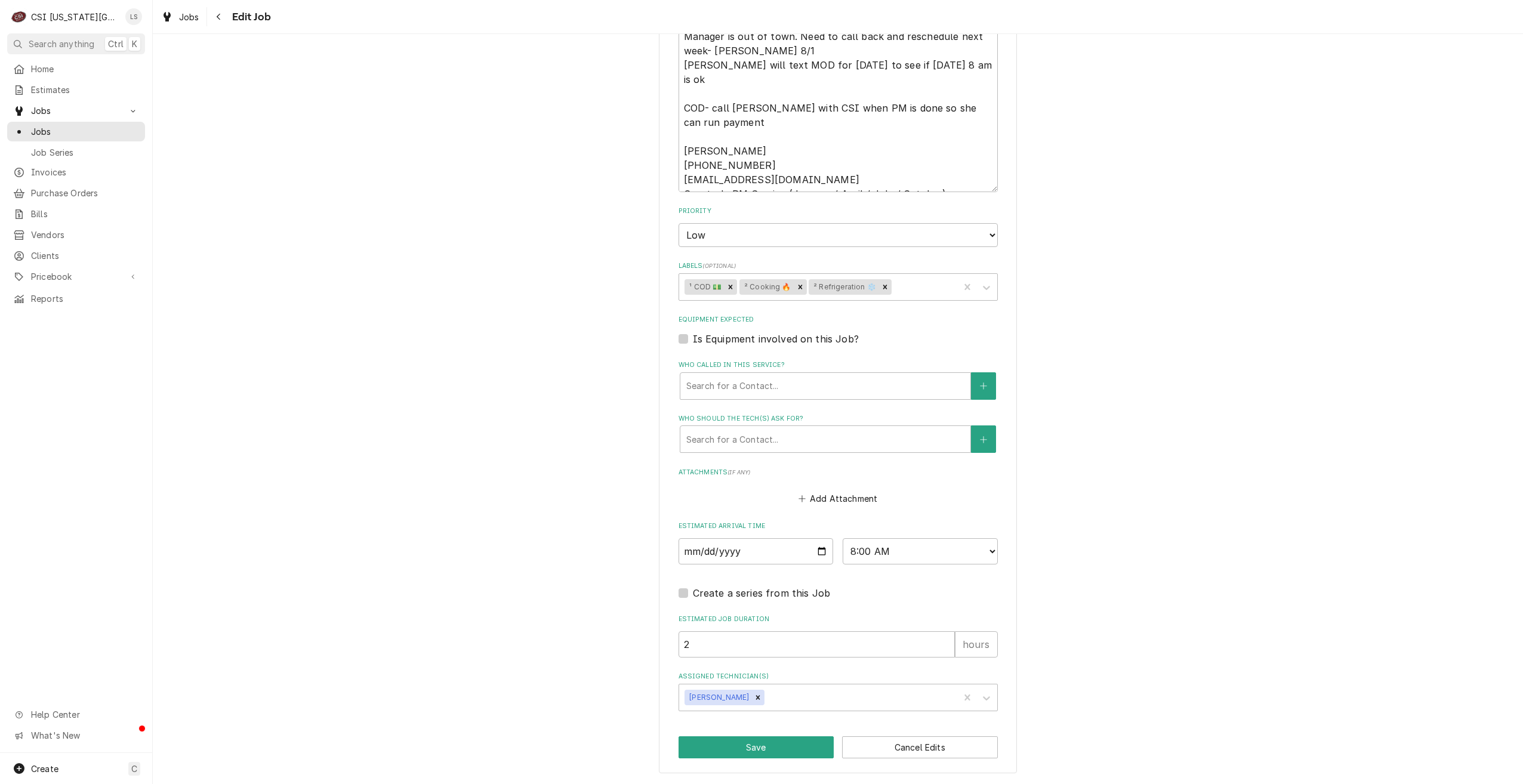
scroll to position [744, 0]
click at [820, 551] on input "2025-08-12" at bounding box center [756, 551] width 156 height 27
type textarea "x"
type input "2025-08-14"
click at [743, 749] on button "Save" at bounding box center [756, 747] width 156 height 22
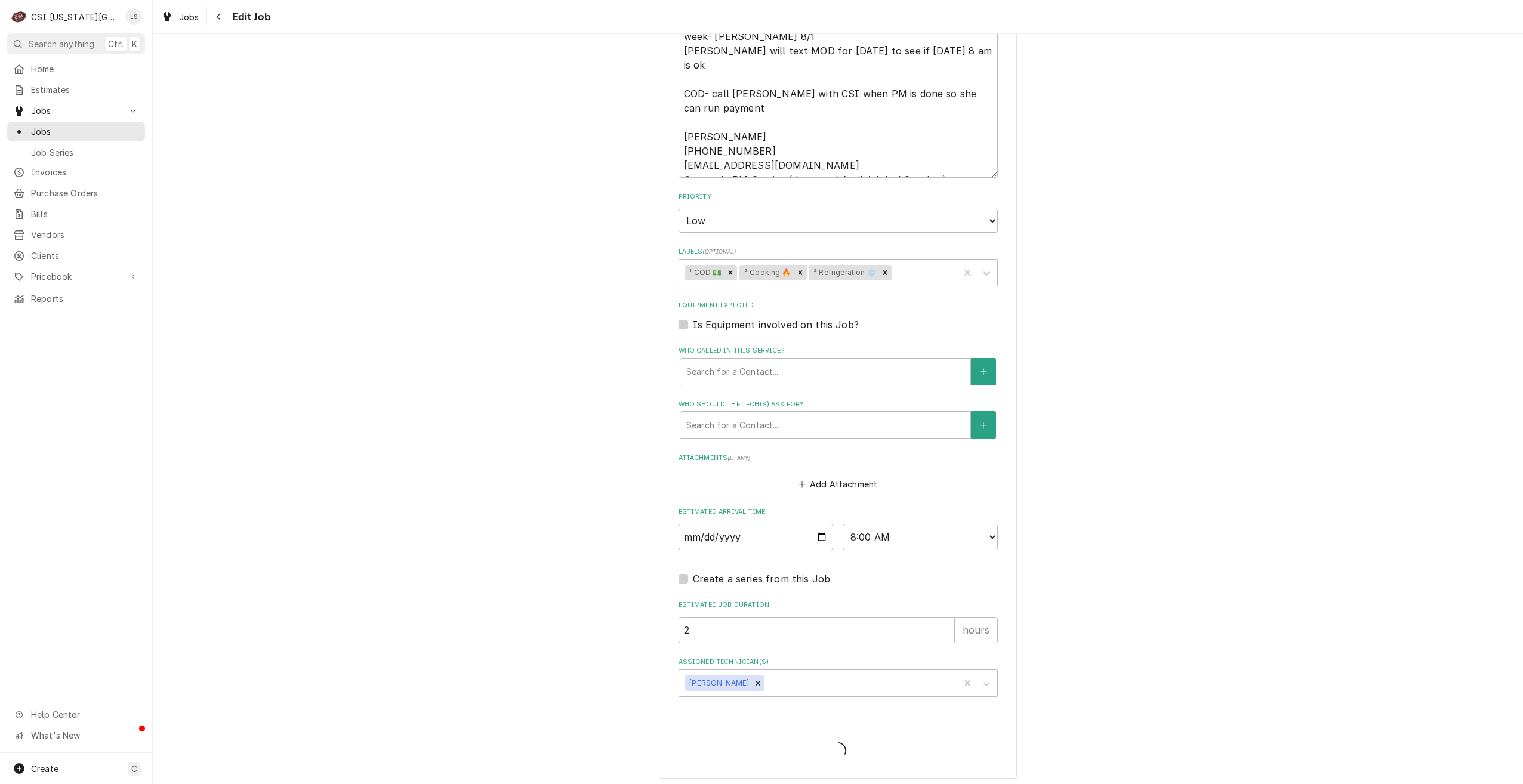
type textarea "x"
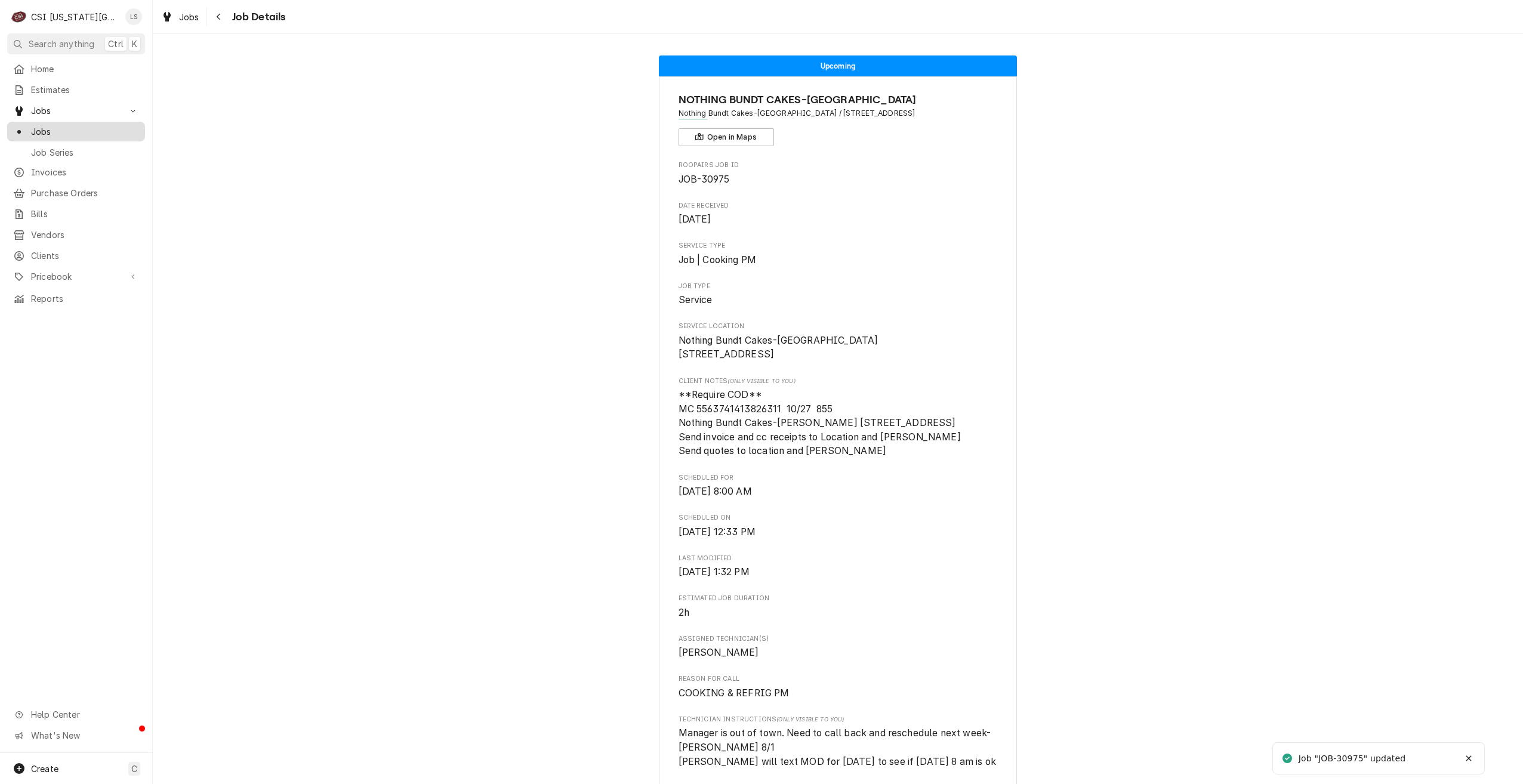
click at [108, 130] on span "Jobs" at bounding box center [85, 131] width 108 height 13
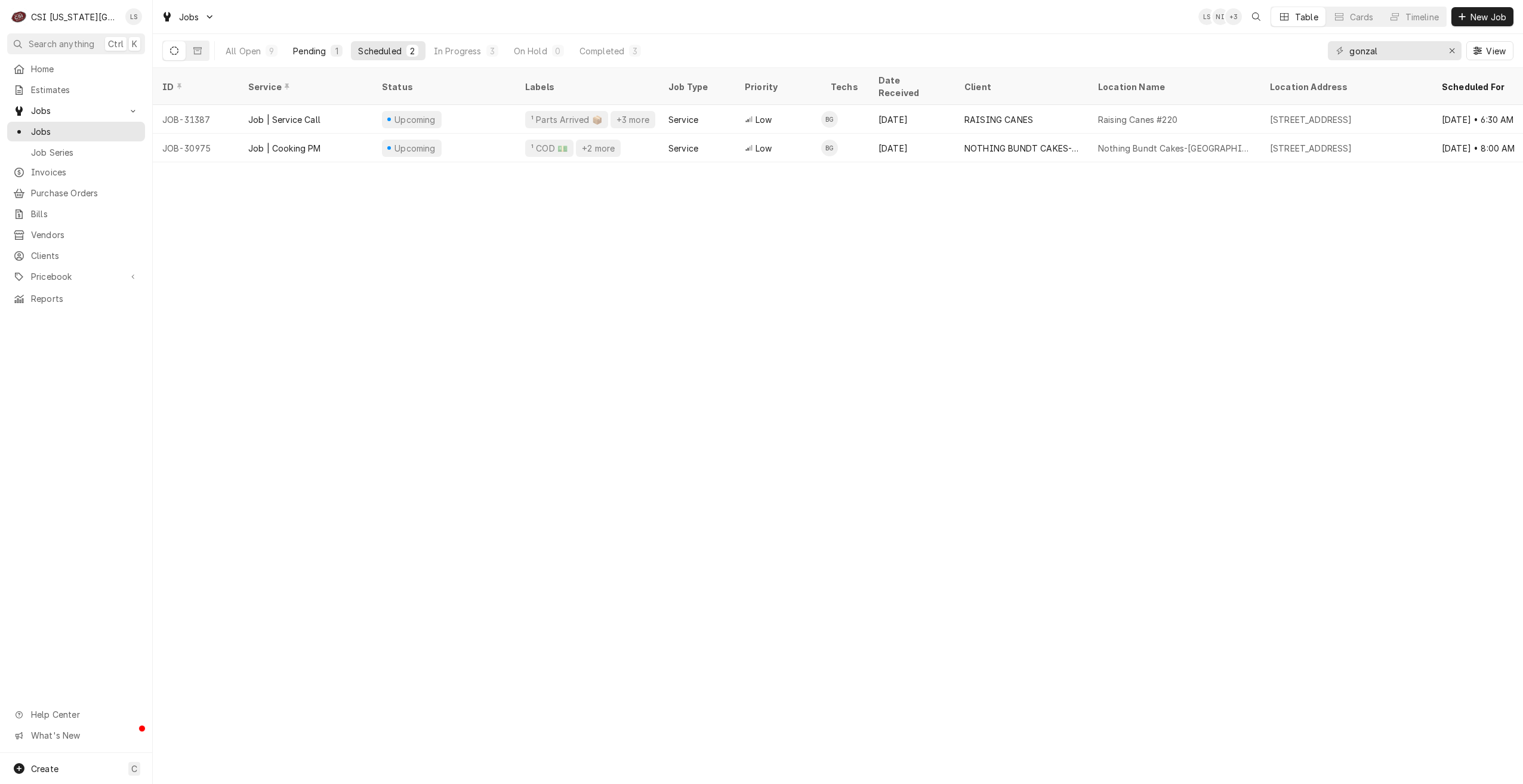
click at [319, 58] on button "Pending 1" at bounding box center [318, 51] width 64 height 19
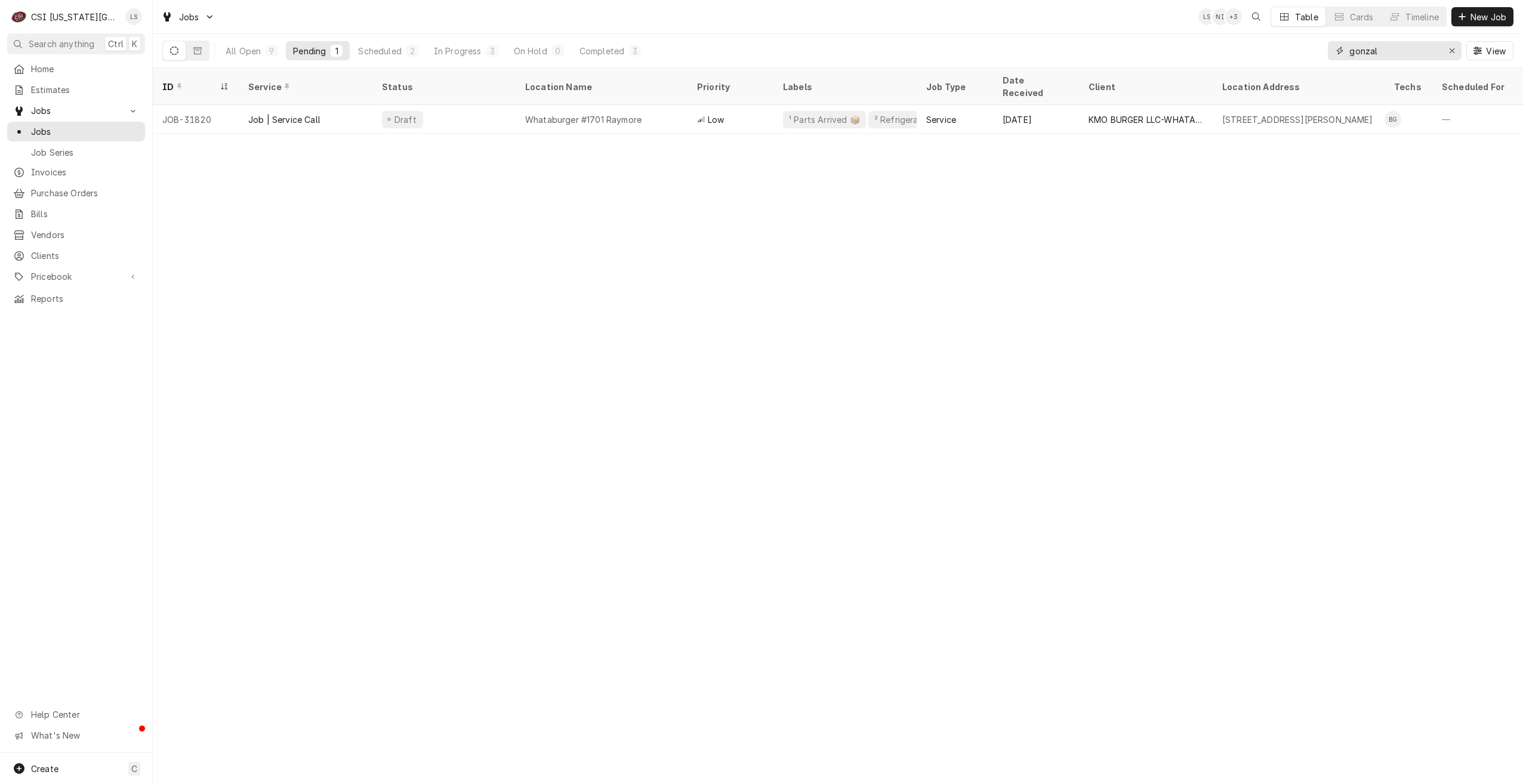
click at [1370, 54] on input "gonzal" at bounding box center [1394, 51] width 89 height 19
click at [406, 55] on button "Scheduled 2" at bounding box center [388, 51] width 74 height 19
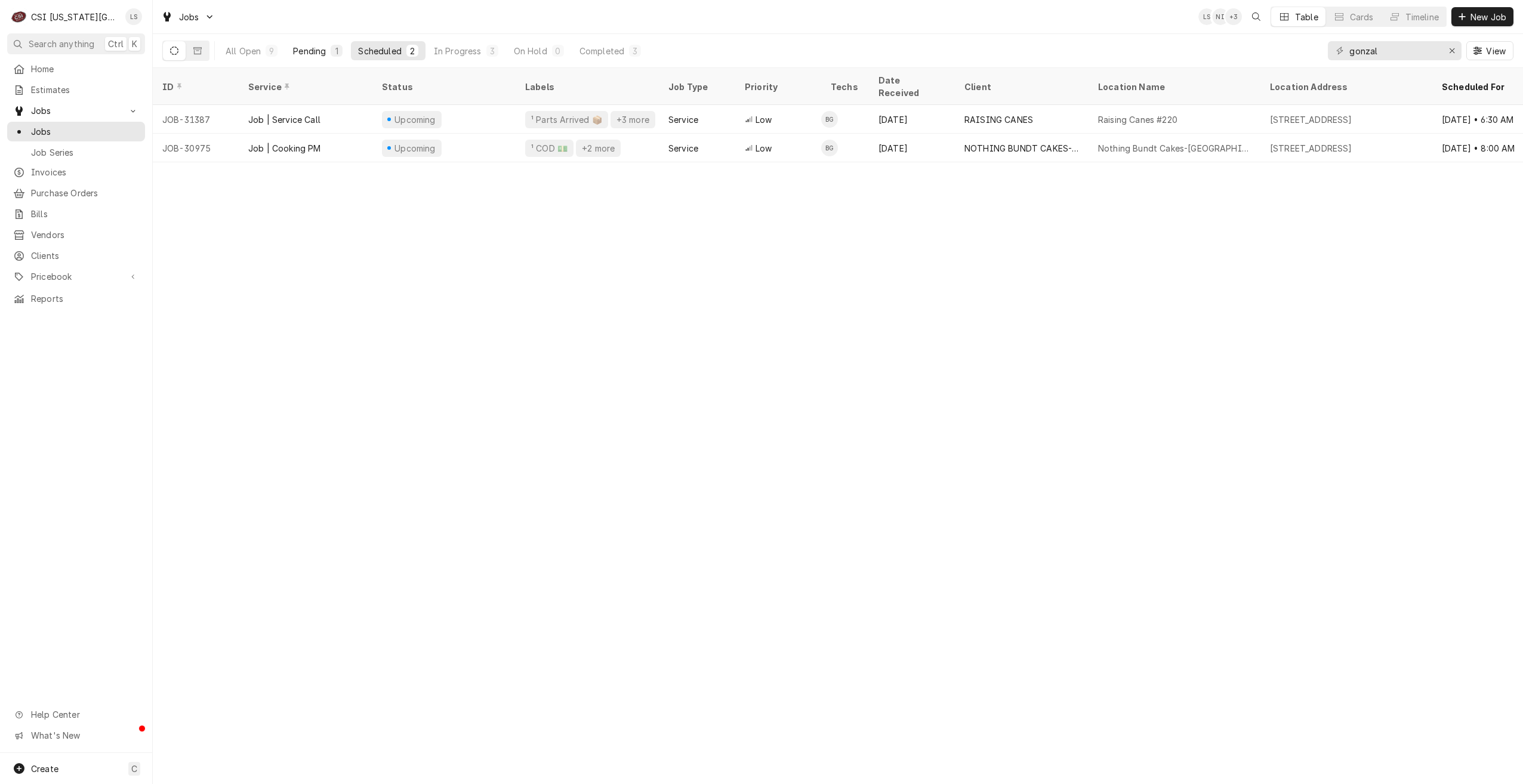
drag, startPoint x: 312, startPoint y: 44, endPoint x: 324, endPoint y: 47, distance: 12.4
click at [312, 45] on button "Pending 1" at bounding box center [318, 51] width 64 height 19
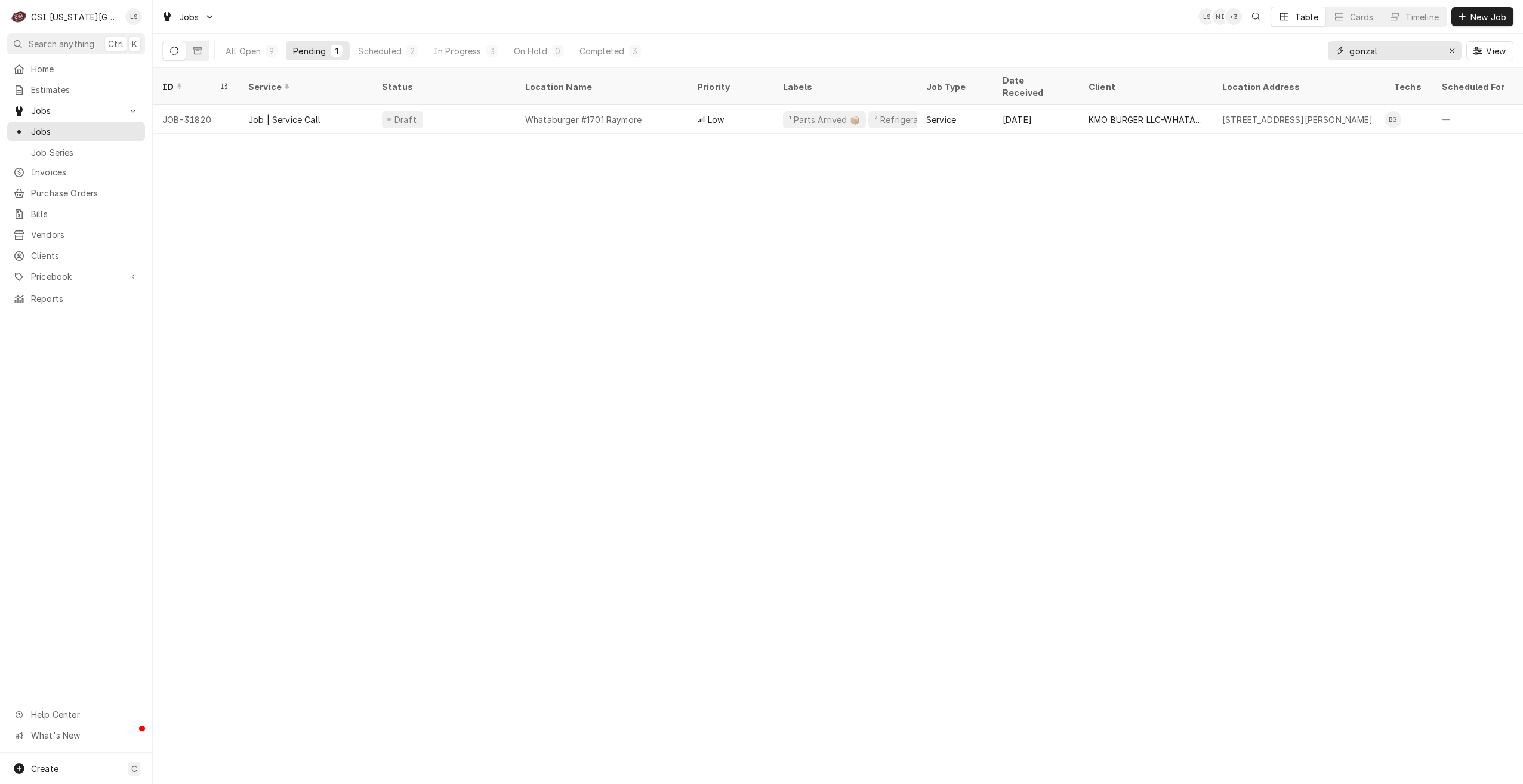
click at [1363, 52] on input "gonzal" at bounding box center [1394, 51] width 89 height 19
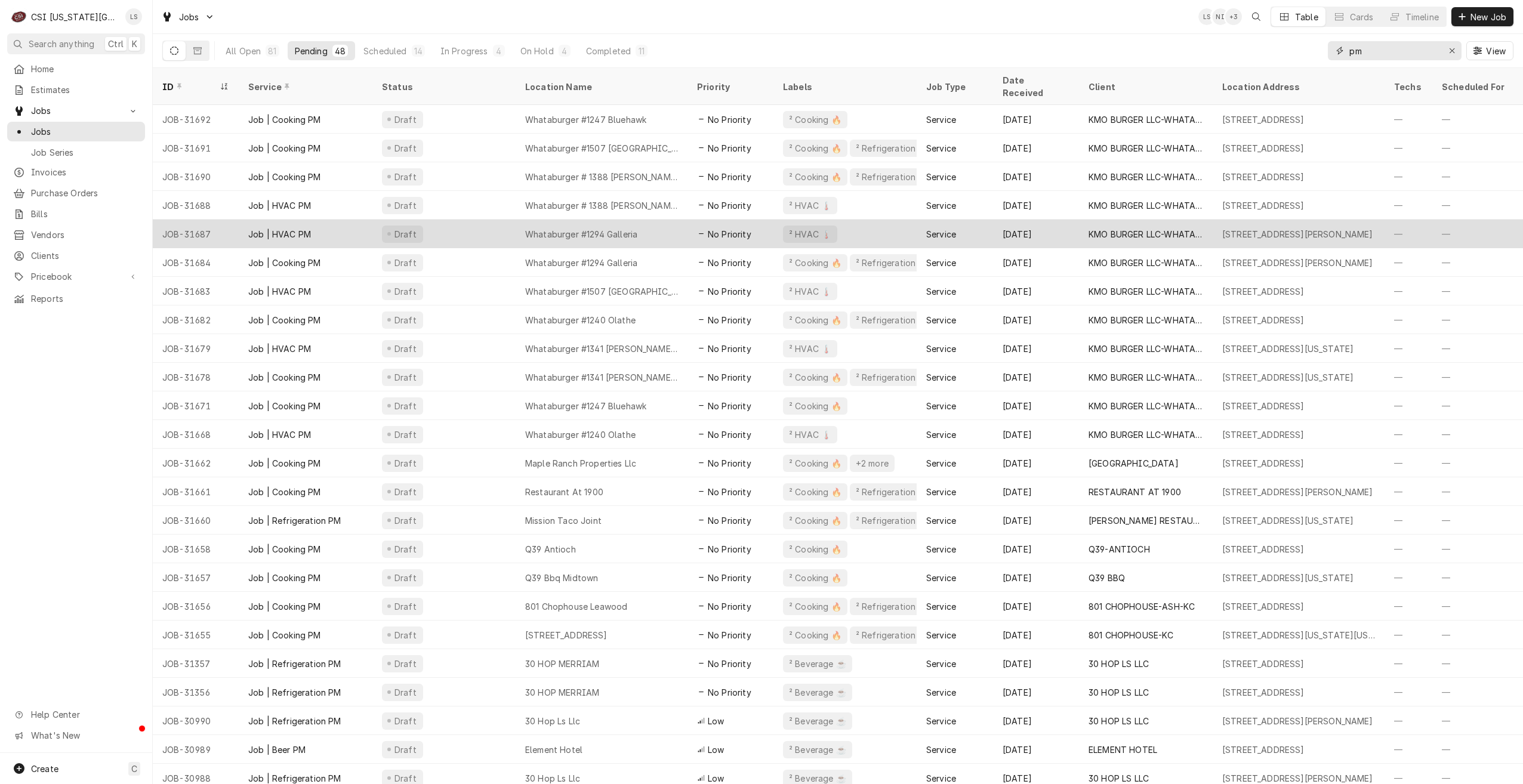
type input "pm"
click at [613, 228] on div "Whataburger #1294 Galleria" at bounding box center [582, 234] width 112 height 13
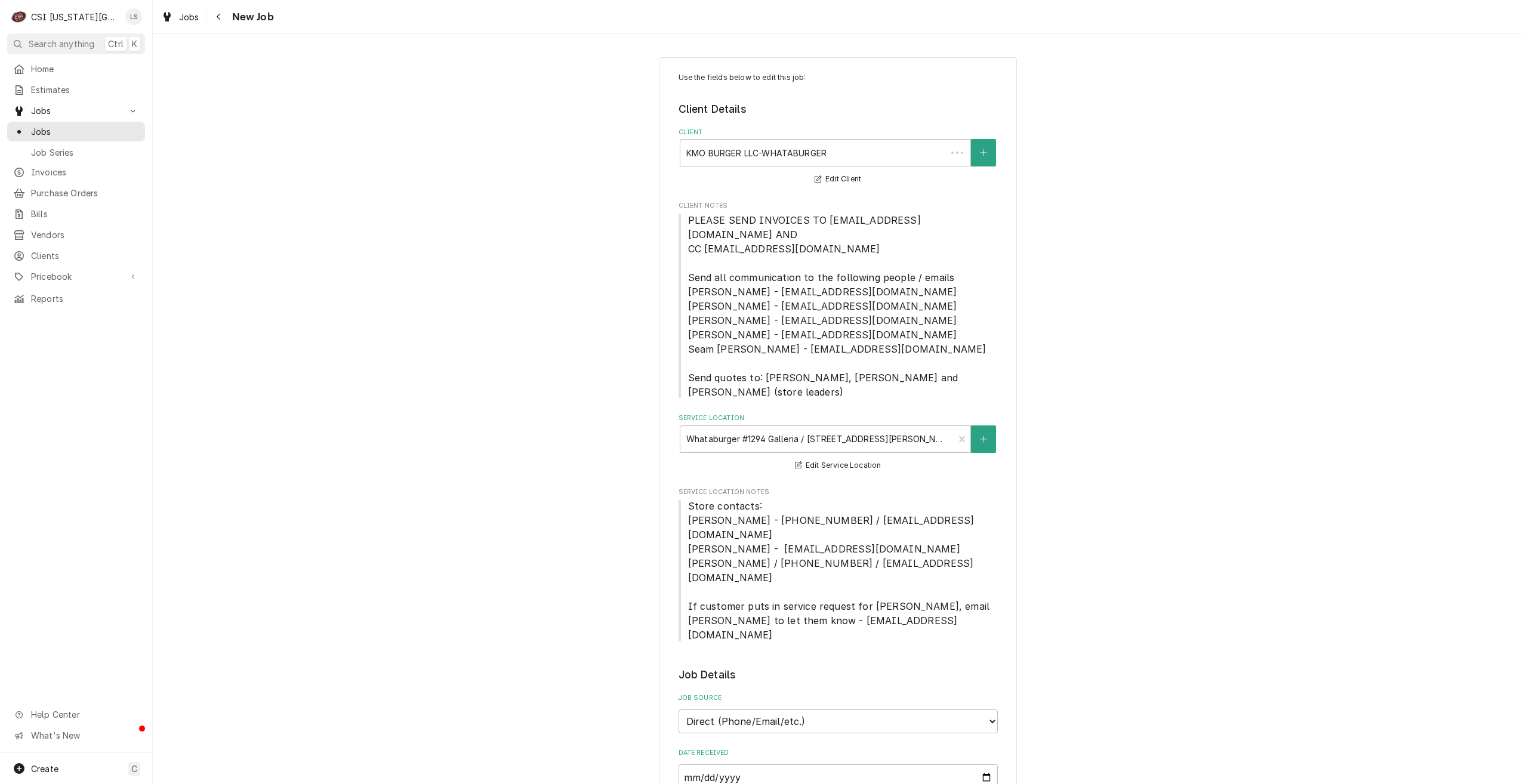
type textarea "x"
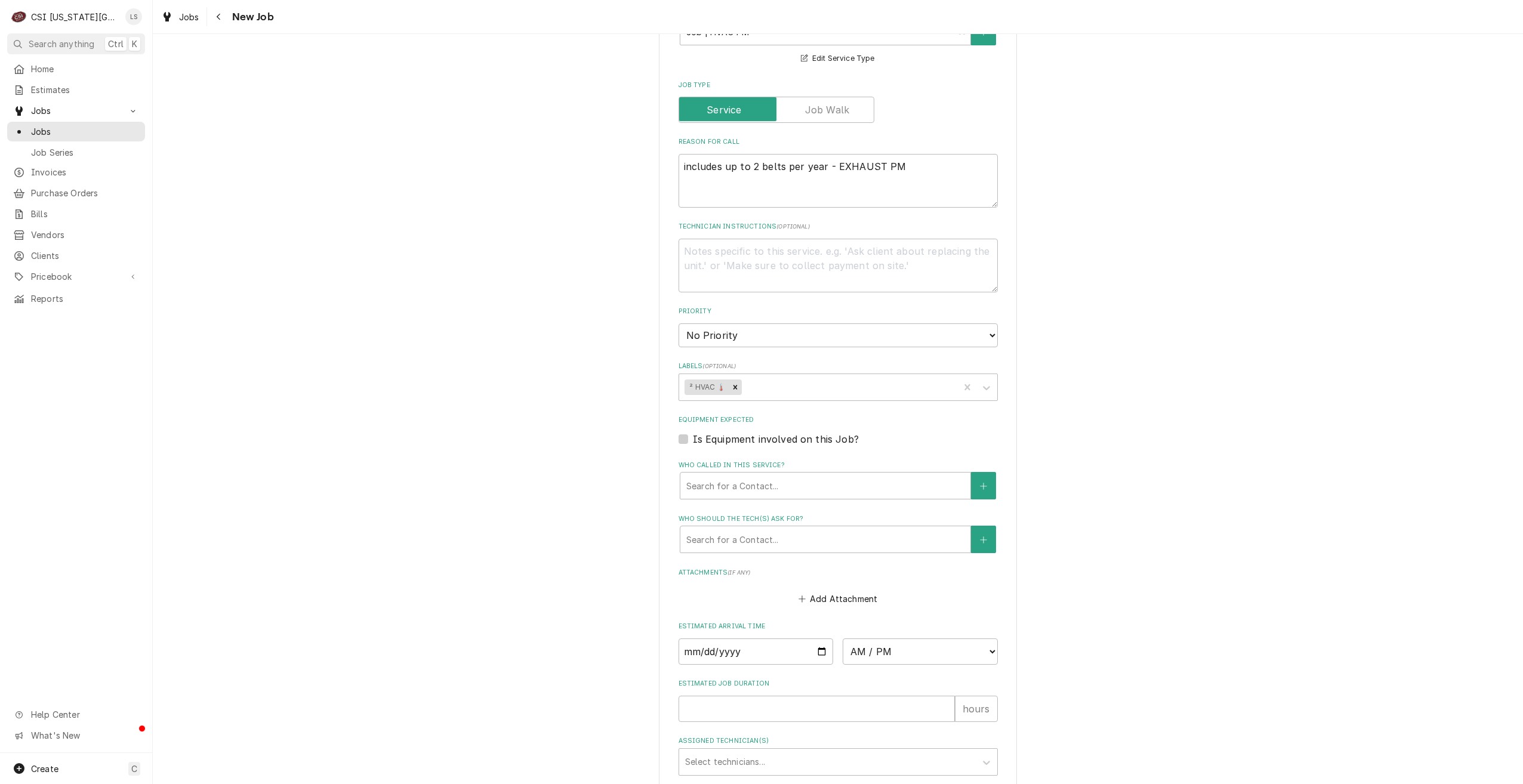
scroll to position [881, 0]
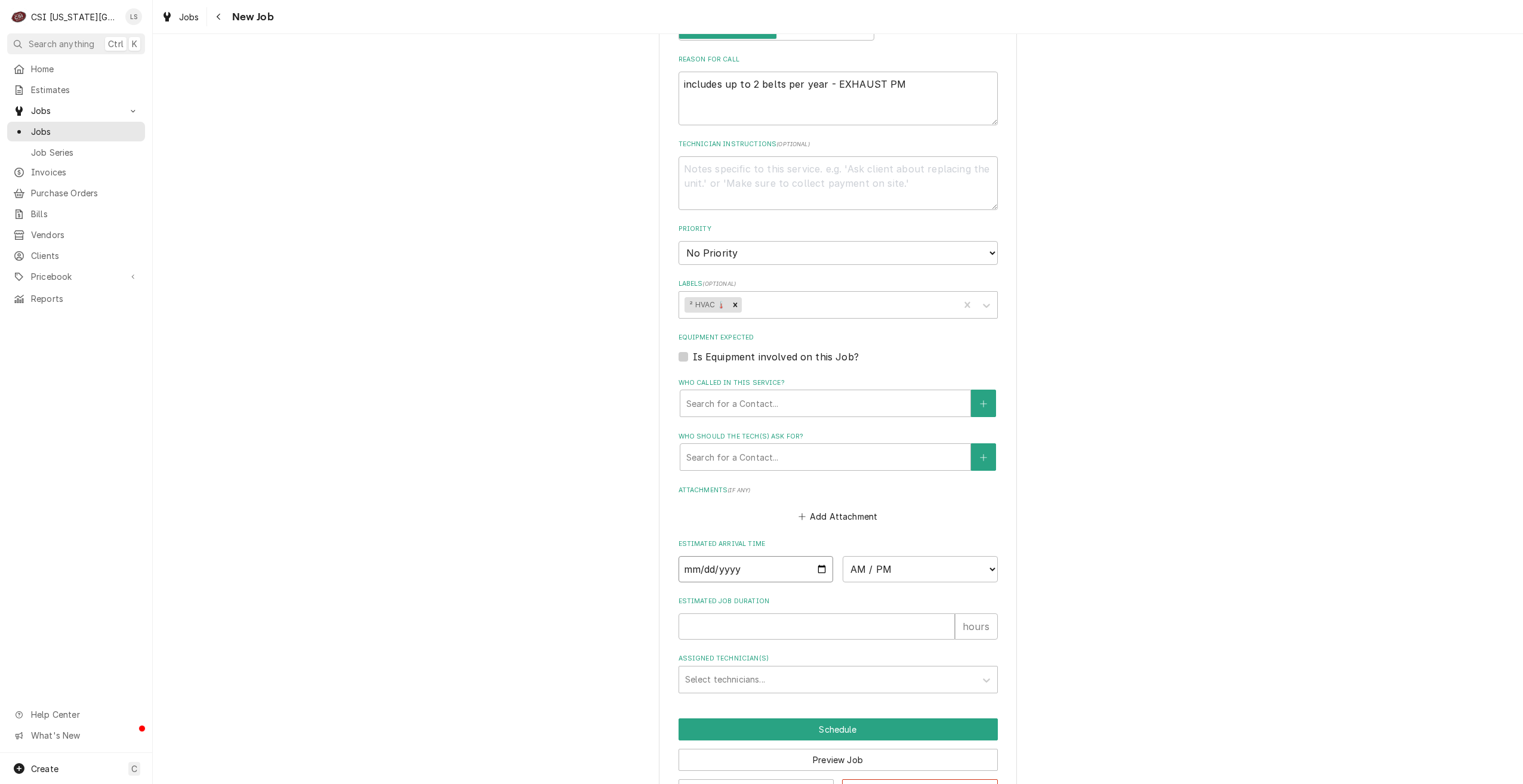
click at [818, 556] on input "Date" at bounding box center [756, 570] width 156 height 27
type input "[DATE]"
type textarea "x"
click at [782, 241] on select "No Priority Urgent High Medium Low" at bounding box center [838, 253] width 319 height 24
select select "4"
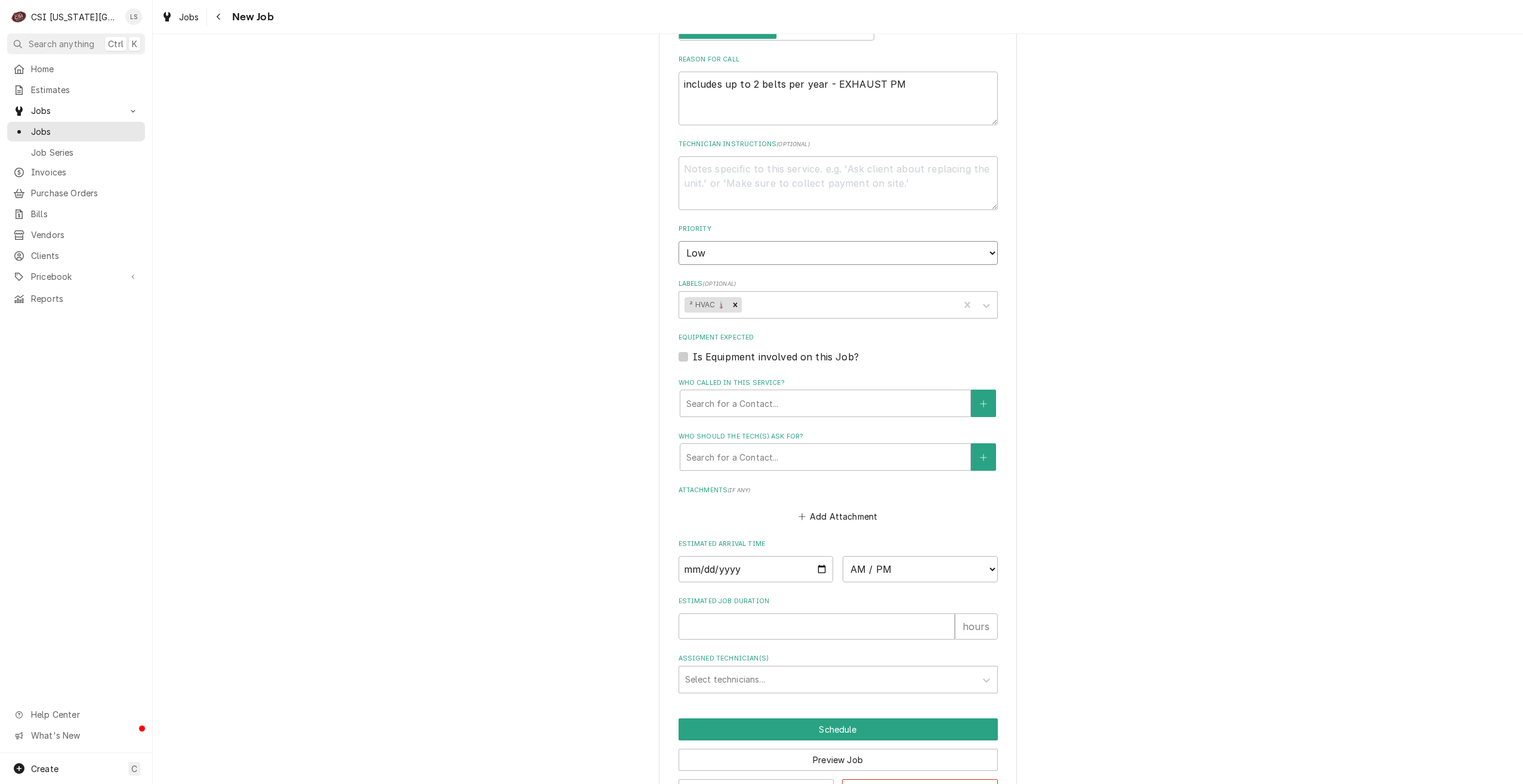
click at [679, 241] on select "No Priority Urgent High Medium Low" at bounding box center [838, 253] width 319 height 24
type textarea "x"
click at [906, 556] on select "AM / PM 6:00 AM 6:15 AM 6:30 AM 6:45 AM 7:00 AM 7:15 AM 7:30 AM 7:45 AM 8:00 AM…" at bounding box center [920, 570] width 156 height 27
select select "07:00:00"
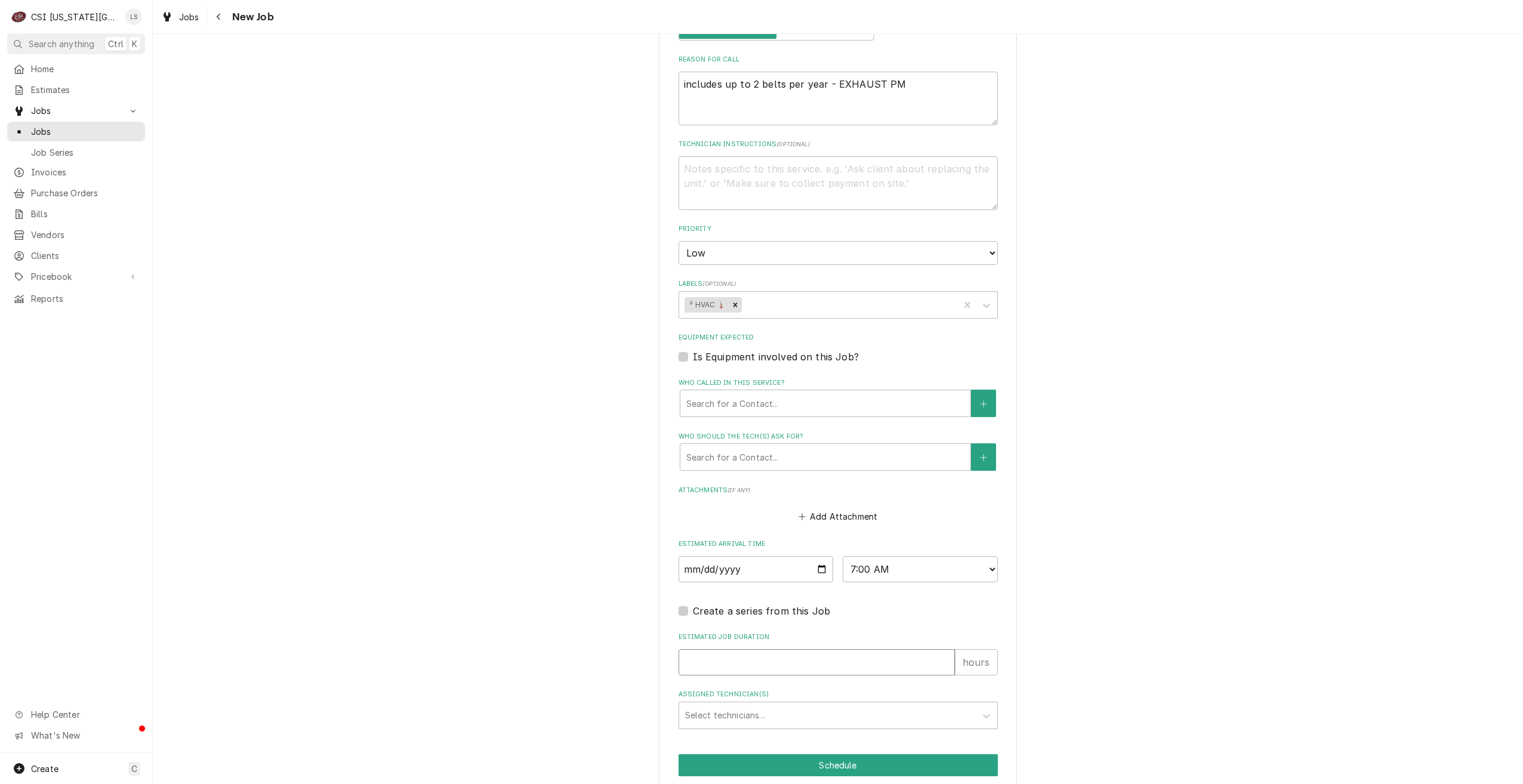
click at [826, 649] on input "Estimated Job Duration" at bounding box center [817, 662] width 276 height 27
type textarea "x"
type input "2"
type textarea "x"
type input "2"
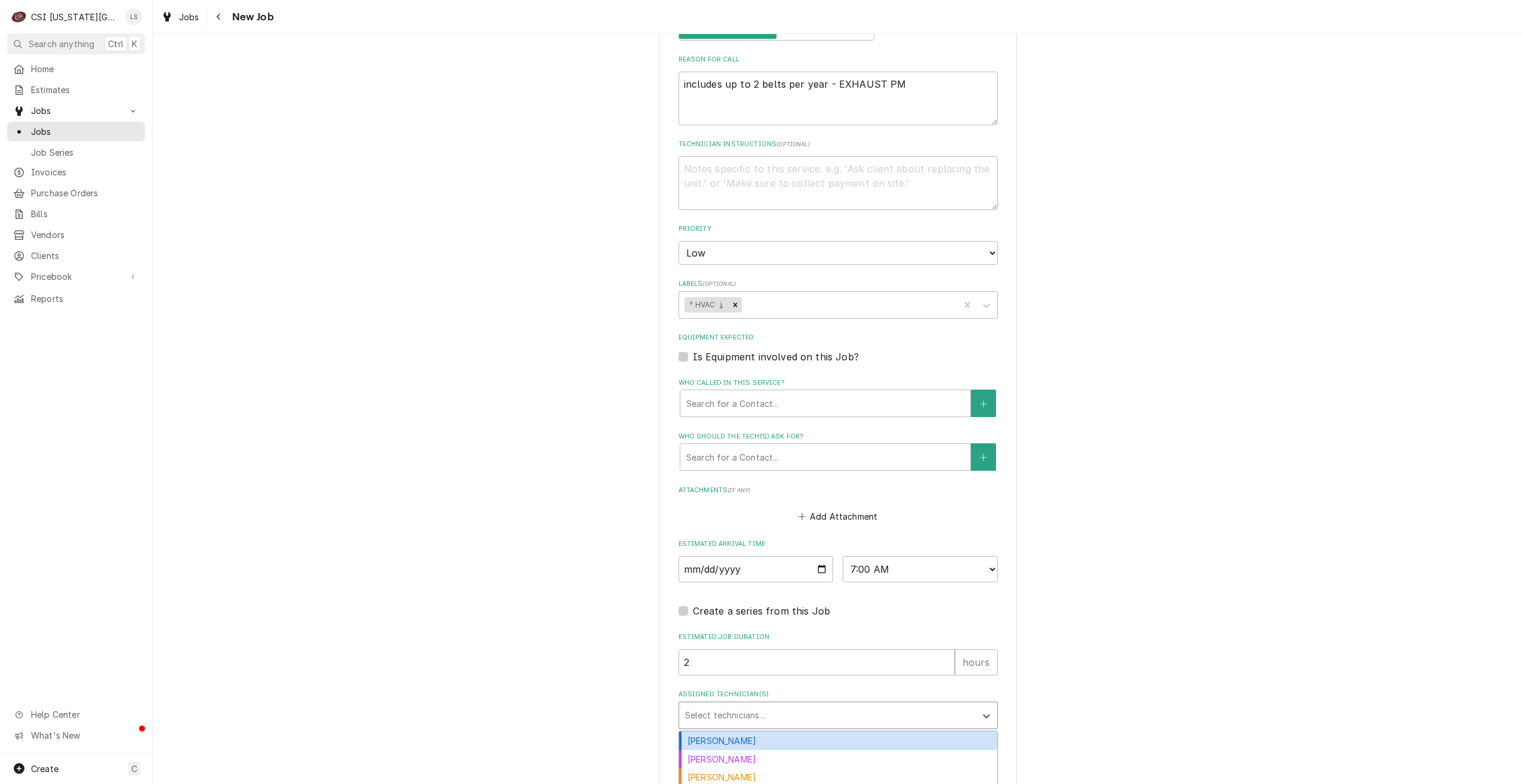
click at [827, 704] on div "Assigned Technician(s)" at bounding box center [828, 715] width 285 height 21
type input "gonz"
click at [810, 732] on div "[PERSON_NAME]" at bounding box center [838, 741] width 318 height 18
type textarea "x"
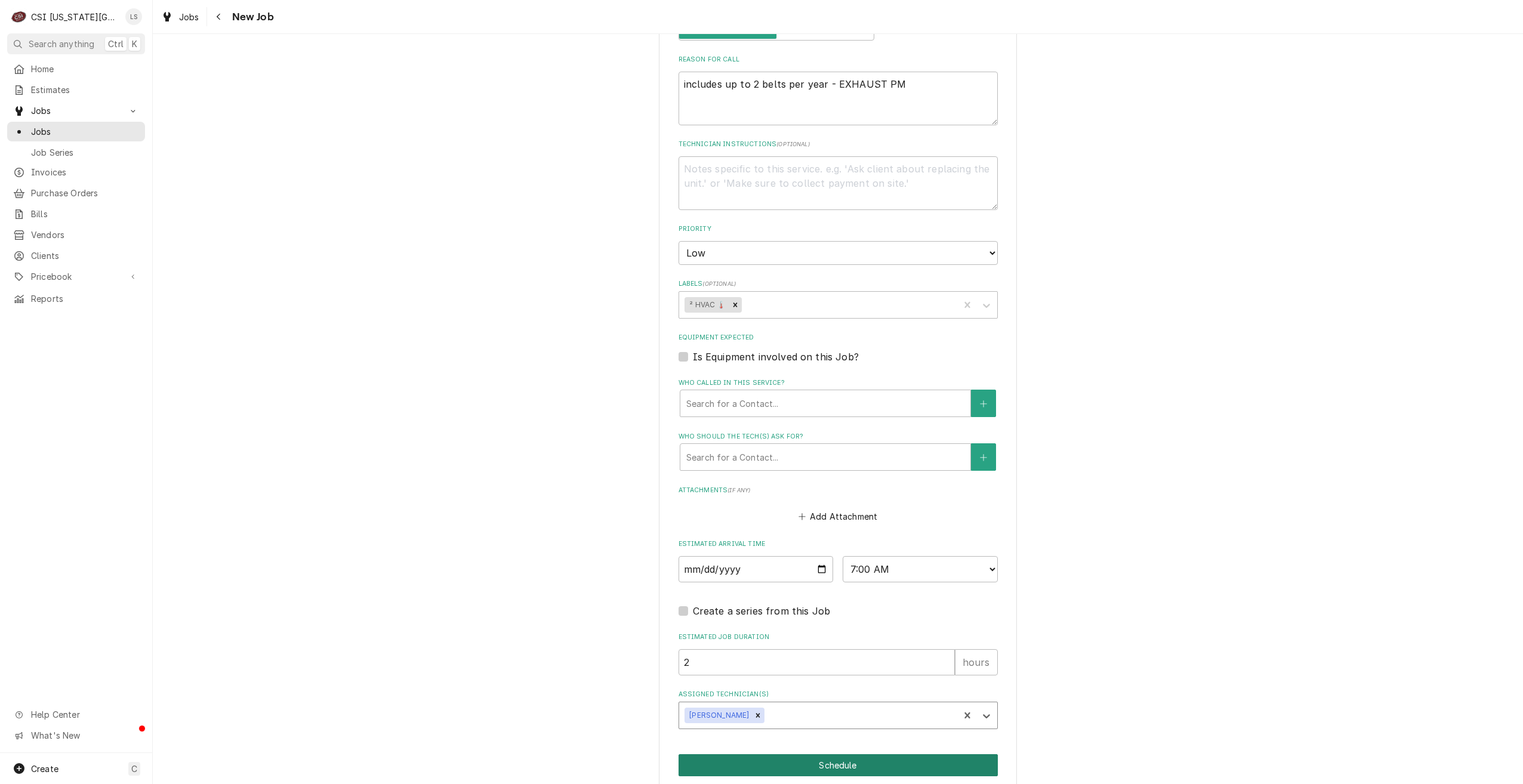
click at [815, 754] on button "Schedule" at bounding box center [838, 765] width 319 height 22
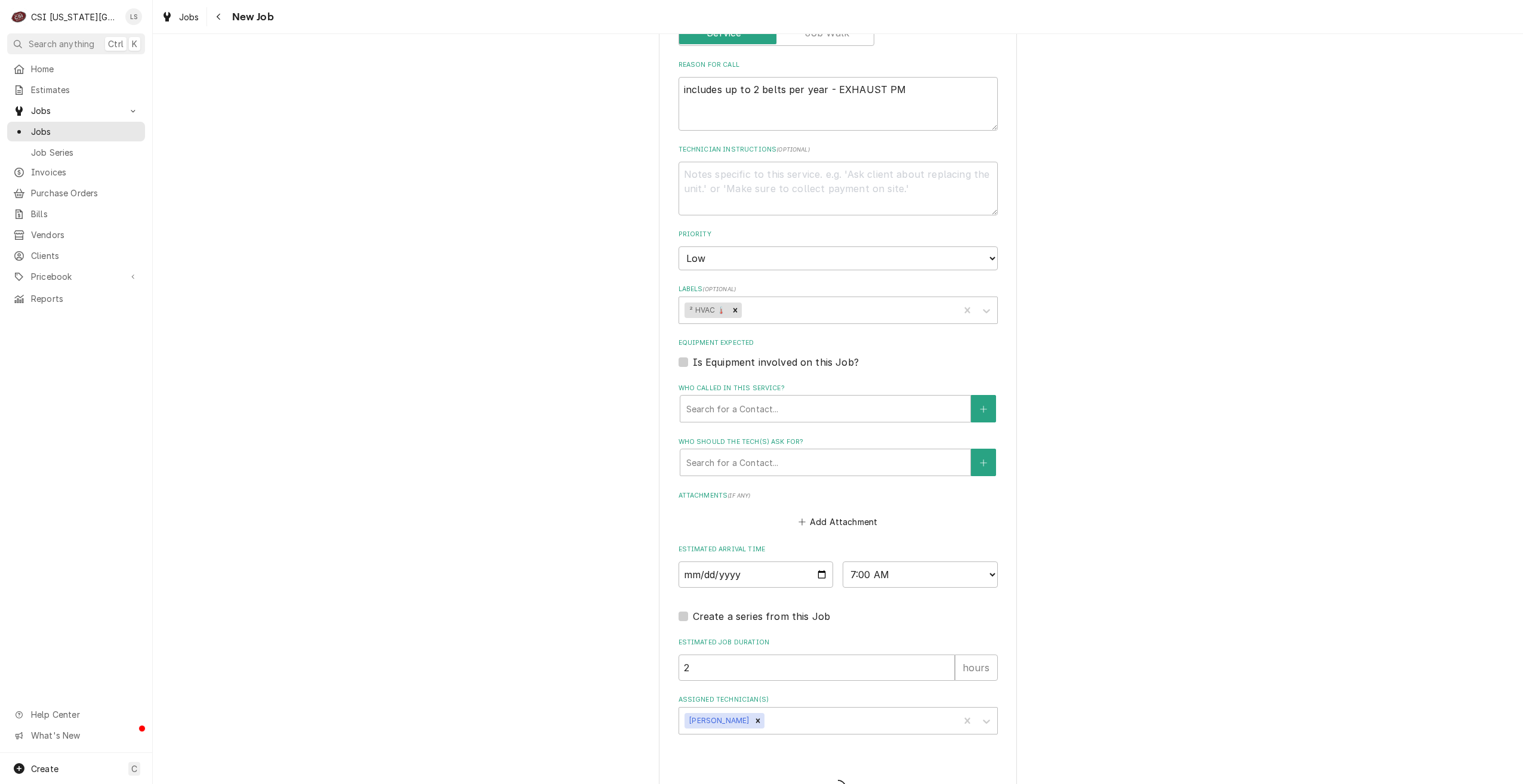
type textarea "x"
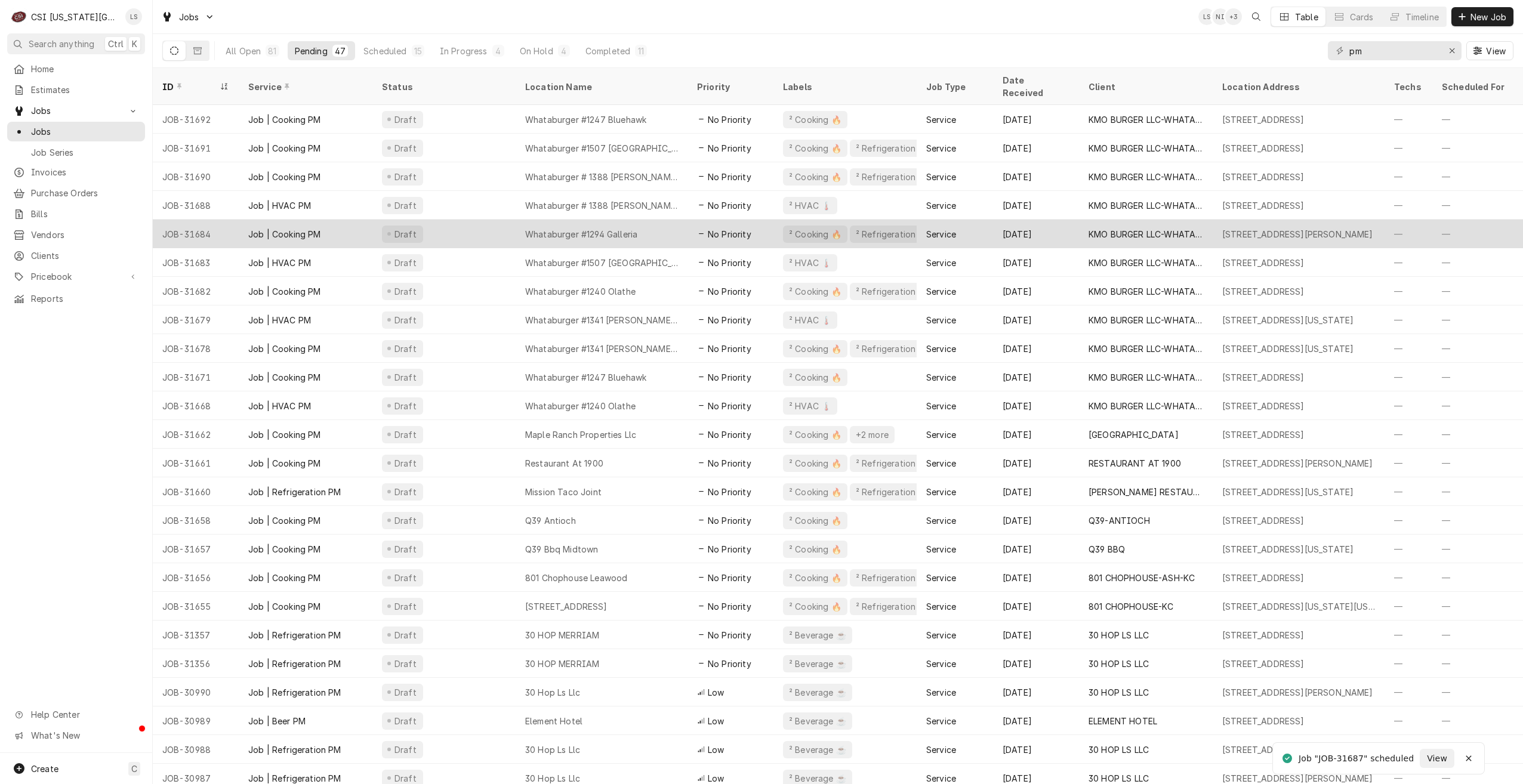
click at [614, 227] on div "Whataburger #1294 Galleria" at bounding box center [602, 234] width 172 height 29
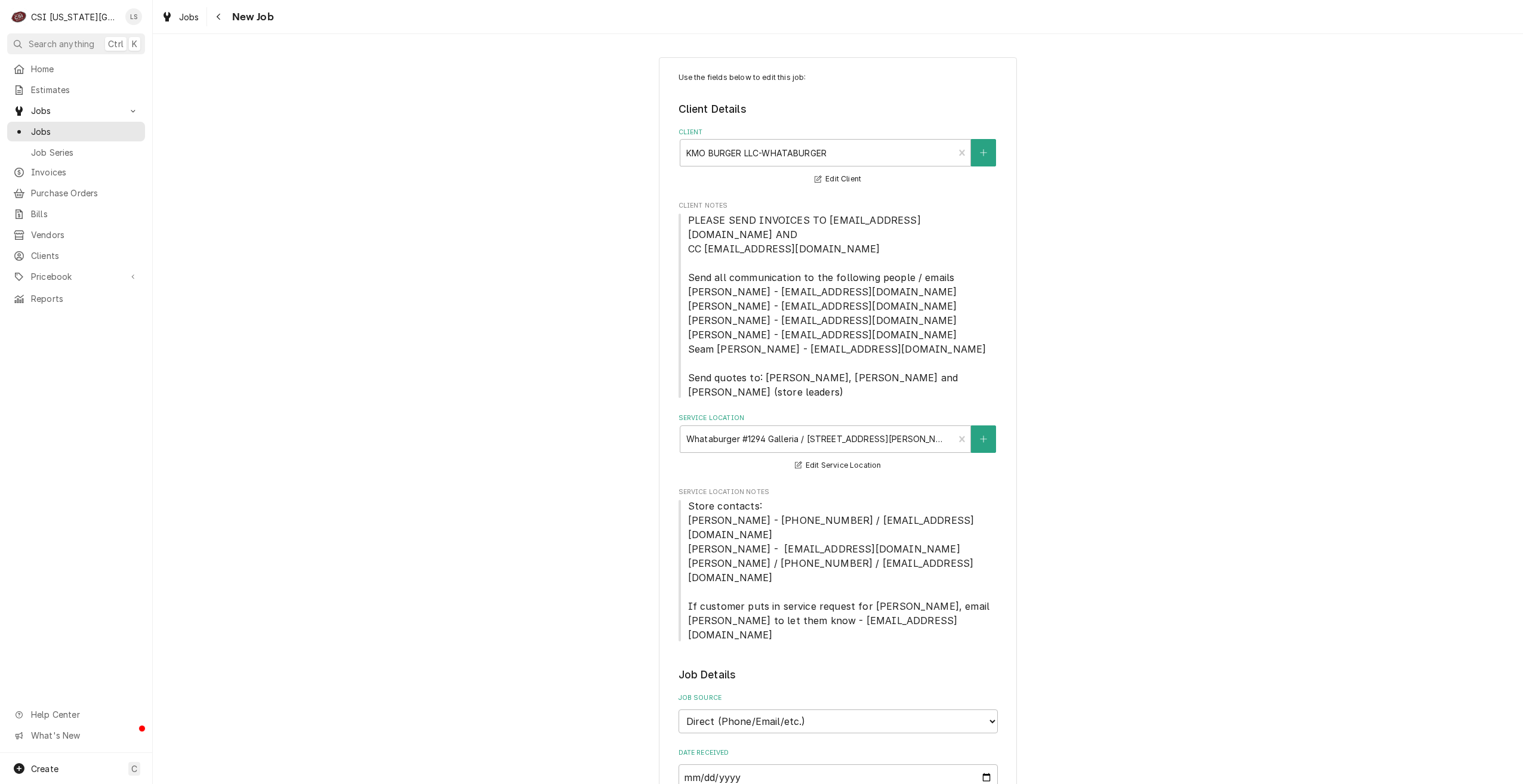
type textarea "x"
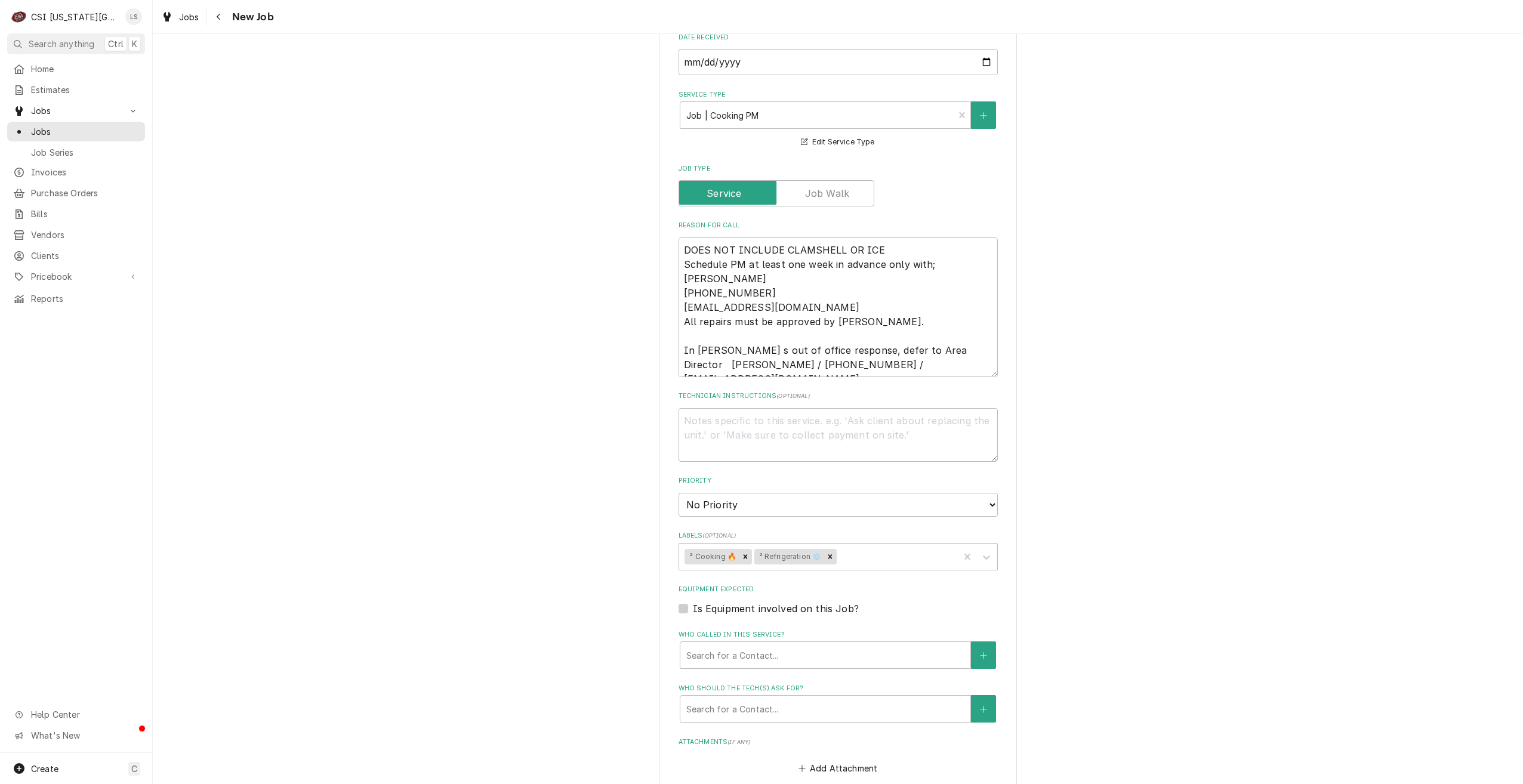
scroll to position [716, 0]
drag, startPoint x: 846, startPoint y: 458, endPoint x: 841, endPoint y: 463, distance: 7.1
click at [846, 492] on select "No Priority Urgent High Medium Low" at bounding box center [838, 504] width 319 height 24
select select "4"
click at [679, 492] on select "No Priority Urgent High Medium Low" at bounding box center [838, 504] width 319 height 24
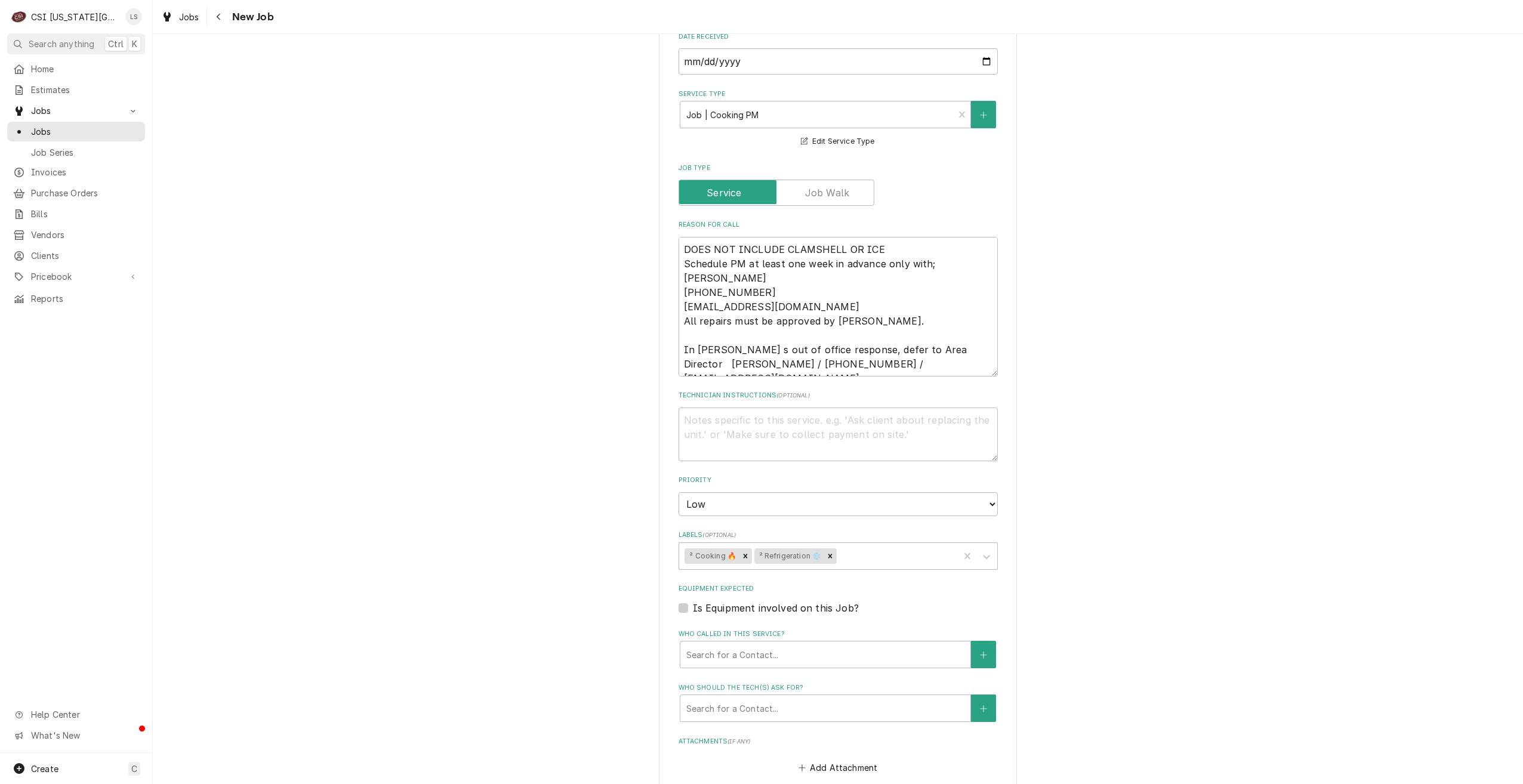
click at [1106, 429] on div "Use the fields below to edit this job: Client Details Client KMO BURGER LLC-WHA…" at bounding box center [837, 205] width 1370 height 1748
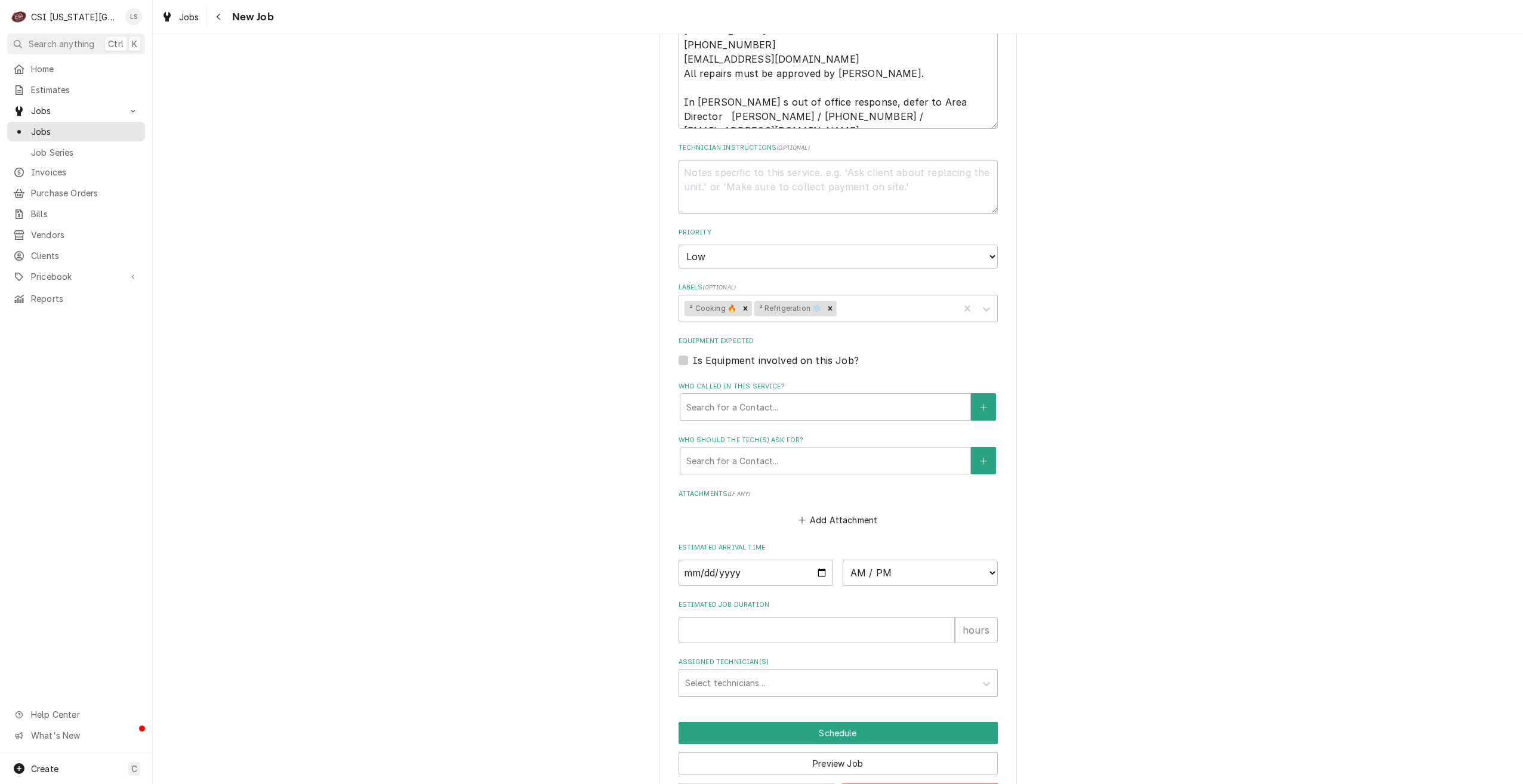
scroll to position [967, 0]
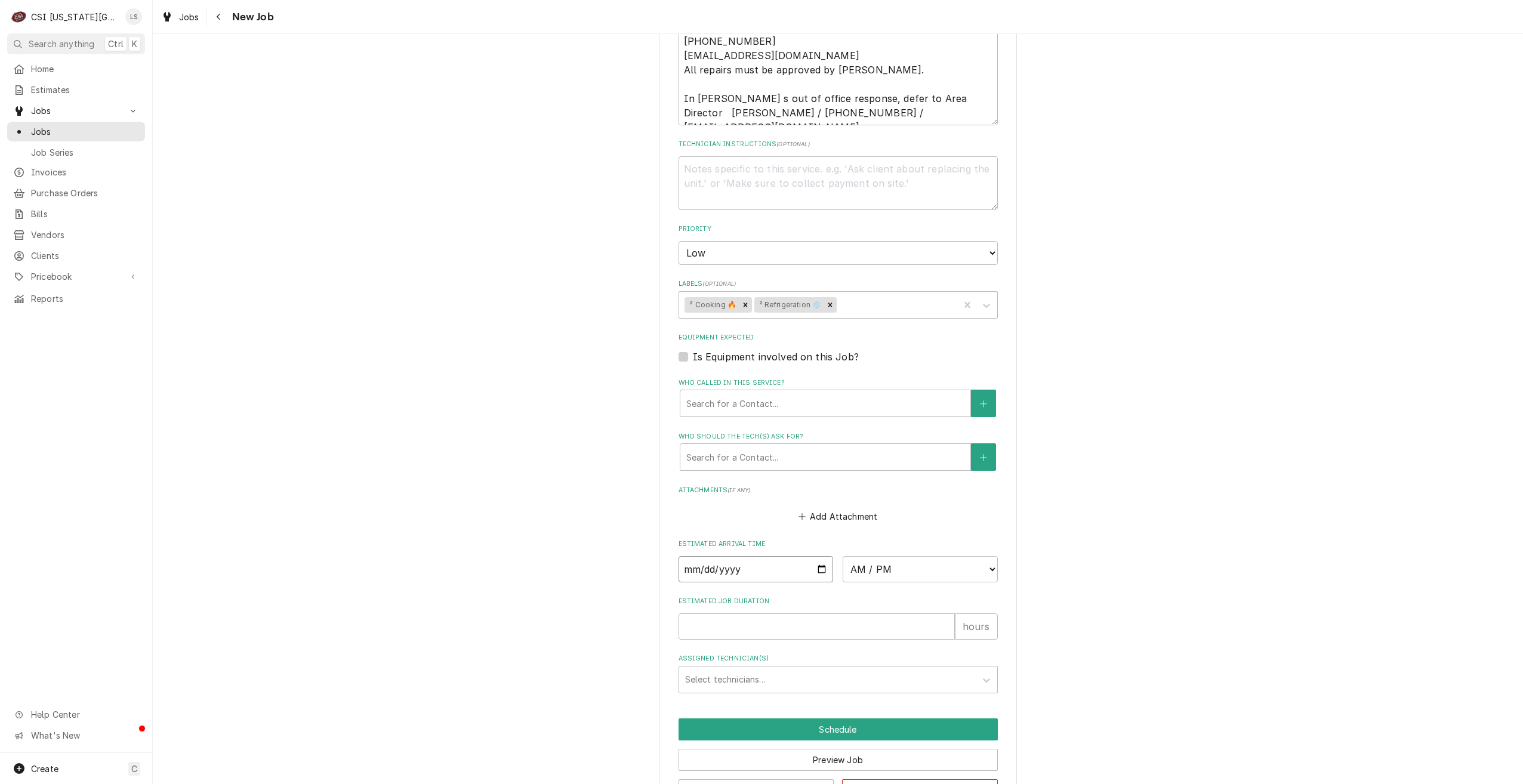
click at [818, 556] on input "Date" at bounding box center [756, 570] width 156 height 27
type textarea "x"
type input "[DATE]"
type textarea "x"
click at [885, 556] on select "AM / PM 6:00 AM 6:15 AM 6:30 AM 6:45 AM 7:00 AM 7:15 AM 7:30 AM 7:45 AM 8:00 AM…" at bounding box center [920, 570] width 156 height 27
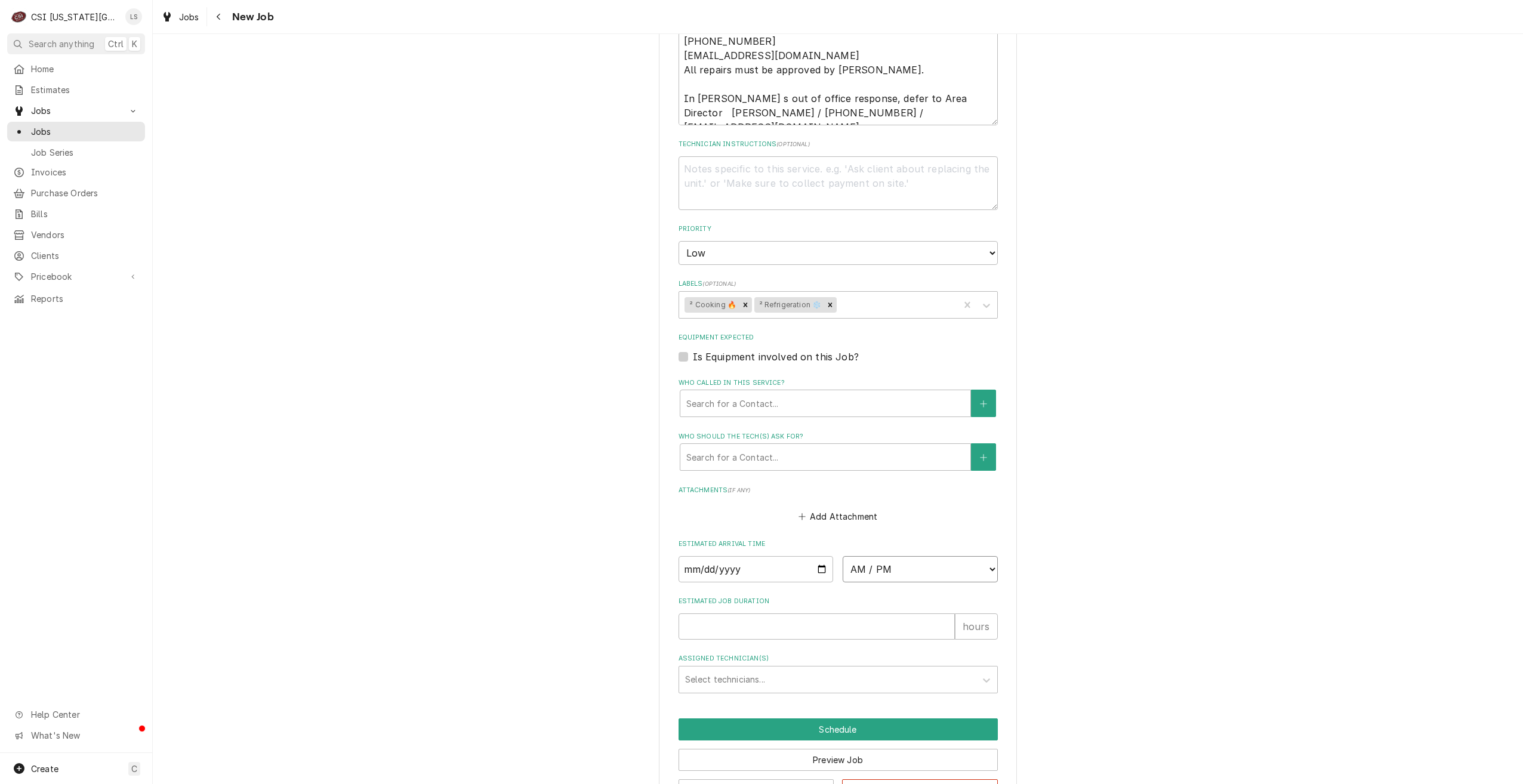
select select "07:00:00"
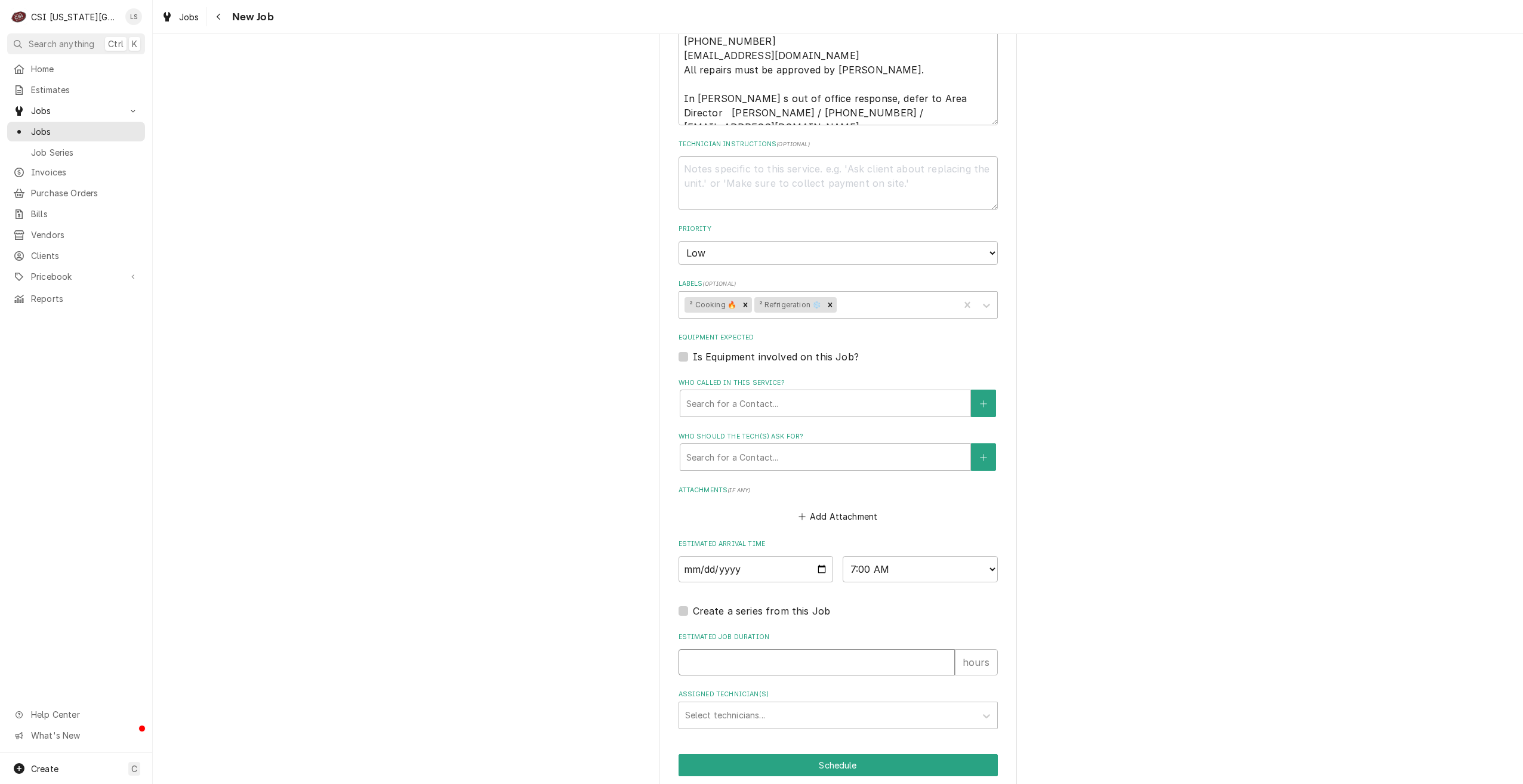
click at [825, 649] on input "Estimated Job Duration" at bounding box center [817, 662] width 276 height 27
type textarea "x"
type input "2"
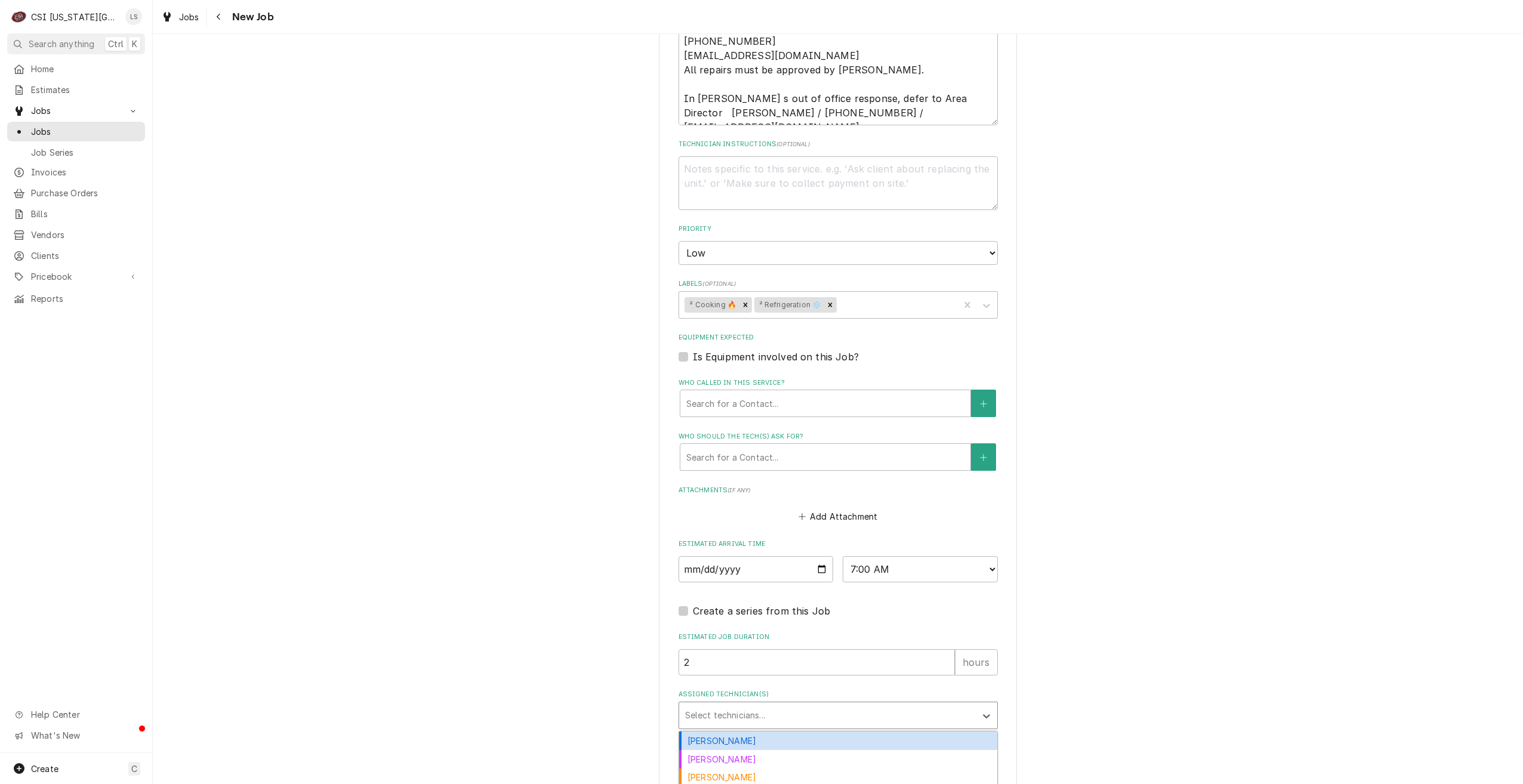
type textarea "x"
click at [801, 704] on div "Assigned Technician(s)" at bounding box center [828, 715] width 285 height 21
type input "gonz"
click at [790, 732] on div "Brian Gonzalez" at bounding box center [838, 741] width 318 height 18
type textarea "x"
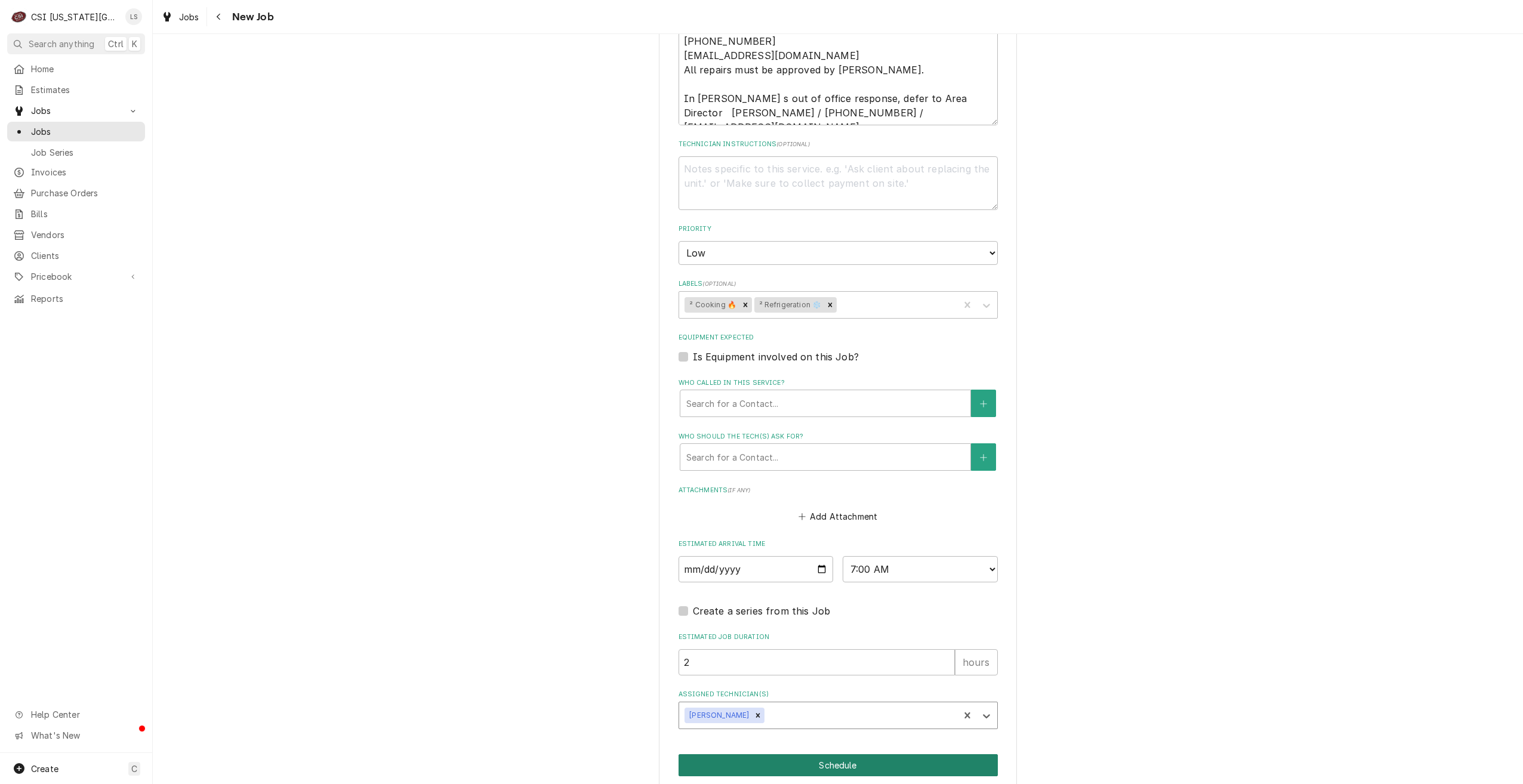
click at [823, 754] on button "Schedule" at bounding box center [838, 765] width 319 height 22
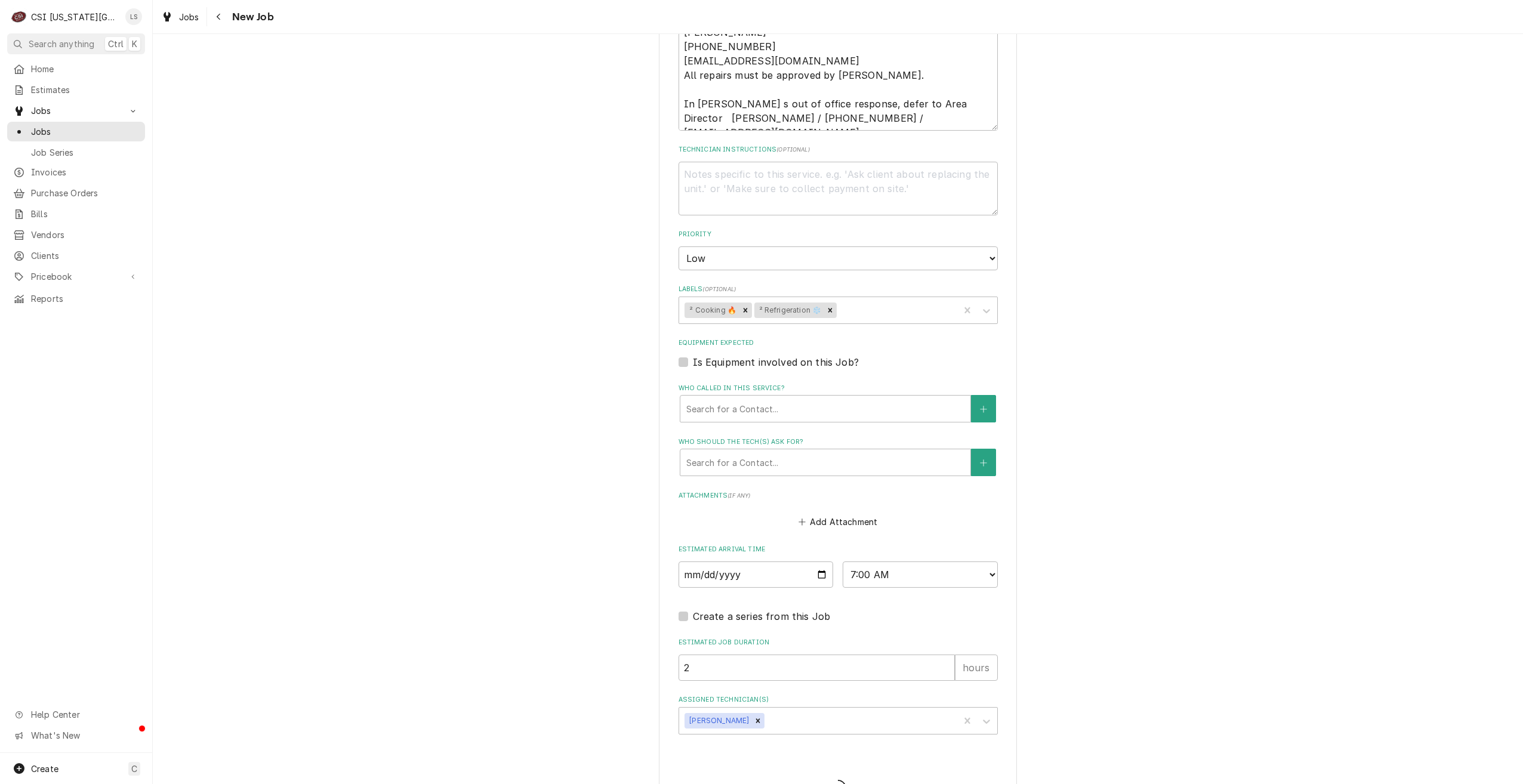
type textarea "x"
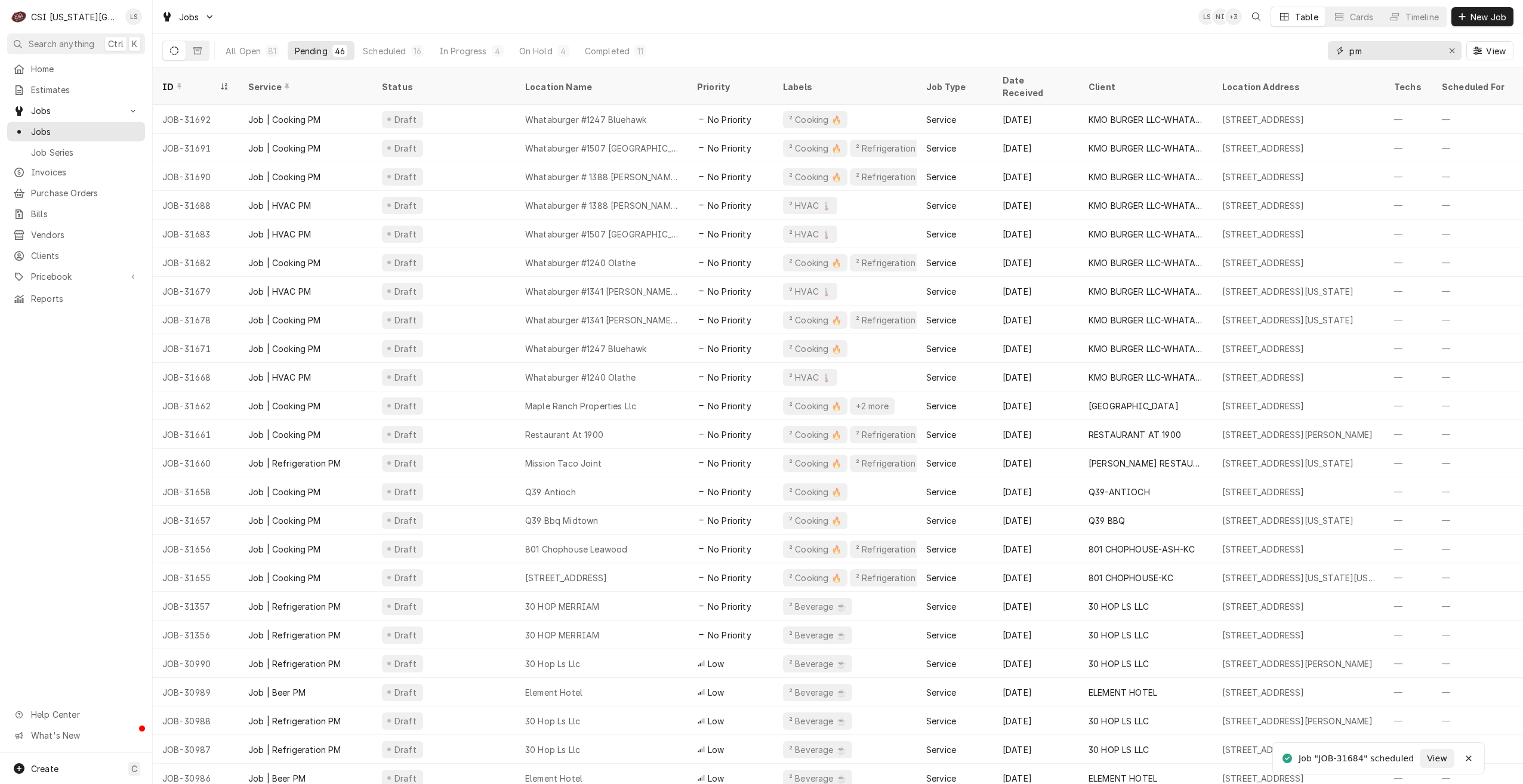
drag, startPoint x: 1373, startPoint y: 49, endPoint x: 1348, endPoint y: 51, distance: 25.1
click at [1348, 51] on div "pm" at bounding box center [1395, 51] width 133 height 19
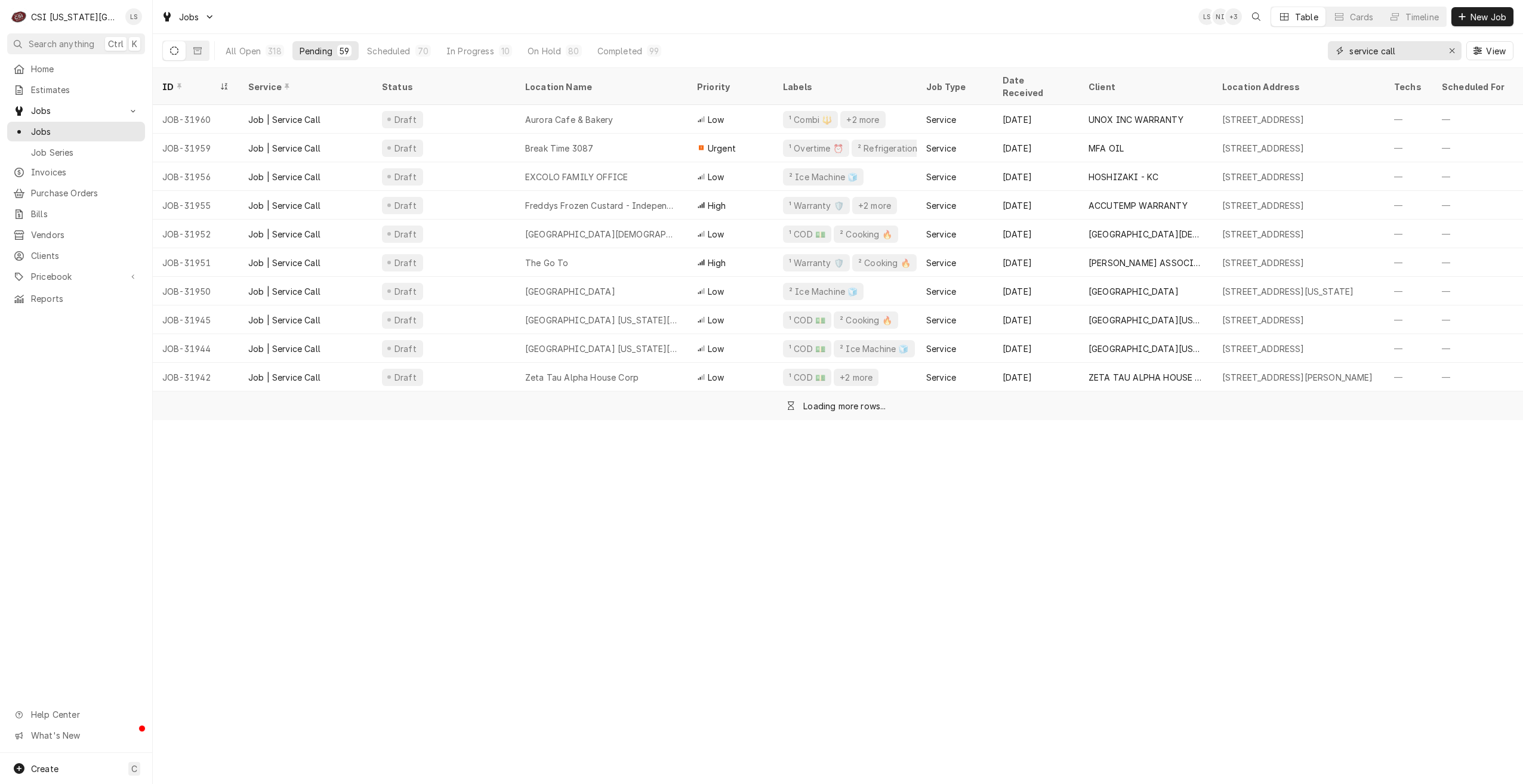
type input "service call"
click at [1130, 31] on div "Jobs LS NI + 3 Table Cards Timeline New Job" at bounding box center [837, 16] width 1370 height 33
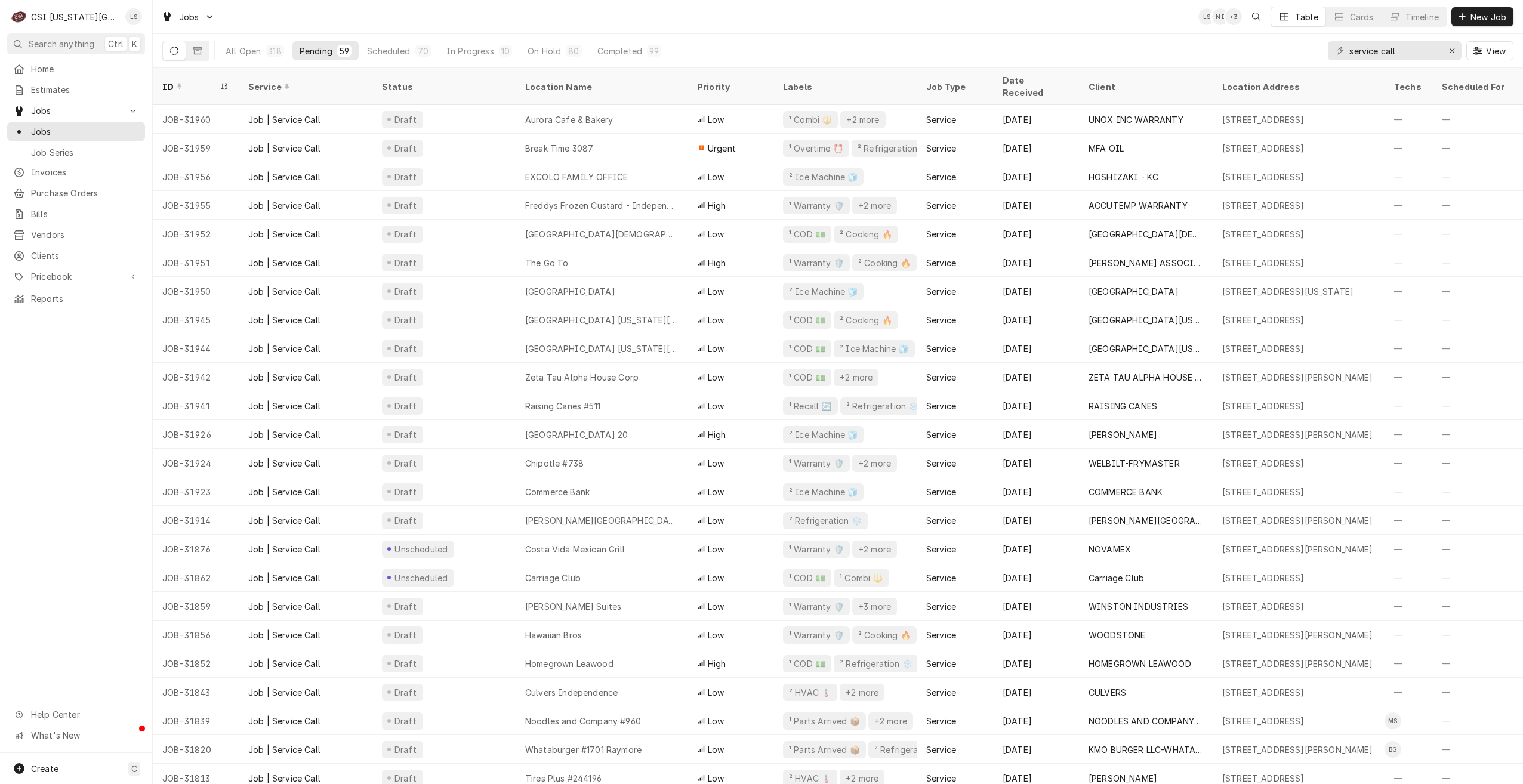
drag, startPoint x: 1137, startPoint y: 22, endPoint x: 1046, endPoint y: 22, distance: 91.0
click at [1137, 22] on div "Jobs LS NI + 3 Table Cards Timeline New Job" at bounding box center [837, 16] width 1370 height 33
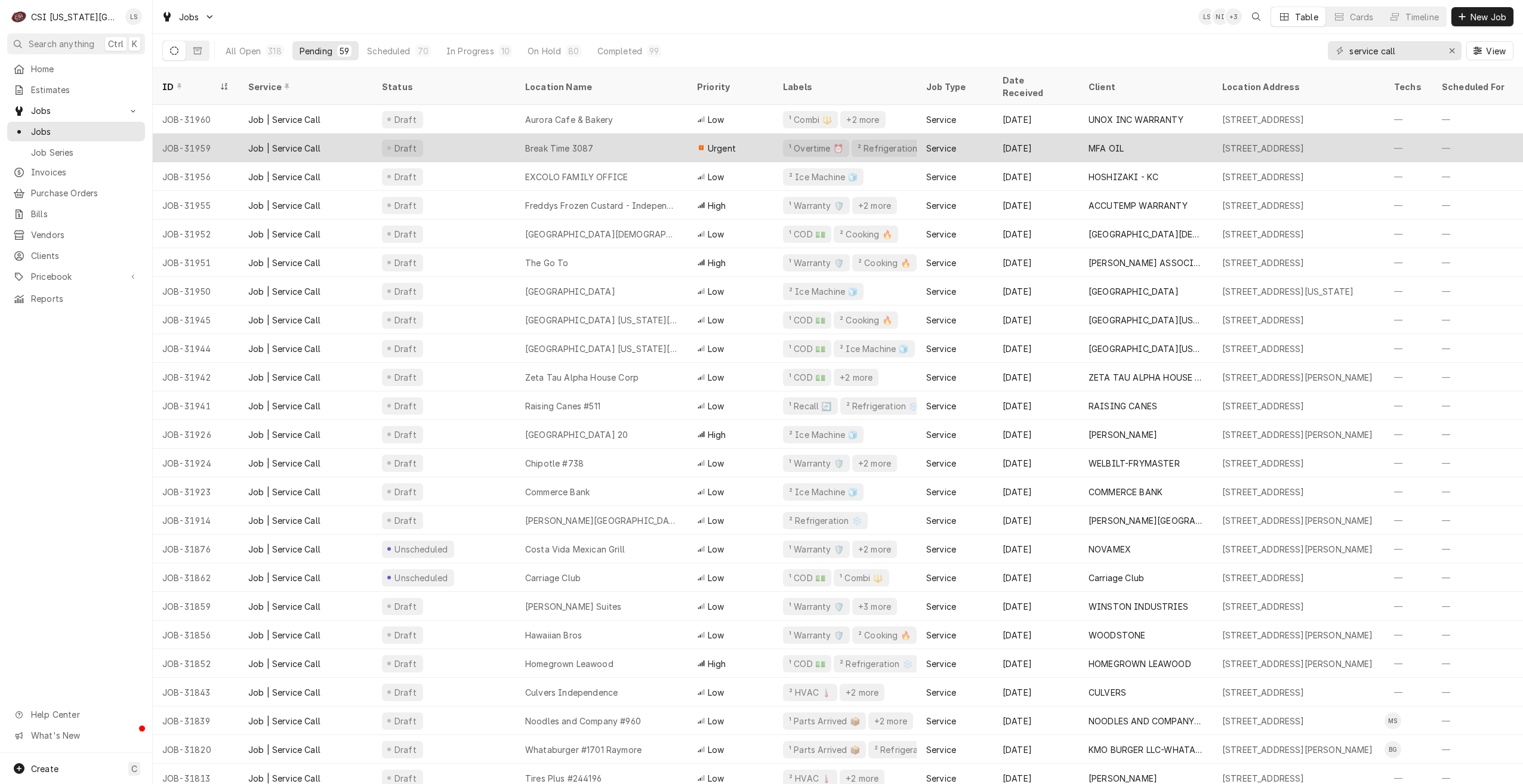
click at [526, 133] on div "Break Time 3087" at bounding box center [602, 147] width 172 height 29
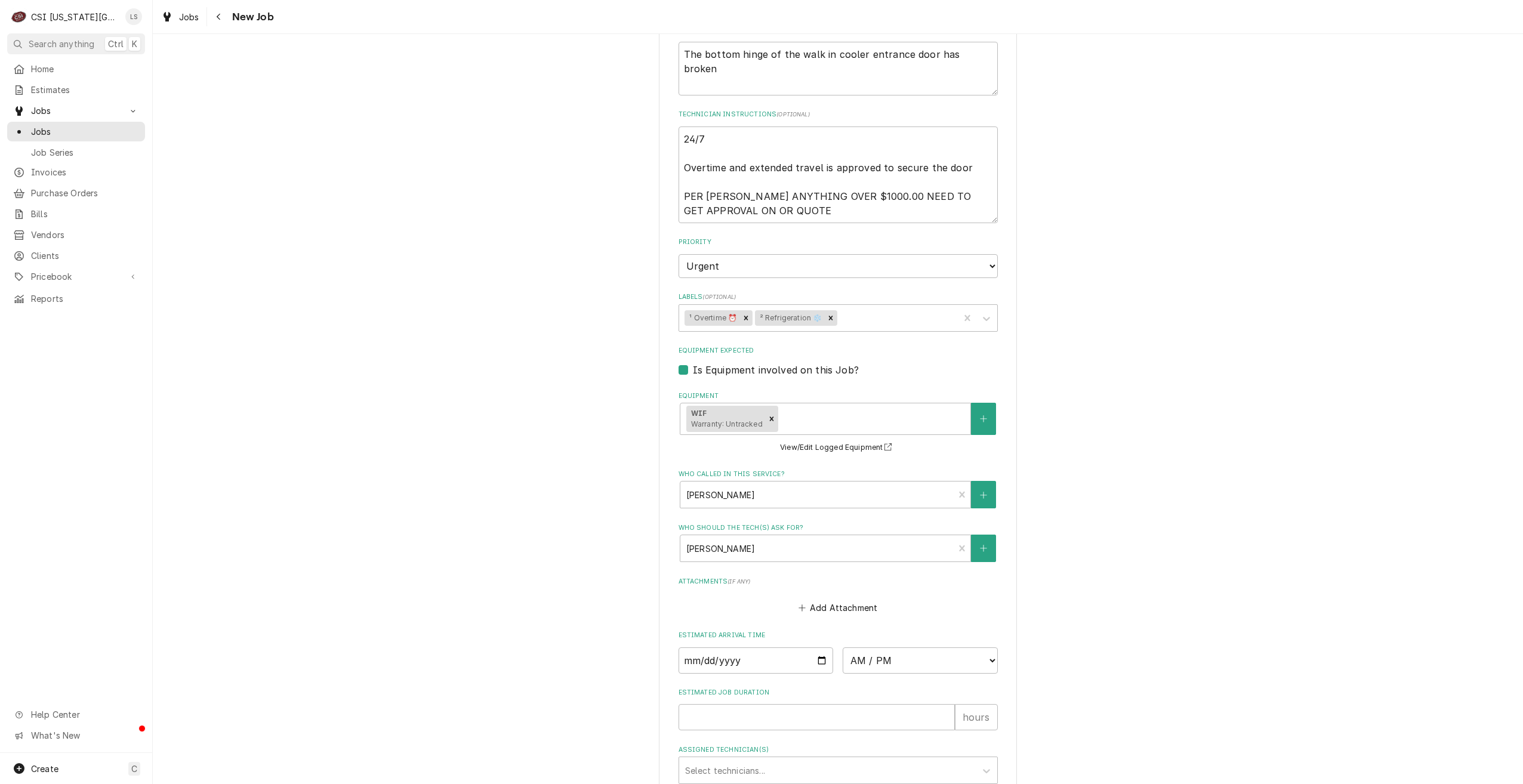
scroll to position [816, 0]
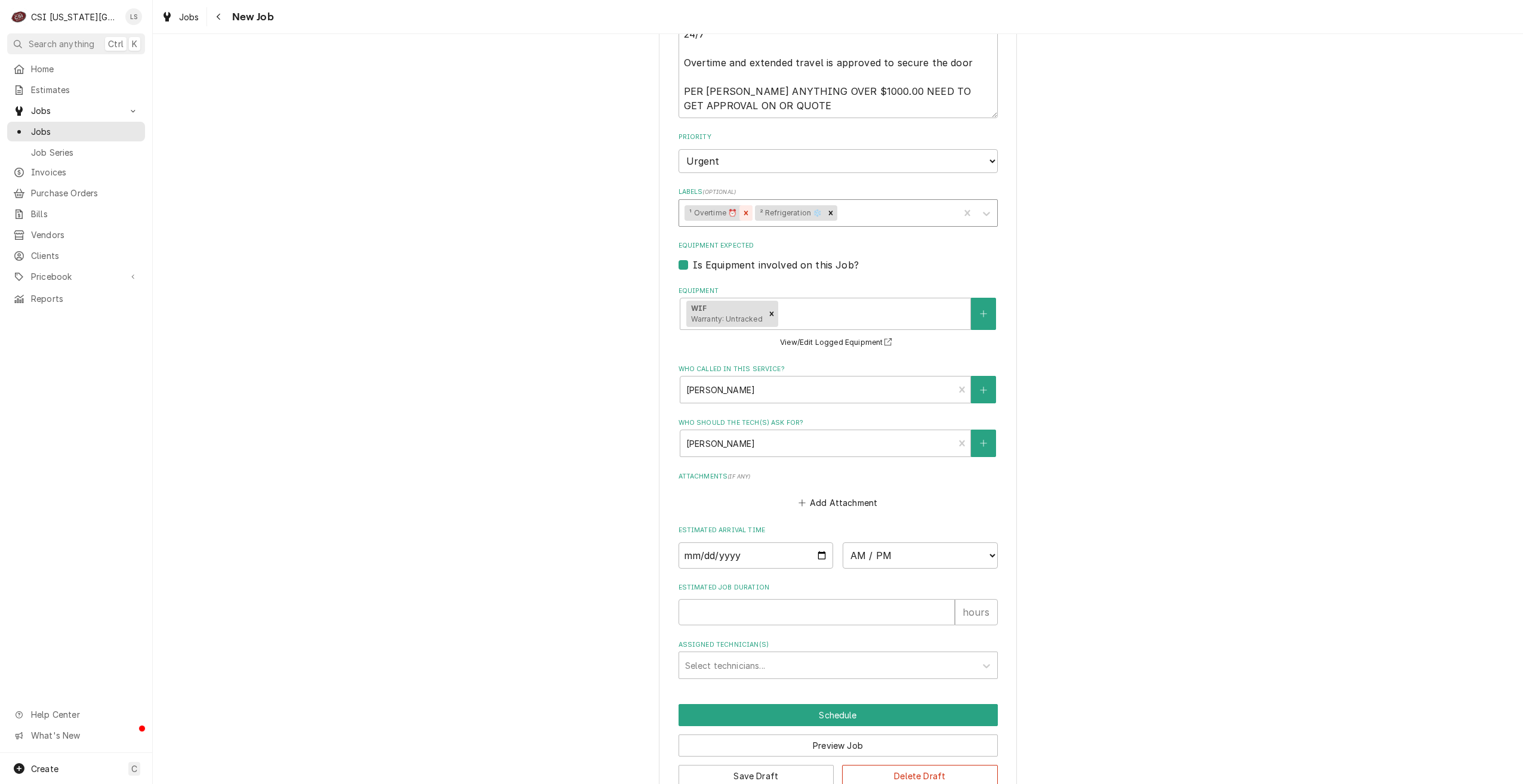
click at [743, 206] on div "Remove ¹ Overtime ⏰" at bounding box center [746, 213] width 13 height 15
click at [1227, 257] on div "Use the fields below to edit this job: Client Details Client MFA OIL Edit Clien…" at bounding box center [837, 21] width 1370 height 1582
click at [801, 735] on button "Preview Job" at bounding box center [838, 746] width 319 height 22
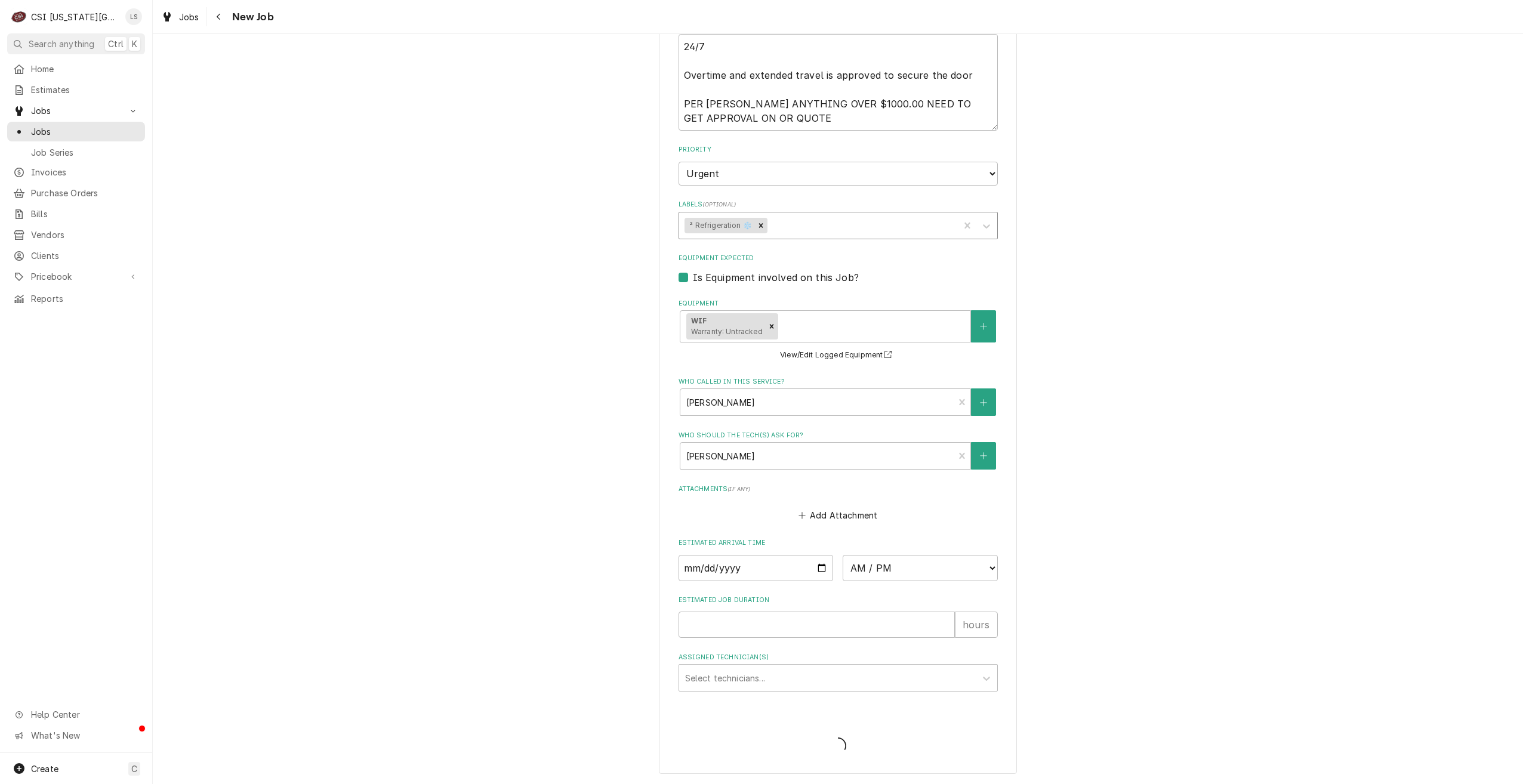
scroll to position [774, 0]
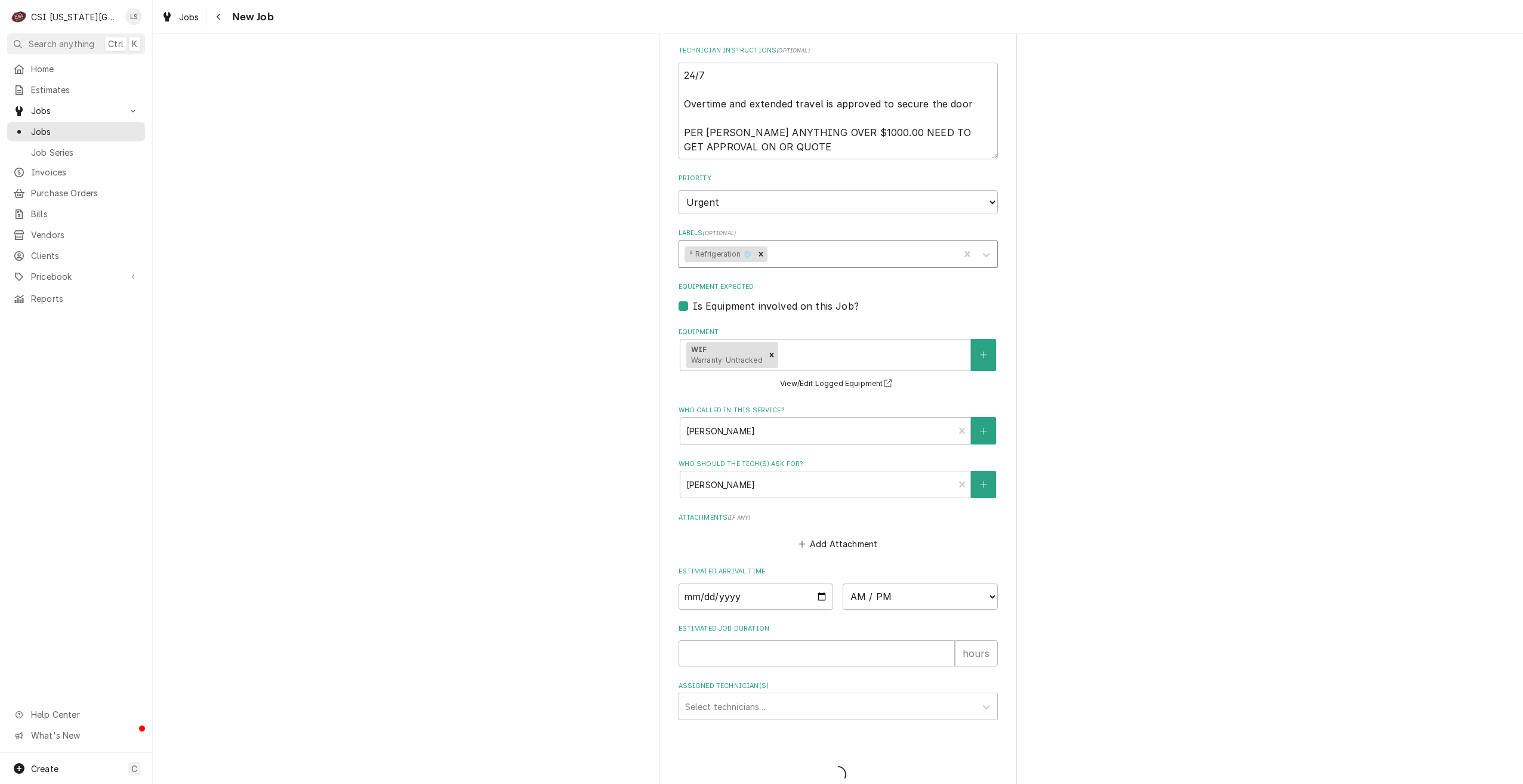
type textarea "x"
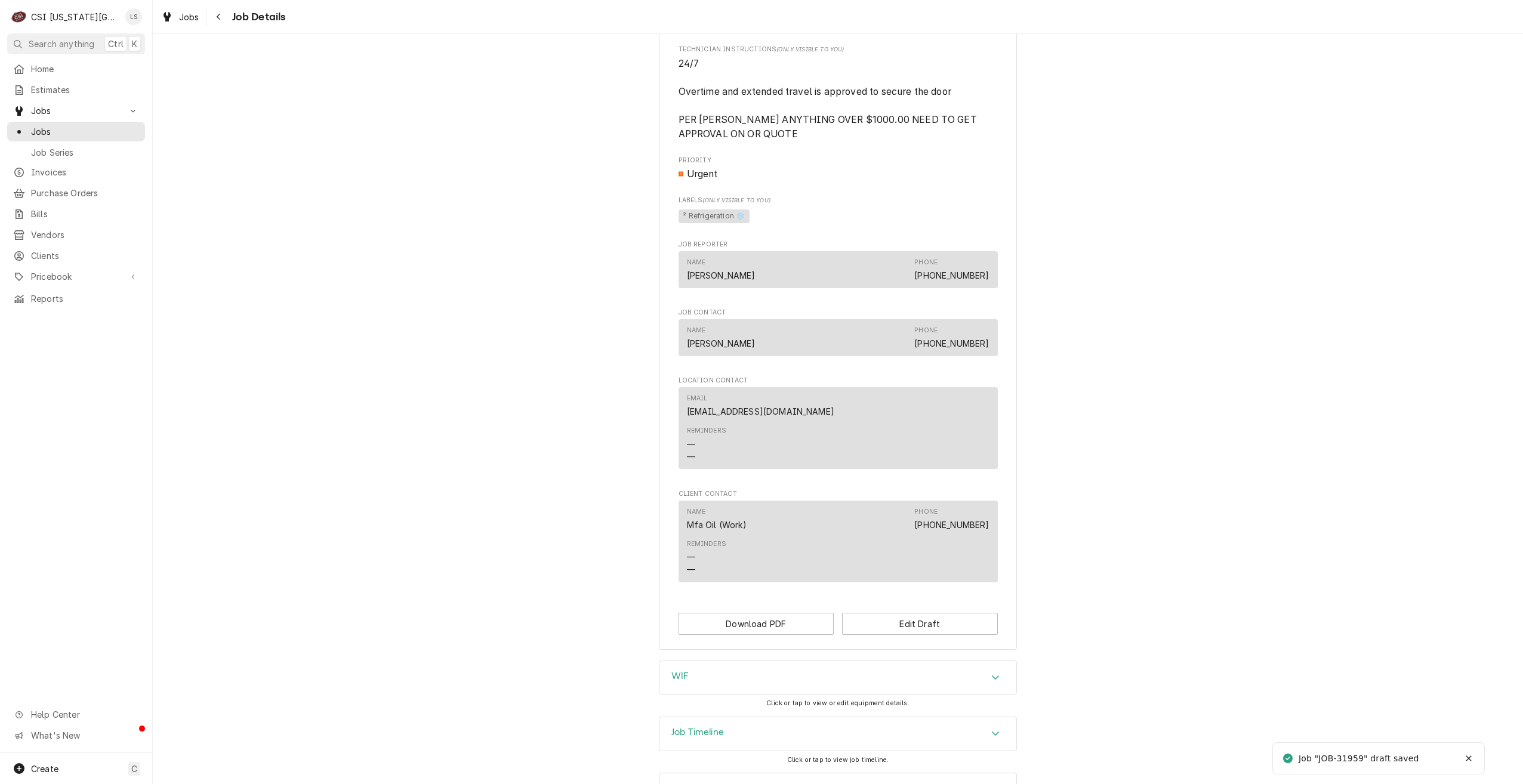
scroll to position [623, 0]
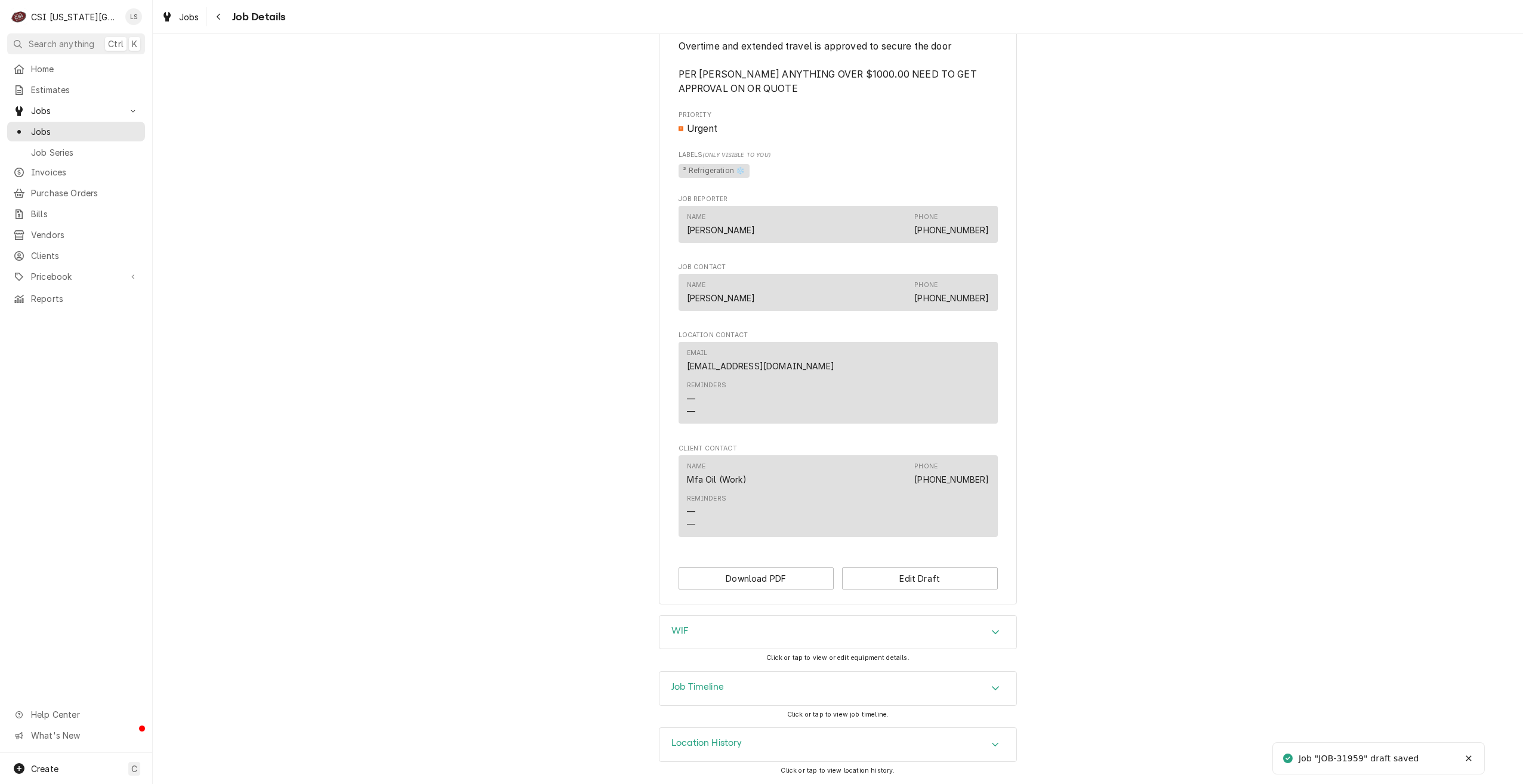
click at [949, 685] on div "Job Timeline" at bounding box center [838, 688] width 357 height 33
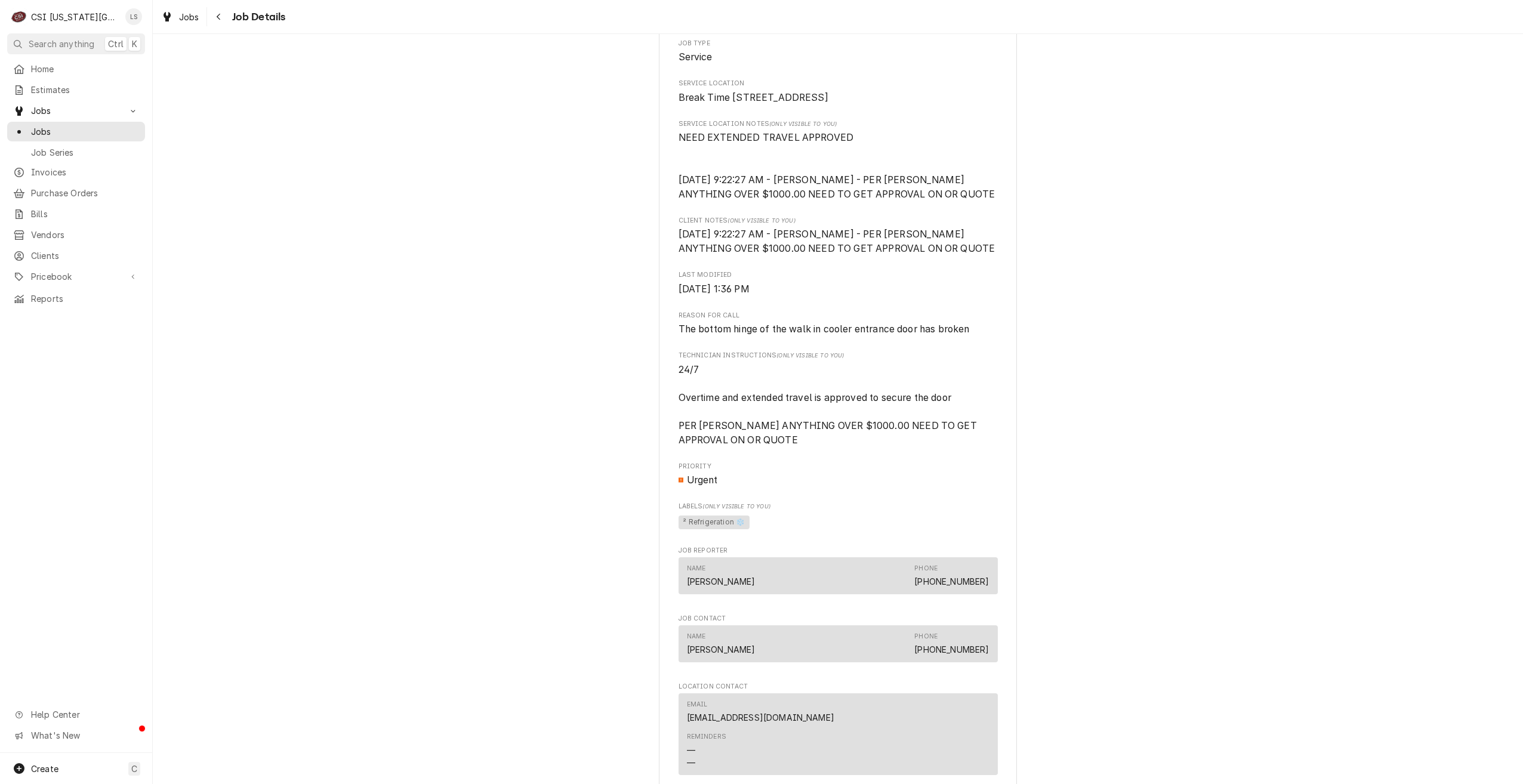
scroll to position [0, 0]
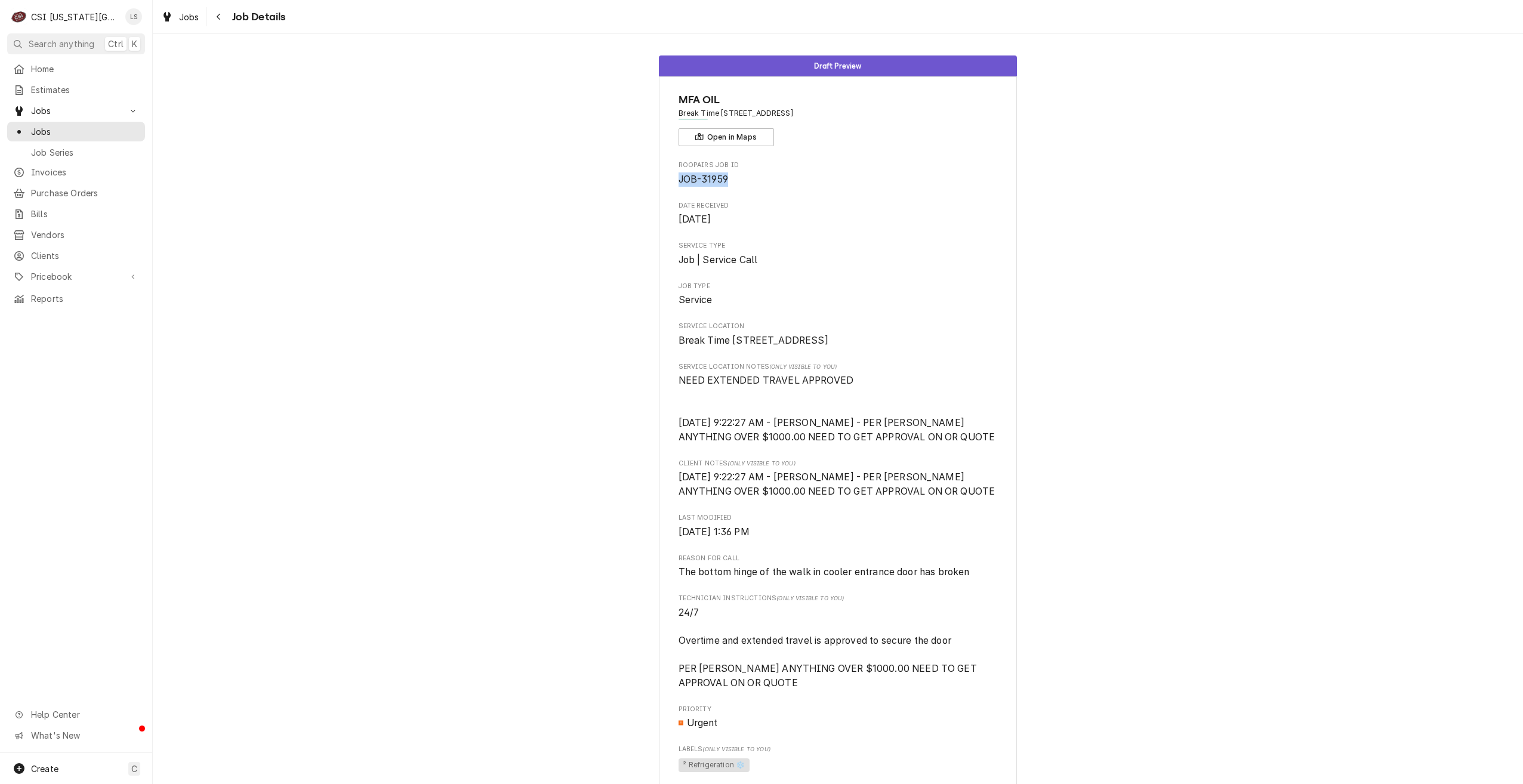
drag, startPoint x: 729, startPoint y: 178, endPoint x: 674, endPoint y: 181, distance: 55.1
click at [679, 181] on span "JOB-31959" at bounding box center [838, 179] width 319 height 14
copy span "JOB-31959"
drag, startPoint x: 100, startPoint y: 127, endPoint x: 118, endPoint y: 121, distance: 19.0
click at [100, 127] on span "Jobs" at bounding box center [85, 131] width 108 height 13
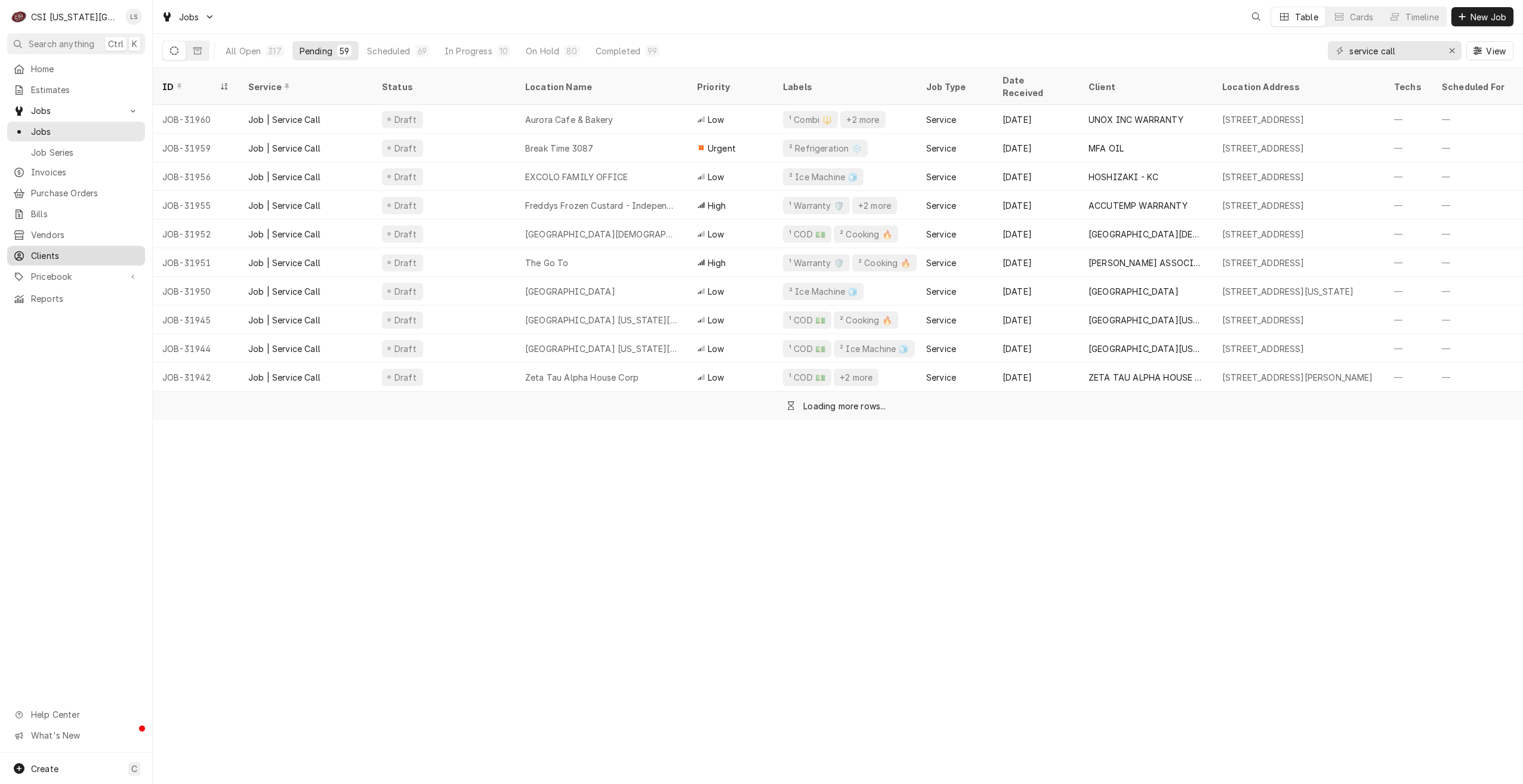
click at [55, 248] on div "Clients" at bounding box center [76, 256] width 133 height 15
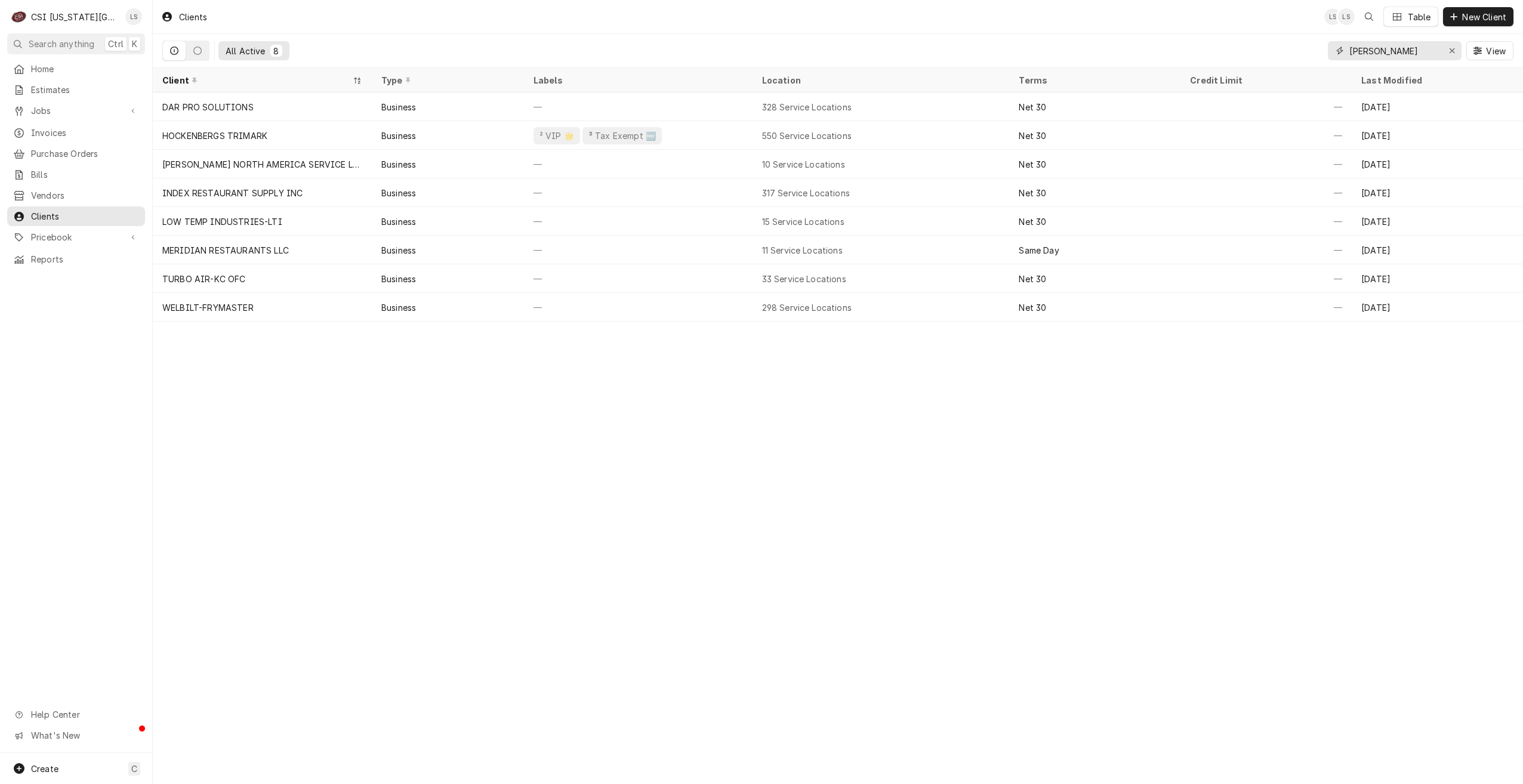
click at [1367, 49] on input "[PERSON_NAME]" at bounding box center [1394, 51] width 89 height 19
click at [1367, 49] on input "holton" at bounding box center [1394, 51] width 89 height 19
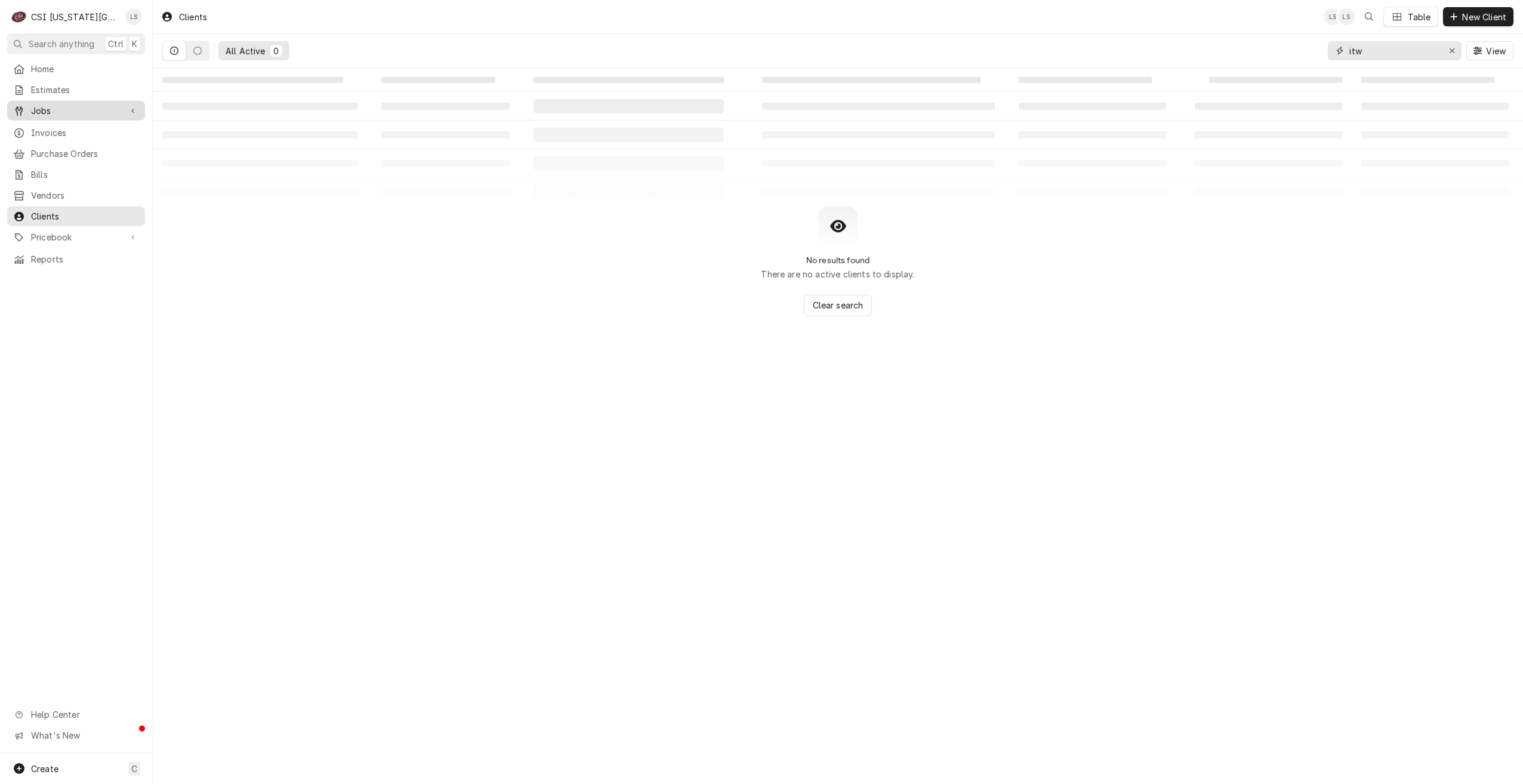
type input "itw"
click at [74, 114] on link "Jobs" at bounding box center [76, 111] width 138 height 20
click at [71, 125] on span "Jobs" at bounding box center [85, 131] width 108 height 13
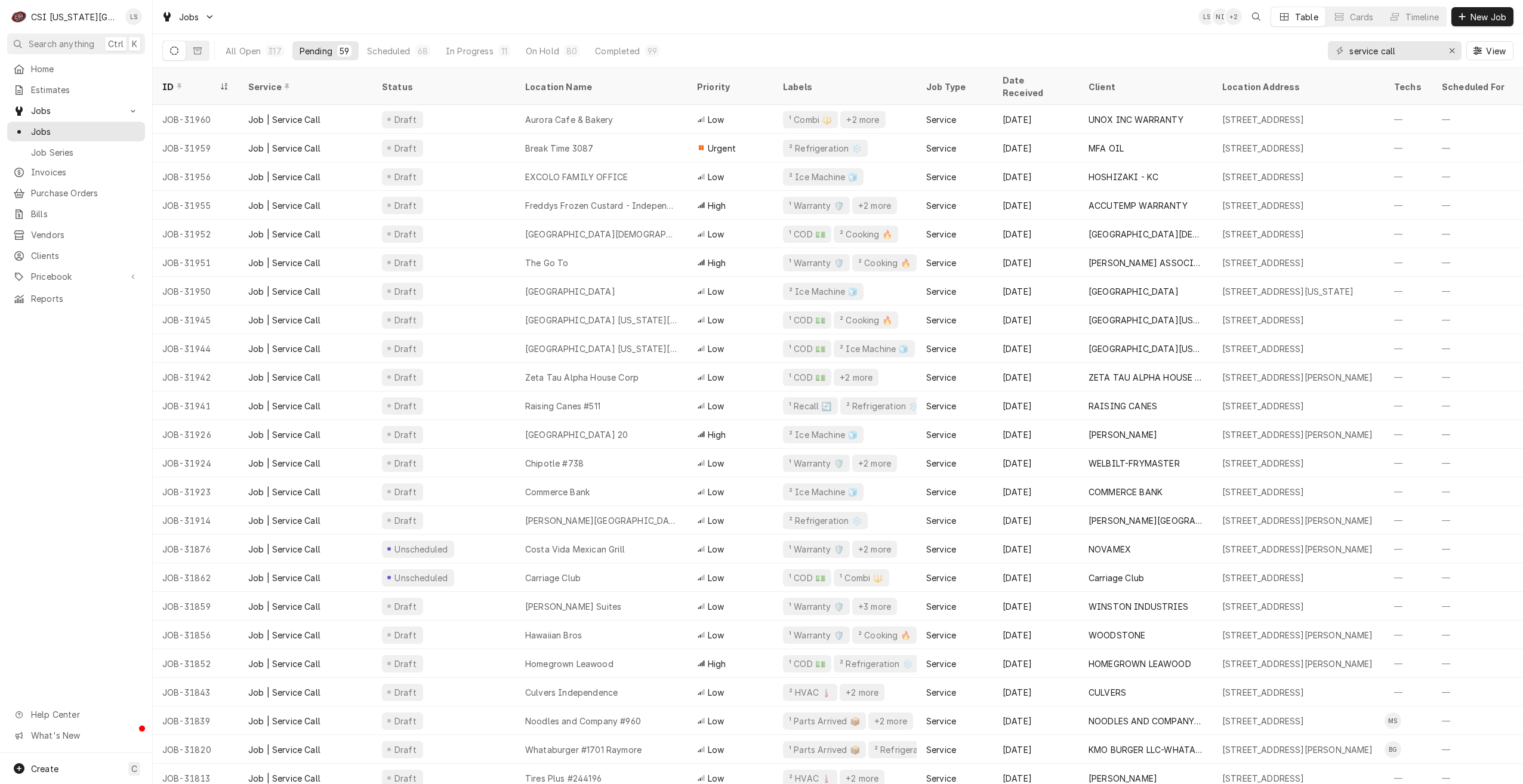
click at [755, 23] on div "Jobs LS NI + 2 Table Cards Timeline New Job" at bounding box center [837, 16] width 1370 height 33
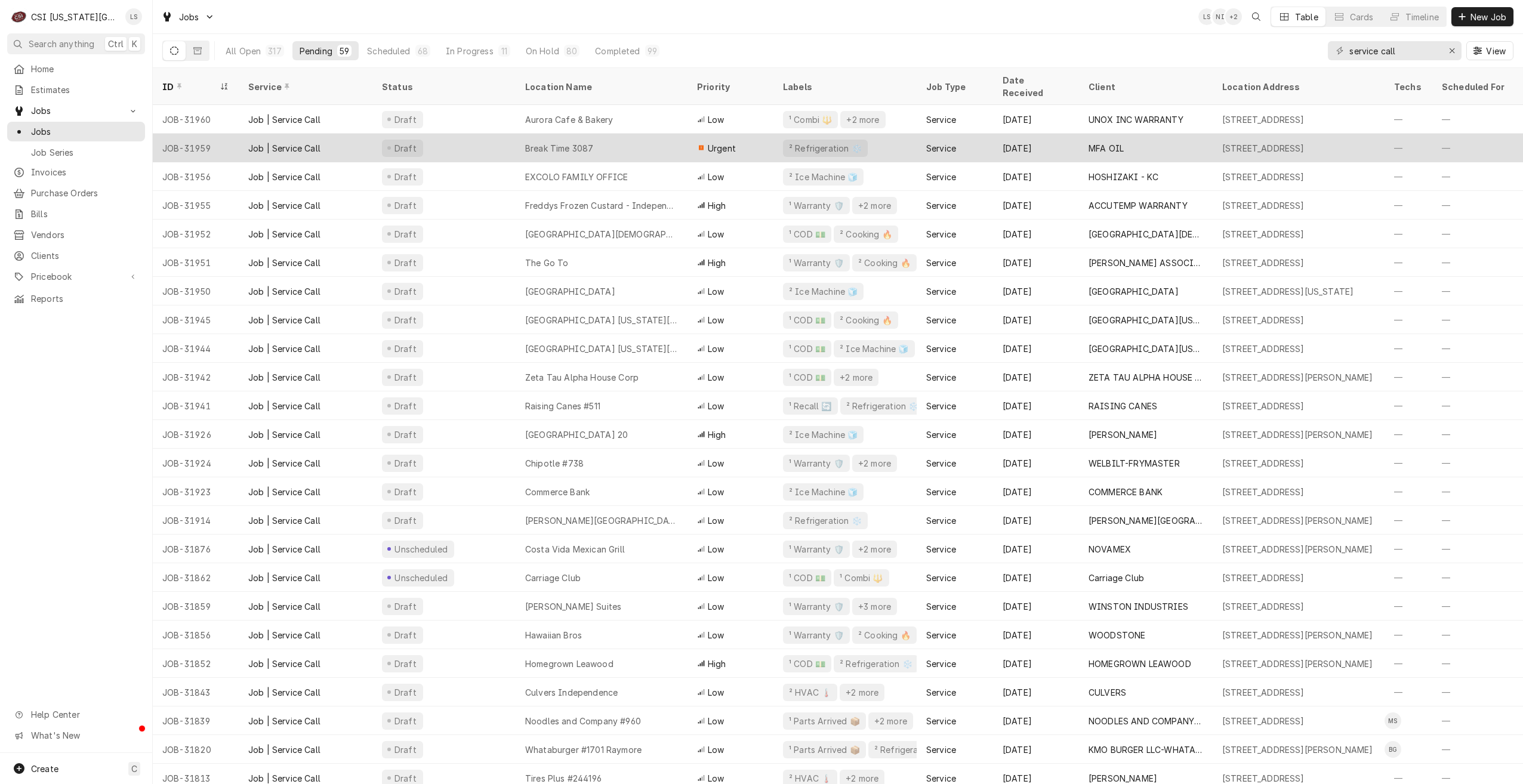
click at [673, 145] on div "Break Time 3087" at bounding box center [602, 147] width 172 height 29
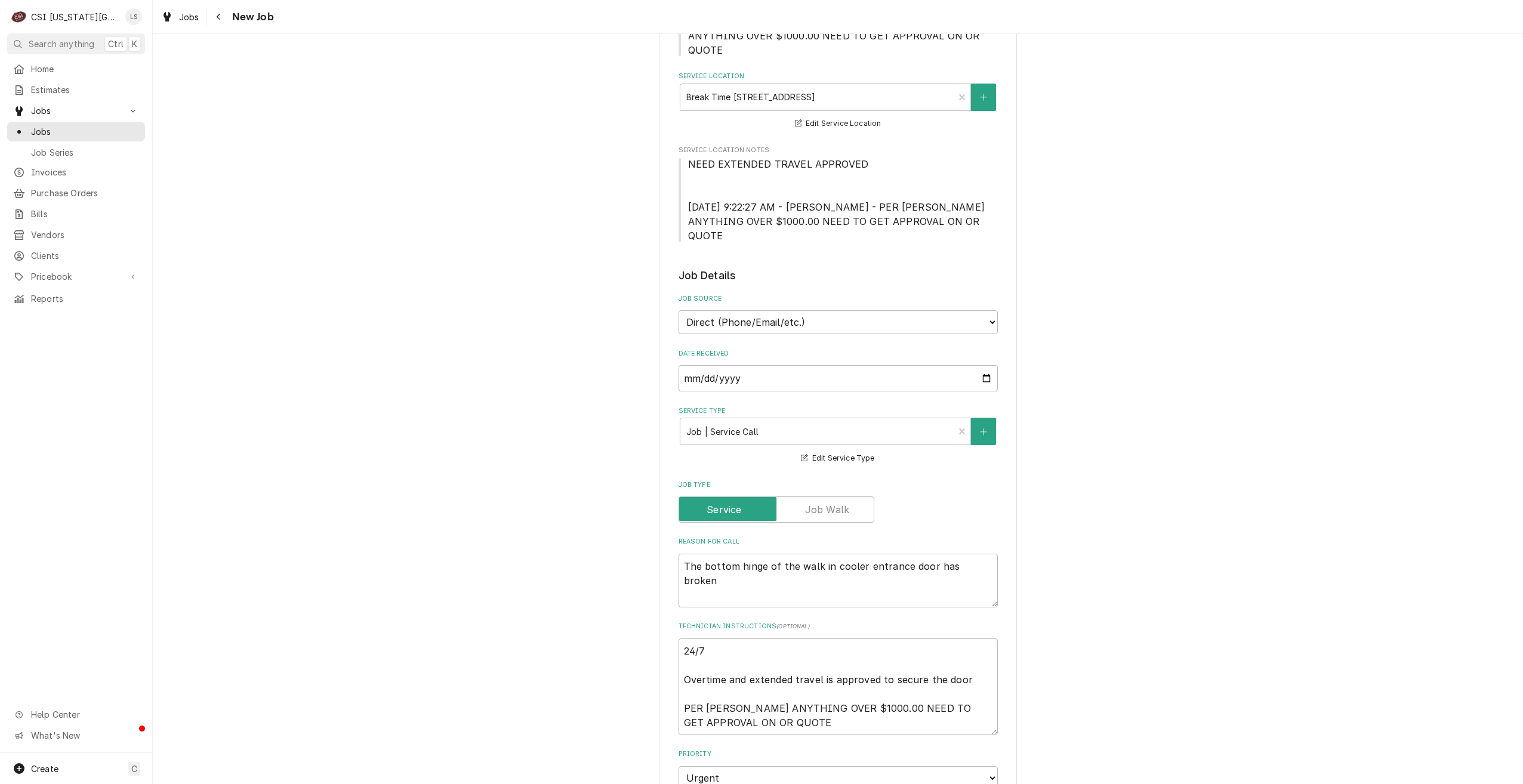
type textarea "x"
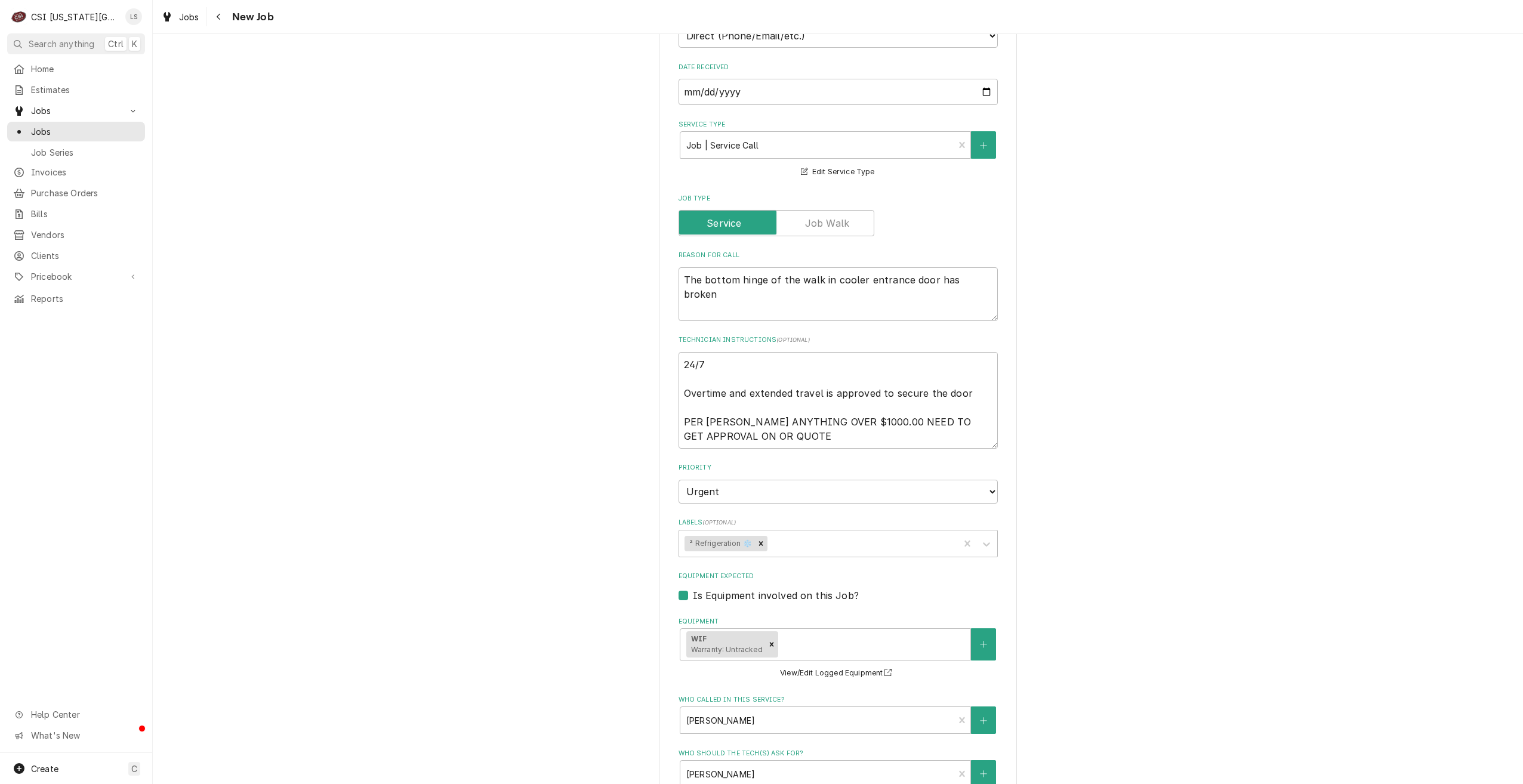
scroll to position [597, 0]
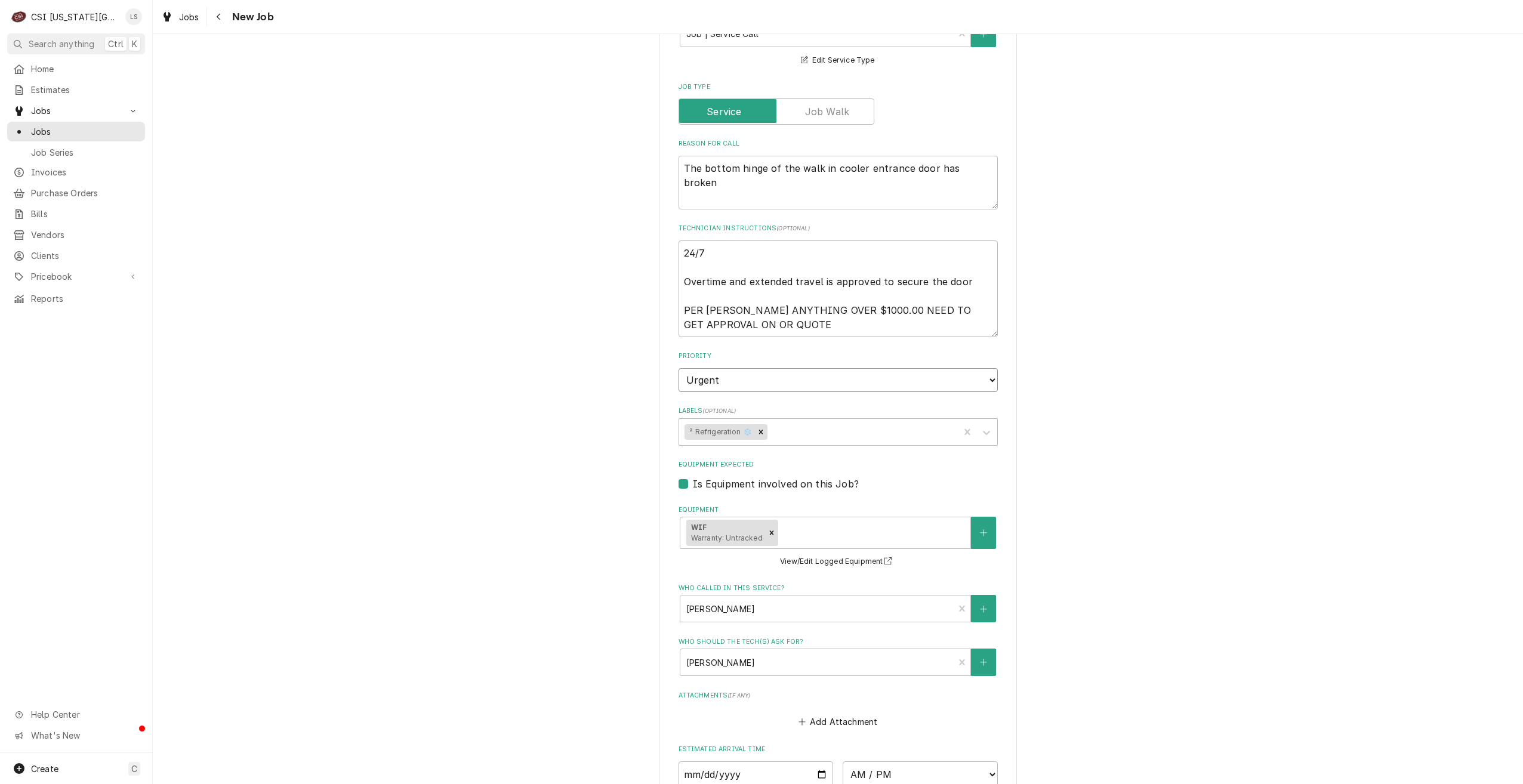
click at [817, 368] on select "No Priority Urgent High Medium Low" at bounding box center [838, 380] width 319 height 24
select select "2"
click at [679, 368] on select "No Priority Urgent High Medium Low" at bounding box center [838, 380] width 319 height 24
click at [1221, 396] on div "Use the fields below to edit this job: Client Details Client MFA OIL Edit Clien…" at bounding box center [837, 240] width 1370 height 1582
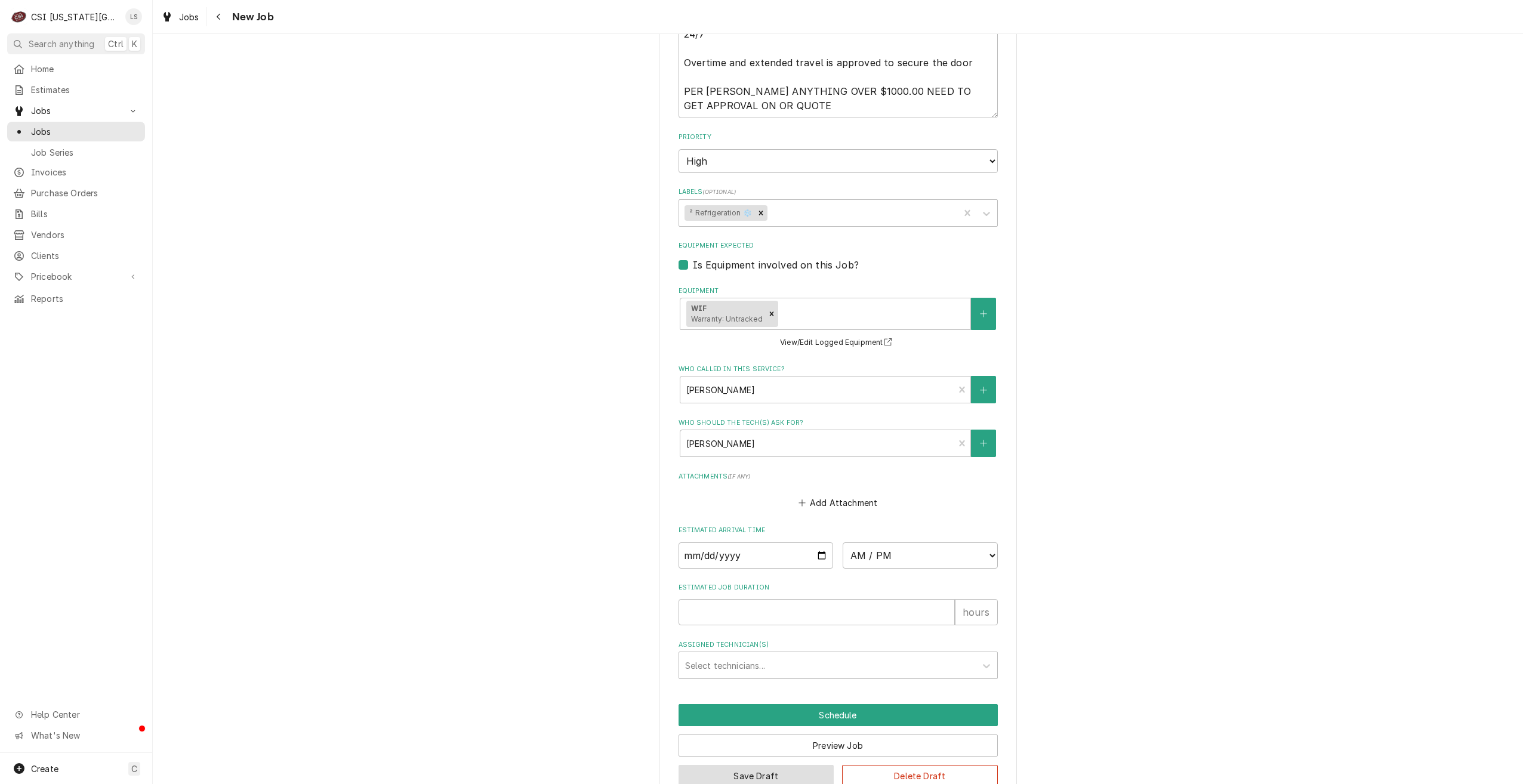
click at [721, 765] on button "Save Draft" at bounding box center [756, 776] width 156 height 22
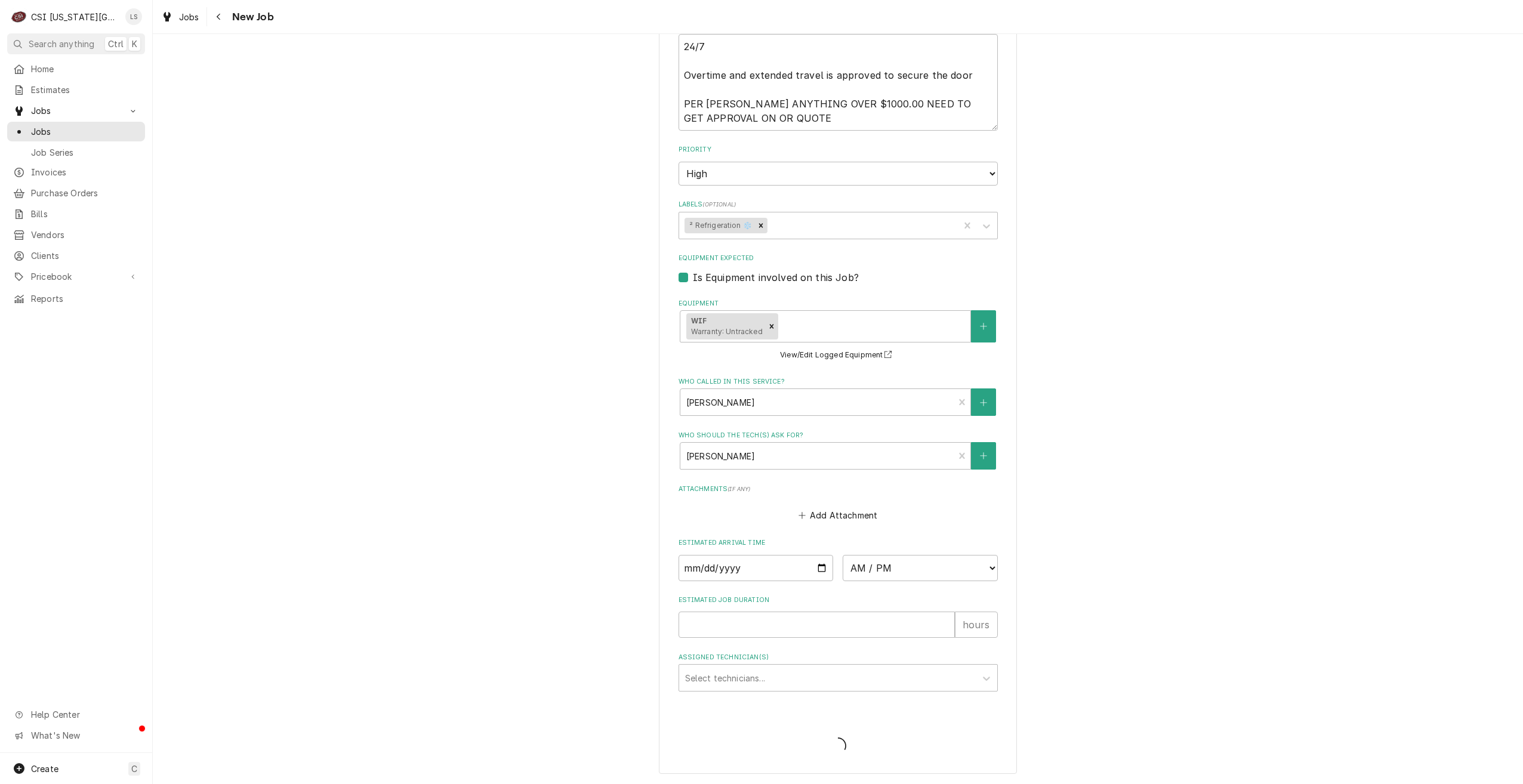
scroll to position [774, 0]
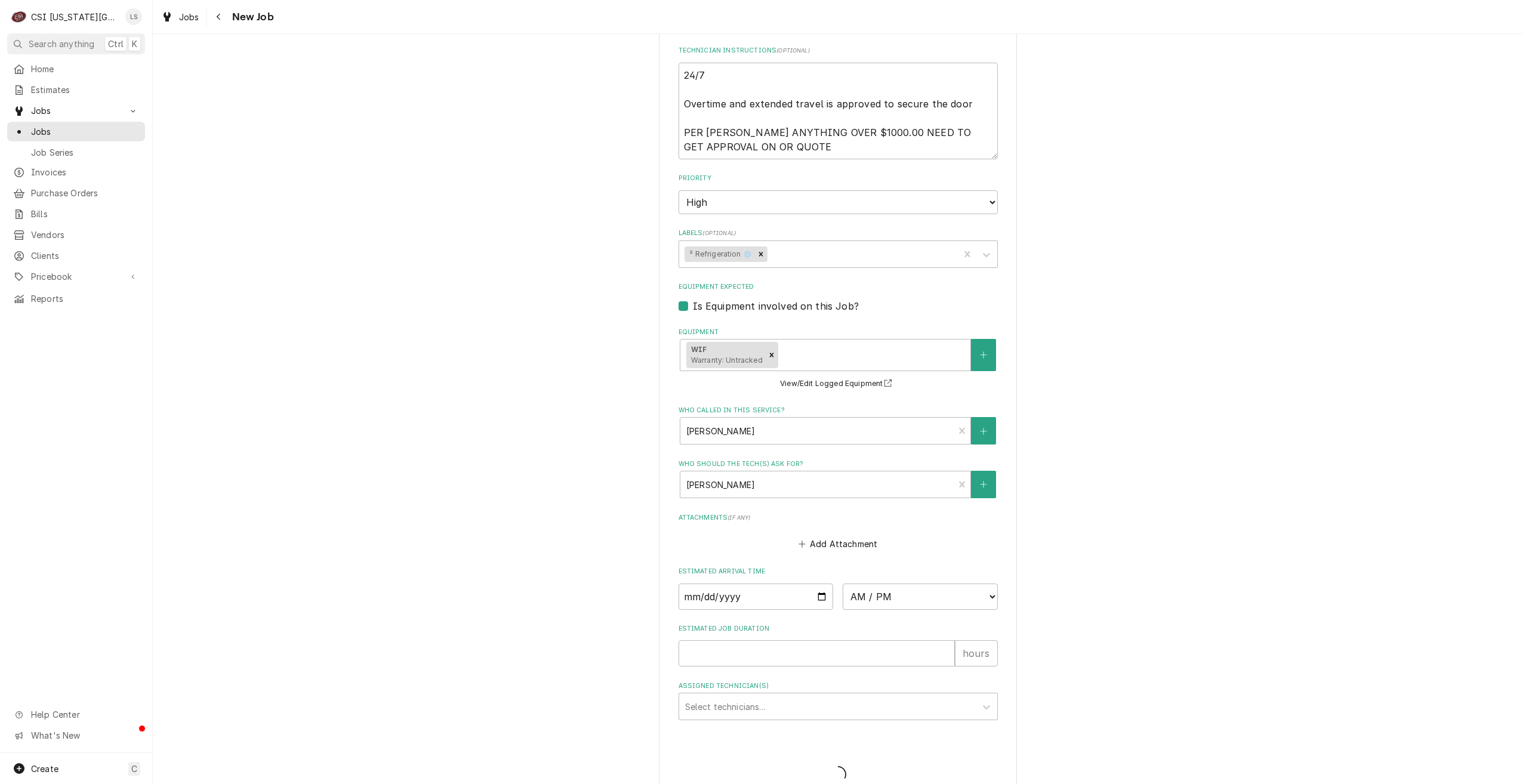
type textarea "x"
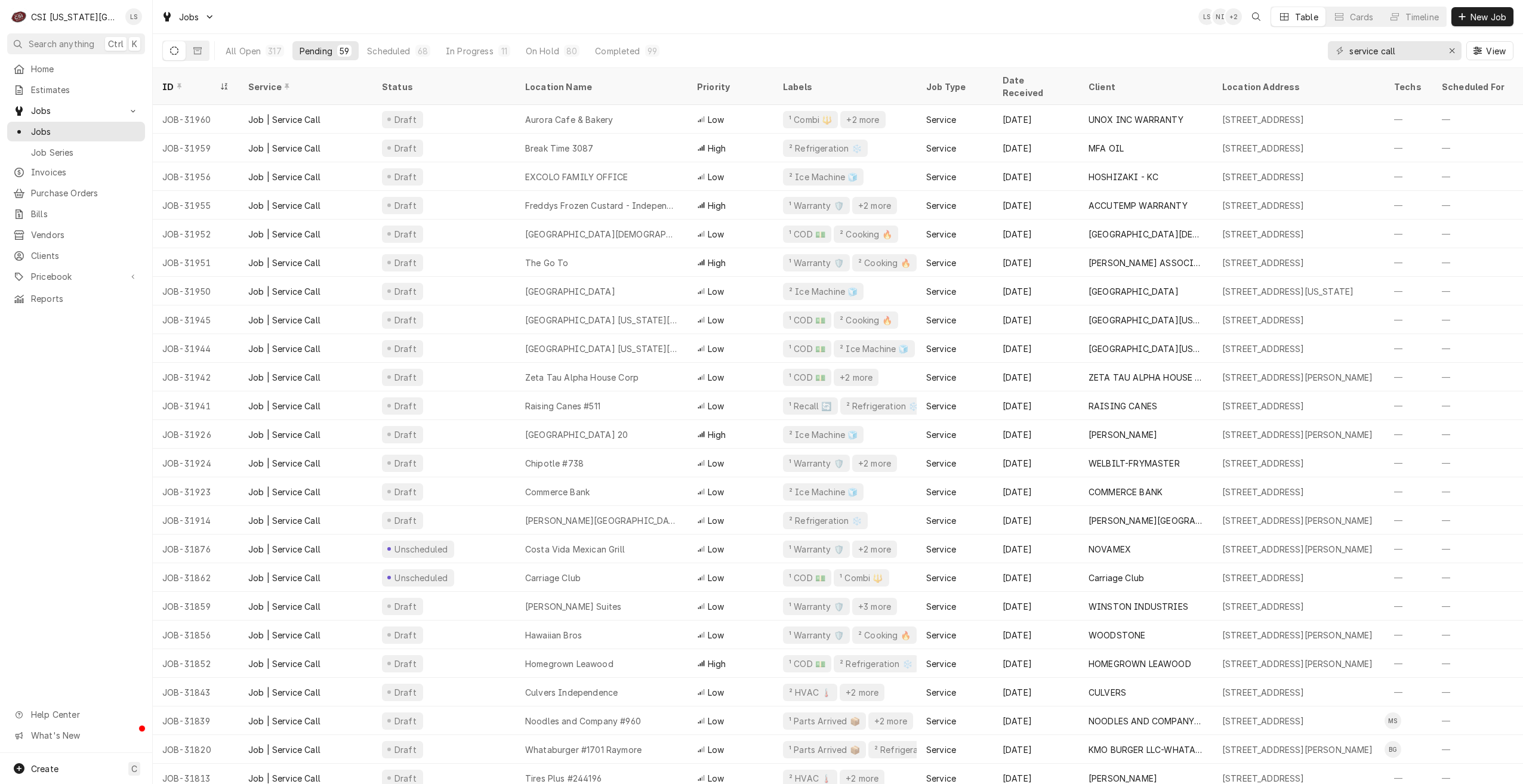
click at [1122, 25] on div "Jobs LS NI + 2 Table Cards Timeline New Job" at bounding box center [837, 16] width 1370 height 33
click at [1035, 23] on div "Jobs LS NI + 2 Table Cards Timeline New Job" at bounding box center [837, 16] width 1370 height 33
click at [1043, 38] on div "All Open 317 Pending 59 Scheduled 68 In Progress 11 On Hold 80 Completed 99 ser…" at bounding box center [837, 50] width 1351 height 33
drag, startPoint x: 1405, startPoint y: 52, endPoint x: 1306, endPoint y: 48, distance: 99.1
click at [1306, 48] on div "All Open 317 Pending 59 Scheduled 68 In Progress 11 On Hold 80 Completed 99 ser…" at bounding box center [837, 50] width 1351 height 33
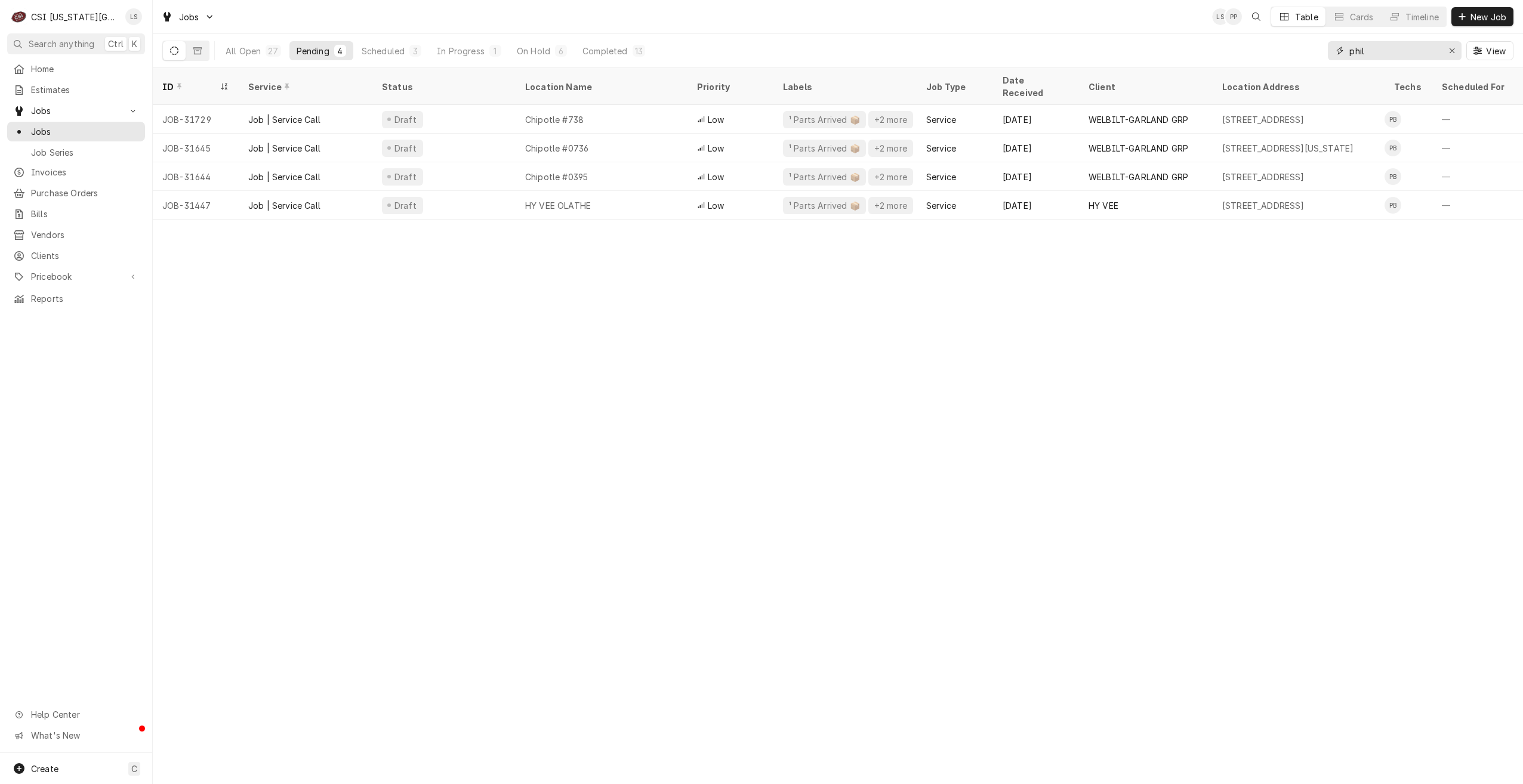
type input "phil"
click at [398, 39] on div "All Open 27 Pending 4 Scheduled 3 In Progress 1 On Hold 6 Completed 13" at bounding box center [435, 50] width 434 height 33
click at [397, 41] on div "All Open 27 Pending 4 Scheduled 3 In Progress 1 On Hold 6 Completed 13" at bounding box center [435, 50] width 434 height 33
click at [399, 46] on div "Scheduled" at bounding box center [383, 51] width 43 height 13
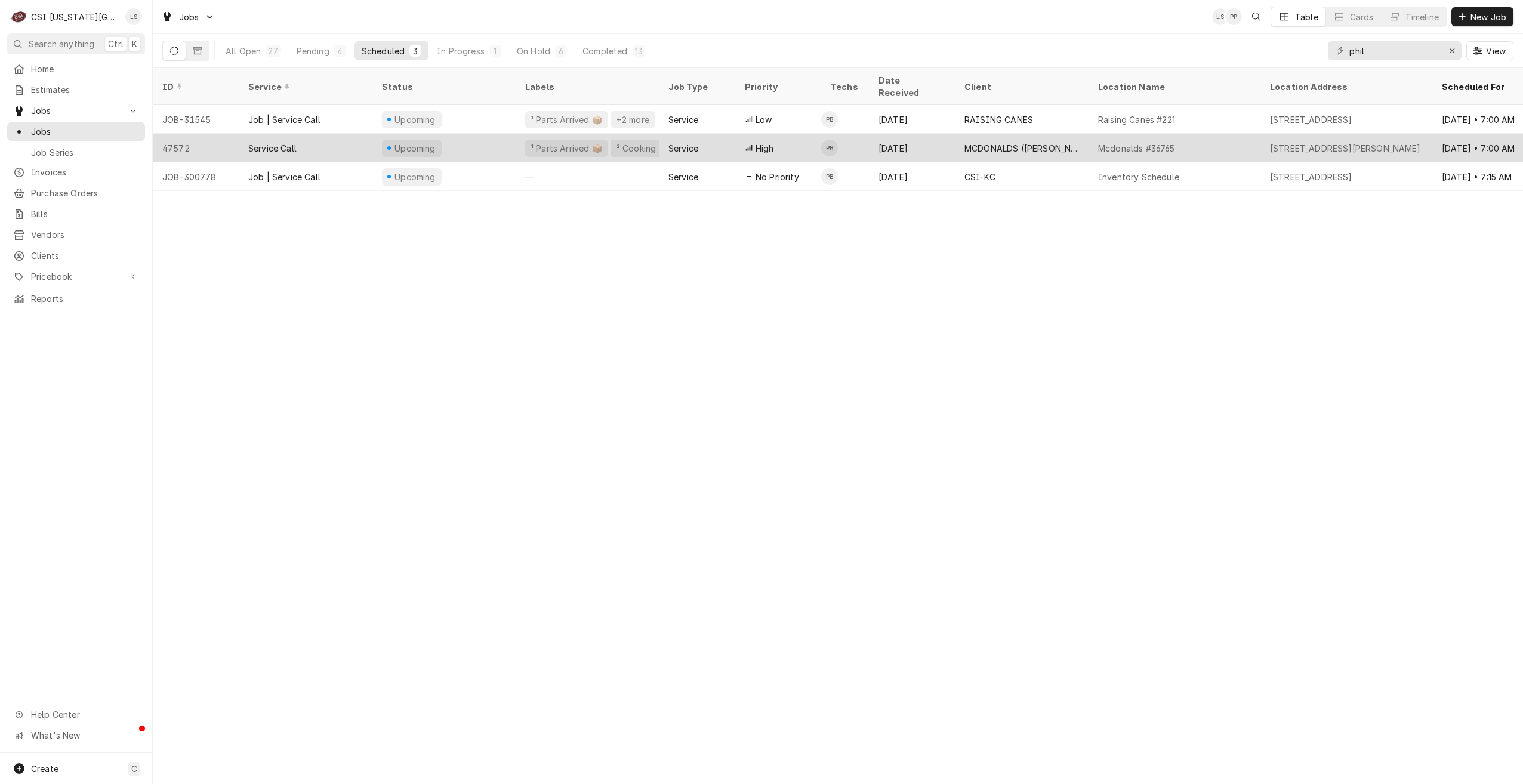
click at [751, 145] on icon "Dynamic Content Wrapper" at bounding box center [748, 148] width 7 height 6
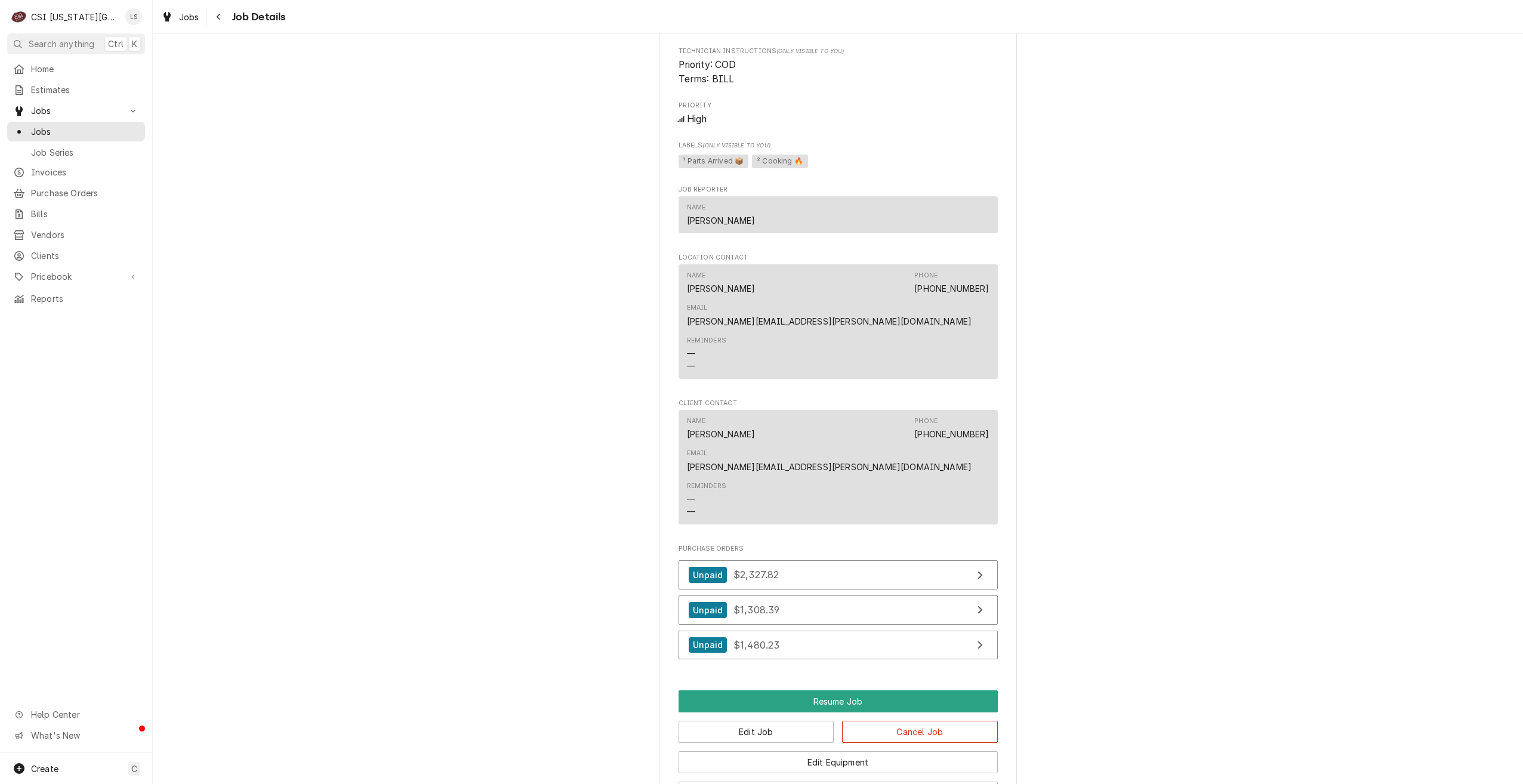
scroll to position [1790, 0]
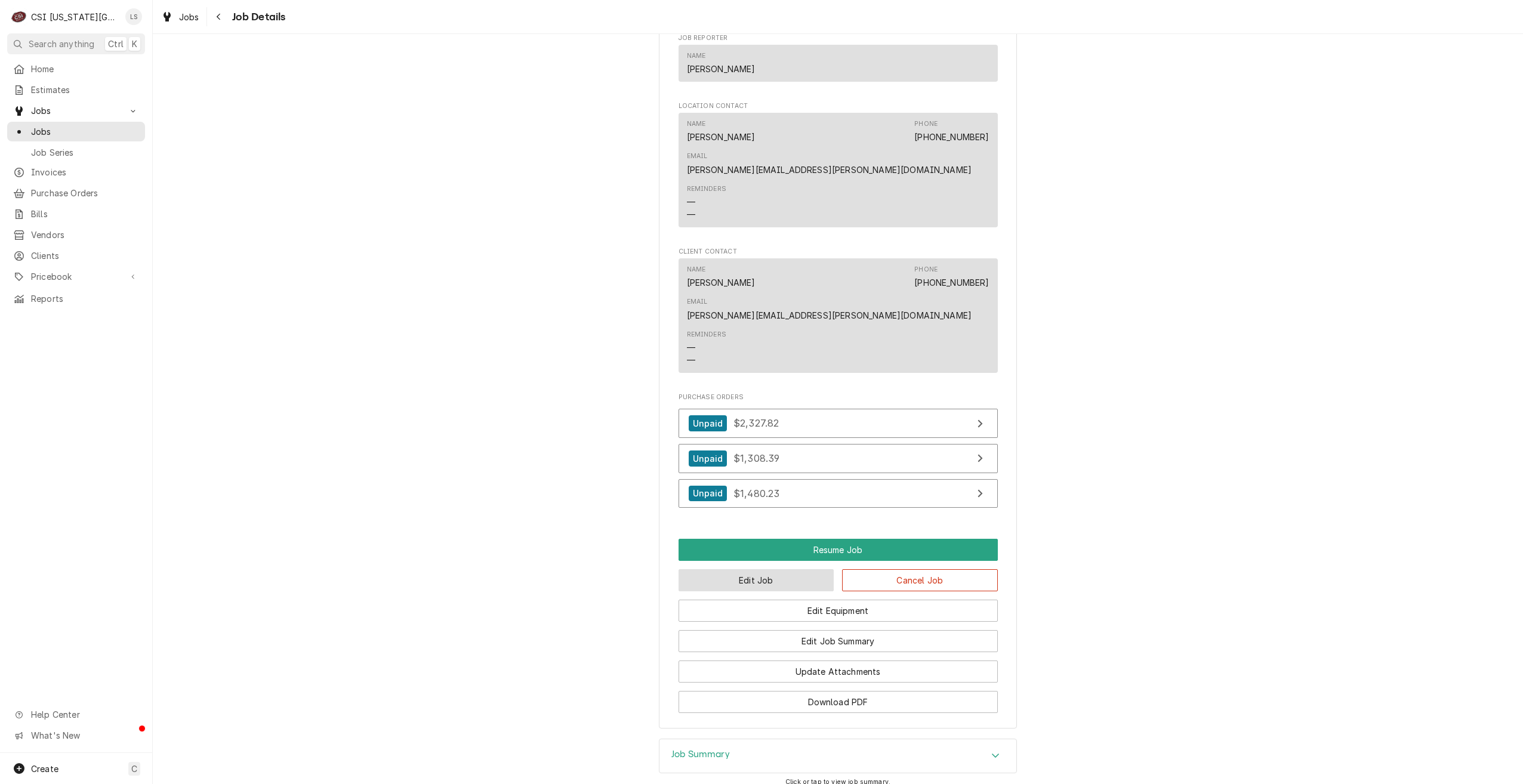
click at [806, 569] on button "Edit Job" at bounding box center [756, 580] width 156 height 22
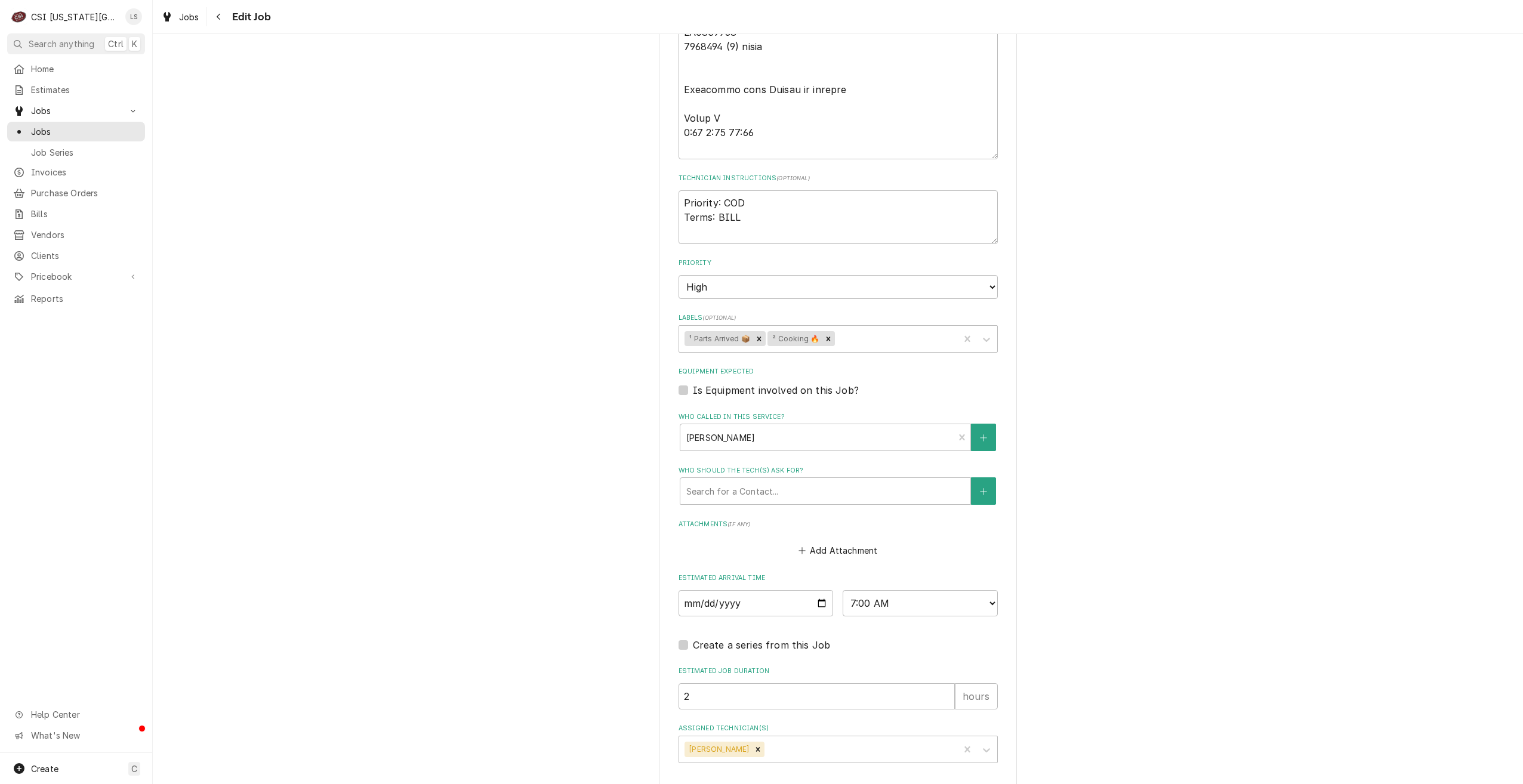
scroll to position [1297, 0]
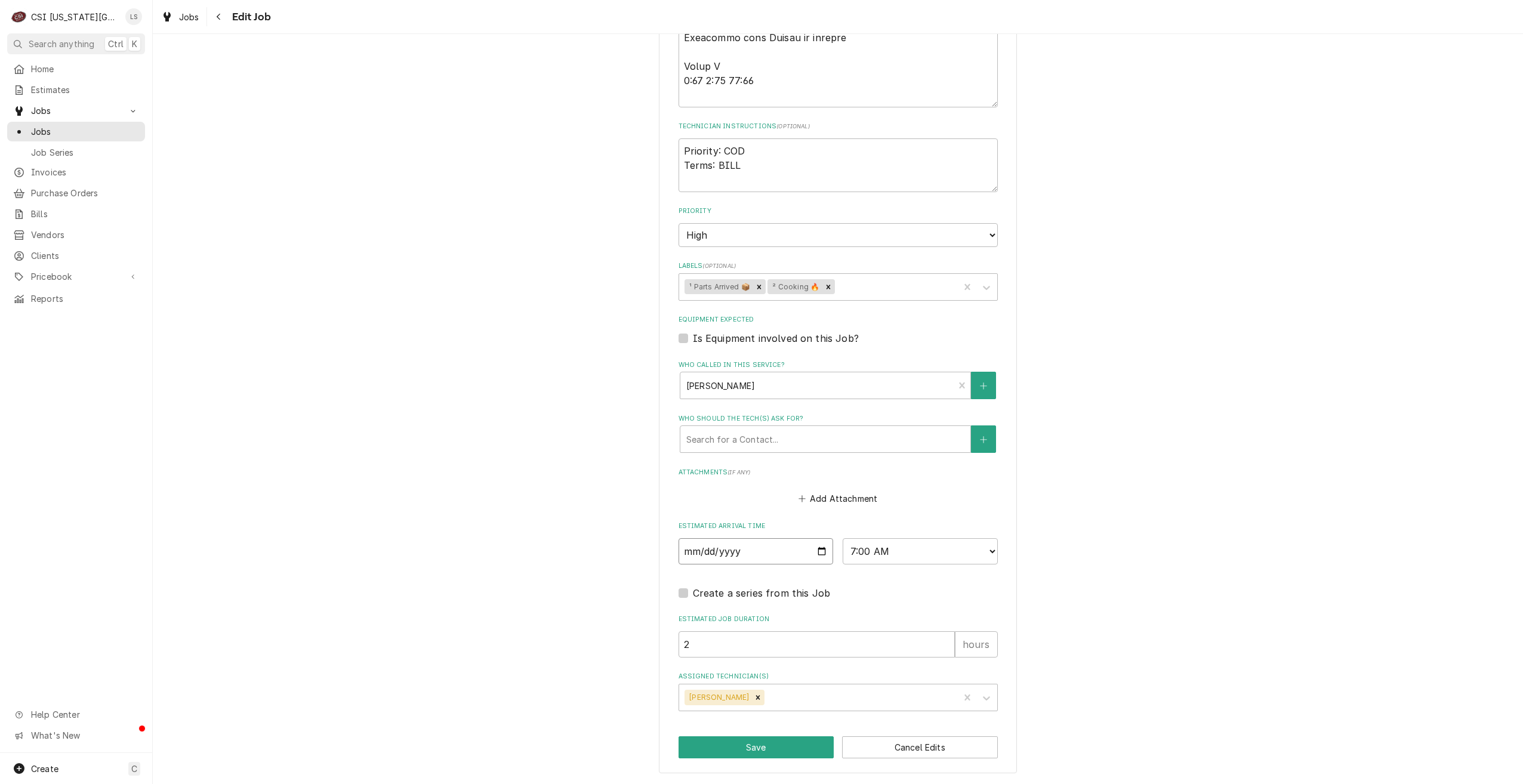
click at [815, 553] on input "2025-08-13" at bounding box center [756, 551] width 156 height 27
type textarea "x"
type input "2025-08-14"
click at [747, 741] on button "Save" at bounding box center [756, 747] width 156 height 22
type textarea "x"
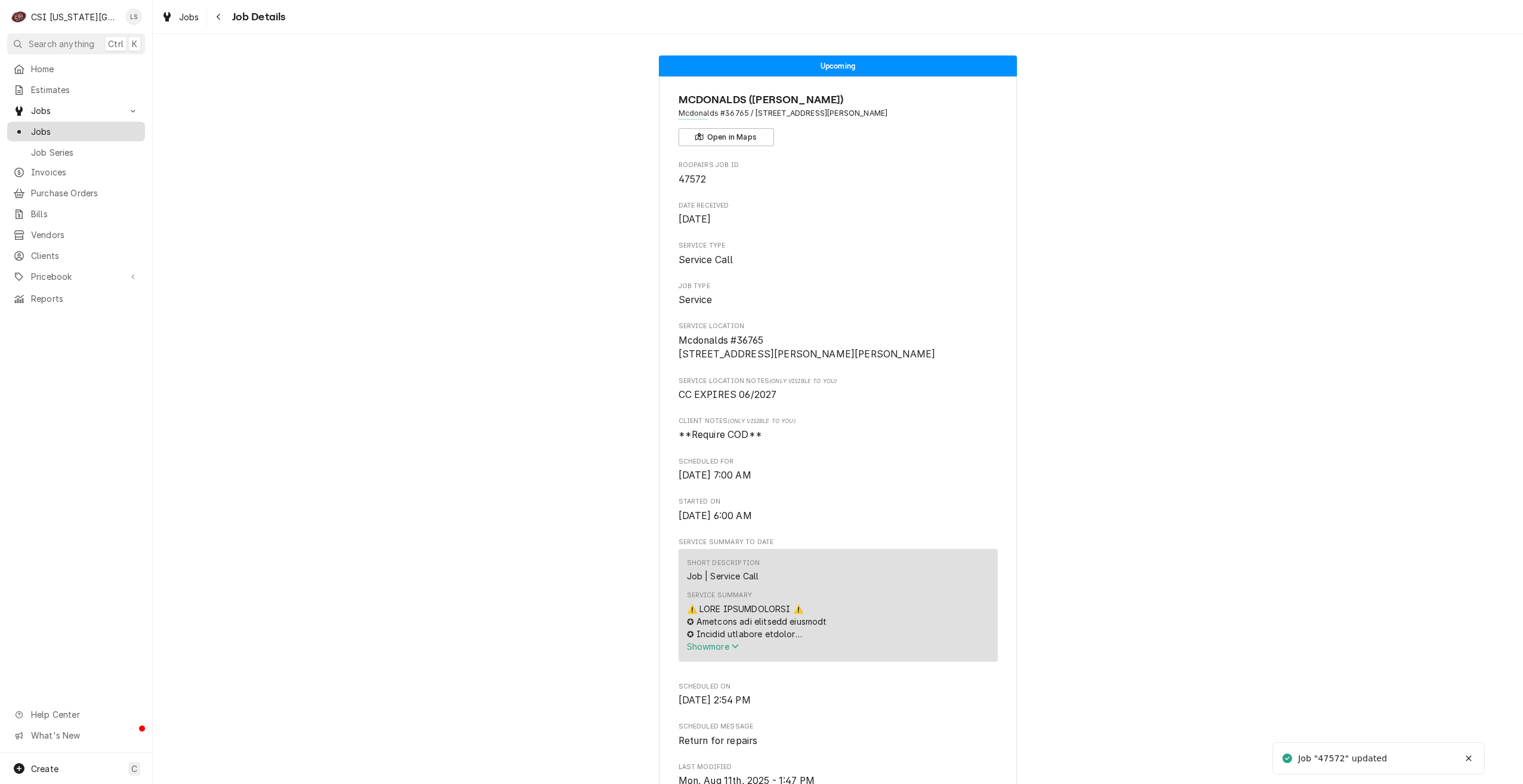
click at [109, 131] on span "Jobs" at bounding box center [85, 131] width 108 height 13
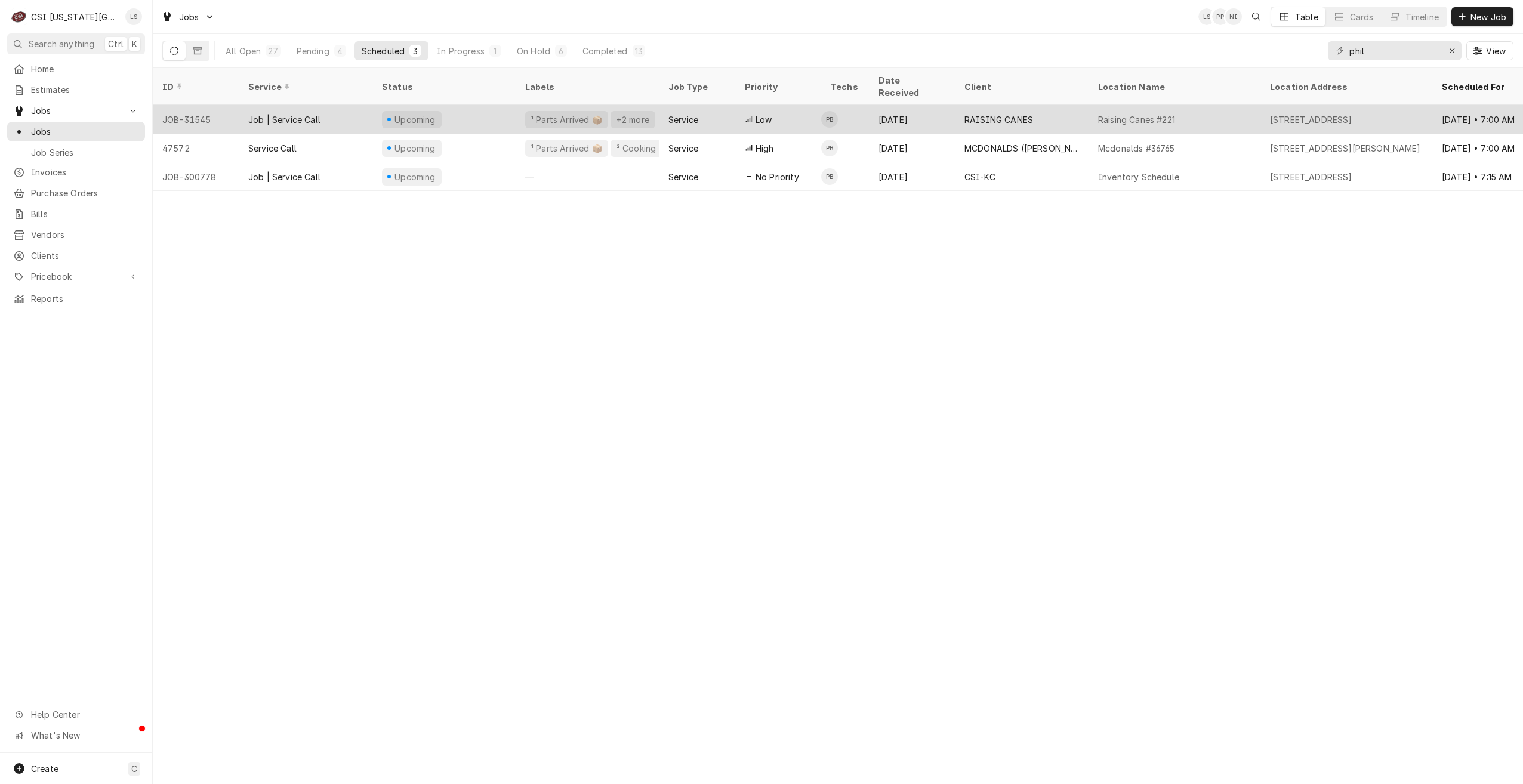
click at [960, 111] on div "RAISING CANES" at bounding box center [1022, 119] width 133 height 29
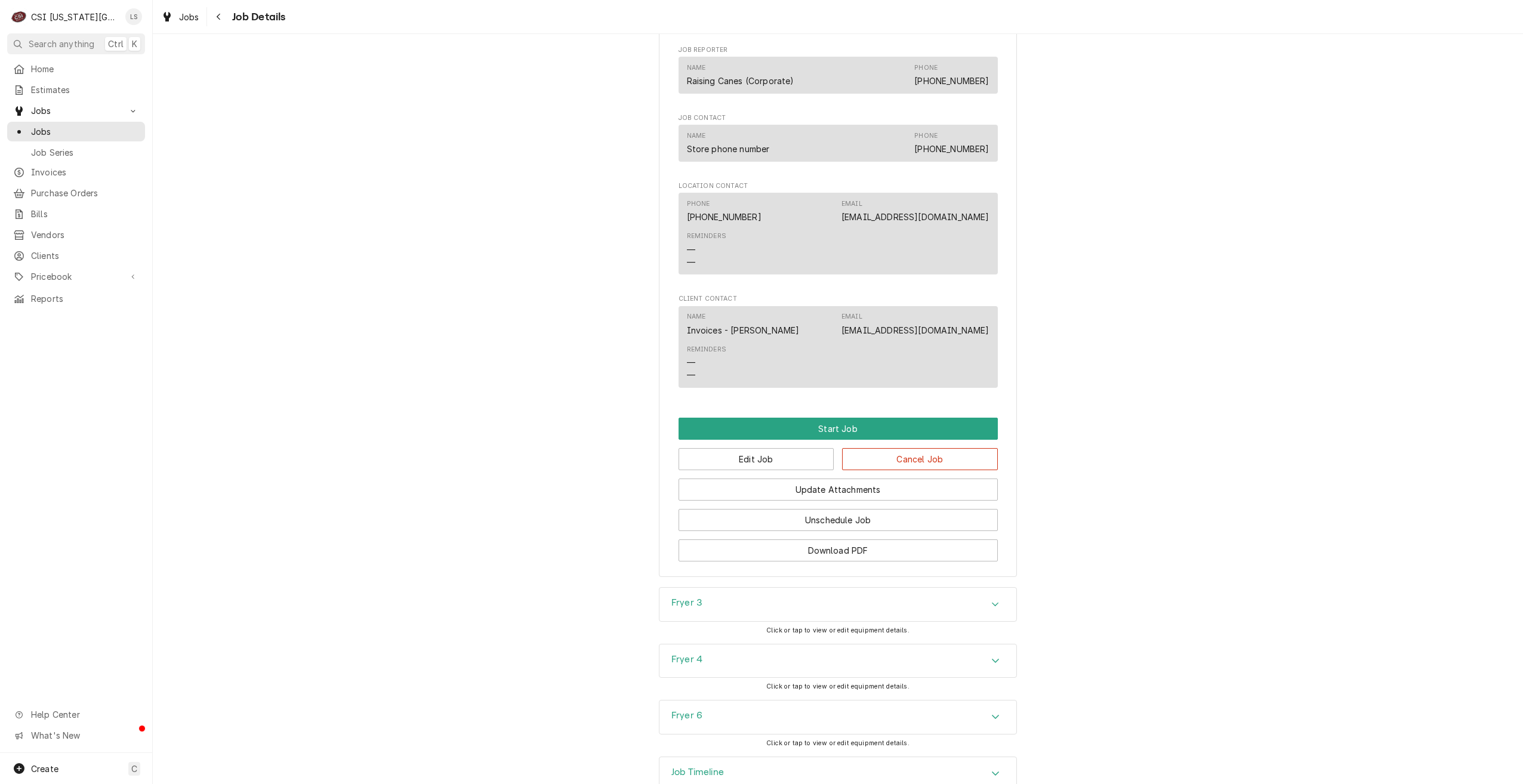
scroll to position [1690, 0]
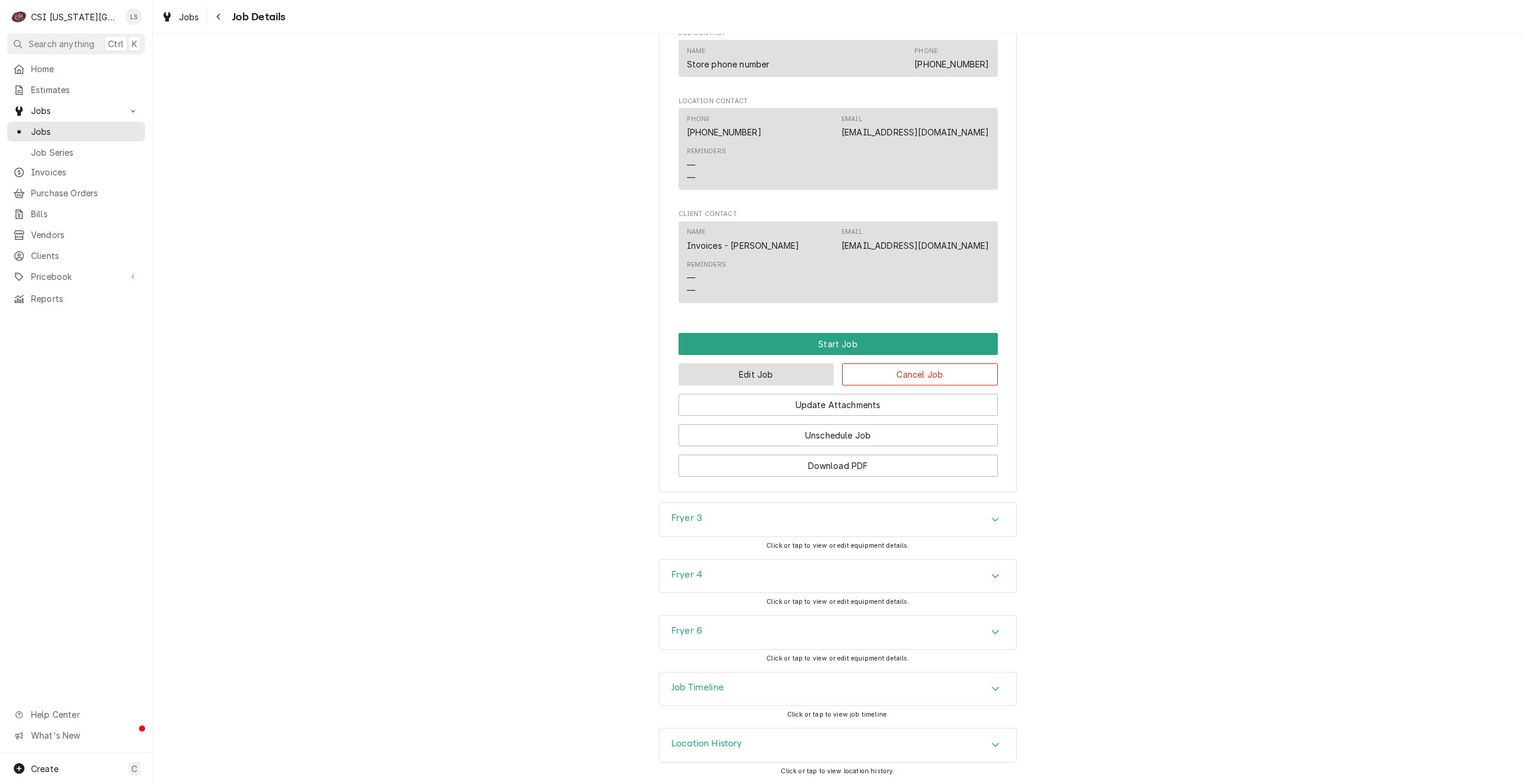
click at [779, 374] on button "Edit Job" at bounding box center [756, 374] width 156 height 22
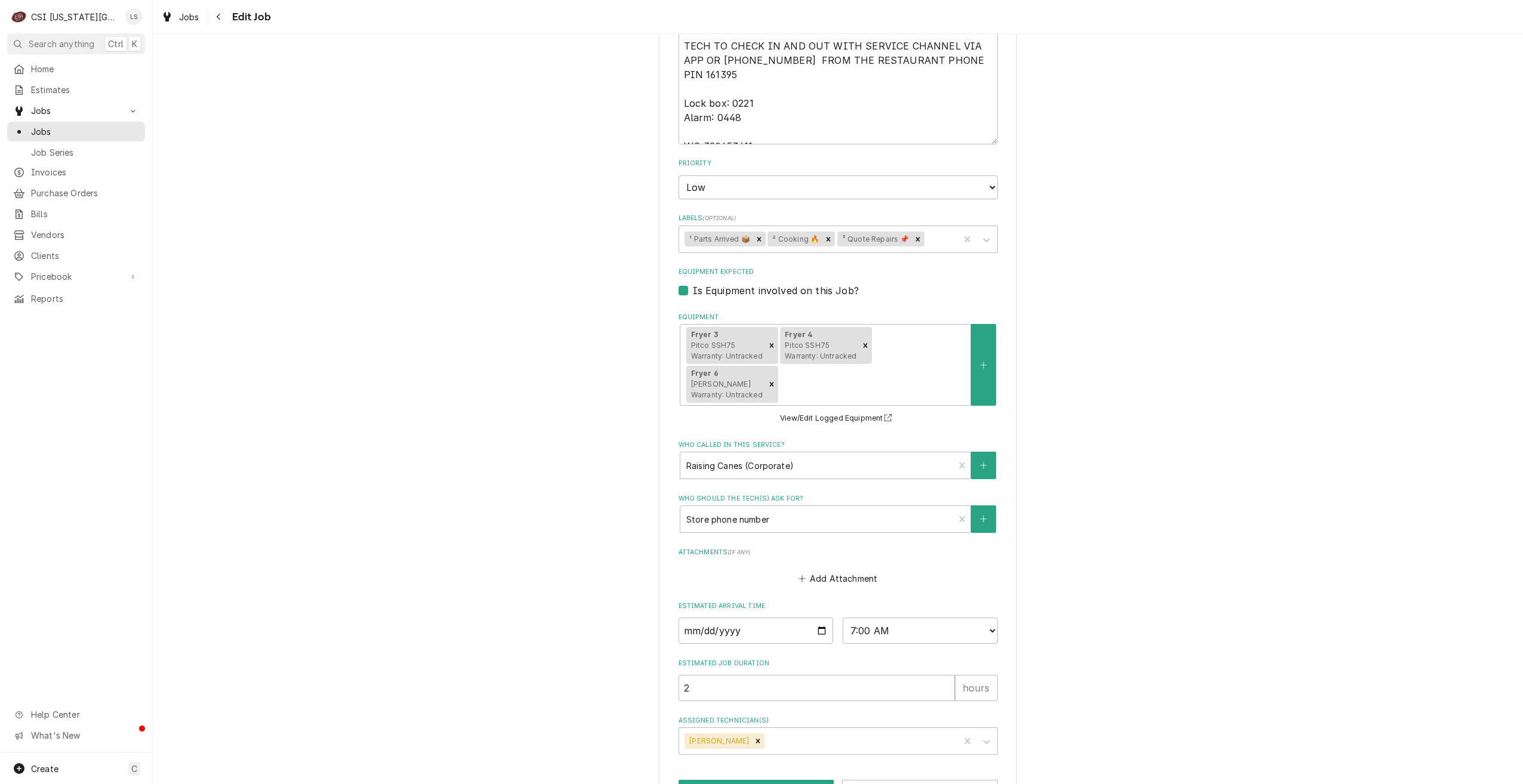
scroll to position [1317, 0]
click at [816, 617] on input "2025-08-12" at bounding box center [756, 630] width 156 height 27
type textarea "x"
type input "2025-08-13"
click at [735, 779] on button "Save" at bounding box center [756, 790] width 156 height 22
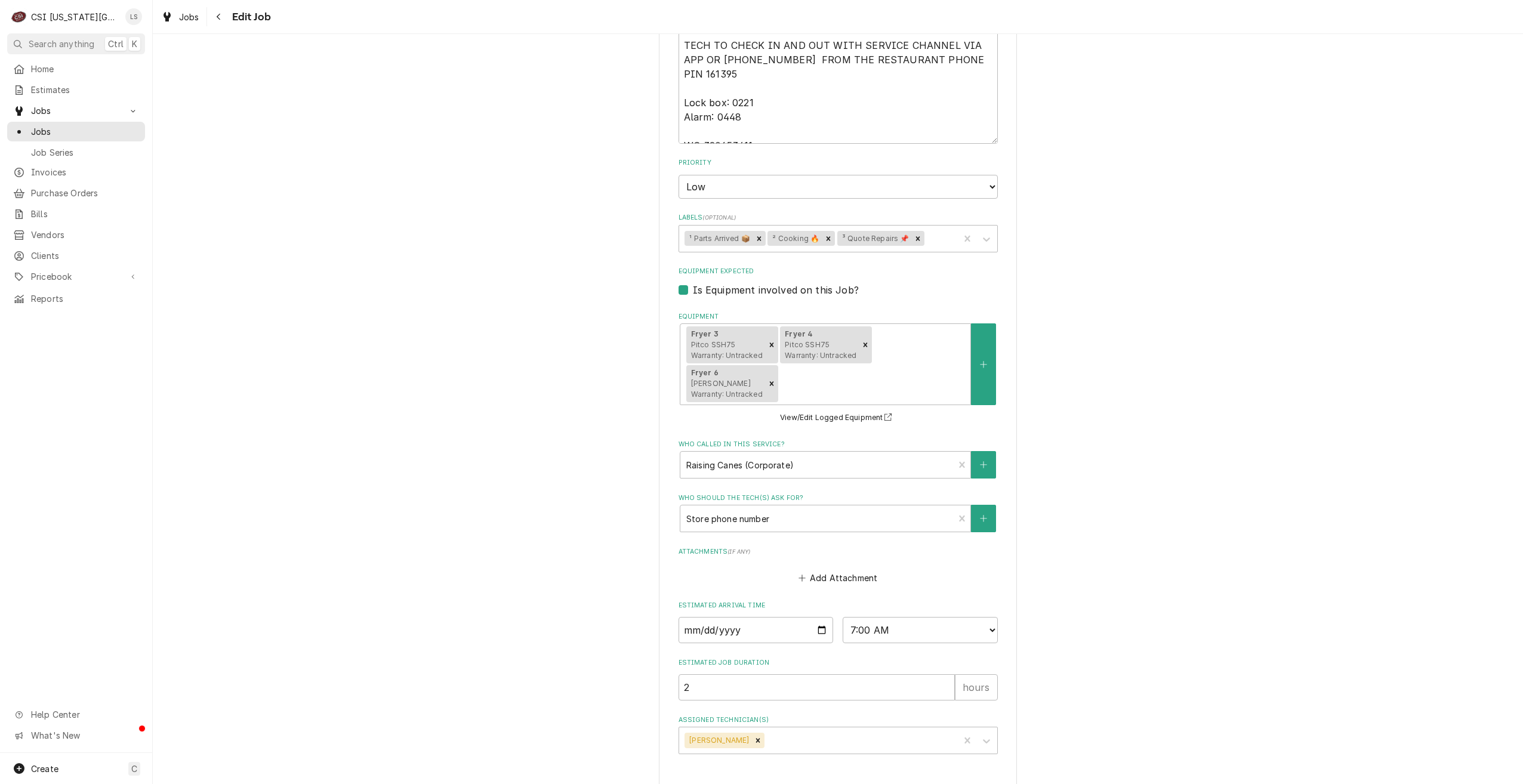
type textarea "x"
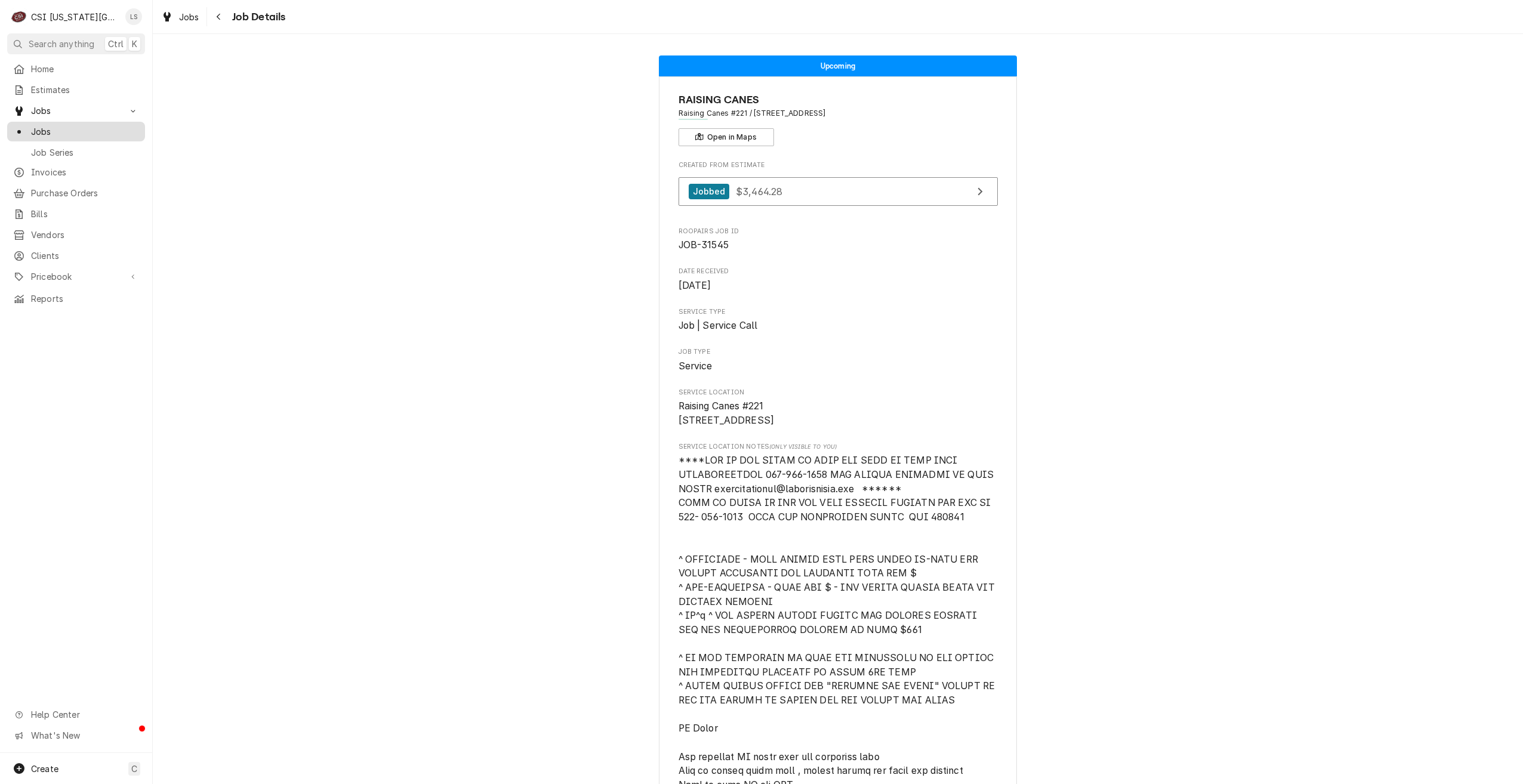
click at [129, 133] on div "Jobs" at bounding box center [76, 131] width 133 height 15
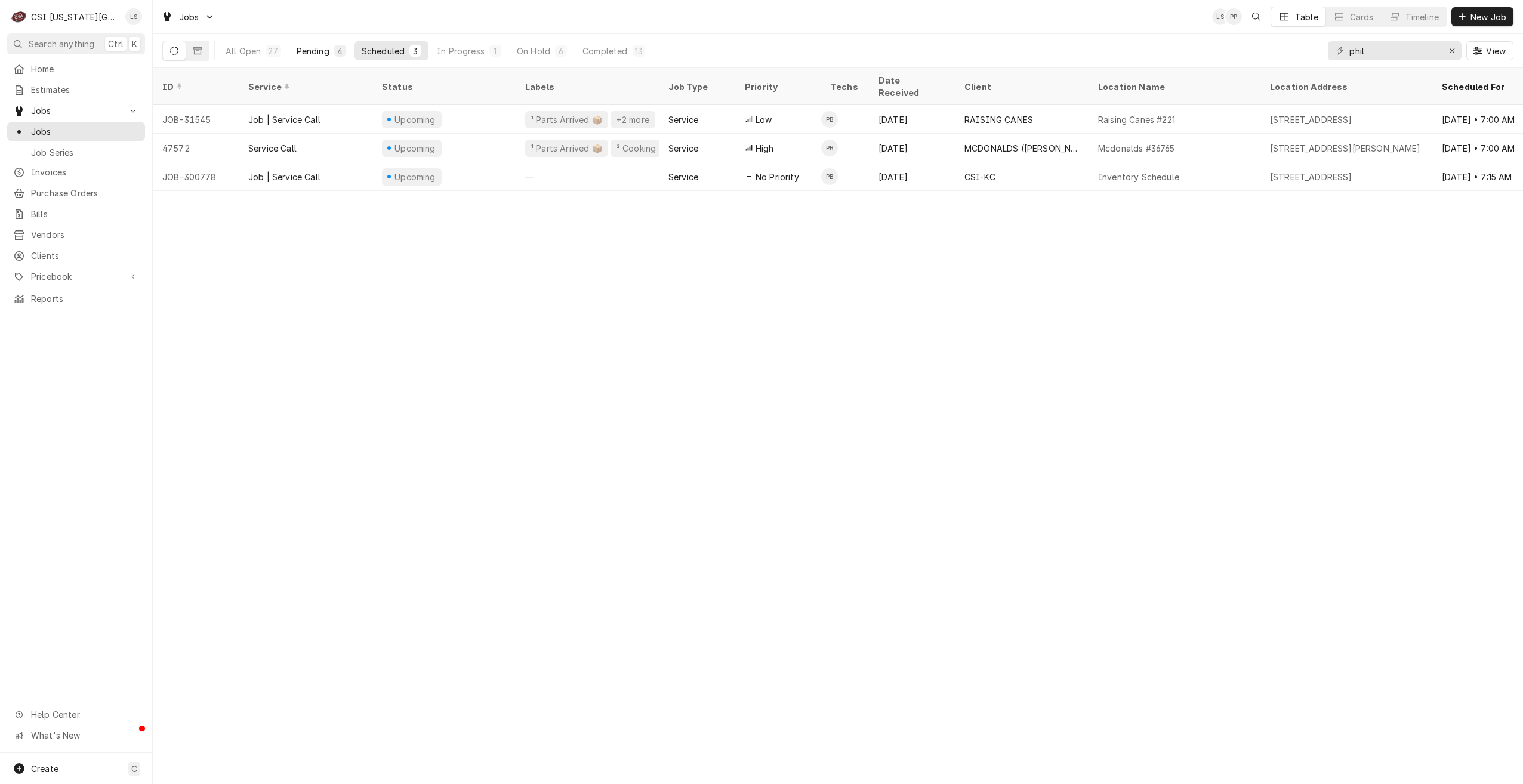
click at [334, 52] on div "4" at bounding box center [340, 51] width 12 height 12
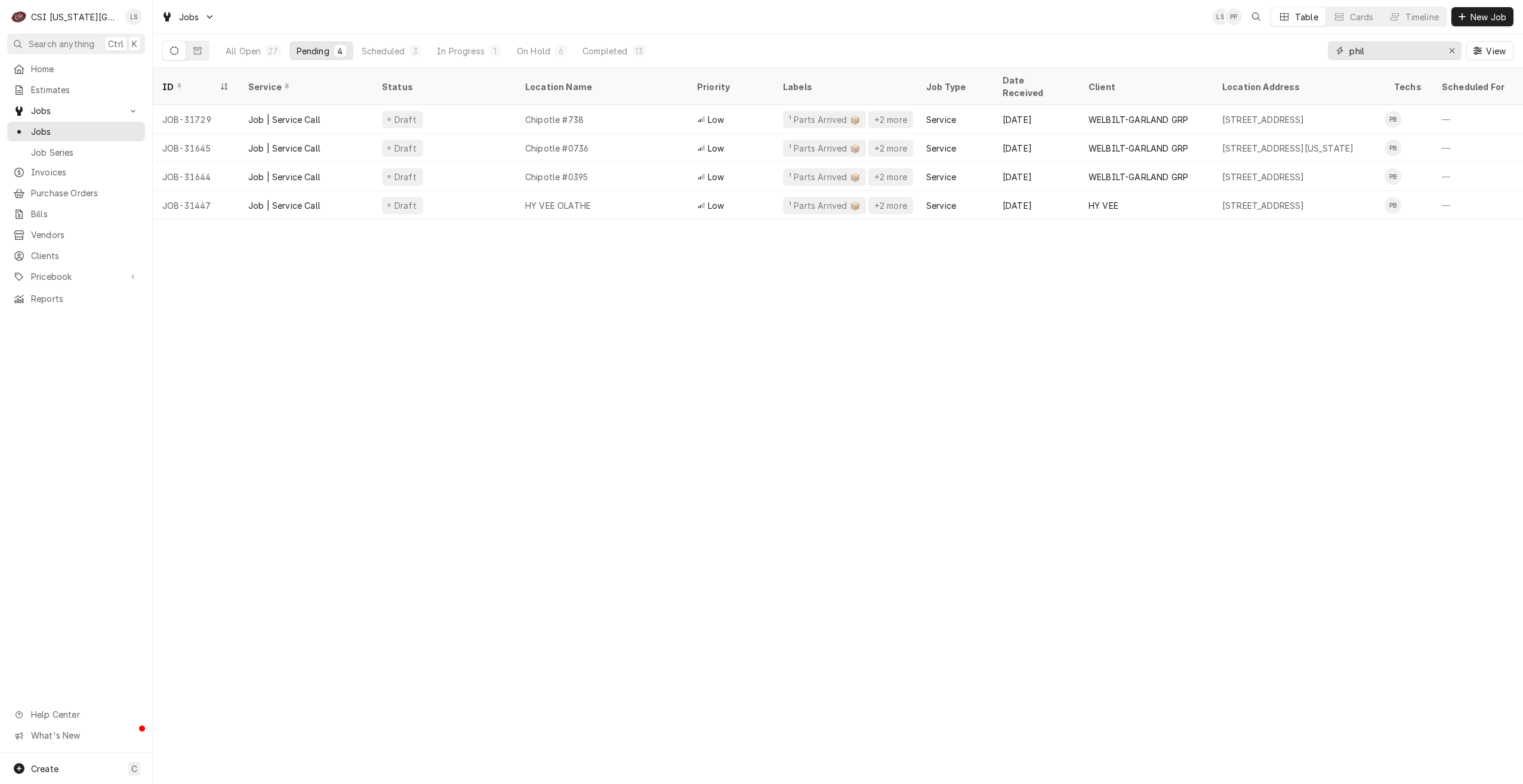
click at [1364, 46] on input "phil" at bounding box center [1394, 51] width 89 height 19
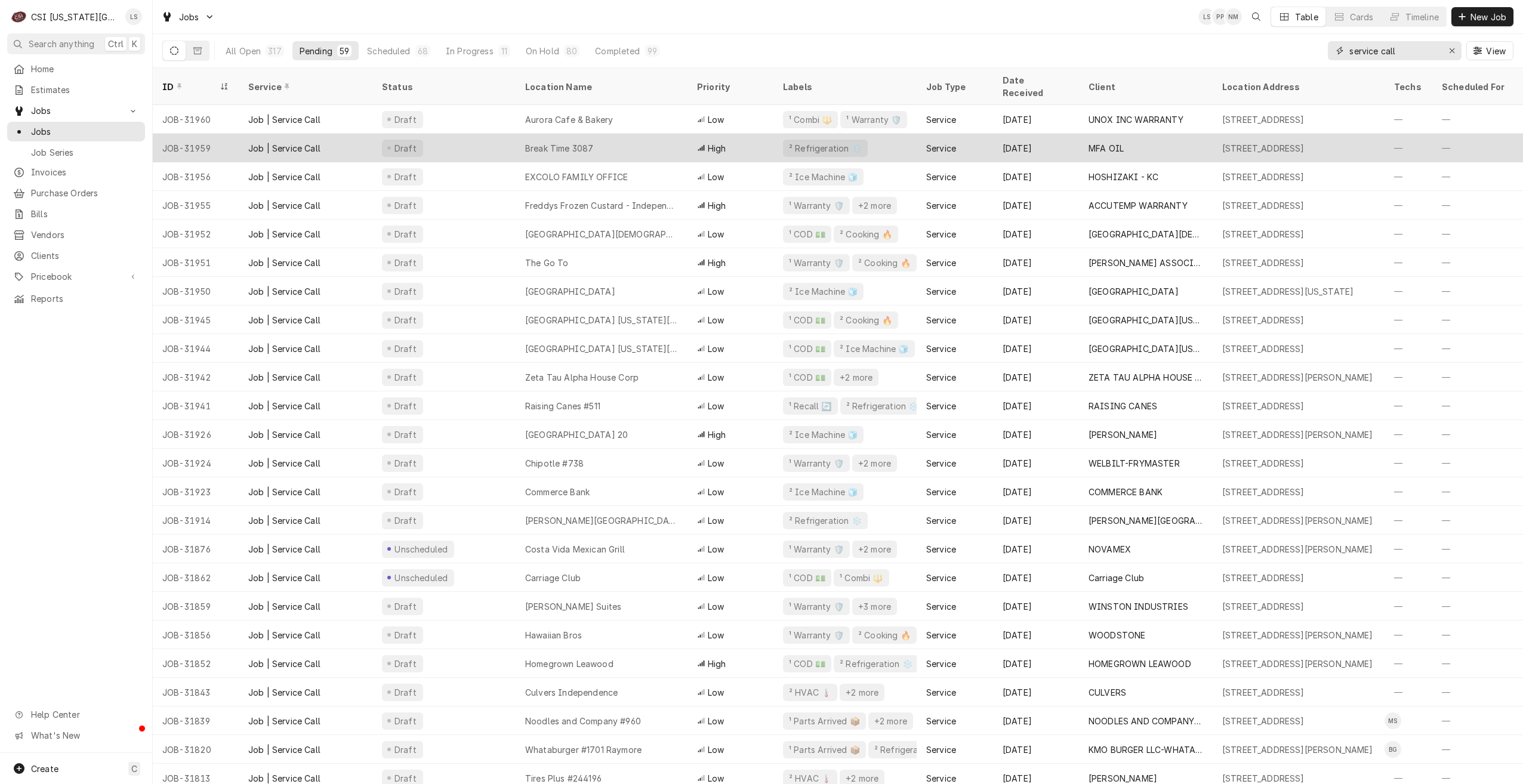
type input "service call"
click at [591, 133] on div "Break Time 3087" at bounding box center [602, 147] width 172 height 29
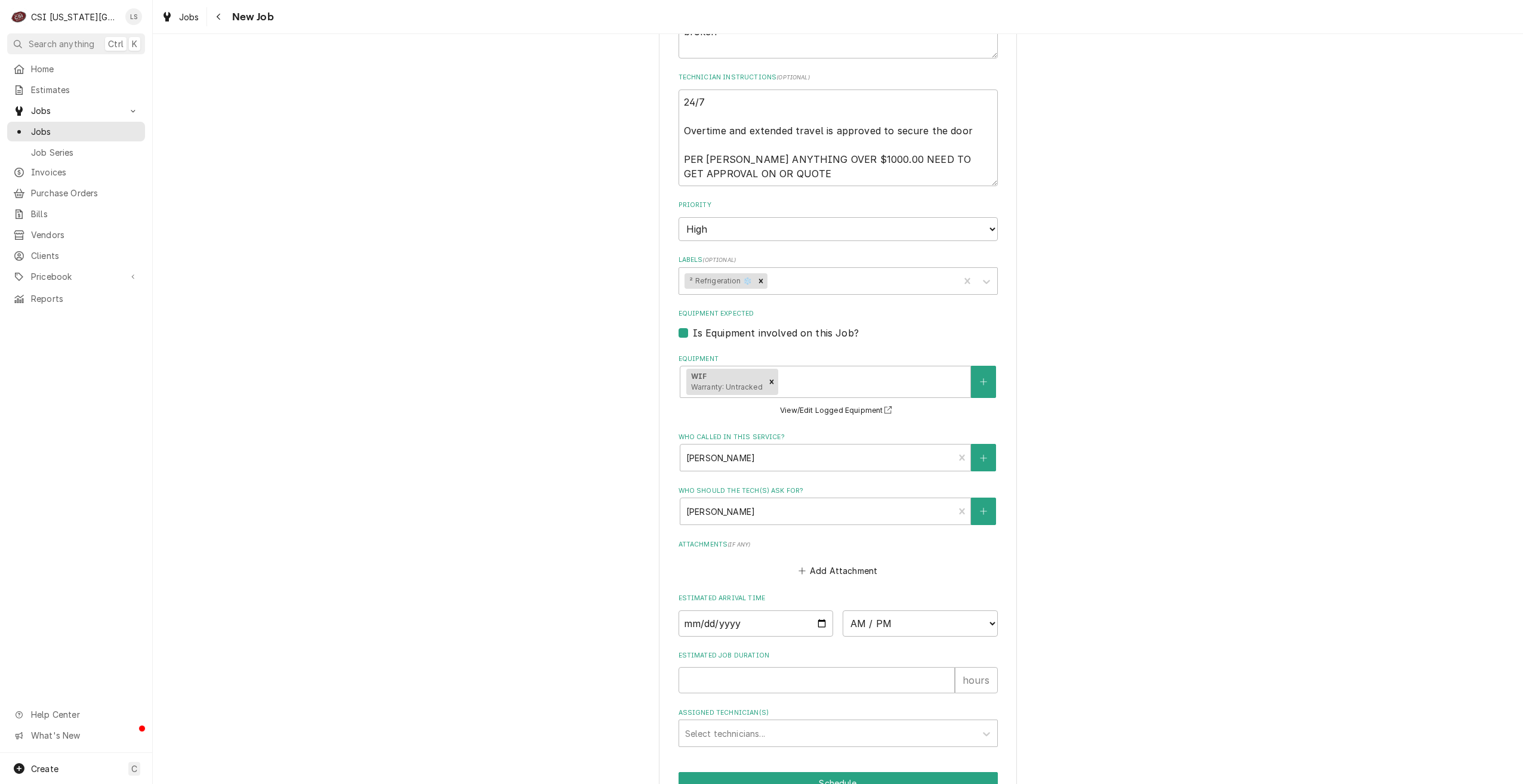
scroll to position [816, 0]
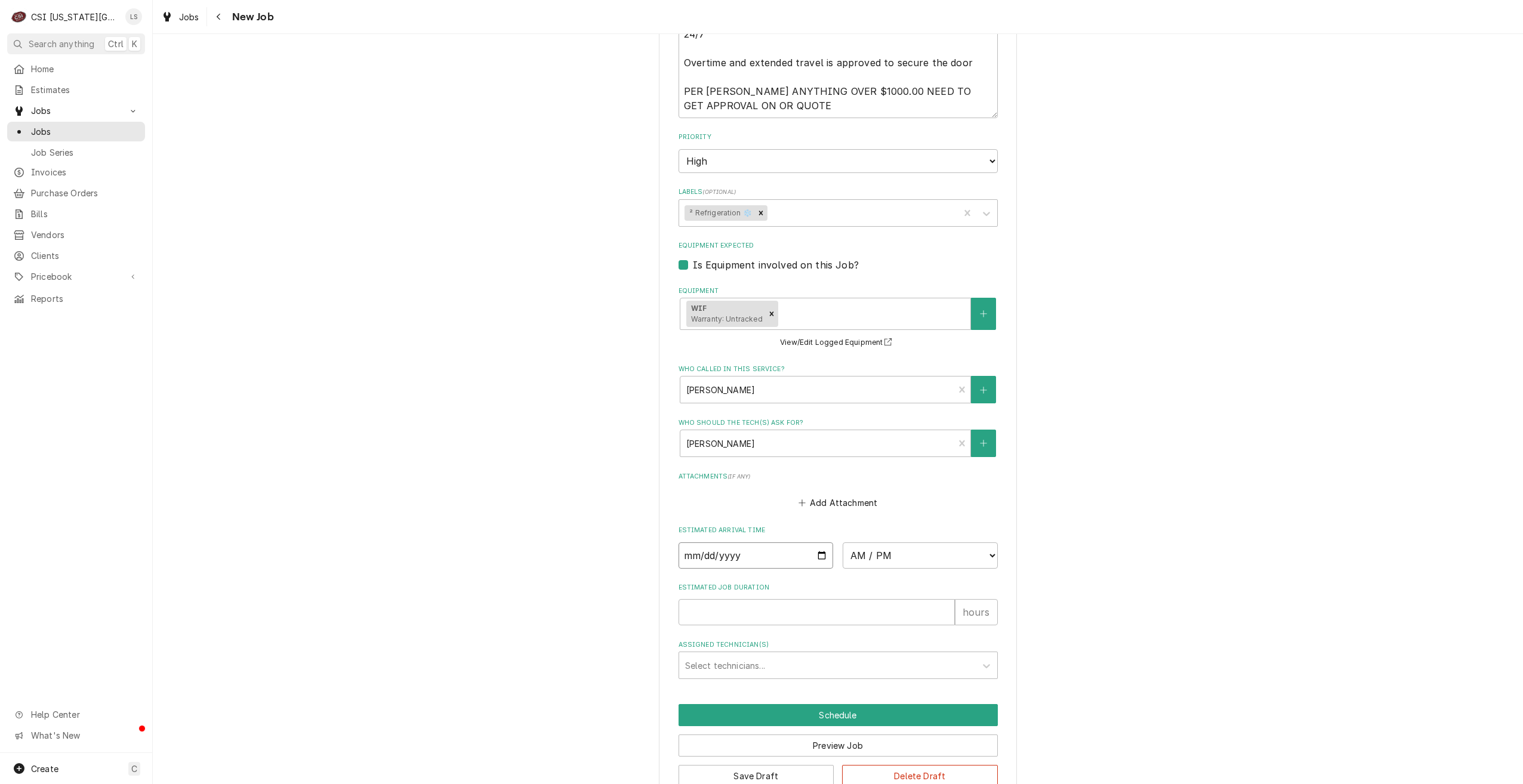
click at [816, 542] on input "Date" at bounding box center [756, 556] width 156 height 27
type textarea "x"
type input "2025-08-12"
type textarea "x"
click at [914, 542] on select "AM / PM 6:00 AM 6:15 AM 6:30 AM 6:45 AM 7:00 AM 7:15 AM 7:30 AM 7:45 AM 8:00 AM…" at bounding box center [920, 556] width 156 height 27
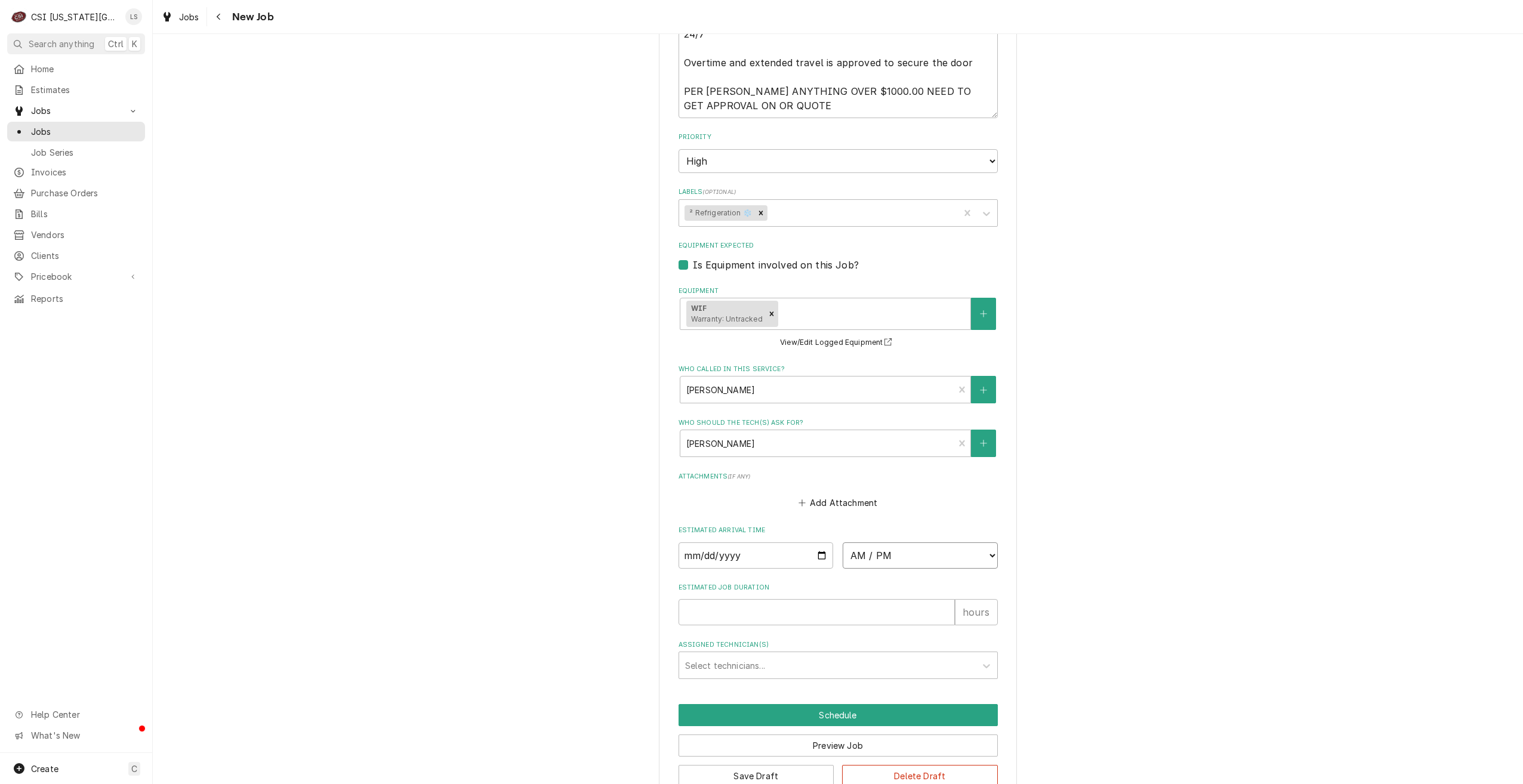
select select "08:00:00"
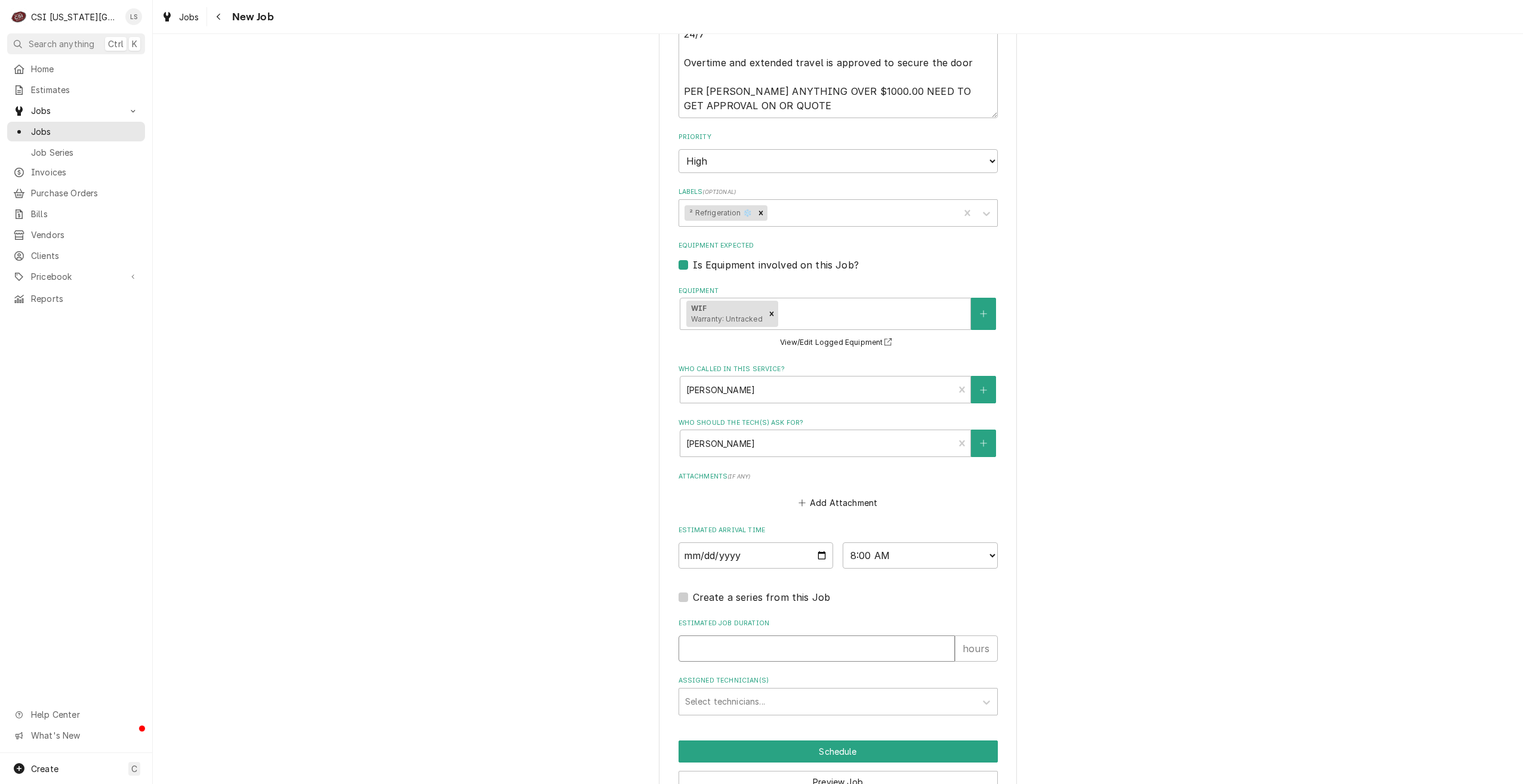
click at [828, 635] on input "Estimated Job Duration" at bounding box center [817, 648] width 276 height 27
type textarea "x"
type input "2"
type textarea "x"
type input "2"
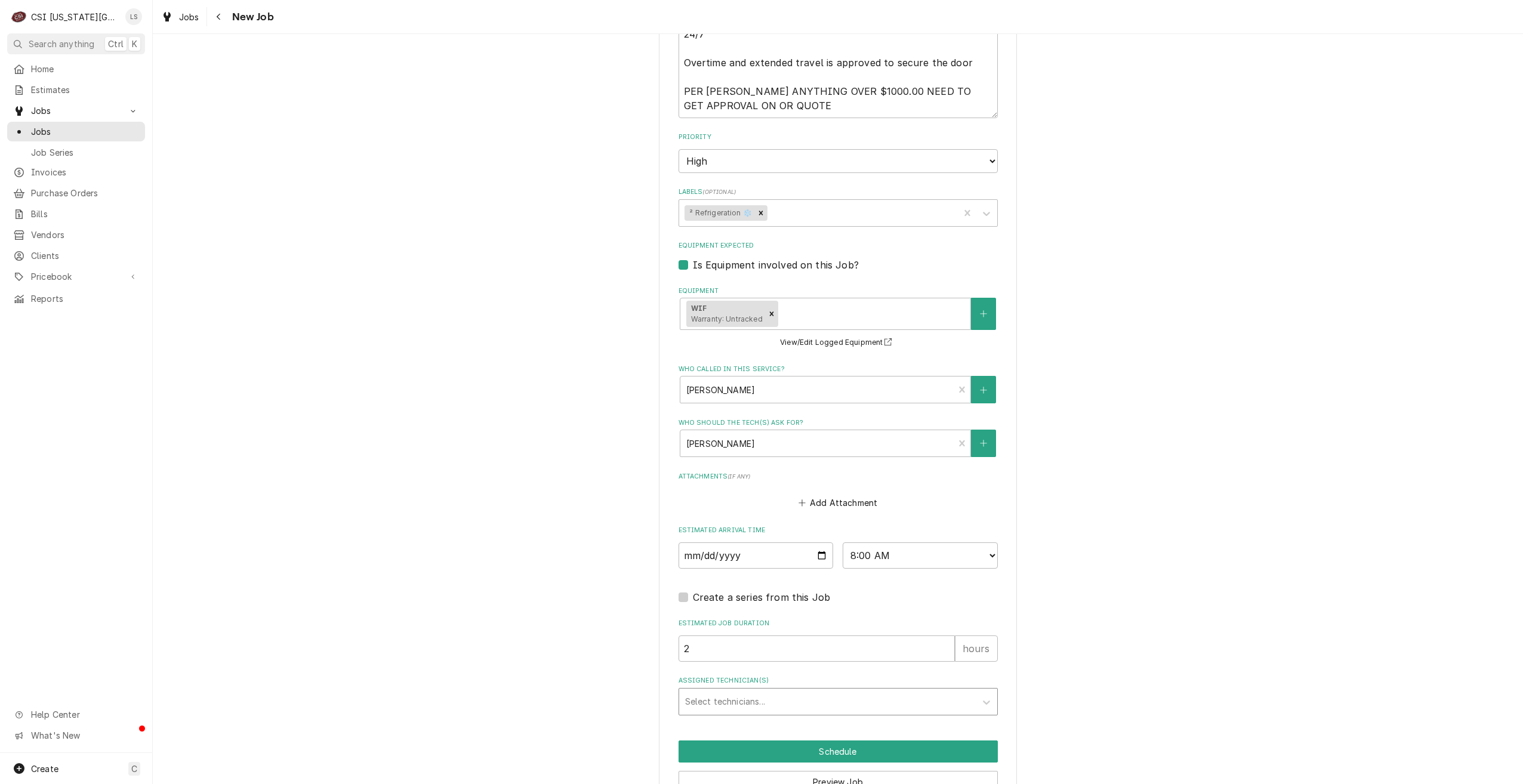
click at [811, 691] on div "Assigned Technician(s)" at bounding box center [828, 701] width 285 height 21
type input "phil"
click at [796, 718] on div "Phil Bustamante" at bounding box center [838, 727] width 318 height 18
type textarea "x"
click at [796, 741] on button "Schedule" at bounding box center [838, 752] width 319 height 22
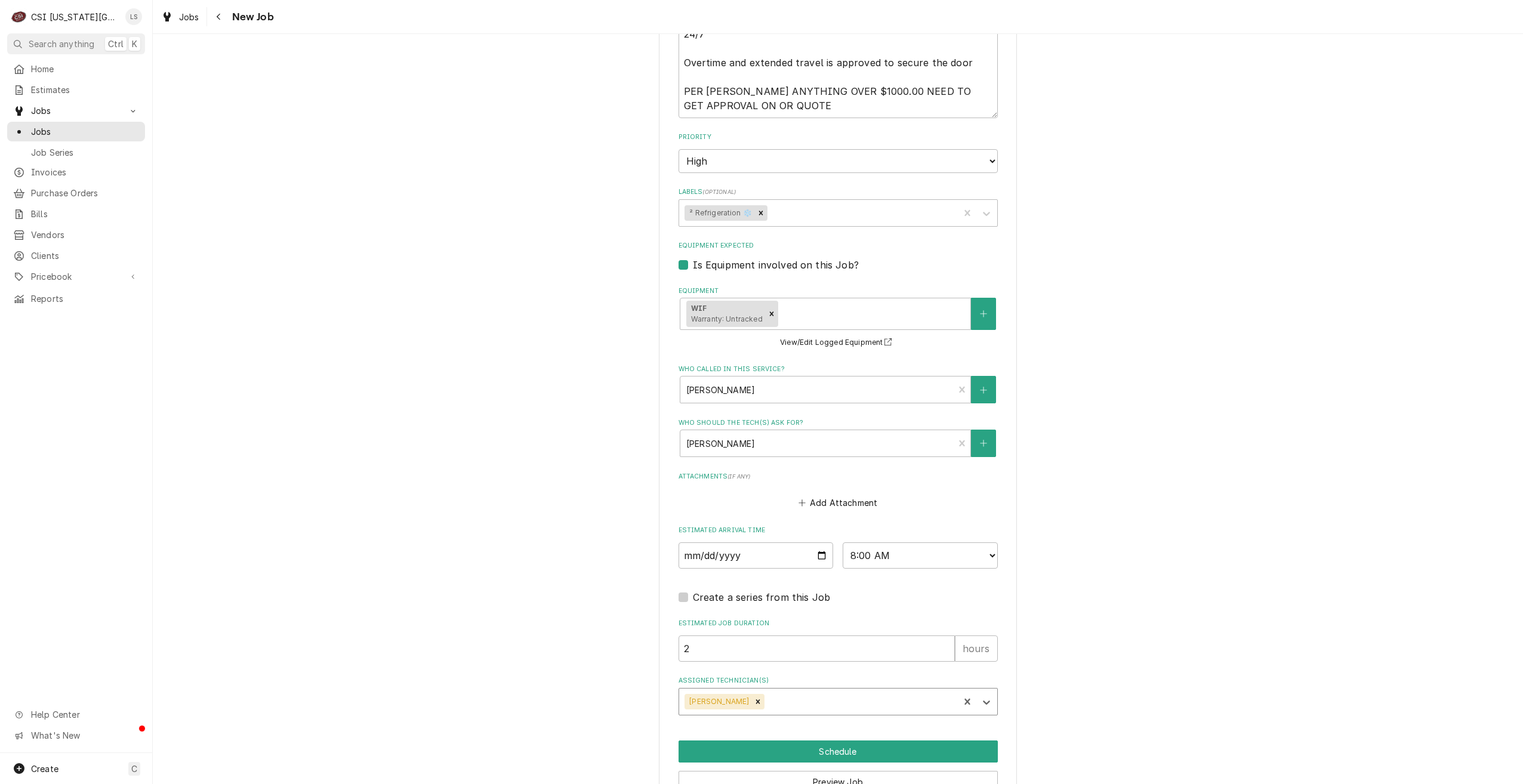
scroll to position [811, 0]
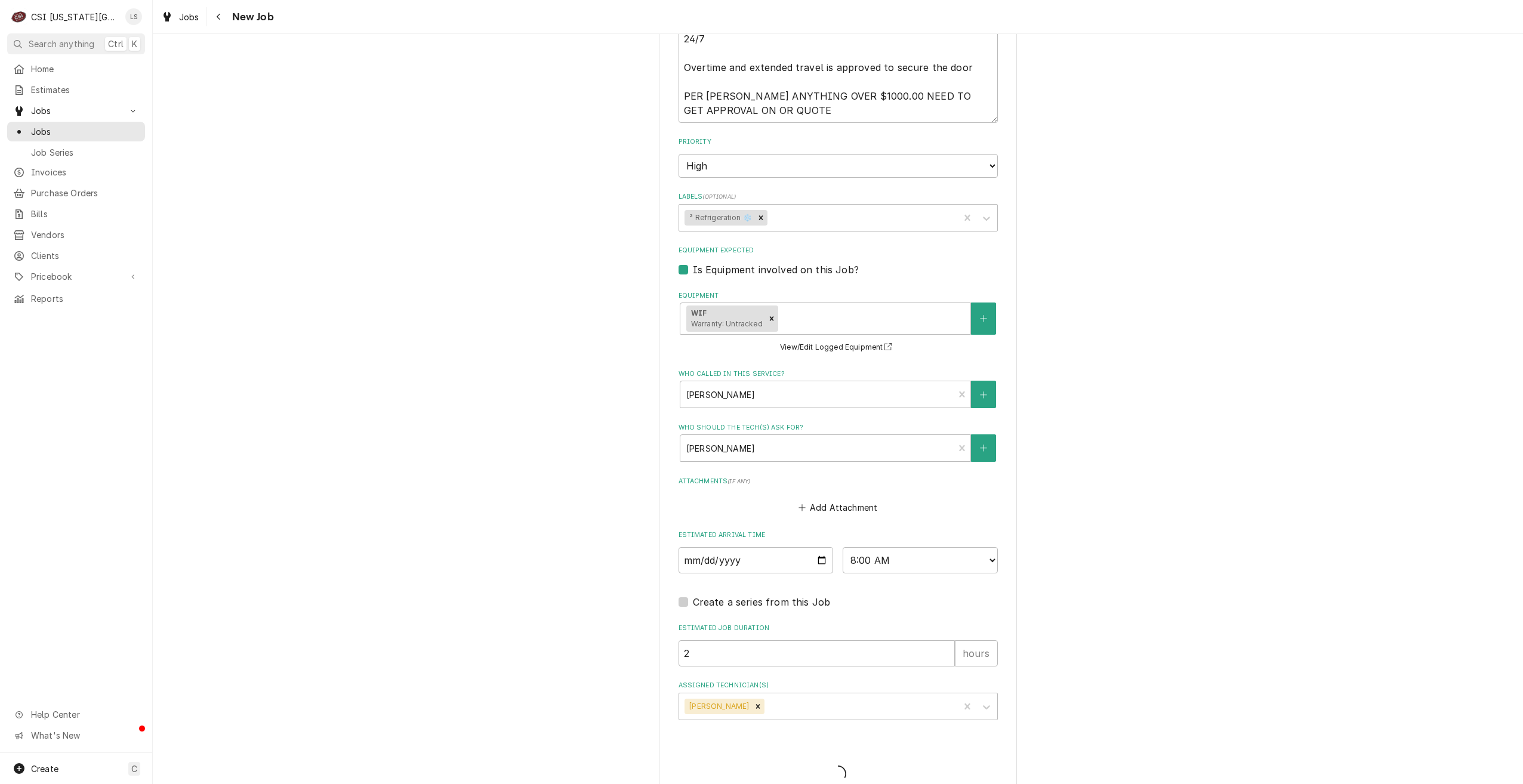
type textarea "x"
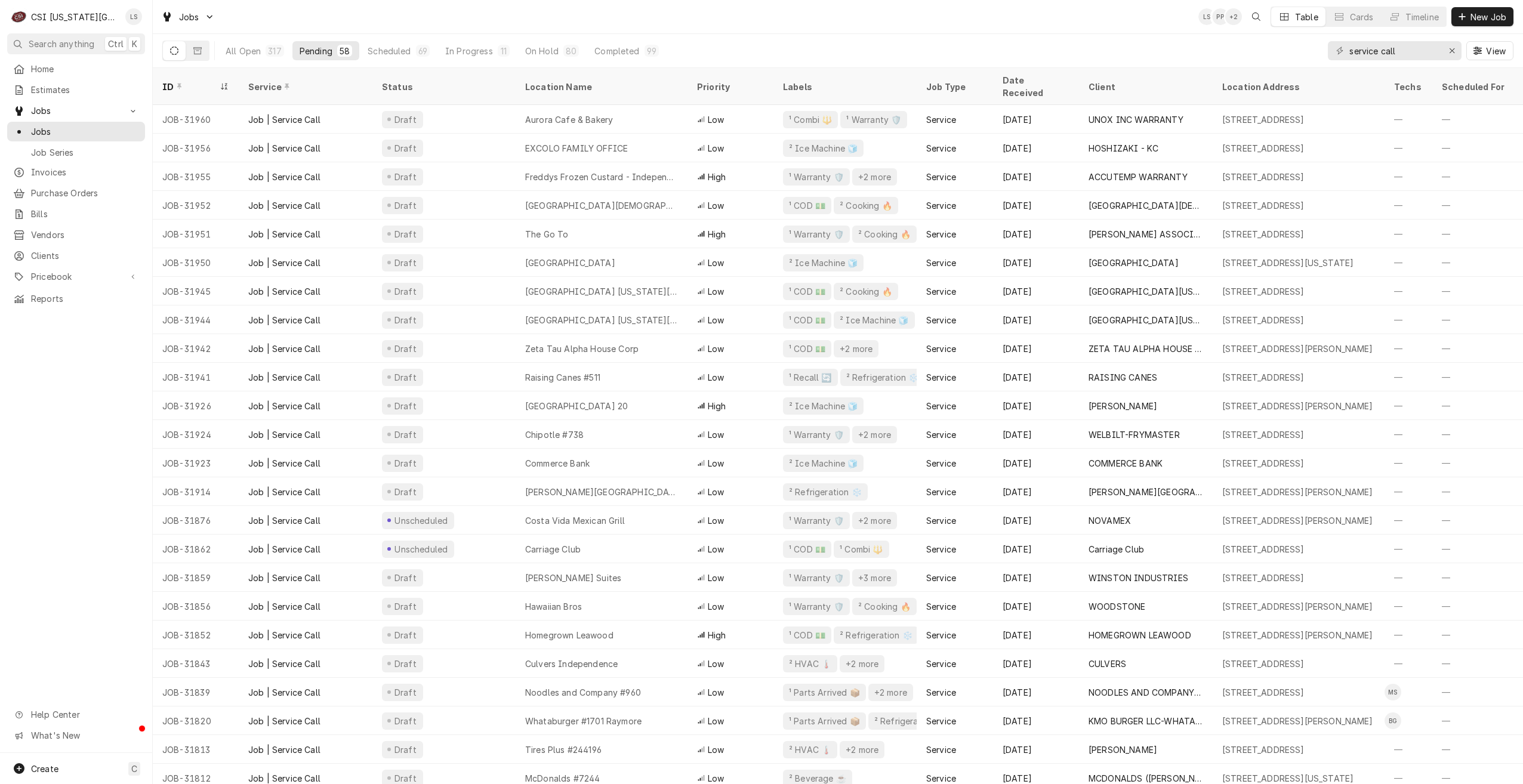
click at [1132, 29] on div "Jobs LS PP + 2 Table Cards Timeline New Job" at bounding box center [837, 16] width 1370 height 33
click at [848, 25] on div "Jobs LS PP + 2 Table Cards Timeline New Job" at bounding box center [837, 16] width 1370 height 33
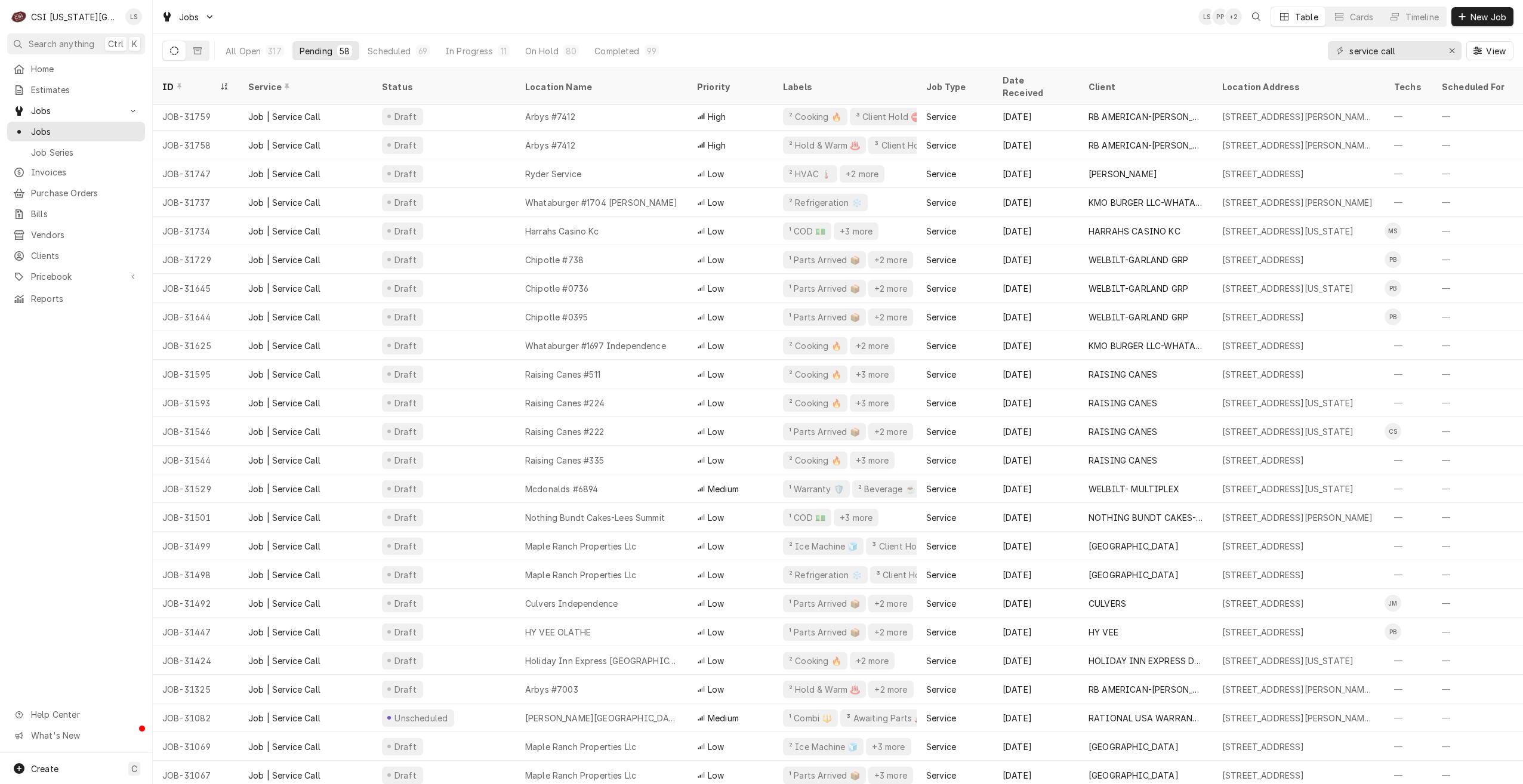
scroll to position [976, 0]
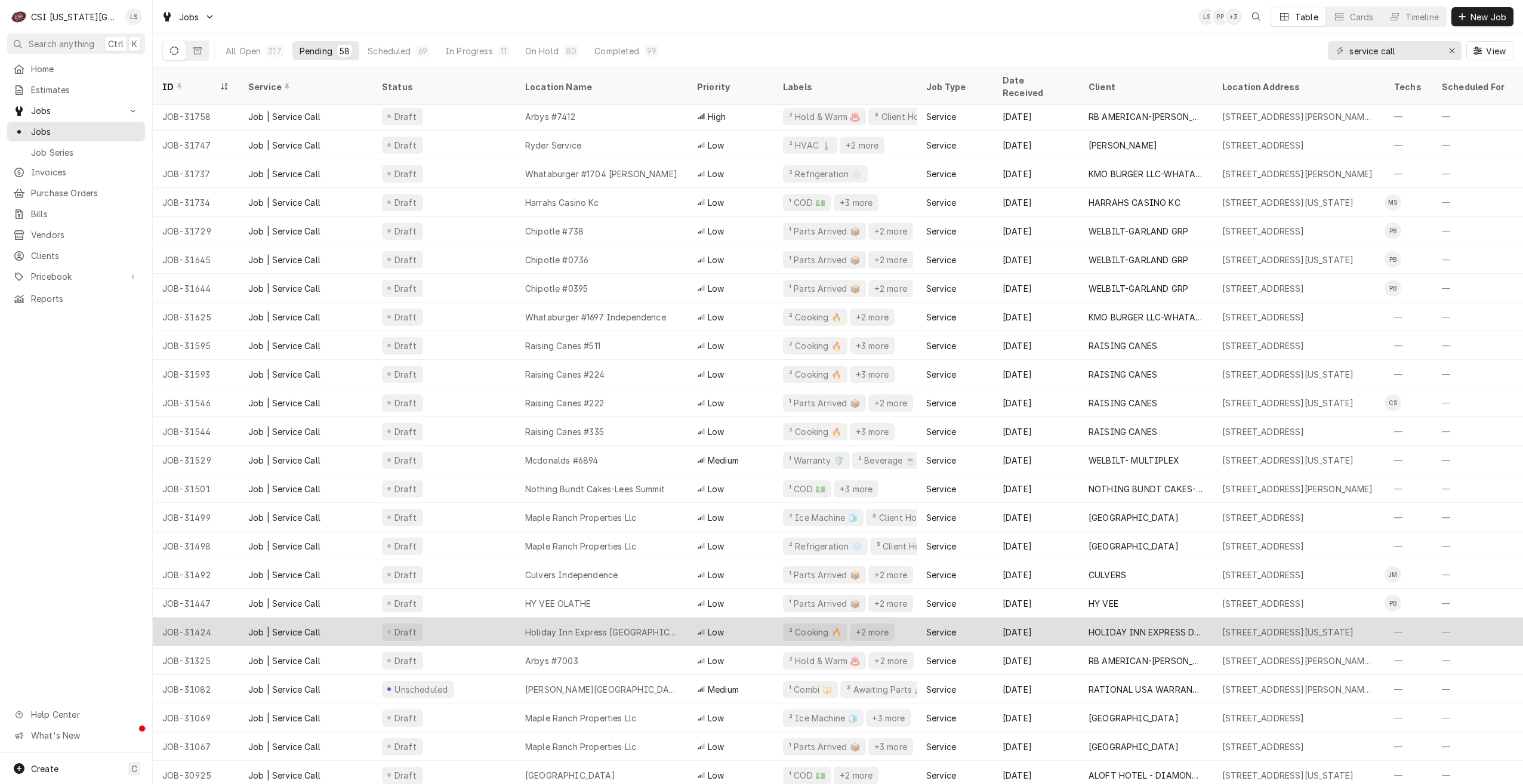
click at [619, 626] on div "Holiday Inn Express Down Town" at bounding box center [602, 631] width 153 height 13
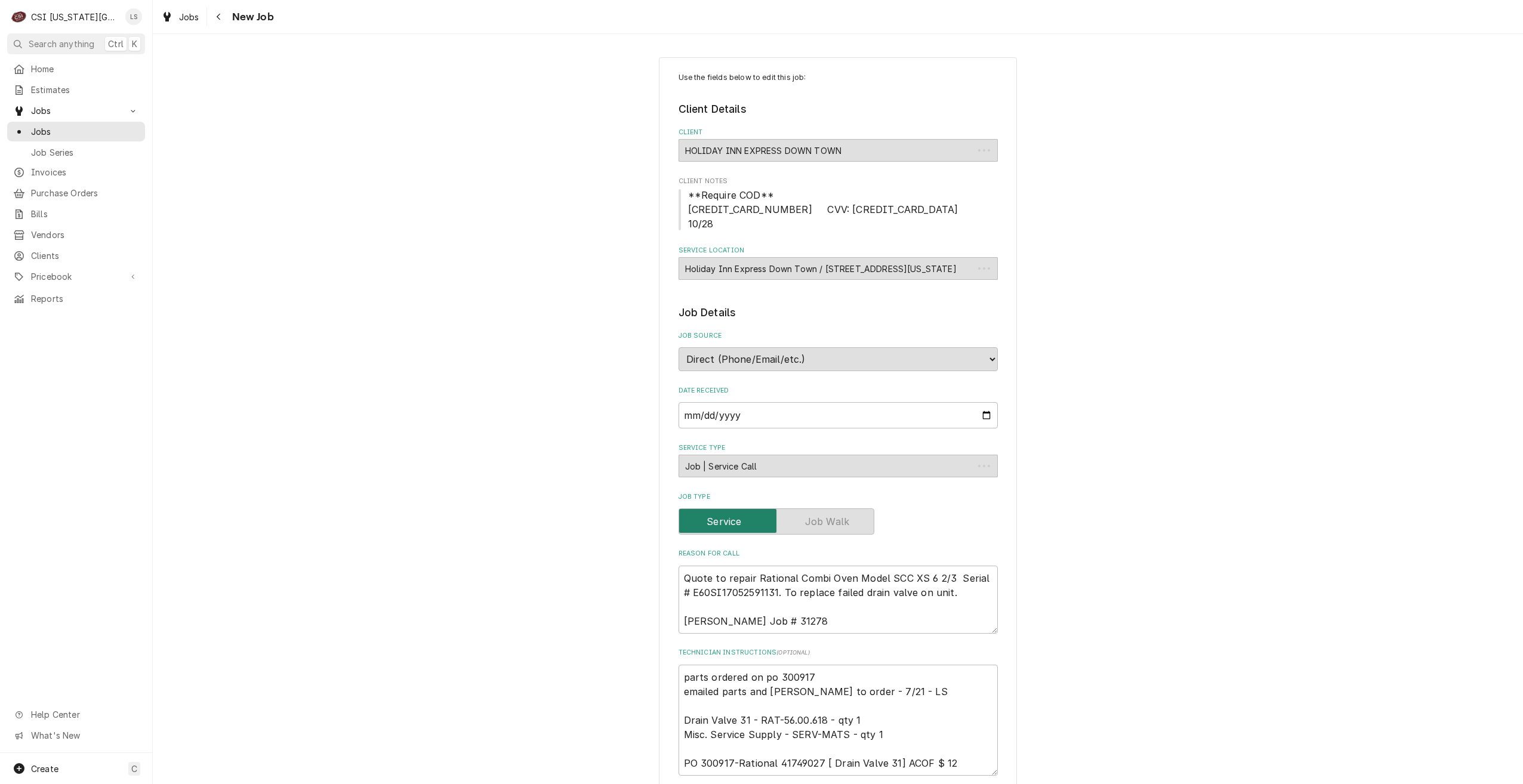
type textarea "x"
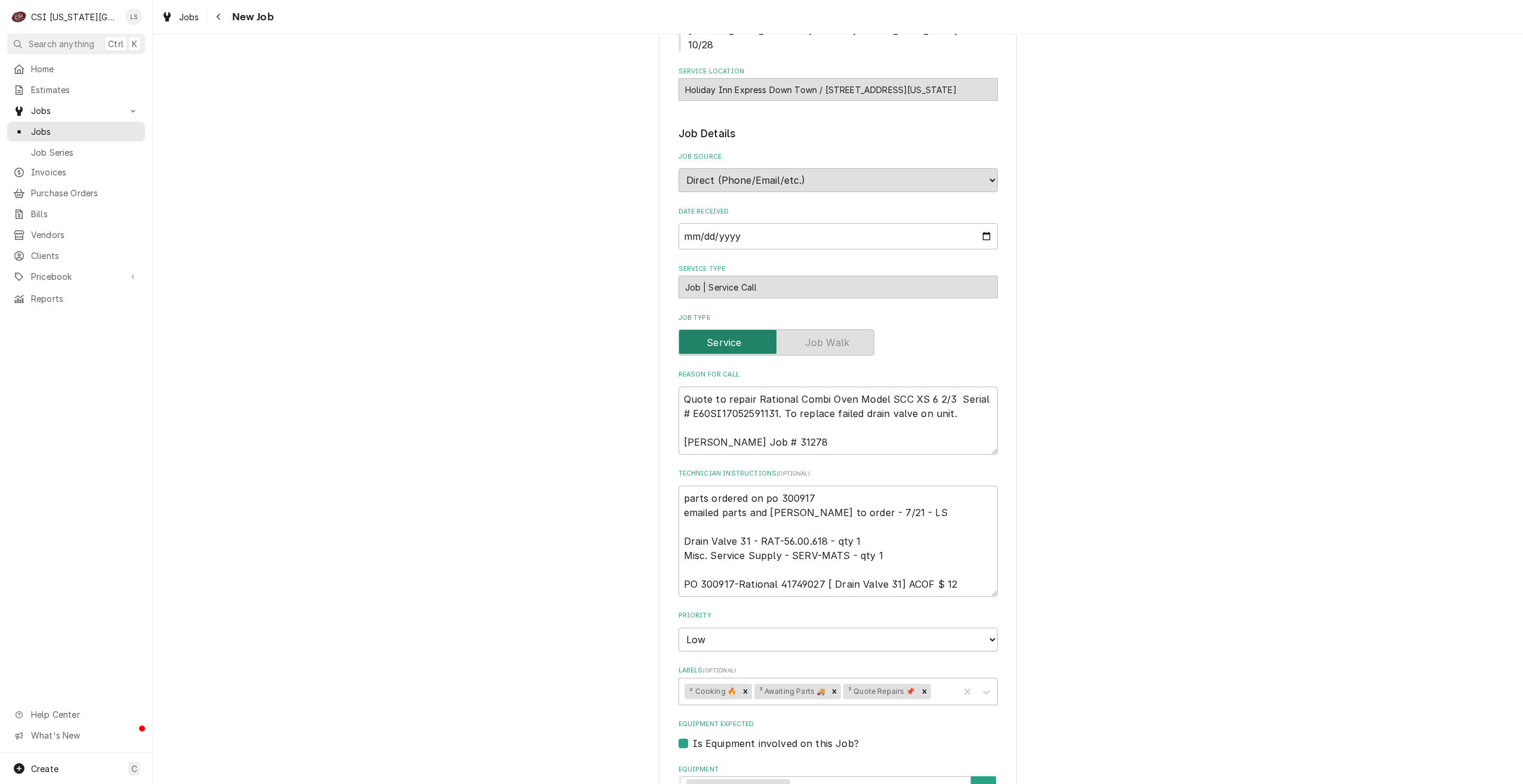
scroll to position [119, 0]
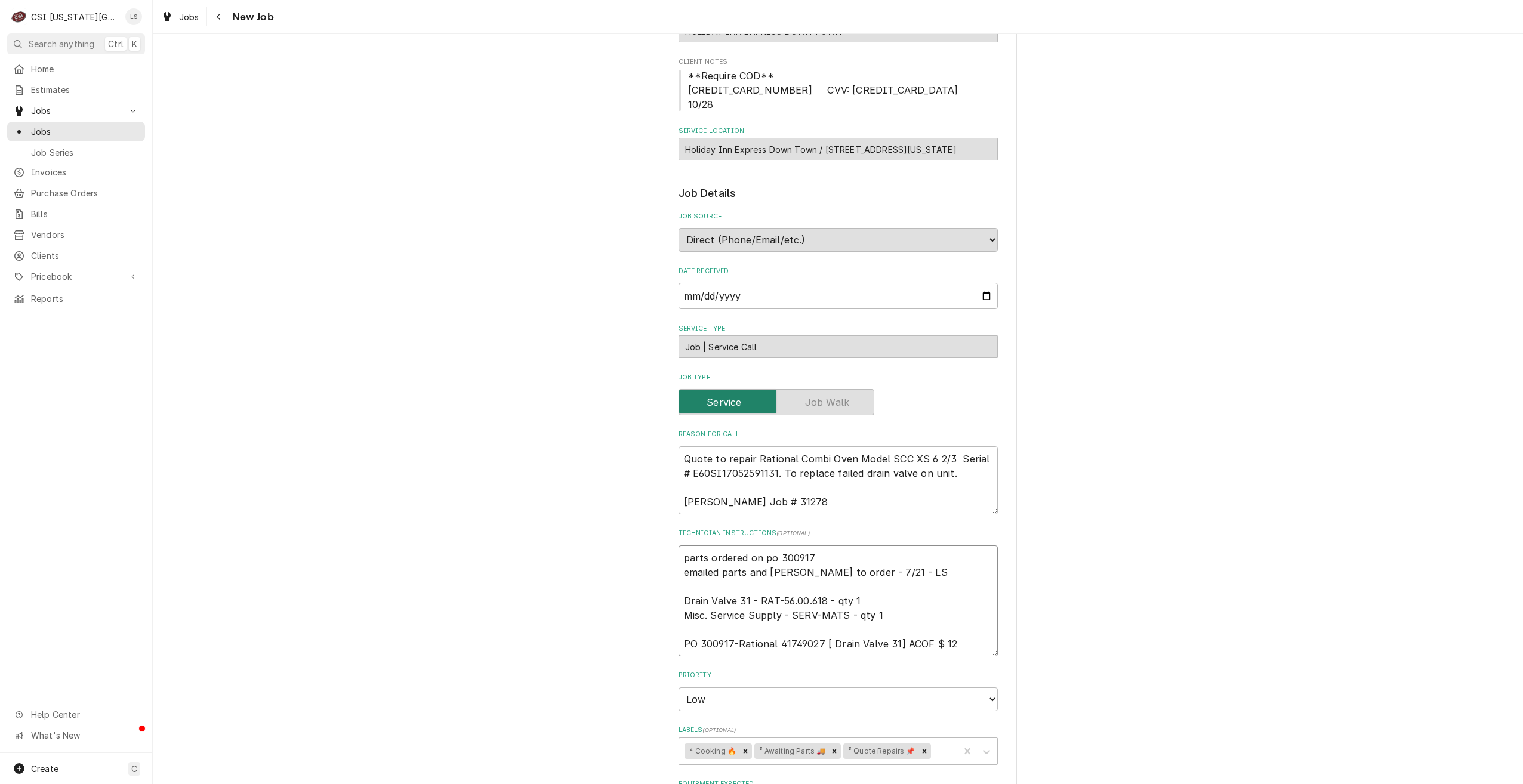
click at [794, 547] on textarea "parts ordered on po 300917 emailed parts and [PERSON_NAME] to order - 7/21 - LS…" at bounding box center [838, 601] width 319 height 111
click at [58, 194] on span "Purchase Orders" at bounding box center [85, 192] width 108 height 13
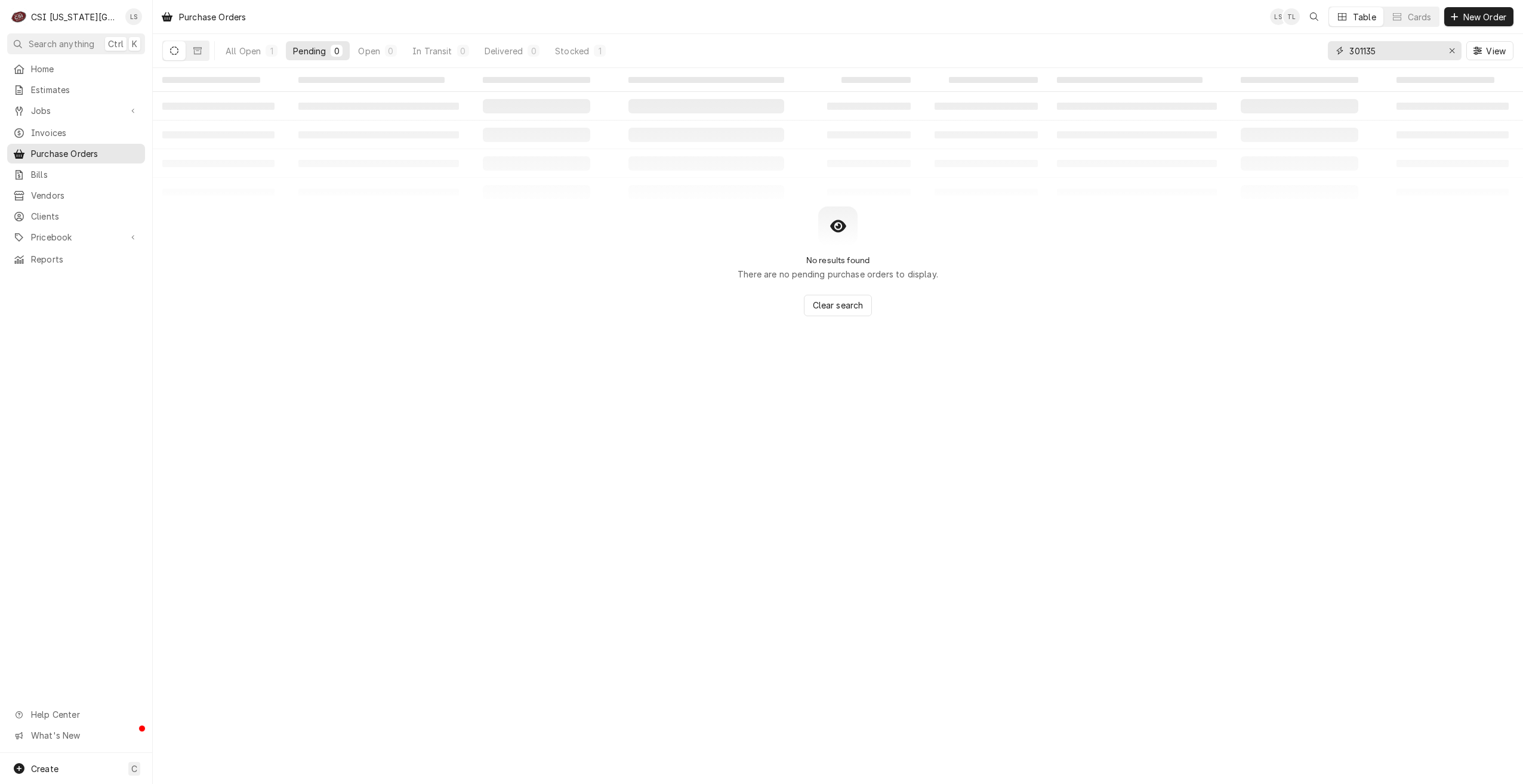
click at [1369, 51] on input "301135" at bounding box center [1394, 51] width 89 height 19
paste input "0917"
type input "300917"
click at [582, 49] on div "Stocked" at bounding box center [572, 51] width 34 height 13
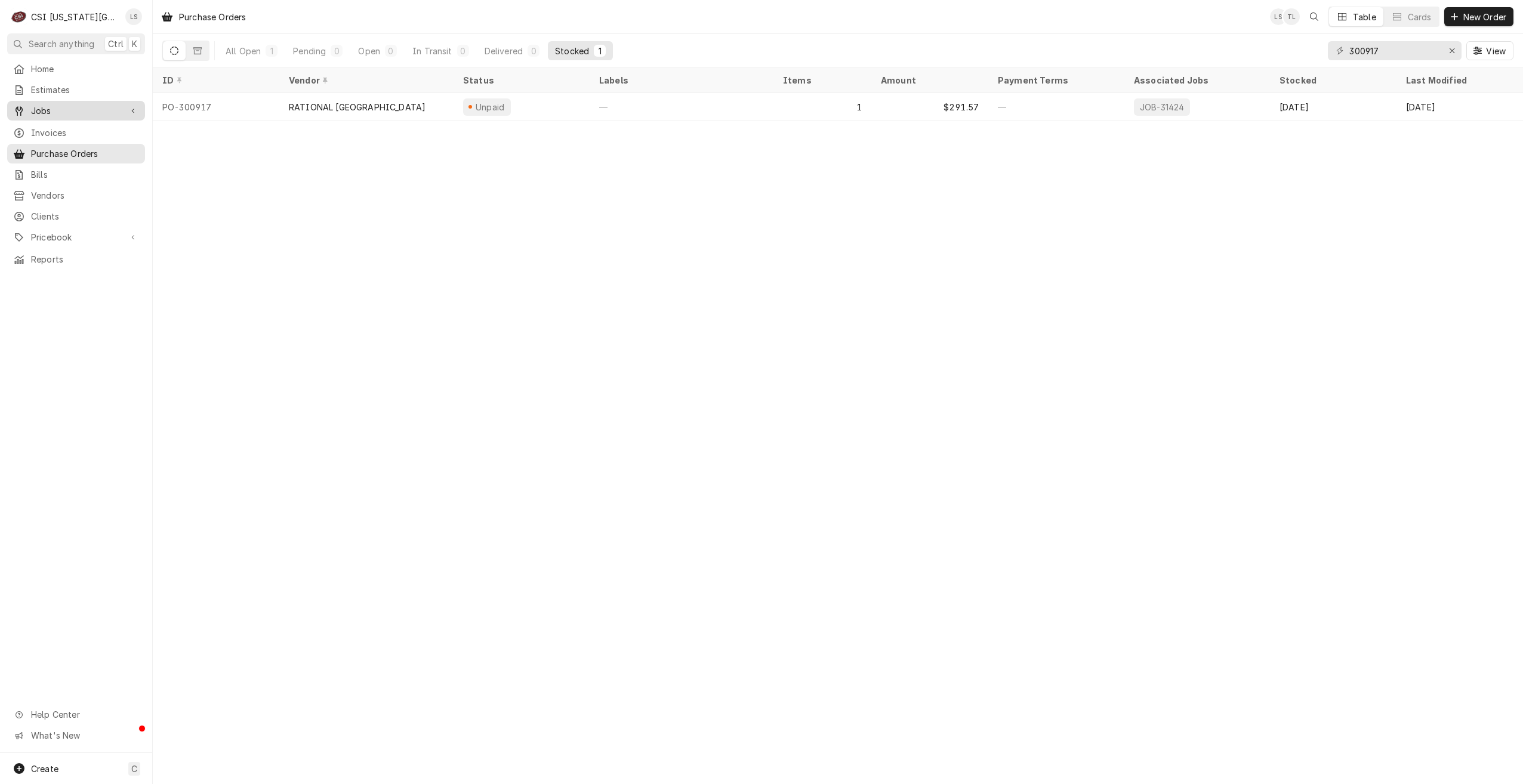
click at [58, 114] on link "Jobs" at bounding box center [76, 111] width 138 height 20
click at [57, 125] on span "Jobs" at bounding box center [85, 131] width 108 height 13
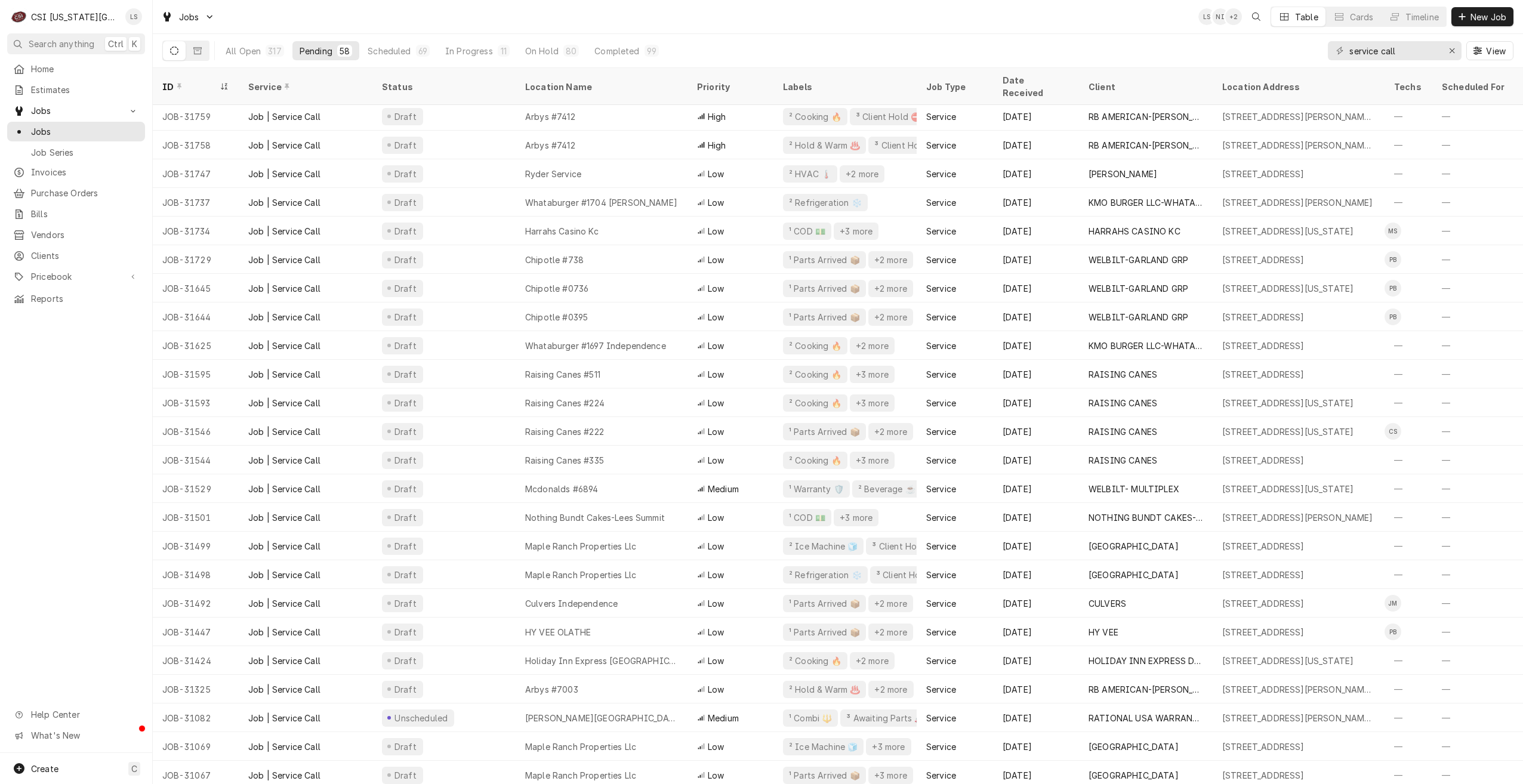
scroll to position [976, 0]
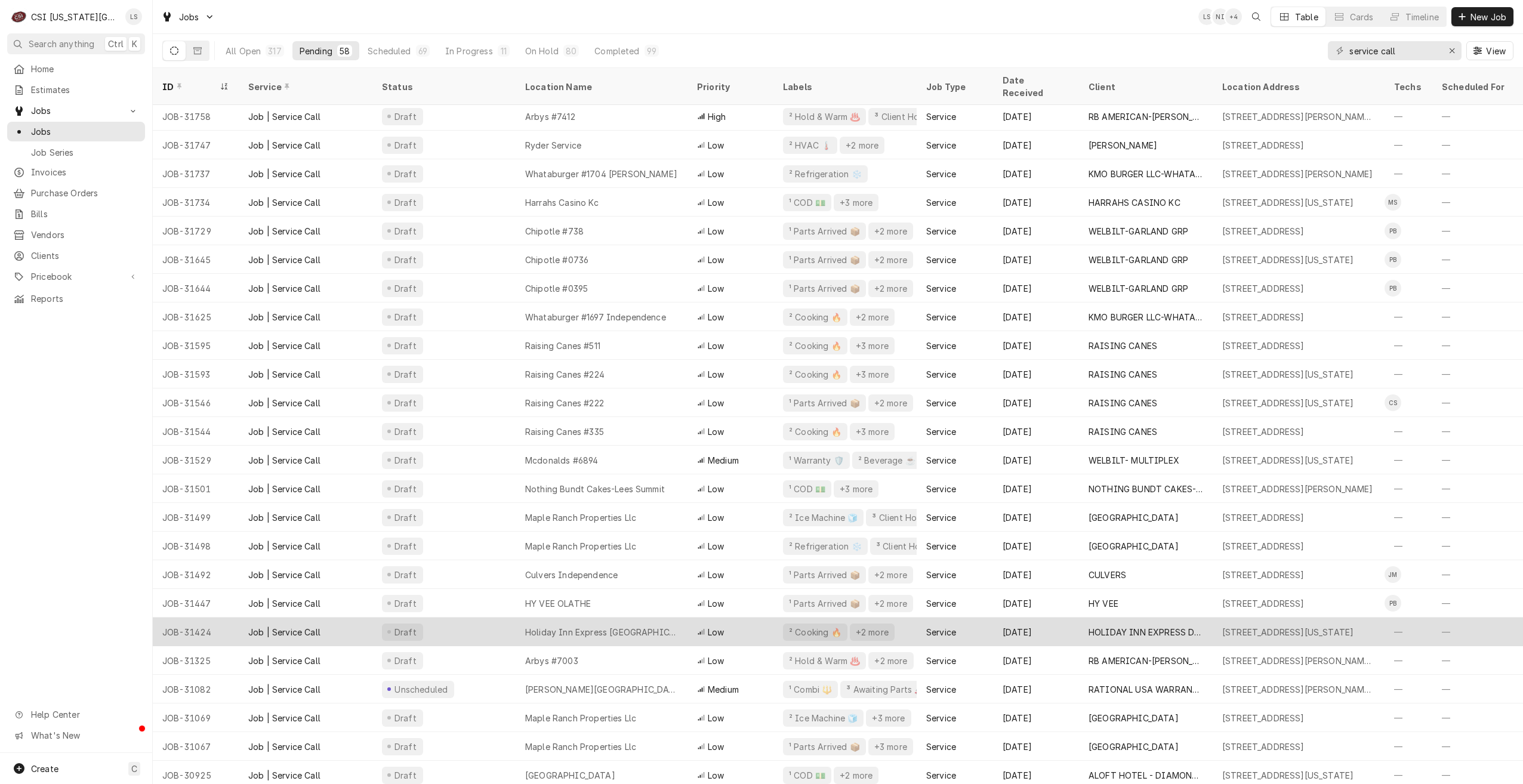
click at [614, 626] on div "Holiday Inn Express Down Town" at bounding box center [602, 631] width 153 height 13
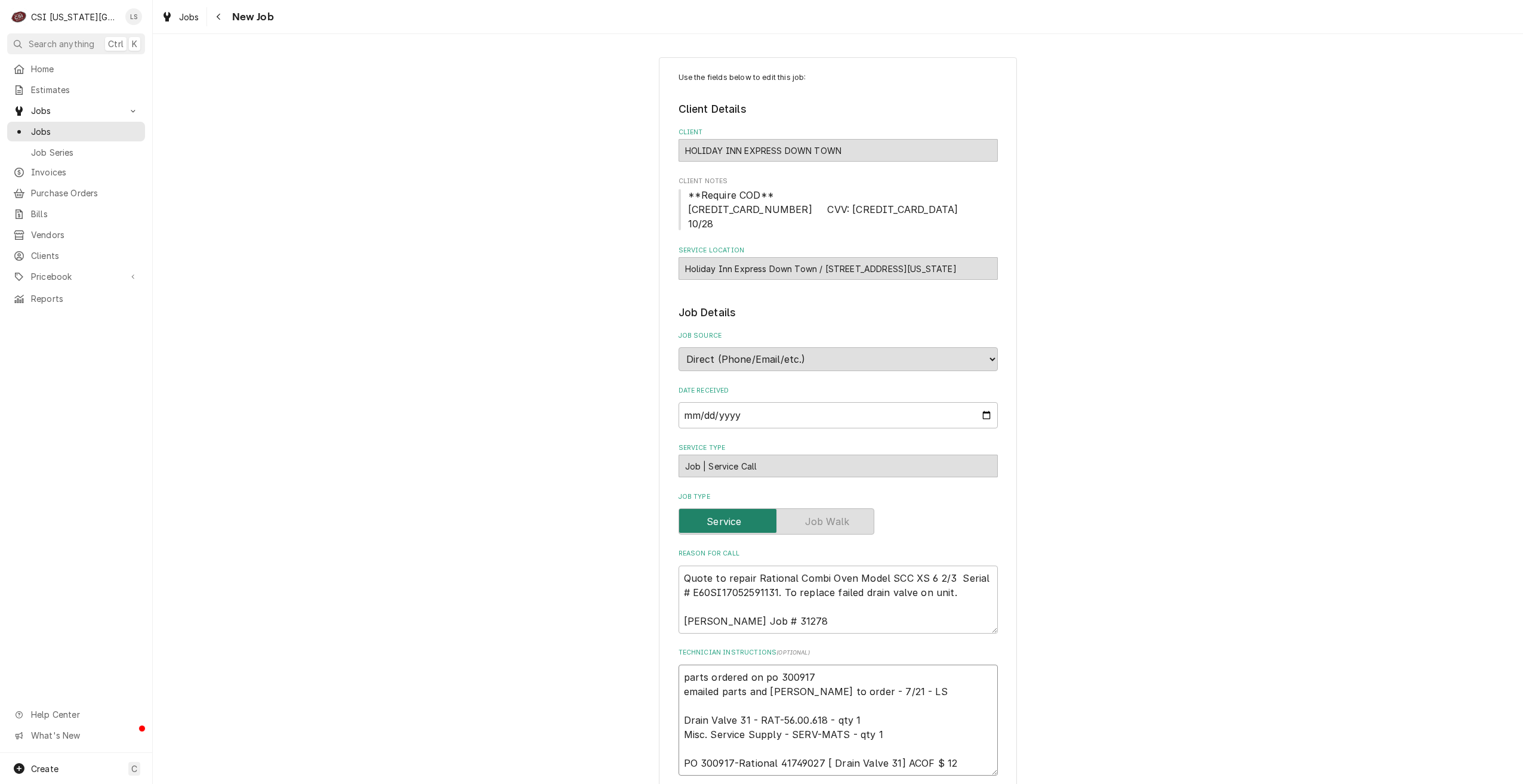
drag, startPoint x: 818, startPoint y: 661, endPoint x: 641, endPoint y: 662, distance: 177.0
click at [641, 662] on div "Use the fields below to edit this job: Client Details Client HOLIDAY INN EXPRES…" at bounding box center [837, 763] width 1370 height 1435
click at [790, 665] on textarea "parts ordered on po 300917 emailed parts and [PERSON_NAME] to order - 7/21 - LS…" at bounding box center [838, 720] width 319 height 111
click at [1338, 224] on div "Use the fields below to edit this job: Client Details Client HOLIDAY INN EXPRES…" at bounding box center [837, 763] width 1370 height 1435
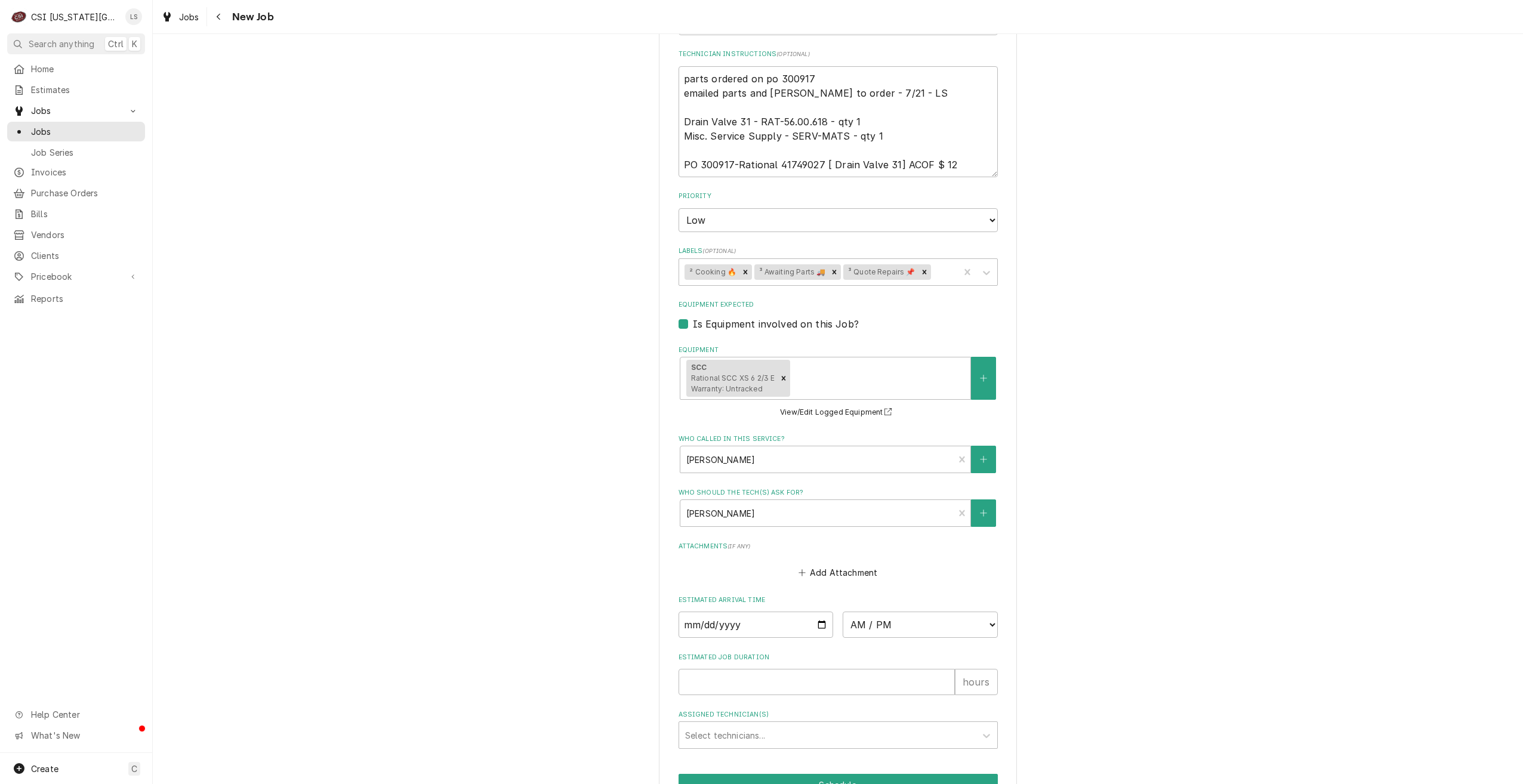
scroll to position [682, 0]
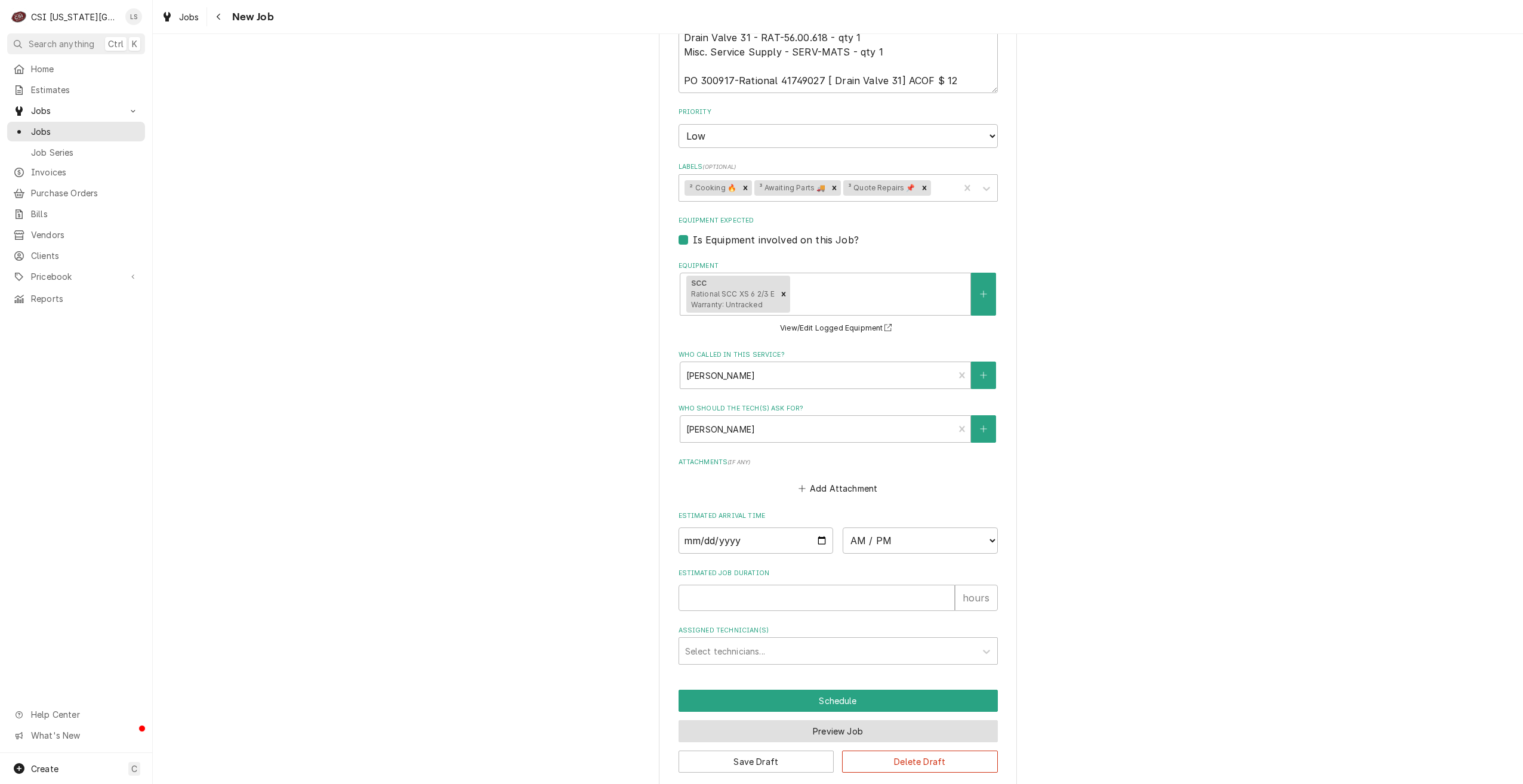
click at [856, 726] on button "Preview Job" at bounding box center [838, 731] width 319 height 22
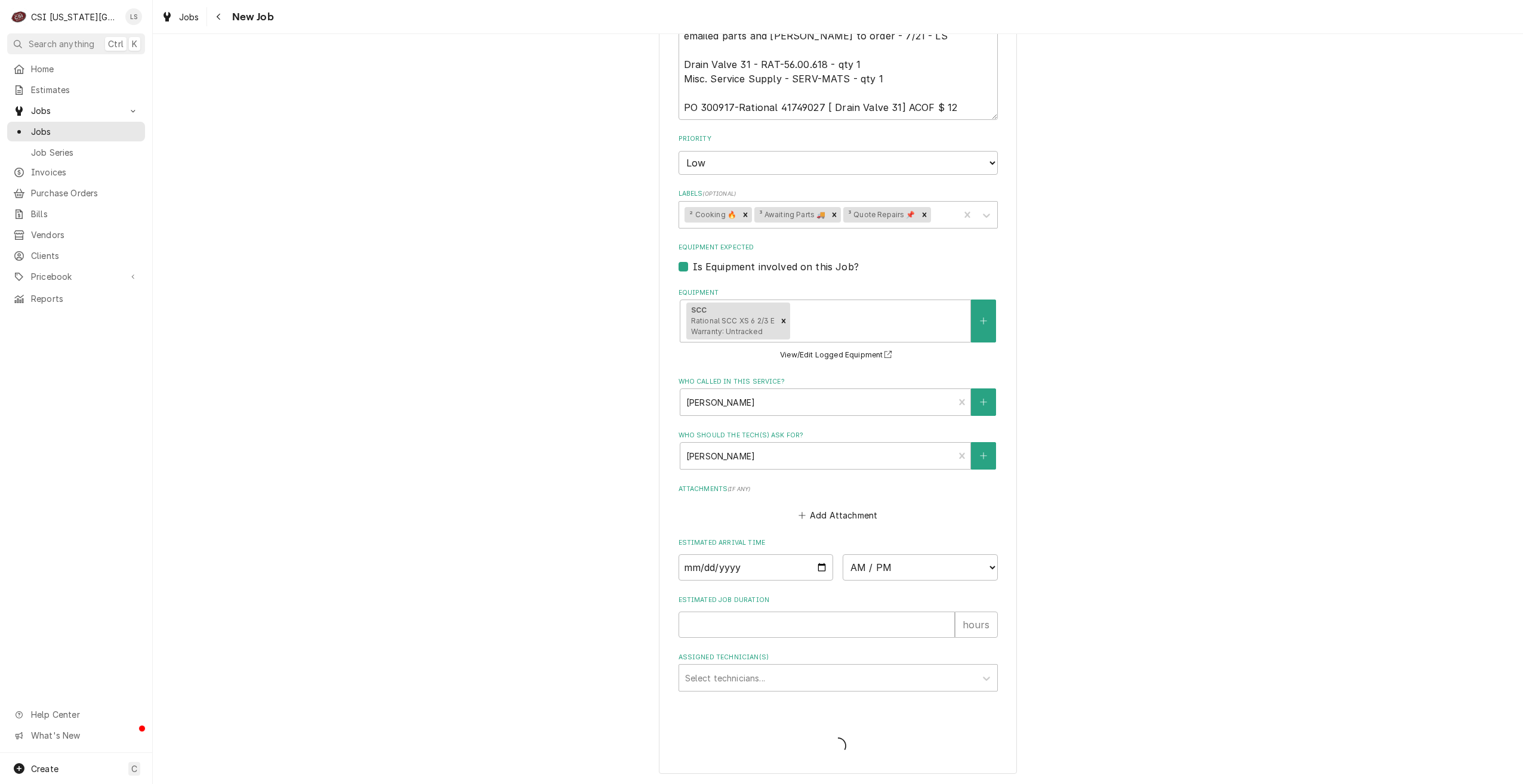
scroll to position [641, 0]
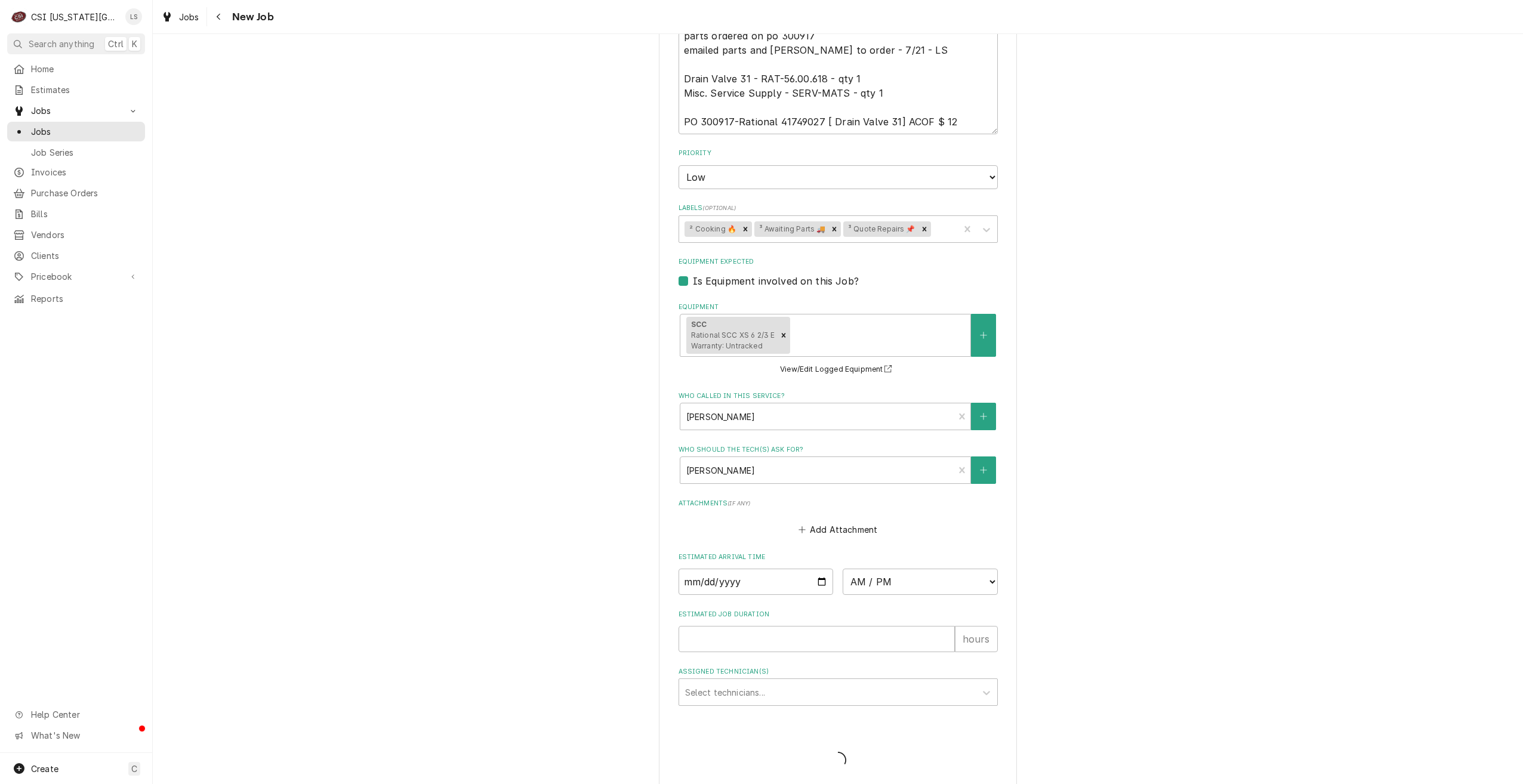
type textarea "x"
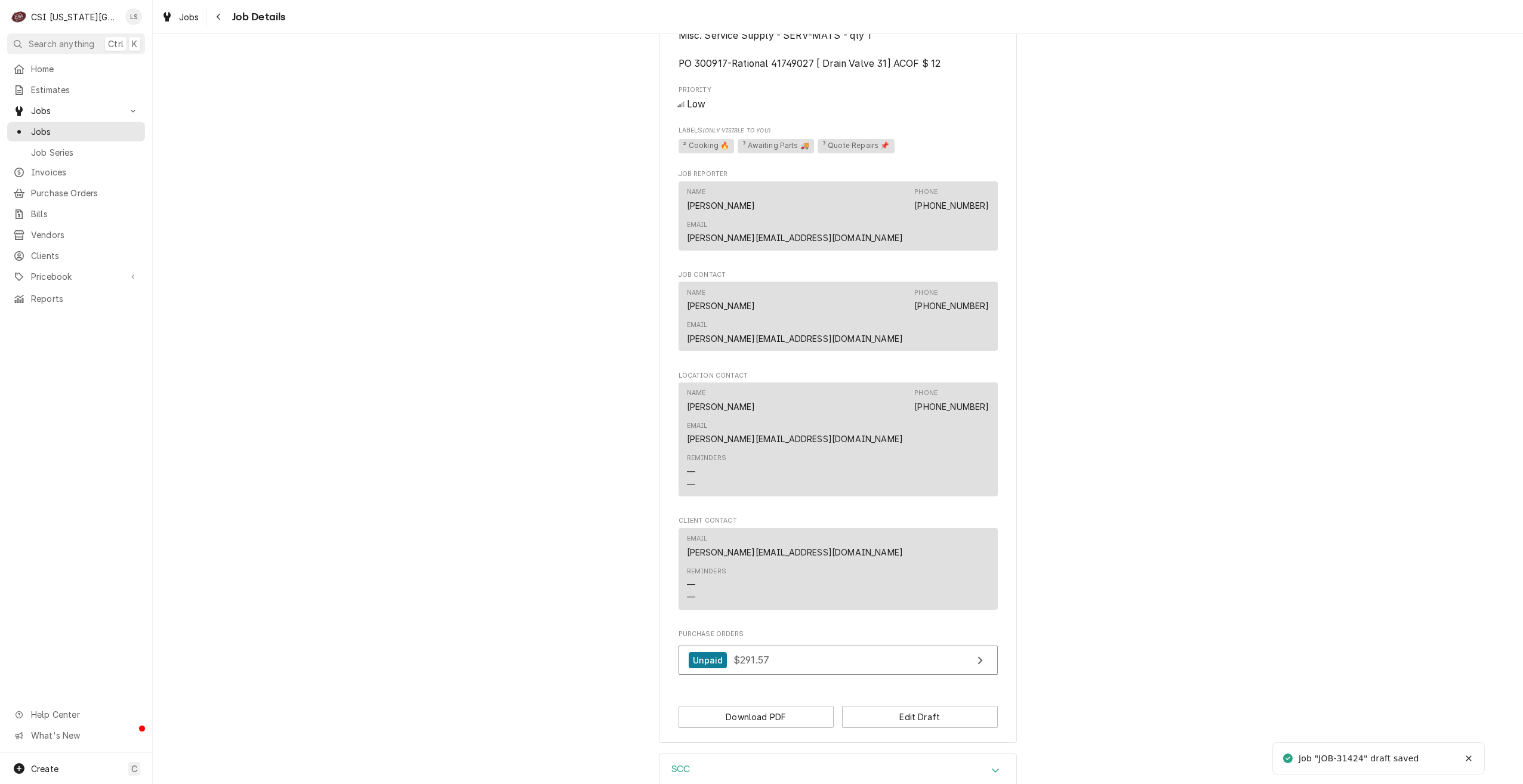
scroll to position [713, 0]
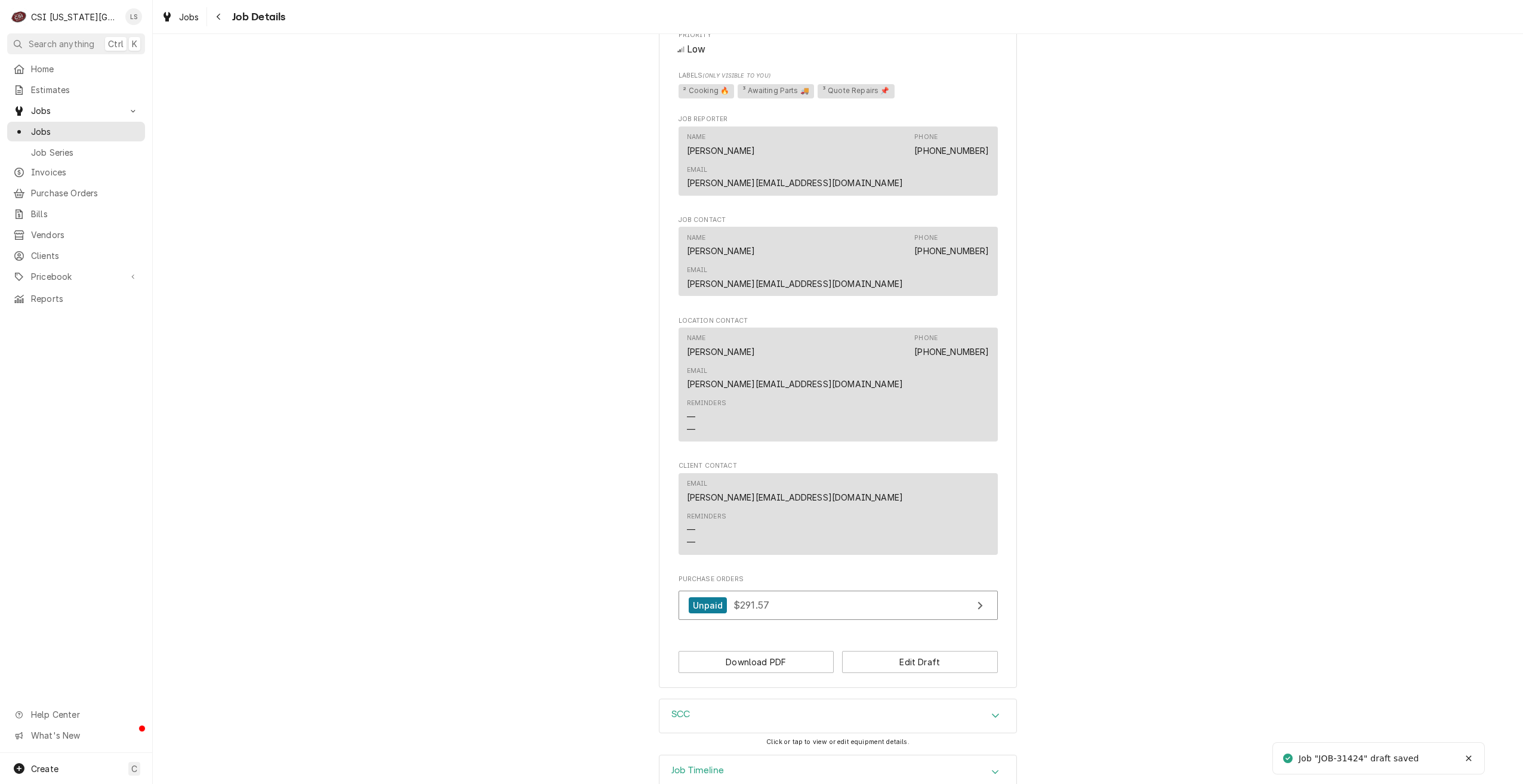
click at [946, 755] on div "Job Timeline" at bounding box center [838, 771] width 357 height 33
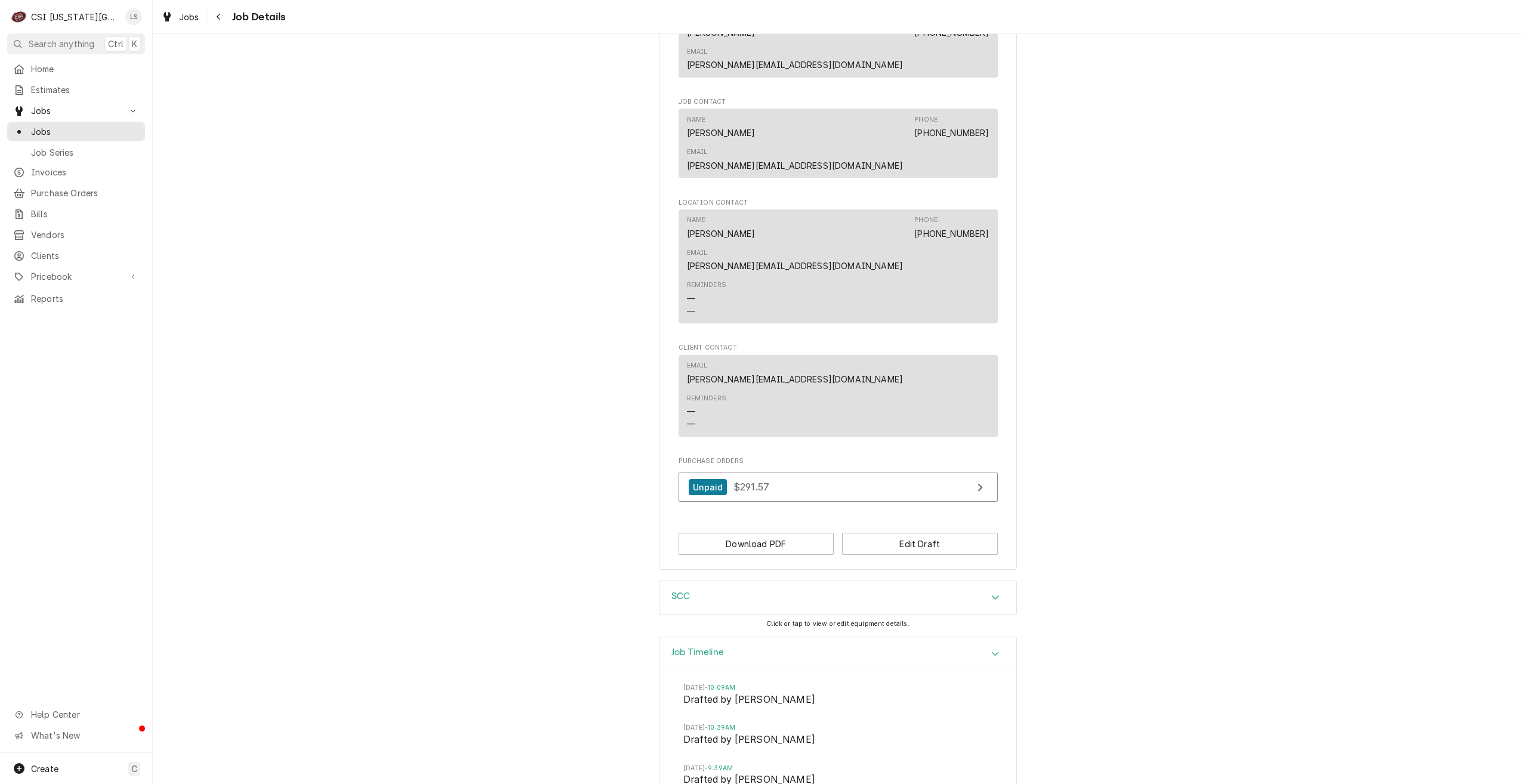
scroll to position [892, 0]
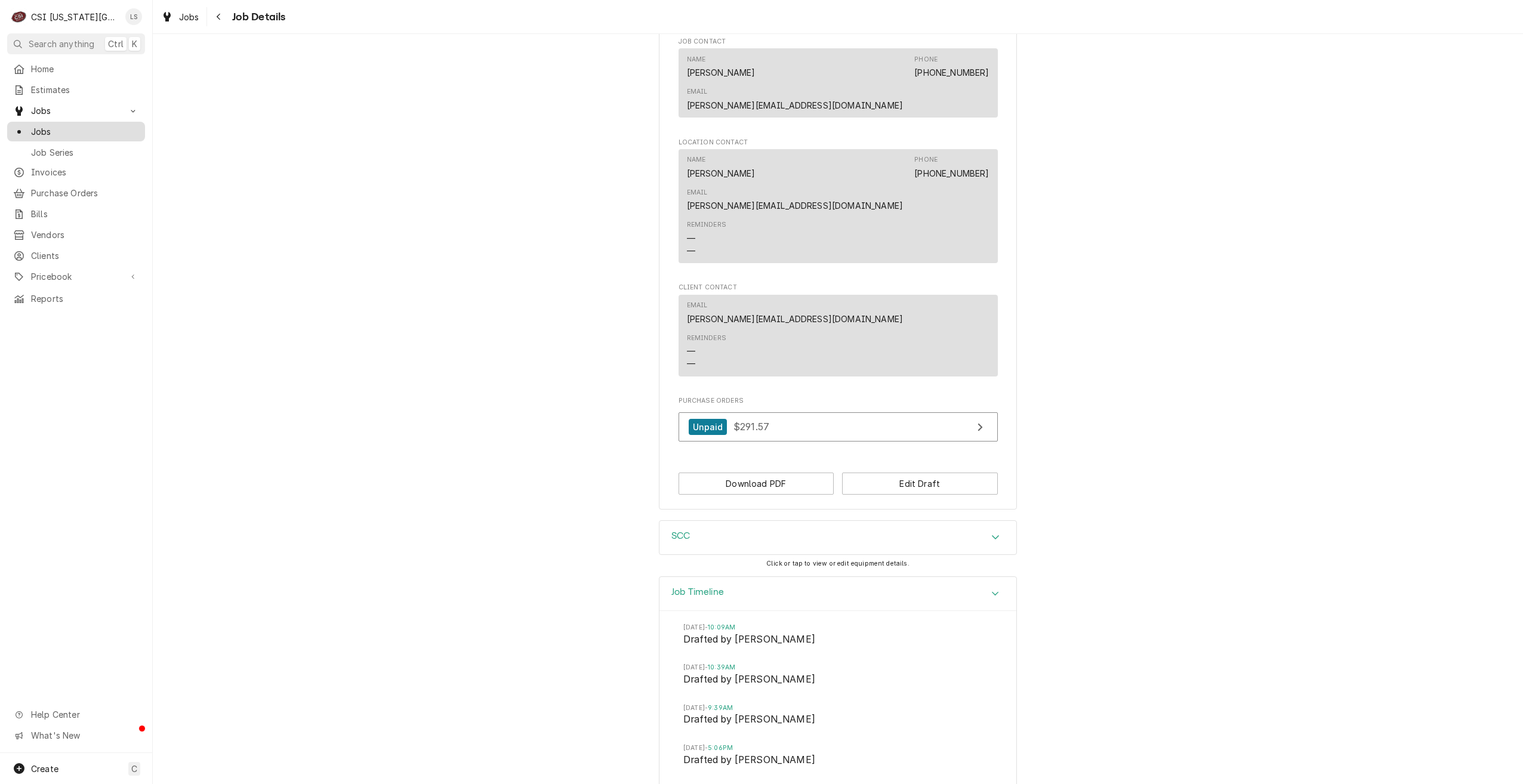
click at [56, 126] on span "Jobs" at bounding box center [85, 131] width 108 height 13
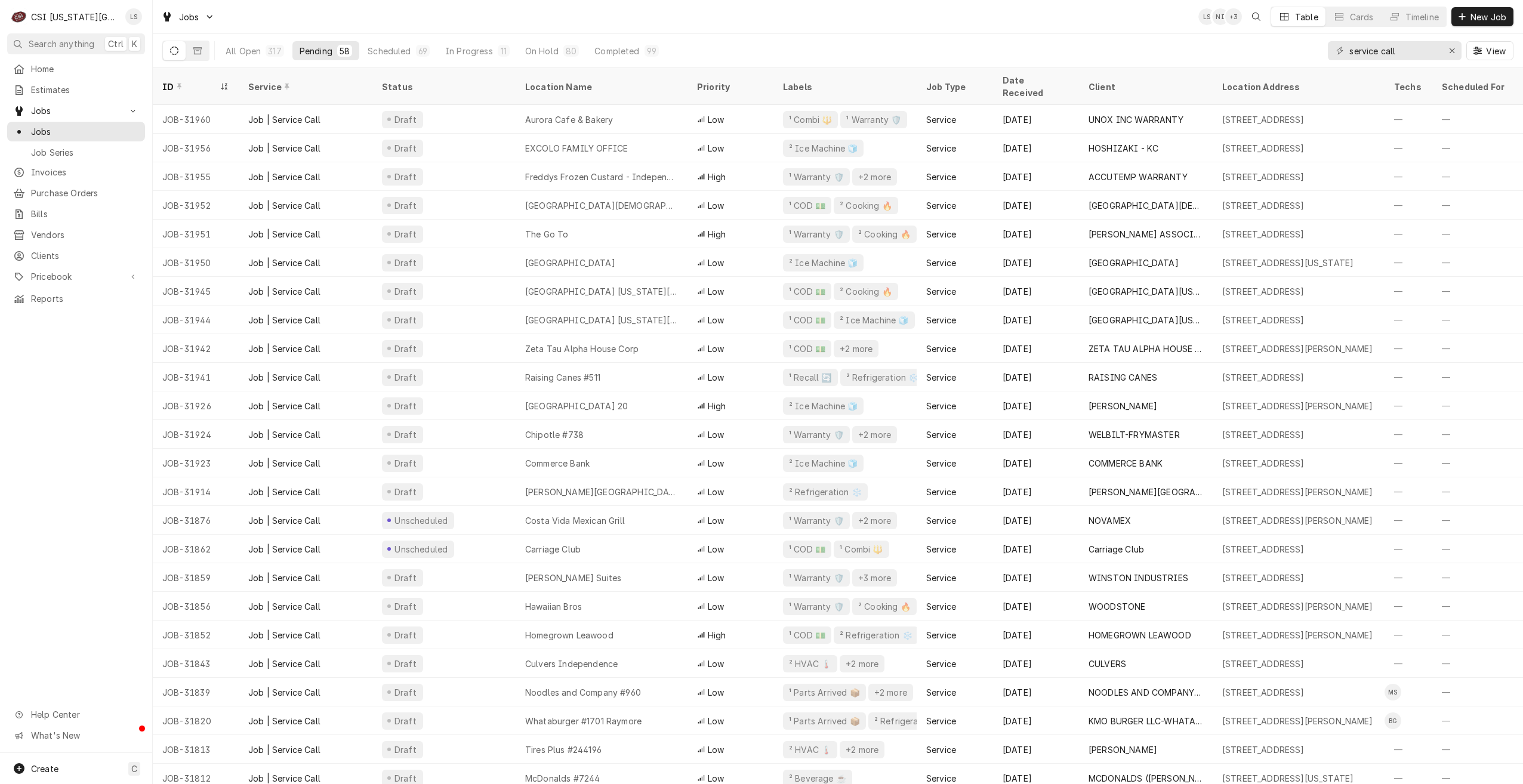
click at [944, 29] on div "Jobs LS NI + 3 Table Cards Timeline New Job" at bounding box center [837, 16] width 1370 height 33
click at [1140, 40] on div "All Open 317 Pending 58 Scheduled 69 In Progress 11 On Hold 80 Completed 99 ser…" at bounding box center [837, 50] width 1351 height 33
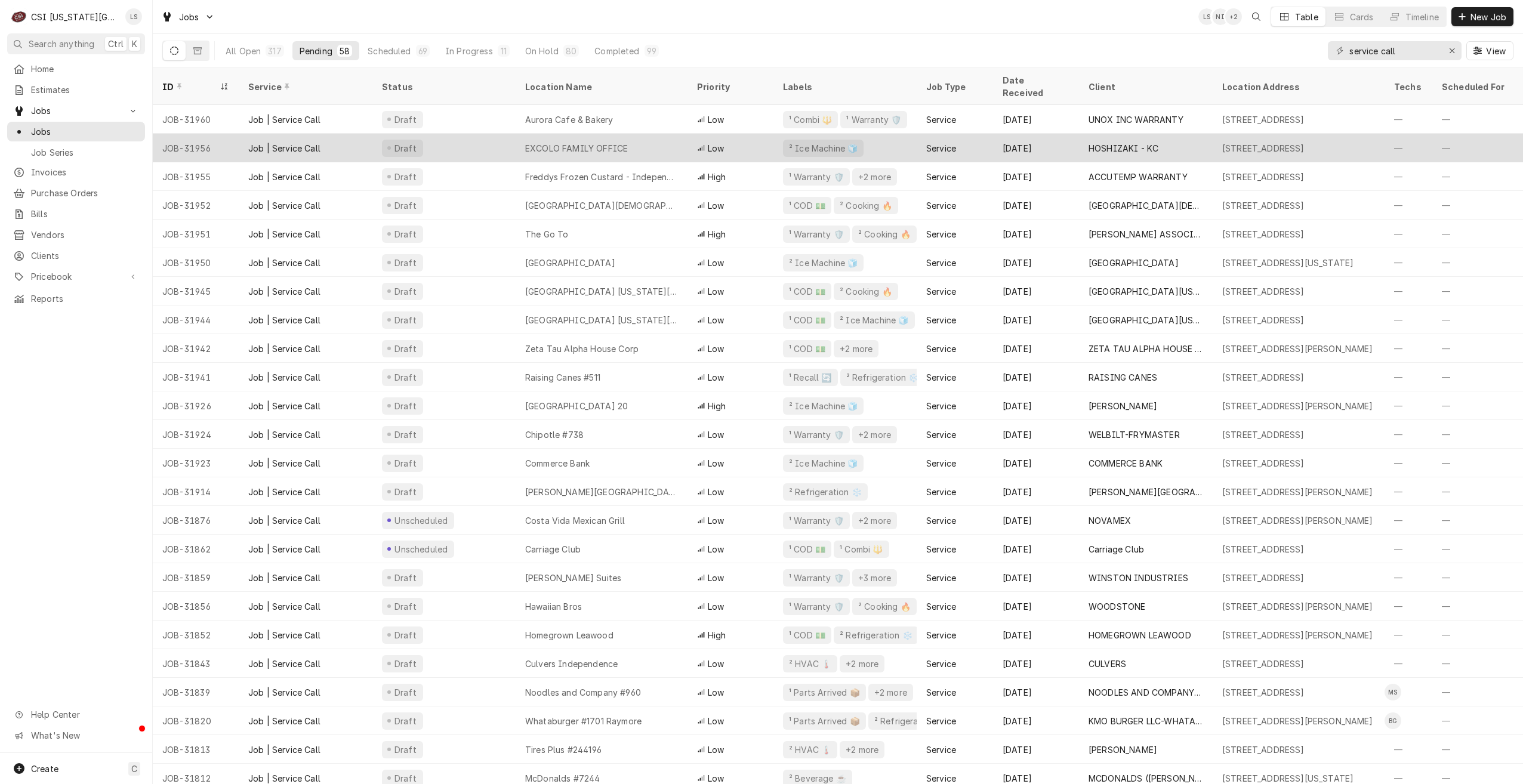
click at [635, 134] on div "EXCOLO FAMILY OFFICE" at bounding box center [602, 147] width 172 height 29
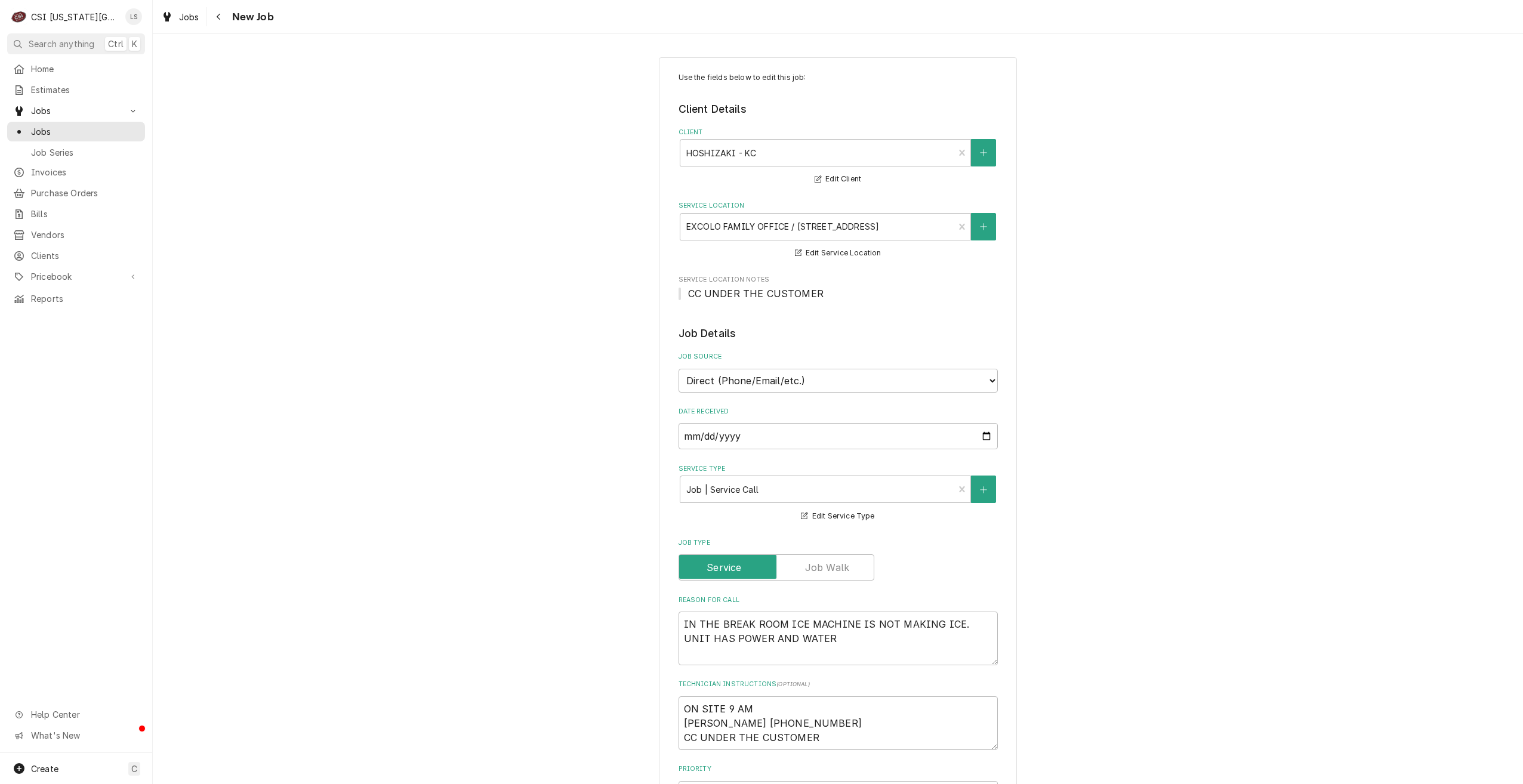
type textarea "x"
click at [63, 130] on span "Jobs" at bounding box center [85, 131] width 108 height 13
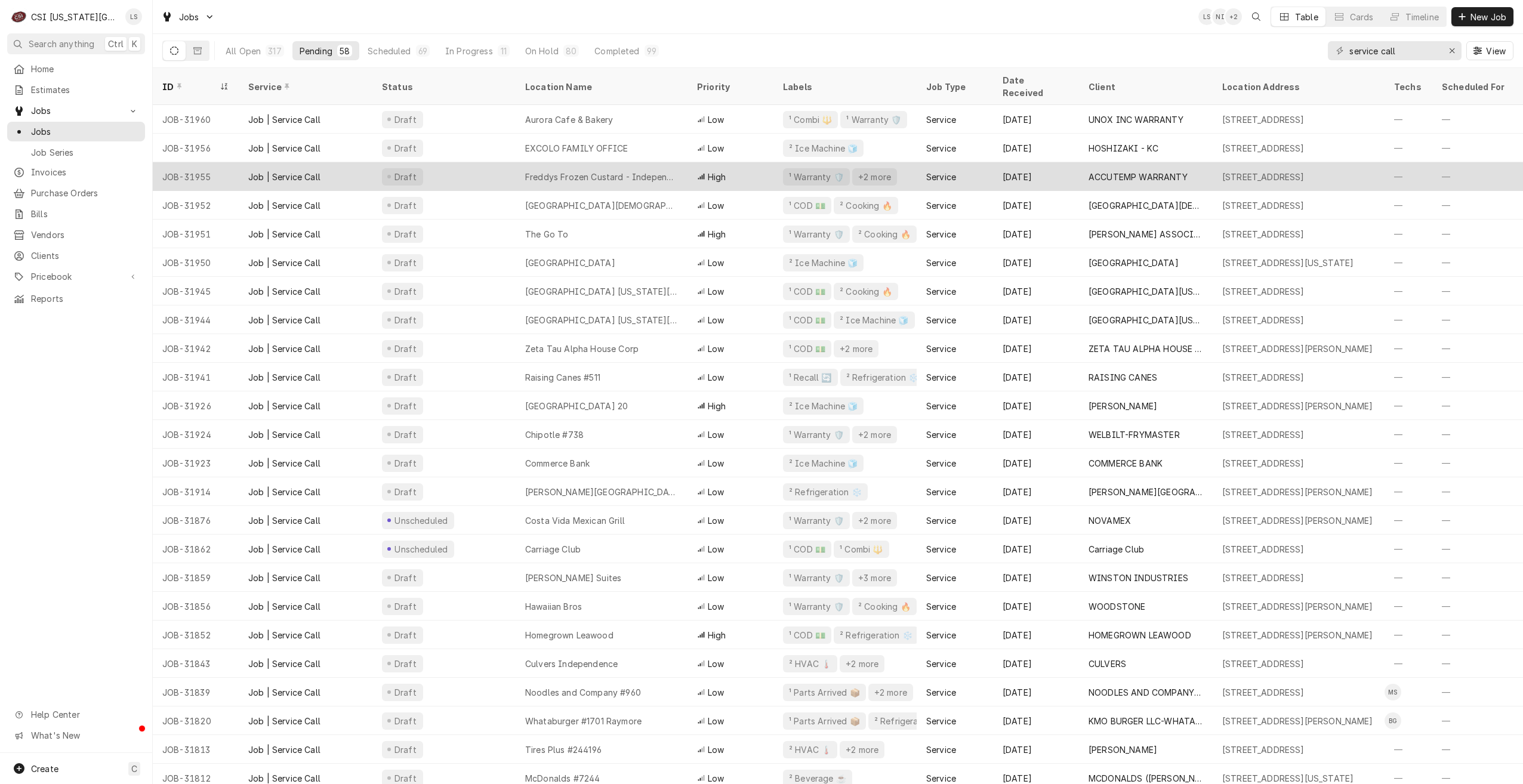
click at [642, 171] on div "Freddys Frozen Custard - Independence" at bounding box center [602, 177] width 153 height 13
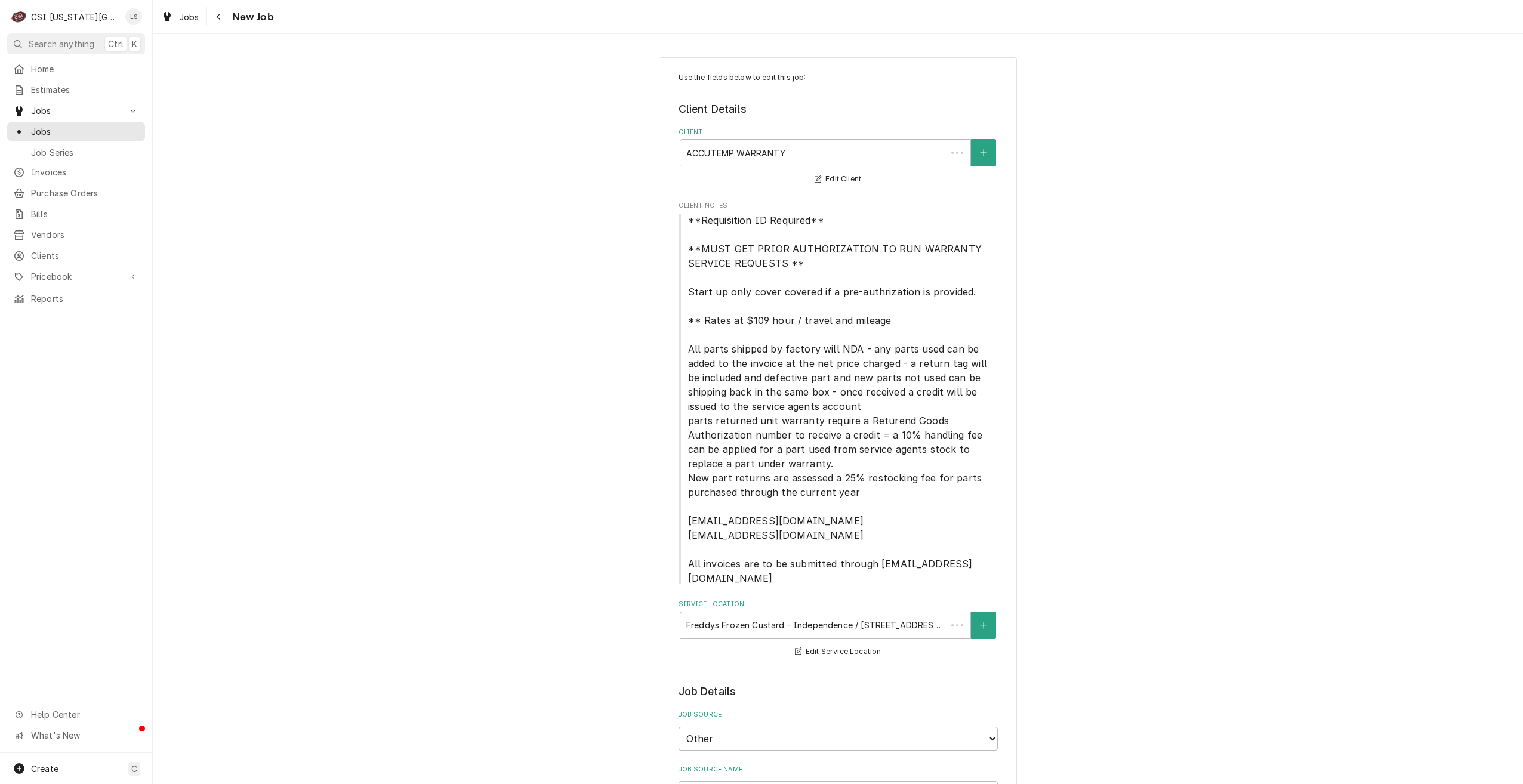
type textarea "x"
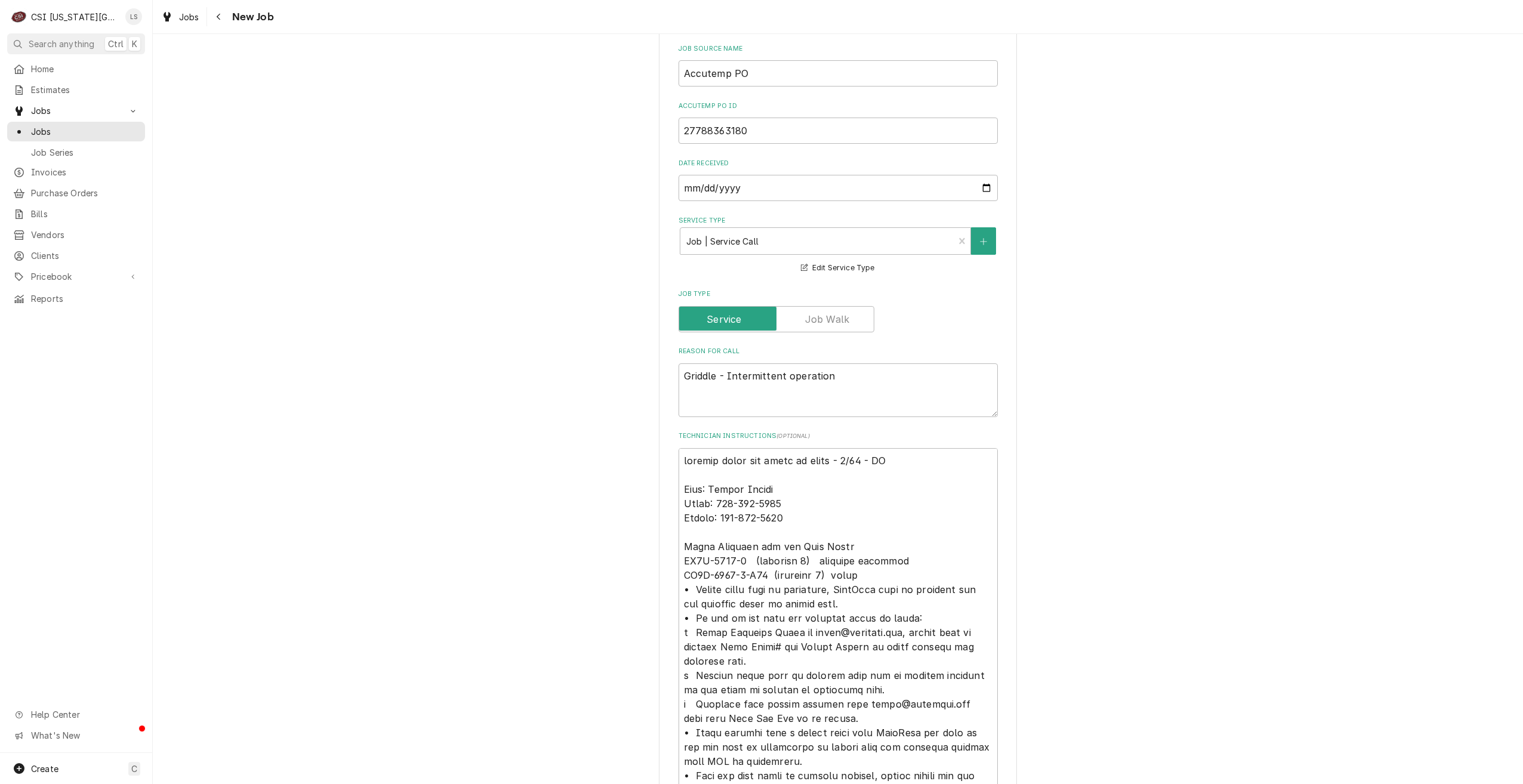
scroll to position [836, 0]
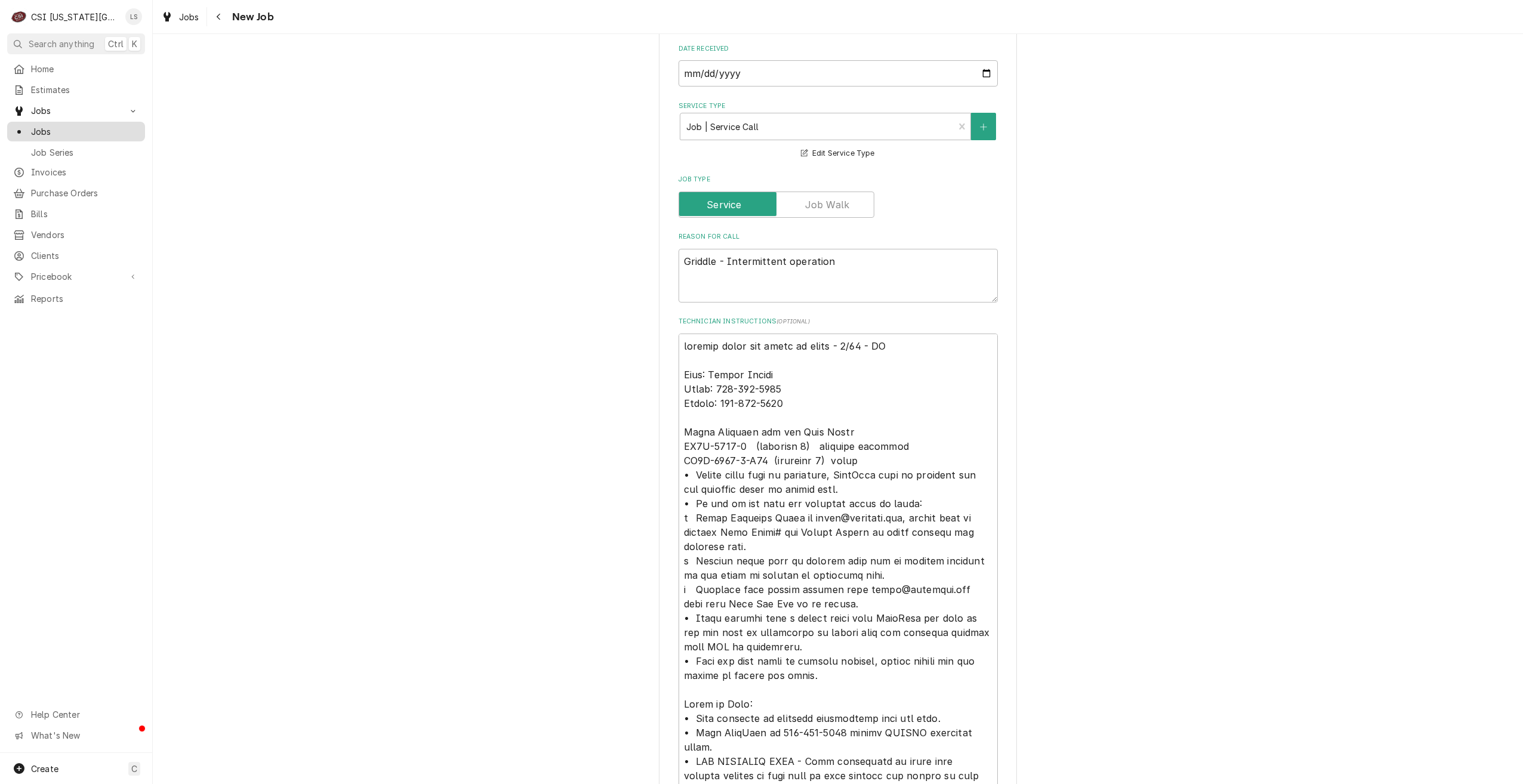
click at [134, 135] on link "Jobs" at bounding box center [76, 131] width 138 height 20
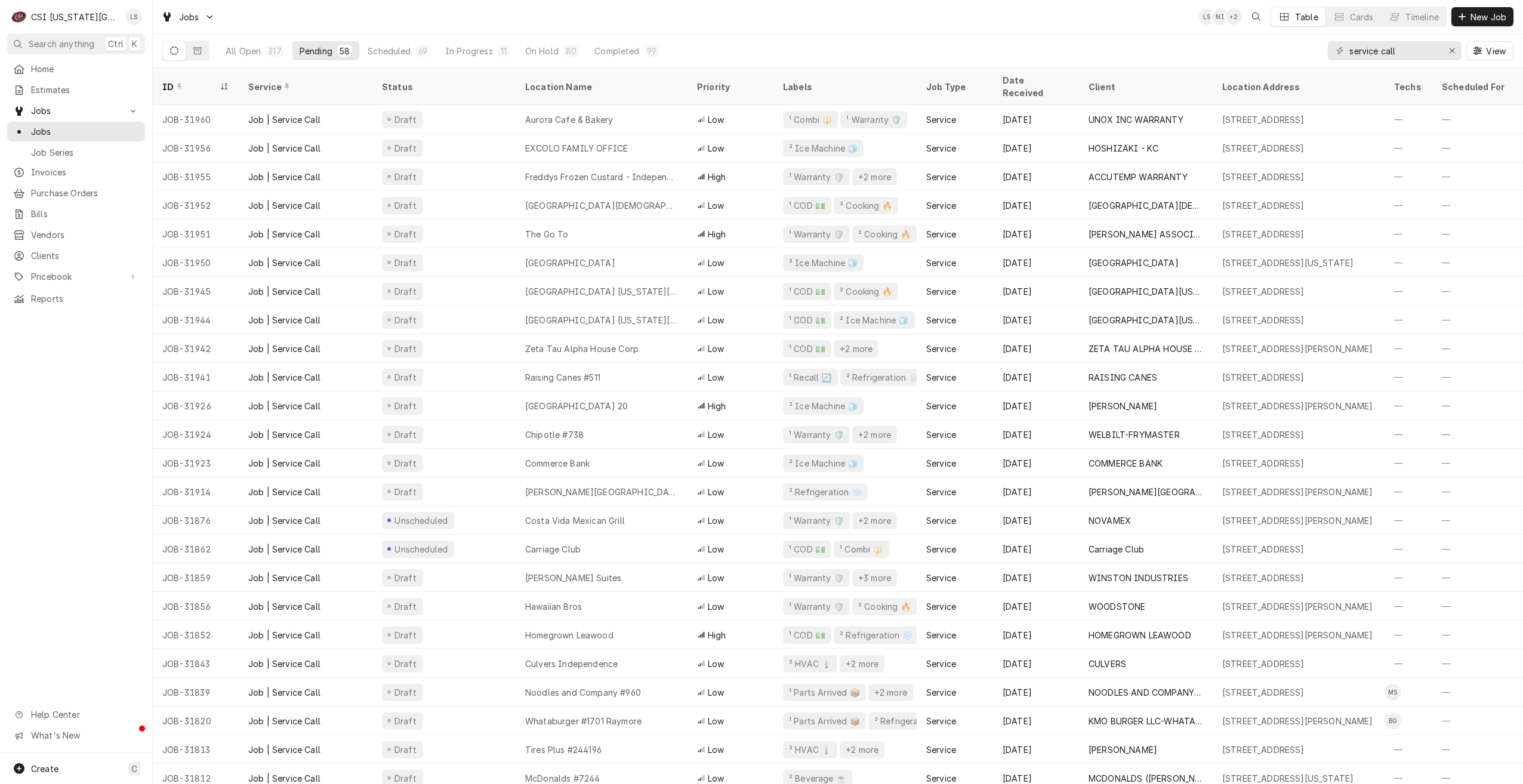
click at [921, 14] on div "Jobs LS NI + 2 Table Cards Timeline New Job" at bounding box center [837, 16] width 1370 height 33
click at [1034, 31] on div "Jobs LS NI + 2 Table Cards Timeline New Job" at bounding box center [837, 16] width 1370 height 33
click at [1040, 27] on div "Jobs LS NI + 2 Table Cards Timeline New Job" at bounding box center [837, 16] width 1370 height 33
click at [894, 25] on div "Jobs LS PP NI Table Cards Timeline New Job" at bounding box center [837, 16] width 1370 height 33
click at [715, 17] on div "Jobs LS PP NI Table Cards Timeline New Job" at bounding box center [837, 16] width 1370 height 33
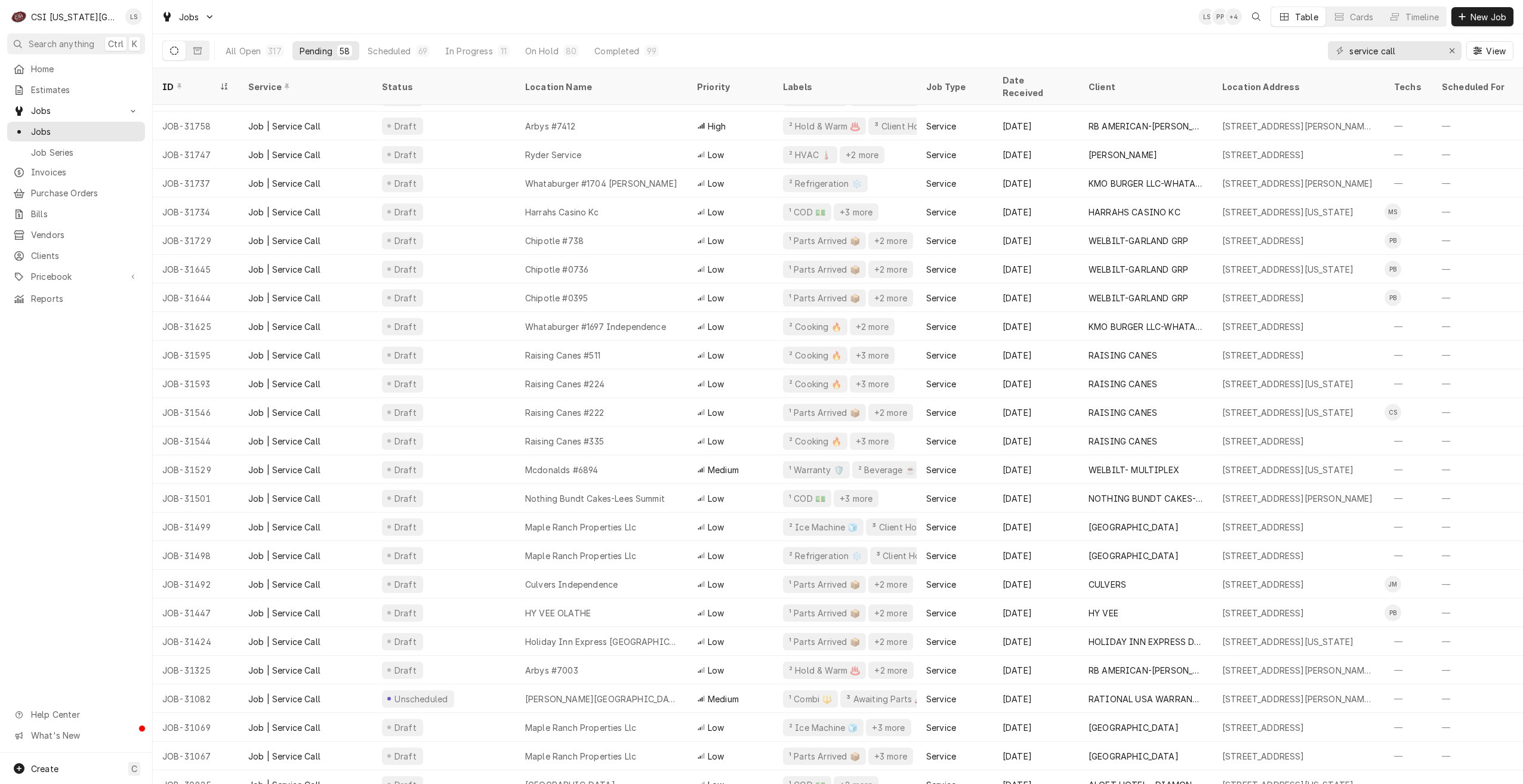
scroll to position [1005, 0]
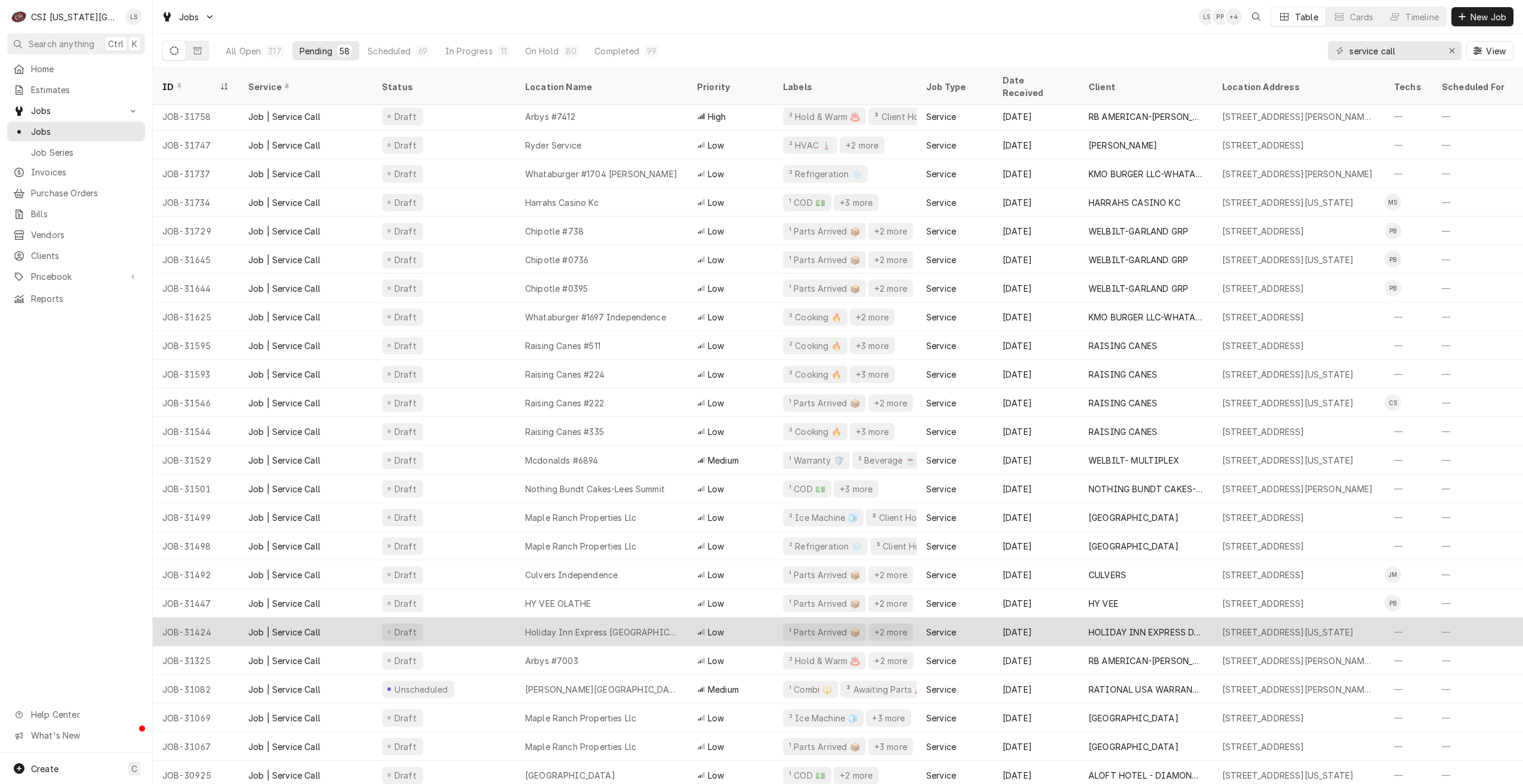
click at [648, 626] on div "Holiday Inn Express Down Town" at bounding box center [602, 631] width 153 height 13
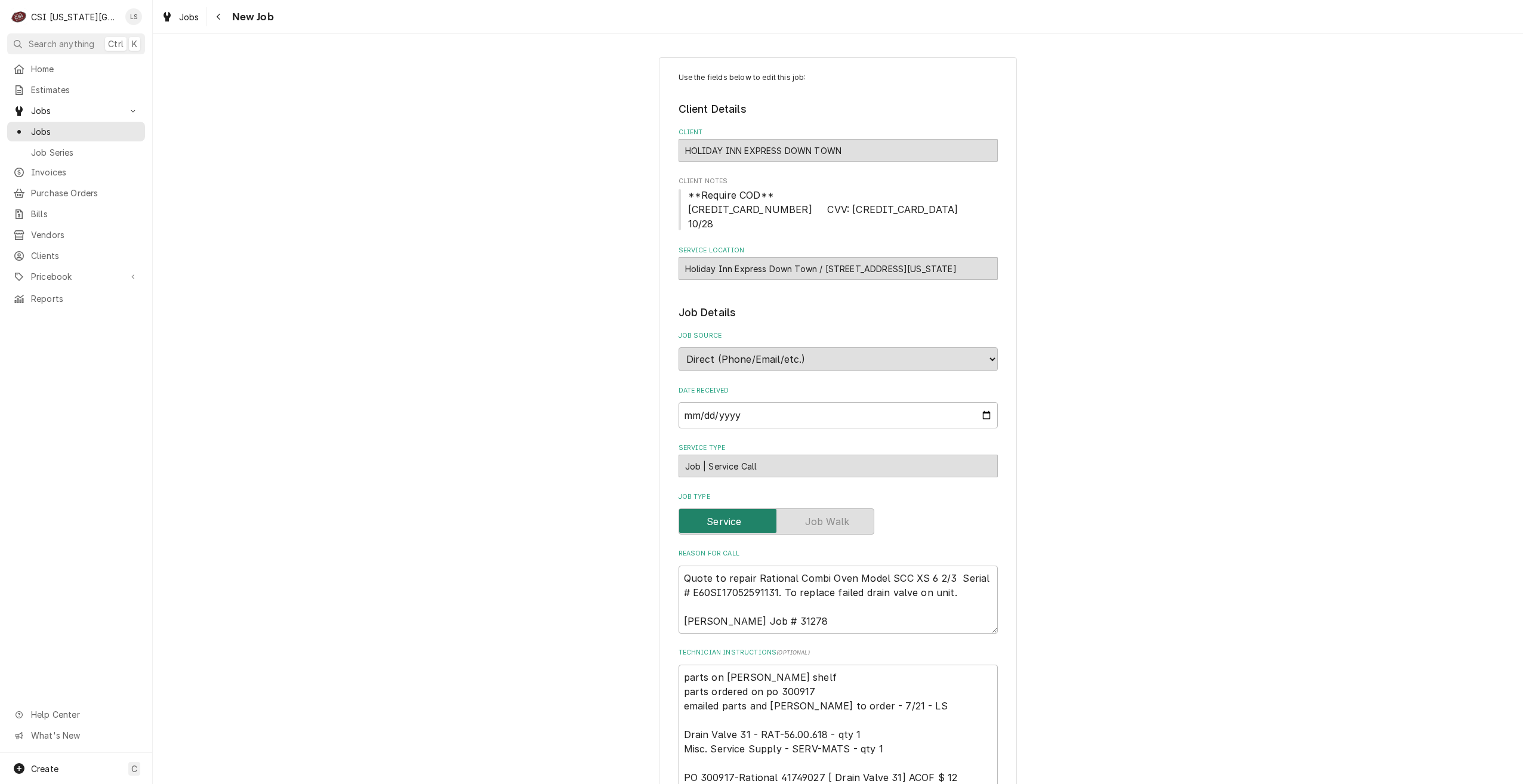
type textarea "x"
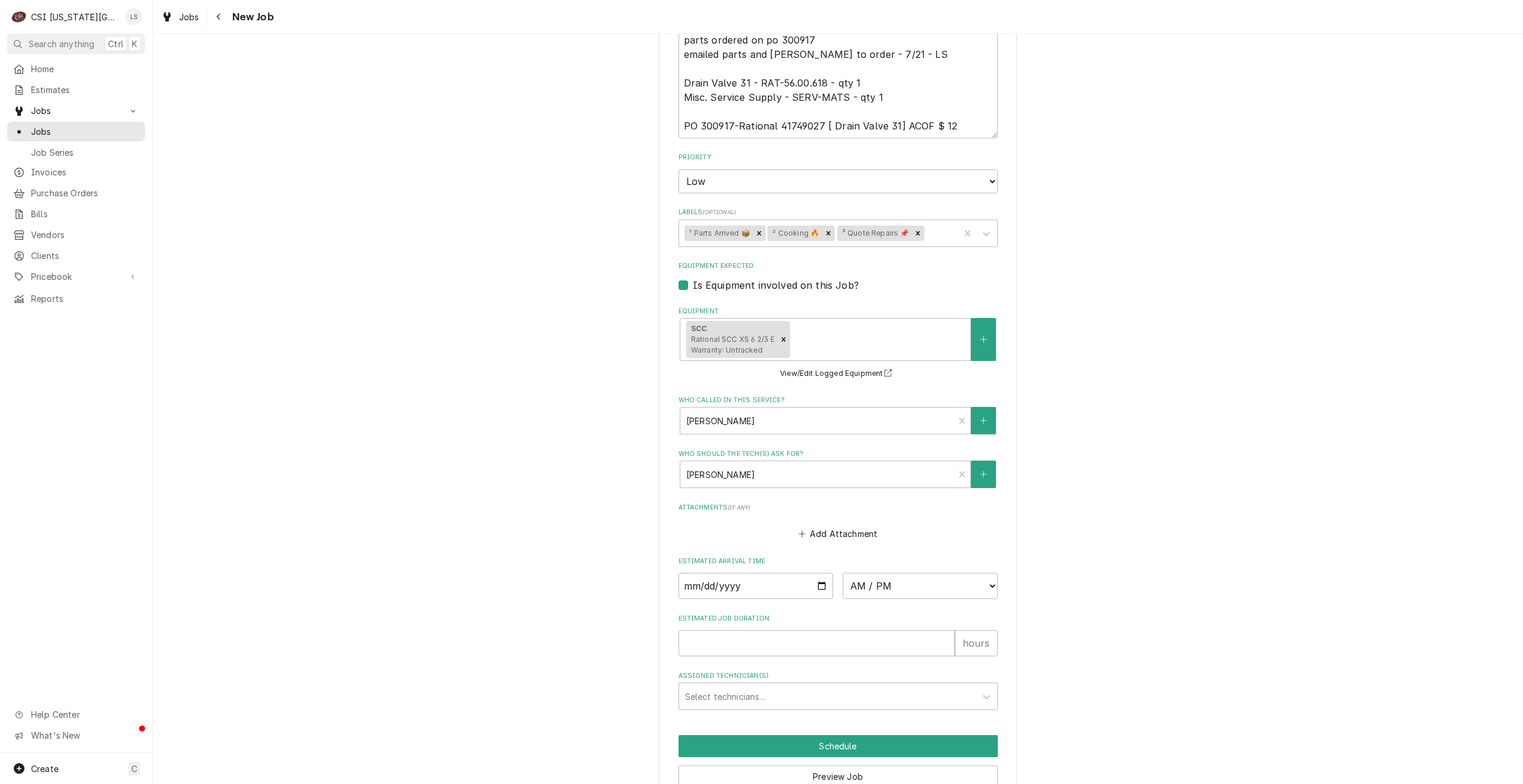
scroll to position [697, 0]
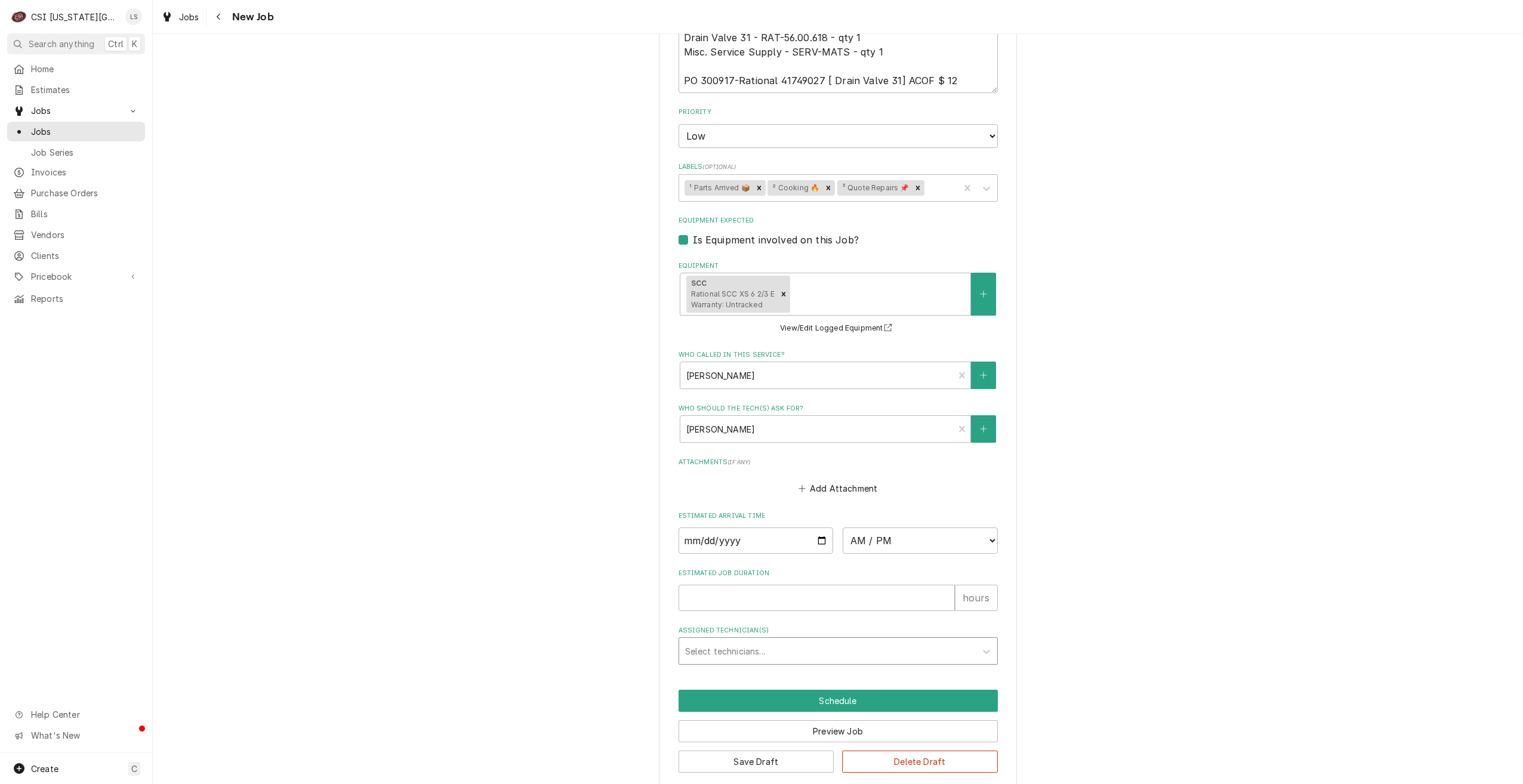
click at [812, 640] on div "Assigned Technician(s)" at bounding box center [828, 651] width 285 height 21
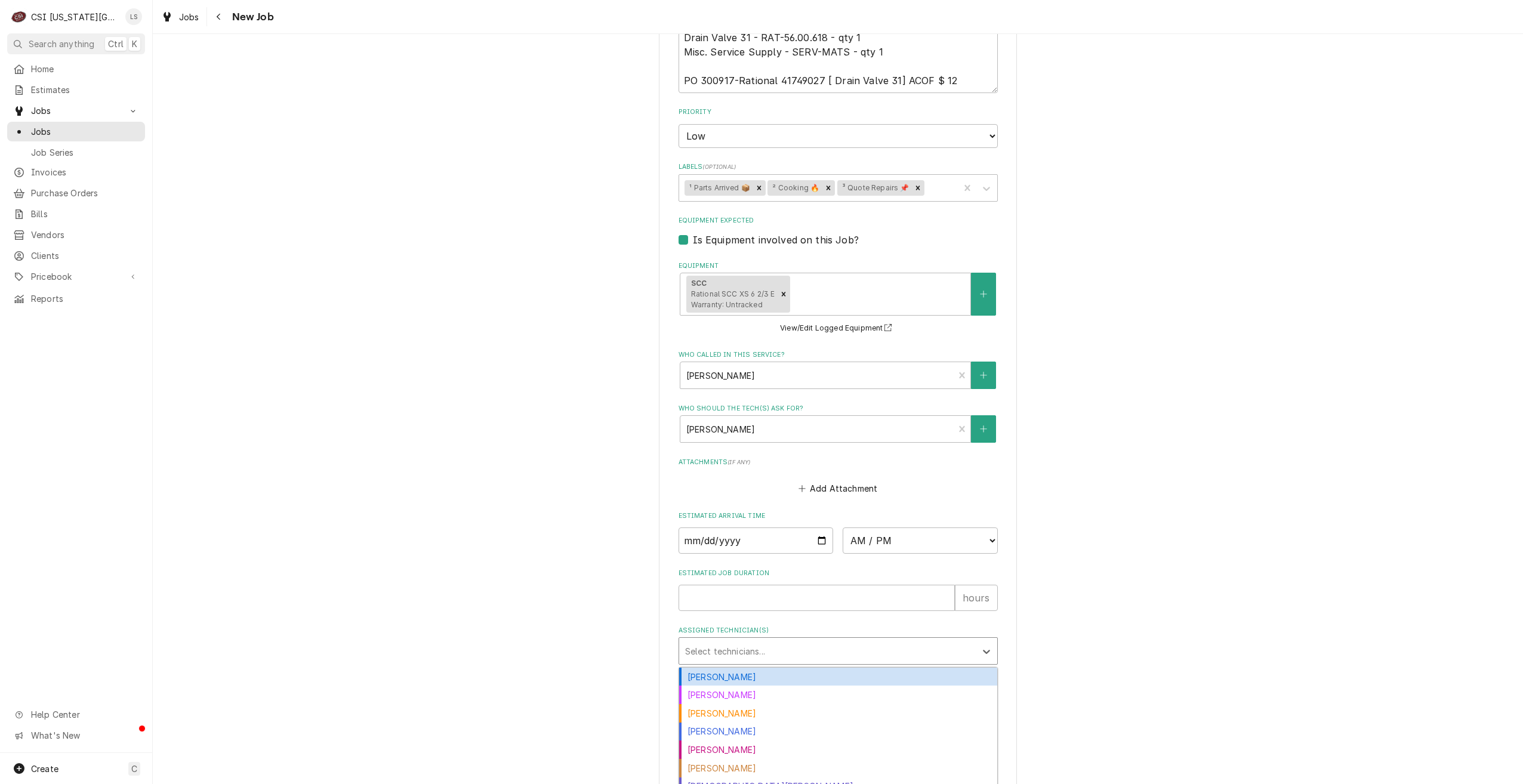
type input "a"
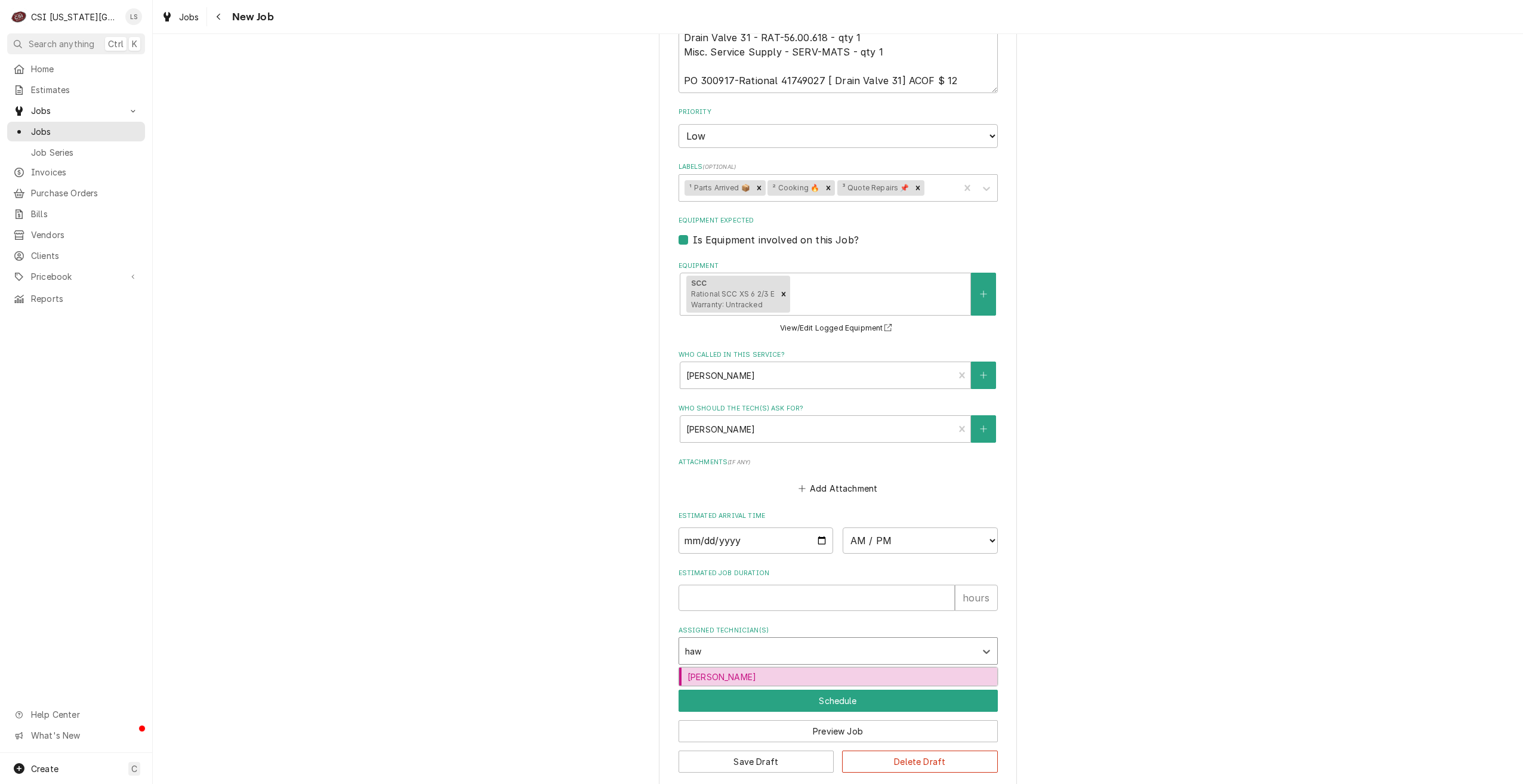
type input "hawk"
click at [799, 668] on div "Brian Hawkins" at bounding box center [838, 676] width 318 height 18
type textarea "x"
click at [759, 751] on button "Save Draft" at bounding box center [756, 762] width 156 height 22
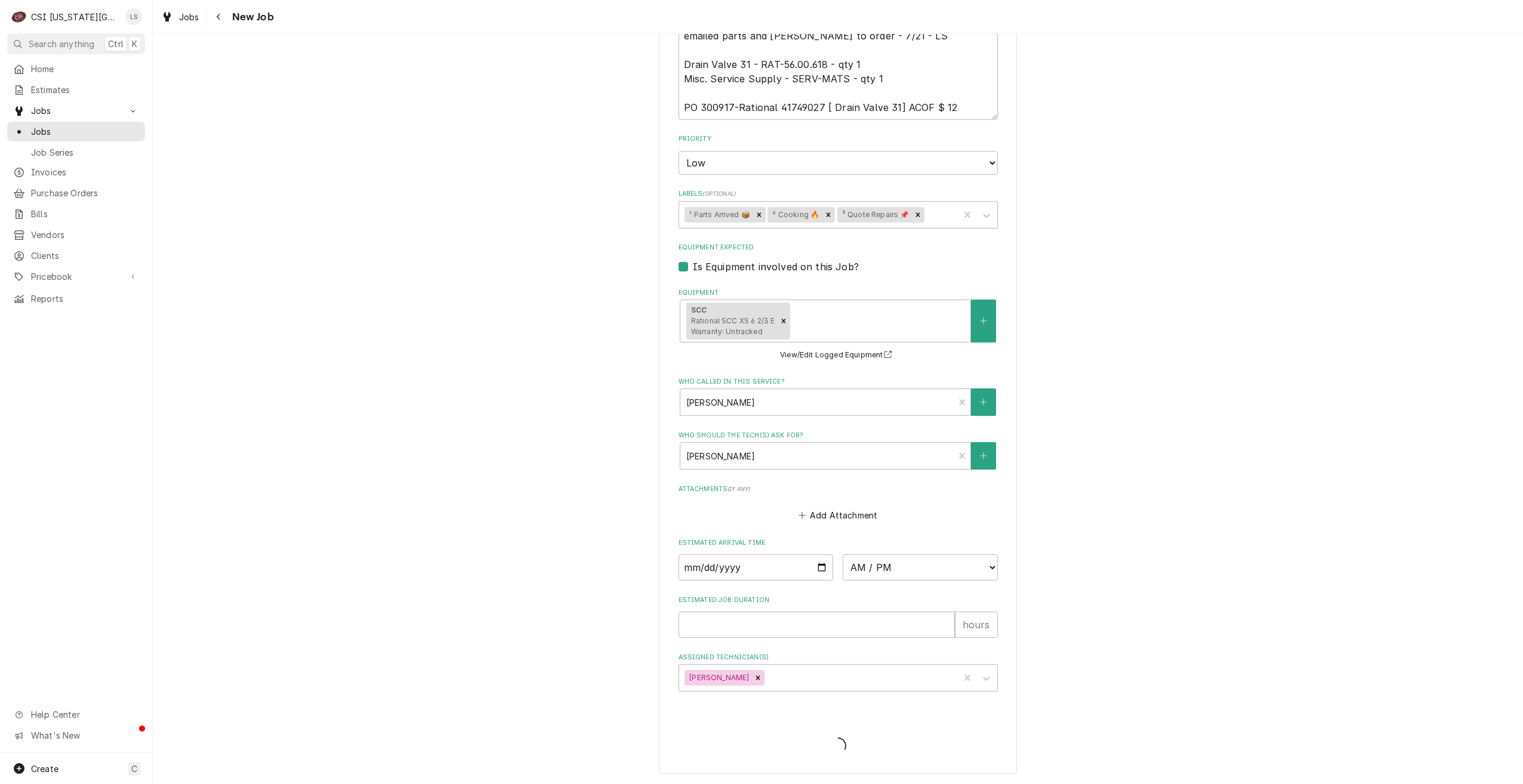
scroll to position [656, 0]
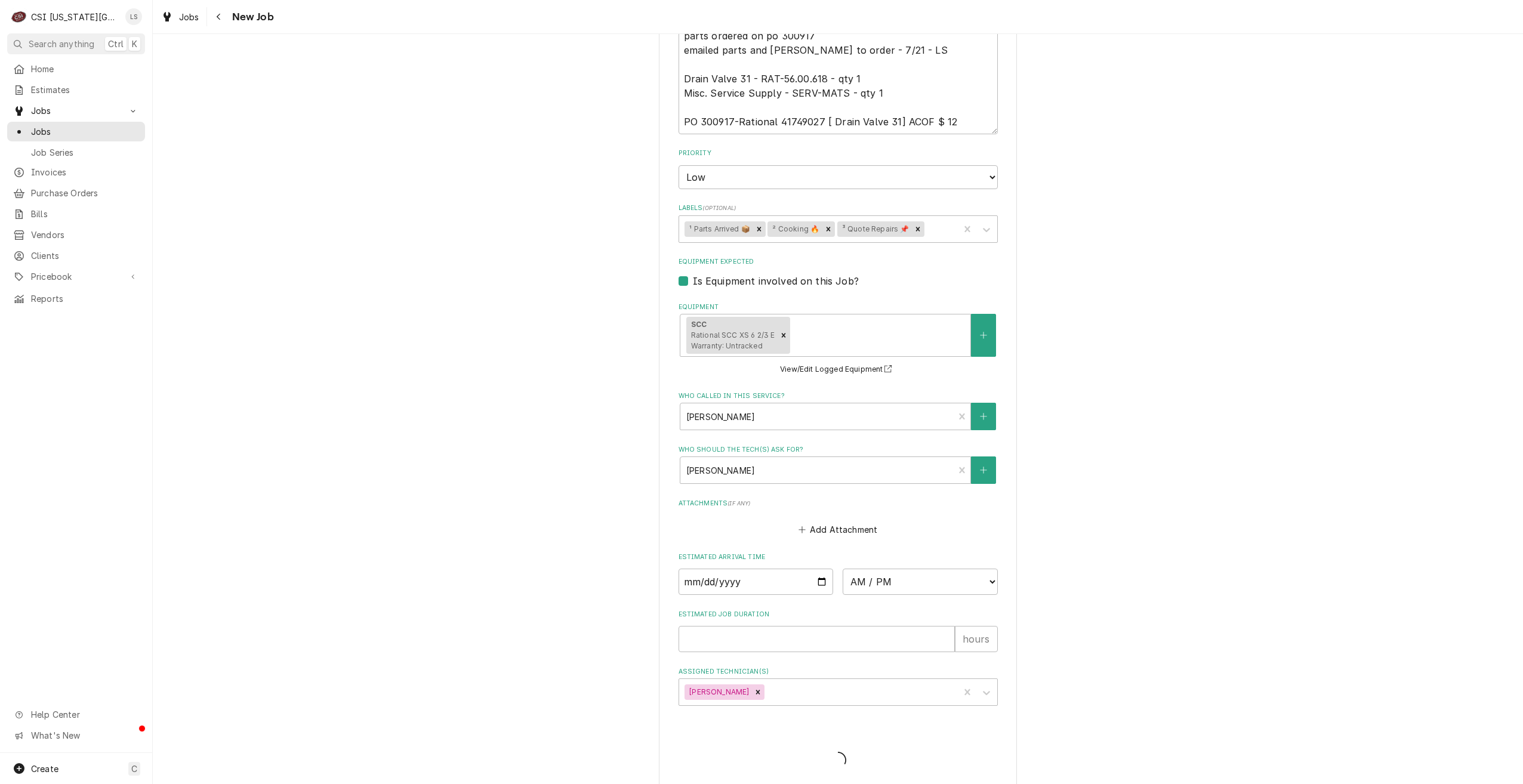
type textarea "x"
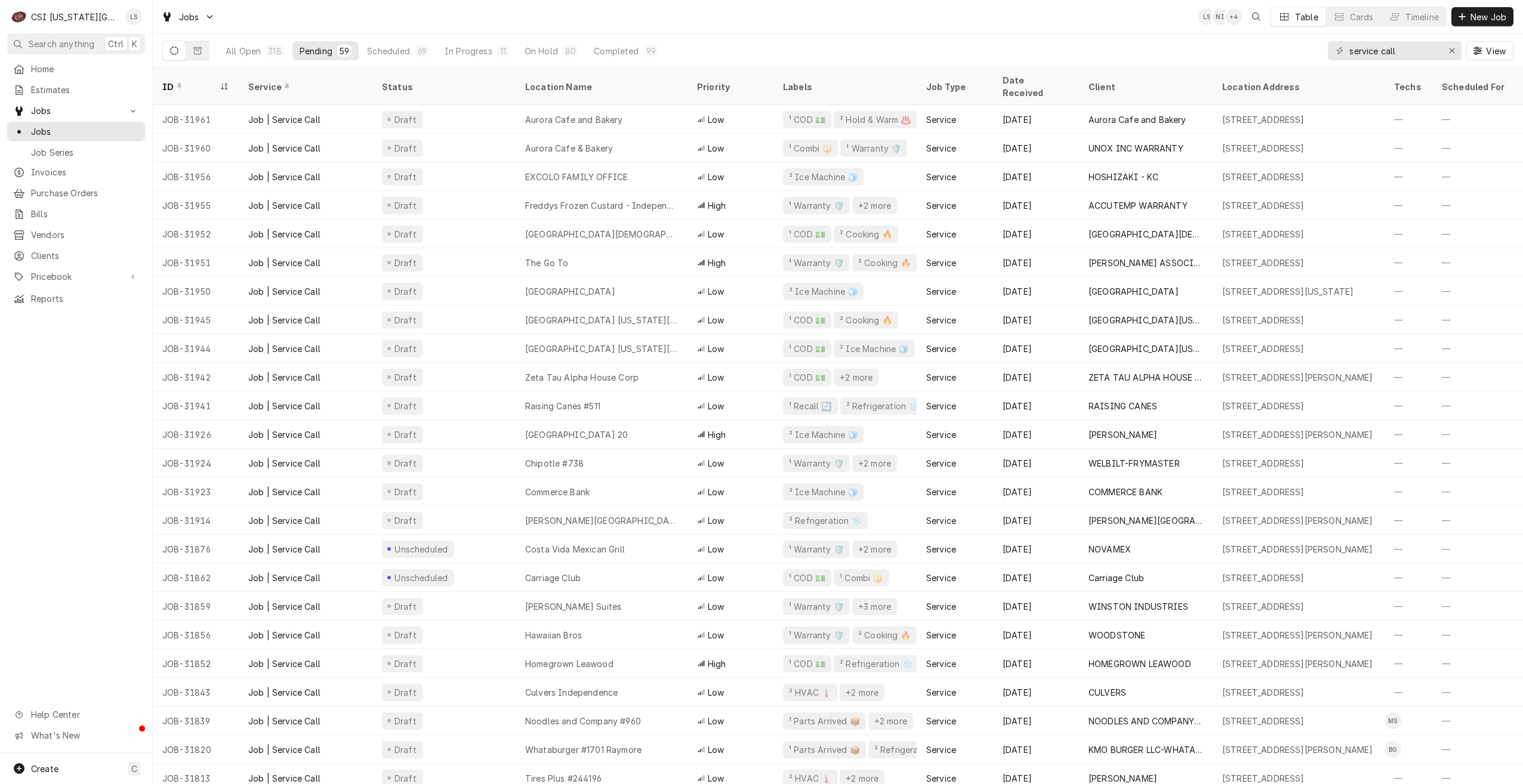
click at [1118, 24] on div "Jobs LS NI + 4 Table Cards Timeline New Job" at bounding box center [837, 16] width 1370 height 33
click at [1115, 29] on div "Jobs LS NI + 3 Table Cards Timeline New Job" at bounding box center [837, 16] width 1370 height 33
click at [859, 25] on div "Jobs LS NI + 3 Table Cards Timeline New Job" at bounding box center [837, 16] width 1370 height 33
click at [708, 16] on div "Jobs LS TL + 2 Table Cards Timeline New Job" at bounding box center [837, 16] width 1370 height 33
click at [871, 25] on div "Jobs LS LS + 2 Table Cards Timeline New Job" at bounding box center [837, 16] width 1370 height 33
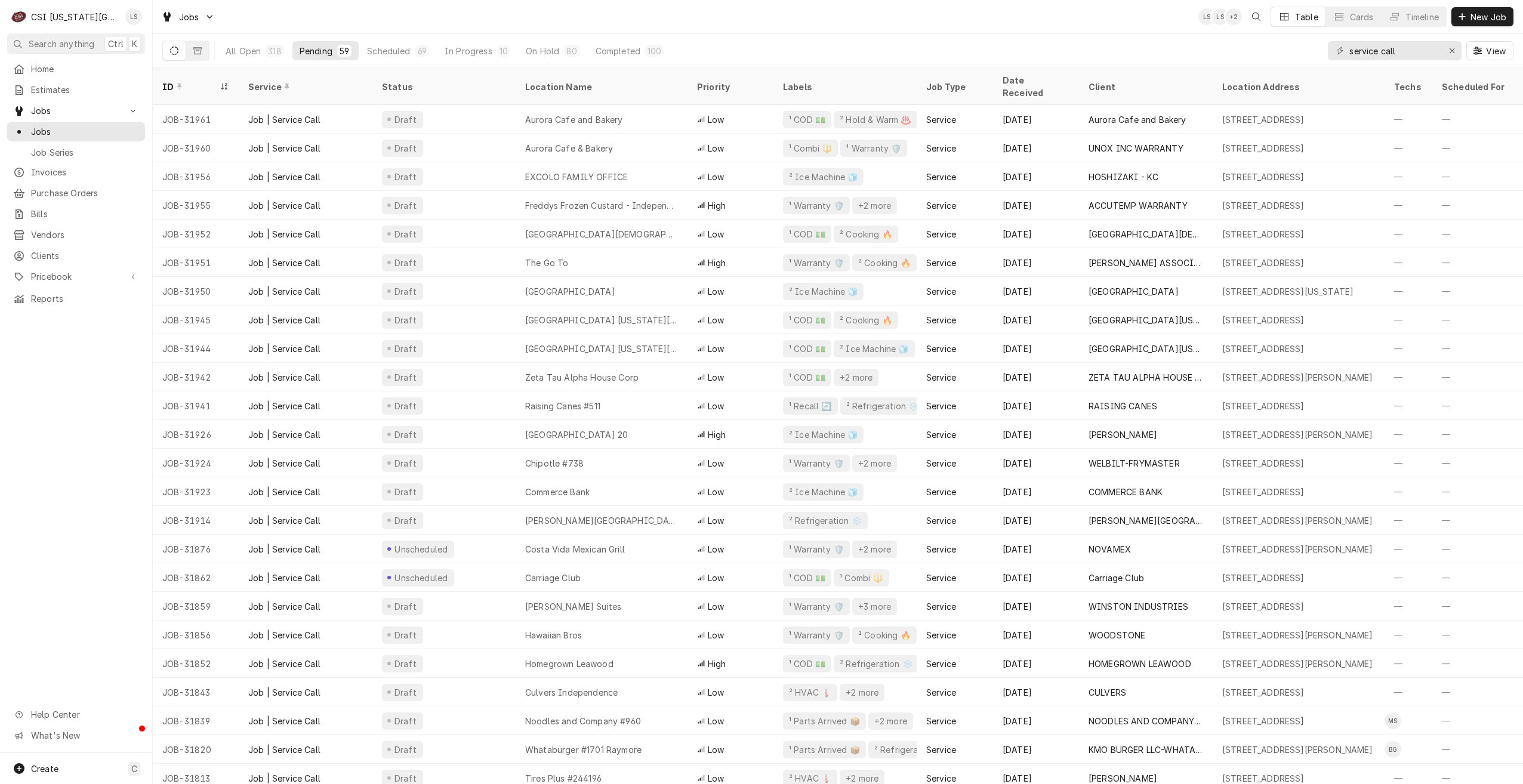
click at [924, 24] on div "Jobs LS LS + 2 Table Cards Timeline New Job" at bounding box center [837, 16] width 1370 height 33
drag, startPoint x: 1403, startPoint y: 49, endPoint x: 1292, endPoint y: 51, distance: 111.0
click at [1292, 51] on div "All Open 318 Pending 59 Scheduled 69 In Progress 10 On Hold 80 Completed 100 se…" at bounding box center [837, 50] width 1351 height 33
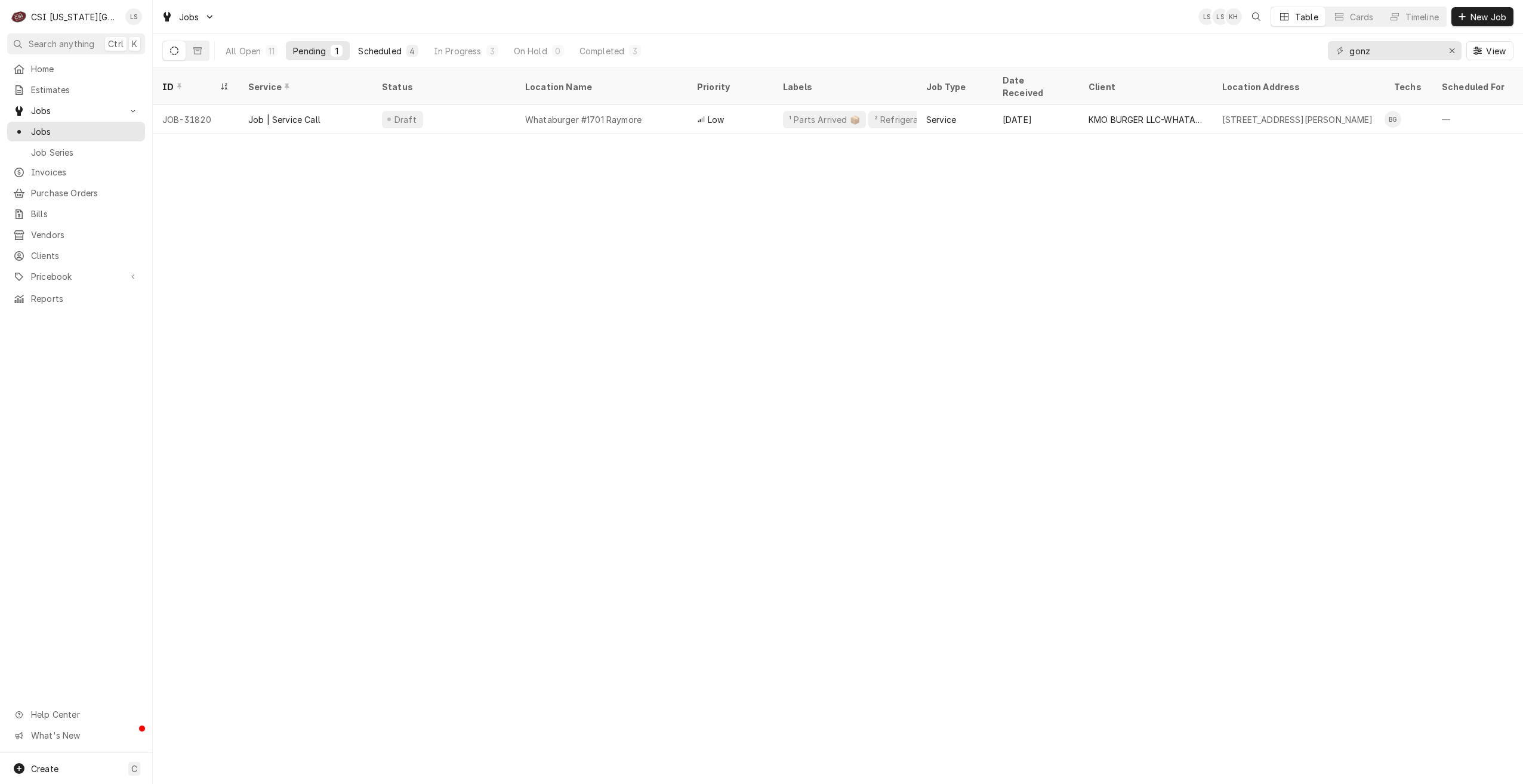
click at [390, 51] on div "Scheduled" at bounding box center [380, 51] width 43 height 13
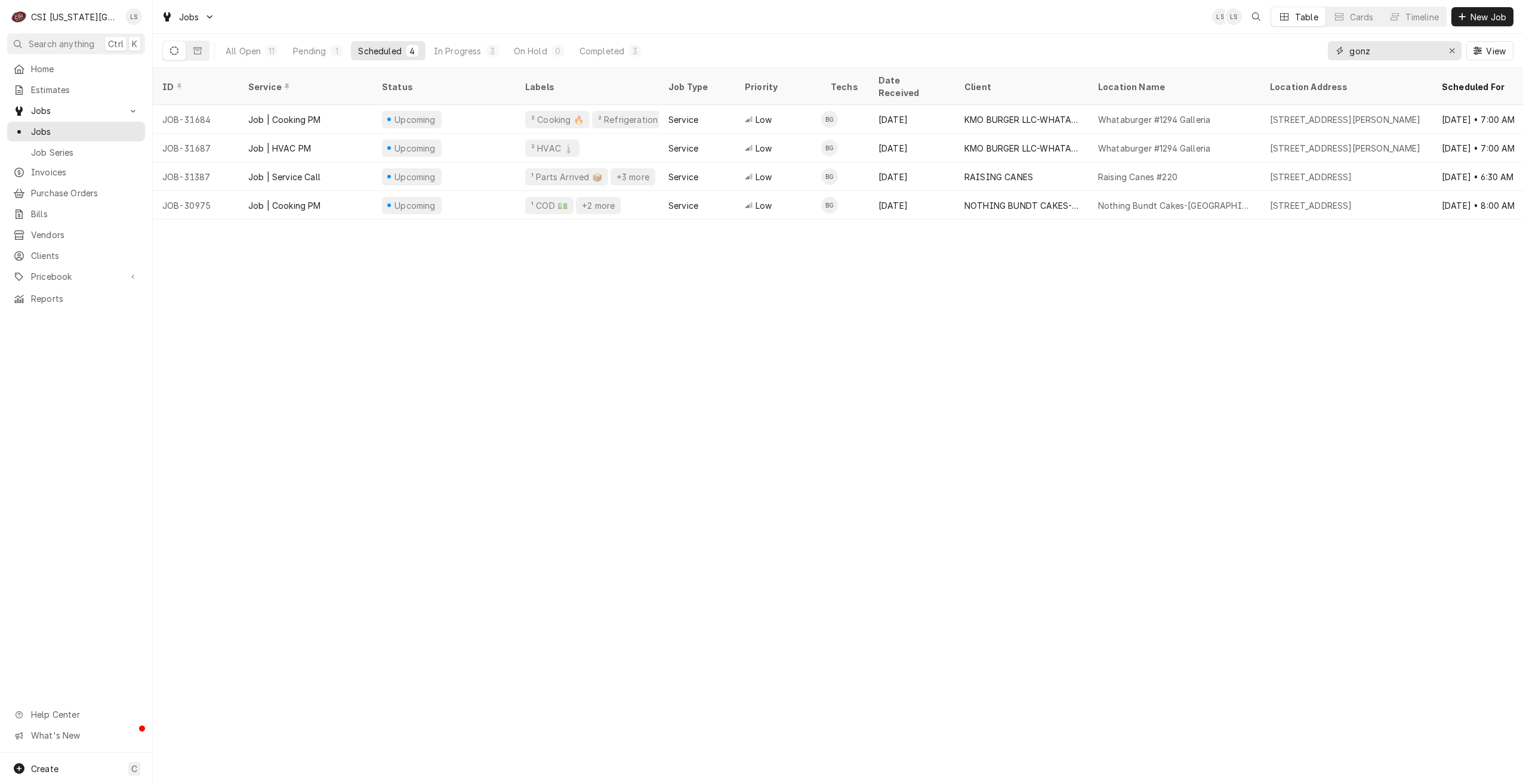
click at [1351, 55] on input "gonz" at bounding box center [1394, 51] width 89 height 19
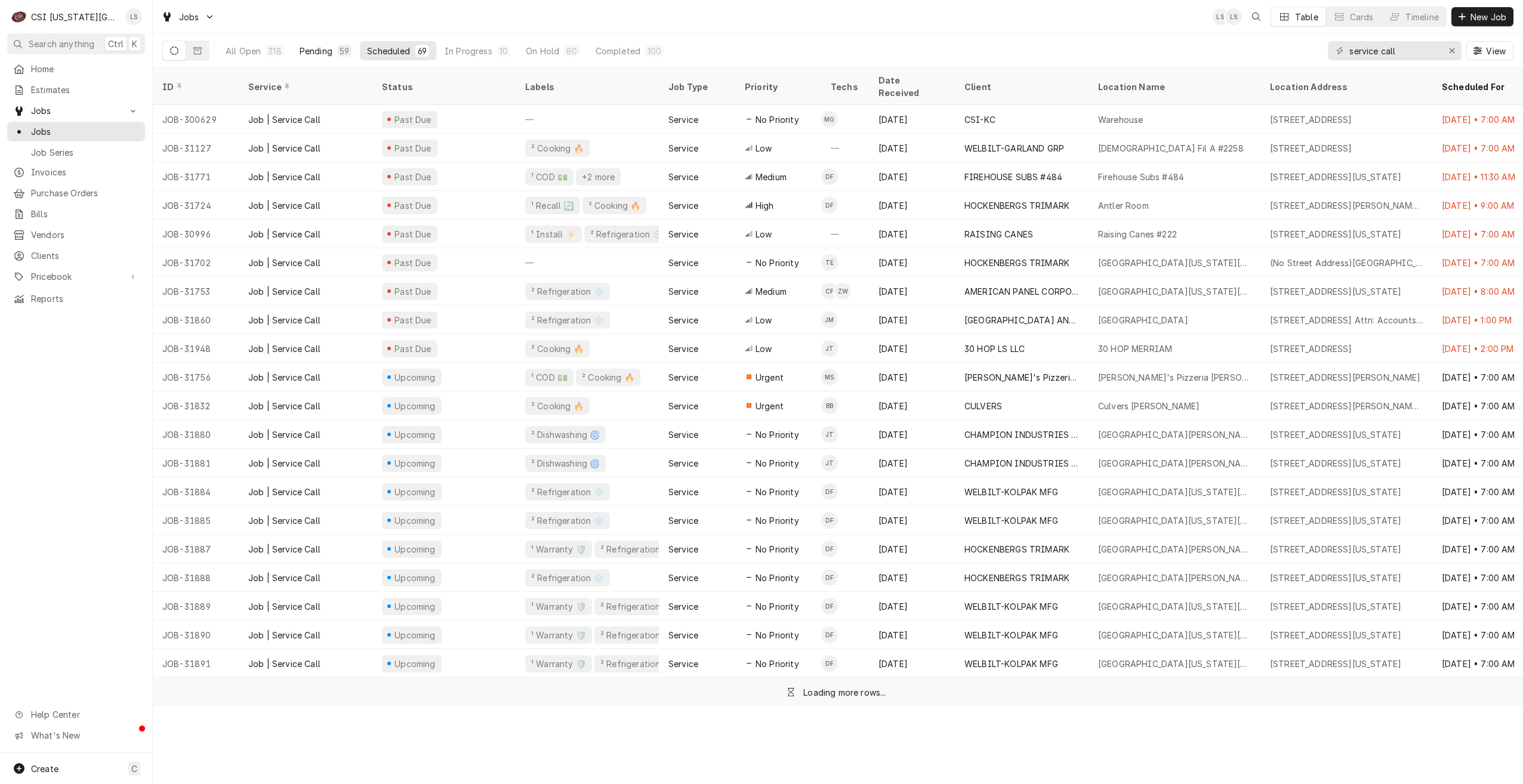
click at [309, 50] on div "Pending" at bounding box center [316, 51] width 33 height 13
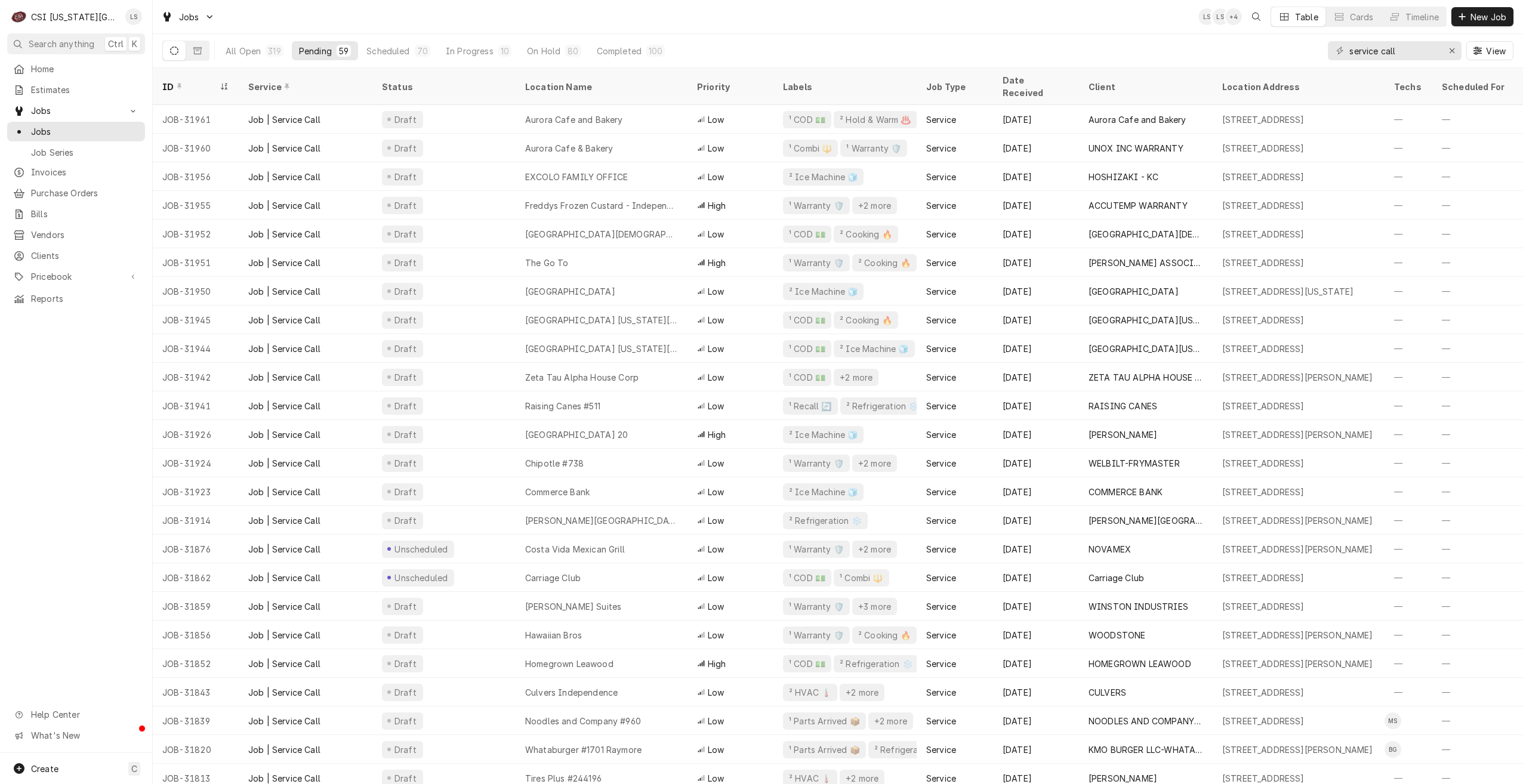
click at [1078, 27] on div "Jobs LS LS + 4 Table Cards Timeline New Job" at bounding box center [837, 16] width 1370 height 33
click at [911, 14] on div "Jobs LS LS + 2 Table Cards Timeline New Job" at bounding box center [837, 16] width 1370 height 33
drag, startPoint x: 1434, startPoint y: 45, endPoint x: 1311, endPoint y: 35, distance: 123.4
click at [1314, 38] on div "All Open 320 Pending 59 Scheduled 71 In Progress 8 On Hold 80 Completed 102 ser…" at bounding box center [837, 50] width 1351 height 33
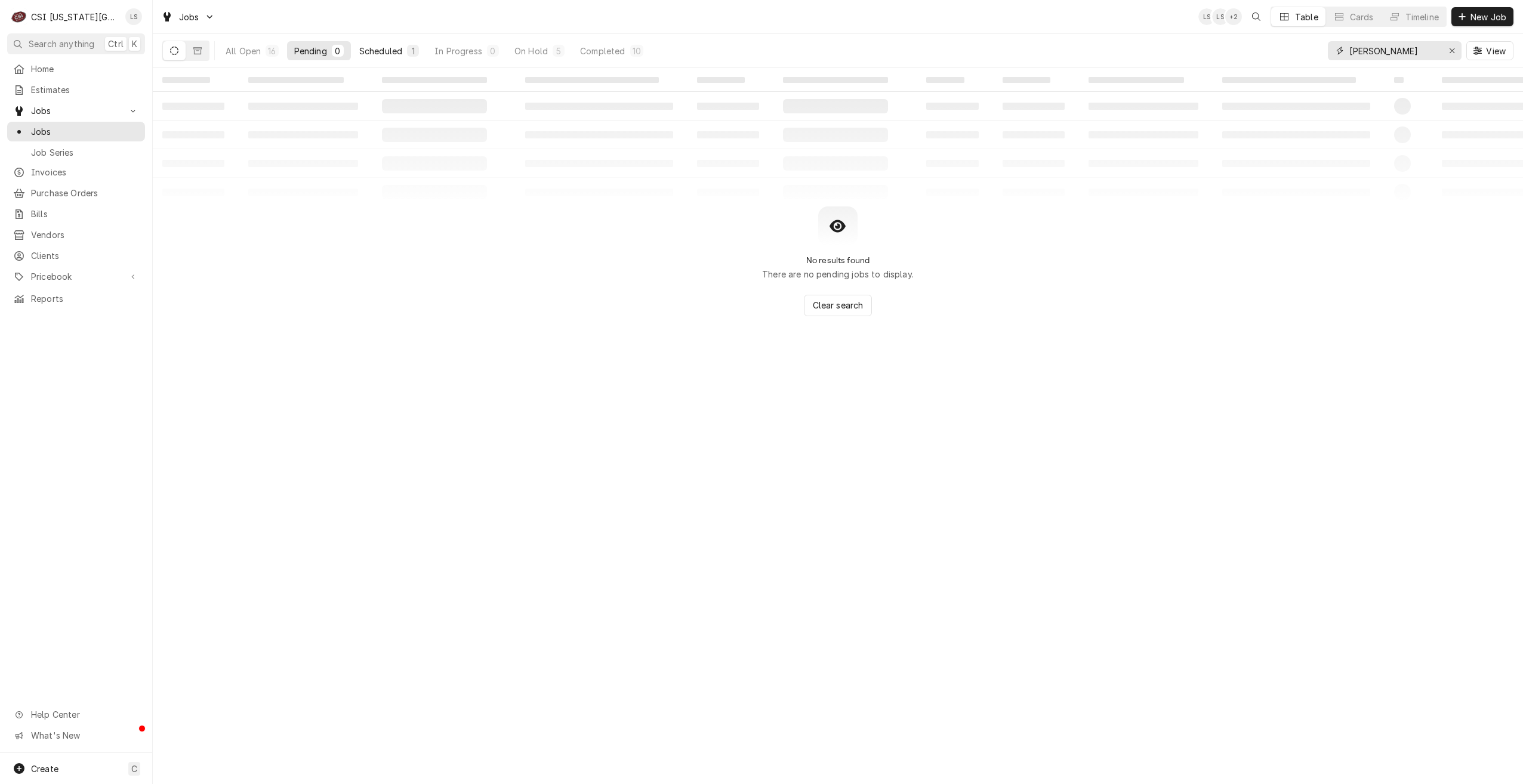
type input "steve"
click at [398, 51] on div "Scheduled" at bounding box center [380, 51] width 43 height 13
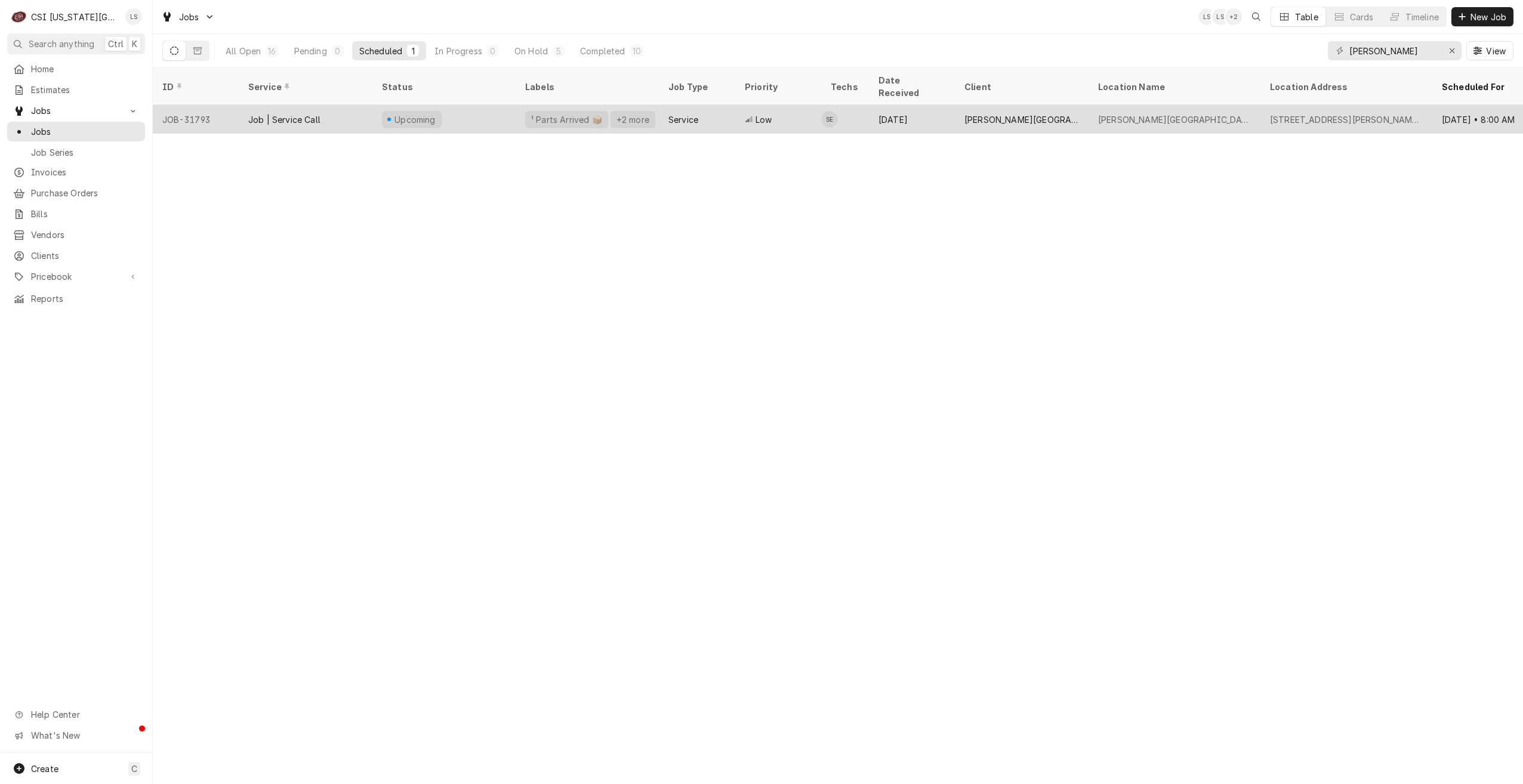
click at [1048, 113] on div "BISHOP SULLIVAN CENTER" at bounding box center [1022, 119] width 133 height 29
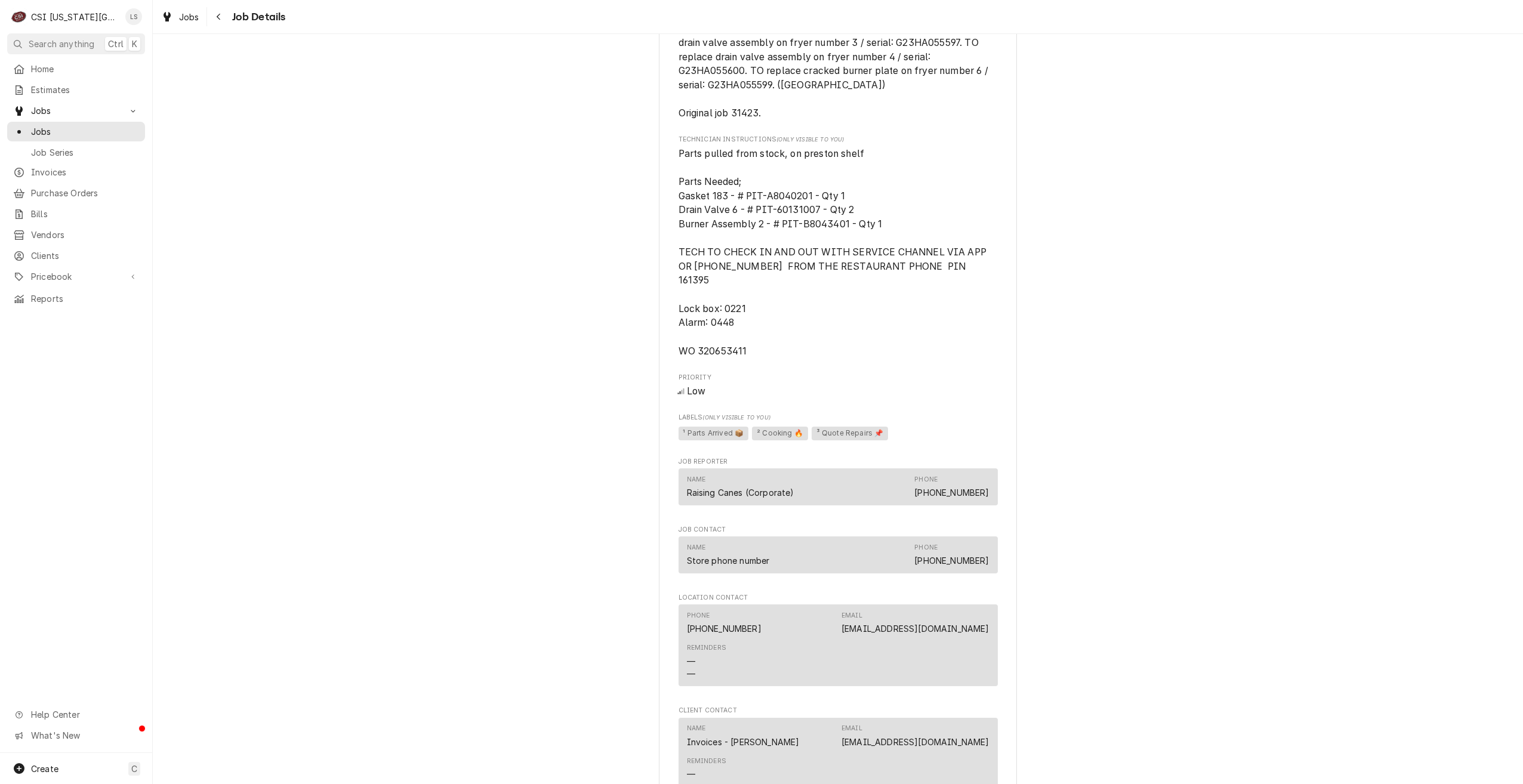
scroll to position [1432, 0]
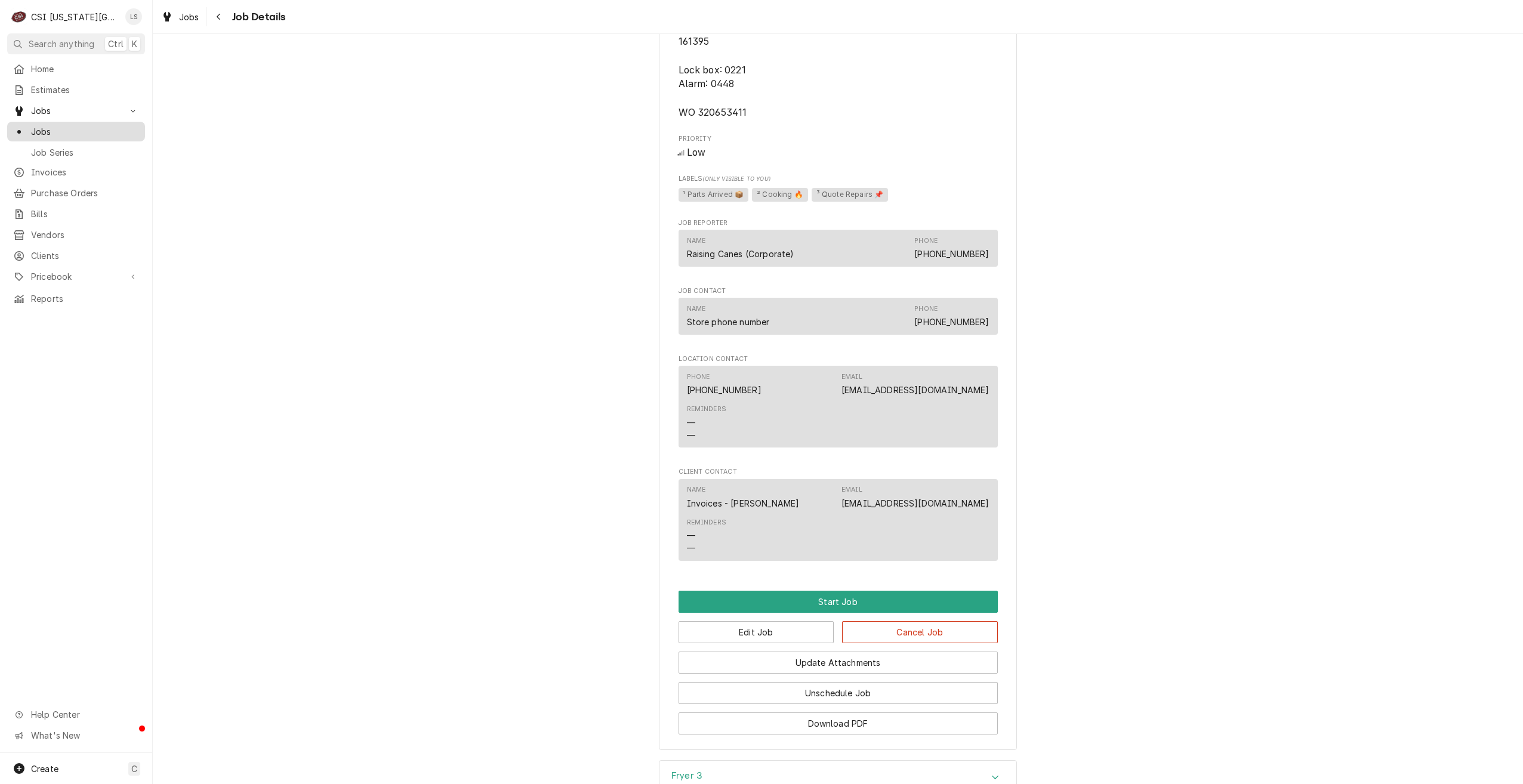
click at [111, 127] on span "Jobs" at bounding box center [85, 131] width 108 height 13
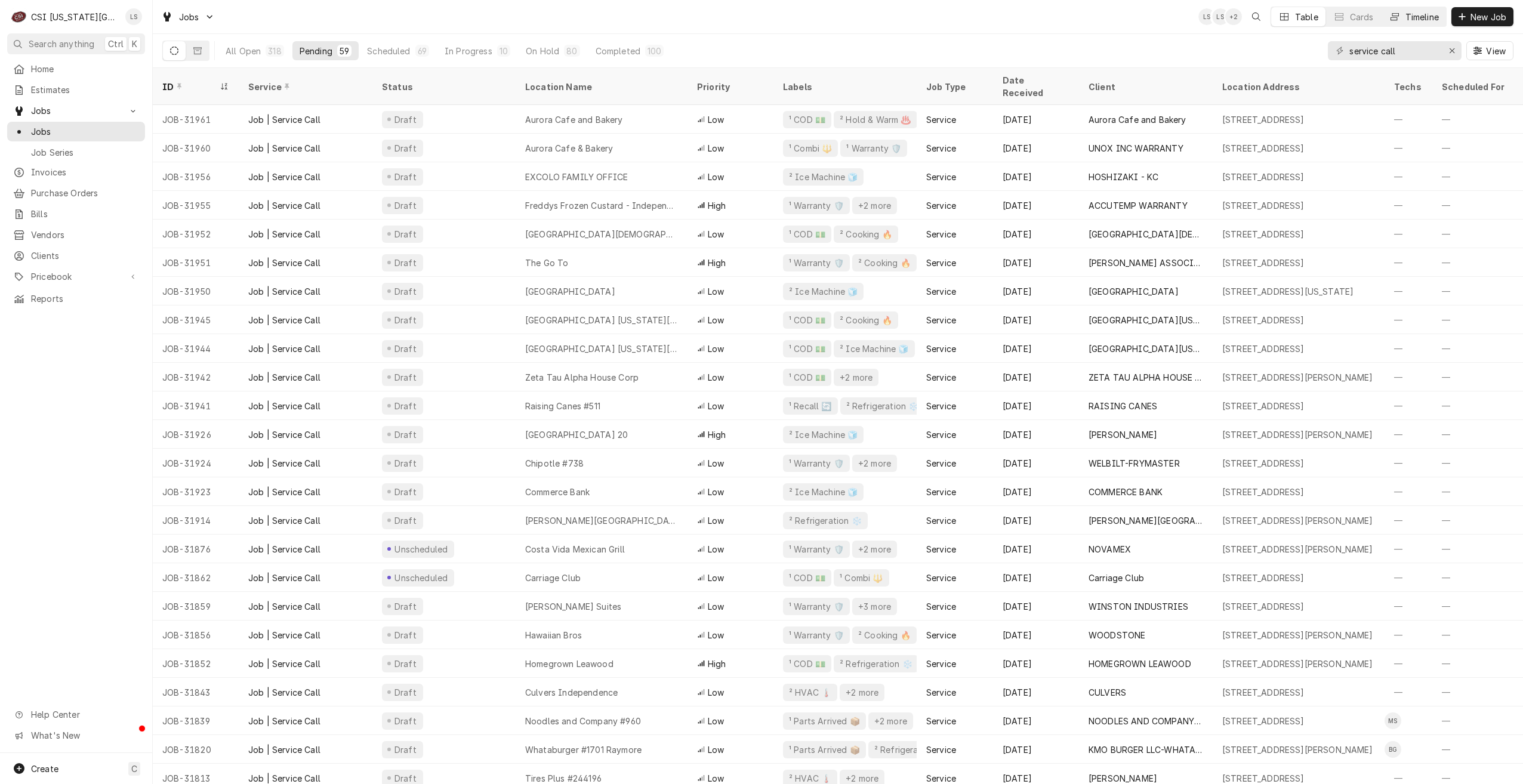
click at [1406, 24] on button "Timeline" at bounding box center [1413, 17] width 64 height 19
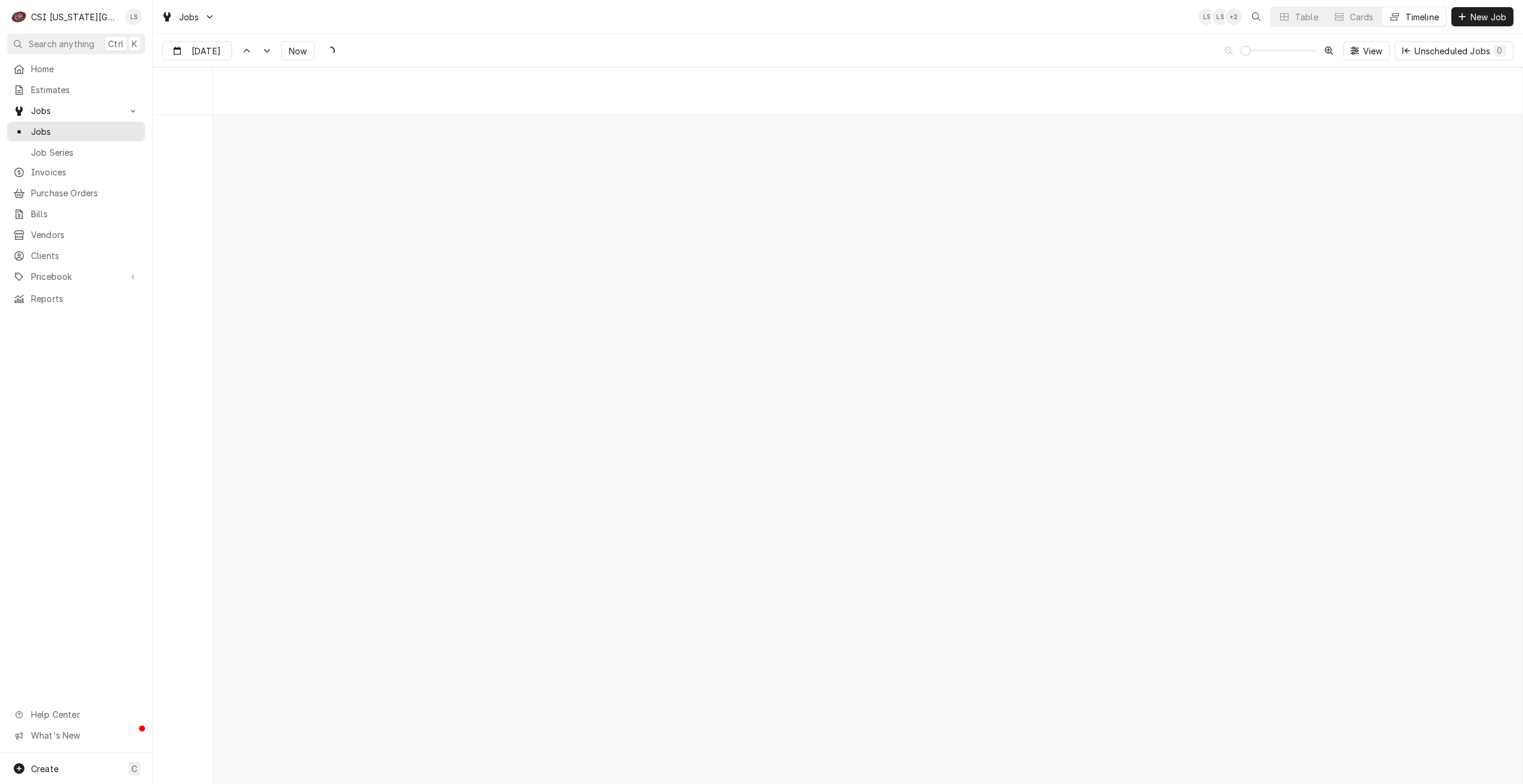
drag, startPoint x: 1056, startPoint y: 17, endPoint x: 974, endPoint y: 39, distance: 84.9
click at [1056, 17] on div "Jobs LS LS + 2 Table Cards Timeline New Job" at bounding box center [837, 16] width 1370 height 33
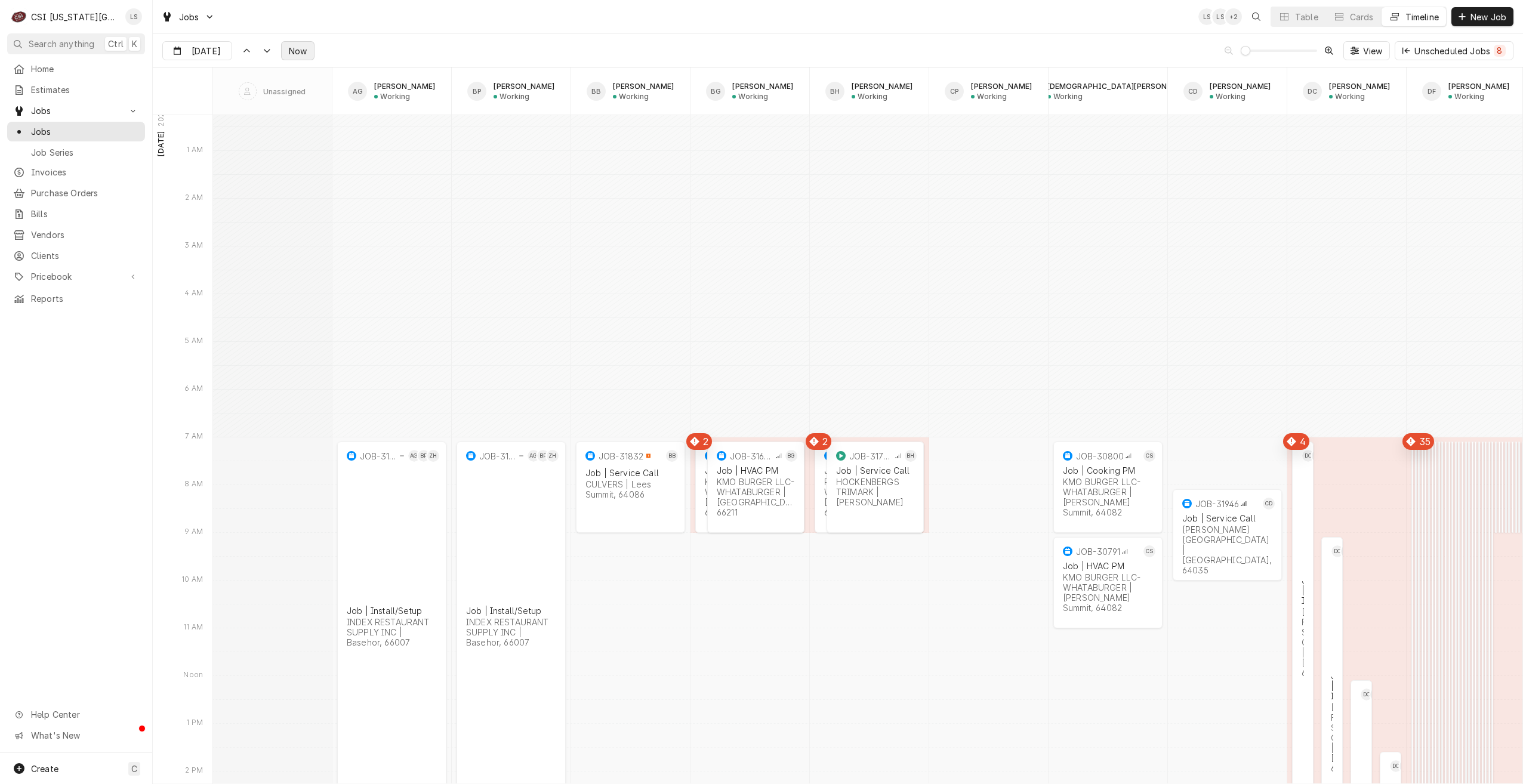
click at [300, 57] on button "Now" at bounding box center [297, 51] width 33 height 19
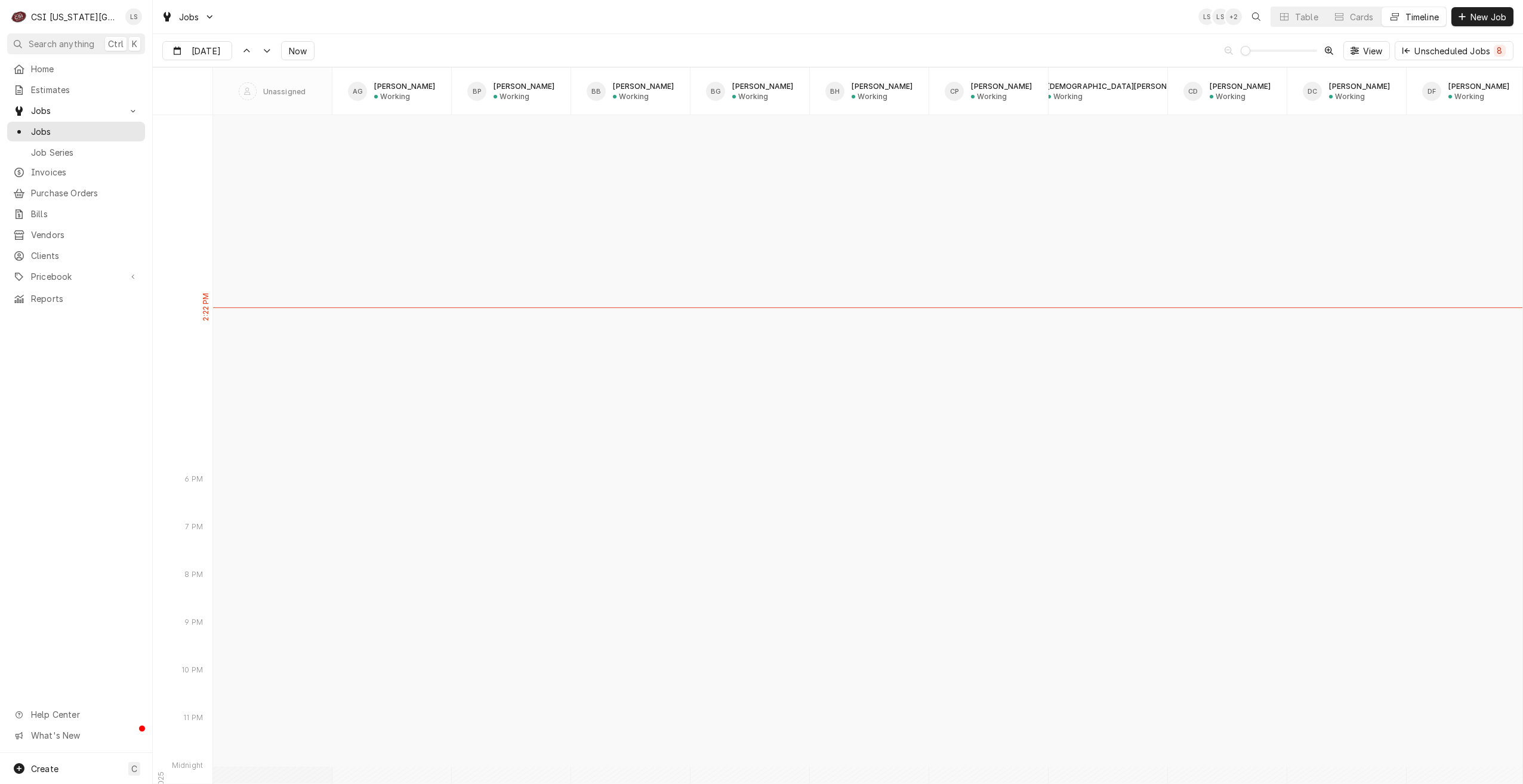
scroll to position [12915, 0]
type input "Aug 11"
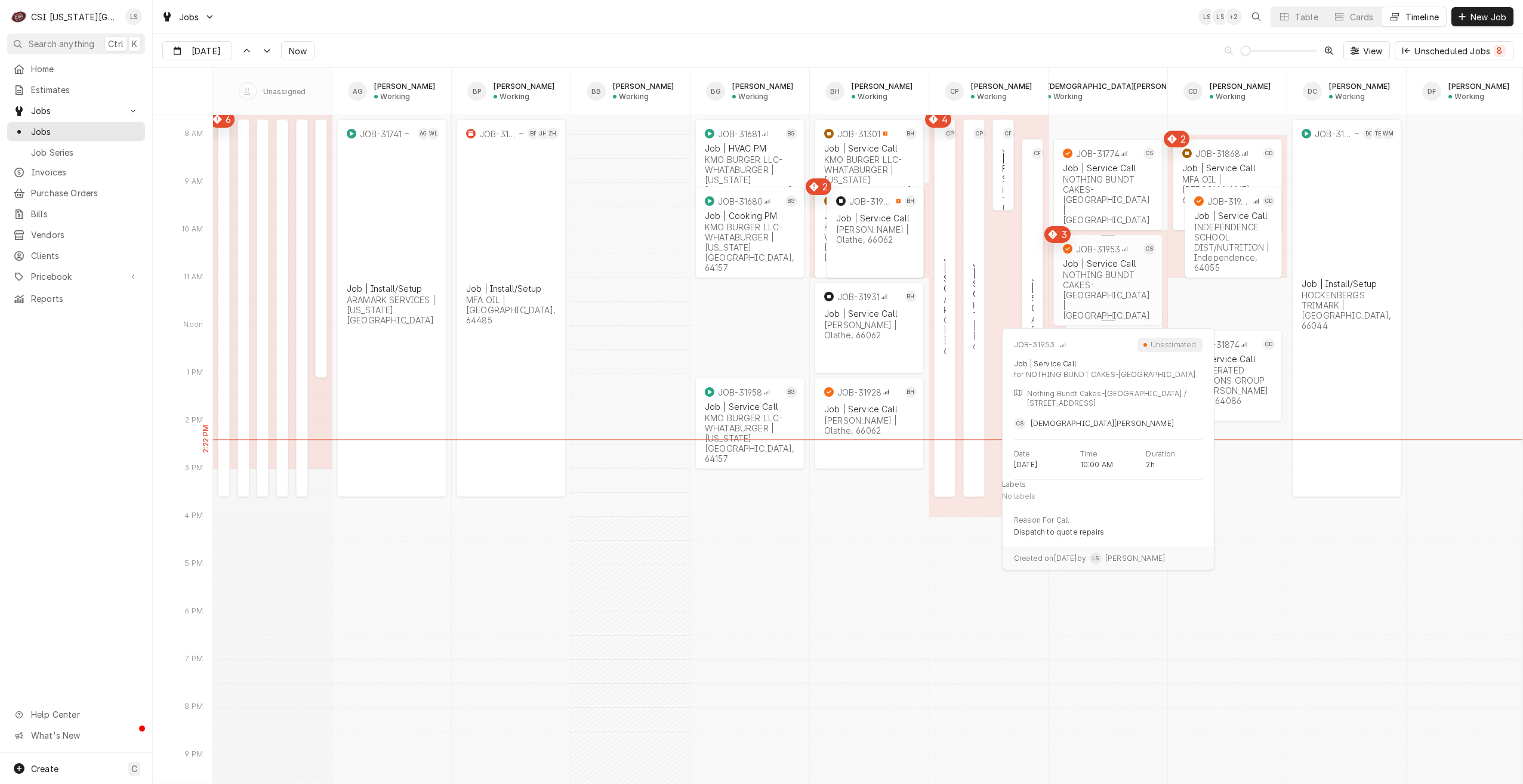
click at [1096, 279] on div "NOTHING BUNDT CAKES-BLUE SPRINGS | Blue Springs, 64014" at bounding box center [1108, 295] width 90 height 51
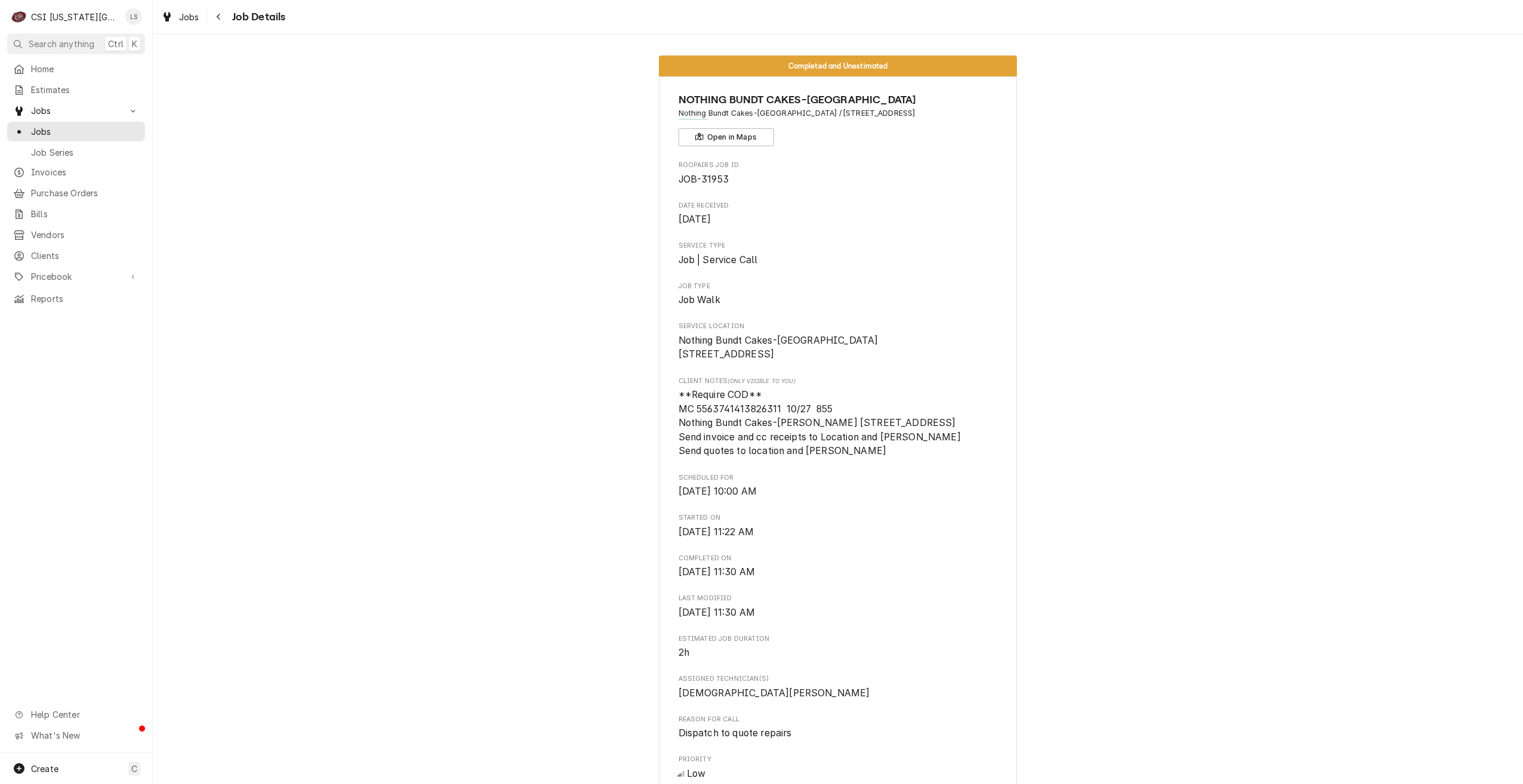
click at [755, 421] on span "**Require COD** MC 5563741413826311 10/27 855 Nothing Bundt Cakes-[PERSON_NAME]…" at bounding box center [820, 423] width 282 height 68
copy span "5563741413826311"
drag, startPoint x: 770, startPoint y: 438, endPoint x: 676, endPoint y: 436, distance: 94.0
click at [679, 436] on span "**Require COD** MC 5563741413826311 10/27 855 Nothing Bundt Cakes-Belton 9401 I…" at bounding box center [820, 423] width 282 height 68
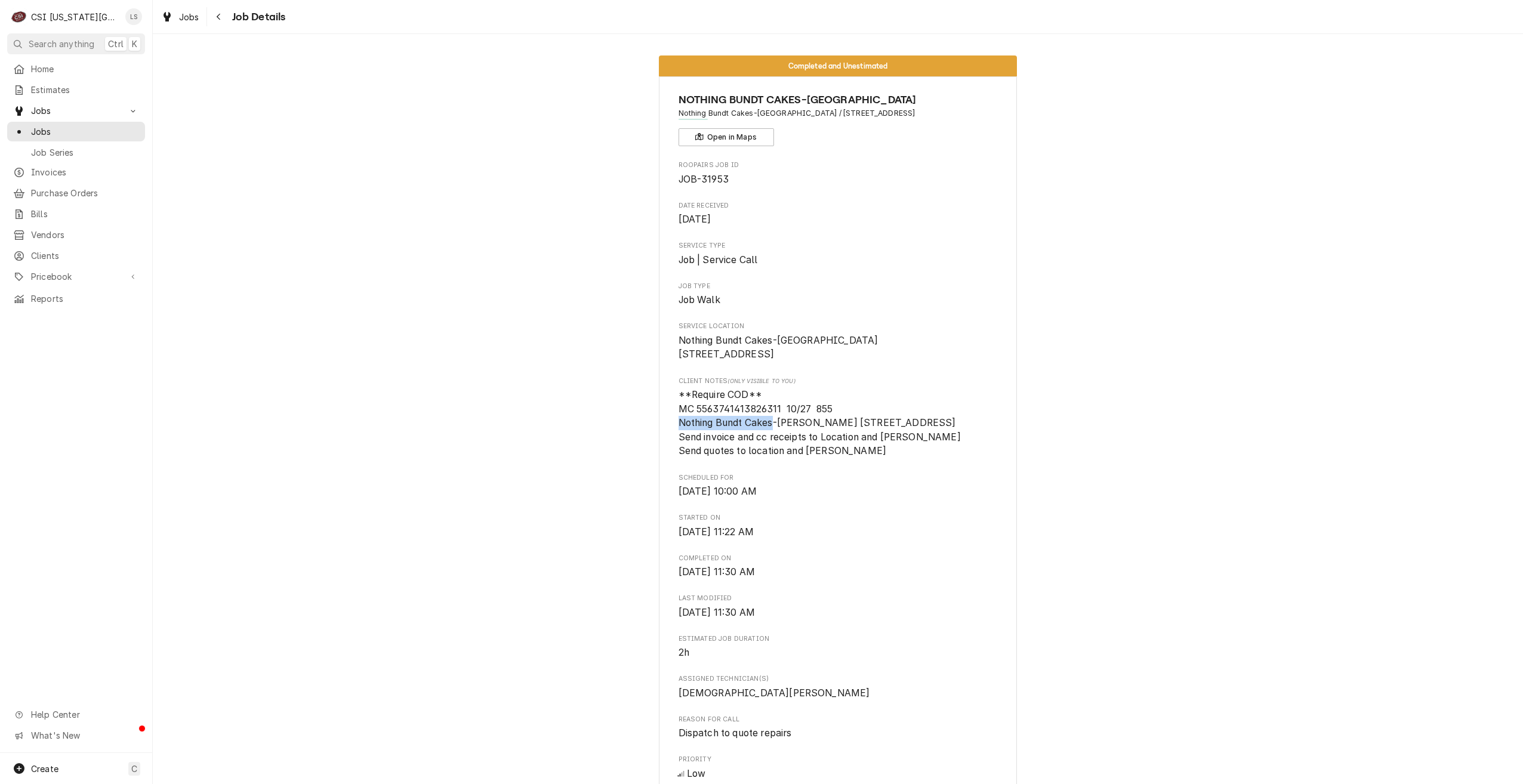
copy span "Nothing Bundt Cakes"
click at [80, 127] on span "Jobs" at bounding box center [85, 131] width 108 height 13
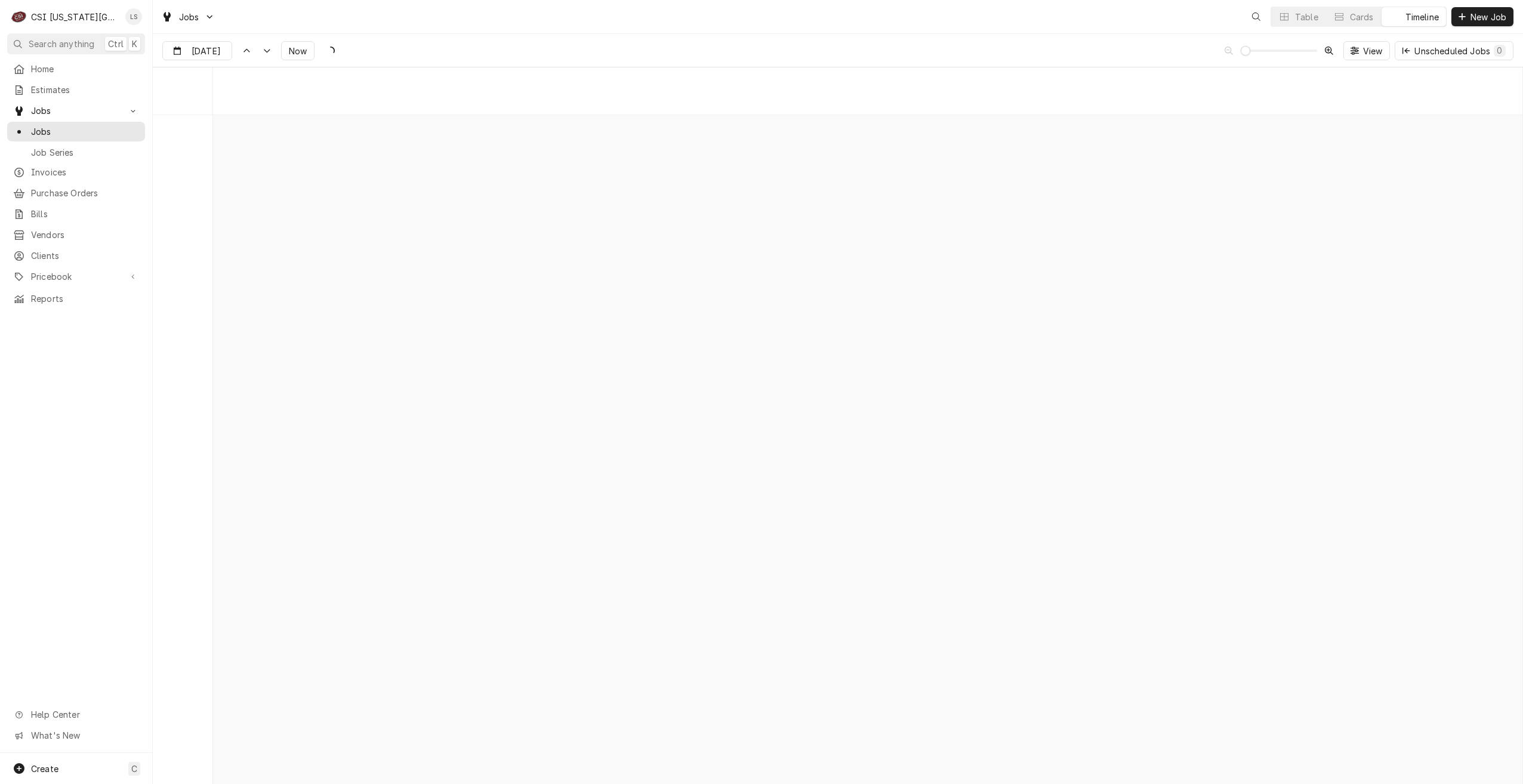
scroll to position [13703, 0]
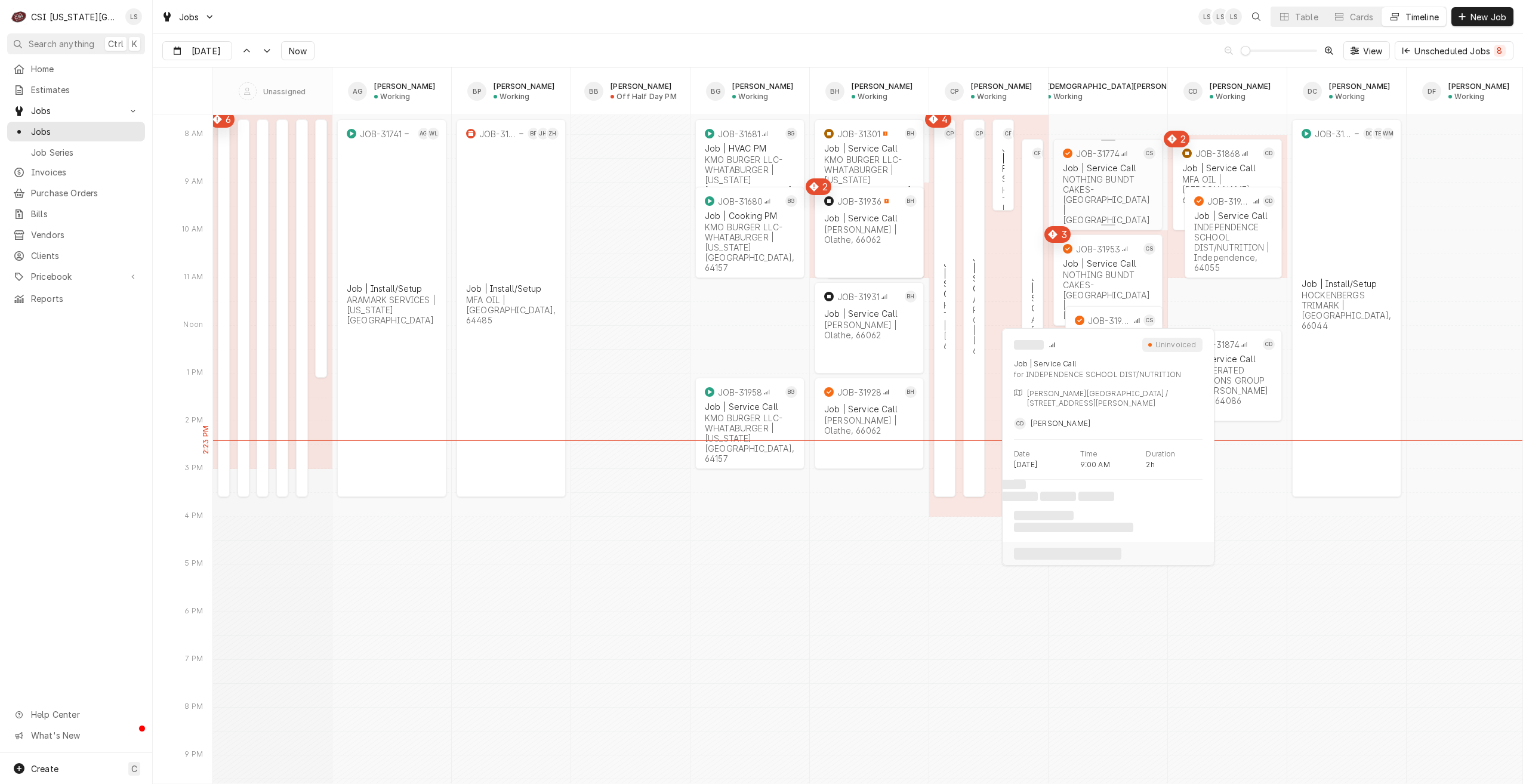
click at [1103, 189] on div "NOTHING BUNDT CAKES-[GEOGRAPHIC_DATA] | [GEOGRAPHIC_DATA]" at bounding box center [1108, 199] width 90 height 51
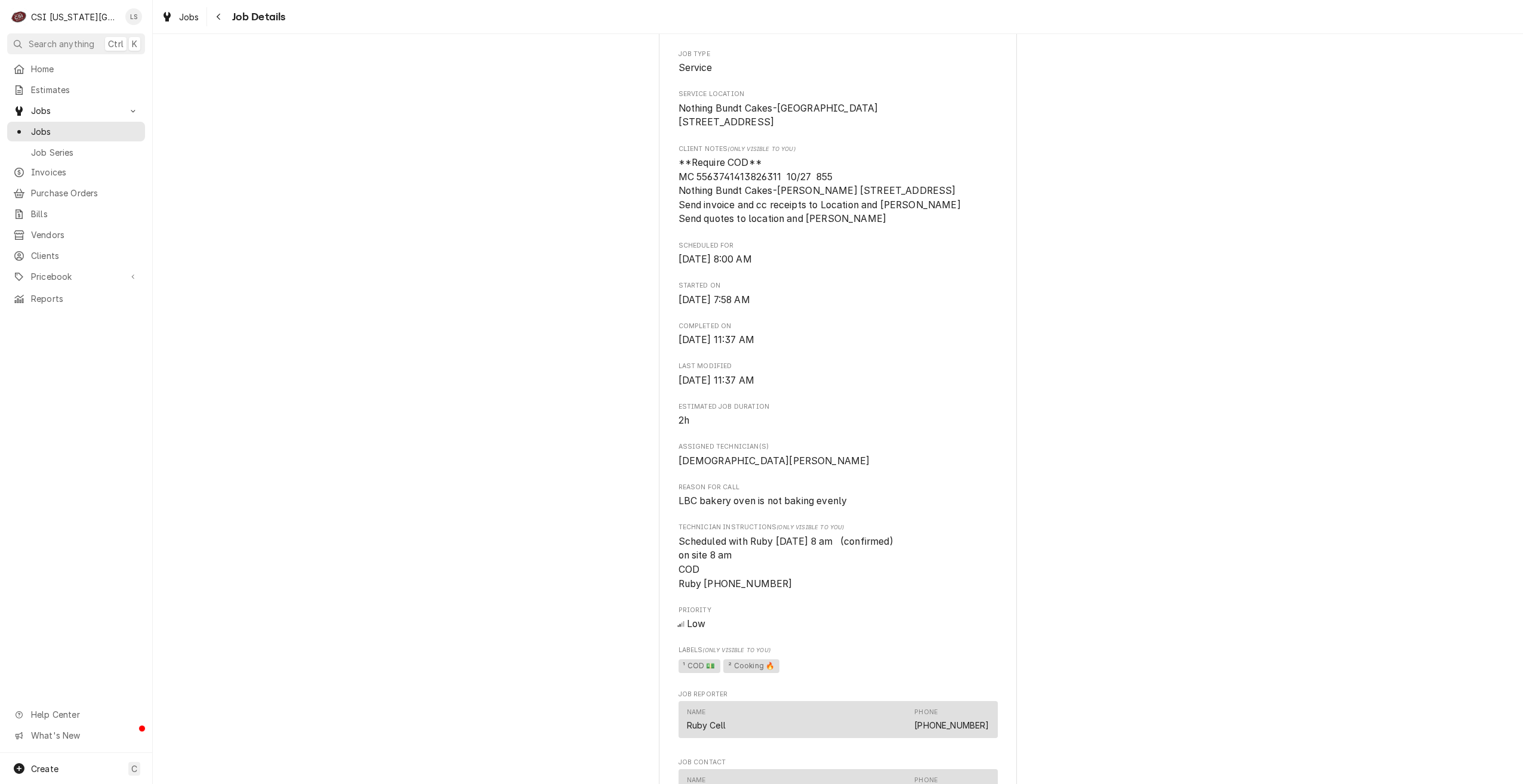
scroll to position [239, 0]
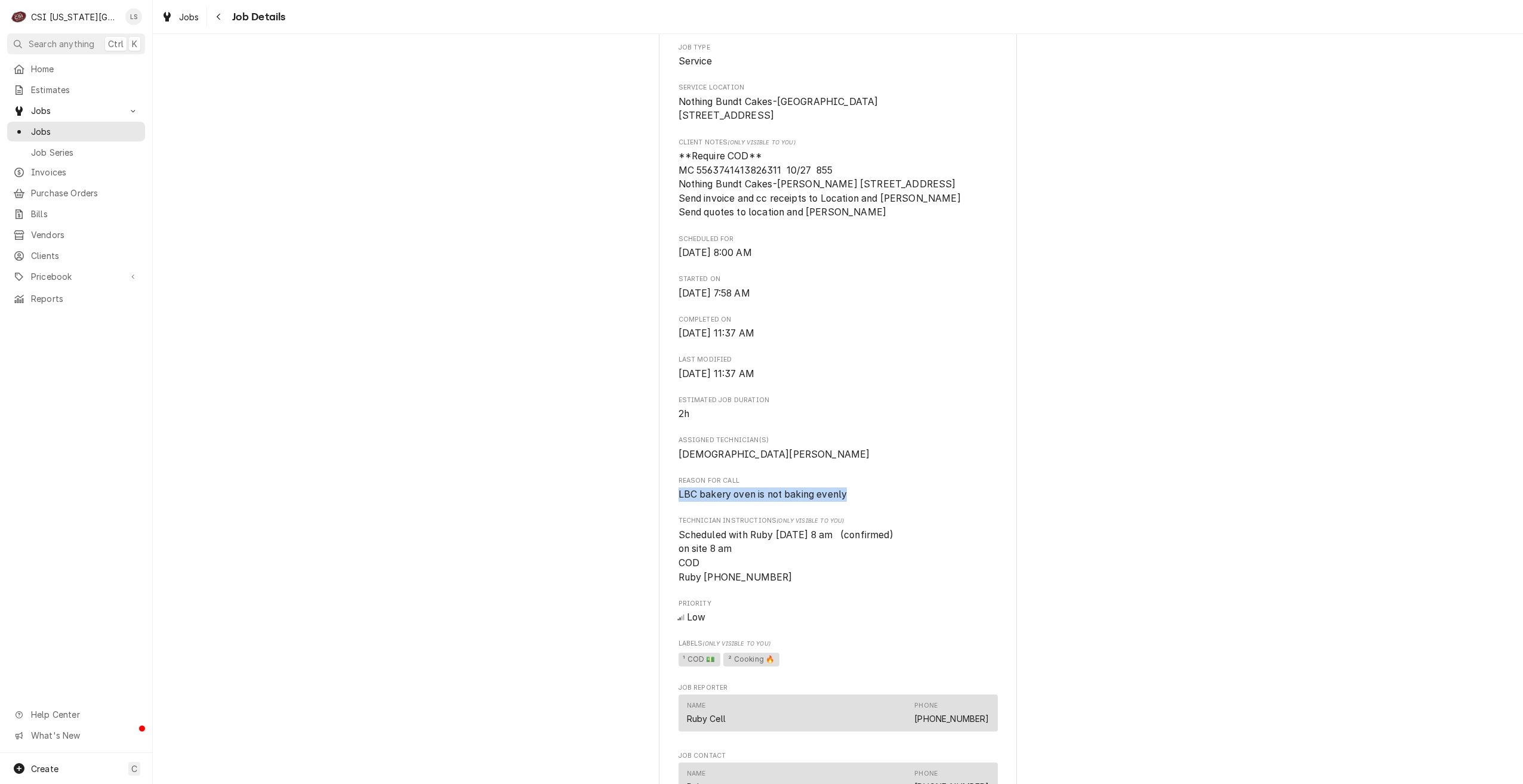
drag, startPoint x: 846, startPoint y: 523, endPoint x: 669, endPoint y: 533, distance: 177.3
click at [669, 533] on div "NOTHING BUNDT CAKES-BLUE SPRINGS Nothing Bundt Cakes-[GEOGRAPHIC_DATA] / [STREE…" at bounding box center [838, 584] width 358 height 1494
copy span "LBC bakery oven is not baking evenly"
click at [1266, 183] on div "Completed and Uninvoiced NOTHING BUNDT CAKES-BLUE SPRINGS Nothing Bundt Cakes-B…" at bounding box center [837, 574] width 1370 height 1533
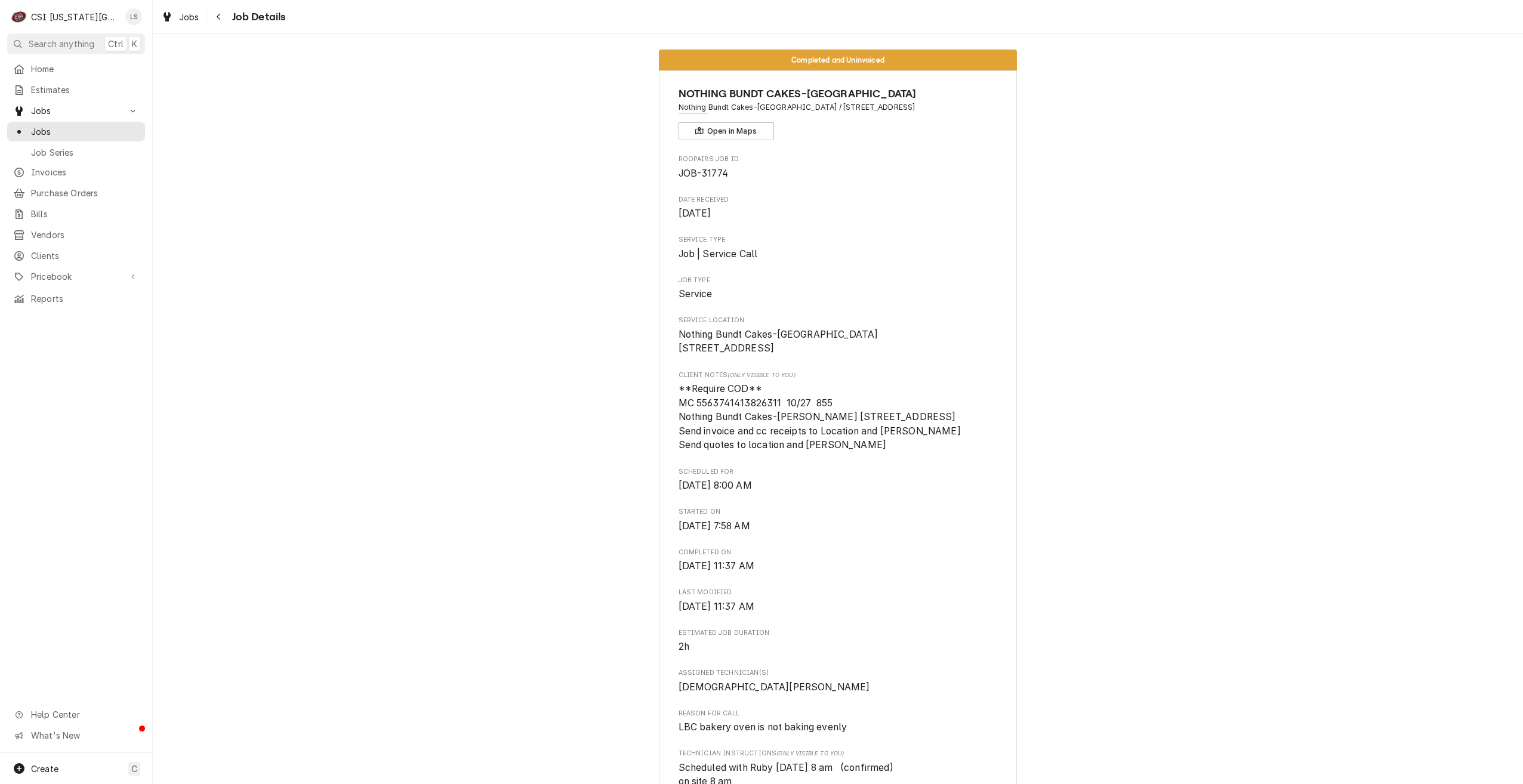
scroll to position [0, 0]
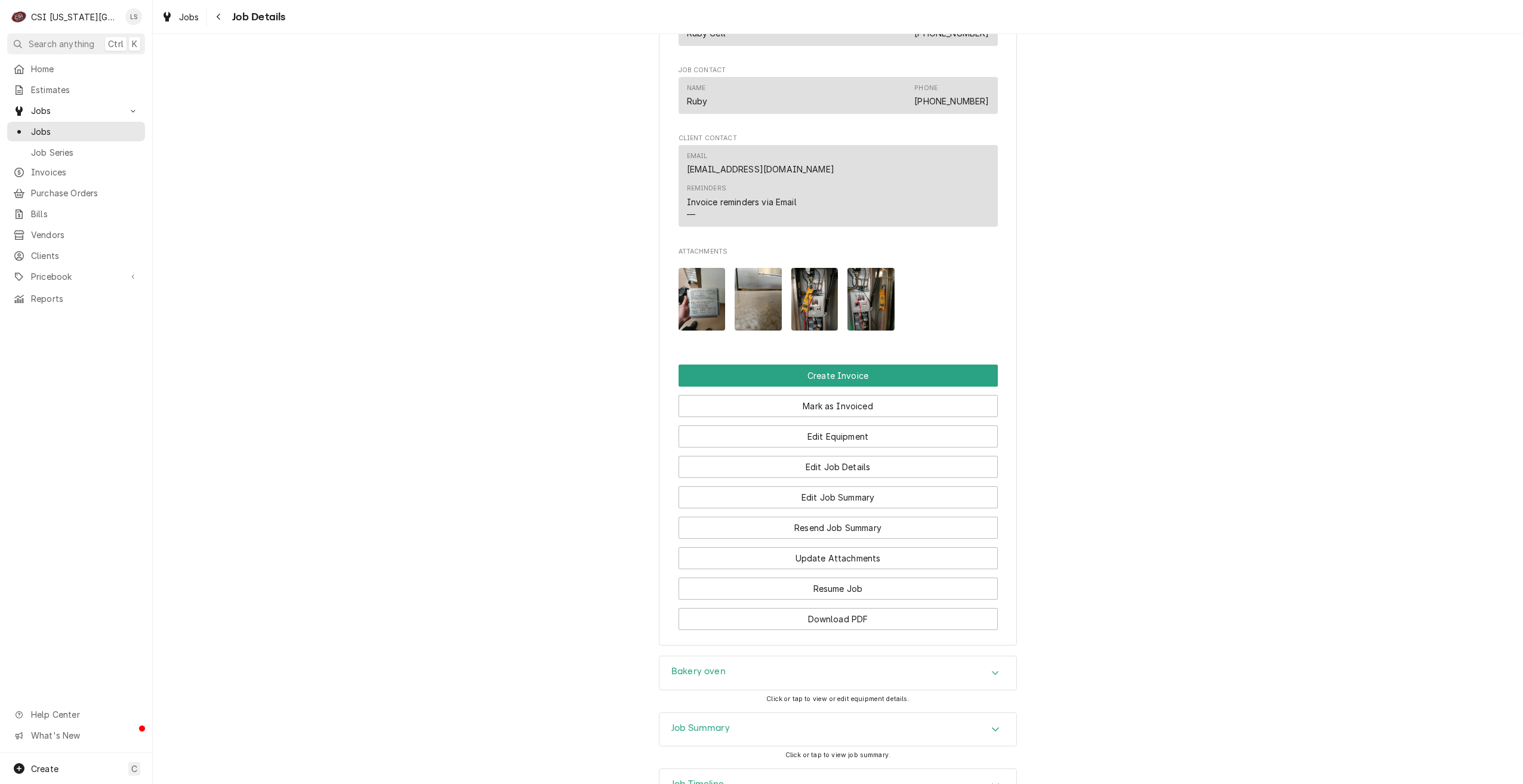
scroll to position [1015, 0]
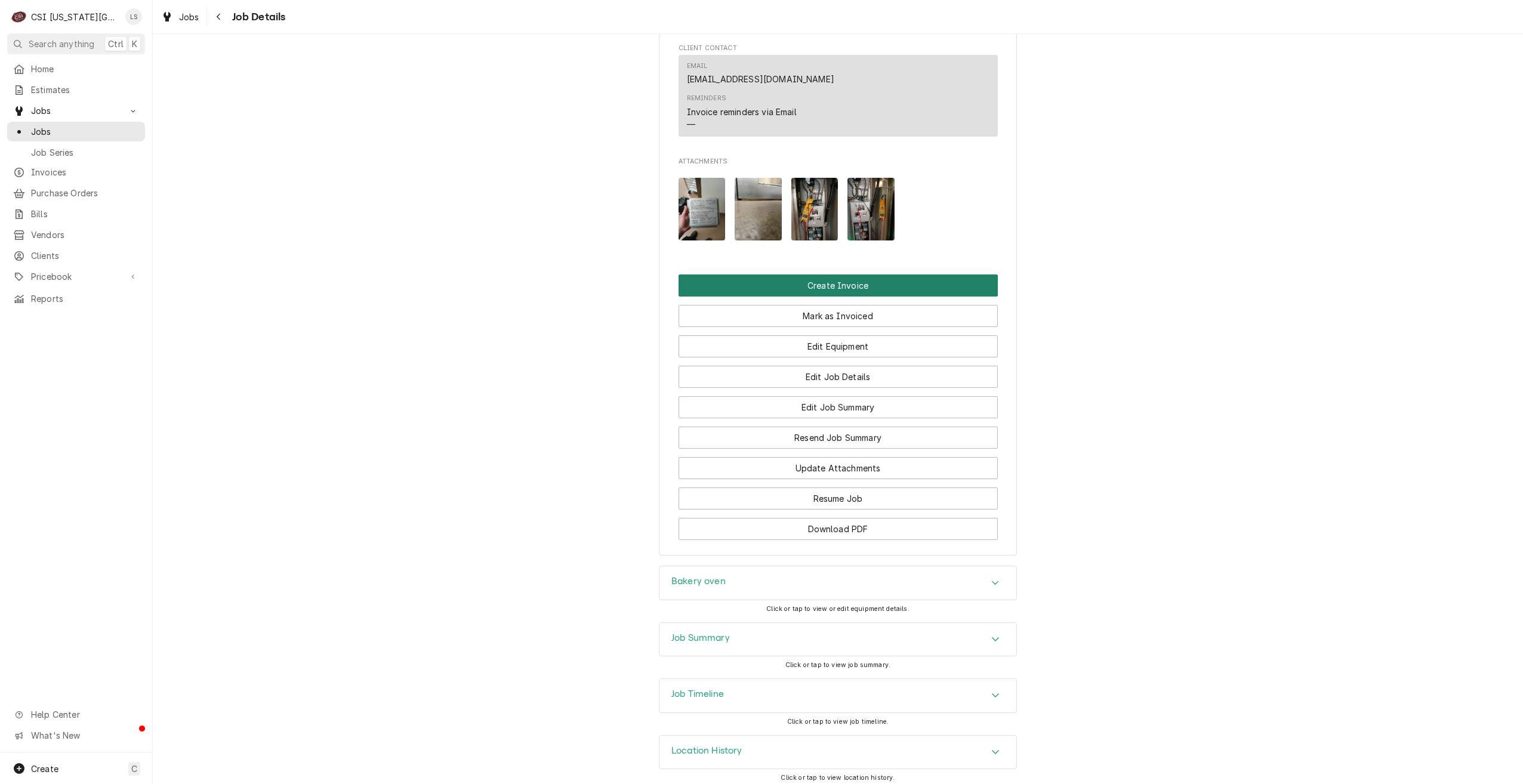
click at [820, 296] on button "Create Invoice" at bounding box center [838, 285] width 319 height 22
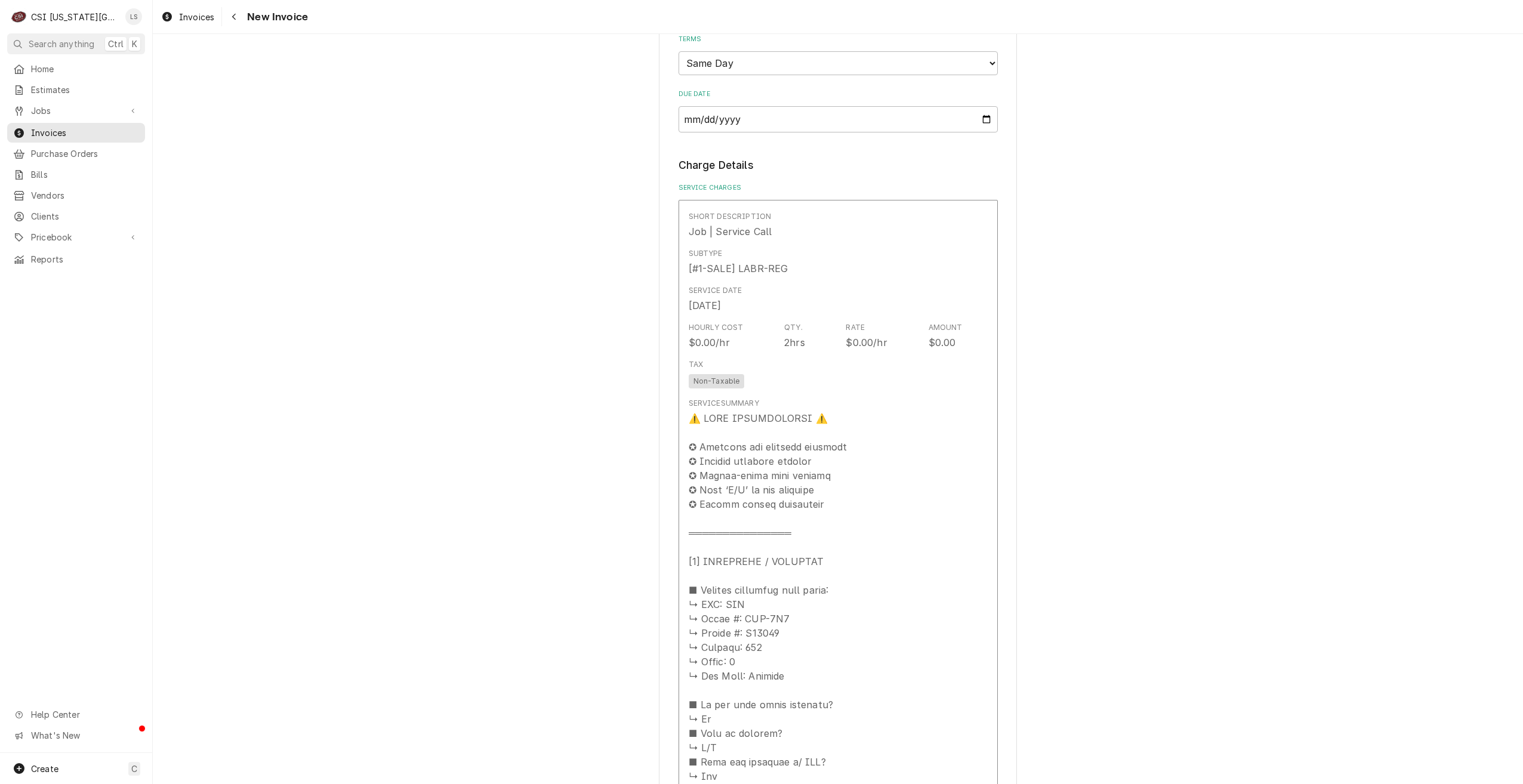
scroll to position [1015, 0]
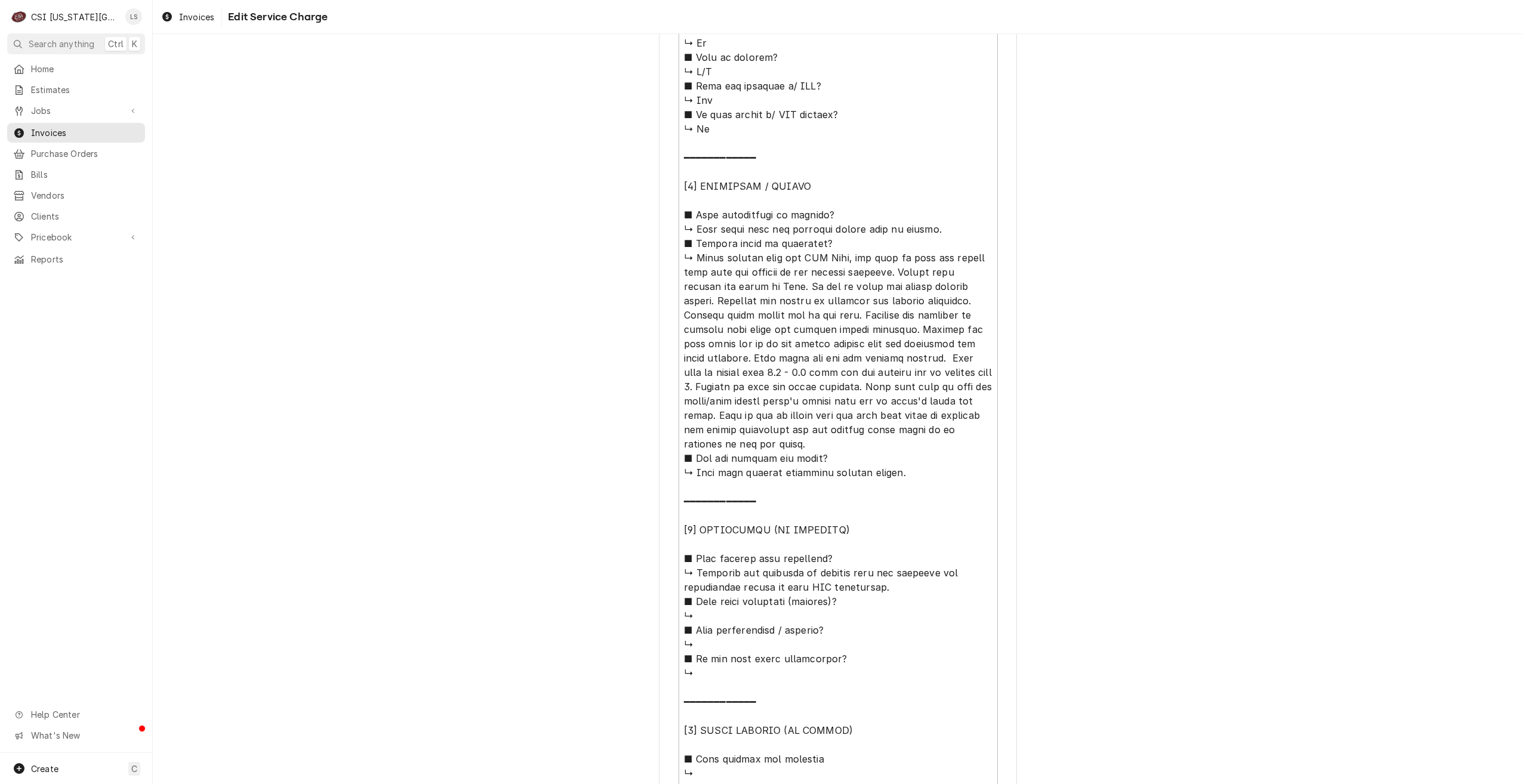
scroll to position [831, 0]
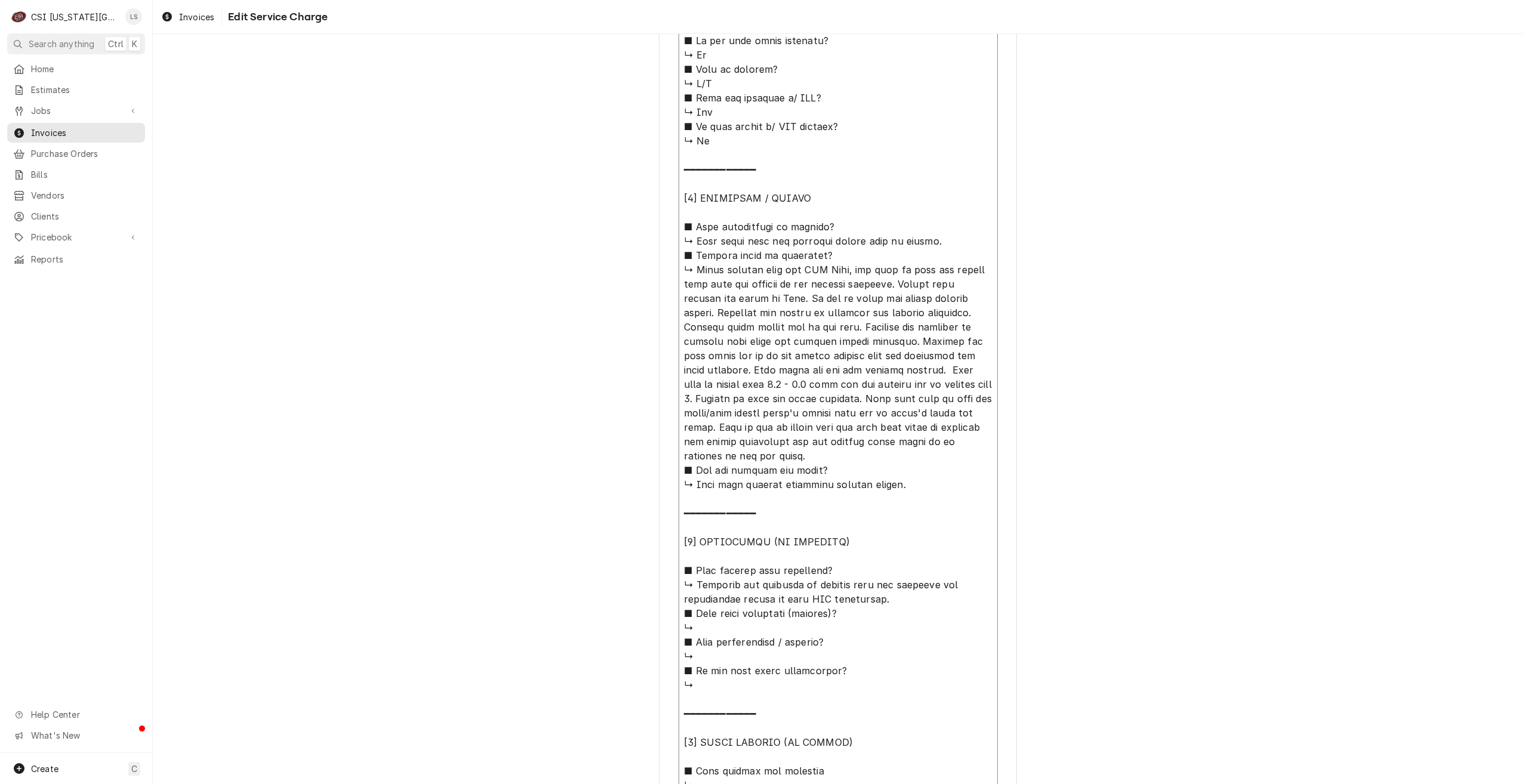
drag, startPoint x: 817, startPoint y: 457, endPoint x: 672, endPoint y: 272, distance: 235.1
click at [672, 272] on div "Use the fields below to edit this service charge Short Description Job | Servic…" at bounding box center [838, 209] width 358 height 1965
click at [1383, 290] on div "Use the fields below to edit this service charge Short Description Job | Servic…" at bounding box center [837, 209] width 1370 height 1987
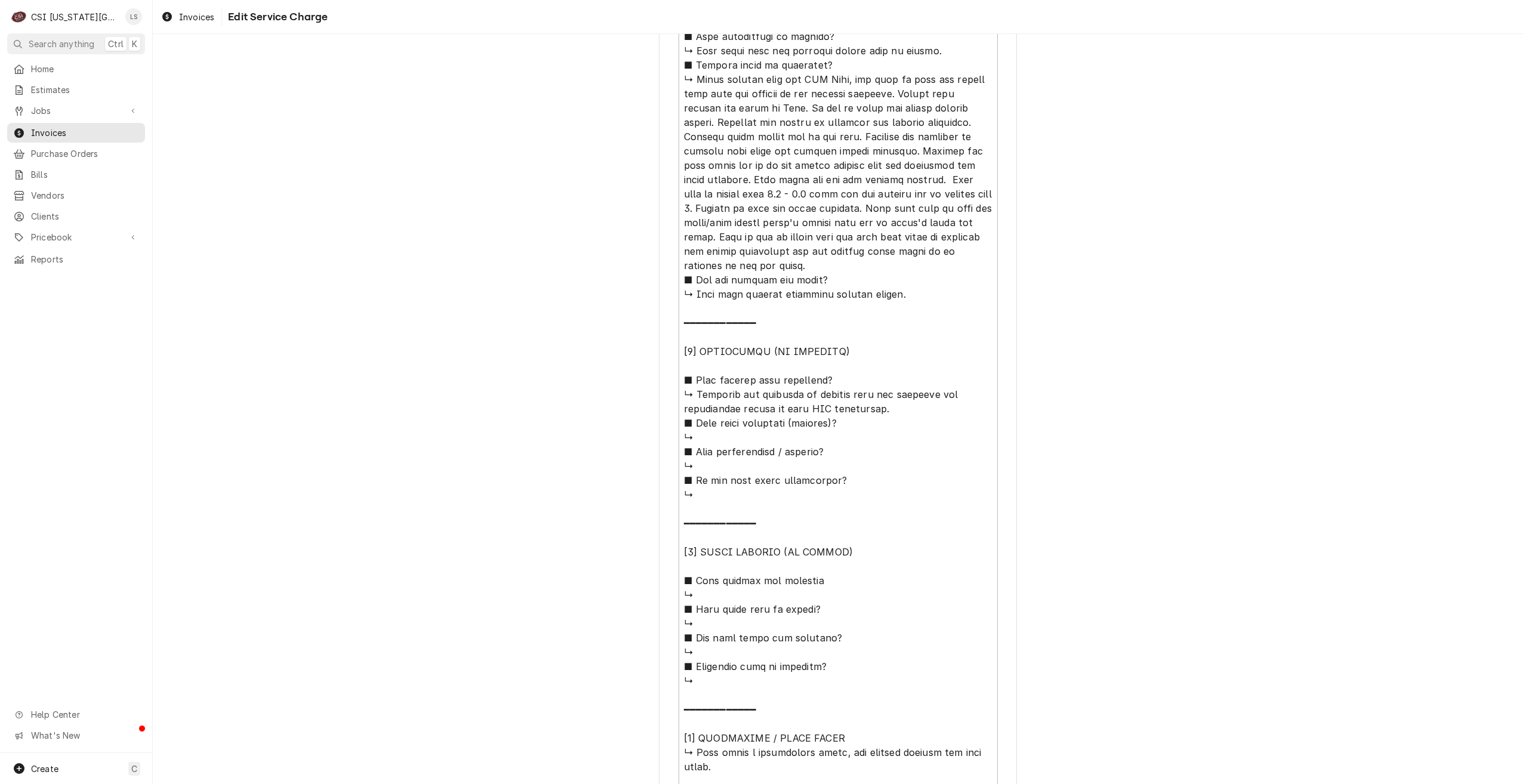
scroll to position [14, 0]
drag, startPoint x: 899, startPoint y: 410, endPoint x: 680, endPoint y: 393, distance: 219.7
click at [680, 393] on textarea "Service Summary ( optional )" at bounding box center [838, 240] width 319 height 1357
drag, startPoint x: 728, startPoint y: 766, endPoint x: 673, endPoint y: 748, distance: 57.9
click at [673, 748] on div "Use the fields below to edit this service charge Short Description Job | Servic…" at bounding box center [838, 29] width 358 height 1965
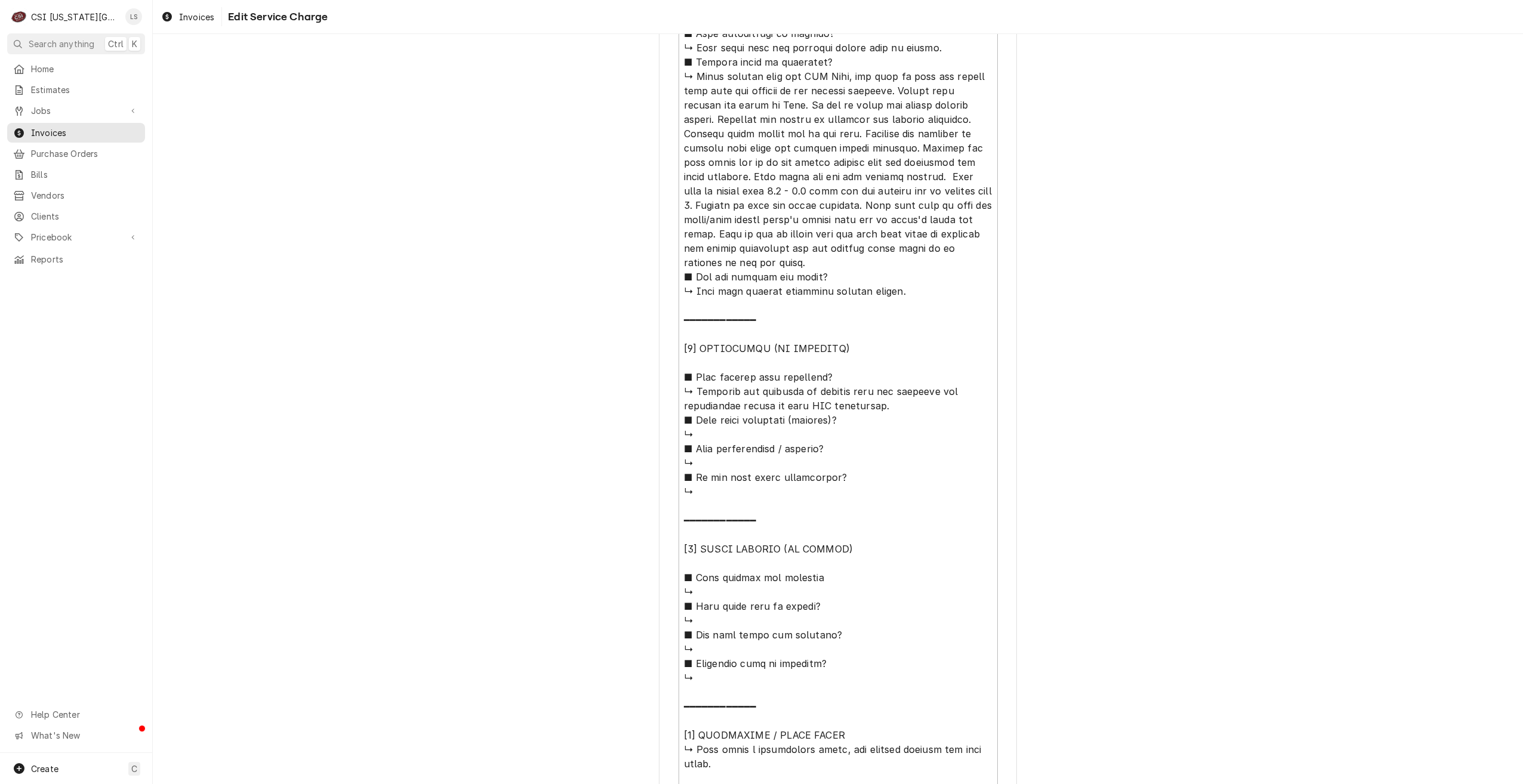
click at [1316, 484] on div "Use the fields below to edit this service charge Short Description Job | Servic…" at bounding box center [837, 29] width 1370 height 1987
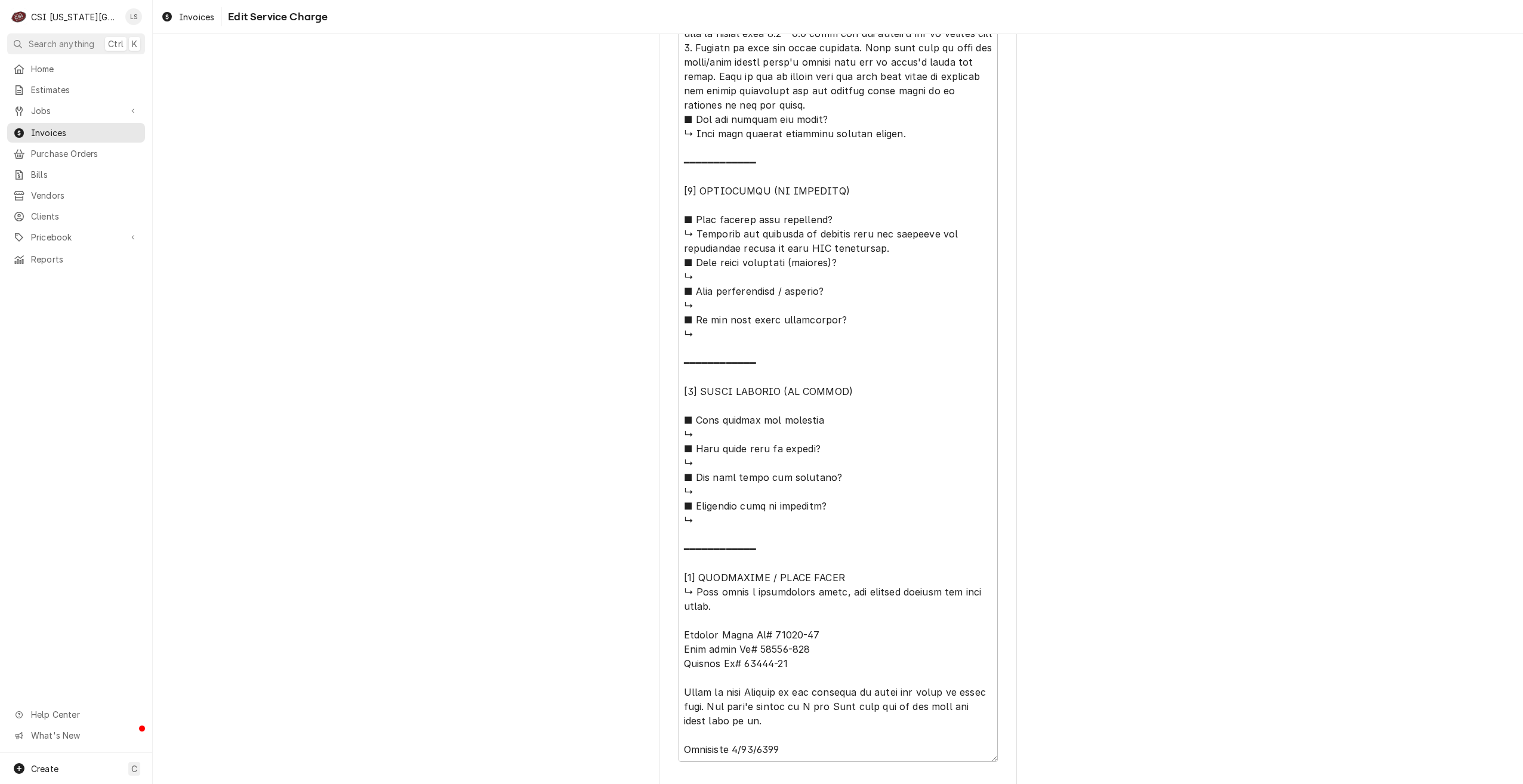
scroll to position [1249, 0]
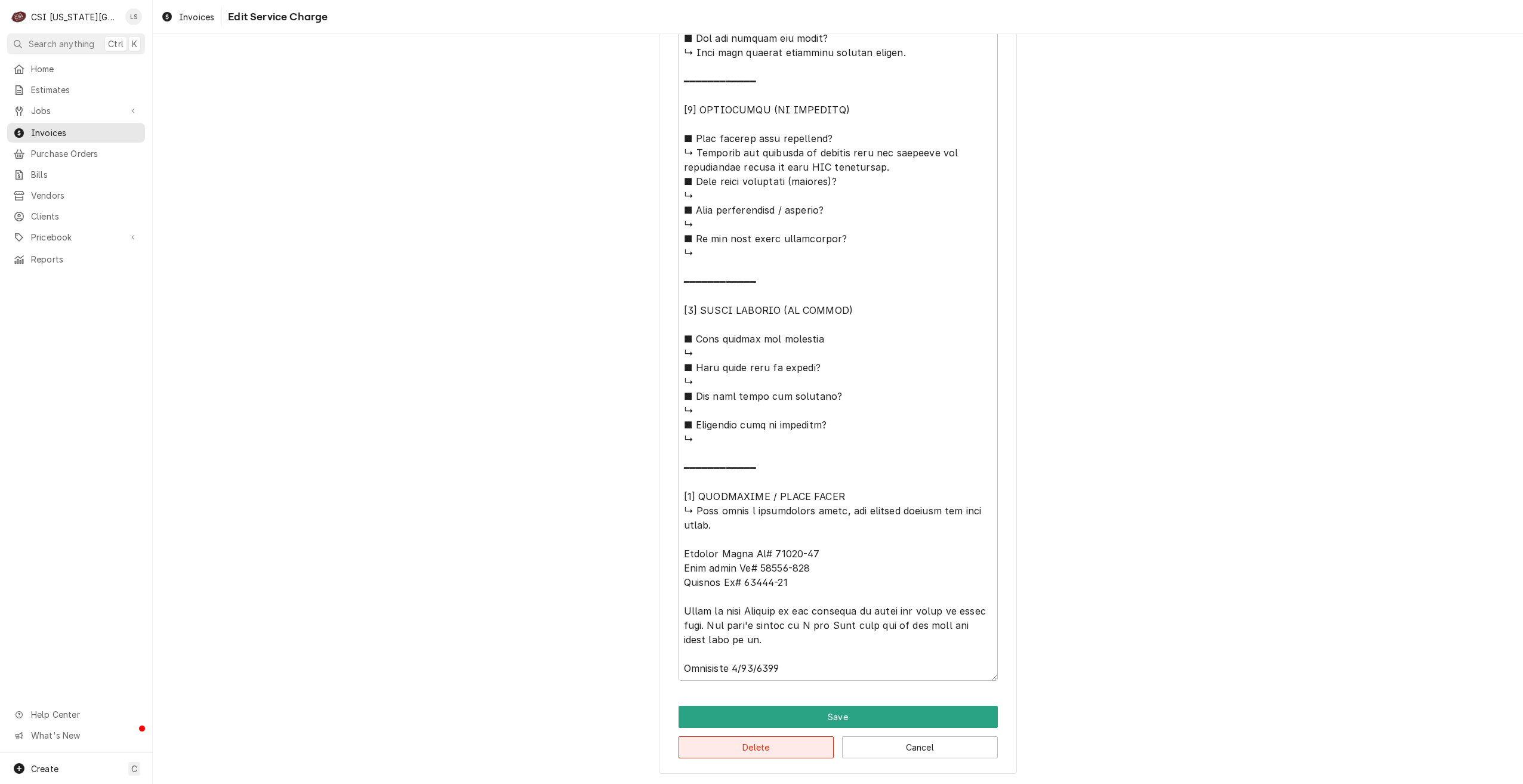
click at [737, 752] on button "Delete" at bounding box center [756, 747] width 156 height 22
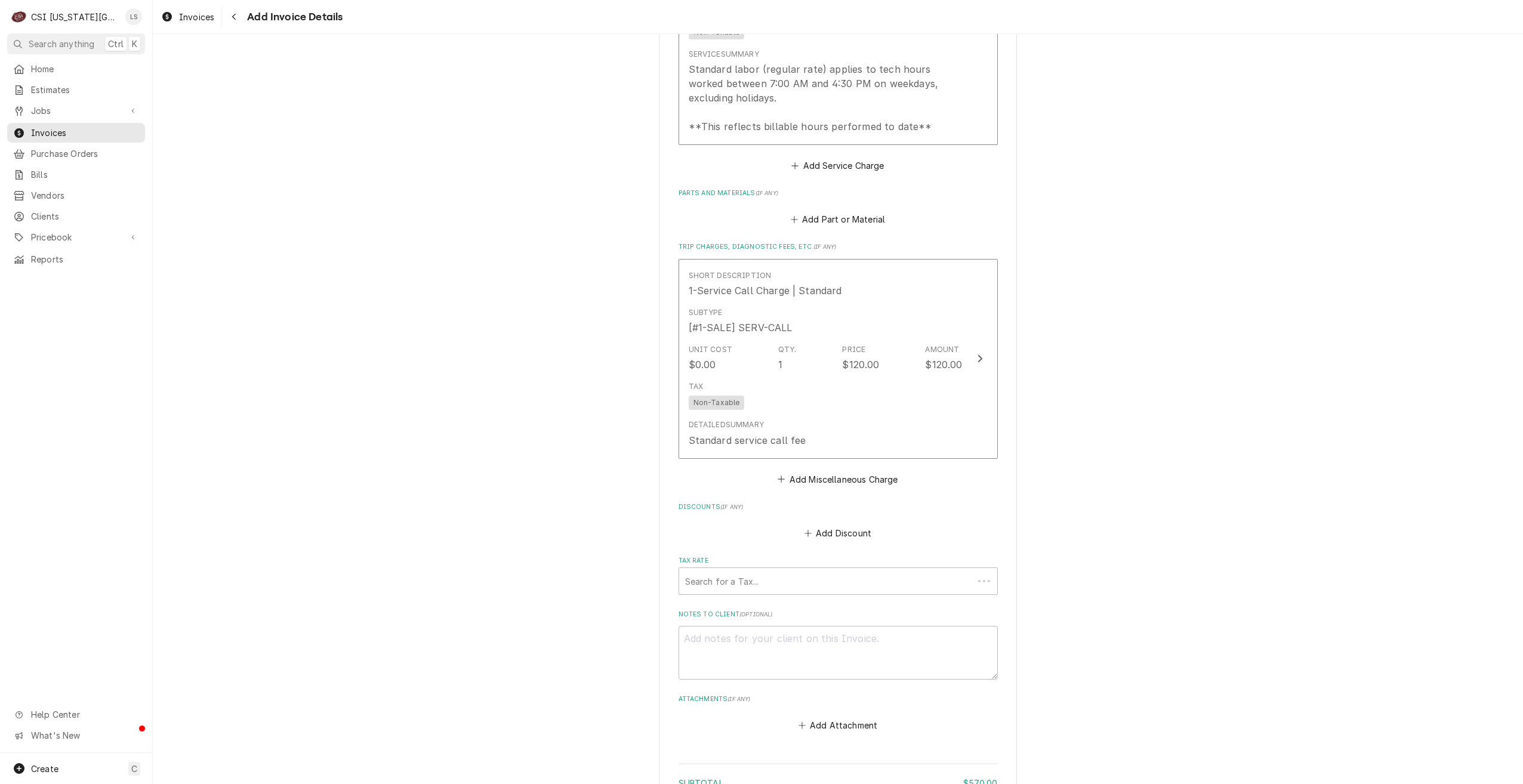
scroll to position [1156, 0]
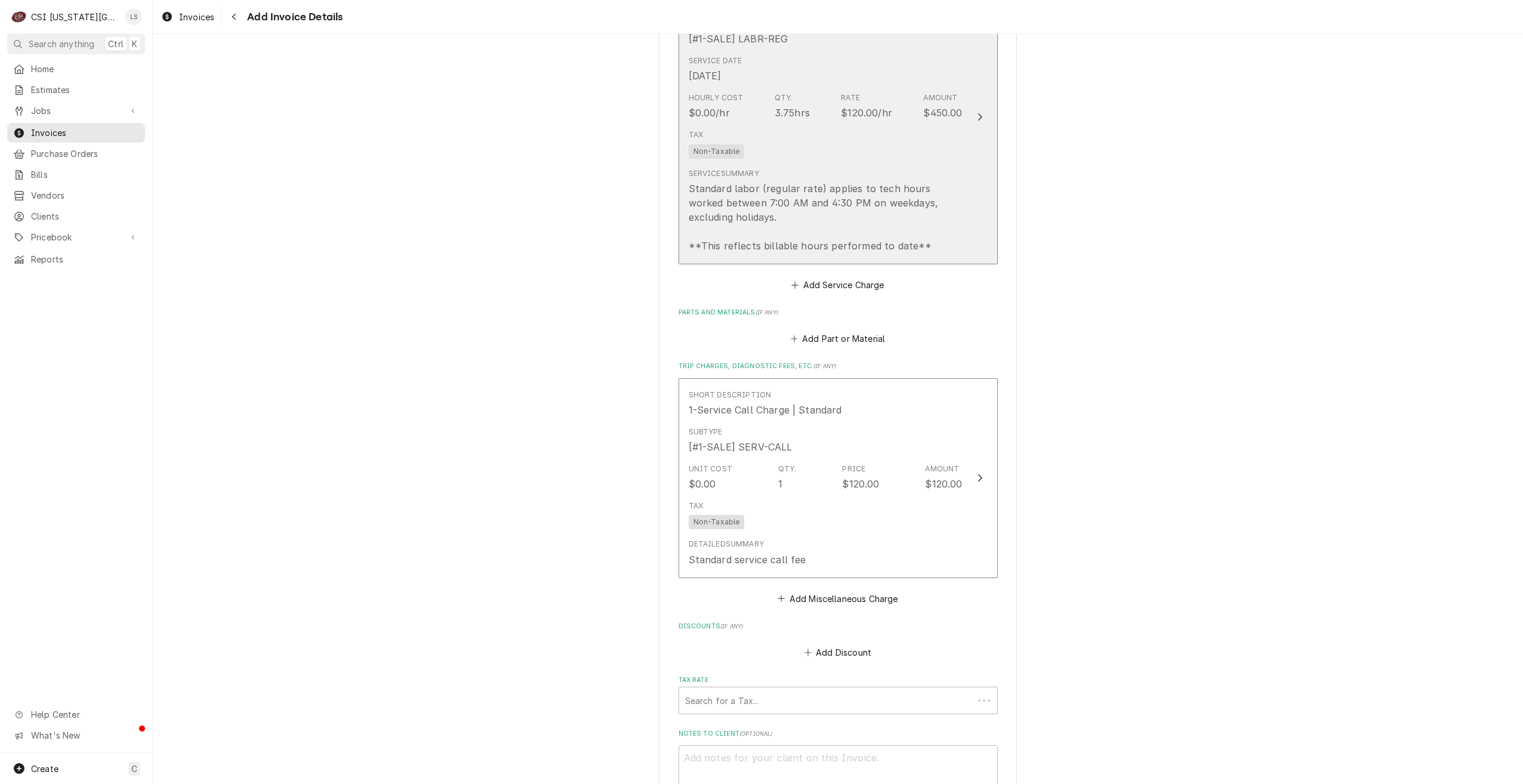
click at [874, 203] on div "Standard labor (regular rate) applies to tech hours worked between 7:00 AM and …" at bounding box center [826, 217] width 274 height 71
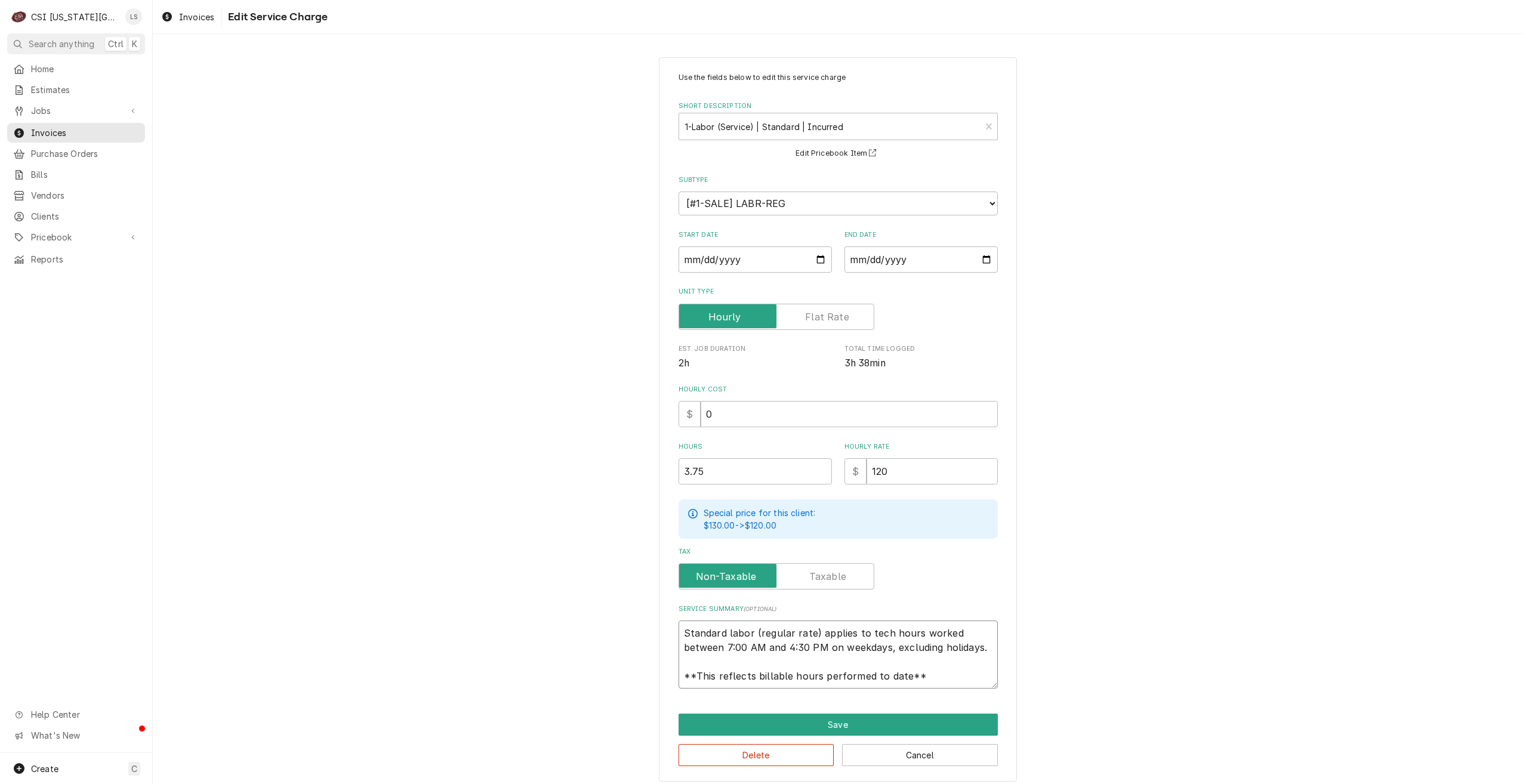
drag, startPoint x: 945, startPoint y: 678, endPoint x: 654, endPoint y: 607, distance: 299.5
click at [659, 607] on div "Use the fields below to edit this service charge Short Description 1-Labor (Ser…" at bounding box center [838, 419] width 358 height 724
type textarea "x"
type textarea "L"
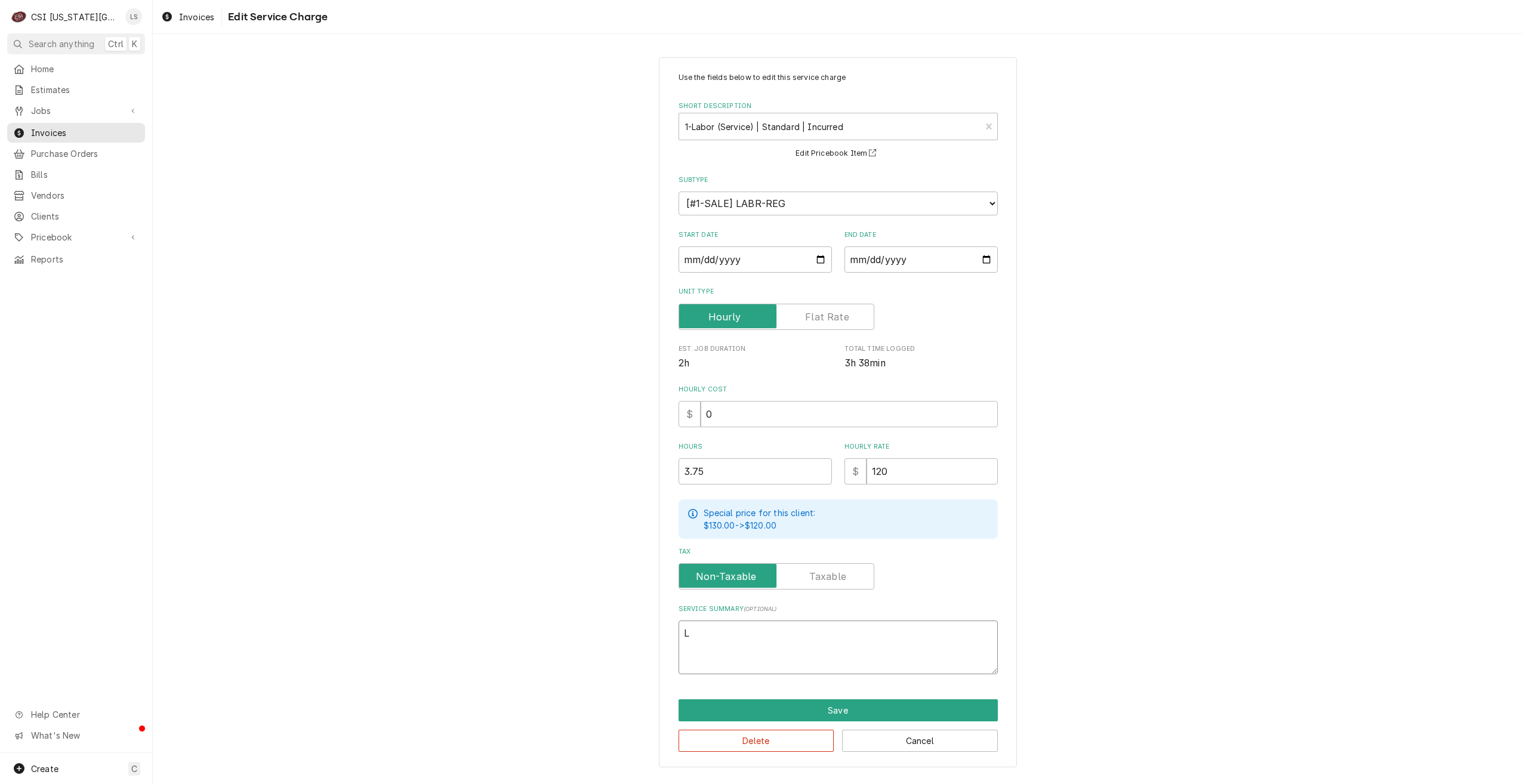
type textarea "x"
type textarea "LB"
type textarea "x"
type textarea "LB"
type textarea "x"
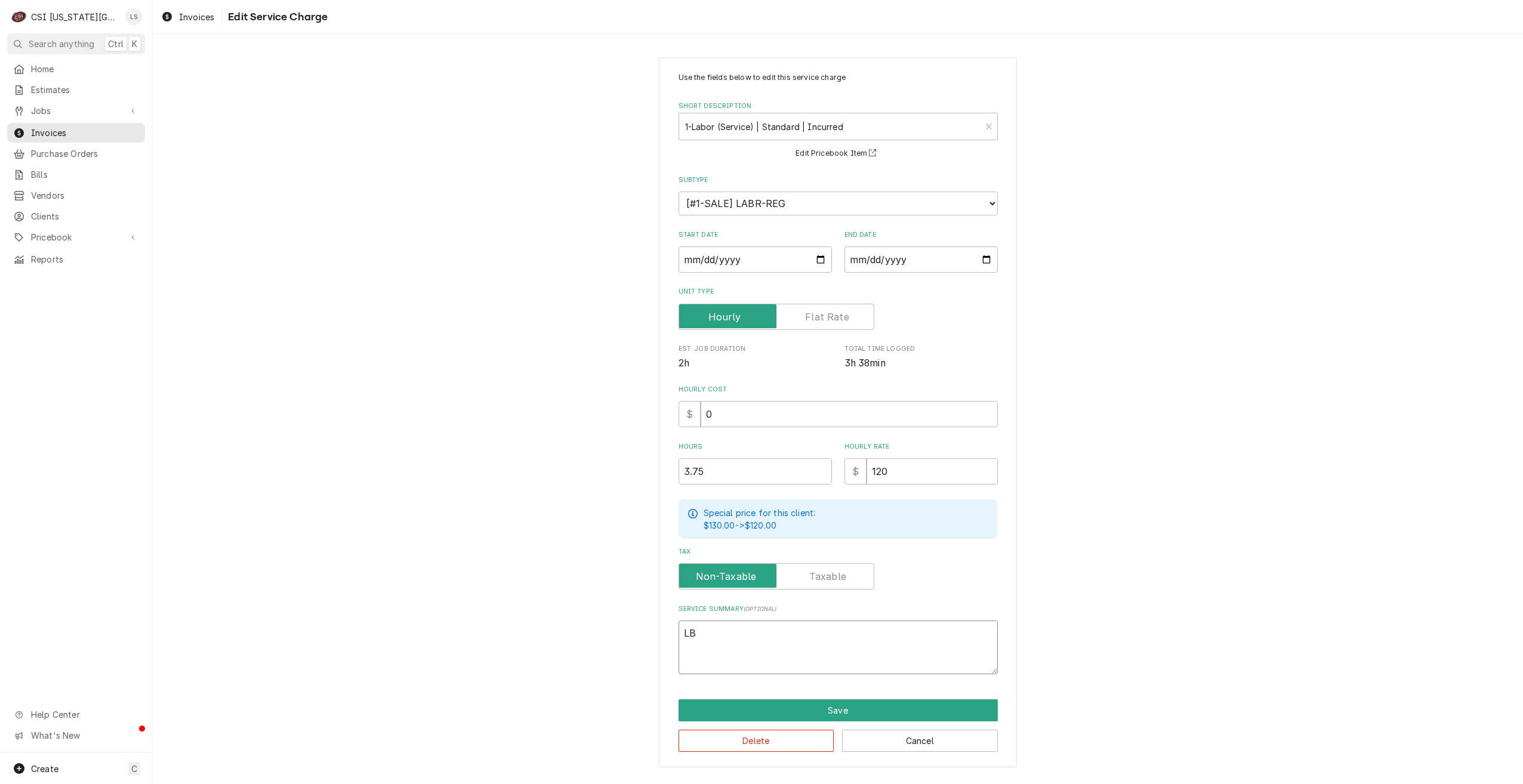
type textarea "LB B"
type textarea "x"
type textarea "LB Ba"
type textarea "x"
type textarea "LB Bar"
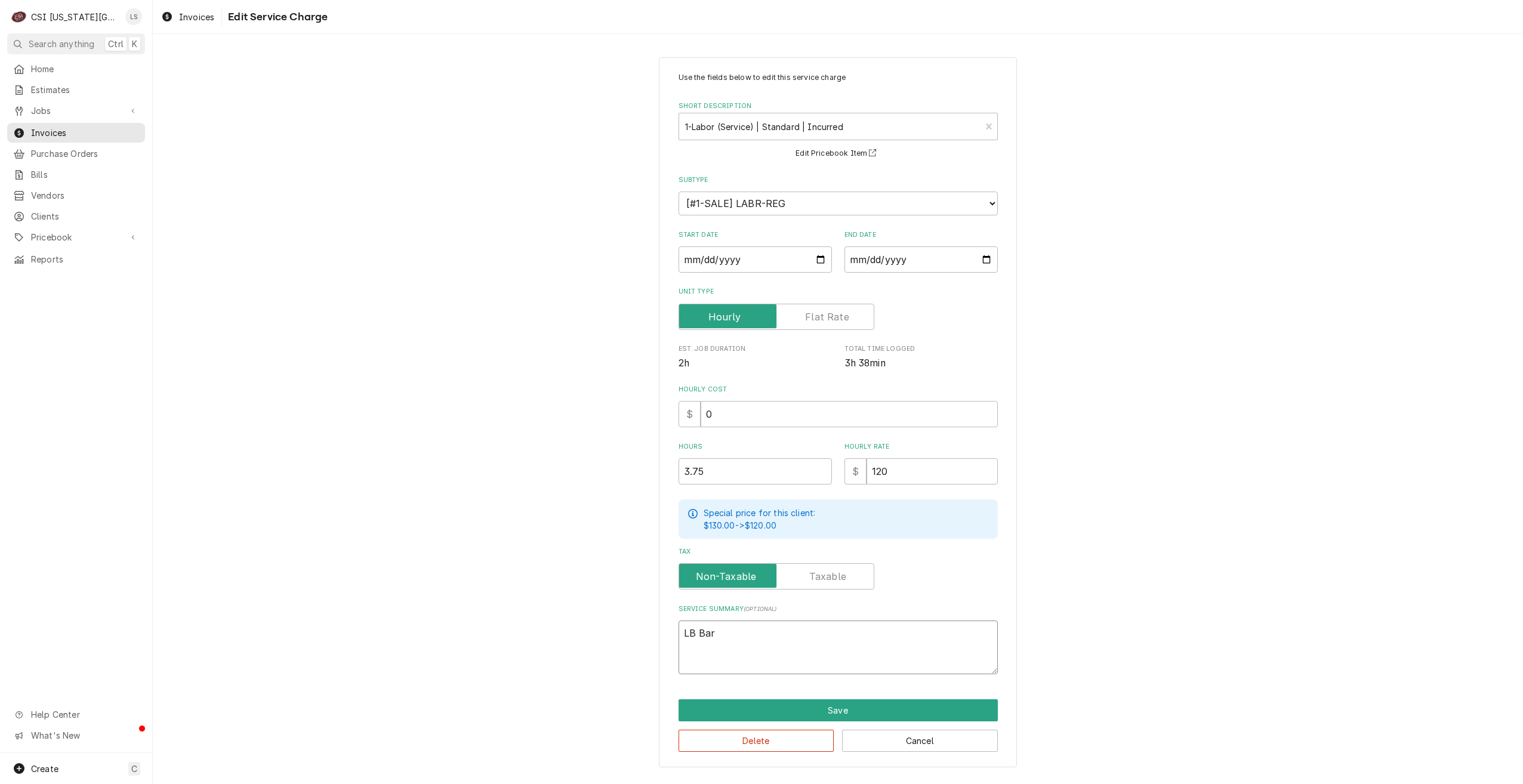
type textarea "x"
type textarea "LB Bark"
type textarea "x"
type textarea "LB Barke"
type textarea "x"
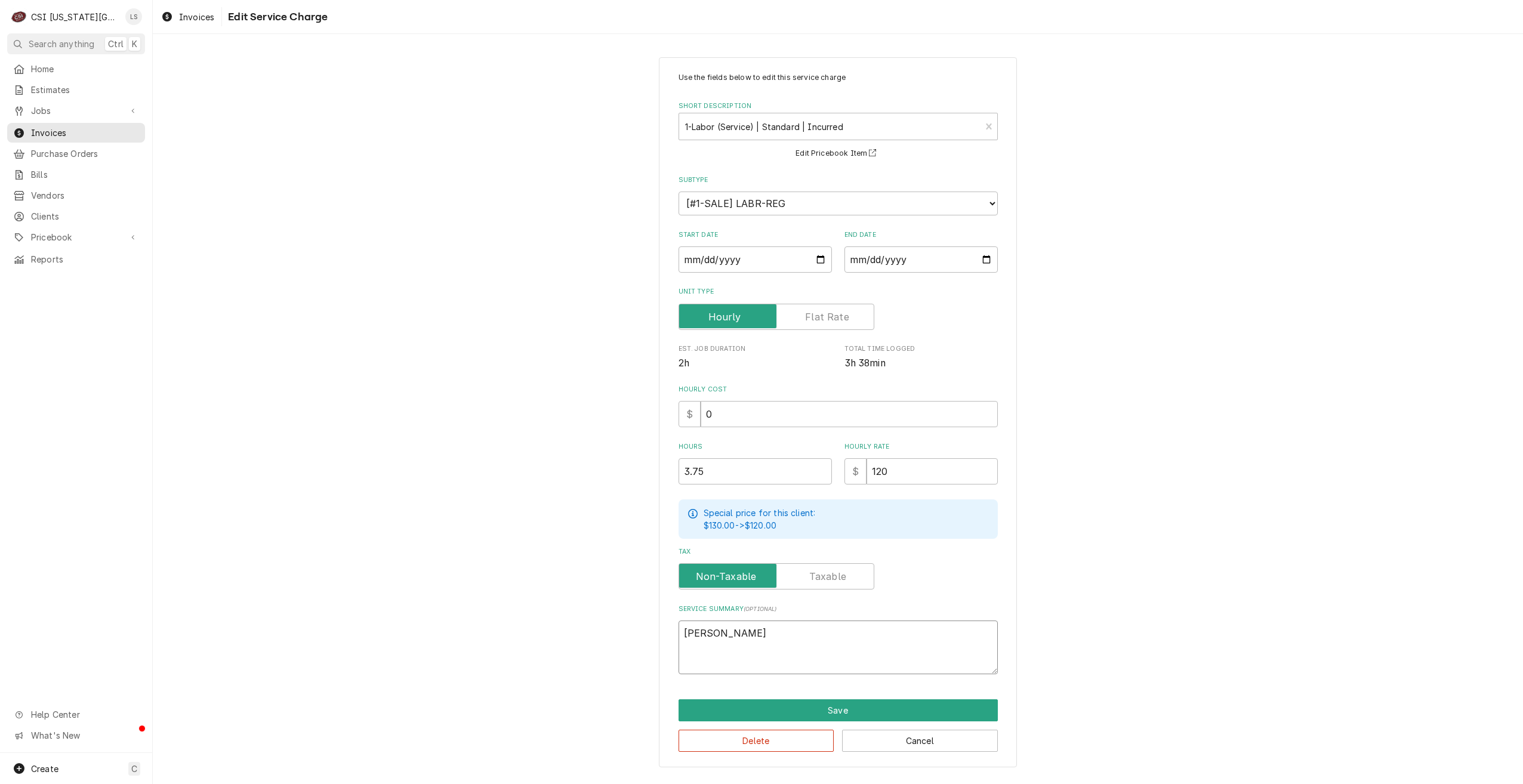
type textarea "LB Barker"
type textarea "x"
type textarea "LB Barke"
type textarea "x"
type textarea "LB Bark"
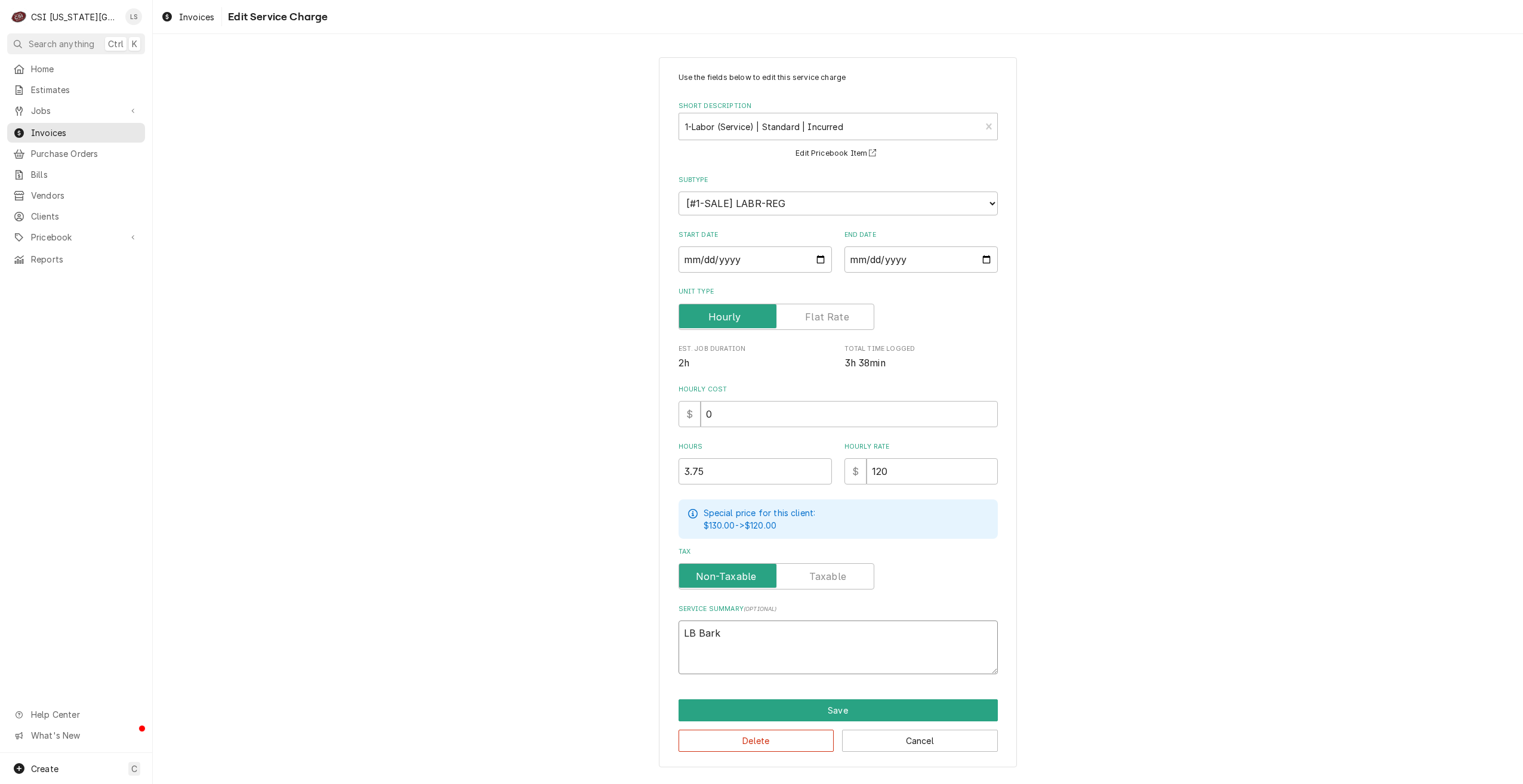
type textarea "x"
type textarea "LB Bar"
type textarea "x"
type textarea "LB Ba"
type textarea "x"
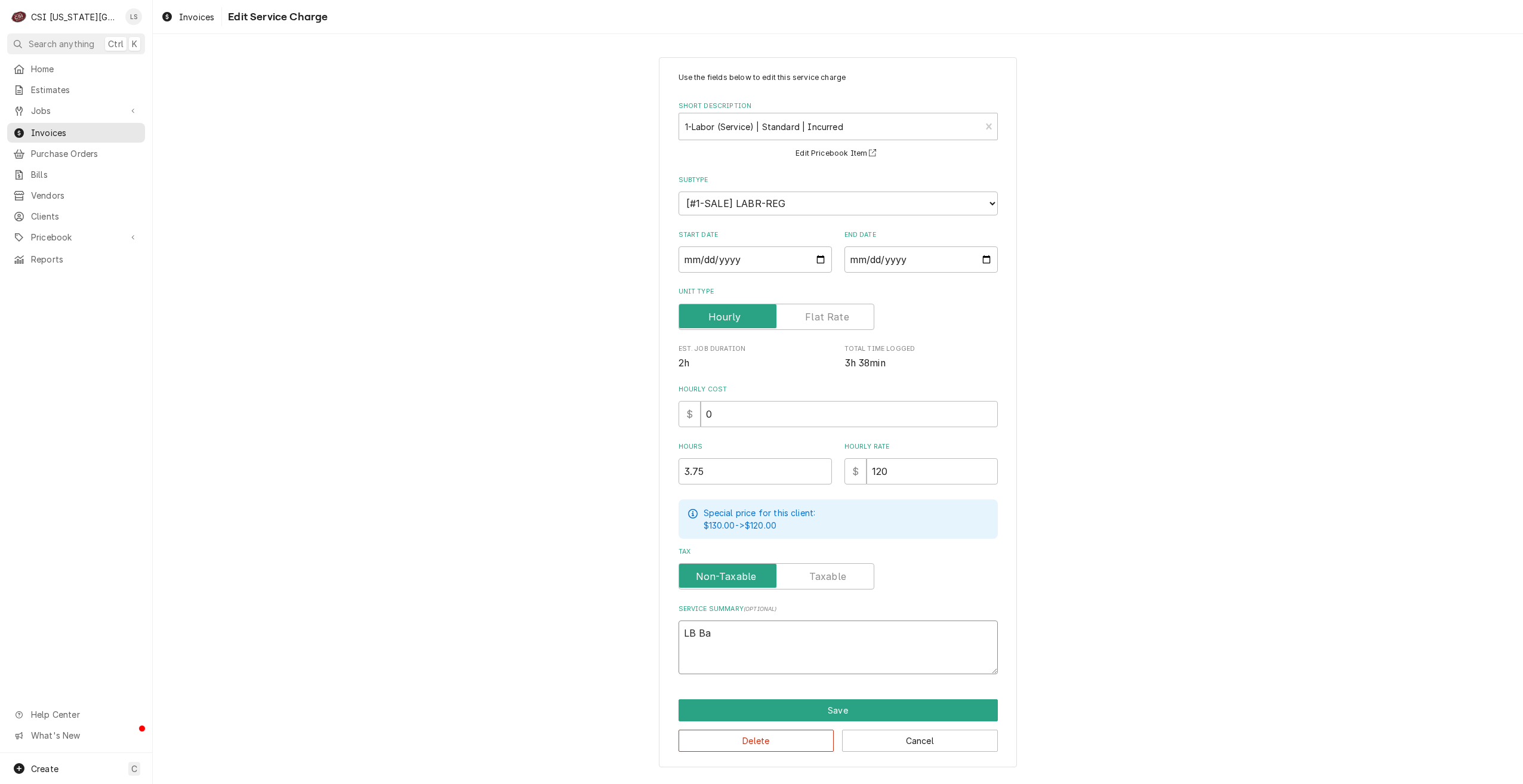
type textarea "LB B"
type textarea "x"
type textarea "LB"
type textarea "x"
type textarea "LB b"
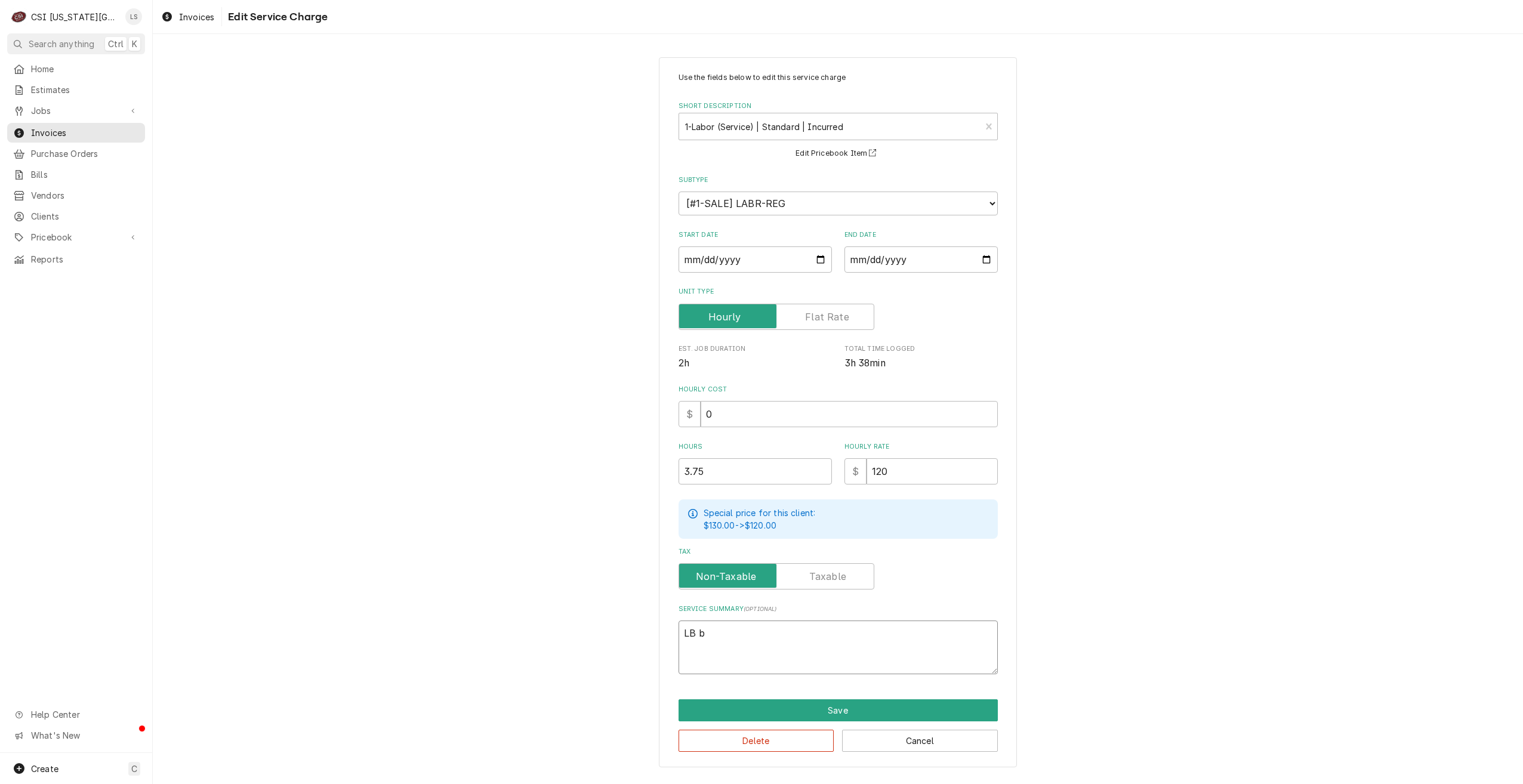
type textarea "x"
type textarea "LB ba"
type textarea "x"
type textarea "LB bak"
type textarea "x"
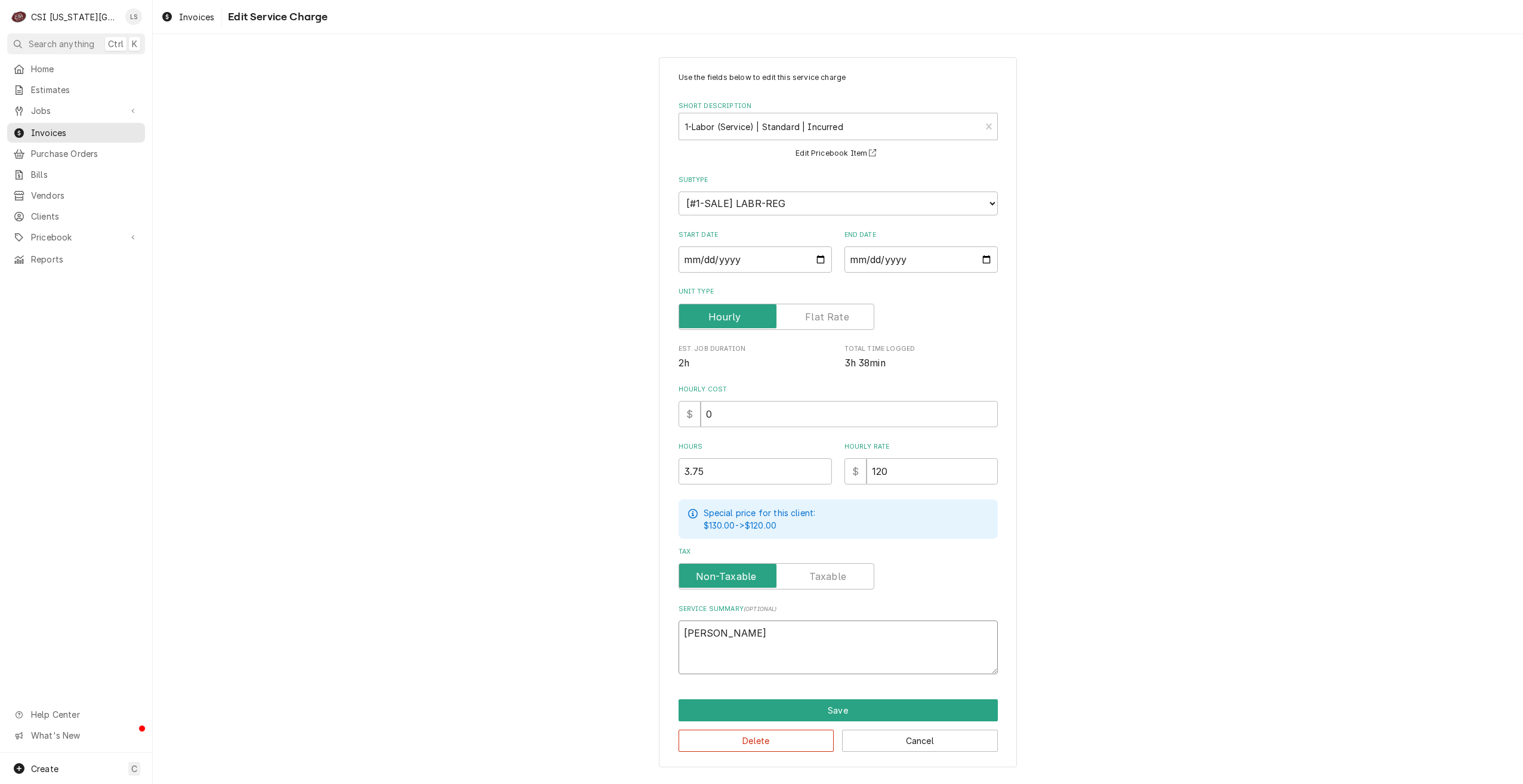
type textarea "LB bake"
type textarea "x"
type textarea "LB baker"
type textarea "x"
type textarea "LB bakery"
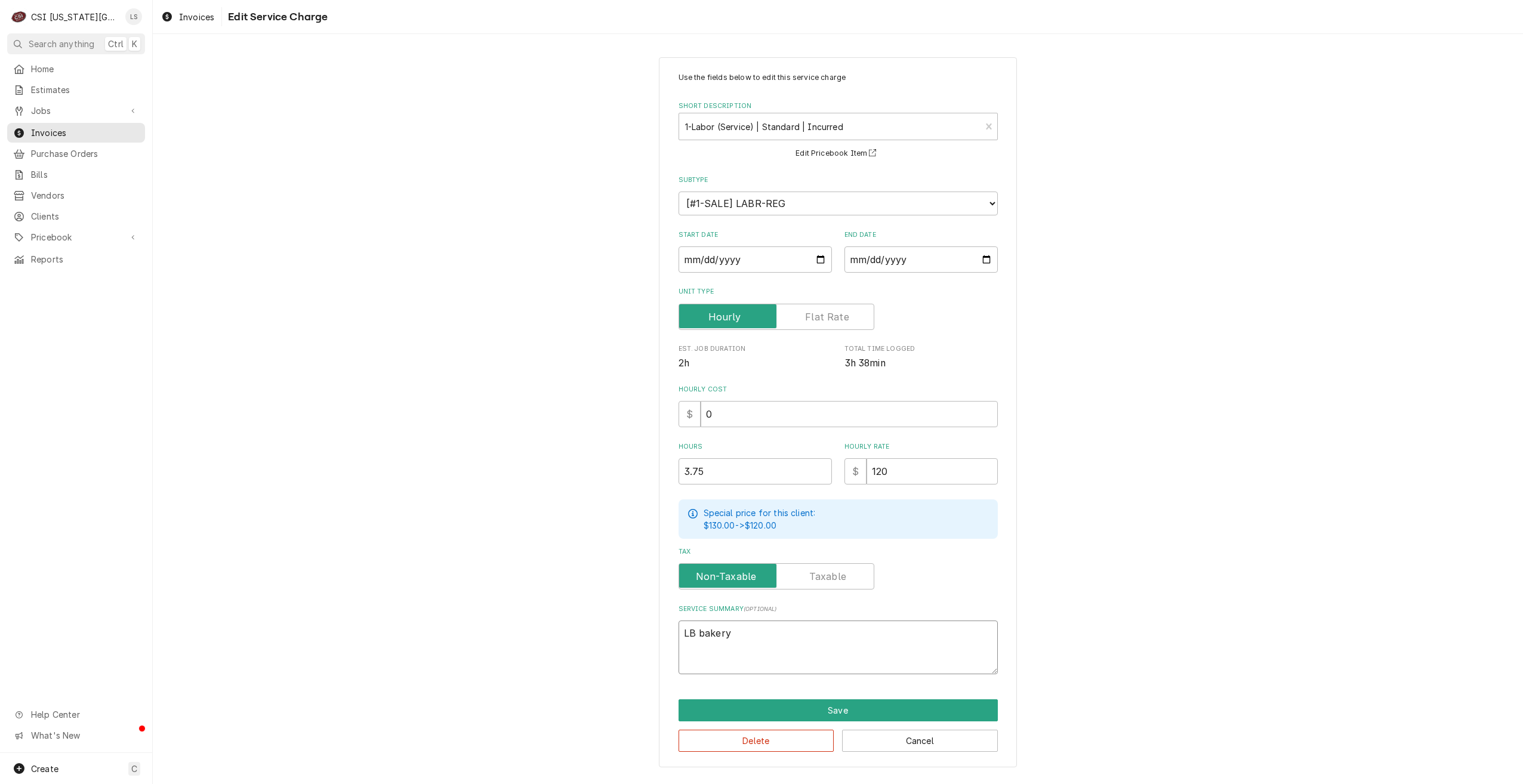
type textarea "x"
type textarea "LB bakery"
type textarea "x"
type textarea "LB bakery o"
type textarea "x"
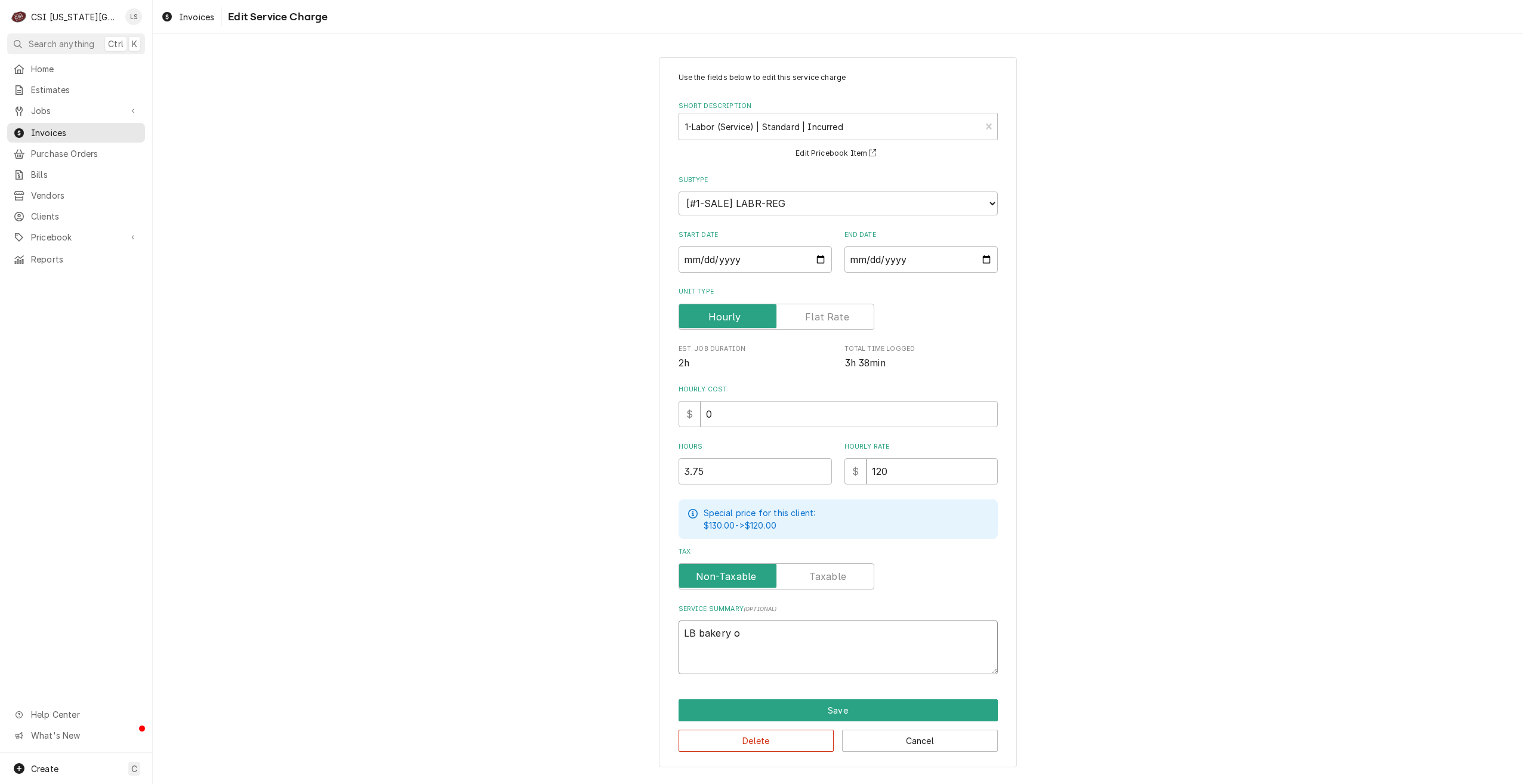
type textarea "LB bakery ov"
type textarea "x"
type textarea "LB bakery ove"
type textarea "x"
type textarea "LB bakery oven"
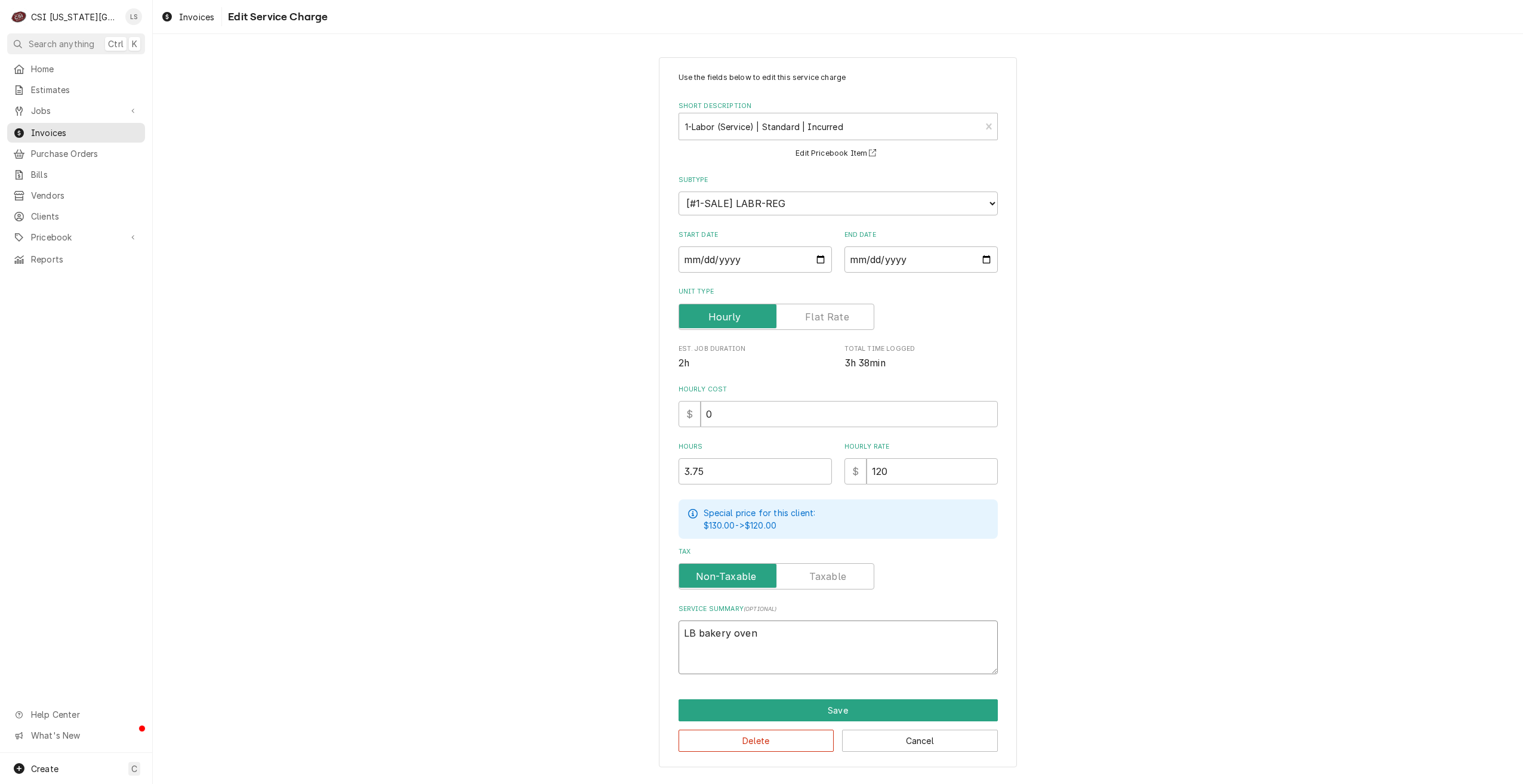
type textarea "x"
type textarea "LB bakery oven"
type textarea "x"
type textarea "LB bakery oven i"
type textarea "x"
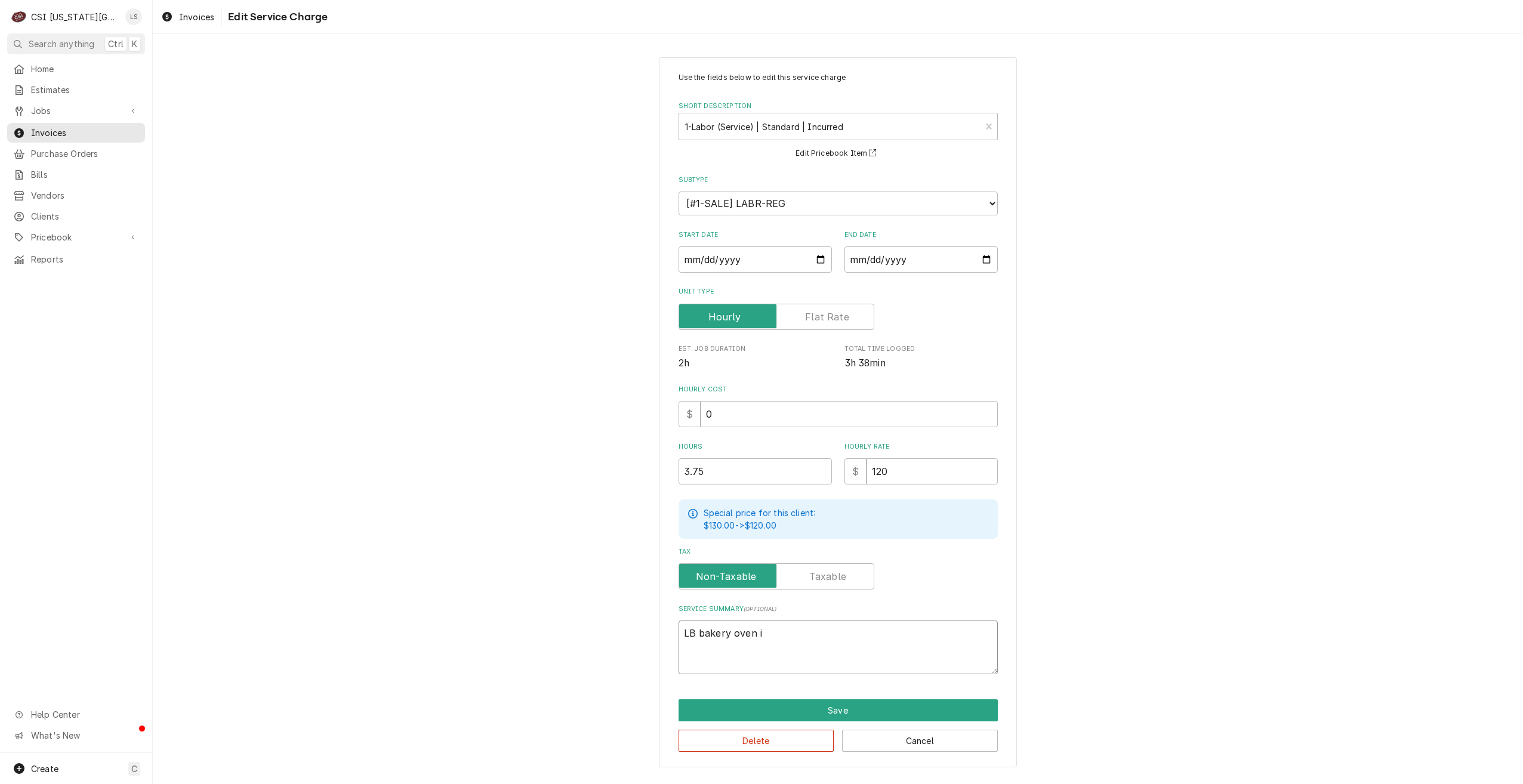
type textarea "LB bakery oven is"
type textarea "x"
type textarea "LB bakery oven is"
type textarea "x"
type textarea "LB bakery oven is n"
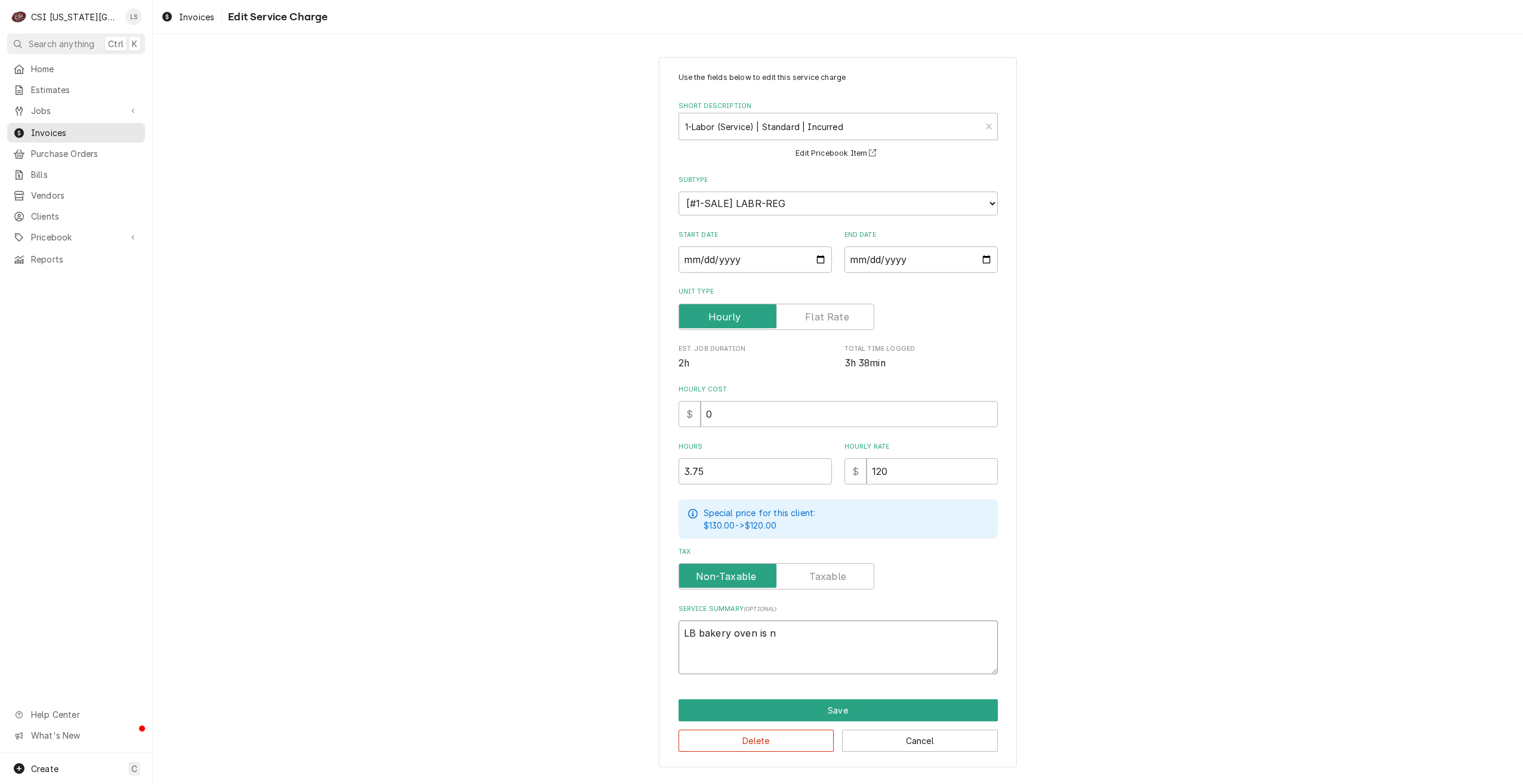
type textarea "x"
type textarea "LB bakery oven is no"
type textarea "x"
type textarea "LB bakery oven is not"
type textarea "x"
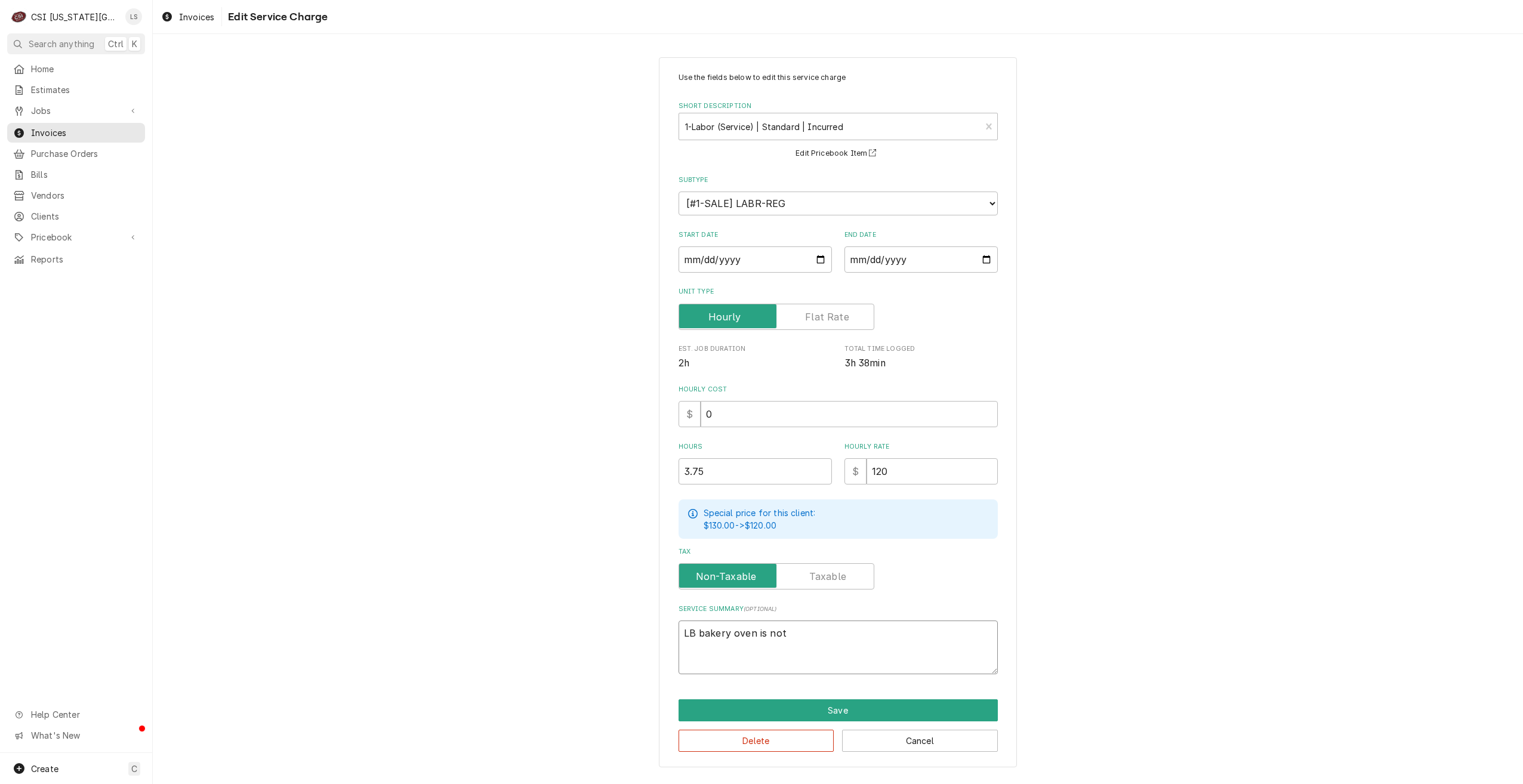
type textarea "LB bakery oven is not b"
type textarea "x"
type textarea "LB bakery oven is not ba"
type textarea "x"
type textarea "LB bakery oven is not bak"
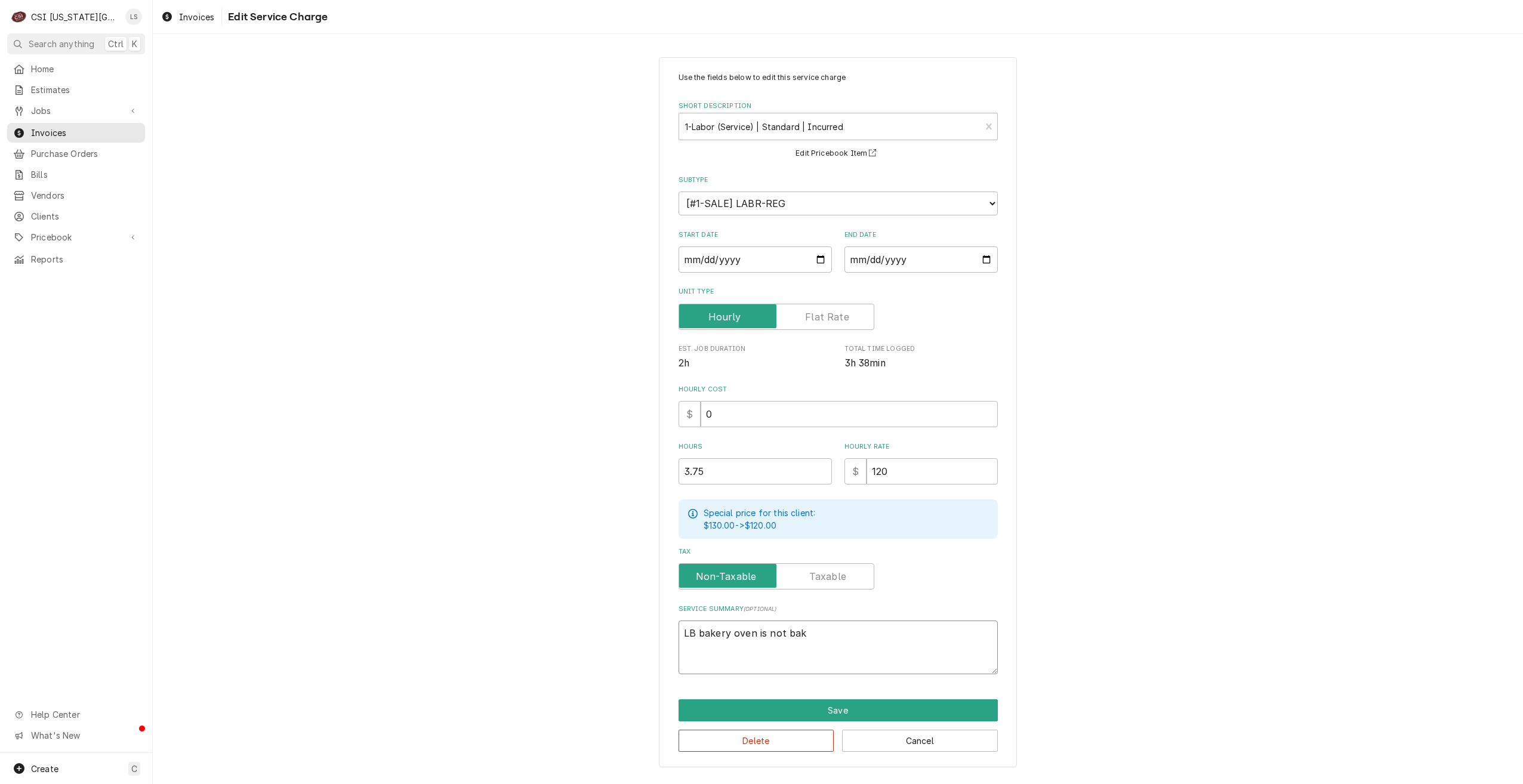
type textarea "x"
type textarea "LB bakery oven is not baki"
type textarea "x"
type textarea "LB bakery oven is not bakin"
type textarea "x"
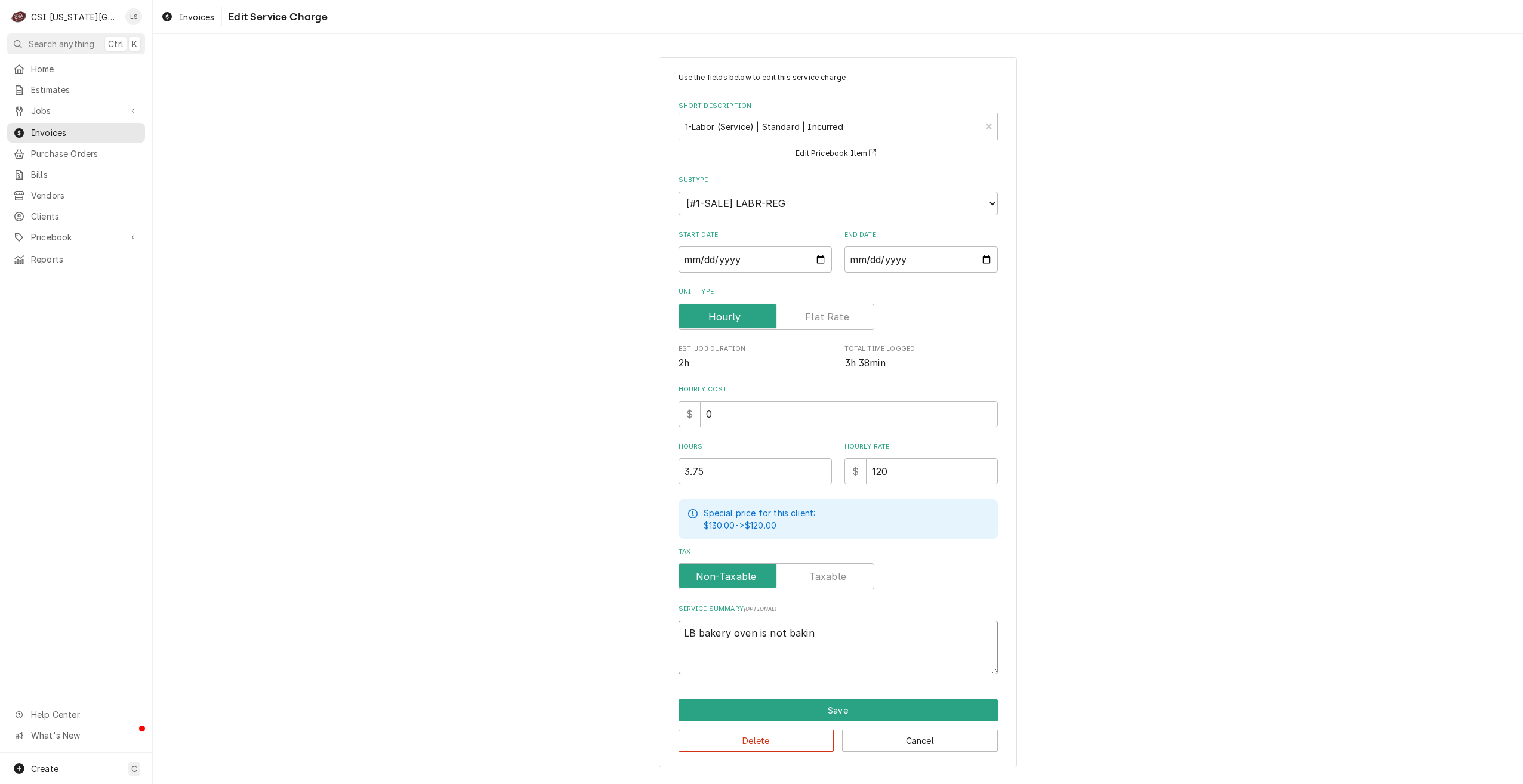
type textarea "LB bakery oven is not baking"
type textarea "x"
type textarea "LB bakery oven is not baking"
type textarea "x"
type textarea "LB bakery oven is not baking e"
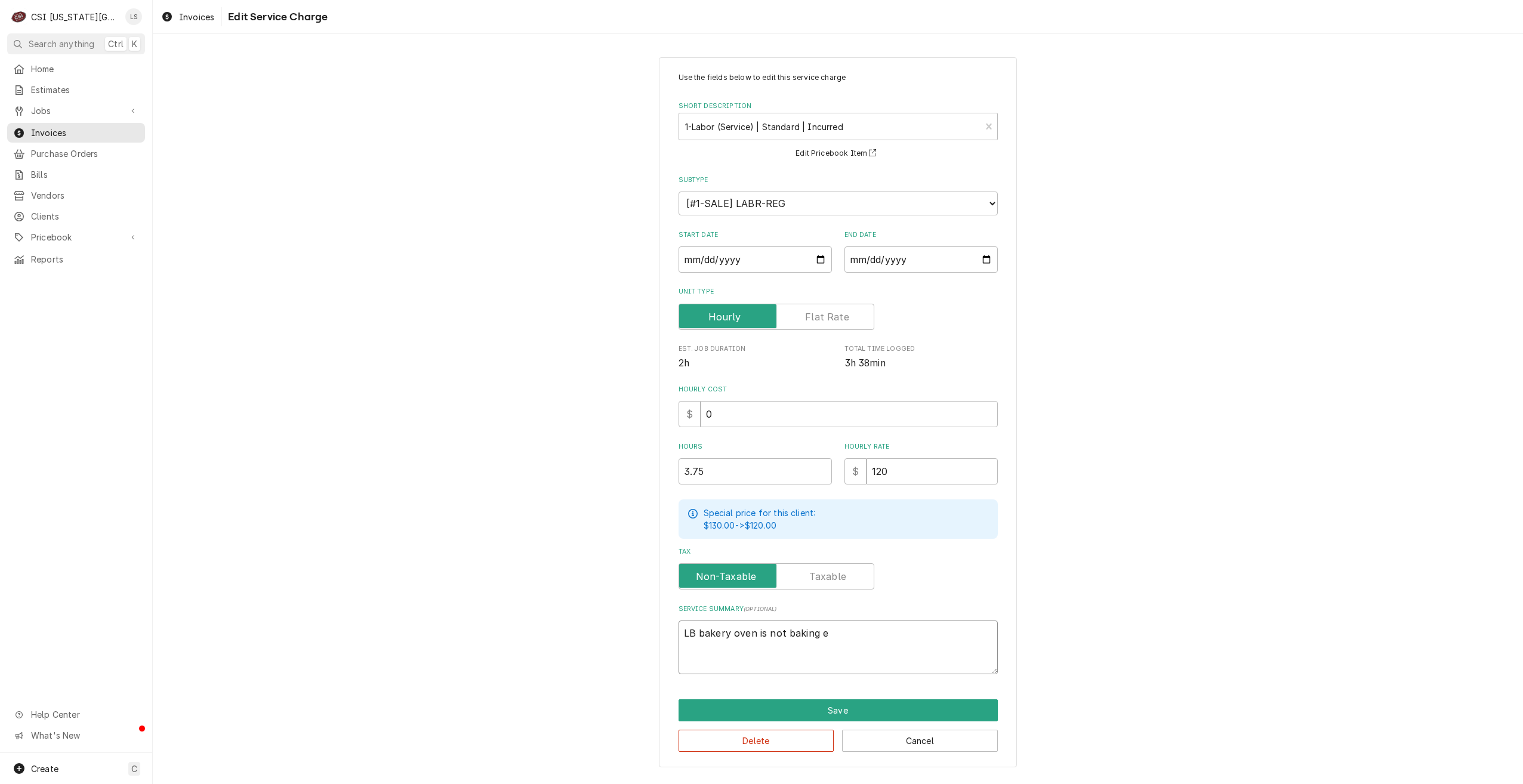
type textarea "x"
type textarea "LB bakery oven is not baking ev"
type textarea "x"
type textarea "LB bakery oven is not baking eve"
type textarea "x"
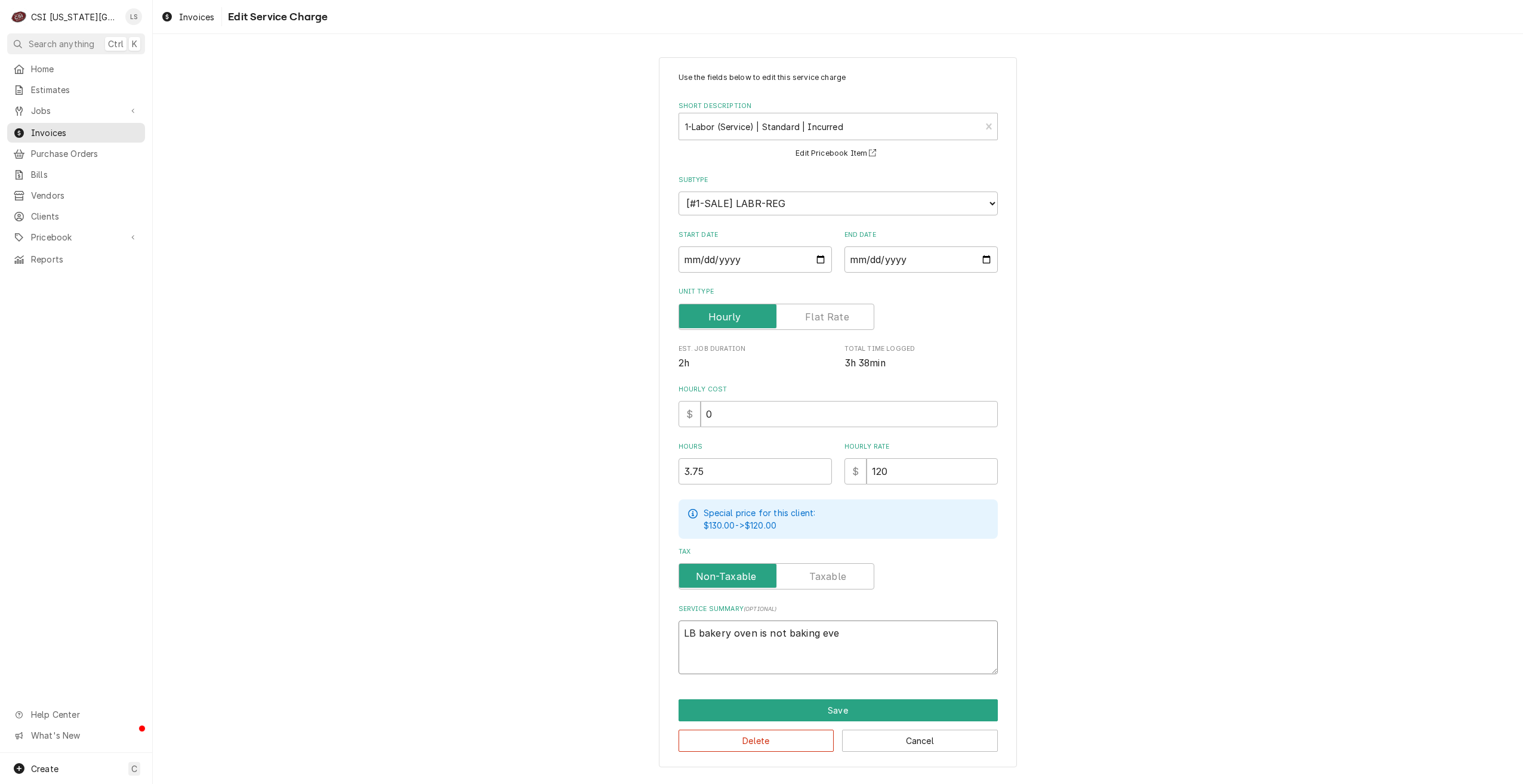
type textarea "LB bakery oven is not baking even"
type textarea "x"
type textarea "LB bakery oven is not baking evenl"
type textarea "x"
type textarea "LB bakery oven is not baking evenly"
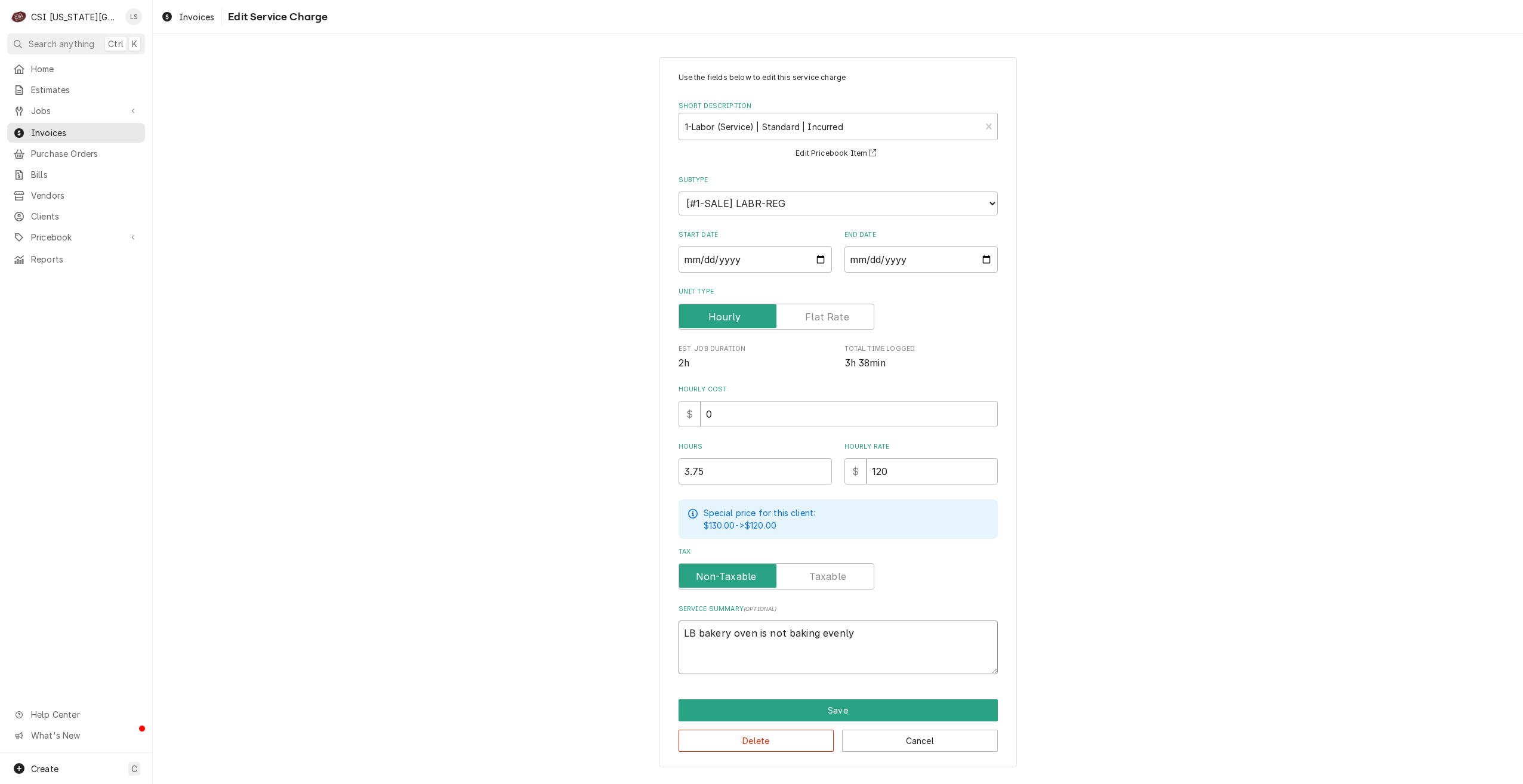
type textarea "x"
type textarea "LB bakery oven is not baking evenly:"
type textarea "x"
type textarea "LB bakery oven is not baking evenly:"
click at [899, 627] on textarea "LB bakery oven is not baking evenly:" at bounding box center [838, 647] width 319 height 54
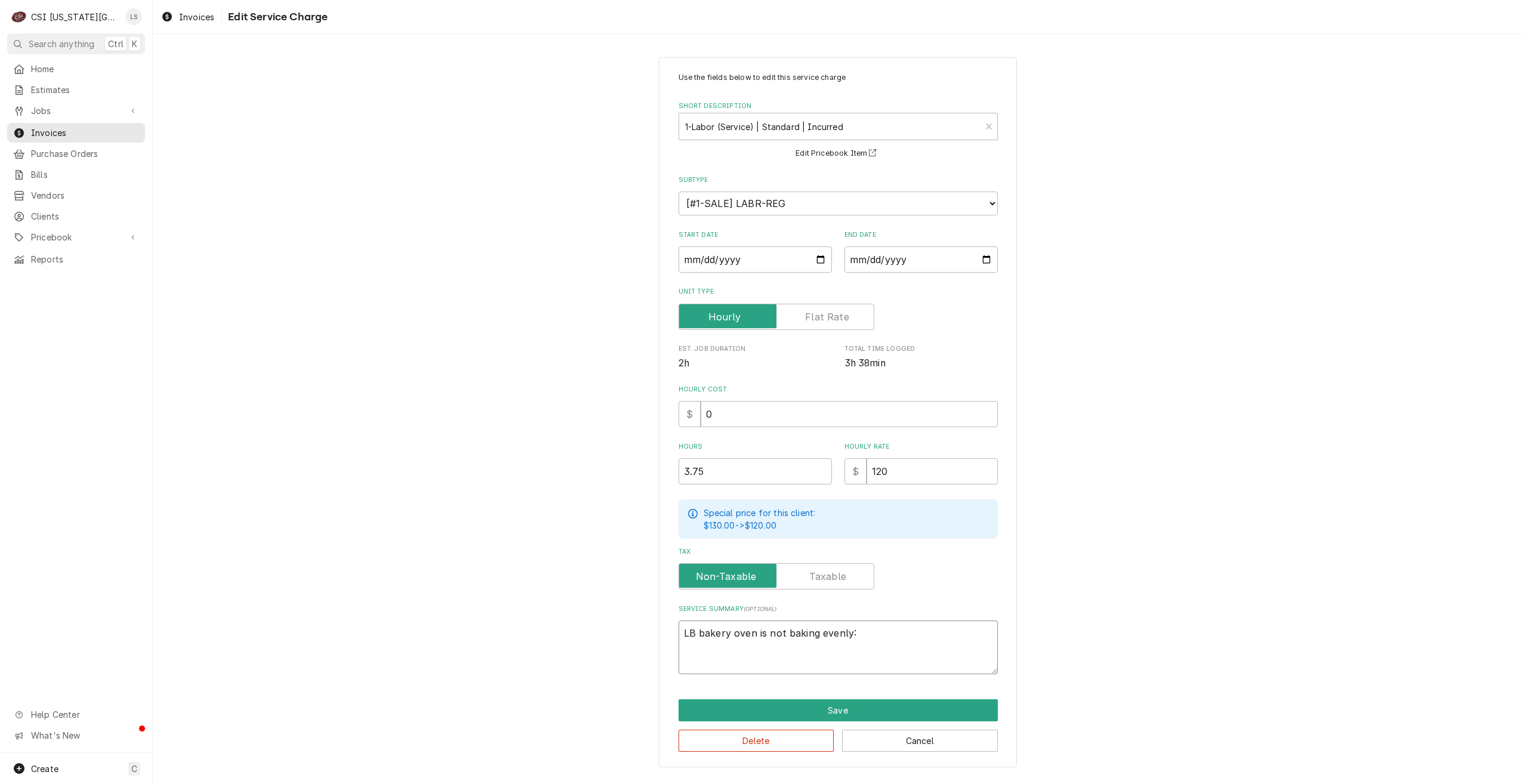
type textarea "x"
type textarea "LB bakery oven is not baking evenly: C"
type textarea "x"
type textarea "LB bakery oven is not baking evenly: Ch"
type textarea "x"
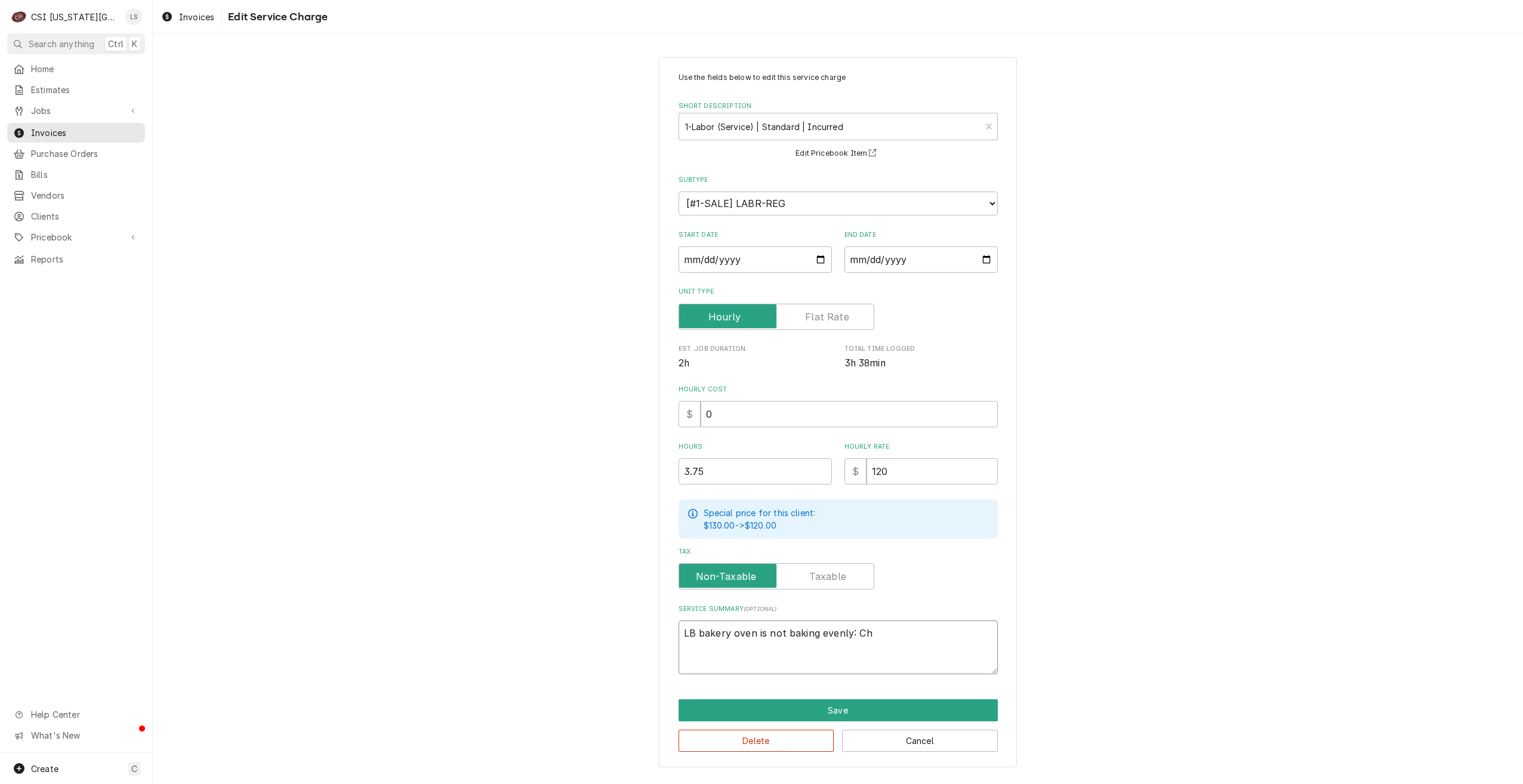
type textarea "LB bakery oven is not baking evenly: Che"
type textarea "x"
type textarea "LB bakery oven is not baking evenly: Chec"
type textarea "x"
type textarea "LB bakery oven is not baking evenly: Check"
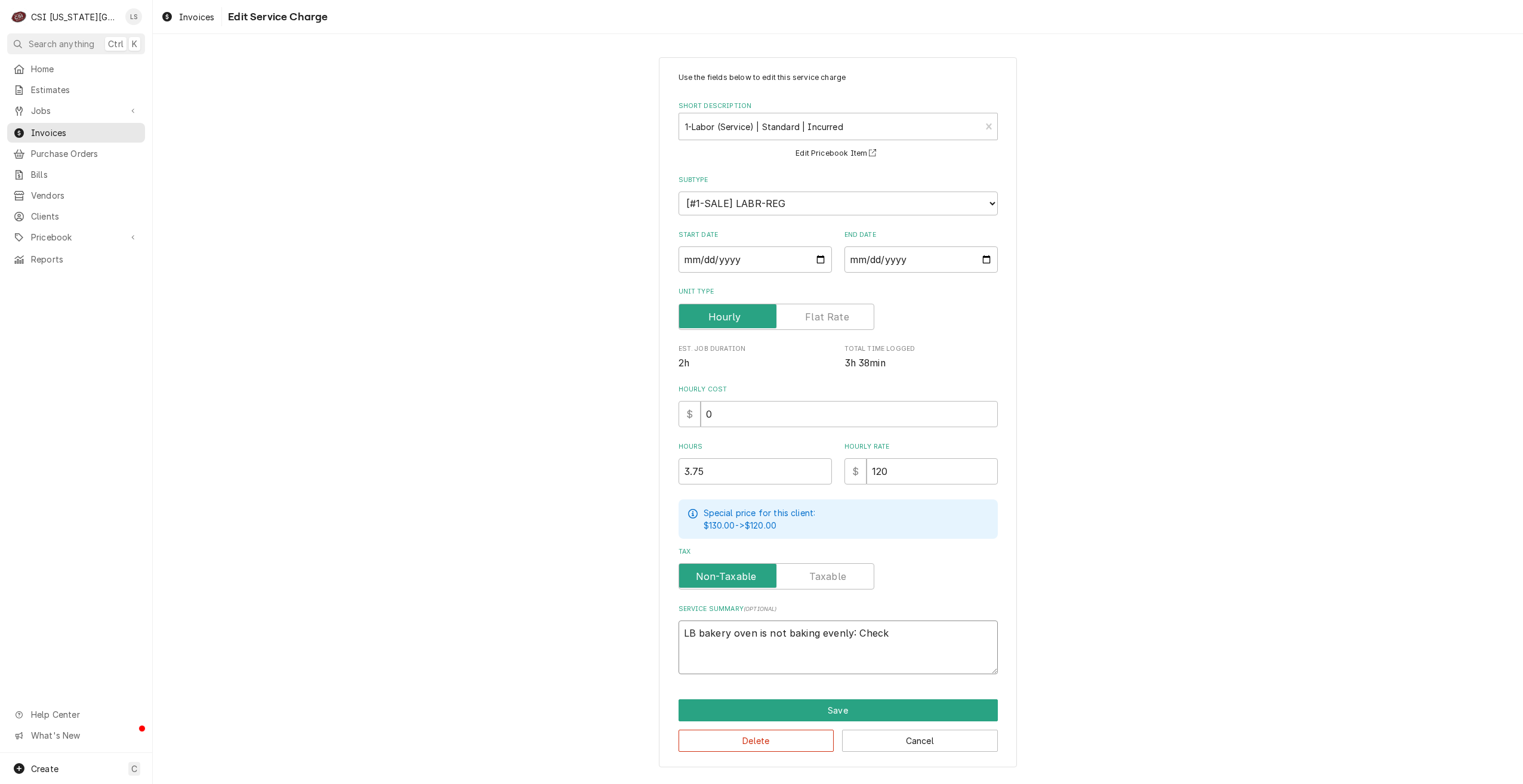
type textarea "x"
type textarea "LB bakery oven is not baking evenly: Checke"
type textarea "x"
type textarea "LB bakery oven is not baking evenly: Checke"
type textarea "x"
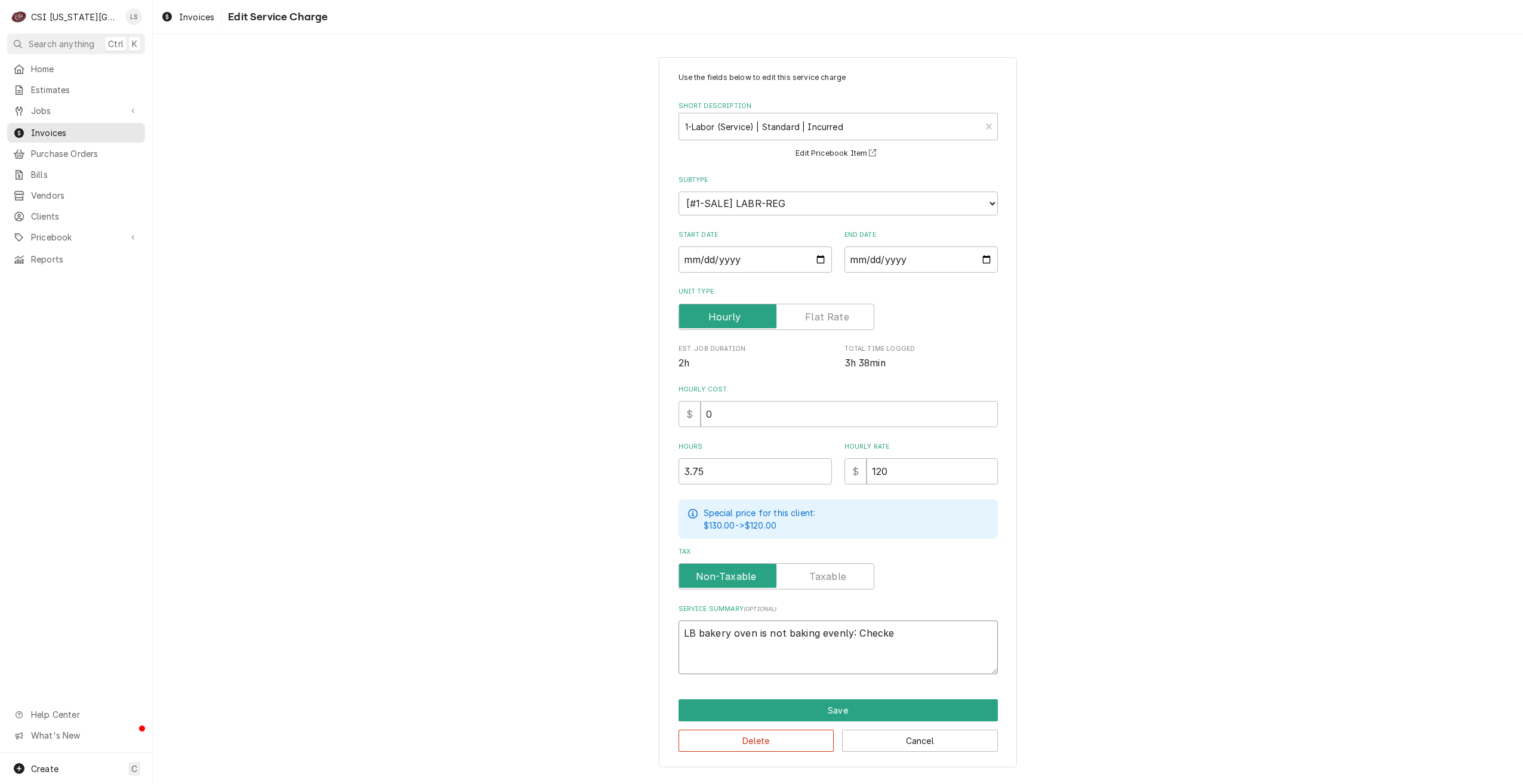
type textarea "LB bakery oven is not baking evenly: Checke"
type textarea "x"
type textarea "LB bakery oven is not baking evenly: Checked"
type textarea "x"
type textarea "LB bakery oven is not baking evenly: Checked"
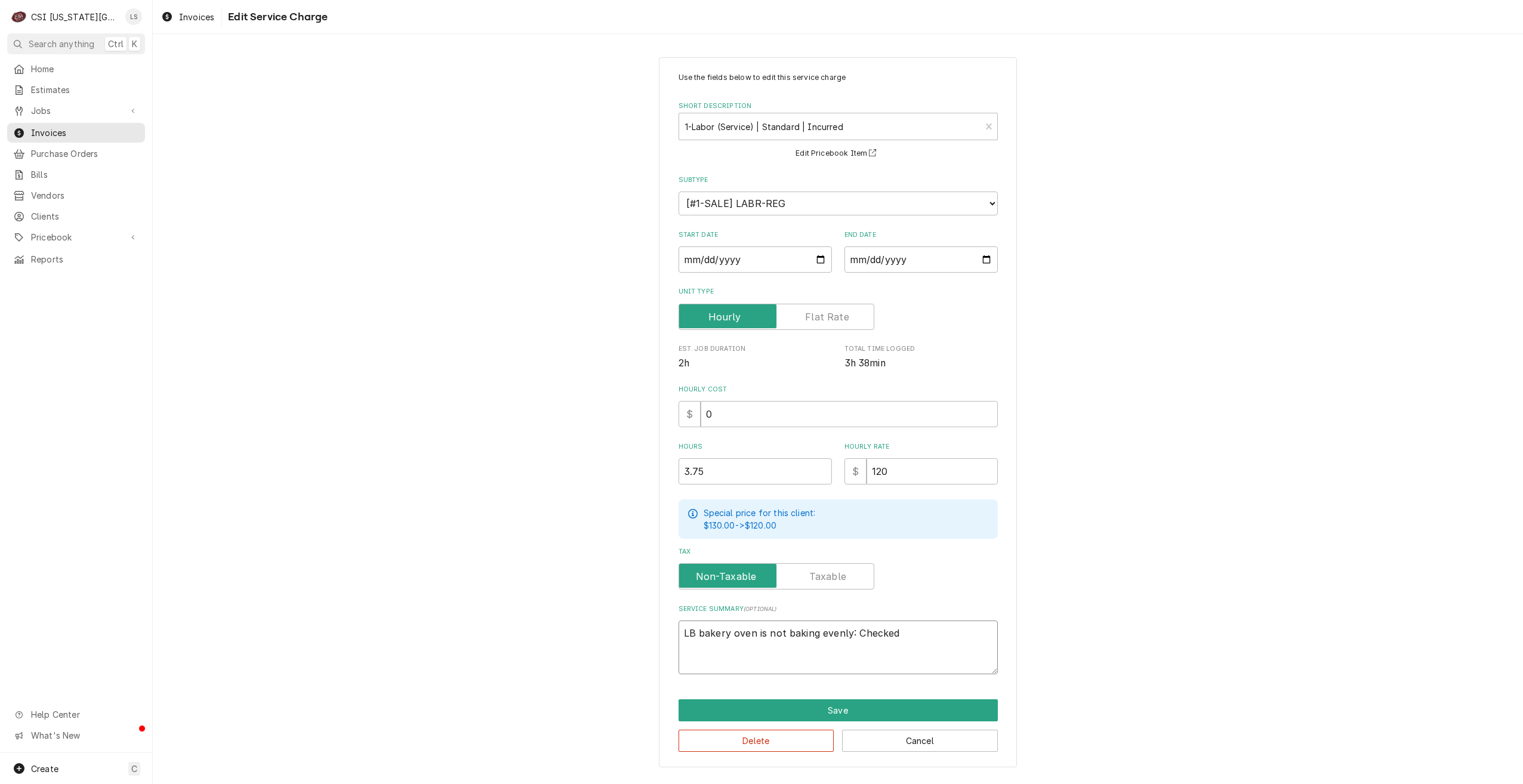
type textarea "x"
type textarea "LB bakery oven is not baking evenly: Checked iv"
type textarea "x"
type textarea "LB bakery oven is not baking evenly: Checked ive"
type textarea "x"
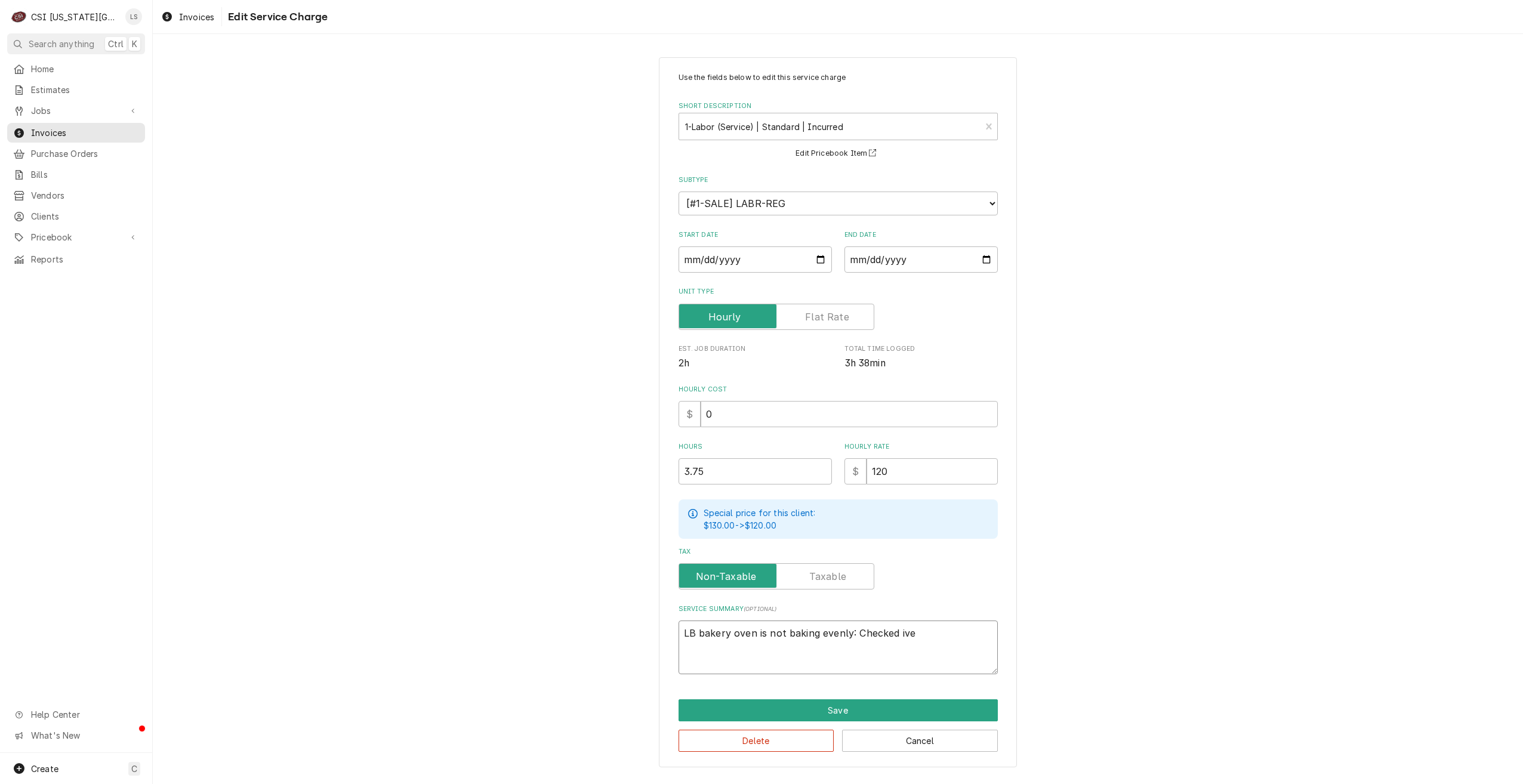
type textarea "LB bakery oven is not baking evenly: Checked iver"
type textarea "x"
type textarea "LB bakery oven is not baking evenly: Checked ive"
type textarea "x"
type textarea "LB bakery oven is not baking evenly: Checked iv"
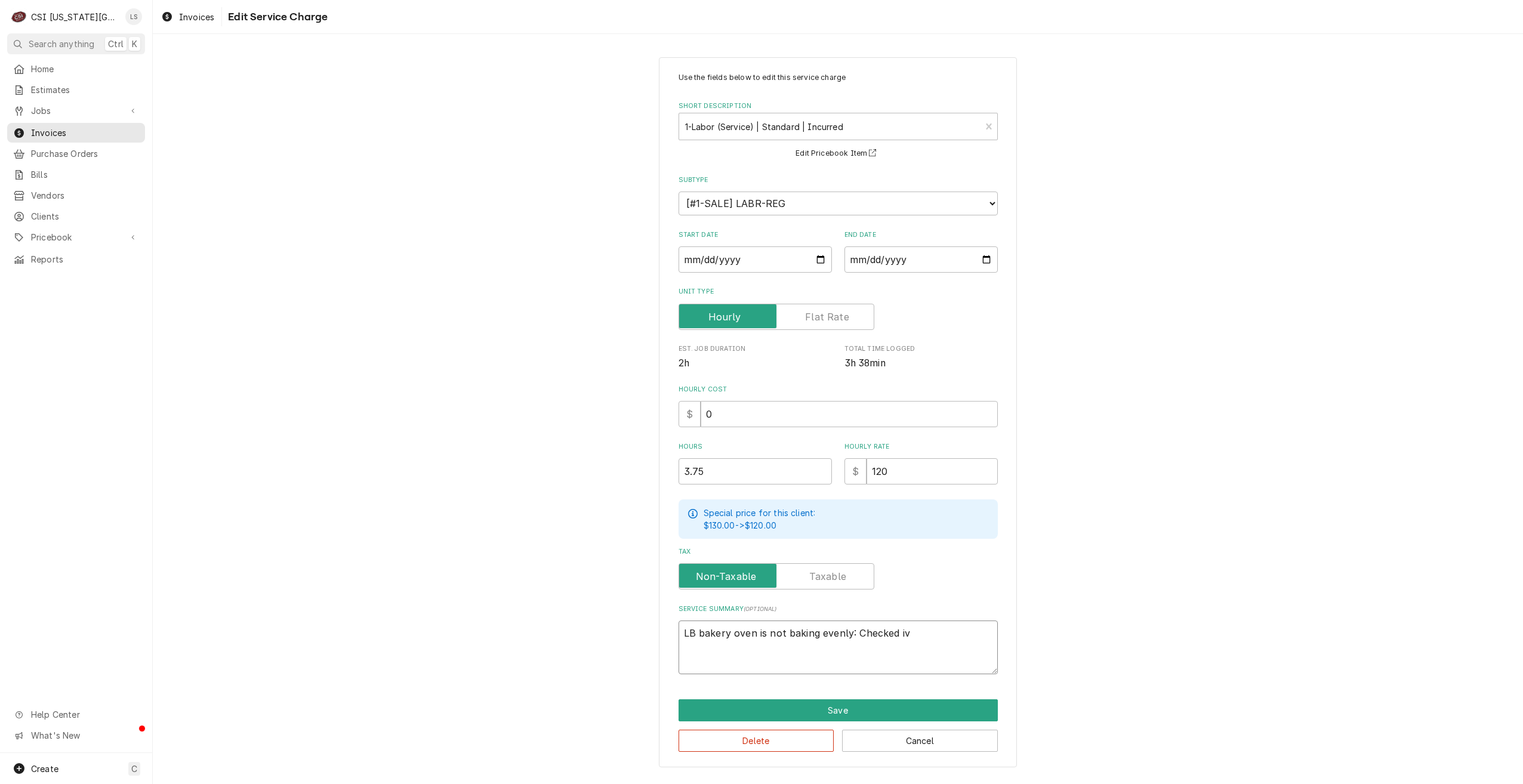
type textarea "x"
type textarea "LB bakery oven is not baking evenly: Checked i"
type textarea "x"
type textarea "LB bakery oven is not baking evenly: Checked"
type textarea "x"
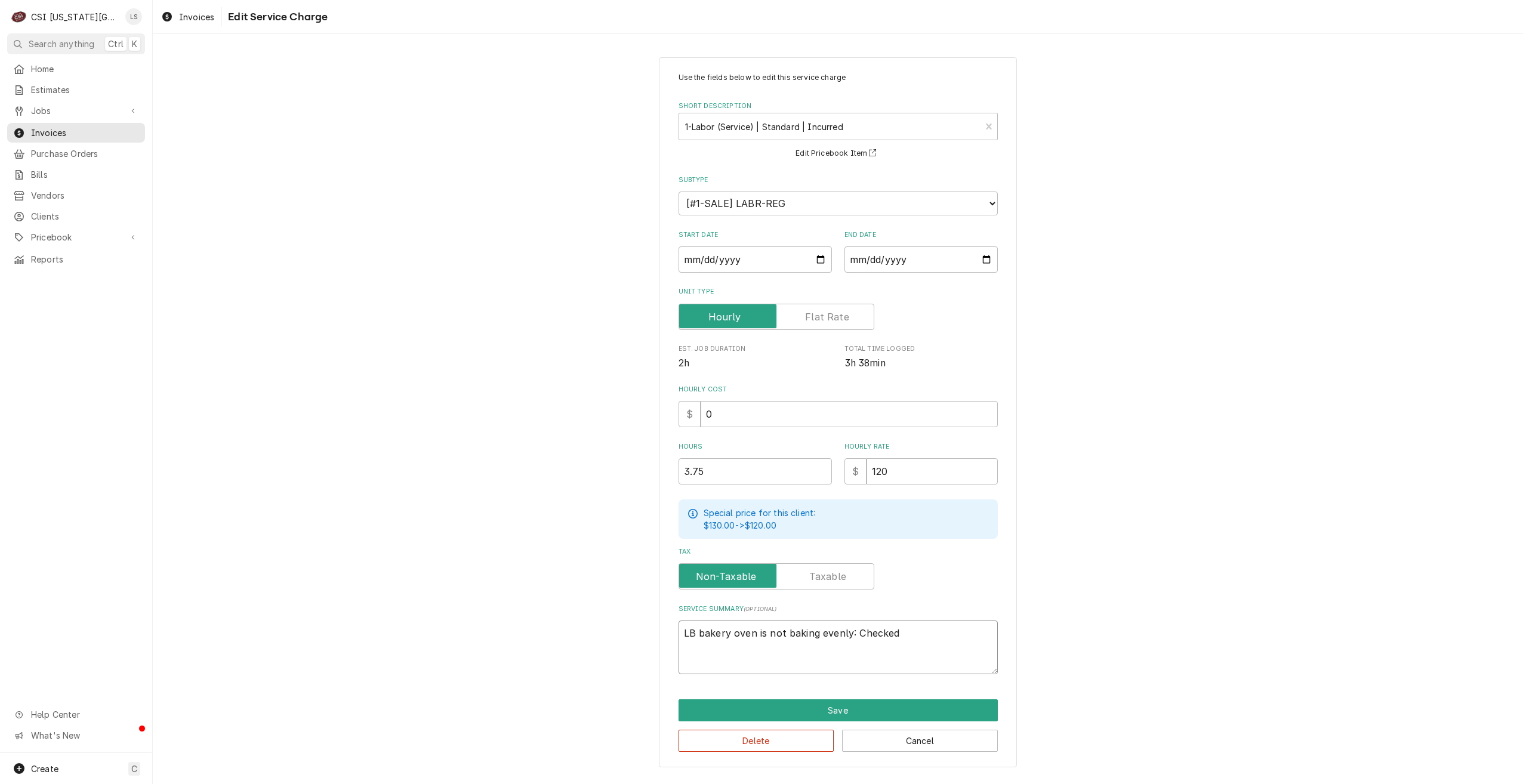
type textarea "LB bakery oven is not baking evenly: Checked o"
type textarea "x"
type textarea "LB bakery oven is not baking evenly: Checked ov"
type textarea "x"
type textarea "LB bakery oven is not baking evenly: Checked ove"
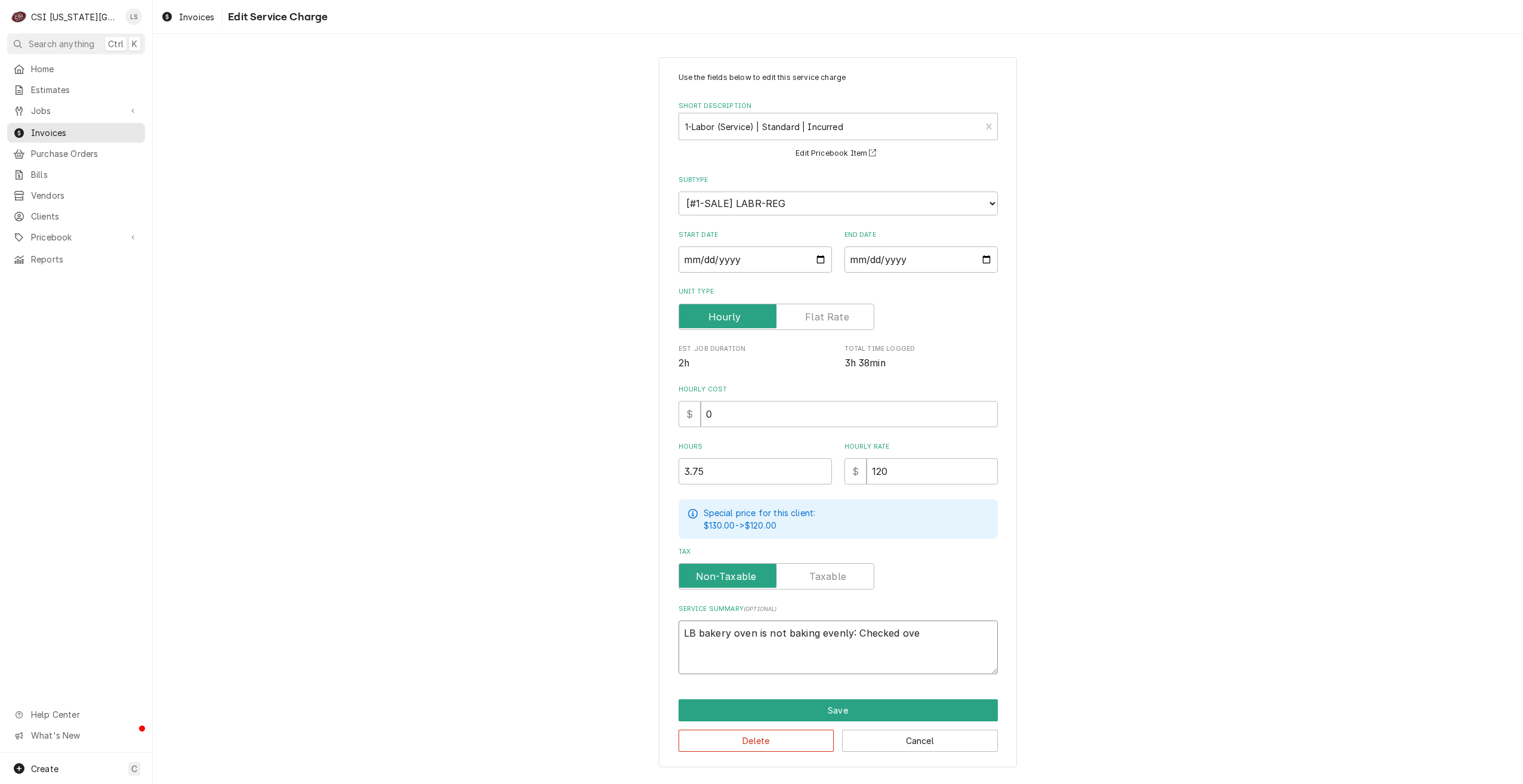
type textarea "x"
type textarea "LB bakery oven is not baking evenly: Checked over"
type textarea "x"
type textarea "LB bakery oven is not baking evenly: Checked over"
type textarea "x"
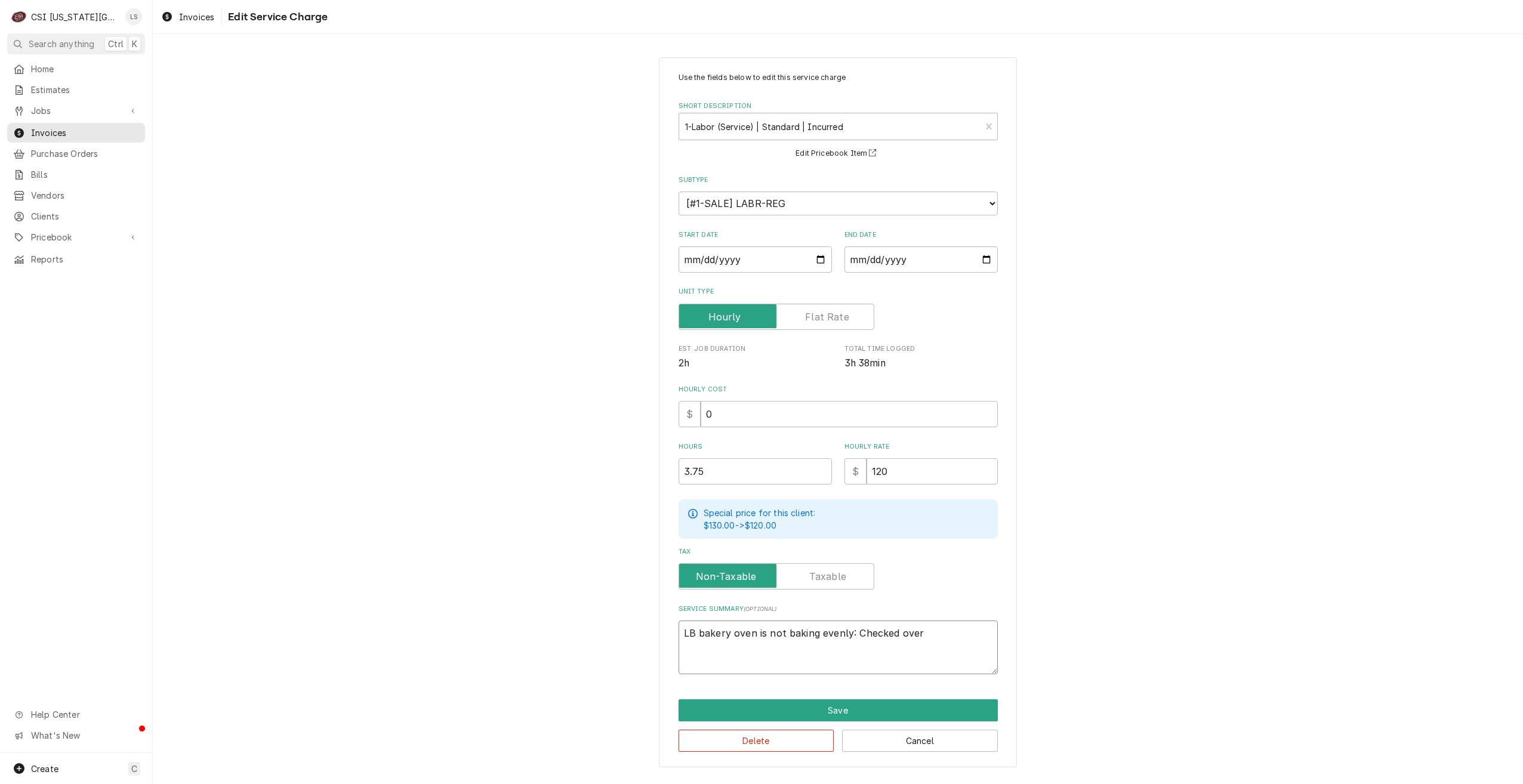
type textarea "LB bakery oven is not baking evenly: Checked over f"
type textarea "x"
type textarea "LB bakery oven is not baking evenly: Checked over fu"
type textarea "x"
type textarea "LB bakery oven is not baking evenly: Checked over fun"
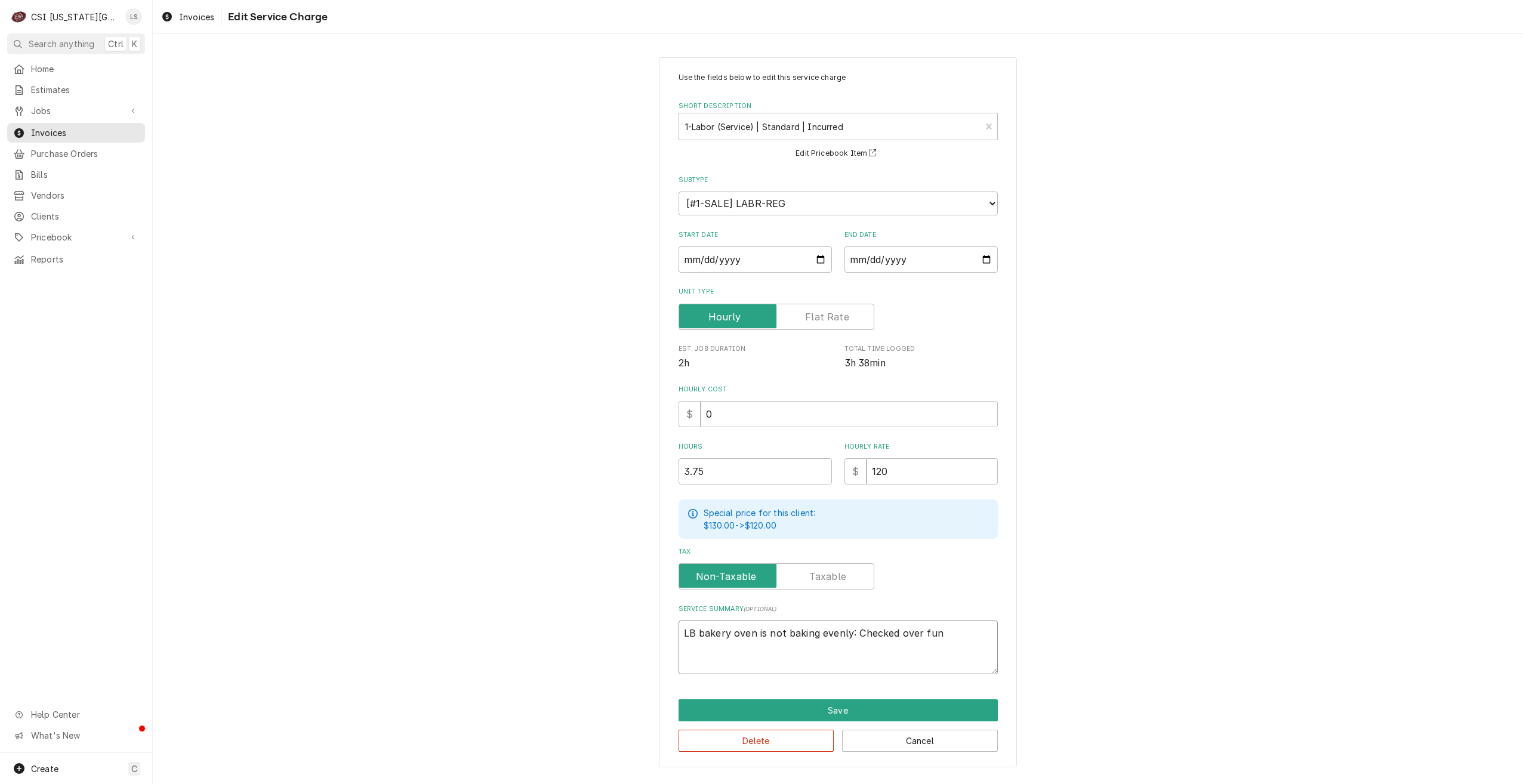
type textarea "x"
type textarea "LB bakery oven is not baking evenly: Checked over func"
type textarea "x"
type textarea "LB bakery oven is not baking evenly: Checked over funct"
type textarea "x"
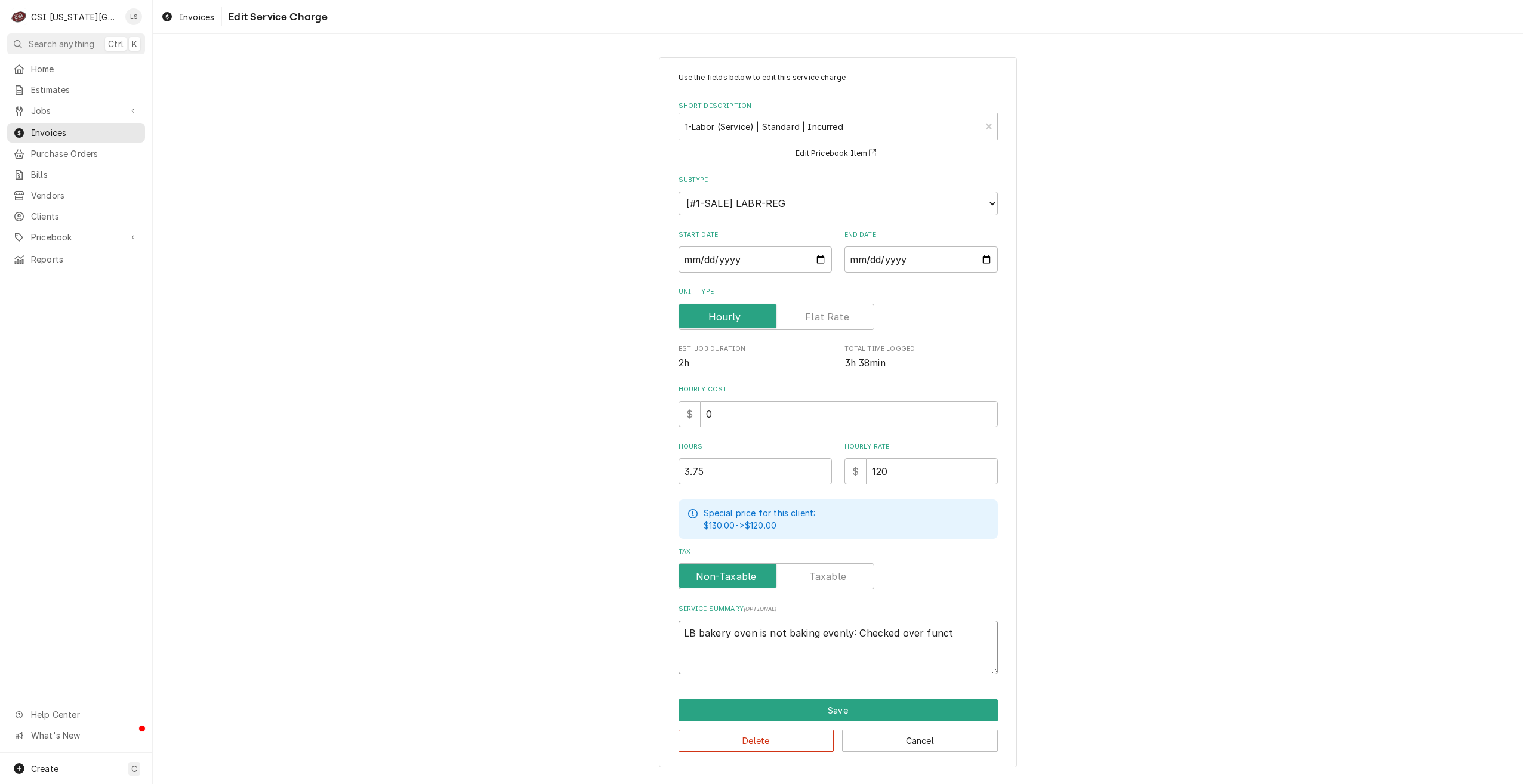
type textarea "LB bakery oven is not baking evenly: Checked over functi"
type textarea "x"
type textarea "LB bakery oven is not baking evenly: Checked over functio"
type textarea "x"
type textarea "LB bakery oven is not baking evenly: Checked over function"
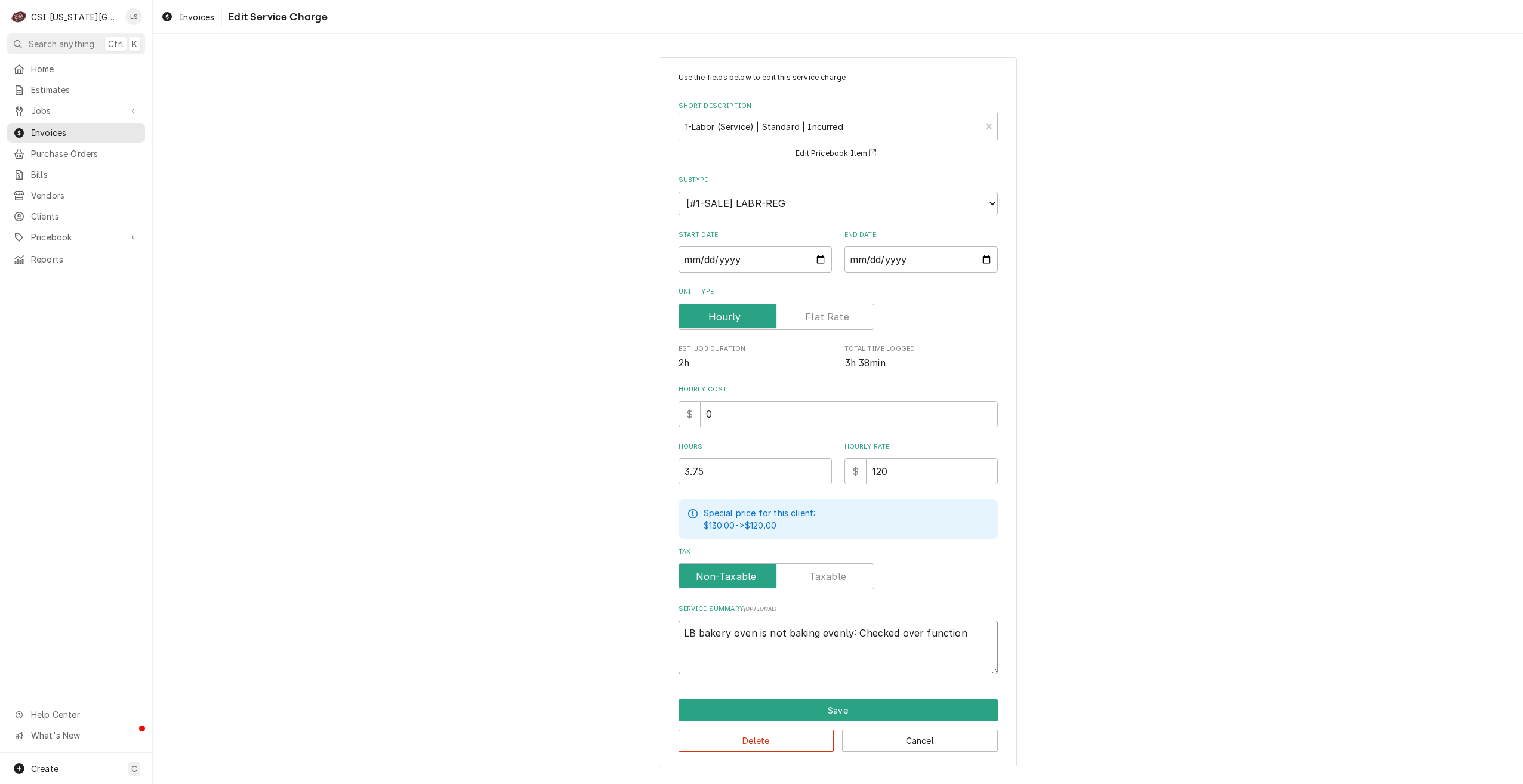
type textarea "x"
type textarea "LB bakery oven is not baking evenly: Checked over functions"
type textarea "x"
type textarea "LB bakery oven is not baking evenly: Checked over functions"
type textarea "x"
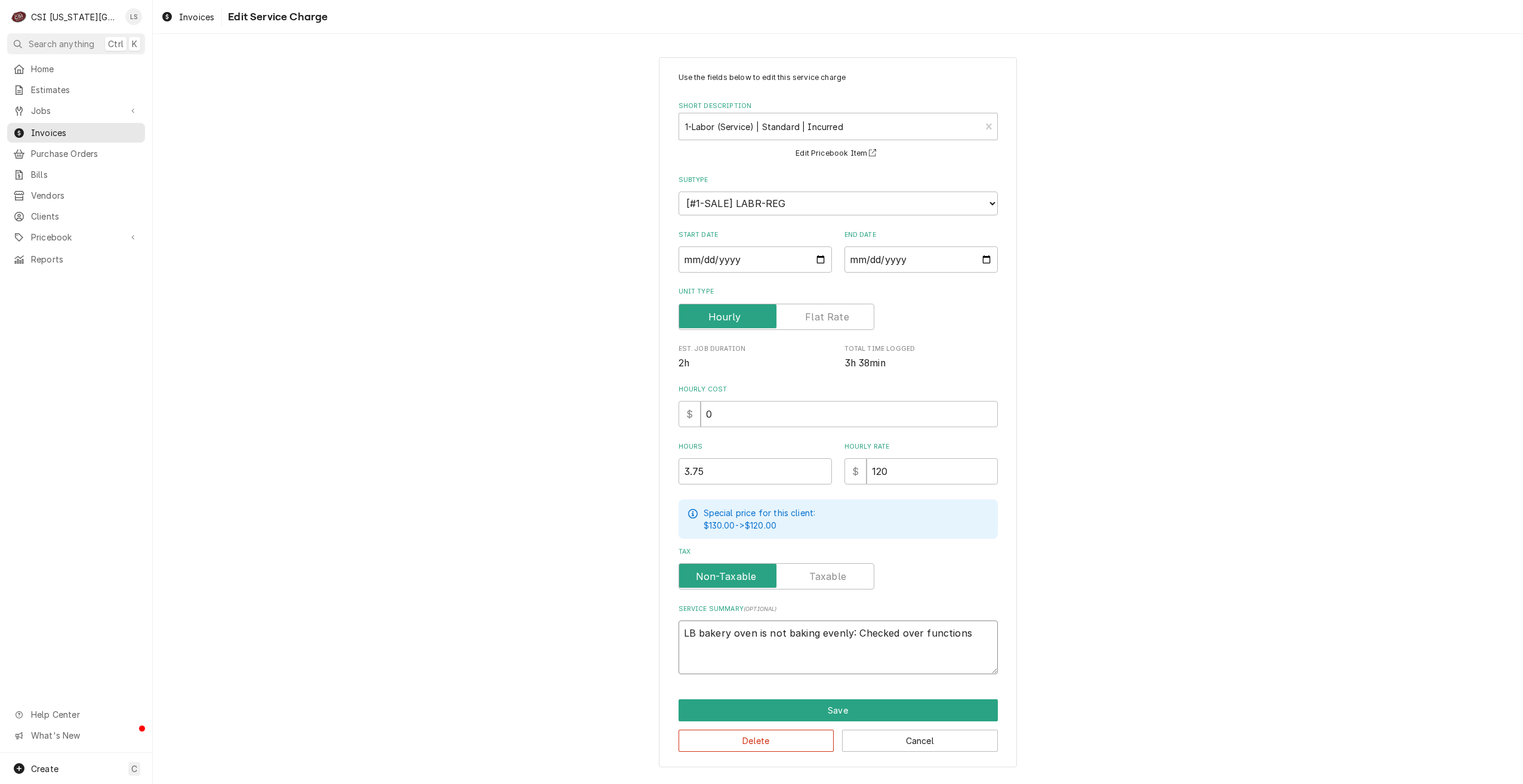
type textarea "LB bakery oven is not baking evenly: Checked over functions o"
type textarea "x"
type textarea "LB bakery oven is not baking evenly: Checked over functions on"
type textarea "x"
type textarea "LB bakery oven is not baking evenly: Checked over functions o"
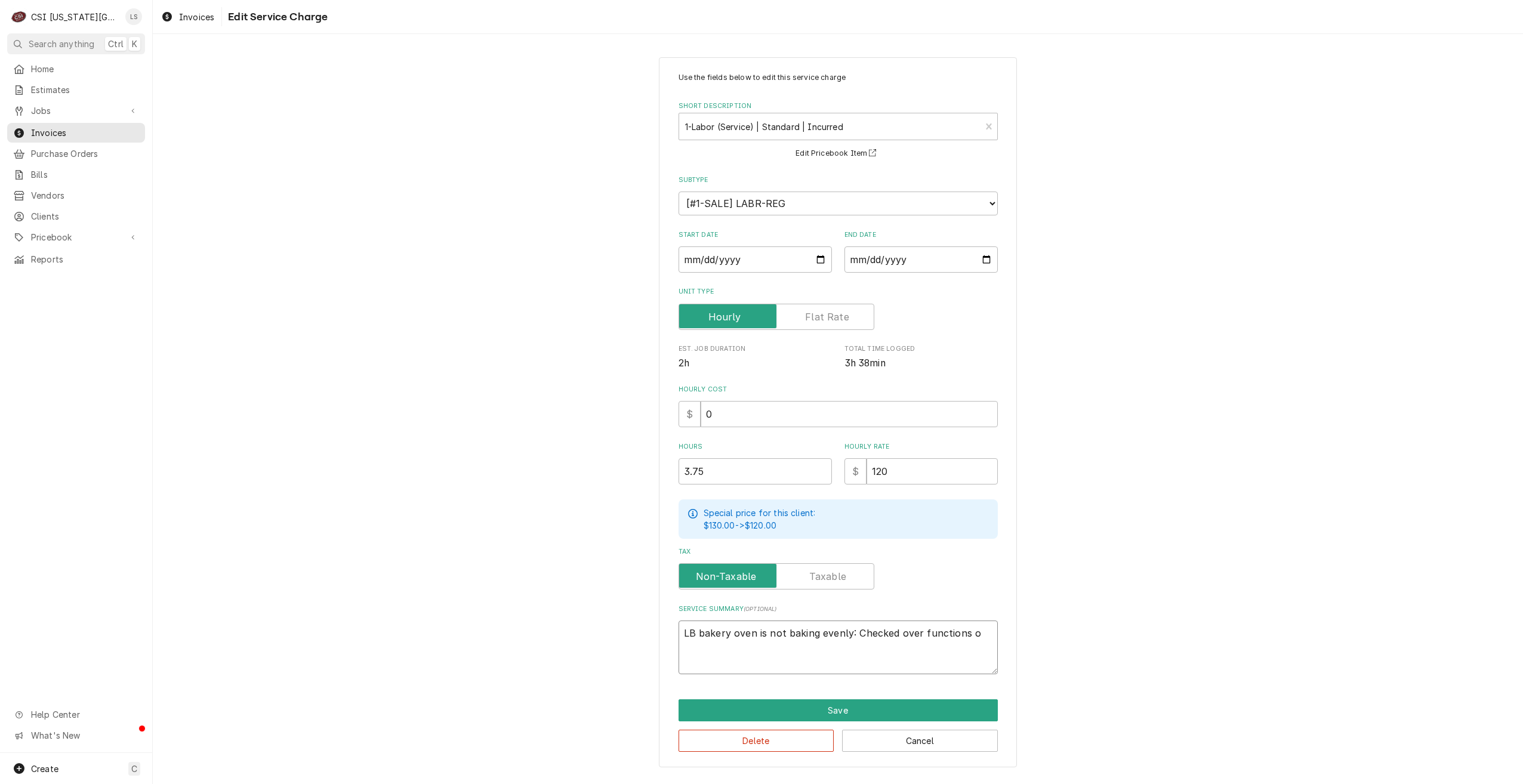
type textarea "x"
type textarea "LB bakery oven is not baking evenly: Checked over functions of"
type textarea "x"
type textarea "LB bakery oven is not baking evenly: Checked over functions of"
type textarea "x"
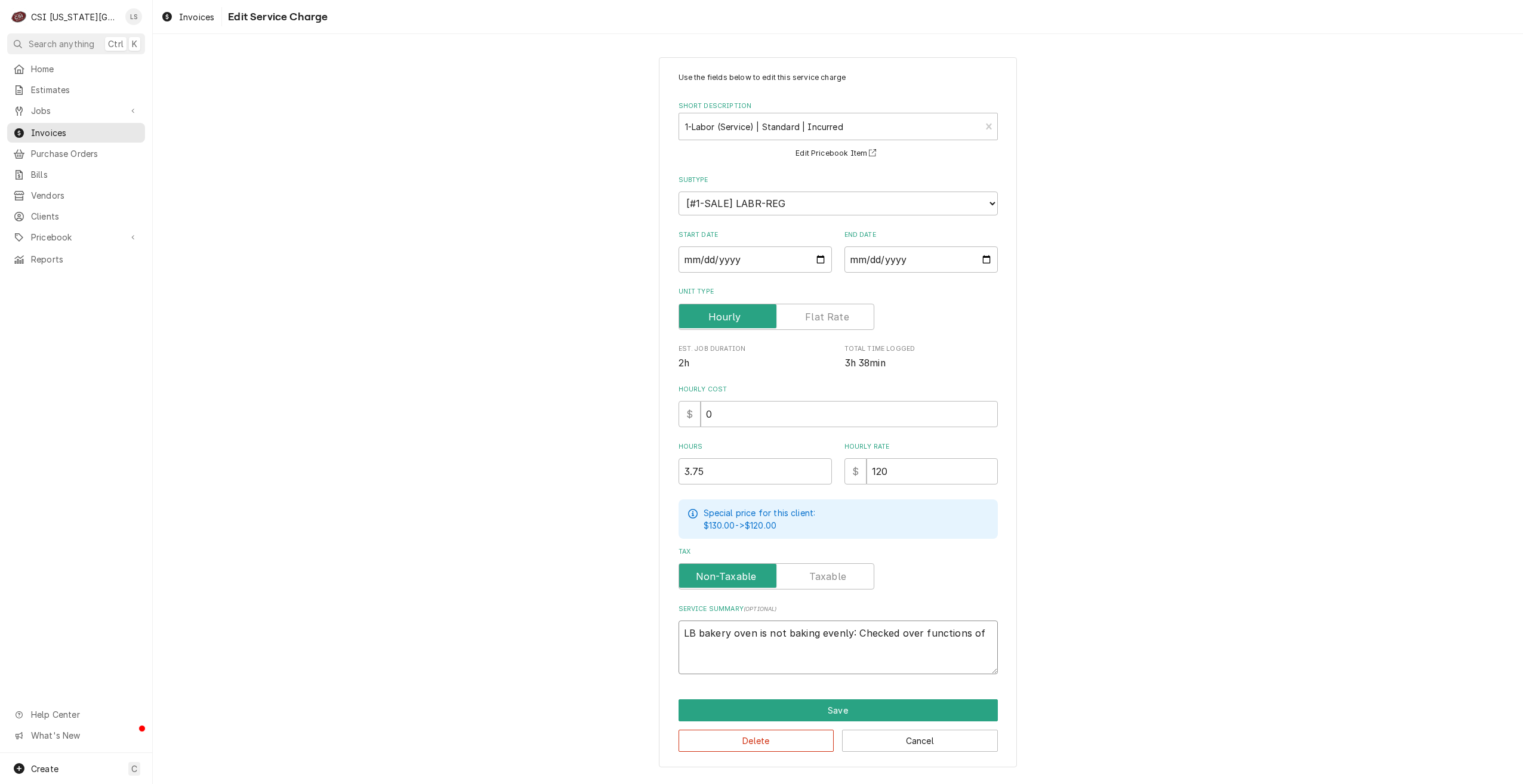
type textarea "LB bakery oven is not baking evenly: Checked over functions of u"
type textarea "x"
type textarea "LB bakery oven is not baking evenly: Checked over functions of un"
type textarea "x"
type textarea "LB bakery oven is not baking evenly: Checked over functions of uni"
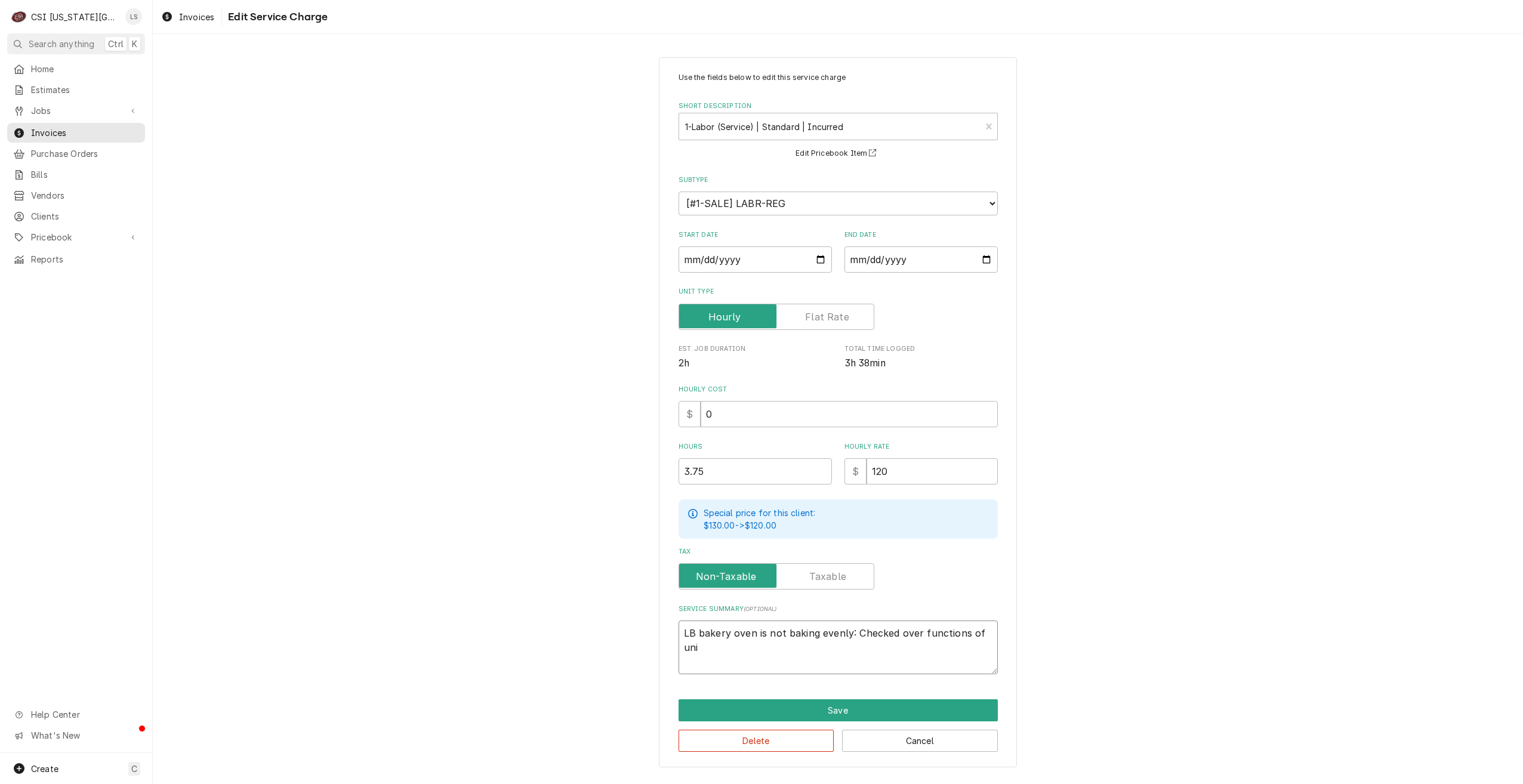
type textarea "x"
type textarea "LB bakery oven is not baking evenly: Checked over functions of unit"
type textarea "x"
type textarea "LB bakery oven is not baking evenly: Checked over functions of uni"
type textarea "x"
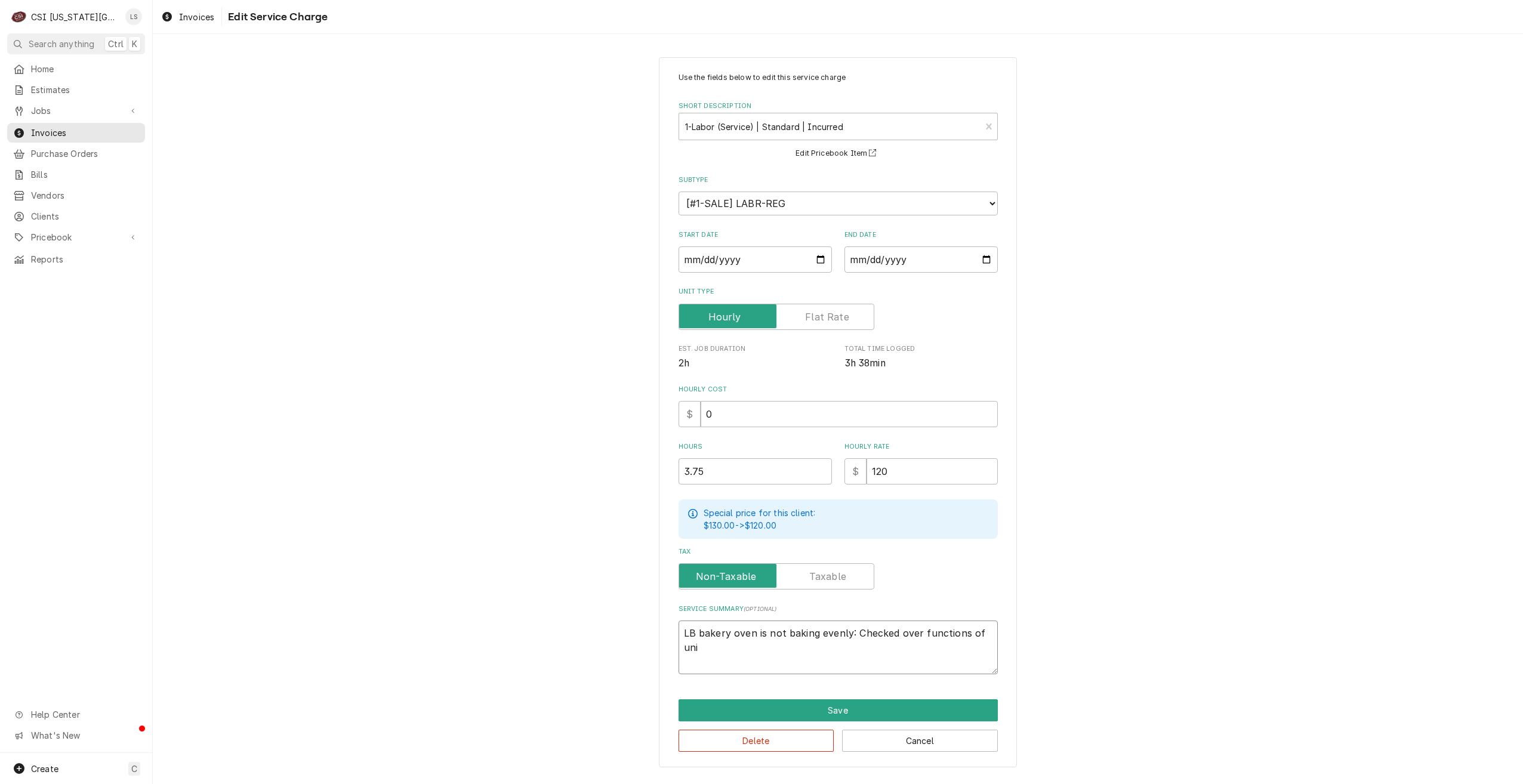
type textarea "LB bakery oven is not baking evenly: Checked over functions of un"
type textarea "x"
type textarea "LB bakery oven is not baking evenly: Checked over functions of u"
type textarea "x"
type textarea "LB bakery oven is not baking evenly: Checked over functions of"
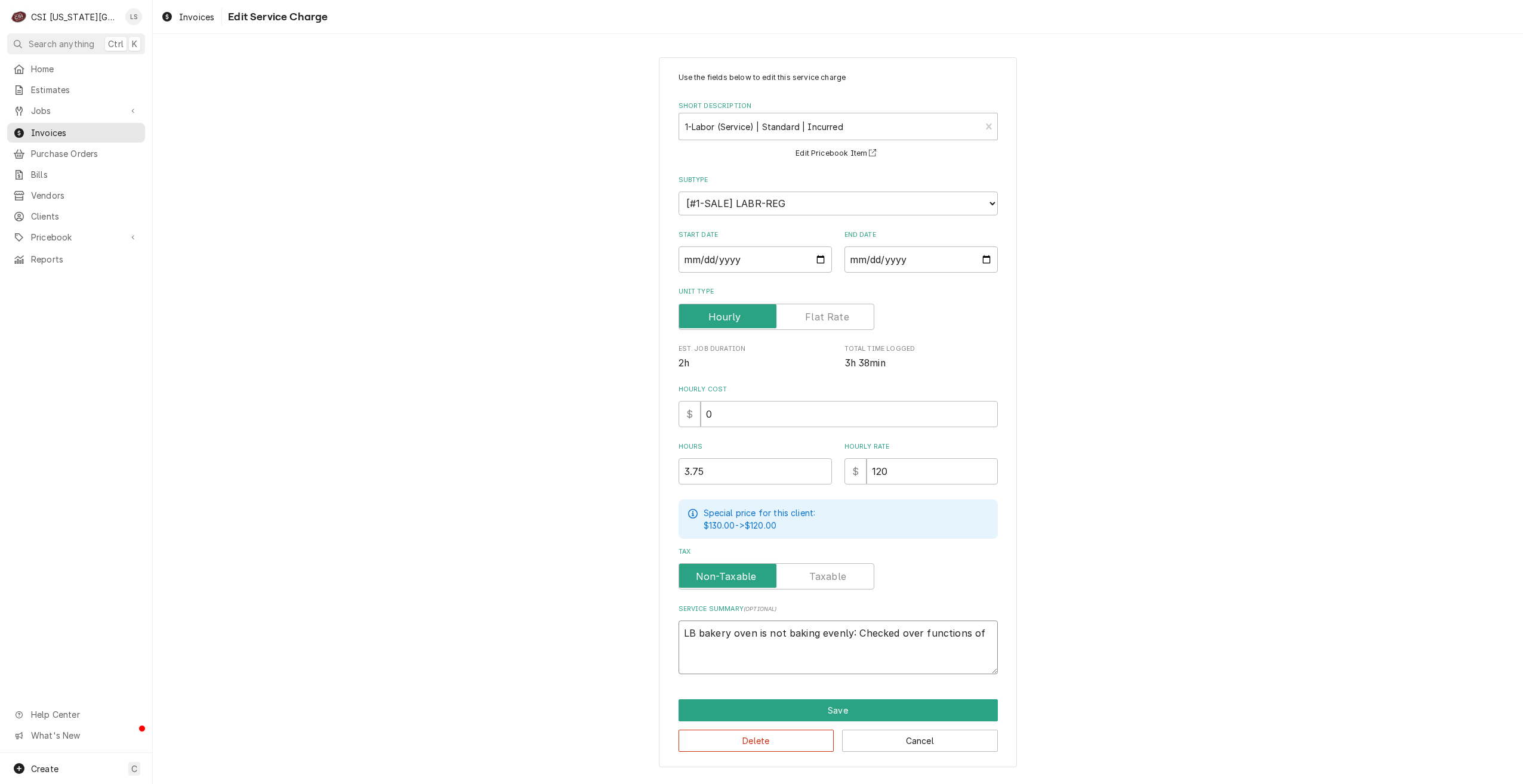
type textarea "x"
type textarea "LB bakery oven is not baking evenly: Checked over functions of"
type textarea "x"
type textarea "LB bakery oven is not baking evenly: Checked over functions o"
type textarea "x"
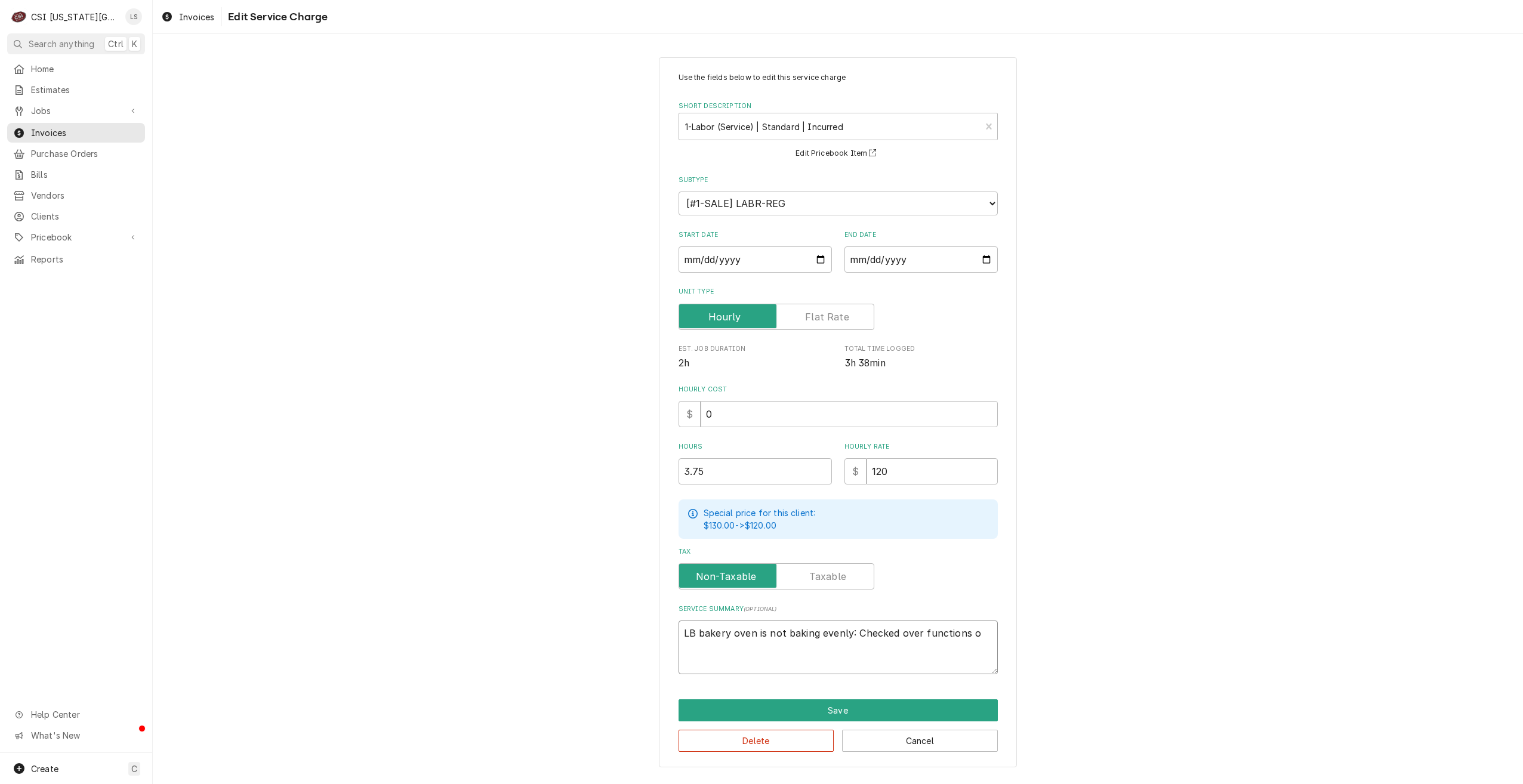
type textarea "LB bakery oven is not baking evenly: Checked over functions"
type textarea "x"
type textarea "LB bakery oven is not baking evenly: Checked over functions"
type textarea "x"
type textarea "LB bakery oven is not baking evenly: Checked over function"
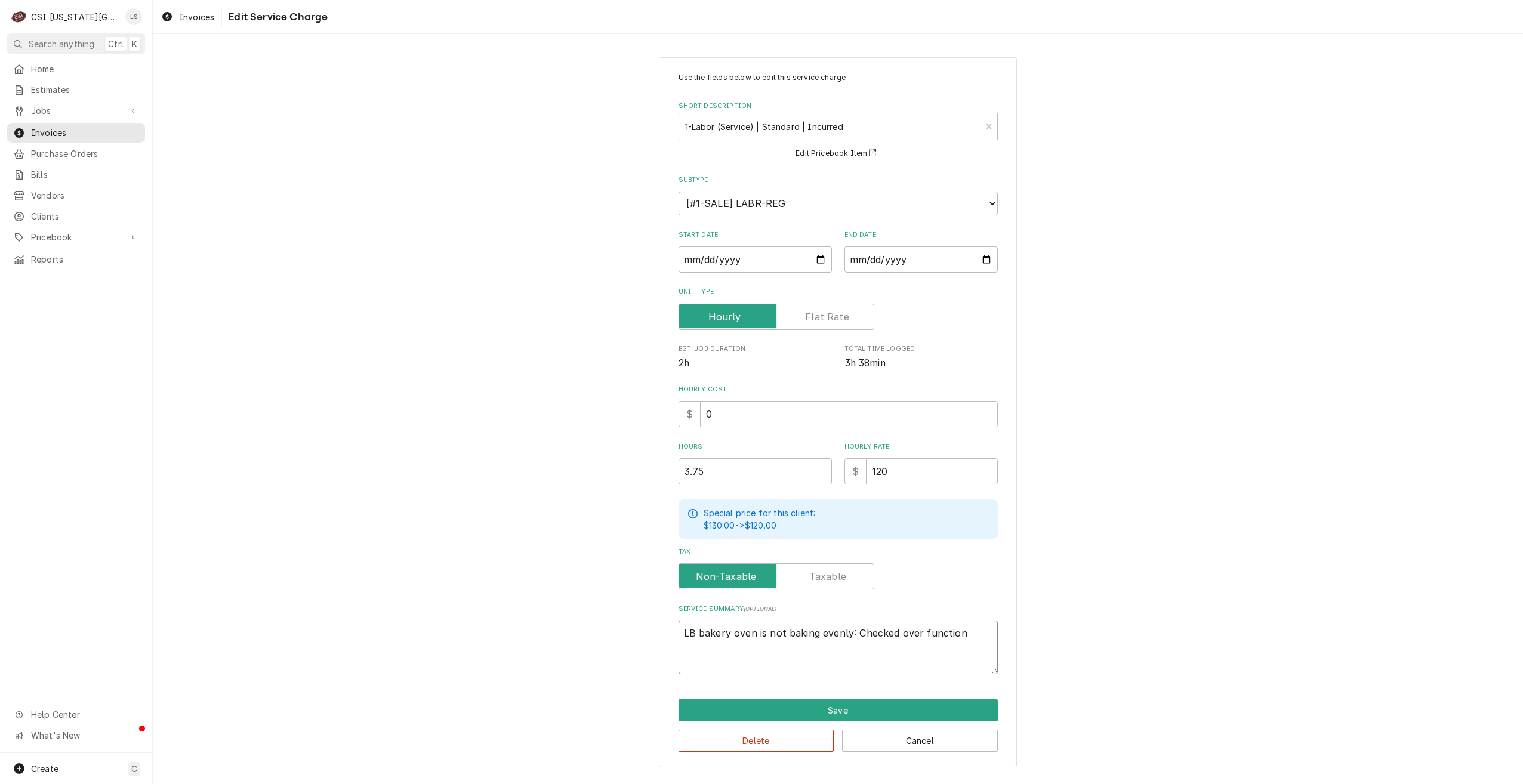
type textarea "x"
type textarea "LB bakery oven is not baking evenly: Checked over functio"
type textarea "x"
type textarea "LB bakery oven is not baking evenly: Checked over functi"
click at [1214, 104] on div "Use the fields below to edit this service charge Short Description 1-Labor (Ser…" at bounding box center [837, 412] width 1370 height 731
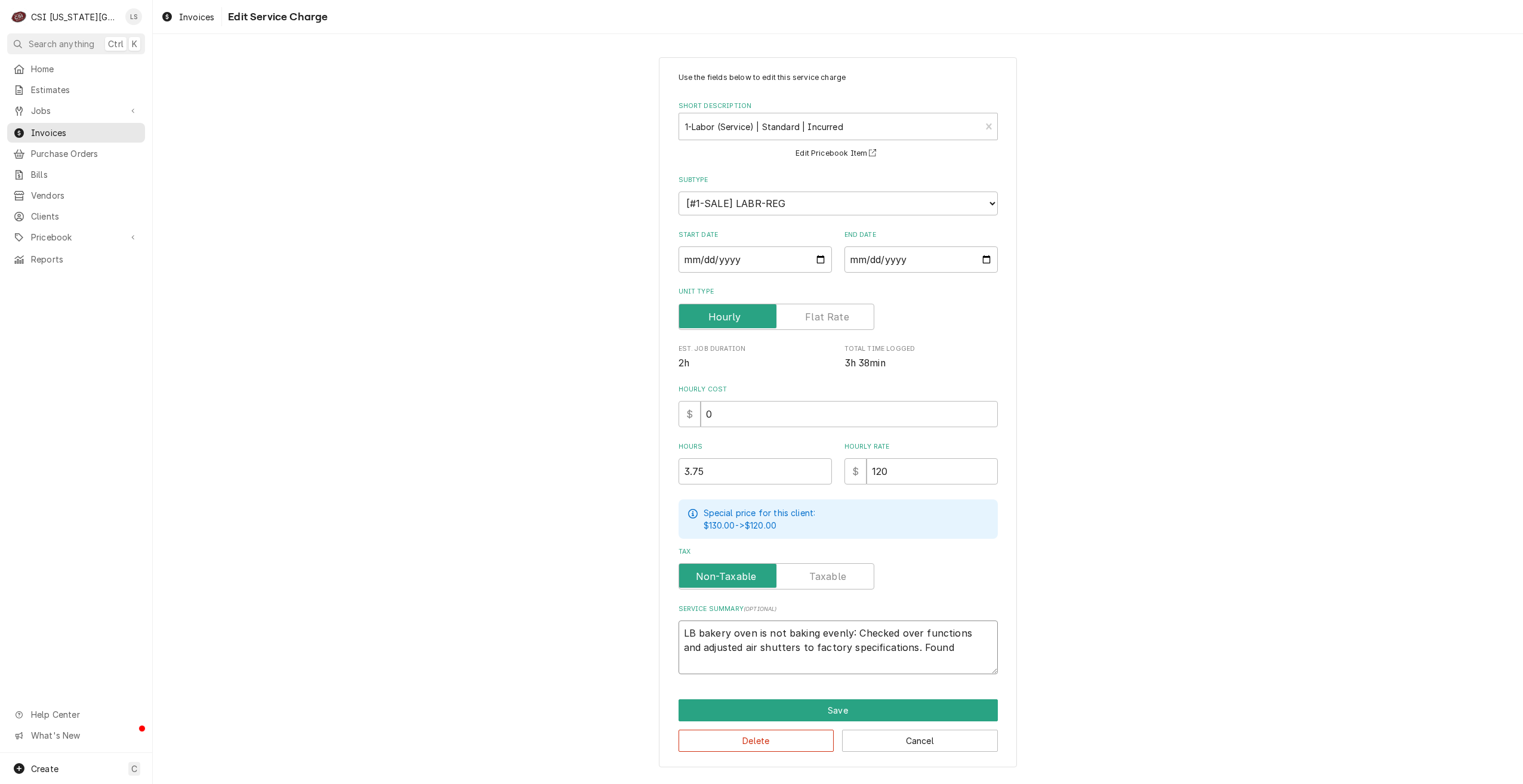
click at [949, 645] on textarea "LB bakery oven is not baking evenly: Checked over functions and adjusted air sh…" at bounding box center [838, 647] width 319 height 54
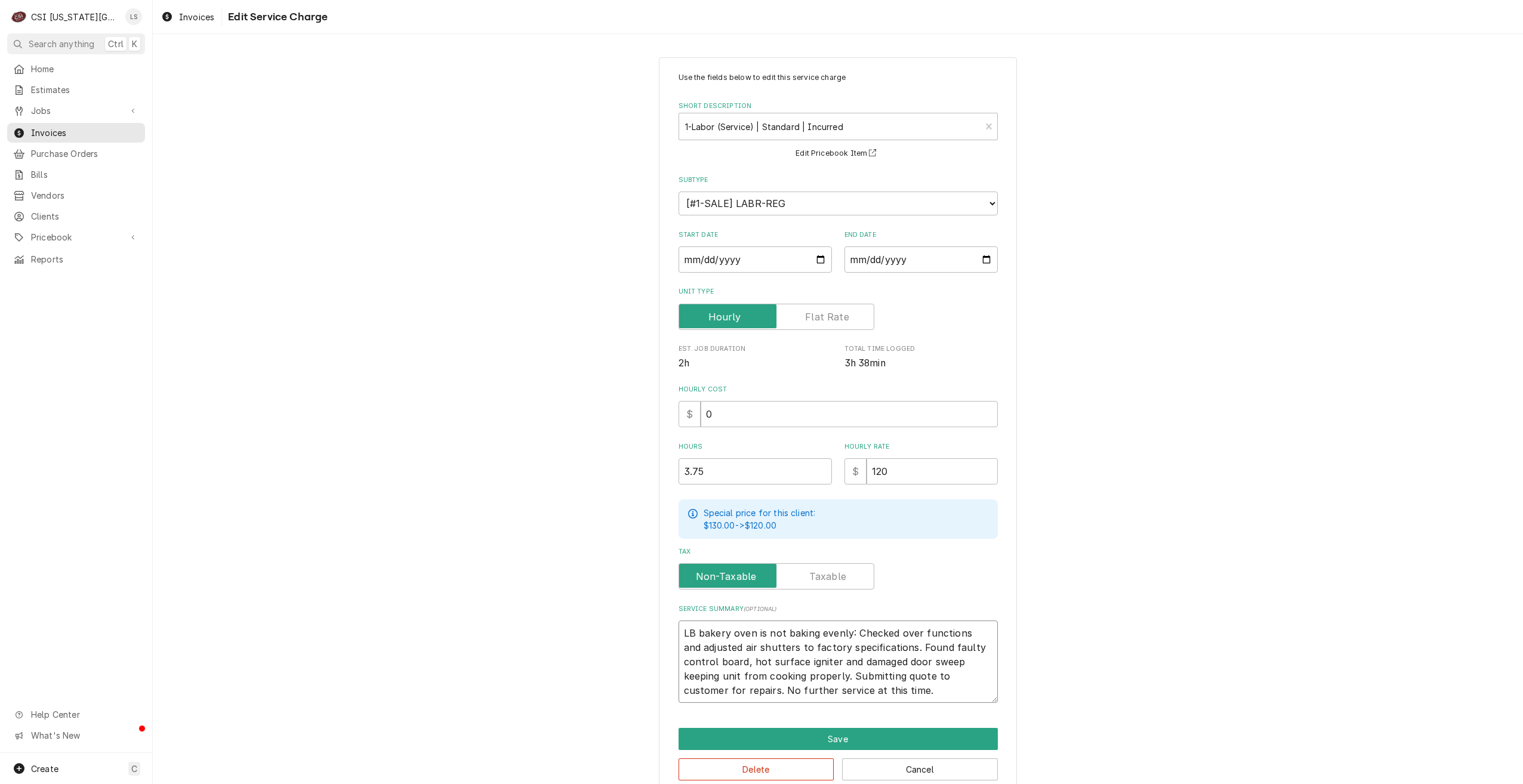
click at [691, 634] on textarea "LB bakery oven is not baking evenly: Checked over functions and adjusted air sh…" at bounding box center [838, 662] width 319 height 83
click at [1135, 566] on div "Use the fields below to edit this service charge Short Description 1-Labor (Ser…" at bounding box center [837, 426] width 1370 height 760
click at [1220, 111] on div "Use the fields below to edit this service charge Short Description 1-Labor (Ser…" at bounding box center [837, 426] width 1370 height 760
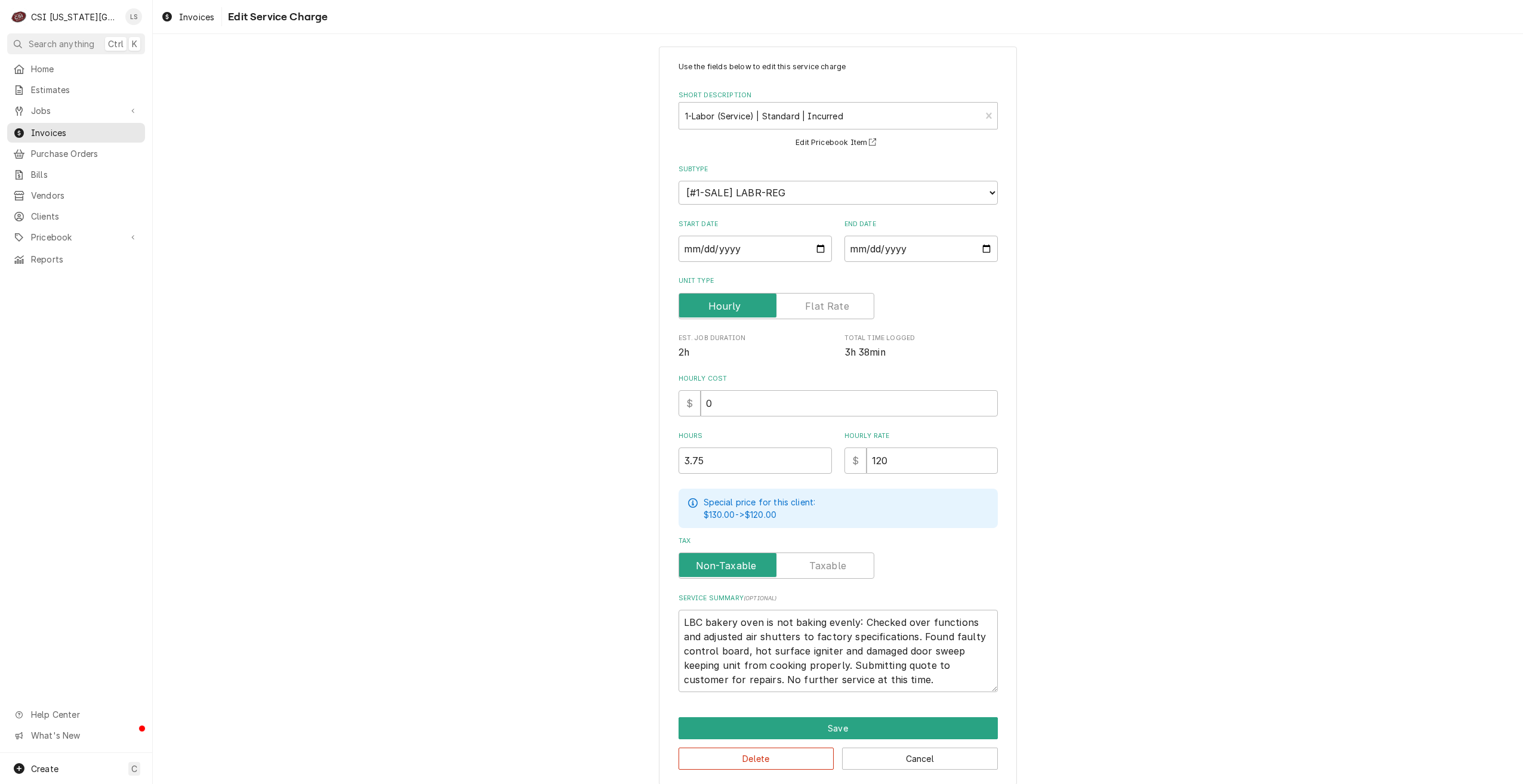
scroll to position [21, 0]
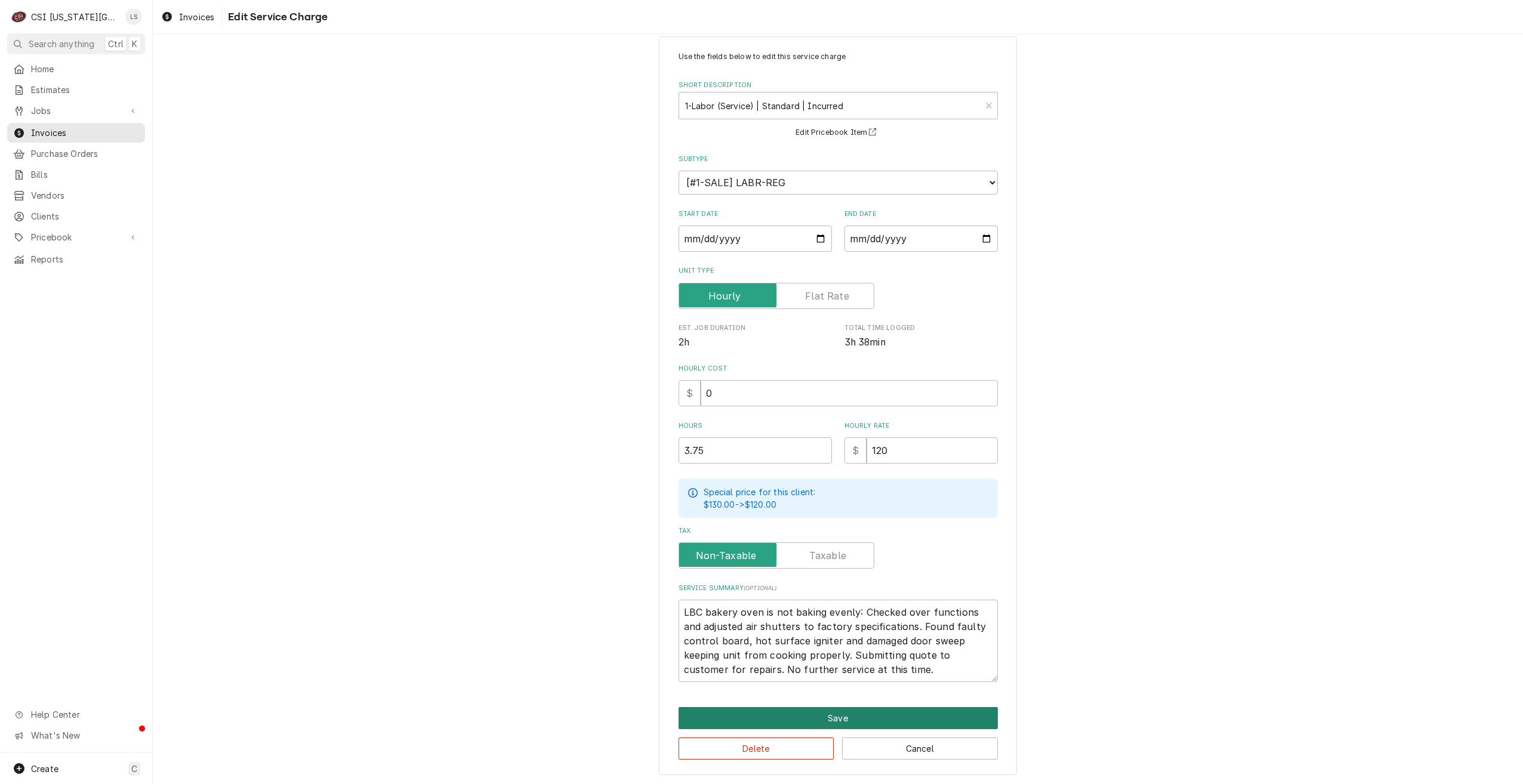
click at [909, 711] on button "Save" at bounding box center [838, 718] width 319 height 22
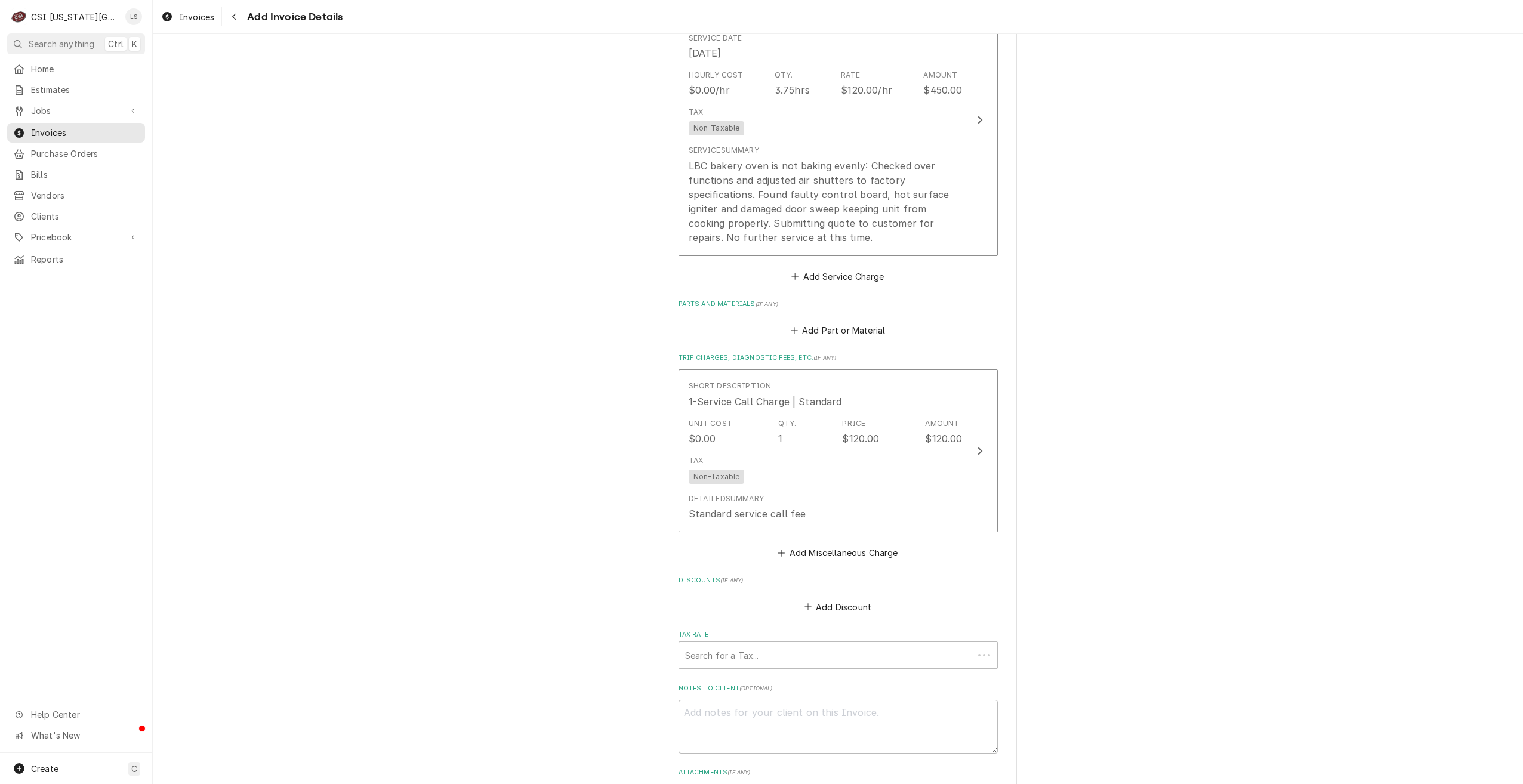
scroll to position [1142, 0]
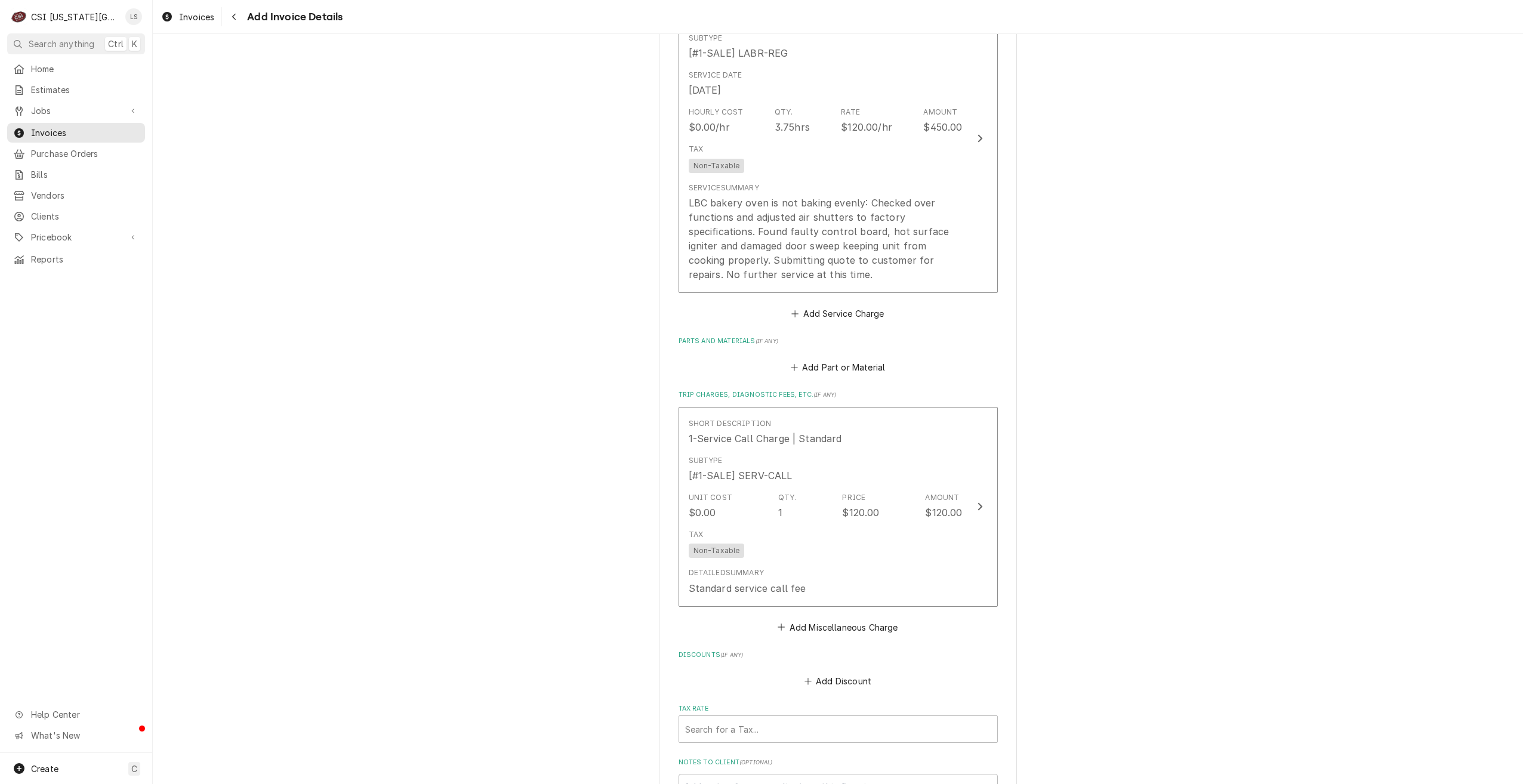
click at [1203, 223] on div "Please provide the following information to create your invoice: Client Details…" at bounding box center [837, 18] width 1370 height 2229
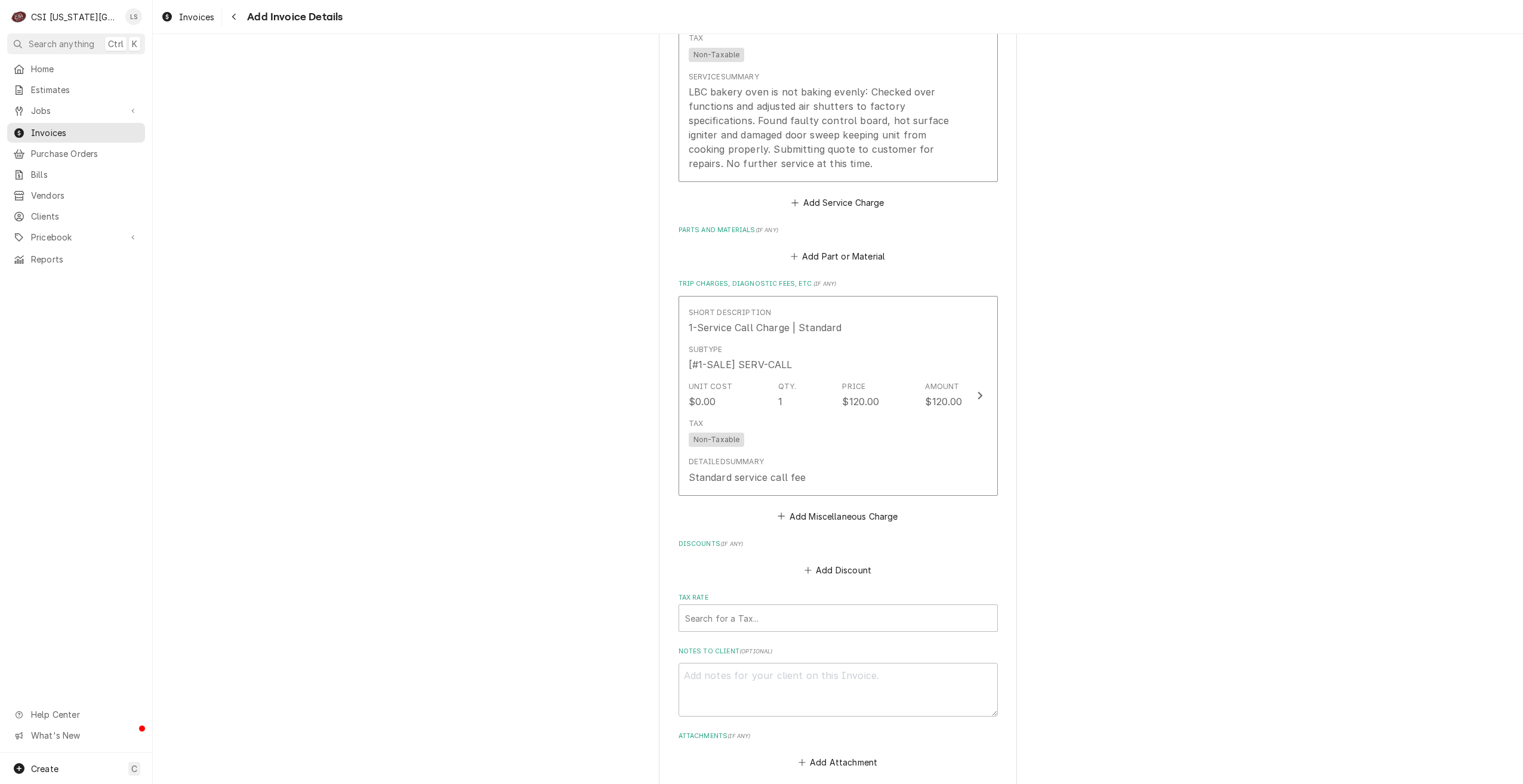
scroll to position [1506, 0]
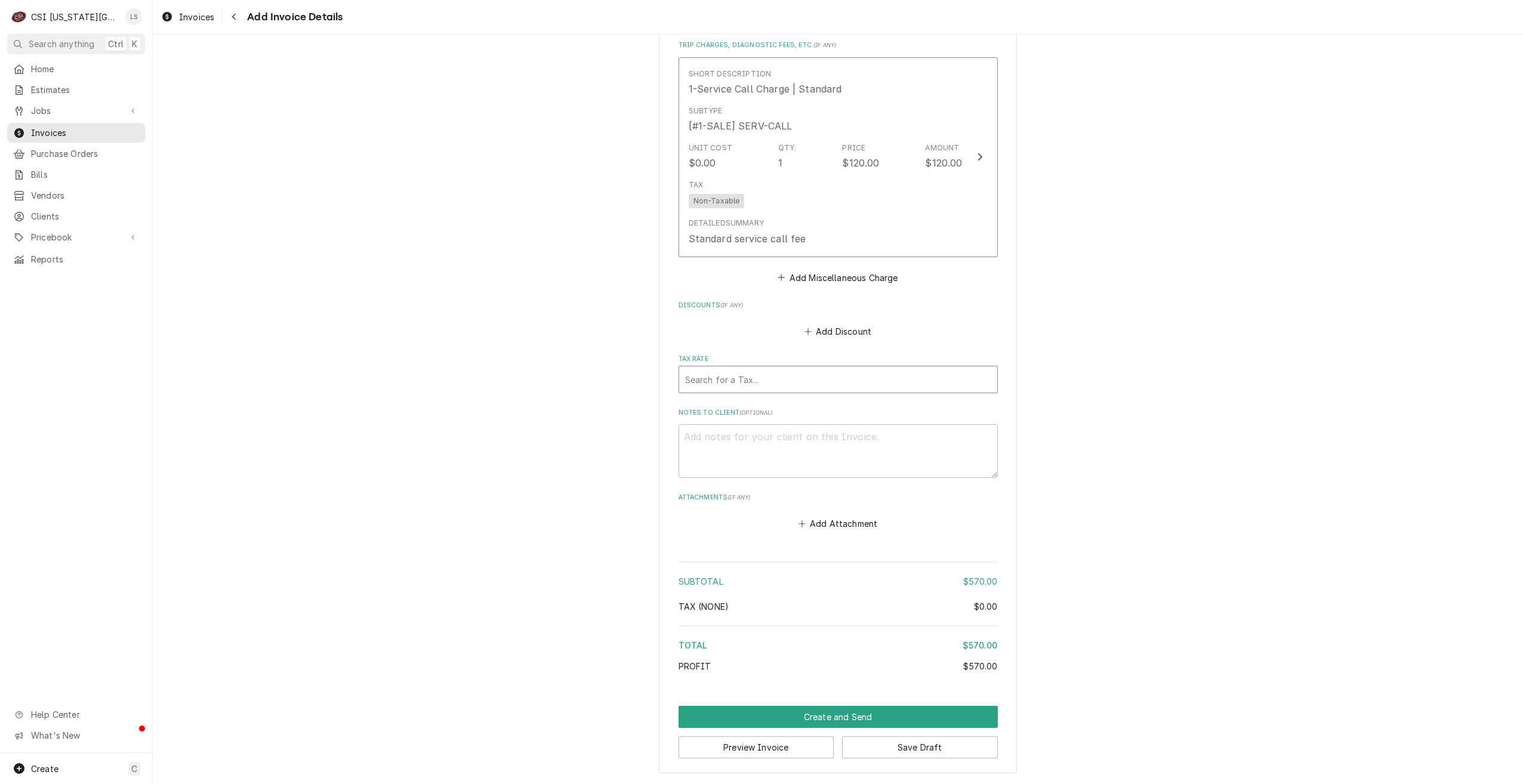
click at [918, 378] on div "Tax Rate" at bounding box center [838, 379] width 306 height 21
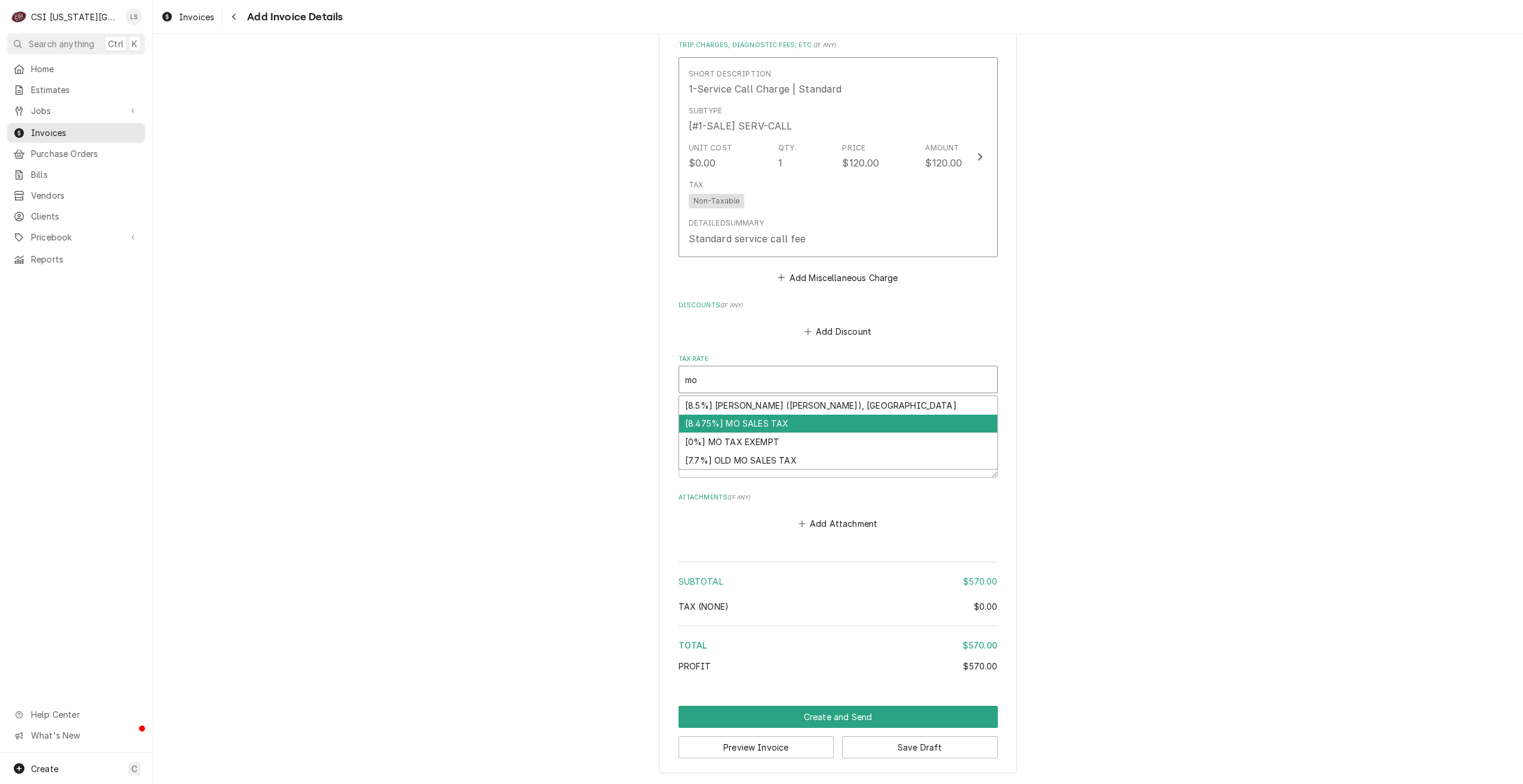
click at [833, 422] on div "[8.475%] MO SALES TAX" at bounding box center [838, 424] width 318 height 18
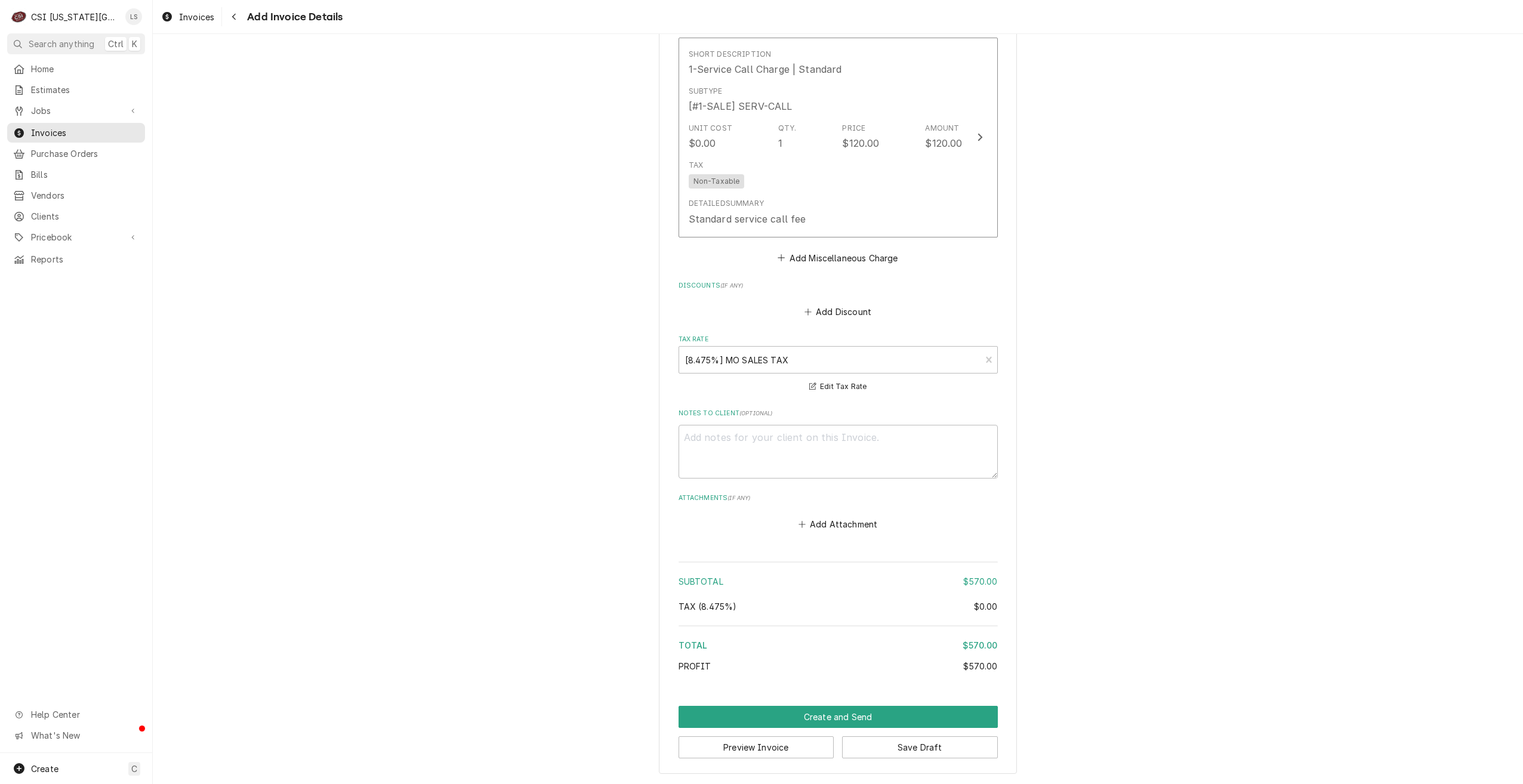
scroll to position [1525, 0]
click at [800, 708] on button "Create and Send" at bounding box center [838, 717] width 319 height 22
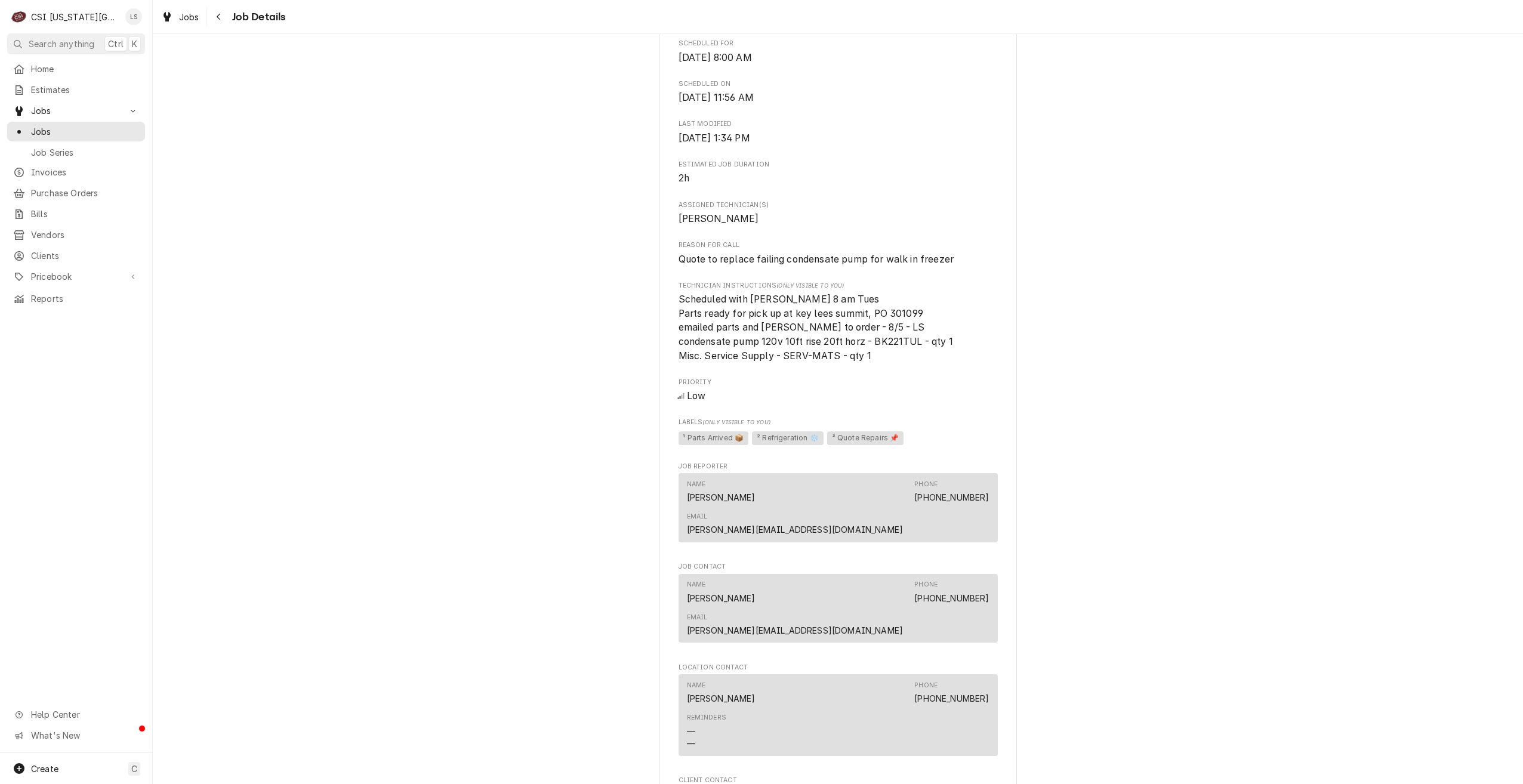
scroll to position [239, 0]
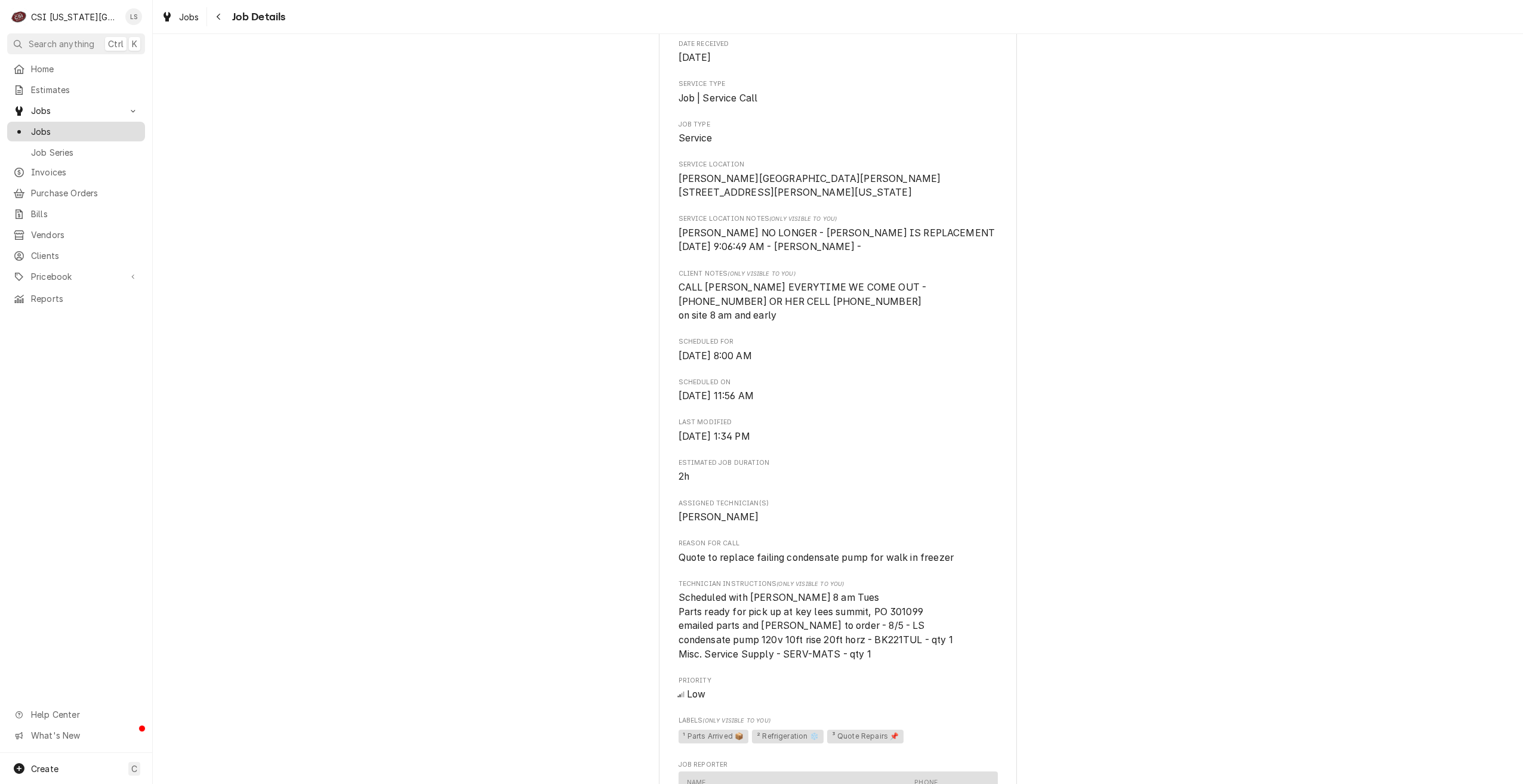
click at [61, 136] on link "Jobs" at bounding box center [76, 131] width 138 height 20
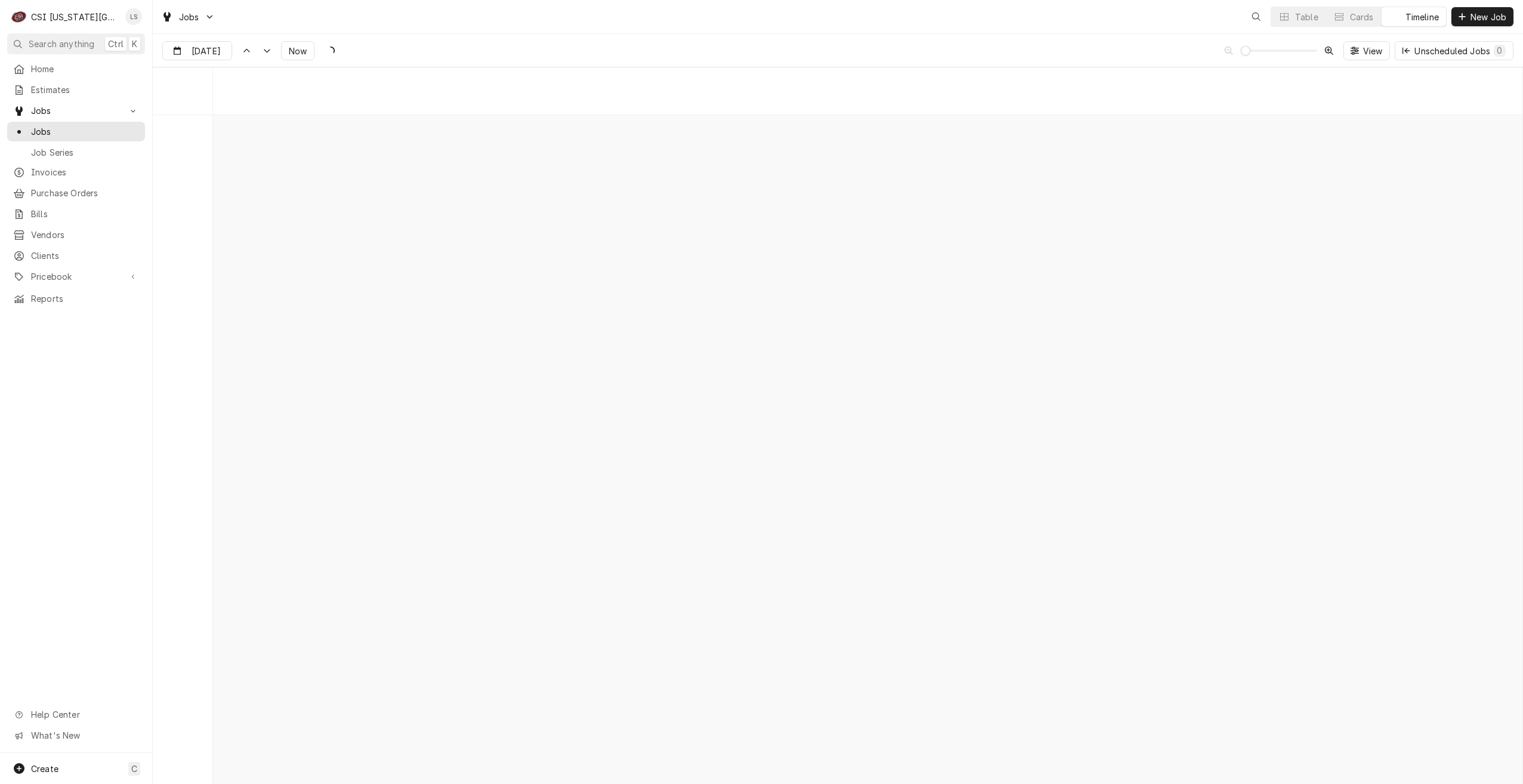
scroll to position [13703, 0]
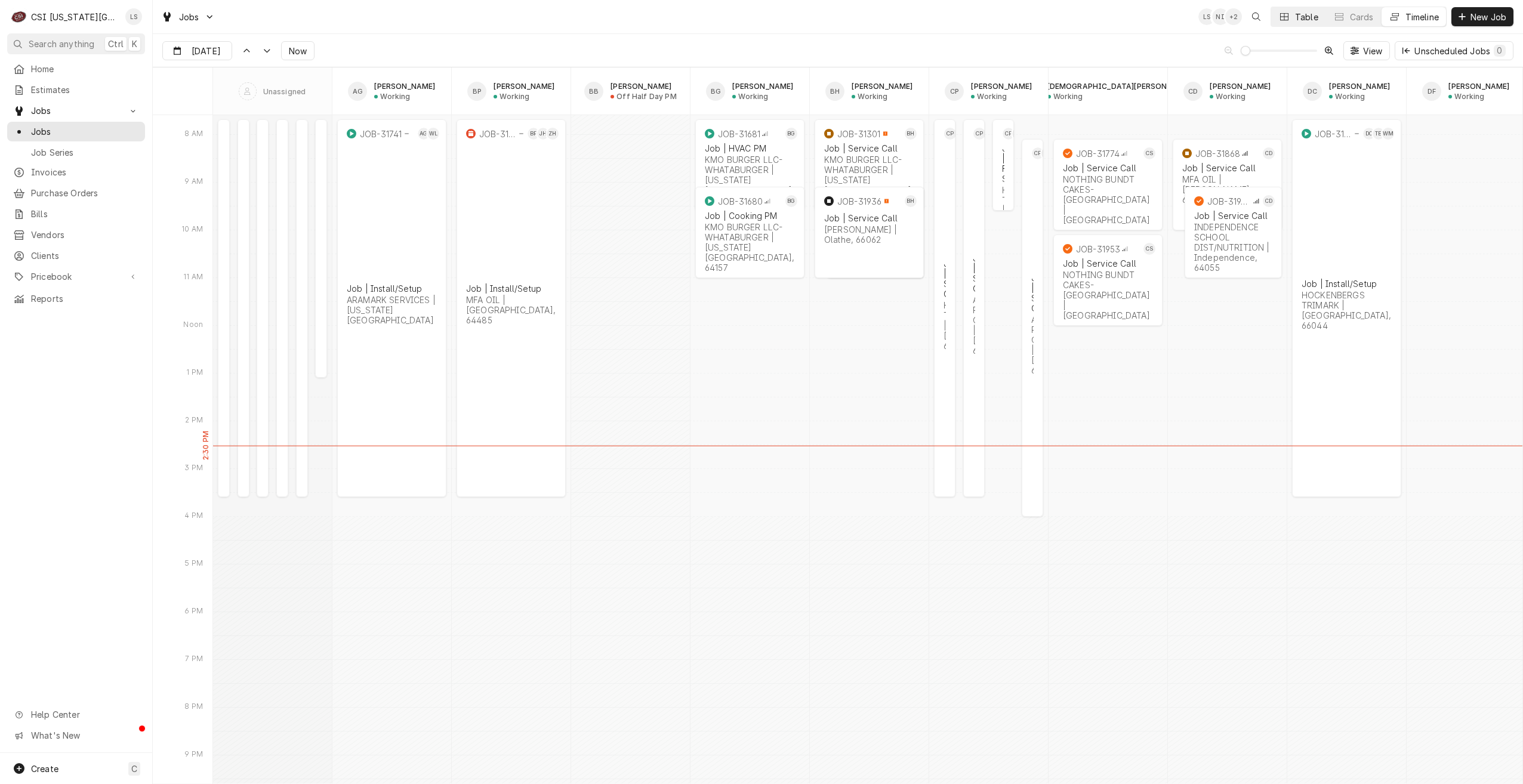
click at [1290, 18] on button "Table" at bounding box center [1299, 17] width 55 height 19
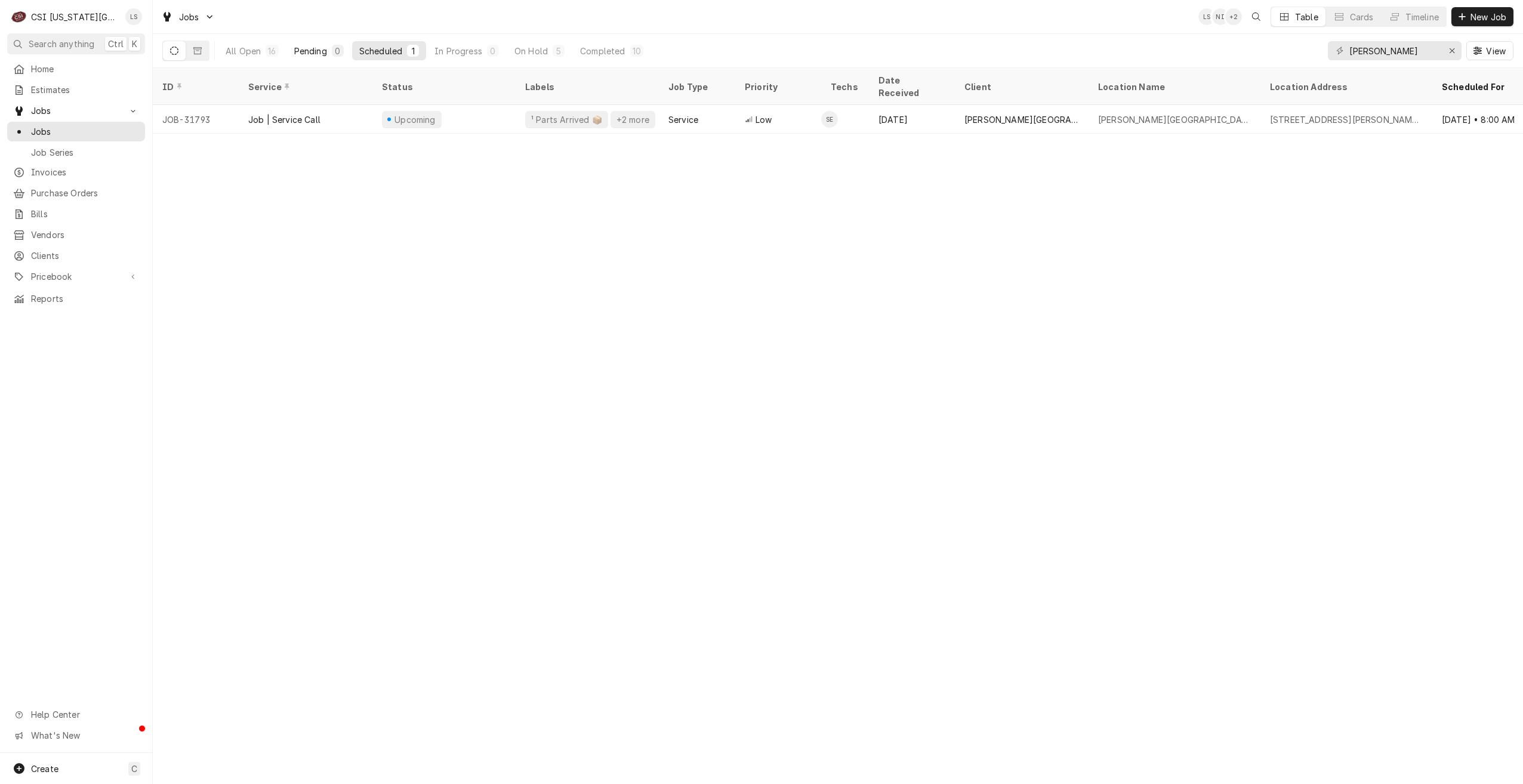
click at [312, 54] on div "Pending" at bounding box center [310, 51] width 33 height 13
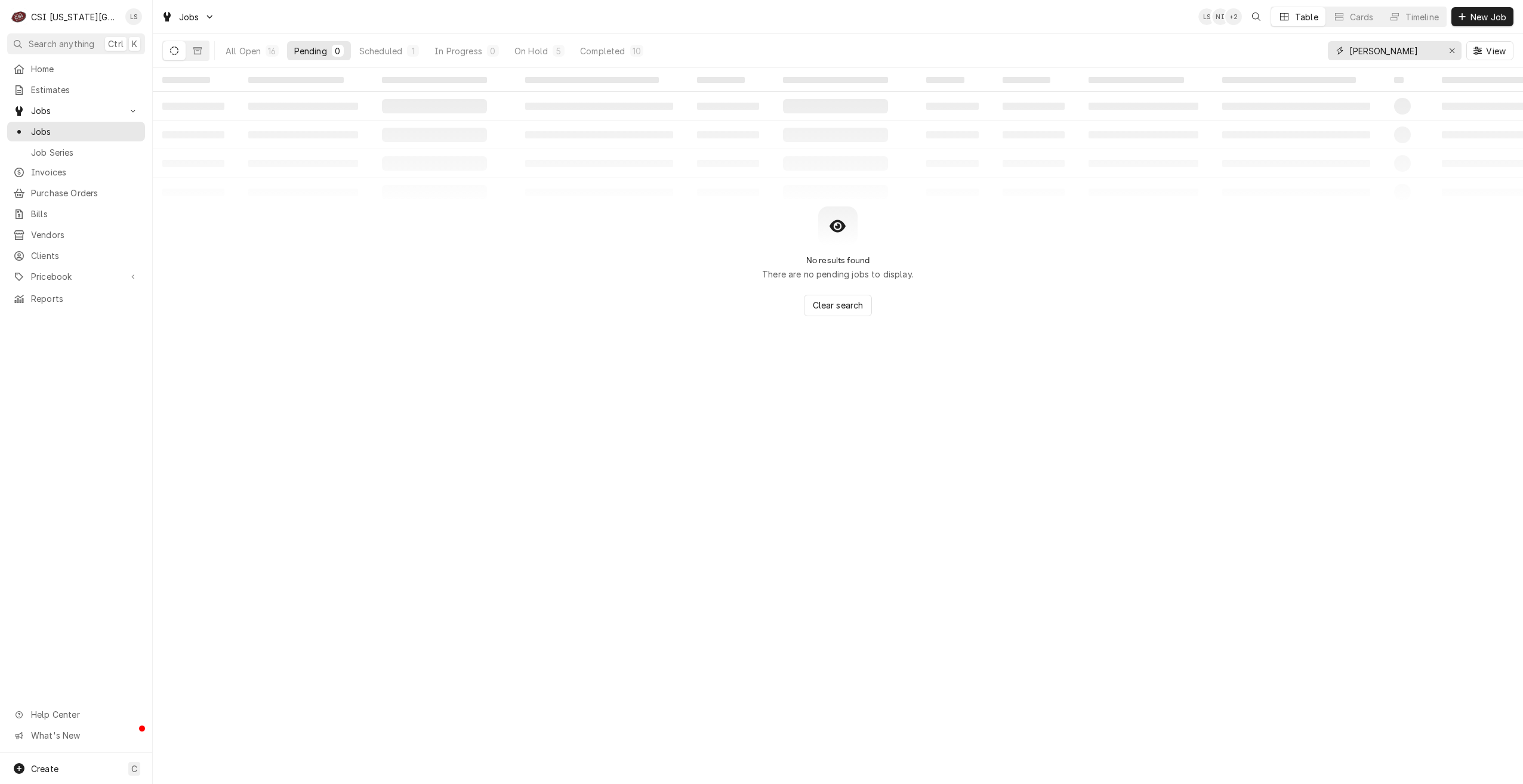
click at [1362, 51] on input "steve" at bounding box center [1394, 51] width 89 height 19
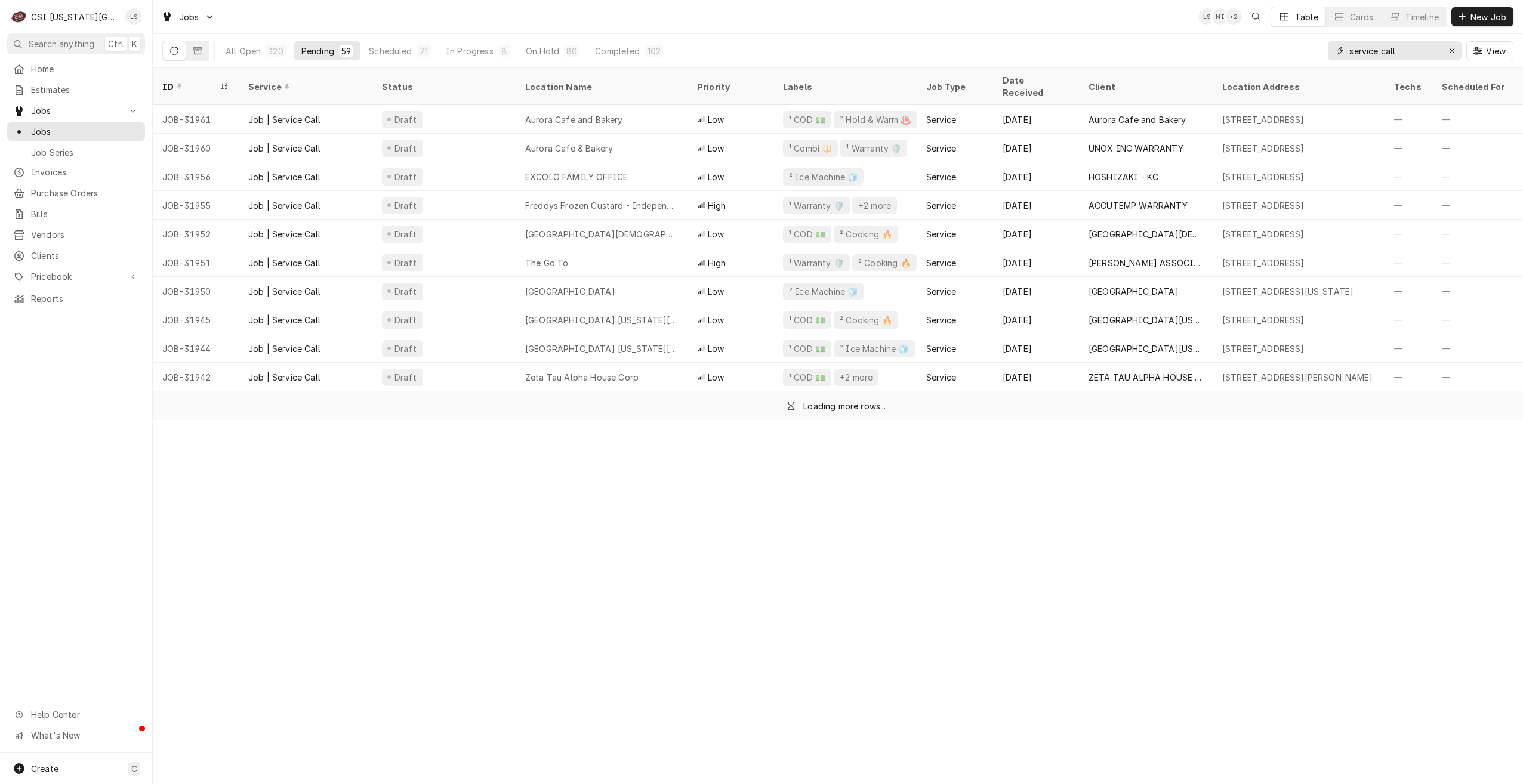
type input "service call"
click at [1134, 42] on div "All Open 320 Pending 59 Scheduled 71 In Progress 8 On Hold 80 Completed 102 ser…" at bounding box center [837, 50] width 1351 height 33
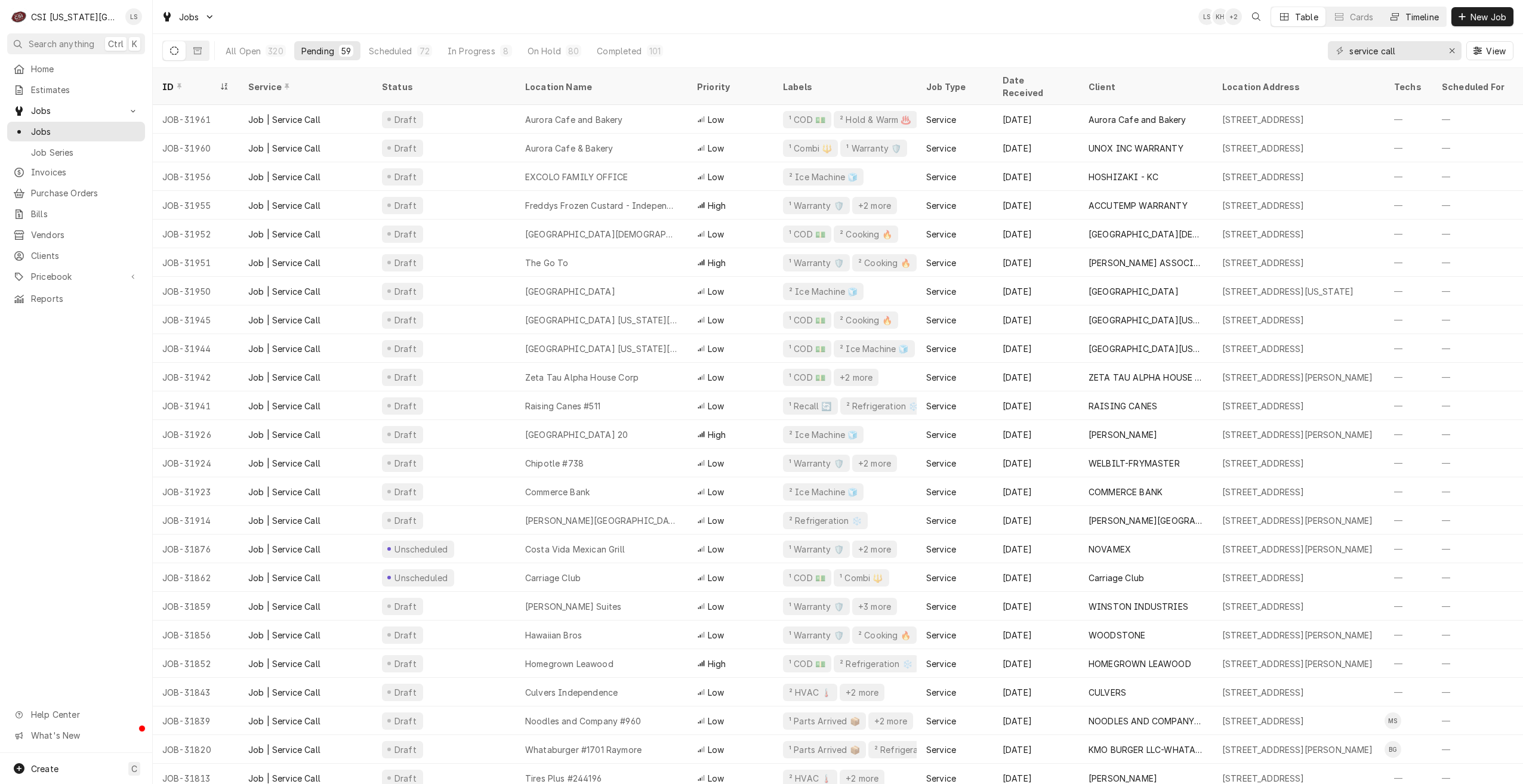
click at [1406, 11] on div "Timeline" at bounding box center [1422, 17] width 33 height 13
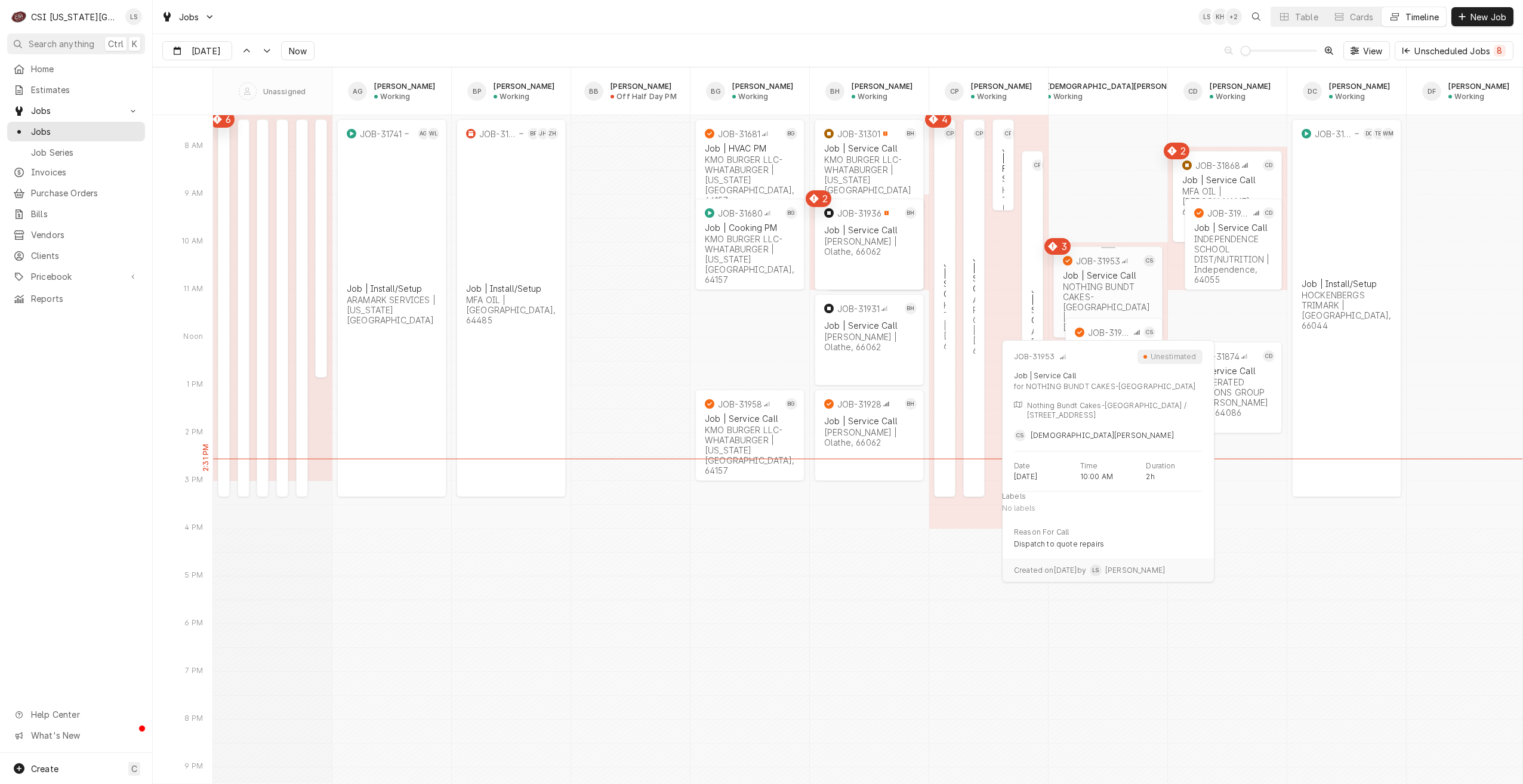
click at [1098, 287] on div "NOTHING BUNDT CAKES-[GEOGRAPHIC_DATA] | [GEOGRAPHIC_DATA]" at bounding box center [1108, 307] width 90 height 51
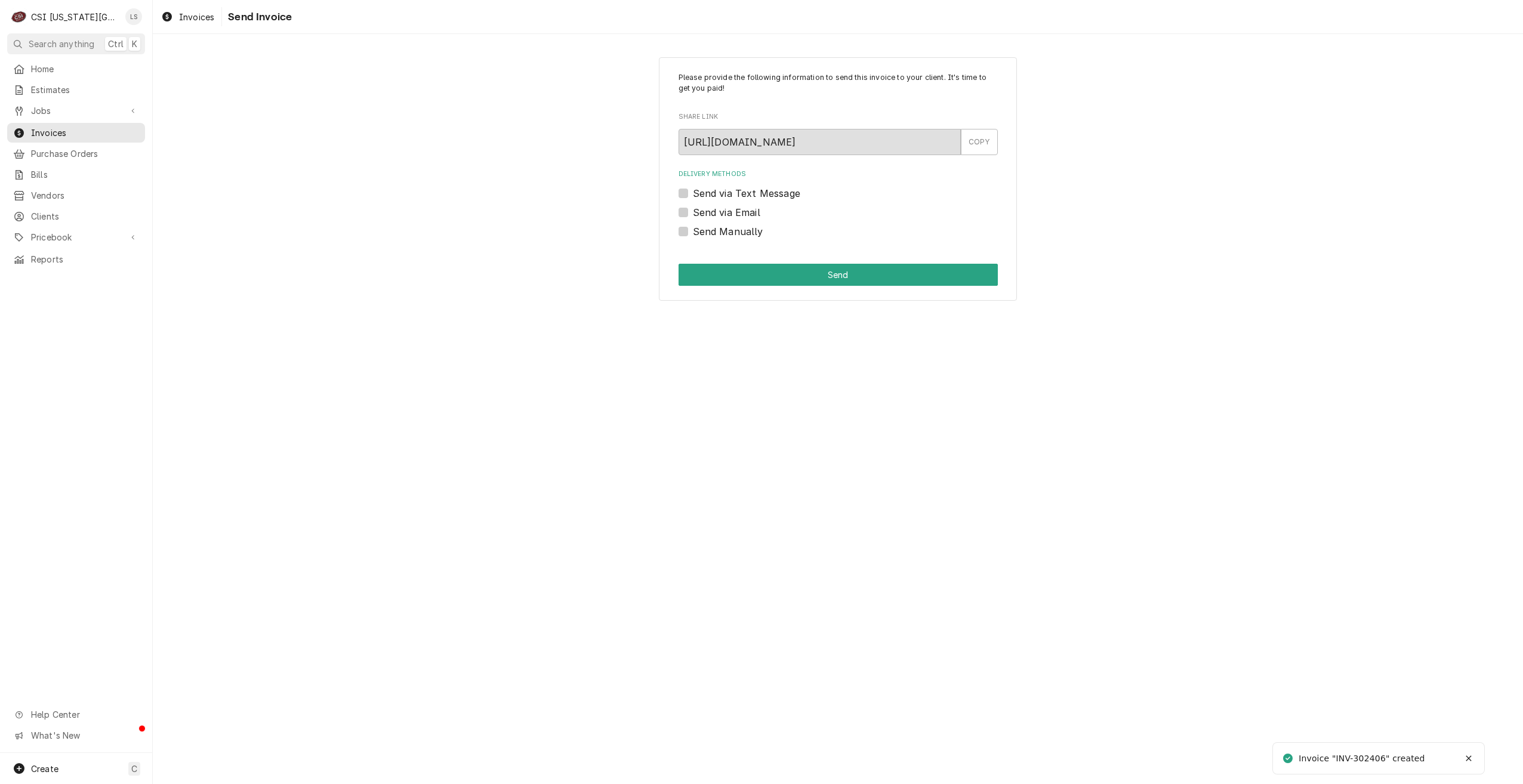
click at [714, 228] on label "Send Manually" at bounding box center [728, 231] width 71 height 14
click at [714, 228] on input "Send Manually" at bounding box center [852, 237] width 319 height 27
checkbox input "true"
click at [775, 272] on button "Send" at bounding box center [838, 275] width 319 height 22
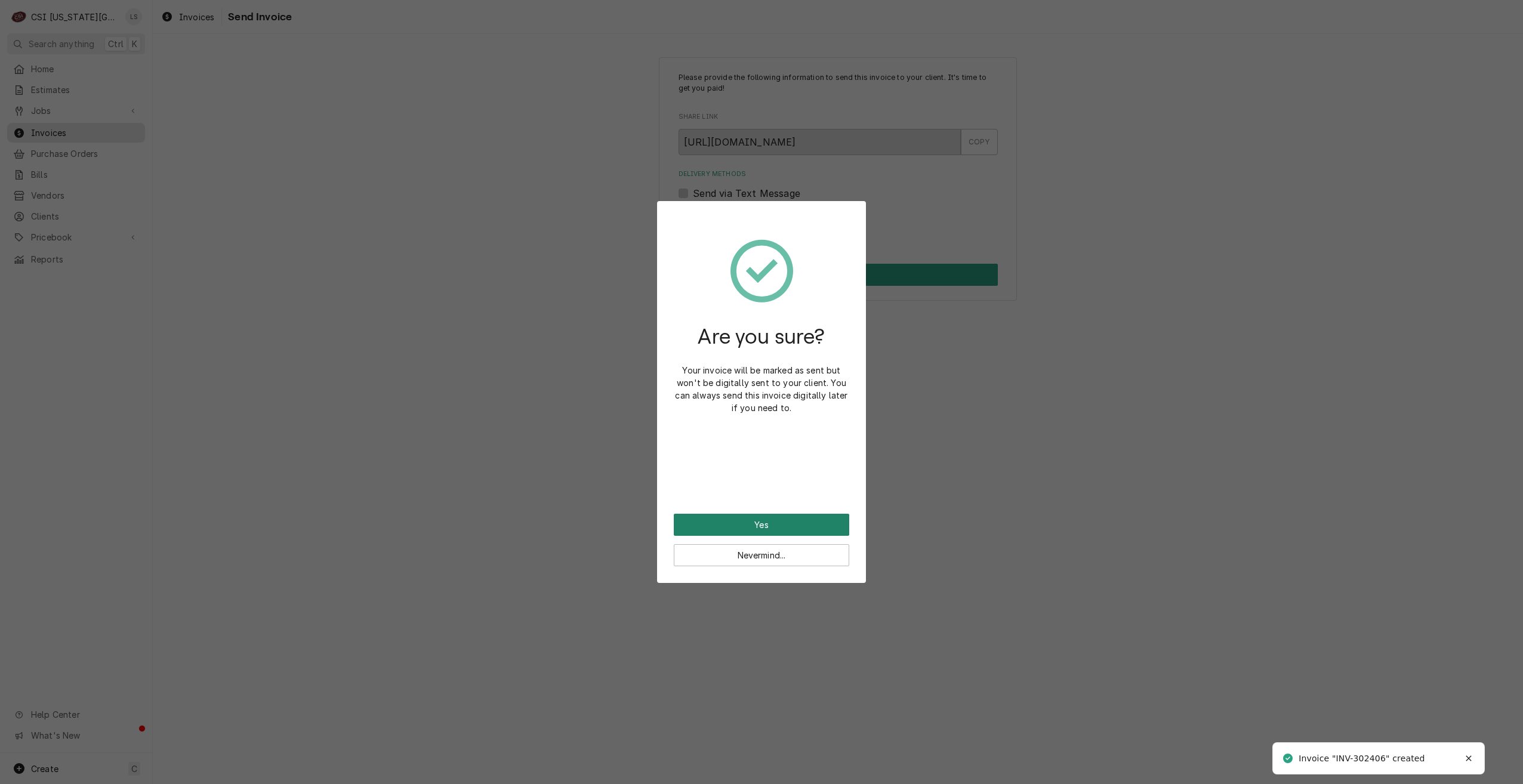
click at [735, 523] on button "Yes" at bounding box center [762, 525] width 175 height 22
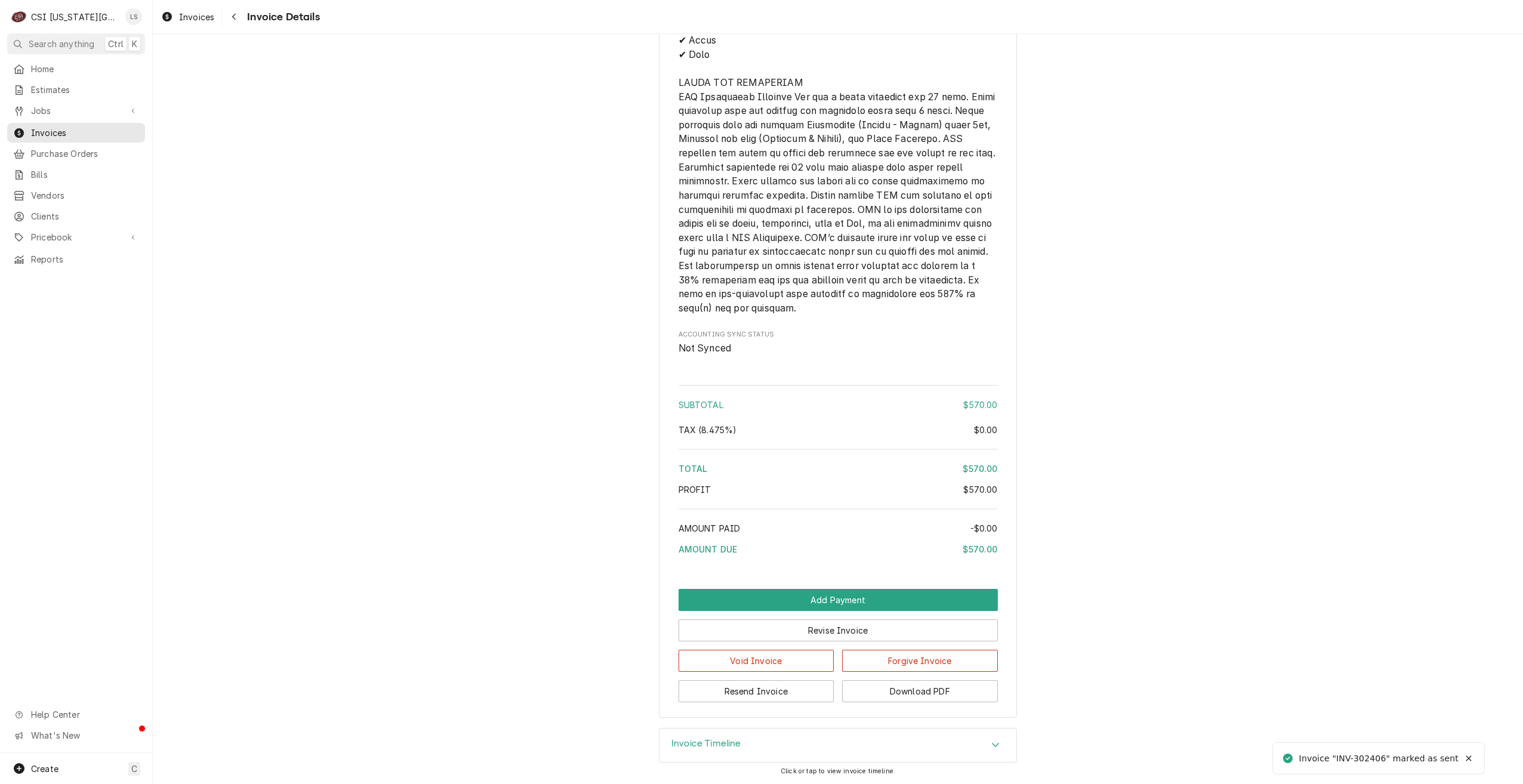
scroll to position [1560, 0]
click at [826, 604] on button "Add Payment" at bounding box center [838, 600] width 319 height 22
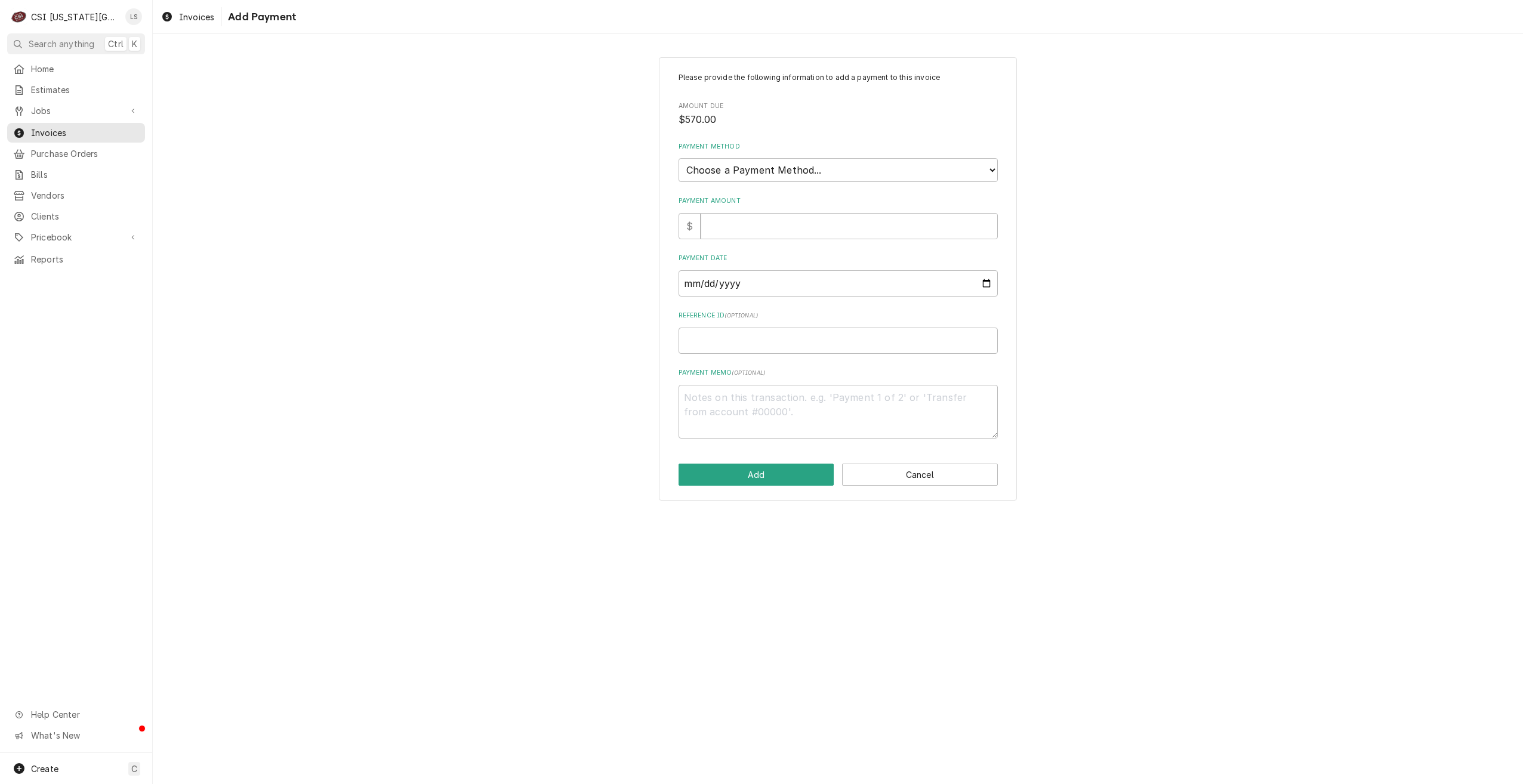
click at [1281, 346] on div "Please provide the following information to add a payment to this invoice Amoun…" at bounding box center [837, 279] width 1370 height 465
click at [711, 348] on input "Reference ID ( optional )" at bounding box center [838, 341] width 319 height 27
paste input "010870"
type textarea "x"
type input "010870"
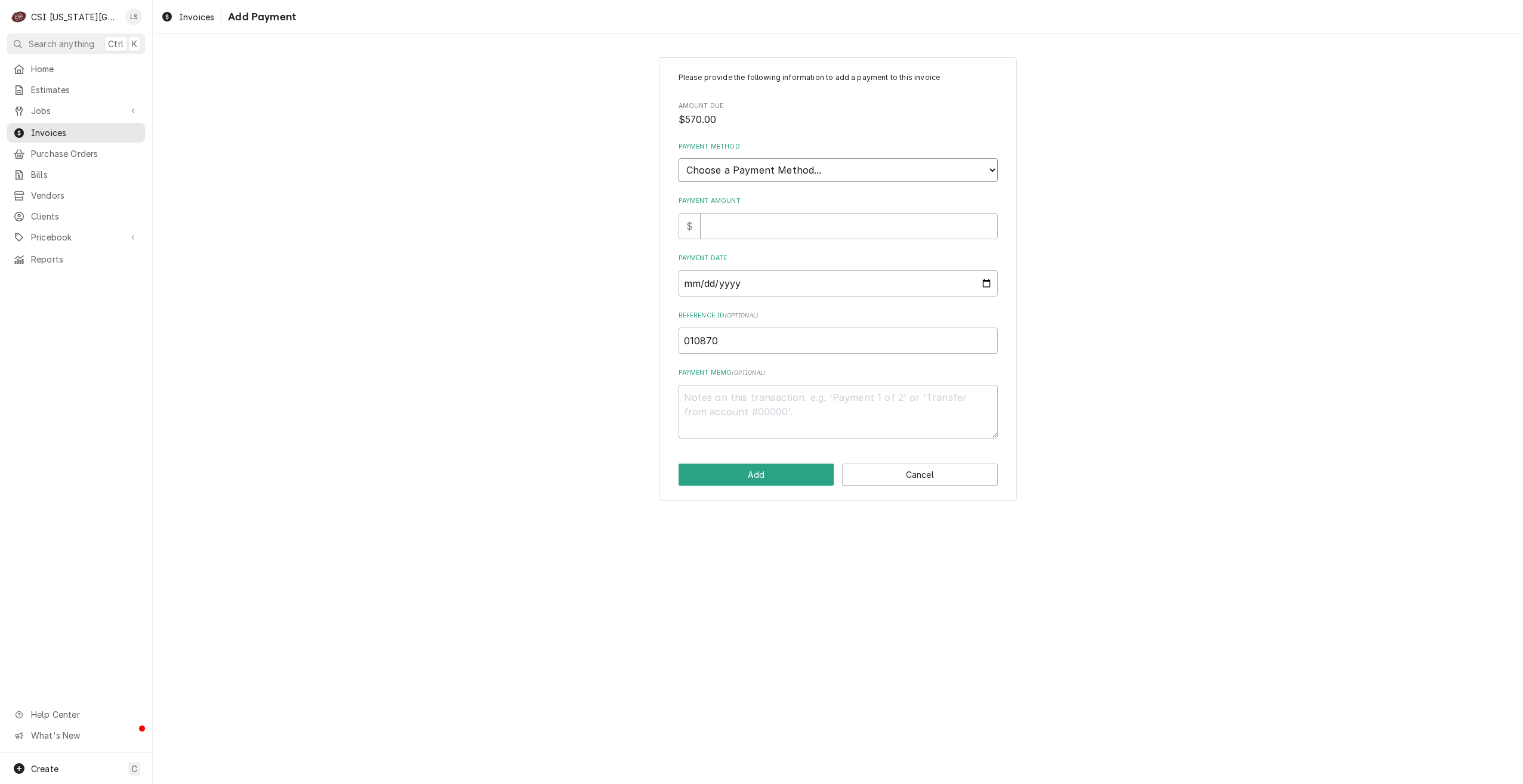
click at [837, 174] on select "Choose a Payment Method... Cash Check Credit/Debit Card ACH/eCheck Other" at bounding box center [838, 170] width 319 height 24
select select "3"
click at [679, 158] on select "Choose a Payment Method... Cash Check Credit/Debit Card ACH/eCheck Other" at bounding box center [838, 170] width 319 height 24
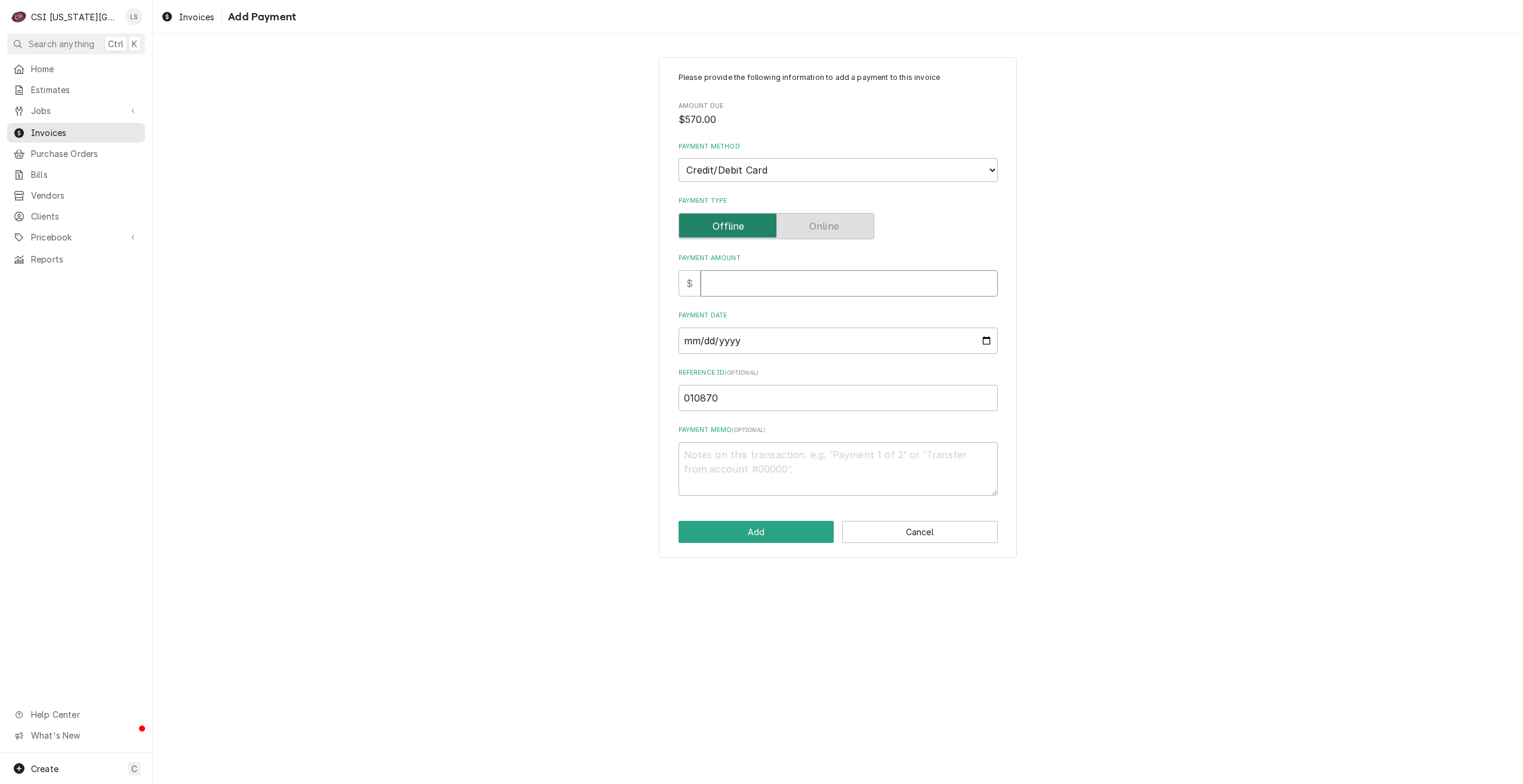
click at [809, 281] on input "Payment Amount" at bounding box center [849, 284] width 297 height 27
type textarea "x"
type input "5"
type textarea "x"
type input "57"
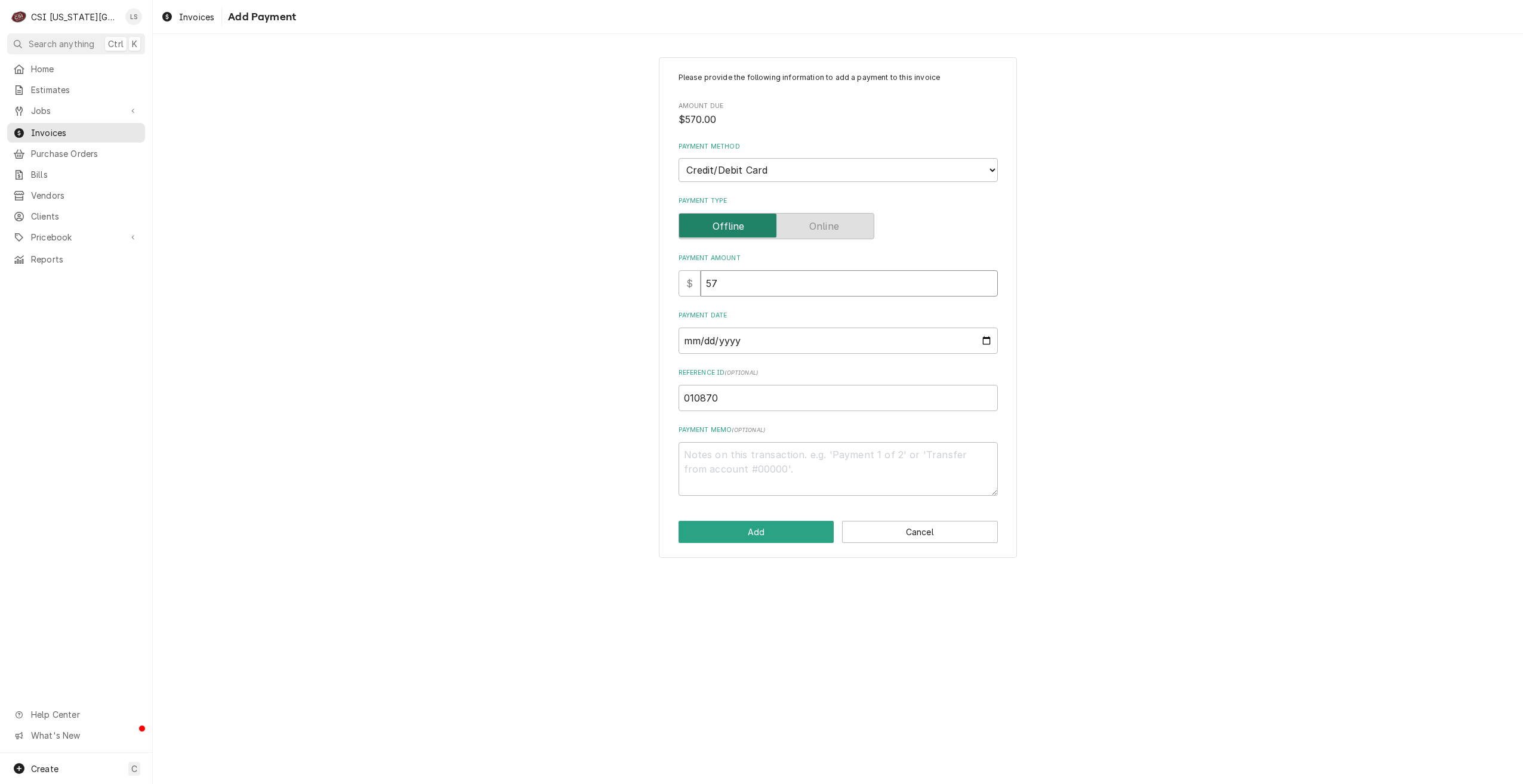
type textarea "x"
type input "570"
type textarea "x"
type input "570.0"
type textarea "x"
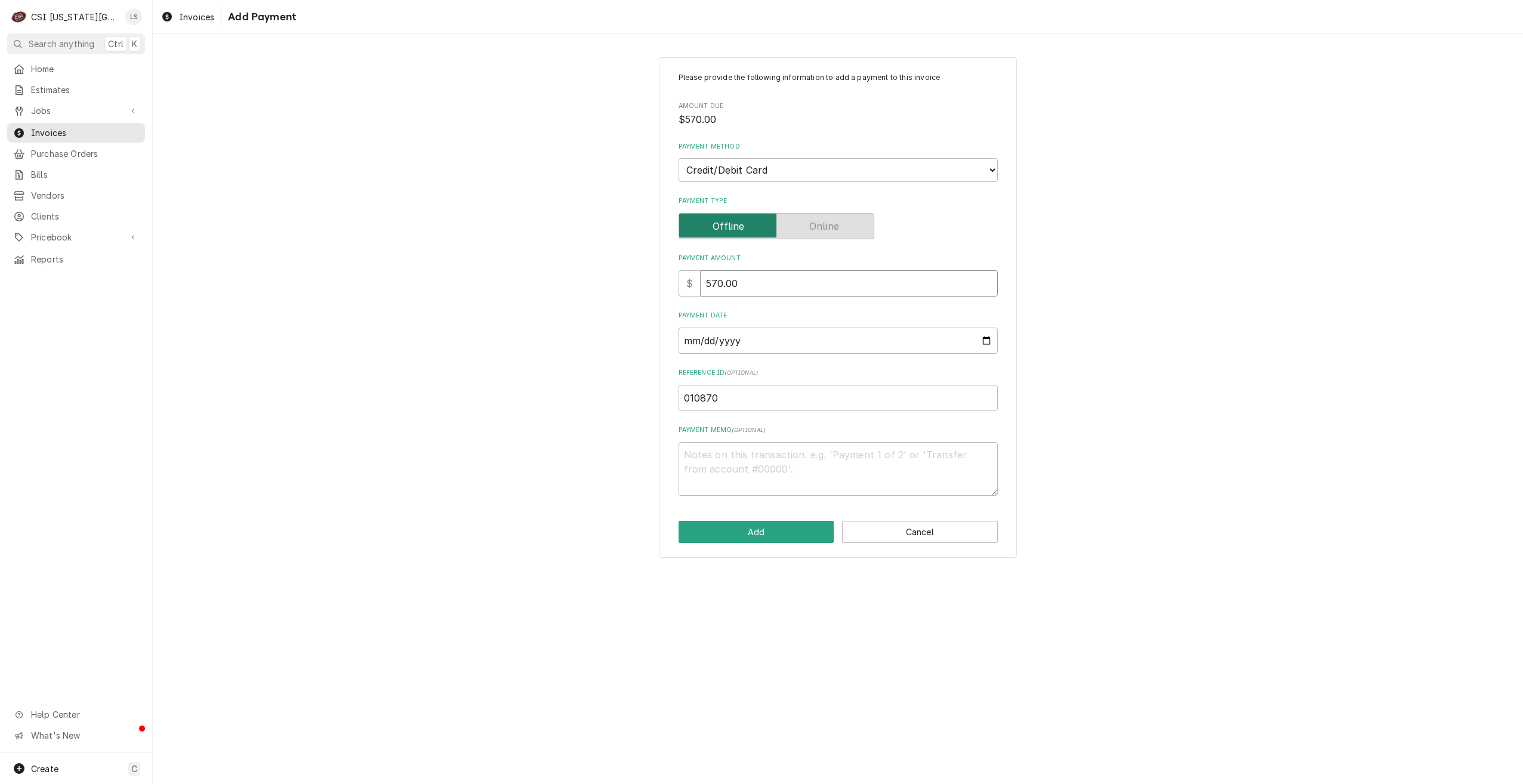
type input "570.00"
click at [982, 339] on input "Payment Date" at bounding box center [838, 341] width 319 height 27
type textarea "x"
type input "2025-08-11"
click at [761, 538] on button "Add" at bounding box center [756, 532] width 156 height 22
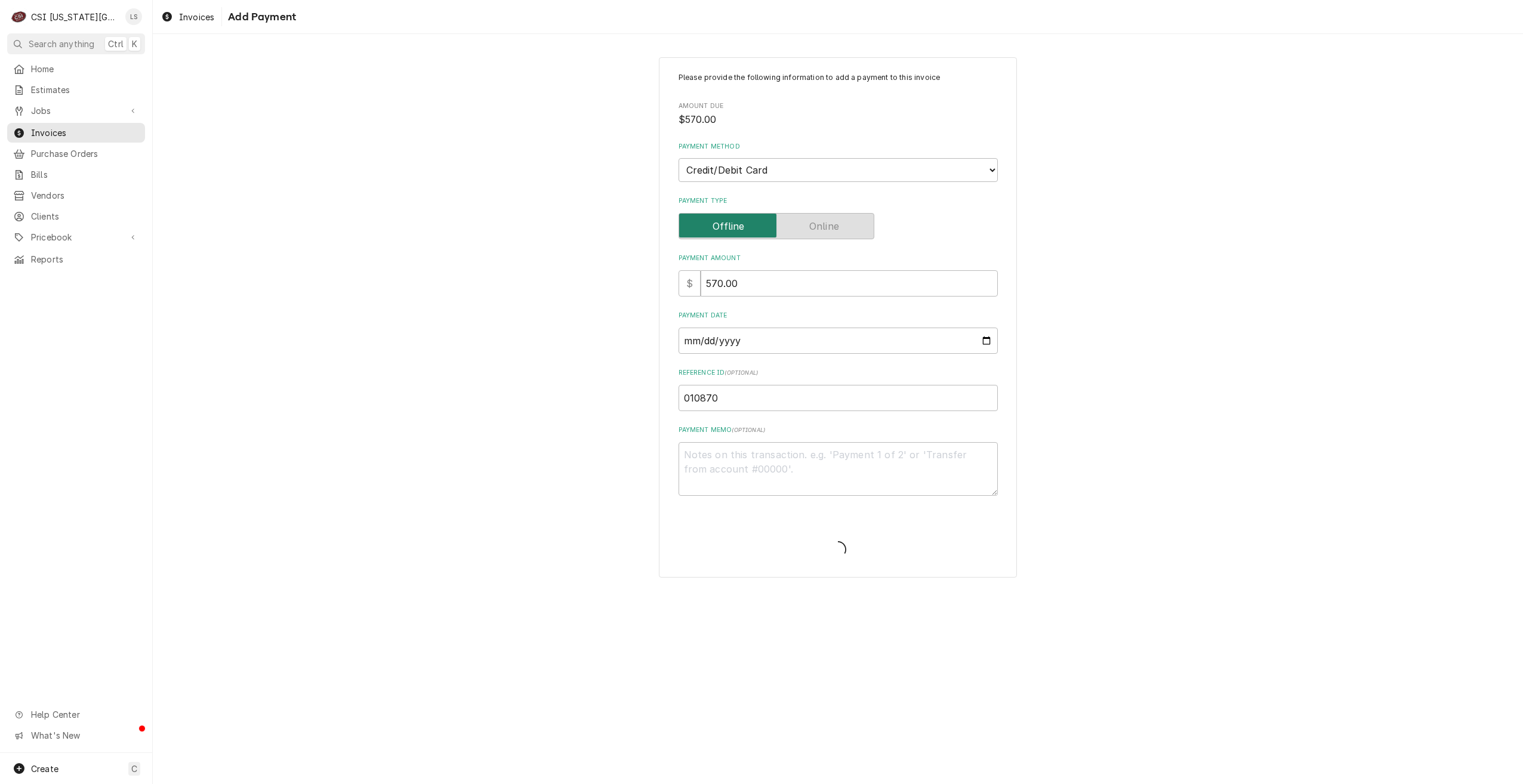
type textarea "x"
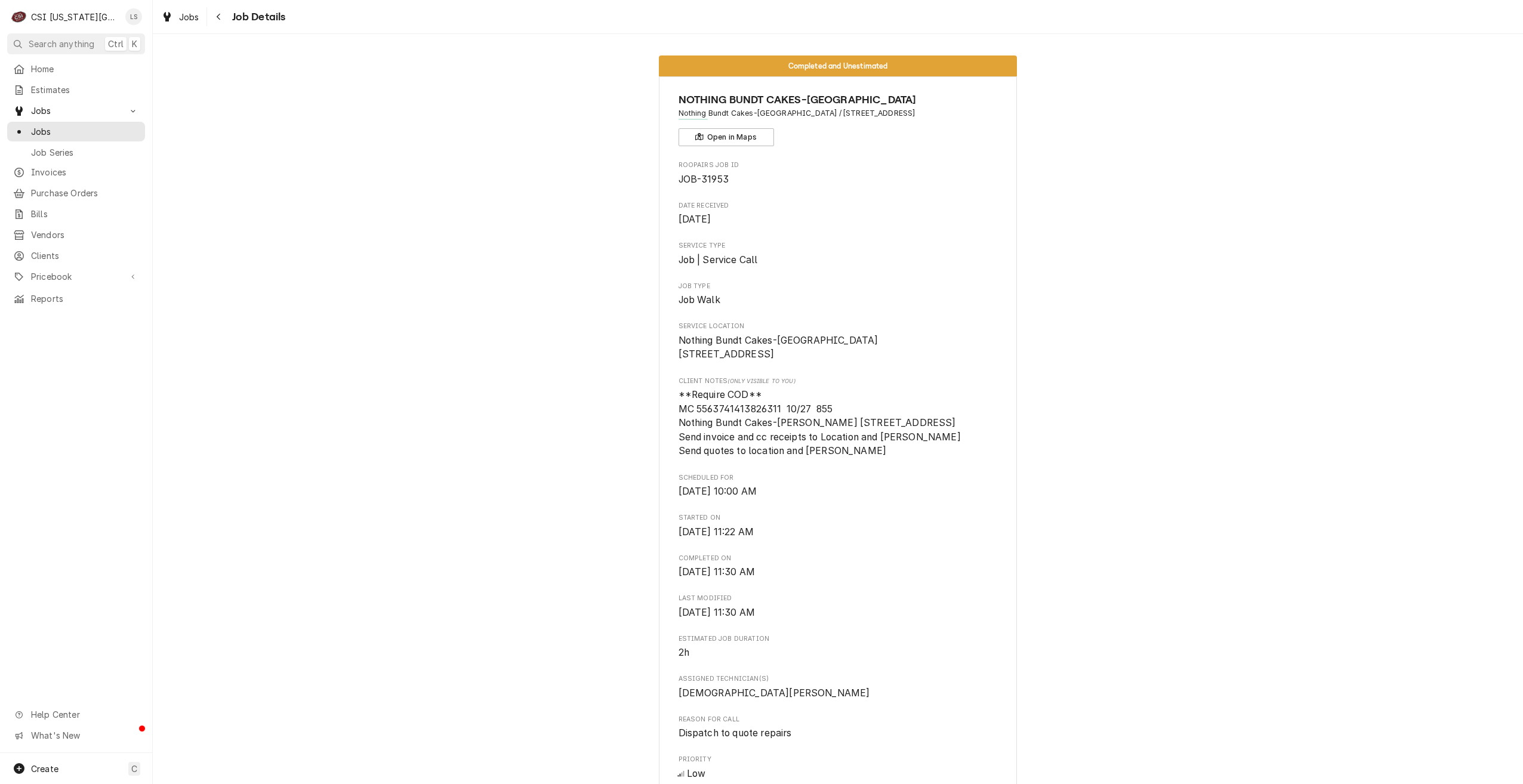
scroll to position [298, 0]
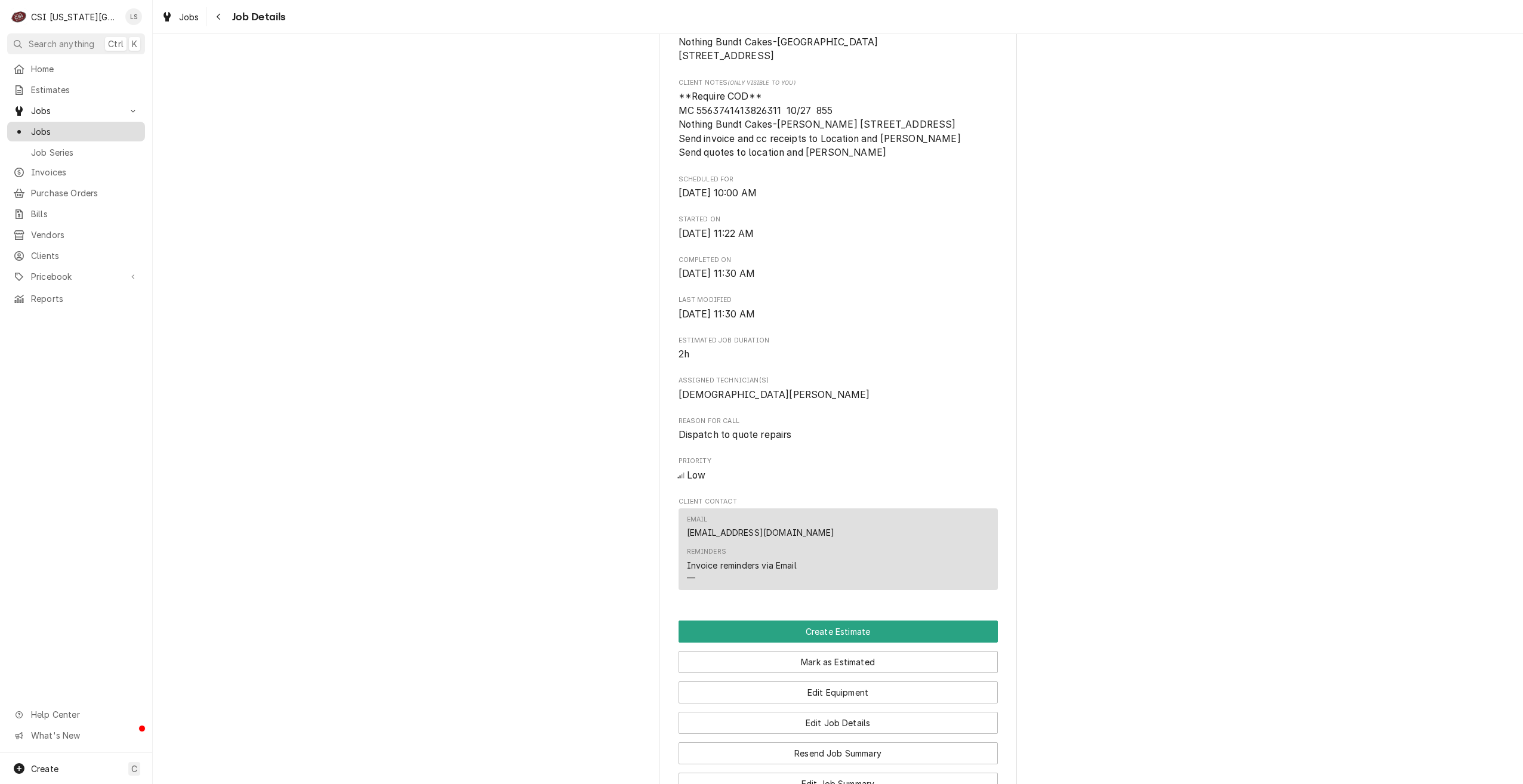
click at [64, 125] on span "Jobs" at bounding box center [85, 131] width 108 height 13
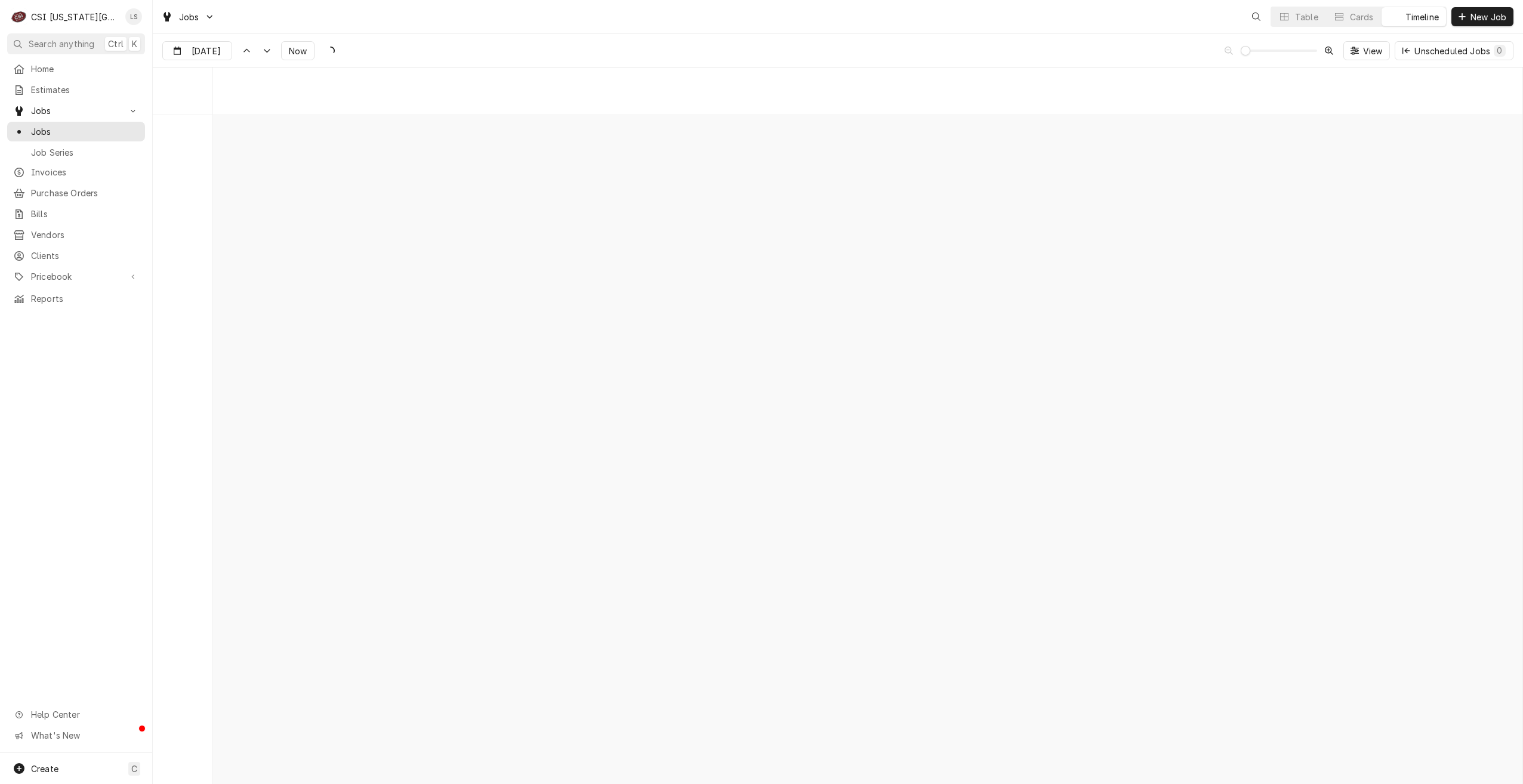
scroll to position [13703, 0]
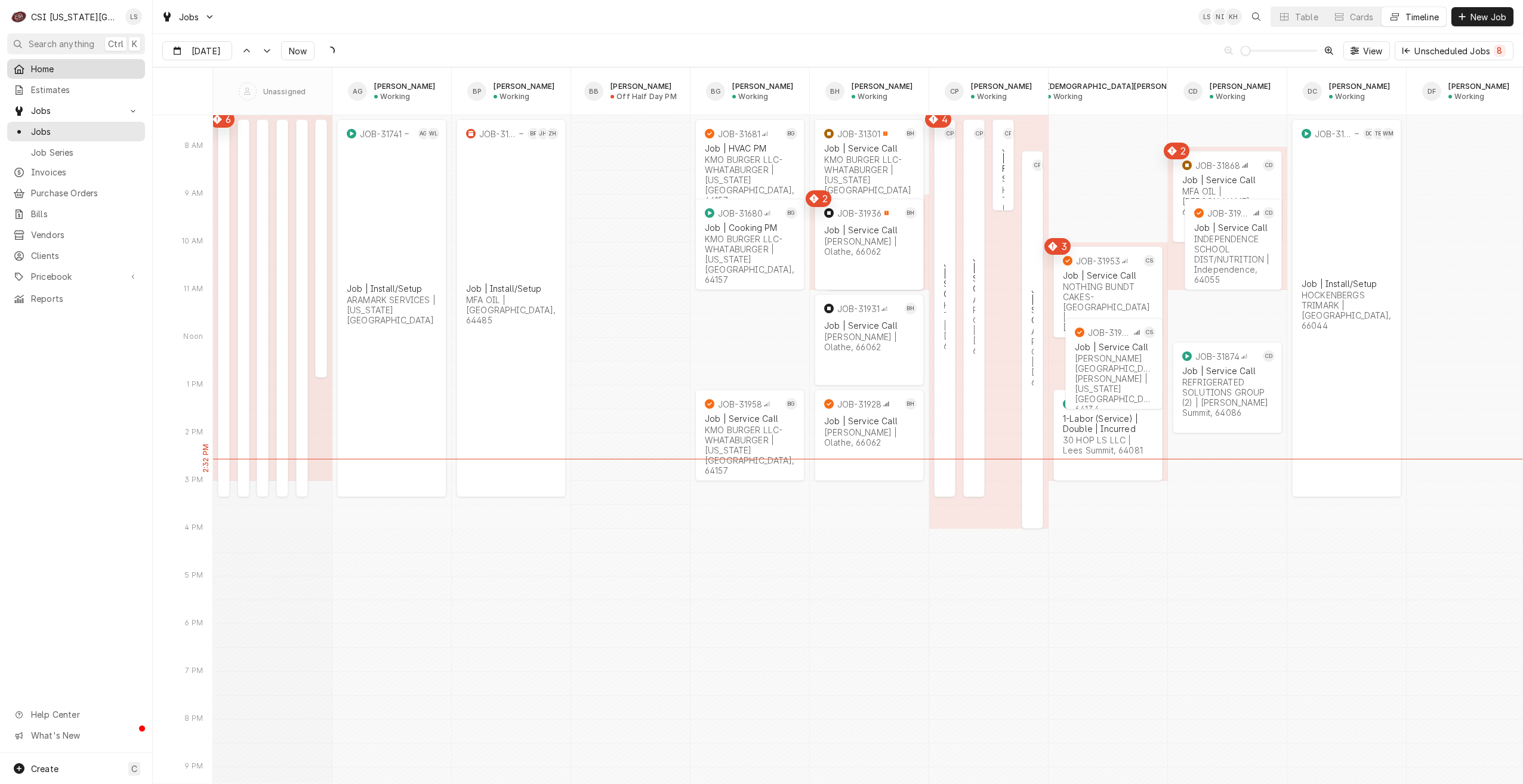
click at [56, 73] on div "Home" at bounding box center [76, 69] width 133 height 15
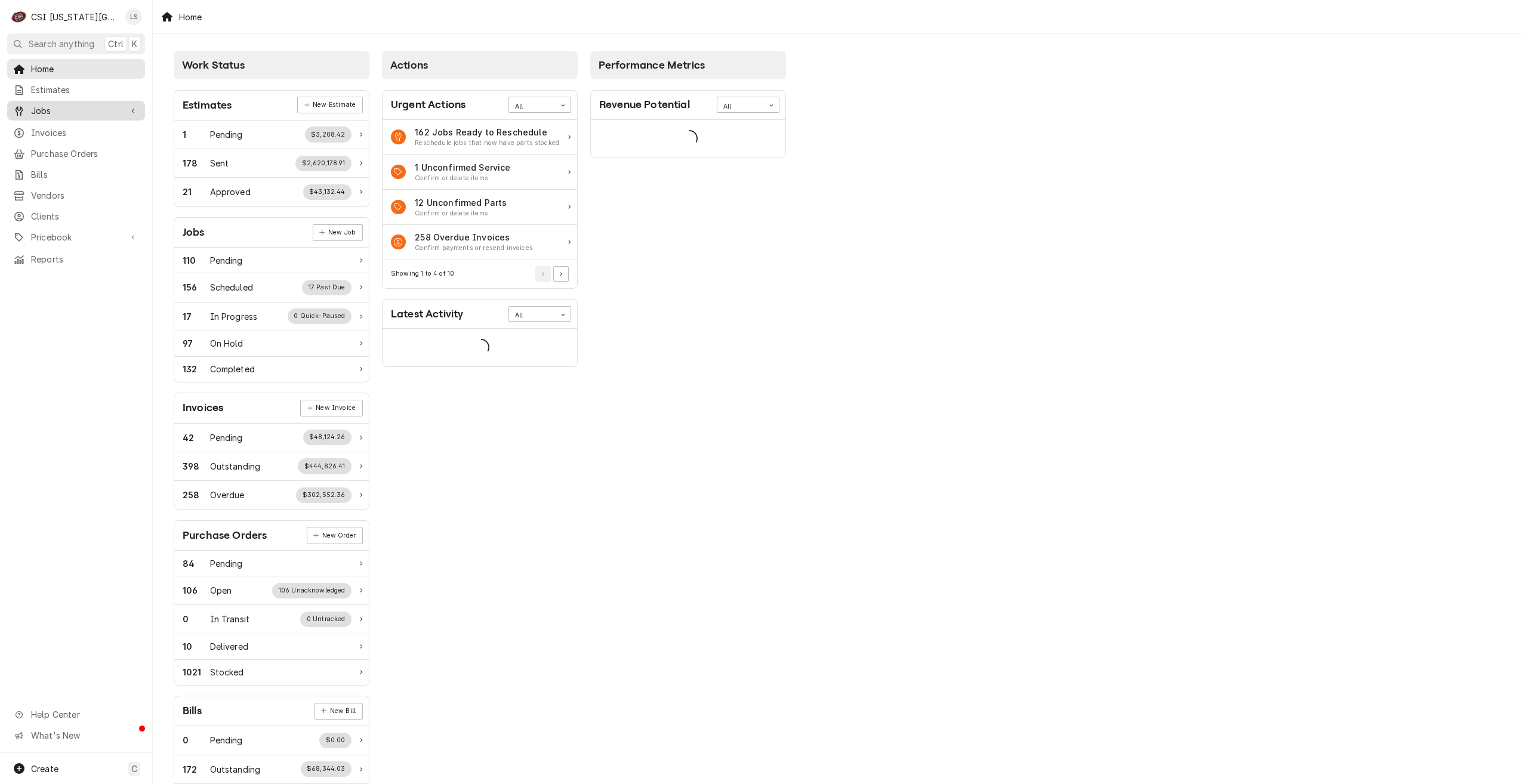
click at [77, 111] on span "Jobs" at bounding box center [76, 111] width 90 height 13
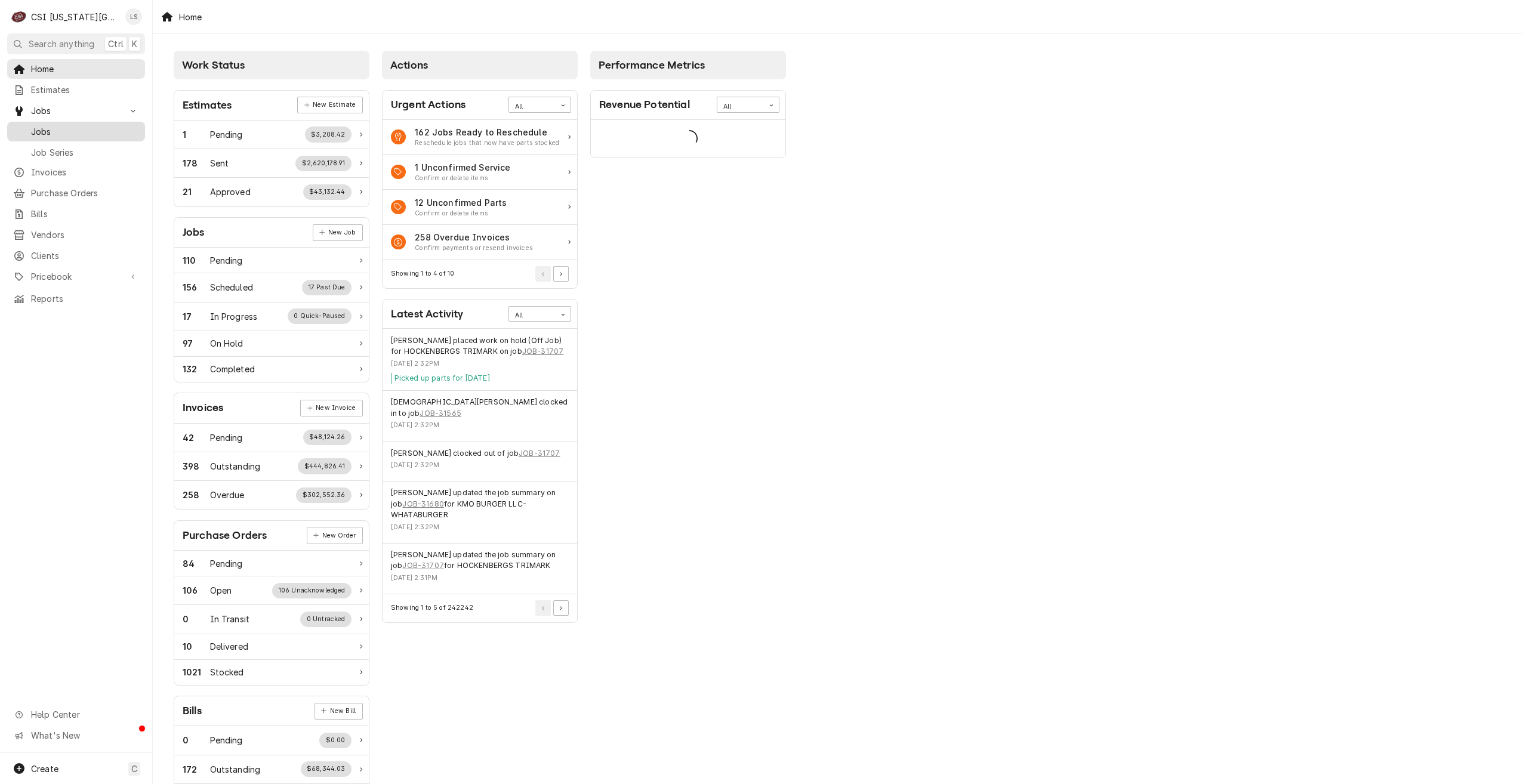
click at [74, 124] on div "Jobs" at bounding box center [76, 131] width 133 height 15
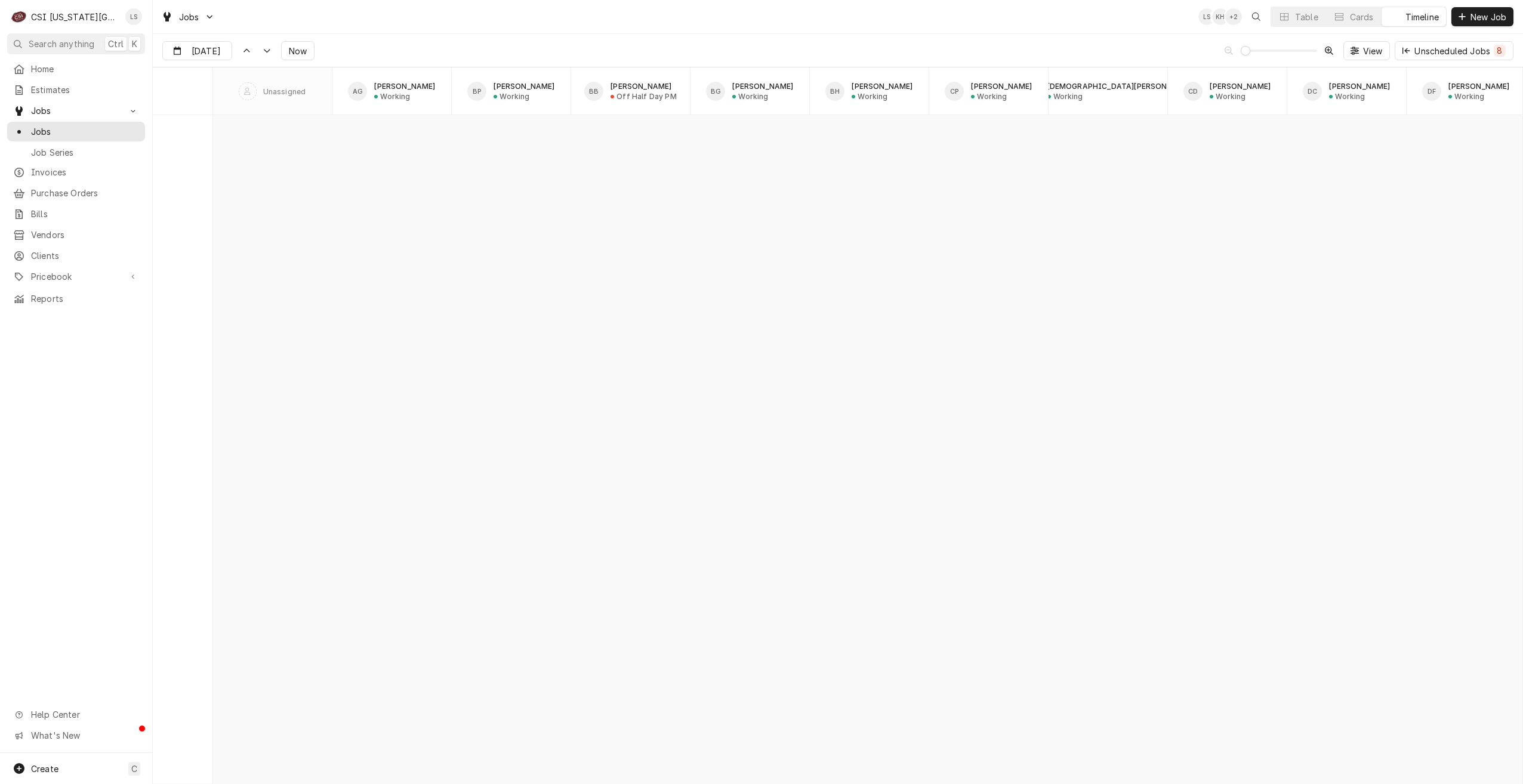
scroll to position [13703, 0]
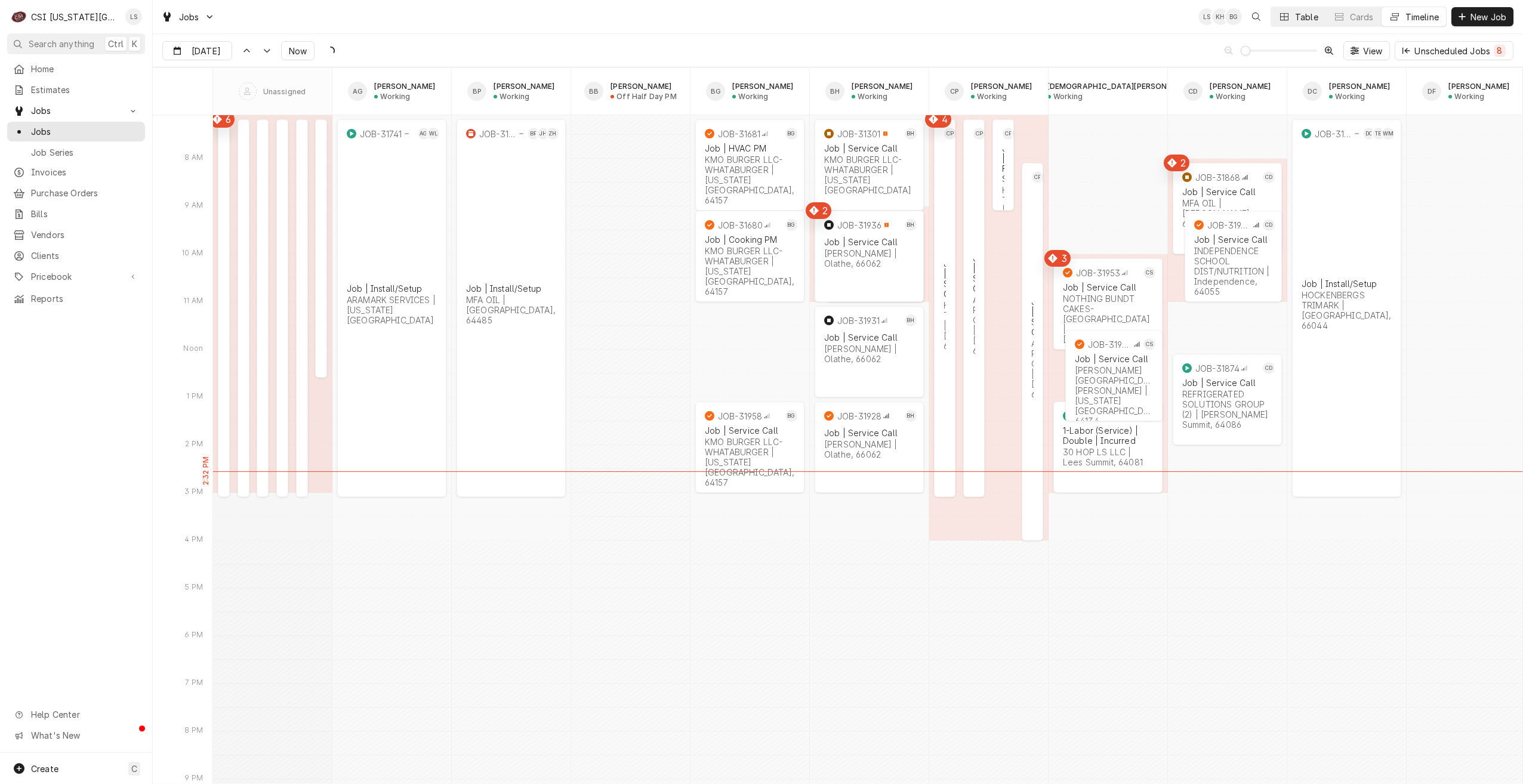
click at [1287, 21] on icon "Dynamic Content Wrapper" at bounding box center [1284, 17] width 8 height 7
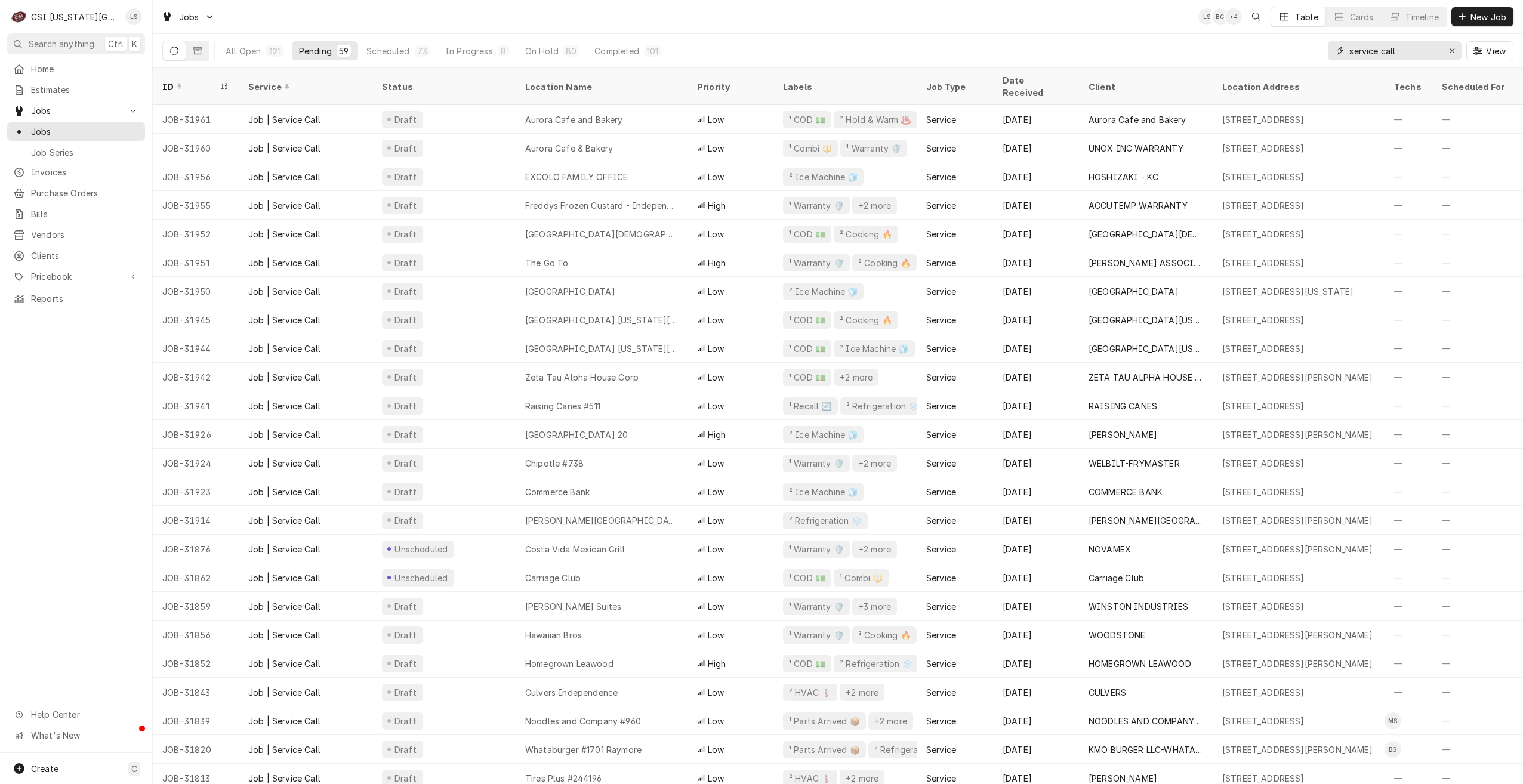
drag, startPoint x: 1426, startPoint y: 57, endPoint x: 1325, endPoint y: 52, distance: 101.1
click at [1325, 52] on div "All Open 321 Pending 59 Scheduled 73 In Progress 8 On Hold 80 Completed 101 ser…" at bounding box center [837, 50] width 1351 height 33
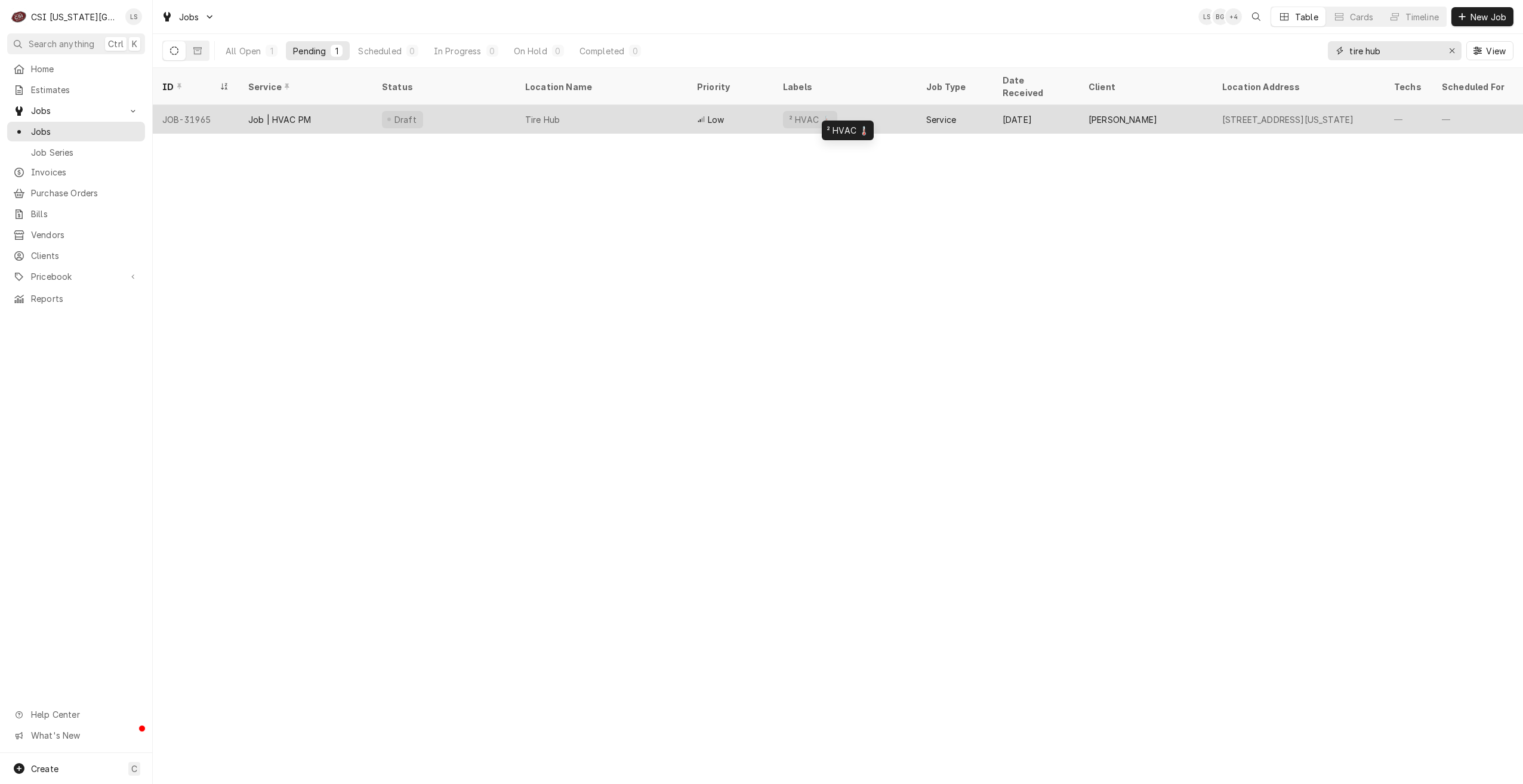
type input "tire hub"
click at [907, 105] on div "² HVAC 🌡️" at bounding box center [845, 119] width 143 height 29
